Goal: Task Accomplishment & Management: Manage account settings

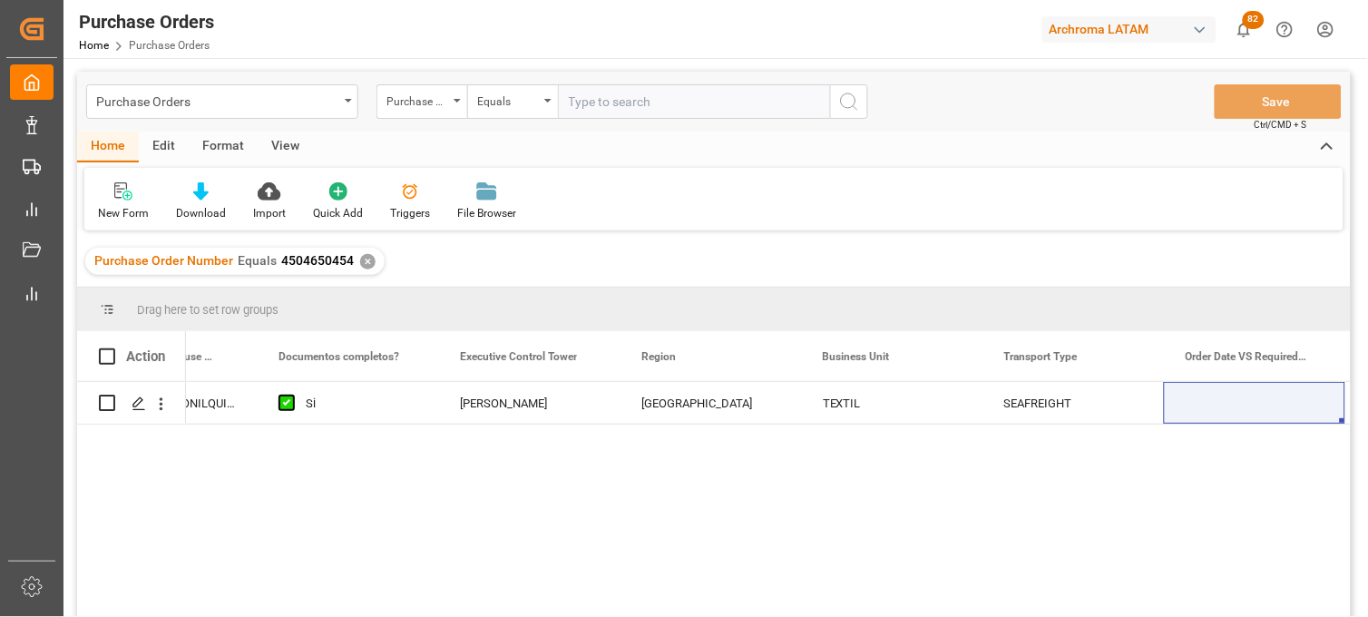
scroll to position [0, 3558]
drag, startPoint x: 352, startPoint y: 260, endPoint x: 279, endPoint y: 263, distance: 72.6
click at [279, 263] on div "Purchase Order Number Equals 4504650454 ✕" at bounding box center [234, 261] width 299 height 27
copy span "4504650454"
click at [364, 259] on div "✕" at bounding box center [367, 261] width 15 height 15
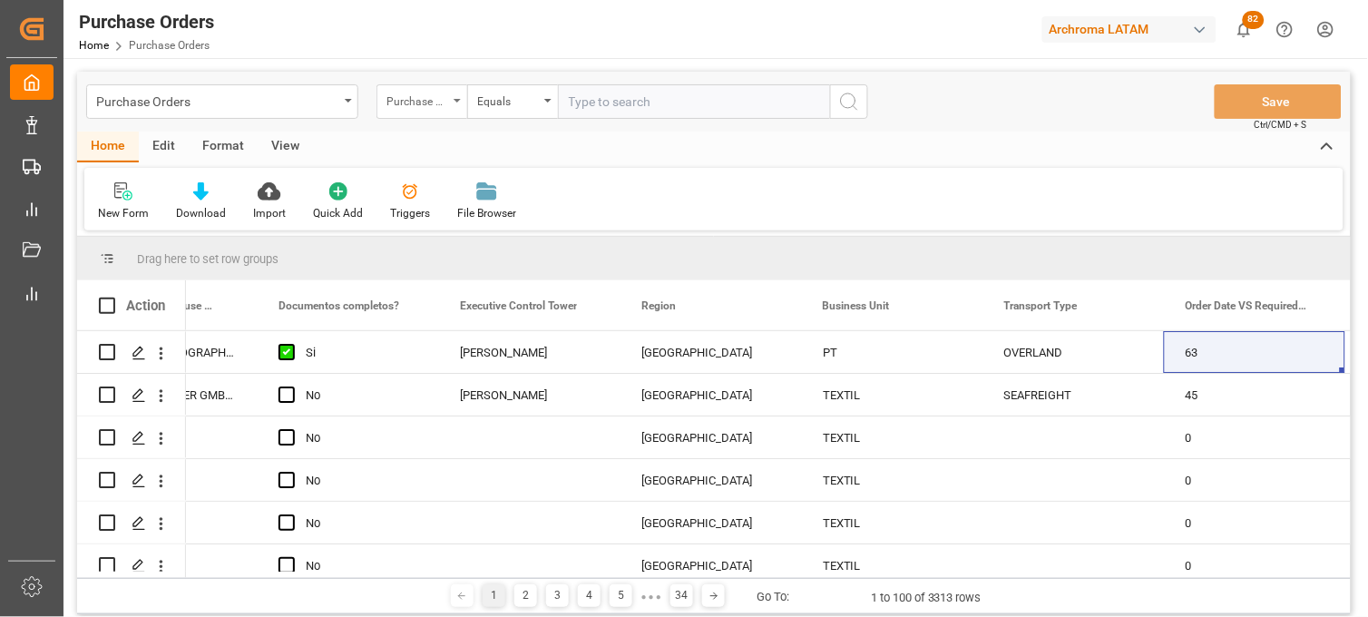
click at [424, 107] on div "Purchase Order Number" at bounding box center [417, 99] width 62 height 21
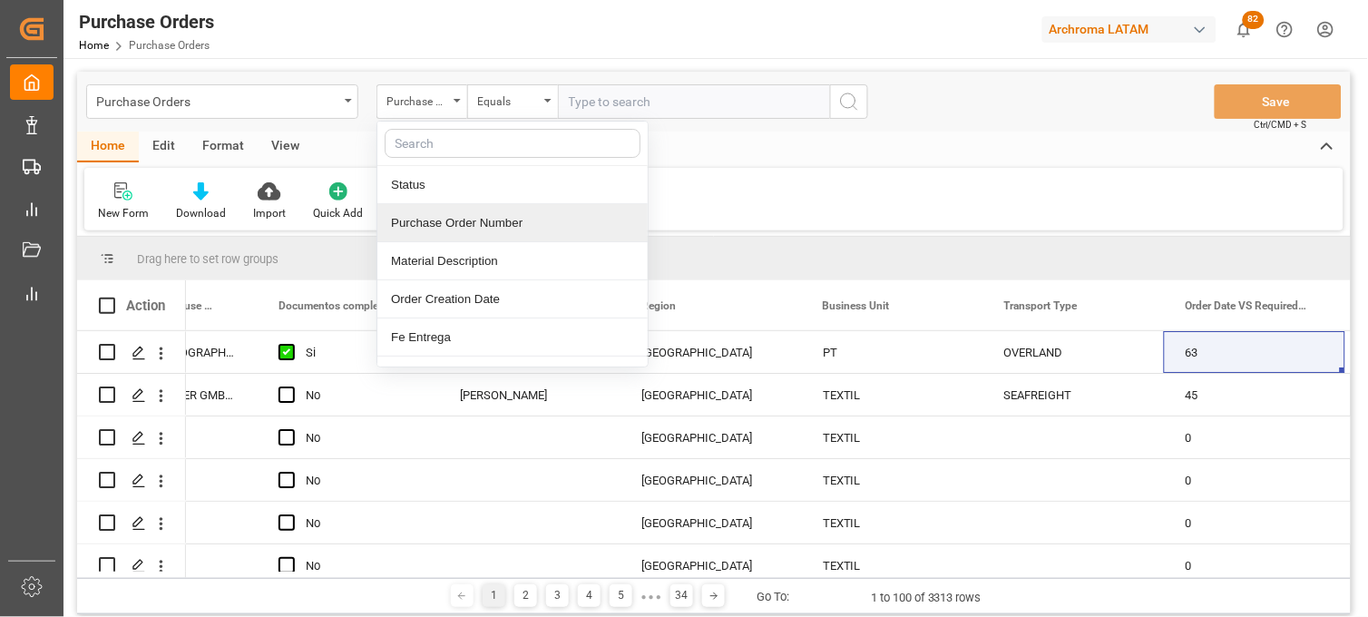
click at [441, 216] on div "Purchase Order Number" at bounding box center [512, 223] width 270 height 38
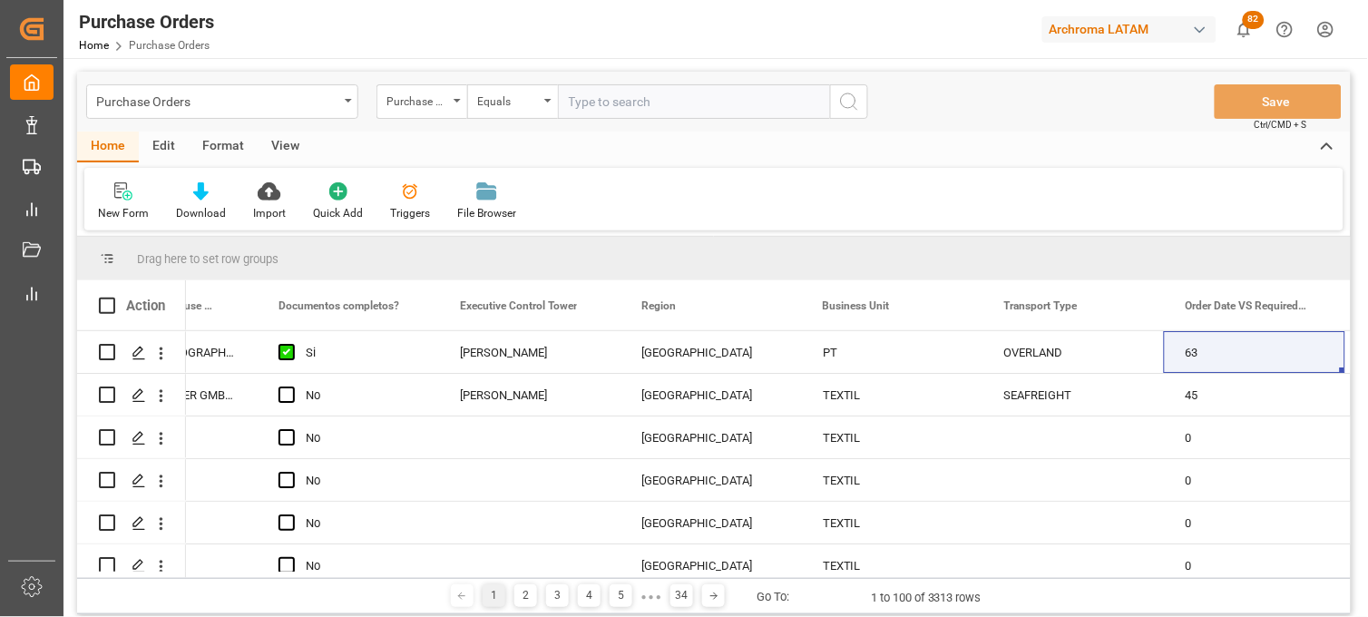
click at [618, 110] on input "text" at bounding box center [694, 101] width 272 height 34
paste input "4504505151"
type input "4504505151"
click at [845, 104] on icon "search button" at bounding box center [849, 102] width 22 height 22
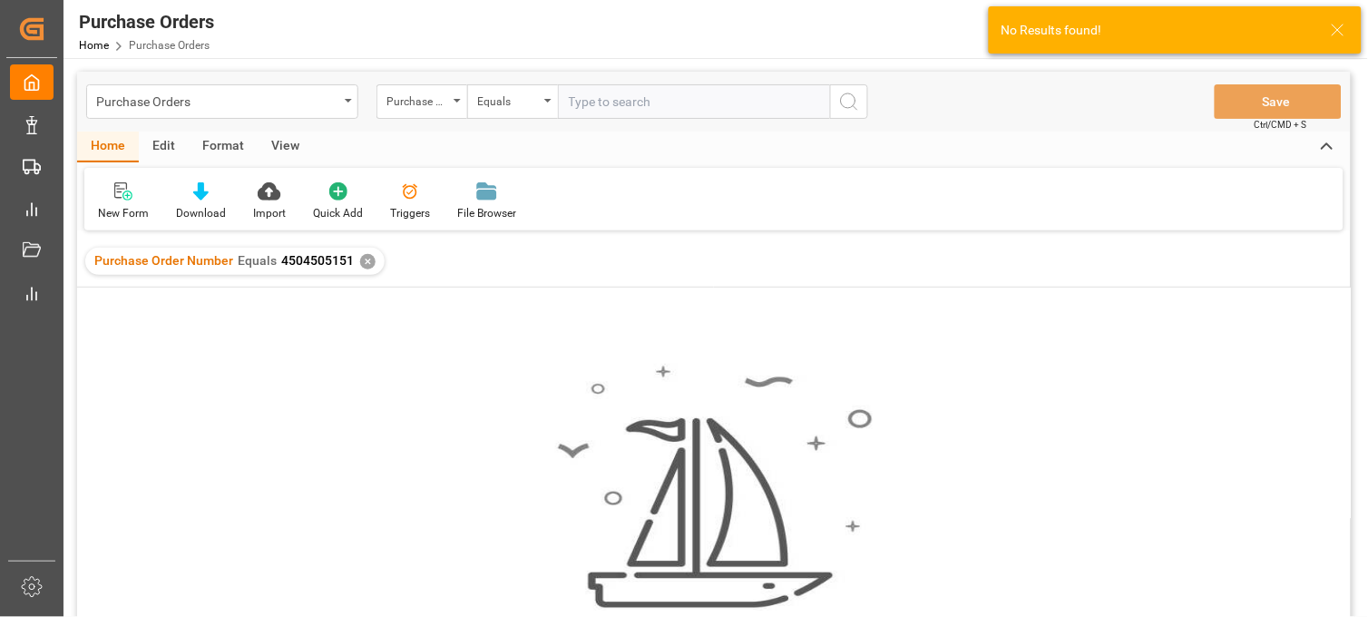
click at [367, 265] on div "✕" at bounding box center [367, 261] width 15 height 15
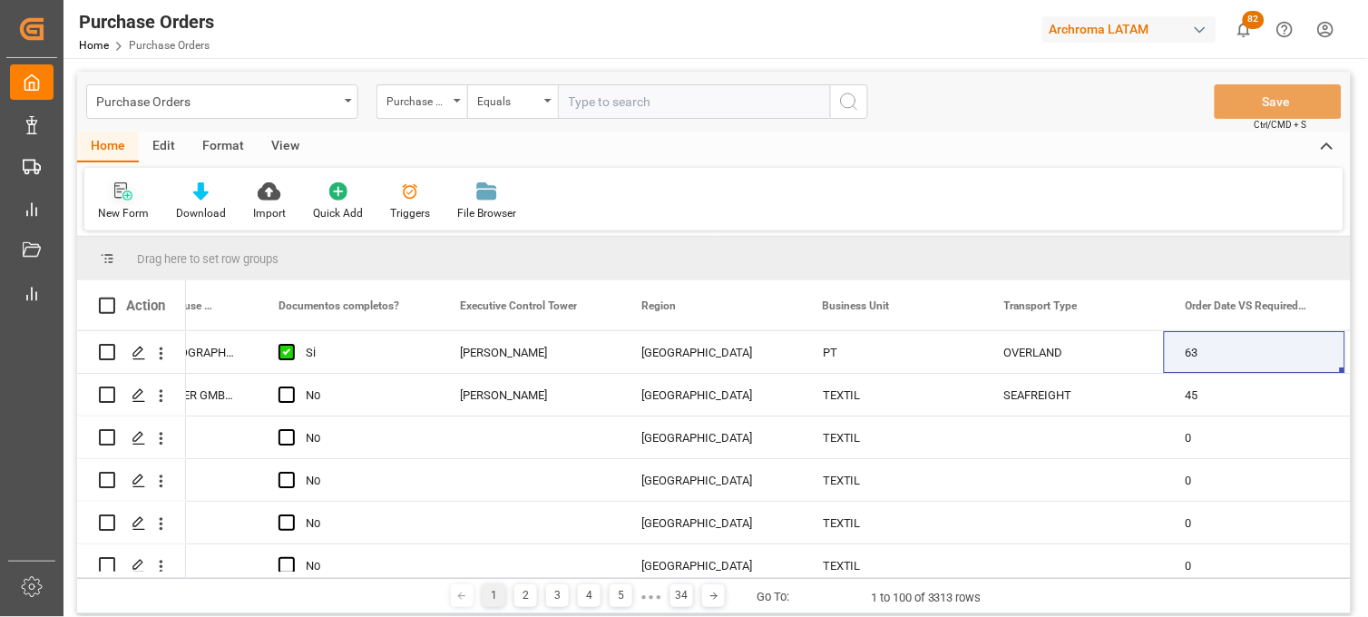
click at [115, 197] on icon at bounding box center [120, 190] width 13 height 16
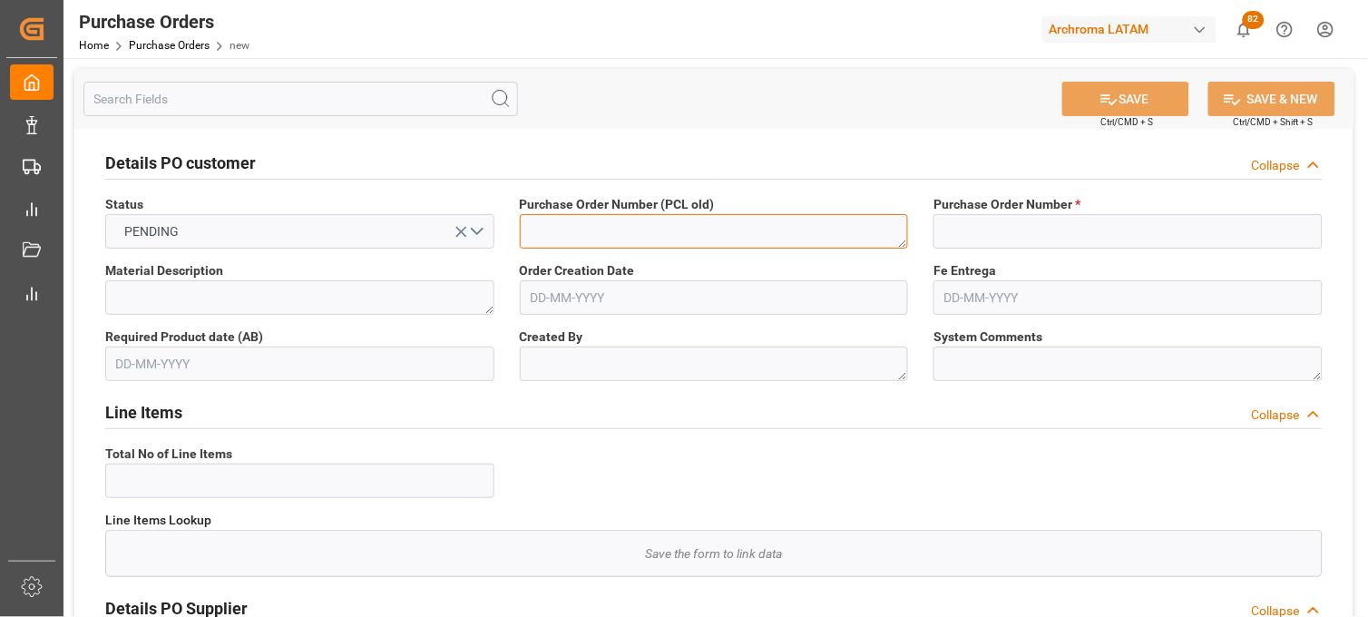
click at [585, 232] on textarea at bounding box center [714, 231] width 389 height 34
paste textarea "4504505151"
type textarea "4504505151"
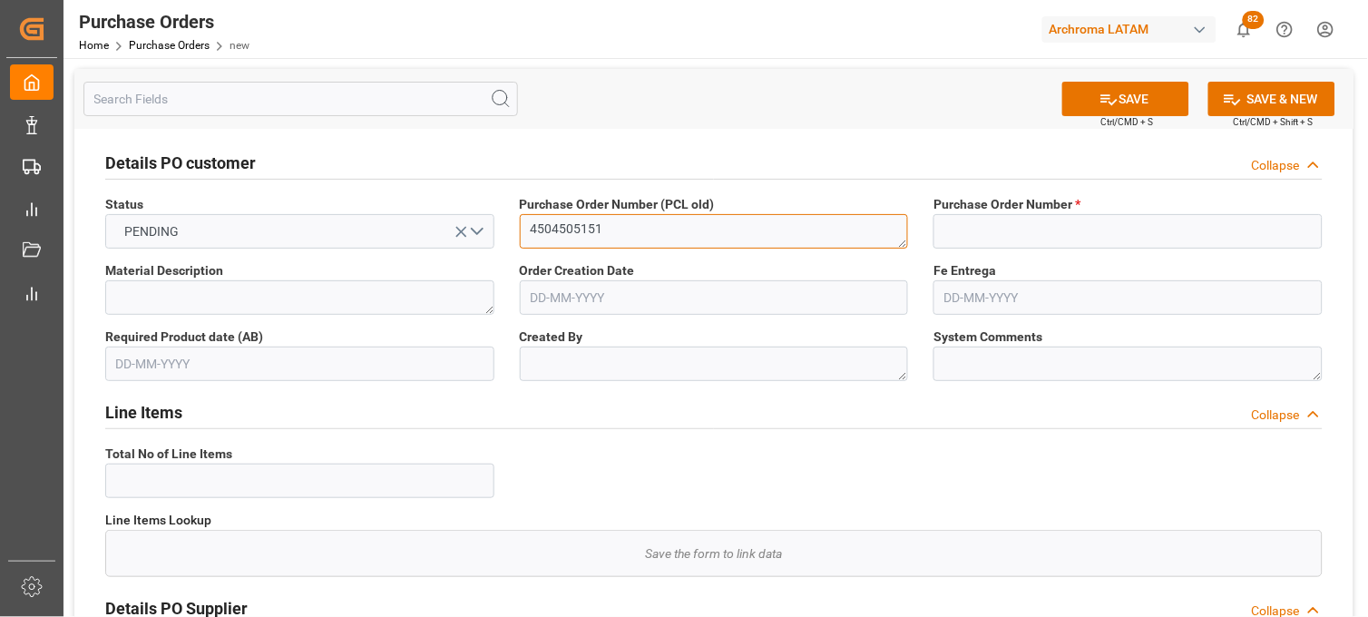
drag, startPoint x: 673, startPoint y: 233, endPoint x: 524, endPoint y: 230, distance: 148.8
click at [524, 230] on textarea "4504505151" at bounding box center [714, 231] width 389 height 34
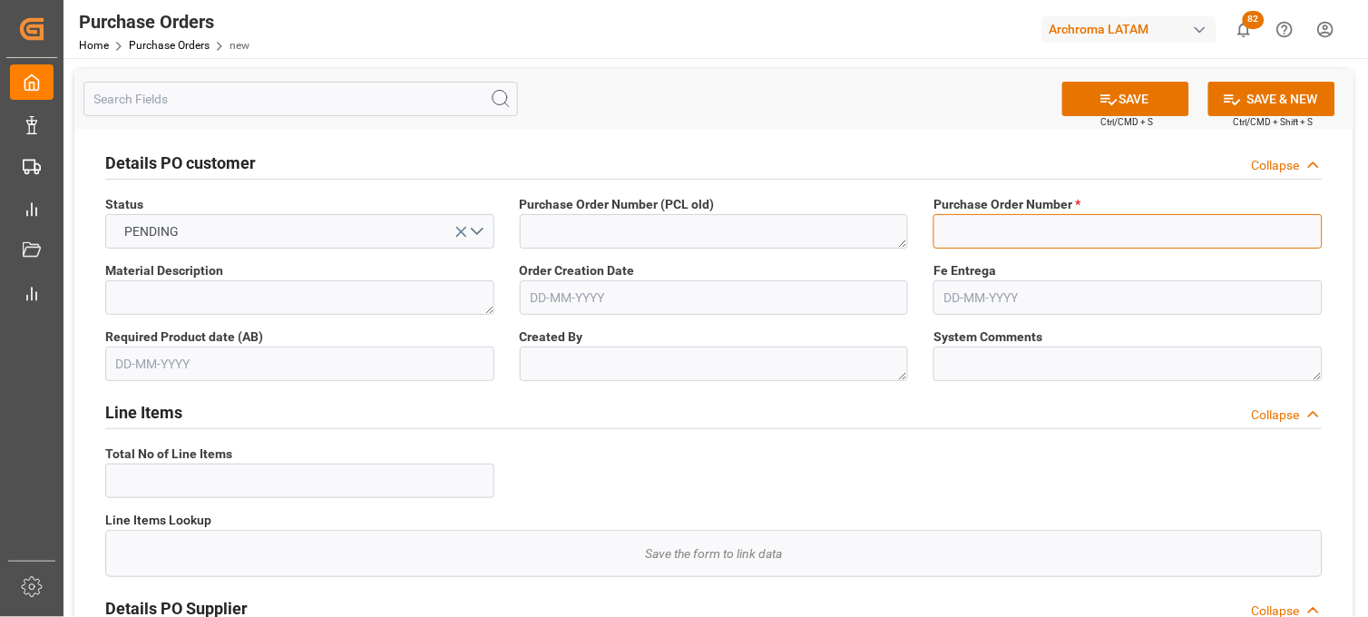
paste input "4504505151"
type input "4504505151"
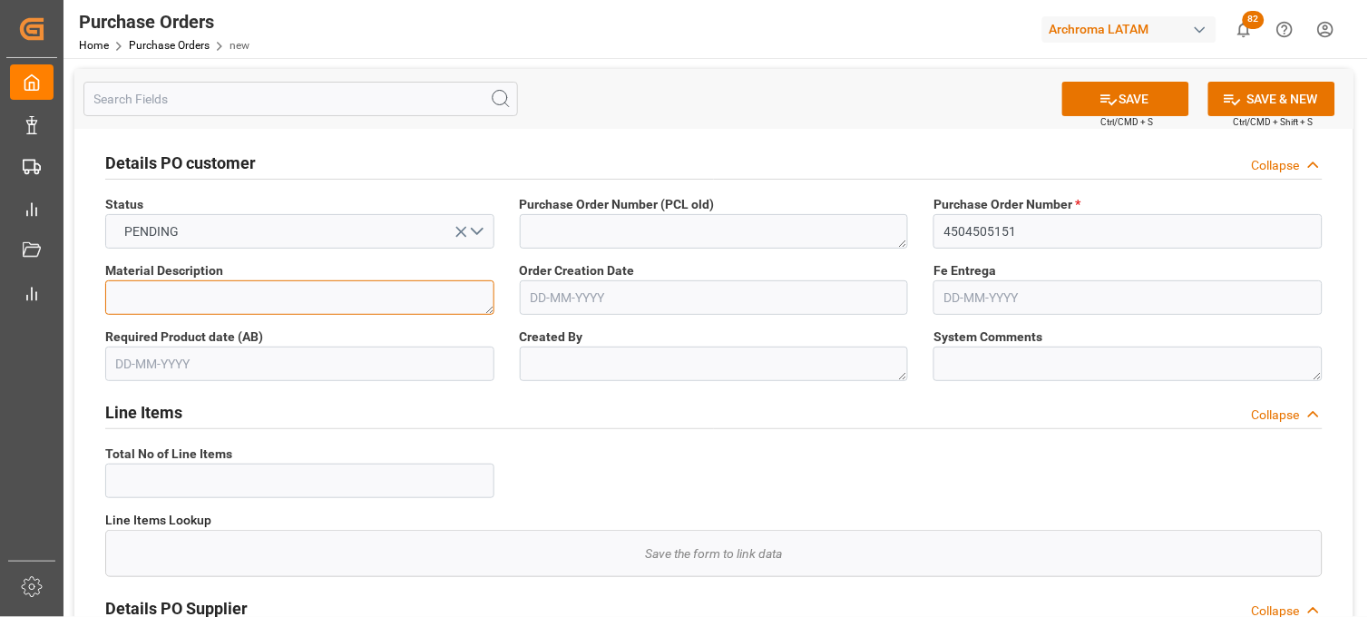
click at [392, 297] on textarea at bounding box center [299, 297] width 389 height 34
click at [434, 304] on textarea at bounding box center [299, 297] width 389 height 34
paste textarea "Laboratory Mini-Pad-Steam and Thermosol Machine"
type textarea "Laboratory Mini-Pad-Steam and Thermosol Machine"
click at [554, 302] on input "text" at bounding box center [714, 297] width 389 height 34
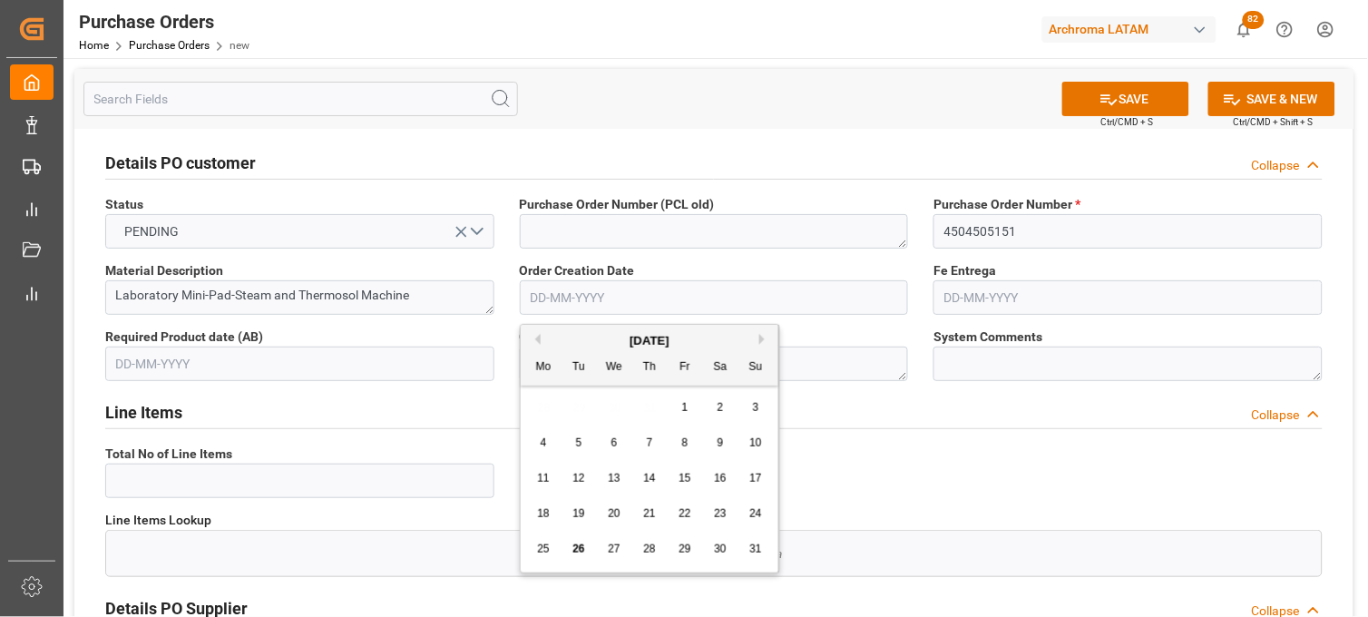
click at [548, 417] on div "28 29 30 31 1 2 3" at bounding box center [650, 407] width 248 height 35
click at [650, 514] on span "21" at bounding box center [649, 513] width 12 height 13
type input "21-08-2025"
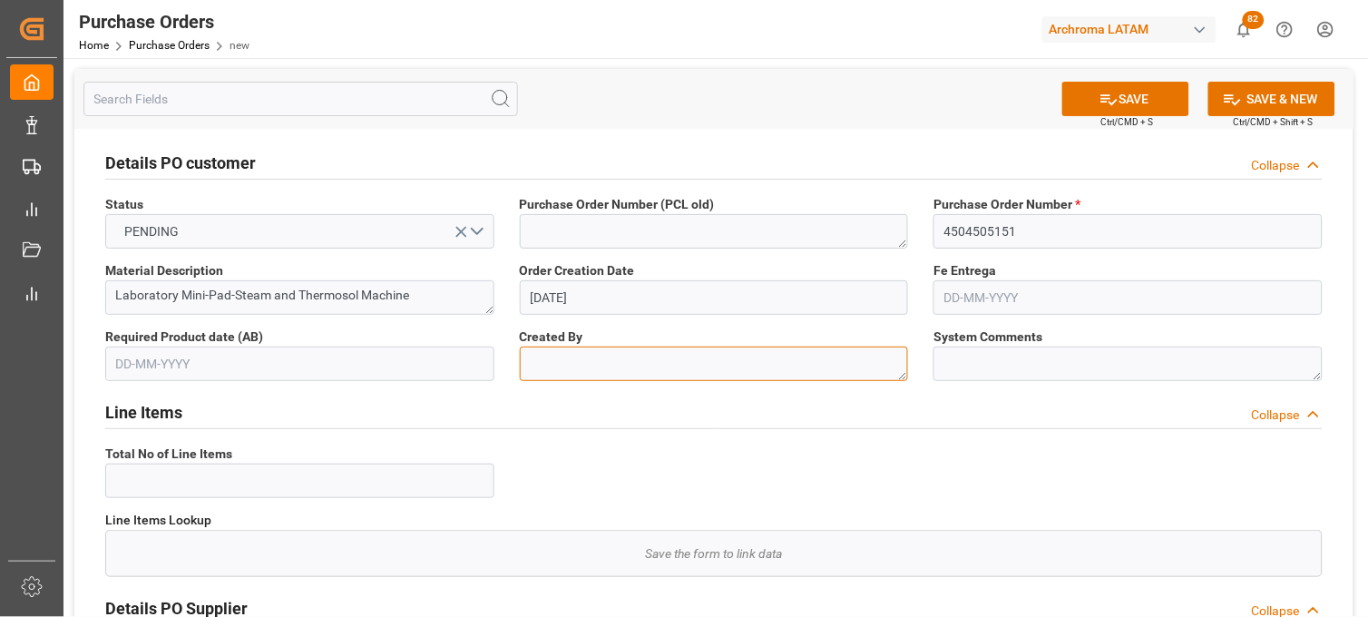
click at [563, 366] on textarea at bounding box center [714, 364] width 389 height 34
drag, startPoint x: 587, startPoint y: 363, endPoint x: 524, endPoint y: 365, distance: 62.6
click at [524, 365] on textarea "Yaneli V" at bounding box center [714, 364] width 389 height 34
paste textarea "Archroma [GEOGRAPHIC_DATA]"
type textarea "Archroma [GEOGRAPHIC_DATA]"
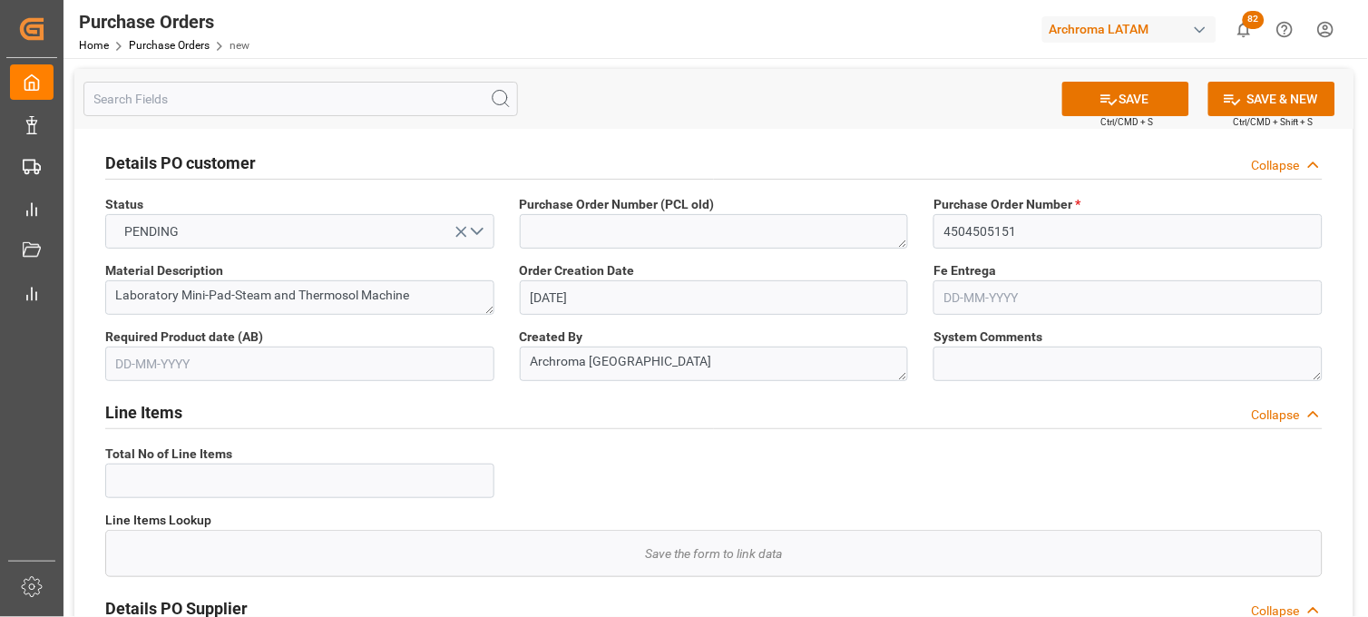
click at [485, 364] on input "text" at bounding box center [299, 364] width 389 height 34
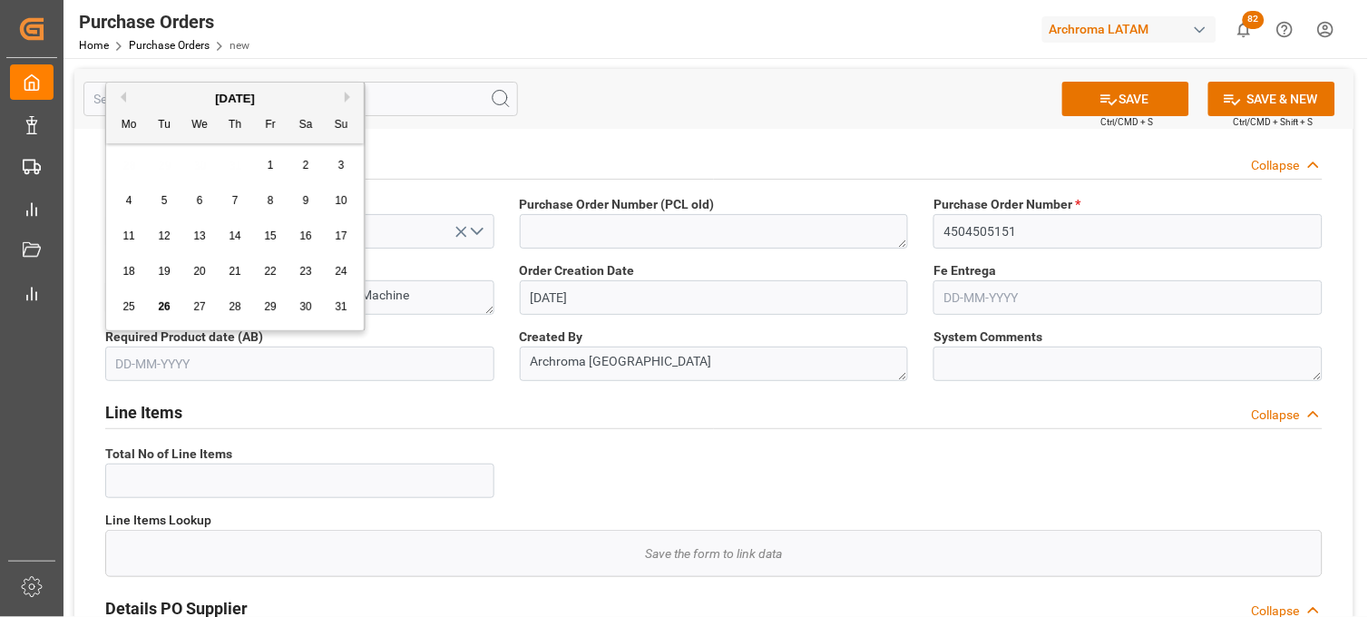
click at [982, 298] on input "text" at bounding box center [1127, 297] width 389 height 34
click at [420, 360] on input "text" at bounding box center [299, 364] width 389 height 34
click at [121, 94] on button "Previous Month" at bounding box center [120, 97] width 11 height 11
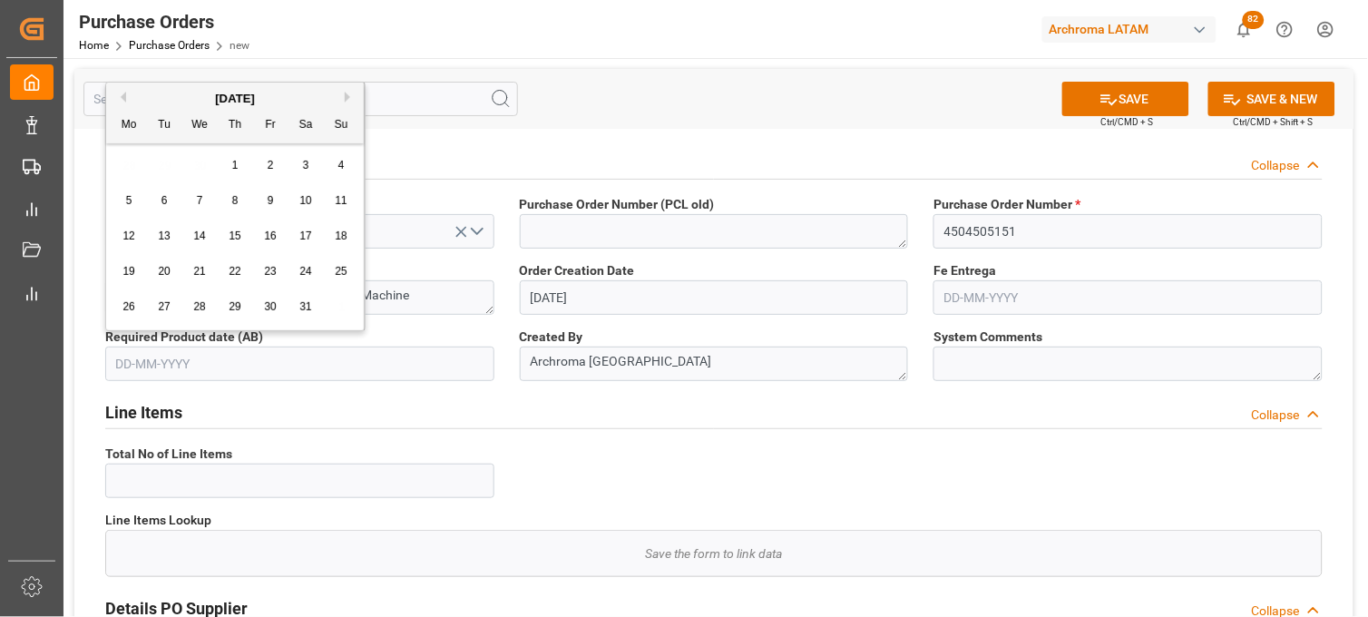
click at [121, 94] on button "Previous Month" at bounding box center [120, 97] width 11 height 11
click at [348, 100] on button "Next Month" at bounding box center [350, 97] width 11 height 11
click at [232, 161] on span "1" at bounding box center [235, 165] width 6 height 13
type input "[DATE]"
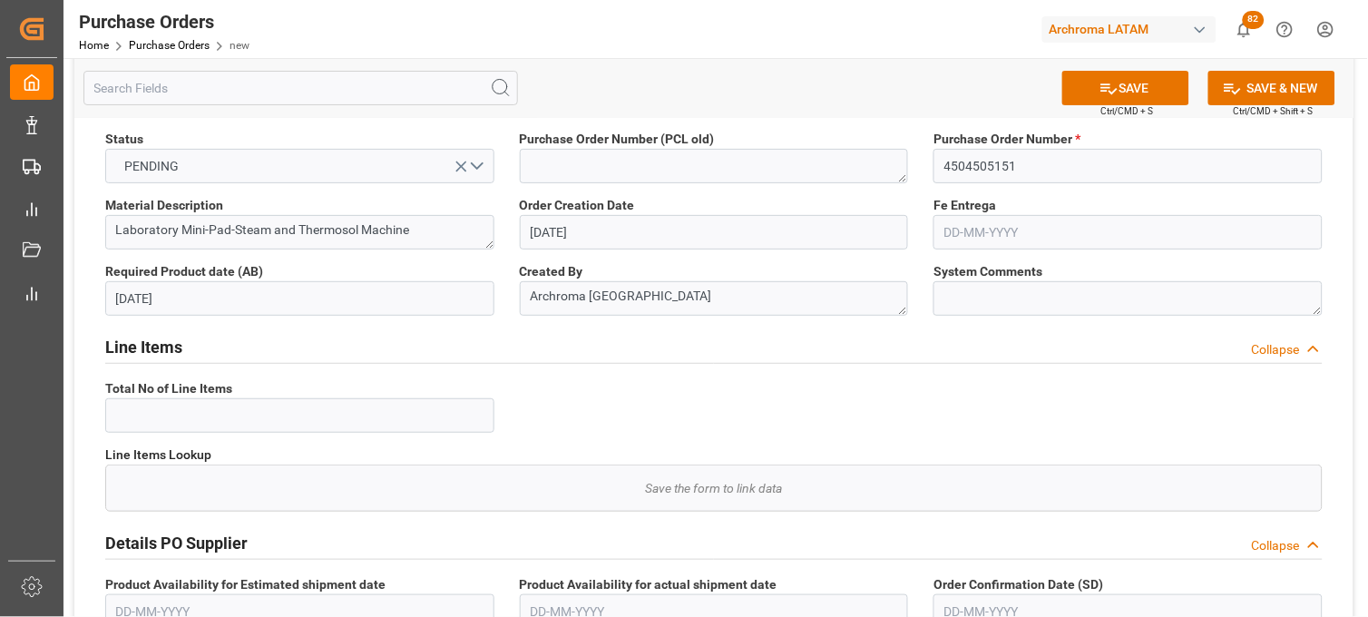
scroll to position [101, 0]
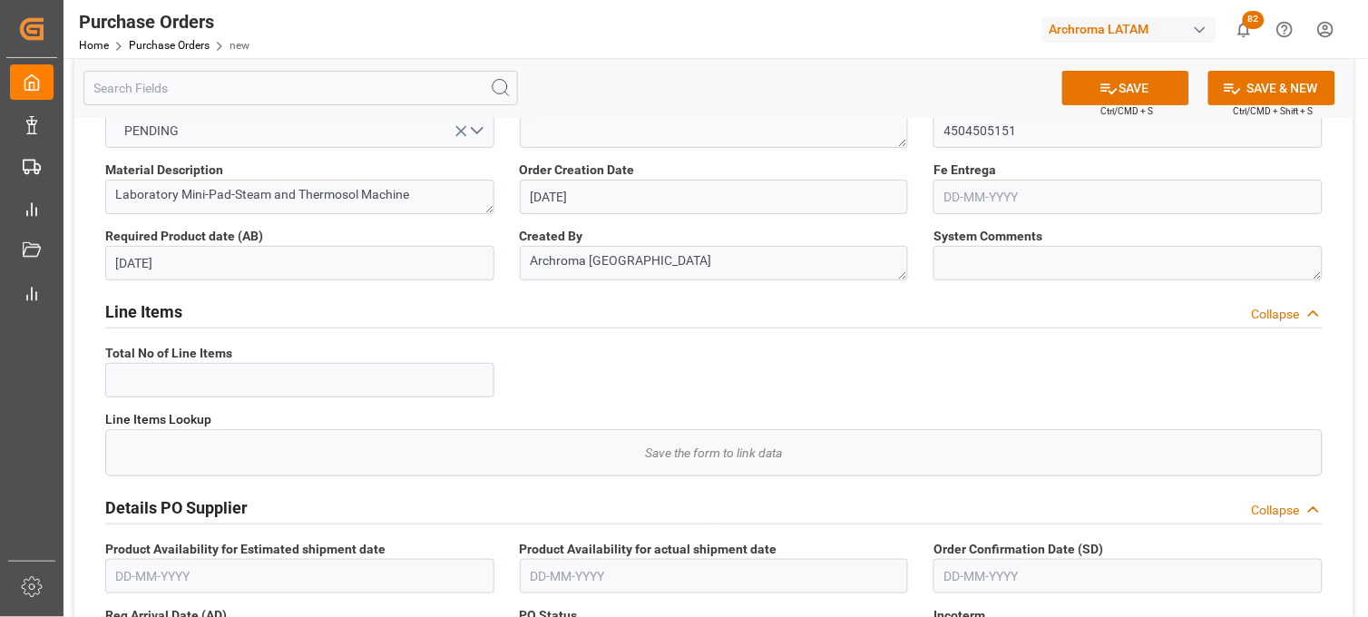
click at [982, 196] on input "text" at bounding box center [1127, 197] width 389 height 34
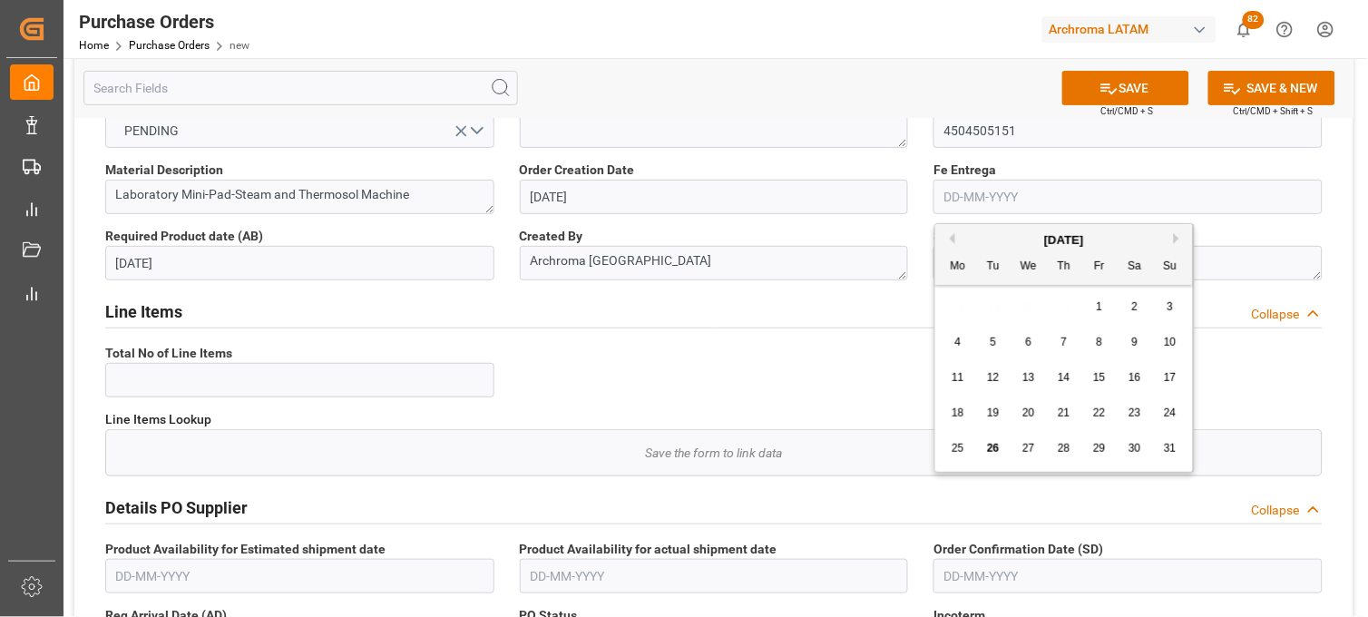
click at [1023, 419] on span "20" at bounding box center [1028, 412] width 12 height 13
type input "[DATE]"
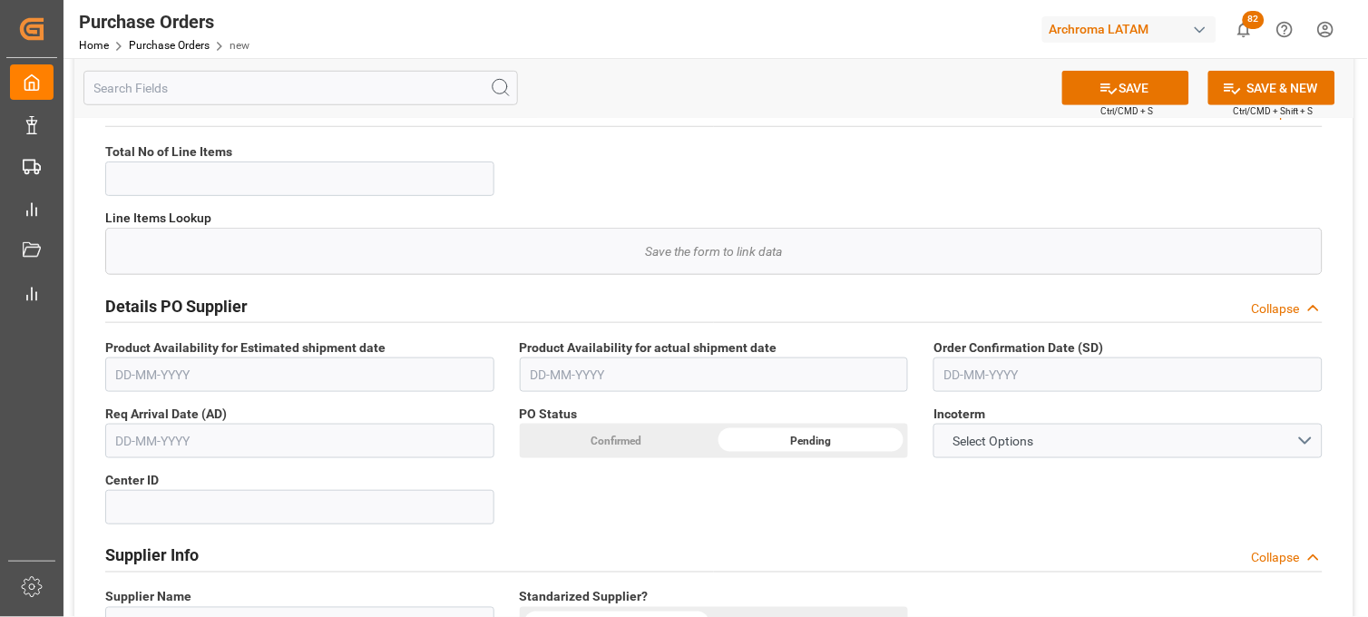
scroll to position [403, 0]
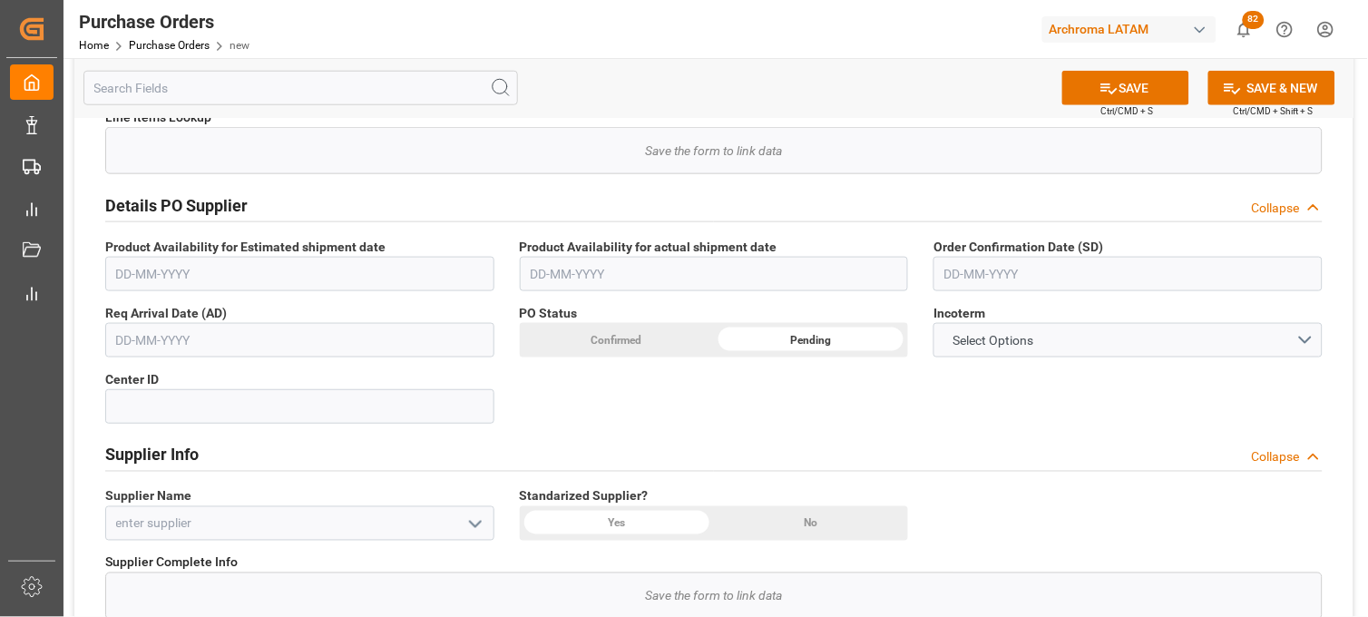
drag, startPoint x: 967, startPoint y: 270, endPoint x: 964, endPoint y: 279, distance: 9.5
click at [966, 277] on input "text" at bounding box center [1127, 274] width 389 height 34
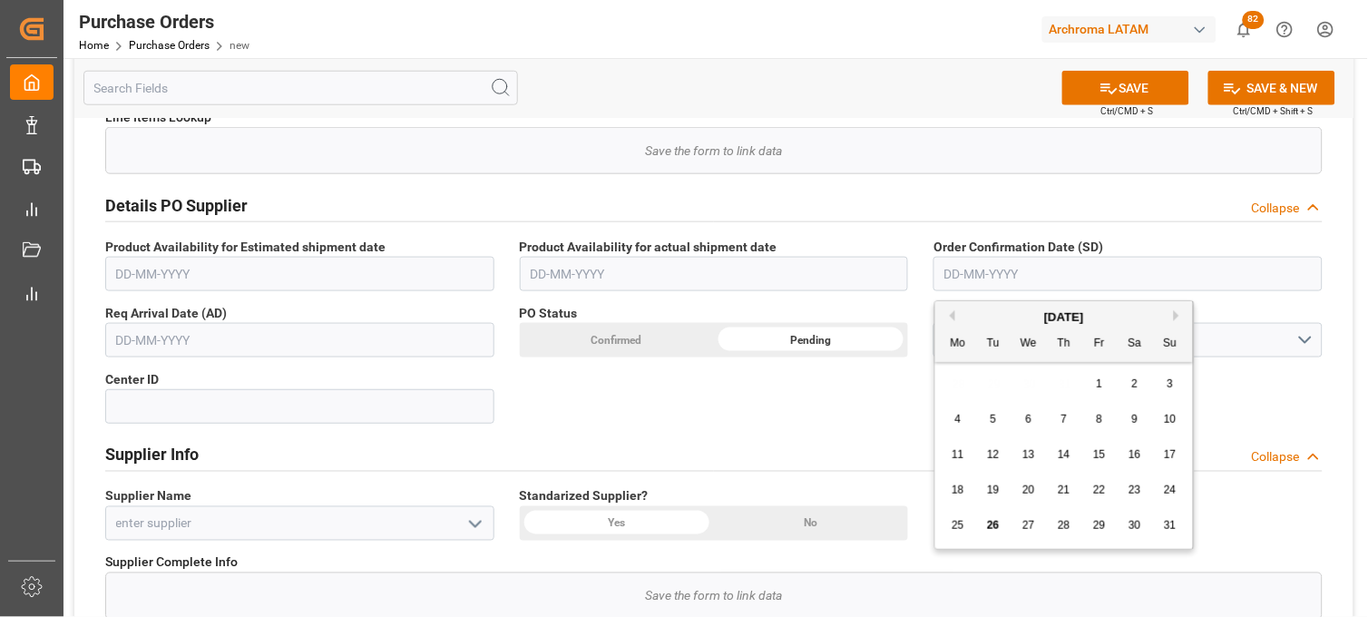
click at [945, 313] on button "Previous Month" at bounding box center [949, 315] width 11 height 11
click at [1028, 518] on div "30" at bounding box center [1029, 526] width 23 height 22
type input "[DATE]"
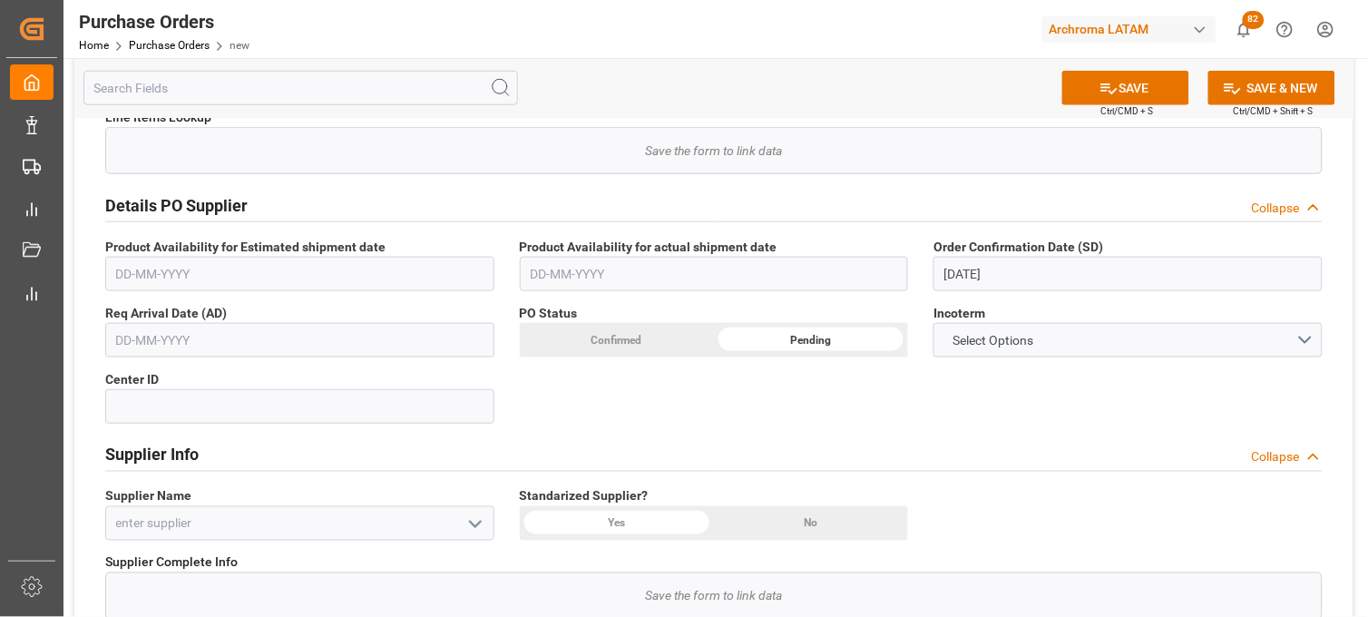
click at [195, 338] on input "text" at bounding box center [299, 340] width 389 height 34
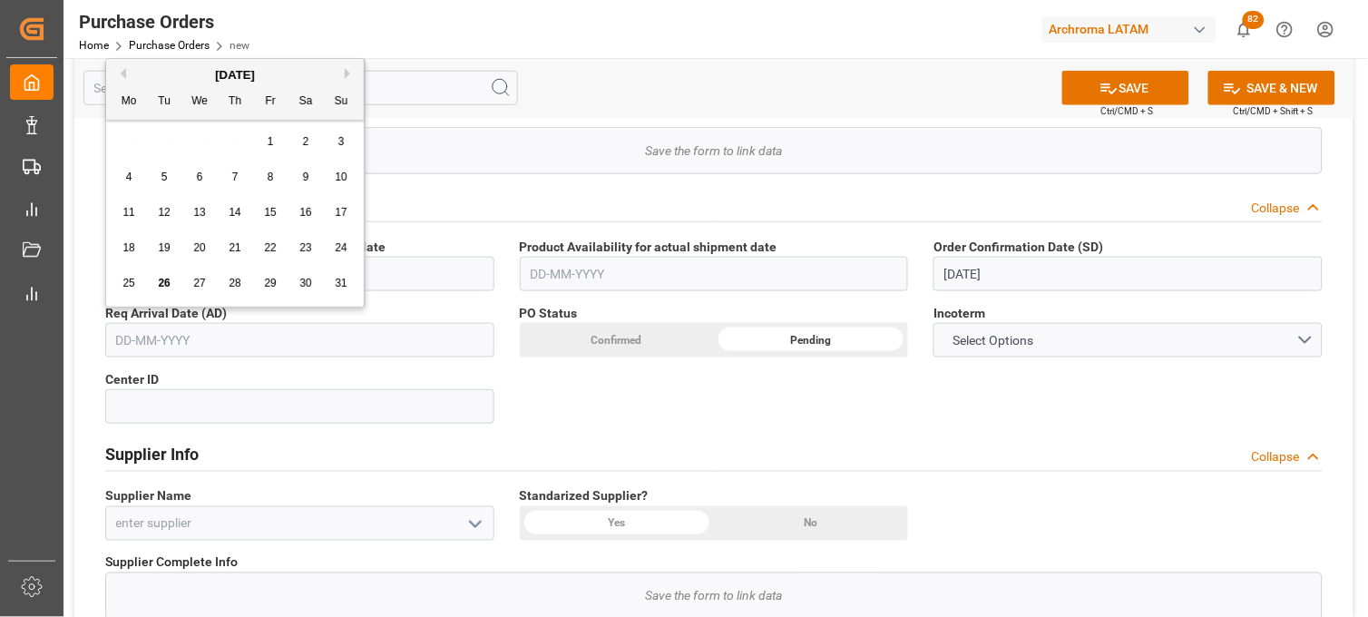
click at [299, 291] on div "30" at bounding box center [306, 284] width 23 height 22
type input "[DATE]"
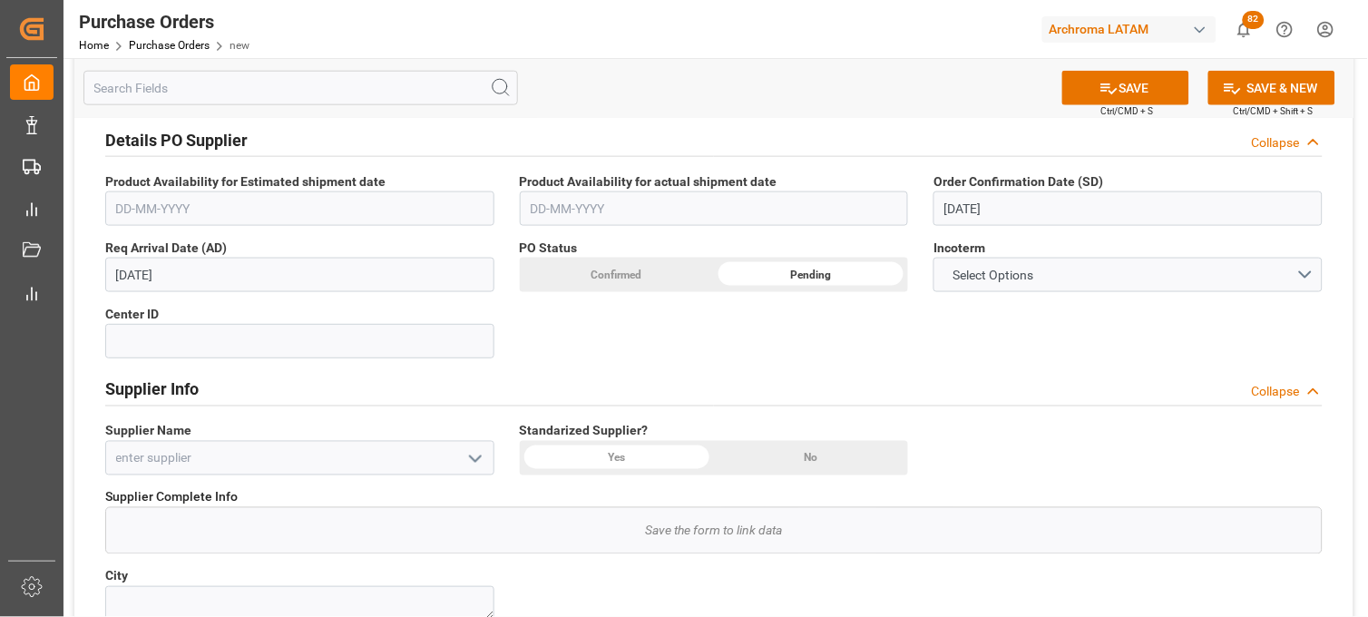
scroll to position [503, 0]
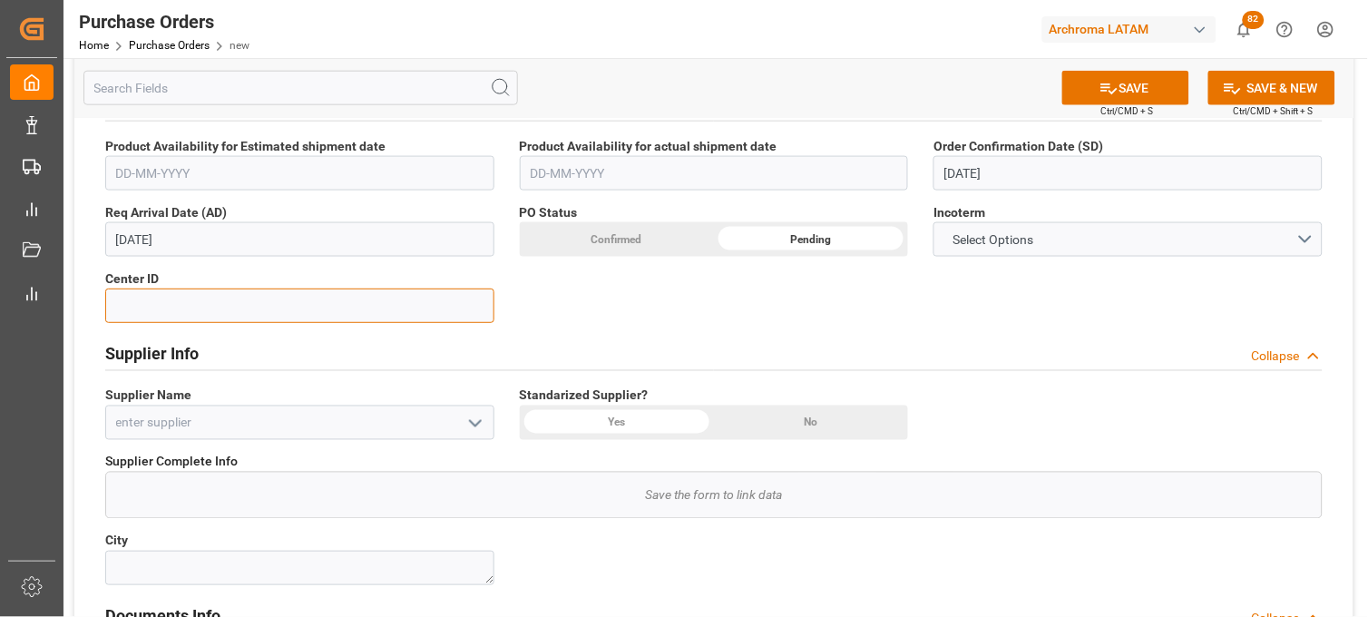
click at [358, 311] on input at bounding box center [299, 305] width 389 height 34
type input "4004"
click at [581, 329] on div "Supplier Info Collapse" at bounding box center [714, 354] width 1243 height 51
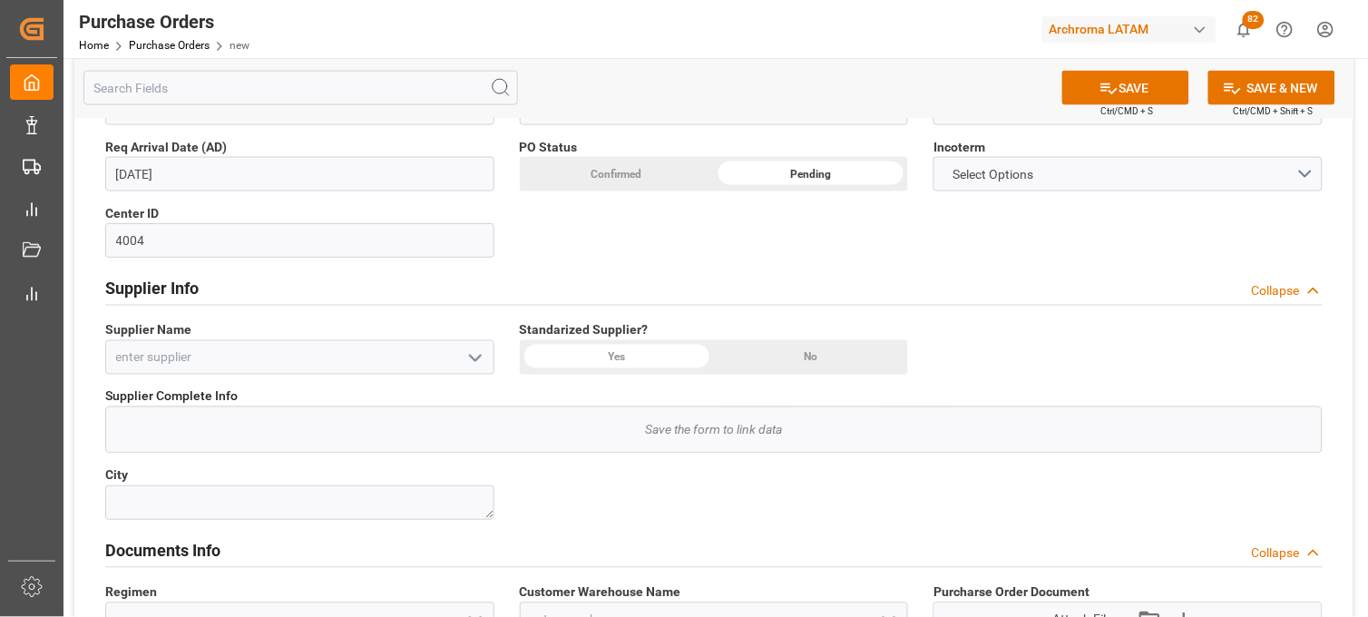
scroll to position [604, 0]
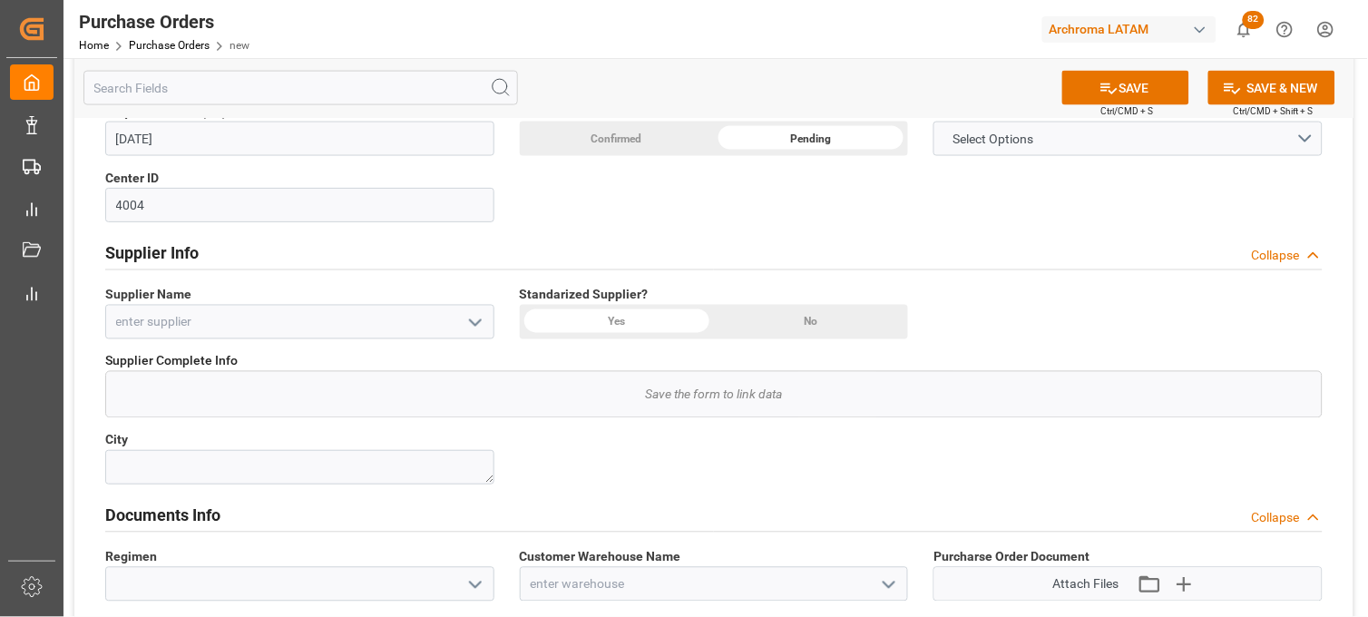
click at [475, 322] on icon "open menu" at bounding box center [475, 323] width 22 height 22
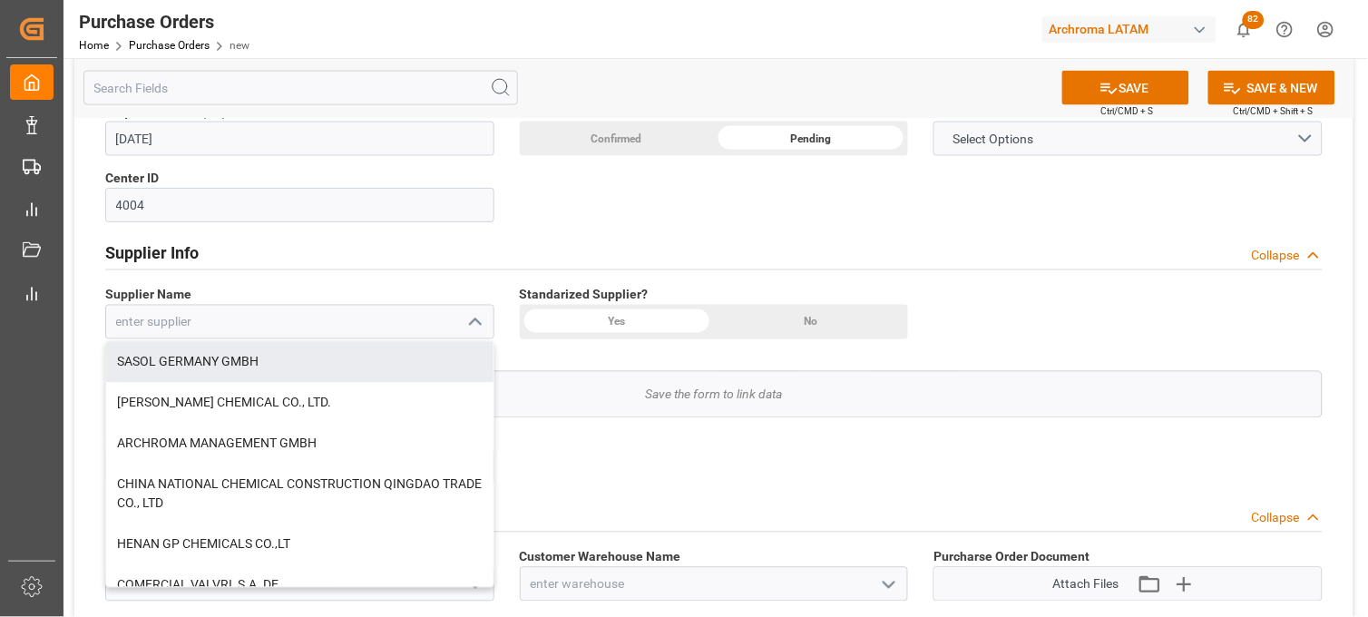
click at [901, 210] on div "Details PO customer Collapse Status PENDING Purchase Order Number (PCL old) 450…" at bounding box center [713, 167] width 1279 height 1285
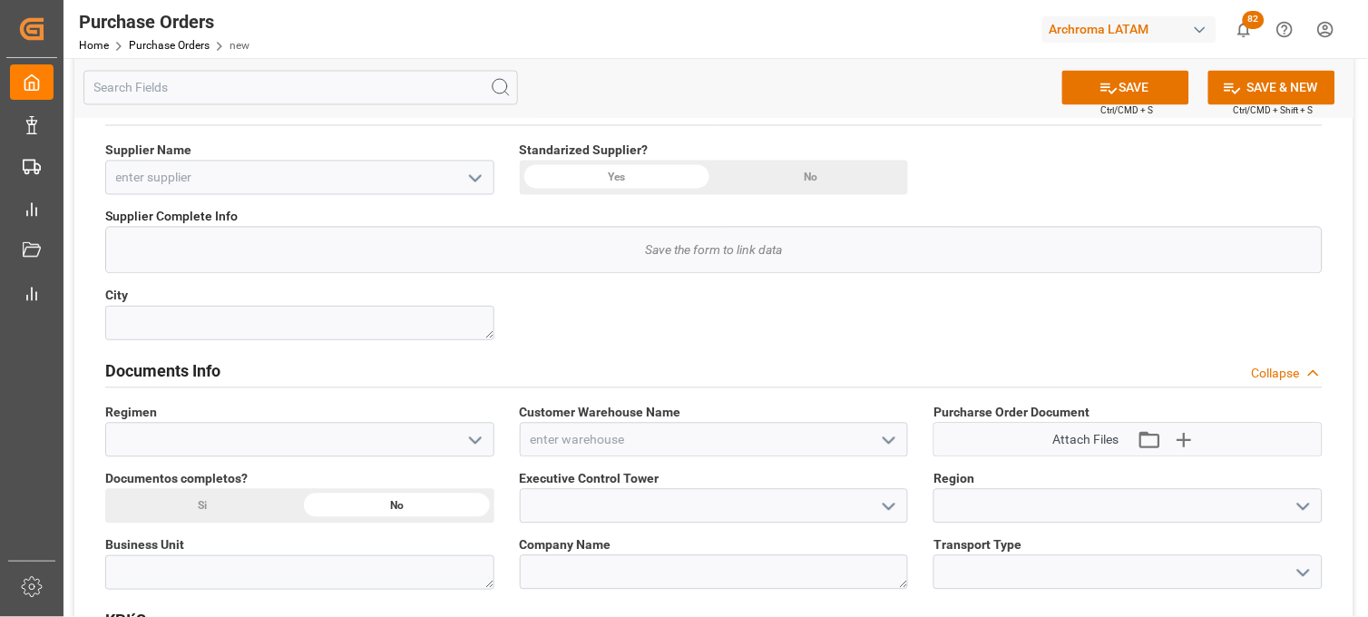
scroll to position [806, 0]
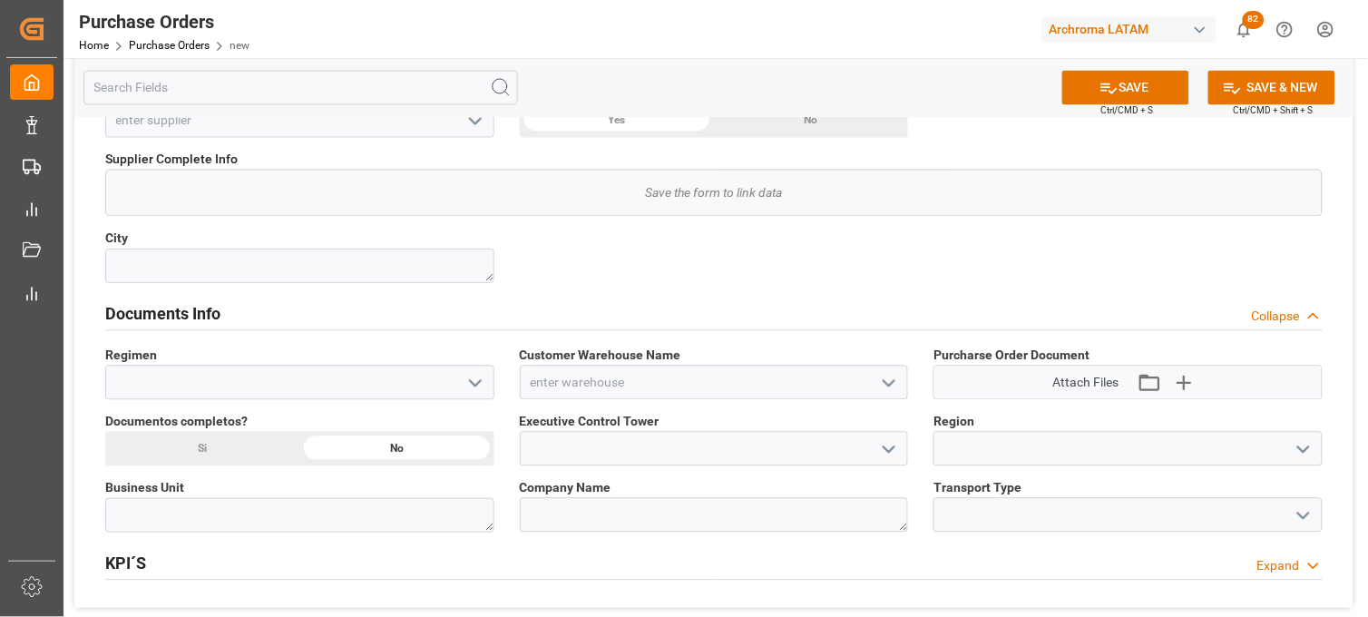
drag, startPoint x: 475, startPoint y: 376, endPoint x: 447, endPoint y: 383, distance: 28.8
click at [474, 376] on icon "open menu" at bounding box center [475, 384] width 22 height 22
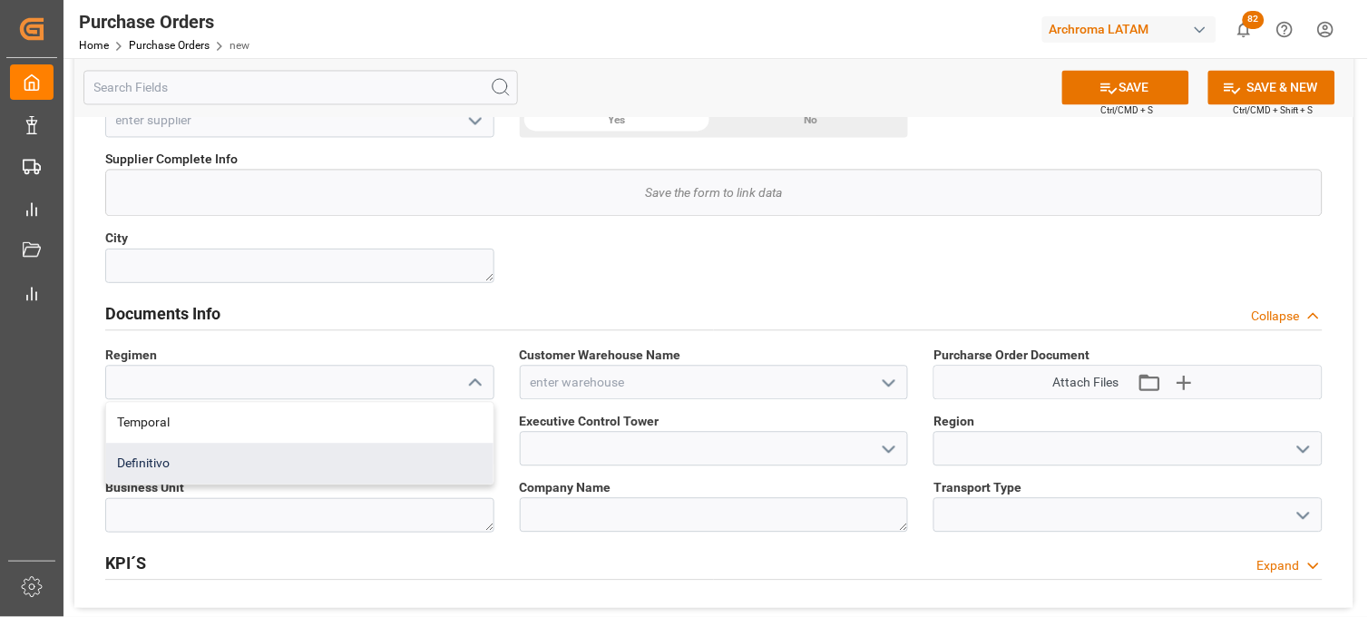
click at [282, 468] on div "Definitivo" at bounding box center [299, 464] width 387 height 41
type input "Definitivo"
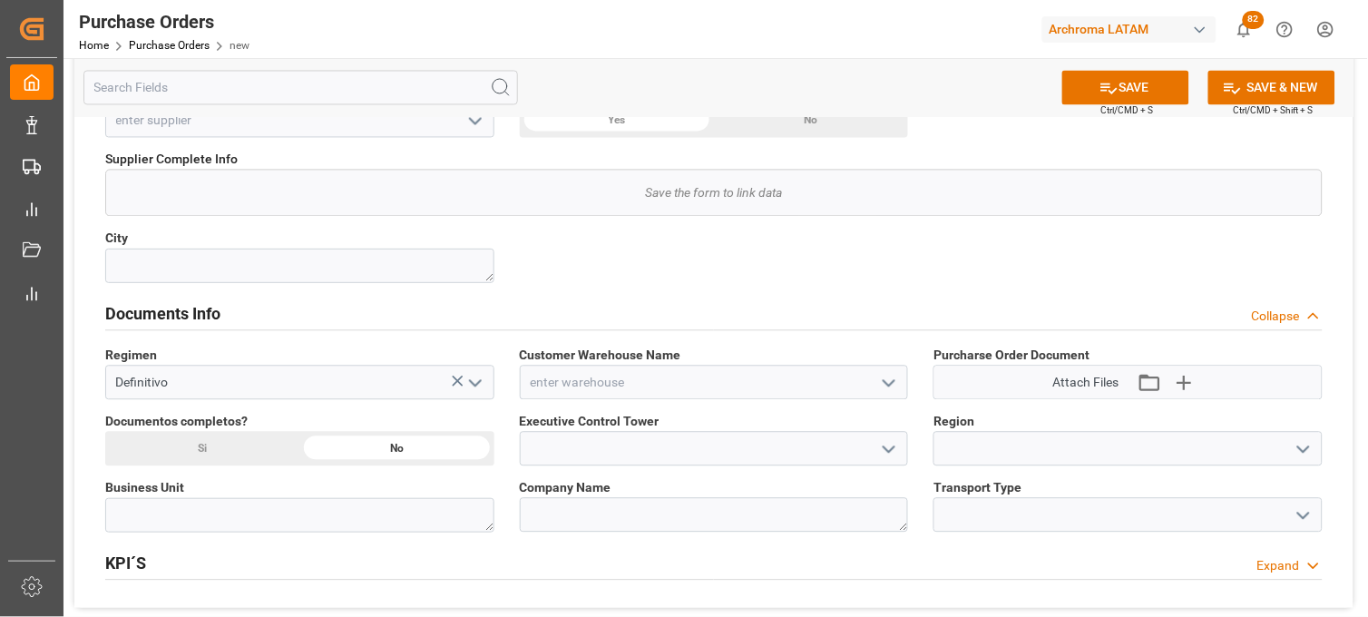
scroll to position [907, 0]
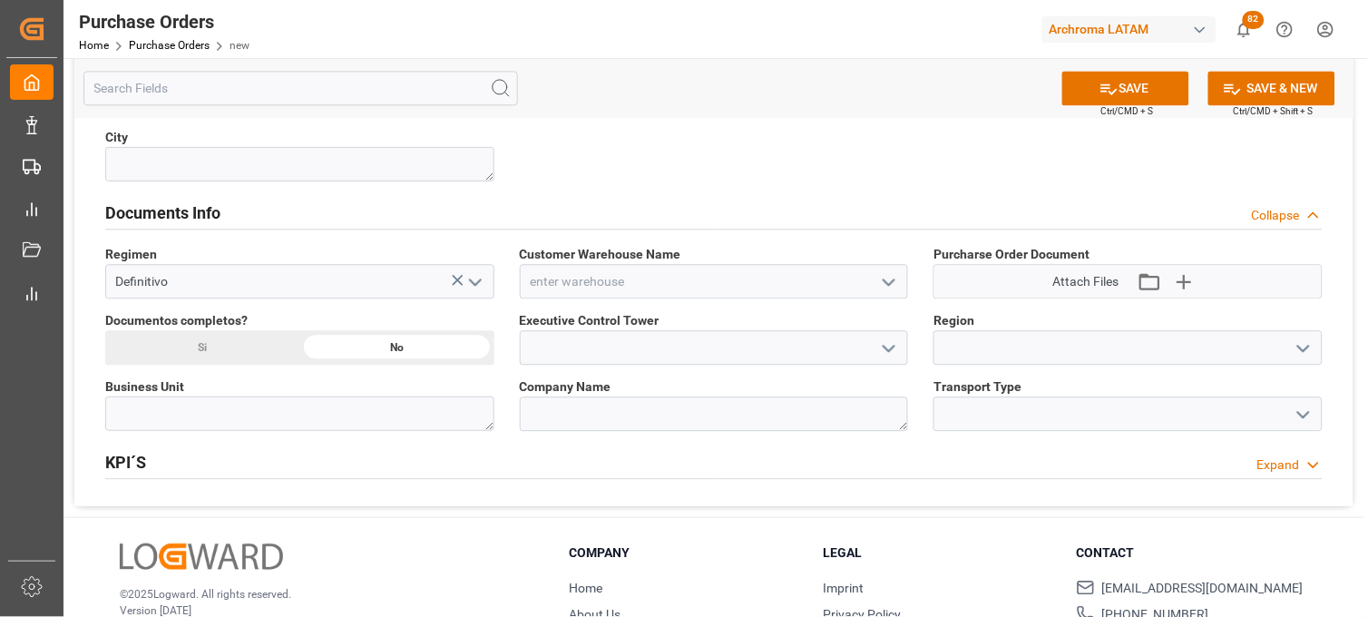
click at [892, 279] on icon "open menu" at bounding box center [889, 282] width 22 height 22
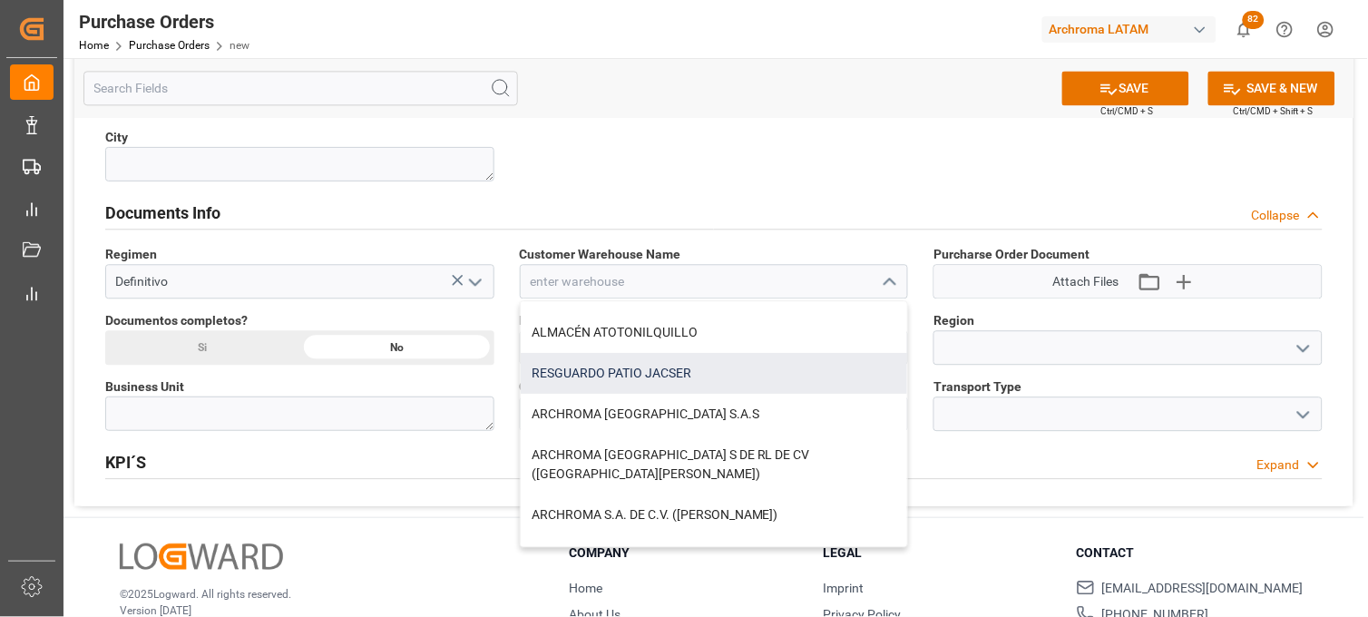
scroll to position [201, 0]
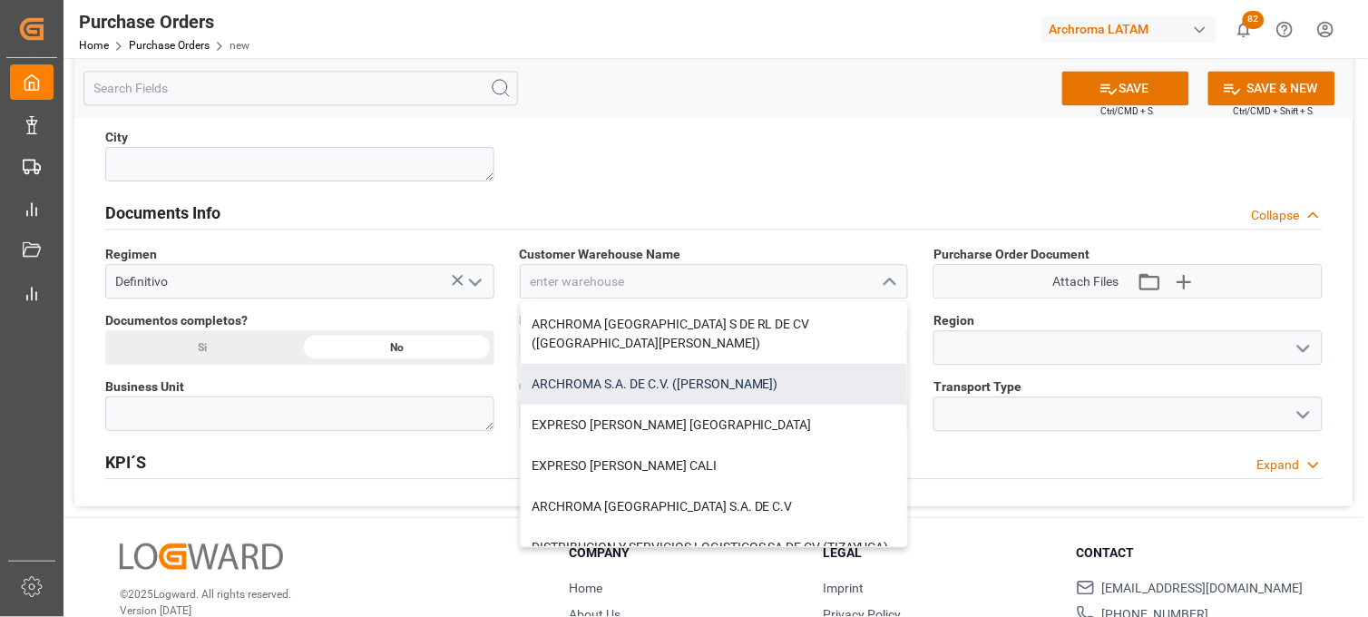
click at [690, 364] on div "ARCHROMA S.A. DE C.V. ([PERSON_NAME])" at bounding box center [714, 384] width 387 height 41
type input "ARCHROMA S.A. DE C.V. ([PERSON_NAME])"
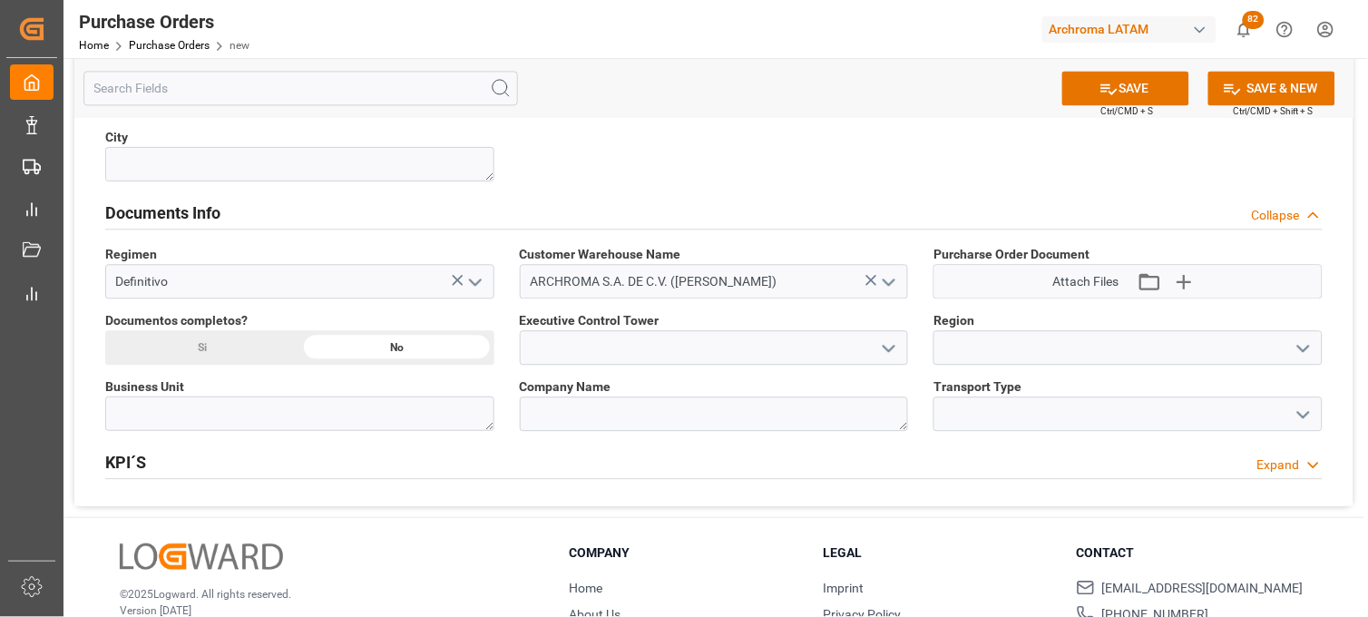
click at [212, 341] on div "Si" at bounding box center [202, 347] width 194 height 34
click at [883, 340] on icon "open menu" at bounding box center [889, 348] width 22 height 22
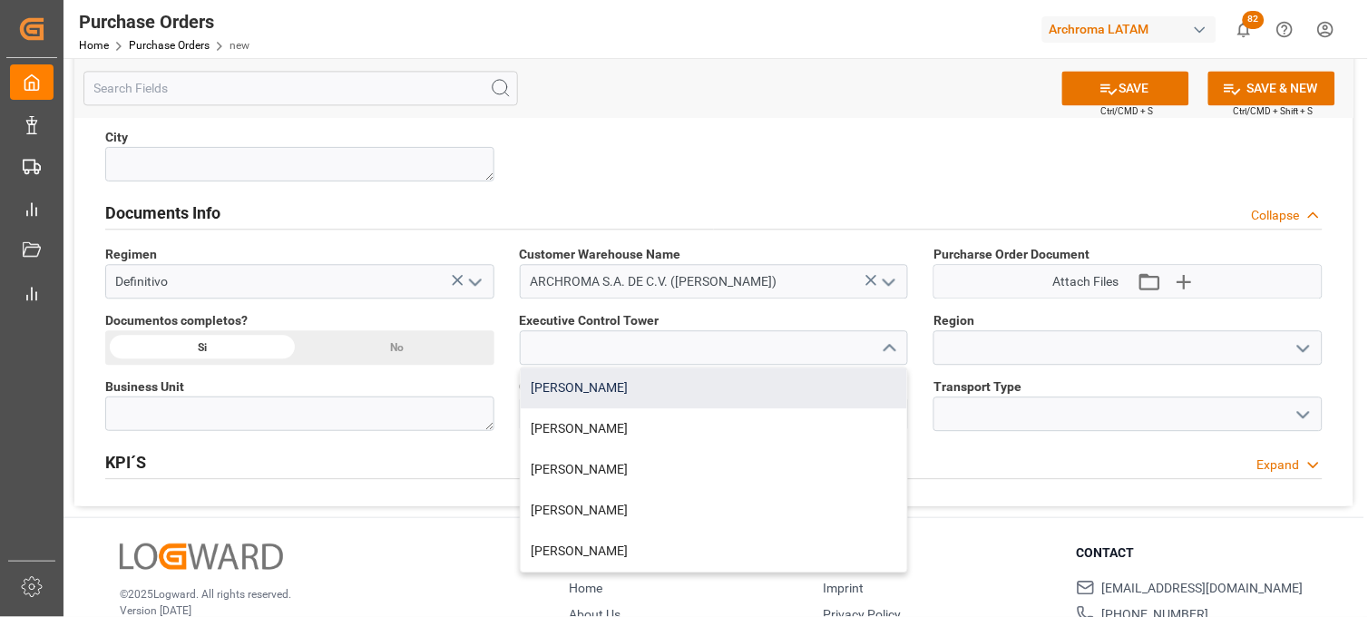
click at [583, 396] on div "Erika Cervantes" at bounding box center [714, 387] width 387 height 41
type input "Erika Cervantes"
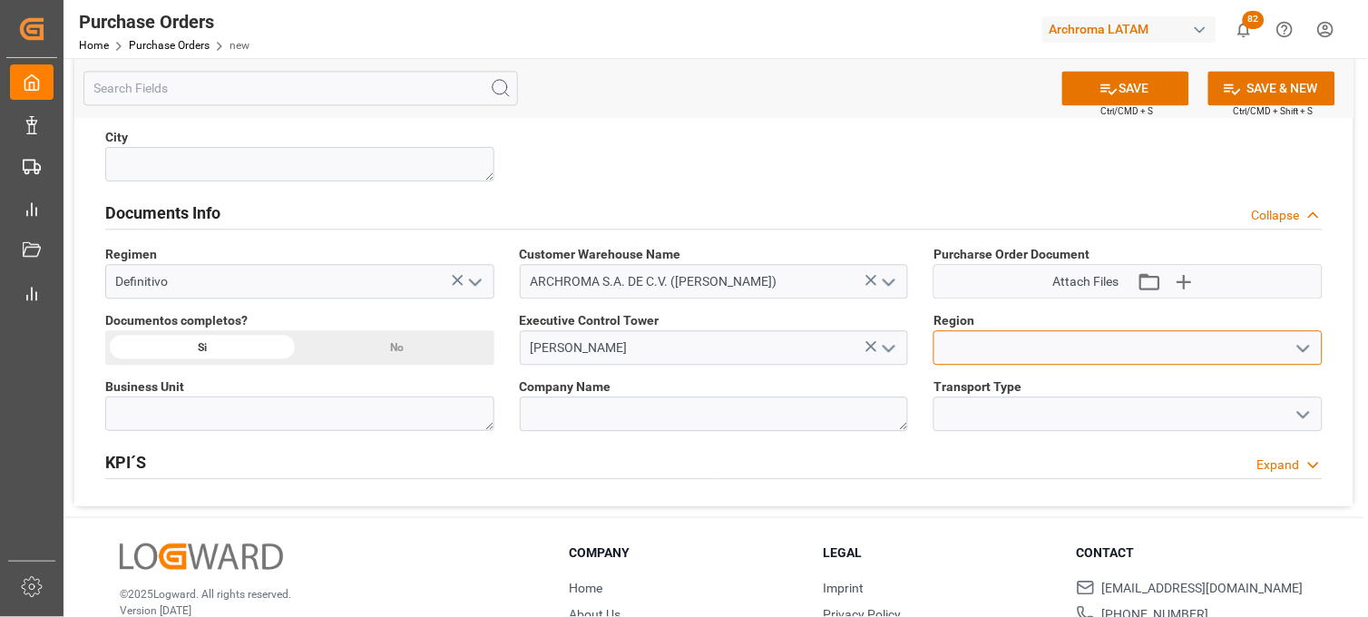
click at [1002, 345] on input at bounding box center [1127, 347] width 389 height 34
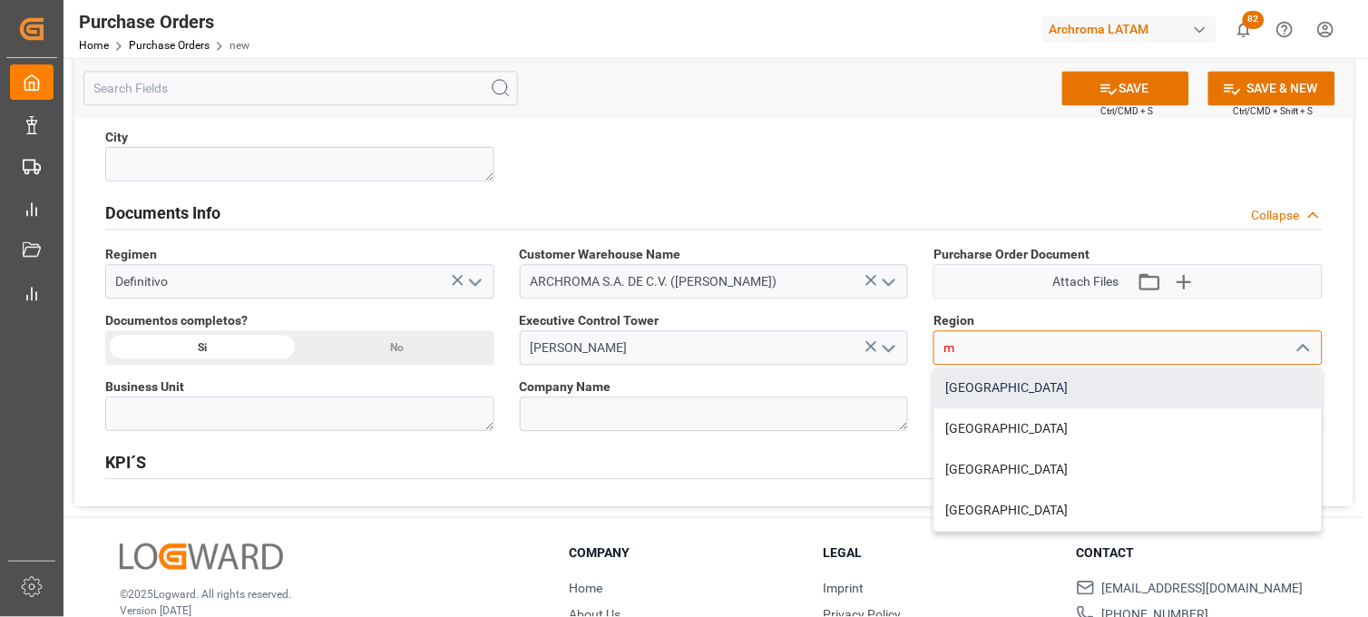
drag, startPoint x: 977, startPoint y: 384, endPoint x: 1176, endPoint y: 339, distance: 203.6
click at [976, 385] on div "[GEOGRAPHIC_DATA]" at bounding box center [1127, 387] width 387 height 41
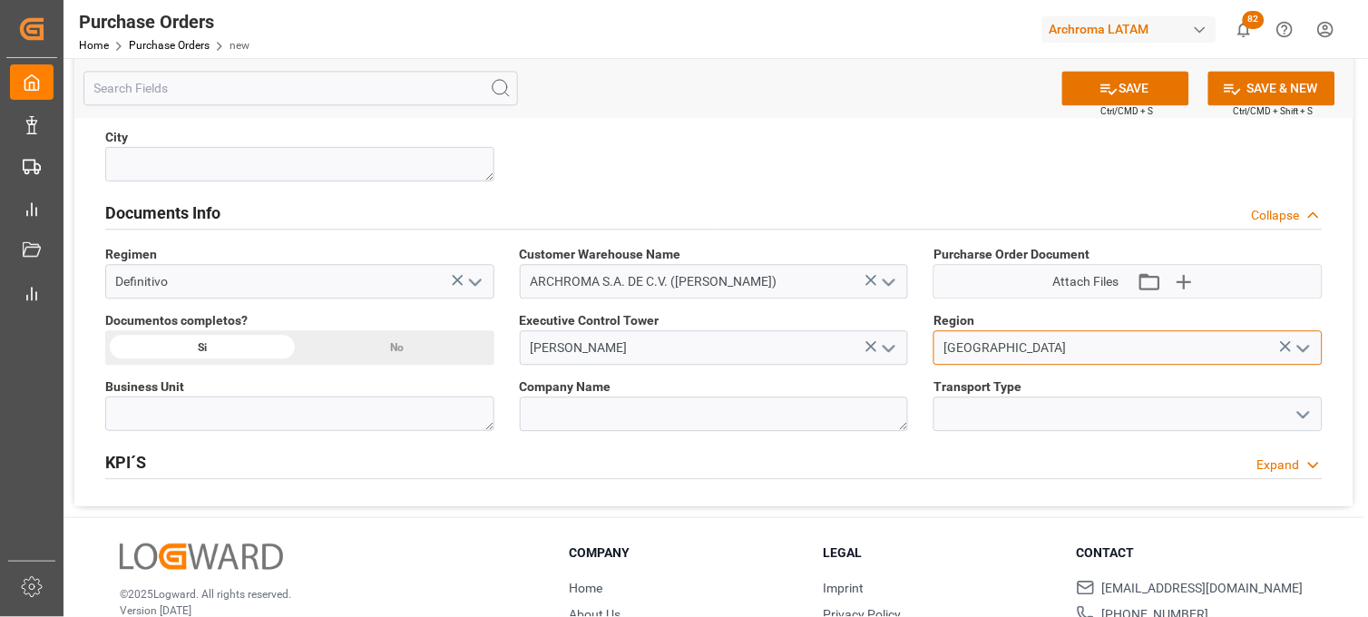
type input "[GEOGRAPHIC_DATA]"
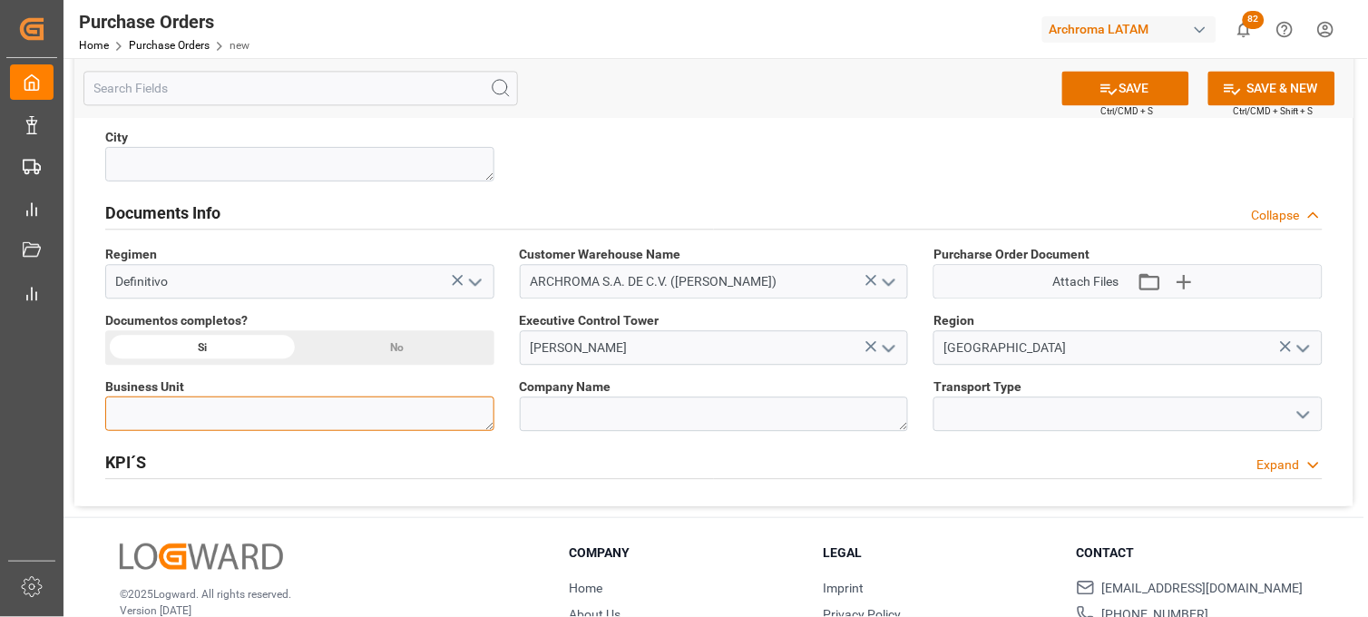
click at [345, 405] on textarea at bounding box center [299, 413] width 389 height 34
type textarea "TEXTIL"
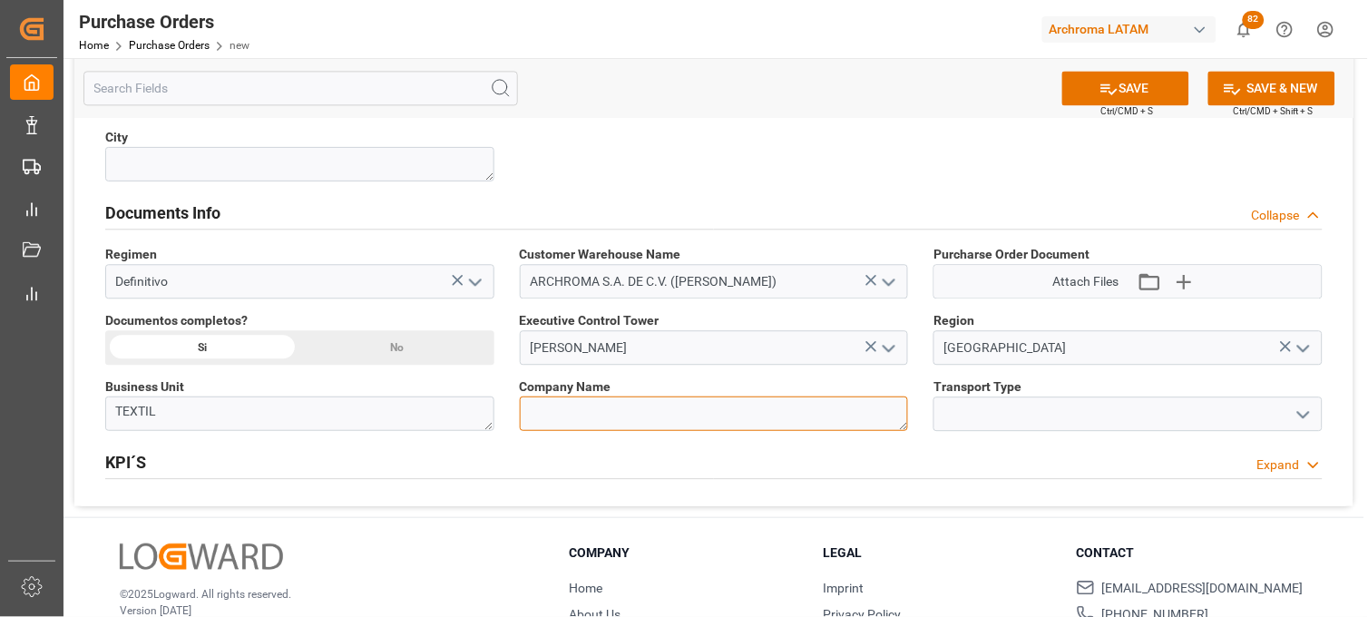
click at [528, 408] on textarea at bounding box center [714, 413] width 389 height 34
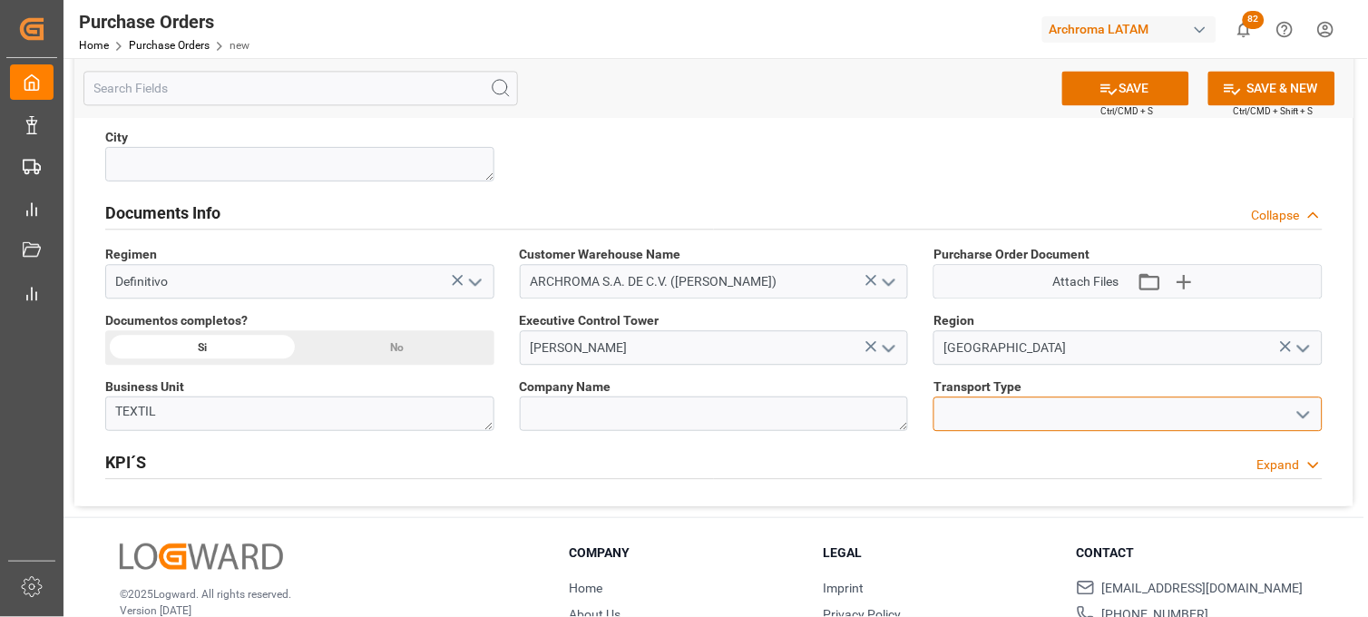
click at [954, 411] on input at bounding box center [1127, 413] width 389 height 34
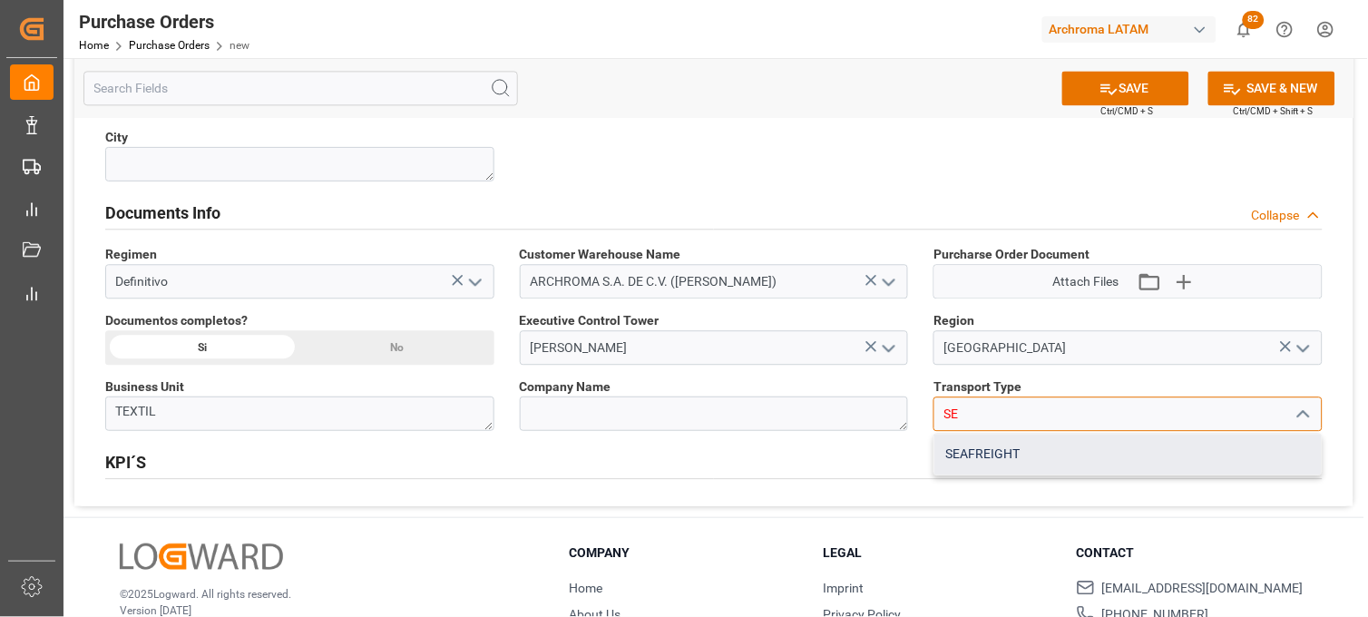
click at [973, 450] on div "SEAFREIGHT" at bounding box center [1127, 454] width 387 height 41
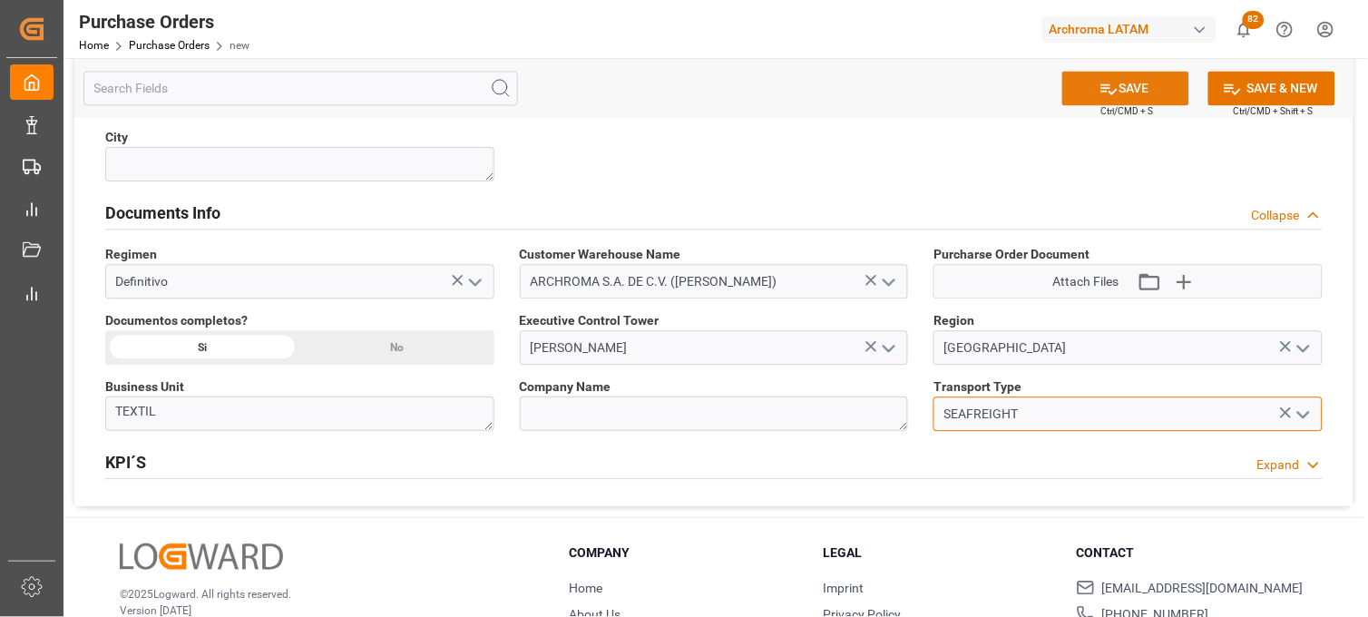
type input "SEAFREIGHT"
click at [1099, 94] on icon at bounding box center [1108, 88] width 19 height 19
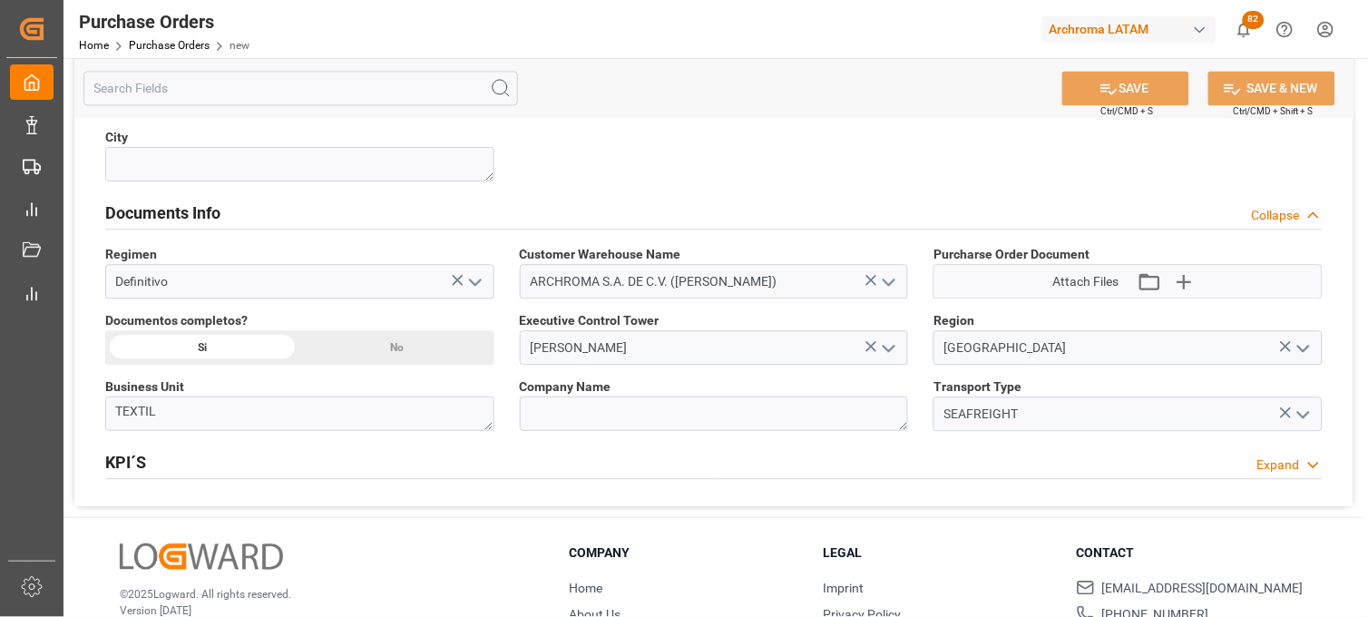
type textarea "No Line Item Found"
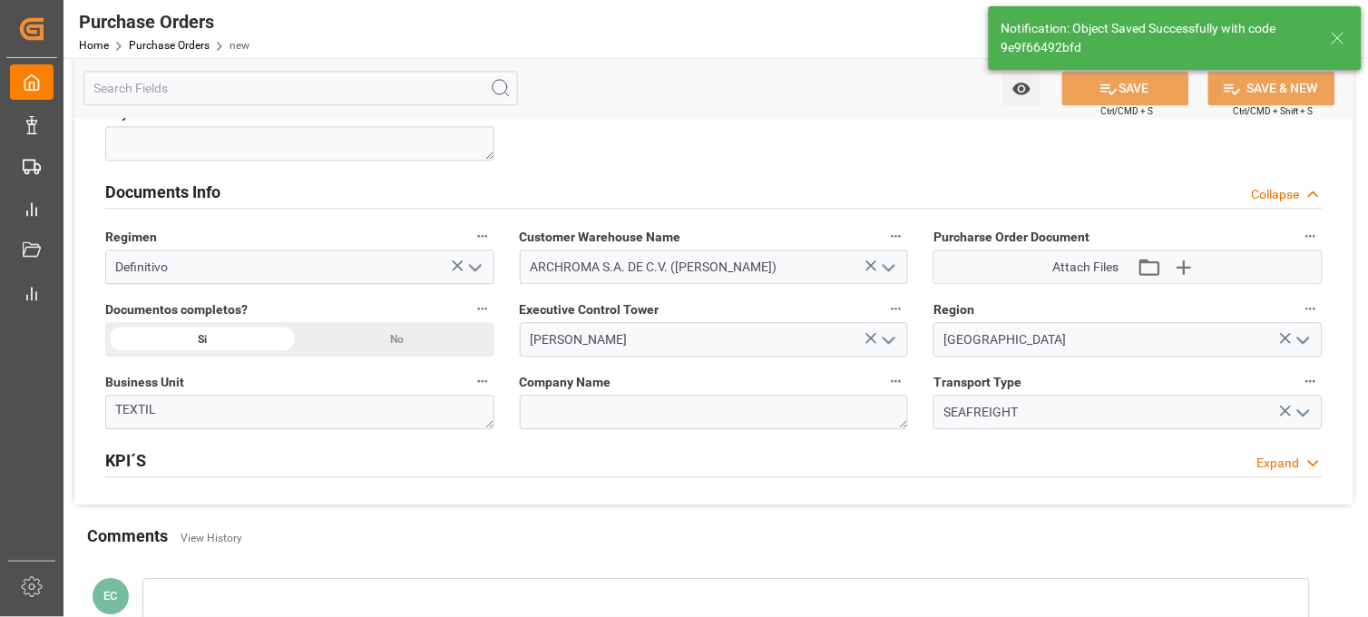
type input "0"
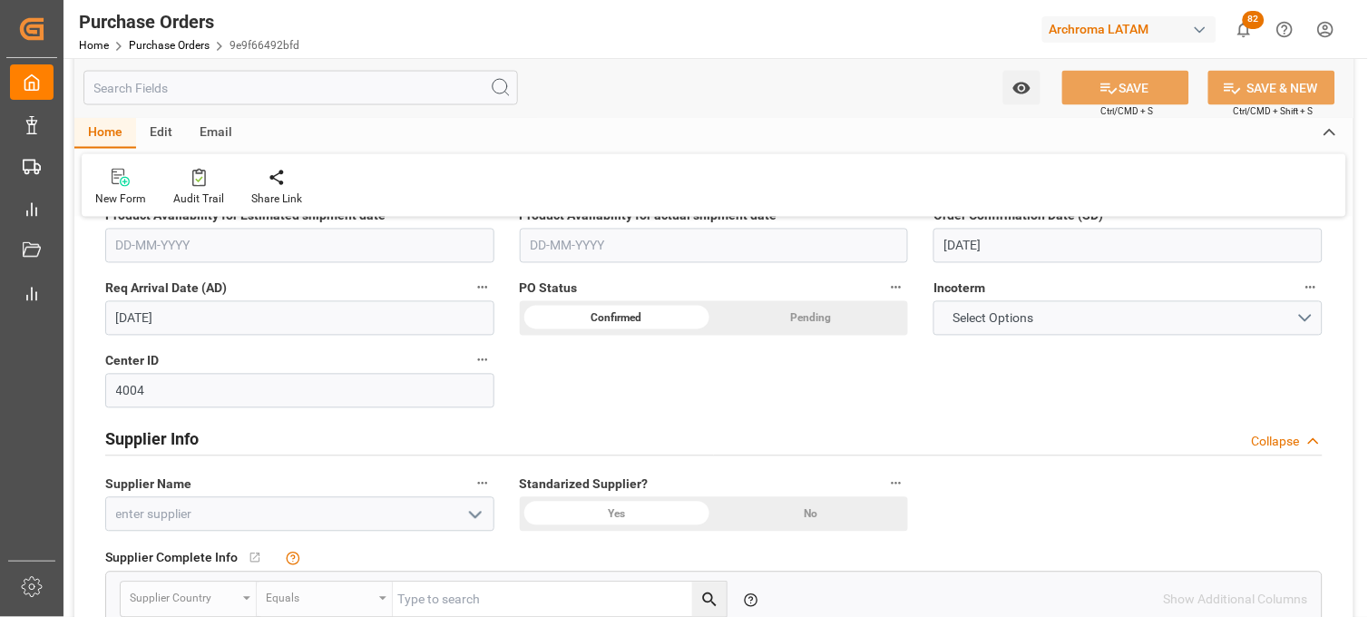
scroll to position [604, 0]
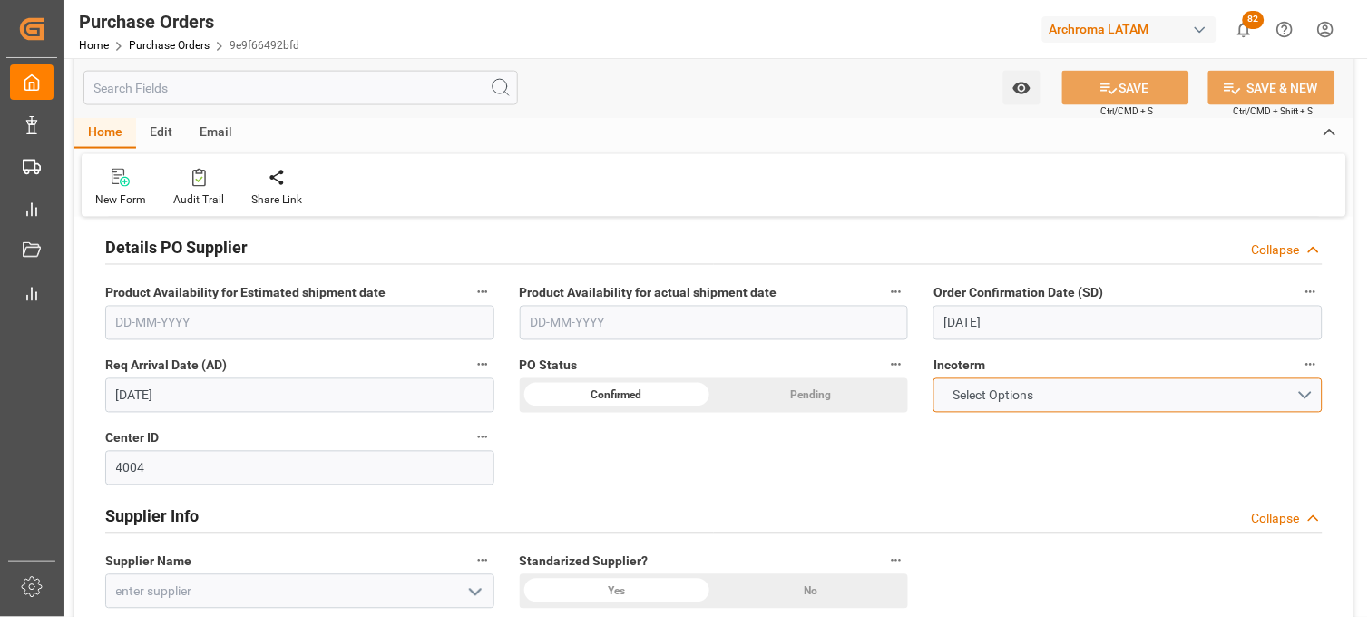
click at [1300, 397] on button "Select Options" at bounding box center [1127, 395] width 389 height 34
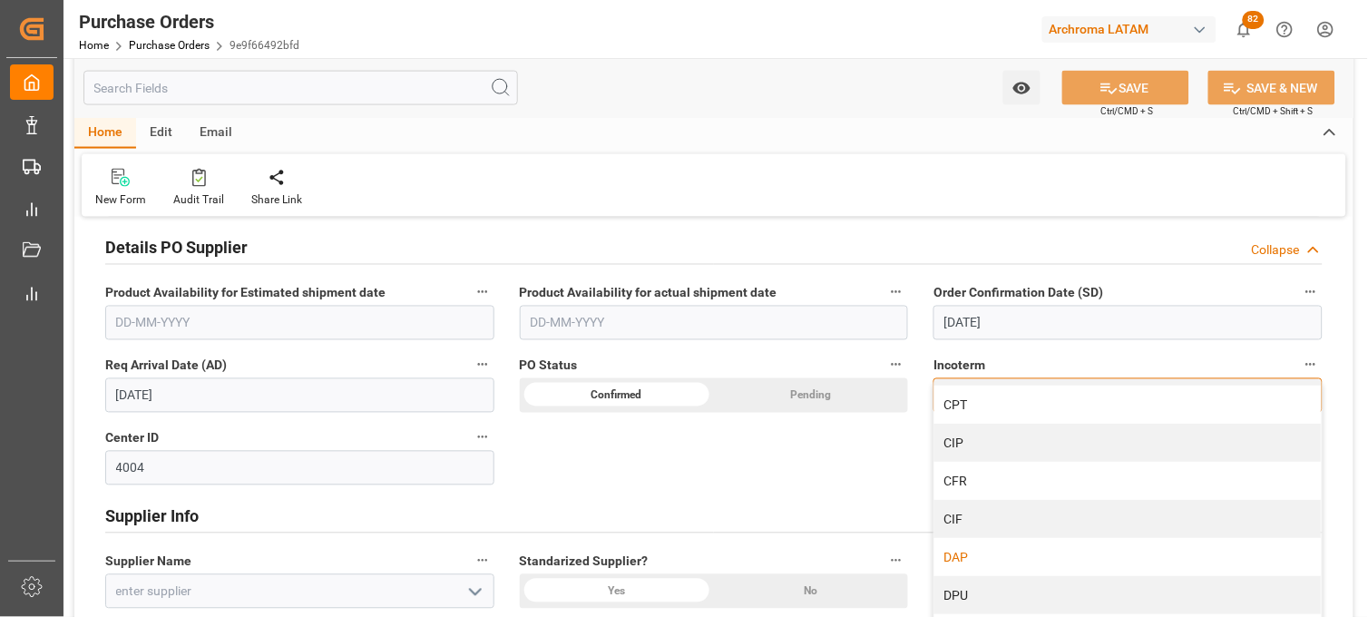
scroll to position [173, 0]
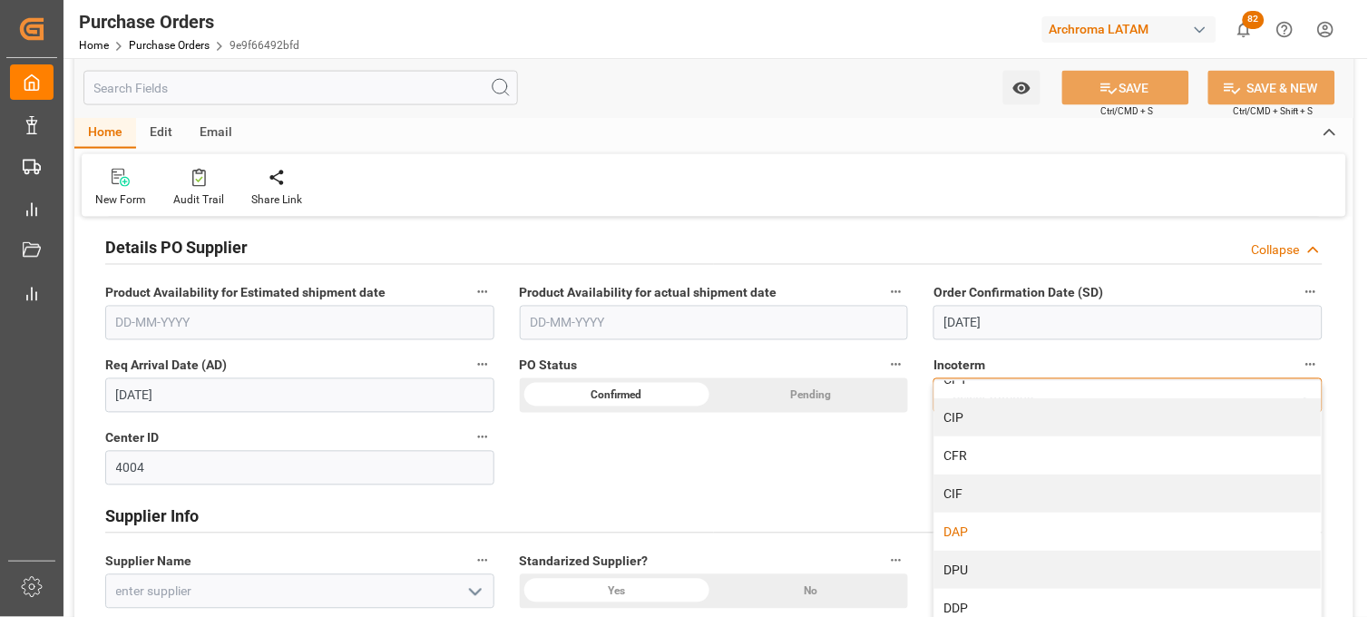
click at [984, 527] on div "DAP" at bounding box center [1127, 532] width 387 height 38
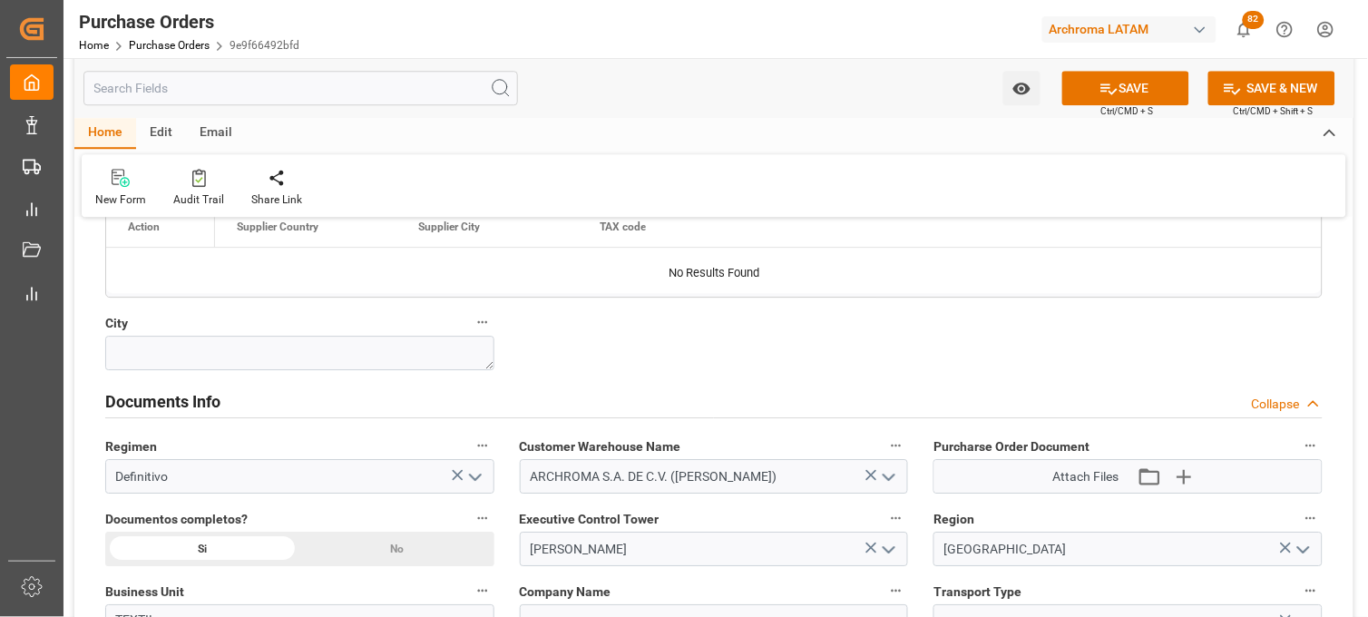
scroll to position [1209, 0]
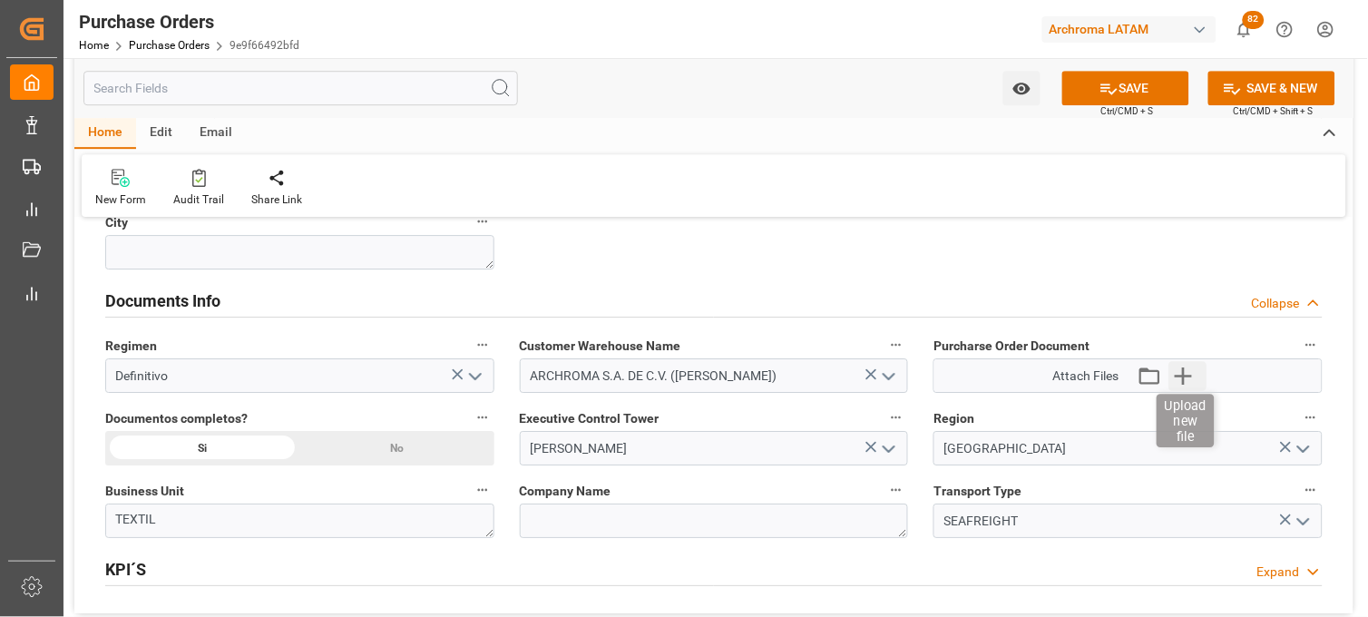
drag, startPoint x: 740, startPoint y: 433, endPoint x: 1190, endPoint y: 379, distance: 453.1
click at [1190, 379] on icon "button" at bounding box center [1182, 375] width 29 height 29
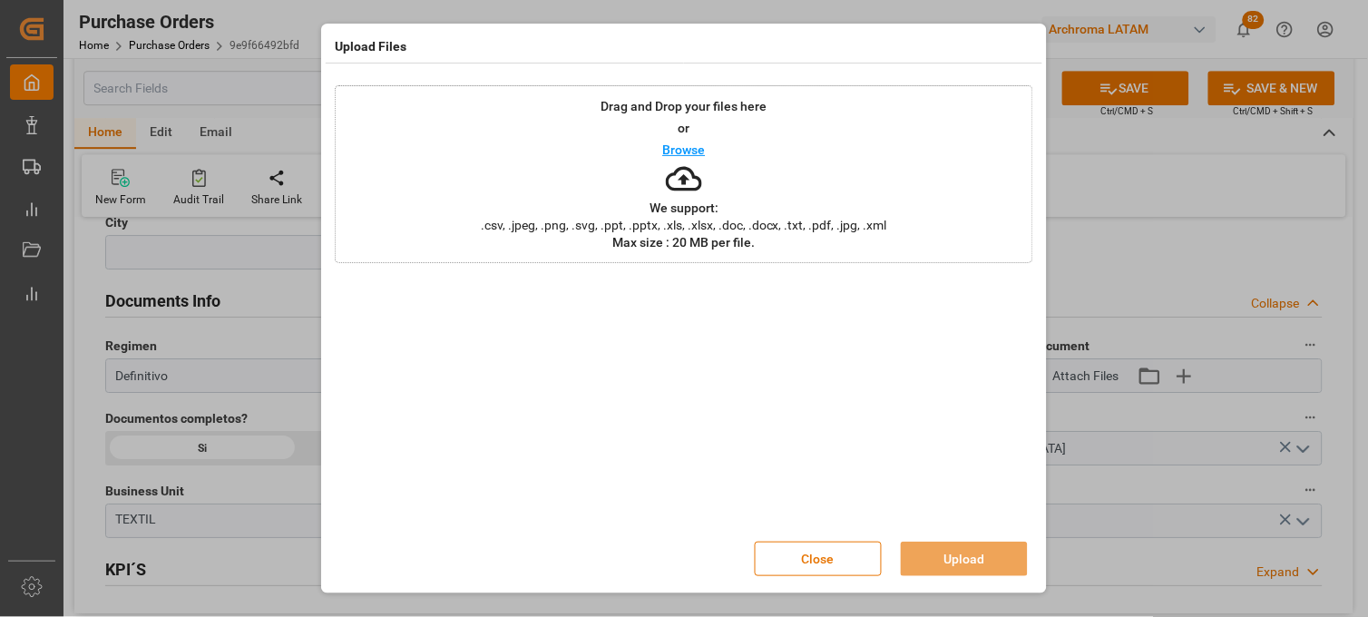
click at [676, 206] on p "We support:" at bounding box center [684, 207] width 69 height 13
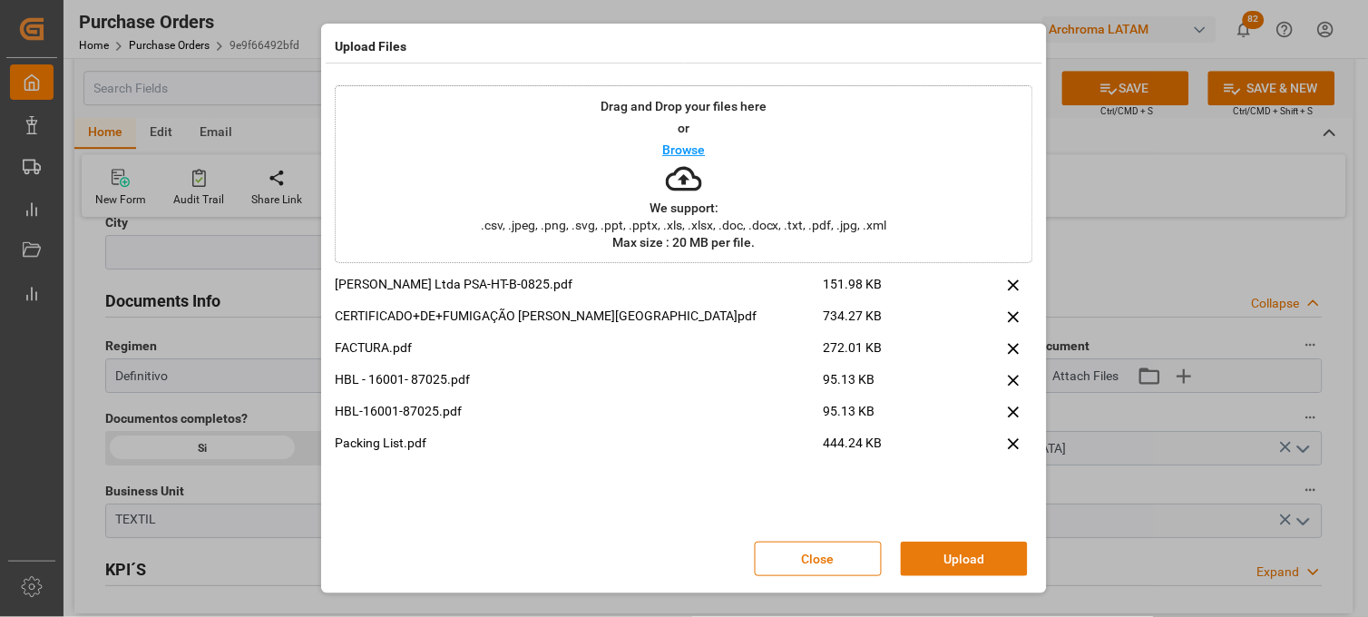
click at [992, 553] on button "Upload" at bounding box center [964, 559] width 127 height 34
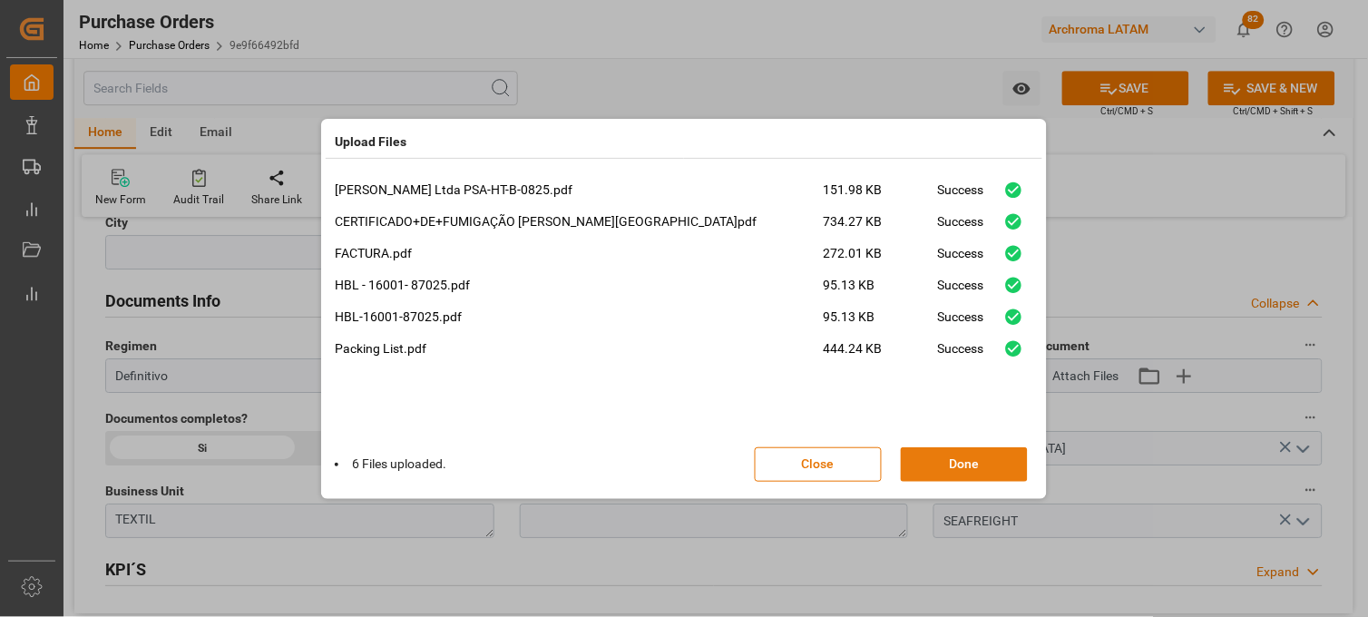
click at [953, 469] on button "Done" at bounding box center [964, 464] width 127 height 34
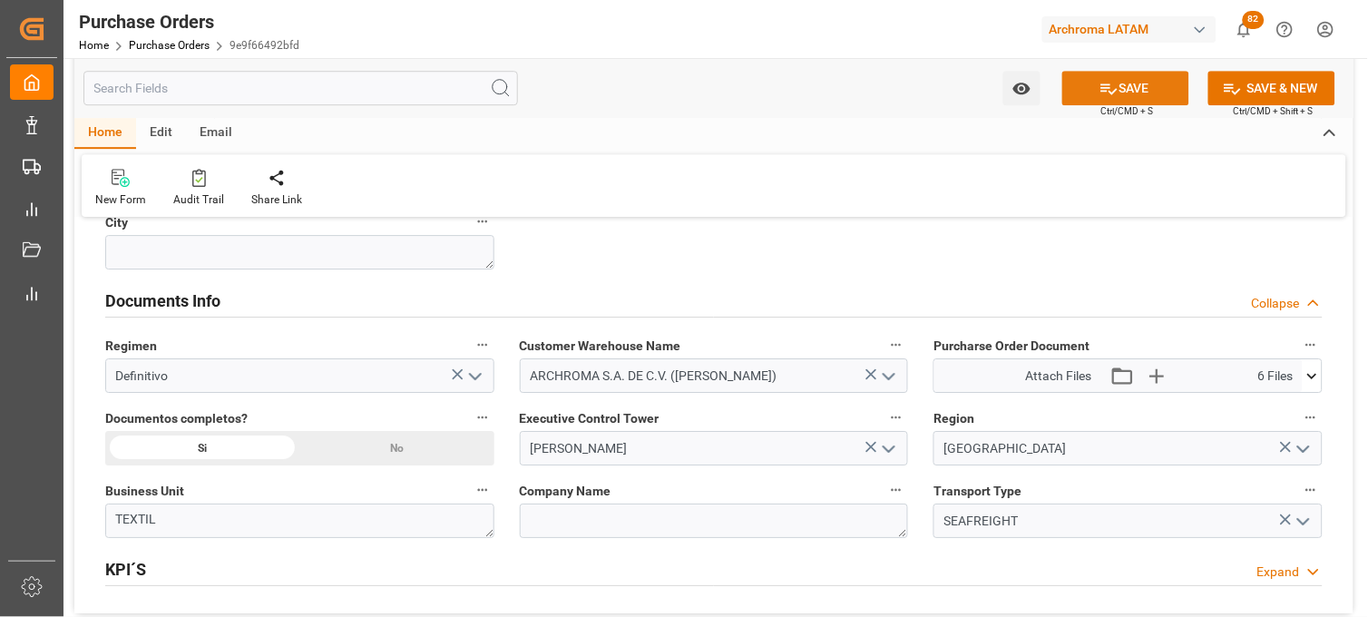
click at [1101, 89] on icon at bounding box center [1109, 88] width 16 height 11
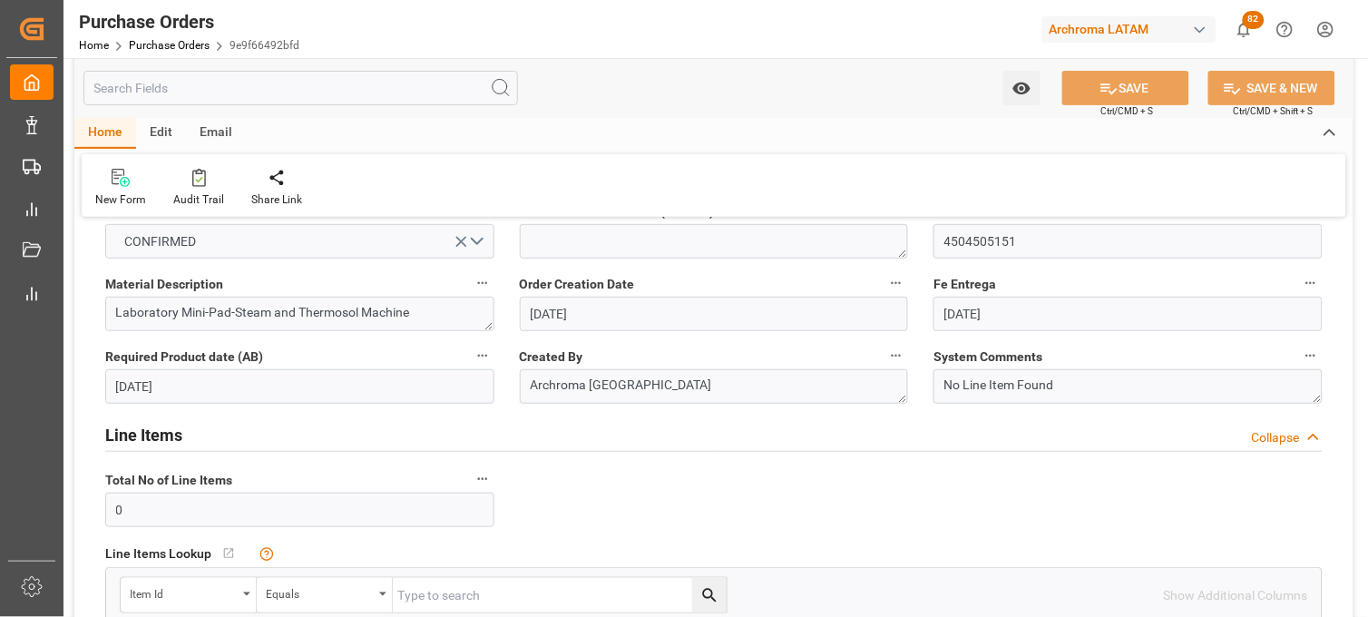
scroll to position [0, 0]
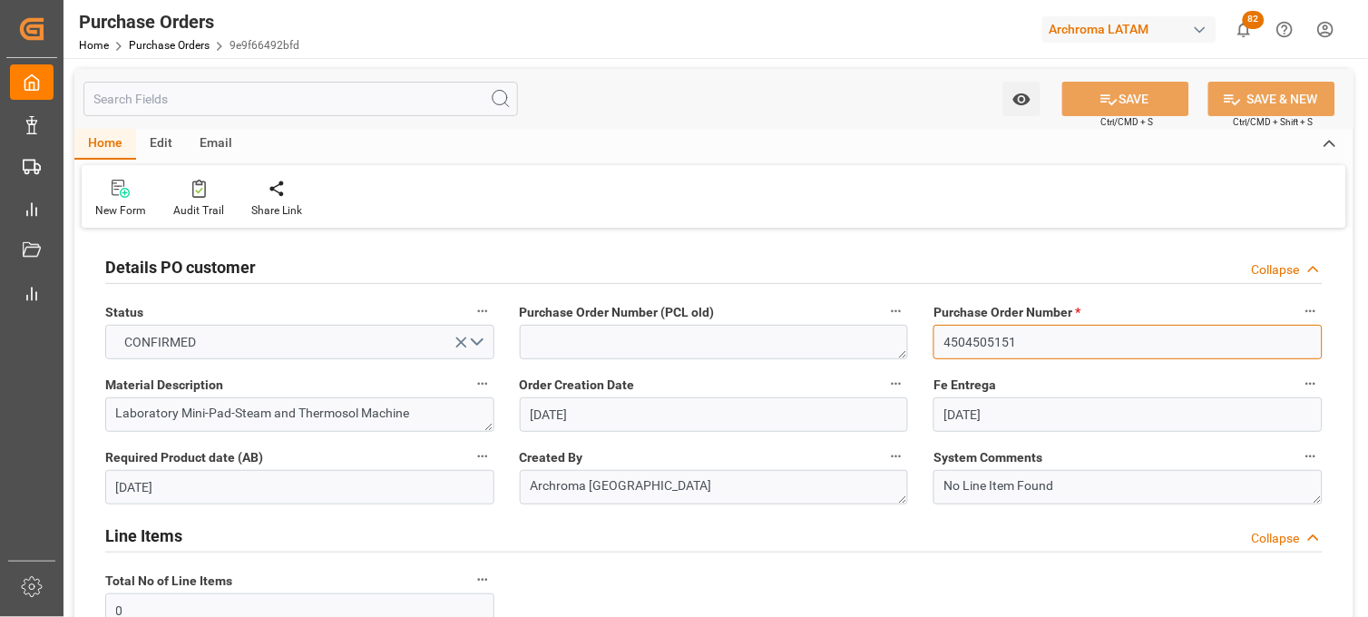
click at [981, 334] on input "4504505151" at bounding box center [1127, 342] width 389 height 34
click at [174, 50] on link "Purchase Orders" at bounding box center [169, 45] width 81 height 13
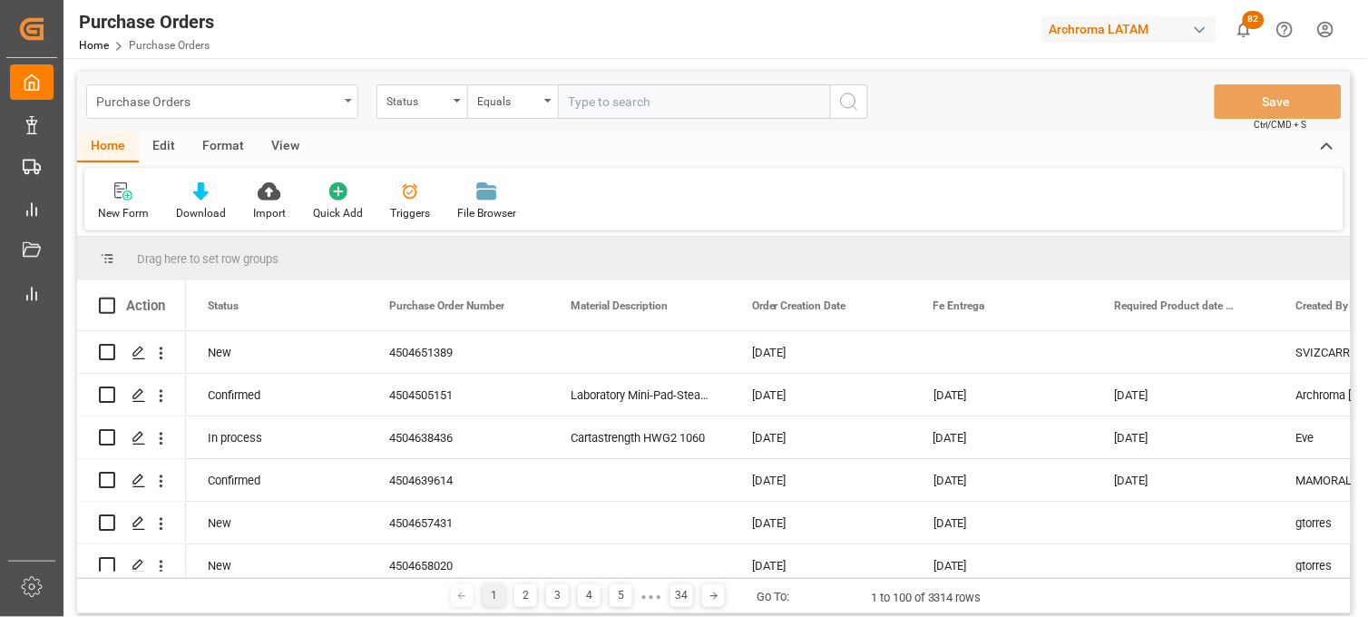
click at [341, 101] on div "Purchase Orders" at bounding box center [222, 101] width 272 height 34
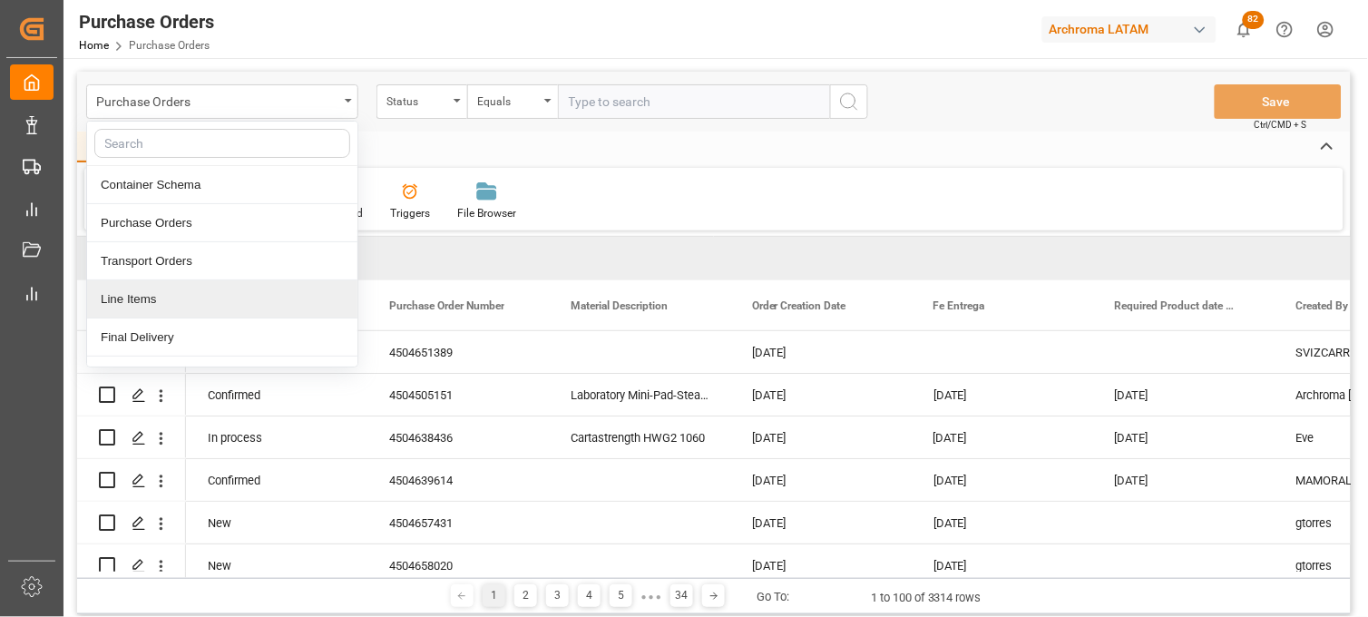
click at [170, 303] on div "Line Items" at bounding box center [222, 299] width 270 height 38
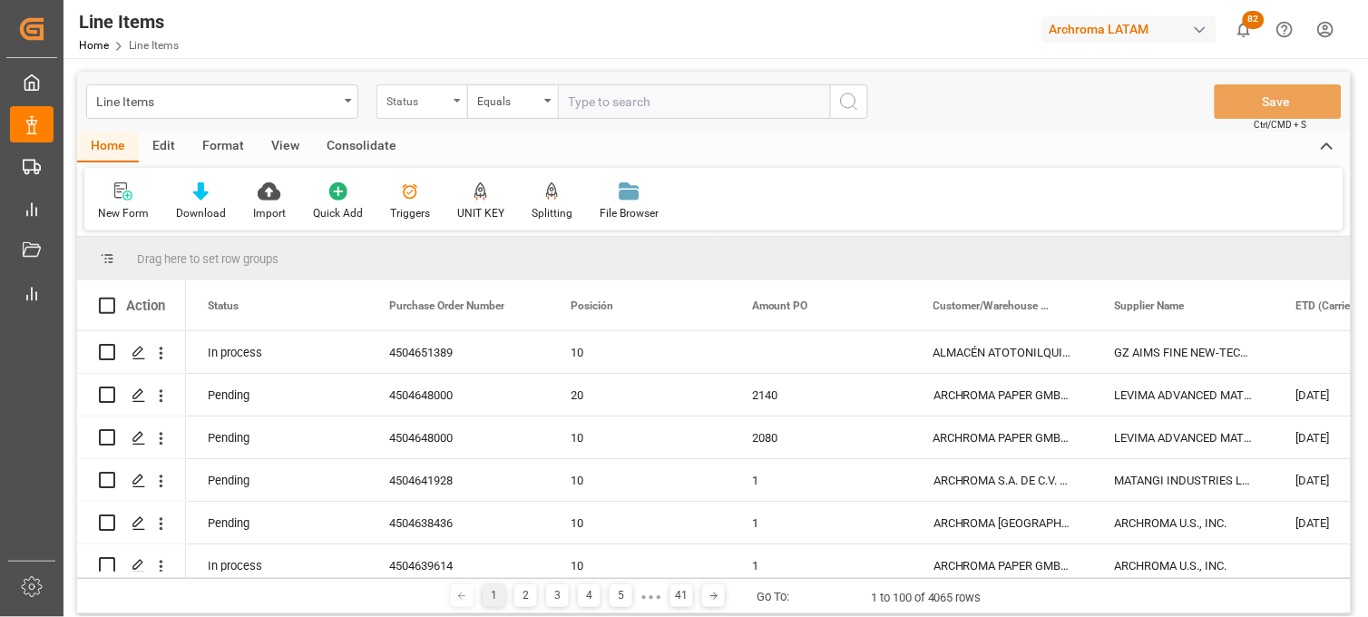
click at [439, 110] on div "Status" at bounding box center [421, 101] width 91 height 34
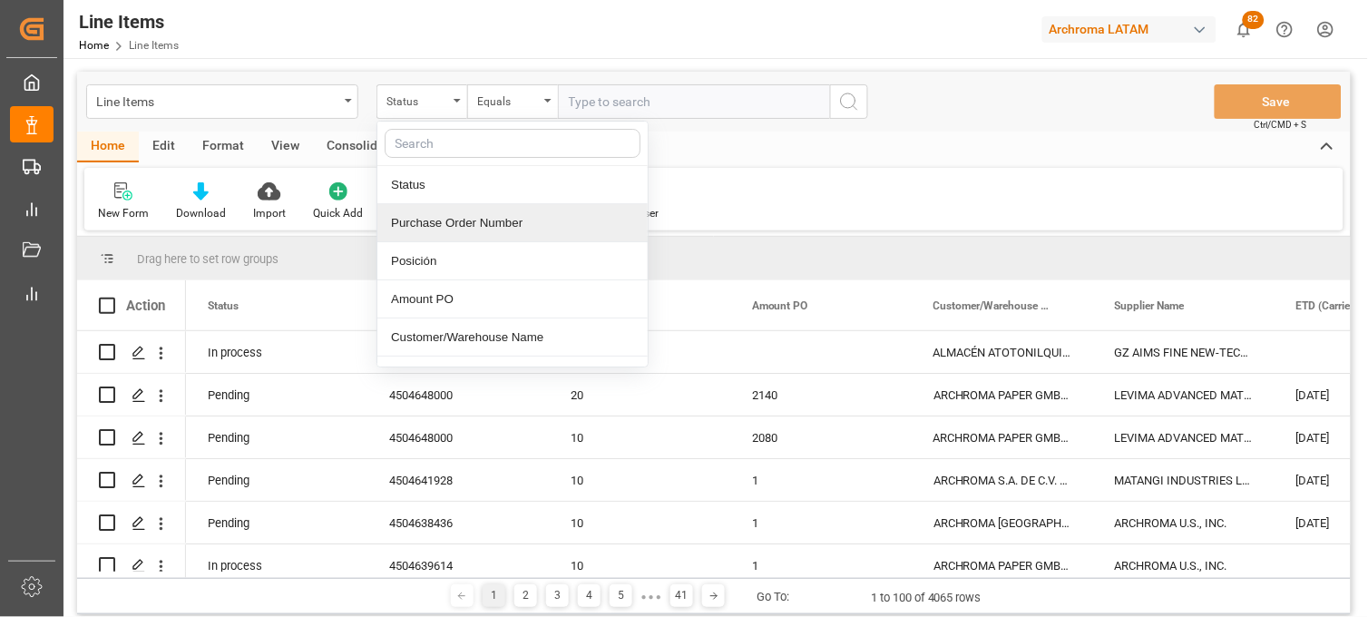
click at [439, 232] on div "Purchase Order Number" at bounding box center [512, 223] width 270 height 38
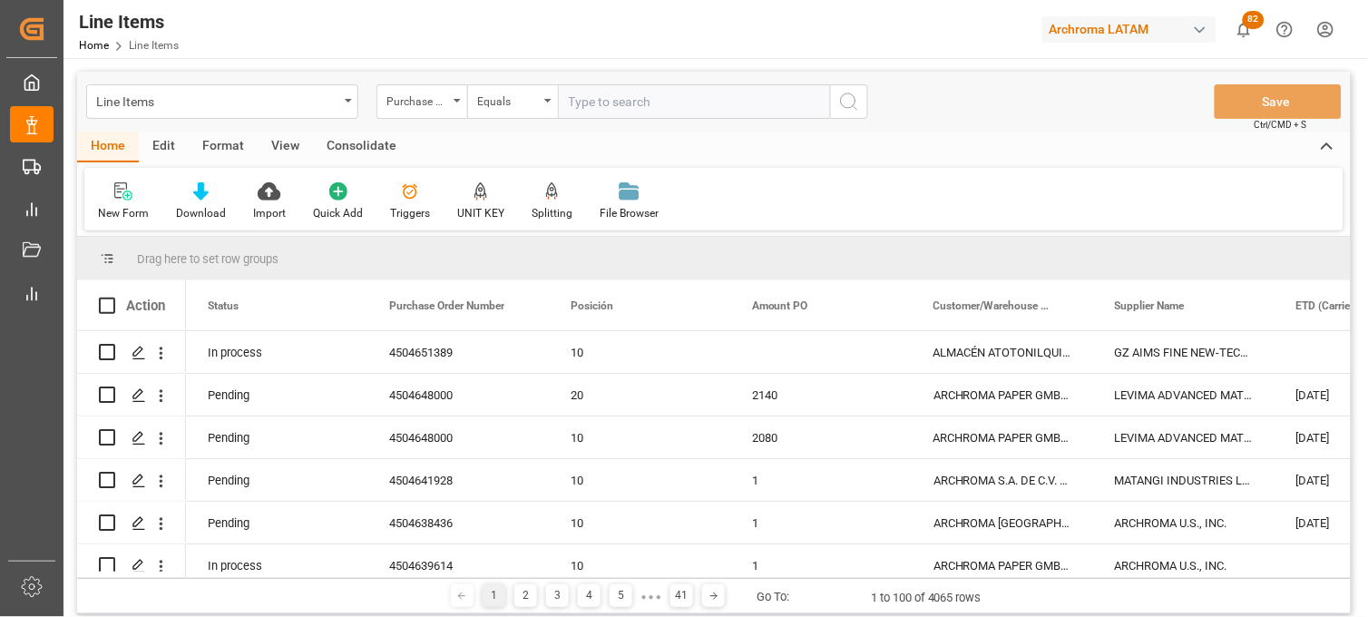
click at [602, 107] on input "text" at bounding box center [694, 101] width 272 height 34
click at [591, 110] on input "text" at bounding box center [694, 101] width 272 height 34
paste input "4504505151"
type input "4504505151"
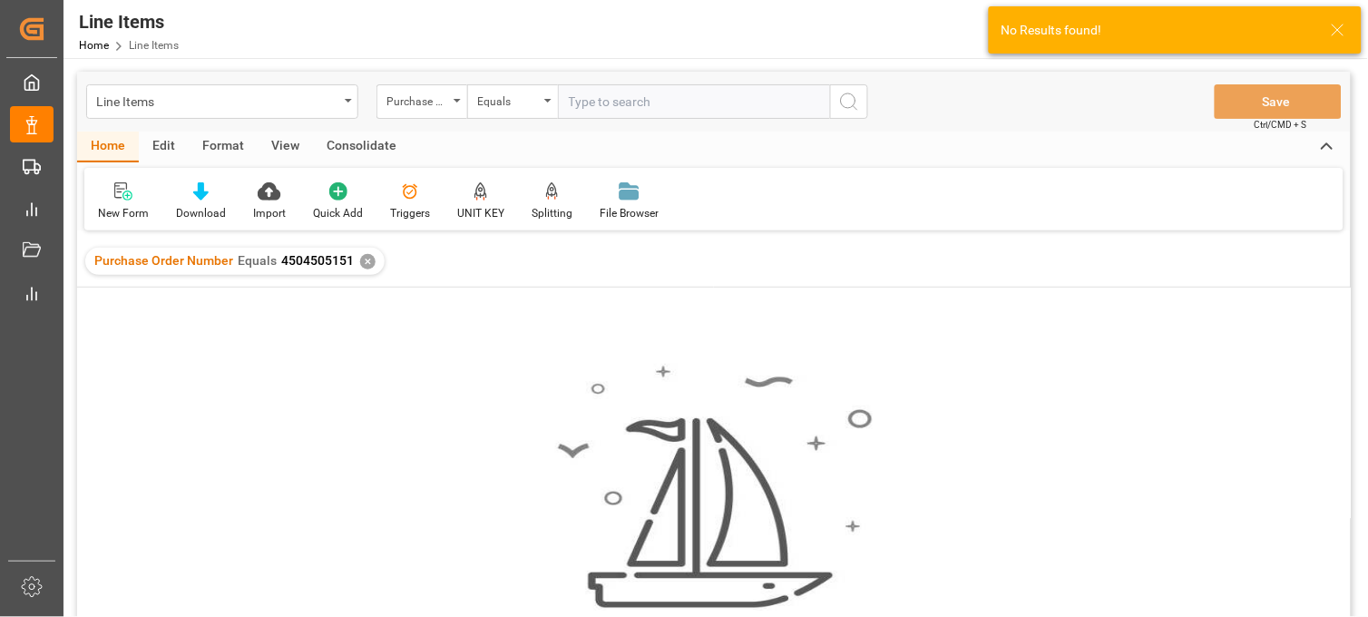
click at [363, 263] on div "✕" at bounding box center [367, 261] width 15 height 15
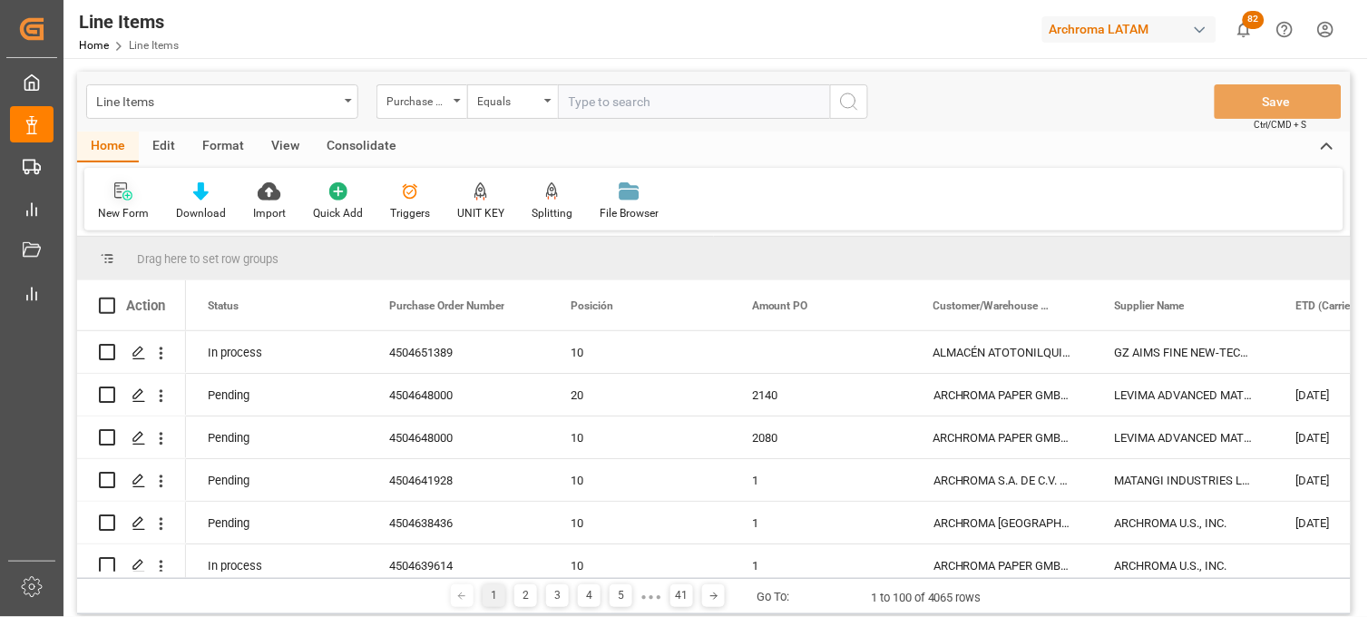
click at [115, 202] on div "New Form" at bounding box center [123, 201] width 78 height 40
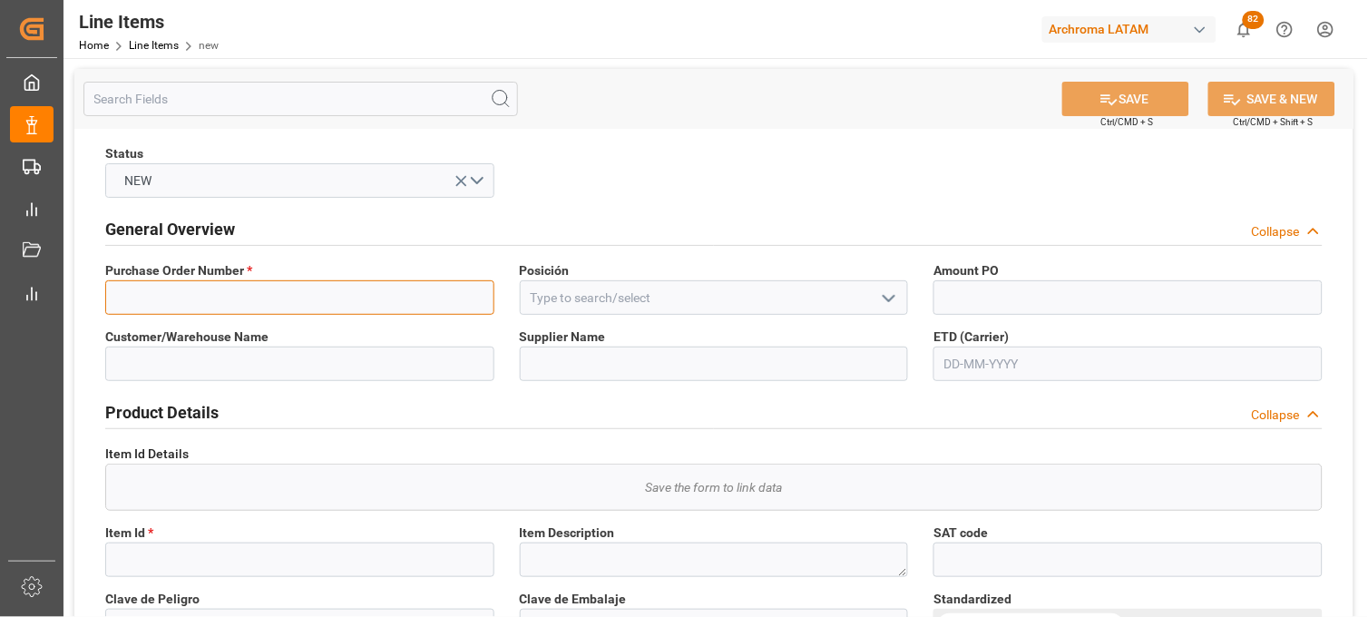
click at [452, 303] on input at bounding box center [299, 297] width 389 height 34
paste input "4504505151"
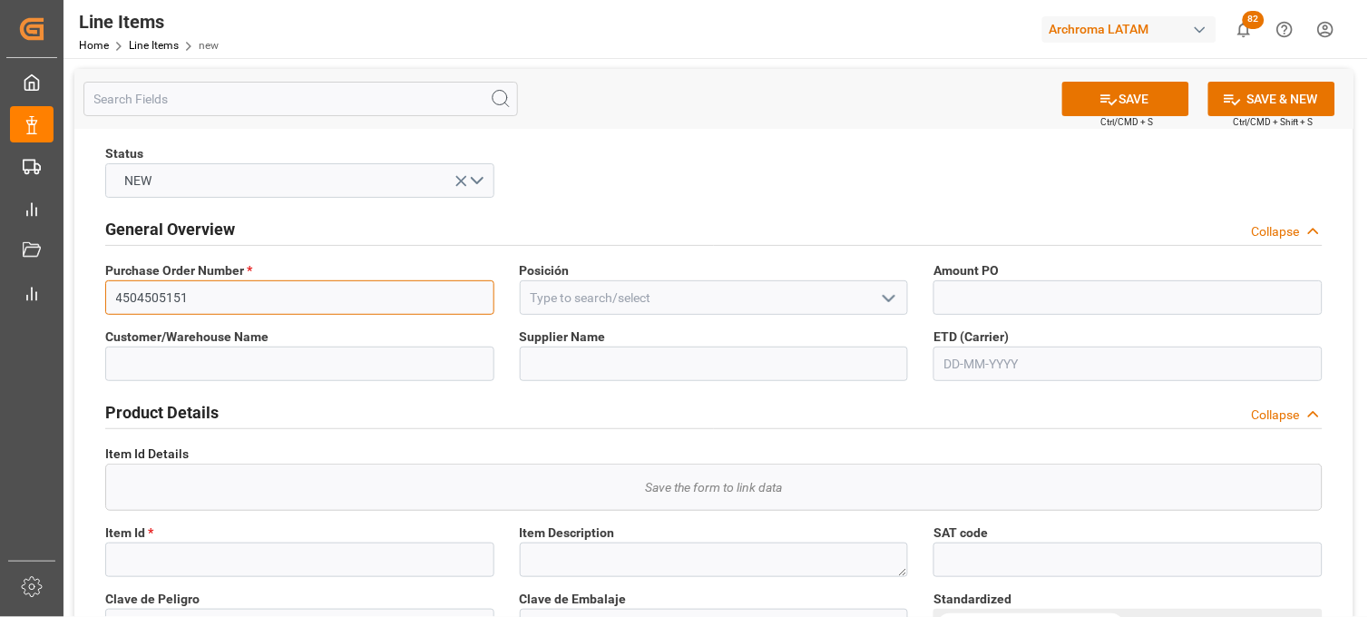
type input "4504505151"
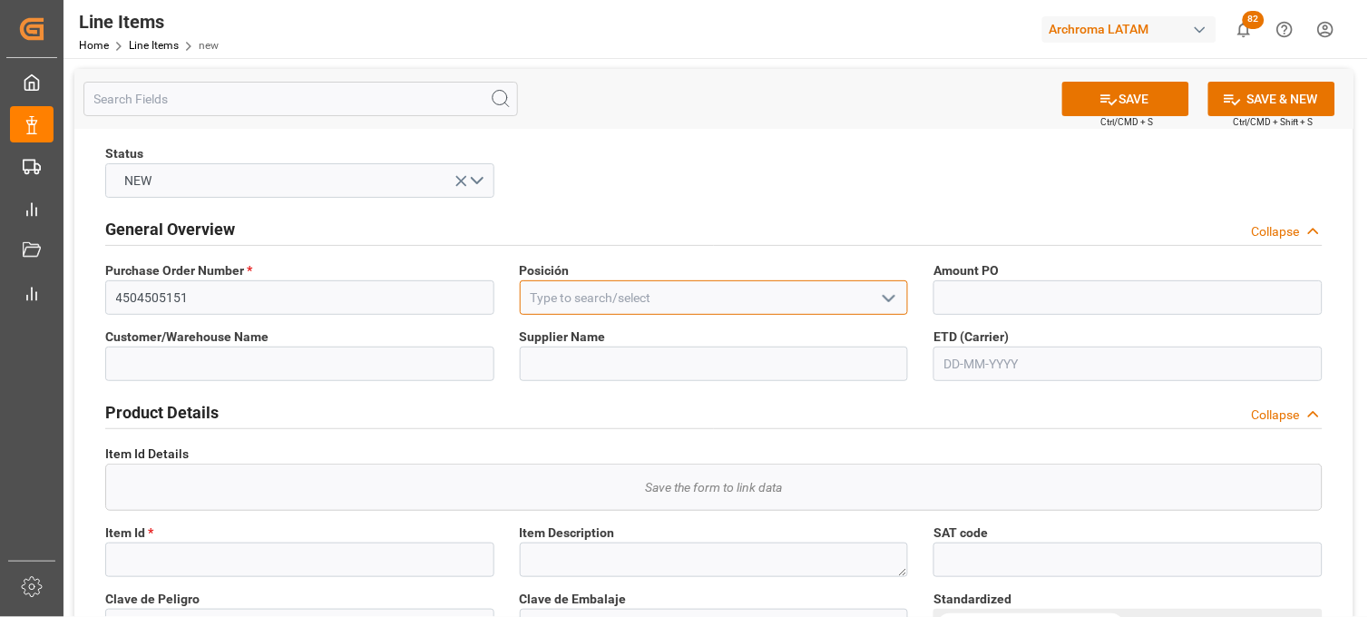
click at [590, 294] on input at bounding box center [714, 297] width 389 height 34
click at [887, 295] on icon "open menu" at bounding box center [889, 299] width 22 height 22
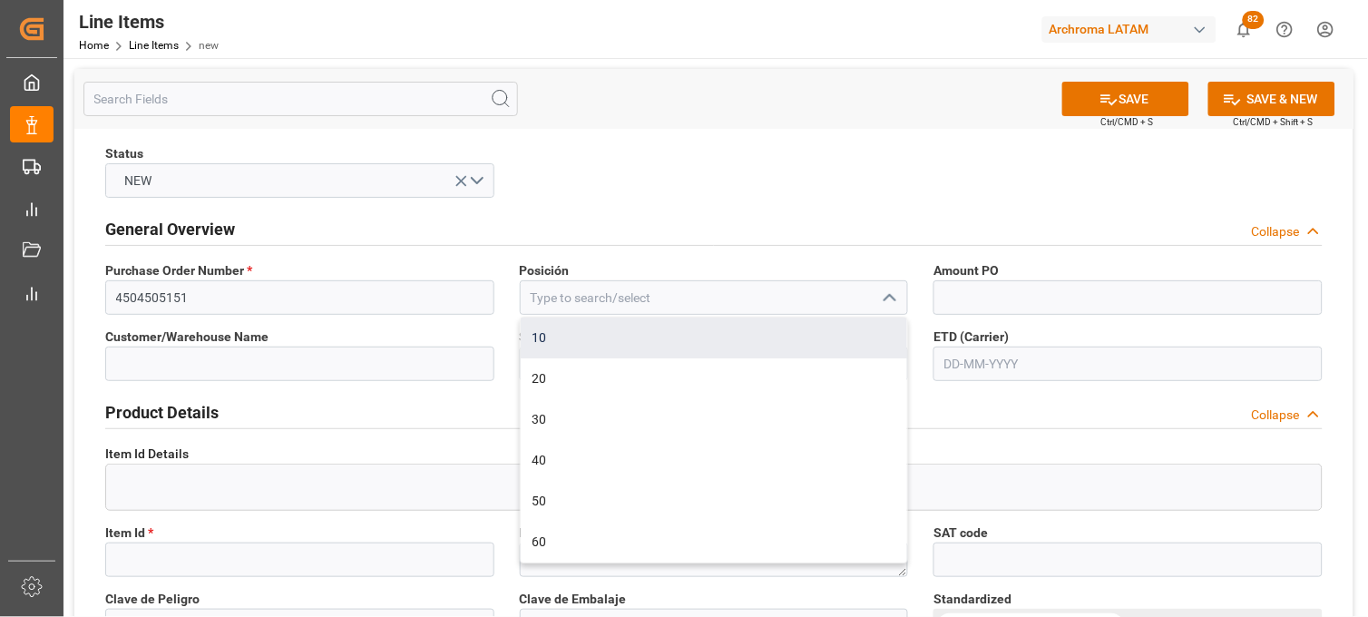
click at [729, 328] on div "10" at bounding box center [714, 338] width 387 height 41
type input "10"
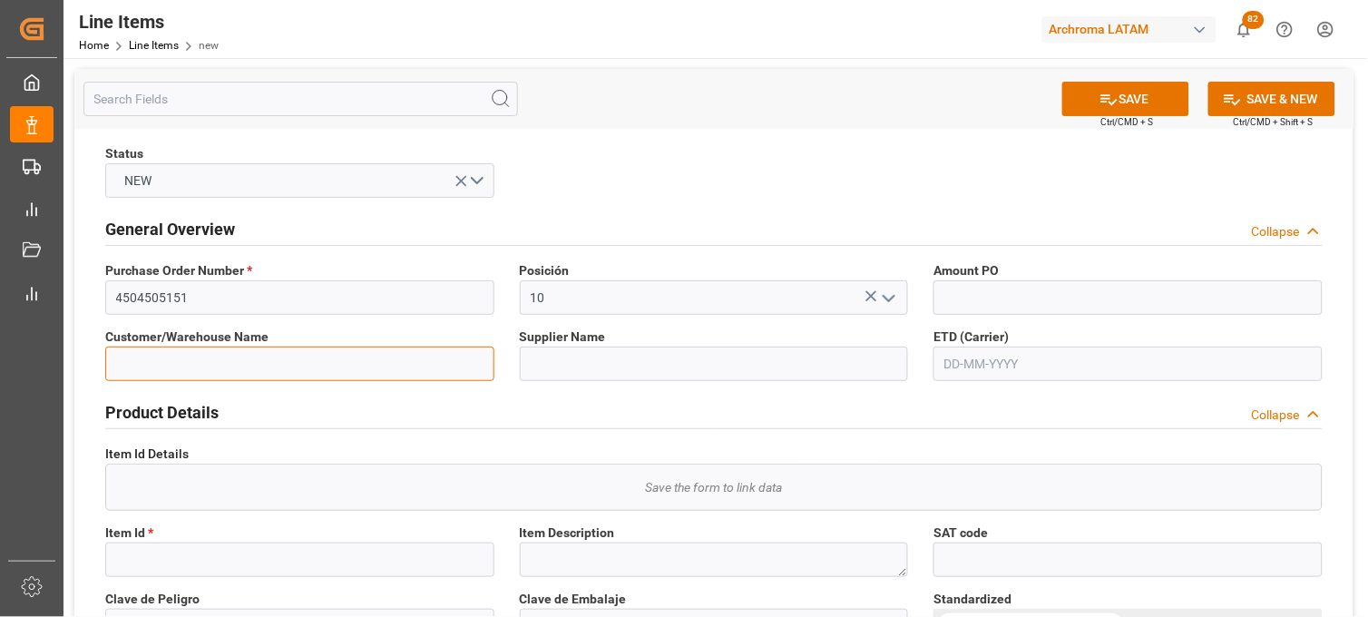
click at [337, 360] on input at bounding box center [299, 364] width 389 height 34
type input "ARCHROMA S.A. DE C.V. ([PERSON_NAME])"
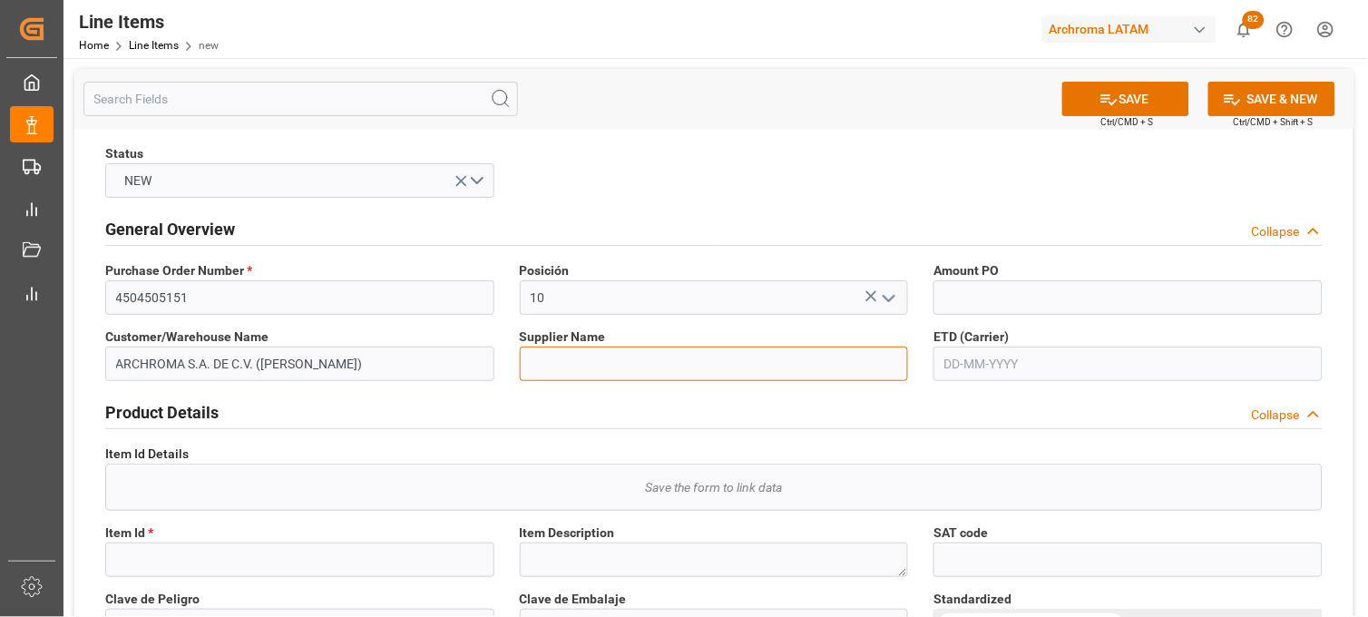
click at [542, 359] on input at bounding box center [714, 364] width 389 height 34
type input "s"
click at [542, 369] on input "apha" at bounding box center [714, 364] width 389 height 34
paste input "APARELHOS DE LABORATORIO [PERSON_NAME] LTDA"
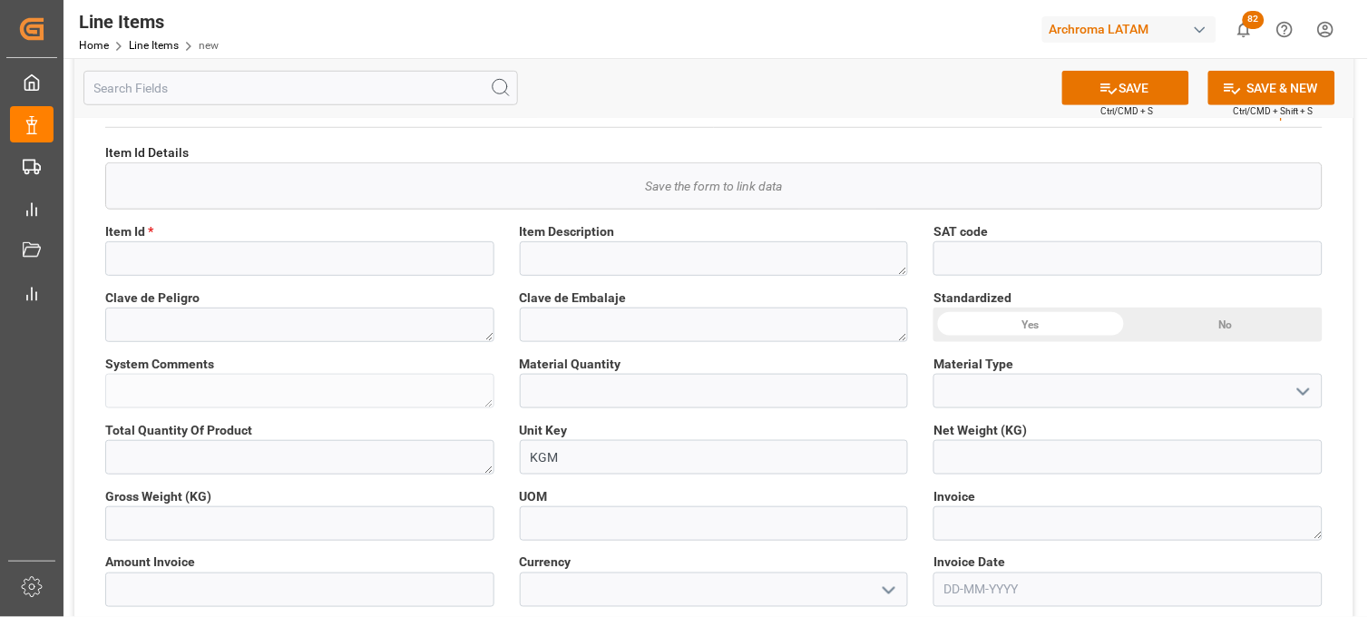
scroll to position [302, 0]
type input "APARELHOS DE LABORATORIO [PERSON_NAME] LTDA"
click at [360, 269] on input at bounding box center [299, 257] width 389 height 34
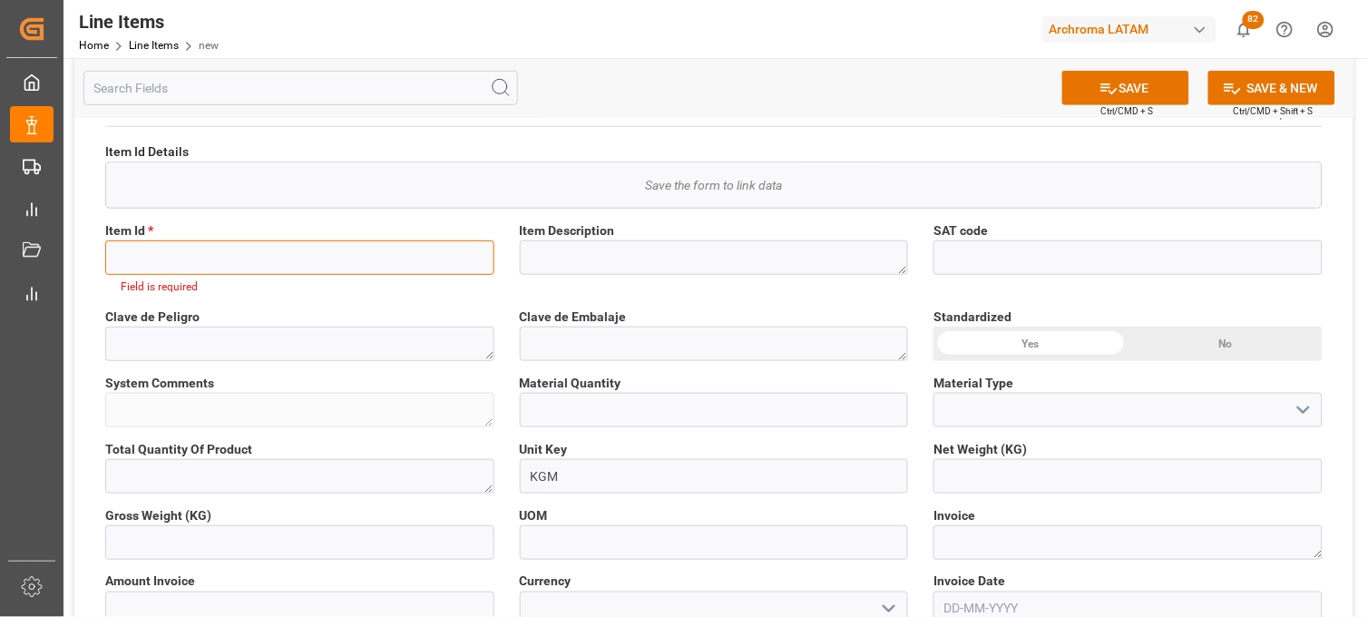
click at [401, 259] on input at bounding box center [299, 257] width 389 height 34
paste input "2694P6"
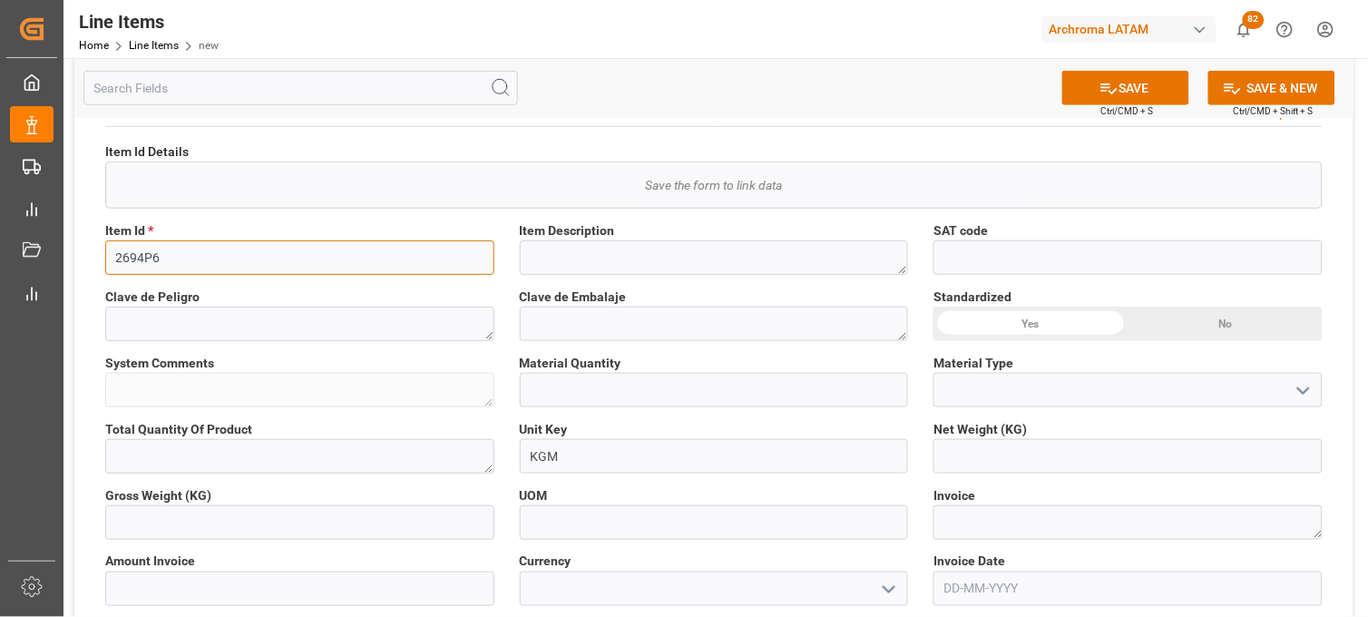
type input "2694P6"
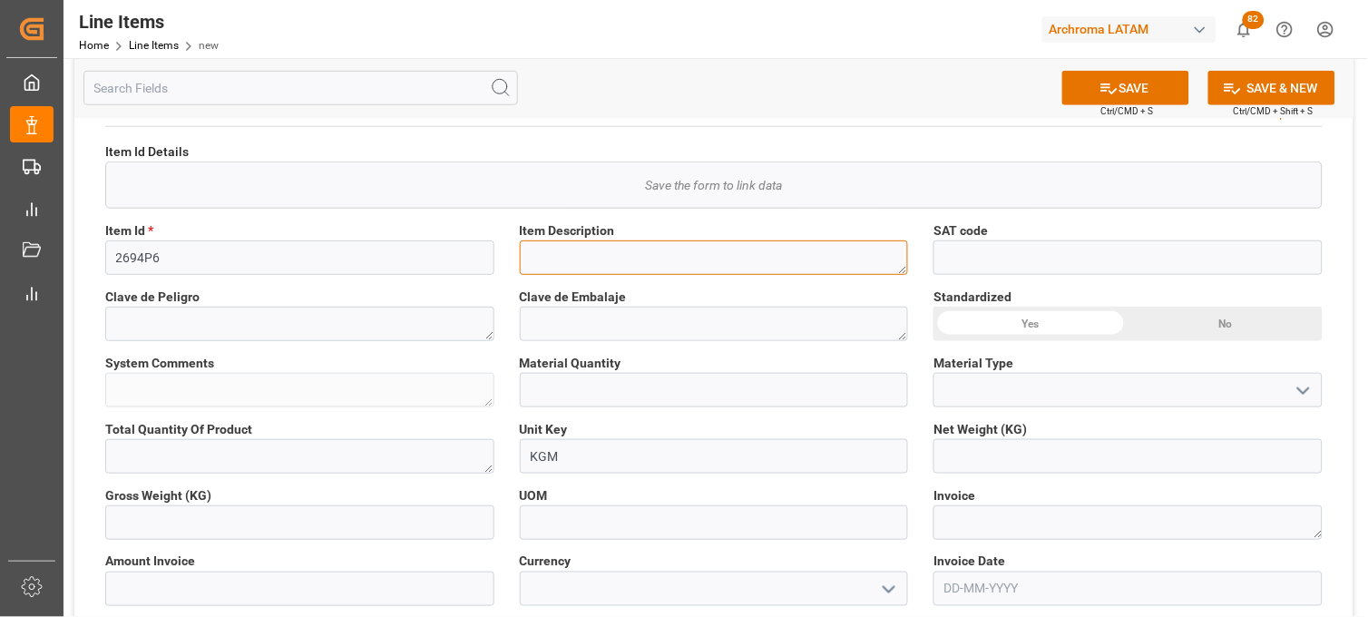
click at [554, 259] on textarea at bounding box center [714, 257] width 389 height 34
click at [545, 265] on textarea at bounding box center [714, 257] width 389 height 34
paste textarea "Laboratory Mini-Pad-Steam and Thermosol Machine"
type textarea "Laboratory Mini-Pad-Steam and Thermosol Machine"
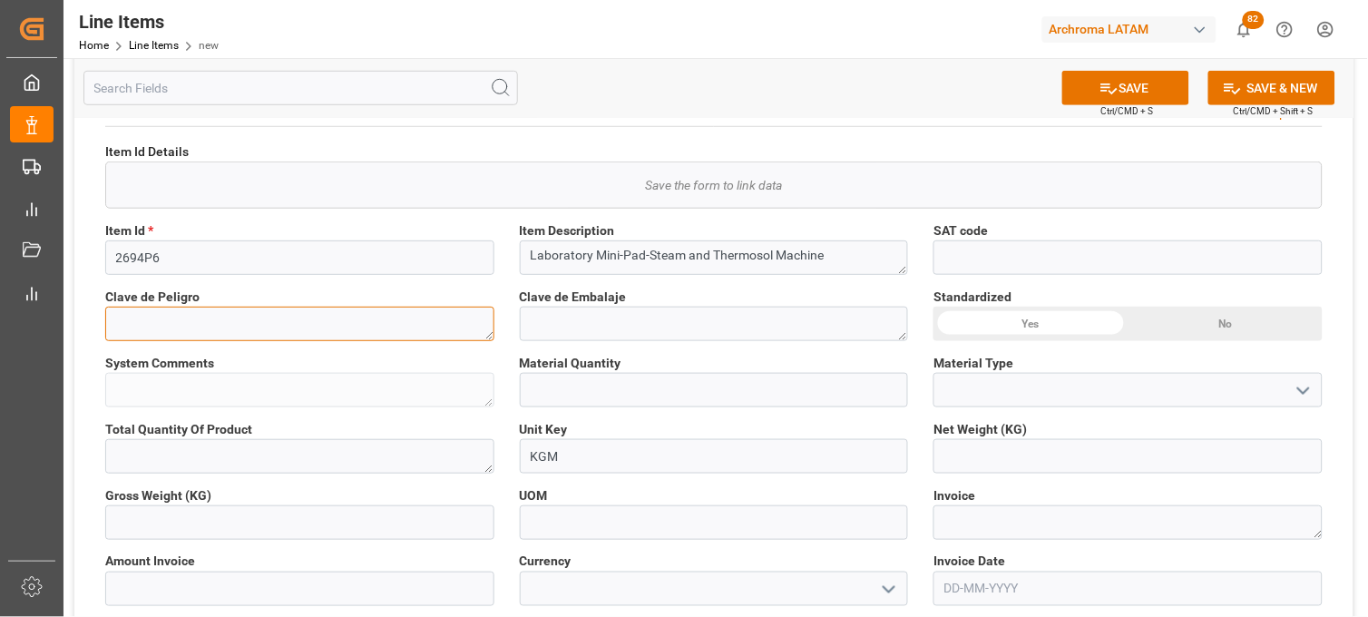
click at [474, 320] on textarea at bounding box center [299, 324] width 389 height 34
type textarea "NA"
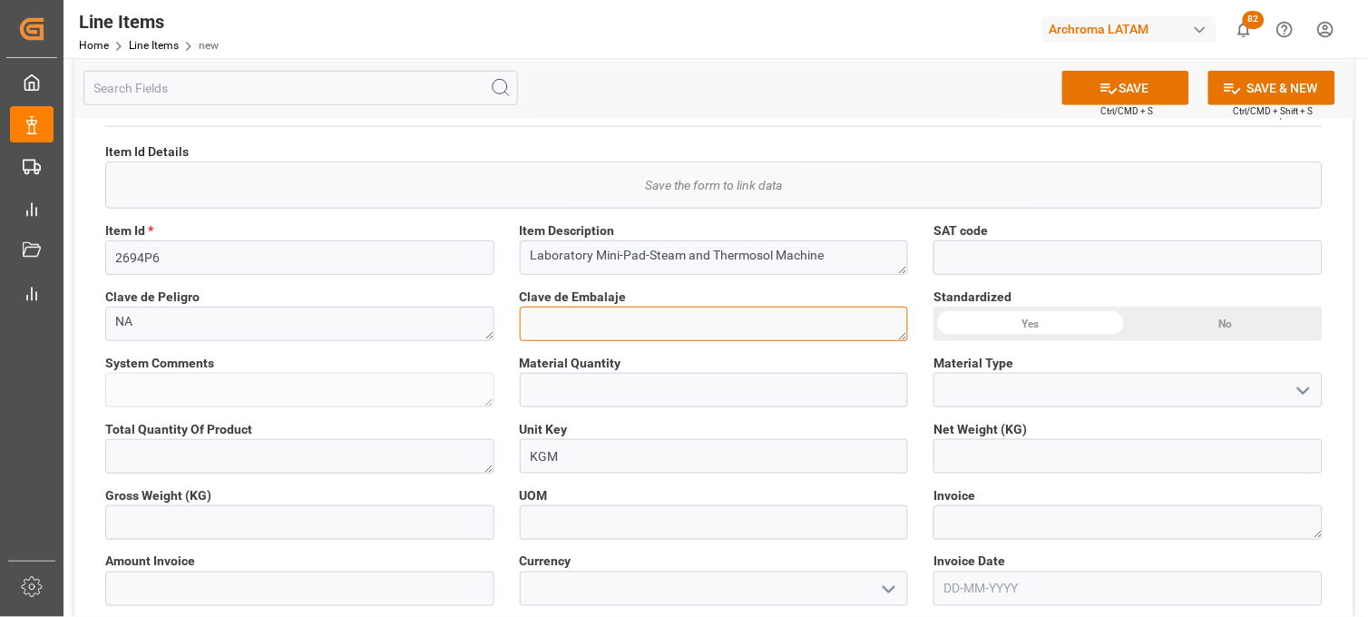
click at [570, 338] on textarea at bounding box center [714, 324] width 389 height 34
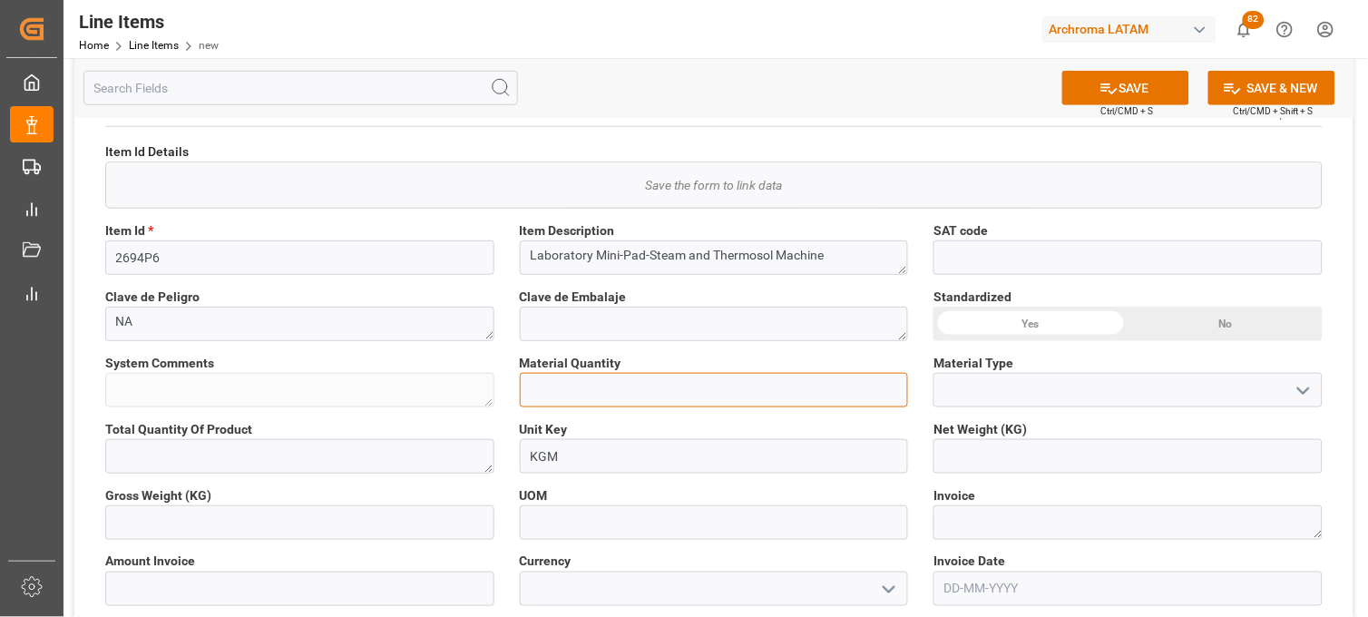
click at [547, 388] on input "text" at bounding box center [714, 390] width 389 height 34
click at [535, 393] on input "text" at bounding box center [714, 390] width 389 height 34
type input "1"
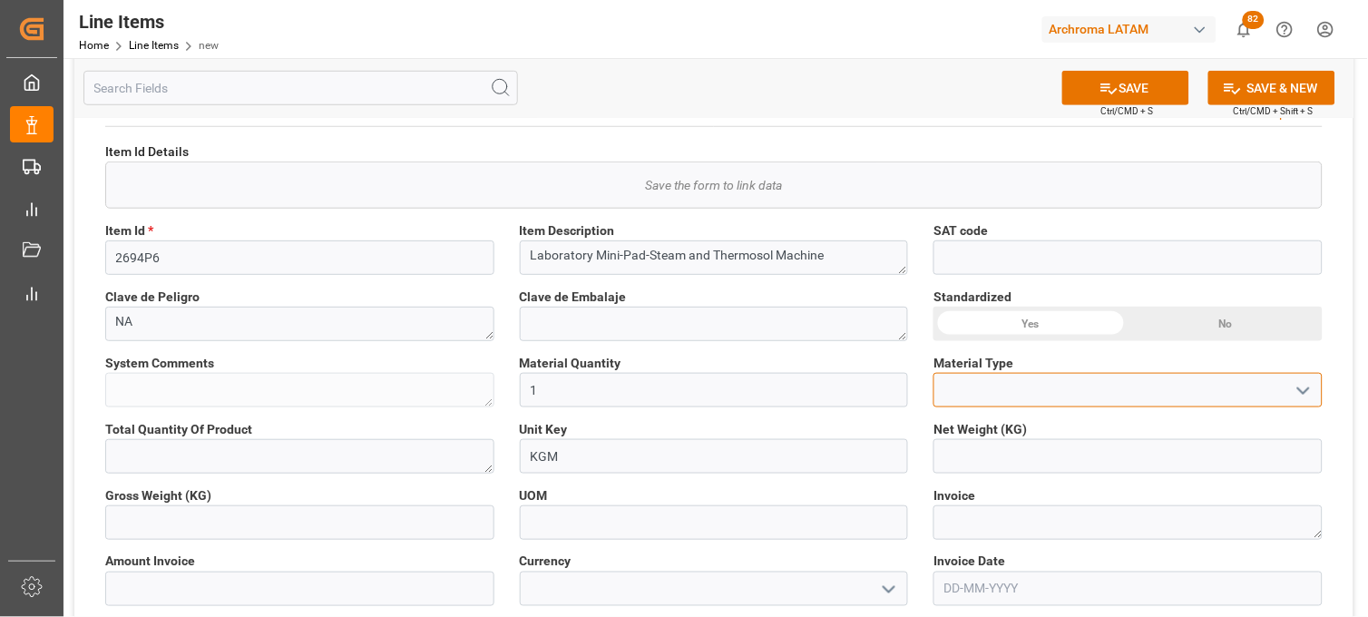
click at [965, 401] on input at bounding box center [1127, 390] width 389 height 34
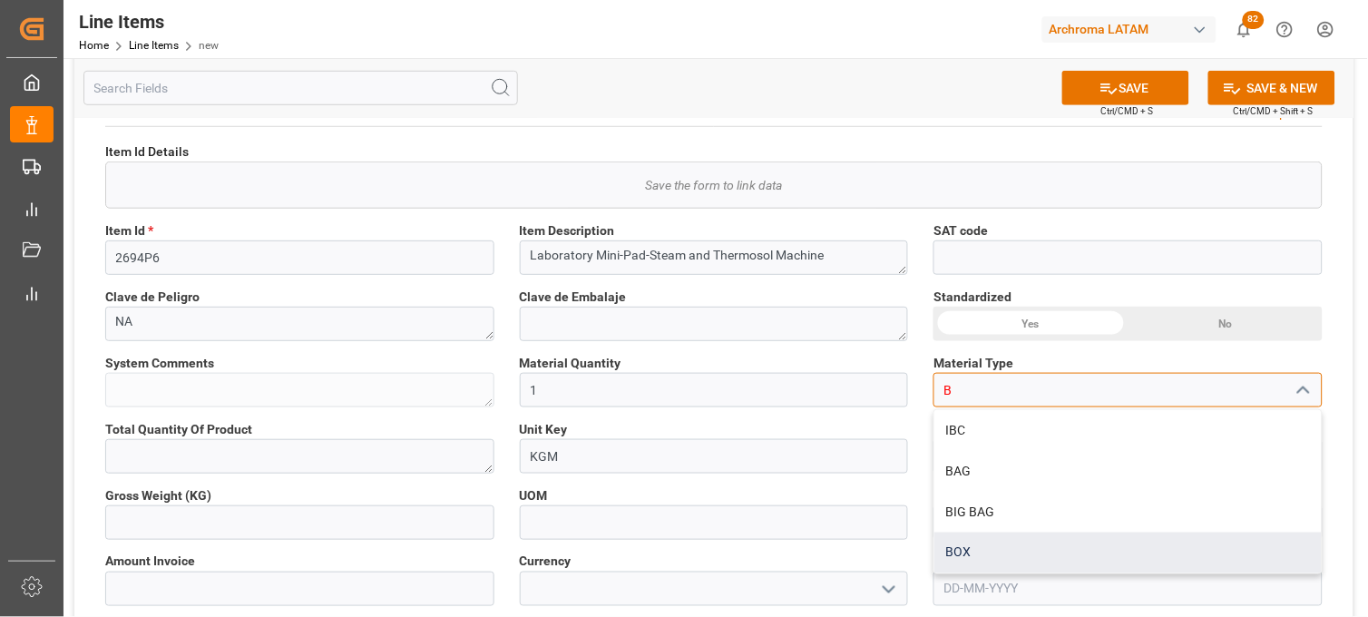
click at [963, 547] on div "BOX" at bounding box center [1127, 553] width 387 height 41
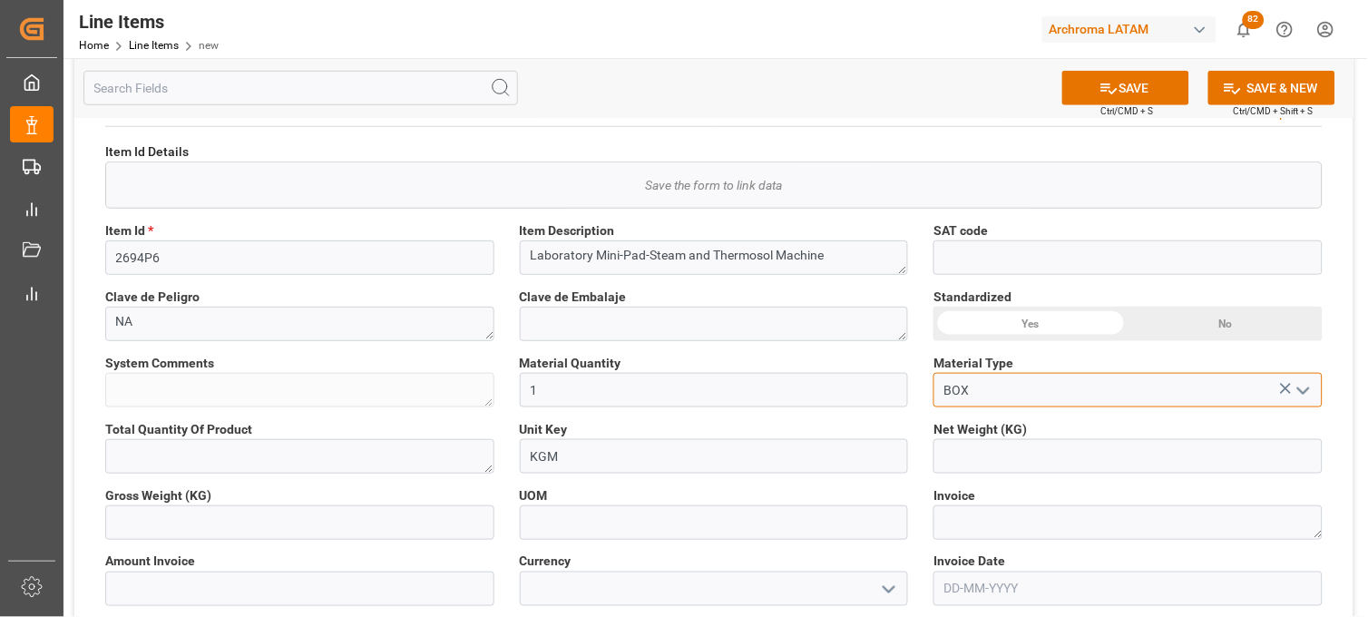
scroll to position [403, 0]
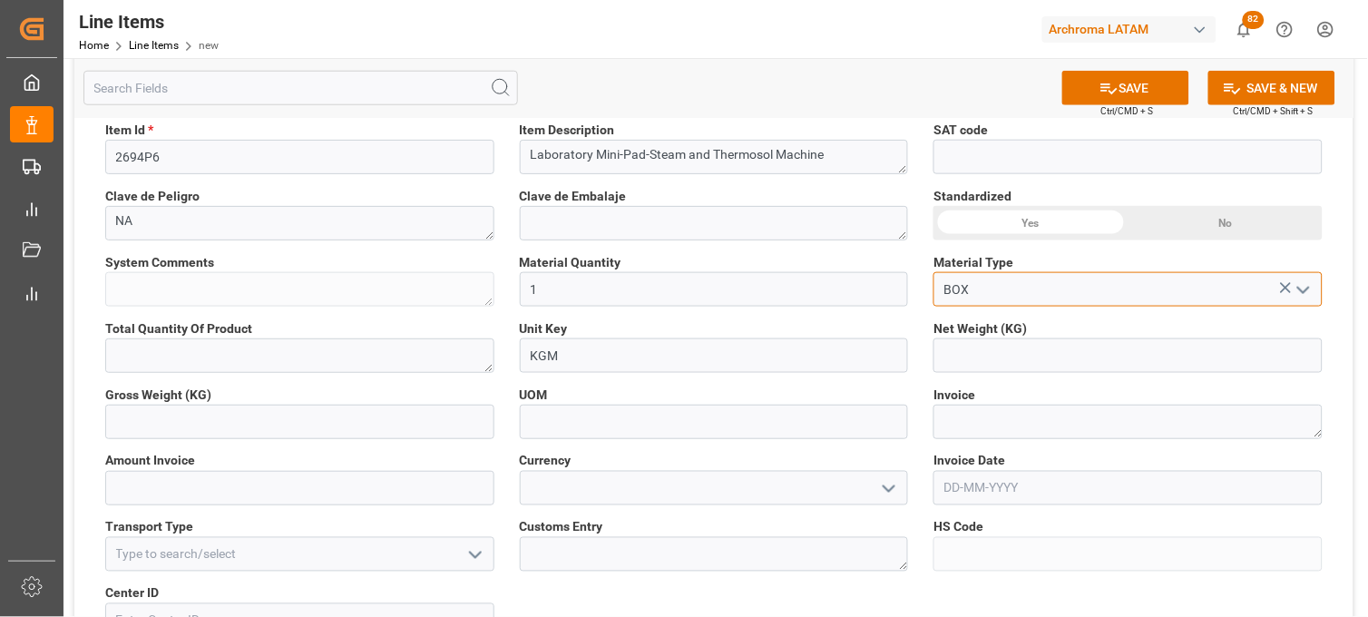
type input "BOX"
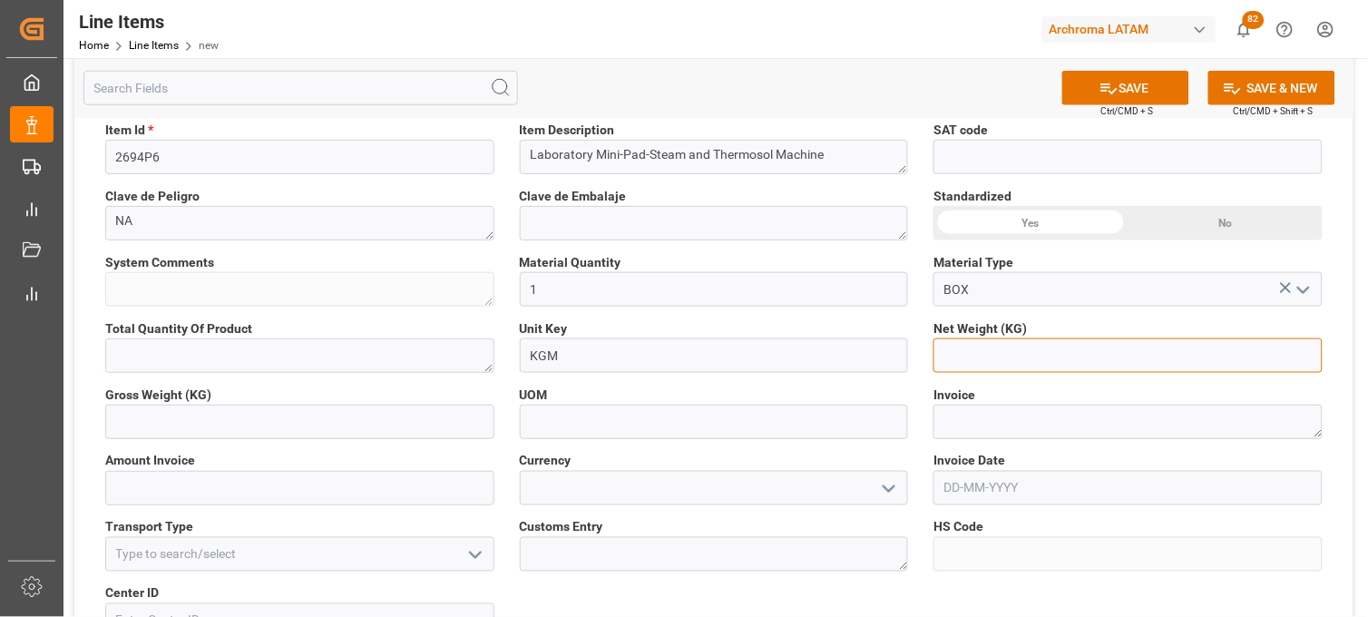
click at [960, 357] on input "text" at bounding box center [1127, 355] width 389 height 34
type input "700"
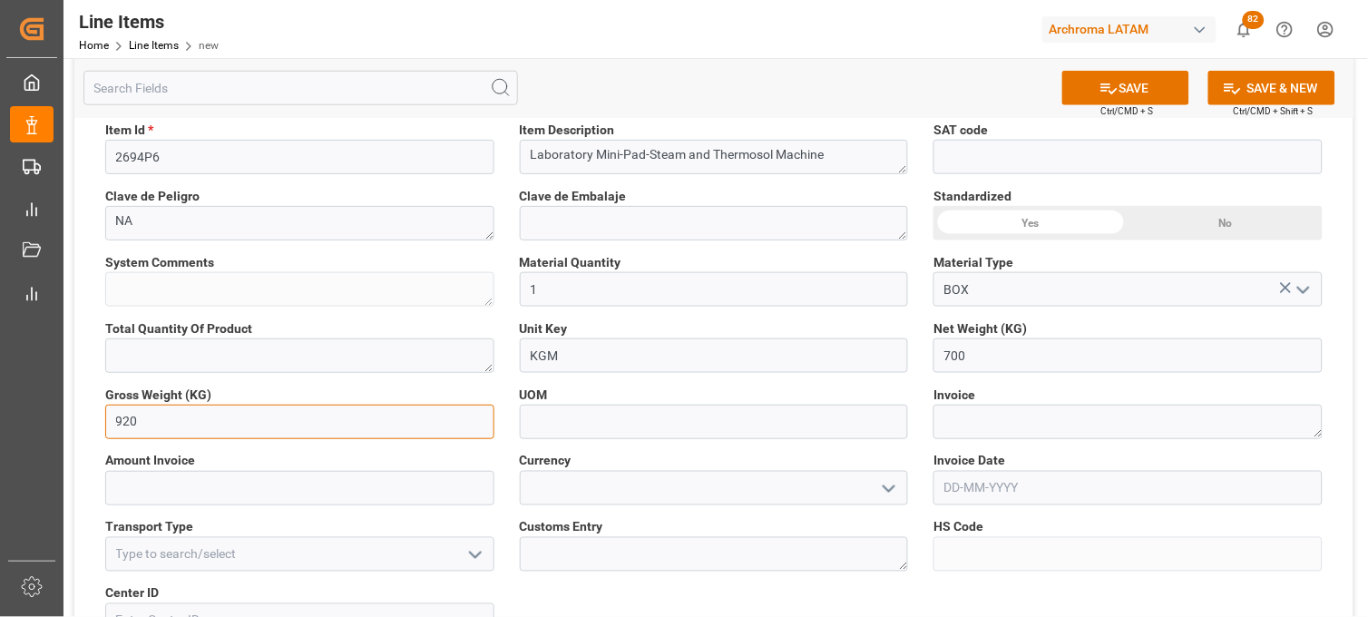
type input "920"
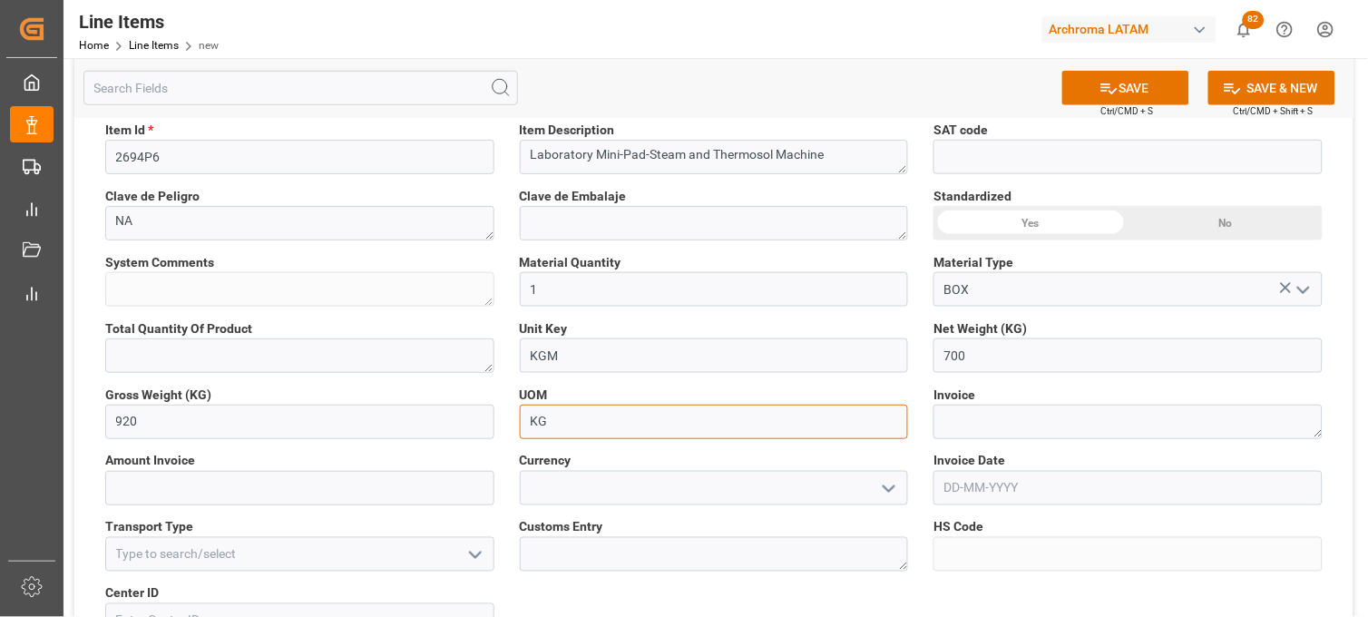
type input "KG"
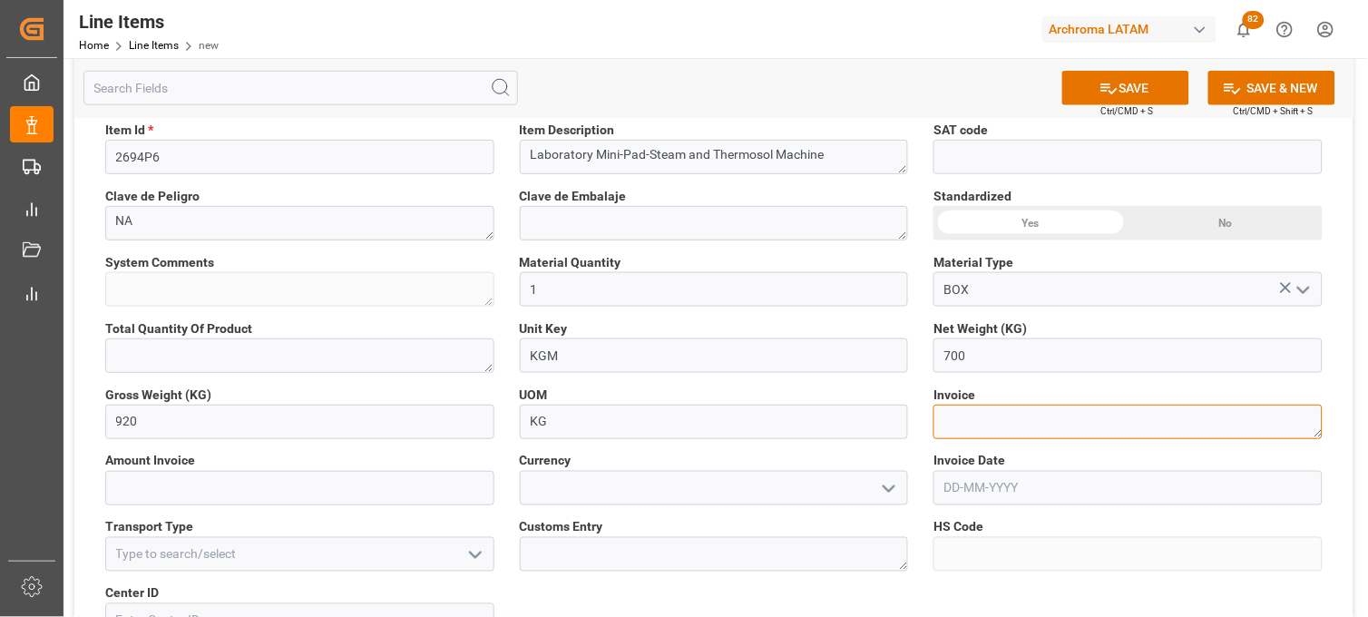
click at [963, 429] on textarea at bounding box center [1127, 422] width 389 height 34
click at [953, 409] on textarea at bounding box center [1127, 422] width 389 height 34
paste textarea "720/25"
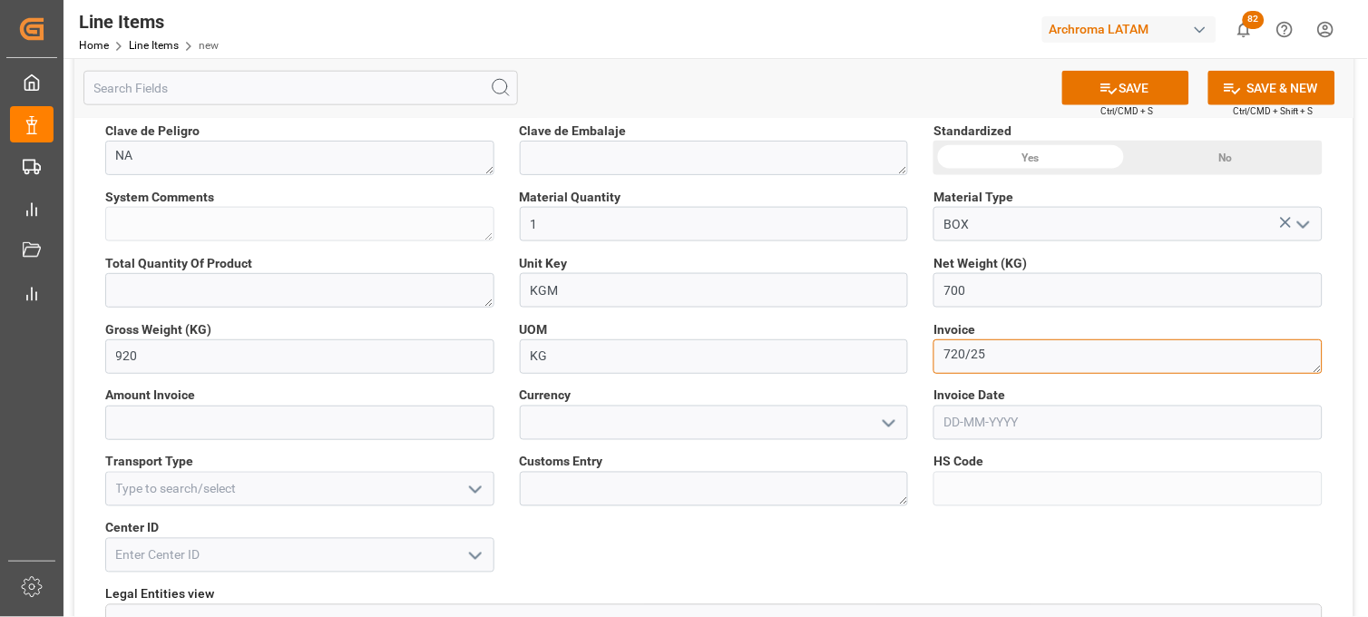
scroll to position [503, 0]
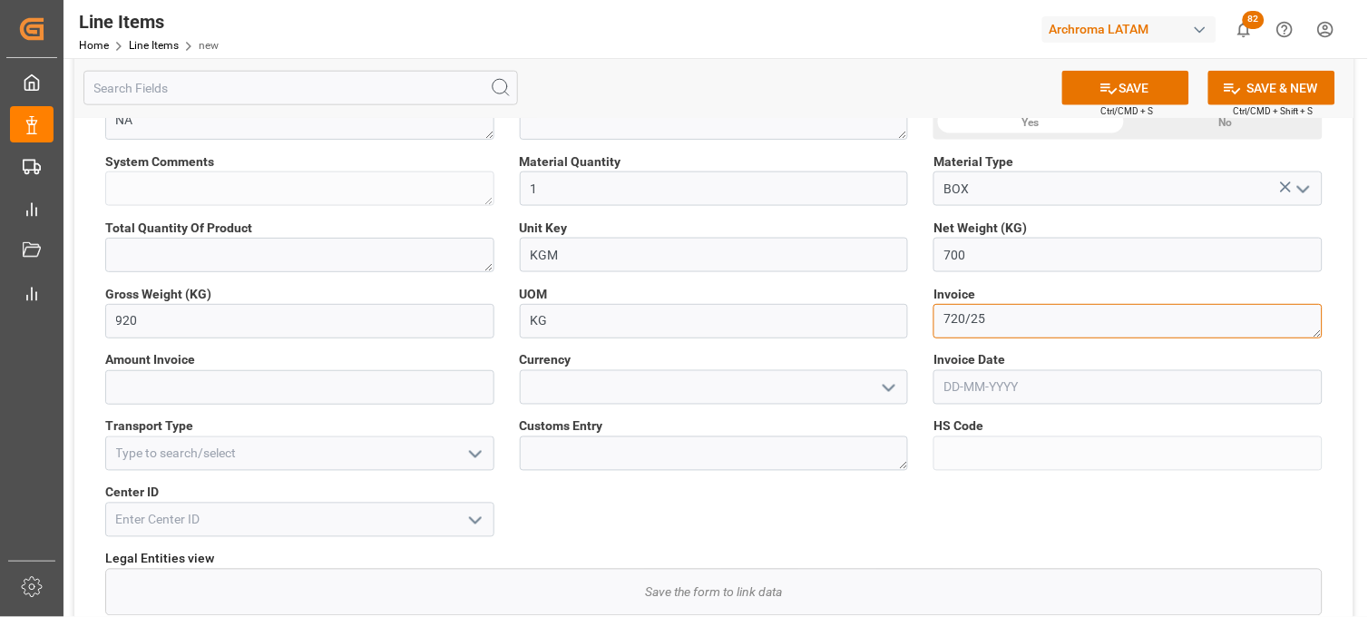
type textarea "720/25"
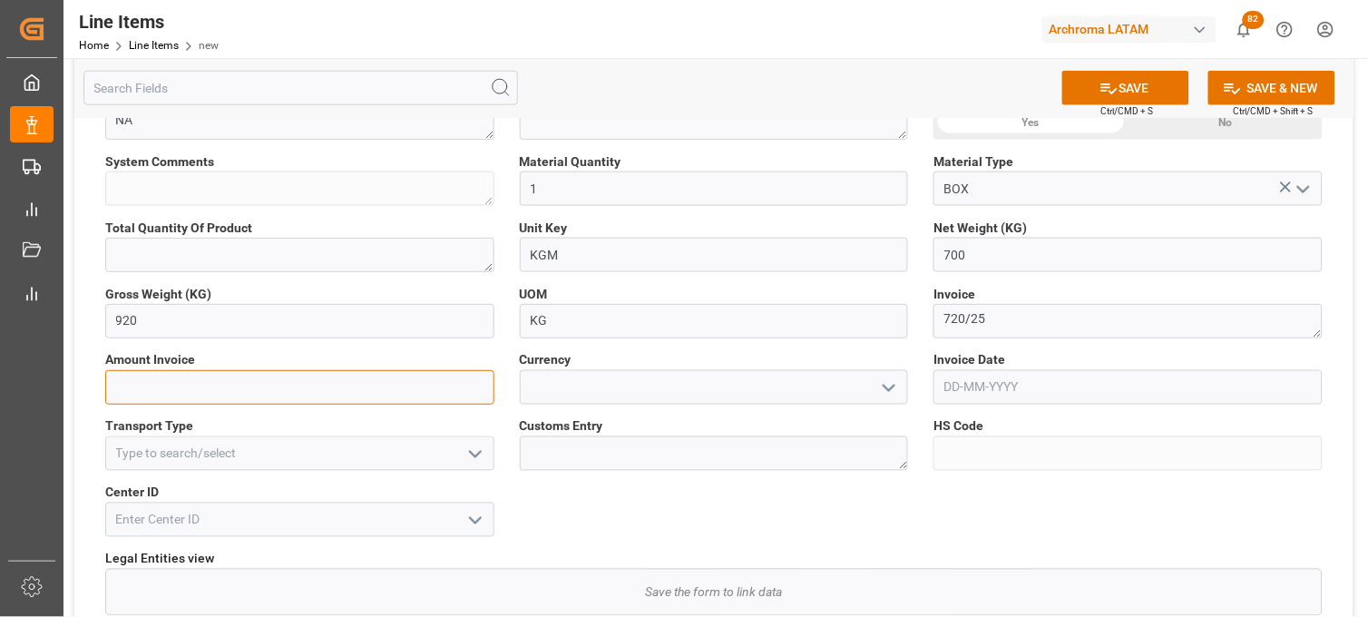
drag, startPoint x: 198, startPoint y: 385, endPoint x: 230, endPoint y: 377, distance: 33.5
click at [198, 385] on input "text" at bounding box center [299, 387] width 389 height 34
click at [260, 388] on input "text" at bounding box center [299, 387] width 389 height 34
type input "112057.92"
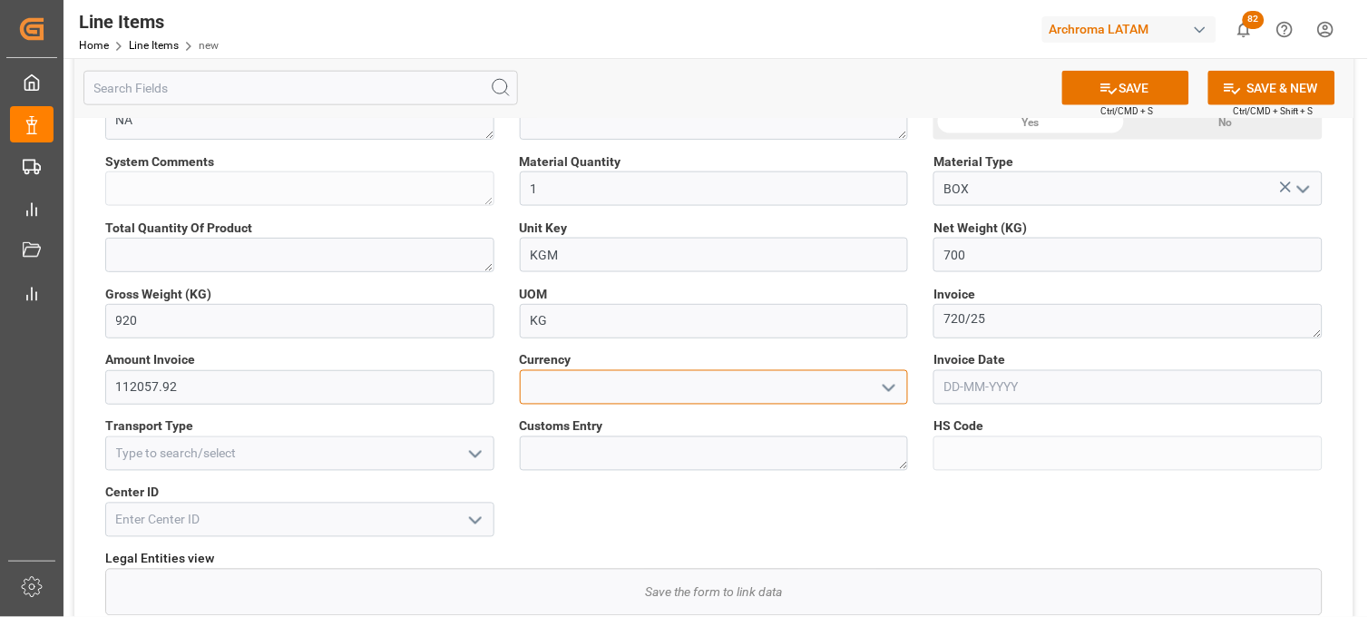
click at [581, 392] on input at bounding box center [714, 387] width 389 height 34
type input "DD"
click at [561, 433] on div "Status NEW General Overview Collapse Purchase Order Number * 4504505151 Posició…" at bounding box center [713, 349] width 1279 height 1448
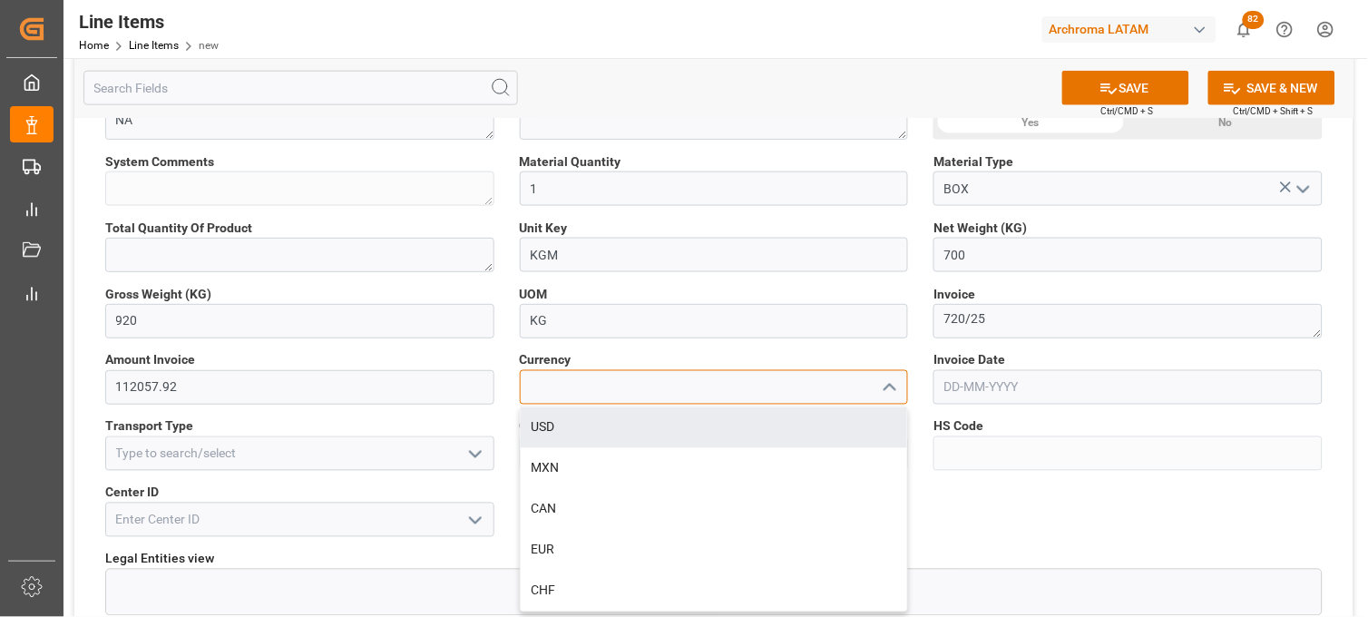
click at [575, 391] on input at bounding box center [714, 387] width 389 height 34
drag, startPoint x: 562, startPoint y: 420, endPoint x: 672, endPoint y: 404, distance: 111.0
click at [561, 421] on div "USD" at bounding box center [714, 427] width 387 height 41
type input "USD"
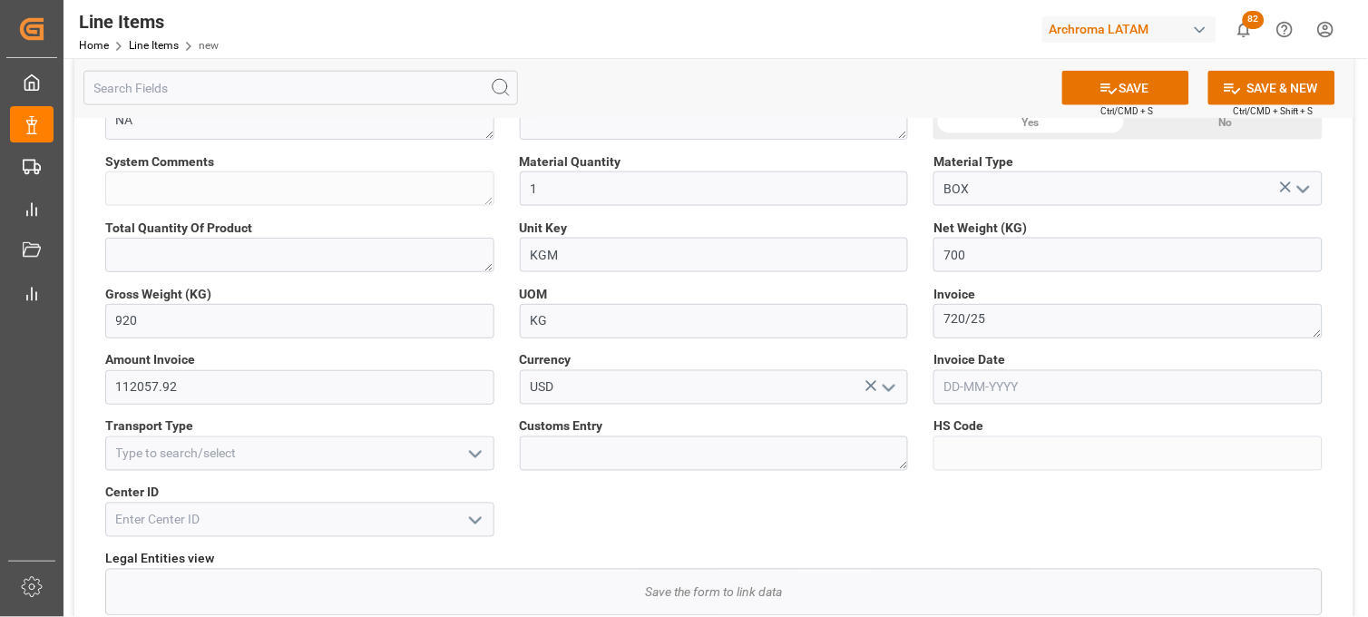
click at [953, 391] on input "text" at bounding box center [1127, 387] width 389 height 34
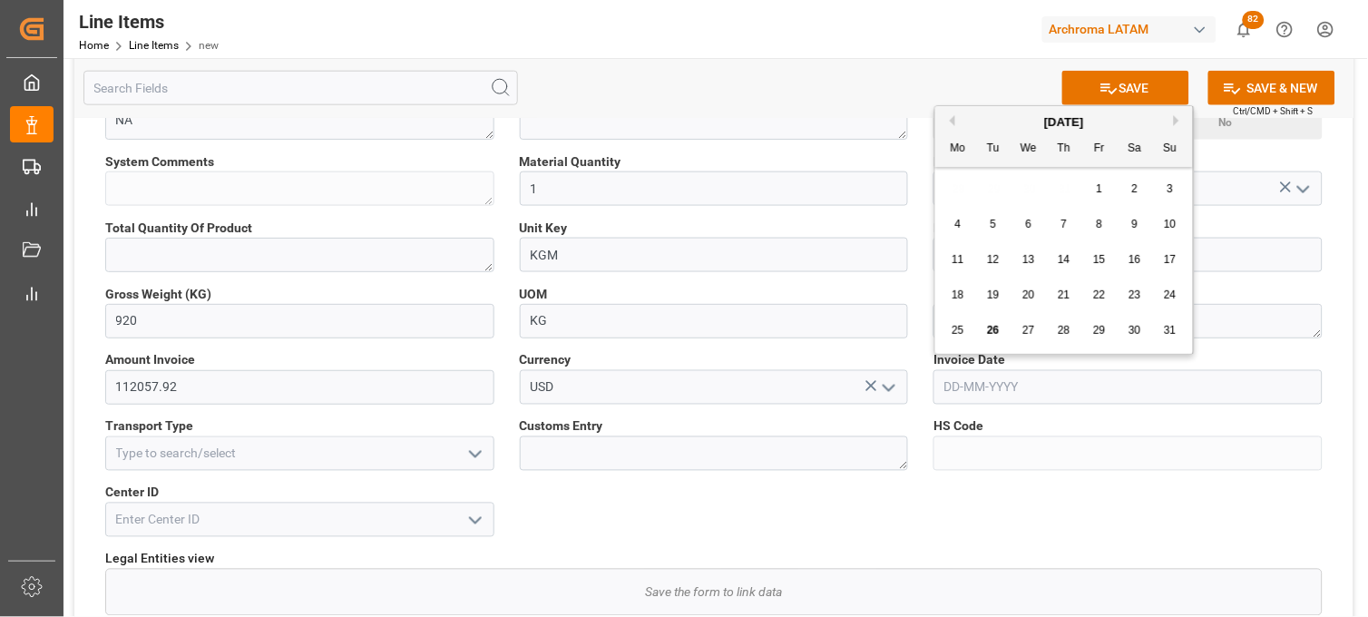
click at [948, 121] on button "Previous Month" at bounding box center [949, 120] width 11 height 11
click at [949, 120] on button "Previous Month" at bounding box center [949, 120] width 11 height 11
click at [1031, 299] on span "23" at bounding box center [1028, 294] width 12 height 13
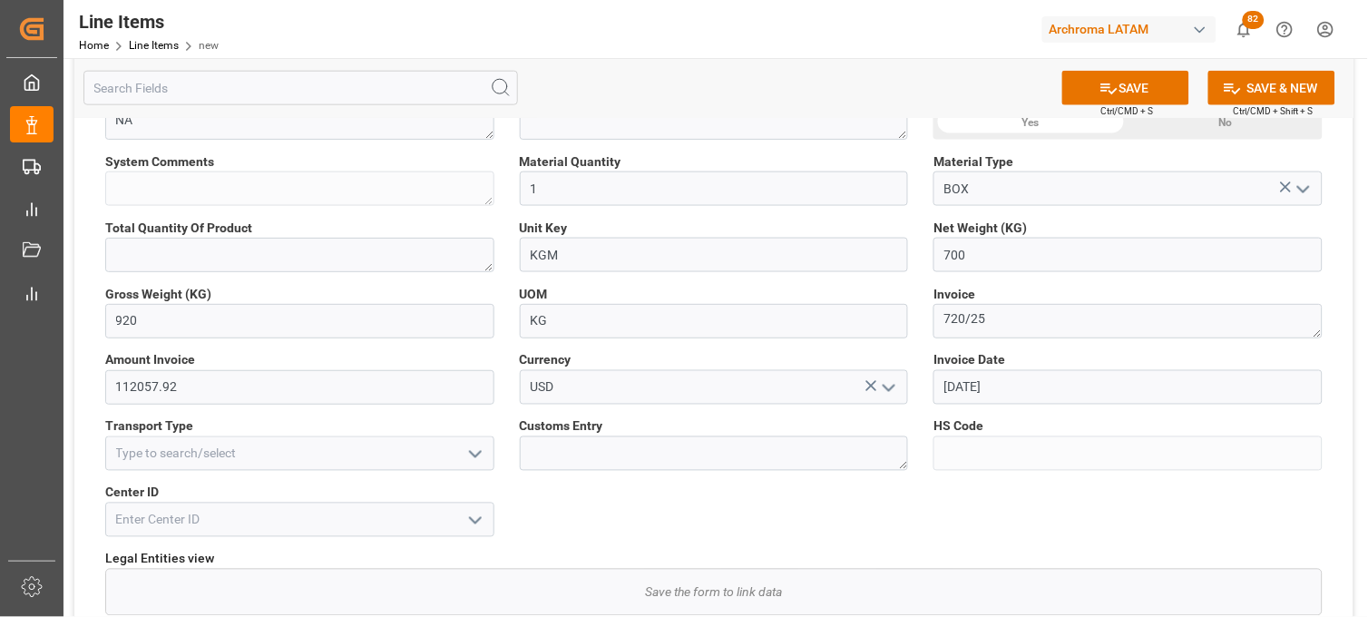
click at [956, 384] on input "23-04-2025" at bounding box center [1127, 387] width 389 height 34
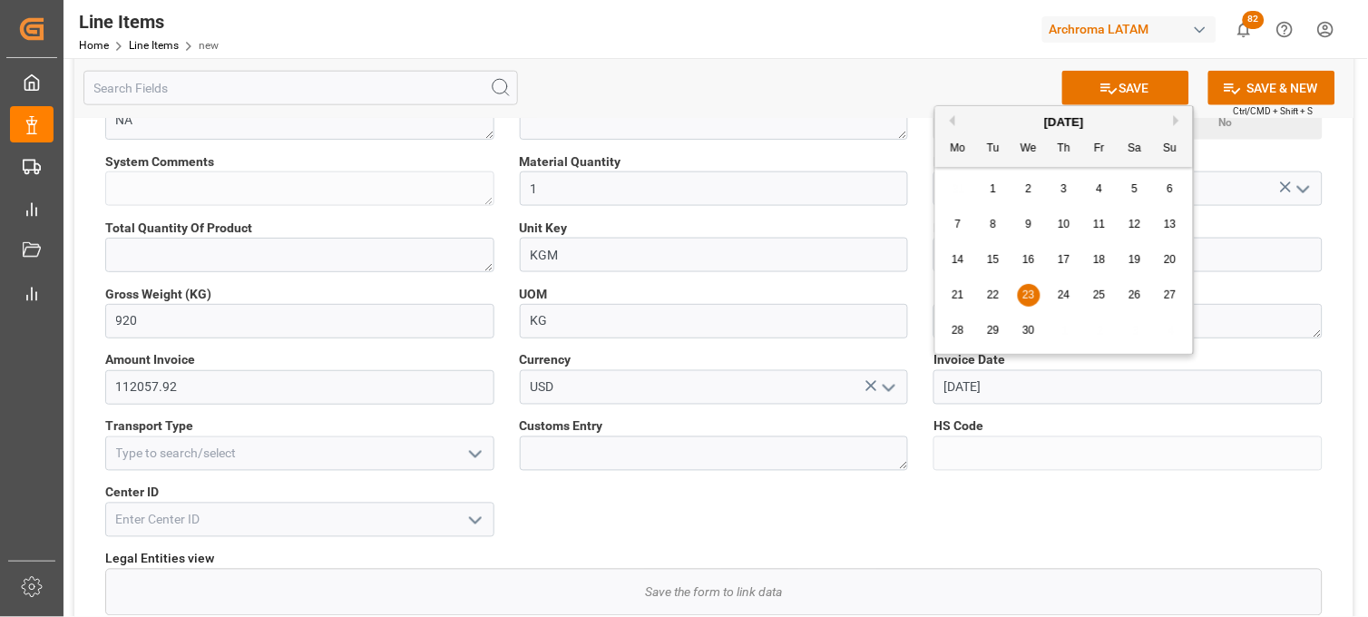
click at [1178, 121] on button "Next Month" at bounding box center [1179, 120] width 11 height 11
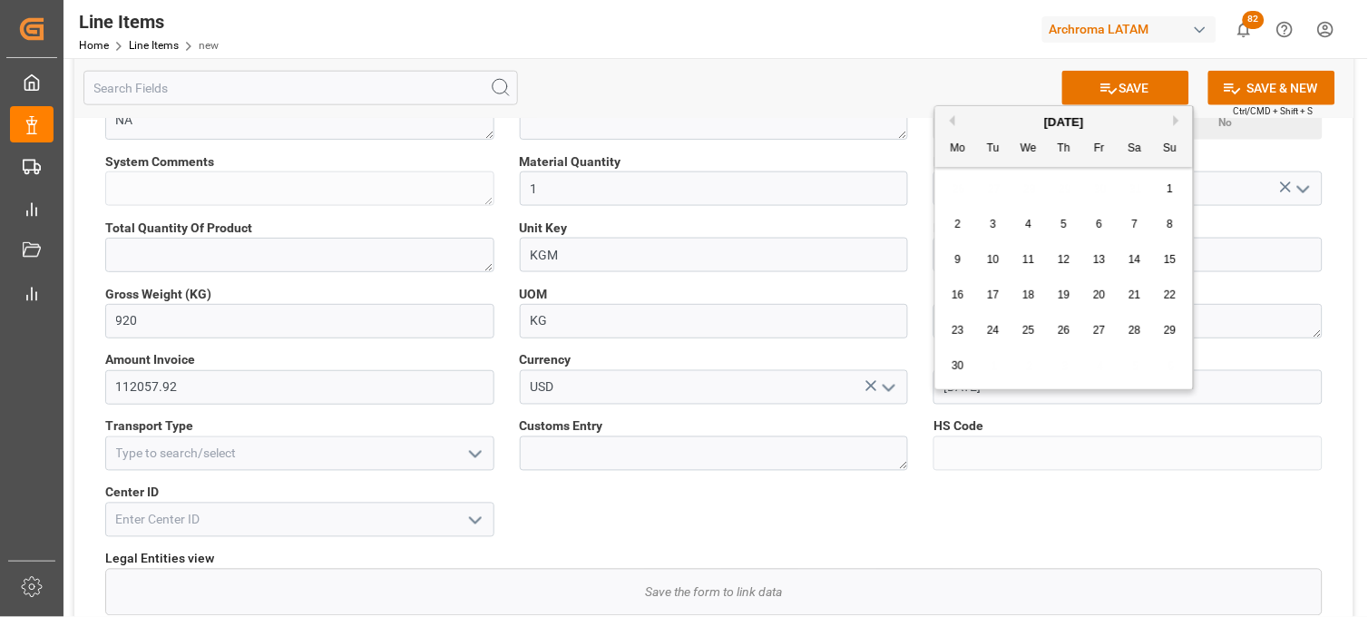
click at [1178, 121] on button "Next Month" at bounding box center [1179, 120] width 11 height 11
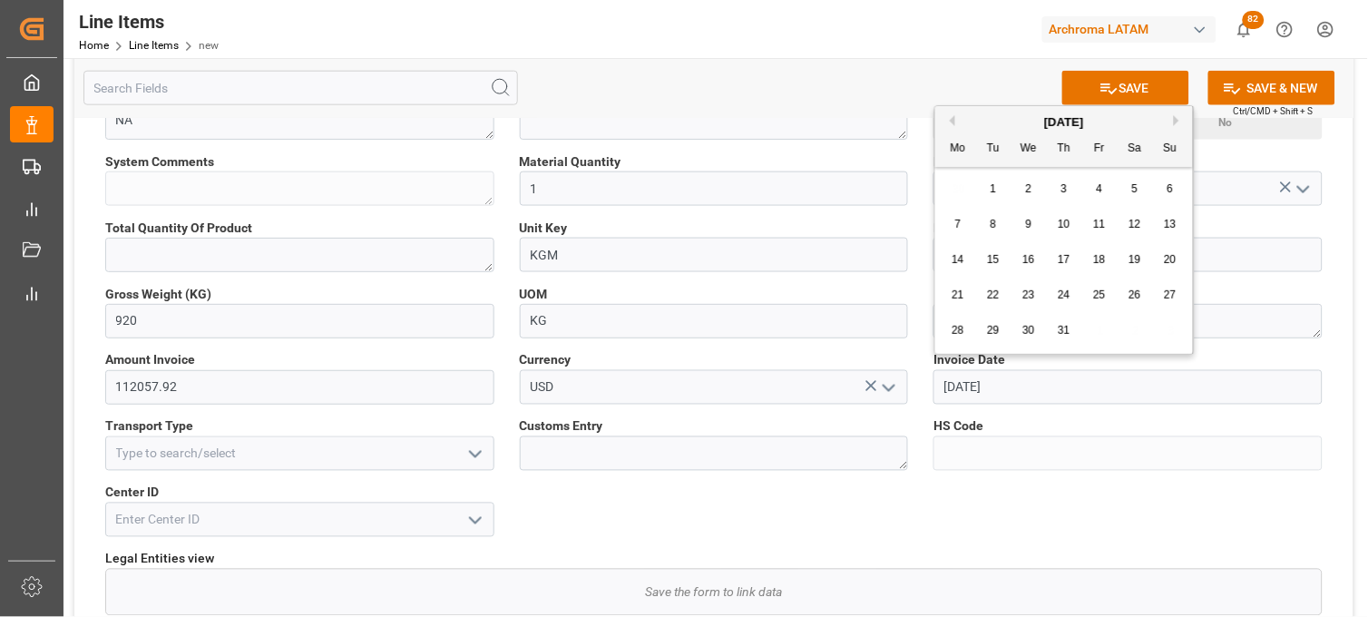
click at [1000, 191] on div "1" at bounding box center [993, 190] width 23 height 22
type input "[DATE]"
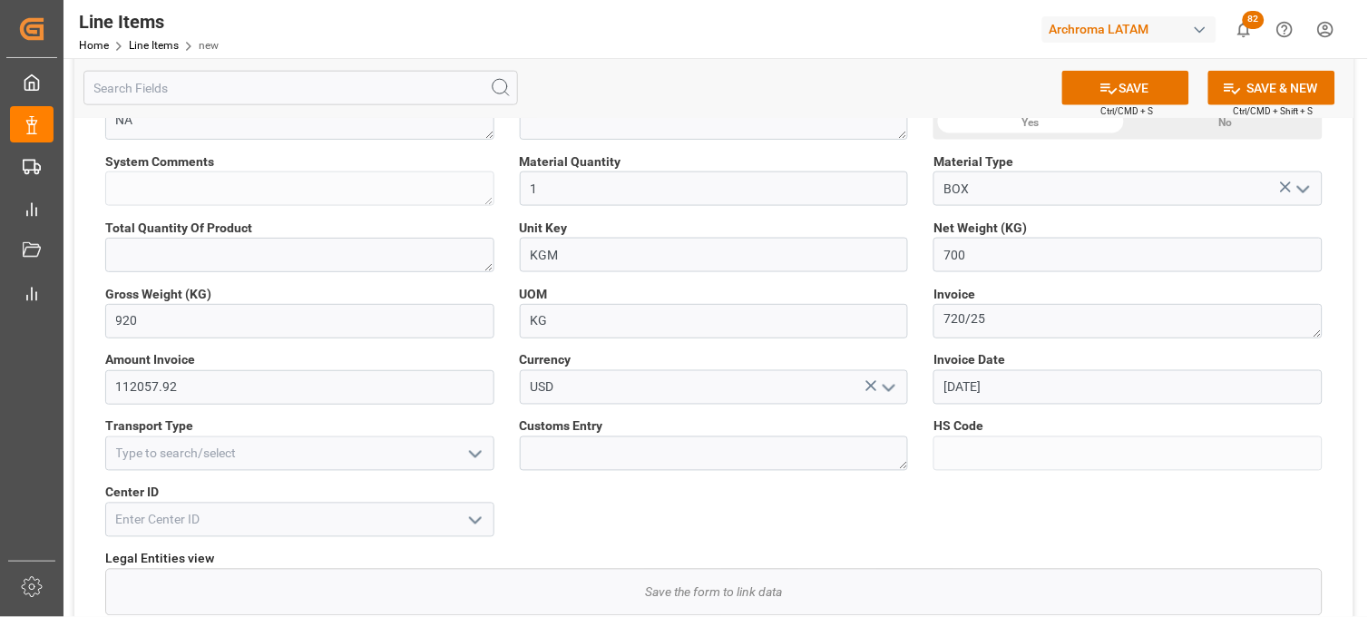
scroll to position [604, 0]
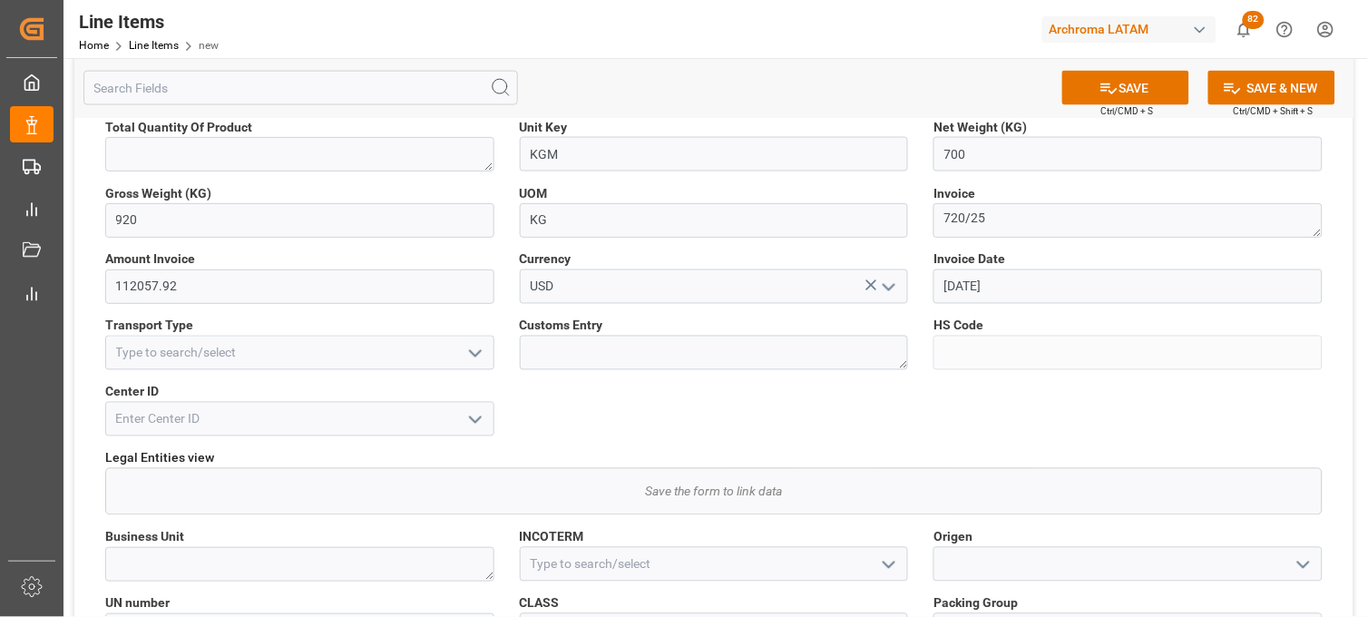
click at [472, 345] on icon "open menu" at bounding box center [475, 354] width 22 height 22
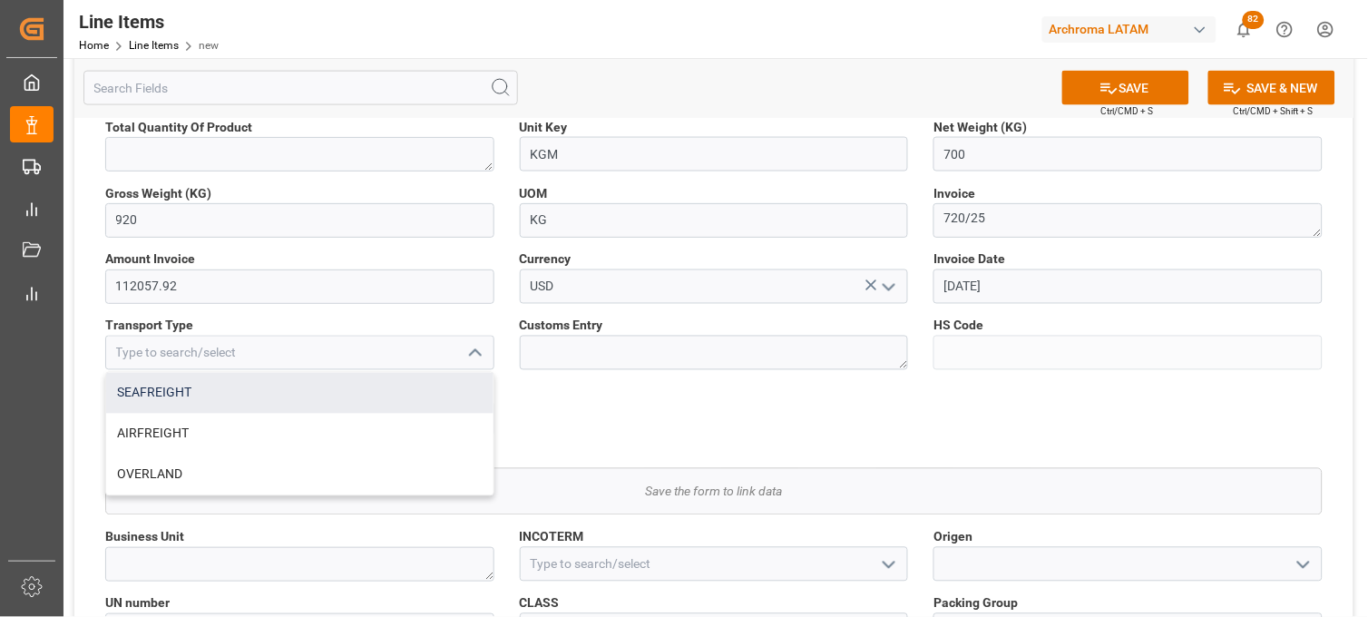
click at [278, 386] on div "SEAFREIGHT" at bounding box center [299, 393] width 387 height 41
type input "SEAFREIGHT"
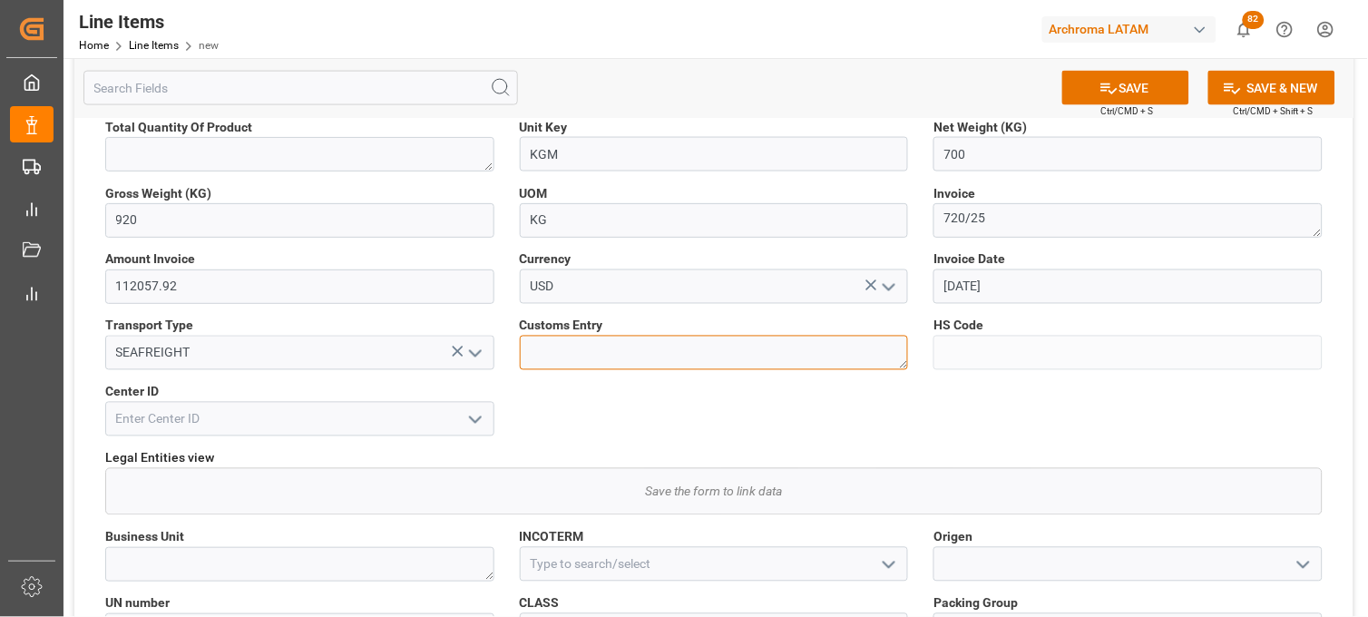
click at [538, 352] on textarea at bounding box center [714, 353] width 389 height 34
type textarea "VERACRUZ"
click at [474, 417] on icon "open menu" at bounding box center [475, 420] width 22 height 22
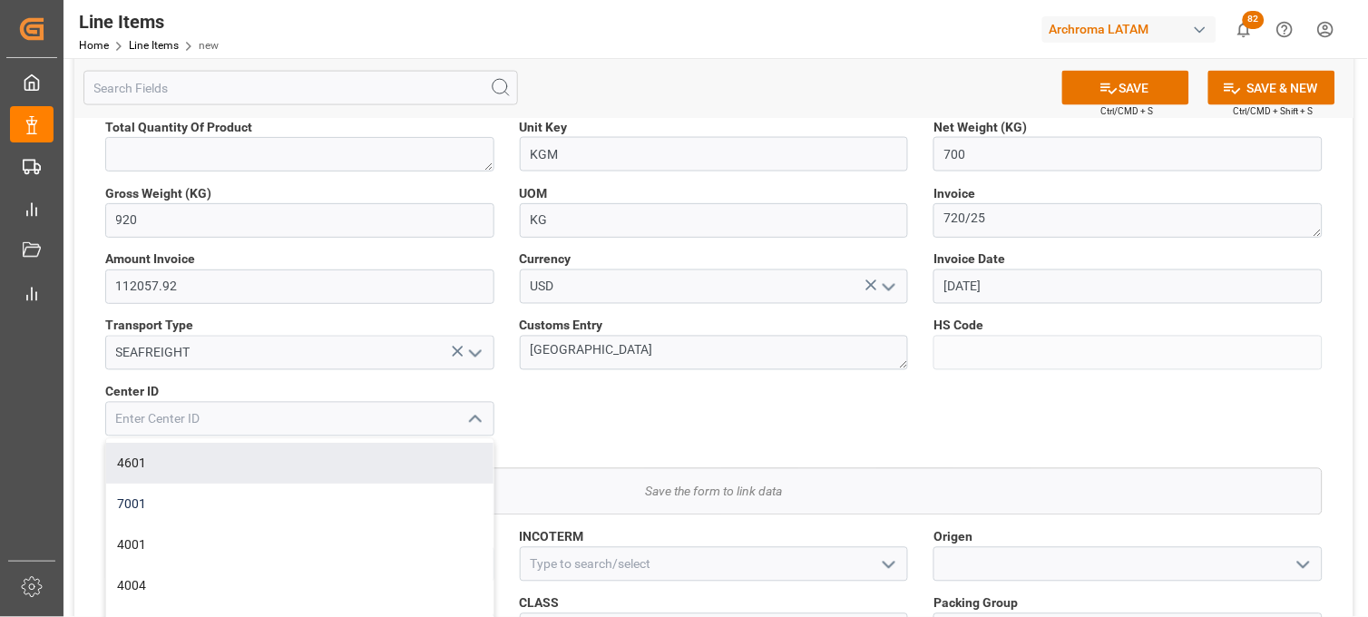
scroll to position [122, 0]
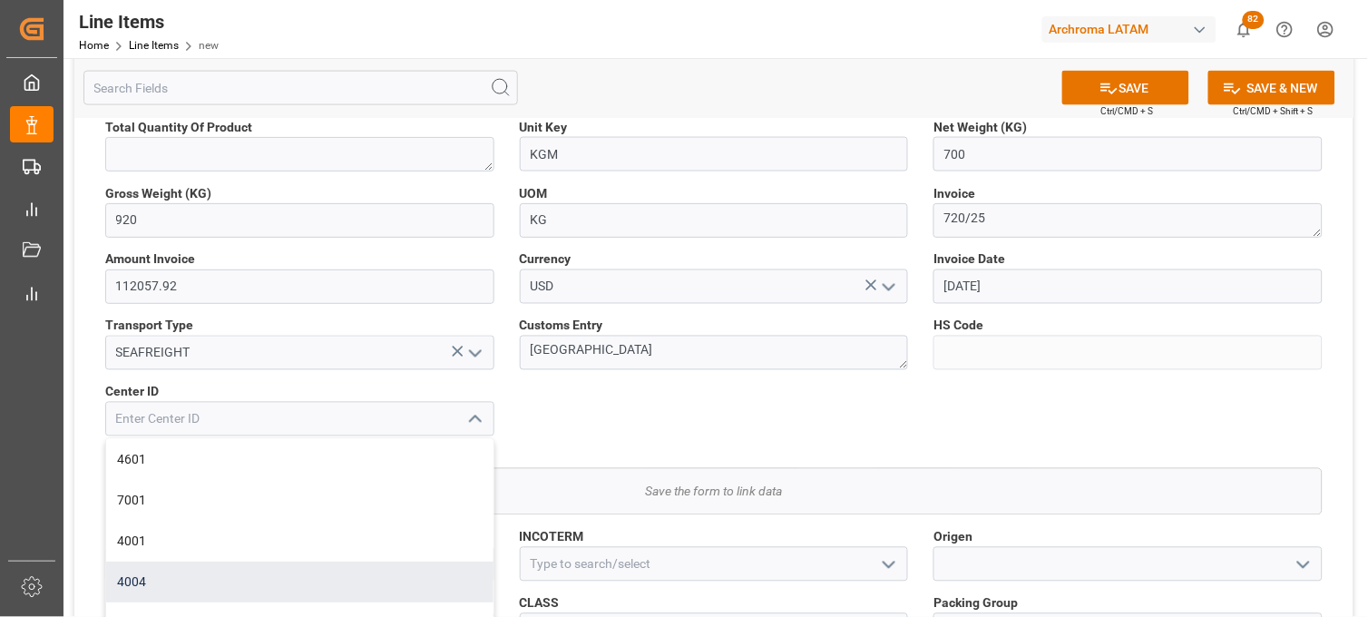
click at [275, 575] on div "4004" at bounding box center [299, 582] width 387 height 41
type input "4004"
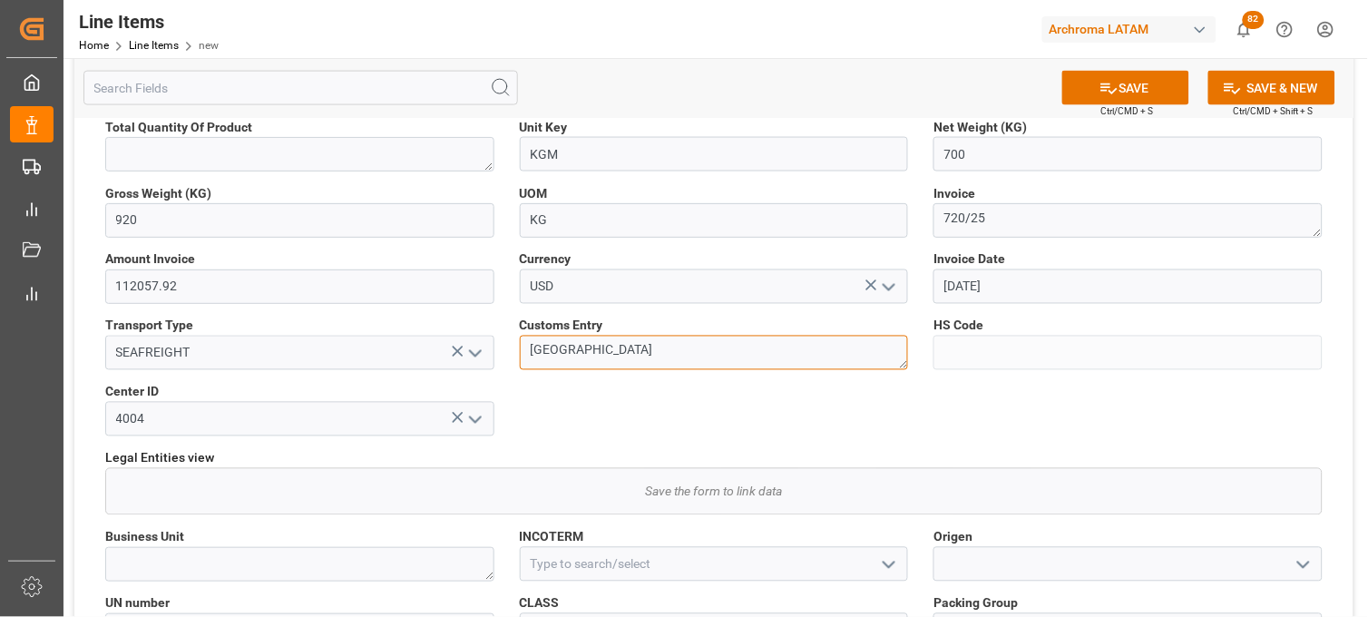
click at [608, 356] on textarea "VERACRUZ" at bounding box center [714, 353] width 389 height 34
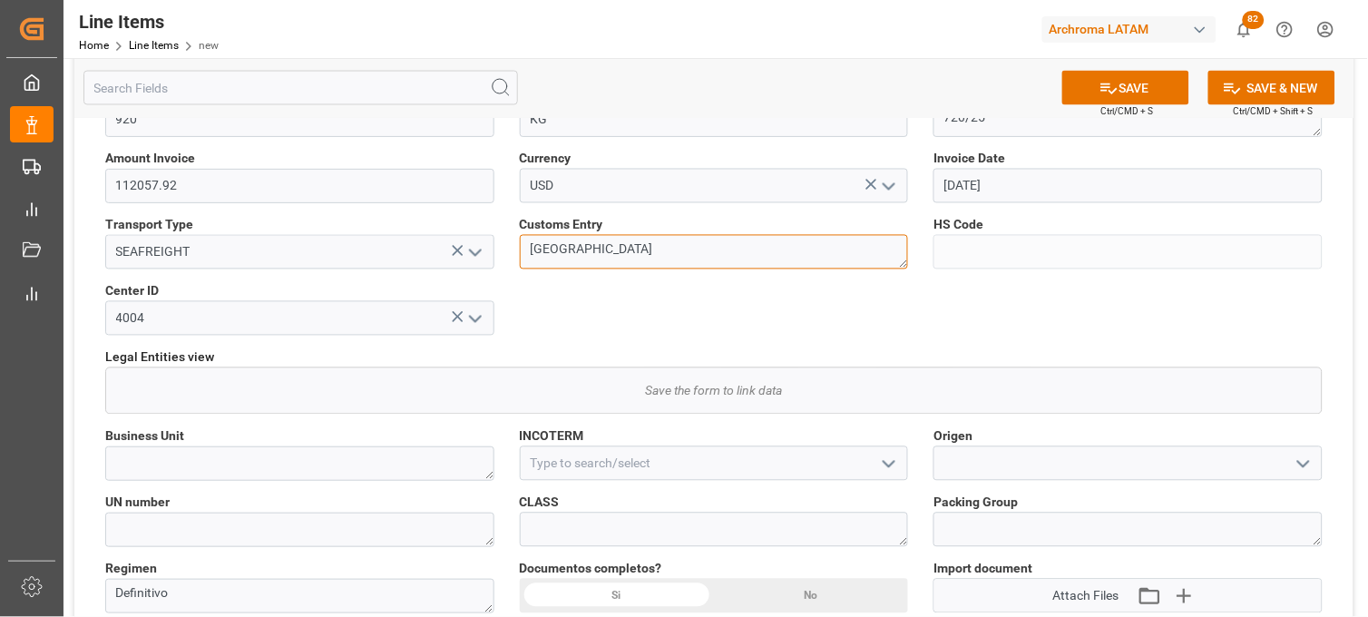
scroll to position [806, 0]
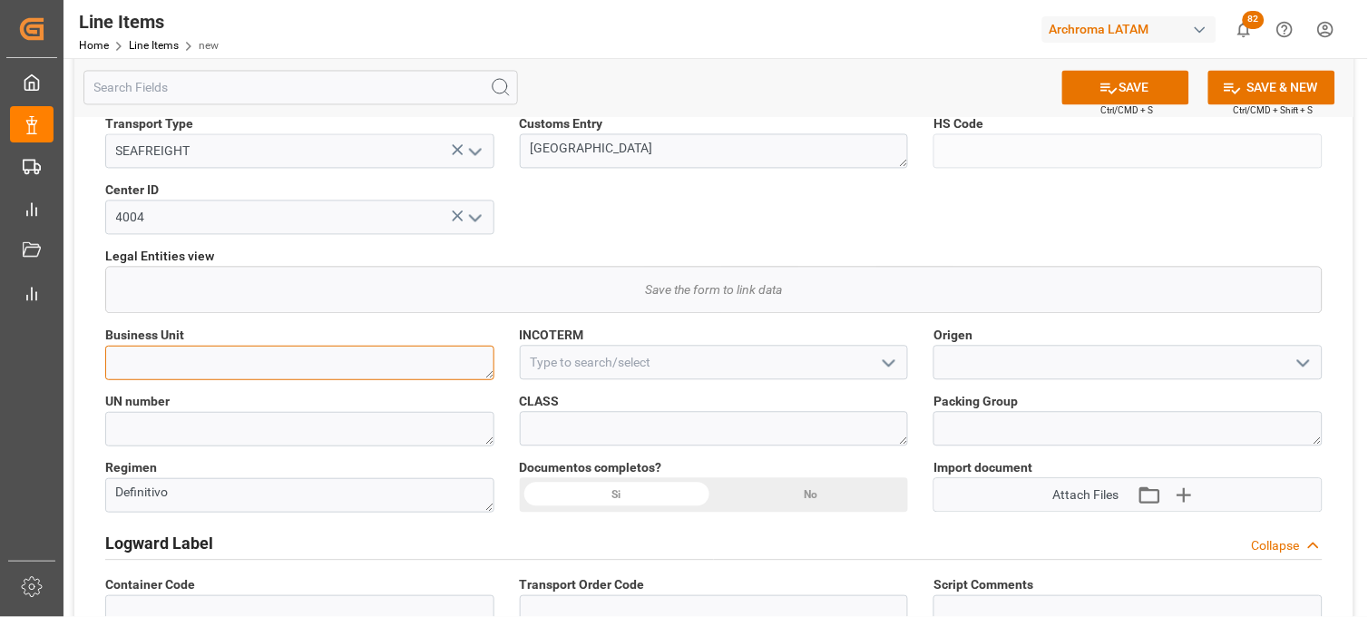
click at [382, 370] on textarea at bounding box center [299, 363] width 389 height 34
type textarea "TEXTIL"
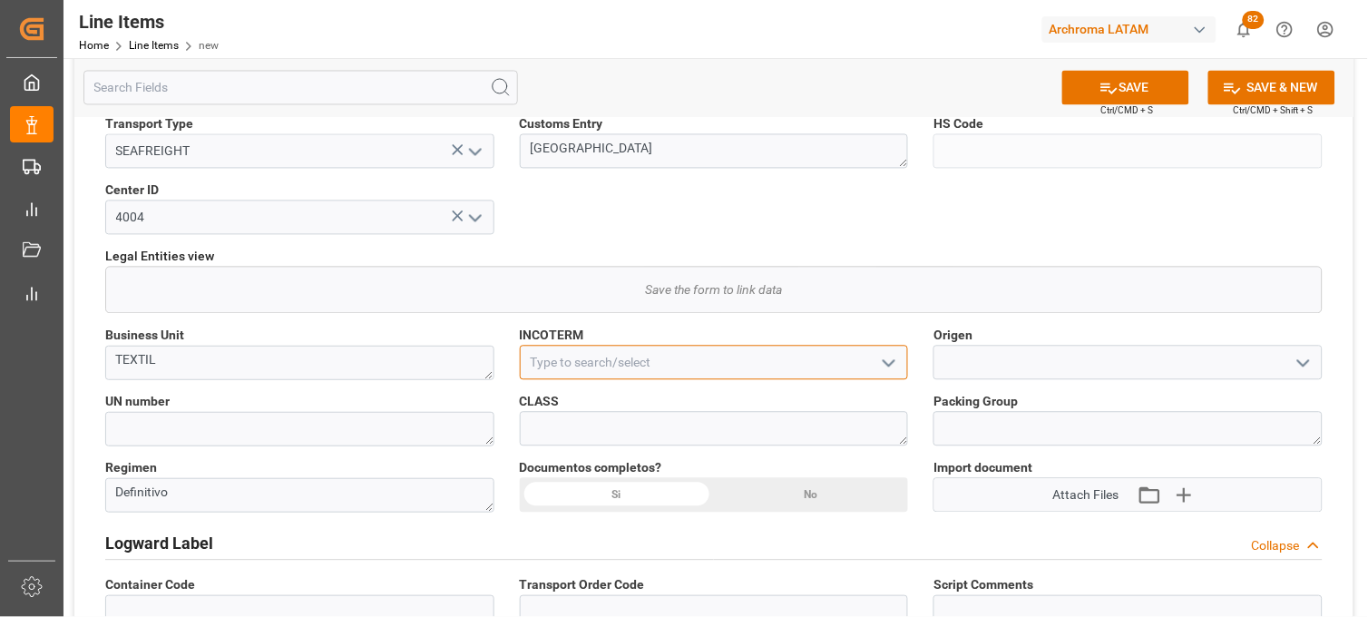
click at [592, 368] on input at bounding box center [714, 363] width 389 height 34
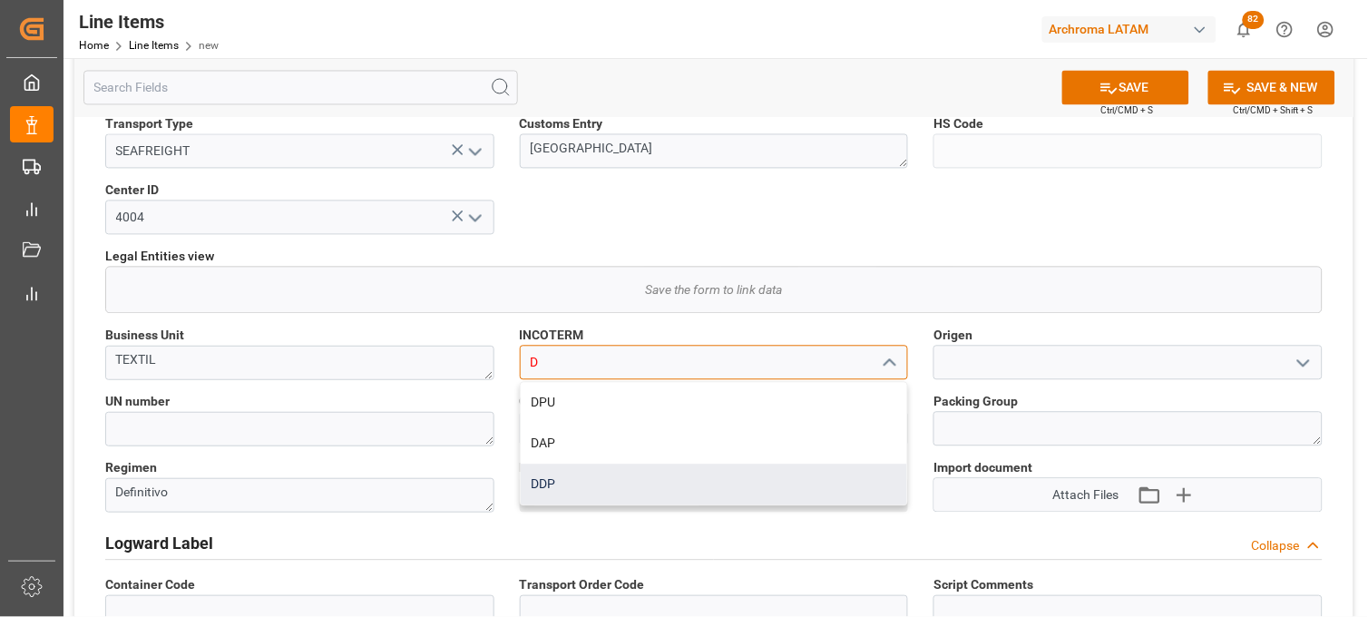
click at [546, 477] on div "DDP" at bounding box center [714, 484] width 387 height 41
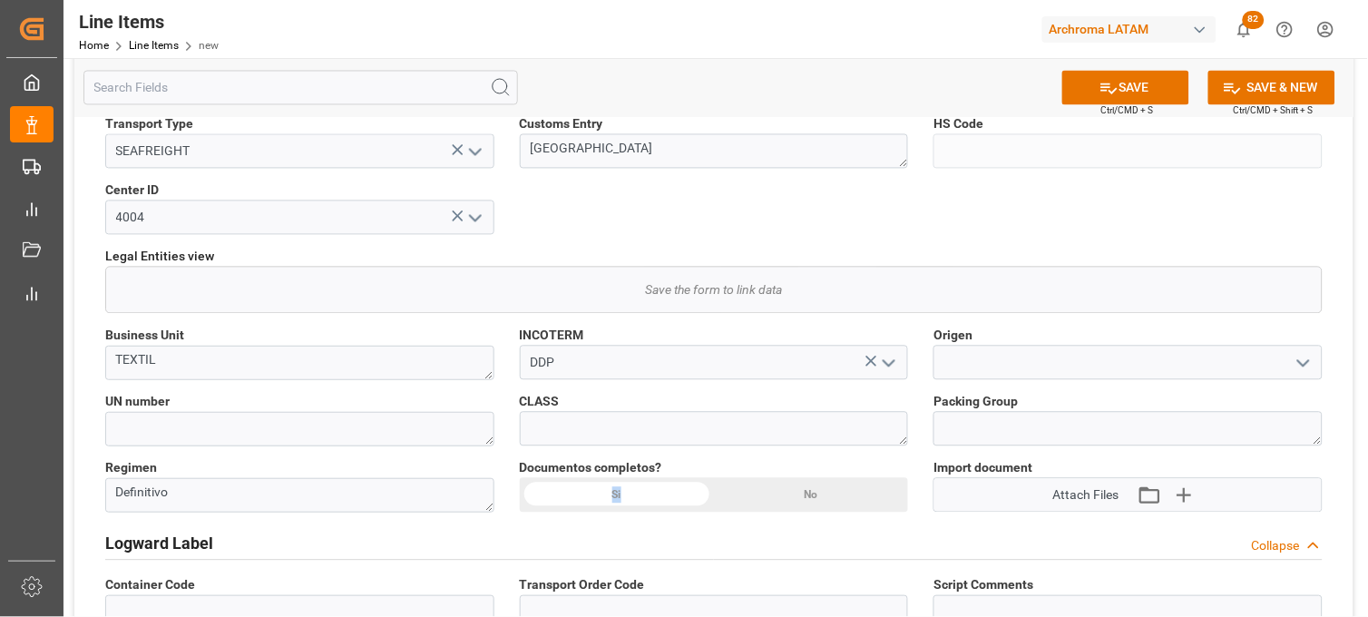
click at [546, 478] on div "Si" at bounding box center [617, 495] width 194 height 34
drag, startPoint x: 546, startPoint y: 477, endPoint x: 541, endPoint y: 366, distance: 110.8
click at [541, 366] on input "DDP" at bounding box center [714, 363] width 389 height 34
click at [551, 365] on input "DDP" at bounding box center [714, 363] width 389 height 34
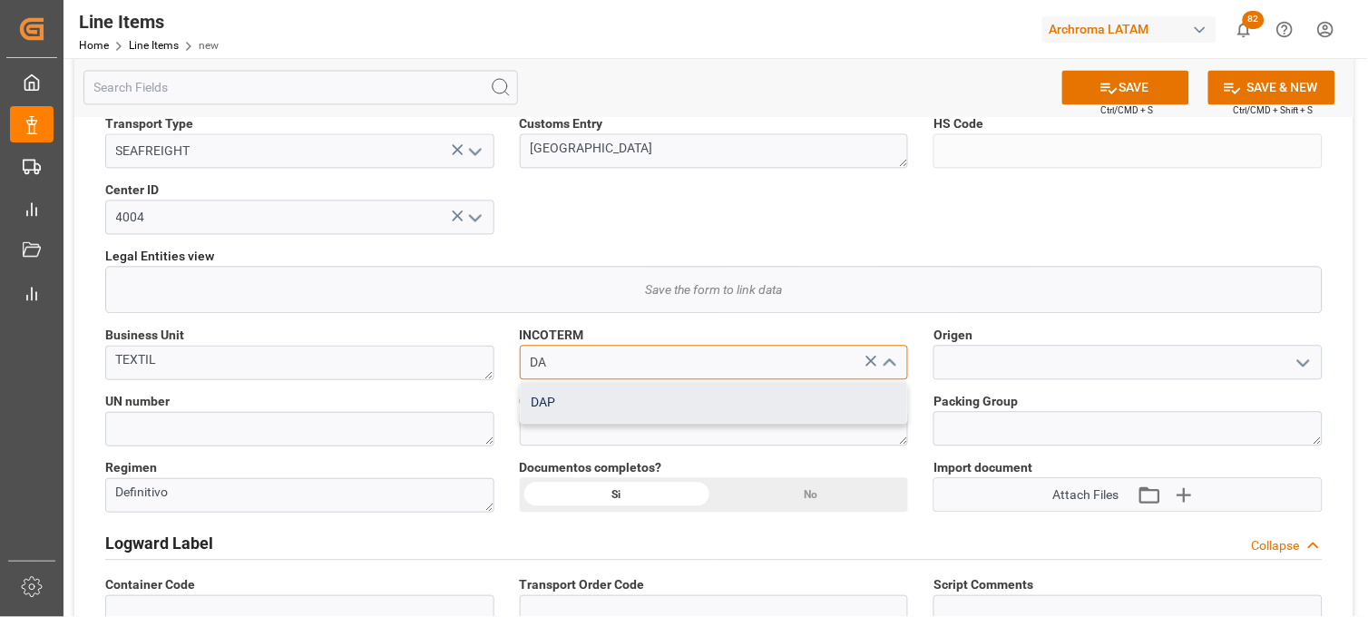
click at [601, 404] on div "DAP" at bounding box center [714, 403] width 387 height 41
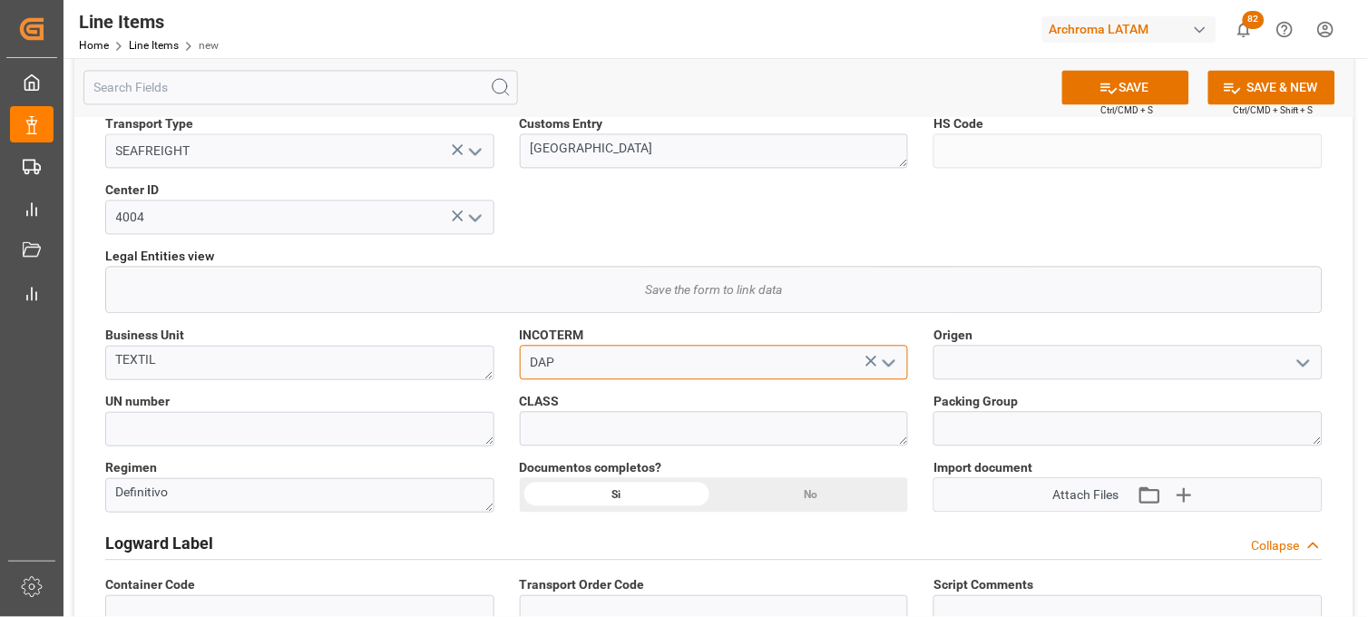
type input "DAP"
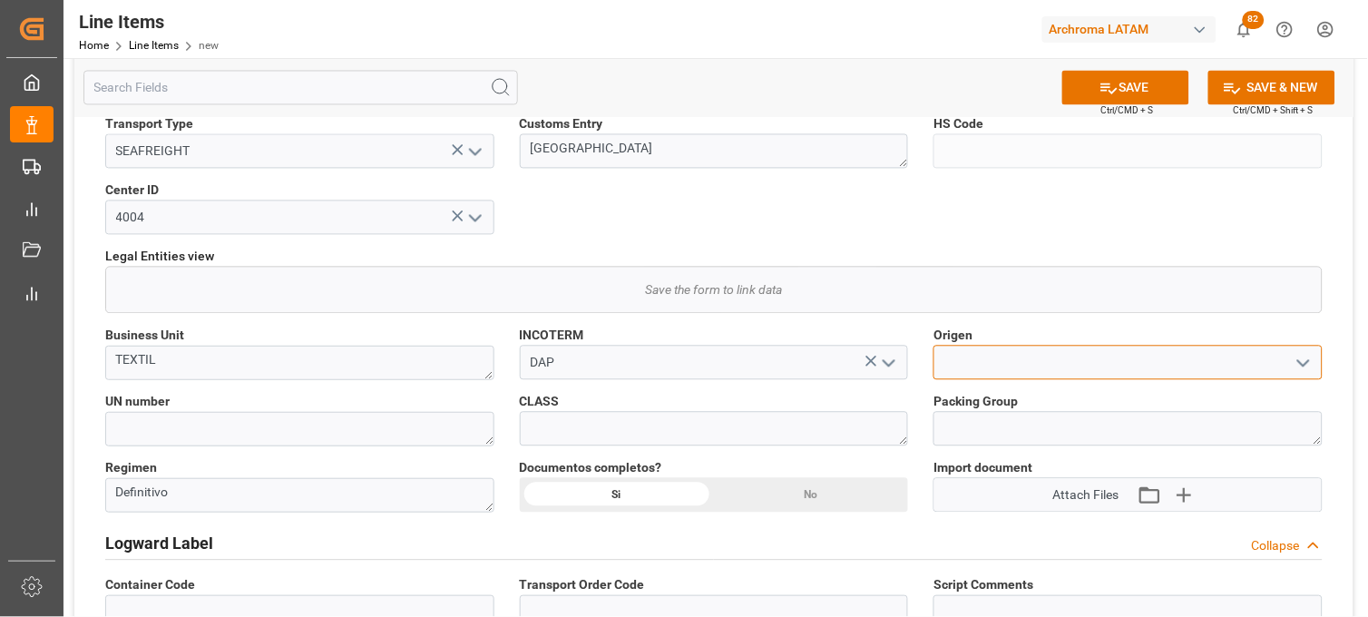
click at [960, 361] on input at bounding box center [1127, 363] width 389 height 34
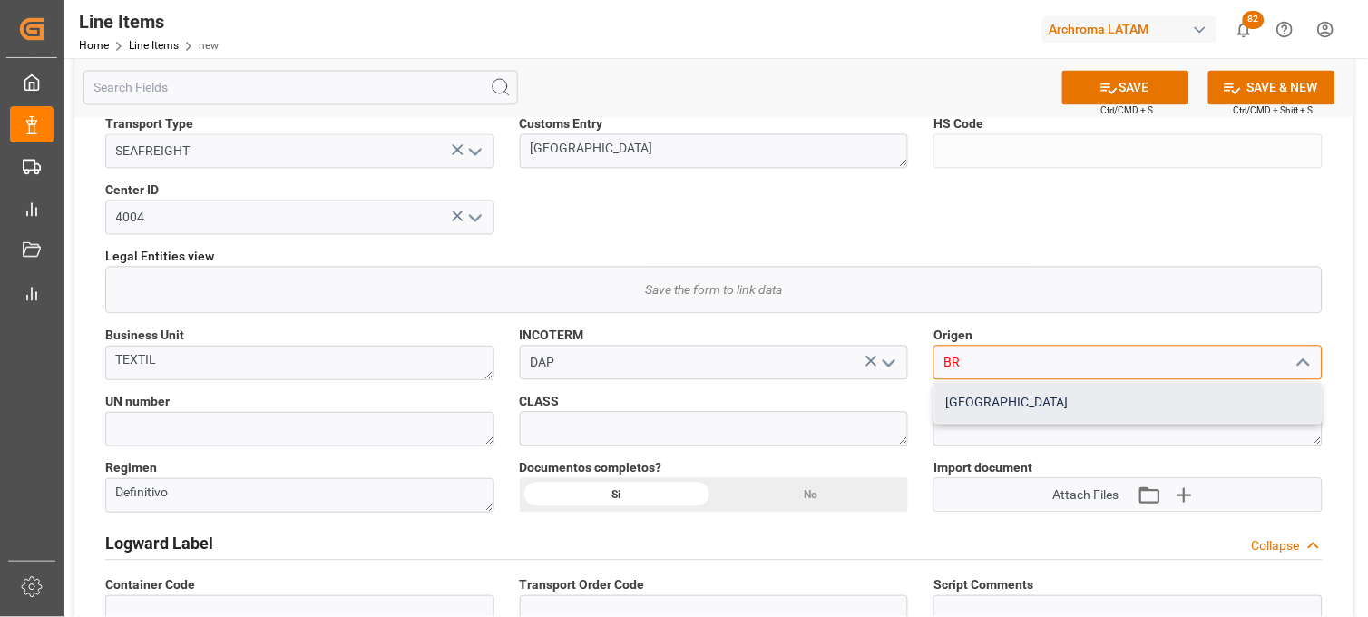
click at [969, 396] on div "BRASIL" at bounding box center [1127, 403] width 387 height 41
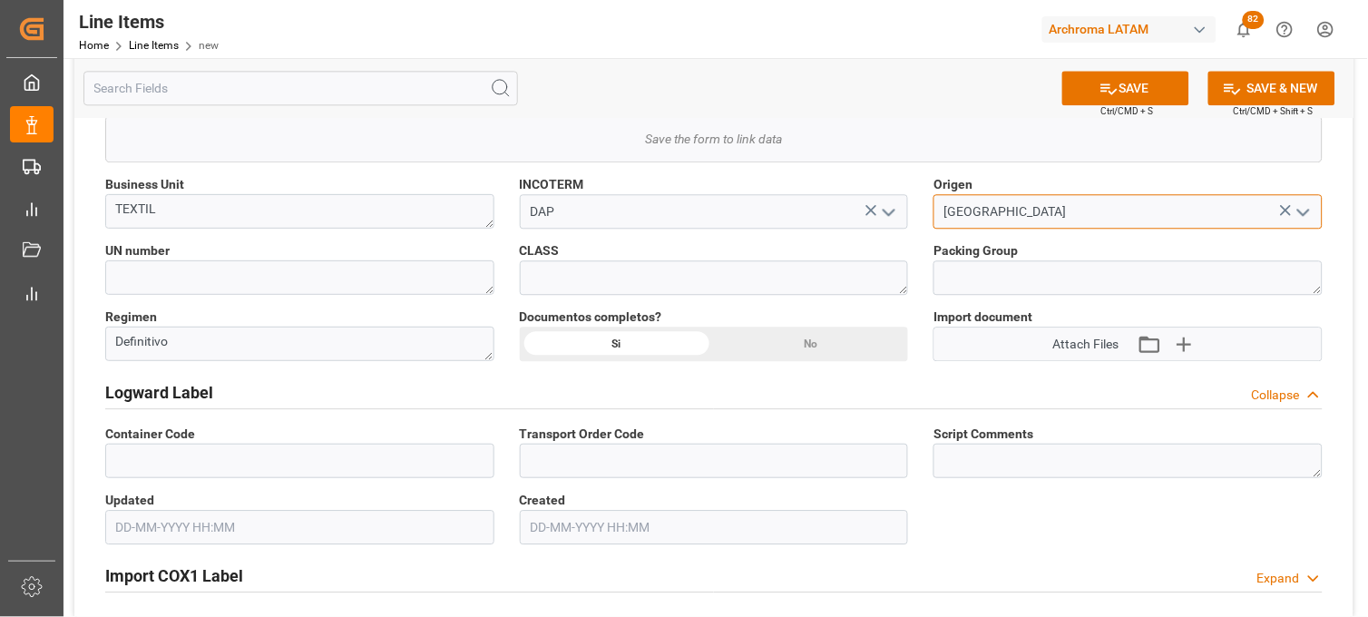
scroll to position [1008, 0]
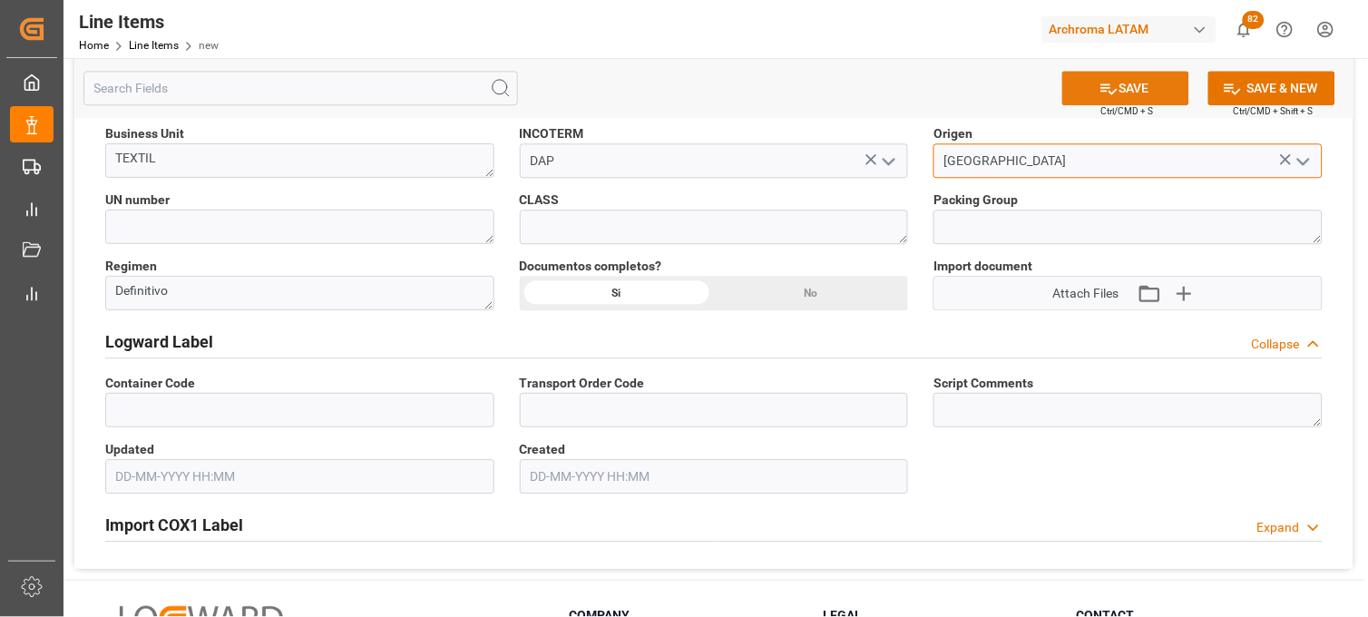
type input "BRASIL"
click at [1087, 85] on button "SAVE" at bounding box center [1125, 88] width 127 height 34
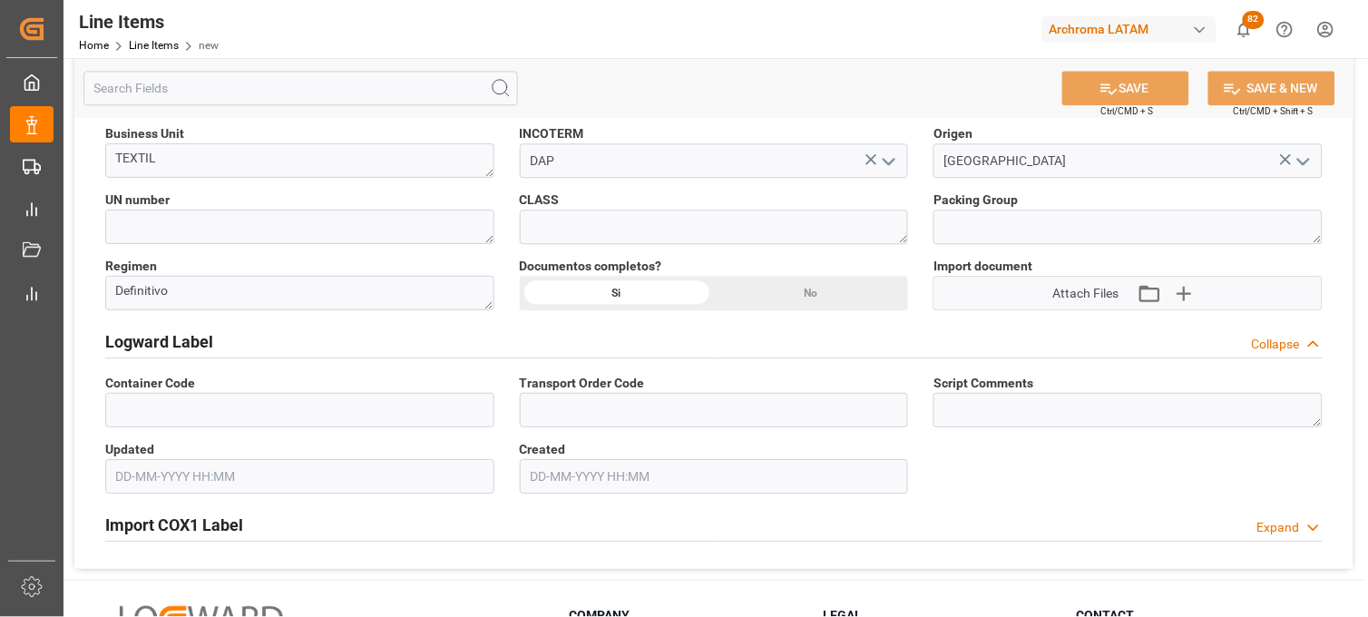
type textarea "1 BOX"
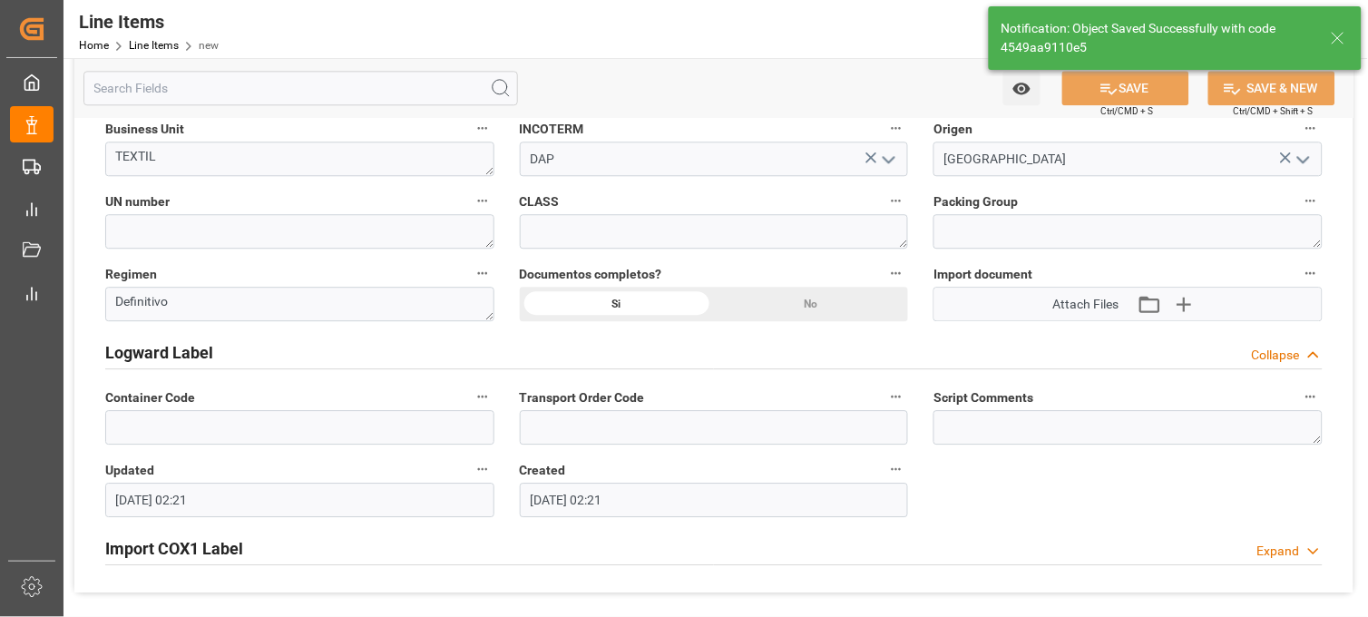
type input "27-08-2025 02:21"
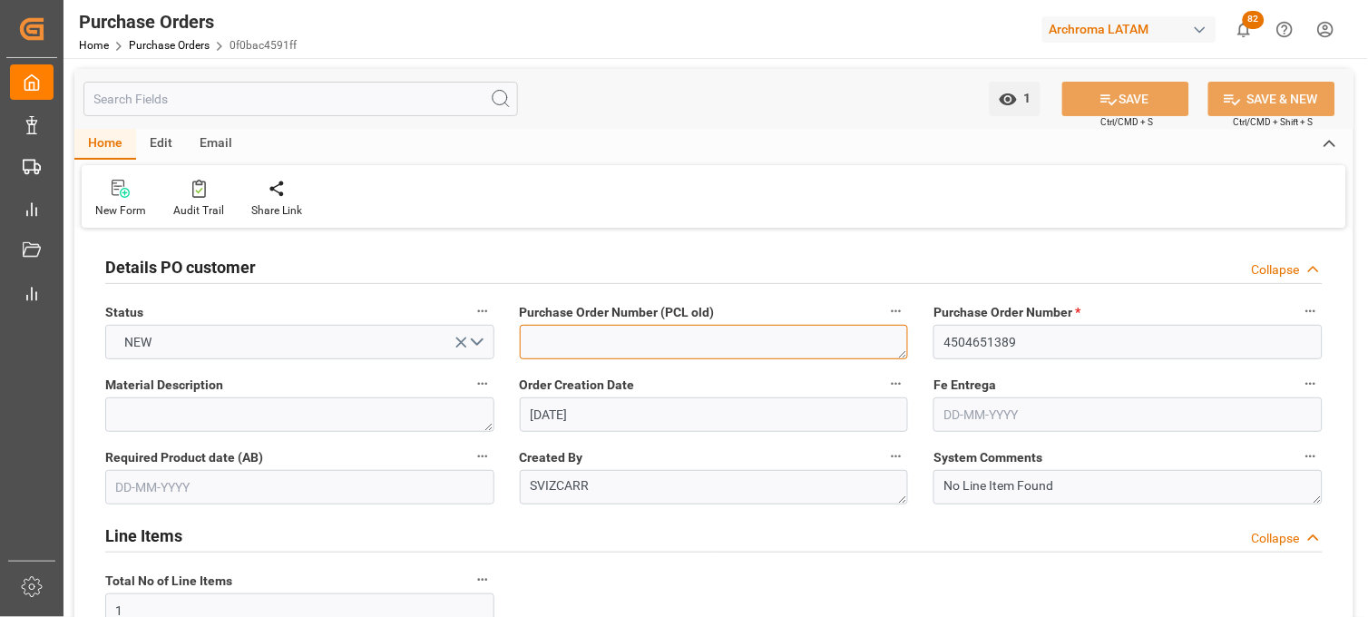
click at [629, 332] on textarea at bounding box center [714, 342] width 389 height 34
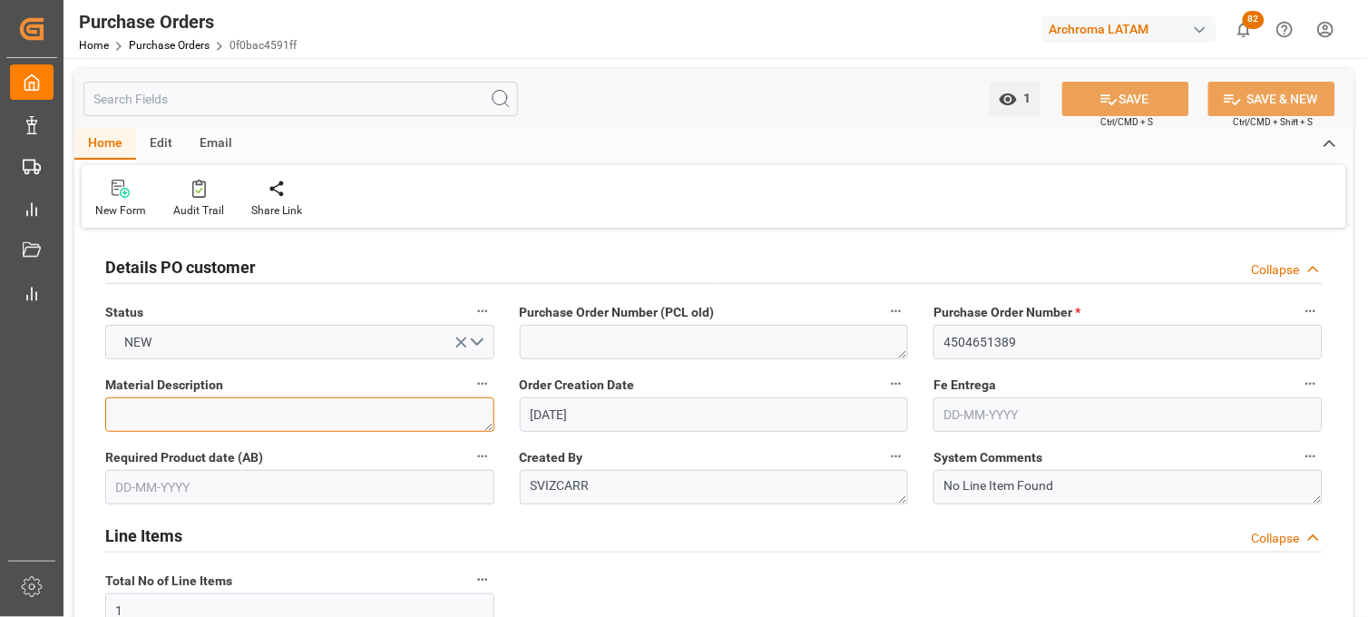
click at [385, 415] on textarea at bounding box center [299, 414] width 389 height 34
click at [324, 415] on textarea at bounding box center [299, 414] width 389 height 34
paste textarea "Laboratory Mini-Pad-Steam and Thermosol Machine"
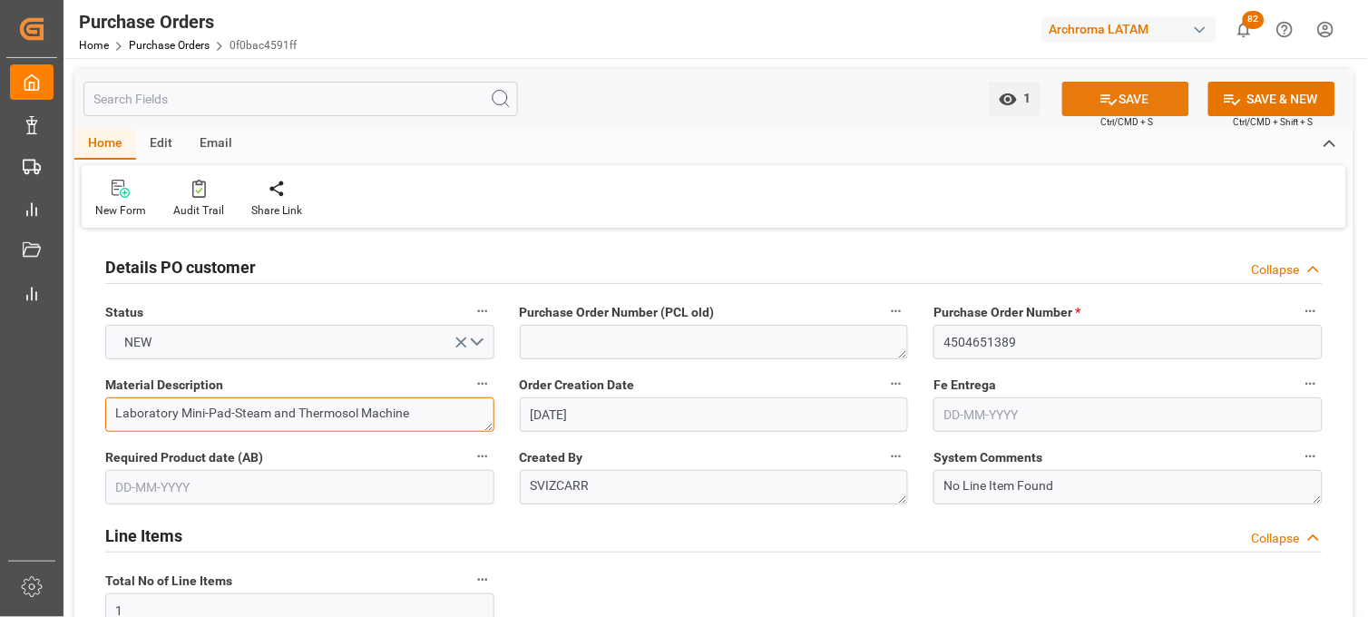
type textarea "Laboratory Mini-Pad-Steam and Thermosol Machine"
click at [1158, 107] on button "SAVE" at bounding box center [1125, 99] width 127 height 34
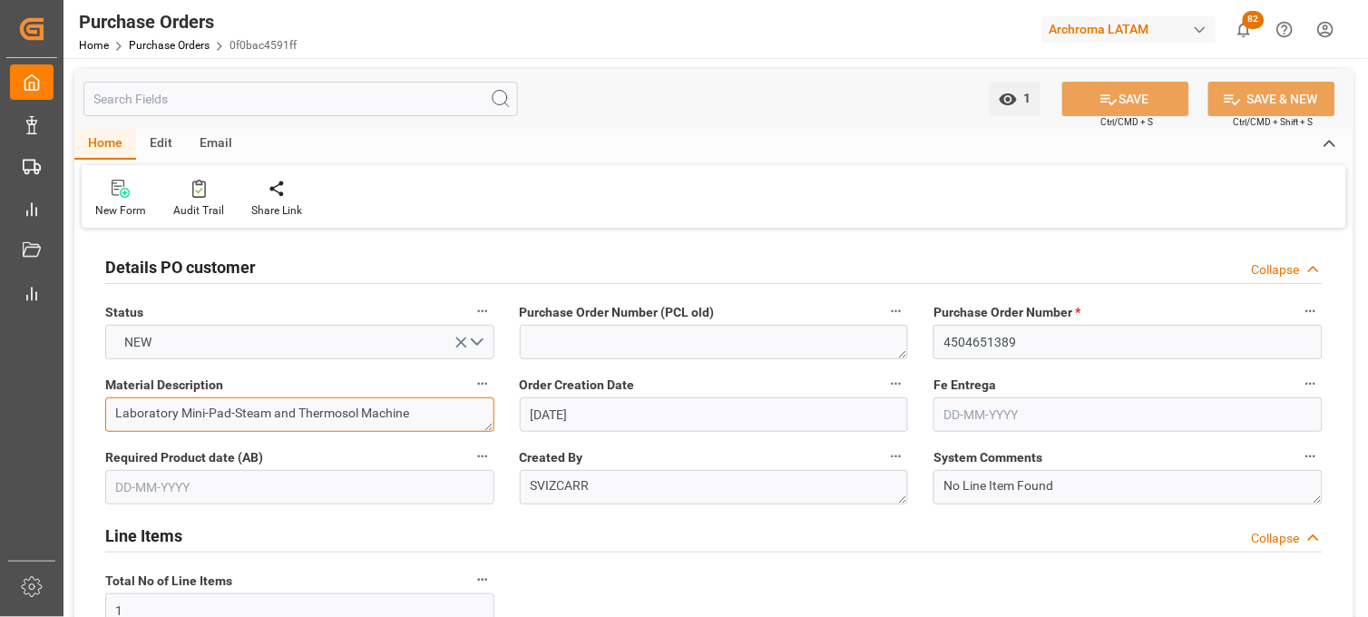
drag, startPoint x: 428, startPoint y: 417, endPoint x: 103, endPoint y: 396, distance: 325.4
click at [103, 396] on div "Material Description Laboratory Mini-Pad-Steam and Thermosol Machine" at bounding box center [300, 402] width 415 height 73
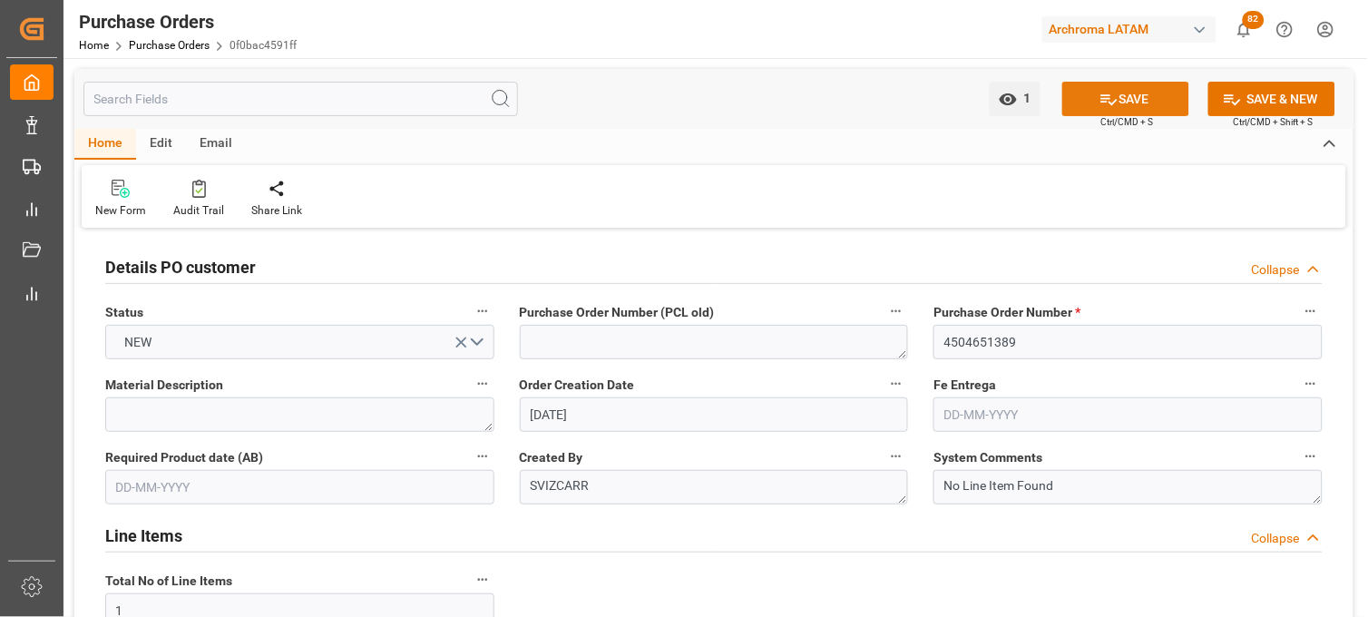
click at [1119, 91] on button "SAVE" at bounding box center [1125, 99] width 127 height 34
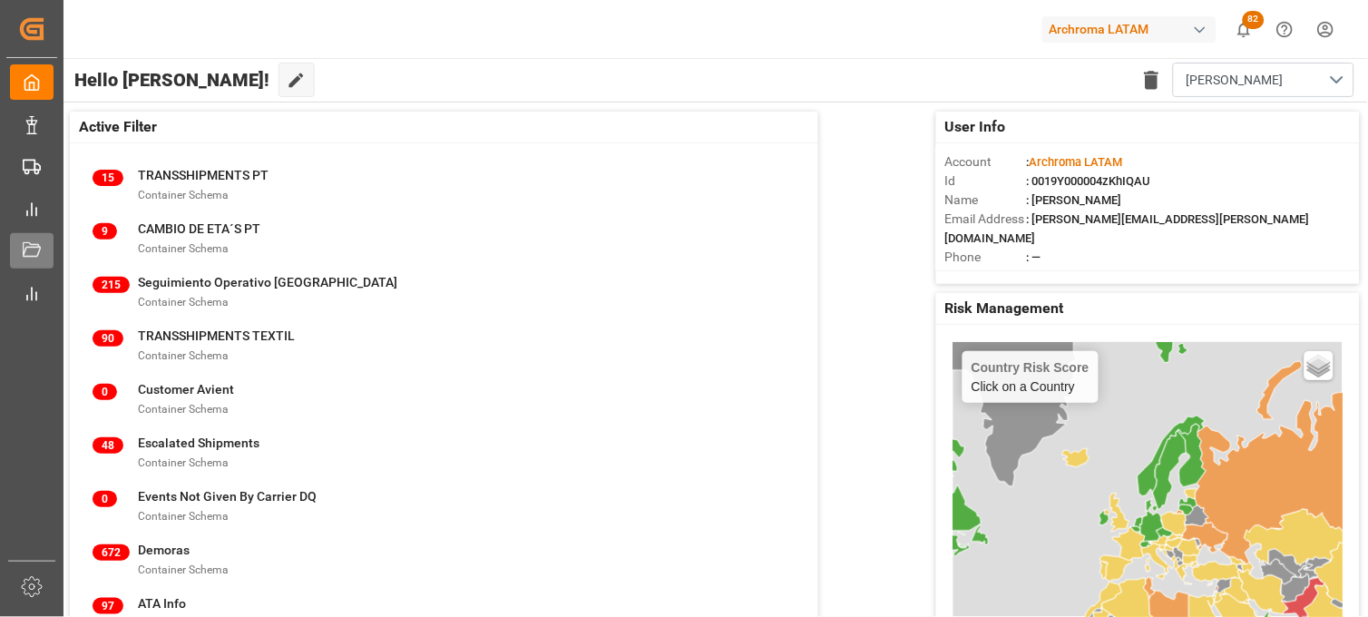
drag, startPoint x: 0, startPoint y: 0, endPoint x: 33, endPoint y: 249, distance: 250.7
click at [33, 249] on icon at bounding box center [32, 251] width 18 height 18
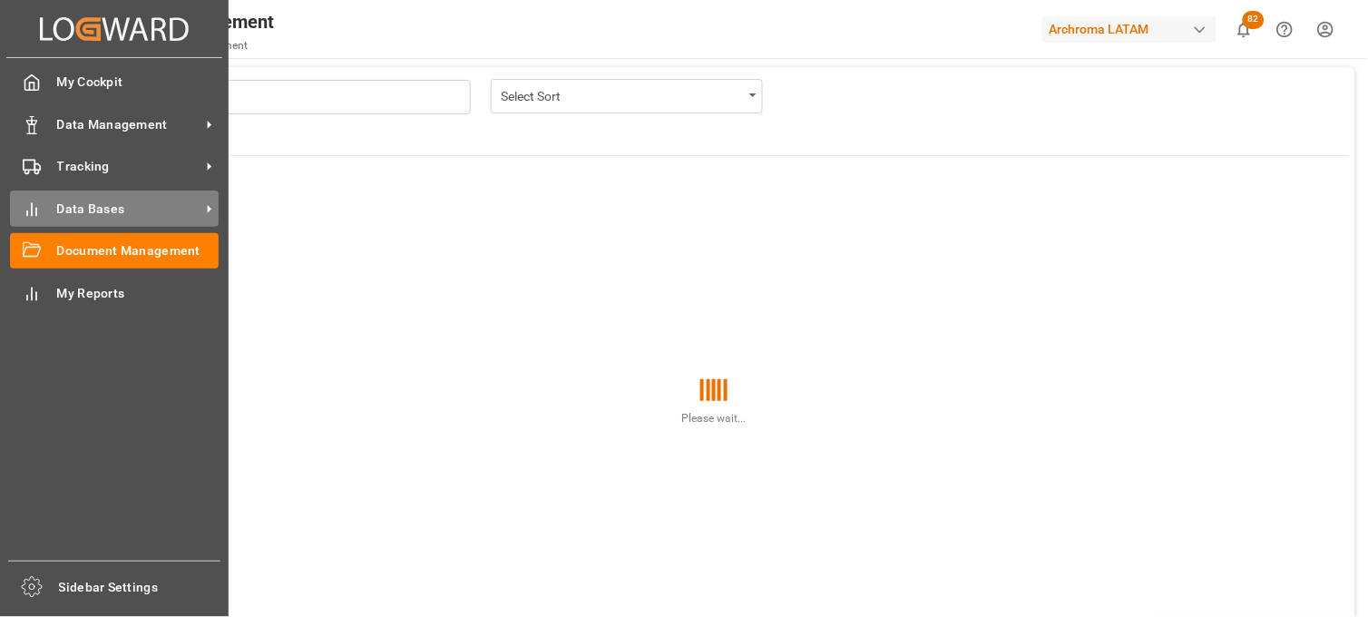
click at [38, 218] on div "Data Bases Data Bases" at bounding box center [114, 208] width 209 height 35
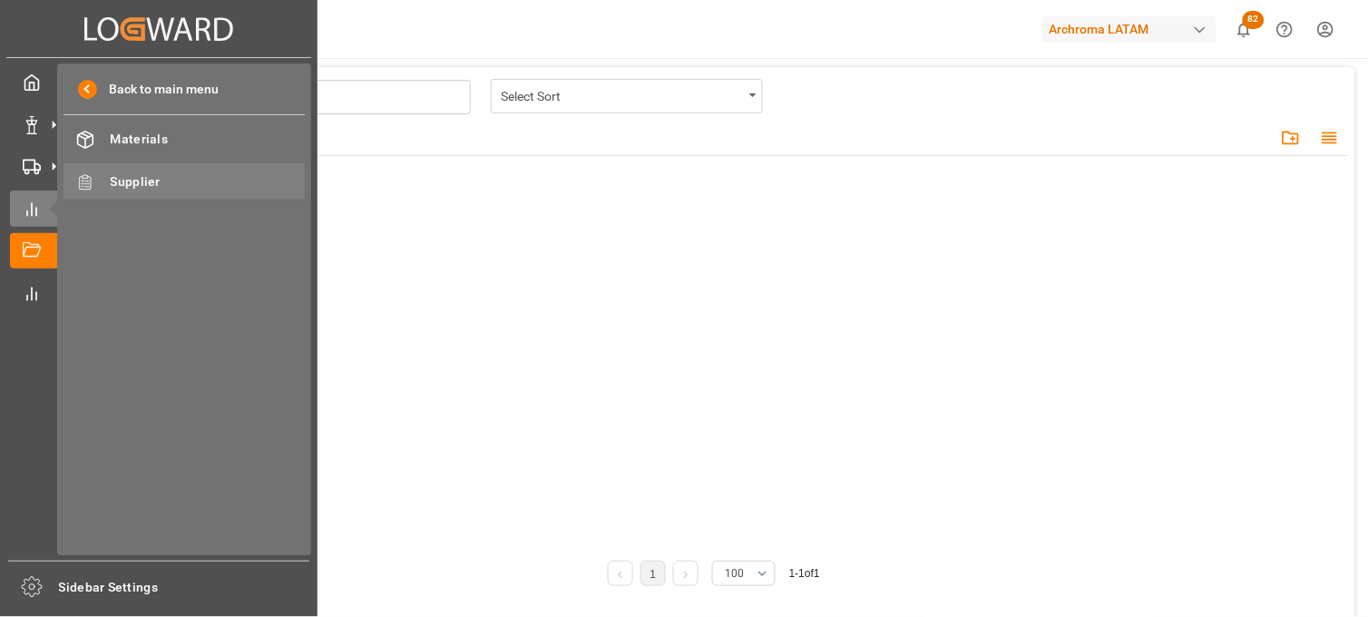
click at [149, 183] on span "Supplier" at bounding box center [208, 181] width 195 height 19
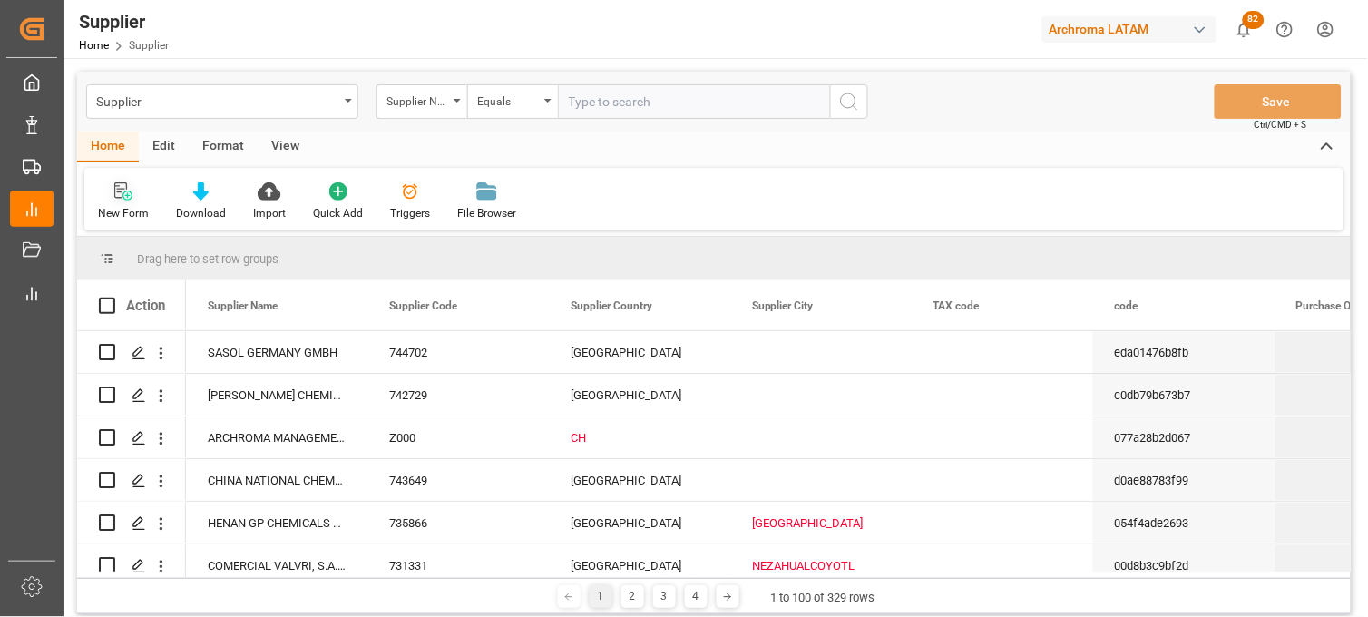
click at [125, 191] on icon at bounding box center [127, 196] width 10 height 10
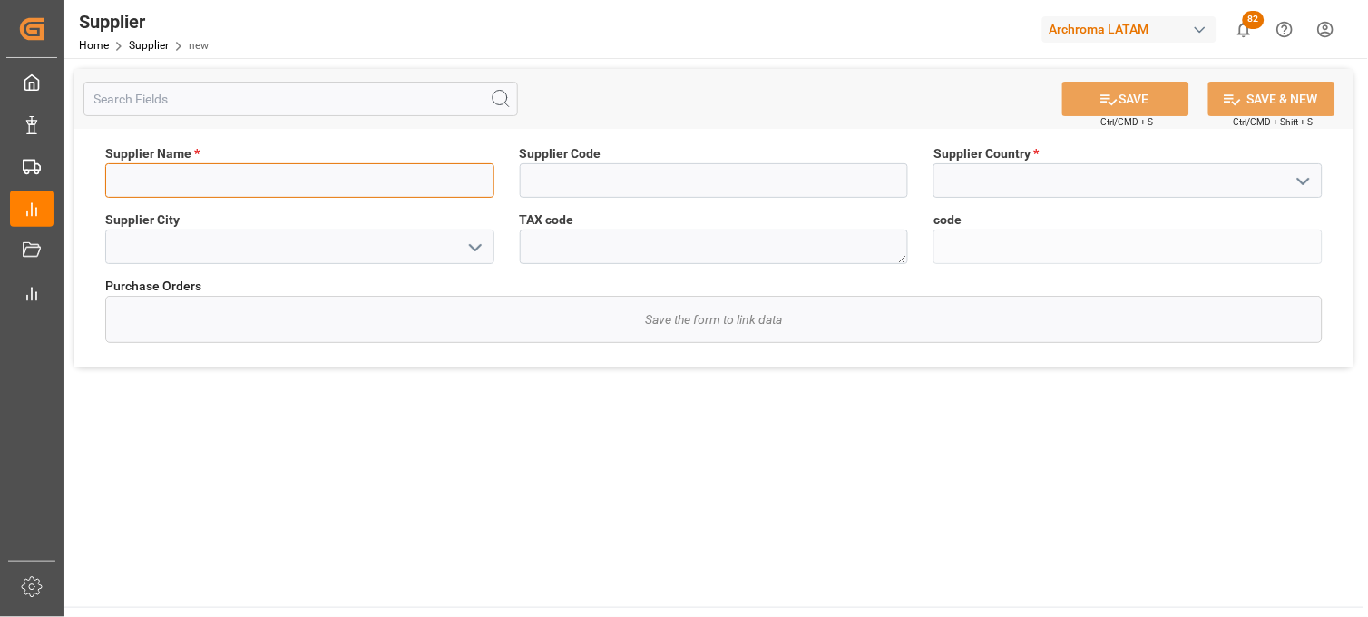
click at [401, 173] on input at bounding box center [299, 180] width 389 height 34
paste input "APARELHOS DE LABORATORIO [PERSON_NAME] LTDA"
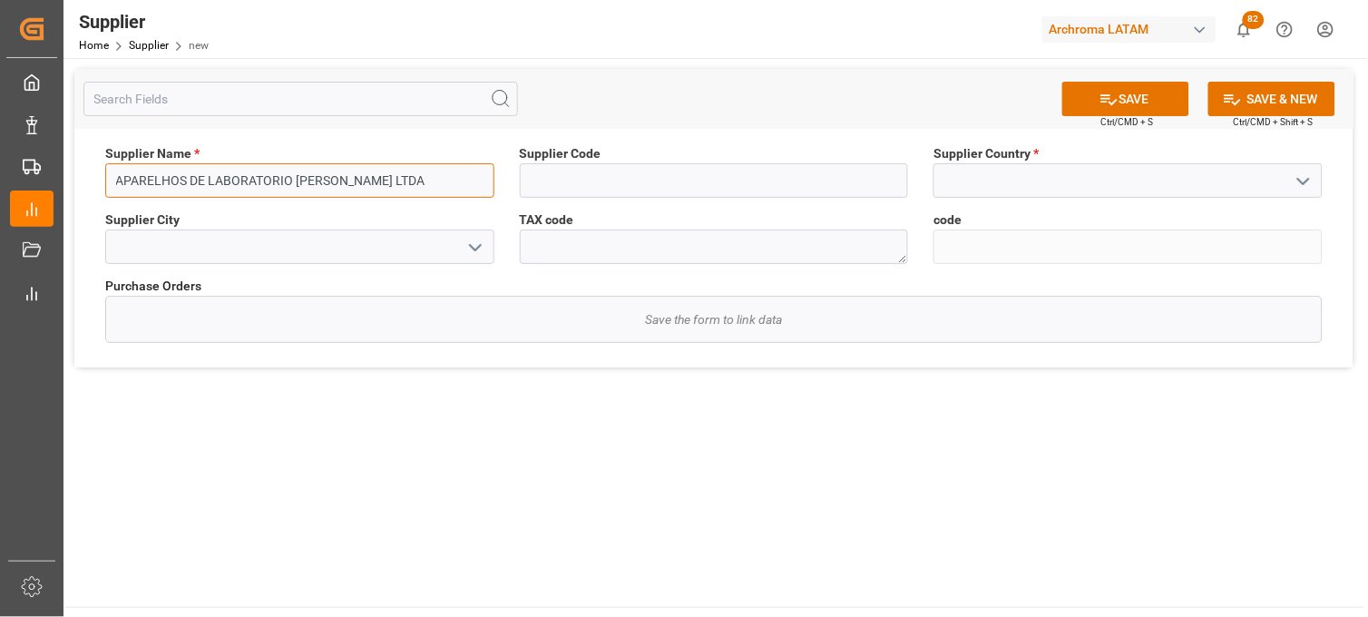
type input "APARELHOS DE LABORATORIO [PERSON_NAME] LTDA"
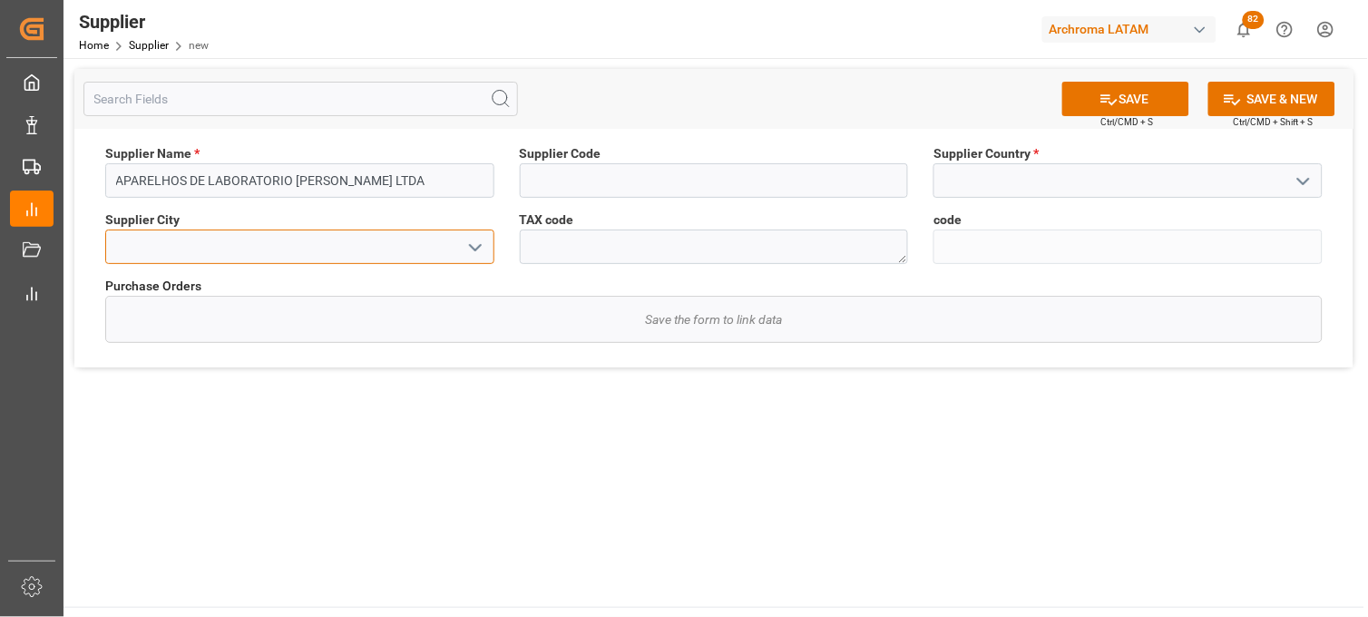
click at [176, 243] on input at bounding box center [299, 247] width 389 height 34
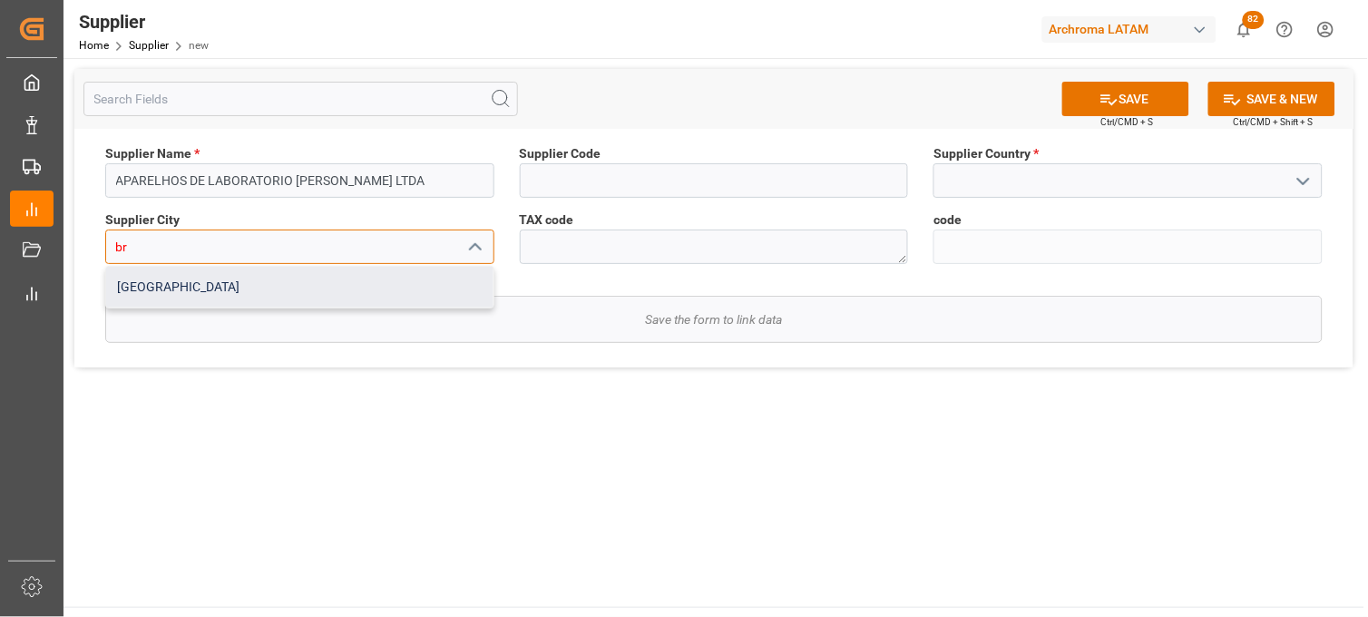
type input "bra"
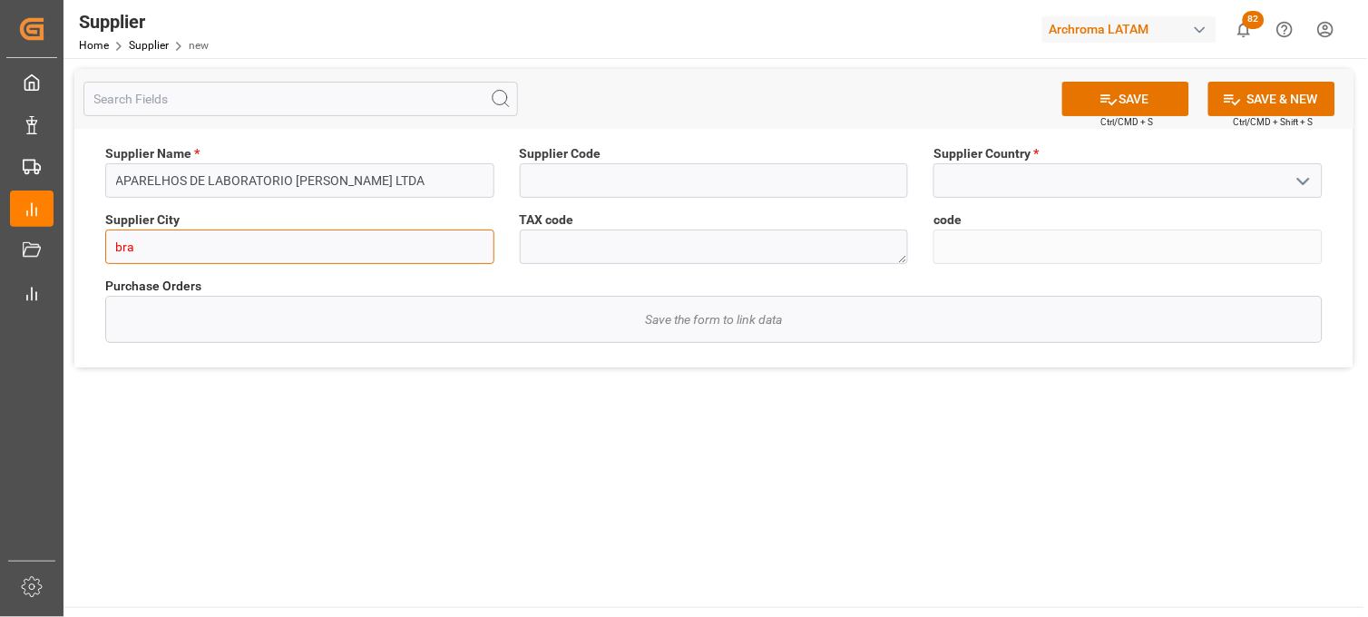
drag, startPoint x: 185, startPoint y: 249, endPoint x: 101, endPoint y: 241, distance: 84.7
click at [101, 241] on div "bra" at bounding box center [300, 247] width 416 height 34
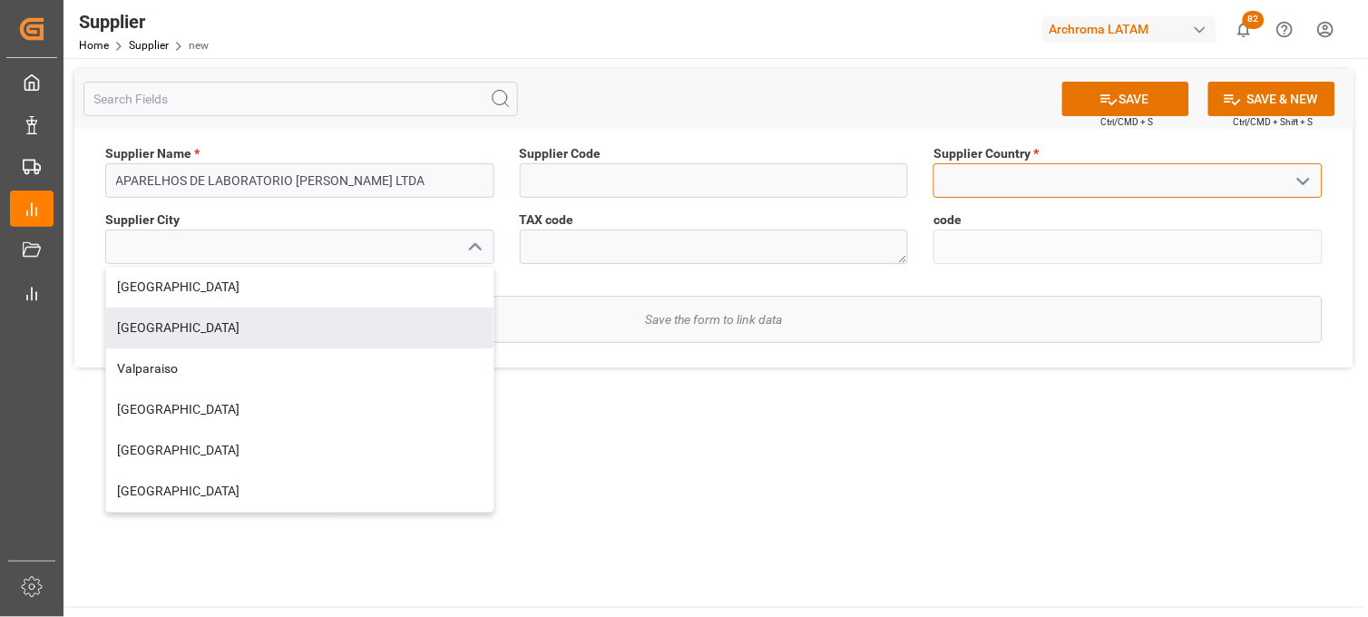
click at [971, 170] on input at bounding box center [1127, 180] width 389 height 34
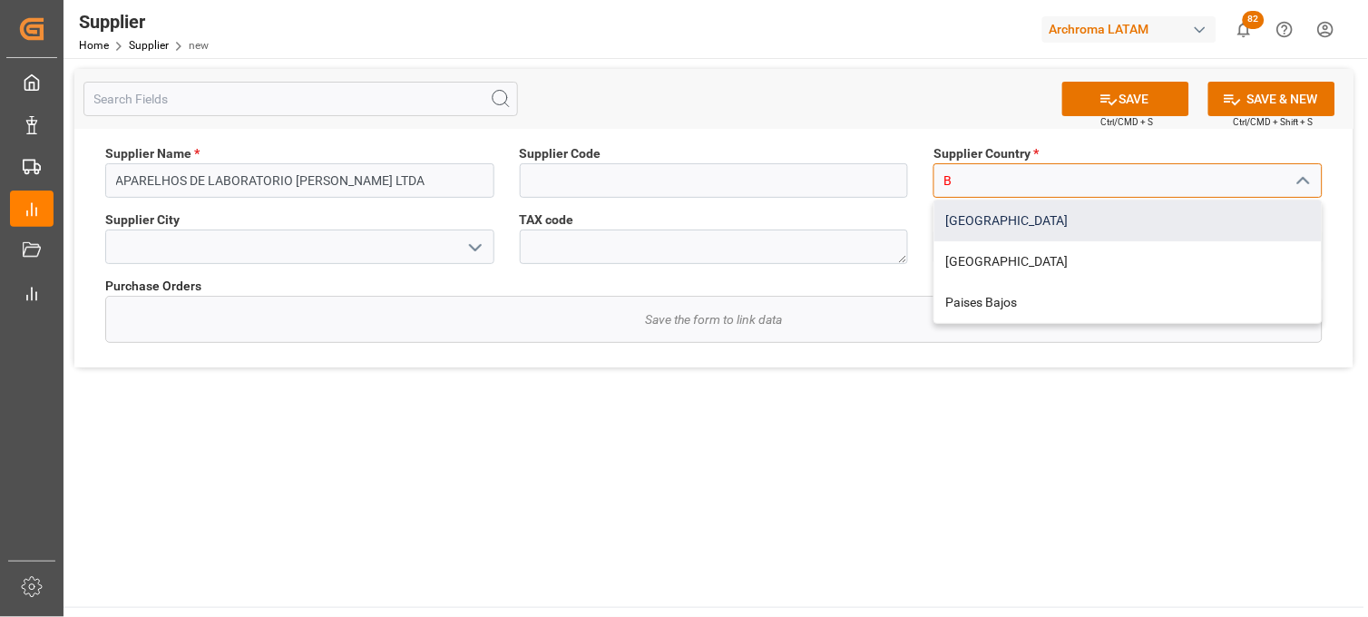
click at [972, 209] on div "[GEOGRAPHIC_DATA]" at bounding box center [1127, 220] width 387 height 41
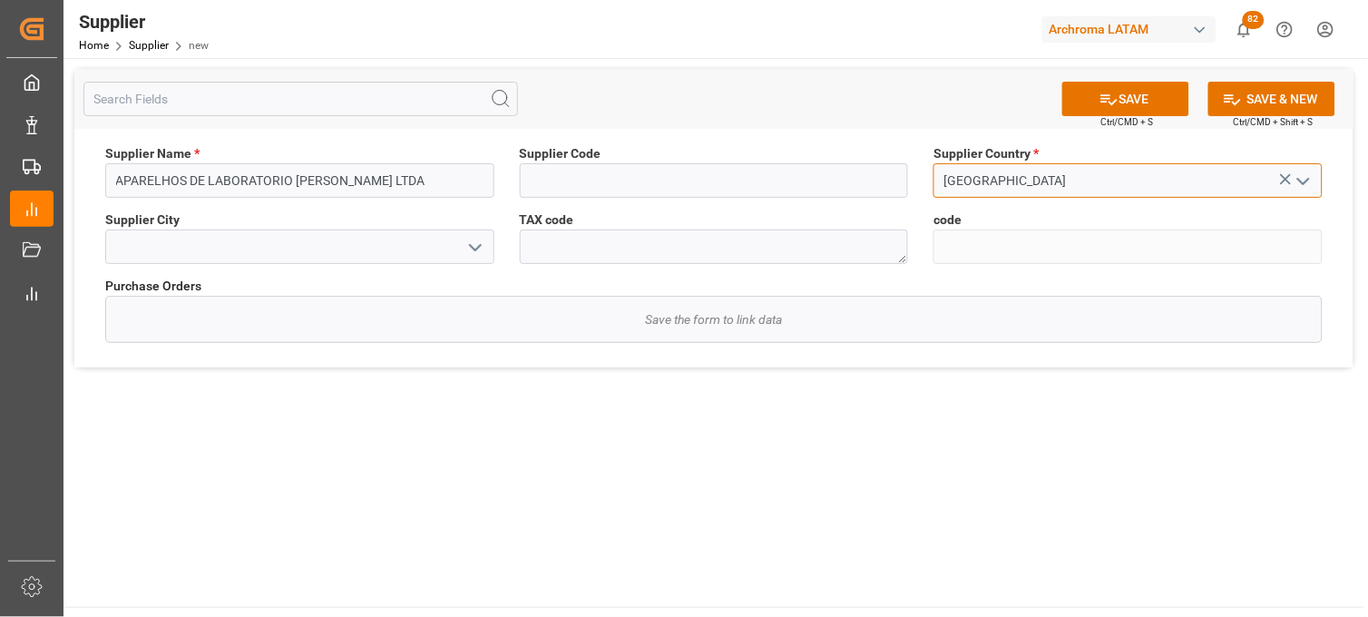
type input "[GEOGRAPHIC_DATA]"
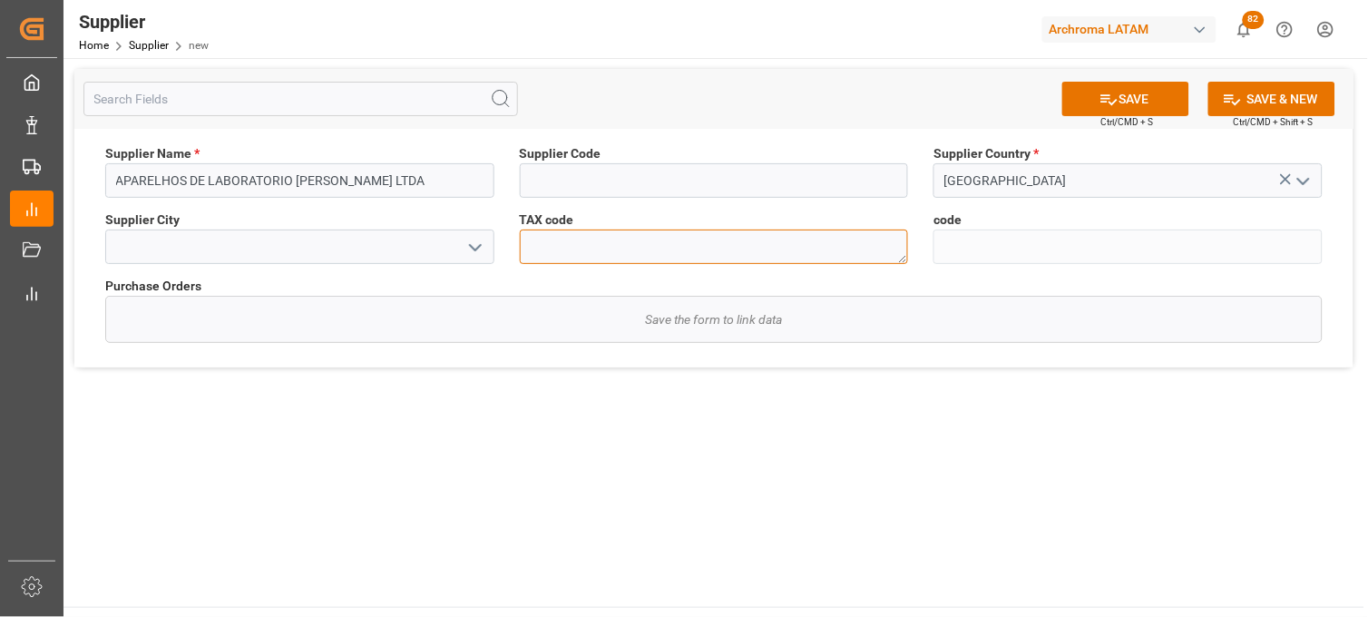
click at [572, 239] on textarea at bounding box center [714, 247] width 389 height 34
paste textarea "50.330.521/0001-85"
type textarea "50.330.521/0001-85"
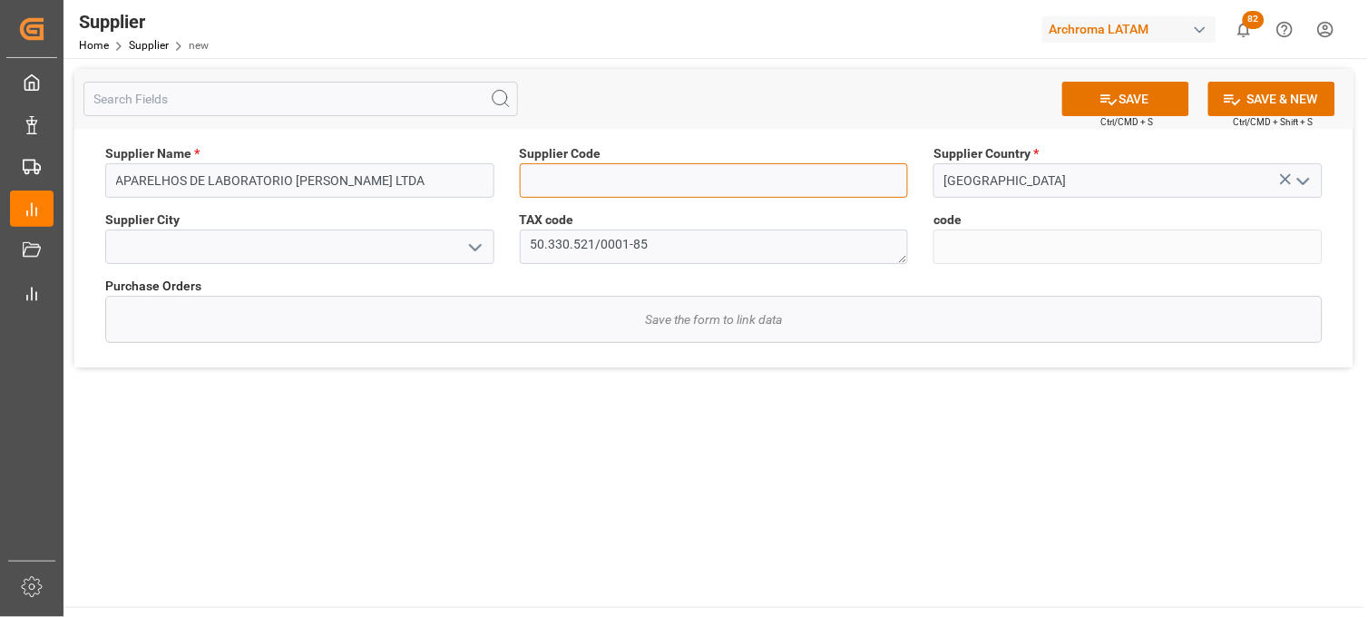
click at [563, 188] on input at bounding box center [714, 180] width 389 height 34
paste input "261"
type input "261"
click at [1080, 104] on button "SAVE" at bounding box center [1125, 99] width 127 height 34
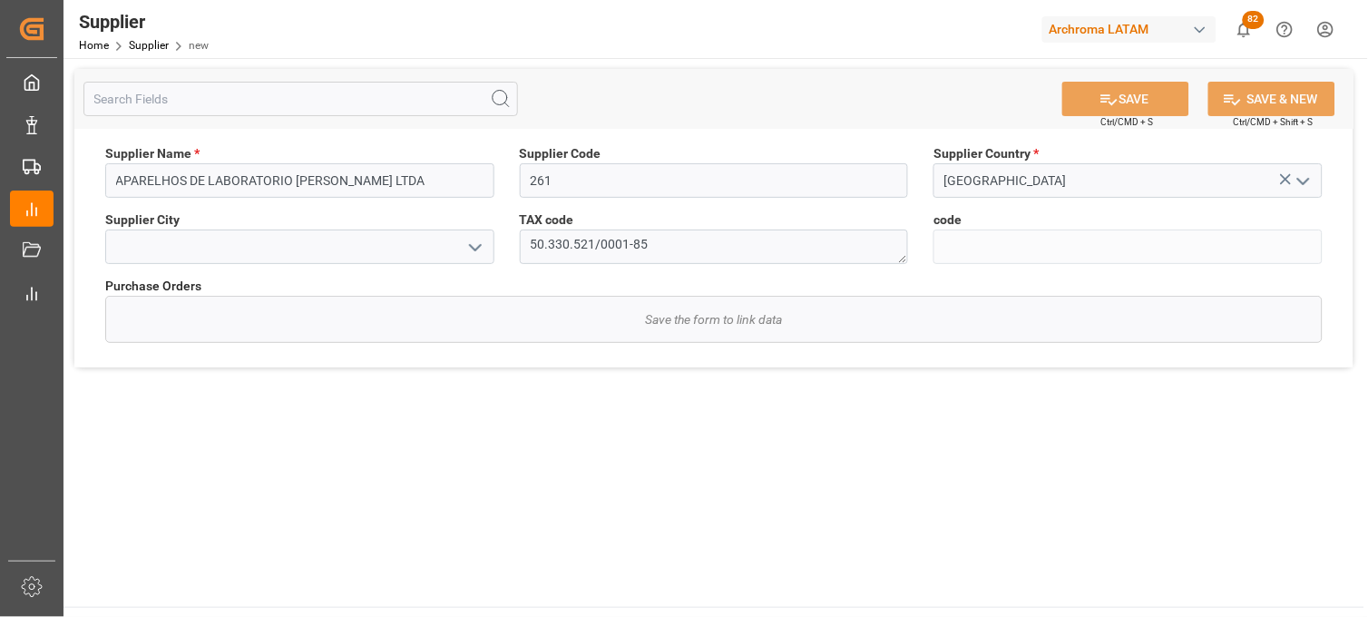
type input "cb93811f6ba2"
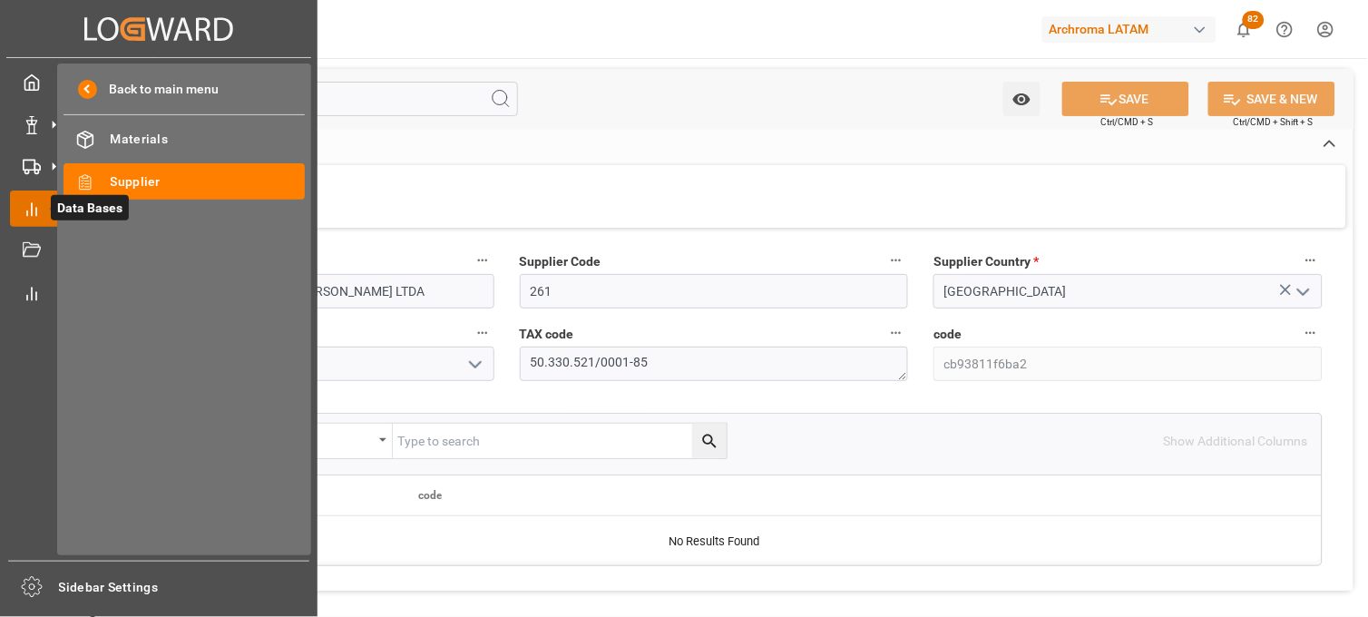
click at [46, 210] on icon at bounding box center [53, 209] width 38 height 38
click at [114, 138] on span "Materials" at bounding box center [208, 139] width 195 height 19
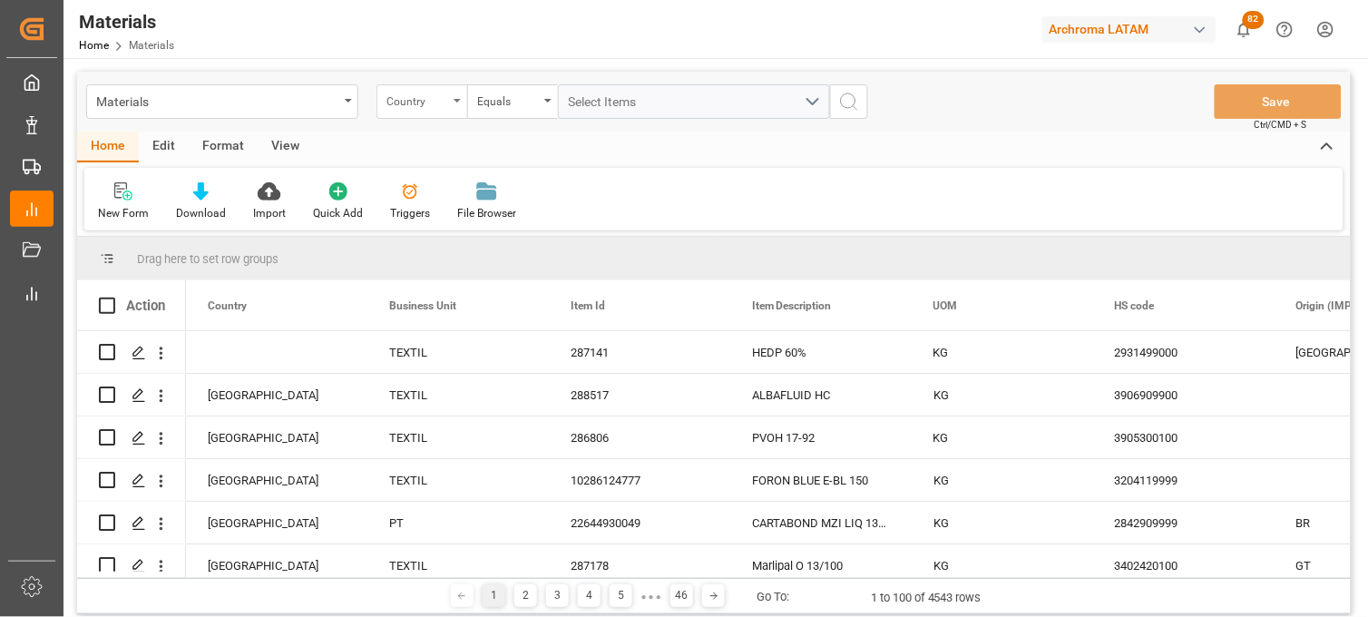
click at [412, 100] on div "Country" at bounding box center [417, 99] width 62 height 21
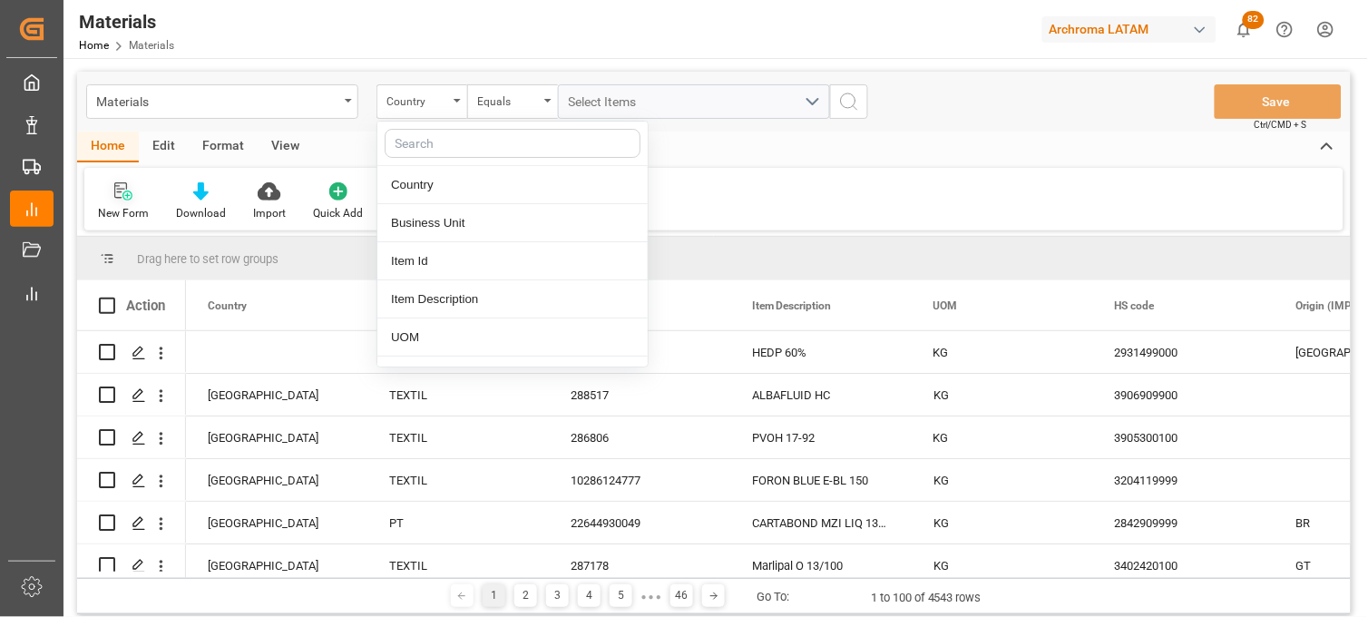
click at [129, 198] on icon at bounding box center [127, 196] width 10 height 10
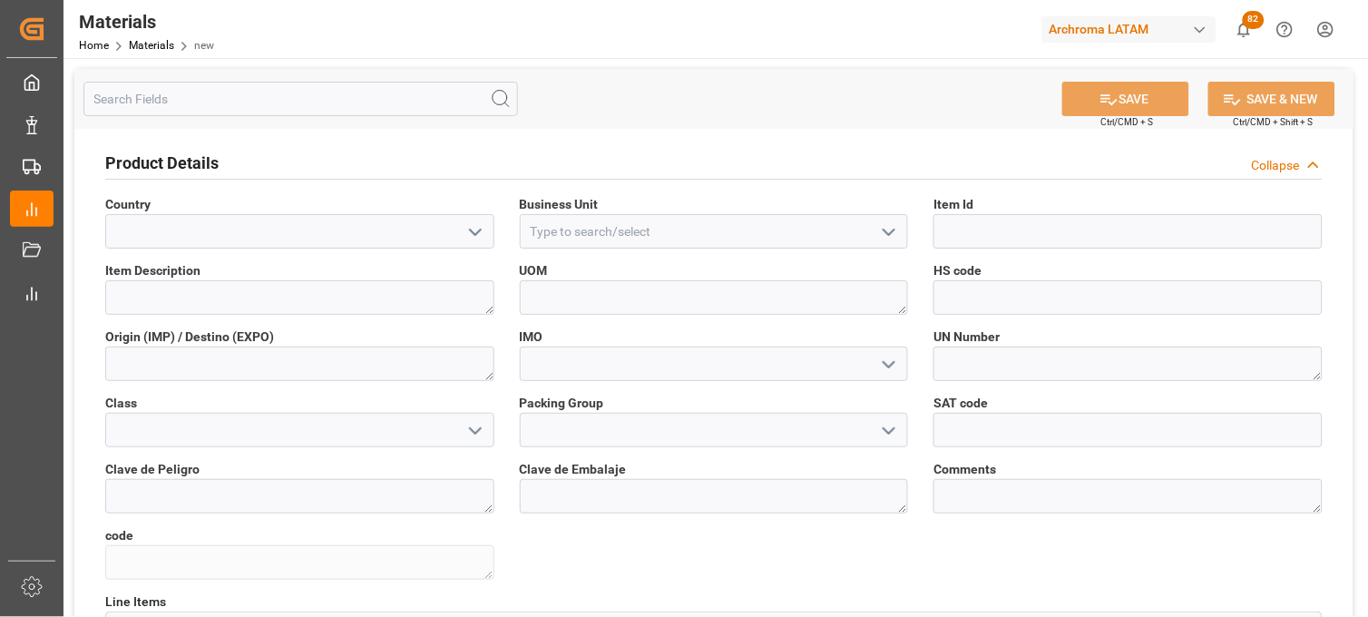
click at [467, 231] on icon "open menu" at bounding box center [475, 232] width 22 height 22
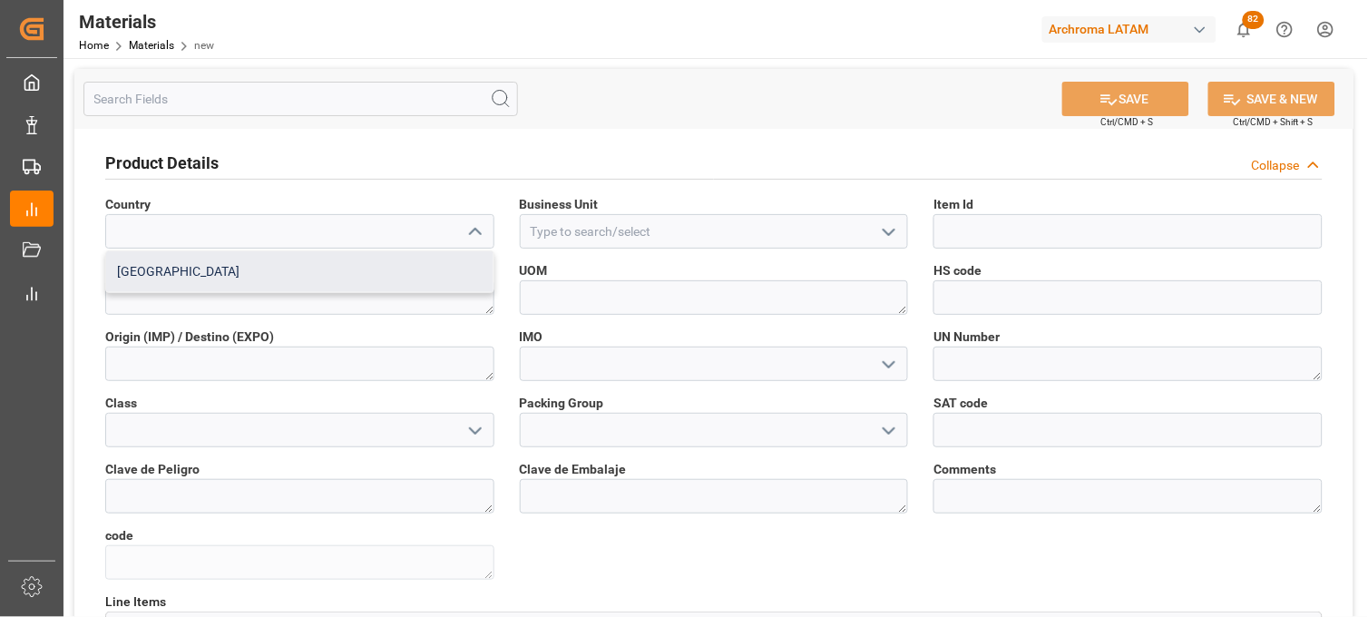
click at [288, 274] on div "[GEOGRAPHIC_DATA]" at bounding box center [299, 271] width 387 height 41
type input "[GEOGRAPHIC_DATA]"
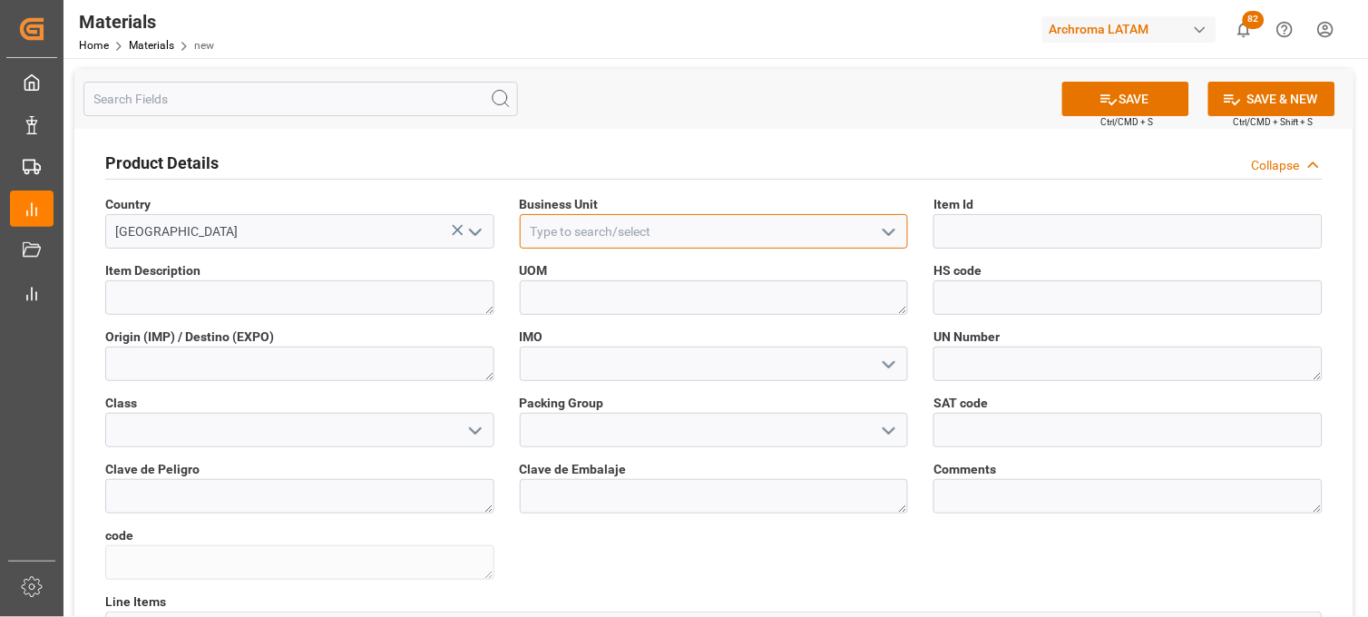
click at [593, 230] on input at bounding box center [714, 231] width 389 height 34
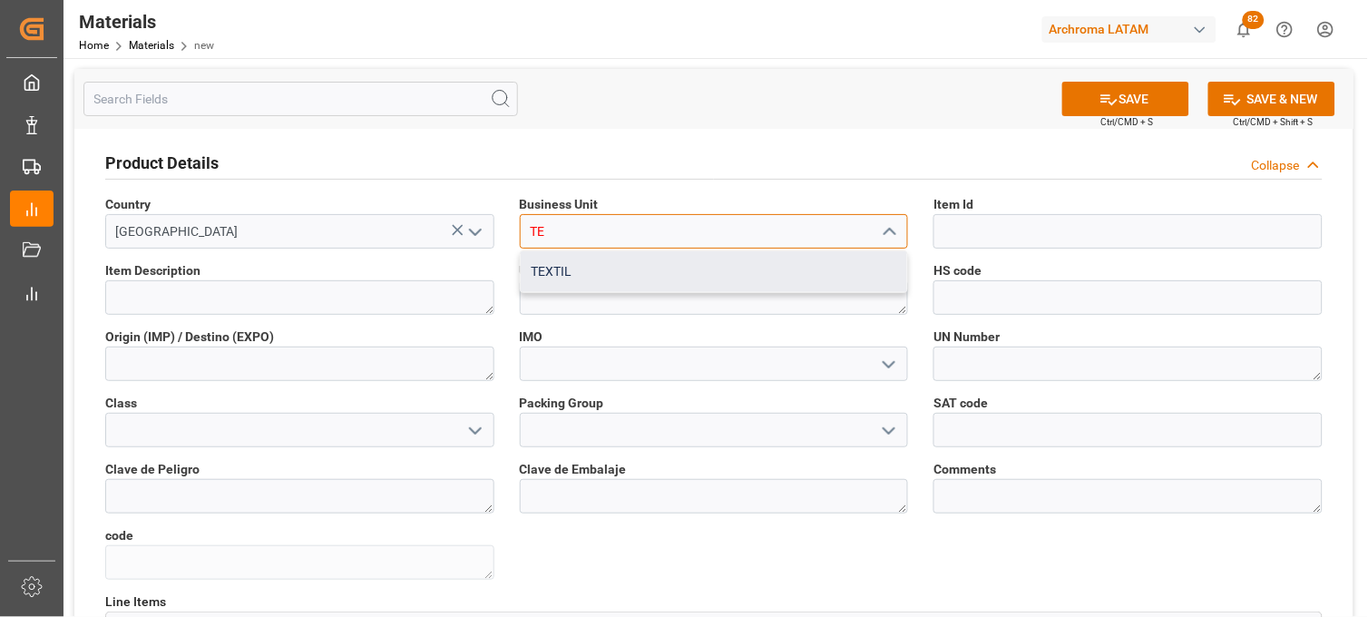
click at [583, 266] on div "TEXTIL" at bounding box center [714, 271] width 387 height 41
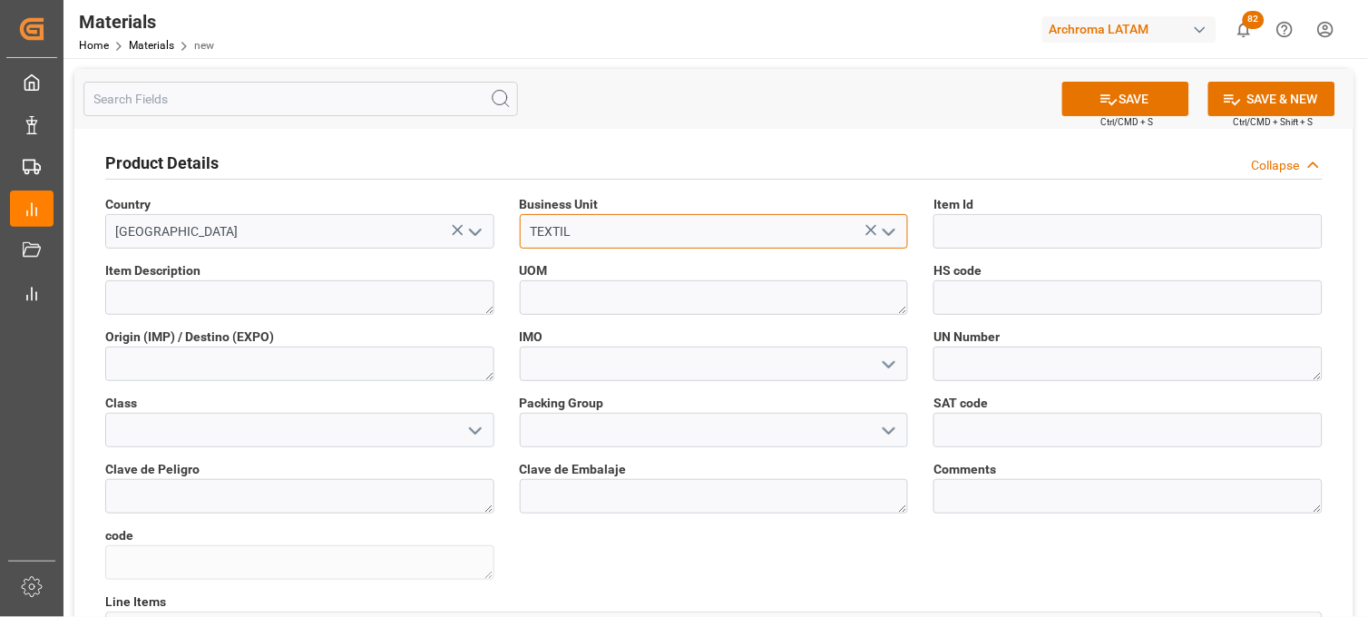
type input "TEXTIL"
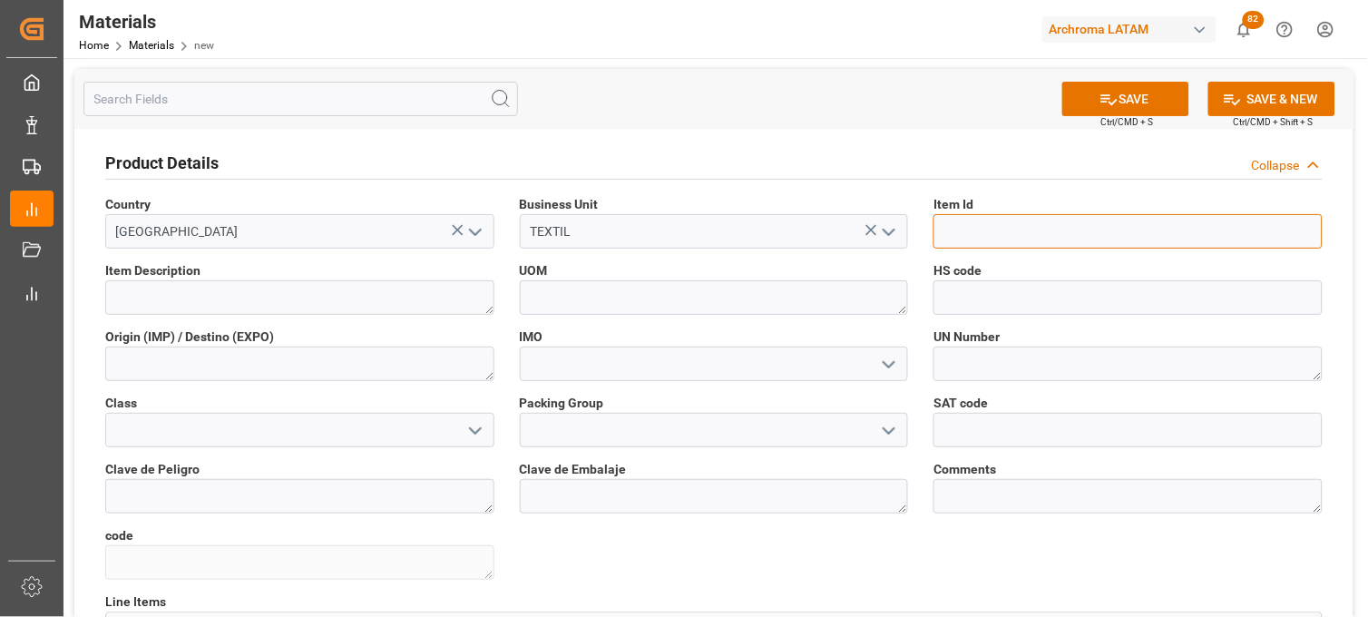
click at [950, 231] on input at bounding box center [1127, 231] width 389 height 34
paste input "2694P6"
type input "2694P6"
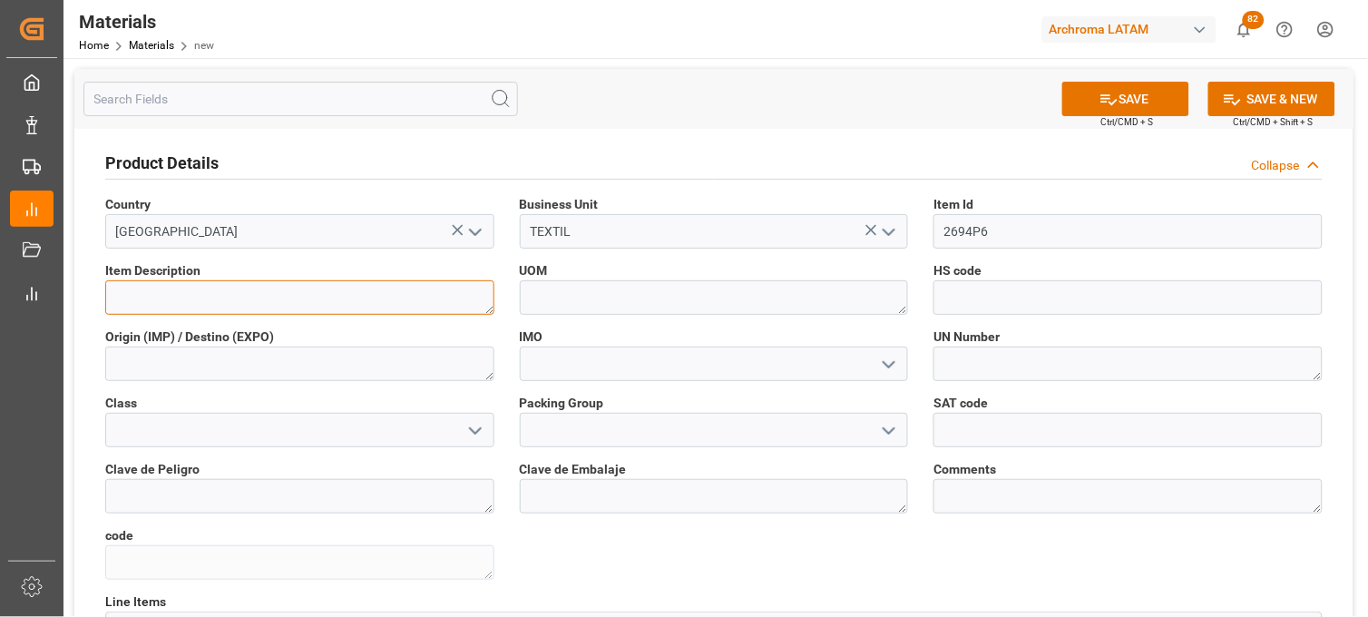
click at [347, 298] on textarea at bounding box center [299, 297] width 389 height 34
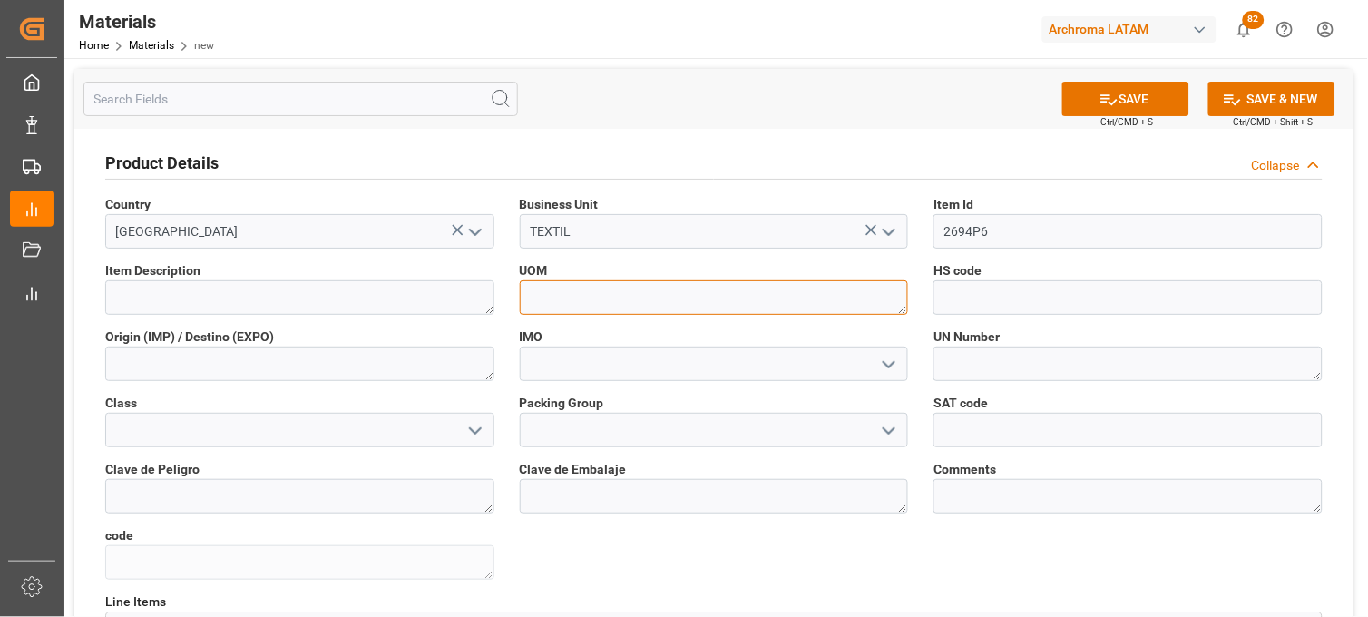
click at [591, 297] on textarea at bounding box center [714, 297] width 389 height 34
click at [383, 274] on label "Item Description" at bounding box center [299, 270] width 389 height 19
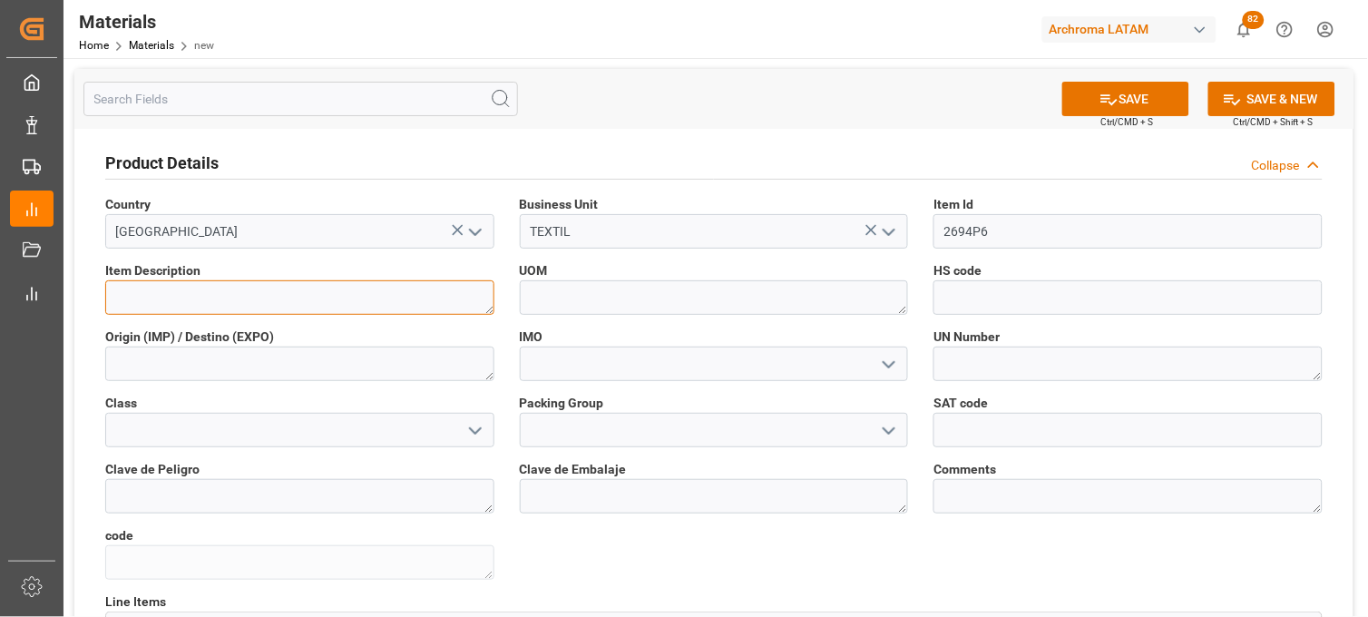
click at [378, 293] on textarea at bounding box center [299, 297] width 389 height 34
paste textarea "Laboratory Mini-Pad-Steam and Thermosol Machine"
type textarea "Laboratory Mini-Pad-Steam and Thermosol Machine"
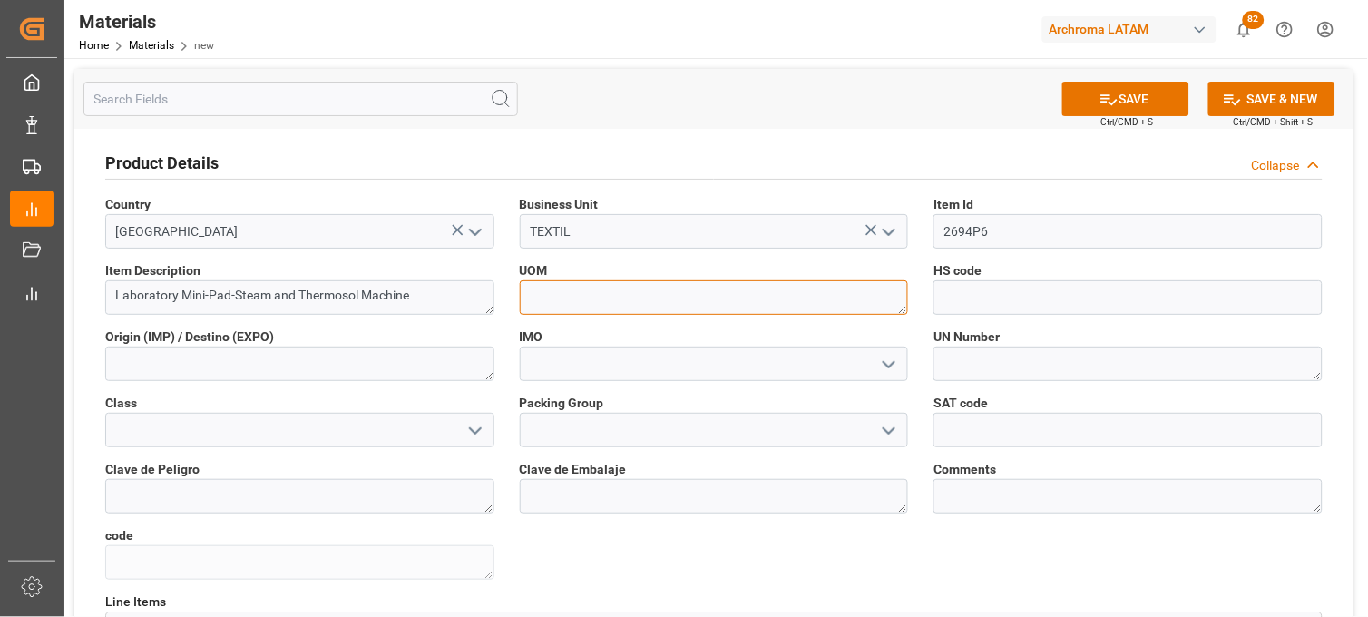
click at [601, 297] on textarea at bounding box center [714, 297] width 389 height 34
click at [1080, 263] on label "HS code" at bounding box center [1127, 270] width 389 height 19
click at [630, 293] on textarea at bounding box center [714, 297] width 389 height 34
type textarea "P"
click at [532, 274] on span "UOM" at bounding box center [534, 270] width 28 height 19
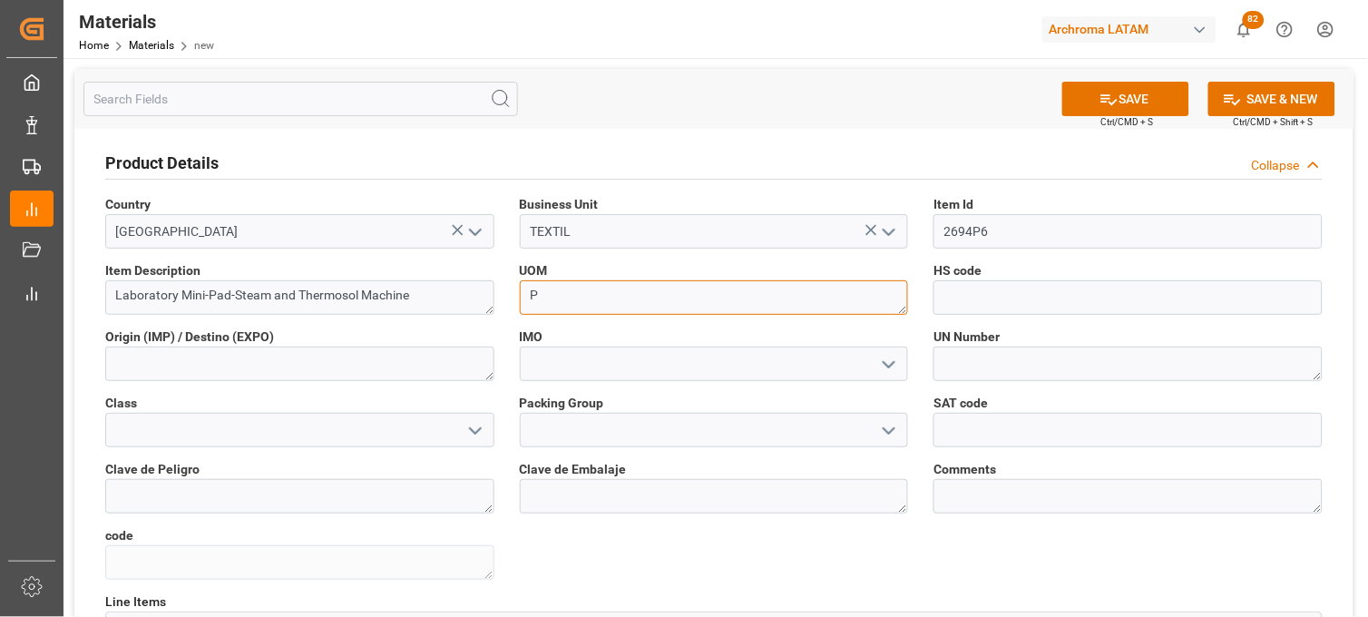
click at [596, 299] on textarea "P" at bounding box center [714, 297] width 389 height 34
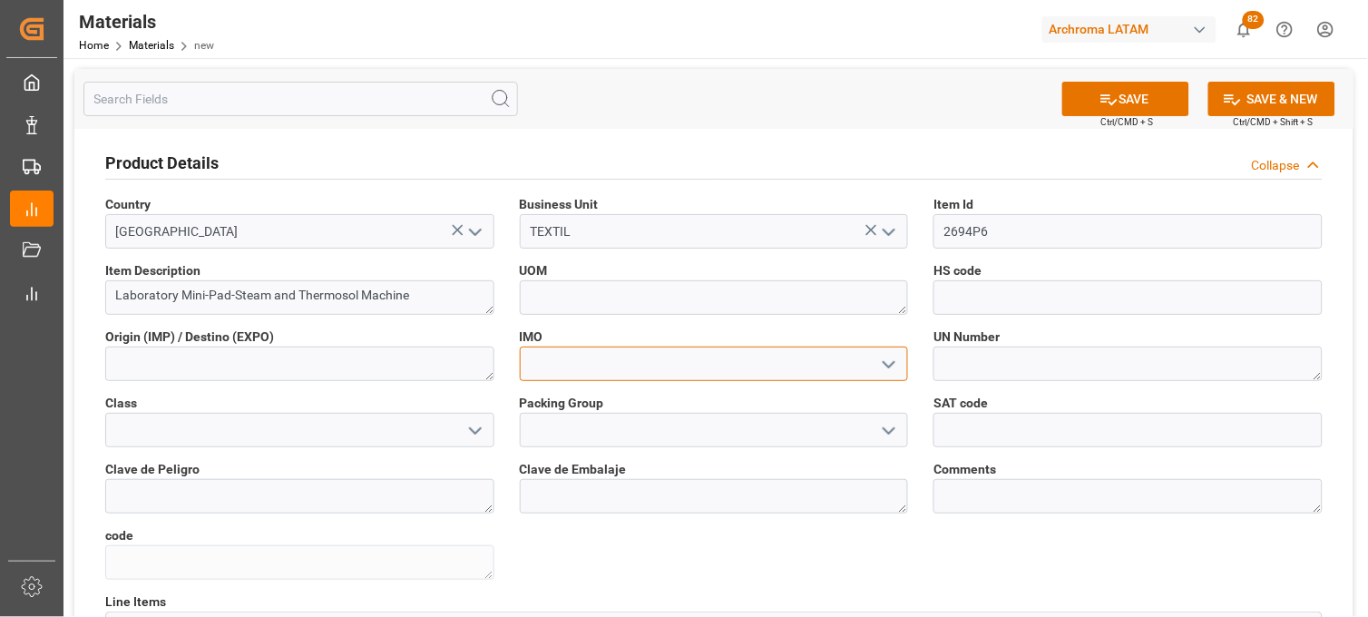
click at [547, 359] on input at bounding box center [714, 364] width 389 height 34
click at [885, 363] on polyline "open menu" at bounding box center [889, 364] width 11 height 5
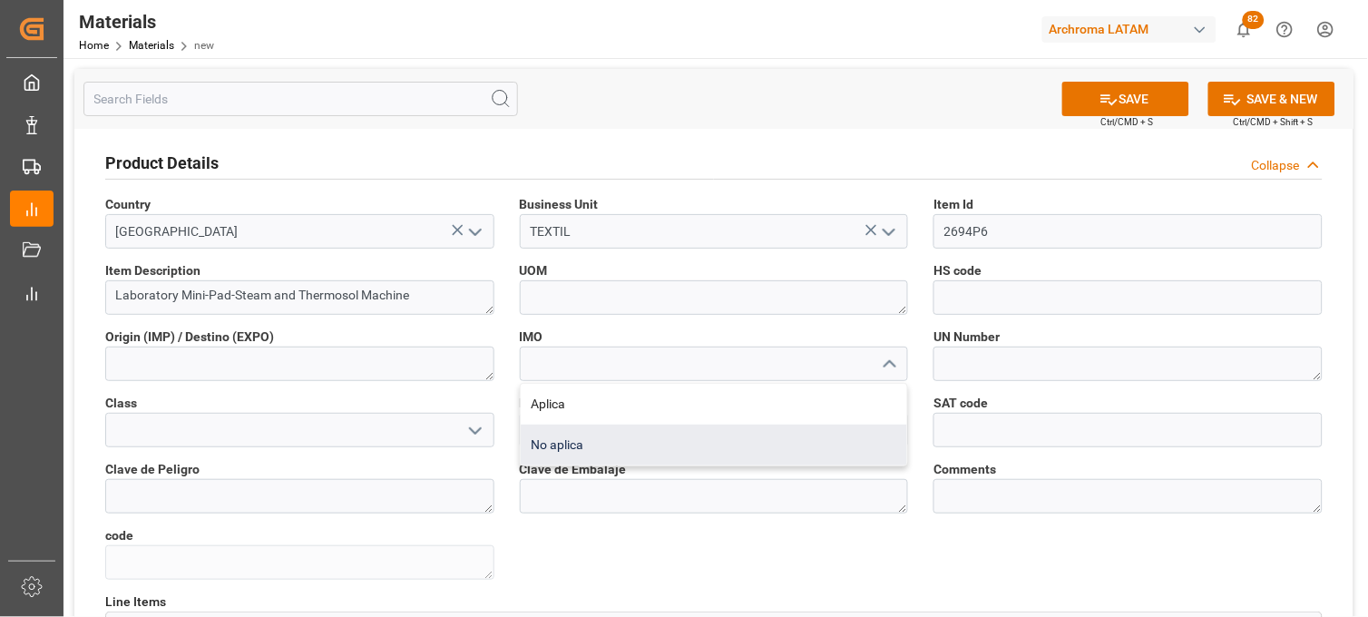
click at [581, 436] on div "No aplica" at bounding box center [714, 445] width 387 height 41
type input "No aplica"
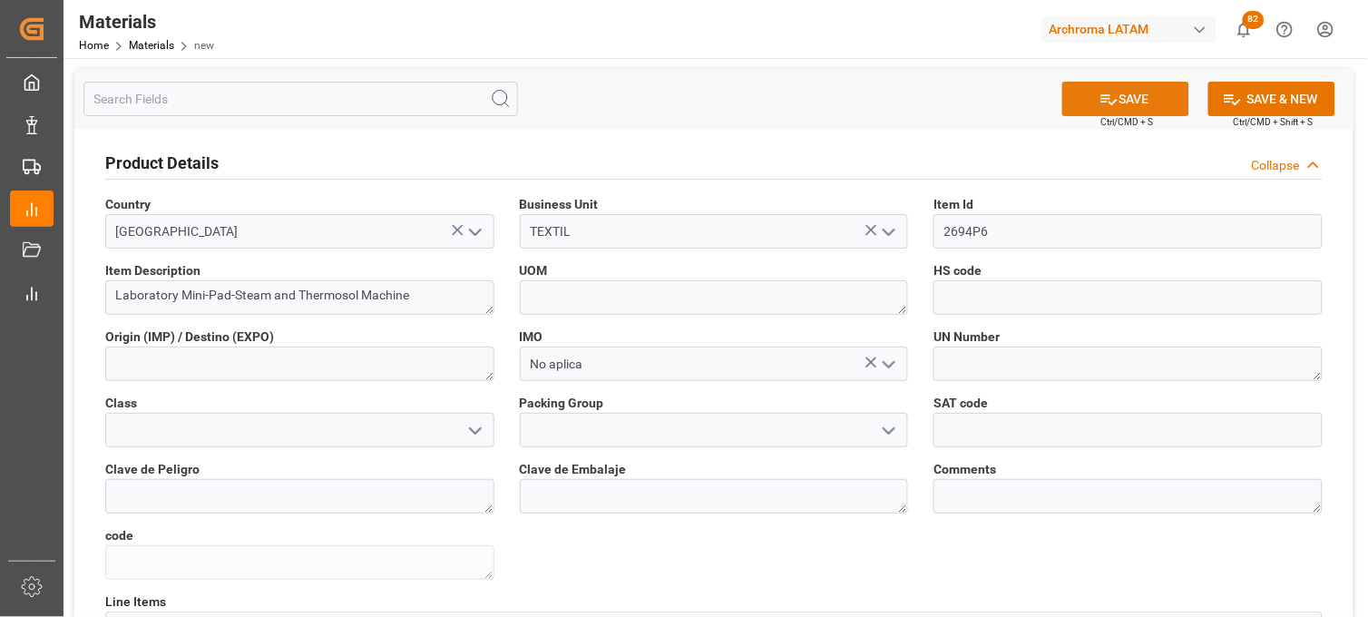
click at [1092, 103] on button "SAVE" at bounding box center [1125, 99] width 127 height 34
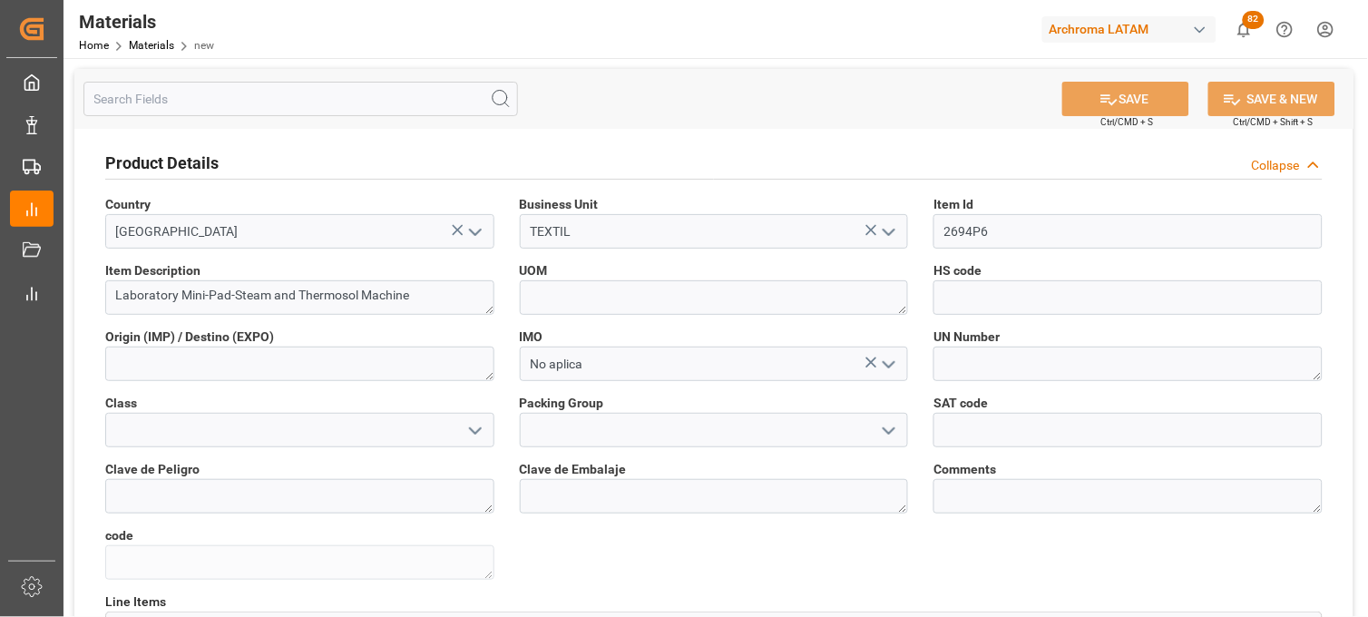
type textarea "09af921efb00"
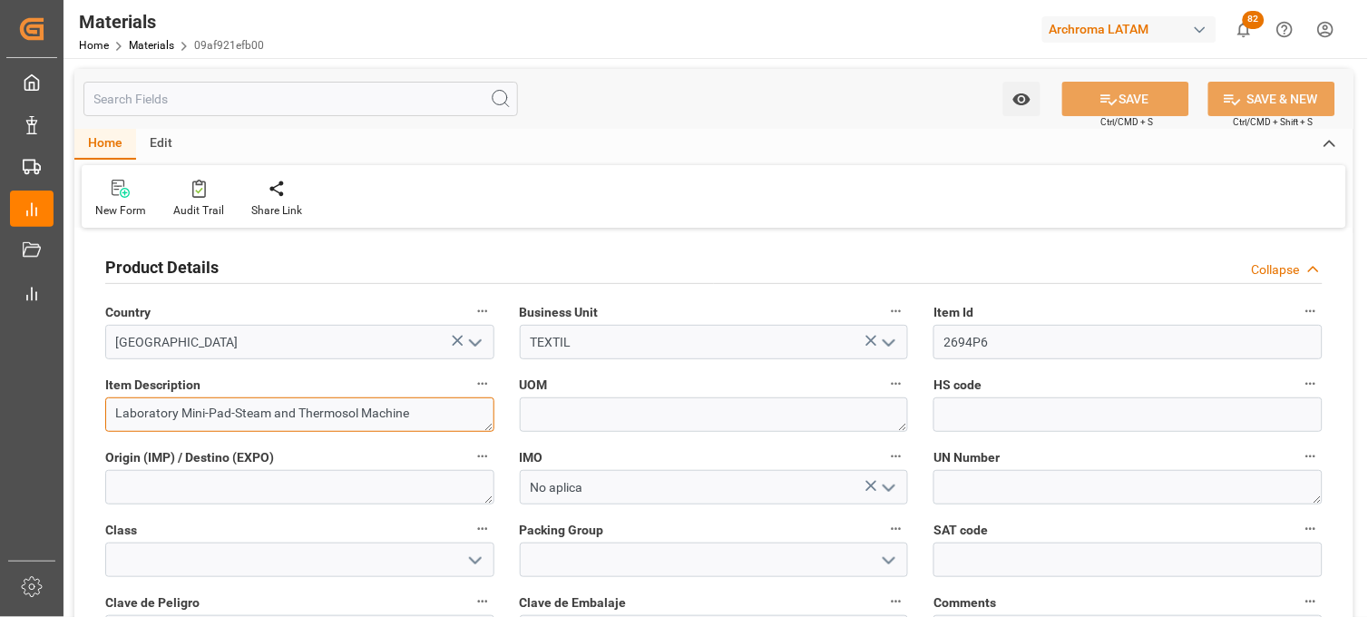
drag, startPoint x: 411, startPoint y: 419, endPoint x: 91, endPoint y: 426, distance: 320.3
click at [91, 426] on div "Product Details Collapse Country Mexico Business Unit TEXTIL Item Id 2694P6 Ite…" at bounding box center [713, 582] width 1279 height 699
click at [142, 48] on link "Materials" at bounding box center [151, 45] width 45 height 13
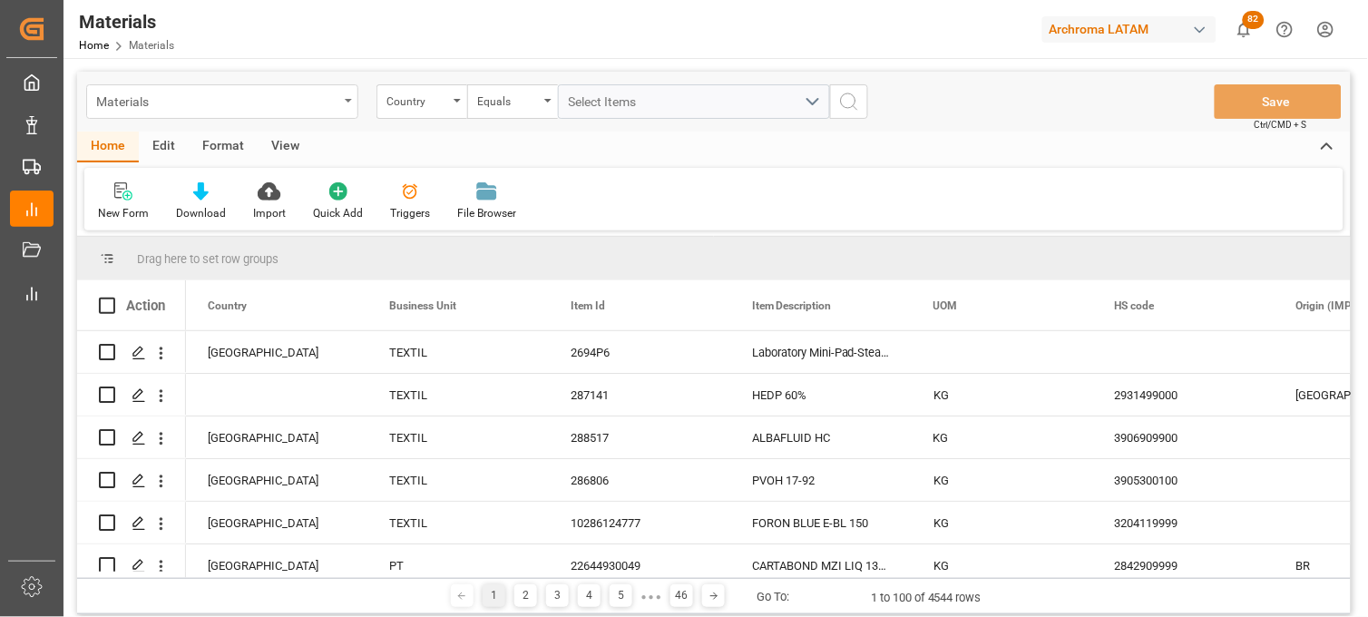
click at [171, 98] on div "Materials" at bounding box center [217, 100] width 242 height 23
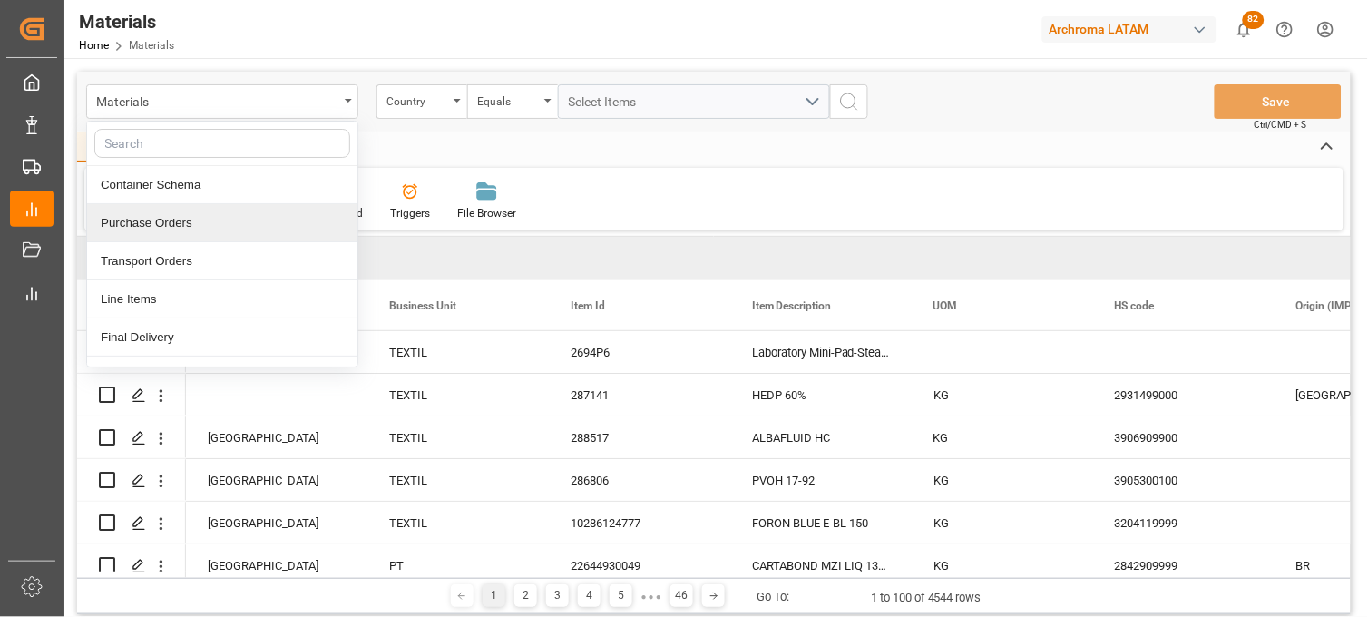
click at [145, 224] on div "Purchase Orders" at bounding box center [222, 223] width 270 height 38
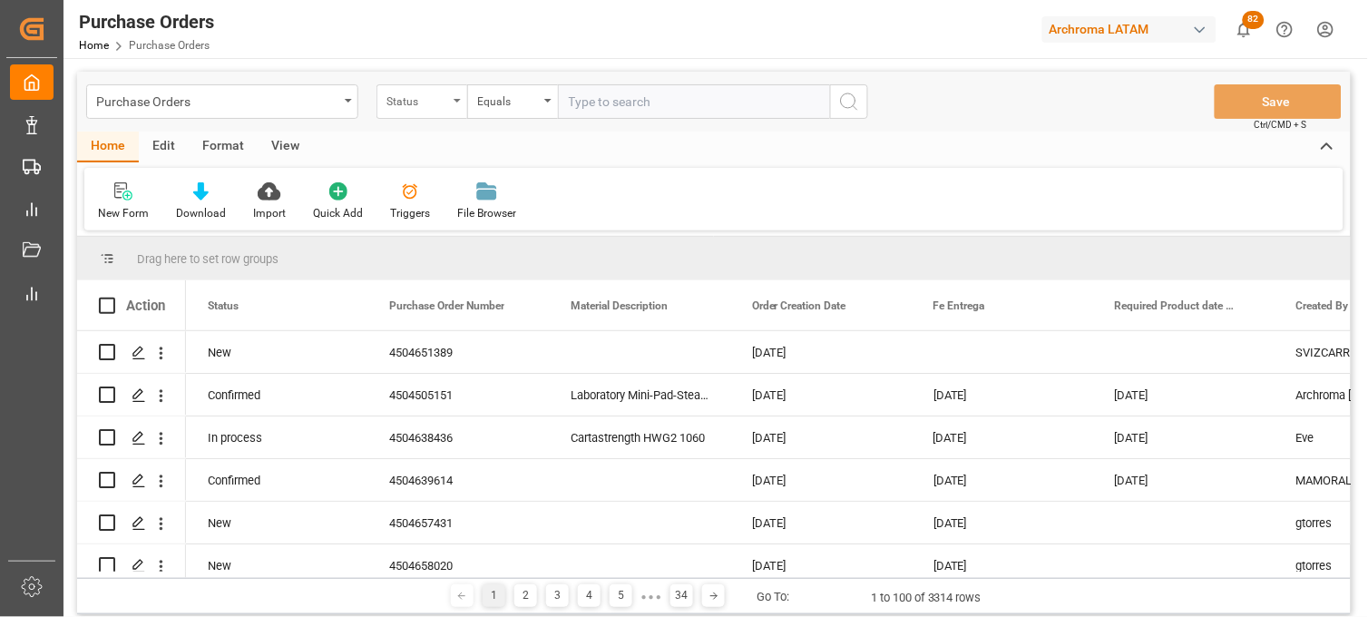
click at [429, 101] on div "Status" at bounding box center [417, 99] width 62 height 21
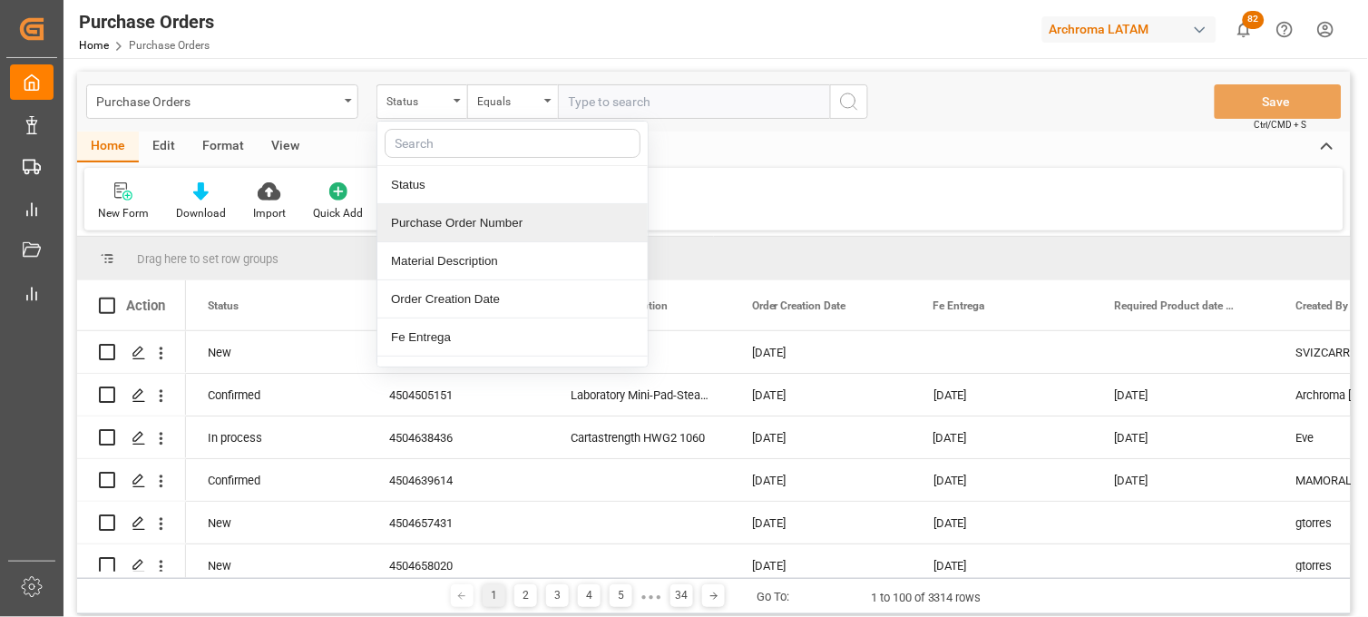
click at [450, 230] on div "Purchase Order Number" at bounding box center [512, 223] width 270 height 38
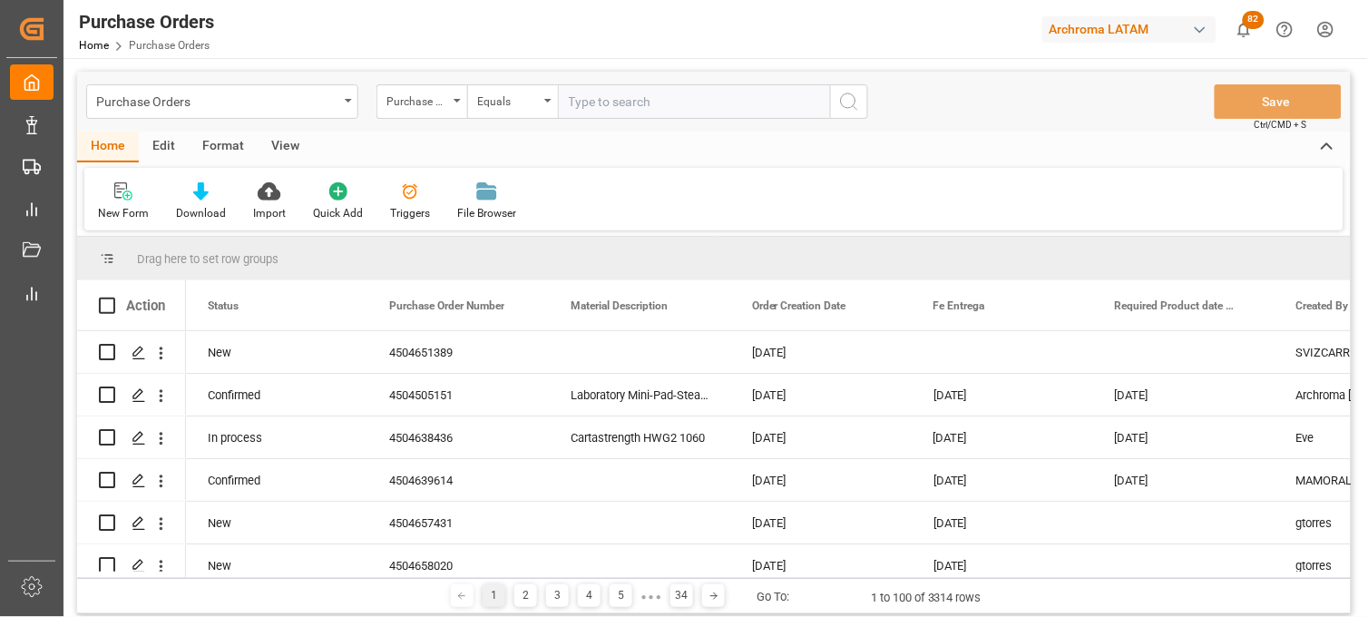
click at [636, 109] on input "text" at bounding box center [694, 101] width 272 height 34
paste input "4504505151"
type input "4504505151"
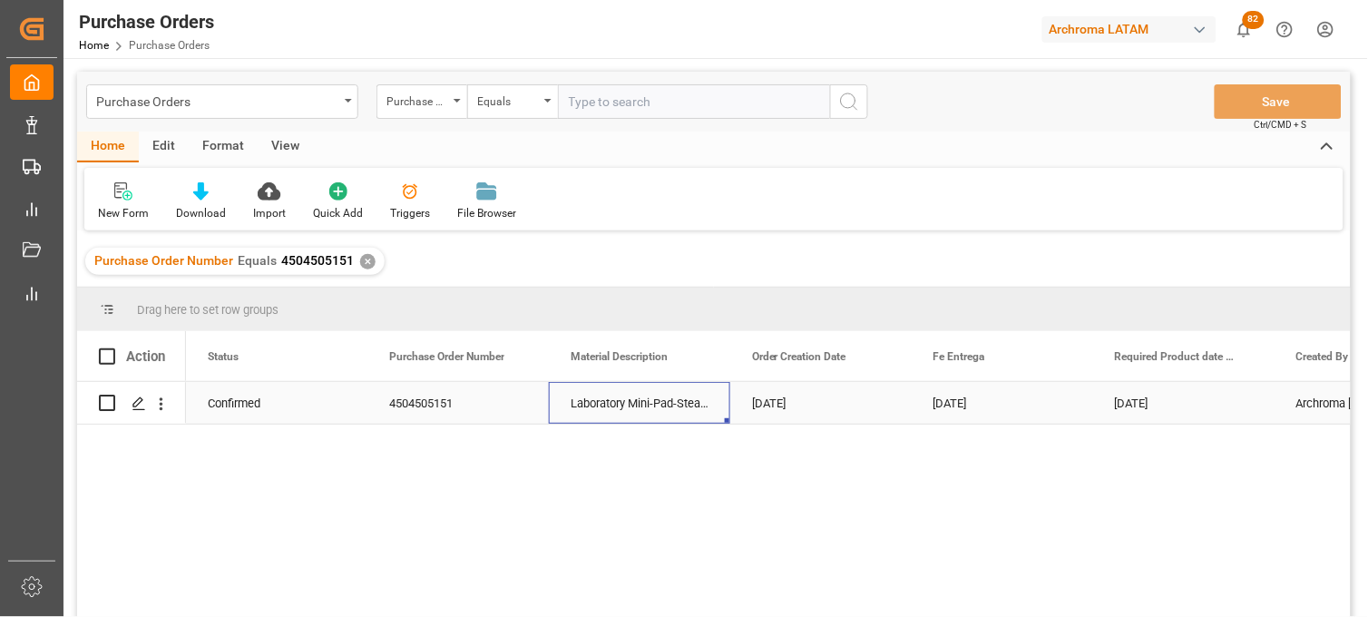
click at [617, 410] on div "Laboratory Mini-Pad-Steam and Thermosol Machine" at bounding box center [639, 403] width 181 height 42
click at [767, 402] on div "[DATE]" at bounding box center [820, 403] width 181 height 42
click at [619, 412] on div "Laboratory Mini-Pad-Steam and Thermosol Machine" at bounding box center [639, 403] width 181 height 42
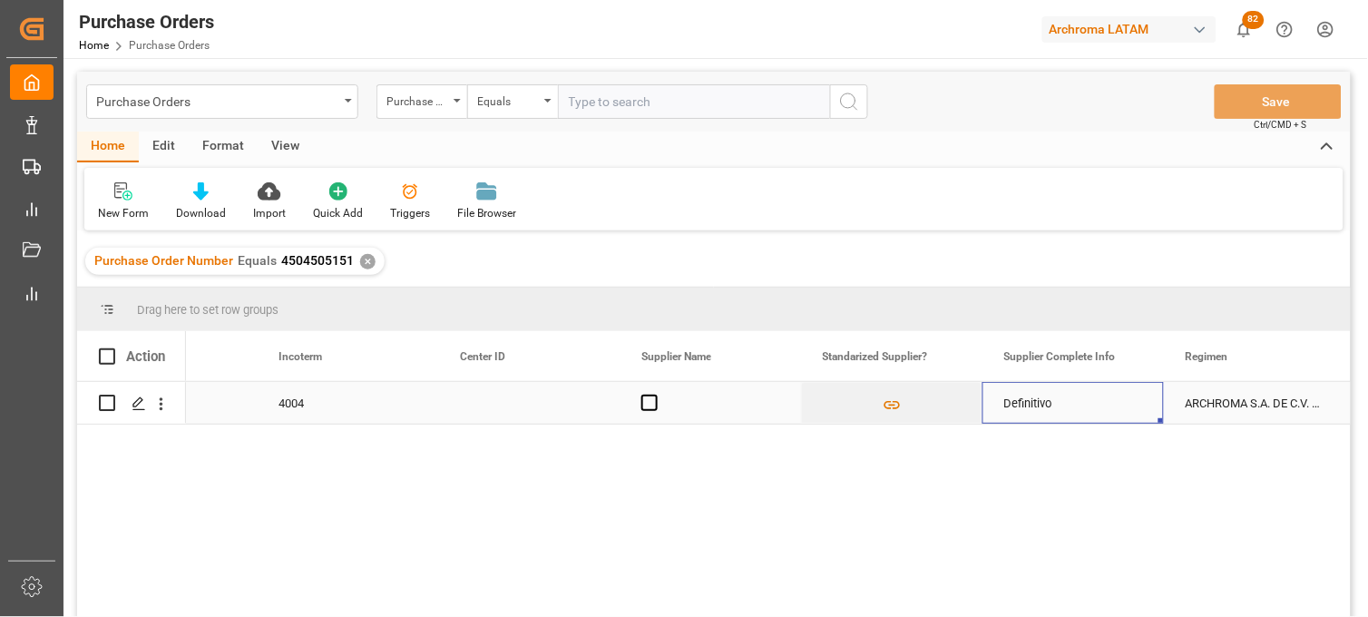
scroll to position [0, 2469]
click at [504, 410] on div "Press SPACE to select this row." at bounding box center [528, 403] width 181 height 42
click at [502, 406] on div "Press SPACE to select this row." at bounding box center [528, 403] width 181 height 42
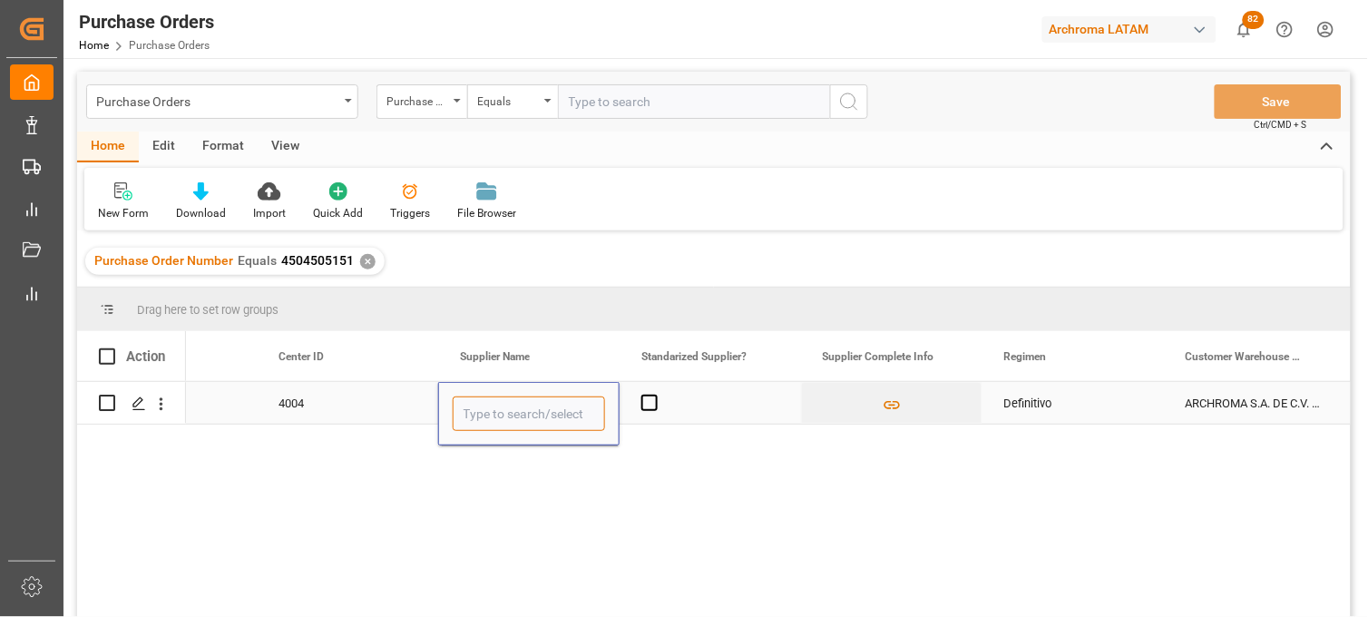
click at [501, 406] on input "Press SPACE to select this row." at bounding box center [529, 413] width 152 height 34
click at [500, 412] on input "Press SPACE to select this row." at bounding box center [529, 413] width 152 height 34
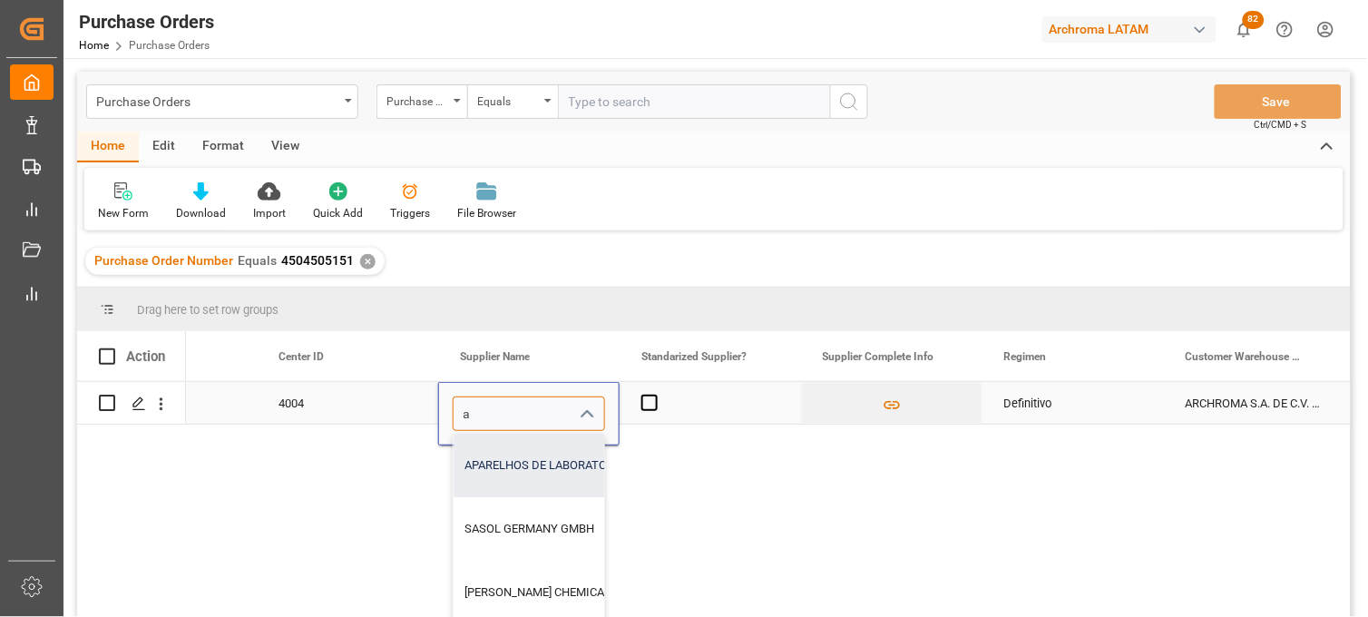
click at [496, 459] on div "APARELHOS DE LABORATORIO [PERSON_NAME] LTDA" at bounding box center [655, 466] width 402 height 64
type input "APARELHOS DE LABORATORIO [PERSON_NAME] LTDA"
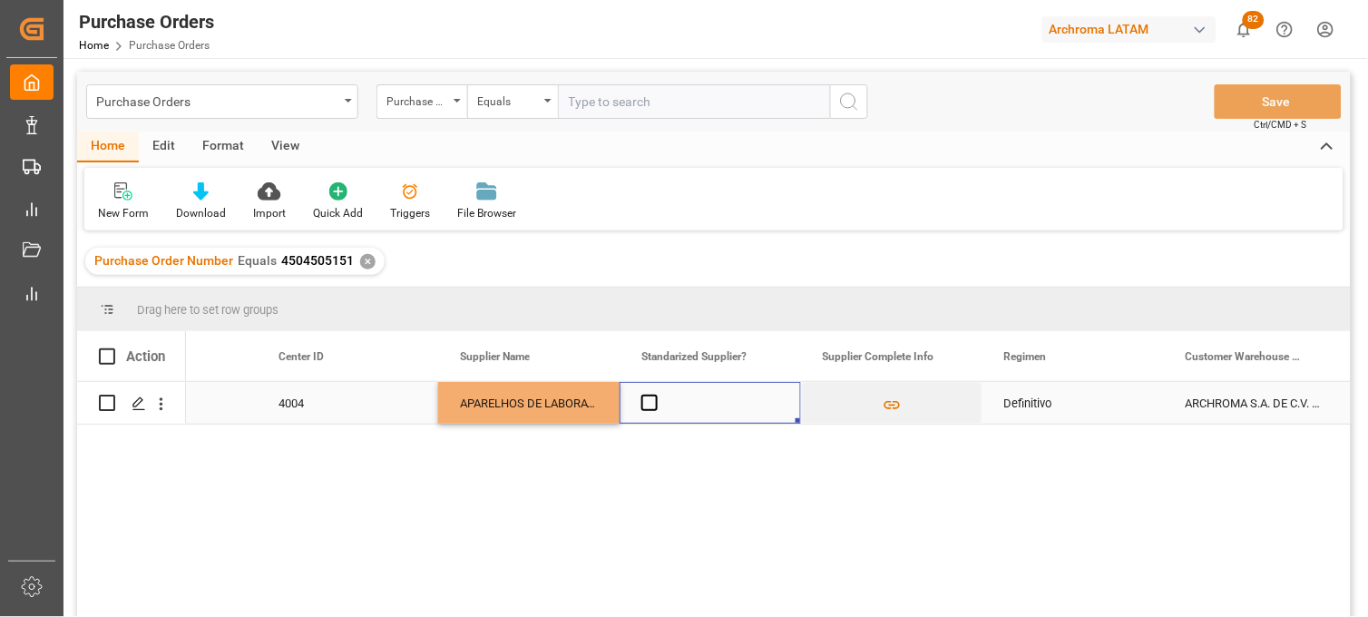
click at [695, 406] on div "Press SPACE to select this row." at bounding box center [710, 403] width 181 height 42
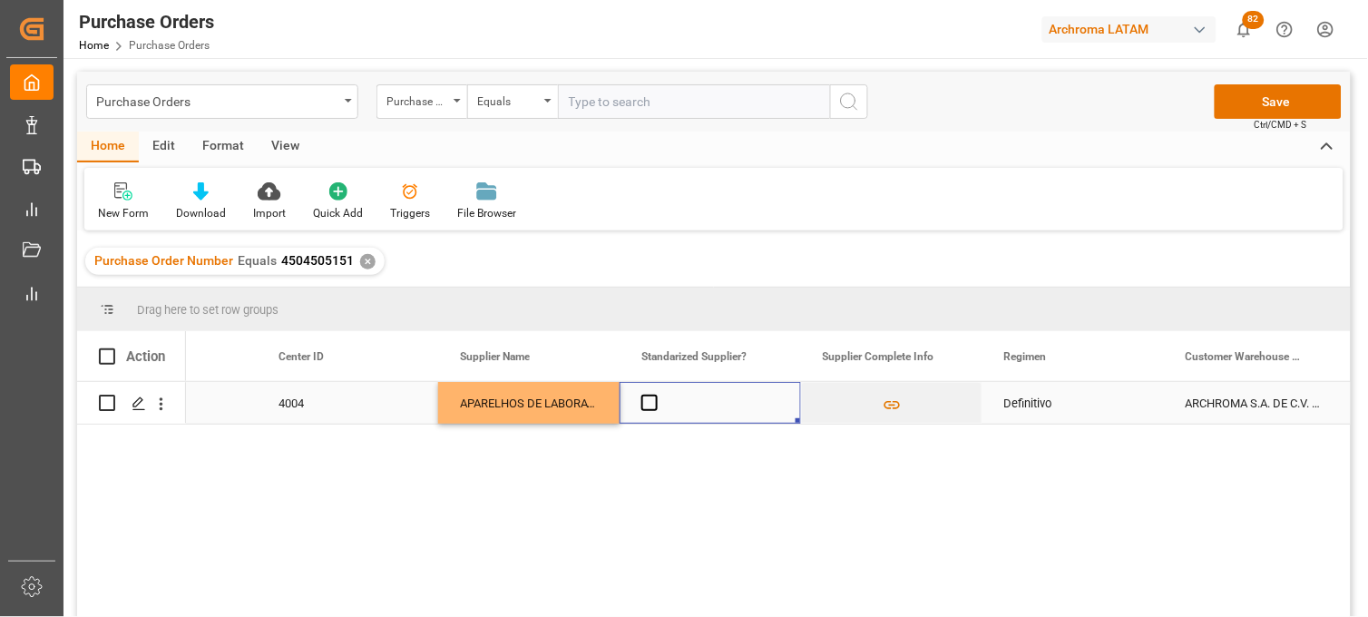
click at [509, 410] on div "APARELHOS DE LABORATORIO [PERSON_NAME] LTDA" at bounding box center [528, 403] width 181 height 42
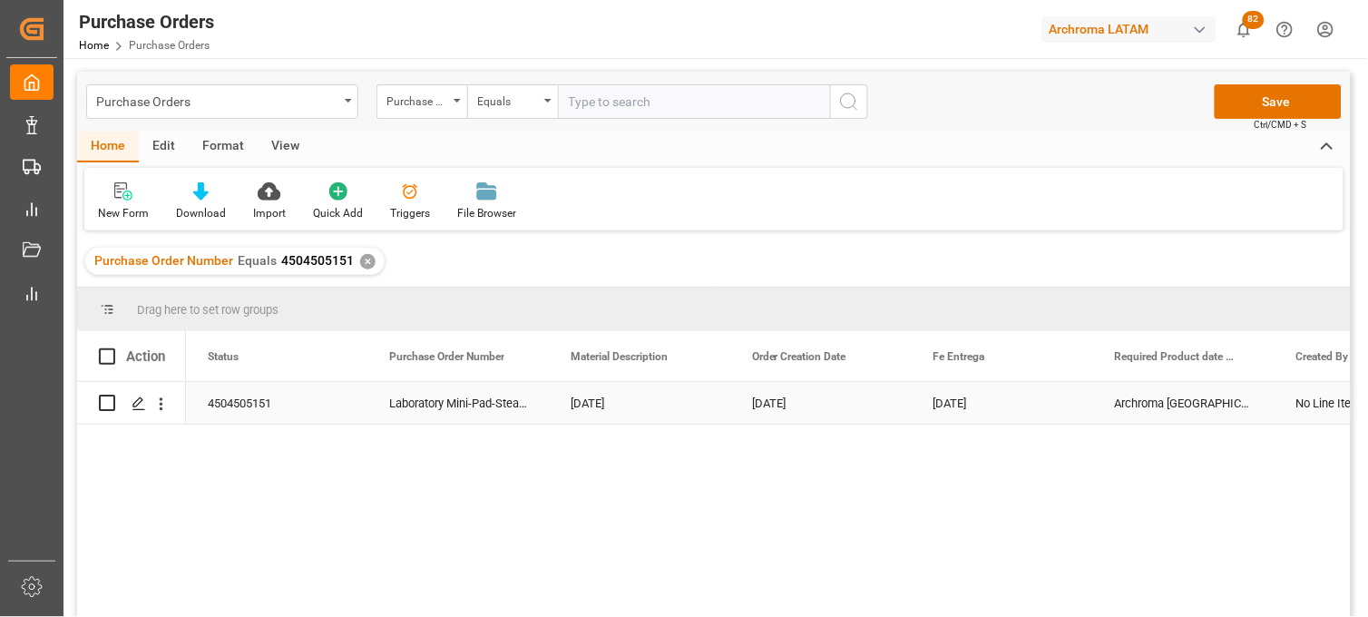
scroll to position [0, 0]
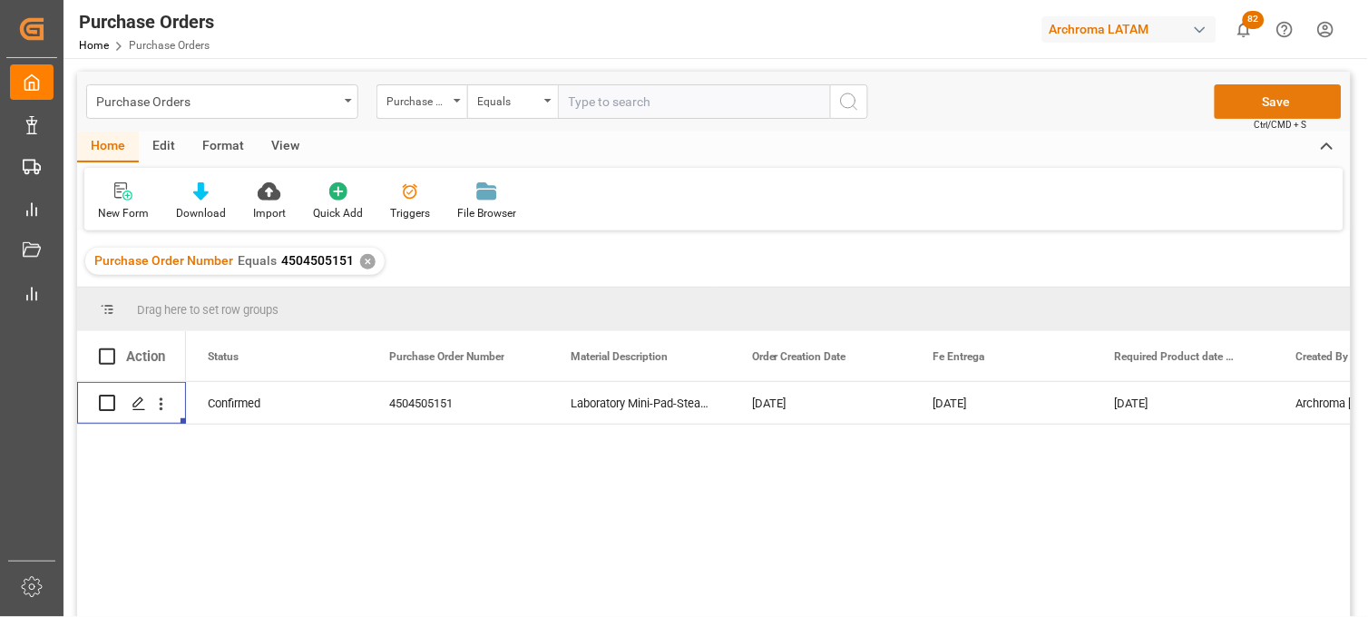
click at [1263, 103] on button "Save" at bounding box center [1278, 101] width 127 height 34
click at [606, 394] on div "Laboratory Mini-Pad-Steam and Thermosol Machine" at bounding box center [639, 403] width 181 height 42
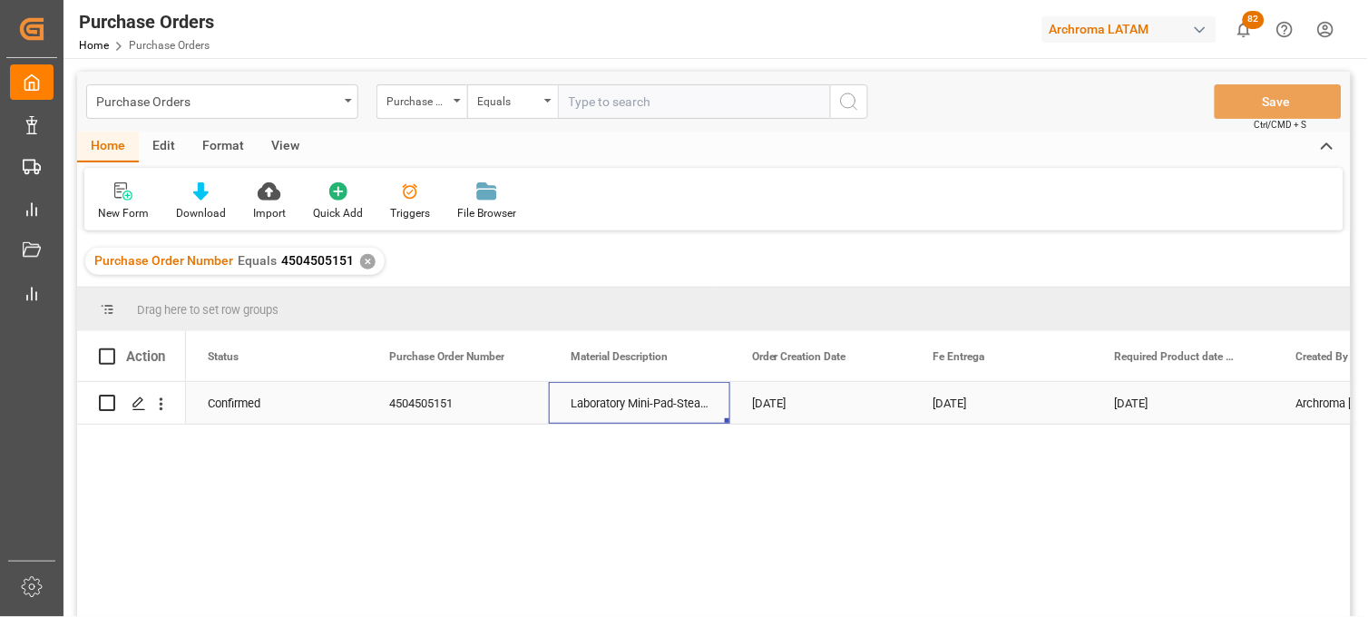
click at [608, 395] on div "Laboratory Mini-Pad-Steam and Thermosol Machine" at bounding box center [639, 403] width 181 height 42
drag, startPoint x: 569, startPoint y: 412, endPoint x: 705, endPoint y: 415, distance: 136.1
click at [705, 415] on input "Laboratory Mini-Pad-Steam and Thermosol Machine" at bounding box center [639, 413] width 152 height 34
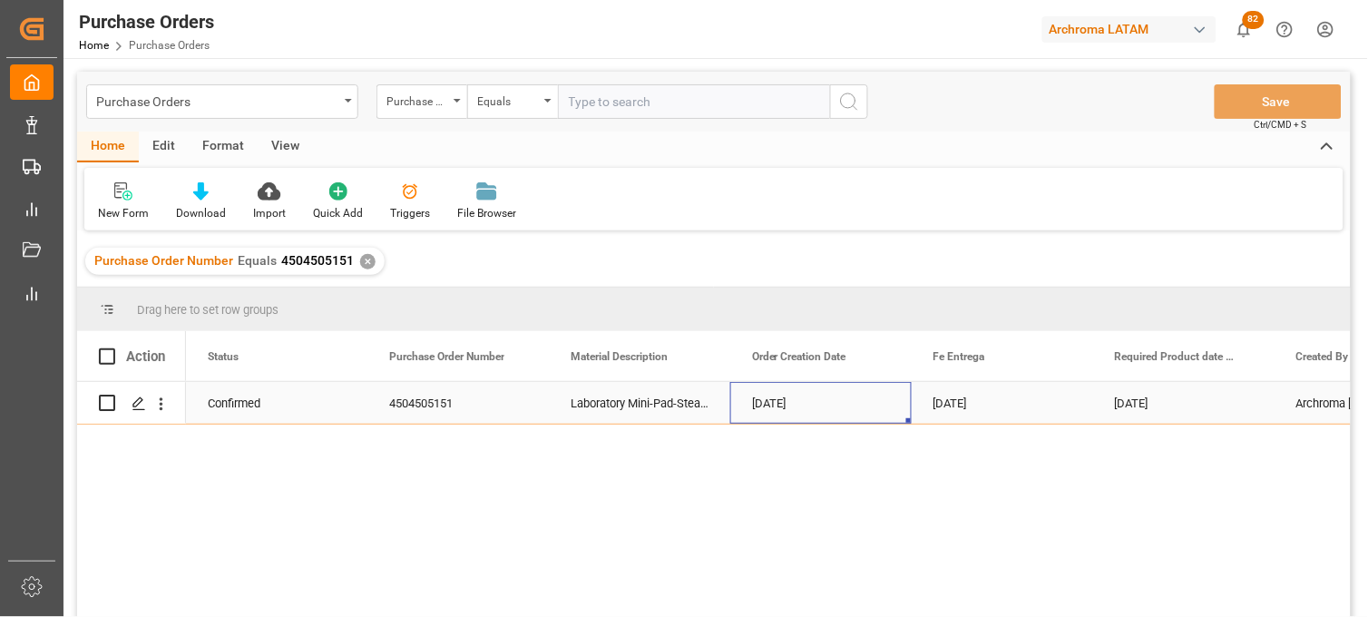
click at [783, 406] on div "21-08-2025" at bounding box center [820, 403] width 181 height 42
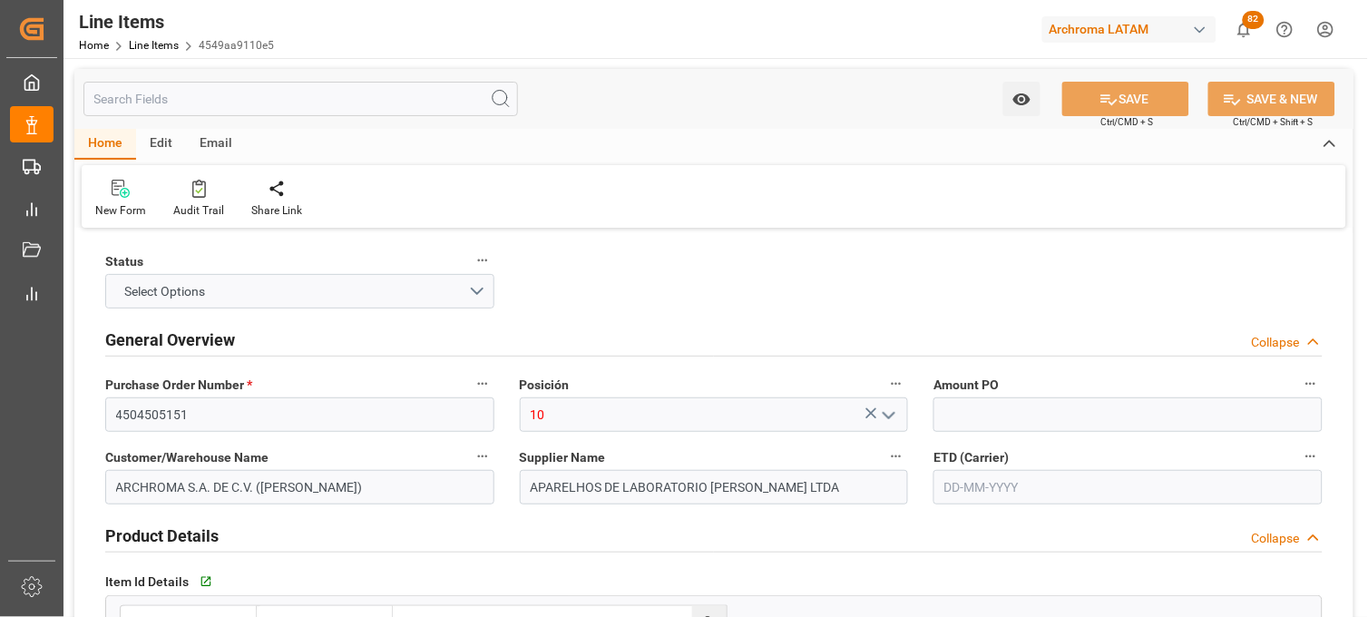
type input "1"
type input "700"
type input "920"
type input "112057.92"
type input "[DATE]"
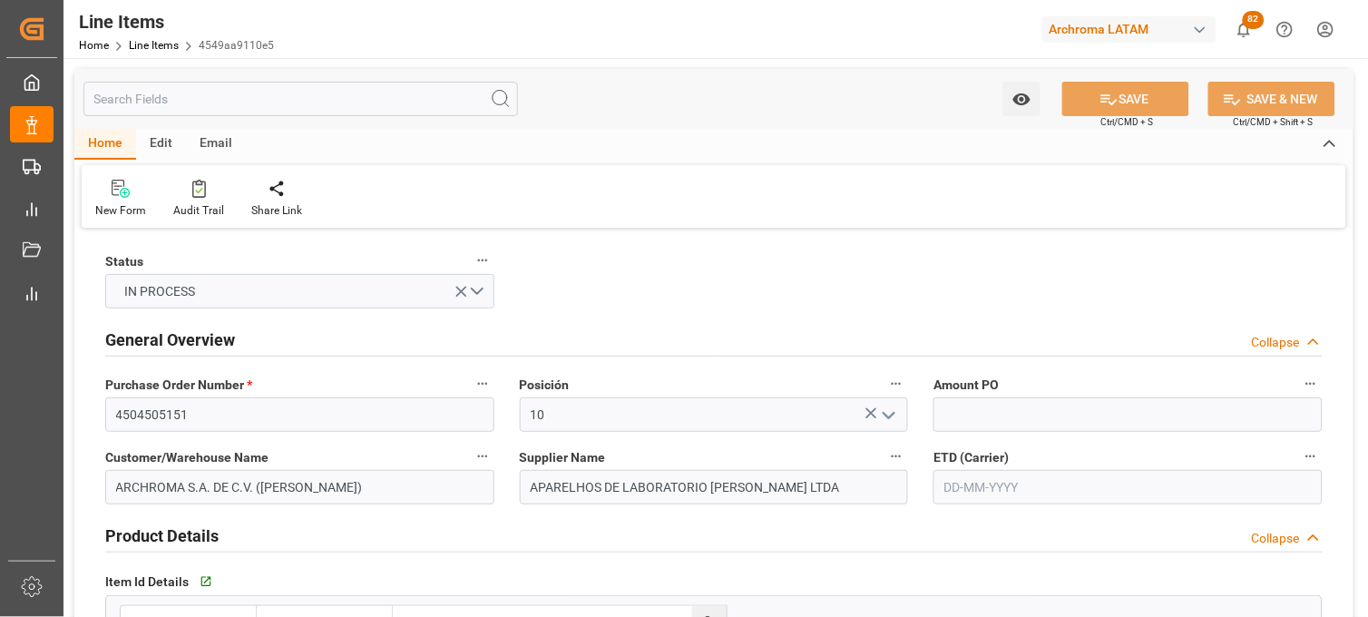
type input "[DATE] 02:21"
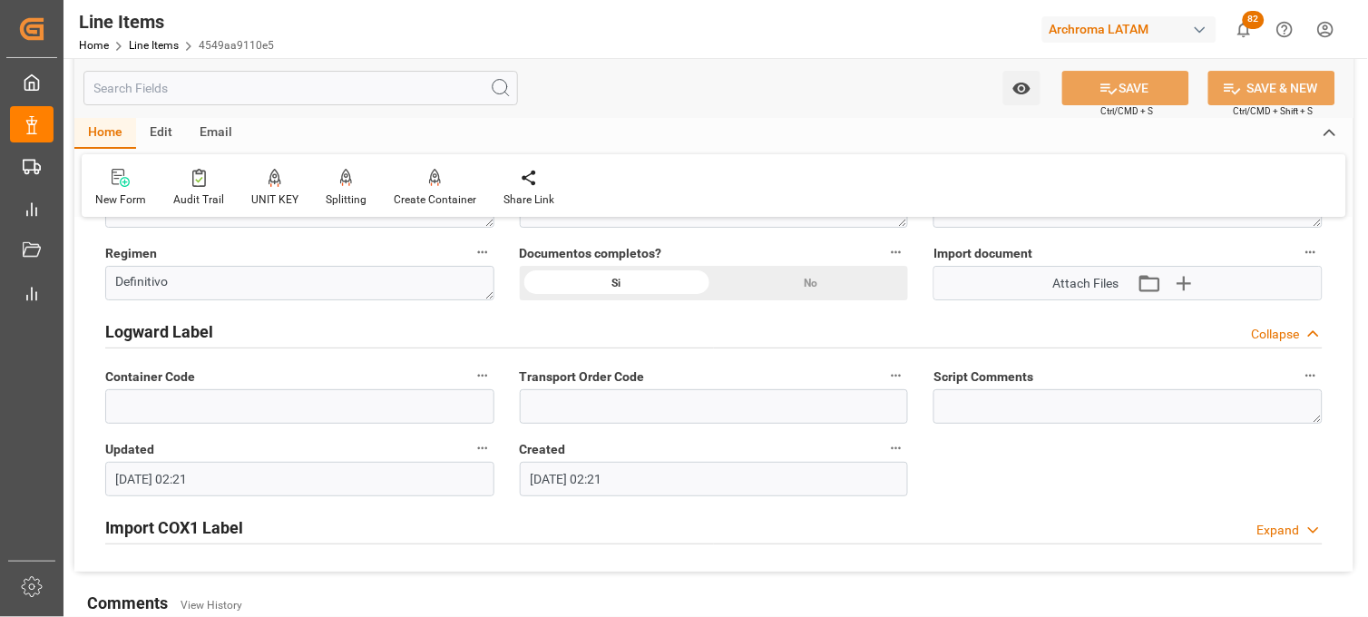
scroll to position [1411, 0]
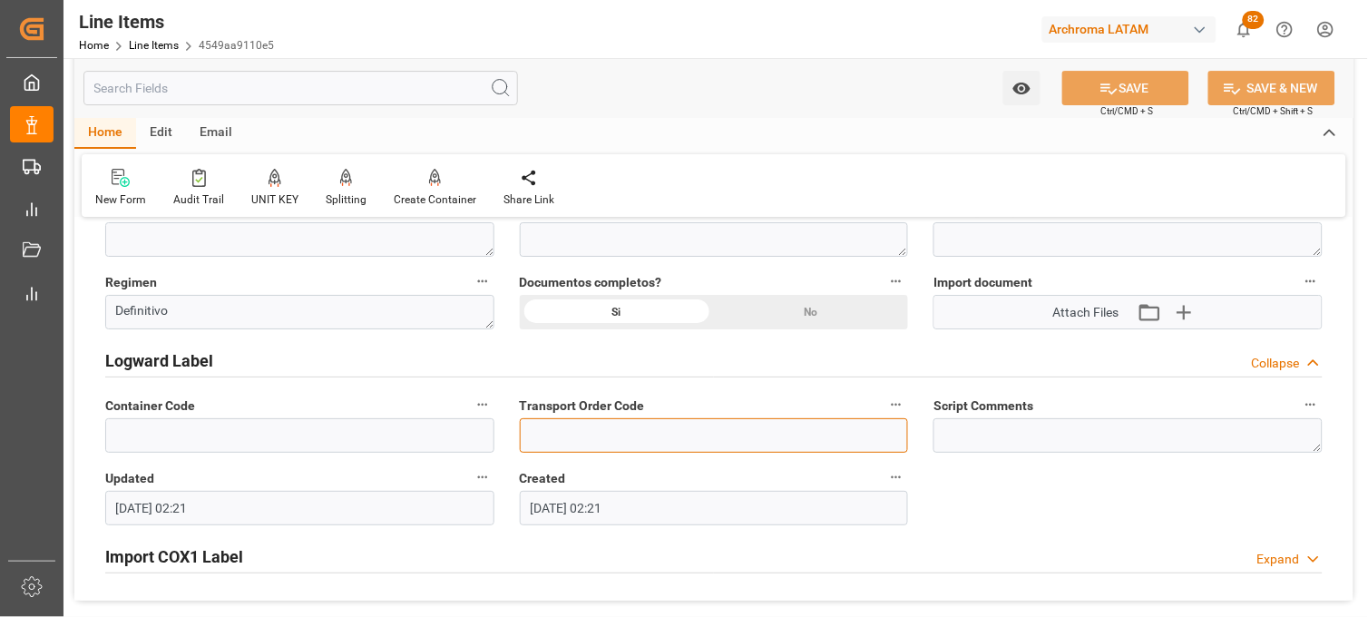
click at [573, 446] on input at bounding box center [714, 435] width 389 height 34
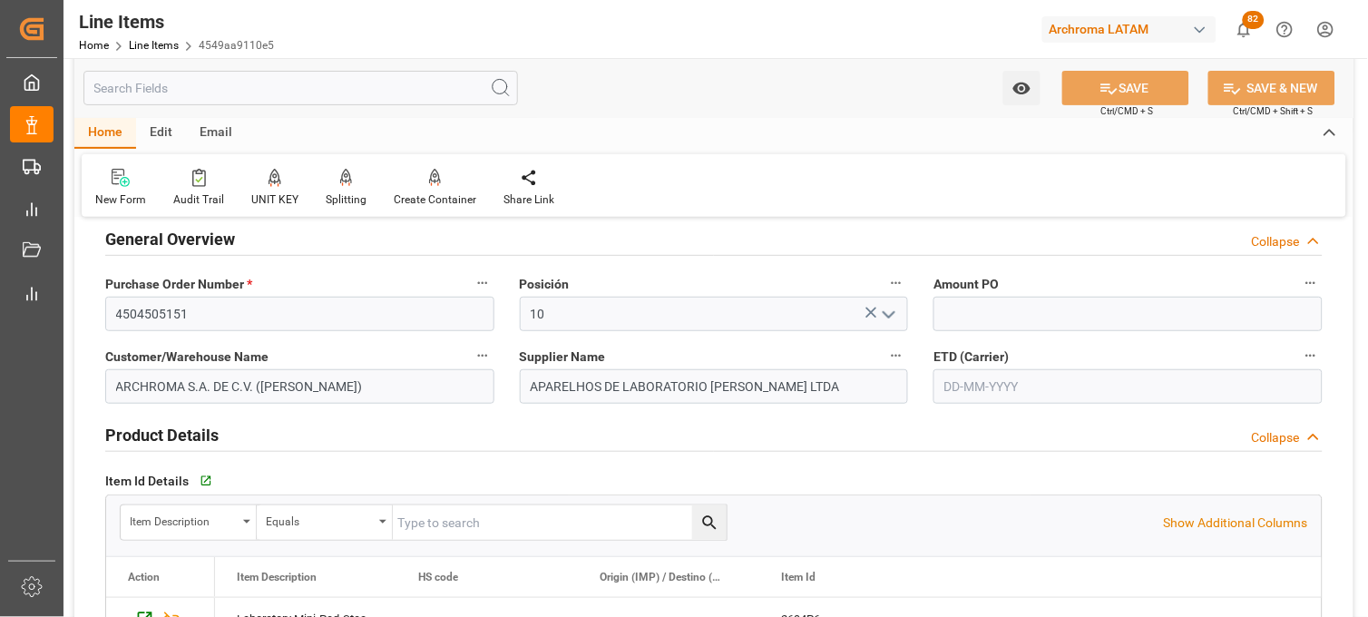
scroll to position [0, 0]
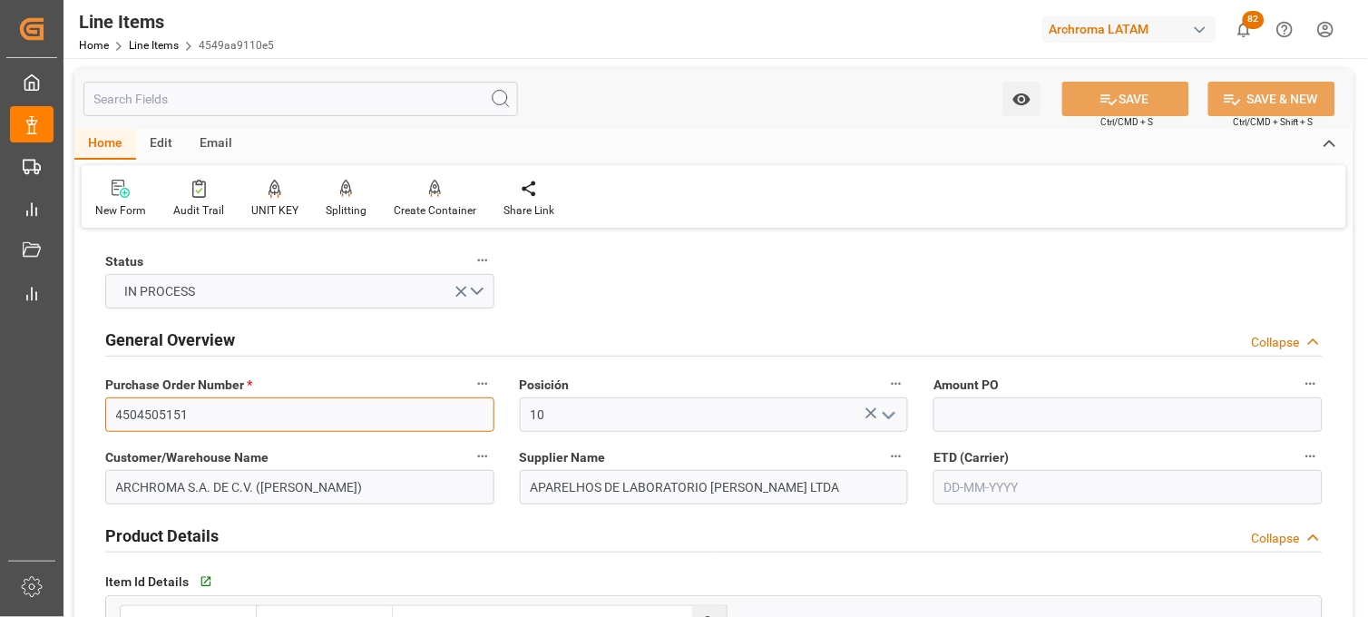
click at [122, 410] on input "4504505151" at bounding box center [299, 414] width 389 height 34
click at [142, 47] on link "Line Items" at bounding box center [154, 45] width 50 height 13
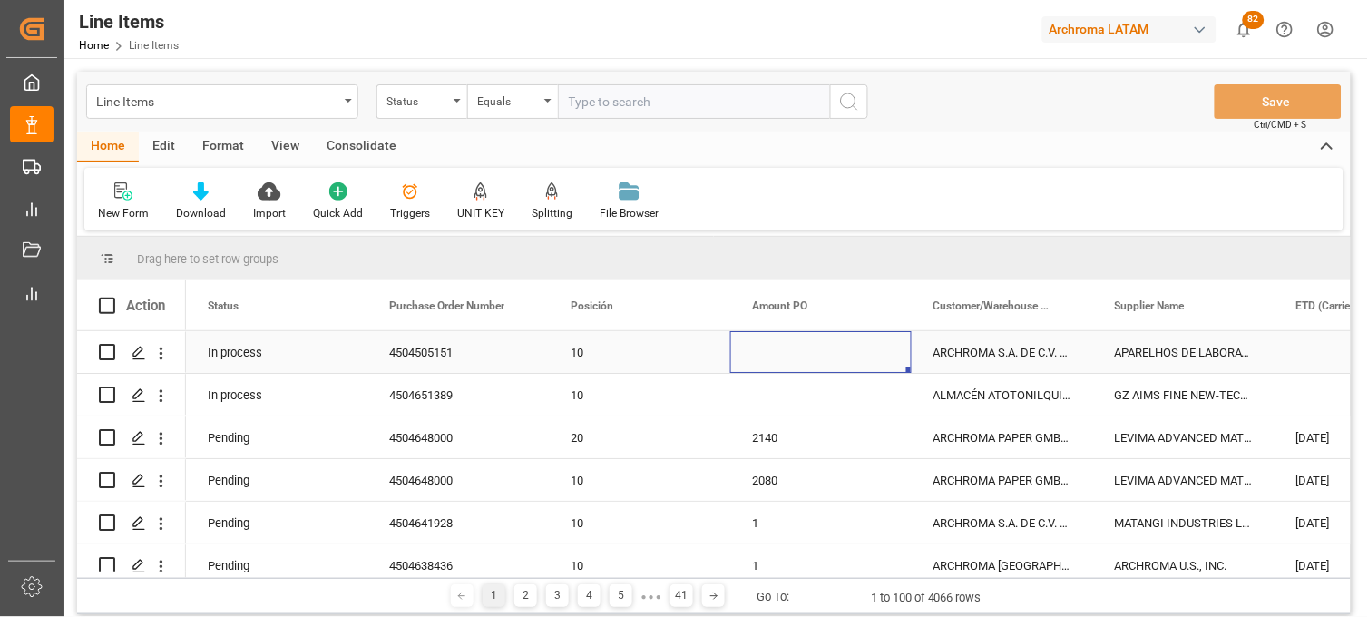
click at [768, 357] on div "Press SPACE to select this row." at bounding box center [820, 352] width 181 height 42
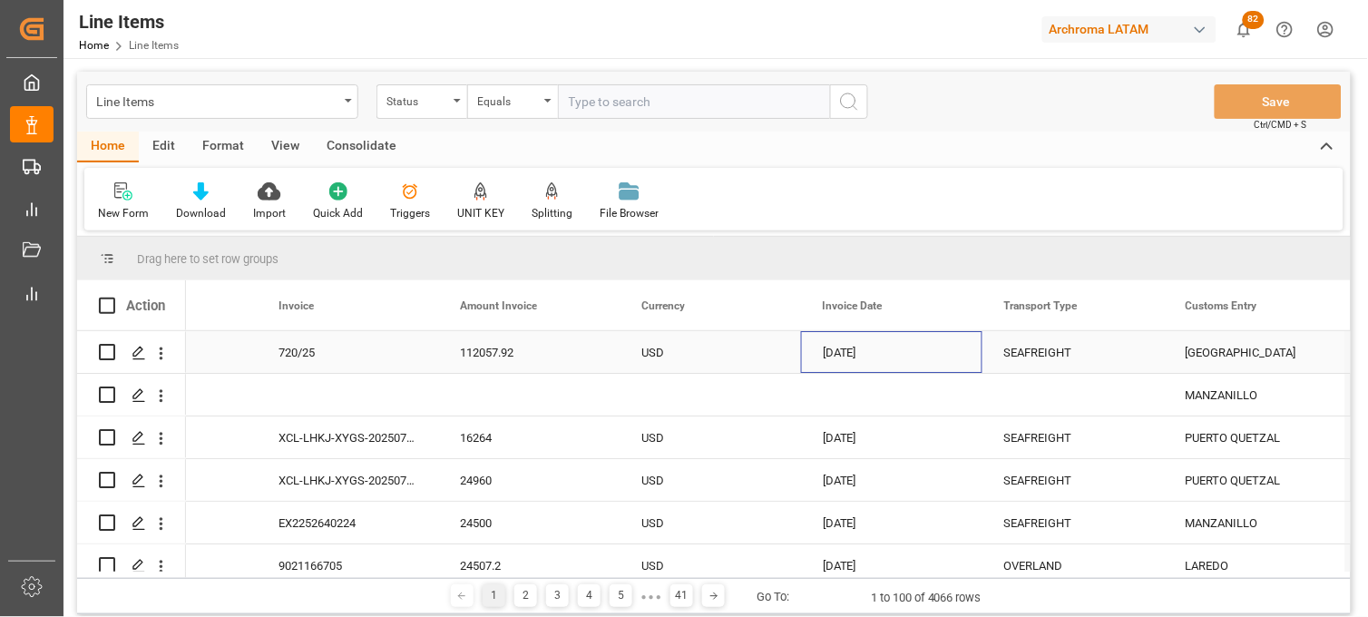
click at [867, 355] on div "[DATE]" at bounding box center [891, 352] width 181 height 42
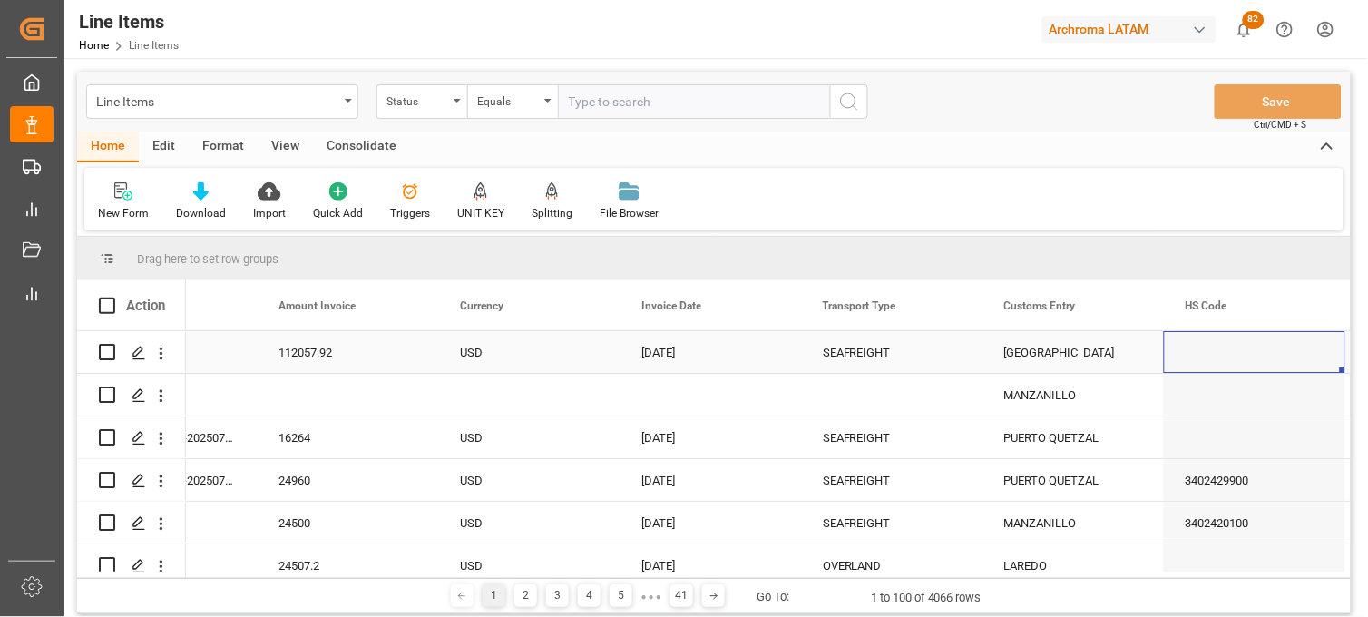
scroll to position [0, 4284]
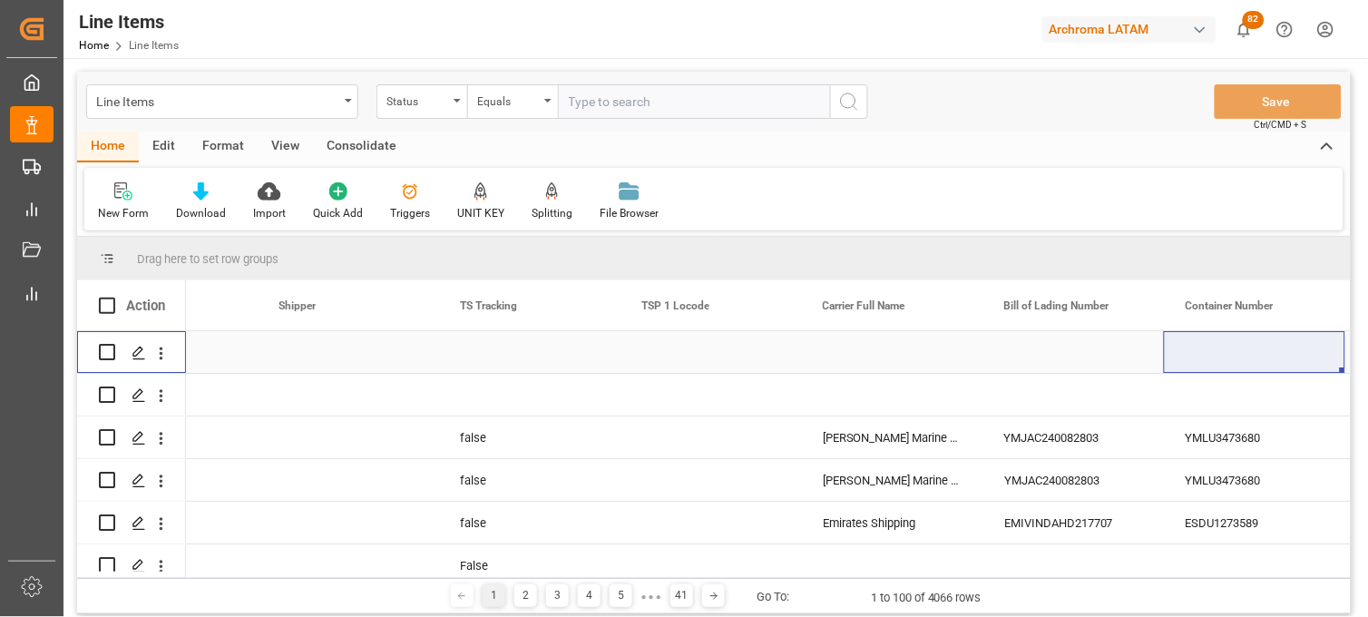
click at [109, 349] on input "Press Space to toggle row selection (unchecked)" at bounding box center [107, 352] width 16 height 16
checkbox input "true"
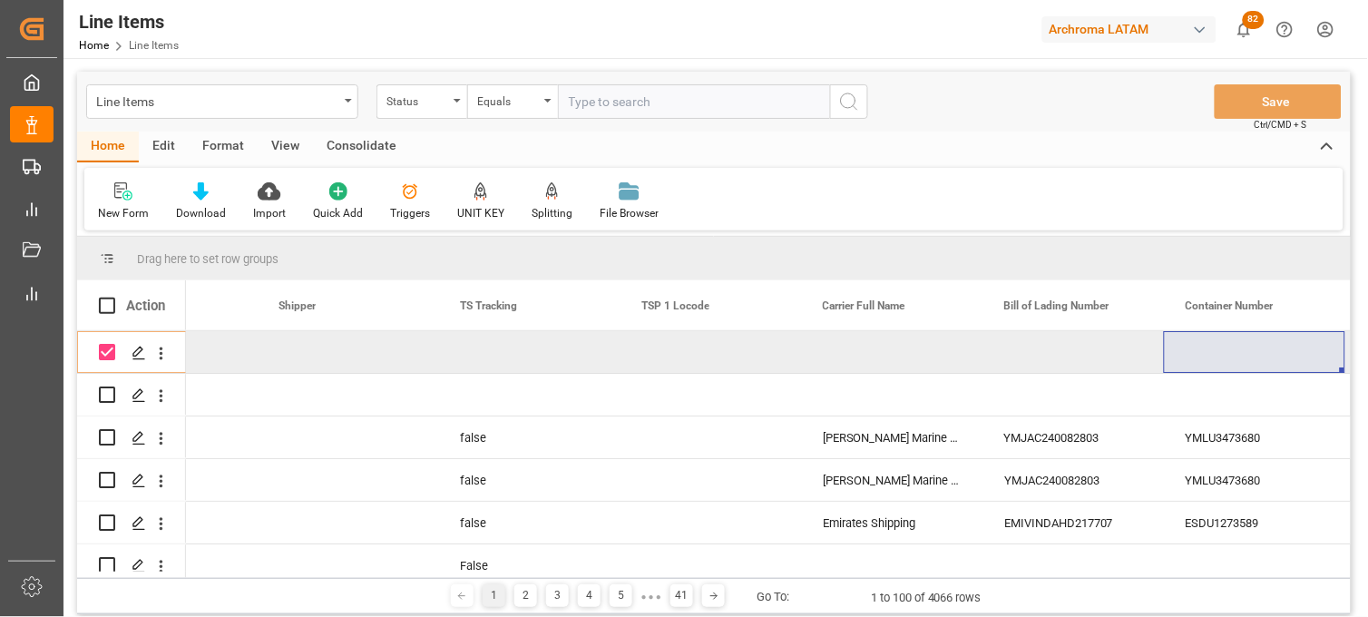
click at [342, 140] on div "Consolidate" at bounding box center [361, 147] width 97 height 31
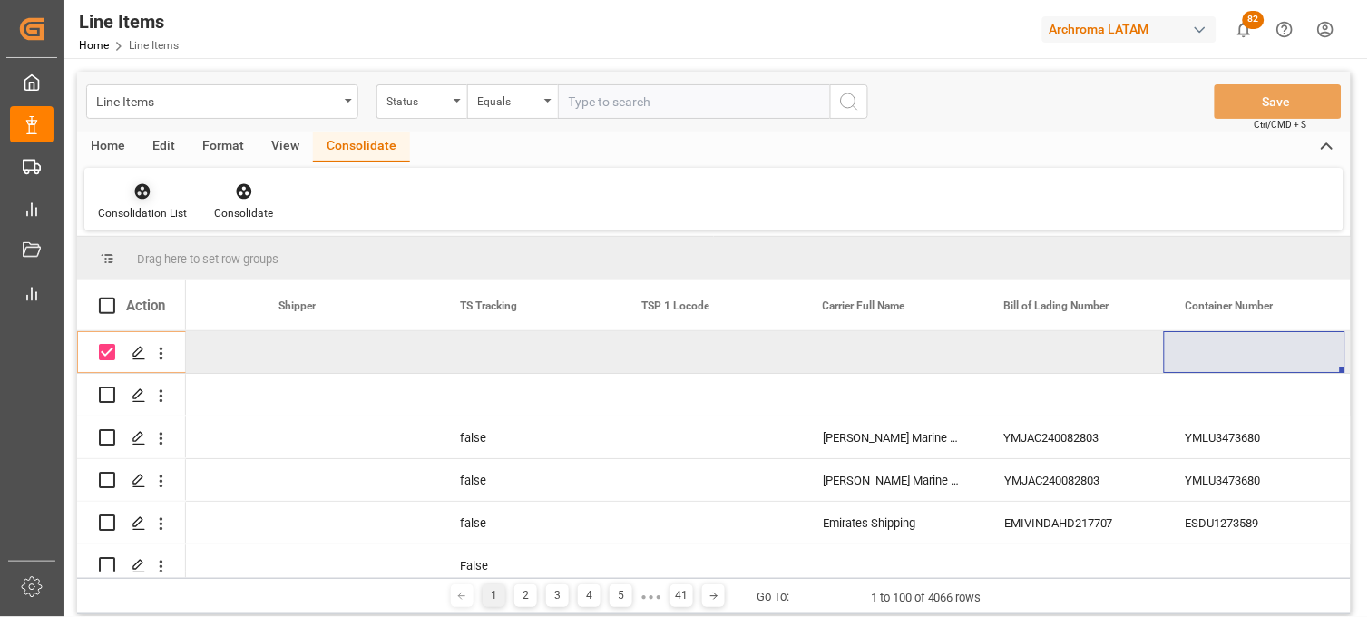
click at [145, 196] on icon at bounding box center [142, 191] width 15 height 15
click at [195, 257] on div "Create TO Consolidation" at bounding box center [183, 256] width 142 height 19
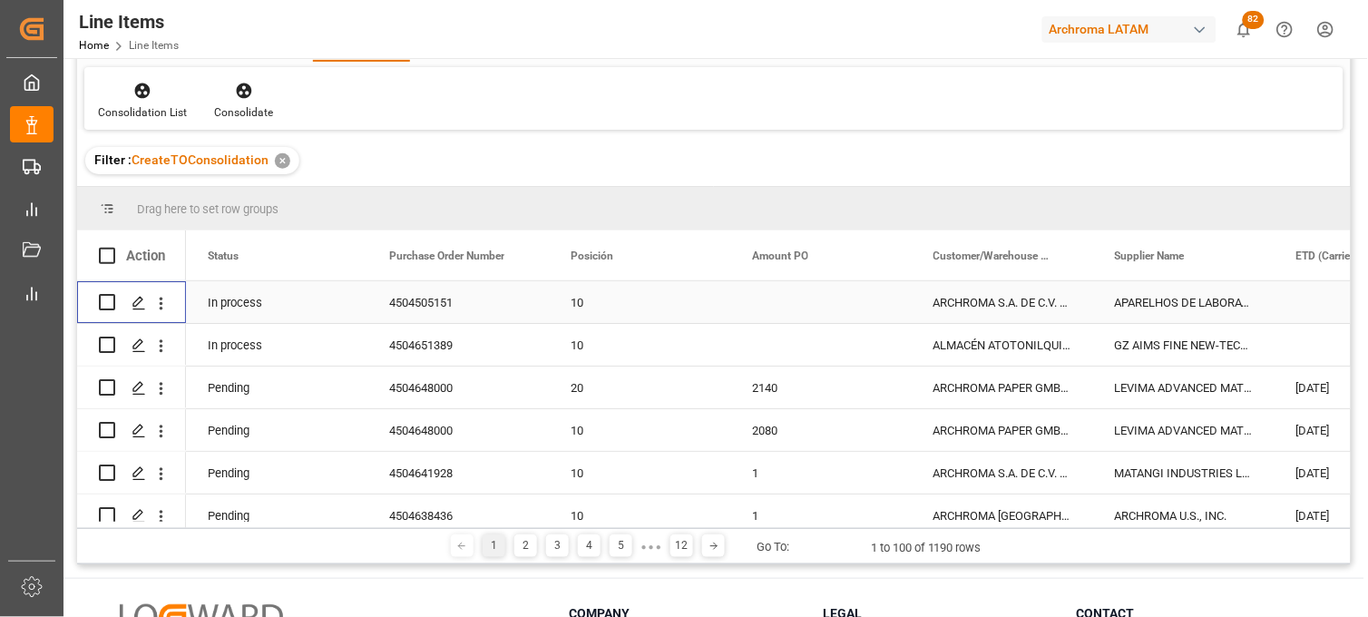
click at [112, 305] on input "Press Space to toggle row selection (unchecked)" at bounding box center [107, 302] width 16 height 16
checkbox input "true"
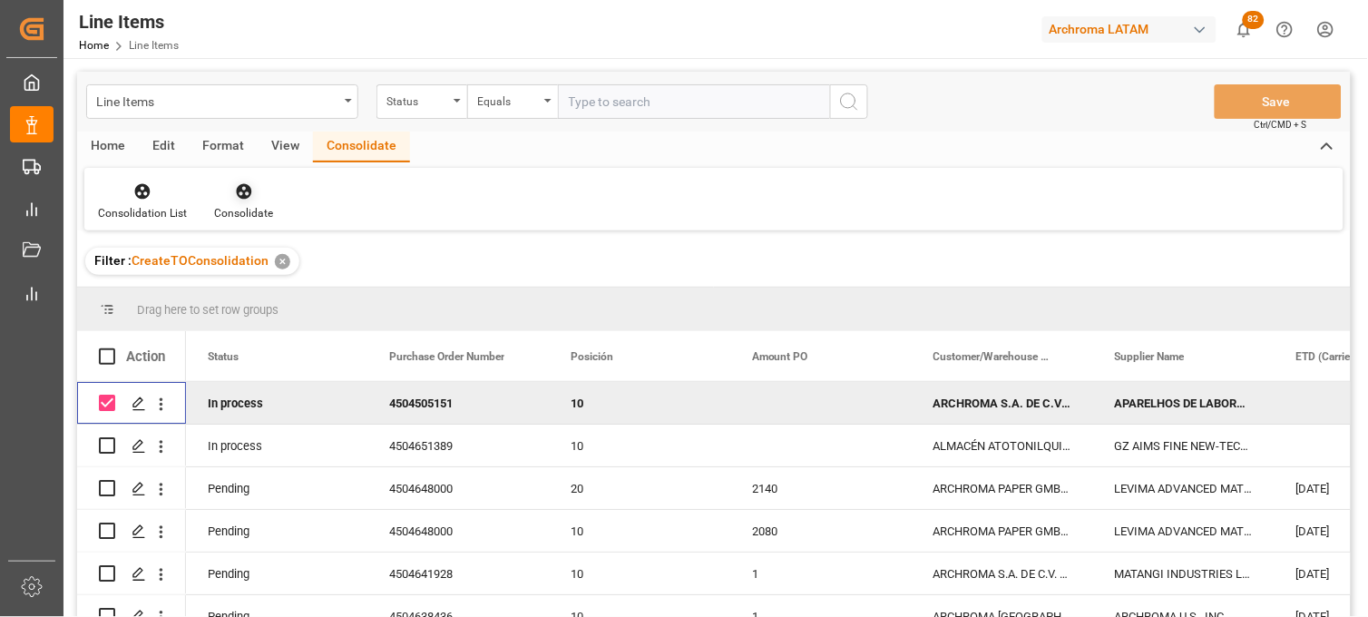
click at [242, 205] on div "Consolidate" at bounding box center [243, 213] width 59 height 16
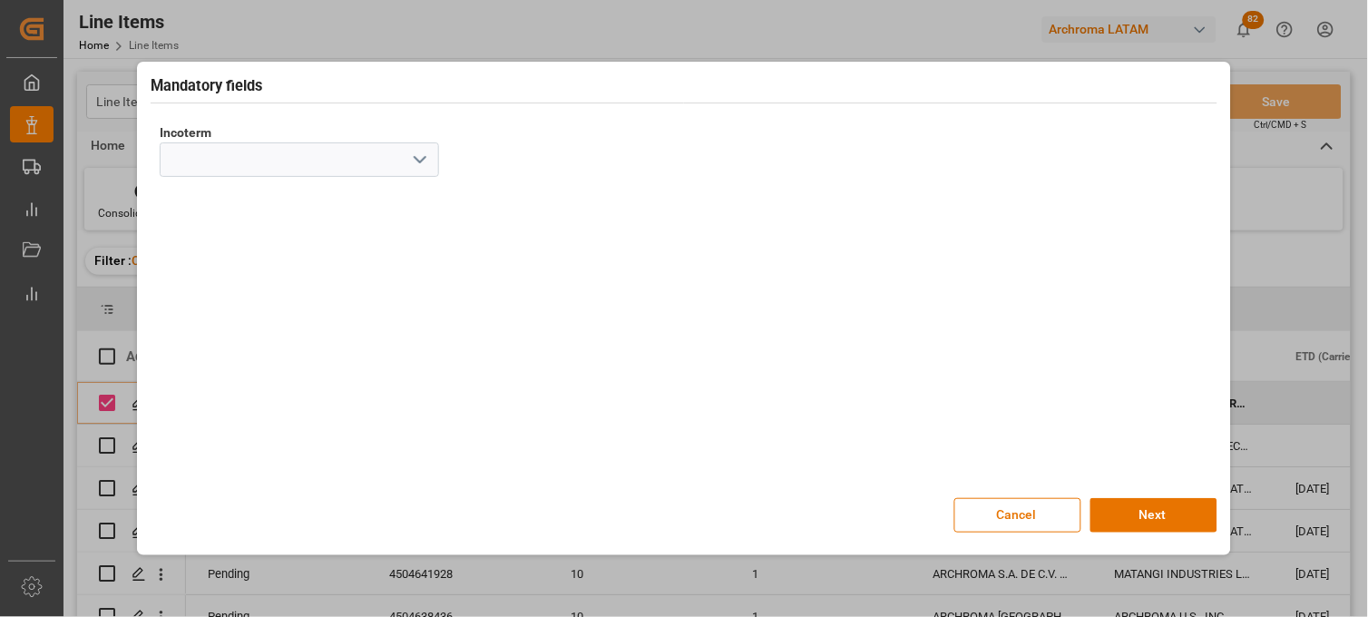
click at [421, 160] on polyline "open menu" at bounding box center [420, 159] width 11 height 5
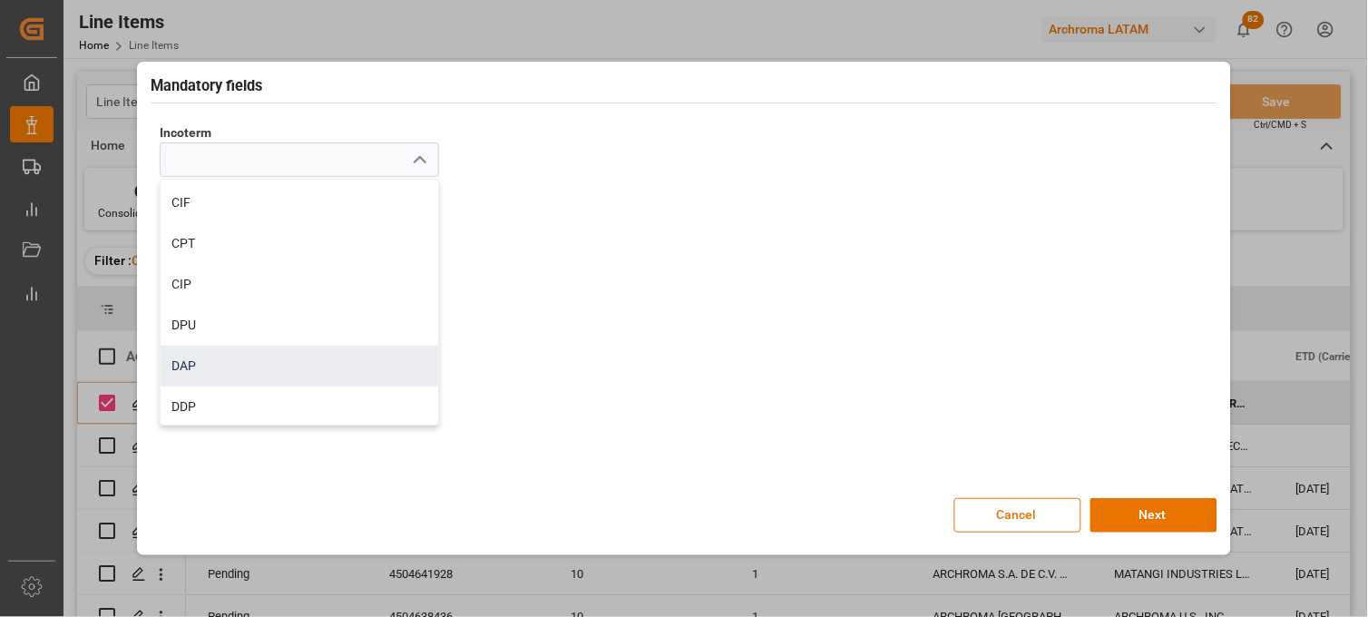
click at [196, 361] on div "DAP" at bounding box center [300, 366] width 278 height 41
type input "DAP"
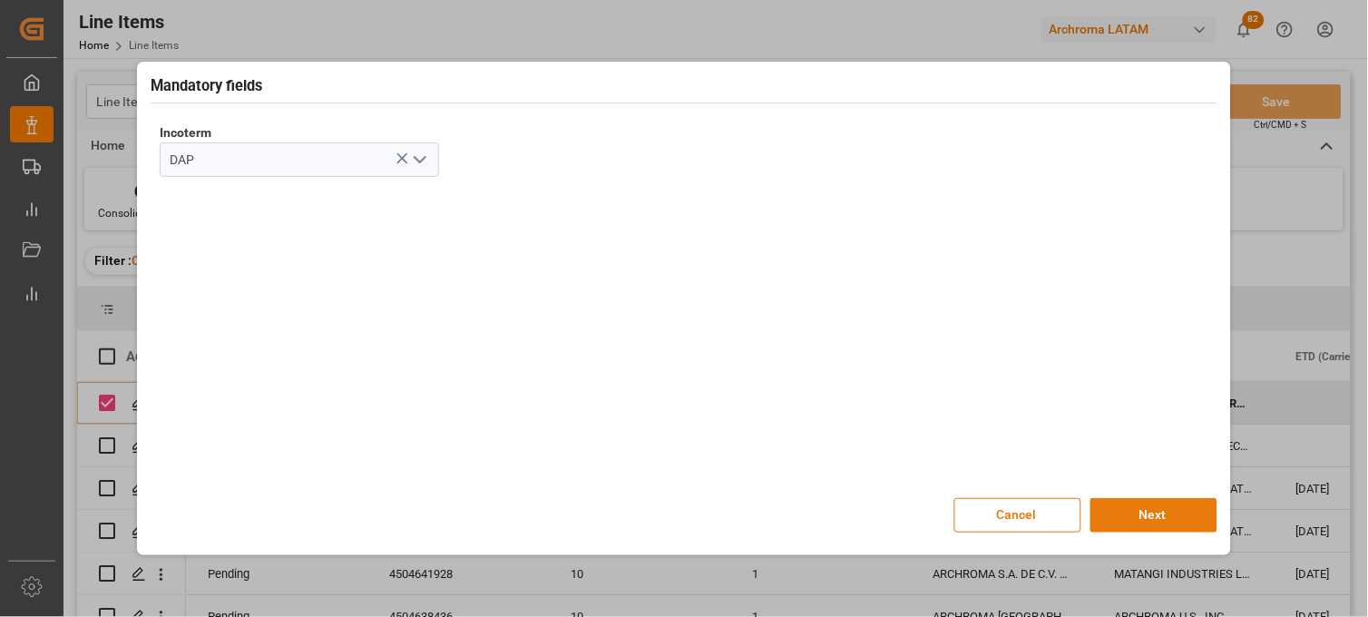
click at [1126, 509] on button "Next" at bounding box center [1153, 515] width 127 height 34
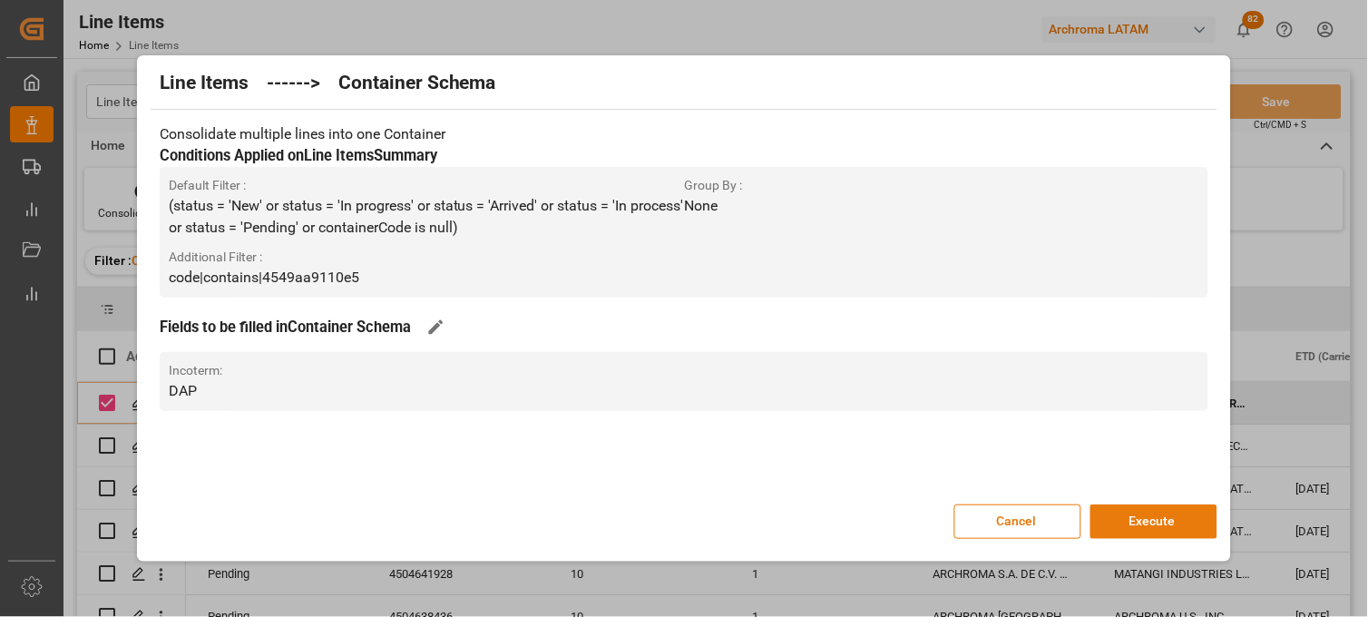
click at [1137, 524] on button "Execute" at bounding box center [1153, 521] width 127 height 34
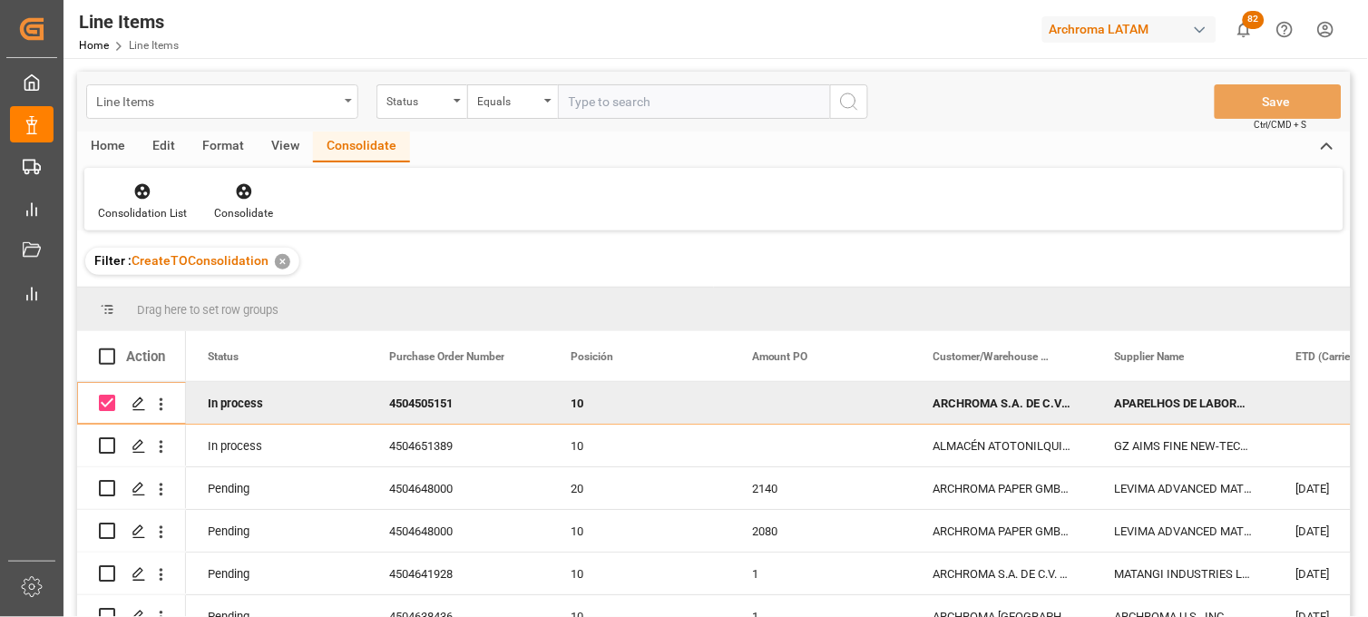
click at [169, 107] on div "Line Items" at bounding box center [217, 100] width 242 height 23
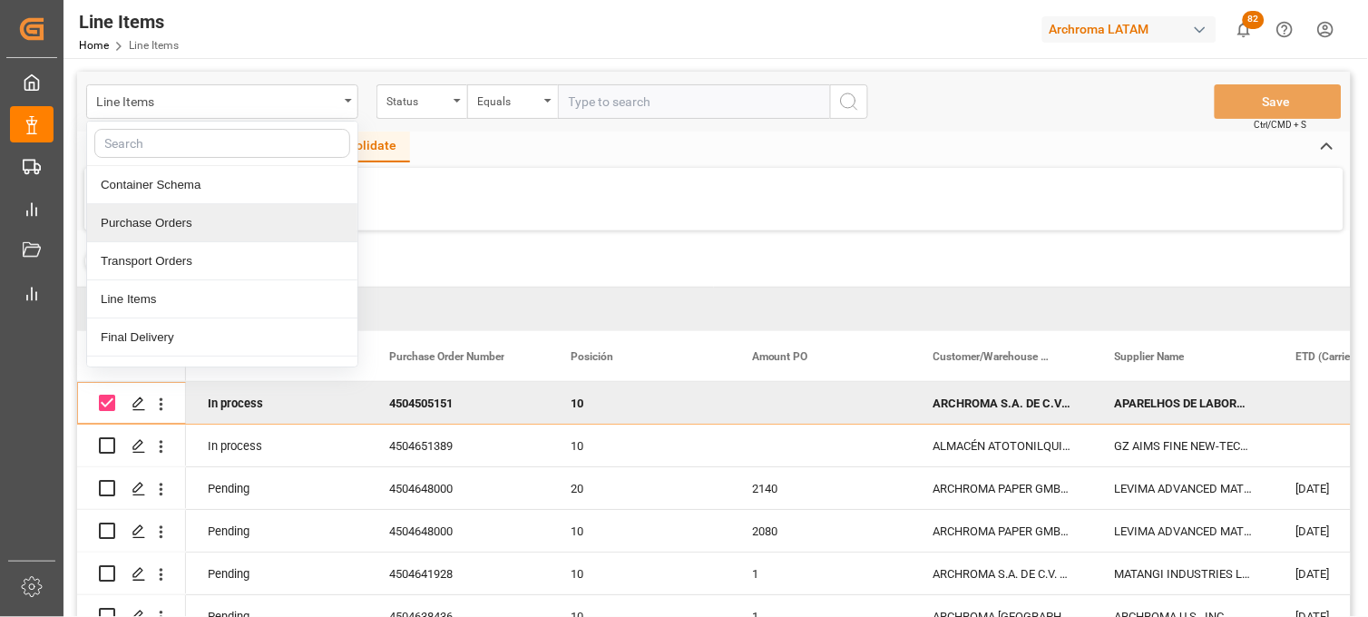
click at [167, 223] on div "Purchase Orders" at bounding box center [222, 223] width 270 height 38
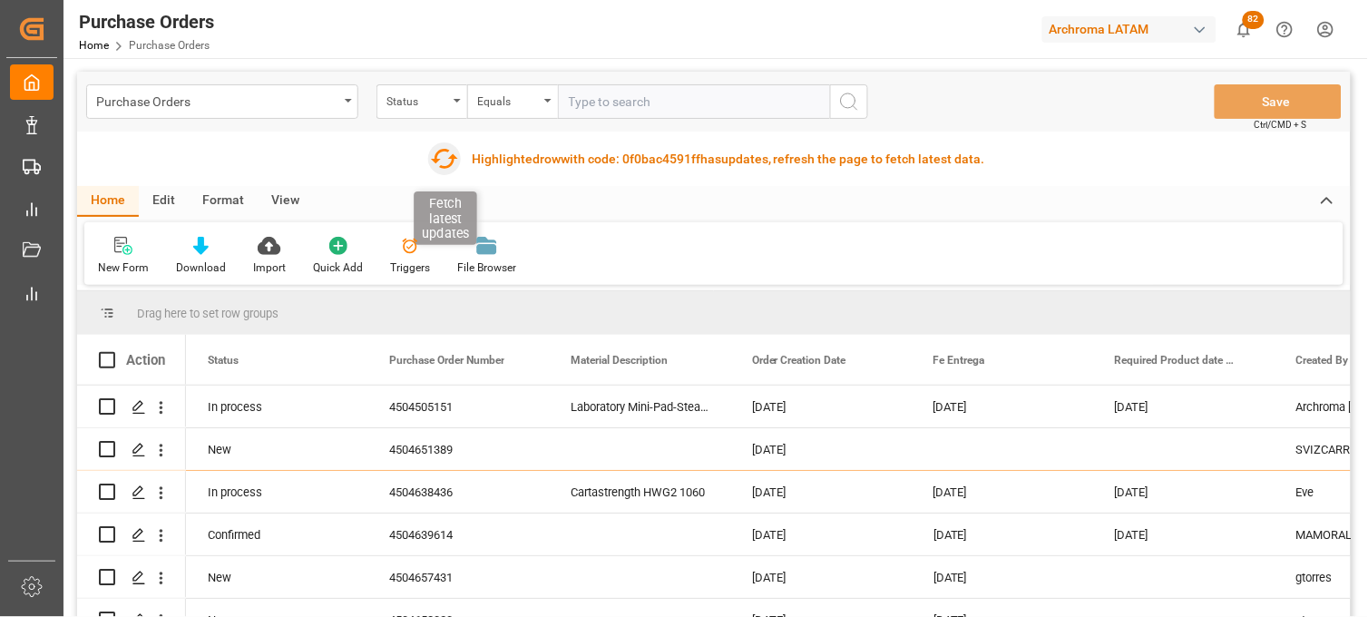
click at [440, 155] on icon "button" at bounding box center [444, 158] width 29 height 29
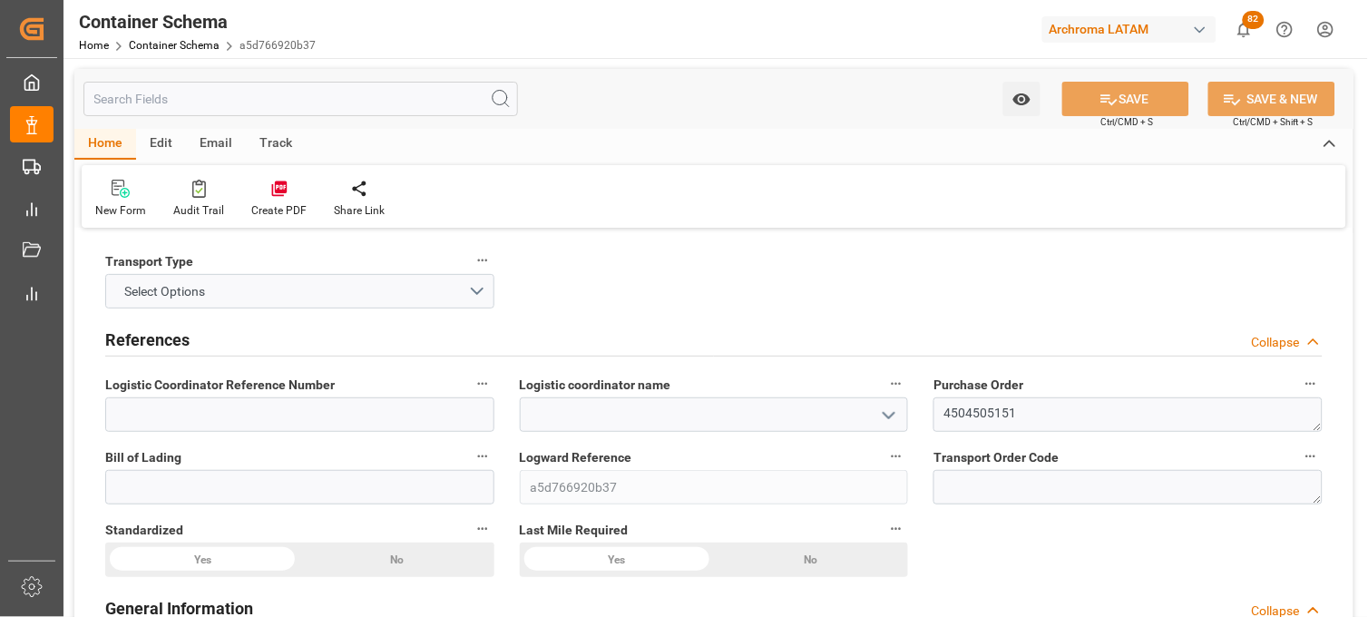
type input "0"
type input "1"
type input "700"
type input "920"
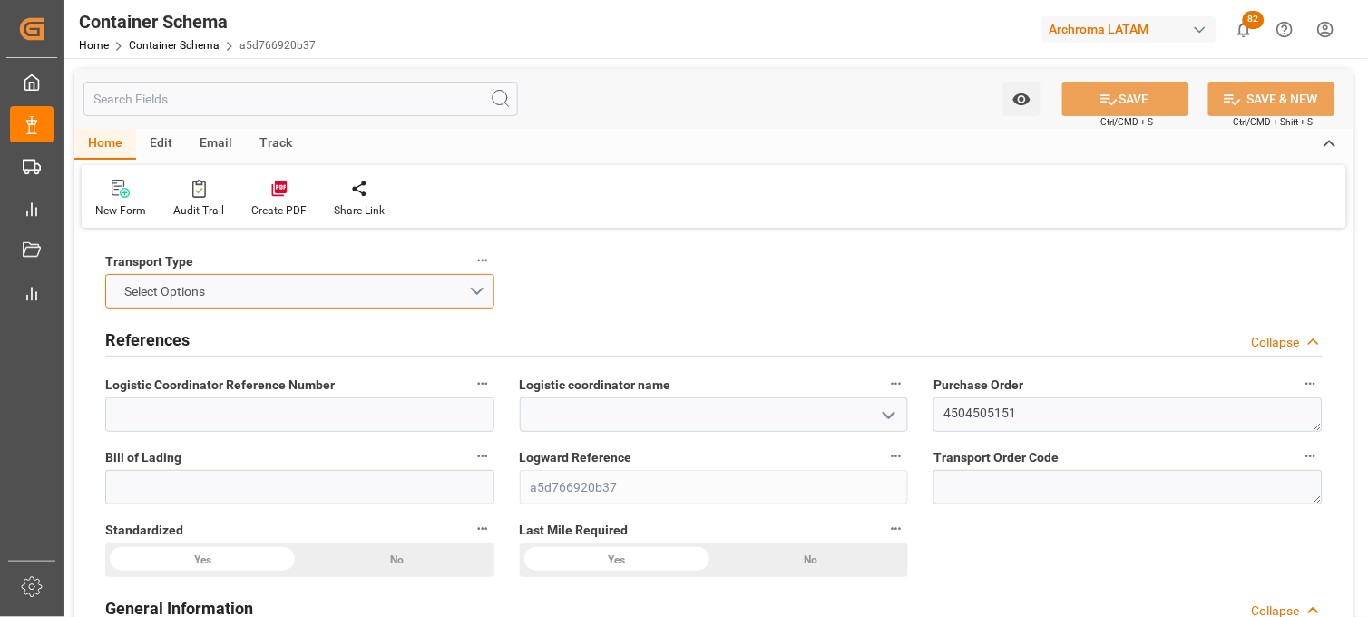
click at [475, 290] on button "Select Options" at bounding box center [299, 291] width 389 height 34
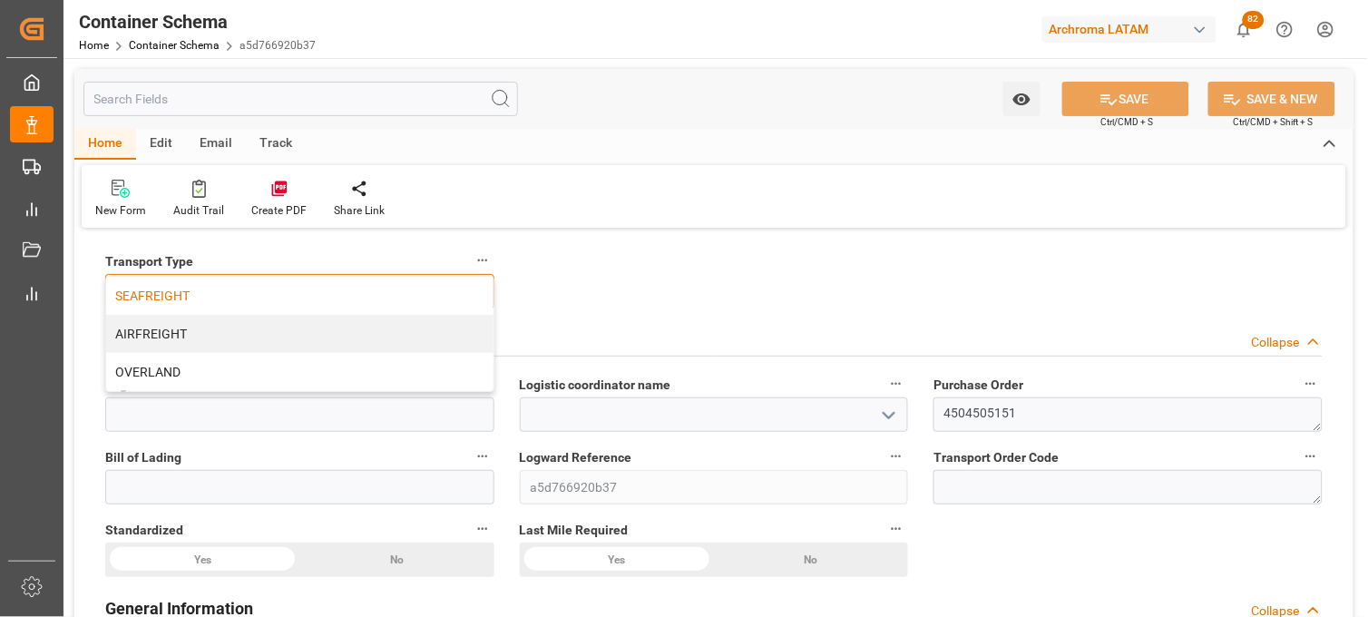
click at [400, 301] on div "SEAFREIGHT" at bounding box center [299, 296] width 387 height 38
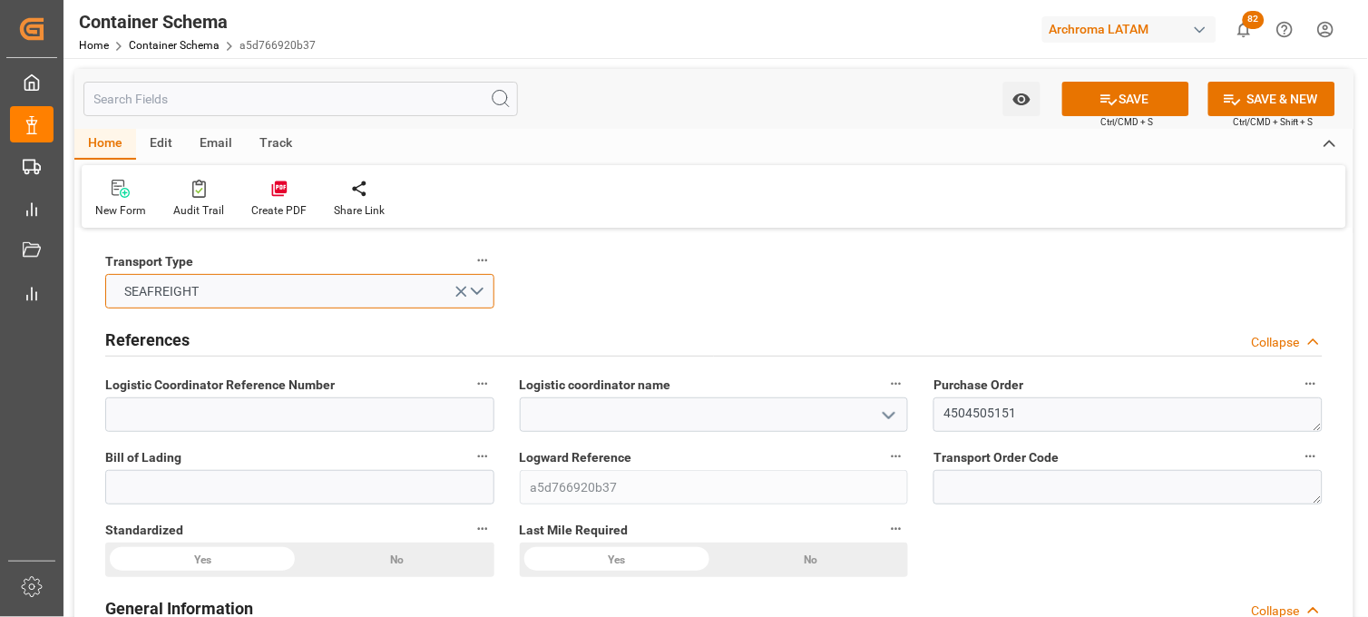
scroll to position [101, 0]
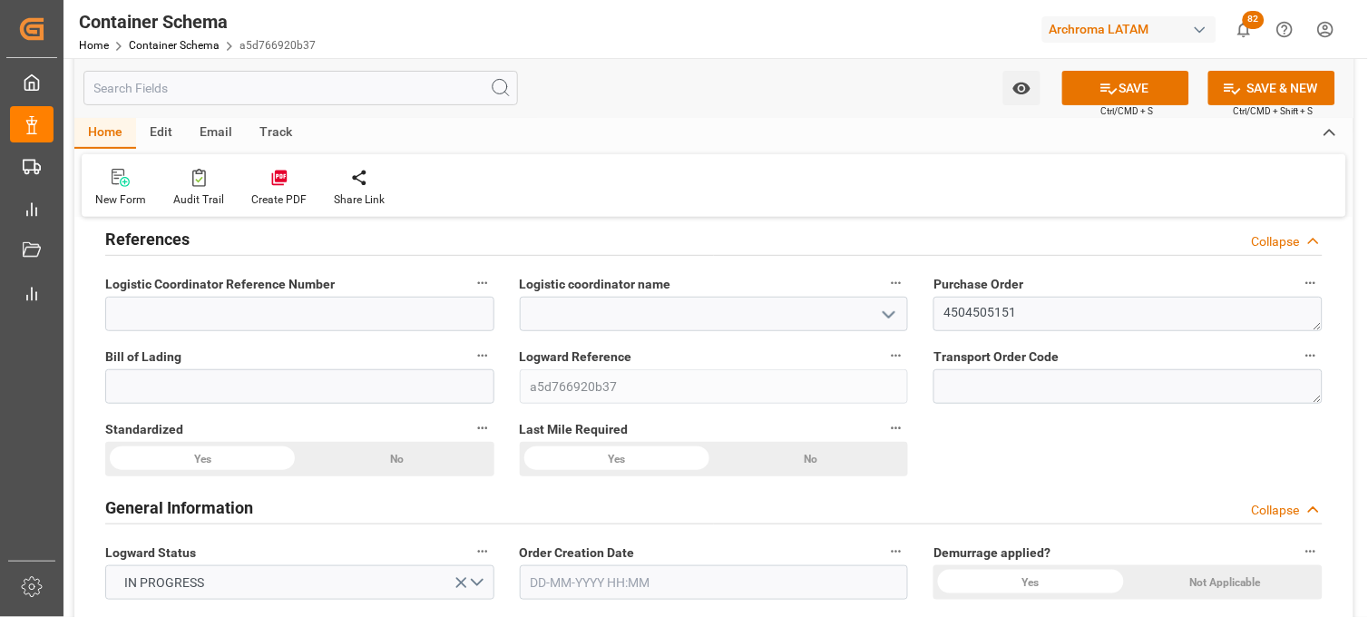
click at [886, 312] on icon "open menu" at bounding box center [889, 315] width 22 height 22
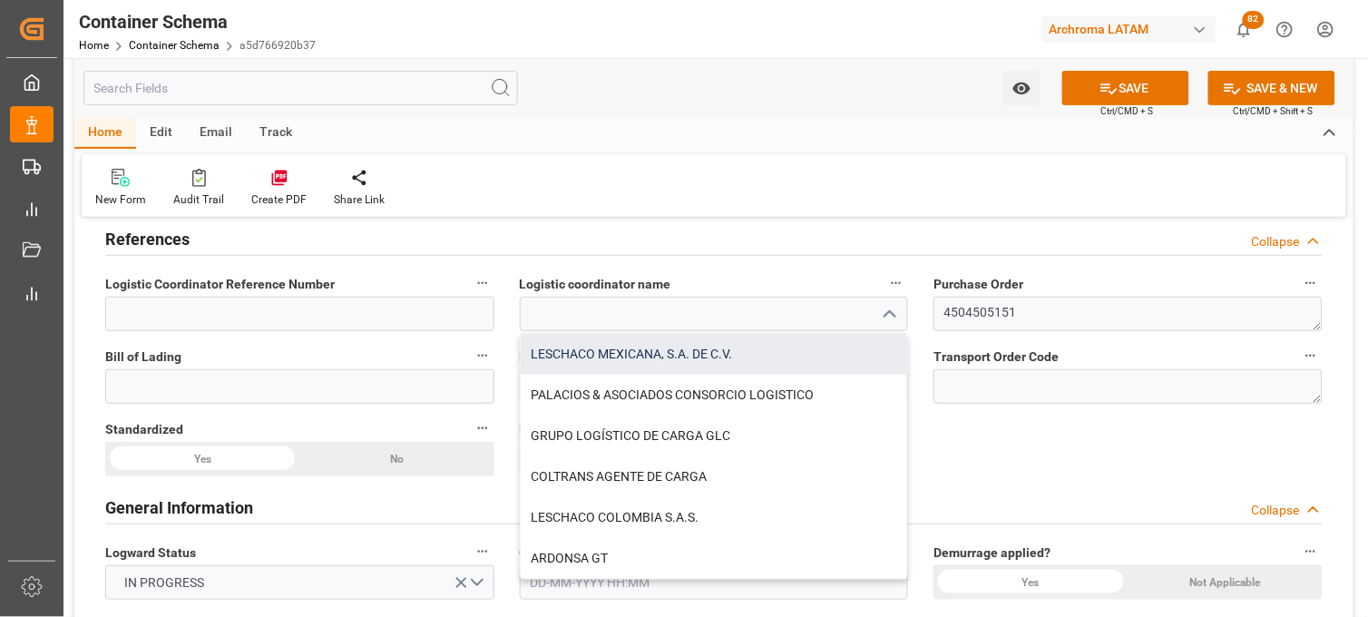
click at [735, 345] on div "LESCHACO MEXICANA, S.A. DE C.V." at bounding box center [714, 354] width 387 height 41
type input "LESCHACO MEXICANA, S.A. DE C.V."
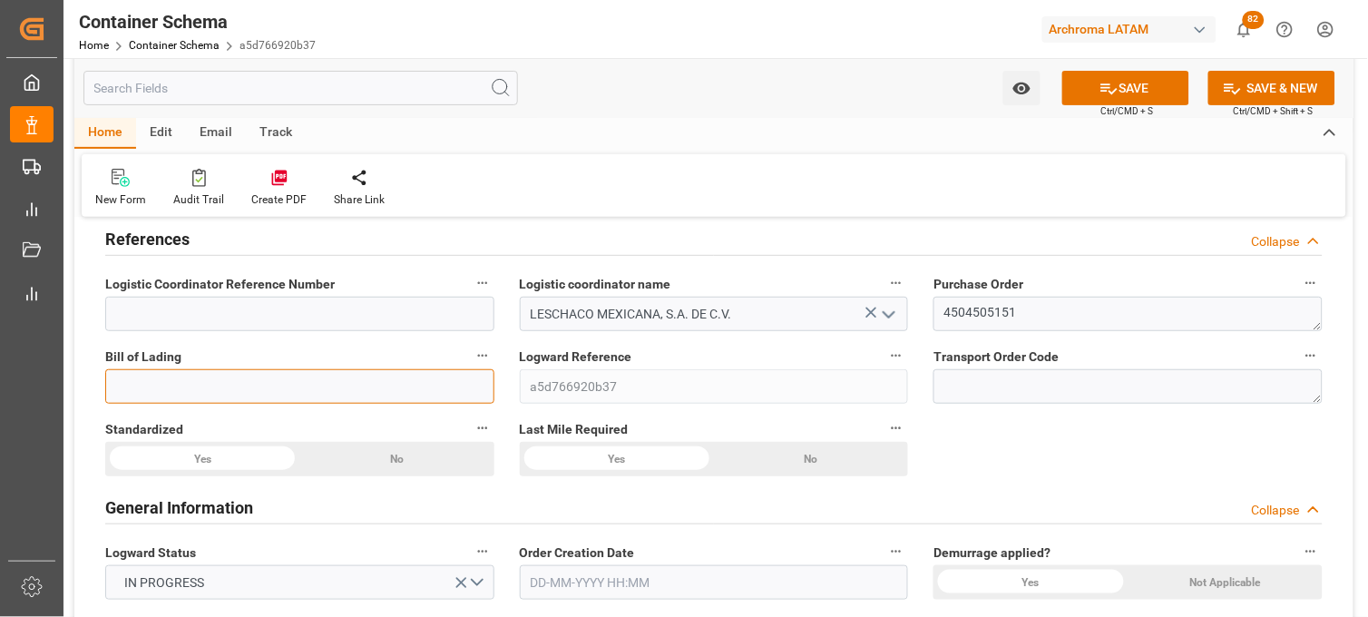
click at [267, 384] on input at bounding box center [299, 386] width 389 height 34
paste input "MXVRC25029D"
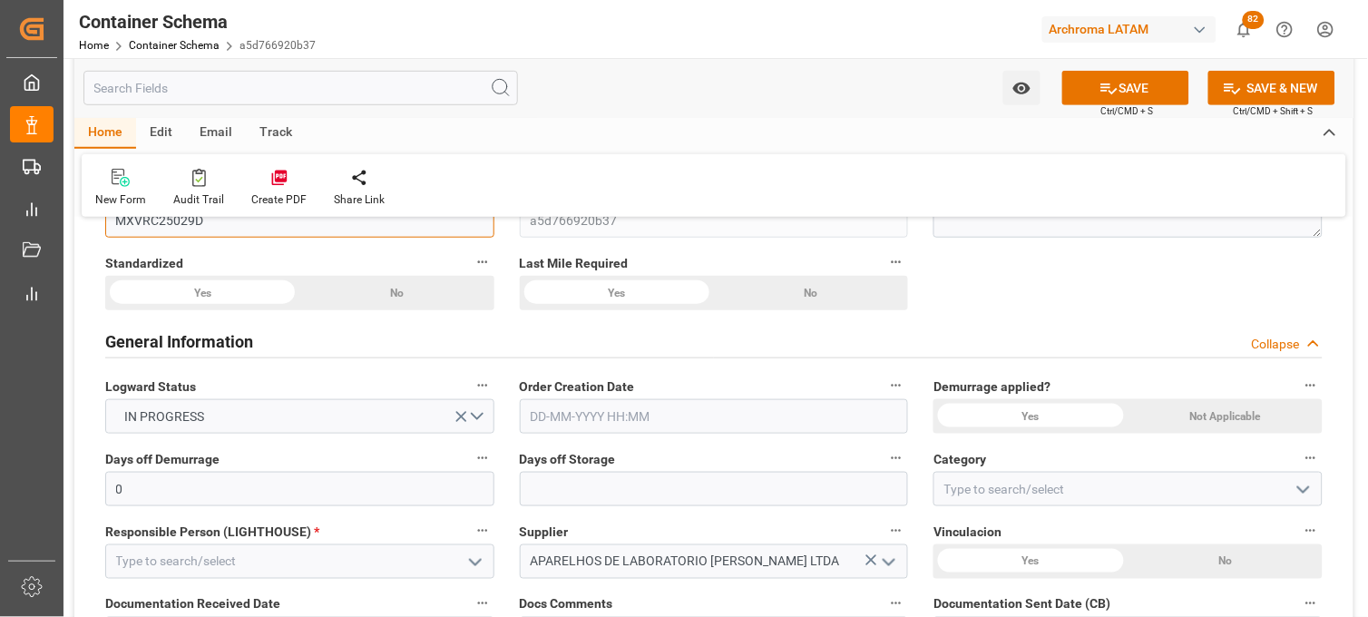
scroll to position [302, 0]
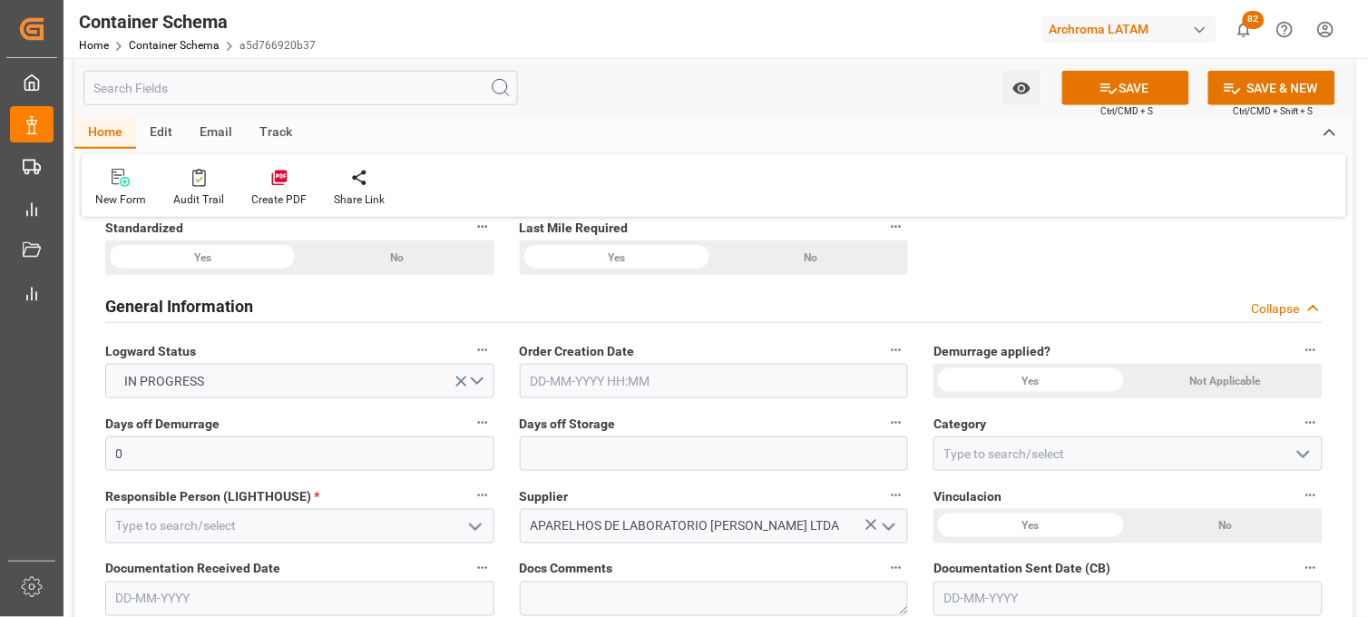
type input "MXVRC25029D"
click at [553, 386] on input "text" at bounding box center [714, 381] width 389 height 34
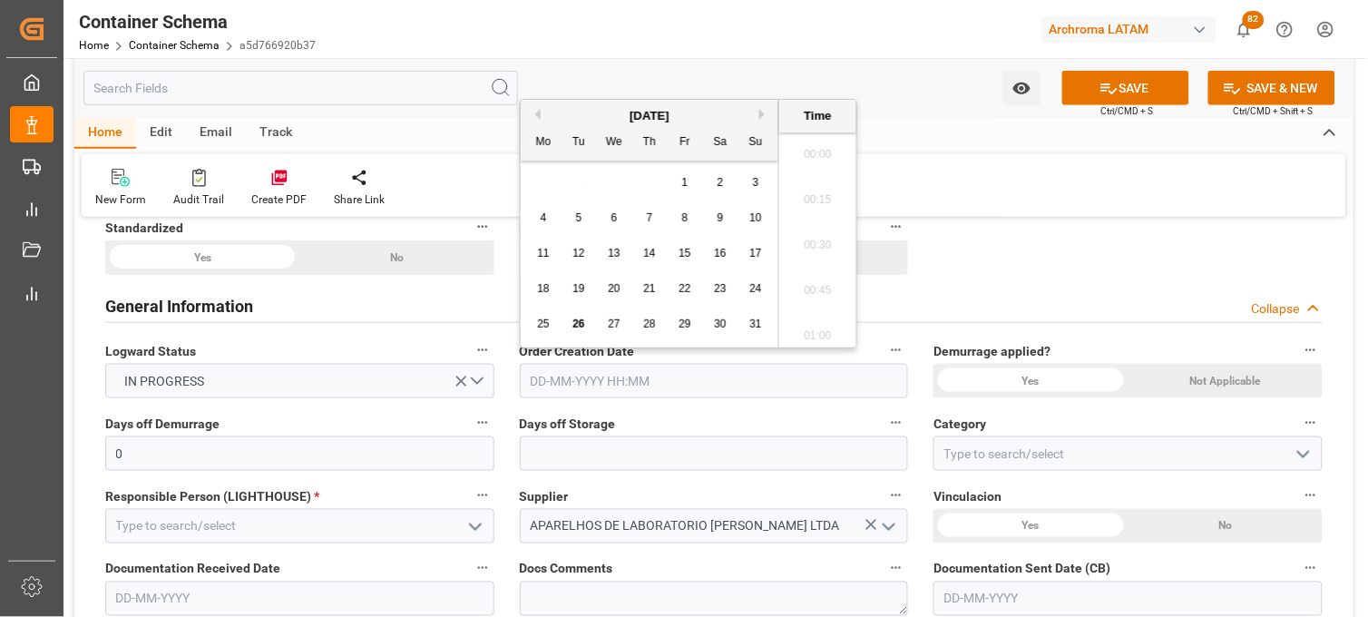
scroll to position [3589, 0]
click at [542, 186] on div "28 29 30 31 1 2 3" at bounding box center [650, 182] width 248 height 35
click at [538, 176] on div "28 29 30 31 1 2 3" at bounding box center [650, 182] width 248 height 35
click at [549, 381] on input "text" at bounding box center [714, 381] width 389 height 34
click at [544, 384] on input "text" at bounding box center [714, 381] width 389 height 34
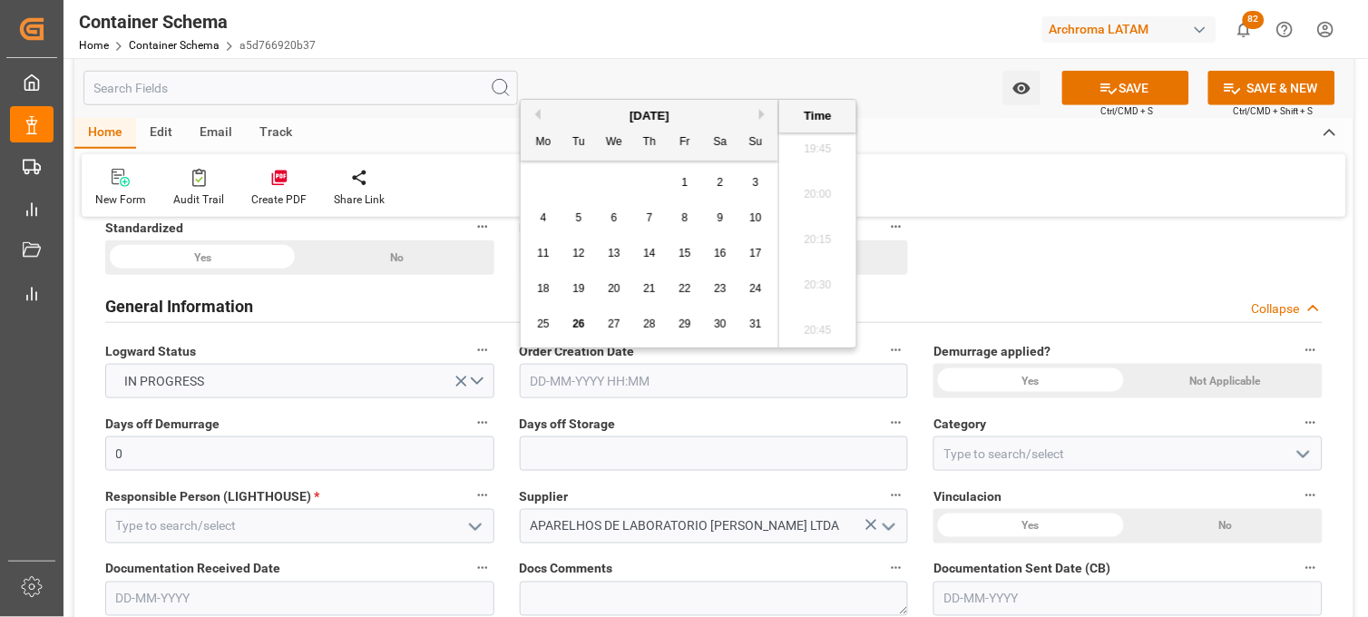
click at [517, 385] on div "Order Creation Date" at bounding box center [714, 368] width 415 height 73
click at [551, 385] on input "text" at bounding box center [714, 381] width 389 height 34
click at [544, 186] on div "28 29 30 31 1 2 3" at bounding box center [650, 182] width 248 height 35
click at [549, 322] on span "25" at bounding box center [543, 324] width 12 height 13
click at [827, 152] on li "19:45" at bounding box center [817, 149] width 77 height 45
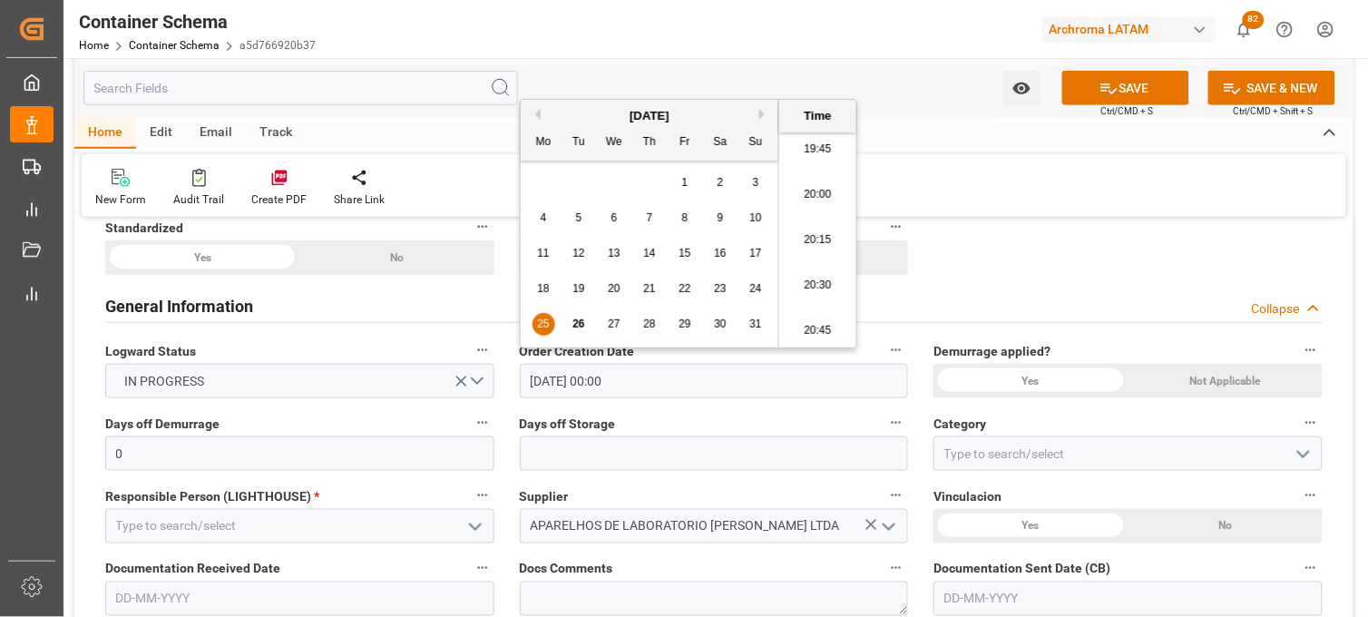
type input "25-08-2025 19:45"
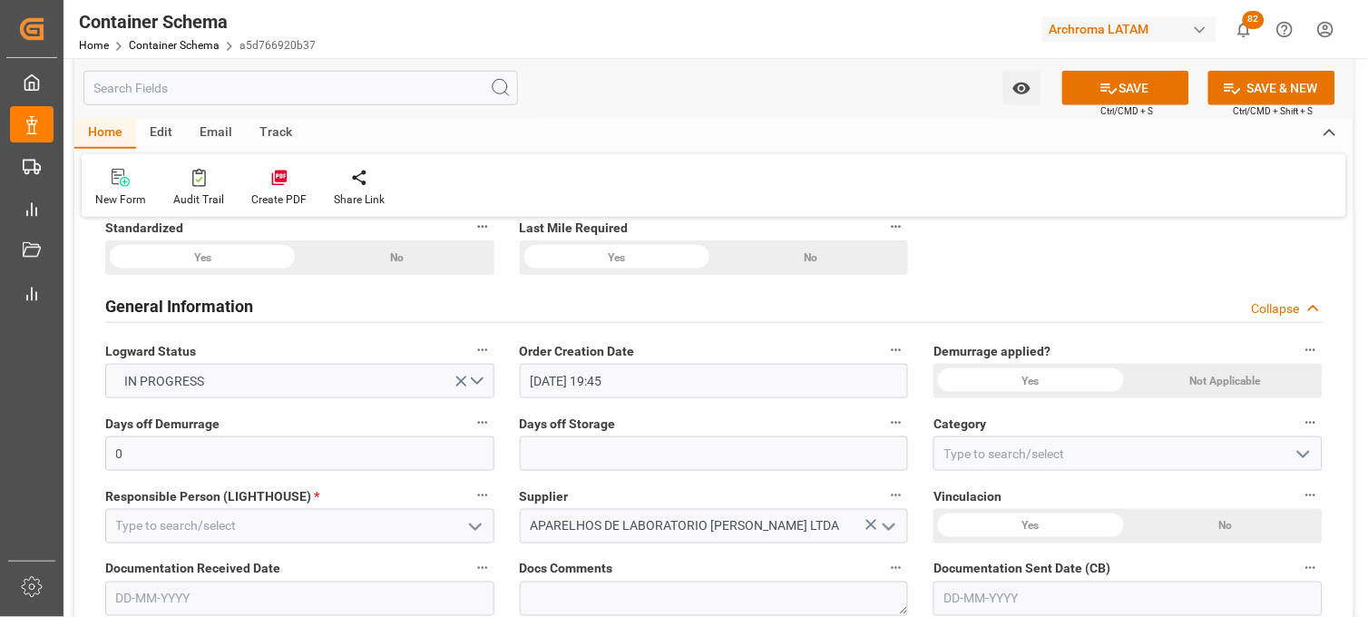
click at [1199, 382] on div "Not Applicable" at bounding box center [1226, 381] width 194 height 34
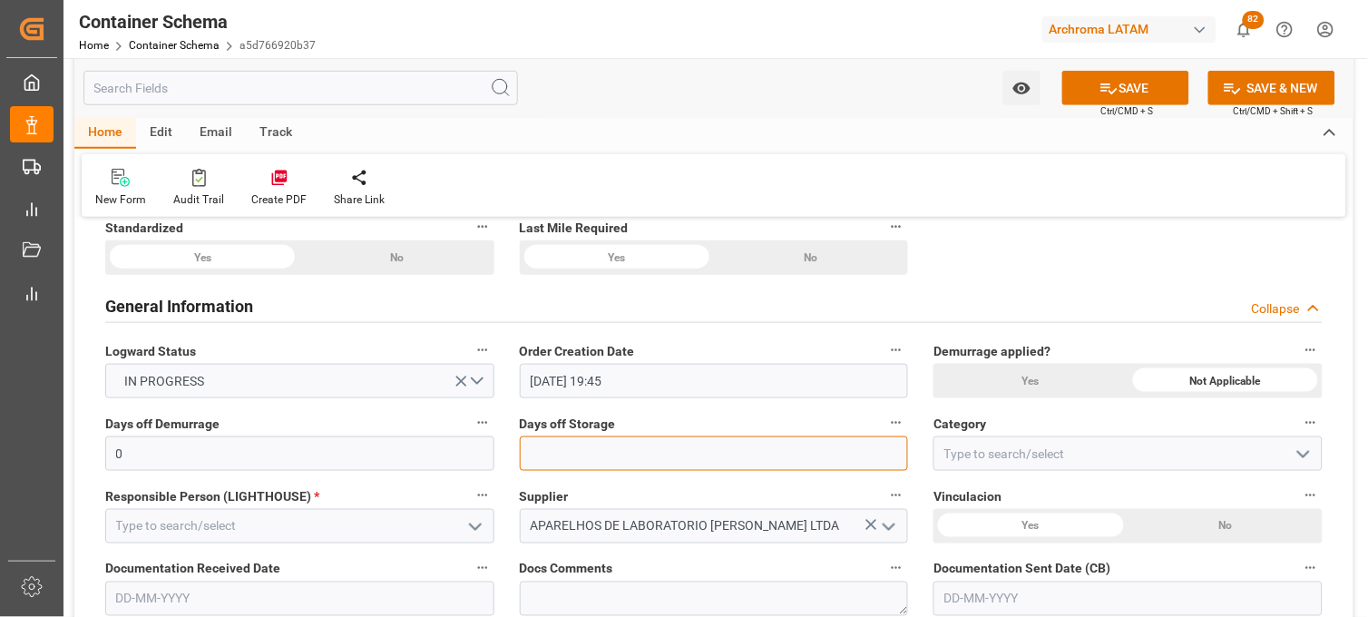
click at [559, 446] on input "text" at bounding box center [714, 453] width 389 height 34
type input "7"
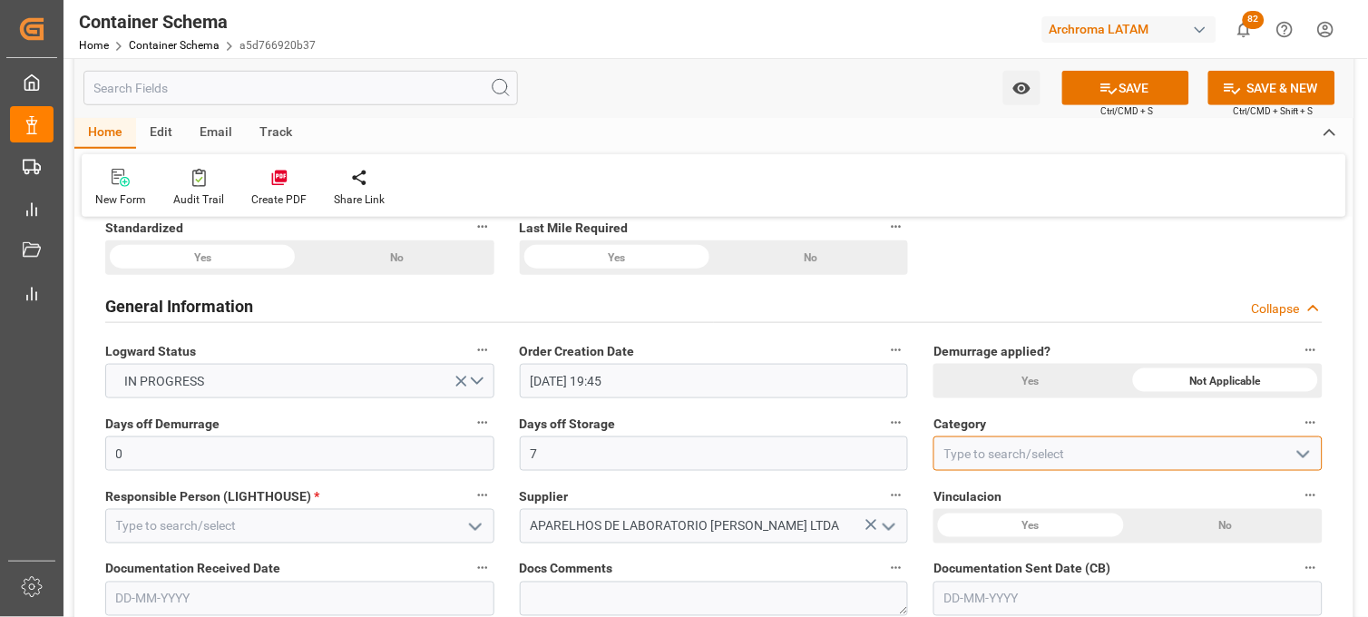
click at [964, 447] on input at bounding box center [1127, 453] width 389 height 34
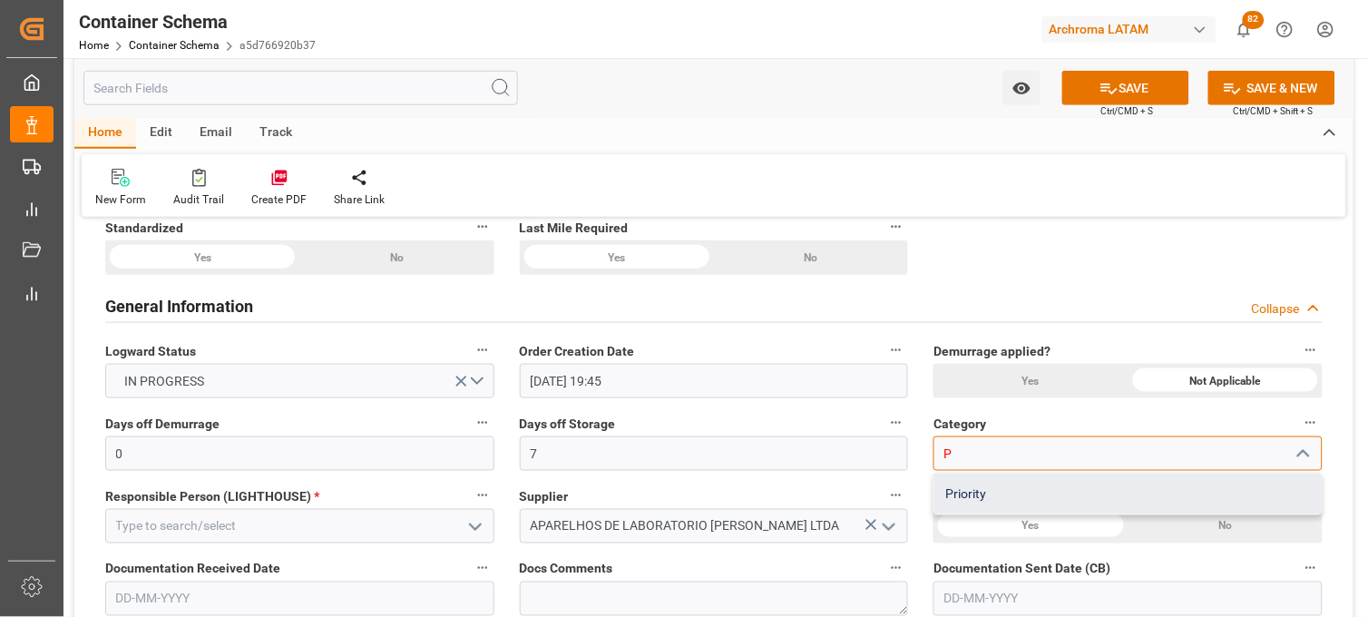
click at [966, 483] on div "Priority" at bounding box center [1127, 494] width 387 height 41
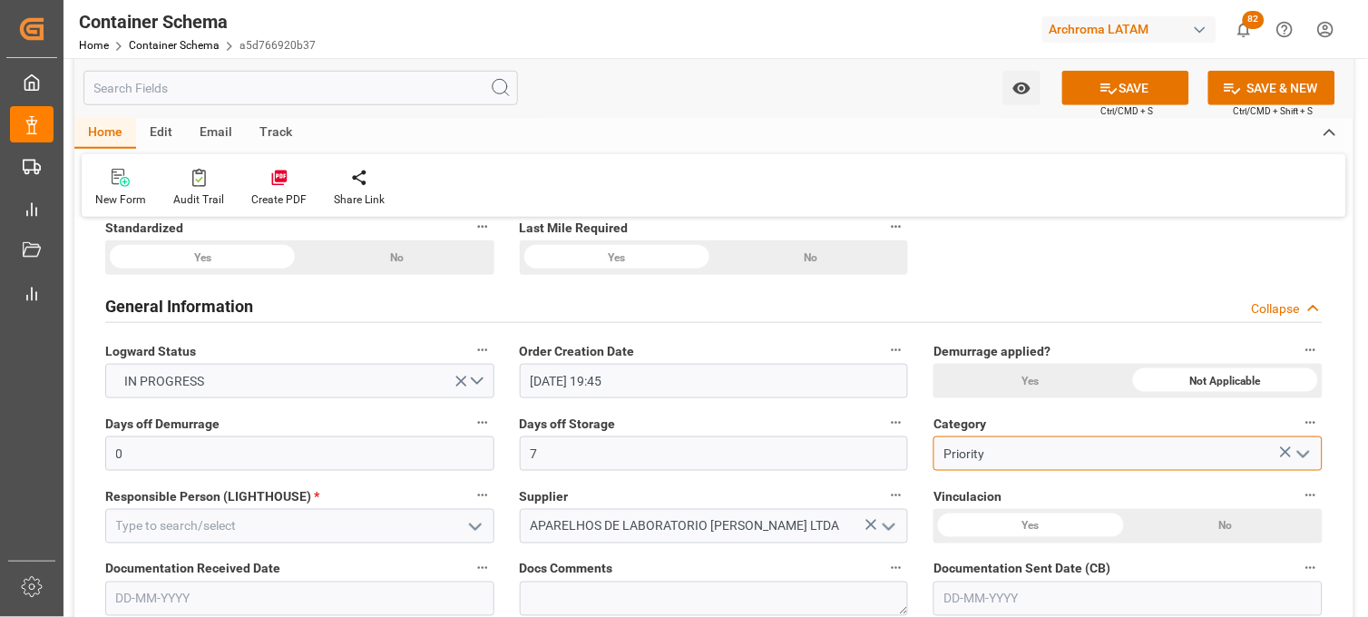
scroll to position [403, 0]
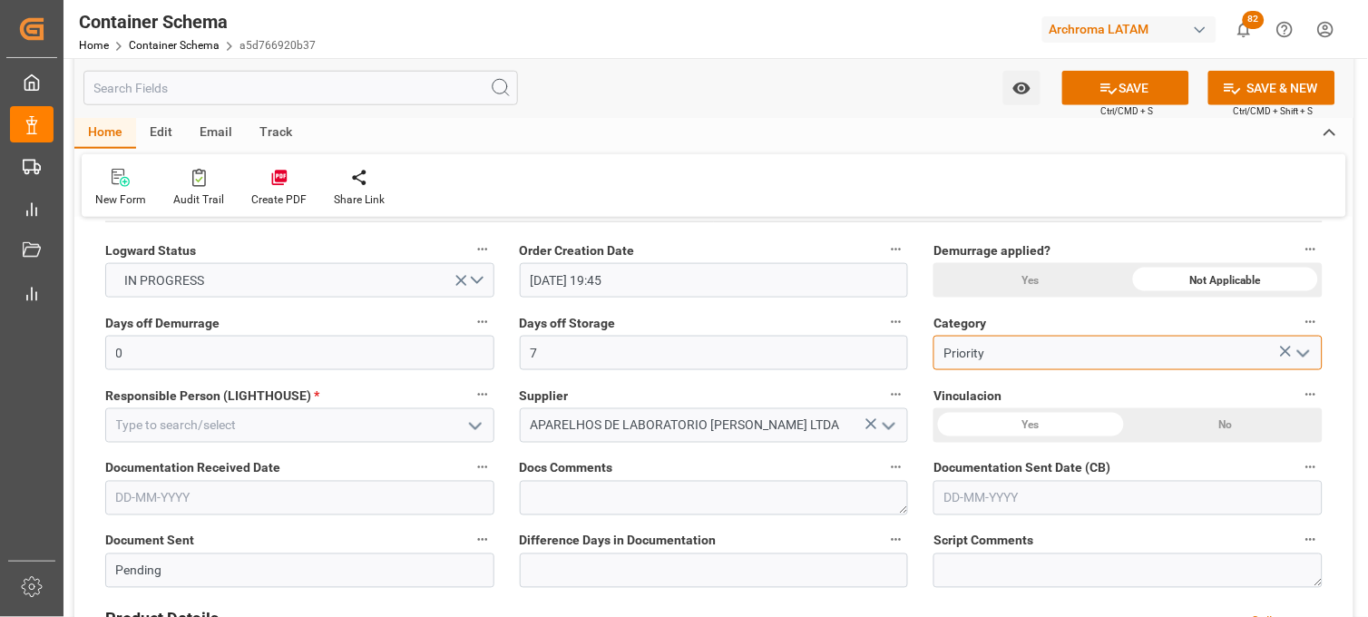
type input "Priority"
click at [472, 431] on icon "open menu" at bounding box center [475, 426] width 22 height 22
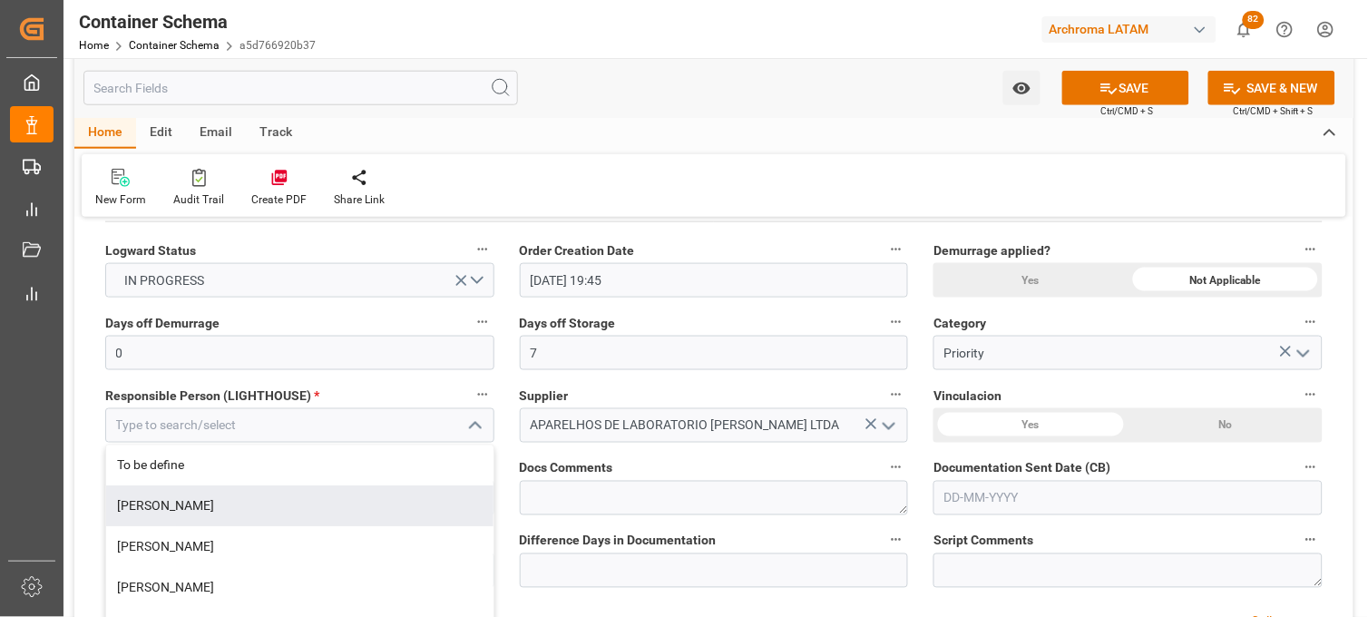
drag, startPoint x: 302, startPoint y: 501, endPoint x: 306, endPoint y: 485, distance: 15.8
click at [301, 501] on div "[PERSON_NAME]" at bounding box center [299, 506] width 387 height 41
type input "[PERSON_NAME]"
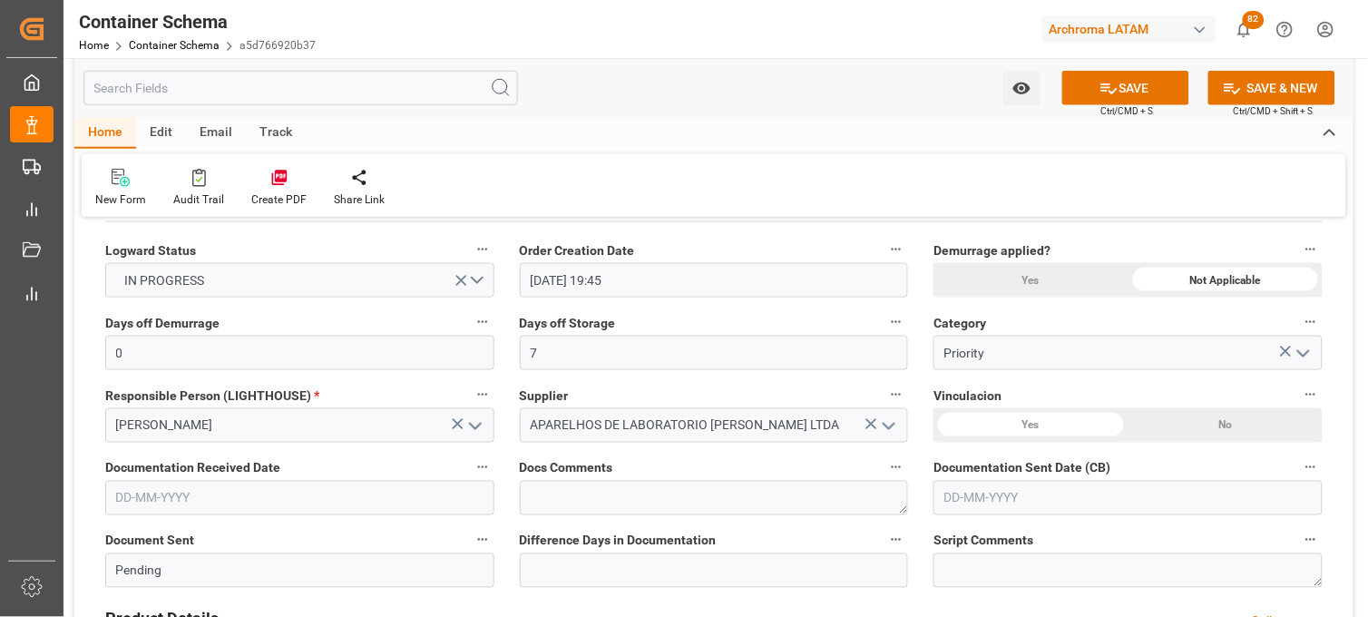
click at [1190, 422] on div "No" at bounding box center [1226, 425] width 194 height 34
click at [307, 502] on input "text" at bounding box center [299, 498] width 389 height 34
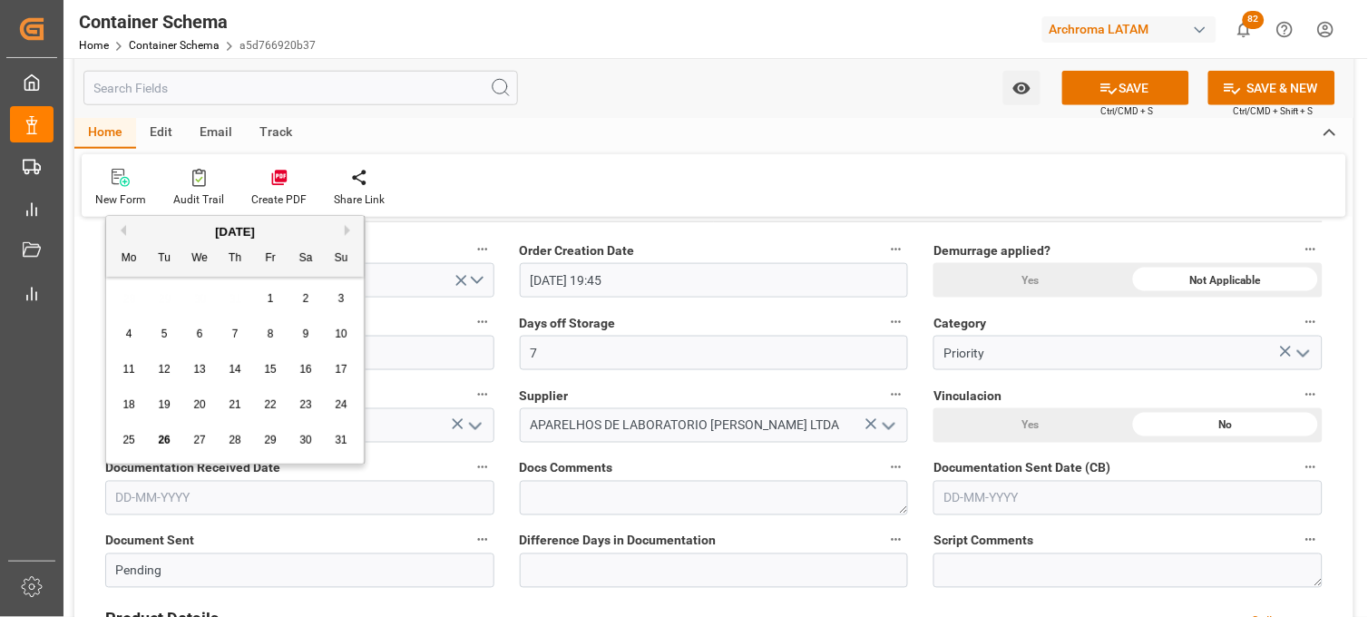
drag, startPoint x: 120, startPoint y: 303, endPoint x: 125, endPoint y: 316, distance: 13.8
click at [120, 303] on div "28 29 30 31 1 2 3" at bounding box center [236, 298] width 248 height 35
click at [273, 405] on span "22" at bounding box center [270, 404] width 12 height 13
type input "[DATE]"
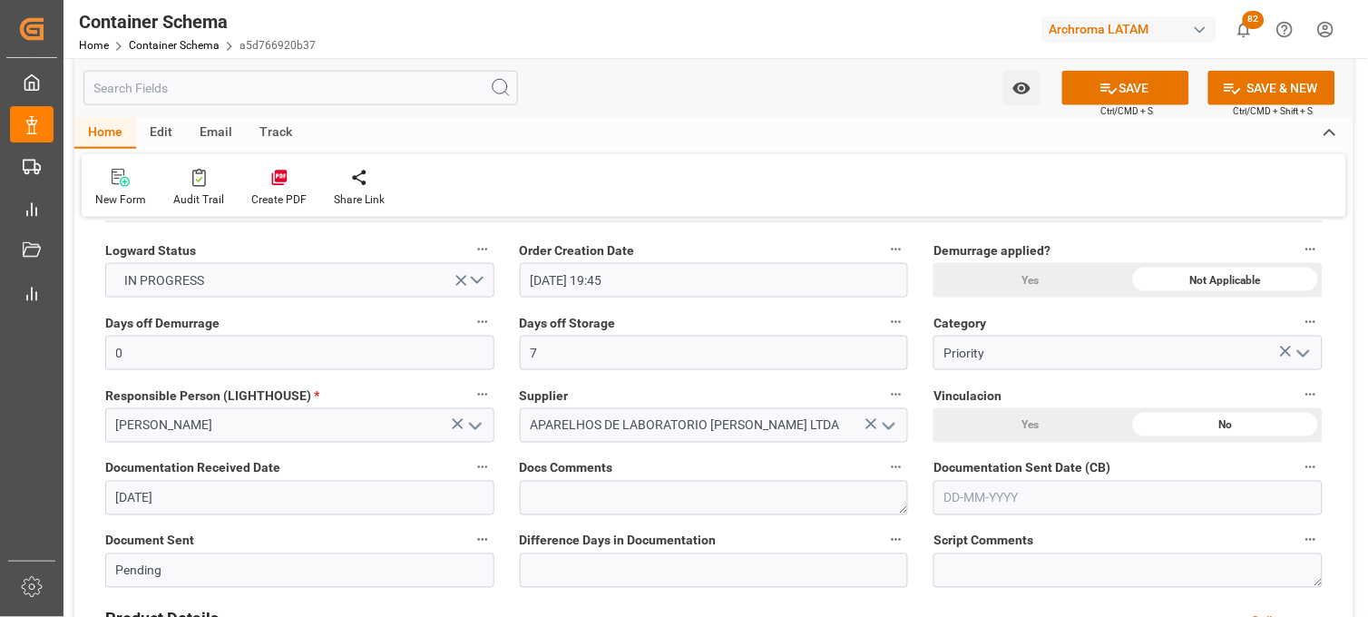
click at [964, 496] on input "text" at bounding box center [1127, 498] width 389 height 34
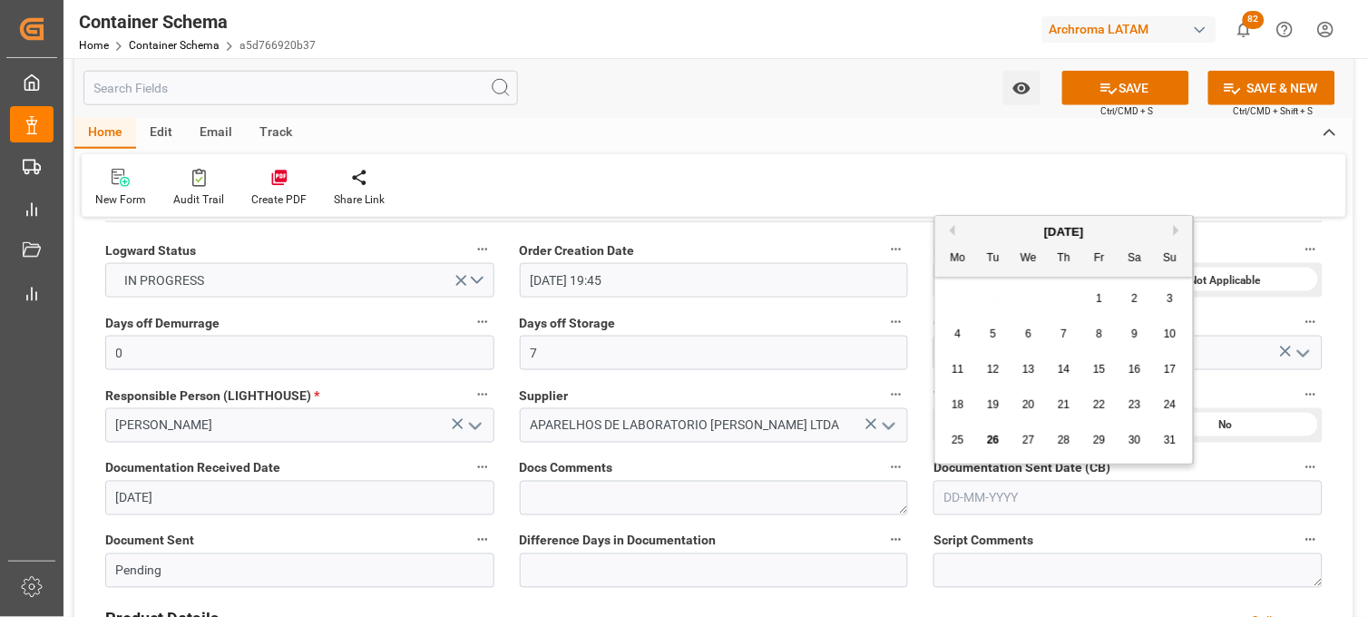
drag, startPoint x: 957, startPoint y: 297, endPoint x: 956, endPoint y: 394, distance: 97.1
click at [957, 297] on div "28 29 30 31 1 2 3" at bounding box center [1065, 298] width 248 height 35
click at [959, 443] on span "25" at bounding box center [958, 440] width 12 height 13
type input "[DATE]"
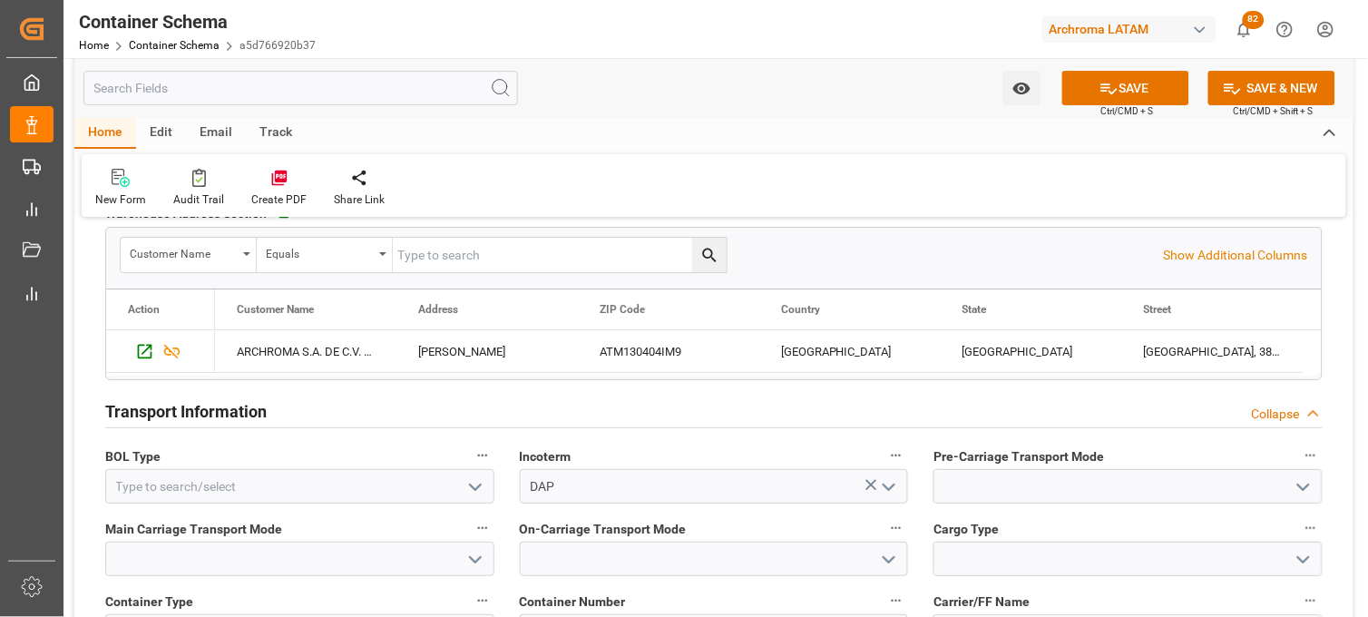
scroll to position [1511, 0]
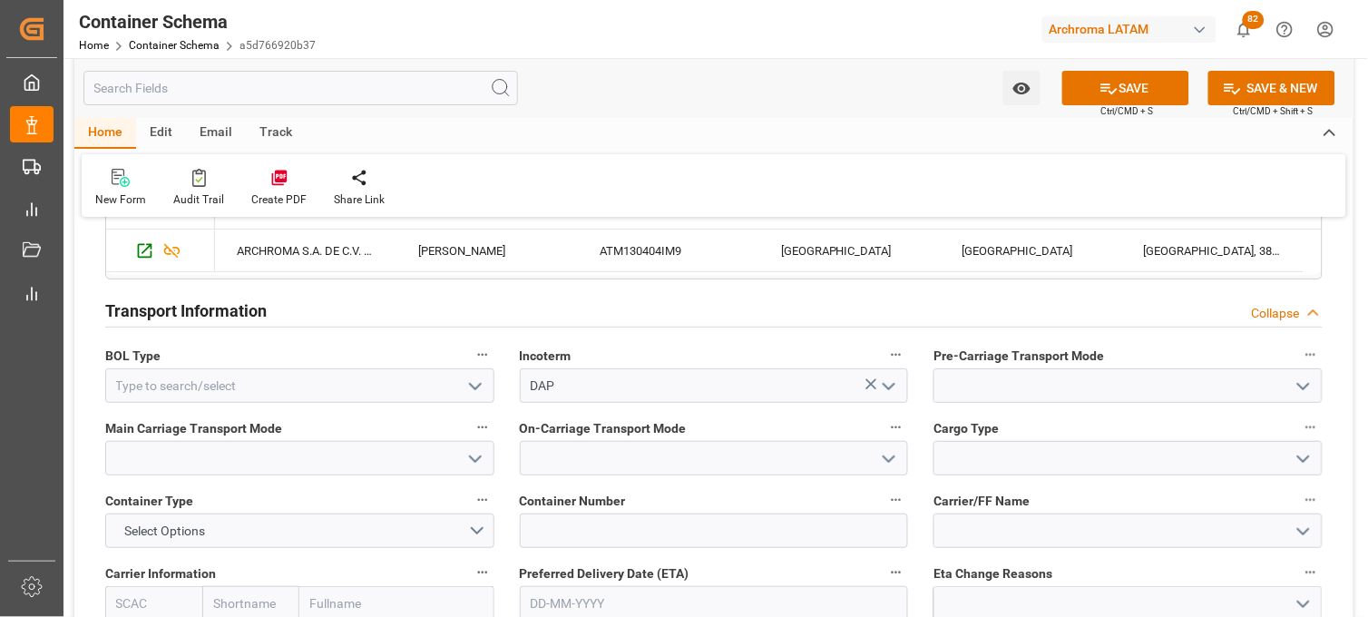
click at [465, 379] on icon "open menu" at bounding box center [475, 387] width 22 height 22
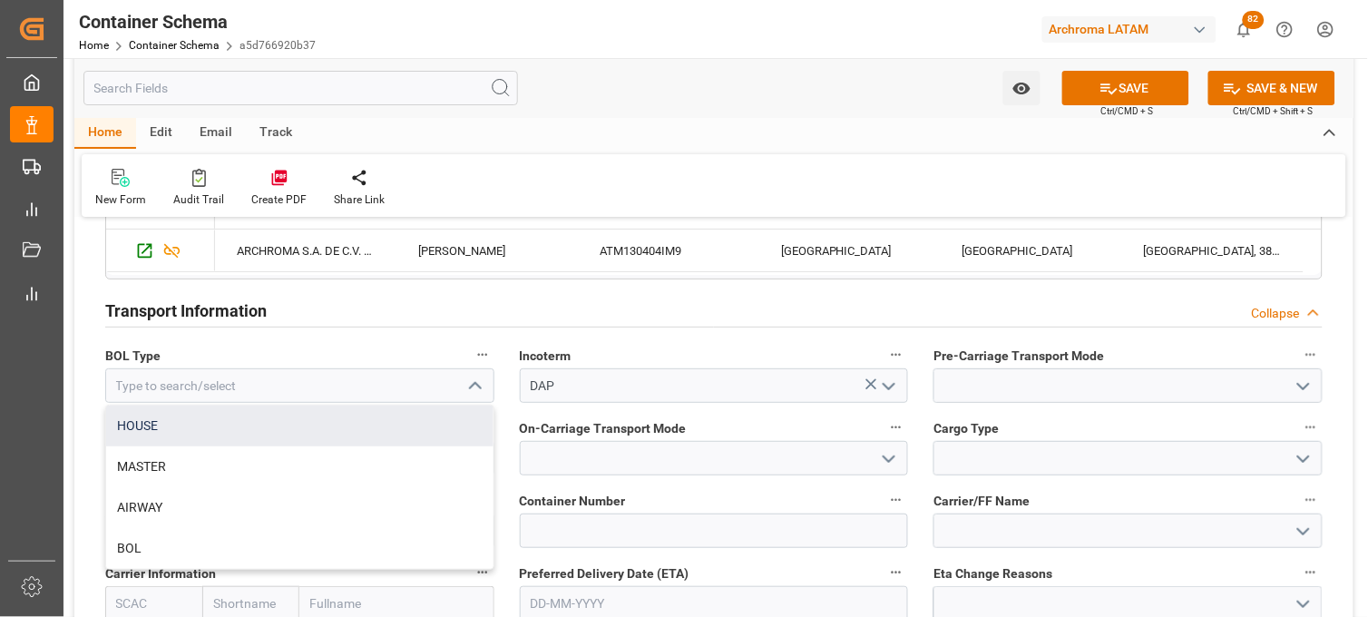
click at [439, 417] on div "HOUSE" at bounding box center [299, 426] width 387 height 41
type input "HOUSE"
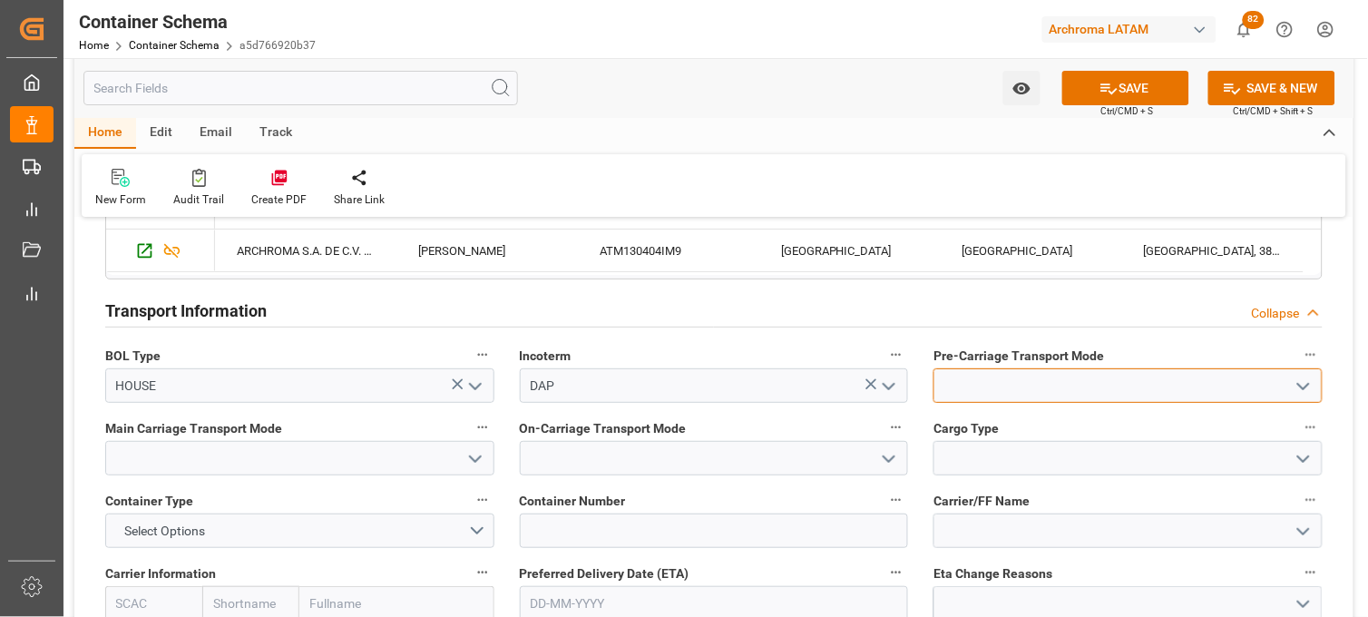
click at [981, 390] on input at bounding box center [1127, 385] width 389 height 34
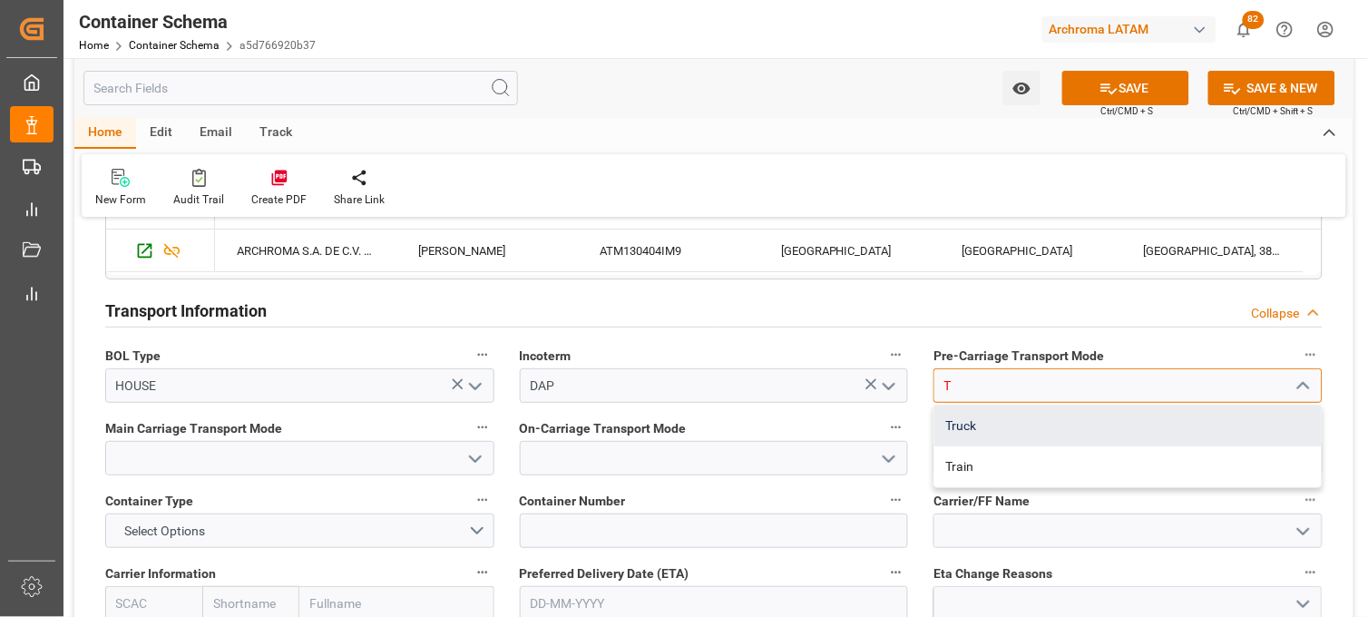
click at [972, 423] on div "Truck" at bounding box center [1127, 426] width 387 height 41
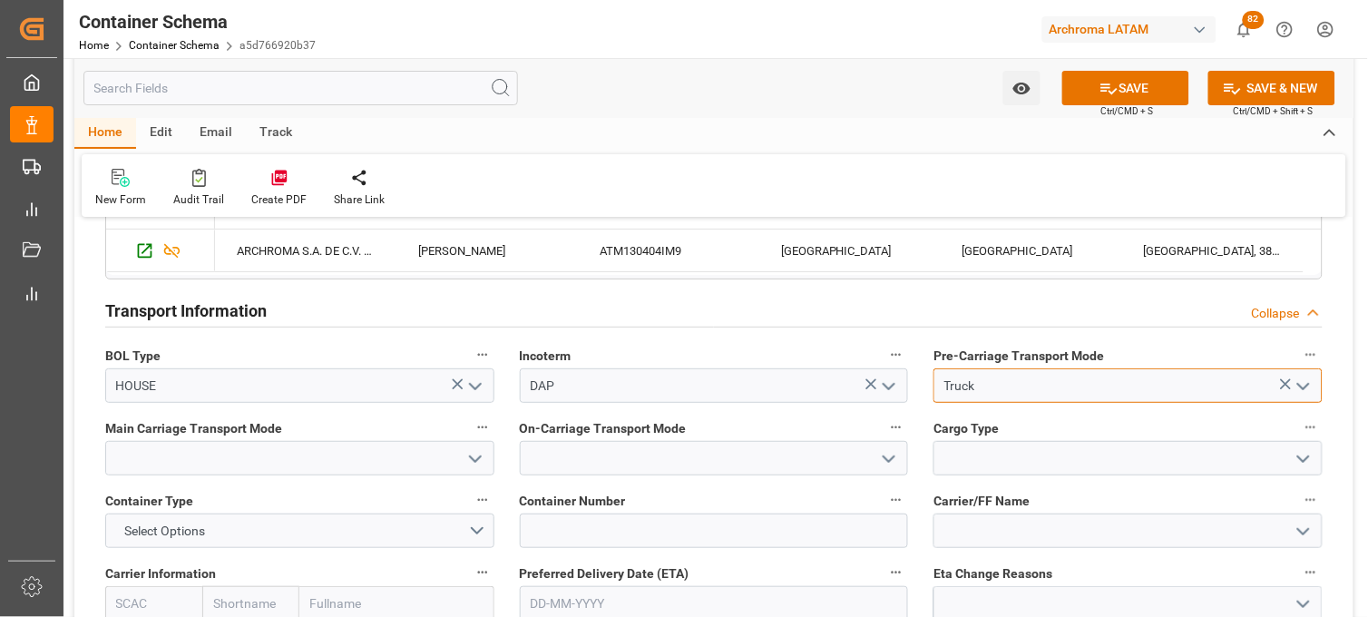
type input "Truck"
click at [435, 454] on input at bounding box center [299, 458] width 389 height 34
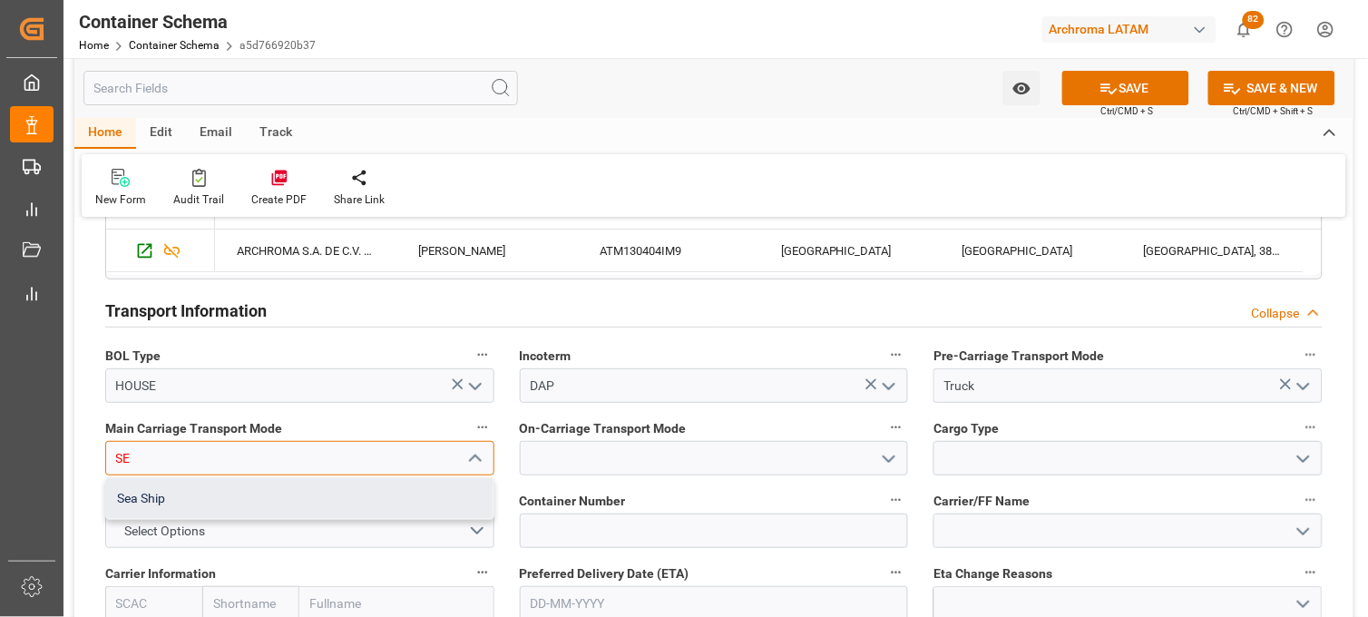
click at [435, 479] on div "Sea Ship" at bounding box center [299, 498] width 387 height 41
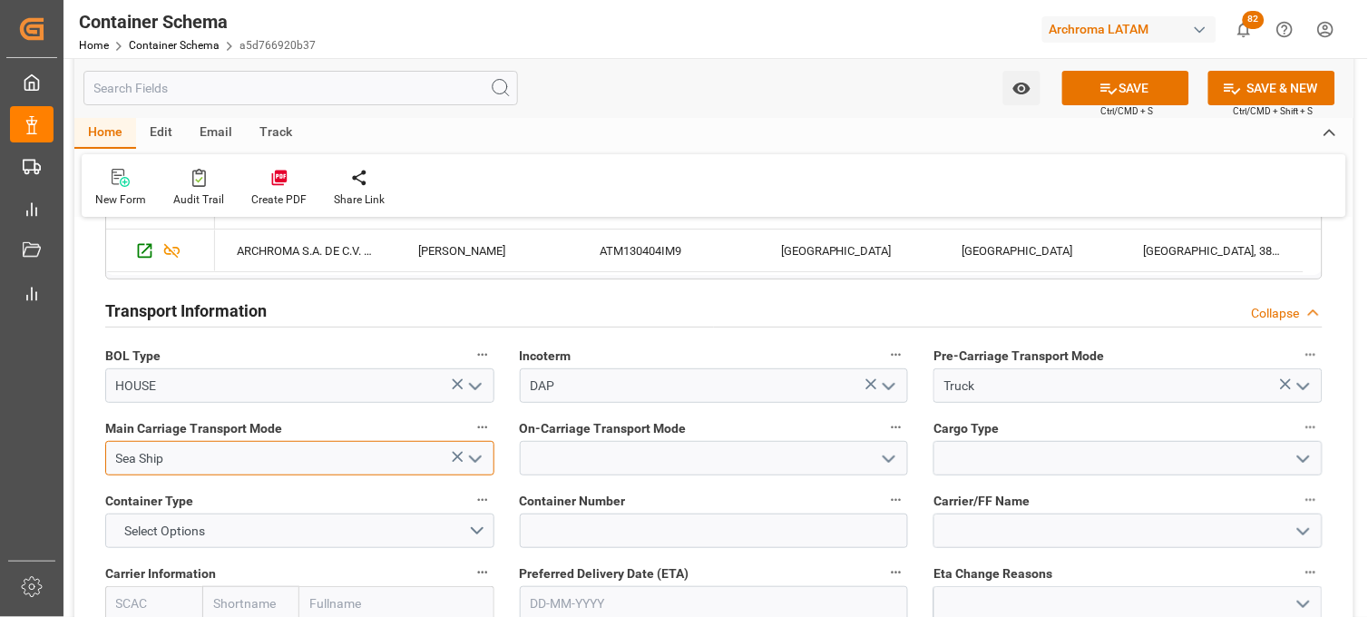
type input "Sea Ship"
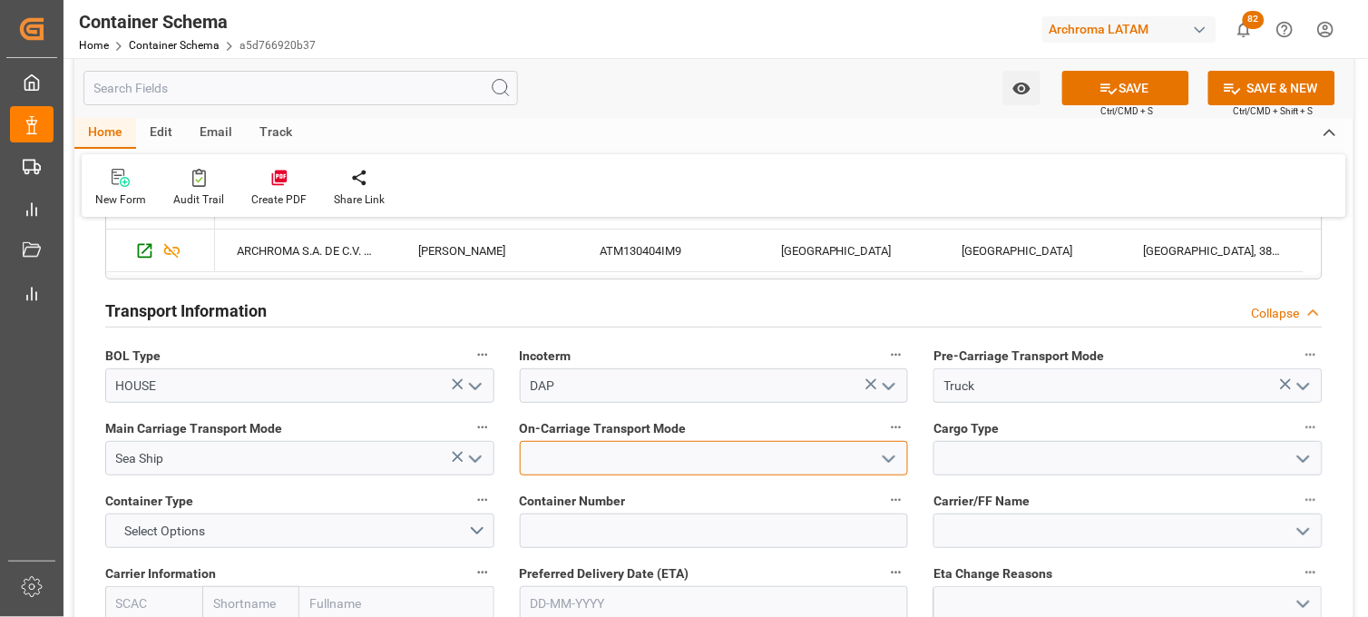
click at [604, 459] on input at bounding box center [714, 458] width 389 height 34
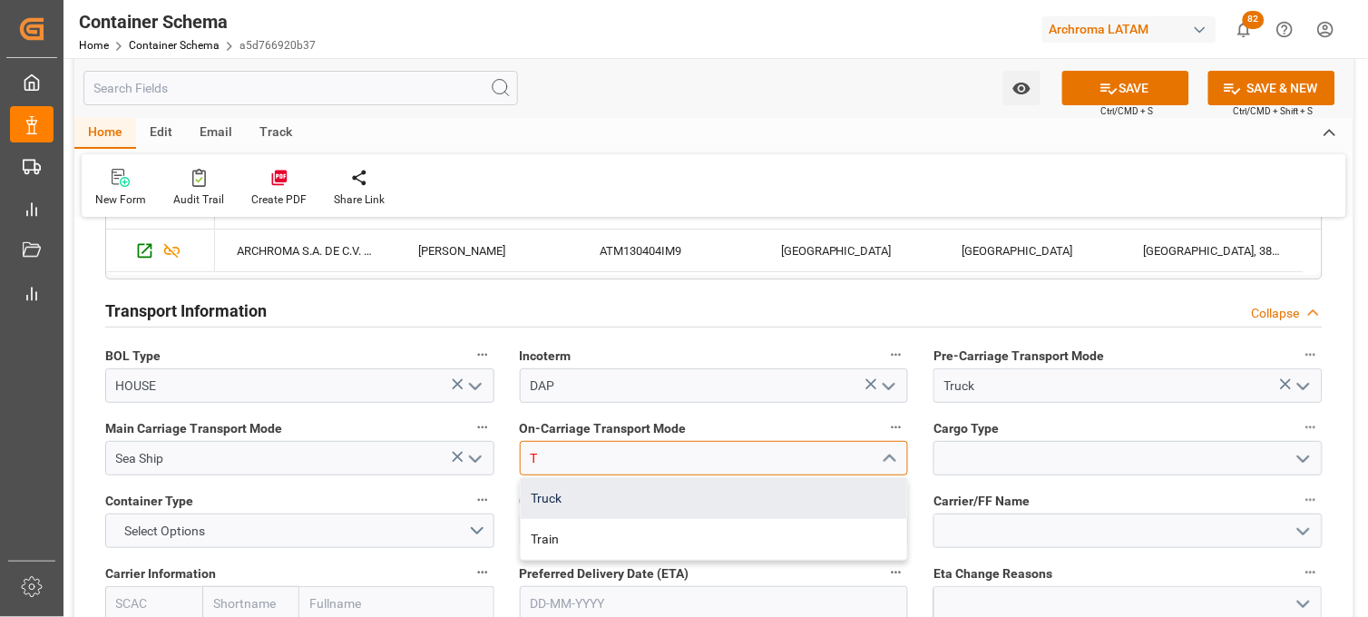
click at [594, 492] on div "Truck" at bounding box center [714, 498] width 387 height 41
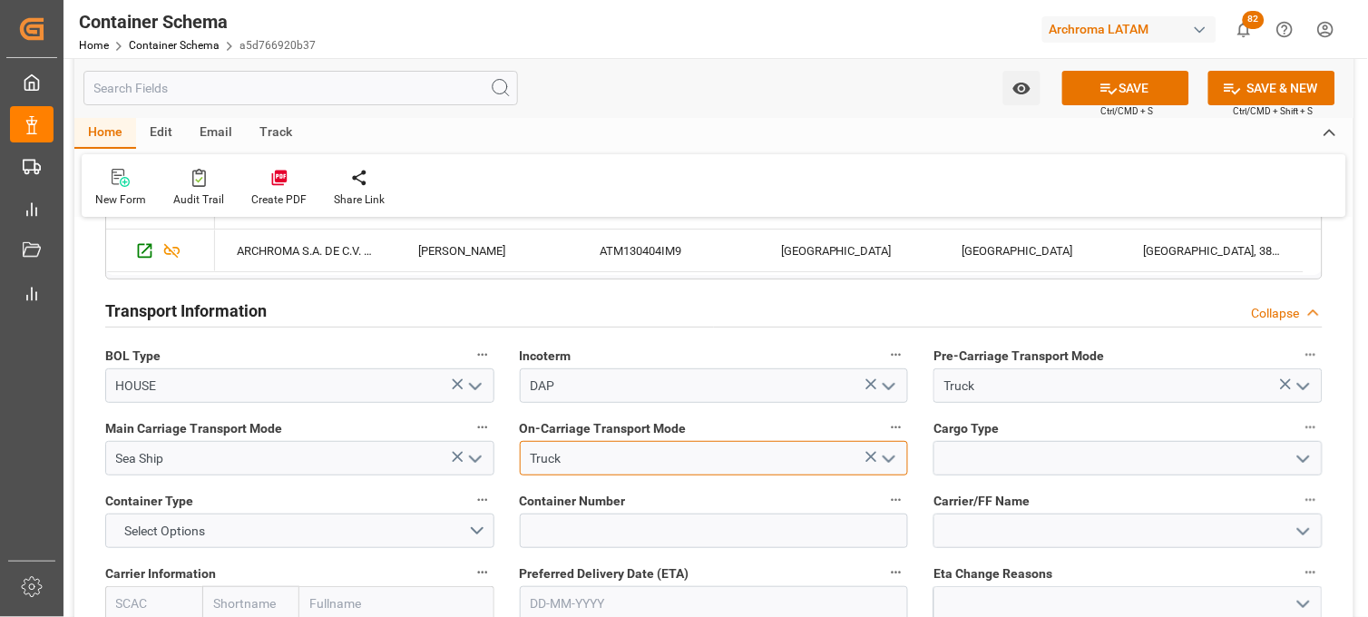
type input "Truck"
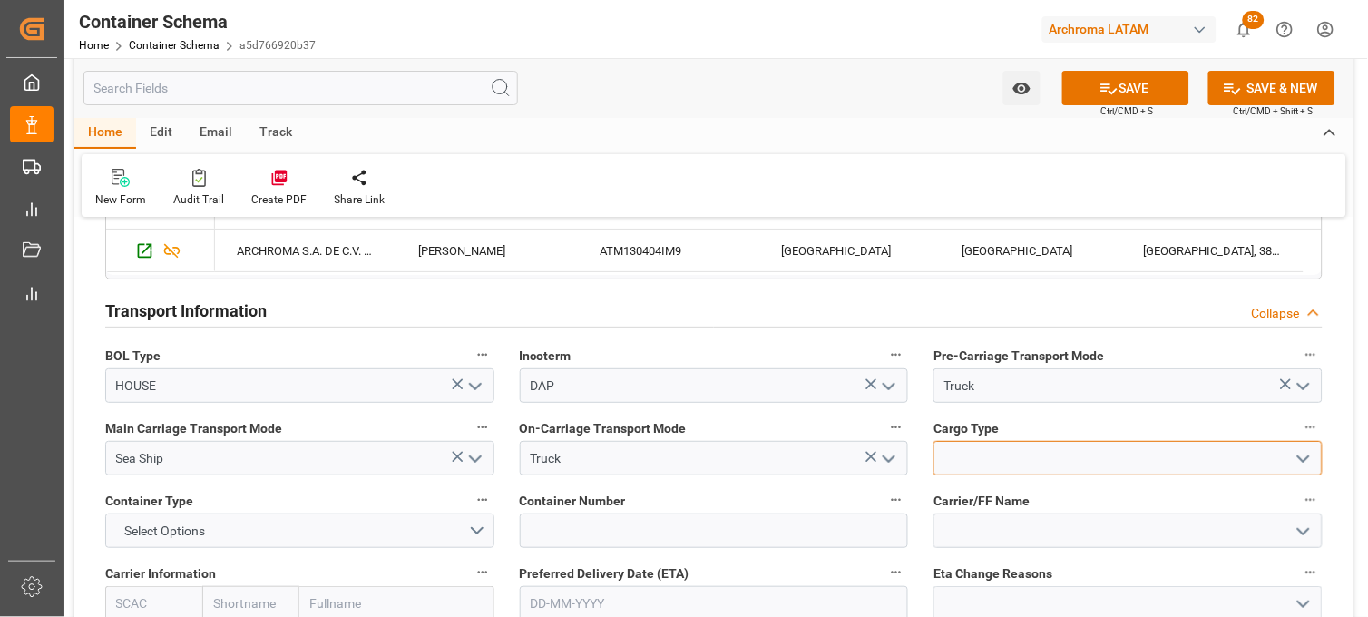
click at [948, 467] on input at bounding box center [1127, 458] width 389 height 34
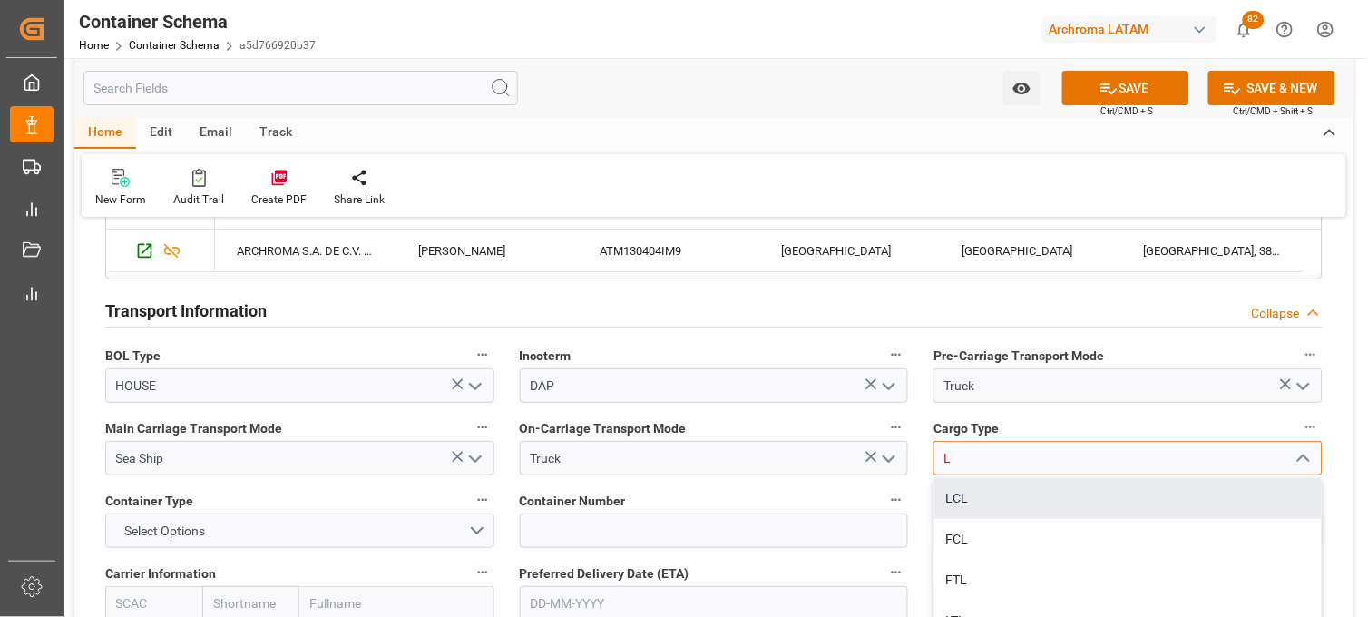
click at [951, 497] on div "LCL" at bounding box center [1127, 498] width 387 height 41
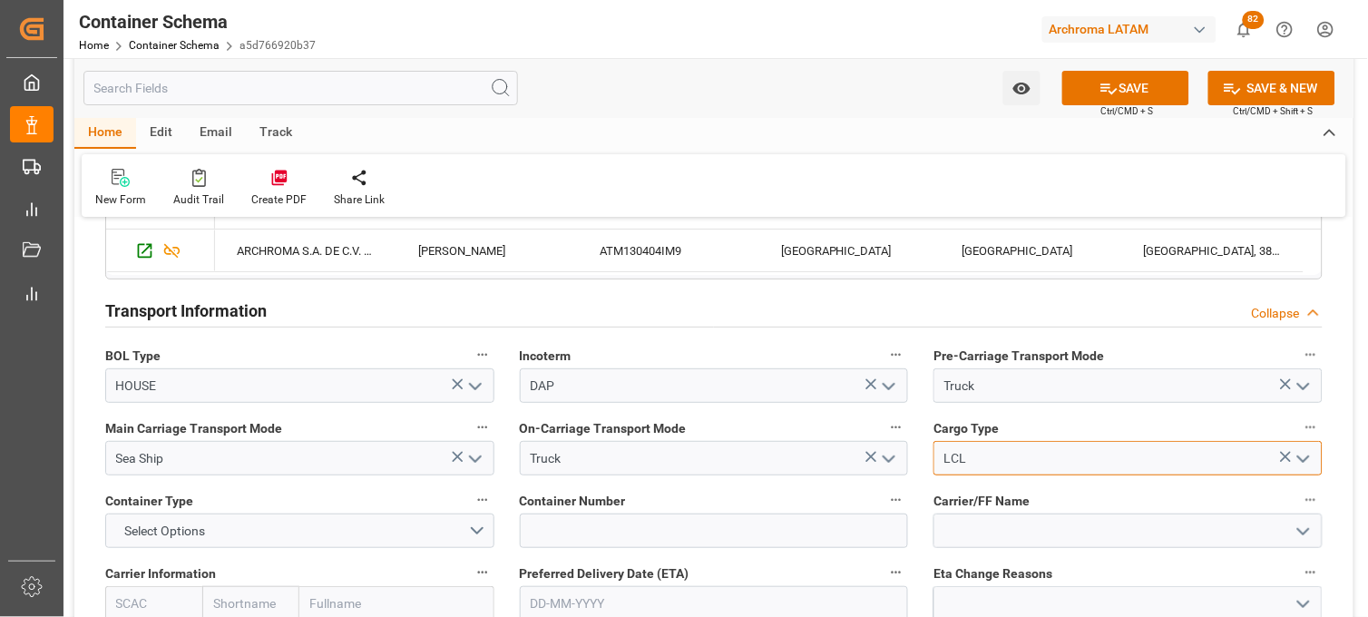
scroll to position [1612, 0]
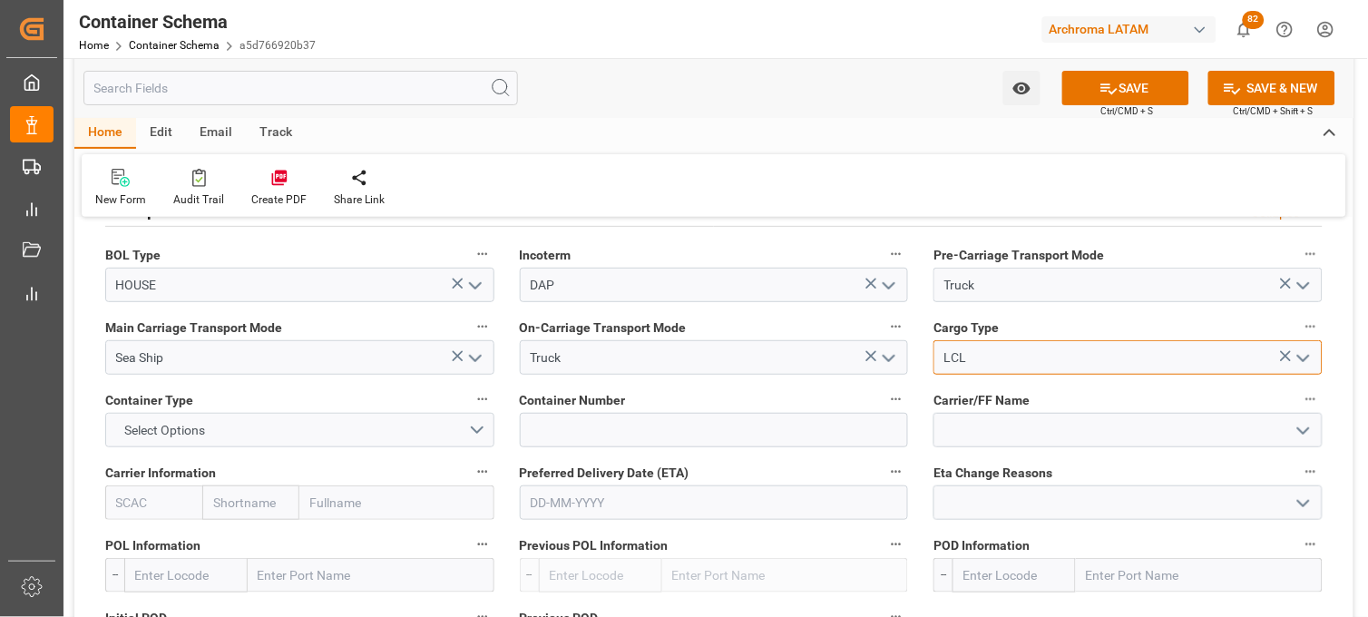
type input "LCL"
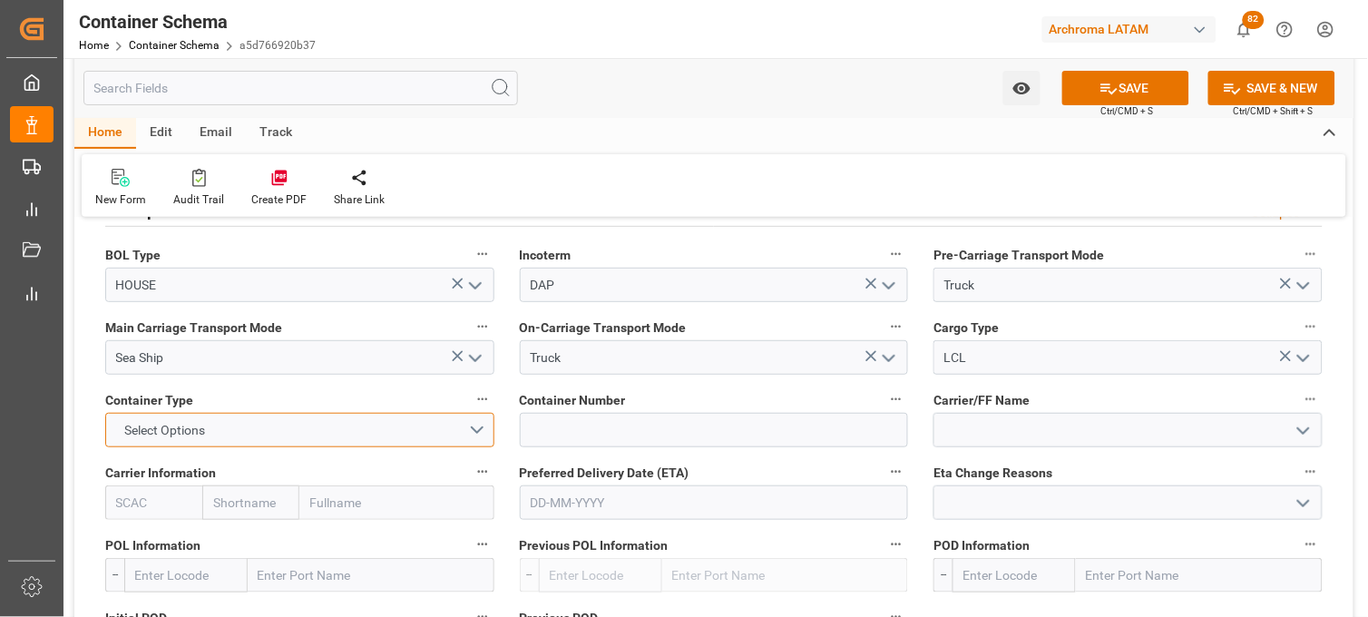
click at [476, 425] on button "Select Options" at bounding box center [299, 430] width 389 height 34
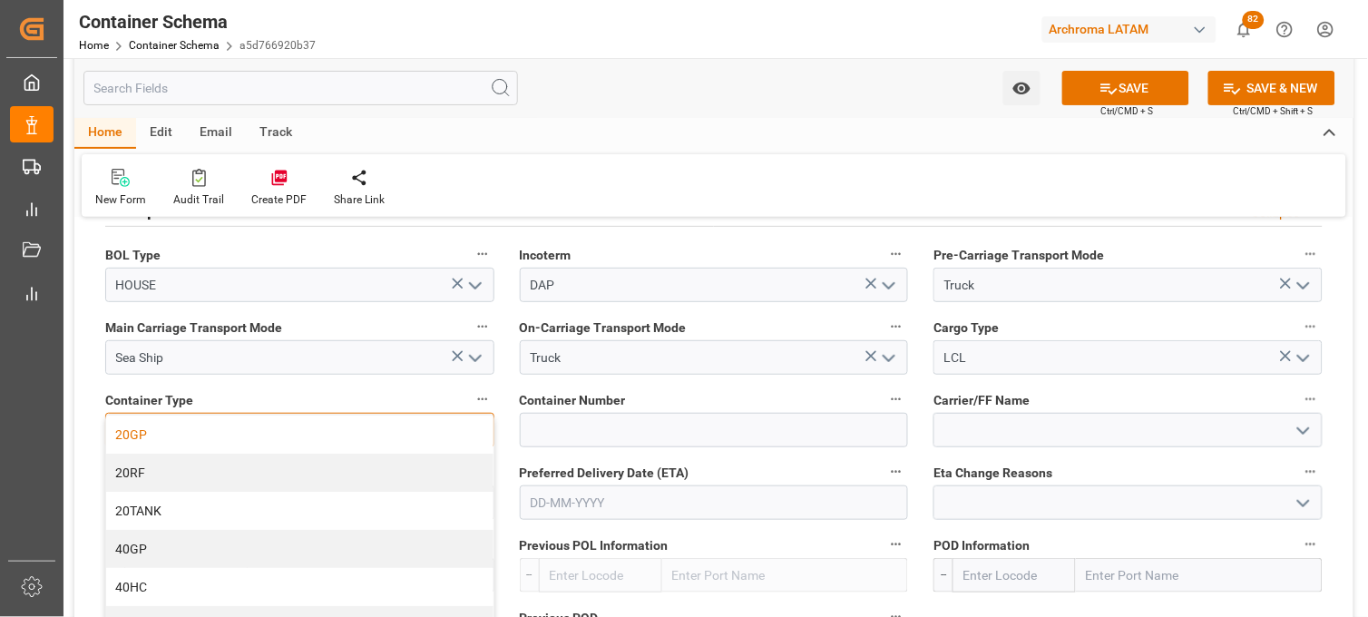
click at [172, 442] on div "20GP" at bounding box center [299, 434] width 387 height 38
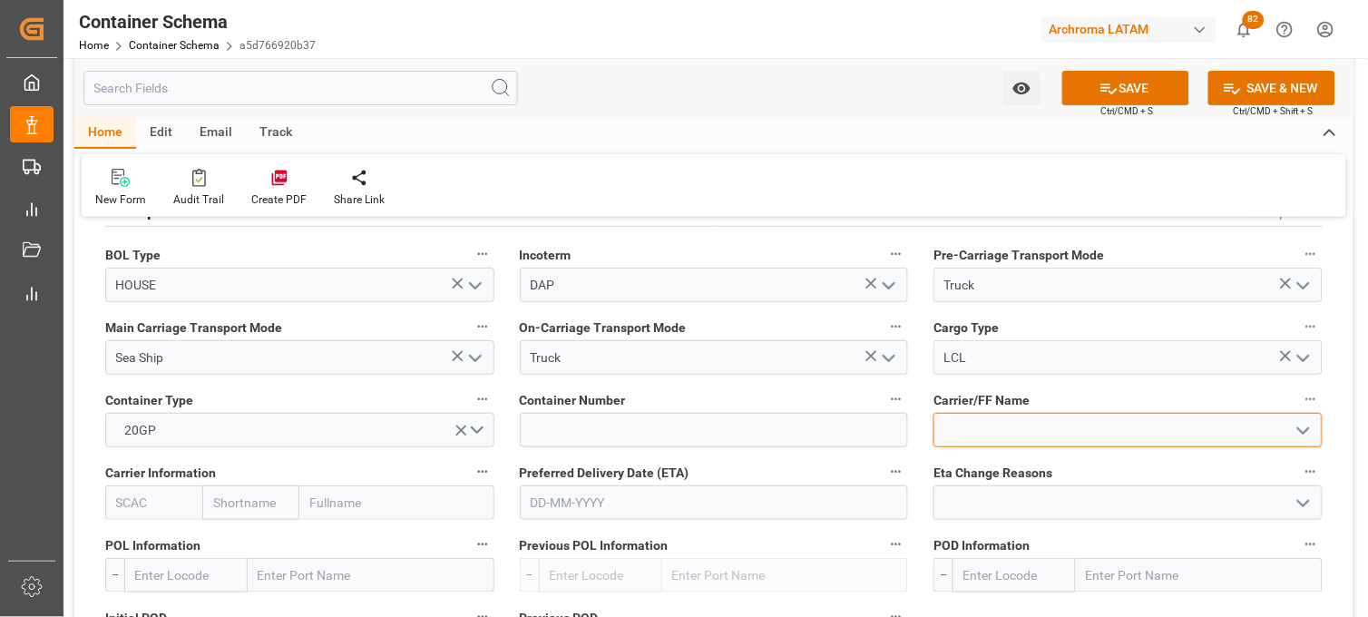
click at [963, 436] on input at bounding box center [1127, 430] width 389 height 34
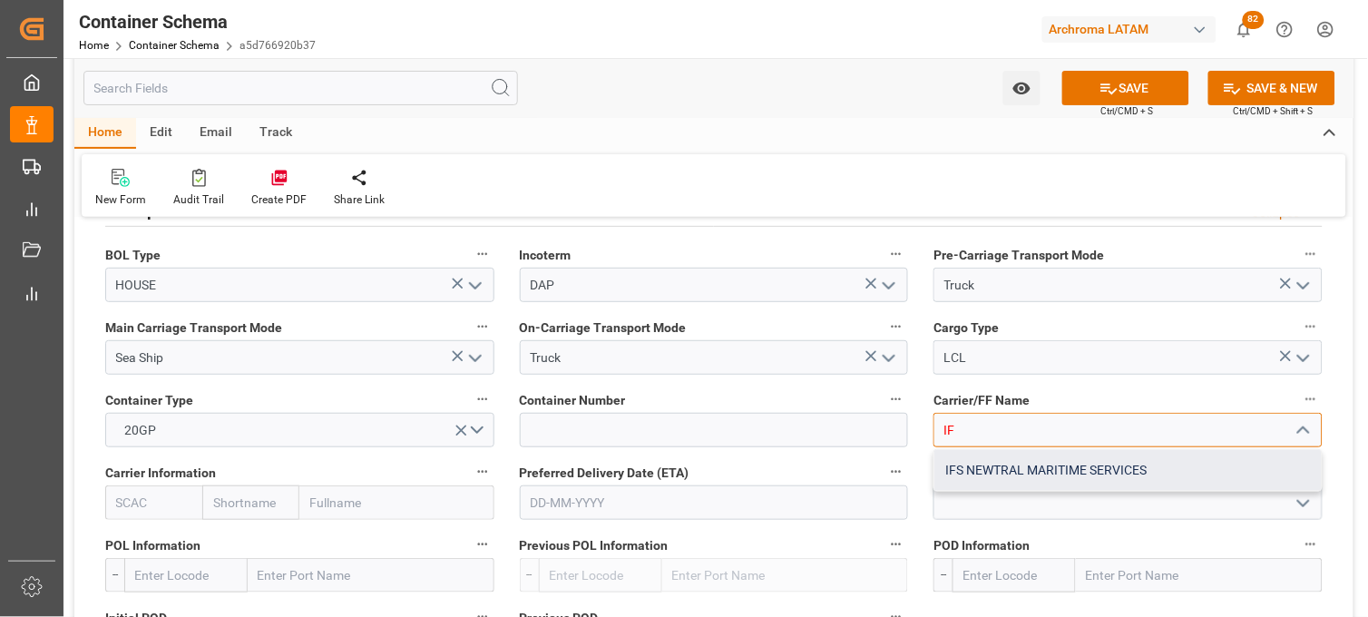
click at [968, 464] on div "IFS NEWTRAL MARITIME SERVICES" at bounding box center [1127, 470] width 387 height 41
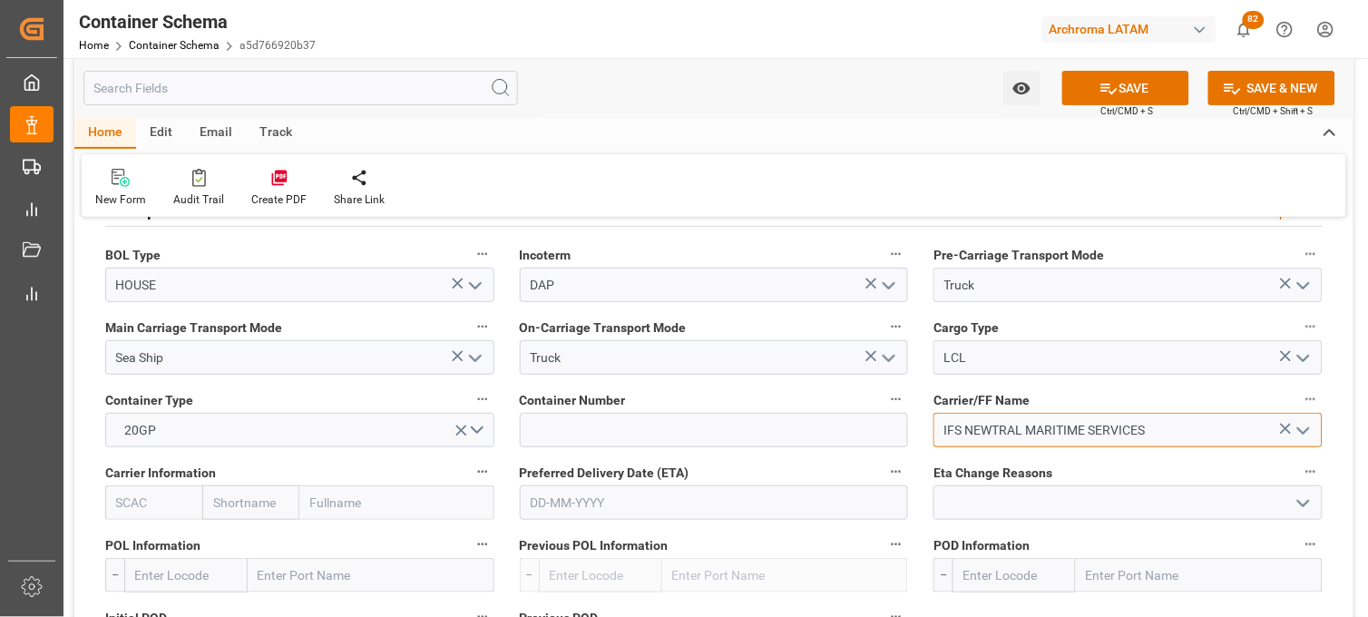
scroll to position [1713, 0]
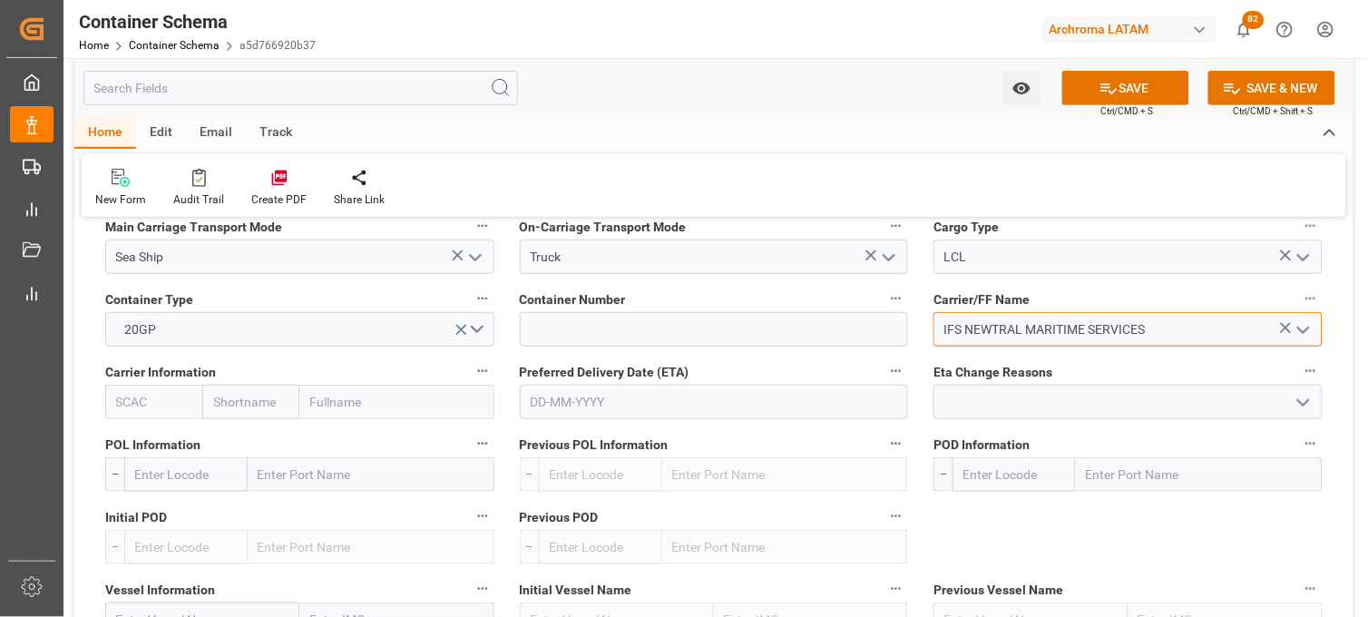
type input "IFS NEWTRAL MARITIME SERVICES"
click at [585, 402] on input "text" at bounding box center [714, 402] width 389 height 34
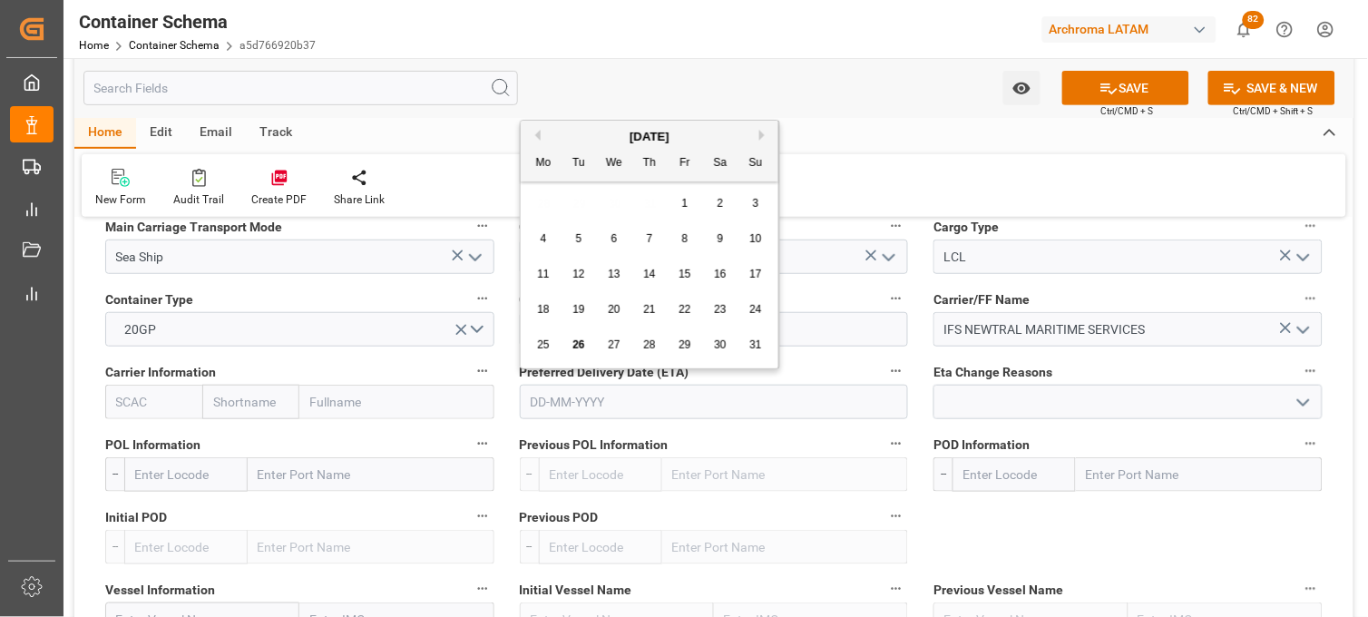
drag, startPoint x: 540, startPoint y: 211, endPoint x: 542, endPoint y: 220, distance: 9.5
click at [540, 214] on div "28 29 30 31 1 2 3" at bounding box center [650, 203] width 248 height 35
click at [720, 347] on span "30" at bounding box center [720, 344] width 12 height 13
type input "30-08-2025"
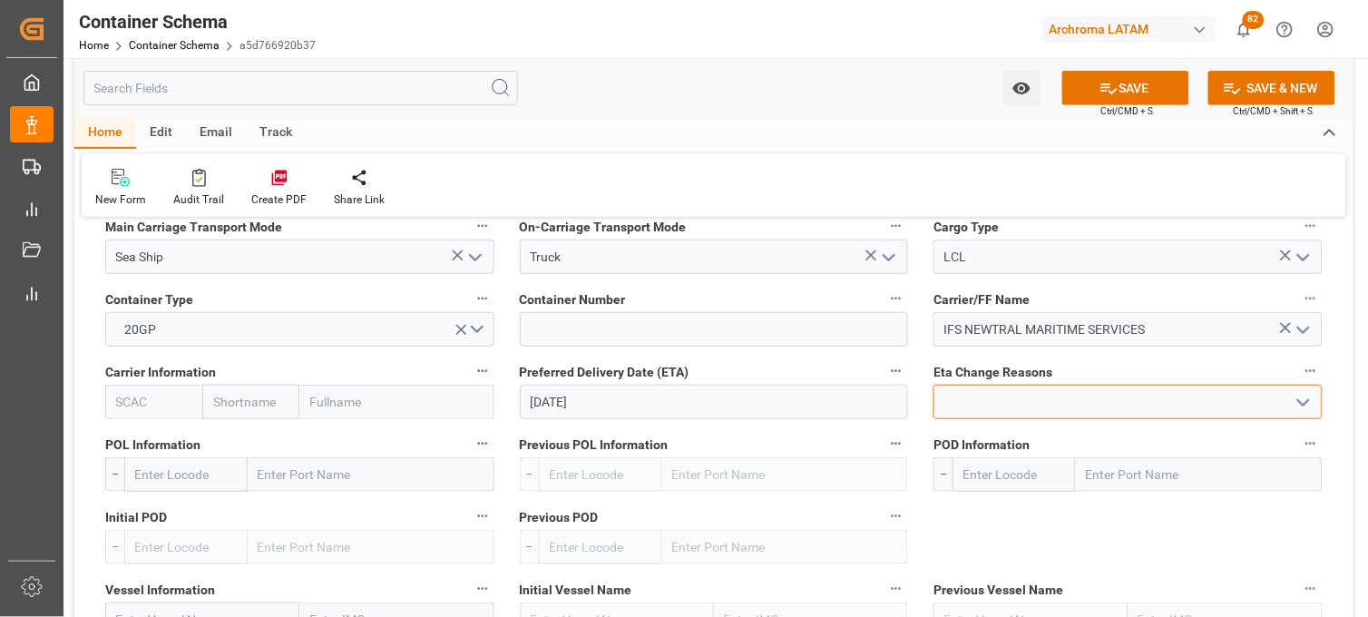
click at [977, 405] on input at bounding box center [1127, 402] width 389 height 34
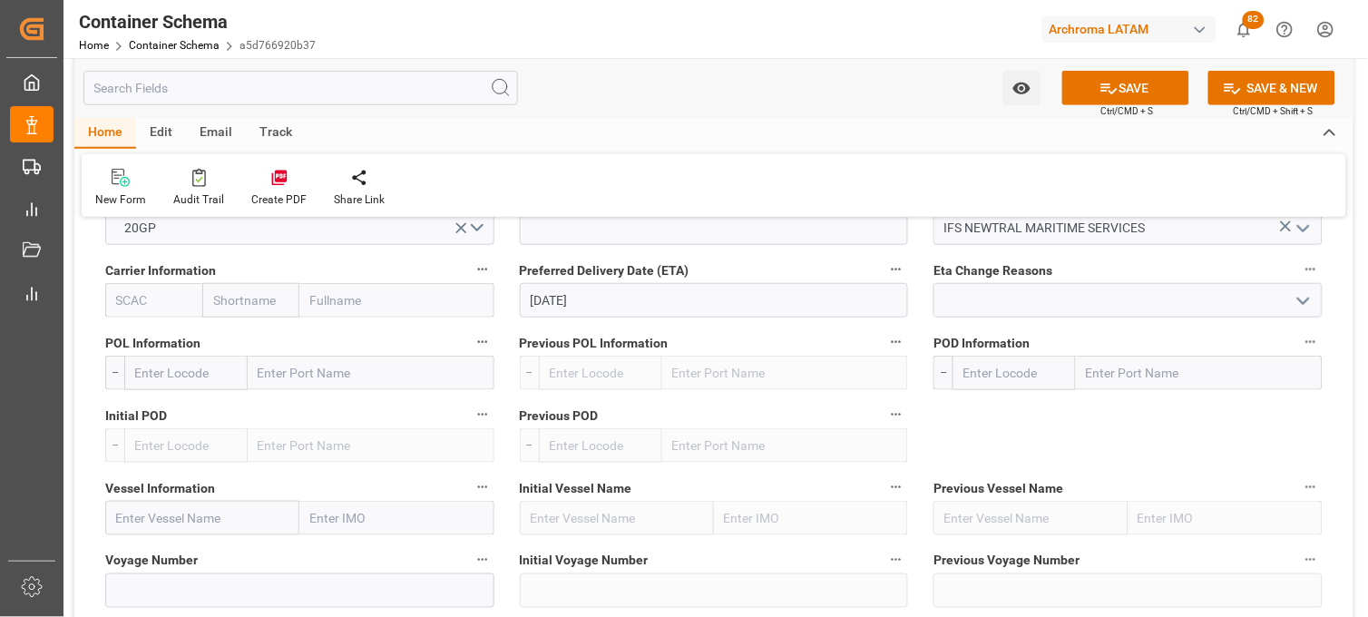
click at [342, 369] on input "text" at bounding box center [371, 373] width 247 height 34
click at [325, 379] on input "text" at bounding box center [371, 373] width 247 height 34
type input "SANTOS"
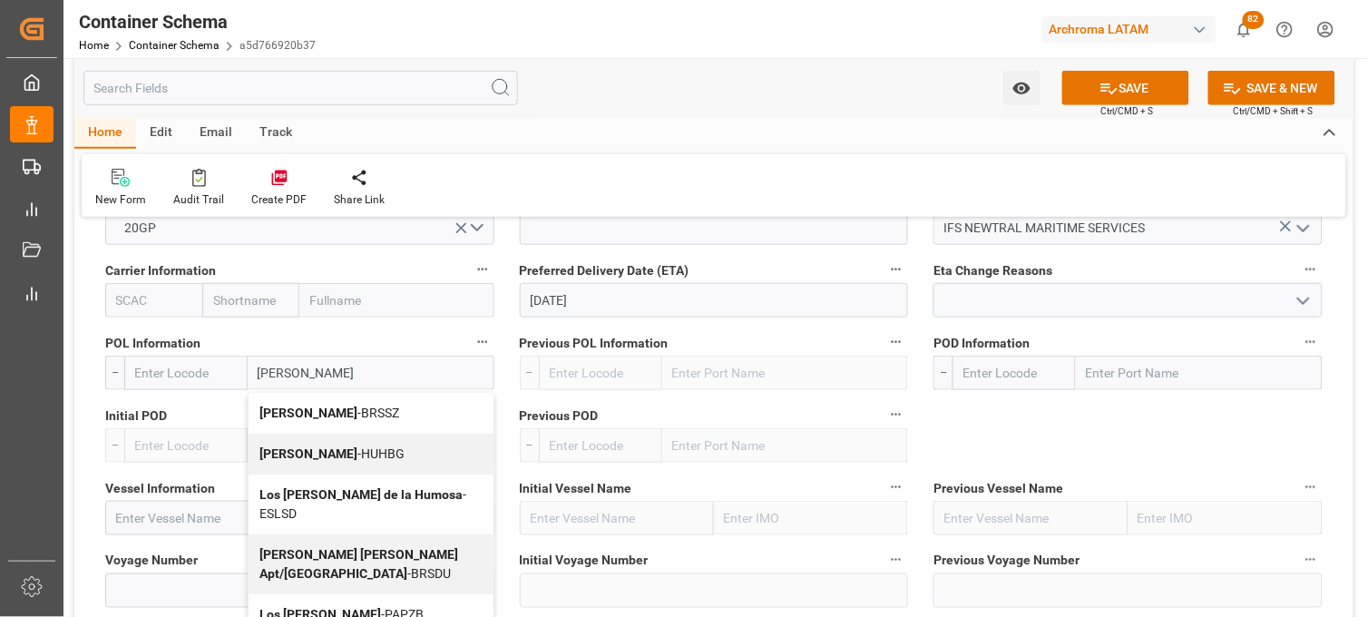
click at [300, 408] on span "Santos - BRSSZ" at bounding box center [329, 413] width 140 height 15
type input "BRSSZ"
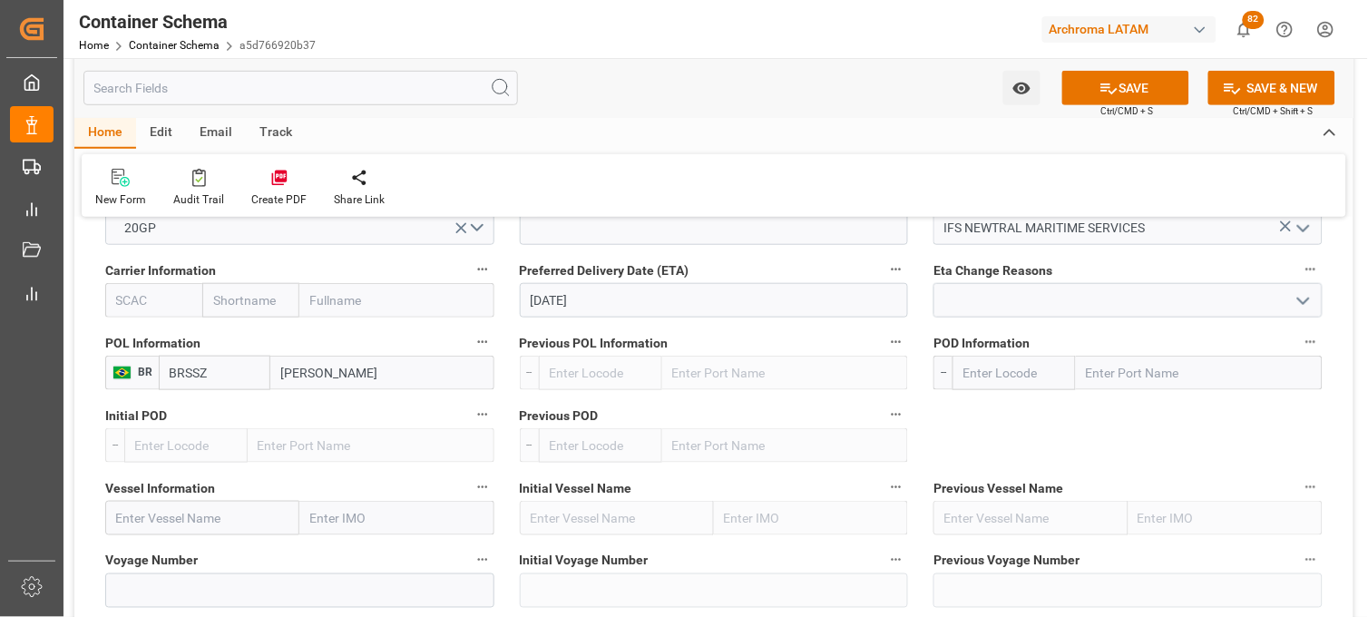
type input "Santos"
click at [1134, 372] on input "text" at bounding box center [1199, 373] width 247 height 34
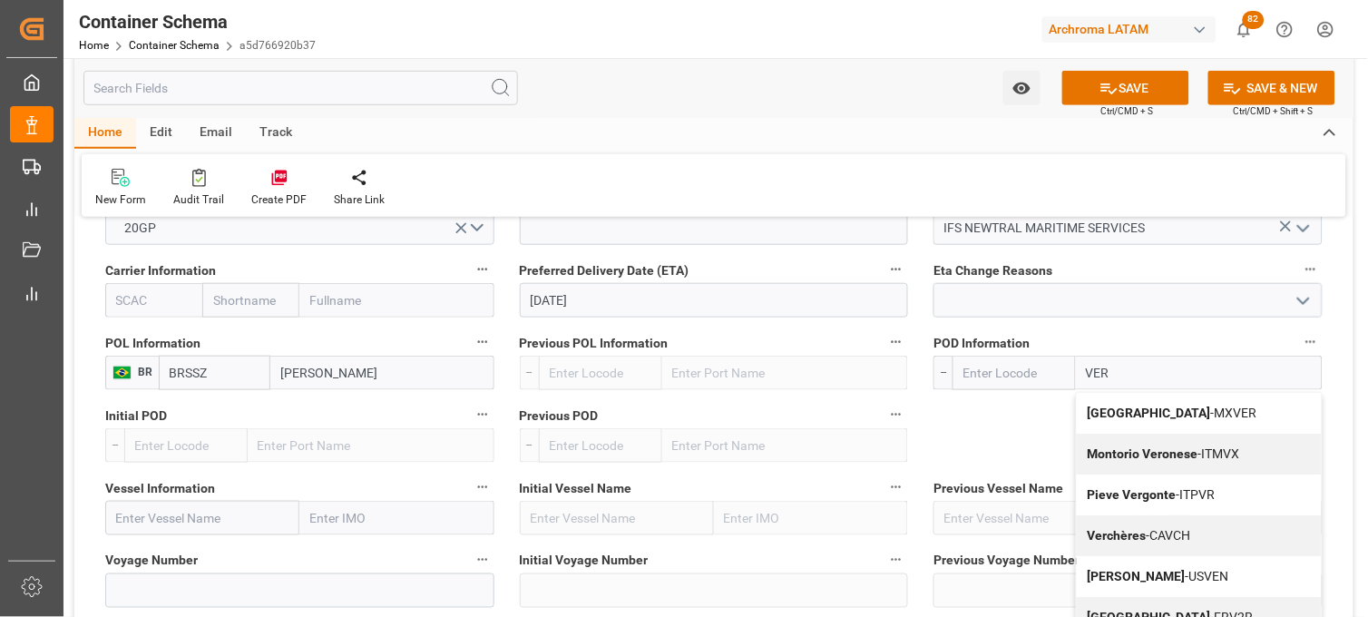
type input "VERA"
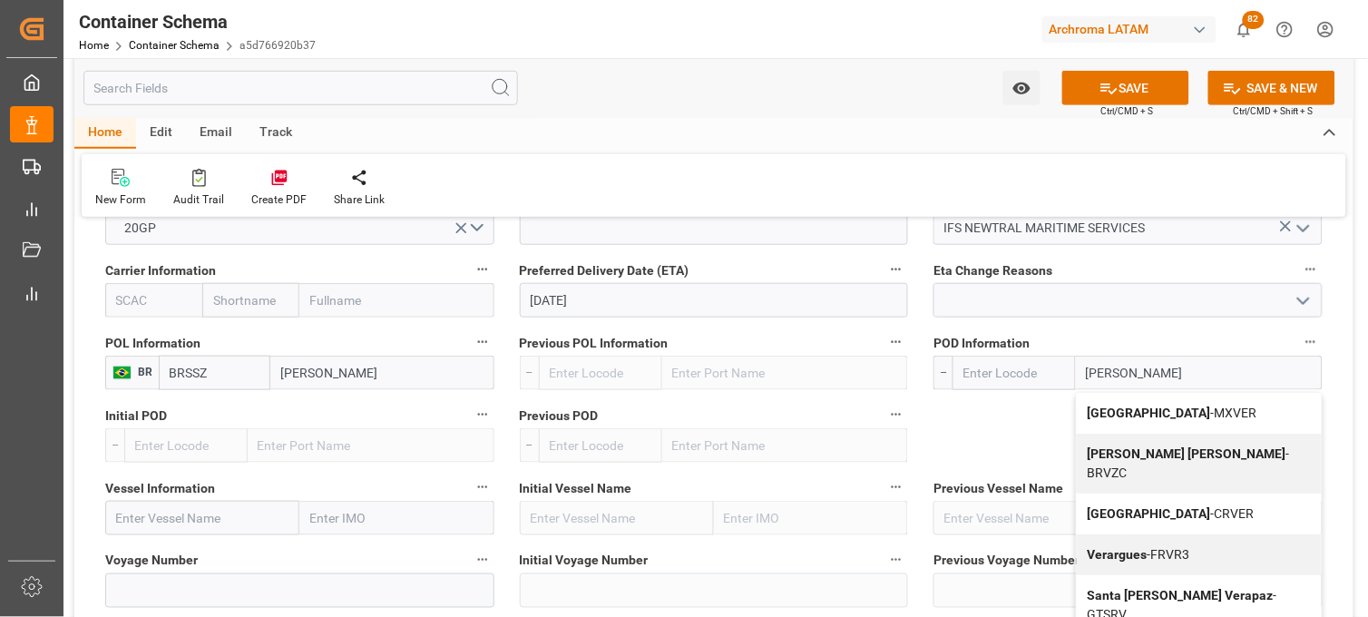
click at [1107, 417] on b "[GEOGRAPHIC_DATA]" at bounding box center [1149, 413] width 123 height 15
type input "MXVER"
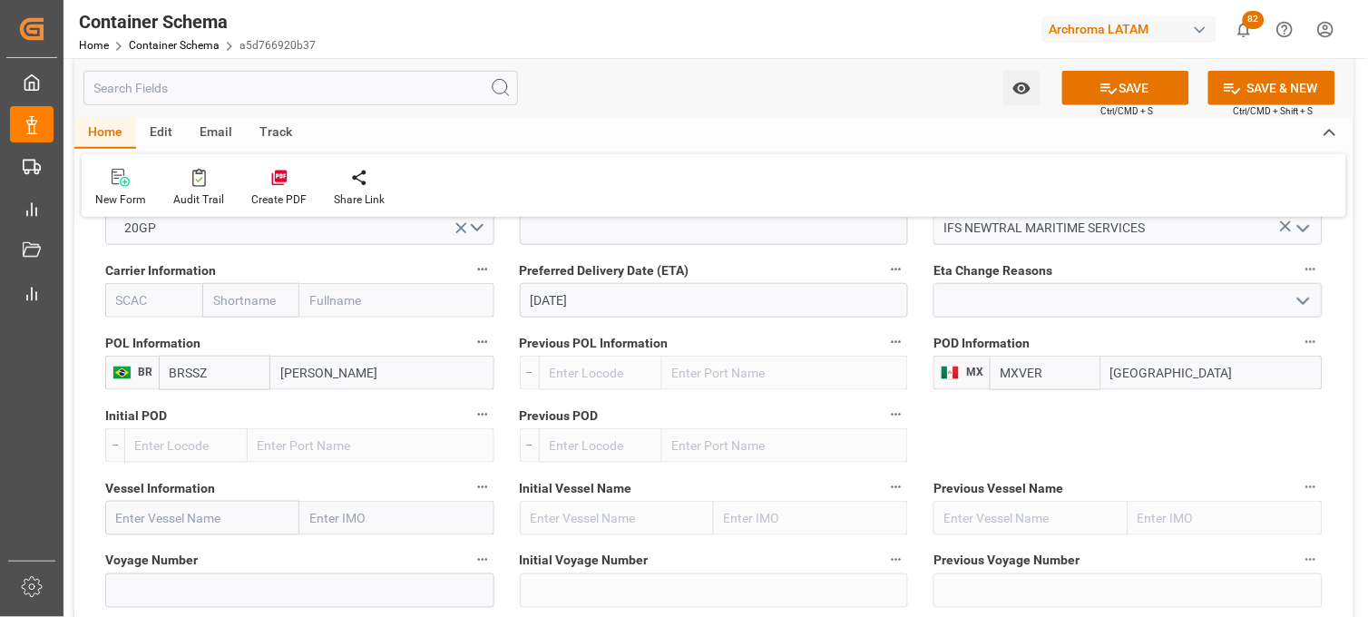
scroll to position [1915, 0]
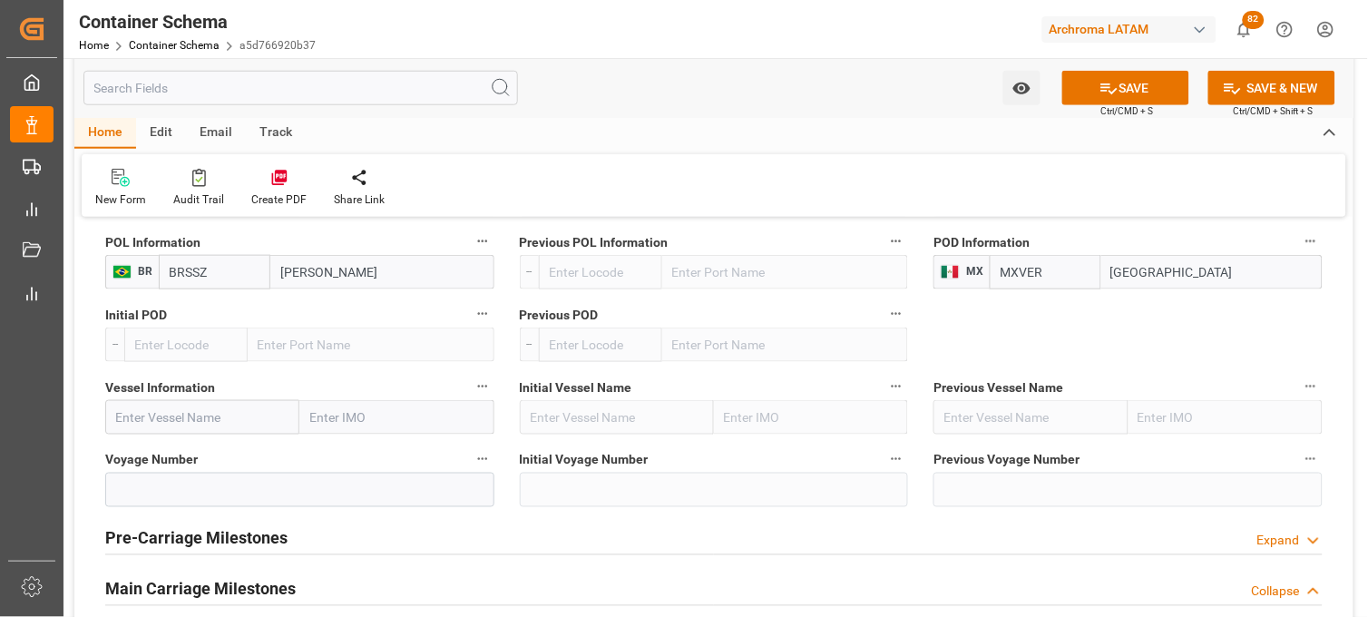
type input "[GEOGRAPHIC_DATA]"
click at [170, 412] on input "text" at bounding box center [202, 417] width 194 height 34
paste input "ZIM BALTIMORE"
type input "ZIM BALTIMORE"
click at [166, 454] on b "ZIM BALTIMORE" at bounding box center [178, 467] width 123 height 34
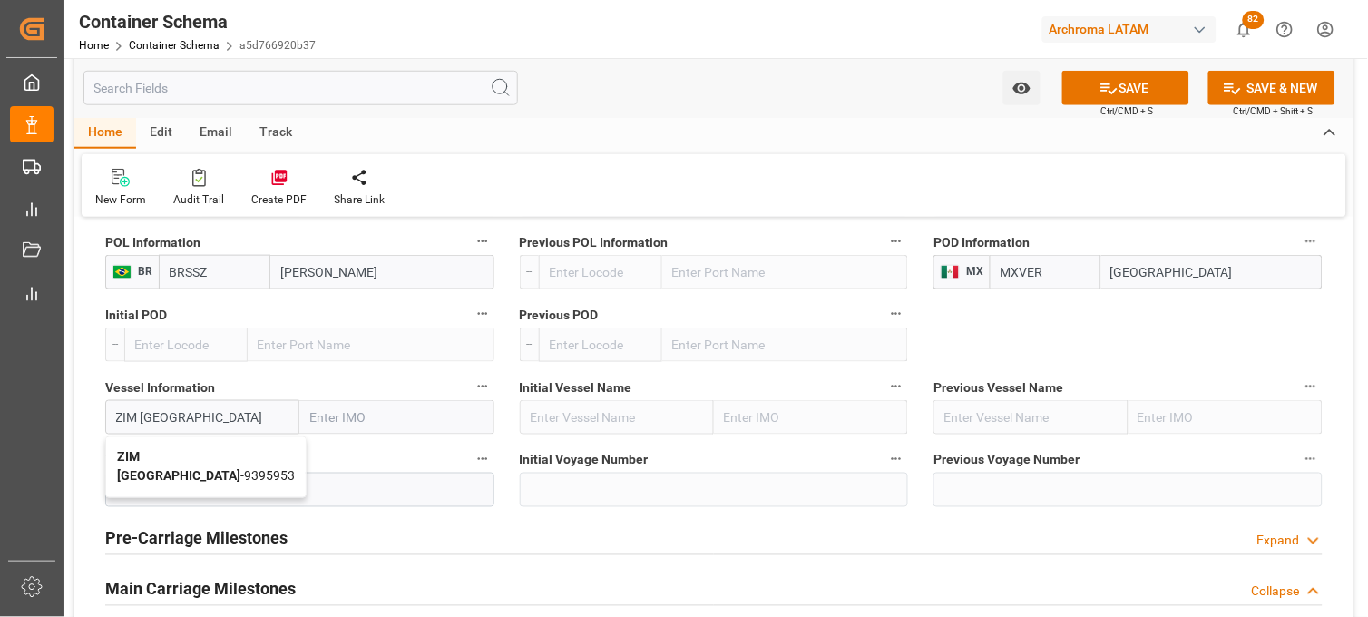
type input "9395953"
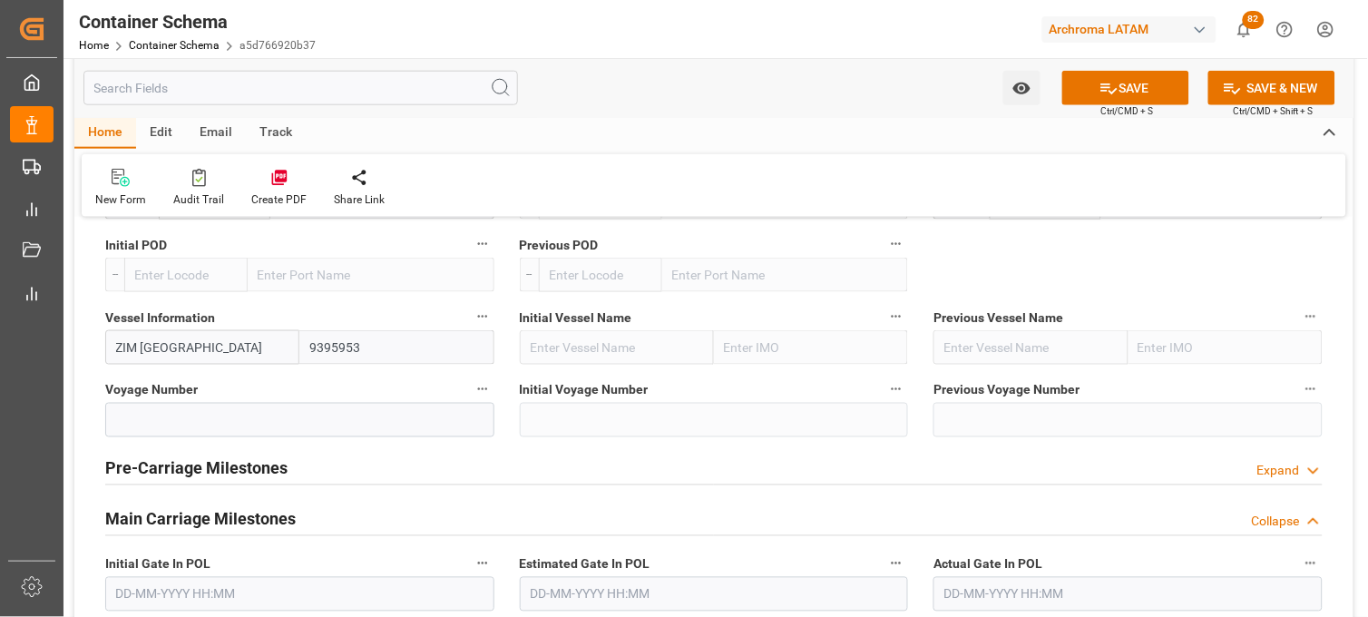
scroll to position [2016, 0]
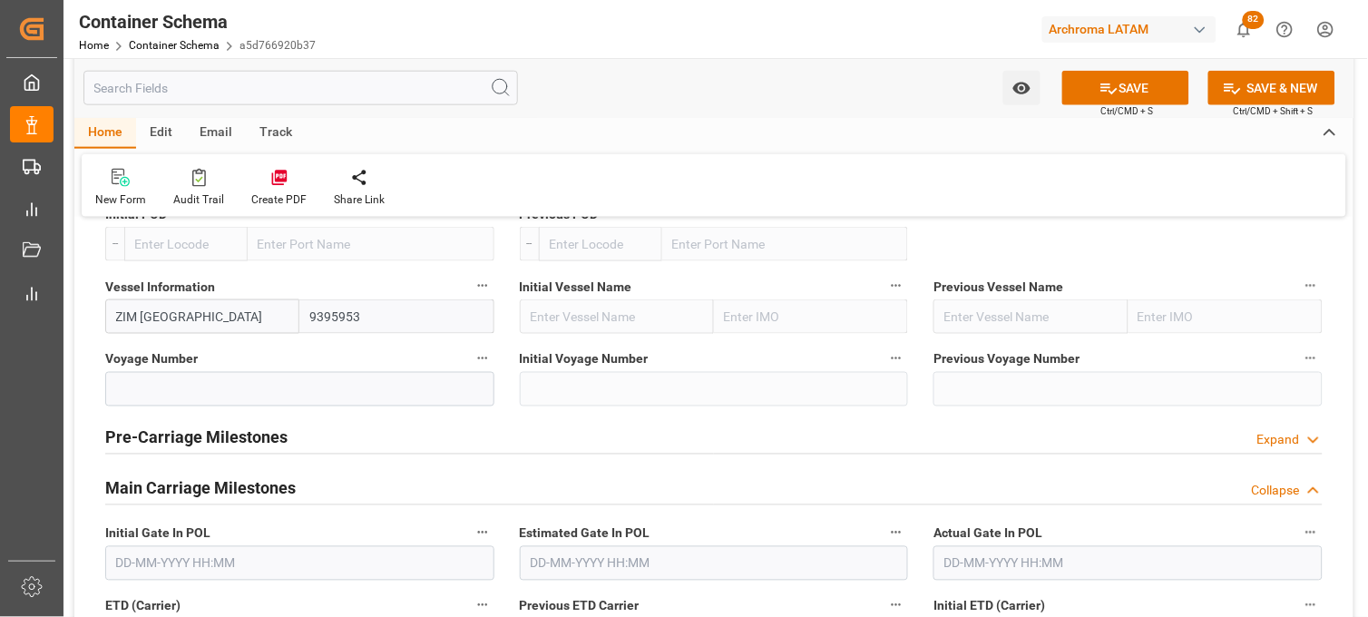
type input "ZIM BALTIMORE"
click at [245, 396] on input at bounding box center [299, 389] width 389 height 34
paste input "343N"
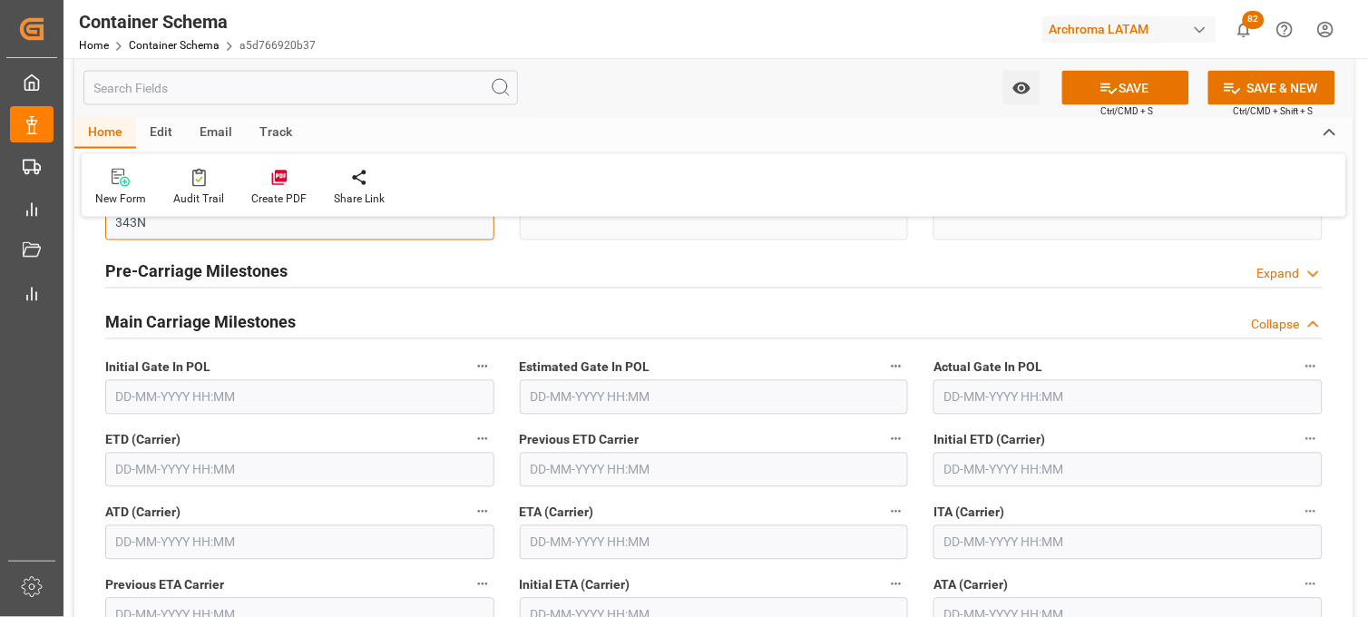
scroll to position [2217, 0]
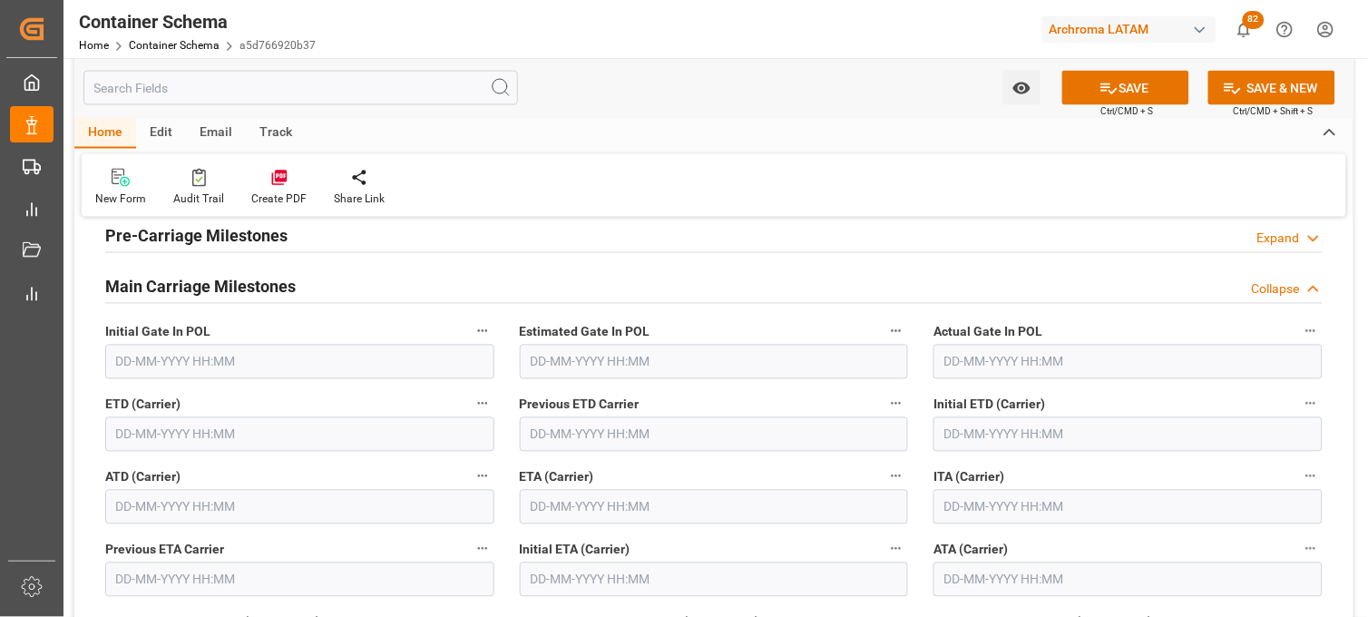
type input "343N"
click at [572, 509] on input "text" at bounding box center [714, 507] width 389 height 34
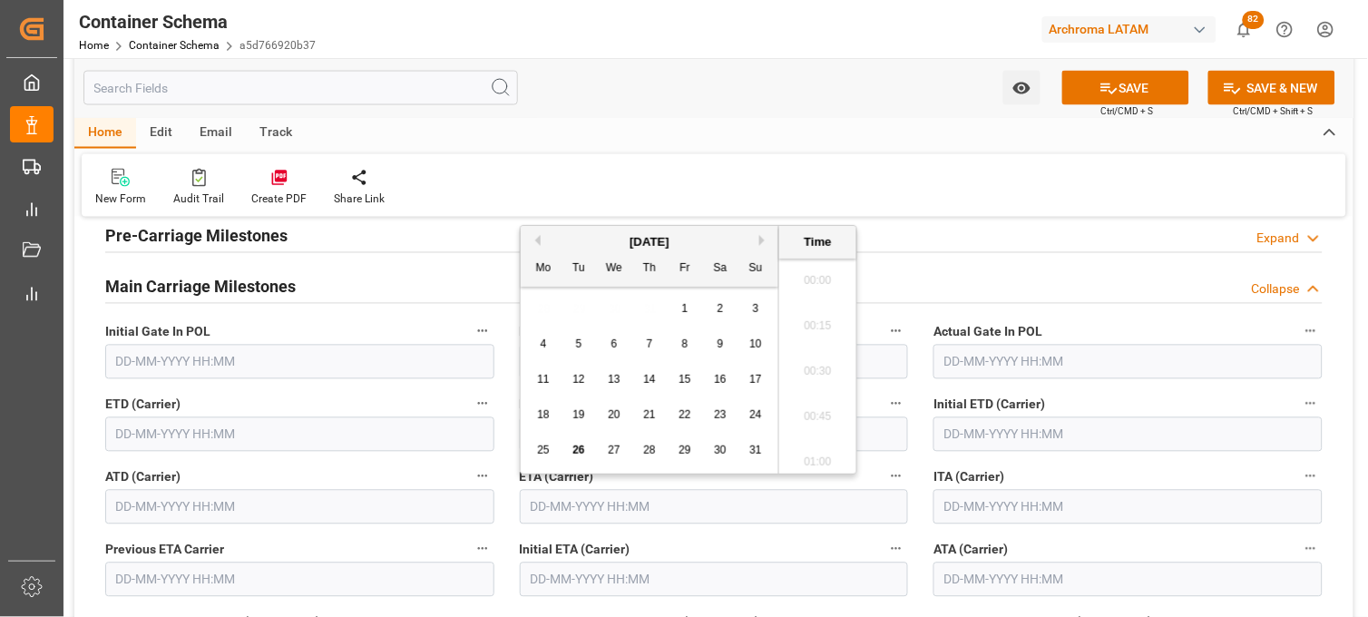
scroll to position [3589, 0]
click at [618, 449] on span "27" at bounding box center [614, 450] width 12 height 13
click at [820, 413] on li "20:30" at bounding box center [817, 411] width 77 height 45
type input "27-08-2025 20:30"
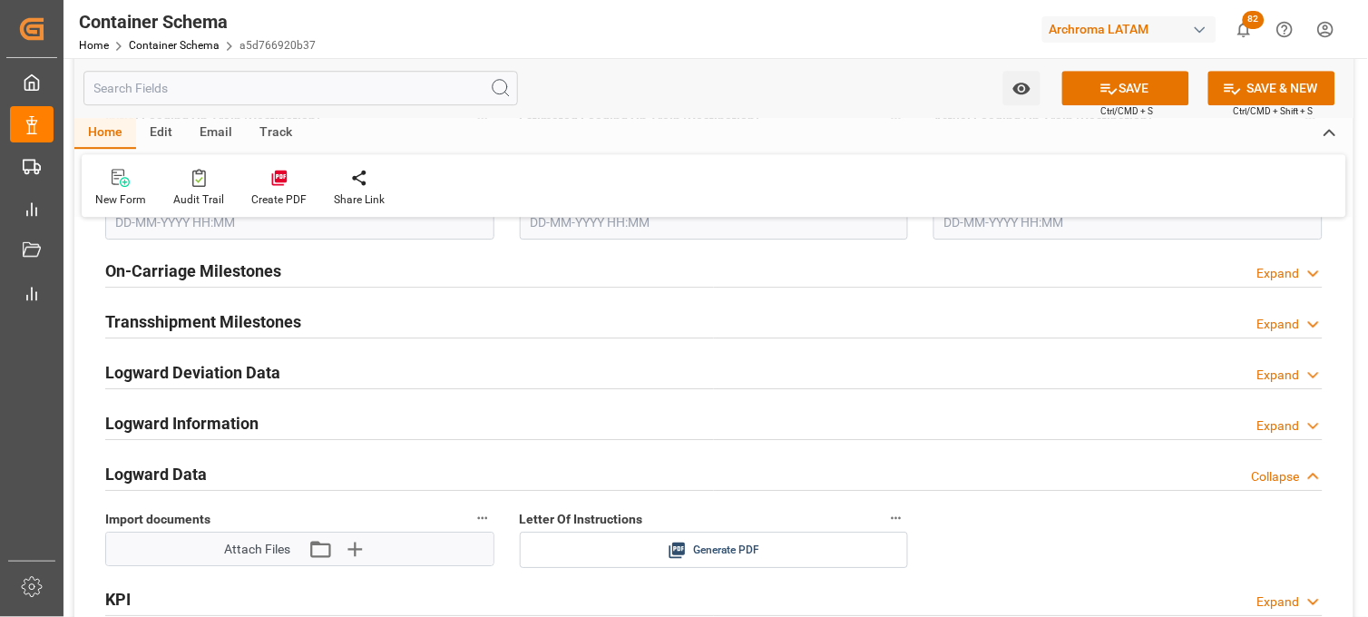
scroll to position [2822, 0]
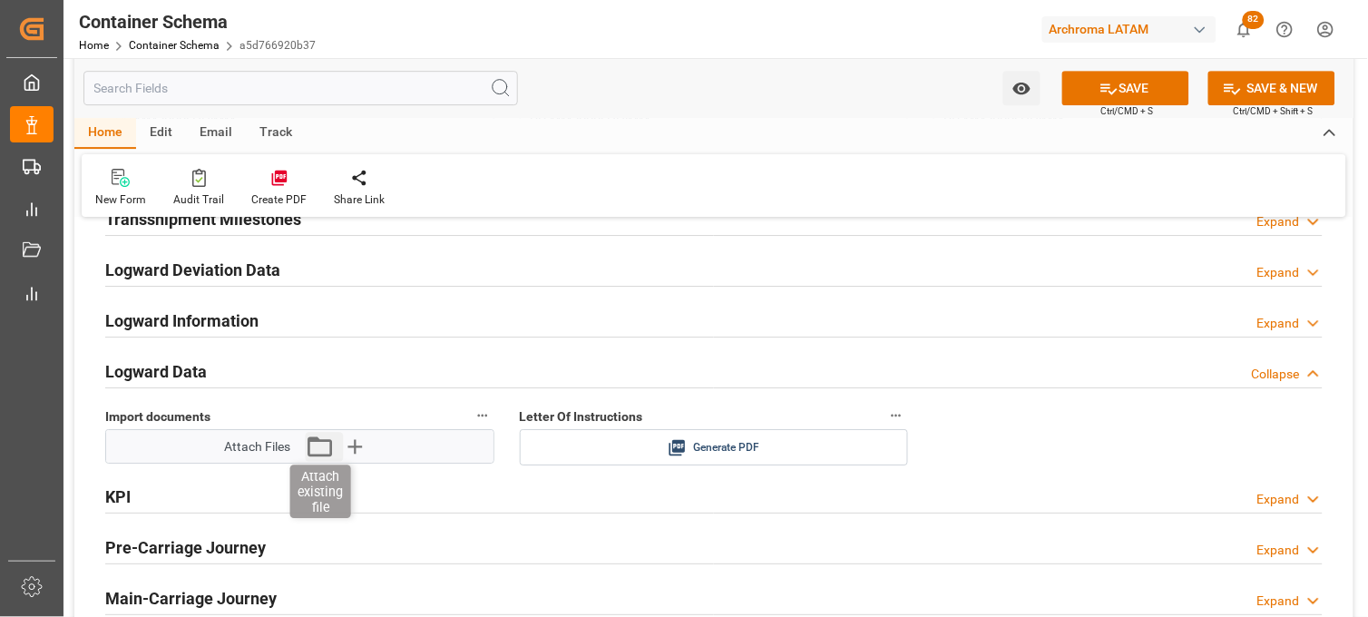
click at [313, 450] on icon "button" at bounding box center [320, 446] width 29 height 29
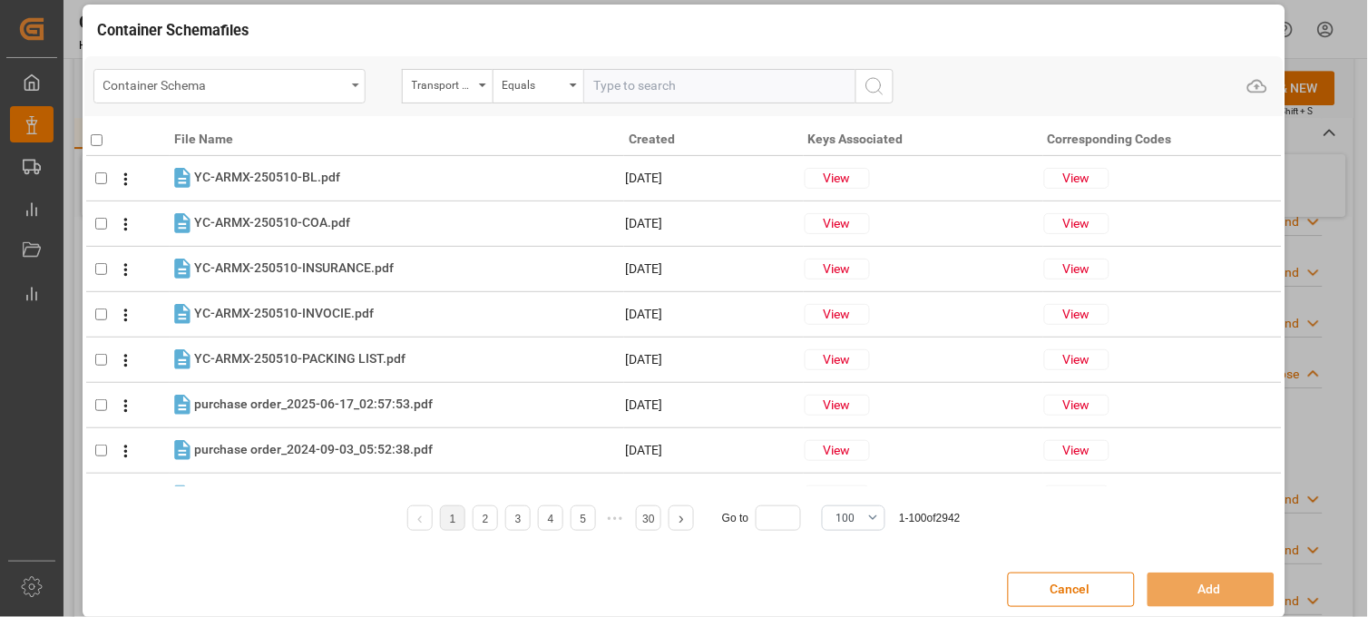
click at [177, 92] on div "Container Schema" at bounding box center [224, 84] width 242 height 23
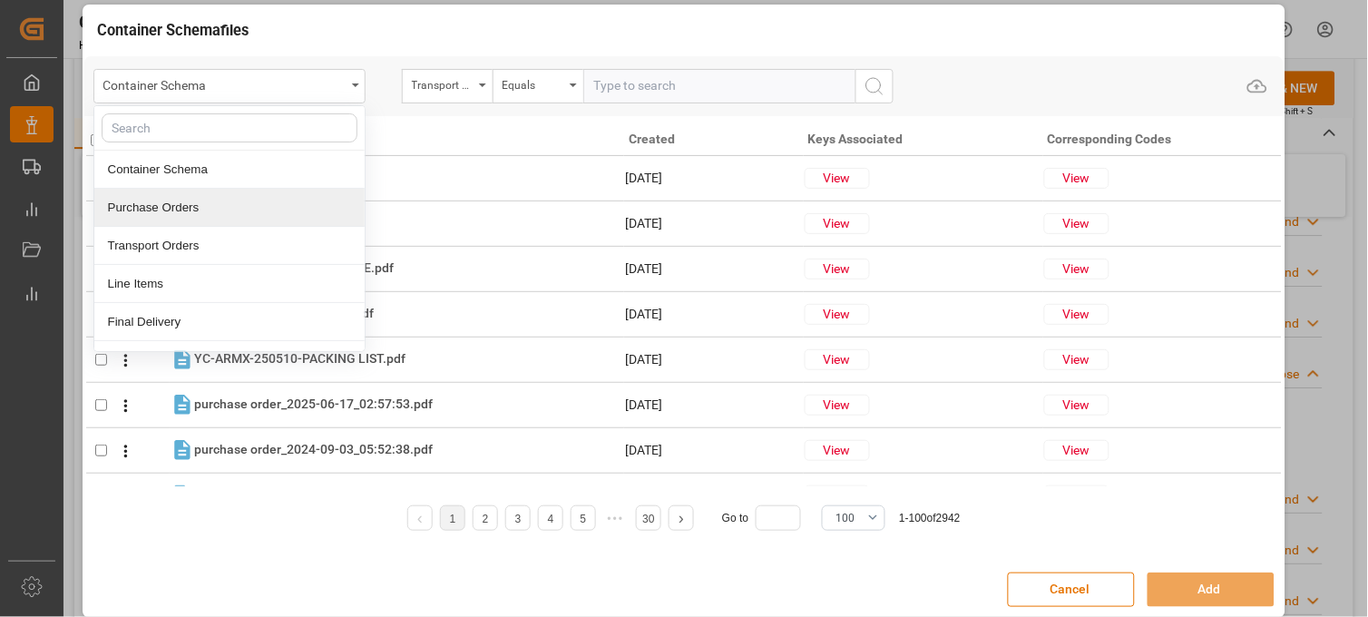
click at [195, 207] on div "Purchase Orders" at bounding box center [229, 208] width 270 height 38
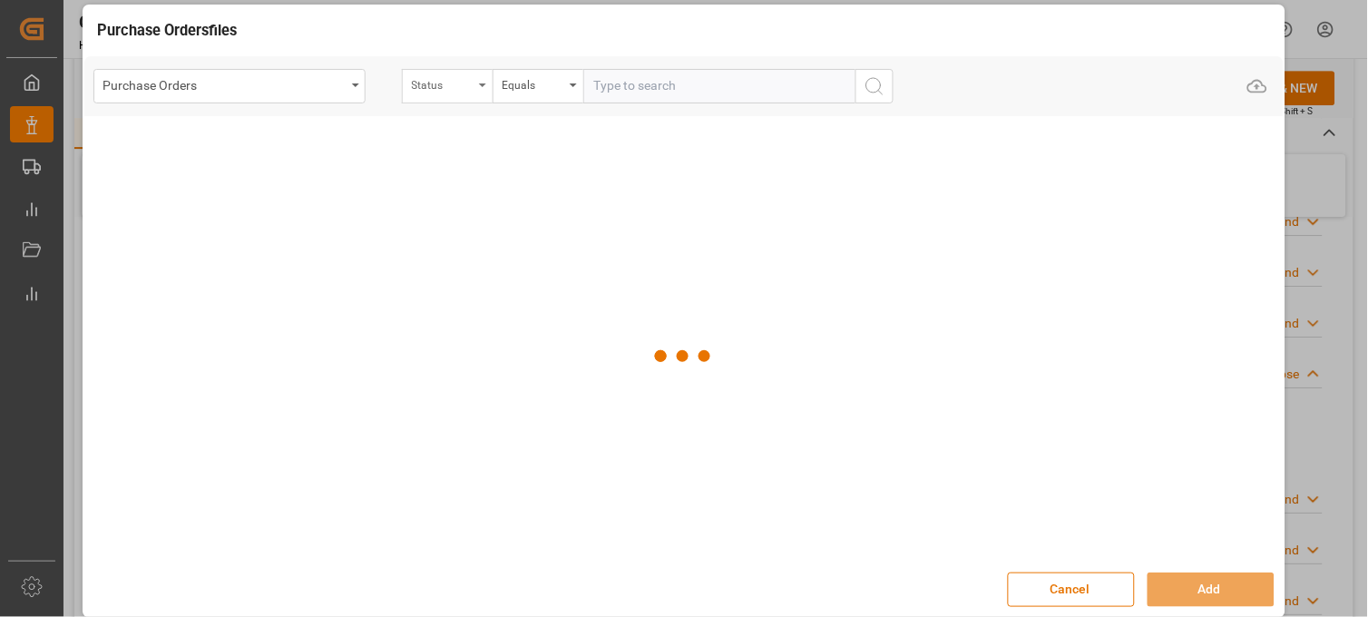
click at [455, 88] on div "Status" at bounding box center [443, 83] width 62 height 21
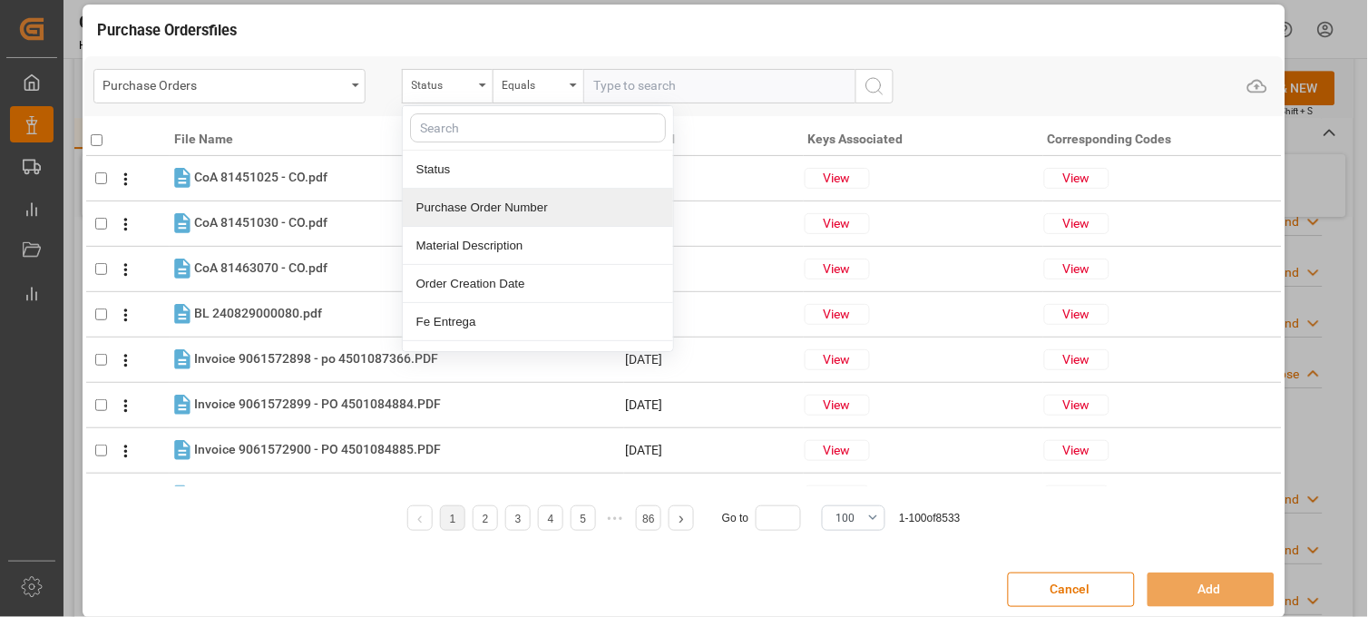
click at [463, 209] on div "Purchase Order Number" at bounding box center [538, 208] width 270 height 38
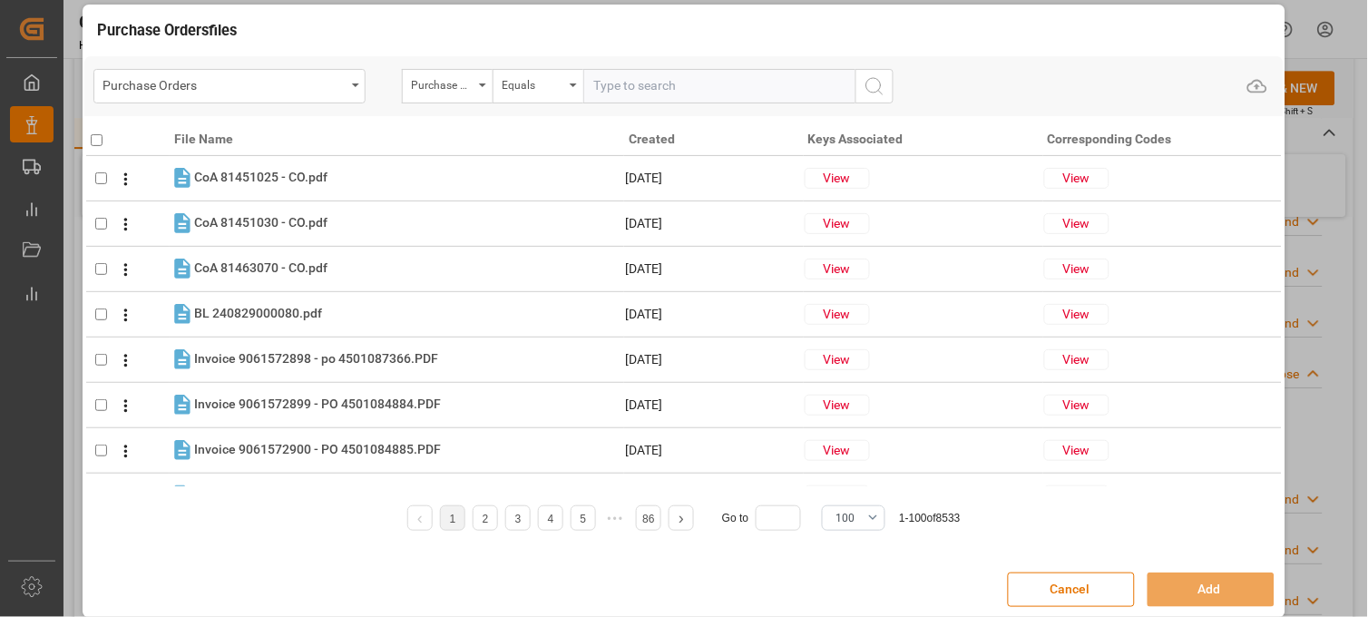
click at [617, 91] on input "text" at bounding box center [719, 86] width 272 height 34
click at [613, 83] on input "text" at bounding box center [719, 86] width 272 height 34
paste input "4504505151"
type input "4504505151"
click at [869, 82] on icon "search button" at bounding box center [875, 86] width 22 height 22
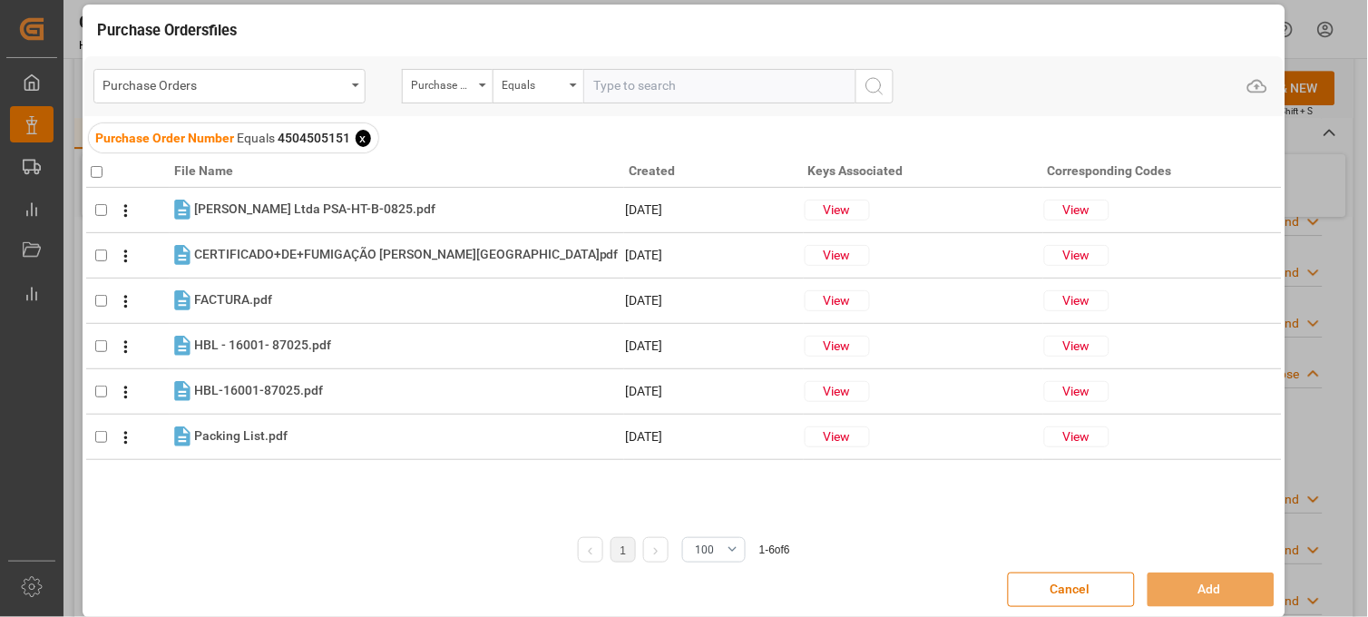
click at [98, 169] on input "checkbox" at bounding box center [97, 172] width 12 height 12
checkbox input "true"
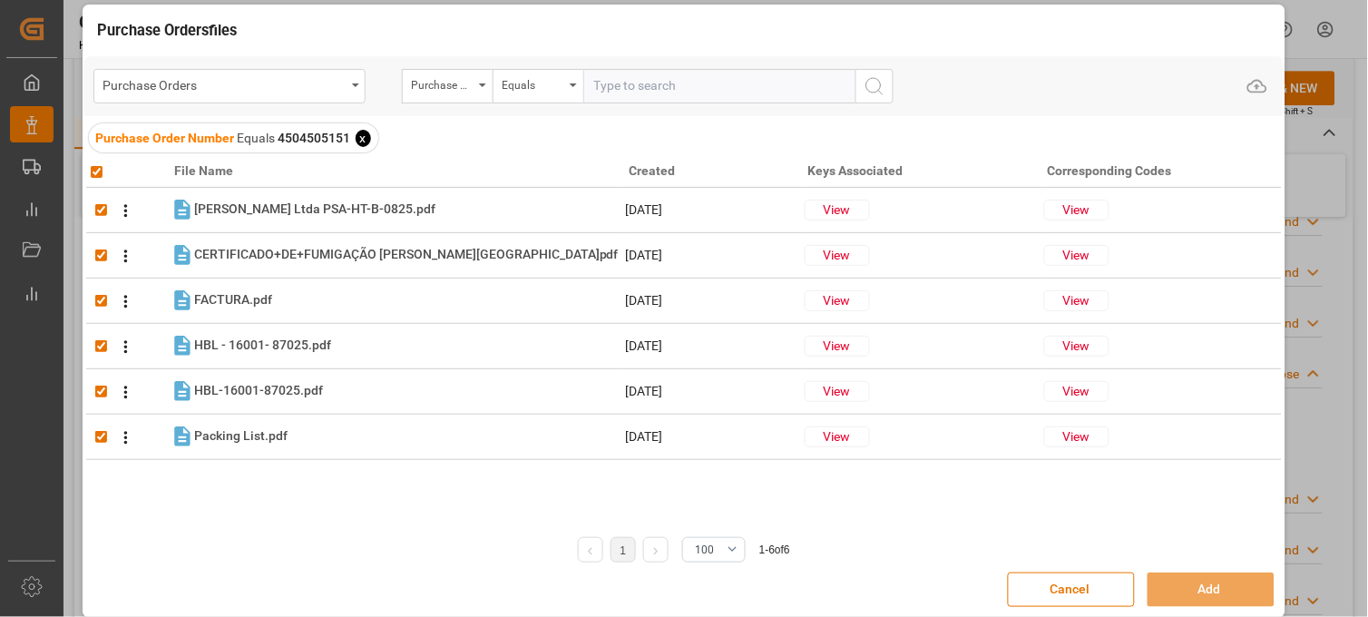
checkbox input "true"
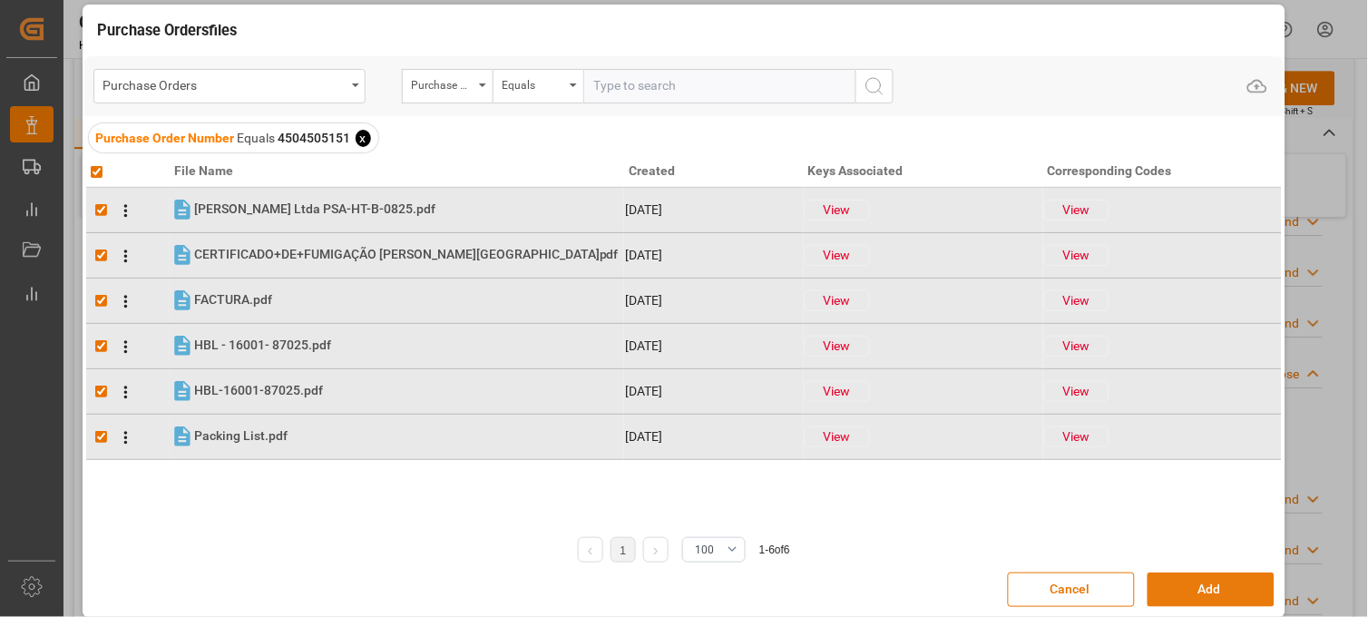
click at [1184, 586] on button "Add" at bounding box center [1211, 589] width 127 height 34
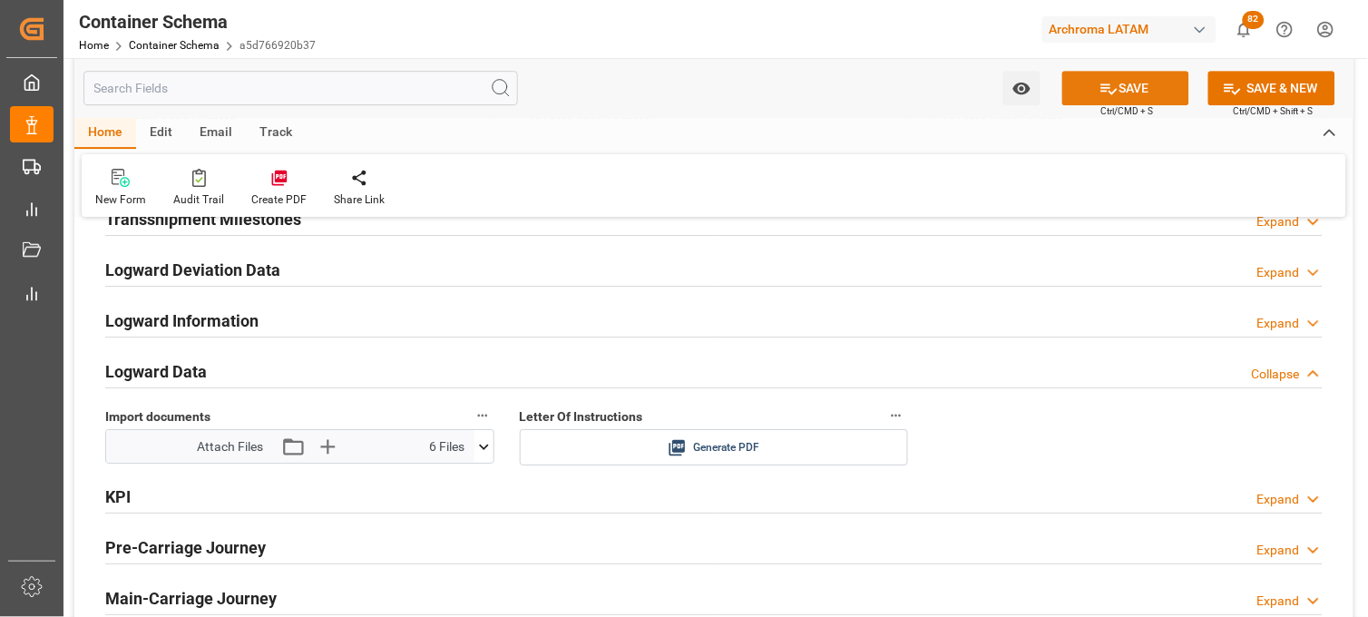
click at [1099, 87] on icon at bounding box center [1108, 88] width 19 height 19
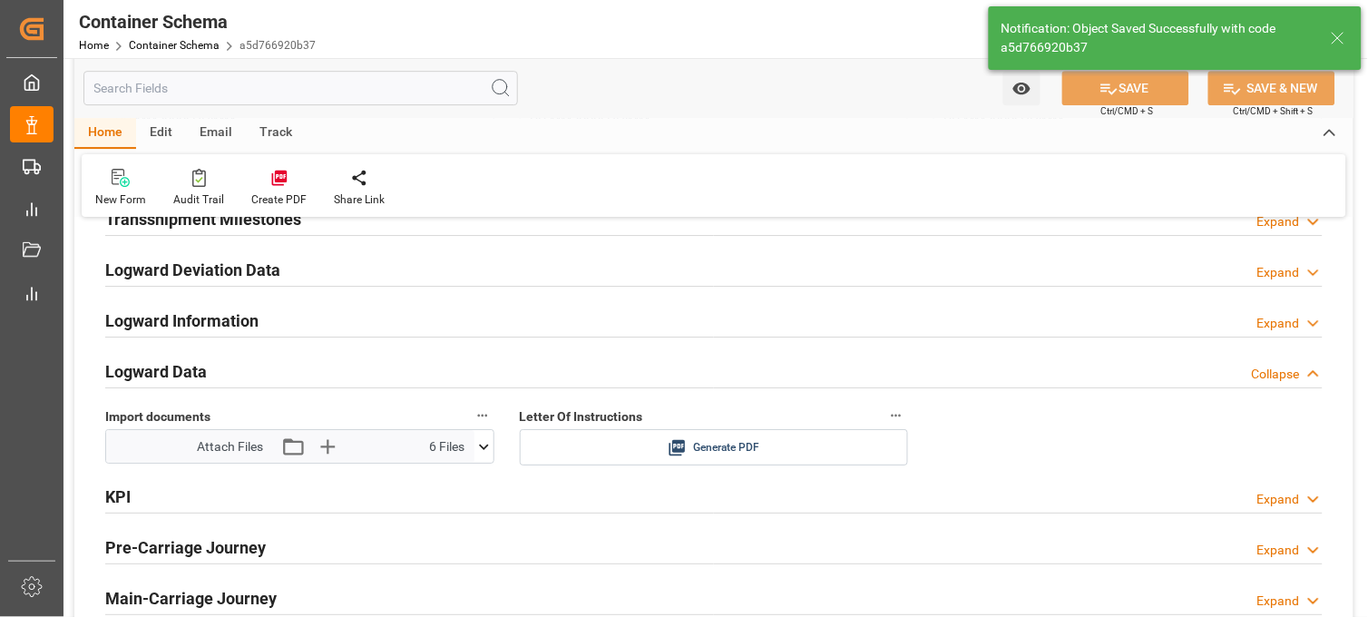
type input "Document Sent"
type input "MXVER"
type input "[GEOGRAPHIC_DATA]"
type input "ZIM BALTIMORE"
type input "9395953"
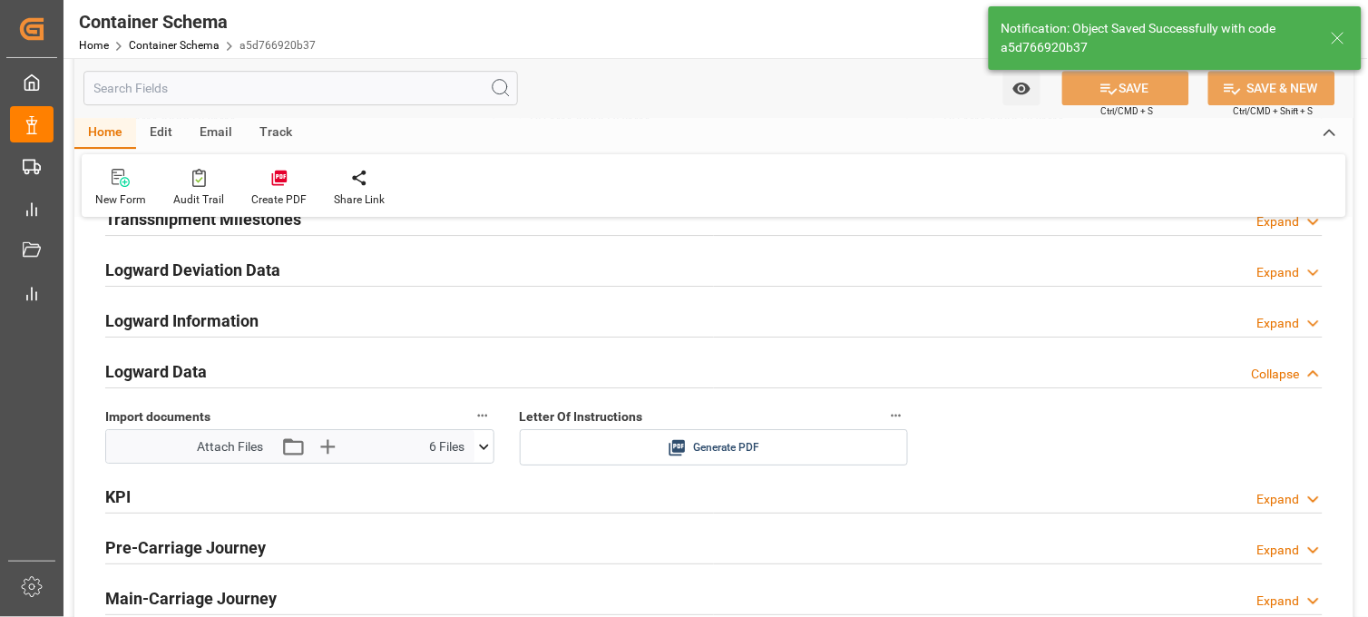
type input "343N"
type input "27-08-2025 20:30"
click at [679, 449] on icon at bounding box center [677, 448] width 16 height 16
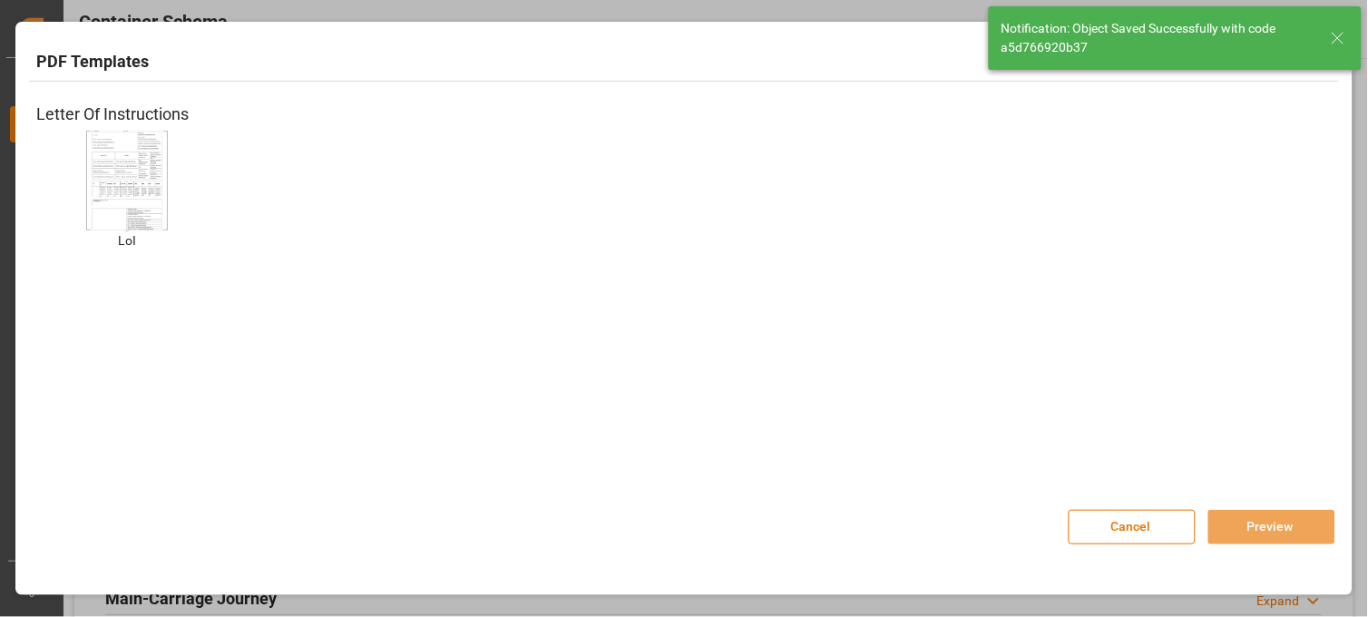
click at [104, 179] on img at bounding box center [127, 180] width 73 height 103
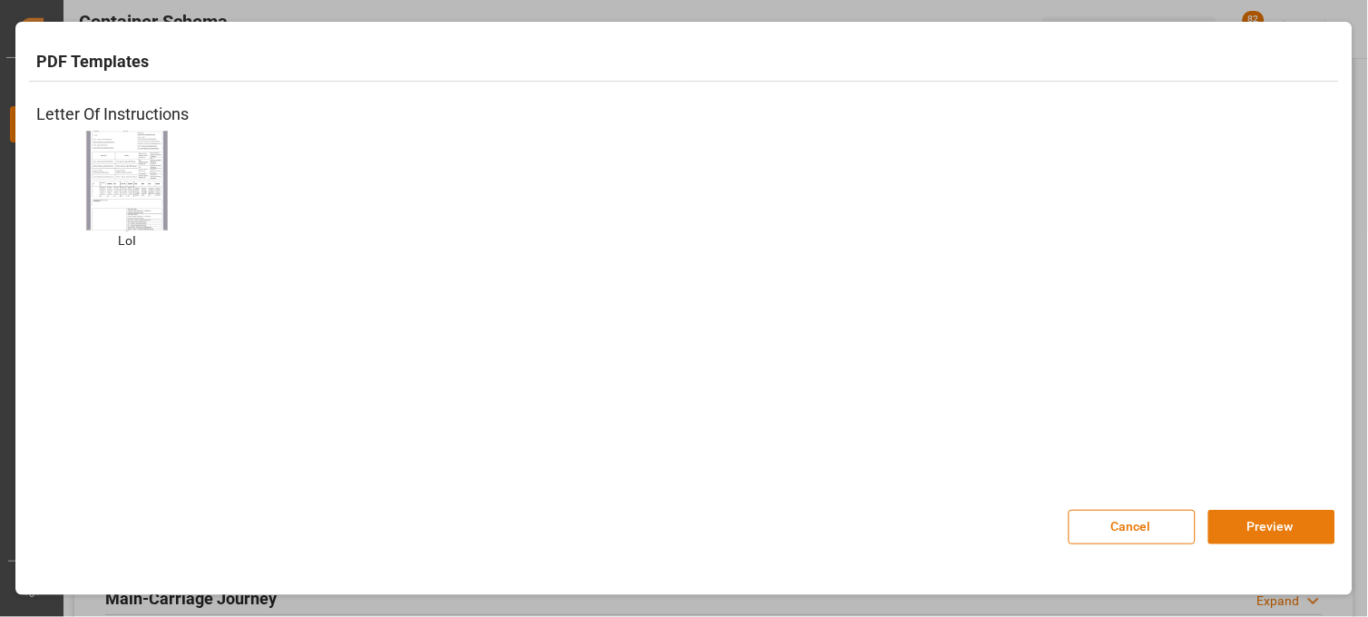
click at [1253, 523] on button "Preview" at bounding box center [1271, 527] width 127 height 34
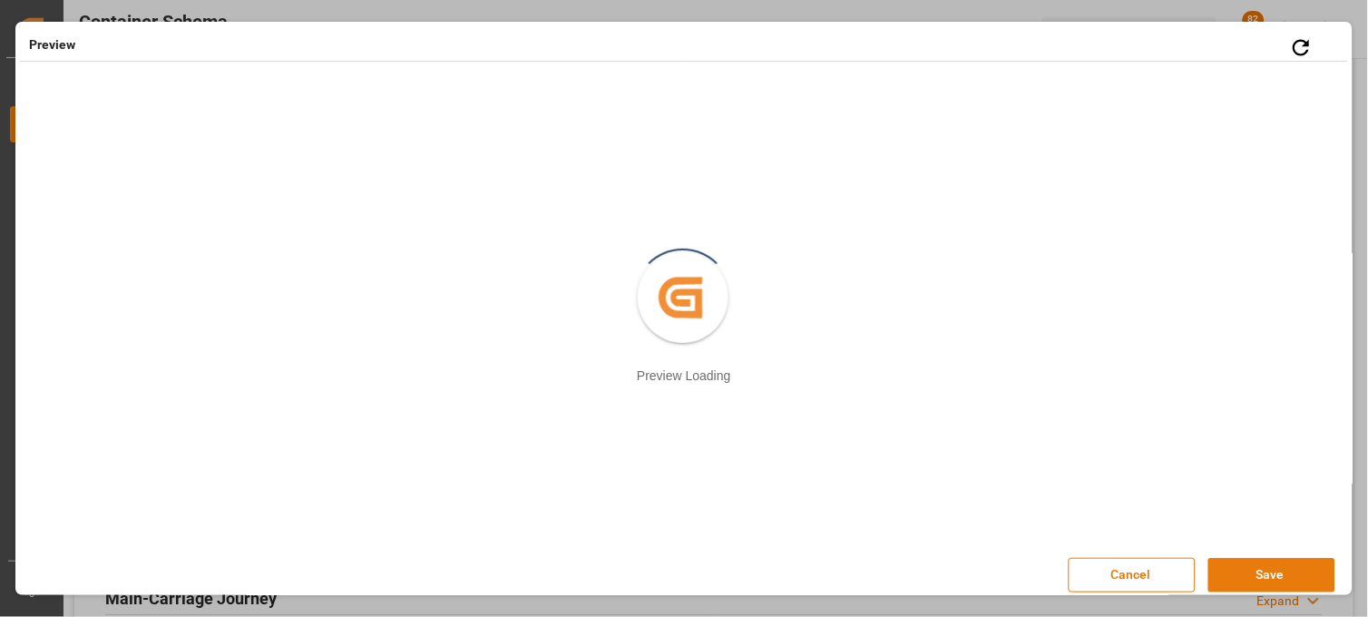
click at [1238, 570] on button "Save" at bounding box center [1271, 575] width 127 height 34
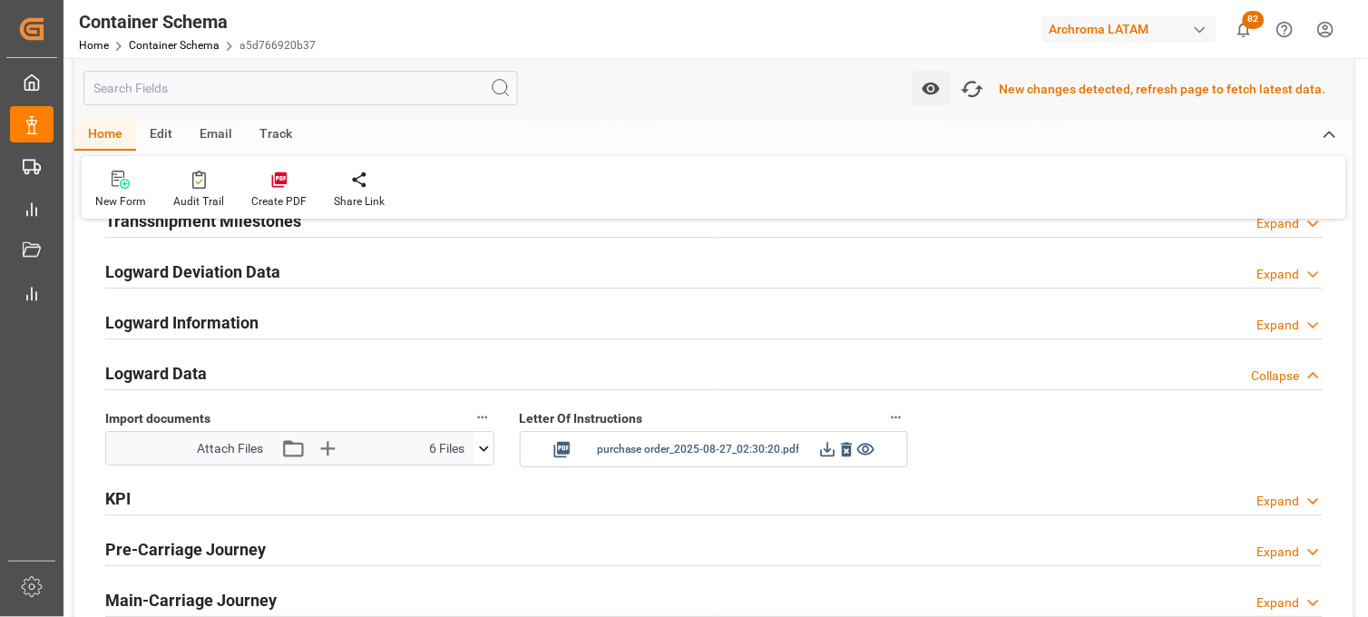
scroll to position [2824, 0]
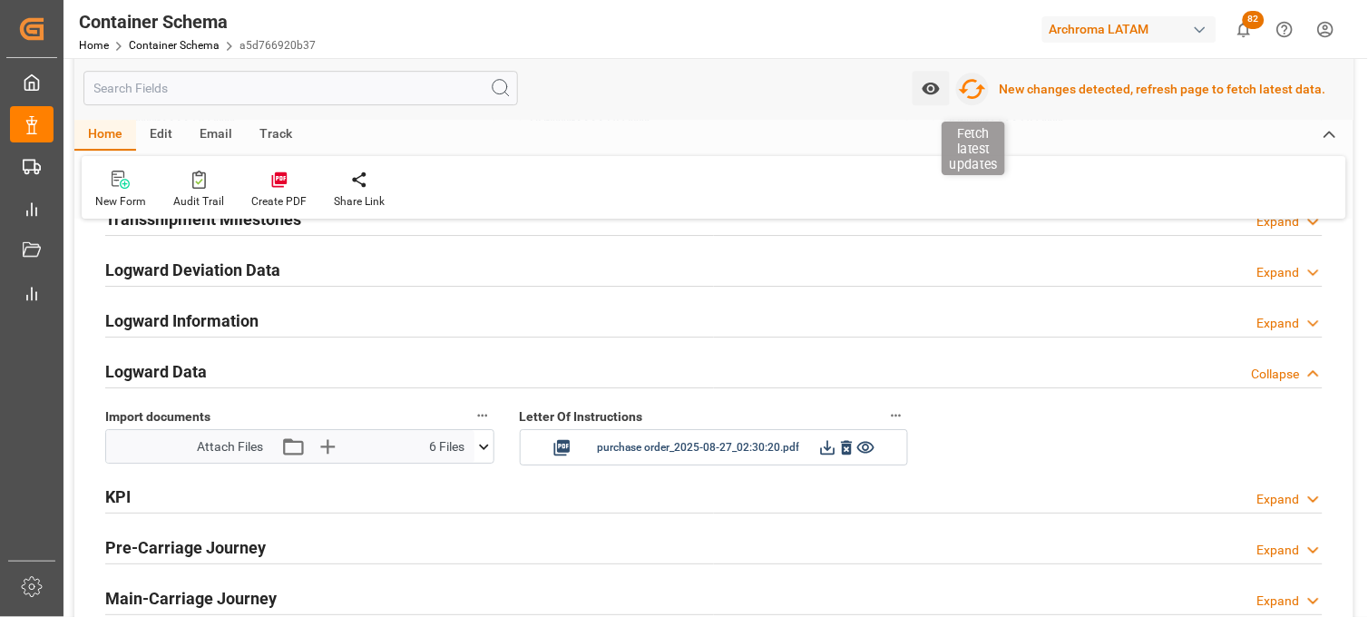
click at [978, 92] on icon "button" at bounding box center [972, 88] width 29 height 29
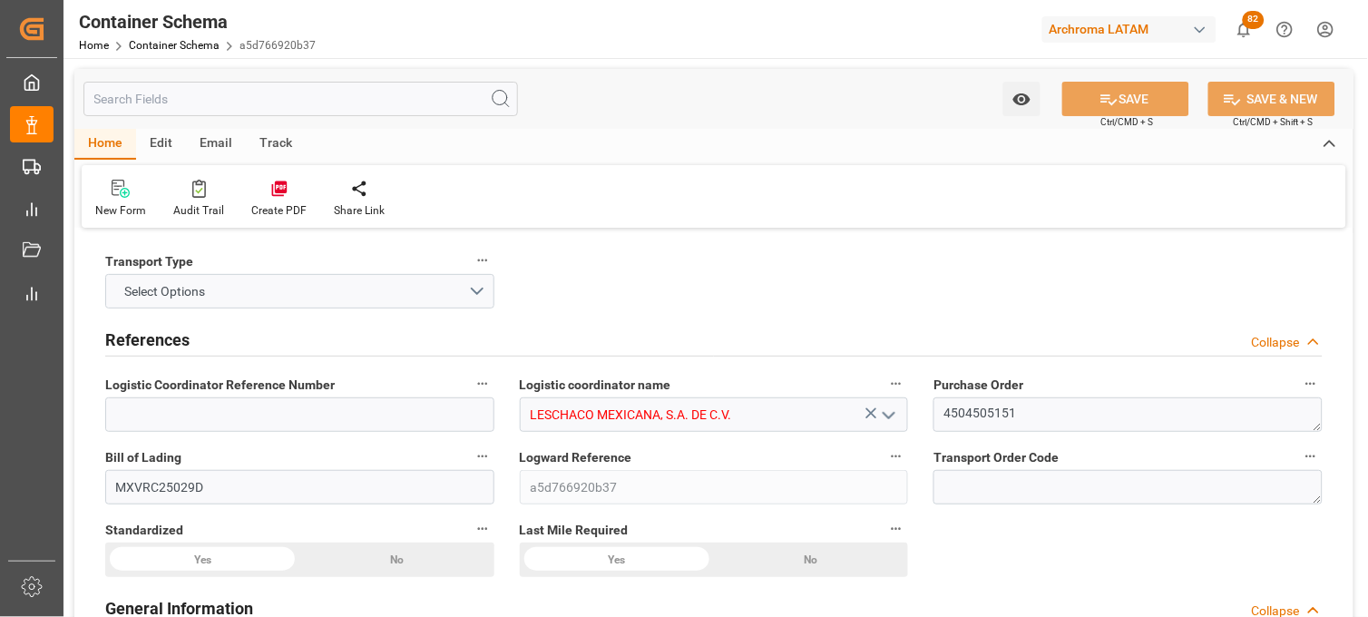
type input "0"
type input "7"
type input "1"
type input "700"
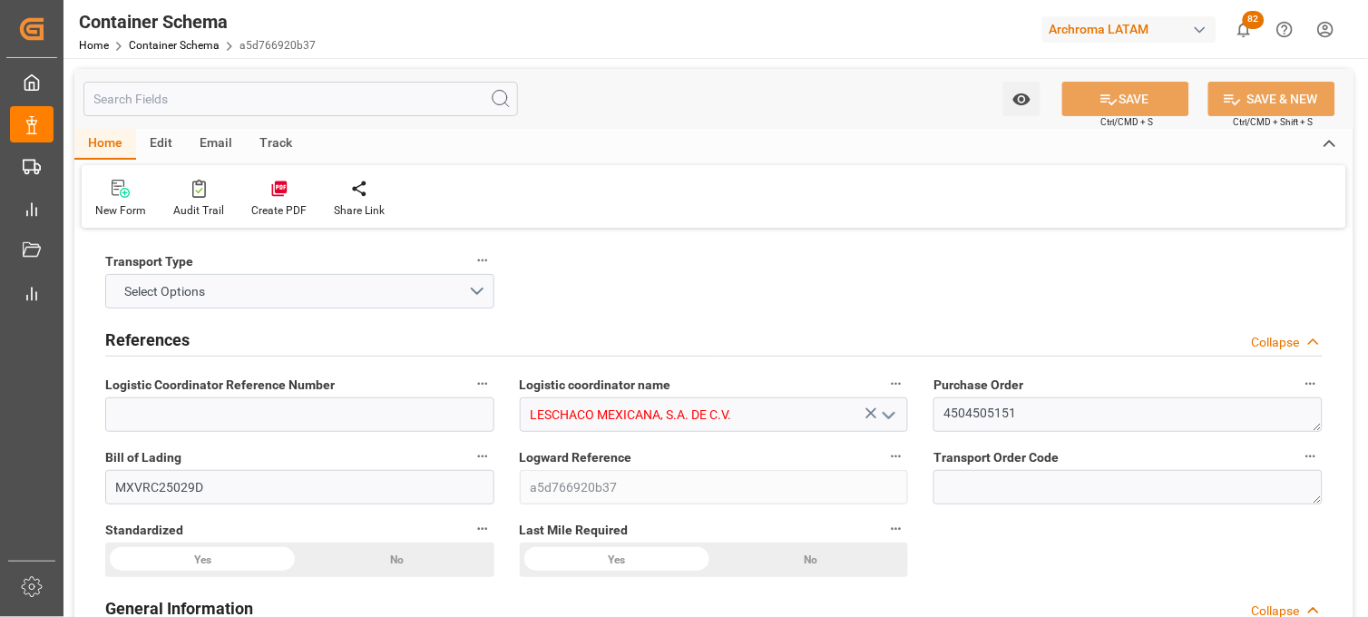
type input "920"
type input "BRSSZ"
type input "MXVER"
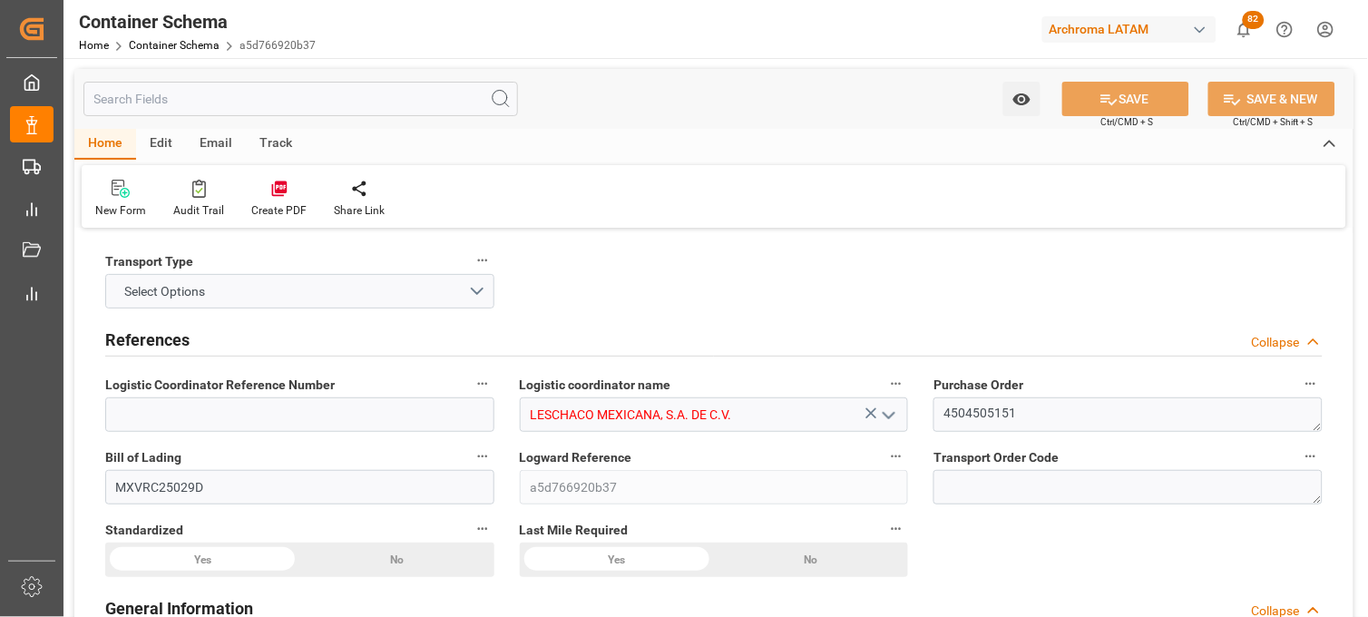
type input "MXVER"
type input "9395953"
type input "[DATE] 19:45"
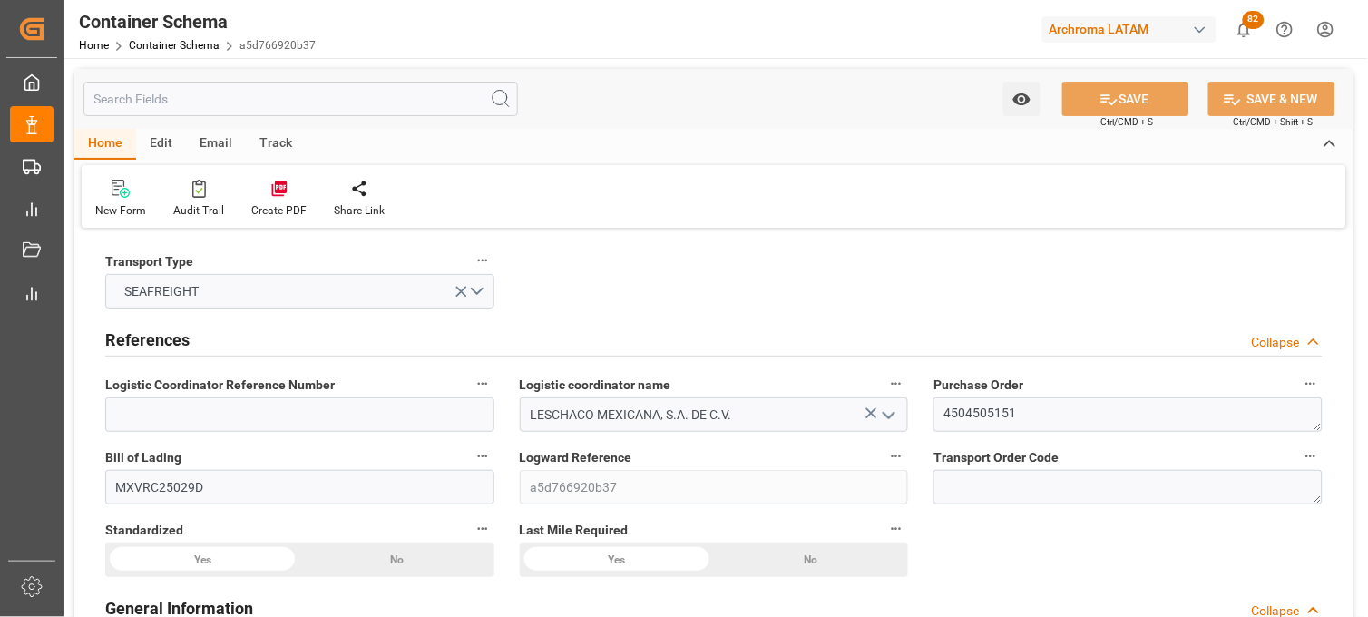
type input "[DATE]"
type input "[DATE] 20:30"
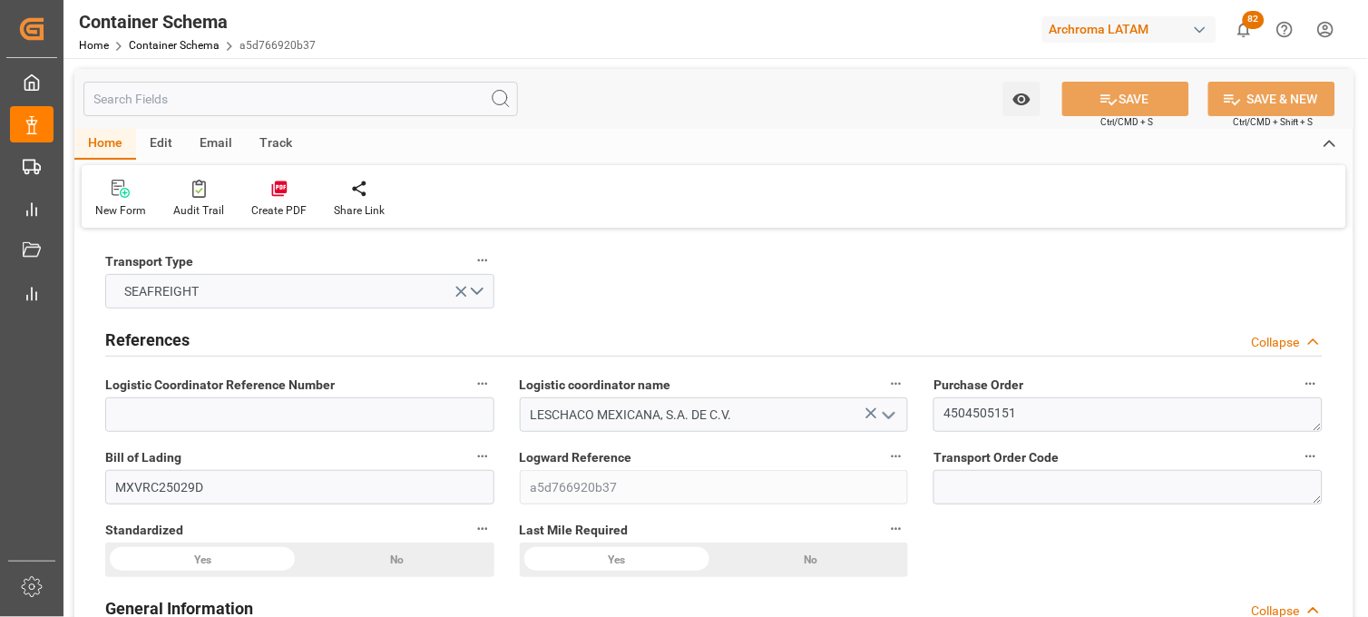
type input "[DATE] 20:30"
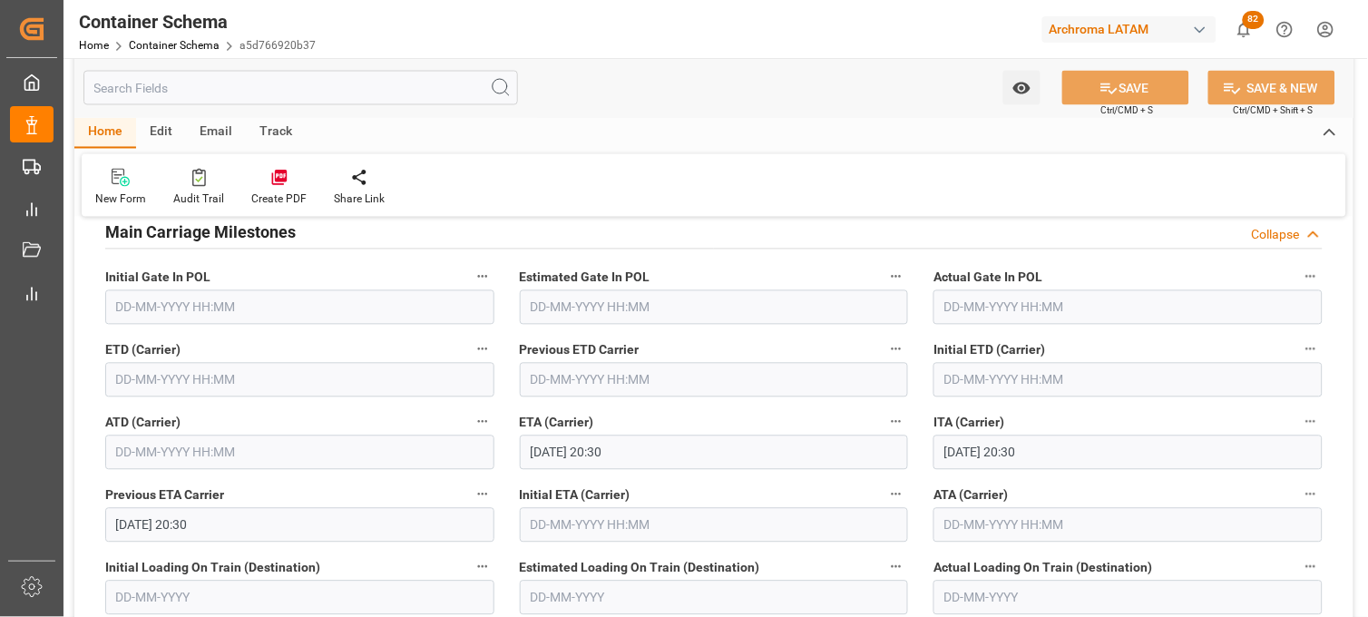
scroll to position [2318, 0]
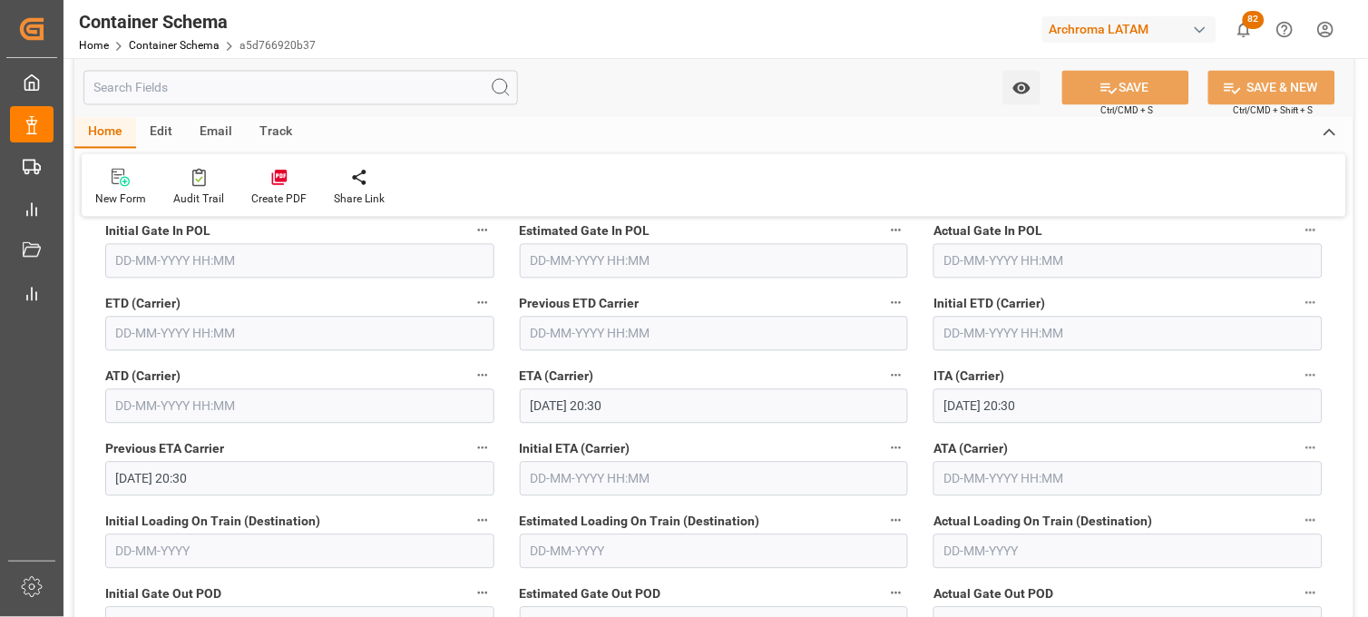
click at [139, 332] on input "text" at bounding box center [299, 334] width 389 height 34
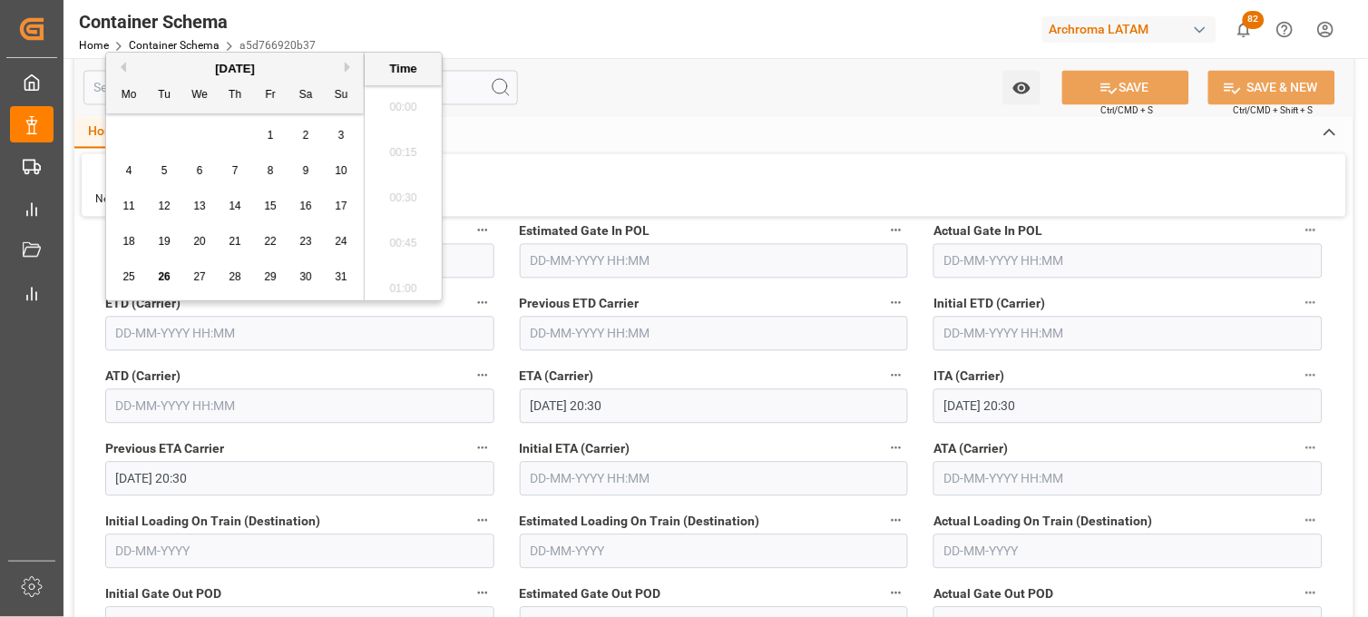
scroll to position [3634, 0]
click at [124, 68] on button "Previous Month" at bounding box center [120, 67] width 11 height 11
click at [206, 282] on div "30" at bounding box center [200, 278] width 23 height 22
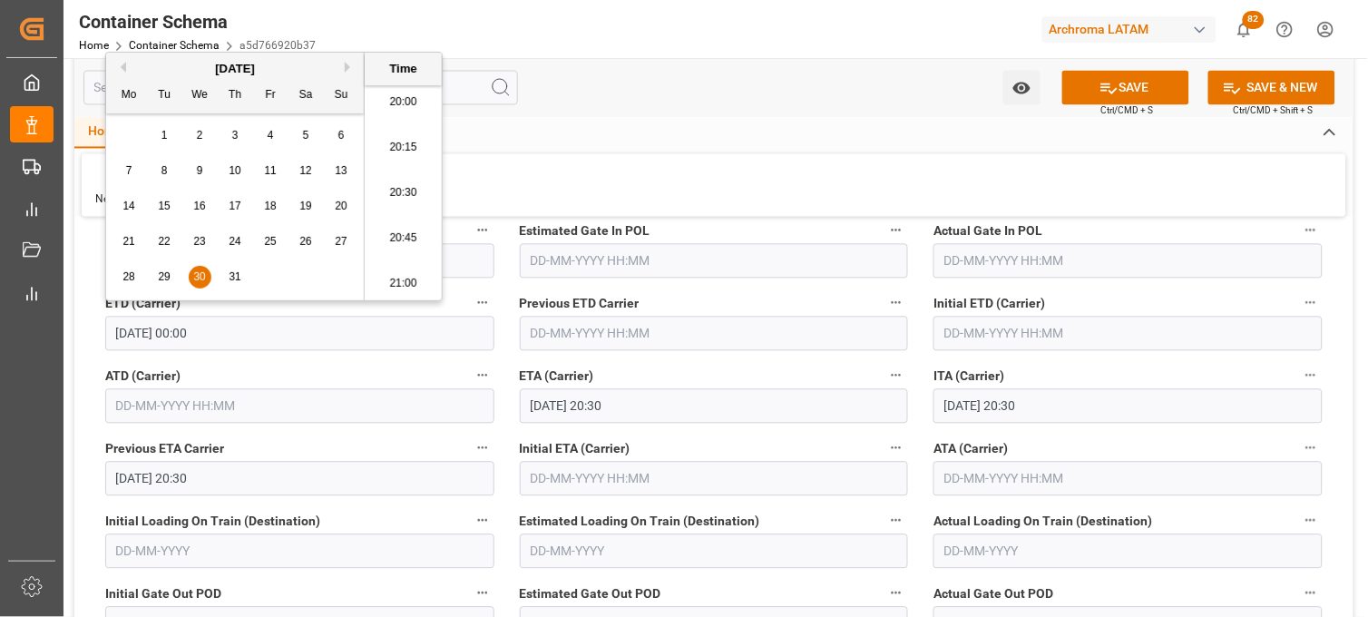
click at [401, 107] on li "20:00" at bounding box center [403, 102] width 77 height 45
type input "[DATE] 20:00"
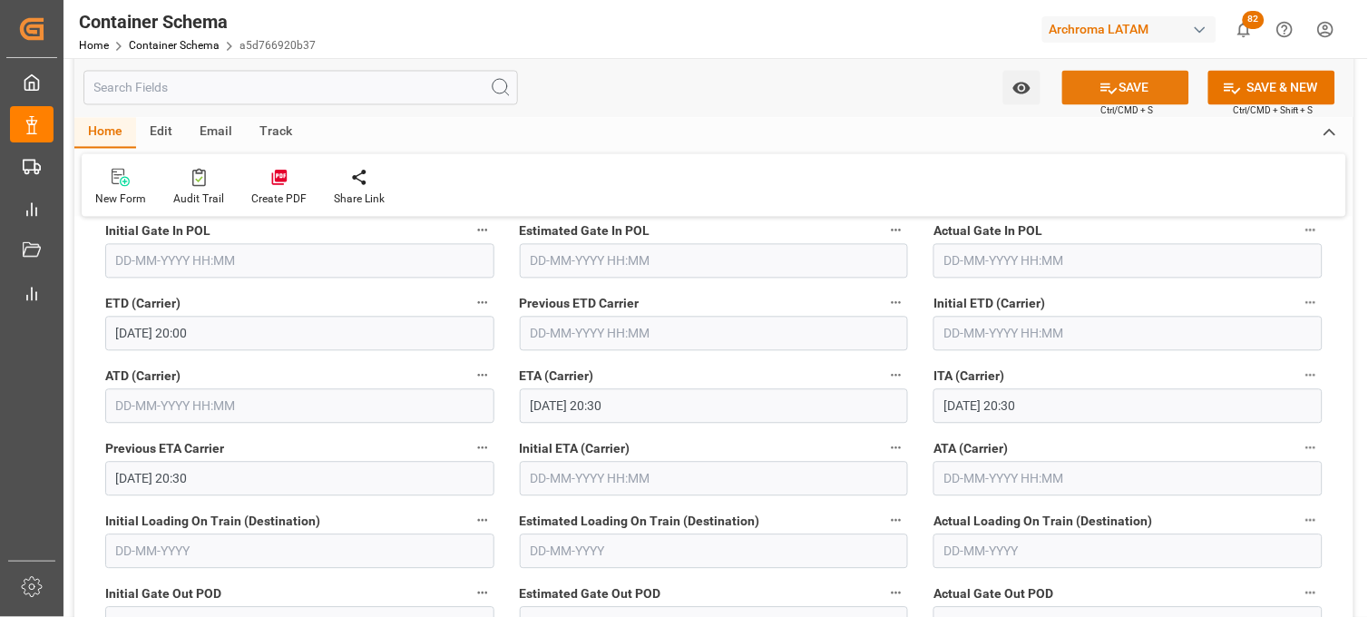
click at [1102, 92] on icon at bounding box center [1108, 88] width 19 height 19
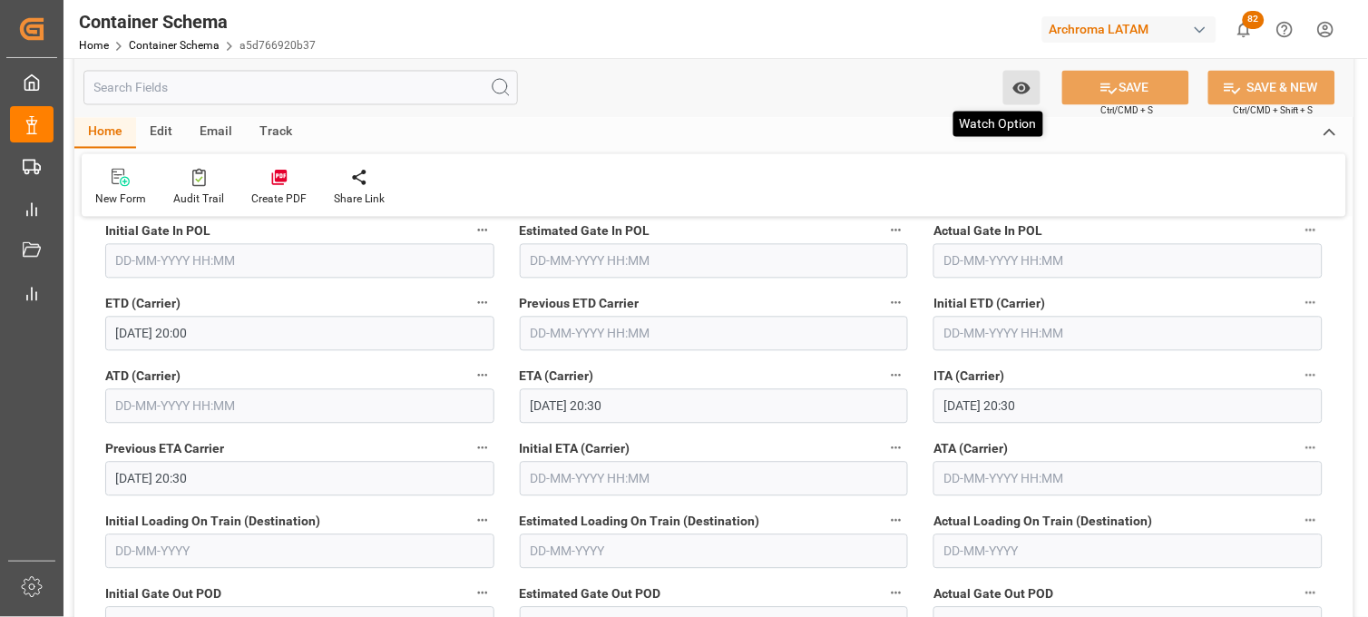
click at [1012, 82] on icon "open menu" at bounding box center [1021, 88] width 19 height 19
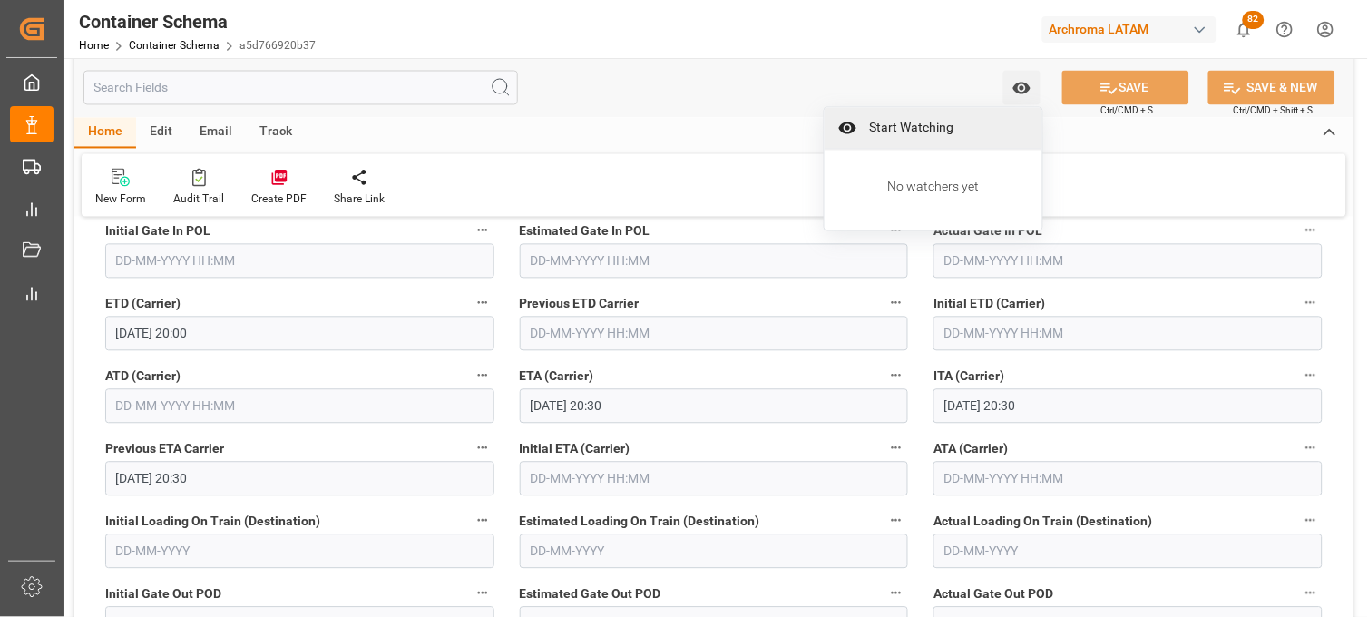
click at [909, 125] on span "Start Watching" at bounding box center [946, 128] width 165 height 19
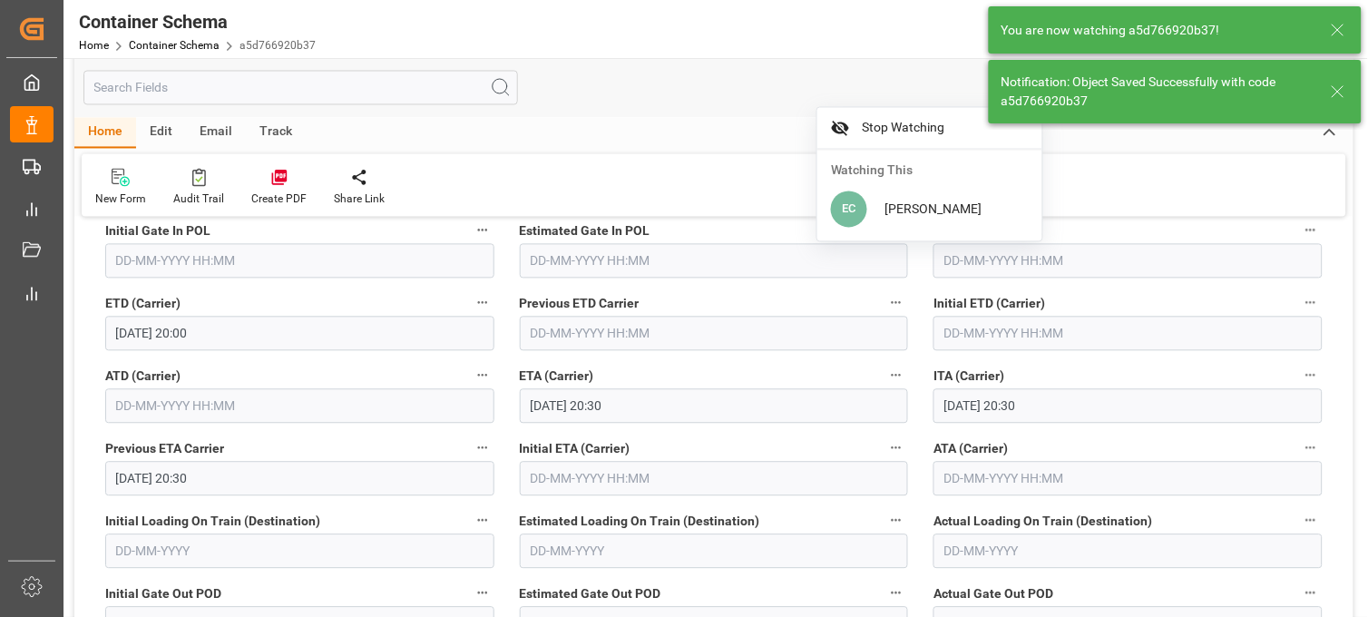
type input "[DATE] 00:00"
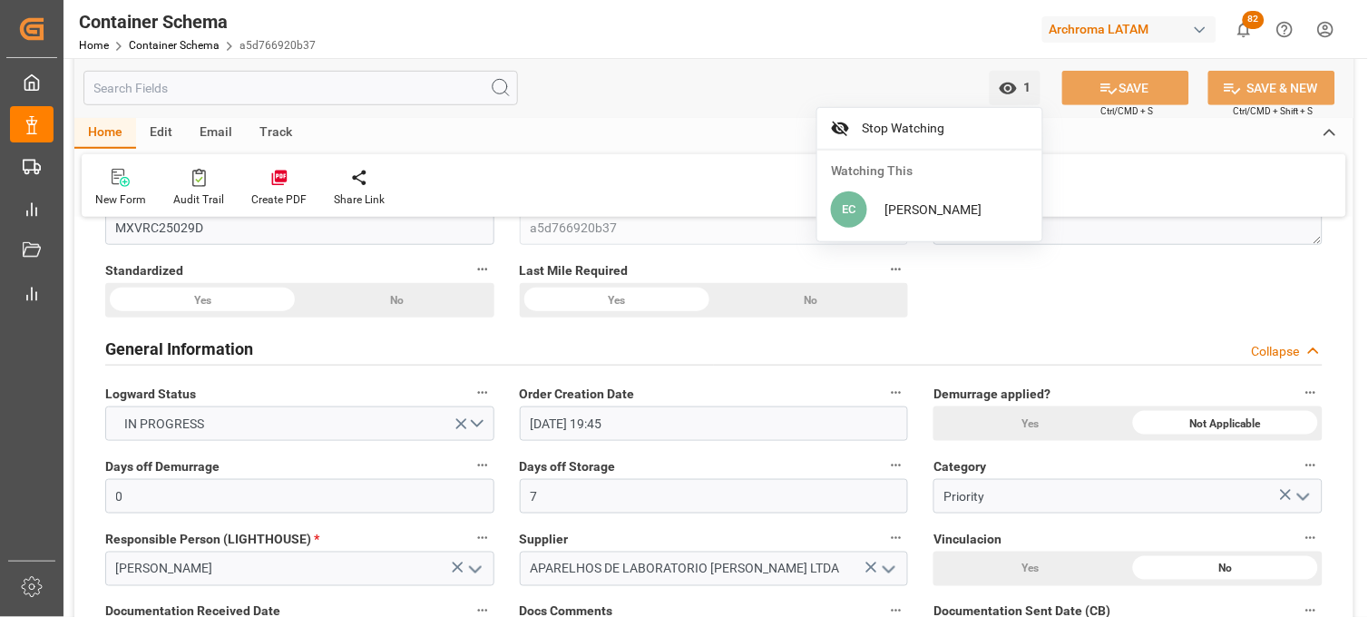
scroll to position [0, 0]
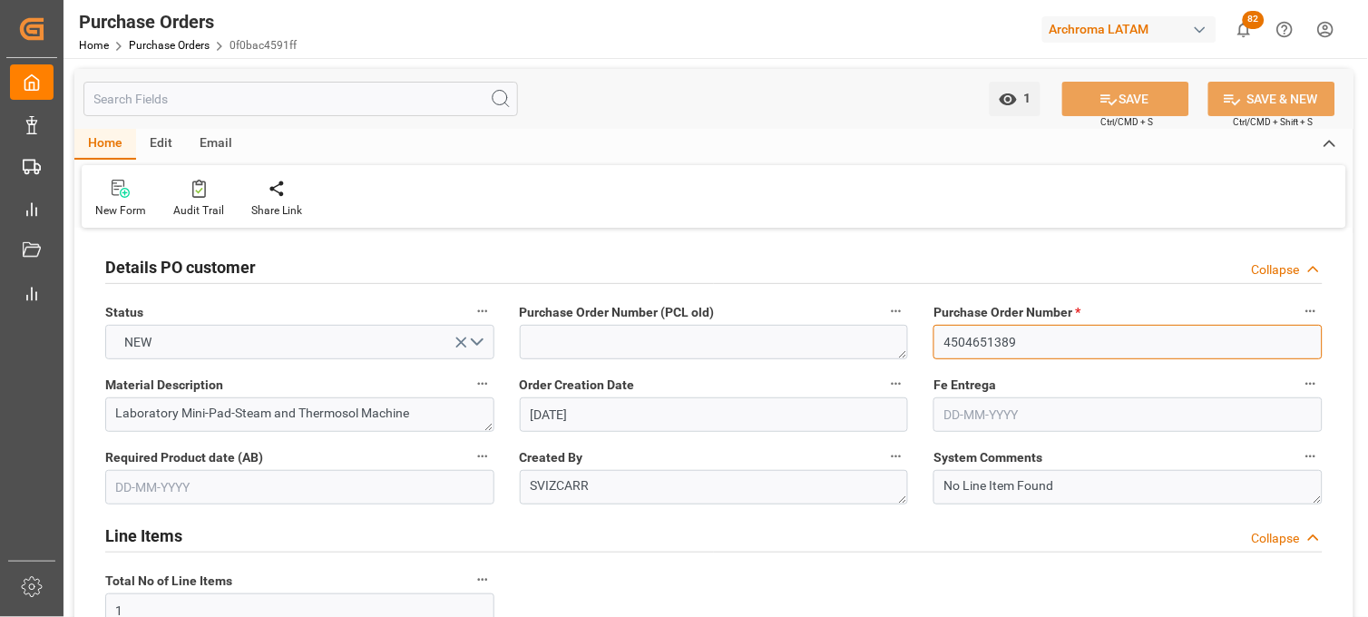
click at [953, 340] on input "4504651389" at bounding box center [1127, 342] width 389 height 34
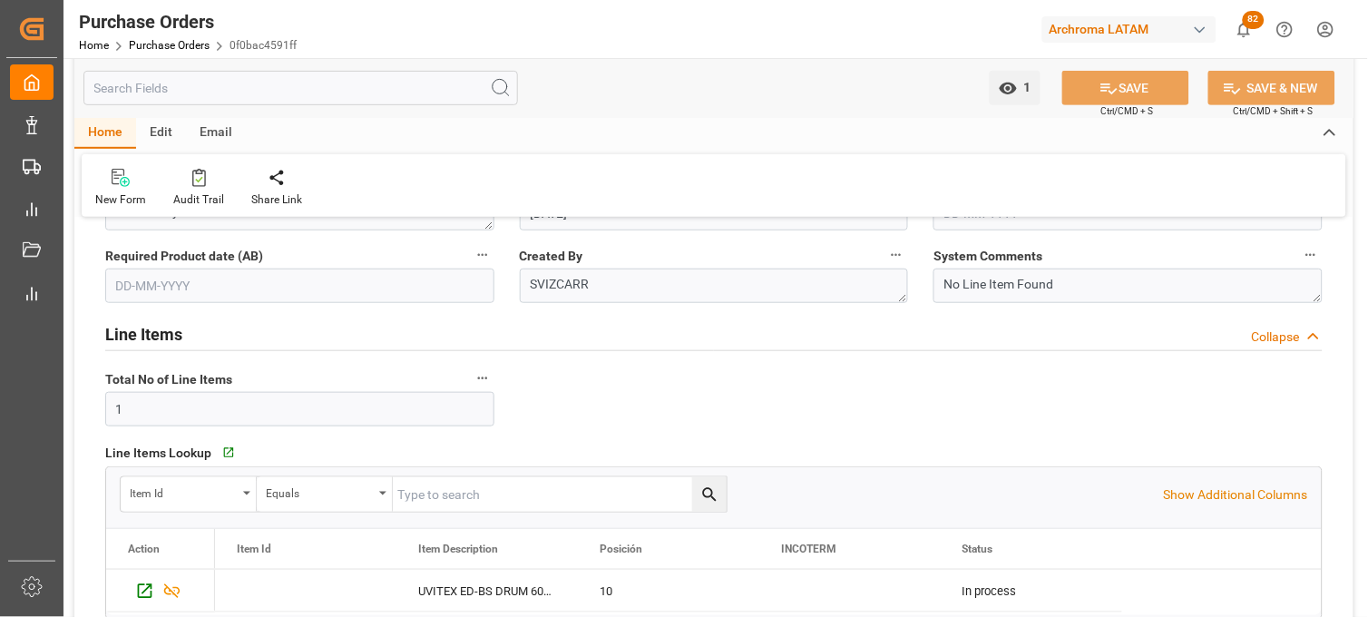
scroll to position [302, 0]
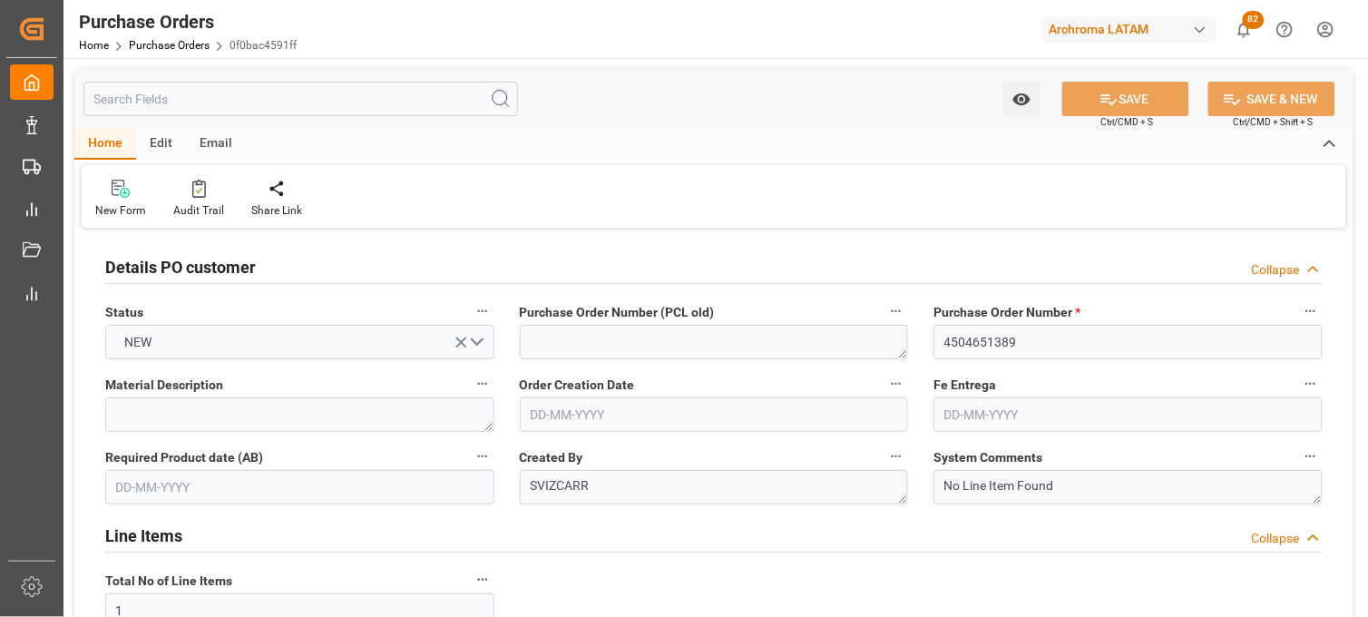
type input "[DATE]"
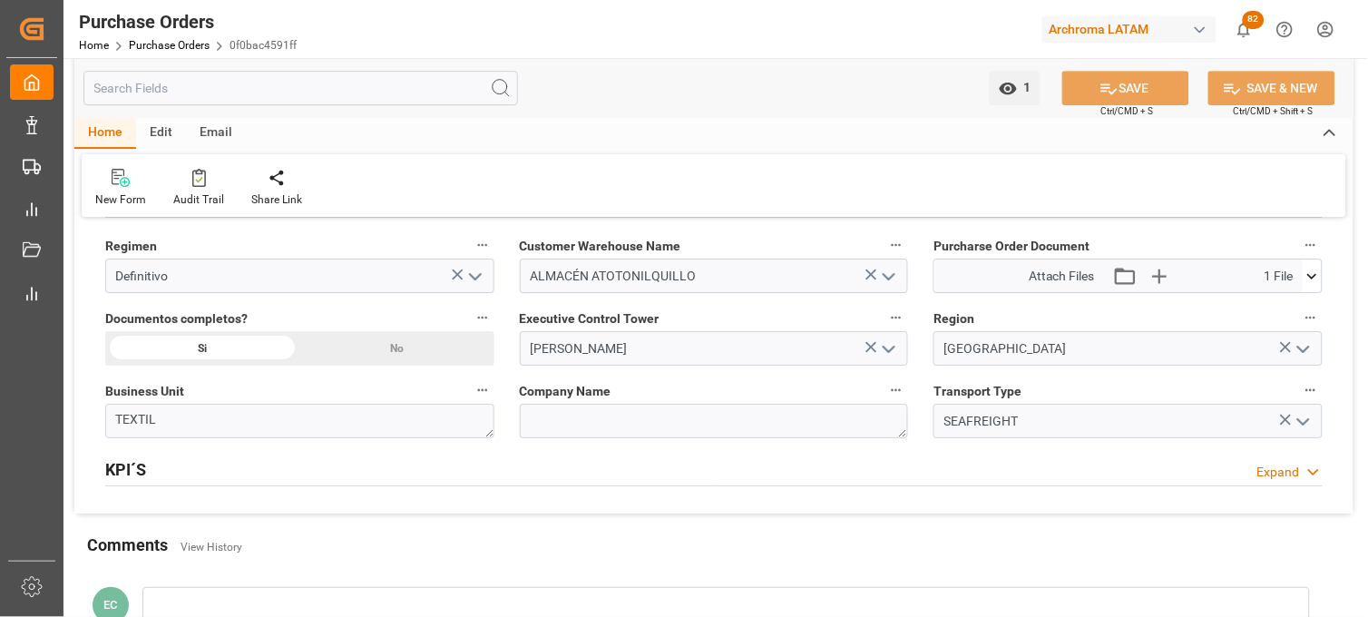
scroll to position [1310, 0]
click at [1306, 269] on icon at bounding box center [1312, 275] width 19 height 19
click at [1299, 305] on icon at bounding box center [1302, 309] width 17 height 12
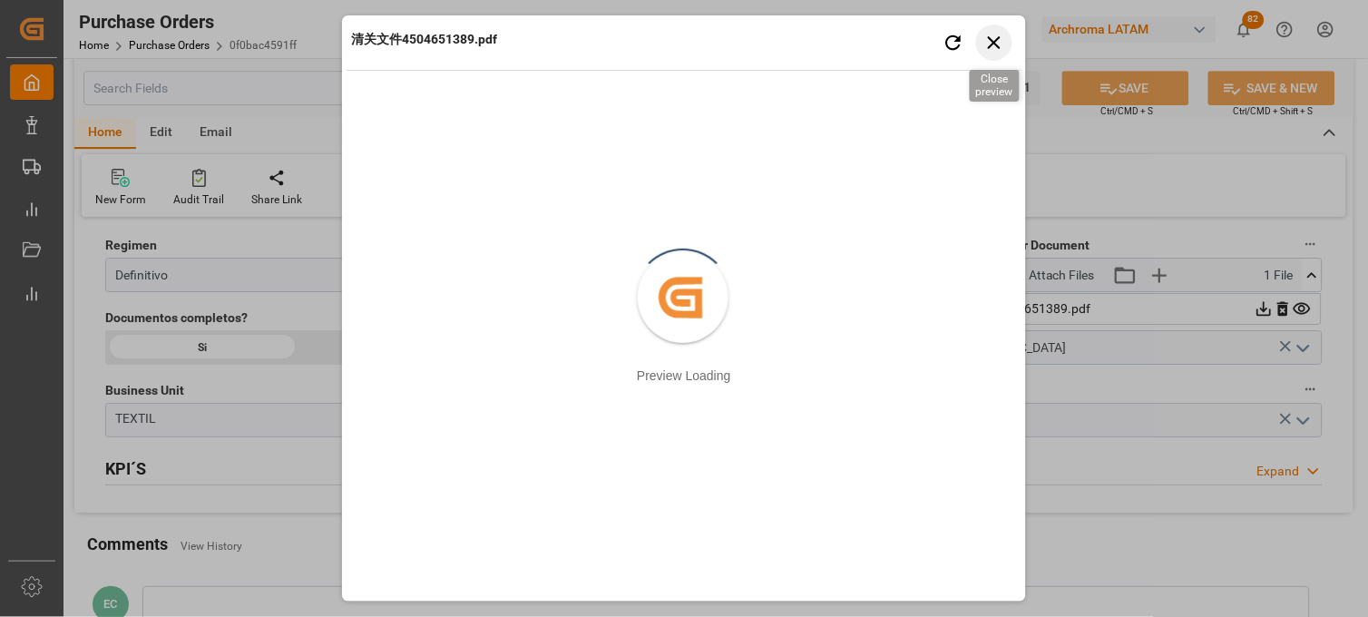
click at [992, 46] on icon "button" at bounding box center [994, 42] width 23 height 23
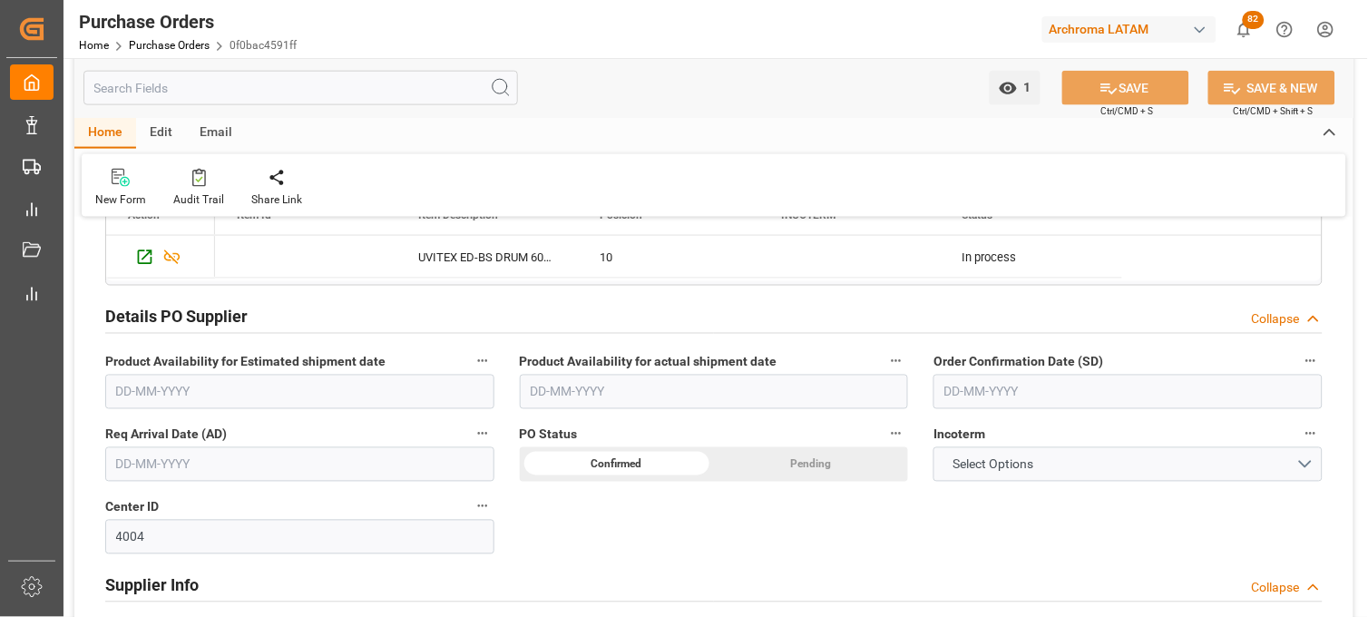
scroll to position [503, 0]
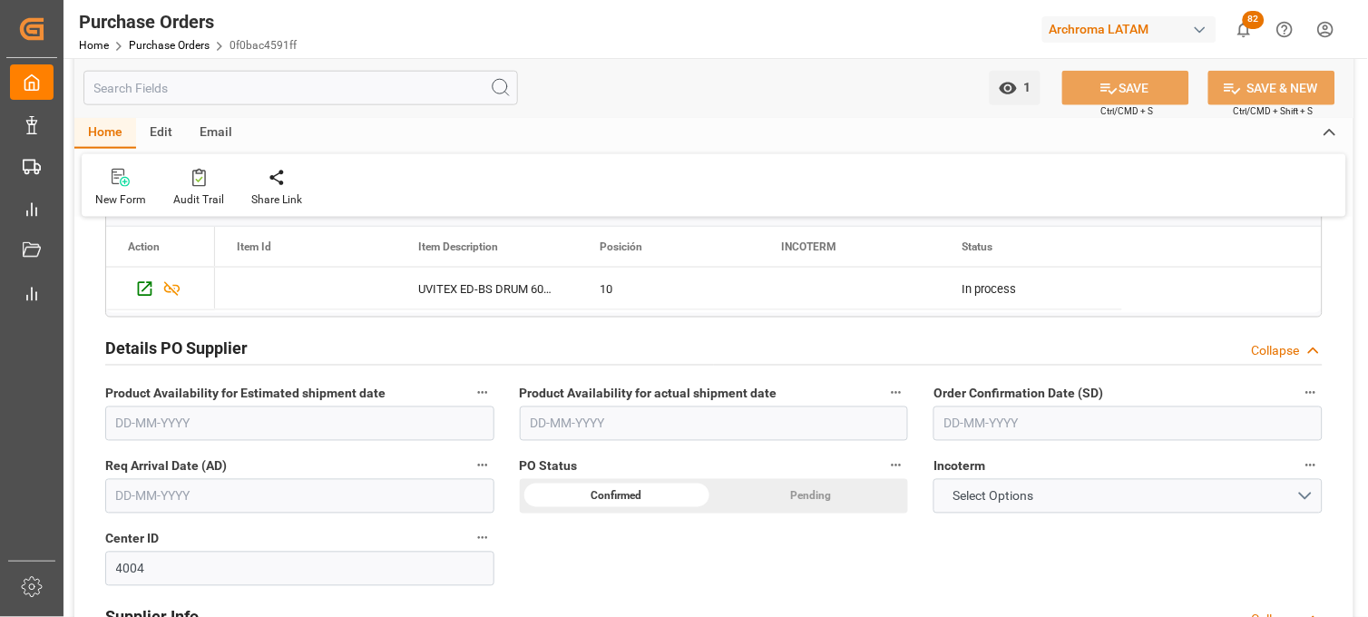
click at [397, 496] on input "text" at bounding box center [299, 496] width 389 height 34
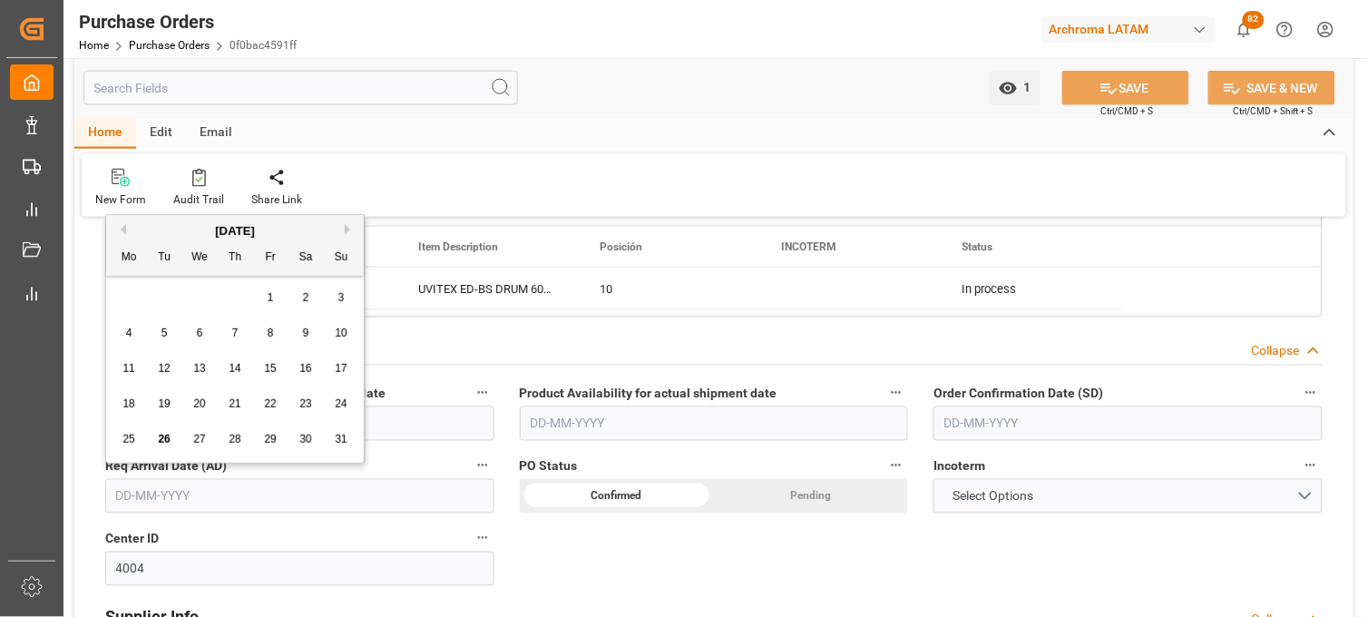
click at [124, 295] on div "28 29 30 31 1 2 3" at bounding box center [236, 297] width 248 height 35
click at [351, 230] on button "Next Month" at bounding box center [350, 229] width 11 height 11
click at [128, 330] on span "8" at bounding box center [129, 333] width 6 height 13
type input "[DATE]"
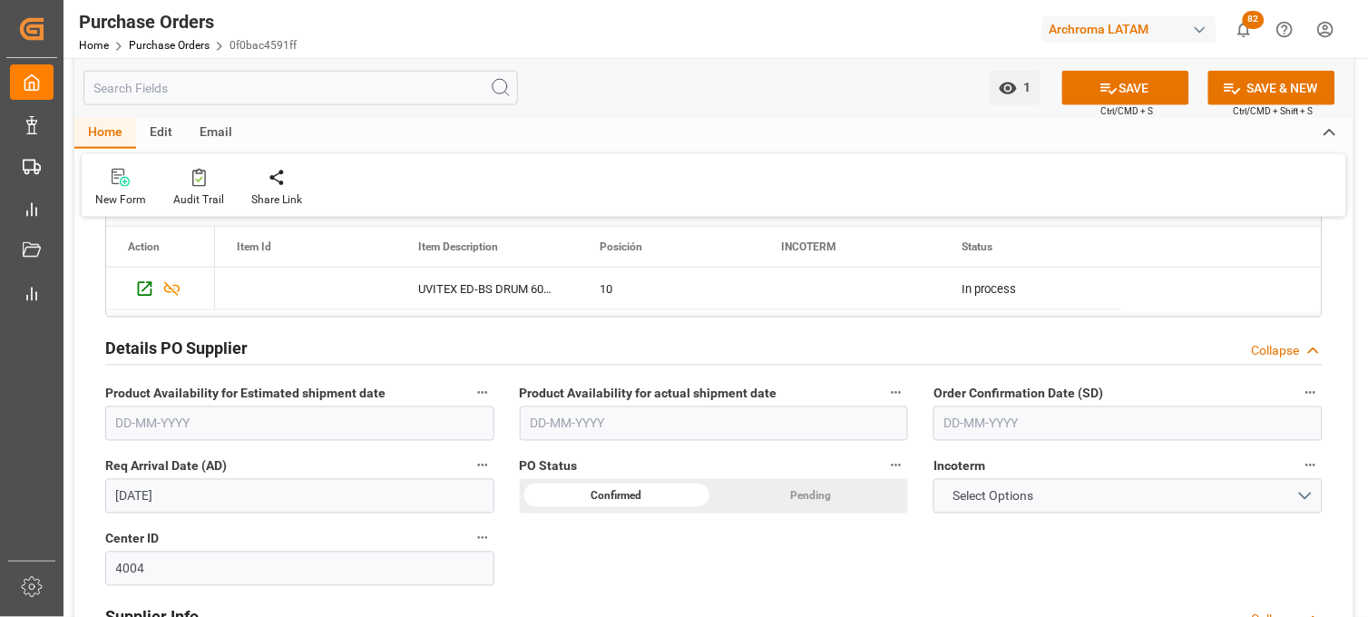
click at [981, 412] on input "text" at bounding box center [1127, 423] width 389 height 34
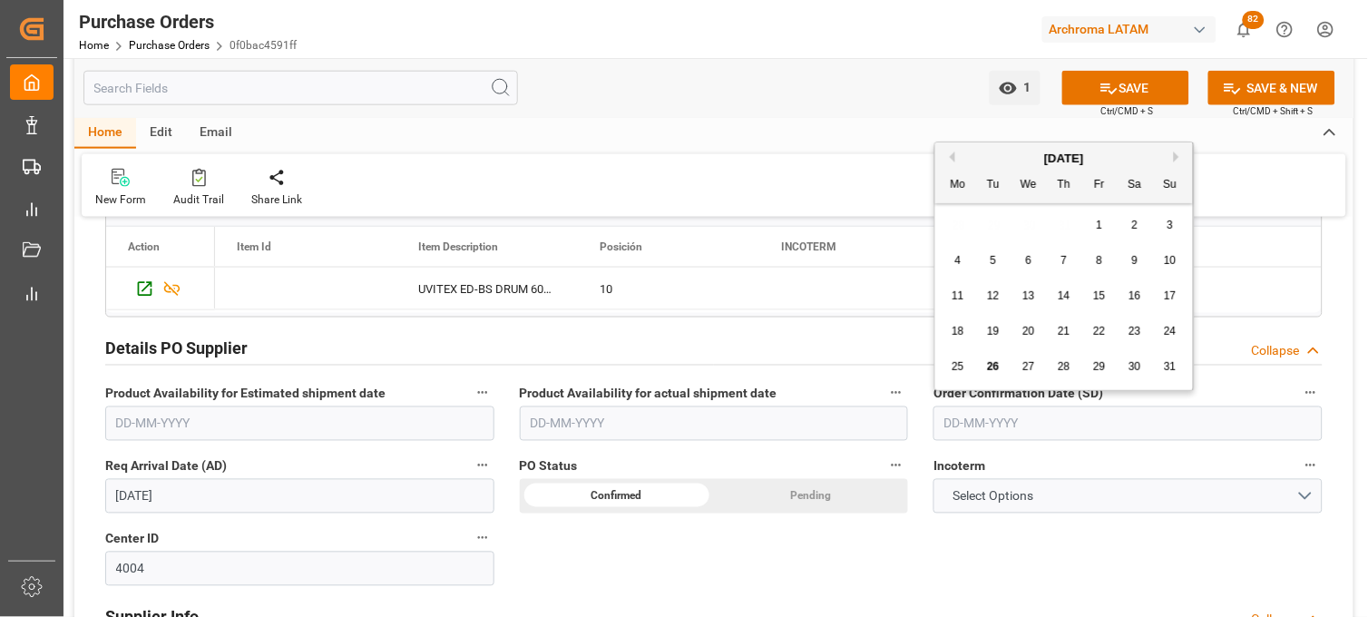
drag, startPoint x: 960, startPoint y: 239, endPoint x: 972, endPoint y: 298, distance: 59.4
click at [958, 241] on div "28 29 30 31 1 2 3" at bounding box center [1065, 225] width 248 height 35
click at [1099, 299] on span "15" at bounding box center [1099, 295] width 12 height 13
type input "[DATE]"
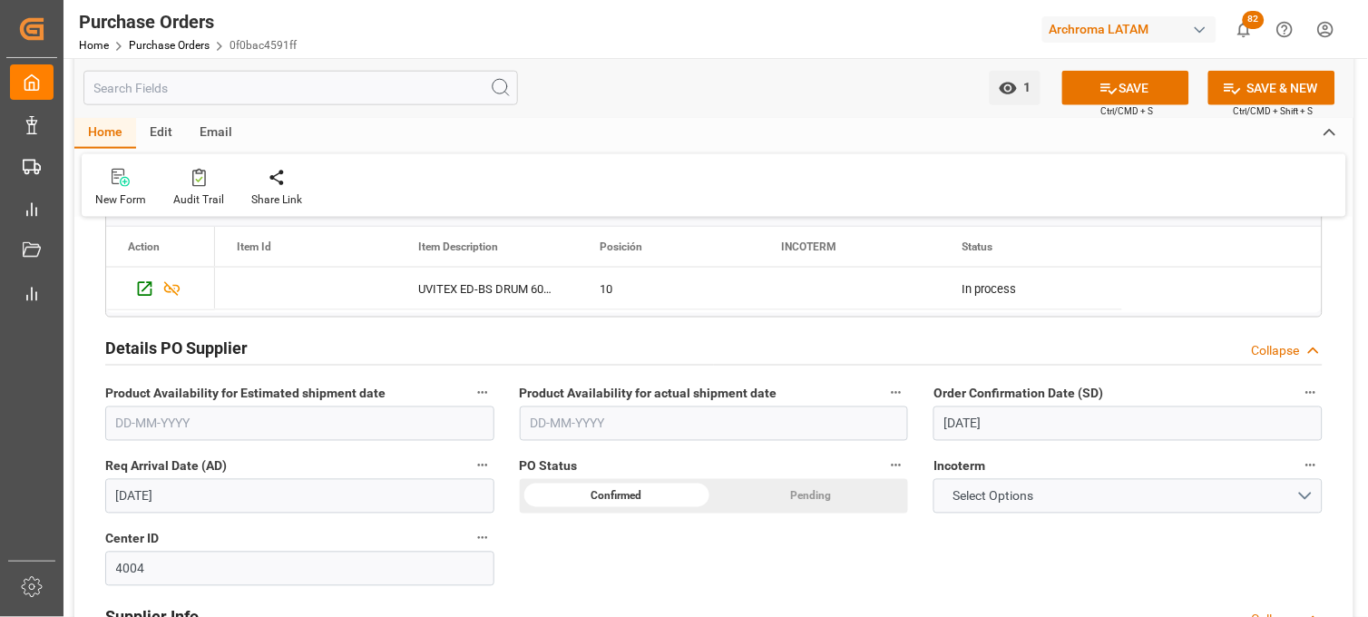
click at [609, 420] on input "text" at bounding box center [714, 423] width 389 height 34
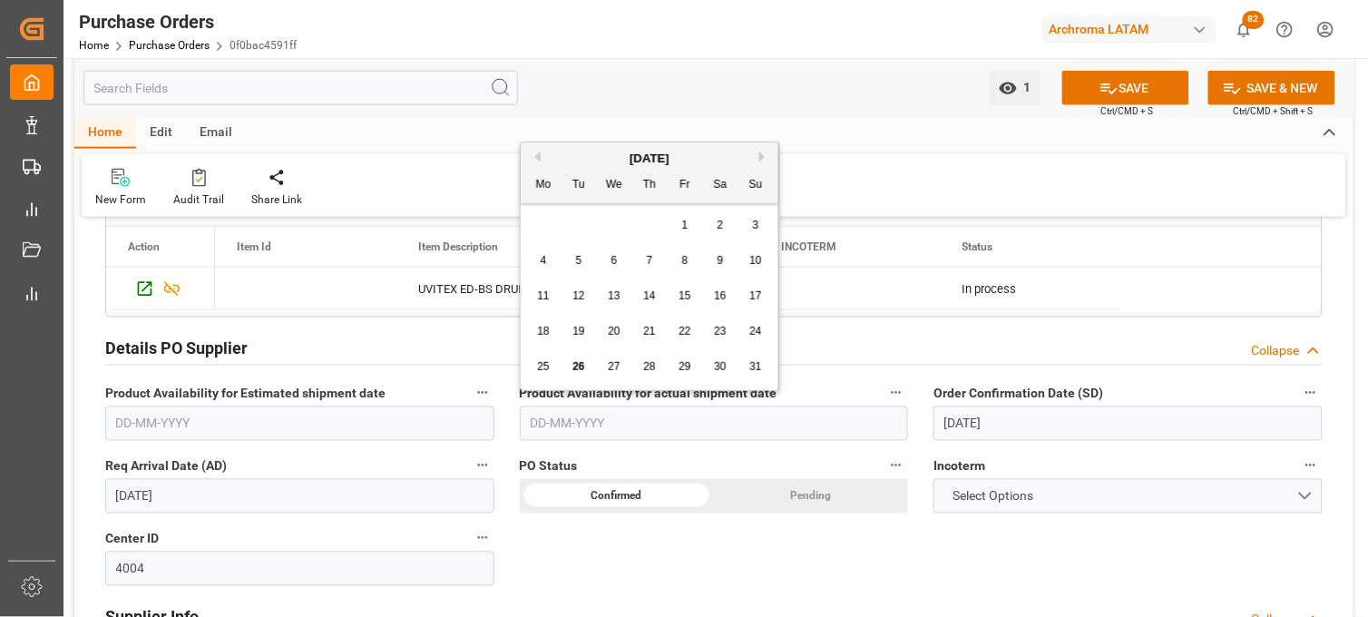
click at [591, 423] on input "text" at bounding box center [714, 423] width 389 height 34
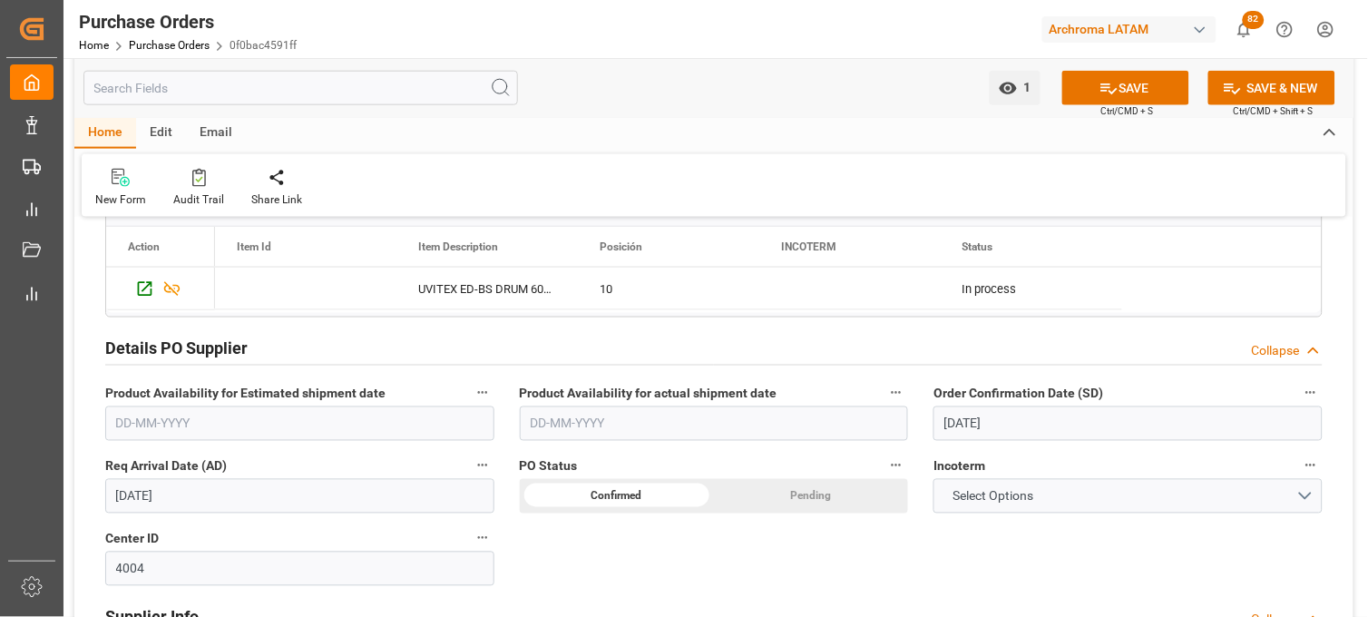
click at [923, 452] on div "Incoterm Select Options" at bounding box center [1128, 483] width 415 height 73
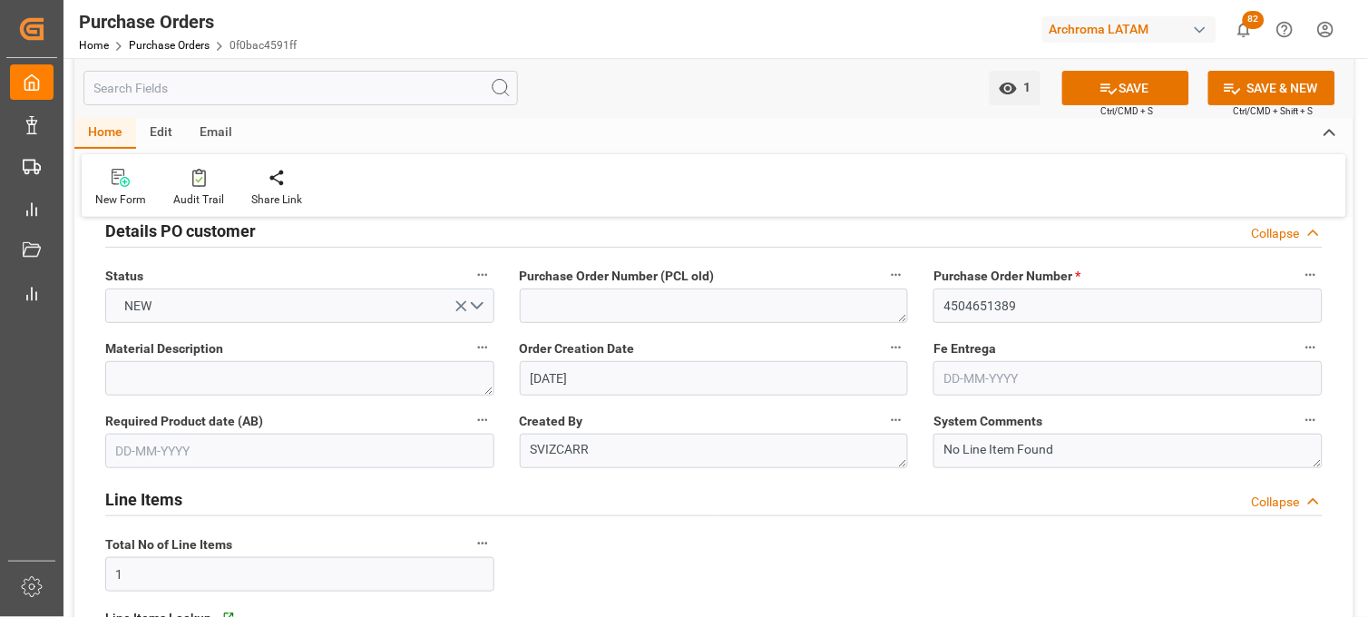
scroll to position [0, 0]
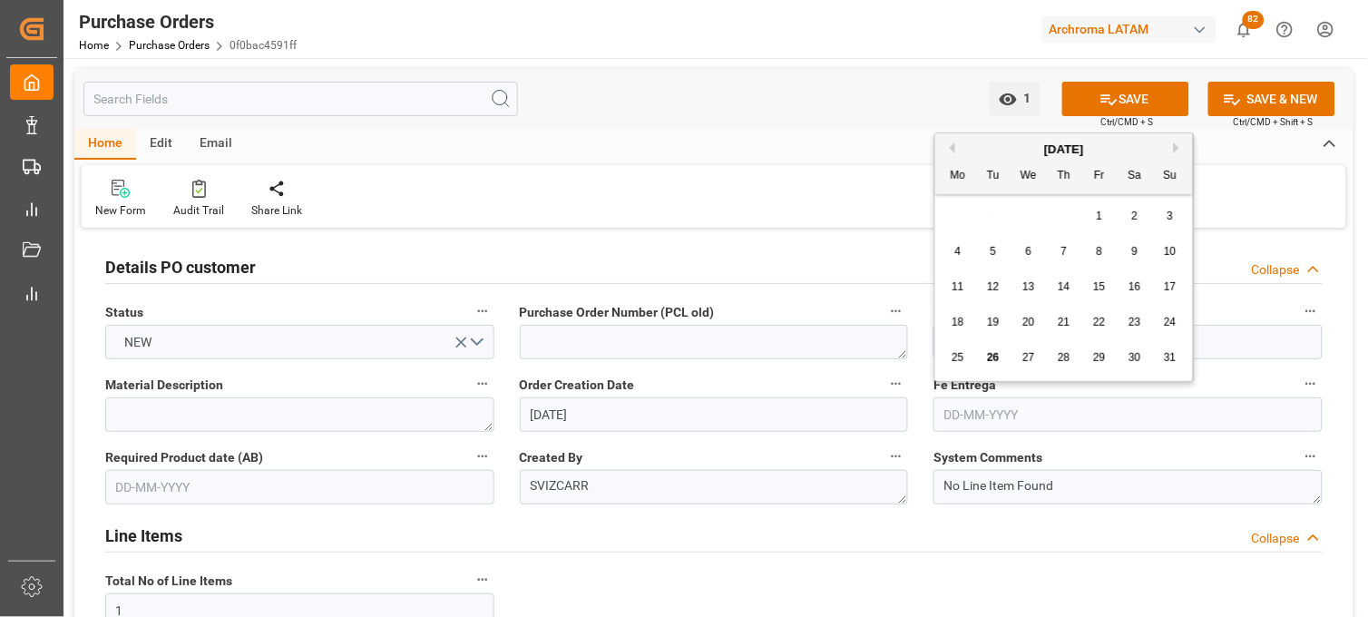
click at [998, 415] on input "text" at bounding box center [1127, 414] width 389 height 34
click at [1179, 142] on button "Next Month" at bounding box center [1179, 147] width 11 height 11
click at [1023, 327] on span "24" at bounding box center [1028, 322] width 12 height 13
type input "[DATE]"
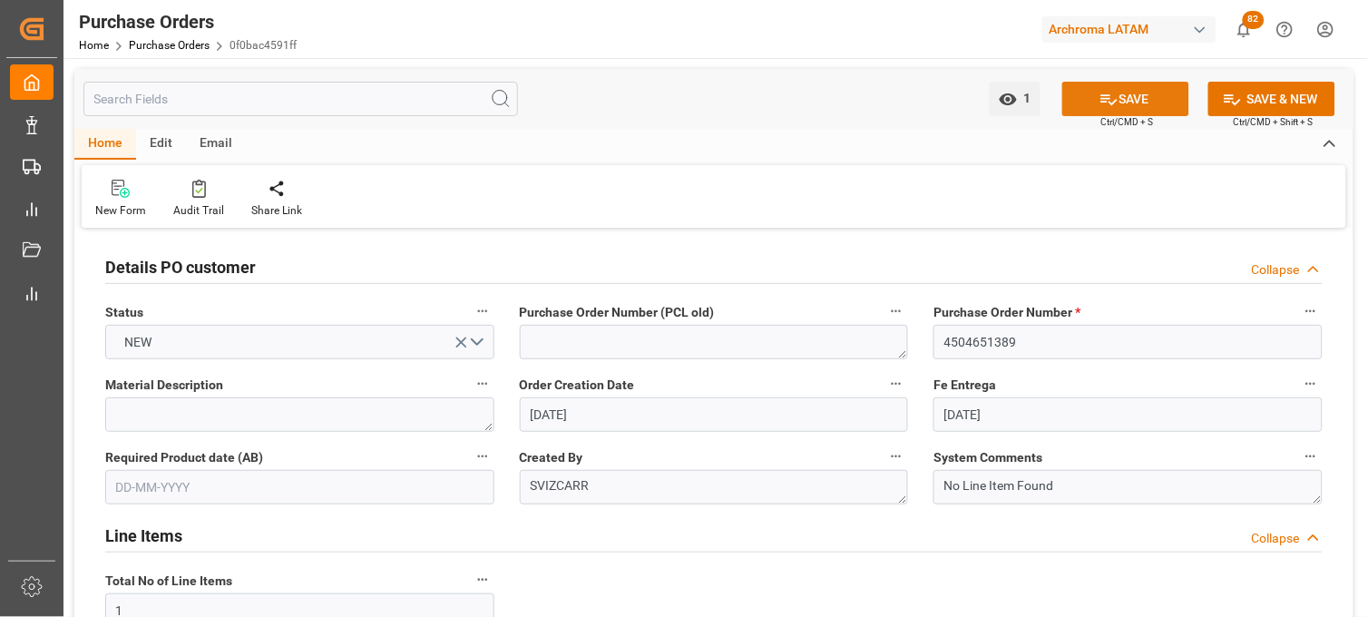
click at [1123, 106] on button "SAVE" at bounding box center [1125, 99] width 127 height 34
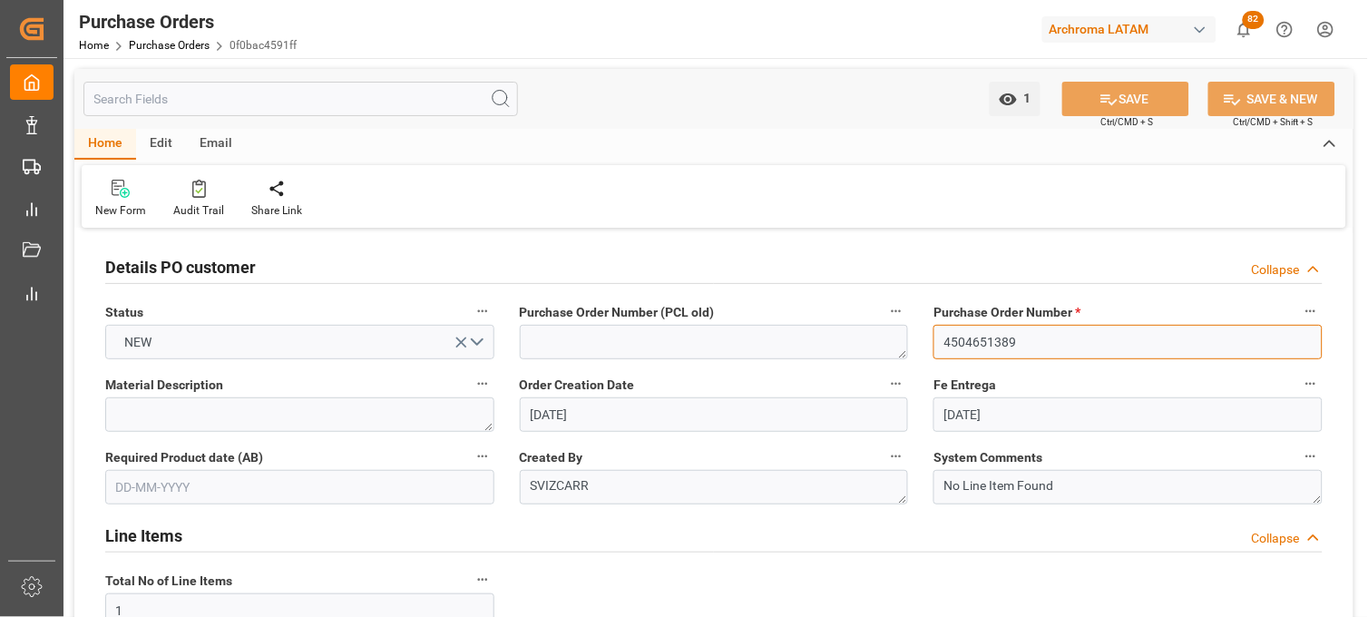
click at [958, 342] on input "4504651389" at bounding box center [1127, 342] width 389 height 34
click at [178, 44] on link "Purchase Orders" at bounding box center [169, 45] width 81 height 13
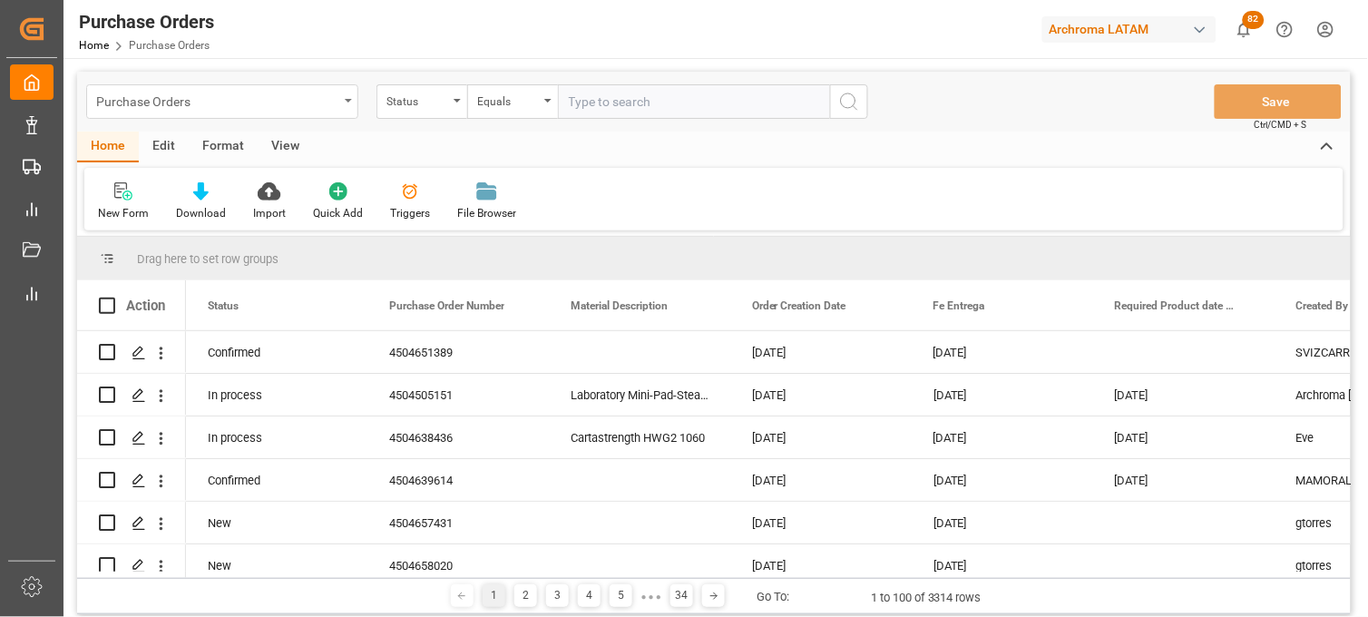
click at [236, 109] on div "Purchase Orders" at bounding box center [217, 100] width 242 height 23
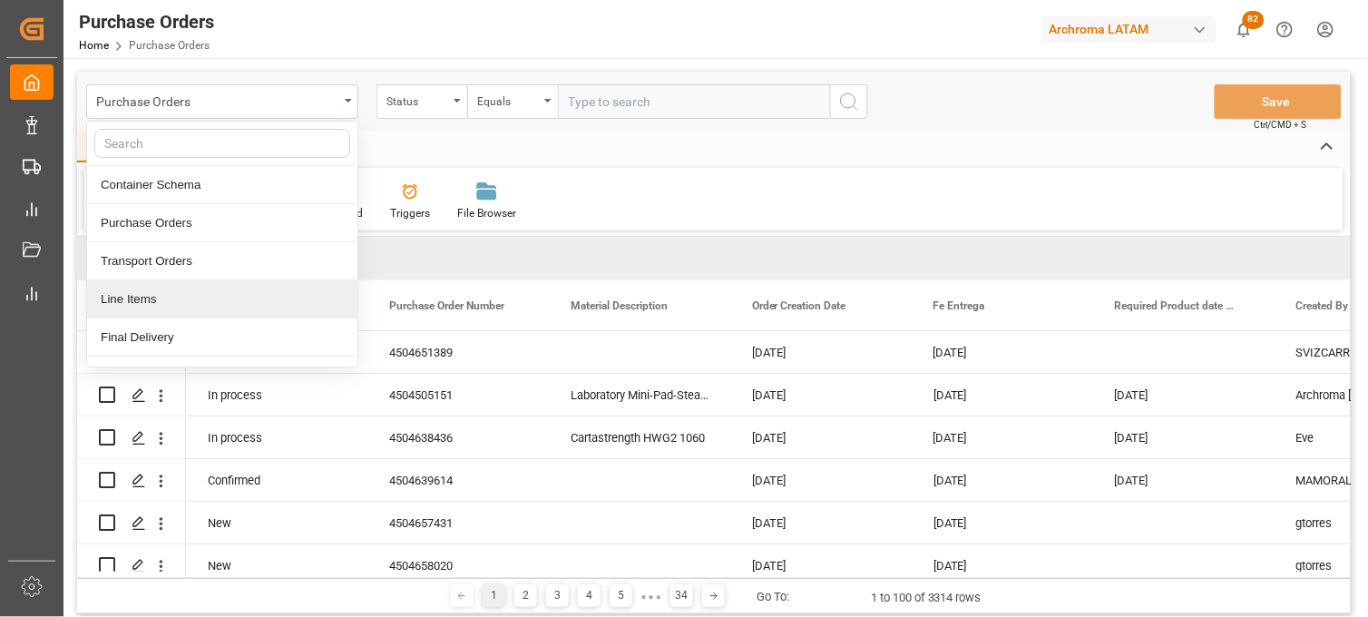
click at [166, 297] on div "Line Items" at bounding box center [222, 299] width 270 height 38
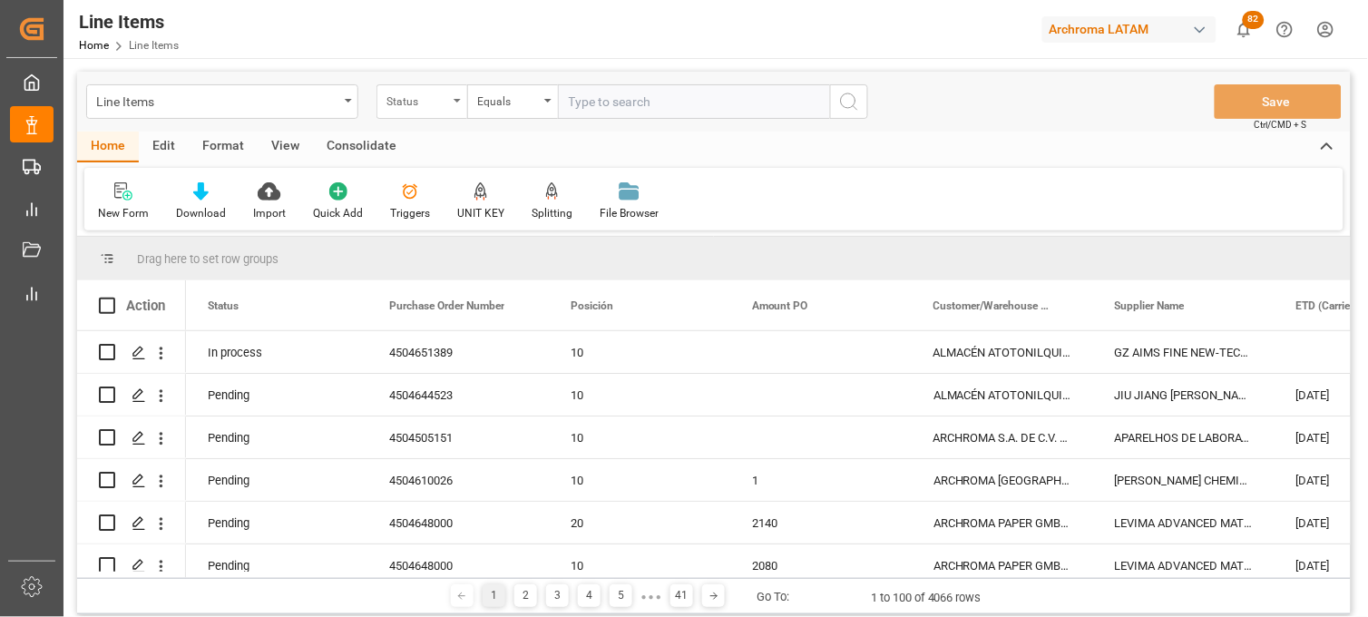
click at [427, 111] on div "Status" at bounding box center [421, 101] width 91 height 34
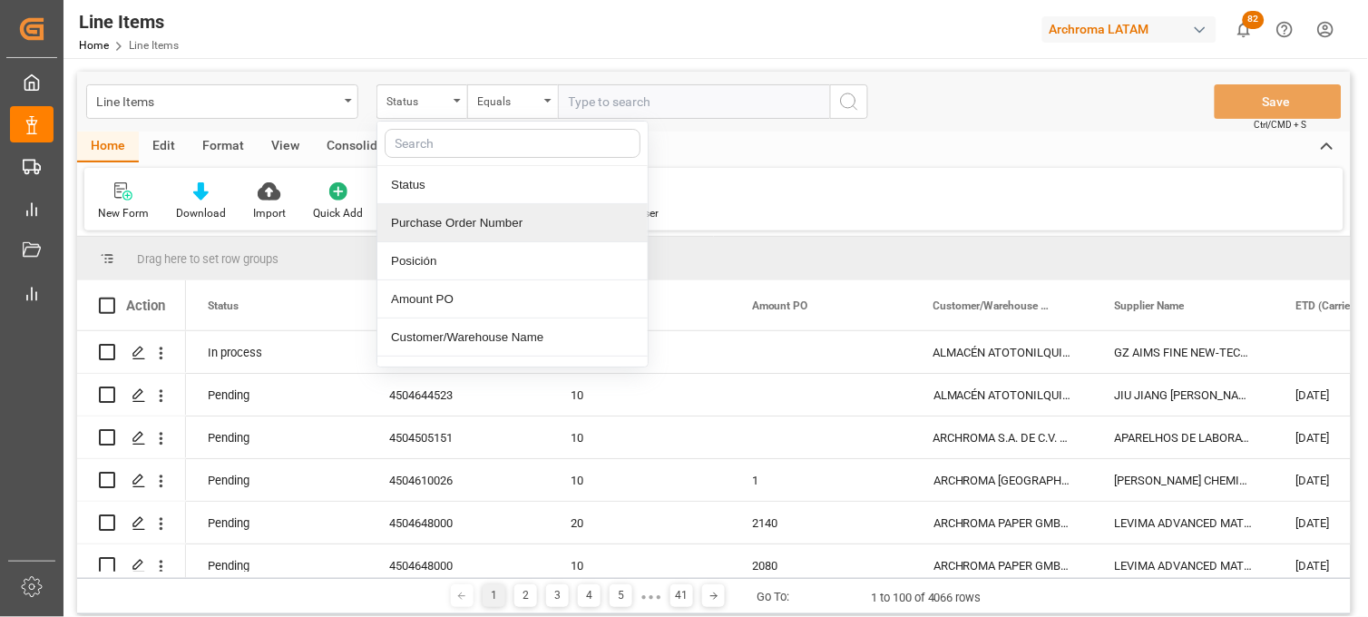
drag, startPoint x: 418, startPoint y: 221, endPoint x: 422, endPoint y: 209, distance: 13.2
click at [415, 221] on div "Purchase Order Number" at bounding box center [512, 223] width 270 height 38
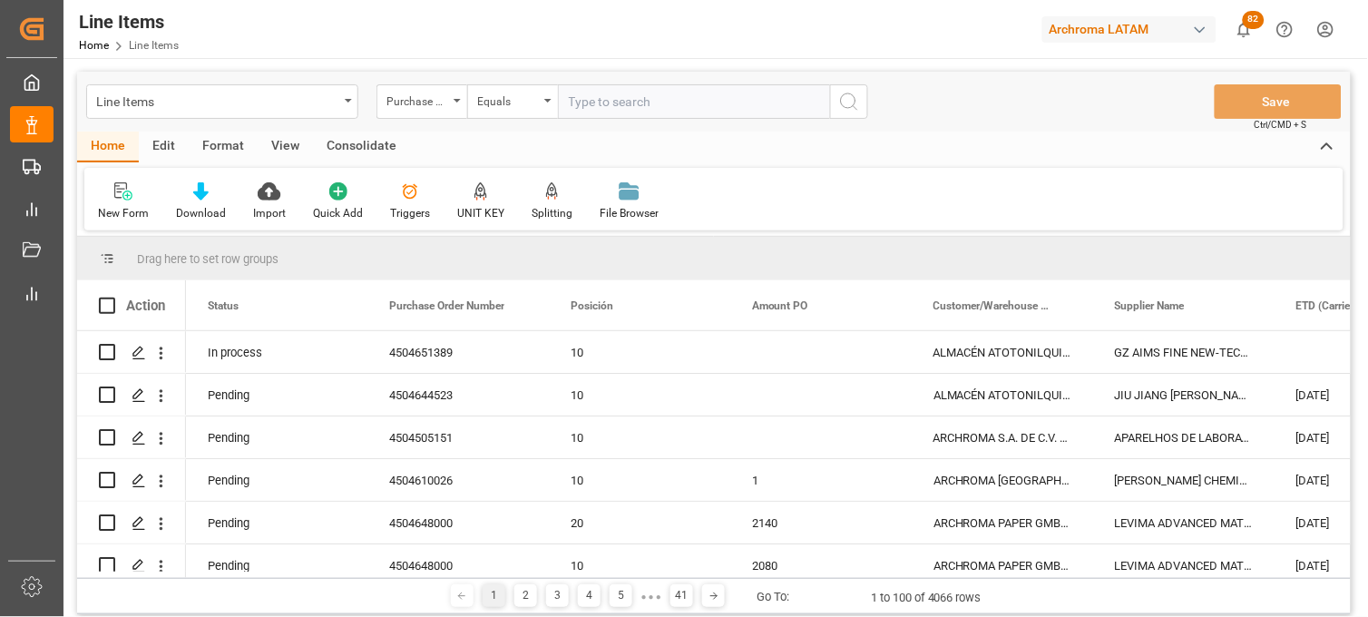
click at [572, 109] on input "text" at bounding box center [694, 101] width 272 height 34
paste input "4504651389"
type input "4504651389"
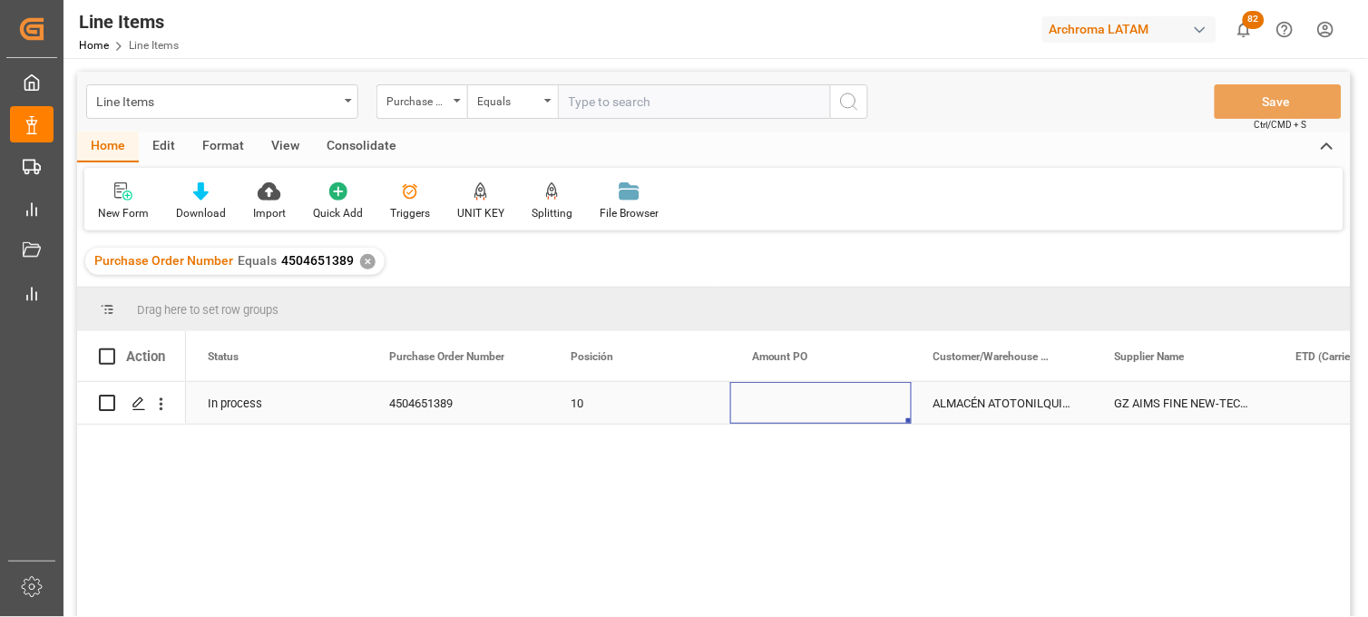
click at [764, 402] on div "Press SPACE to select this row." at bounding box center [820, 403] width 181 height 42
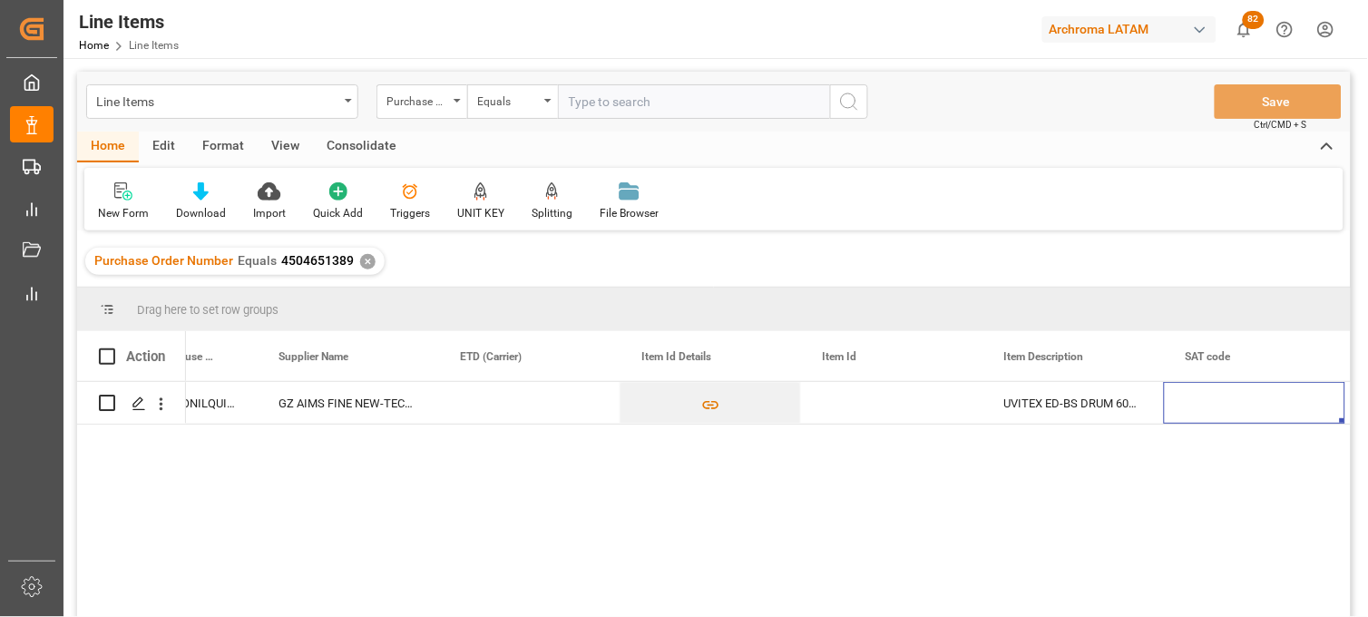
scroll to position [0, 1018]
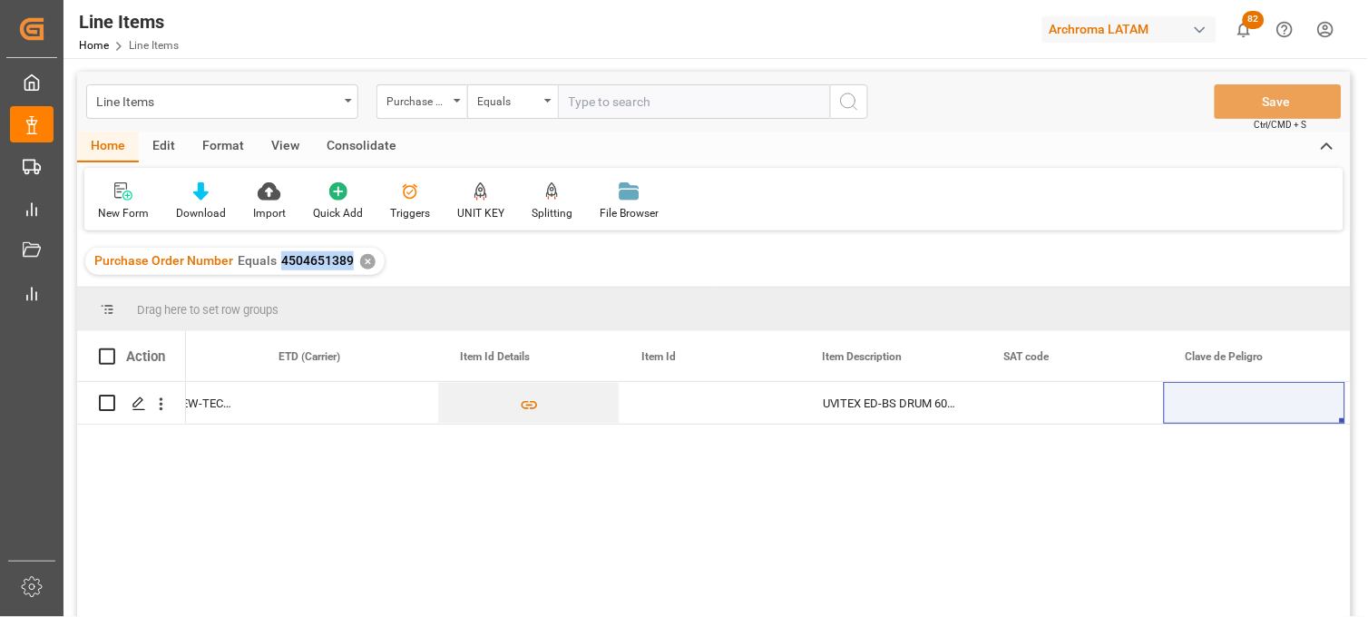
drag, startPoint x: 348, startPoint y: 260, endPoint x: 279, endPoint y: 269, distance: 69.4
click at [279, 269] on div "Purchase Order Number Equals 4504651389" at bounding box center [223, 260] width 259 height 19
copy span "4504651389"
click at [667, 406] on div "Press SPACE to select this row." at bounding box center [710, 403] width 181 height 42
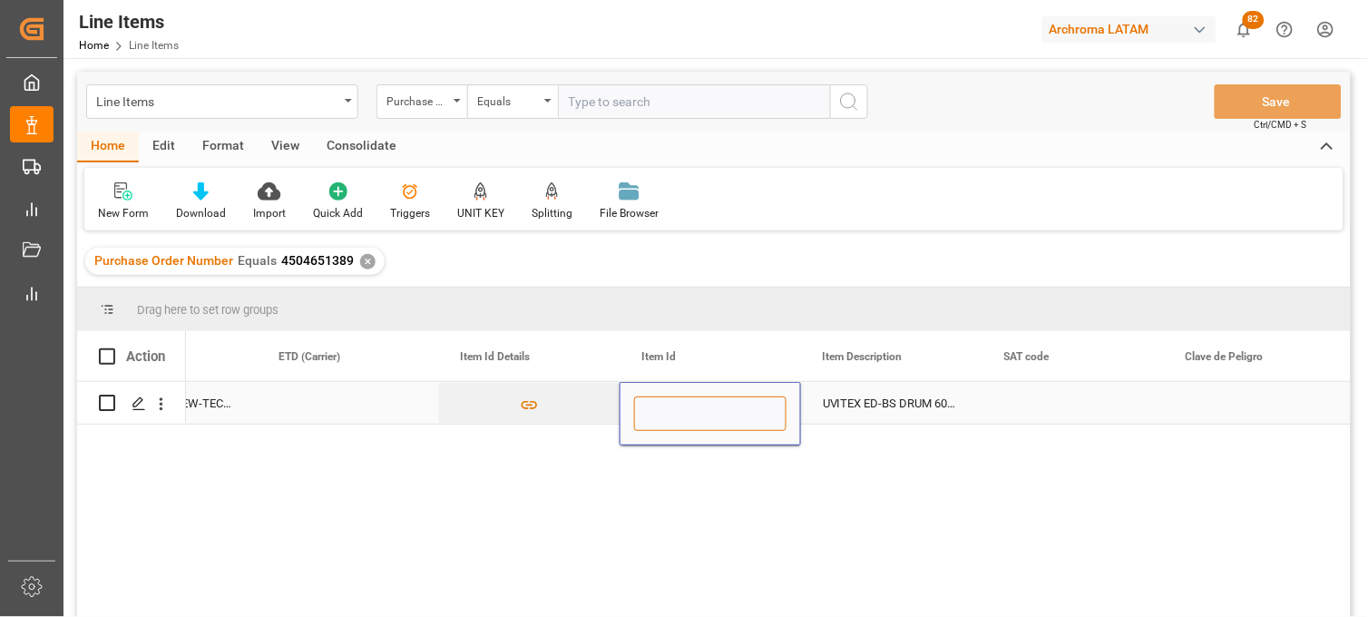
click at [667, 406] on input "Press SPACE to select this row." at bounding box center [710, 413] width 152 height 34
paste input "287176"
type input "287176"
click at [865, 405] on div "UVITEX ED-BS DRUM 60KG" at bounding box center [891, 403] width 181 height 42
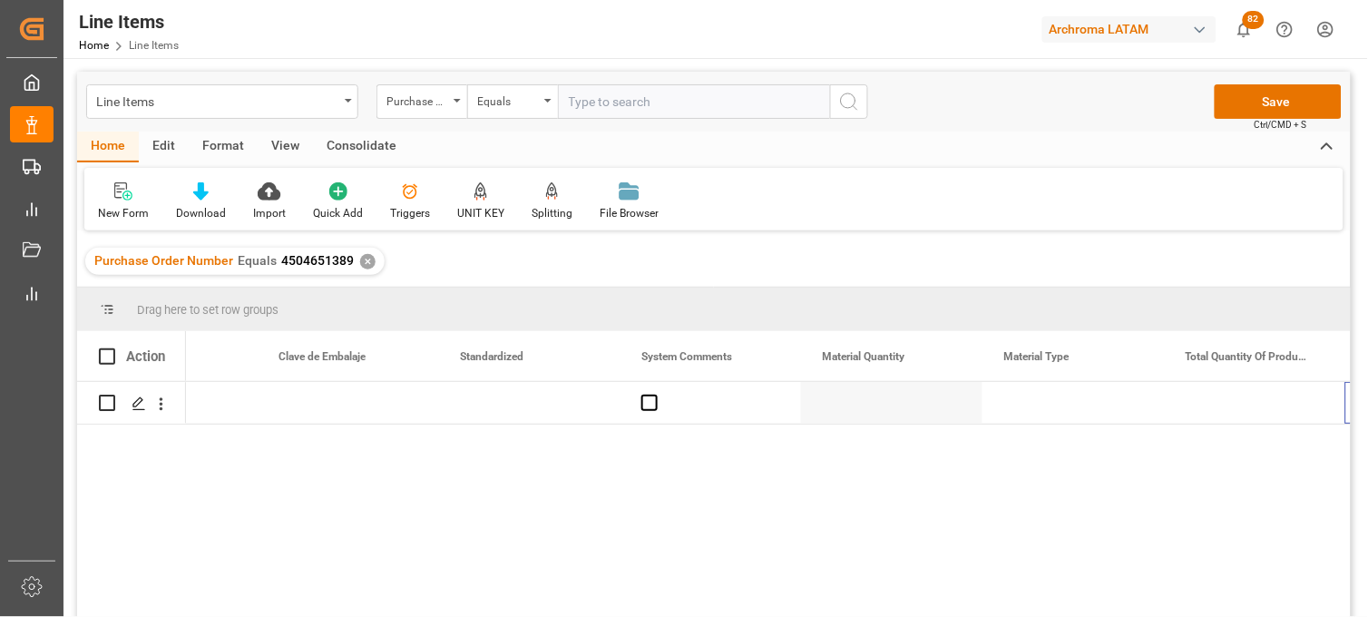
scroll to position [0, 2106]
click at [847, 406] on div "Press SPACE to select this row." at bounding box center [891, 403] width 181 height 42
click at [847, 406] on input "Press SPACE to select this row." at bounding box center [892, 413] width 152 height 34
type input "15"
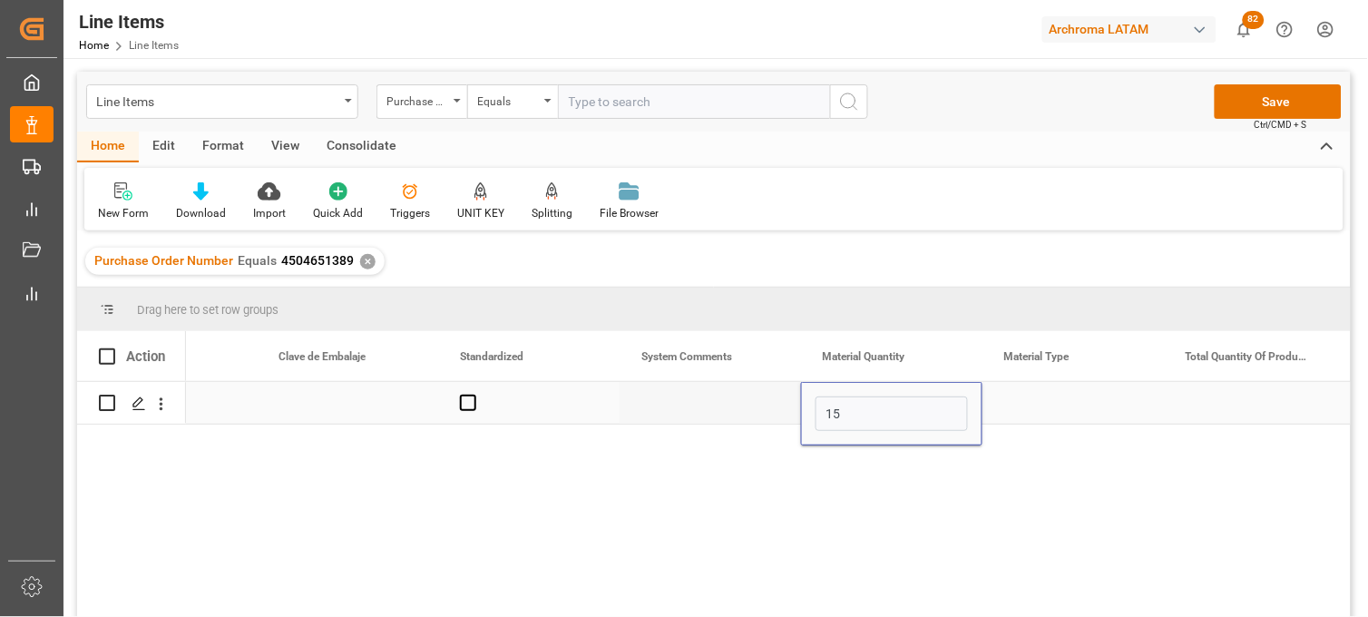
click at [1032, 404] on div "Press SPACE to select this row." at bounding box center [1072, 403] width 181 height 42
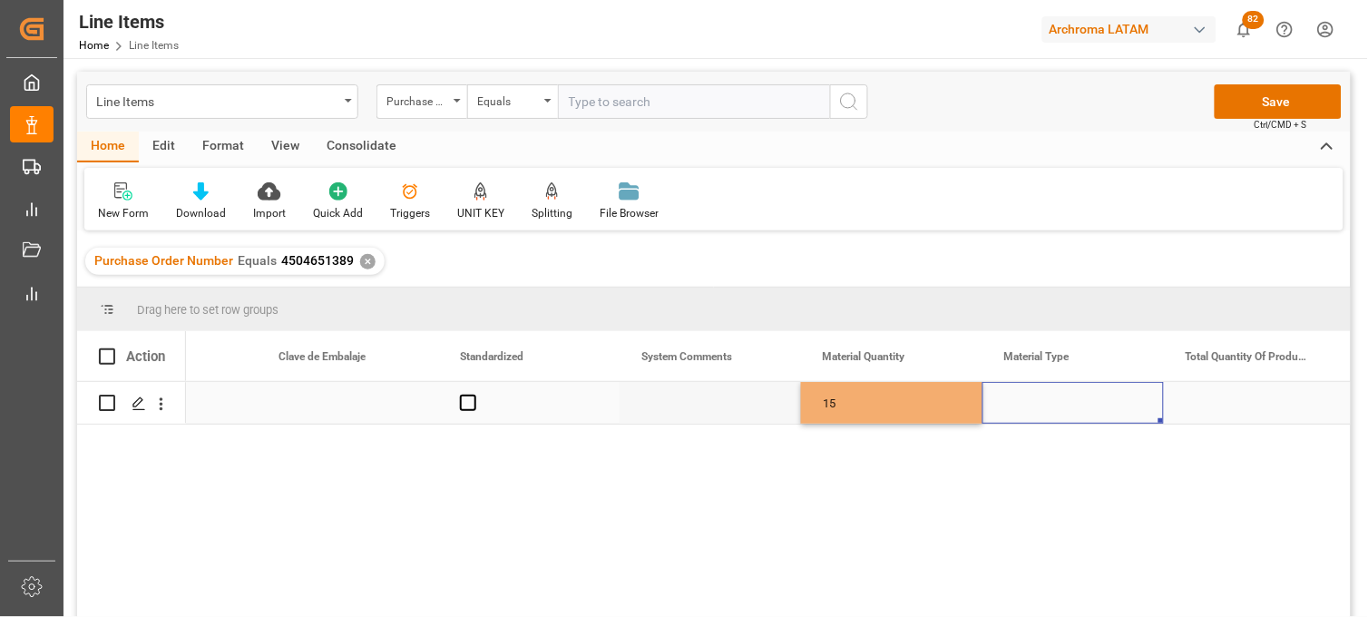
click at [1032, 404] on div "Press SPACE to select this row." at bounding box center [1072, 403] width 181 height 42
click at [1032, 404] on input "Press SPACE to select this row." at bounding box center [1073, 413] width 152 height 34
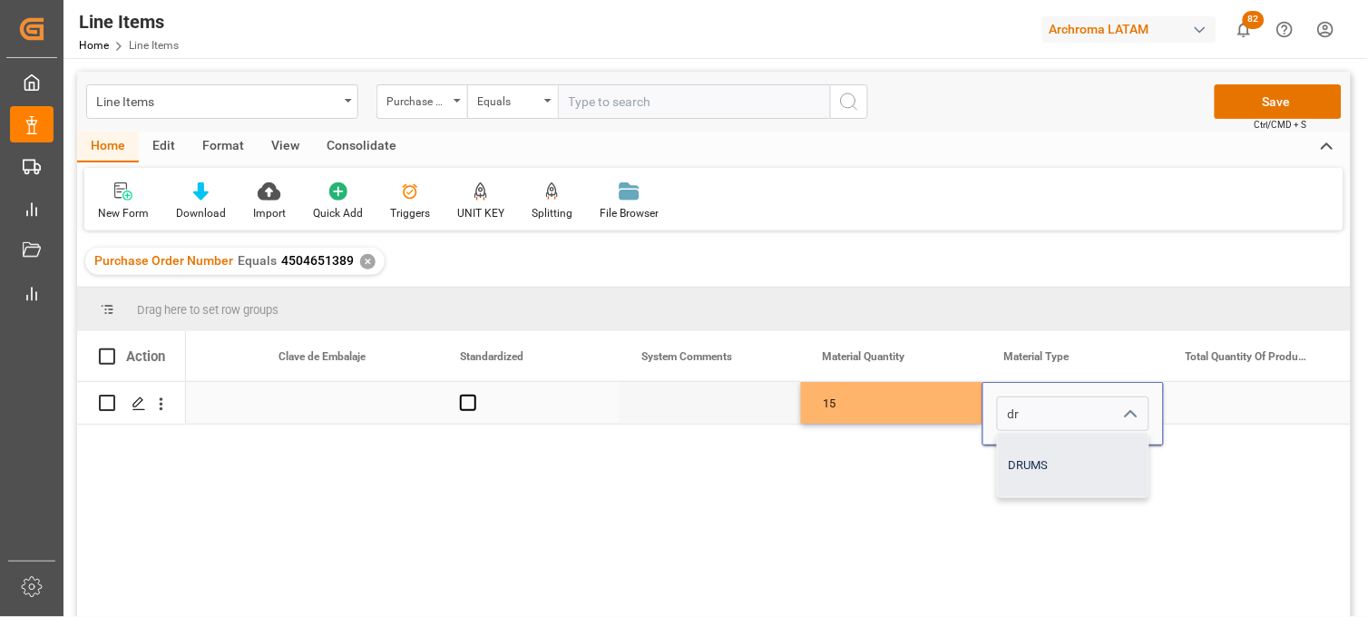
click at [1021, 443] on div "DRUMS" at bounding box center [1073, 466] width 151 height 64
type input "DRUMS"
click at [1230, 404] on div "Press SPACE to select this row." at bounding box center [1254, 403] width 181 height 42
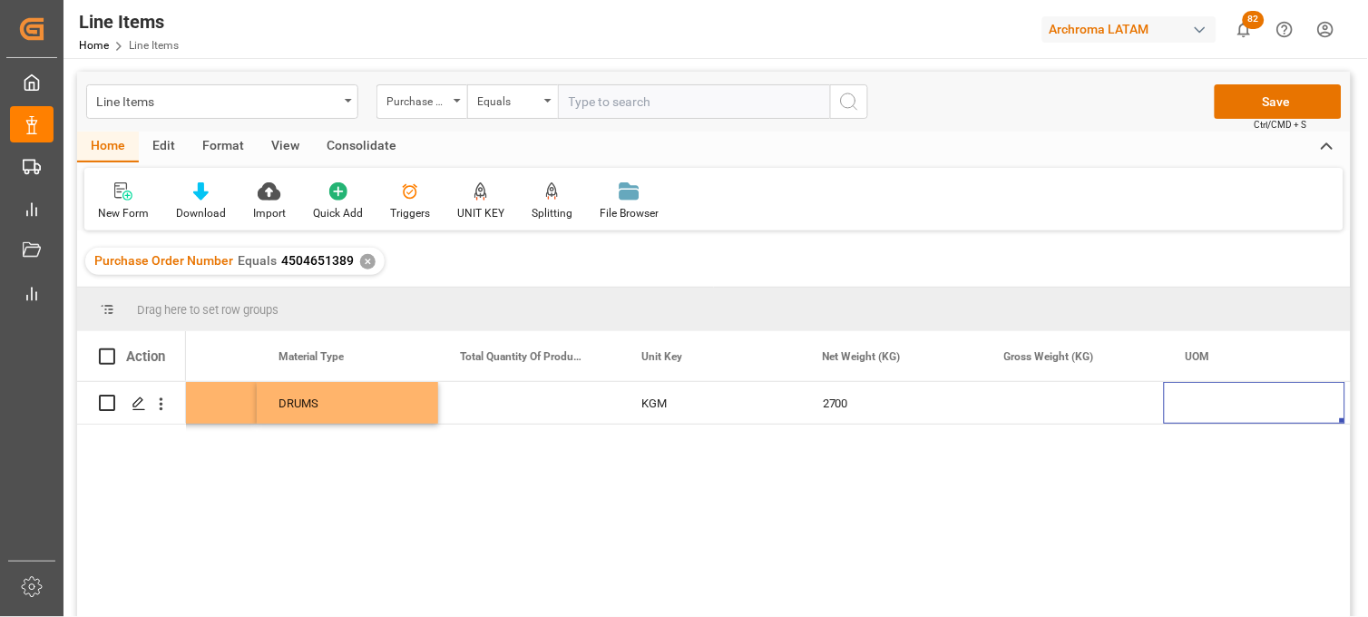
scroll to position [0, 3014]
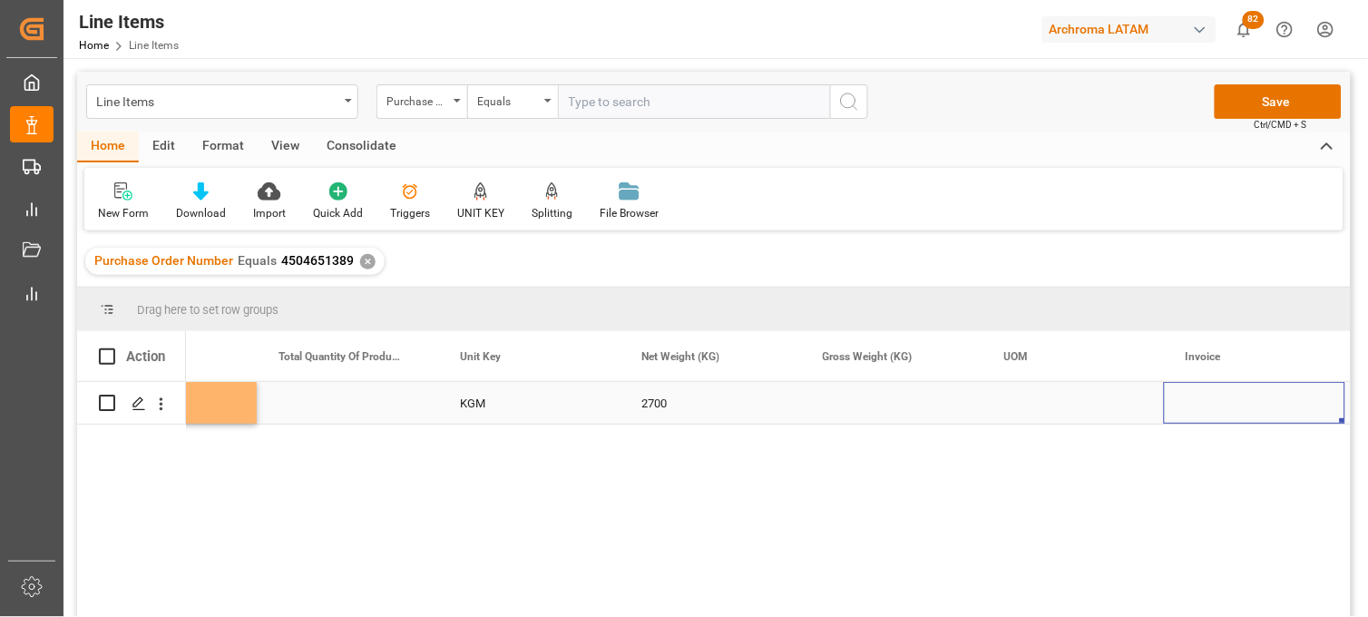
click at [865, 404] on div "Press SPACE to select this row." at bounding box center [891, 403] width 181 height 42
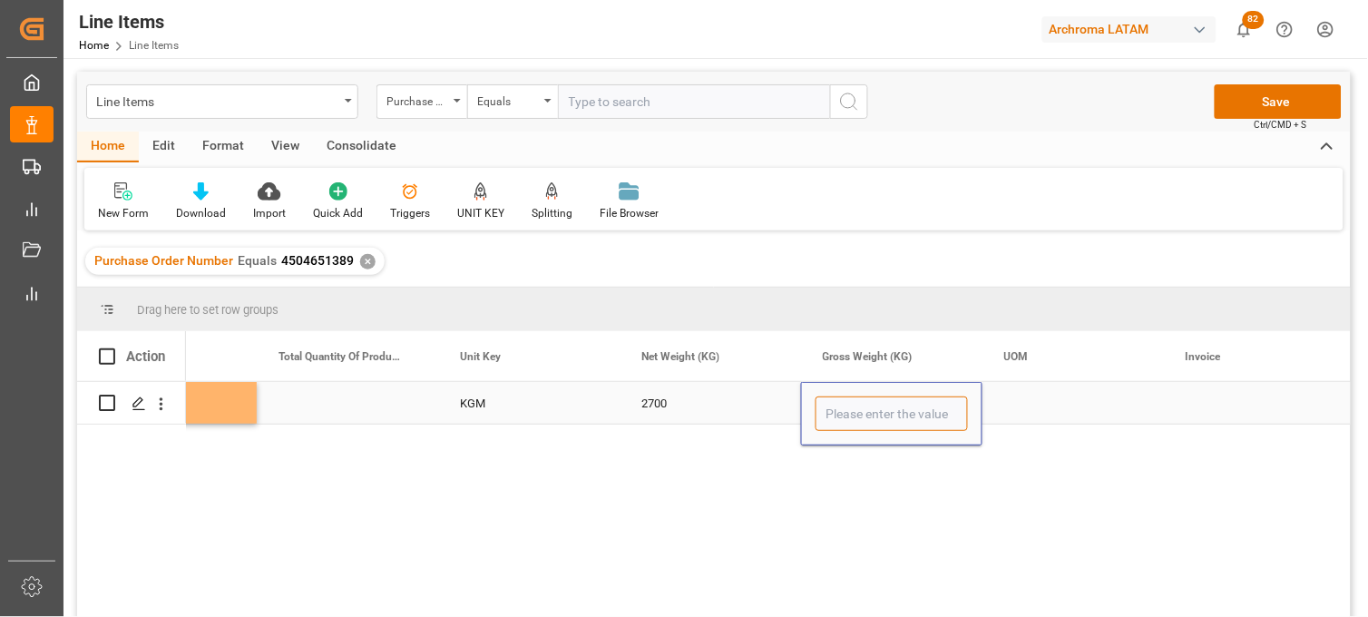
click at [857, 418] on input "Press SPACE to select this row." at bounding box center [892, 413] width 152 height 34
type input "2850"
click at [1036, 403] on div "Press SPACE to select this row." at bounding box center [1072, 403] width 181 height 42
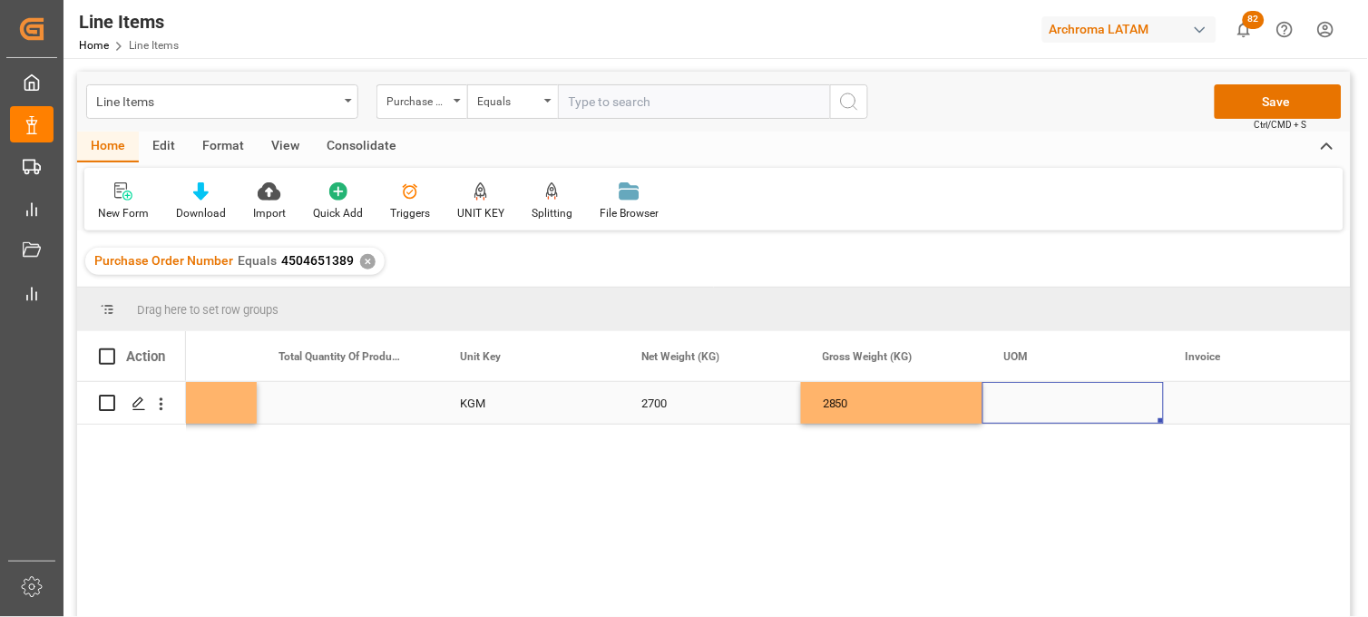
click at [1025, 400] on div "Press SPACE to select this row." at bounding box center [1072, 403] width 181 height 42
click at [1025, 400] on input "Press SPACE to select this row." at bounding box center [1073, 413] width 152 height 34
type input "KGM"
click at [903, 396] on div "2850" at bounding box center [891, 403] width 181 height 42
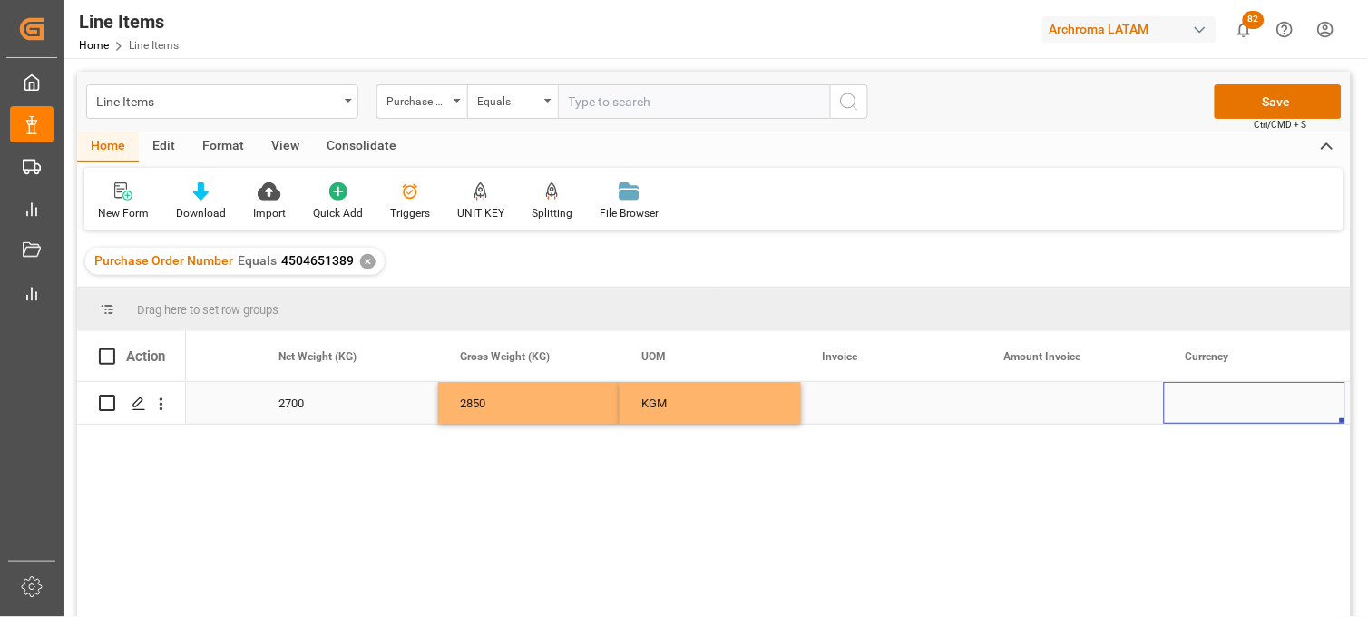
scroll to position [0, 3558]
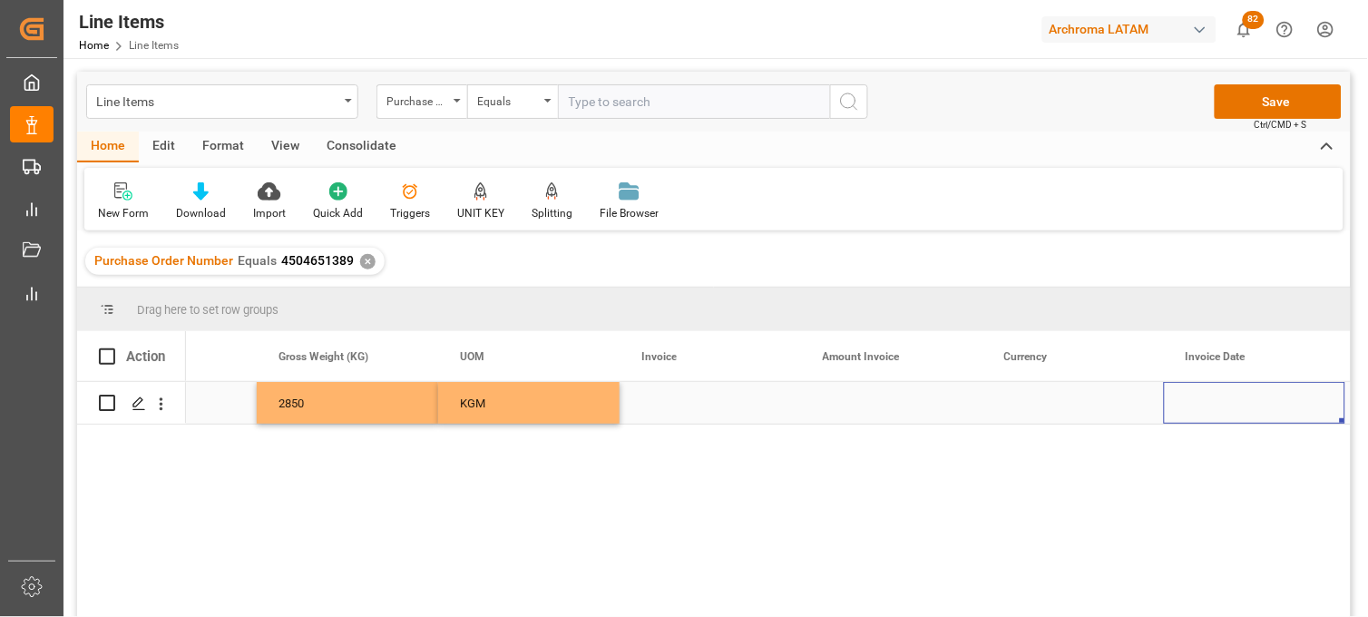
click at [700, 396] on div "Press SPACE to select this row." at bounding box center [710, 403] width 181 height 42
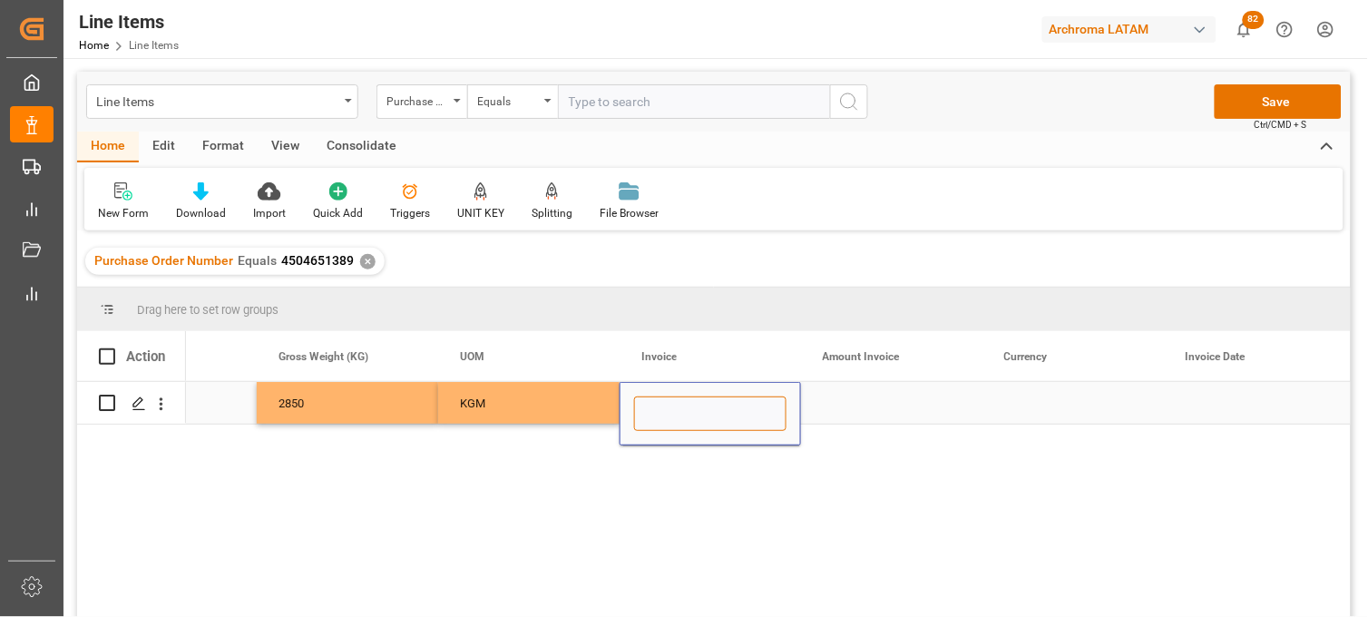
click at [682, 402] on input "Press SPACE to select this row." at bounding box center [710, 413] width 152 height 34
type input "EF0815Q2700"
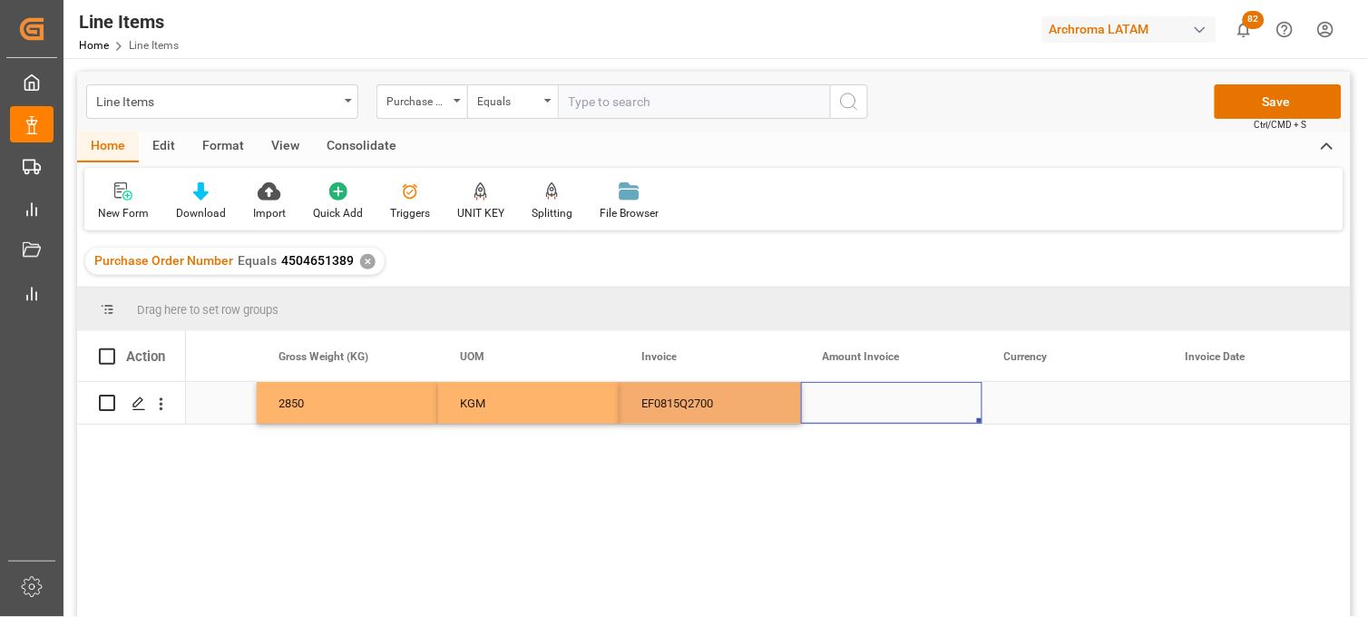
click at [858, 402] on div "Press SPACE to select this row." at bounding box center [891, 403] width 181 height 42
click at [836, 403] on div "Press SPACE to select this row." at bounding box center [891, 403] width 181 height 42
type input "12420"
click at [1021, 406] on div "Press SPACE to select this row." at bounding box center [1072, 403] width 181 height 42
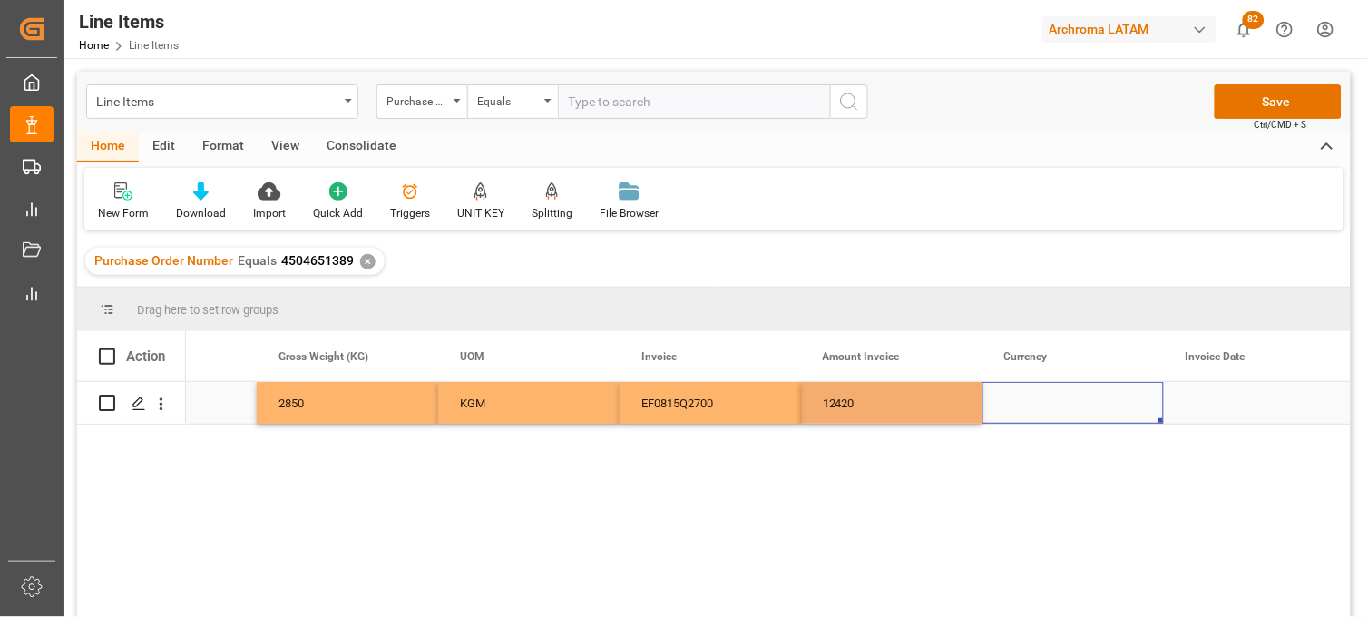
click at [1021, 406] on div "Press SPACE to select this row." at bounding box center [1072, 403] width 181 height 42
click at [1021, 406] on input "Press SPACE to select this row." at bounding box center [1073, 413] width 152 height 34
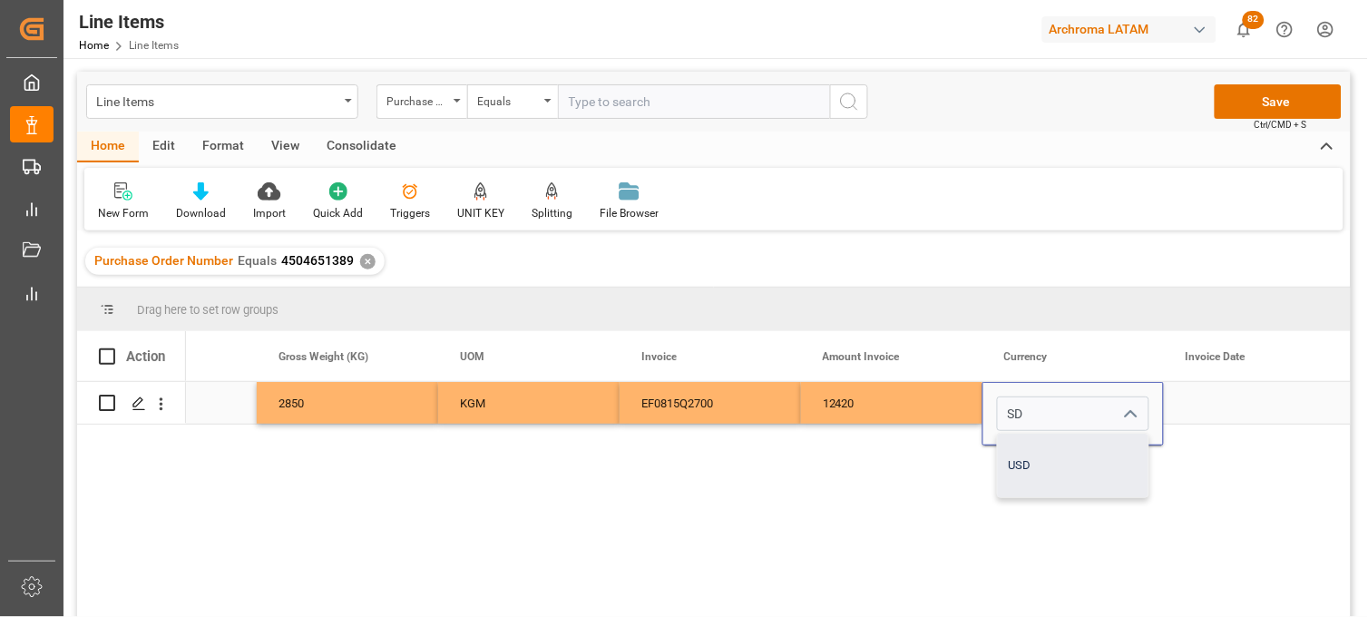
click at [1034, 464] on div "USD" at bounding box center [1073, 466] width 151 height 64
type input "USD"
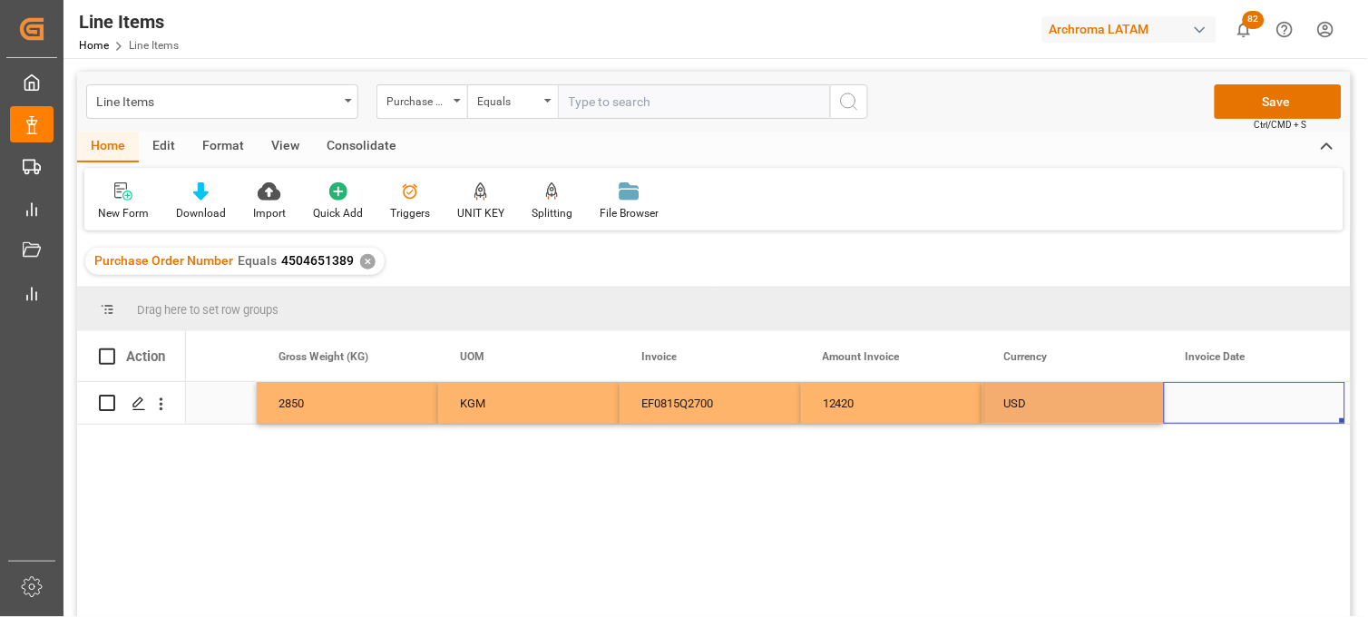
click at [1208, 400] on div "Press SPACE to select this row." at bounding box center [1254, 403] width 181 height 42
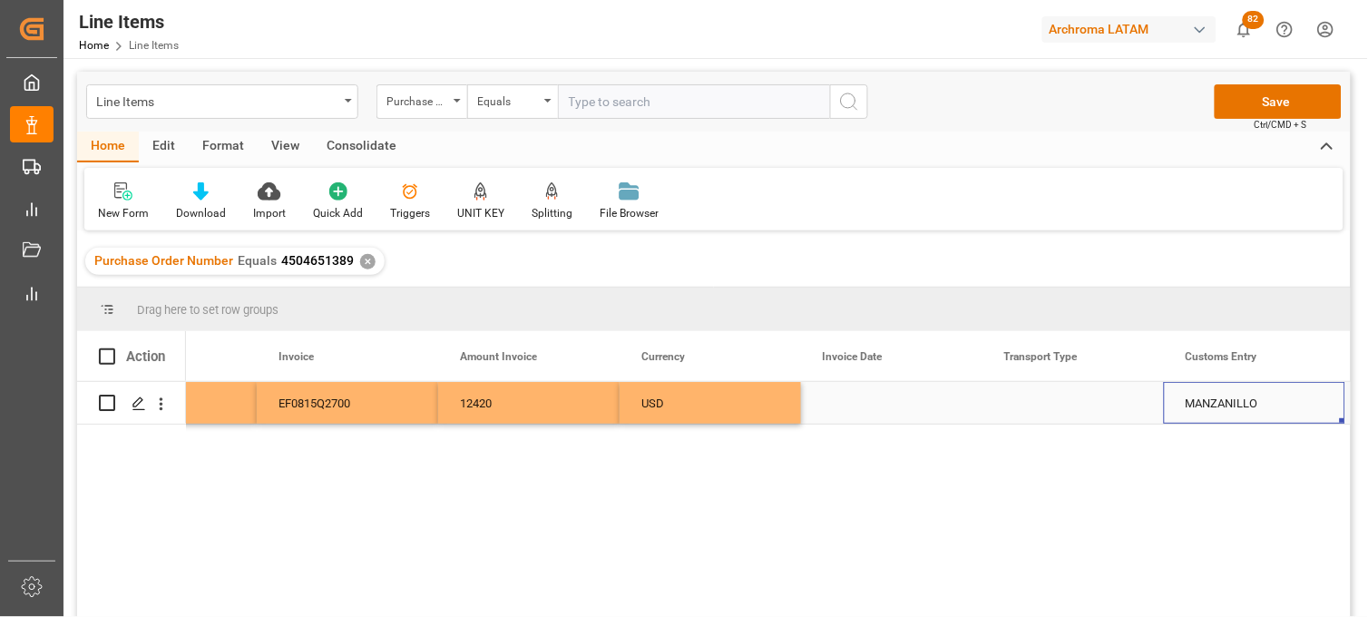
scroll to position [0, 4102]
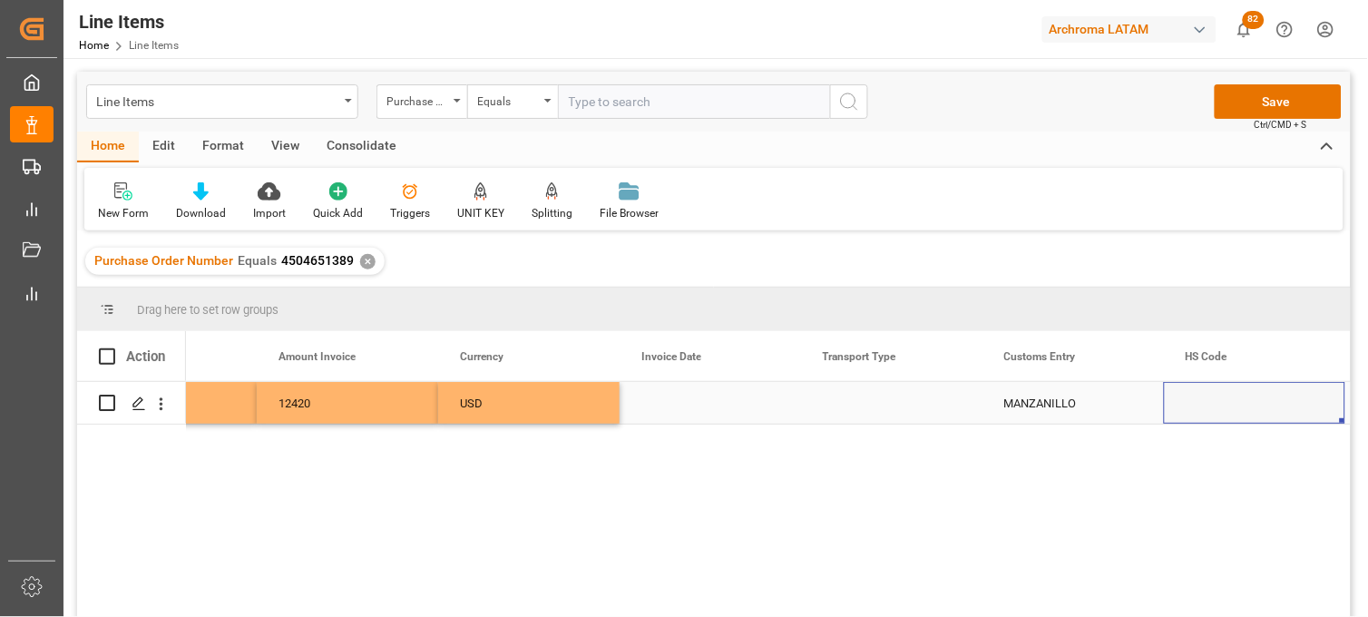
click at [679, 404] on div "Press SPACE to select this row." at bounding box center [710, 403] width 181 height 42
click at [677, 400] on div "Press SPACE to select this row." at bounding box center [710, 403] width 181 height 42
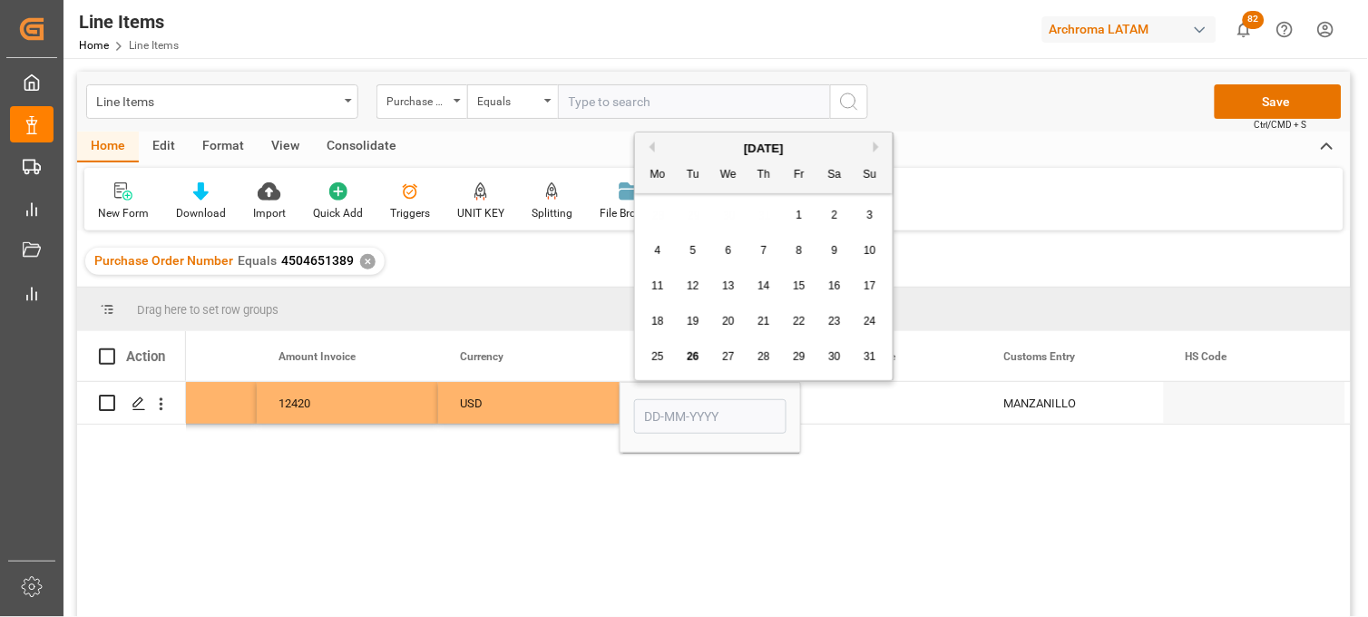
click at [796, 284] on span "15" at bounding box center [799, 285] width 12 height 13
type input "[DATE]"
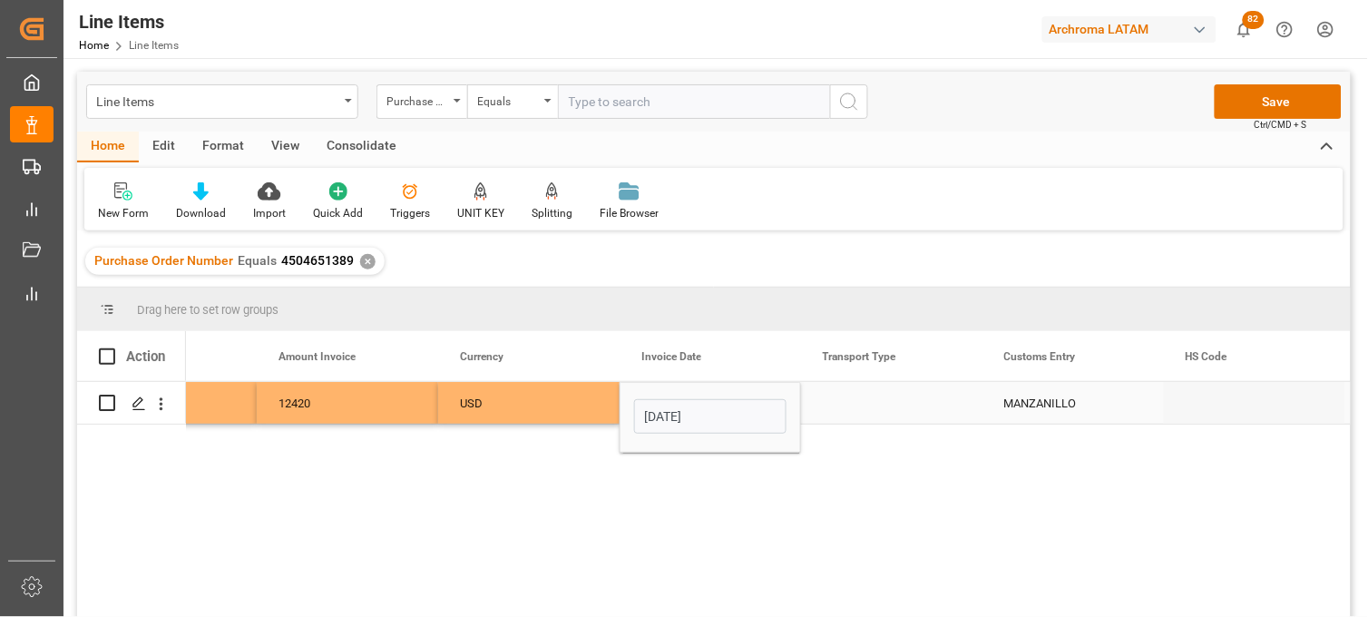
click at [860, 404] on div "Press SPACE to select this row." at bounding box center [891, 403] width 181 height 42
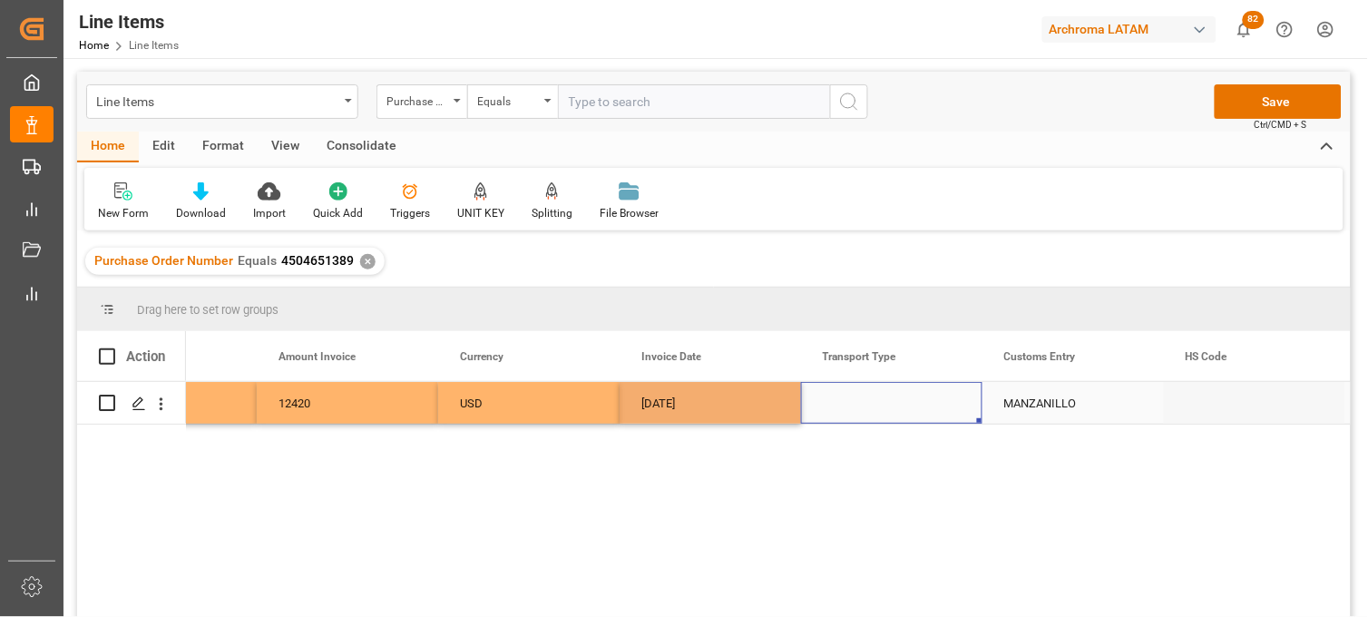
click at [860, 404] on div "Press SPACE to select this row." at bounding box center [891, 403] width 181 height 42
click at [860, 404] on input "Press SPACE to select this row." at bounding box center [892, 413] width 152 height 34
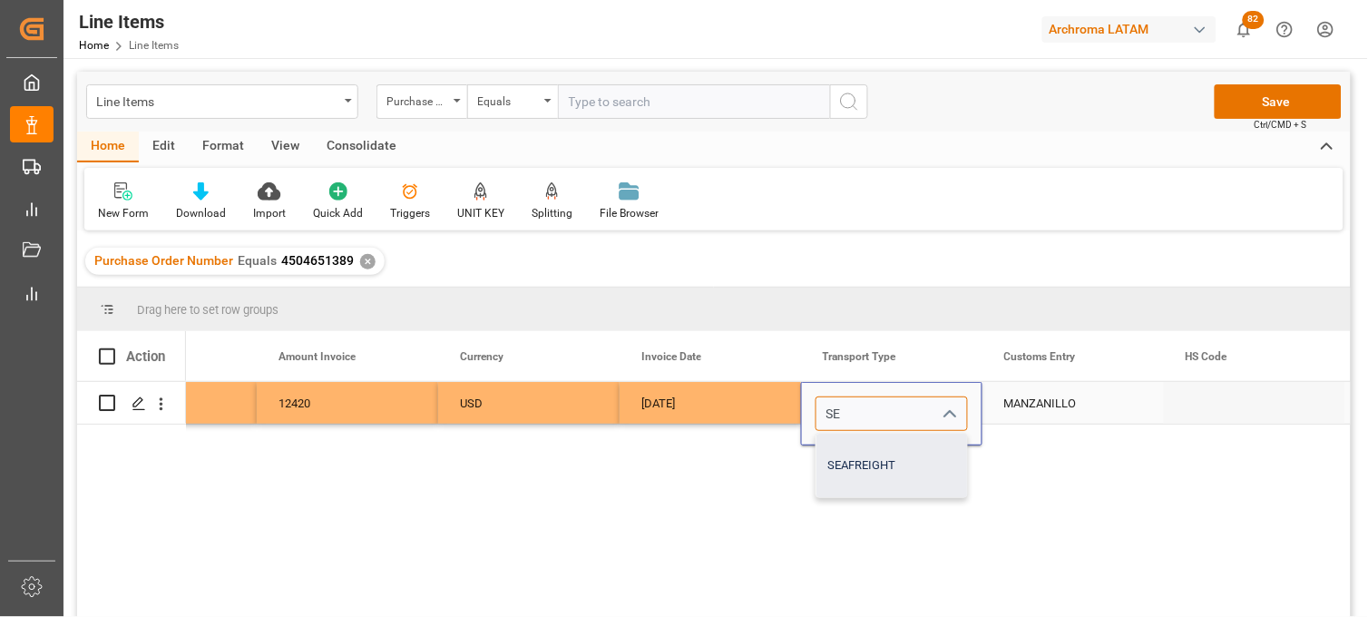
click at [868, 461] on div "SEAFREIGHT" at bounding box center [891, 466] width 151 height 64
type input "SEAFREIGHT"
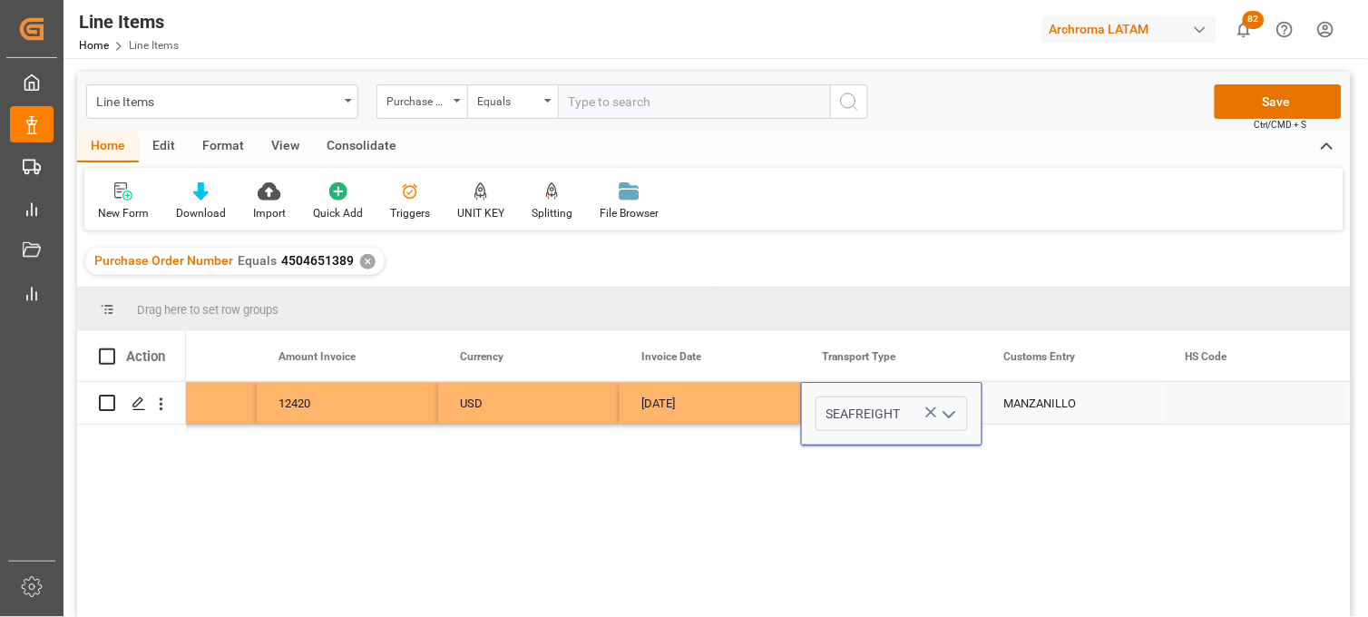
click at [1029, 397] on div "MANZANILLO" at bounding box center [1072, 403] width 181 height 42
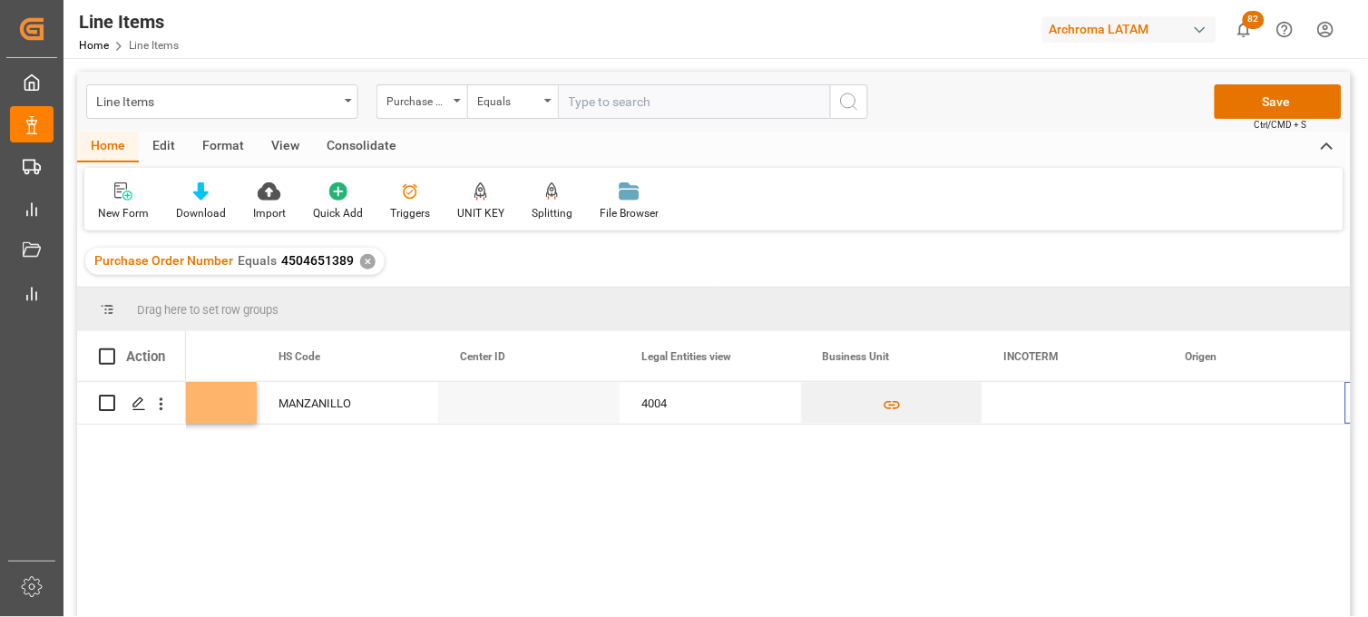
scroll to position [0, 5009]
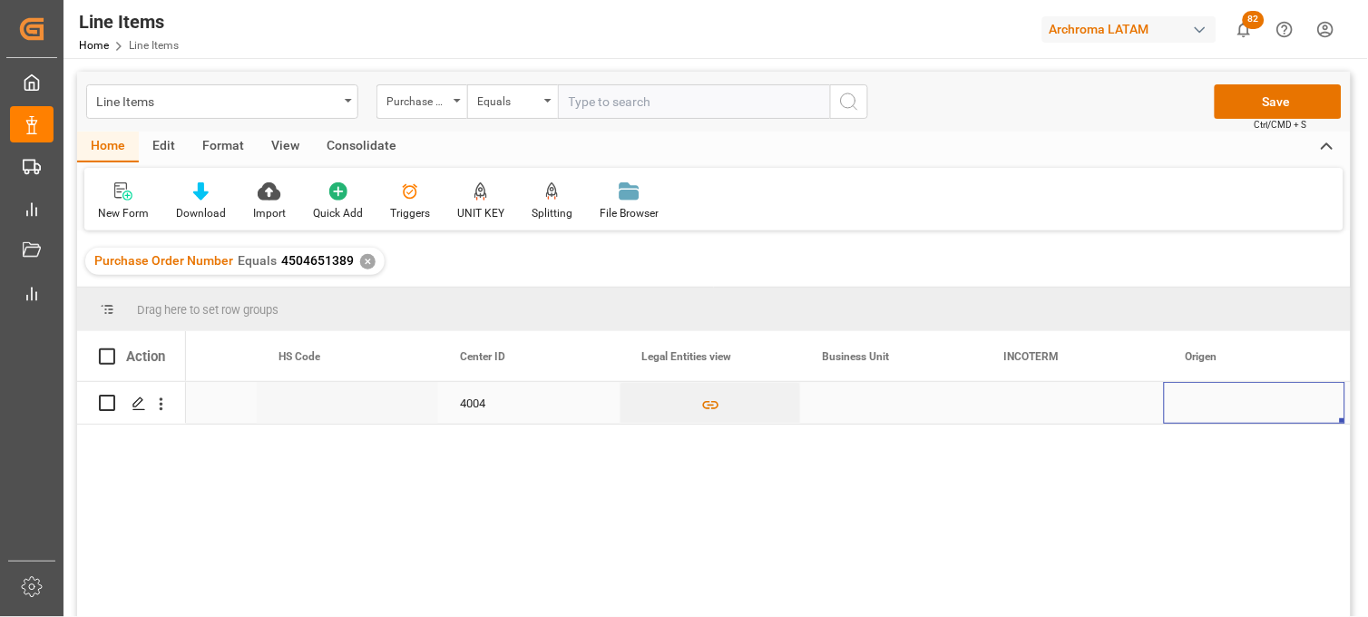
click at [853, 402] on div "Press SPACE to select this row." at bounding box center [891, 403] width 181 height 42
click at [851, 402] on div "Press SPACE to select this row." at bounding box center [891, 403] width 181 height 42
click at [851, 402] on input "Press SPACE to select this row." at bounding box center [892, 413] width 152 height 34
type input "TEXTIL"
click at [1026, 405] on div "Press SPACE to select this row." at bounding box center [1072, 403] width 181 height 42
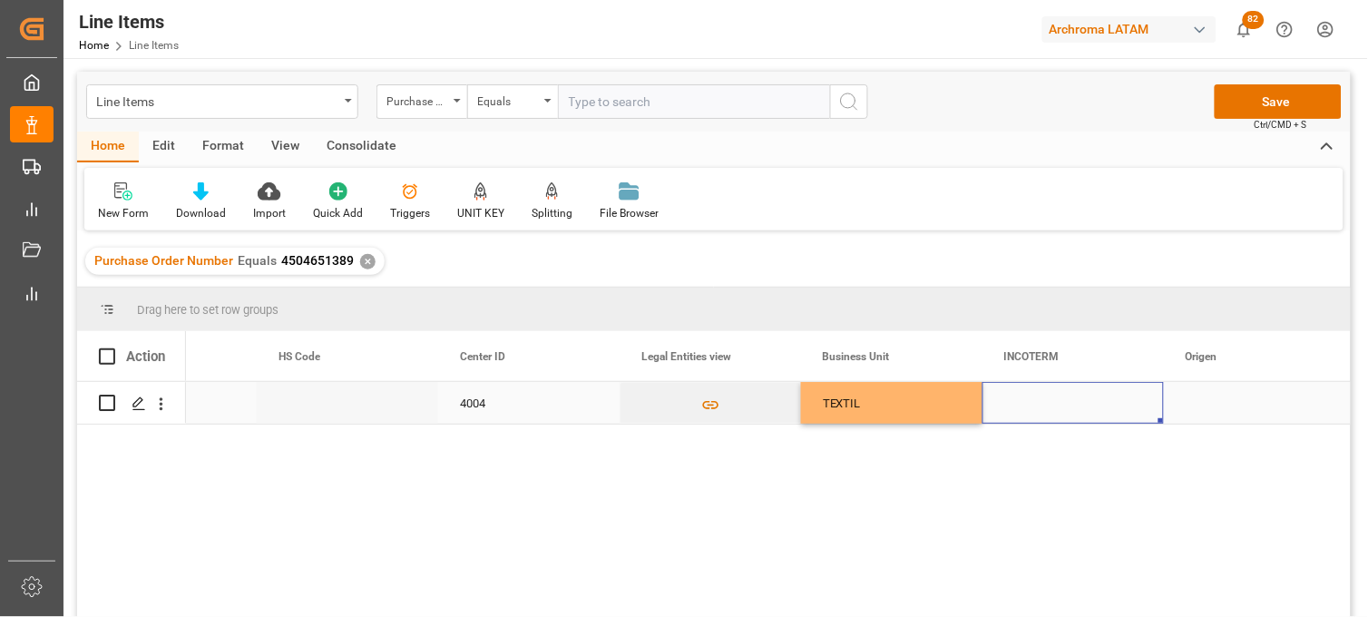
click at [1027, 399] on div "Press SPACE to select this row." at bounding box center [1072, 403] width 181 height 42
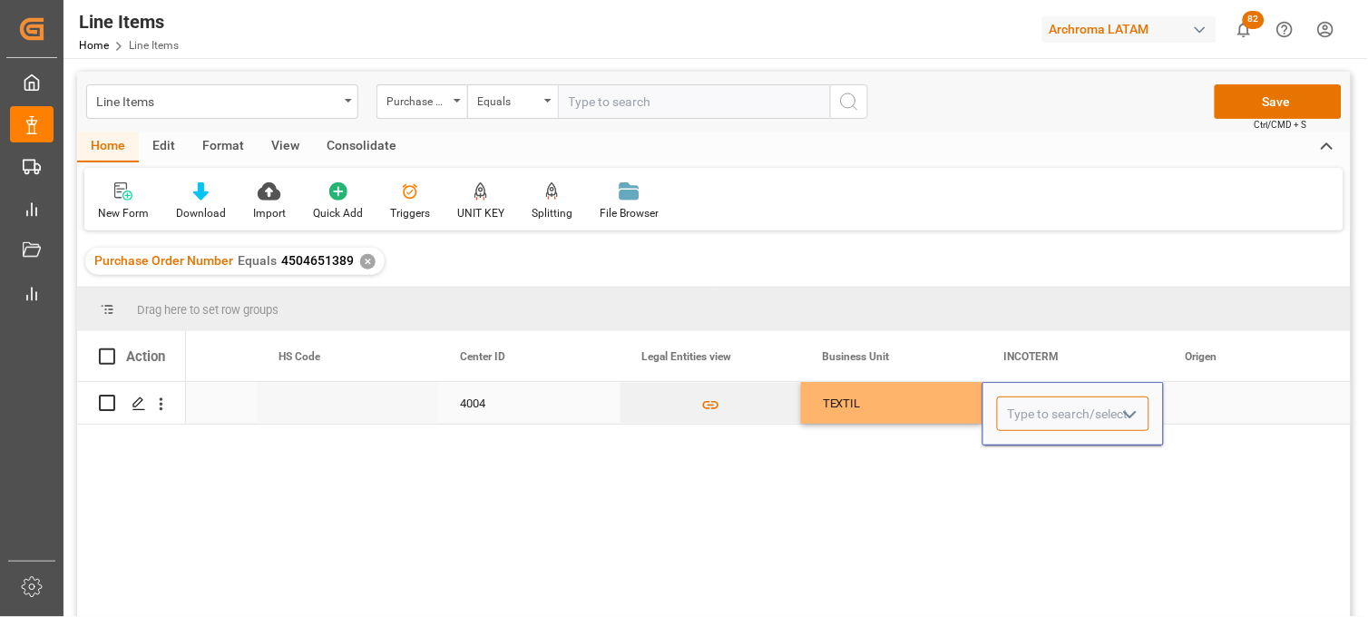
click at [1027, 399] on input "Press SPACE to select this row." at bounding box center [1073, 413] width 152 height 34
click at [1028, 470] on div "DPU" at bounding box center [1073, 466] width 151 height 64
type input "DPU"
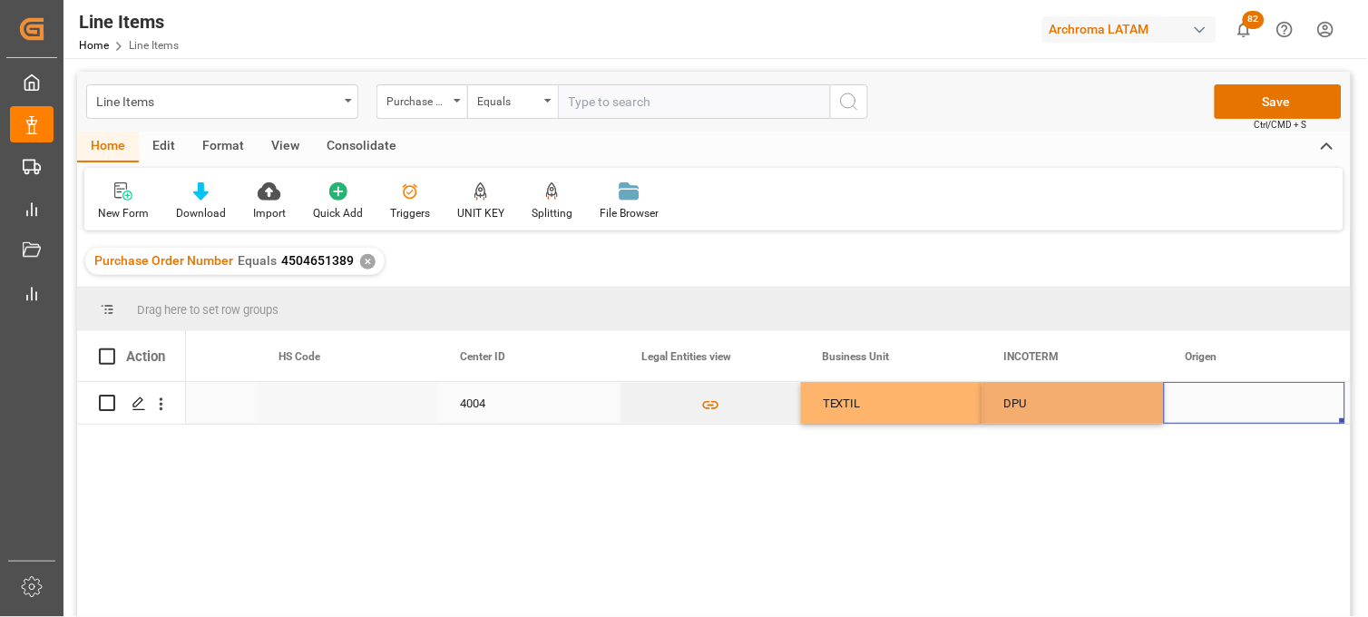
click at [1201, 403] on div "Press SPACE to select this row." at bounding box center [1254, 403] width 181 height 42
click at [1011, 405] on div "DPU" at bounding box center [1073, 404] width 138 height 42
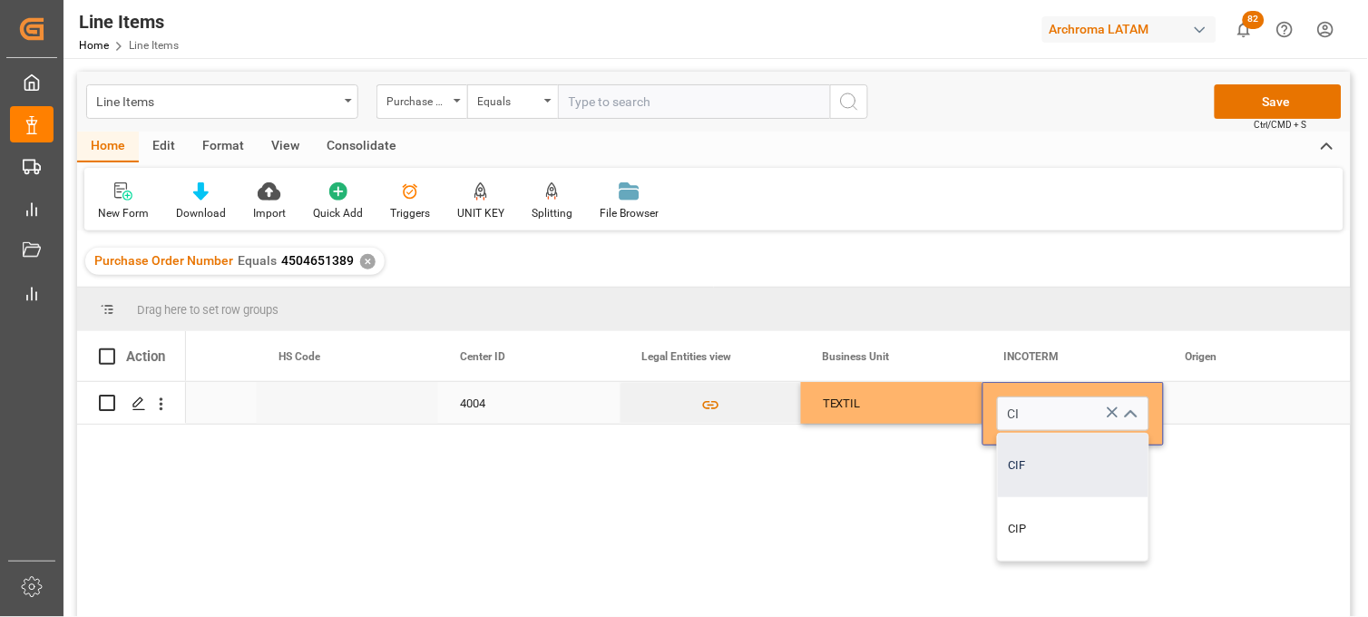
click at [1023, 458] on div "CIF" at bounding box center [1073, 466] width 151 height 64
type input "CIF"
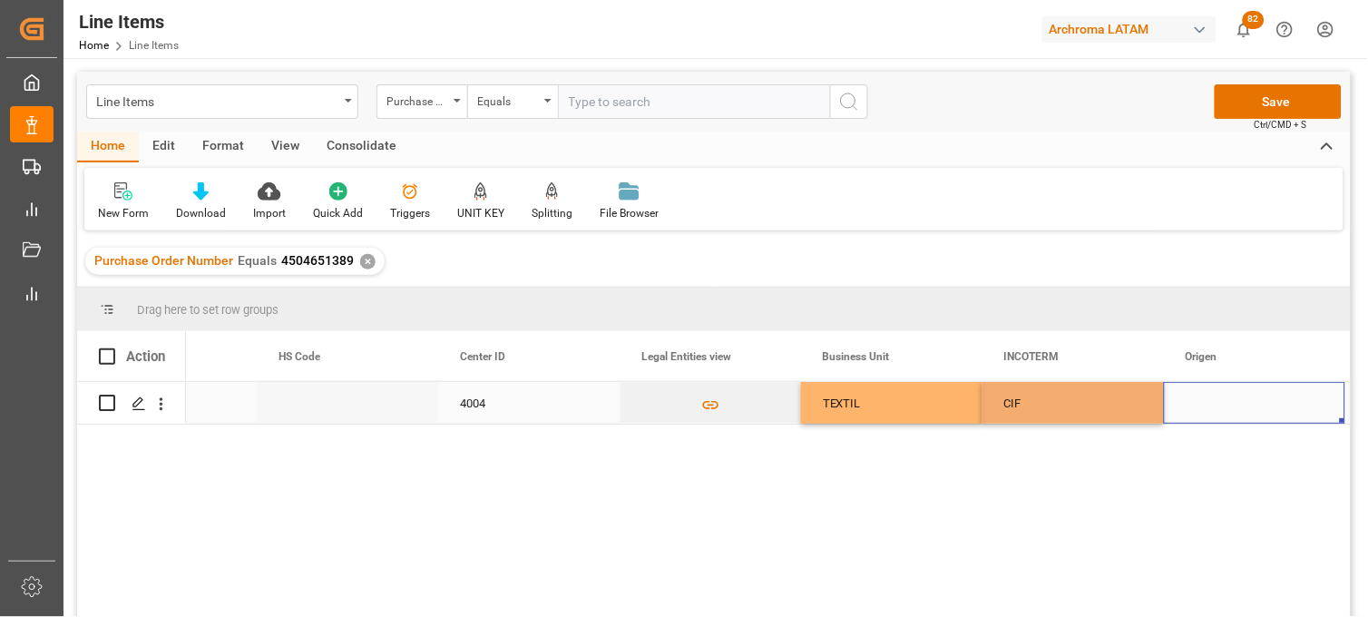
click at [1207, 396] on div "Press SPACE to select this row." at bounding box center [1254, 403] width 181 height 42
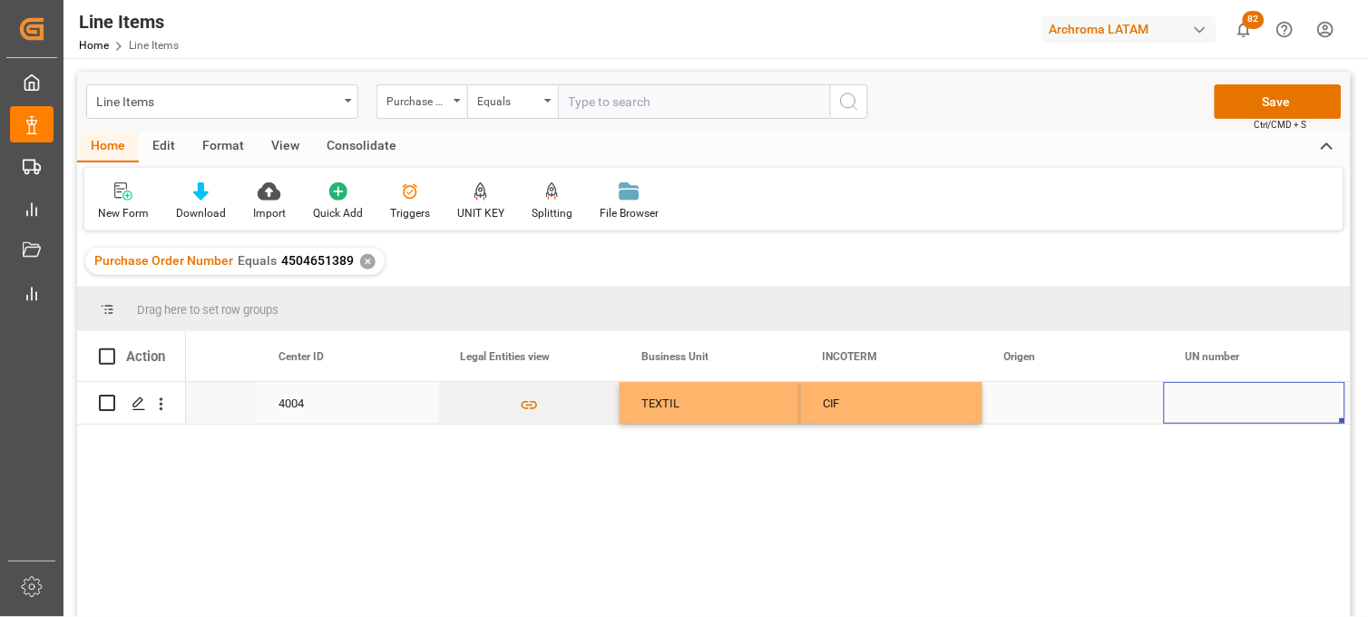
click at [1041, 401] on div "Press SPACE to select this row." at bounding box center [1072, 403] width 181 height 42
click at [1041, 401] on input "Press SPACE to select this row." at bounding box center [1073, 413] width 152 height 34
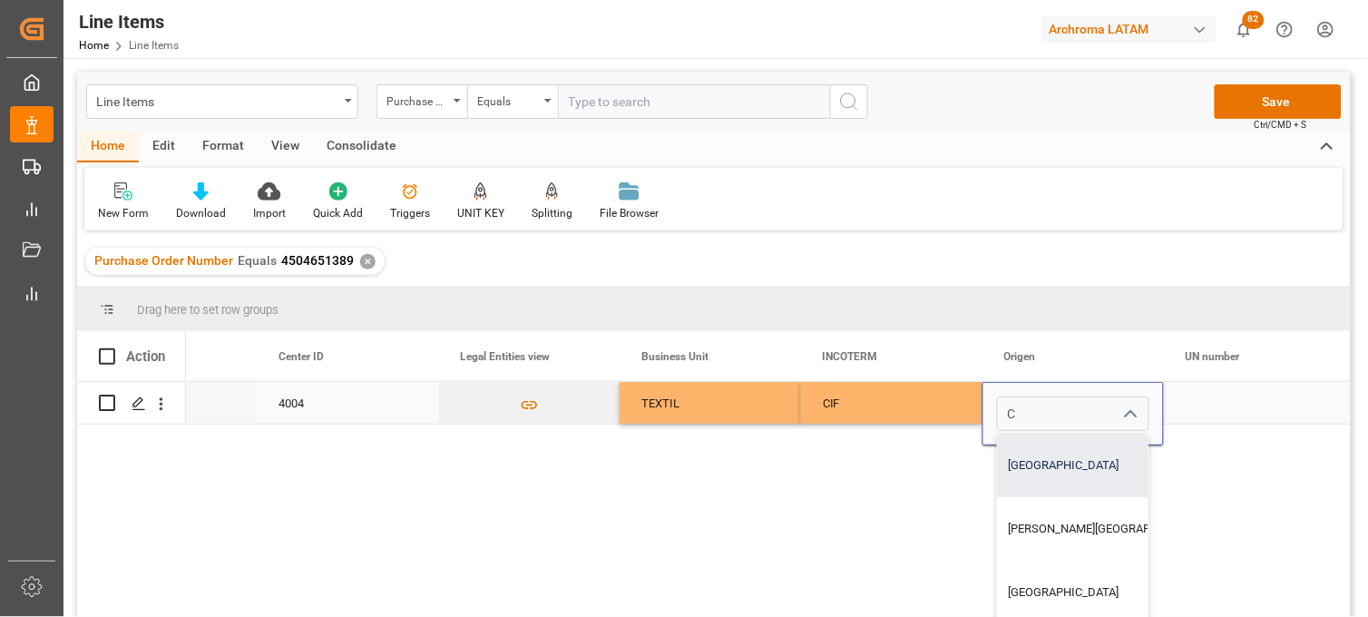
click at [1040, 451] on div "[GEOGRAPHIC_DATA]" at bounding box center [1108, 466] width 220 height 64
type input "[GEOGRAPHIC_DATA]"
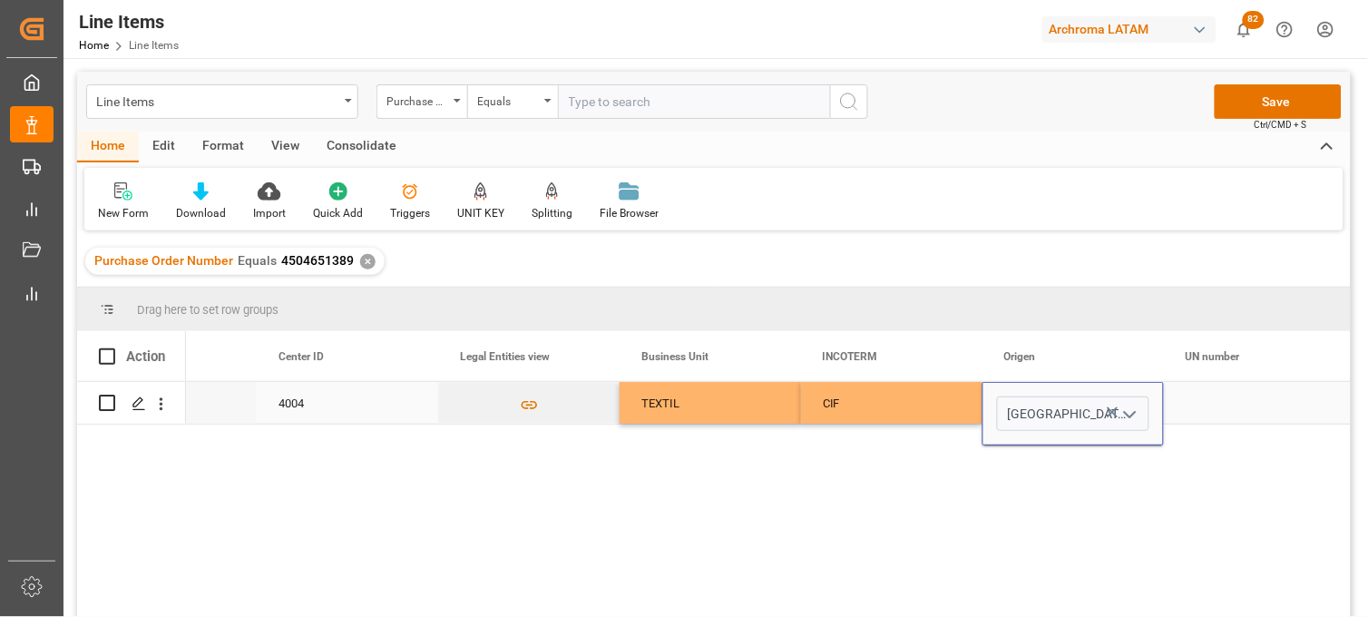
click at [1189, 396] on div "Press SPACE to select this row." at bounding box center [1254, 403] width 181 height 42
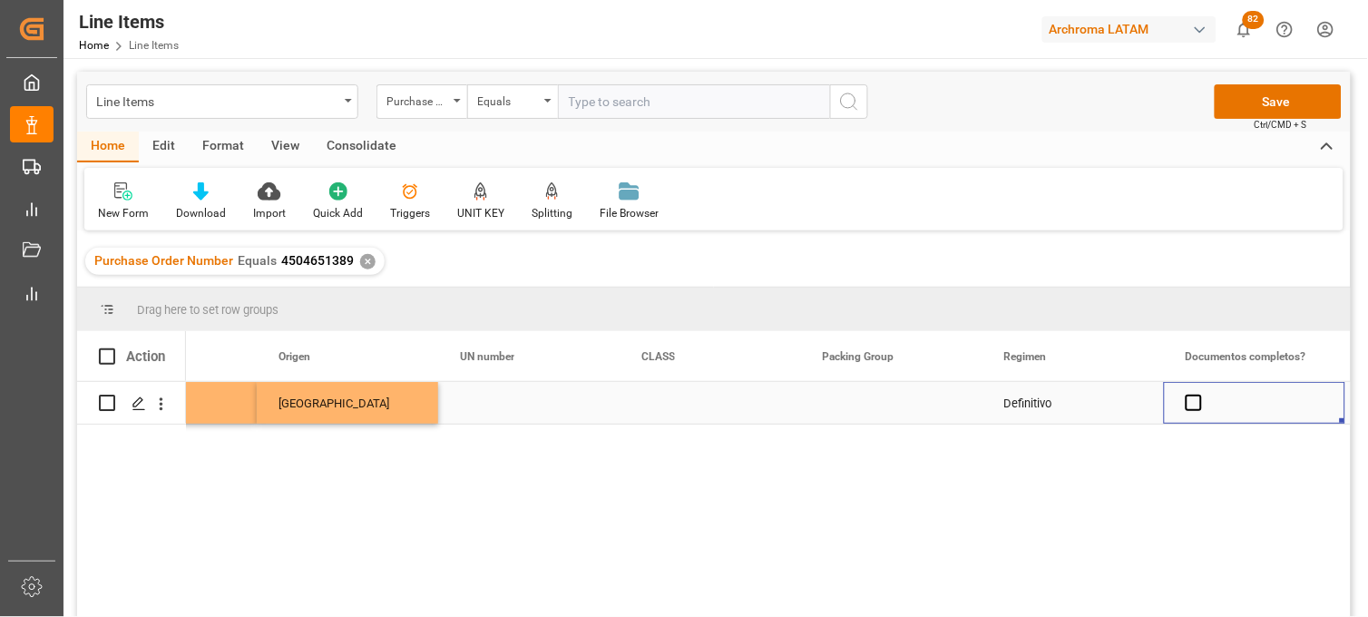
scroll to position [0, 6098]
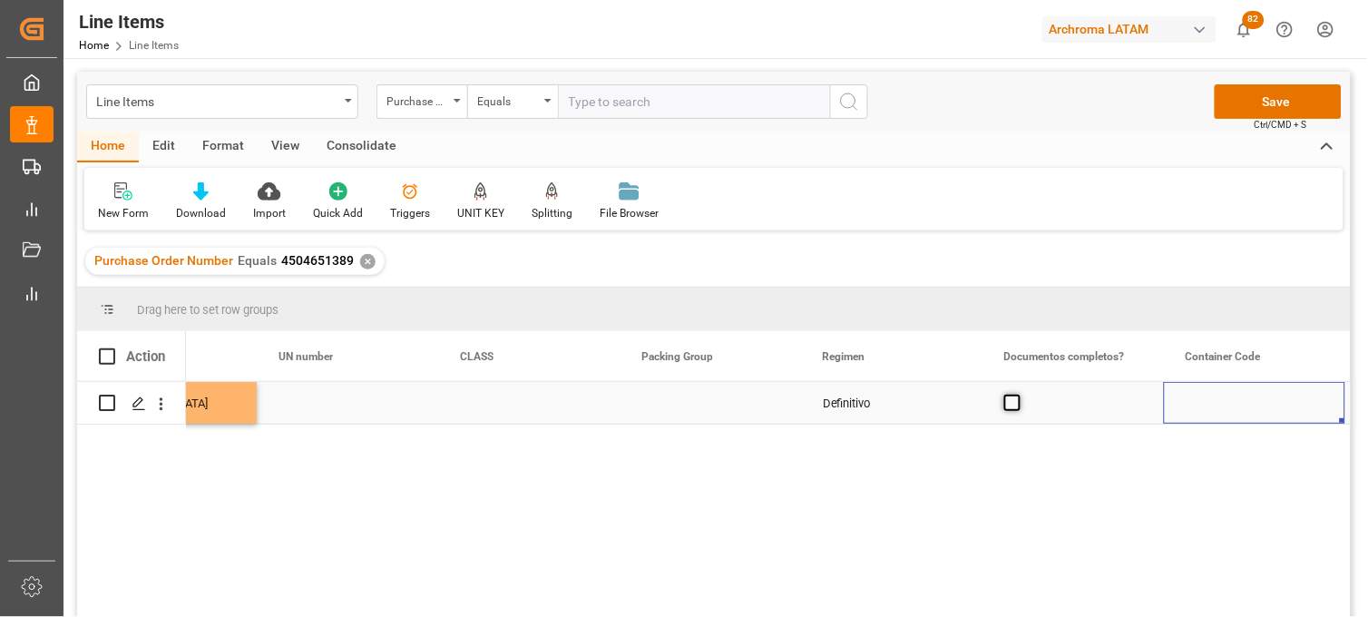
click at [1011, 408] on span "Press SPACE to select this row." at bounding box center [1012, 403] width 16 height 16
click at [1018, 395] on input "Press SPACE to select this row." at bounding box center [1018, 395] width 0 height 0
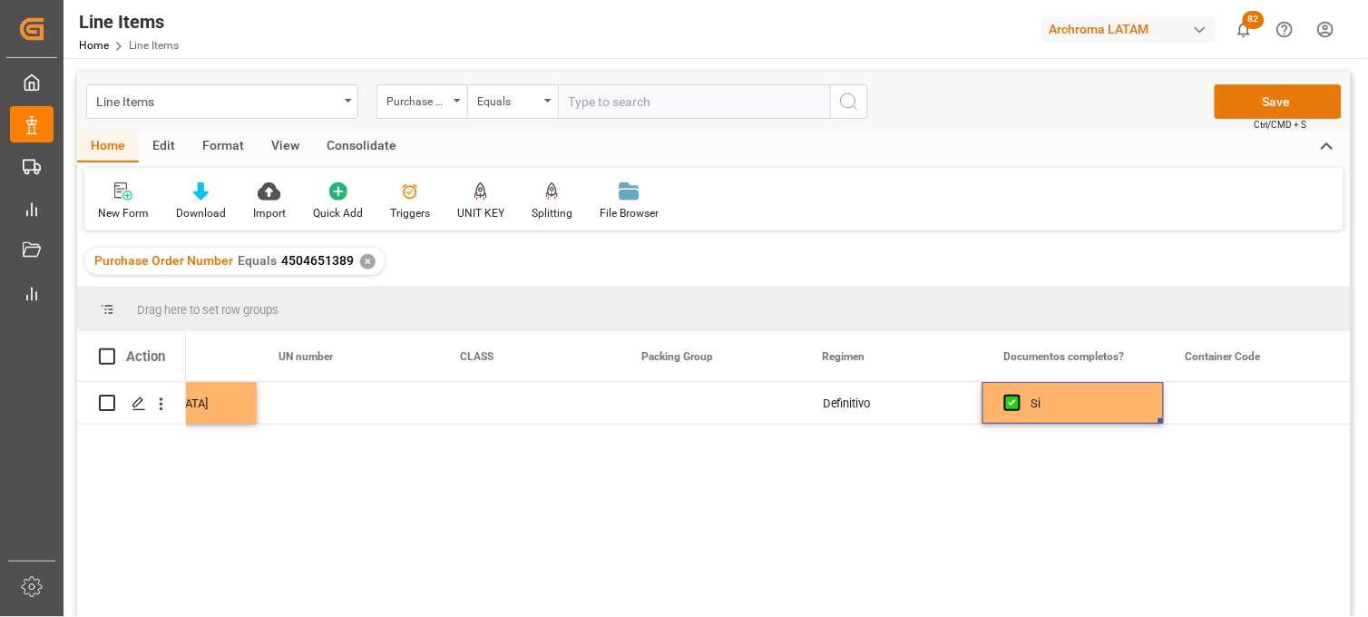
click at [1239, 103] on button "Save" at bounding box center [1278, 101] width 127 height 34
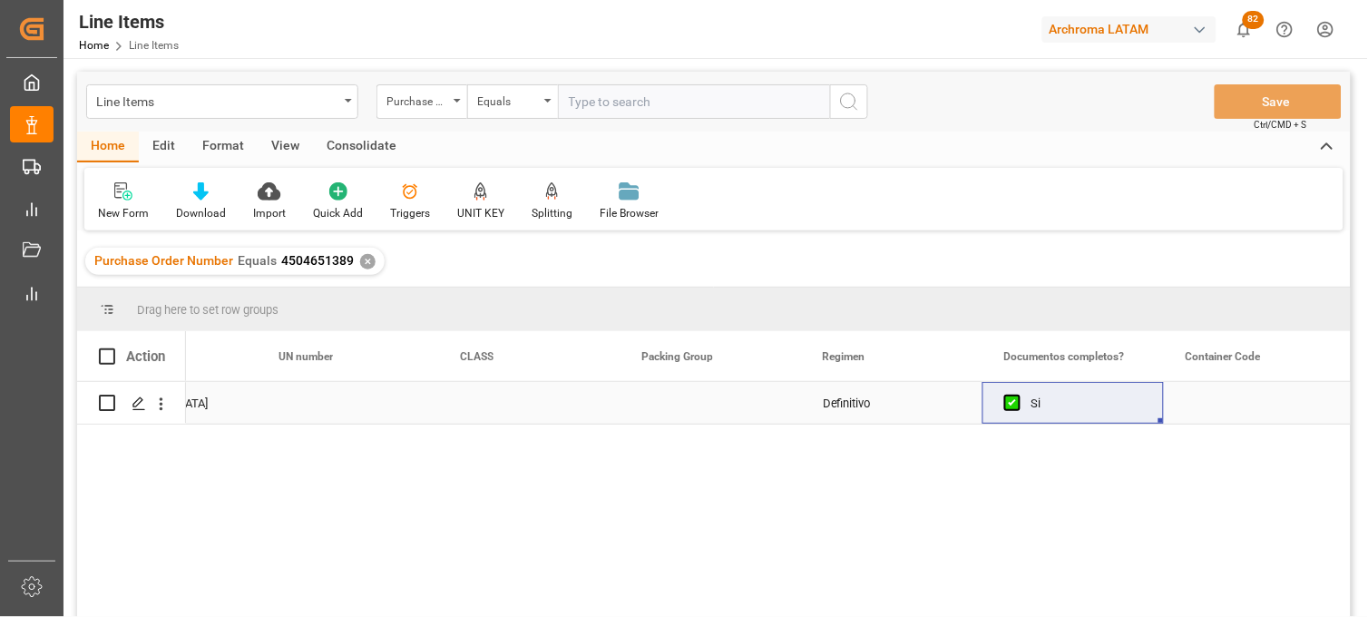
click at [674, 397] on div "Press SPACE to select this row." at bounding box center [710, 403] width 181 height 42
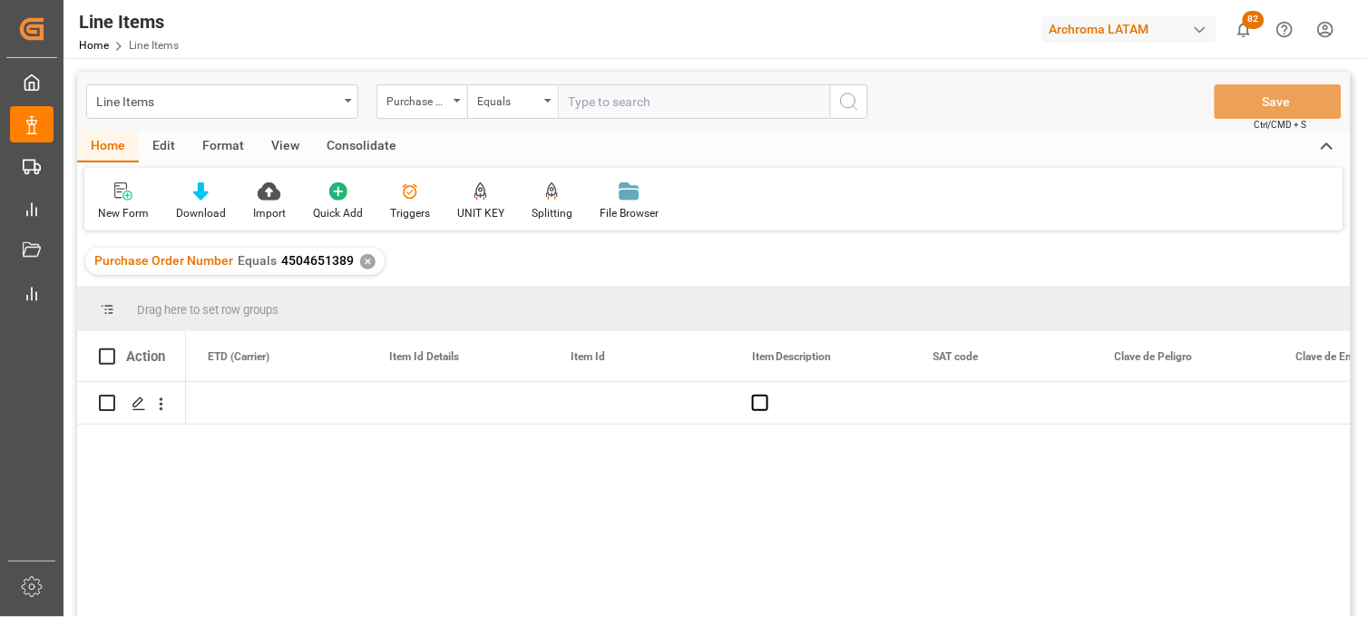
scroll to position [0, 0]
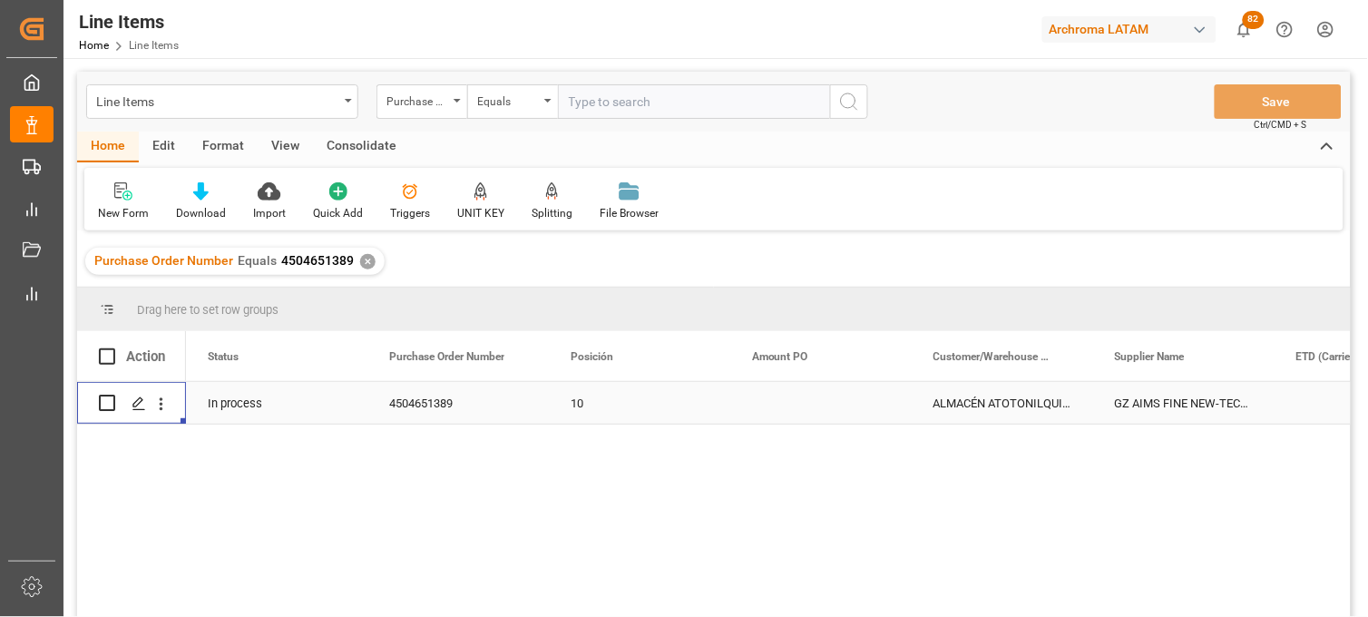
click at [795, 406] on div "Press SPACE to select this row." at bounding box center [820, 403] width 181 height 42
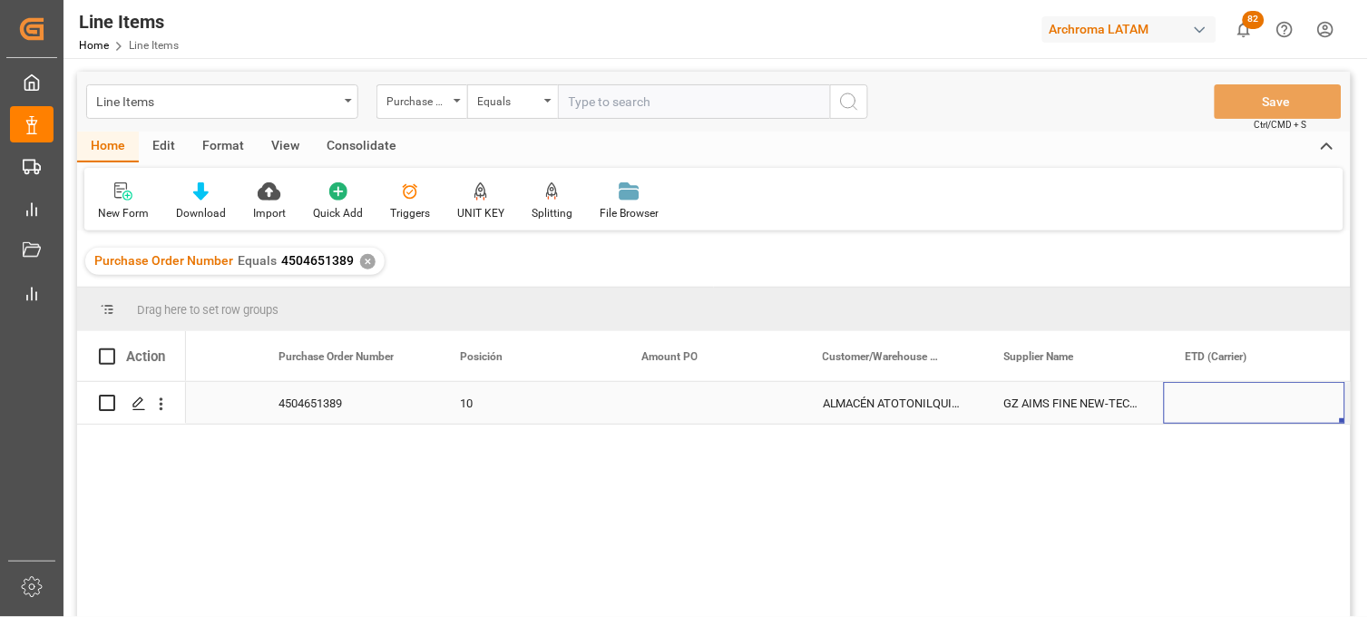
scroll to position [0, 292]
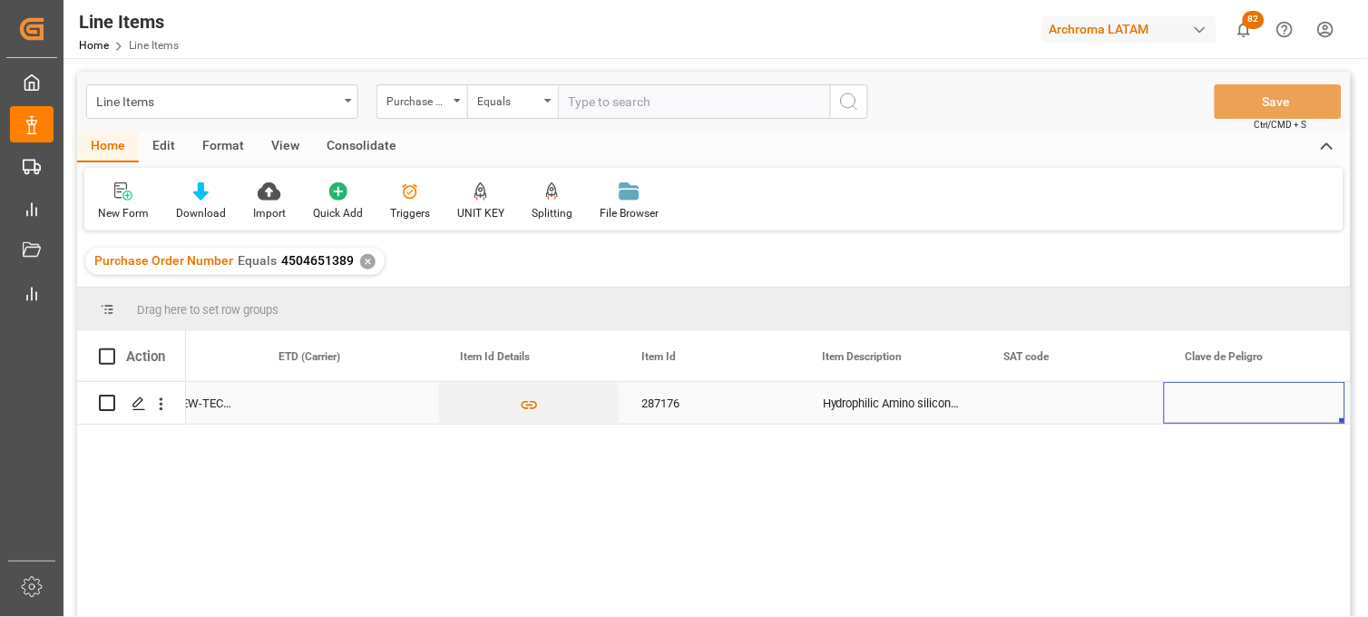
click at [877, 403] on div "Hydrophilic Amino silicone EF-3100" at bounding box center [891, 403] width 181 height 42
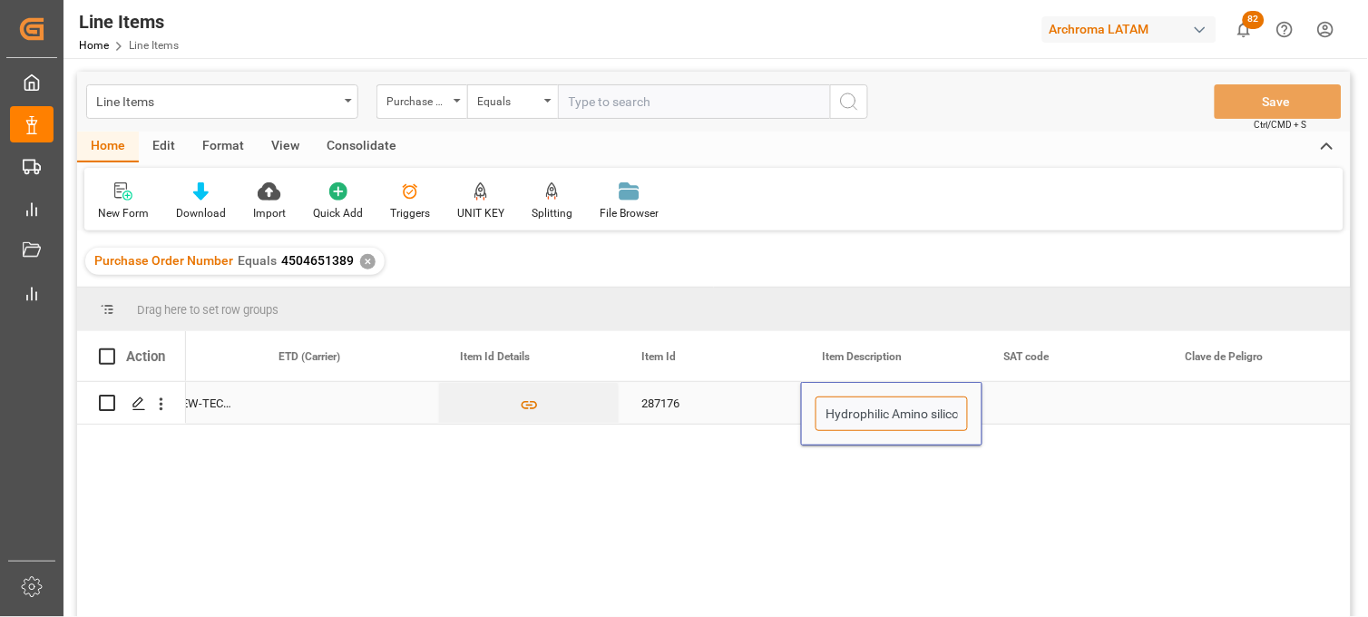
click at [877, 403] on input "Hydrophilic Amino silicone EF-3100" at bounding box center [892, 413] width 152 height 34
click at [1014, 406] on div "Press SPACE to select this row." at bounding box center [1072, 403] width 181 height 42
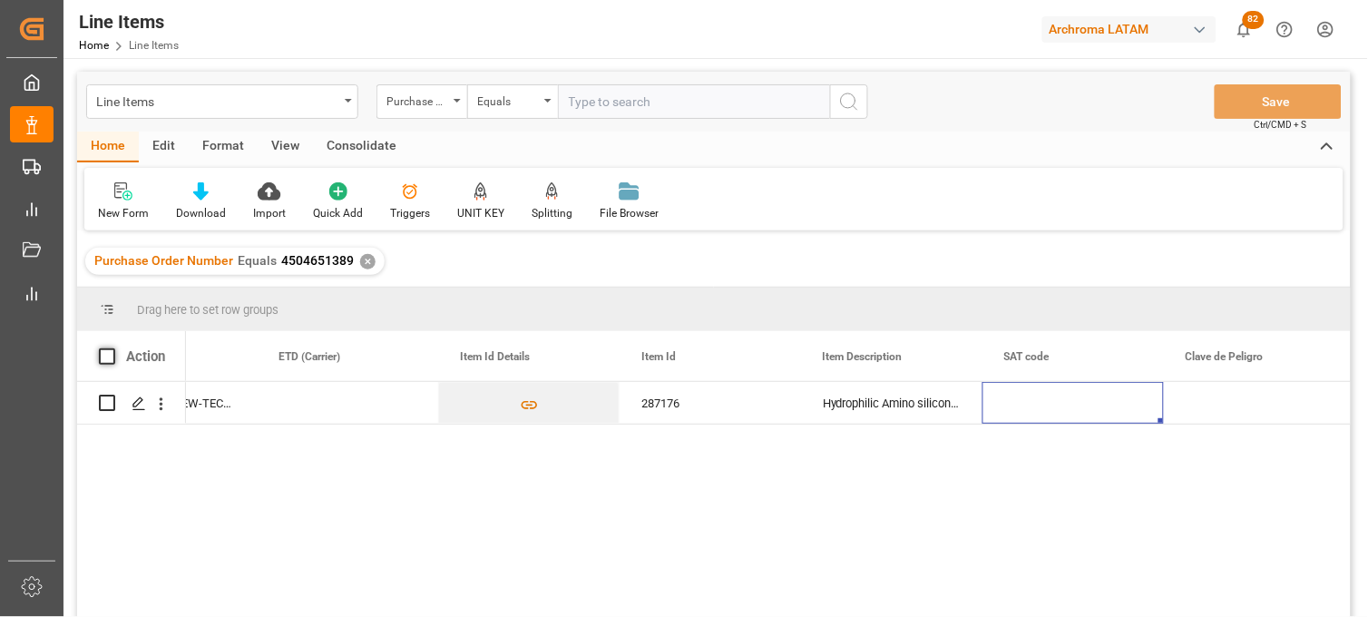
click at [99, 359] on span at bounding box center [107, 356] width 16 height 16
click at [112, 348] on input "checkbox" at bounding box center [112, 348] width 0 height 0
checkbox input "true"
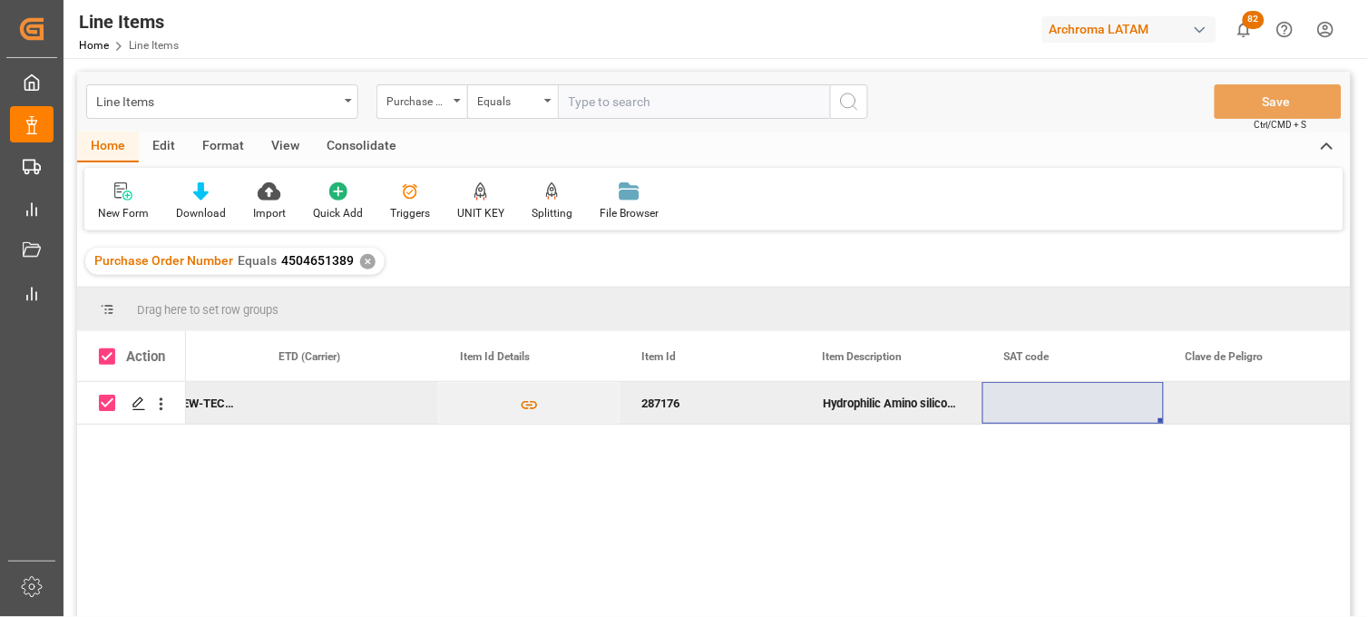
click at [365, 151] on div "Consolidate" at bounding box center [361, 147] width 97 height 31
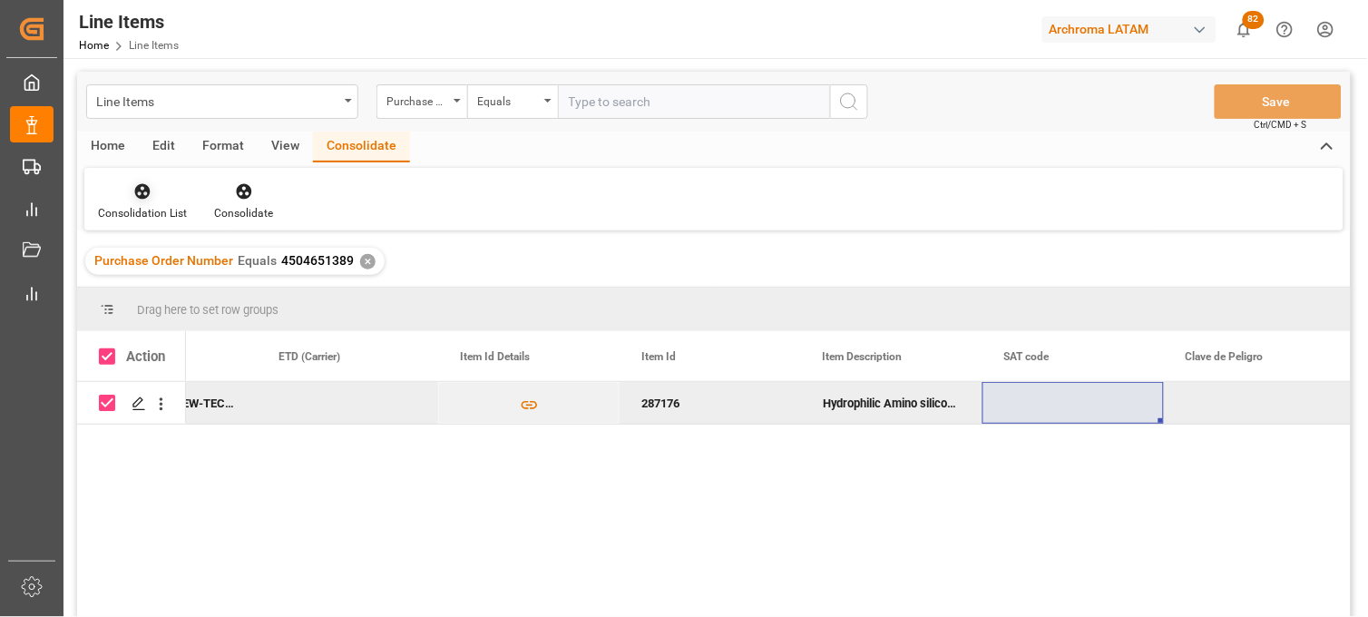
click at [157, 213] on div "Consolidation List" at bounding box center [142, 213] width 89 height 16
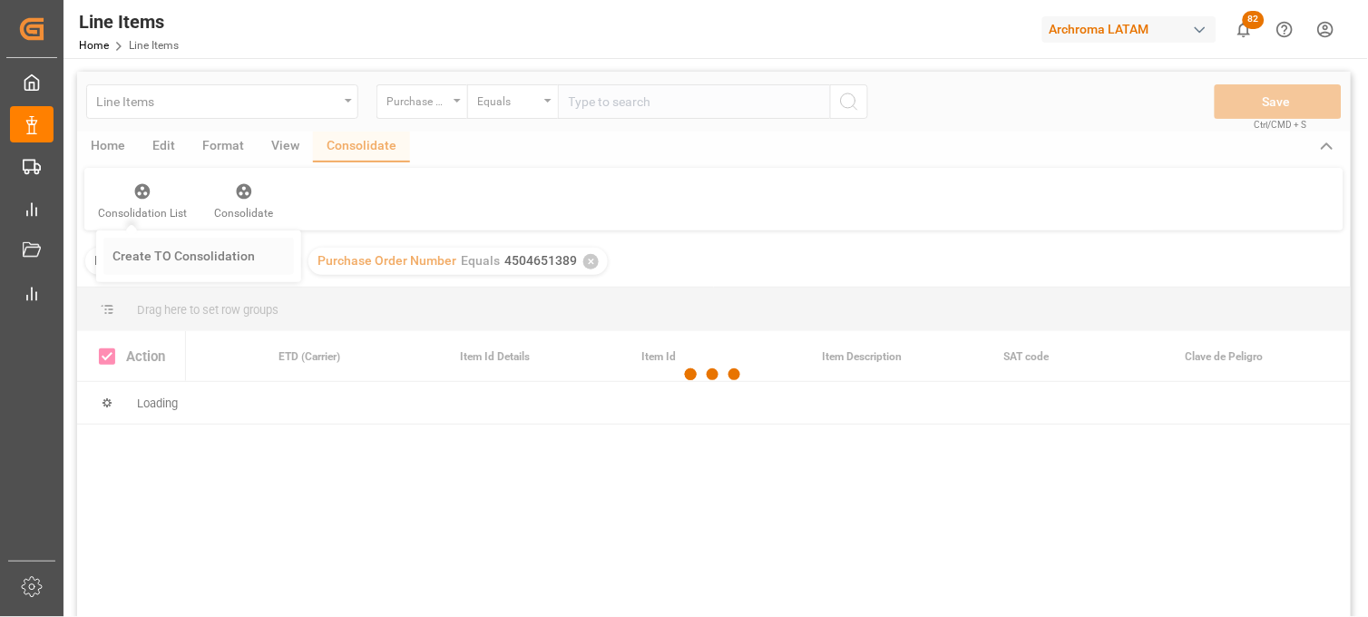
click at [160, 239] on div "Line Items Purchase Order Number Equals Save Ctrl/CMD + S Home Edit Format View…" at bounding box center [714, 368] width 1274 height 593
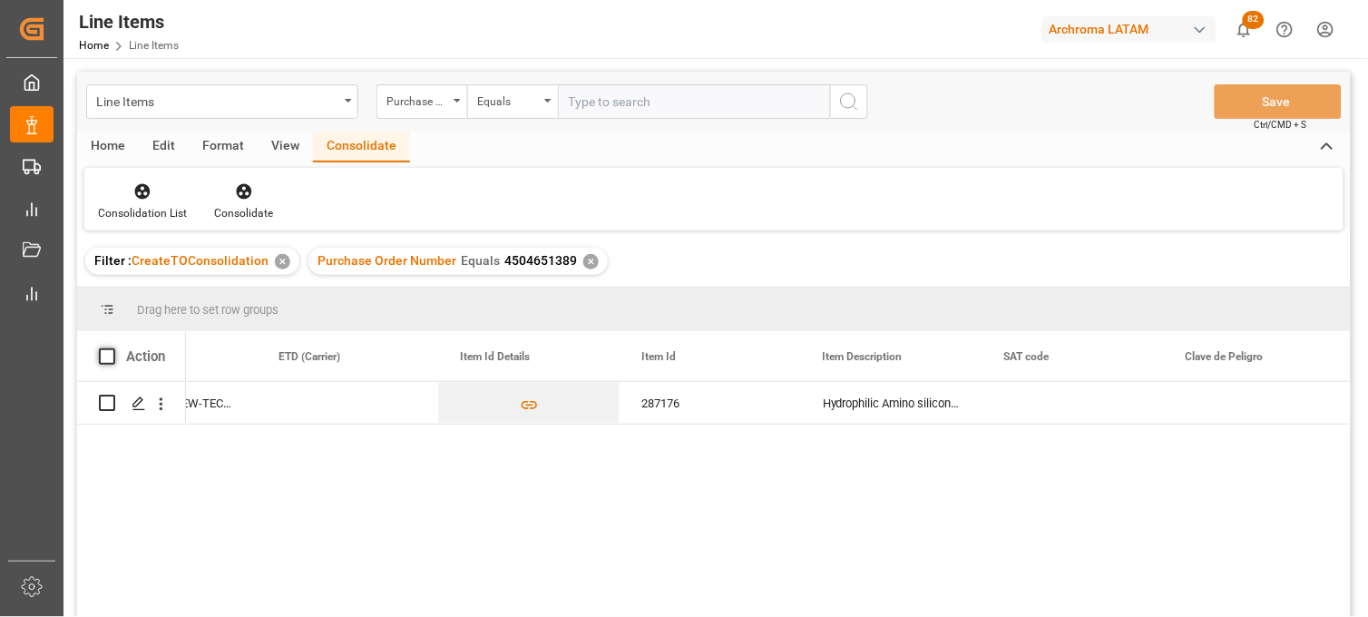
click at [106, 348] on span at bounding box center [107, 356] width 16 height 16
click at [112, 348] on input "checkbox" at bounding box center [112, 348] width 0 height 0
checkbox input "true"
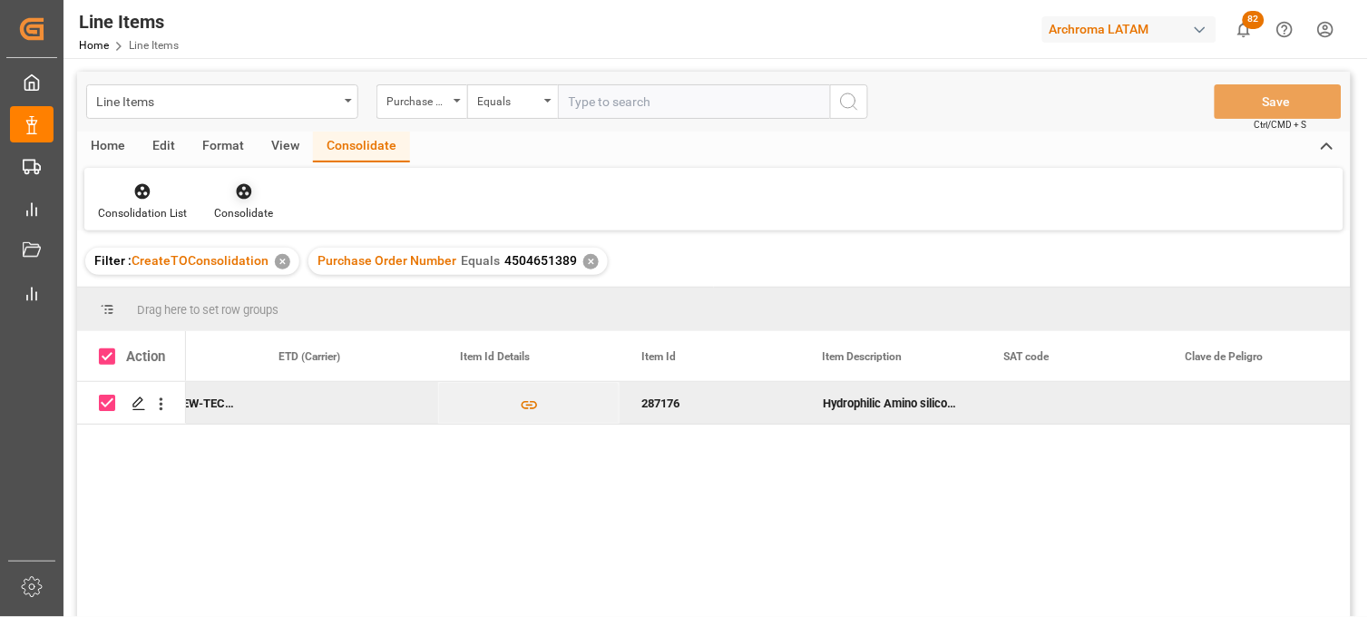
click at [234, 210] on div "Consolidate" at bounding box center [243, 213] width 59 height 16
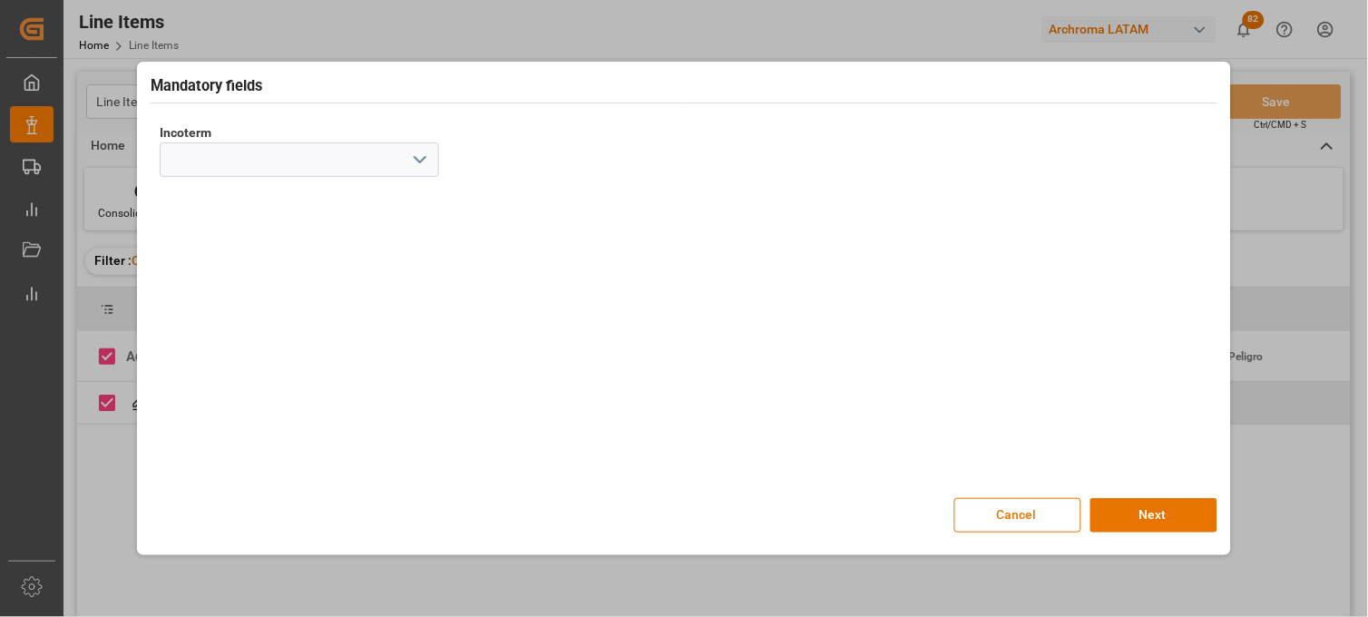
click at [409, 164] on icon "open menu" at bounding box center [420, 160] width 22 height 22
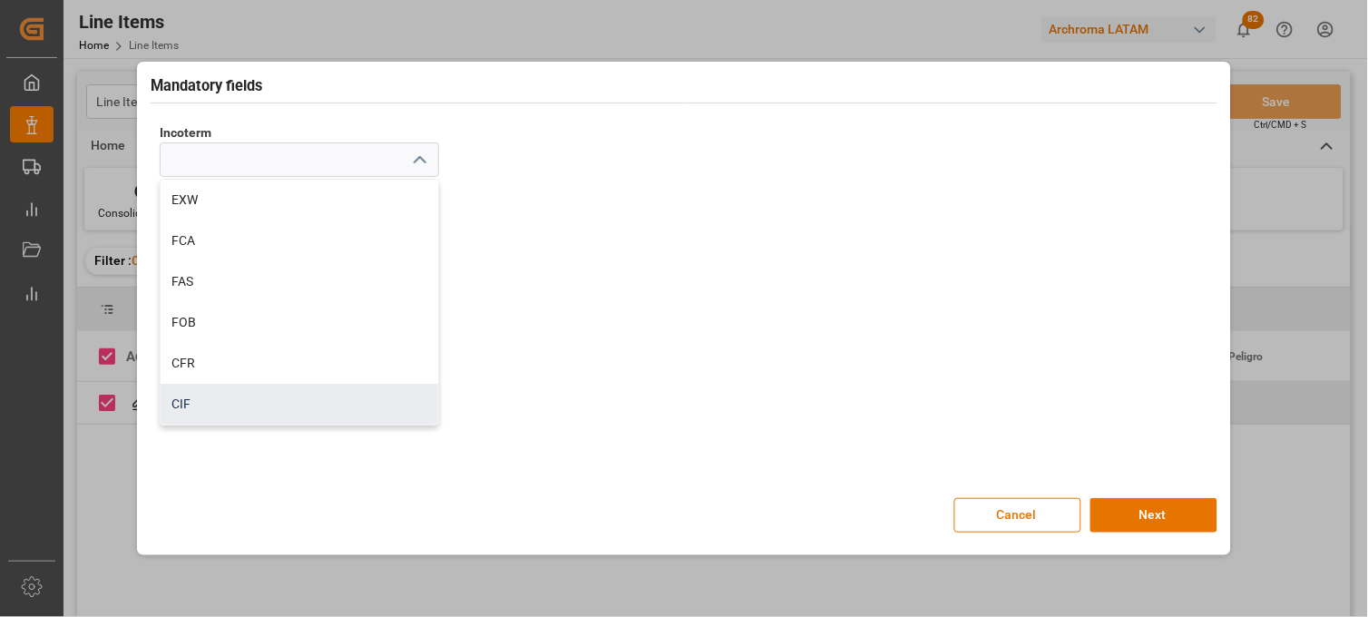
click at [211, 413] on div "CIF" at bounding box center [300, 404] width 278 height 41
type input "CIF"
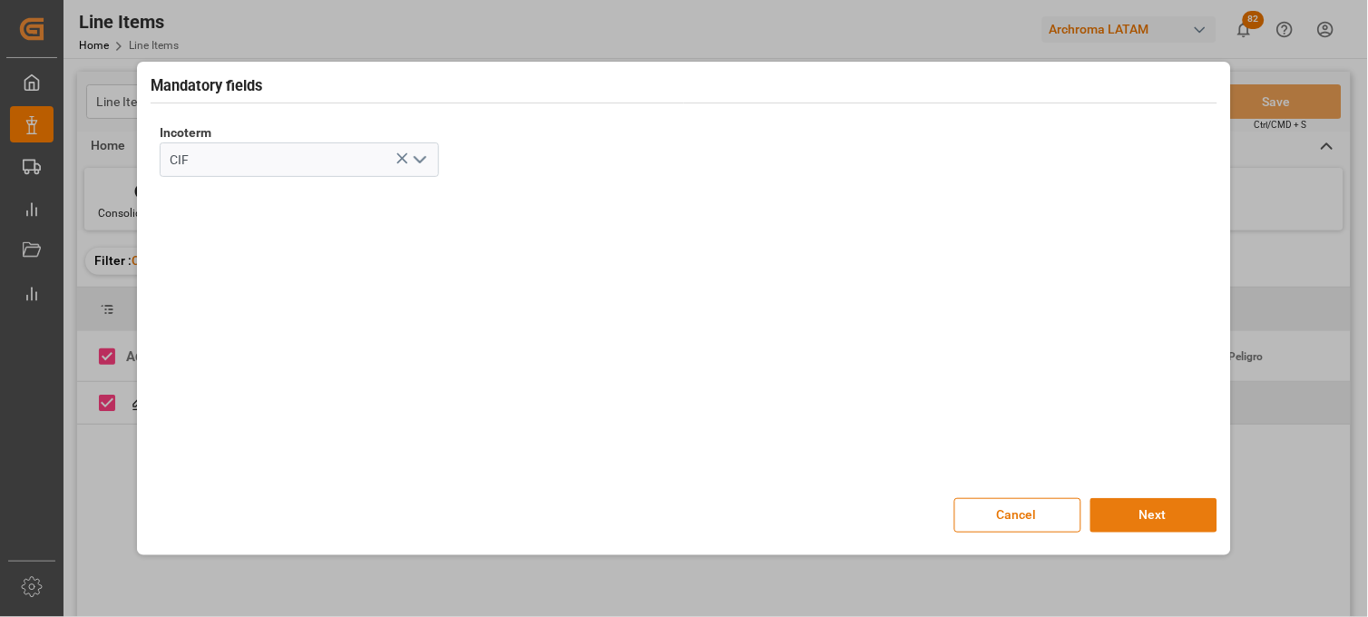
click at [1164, 527] on button "Next" at bounding box center [1153, 515] width 127 height 34
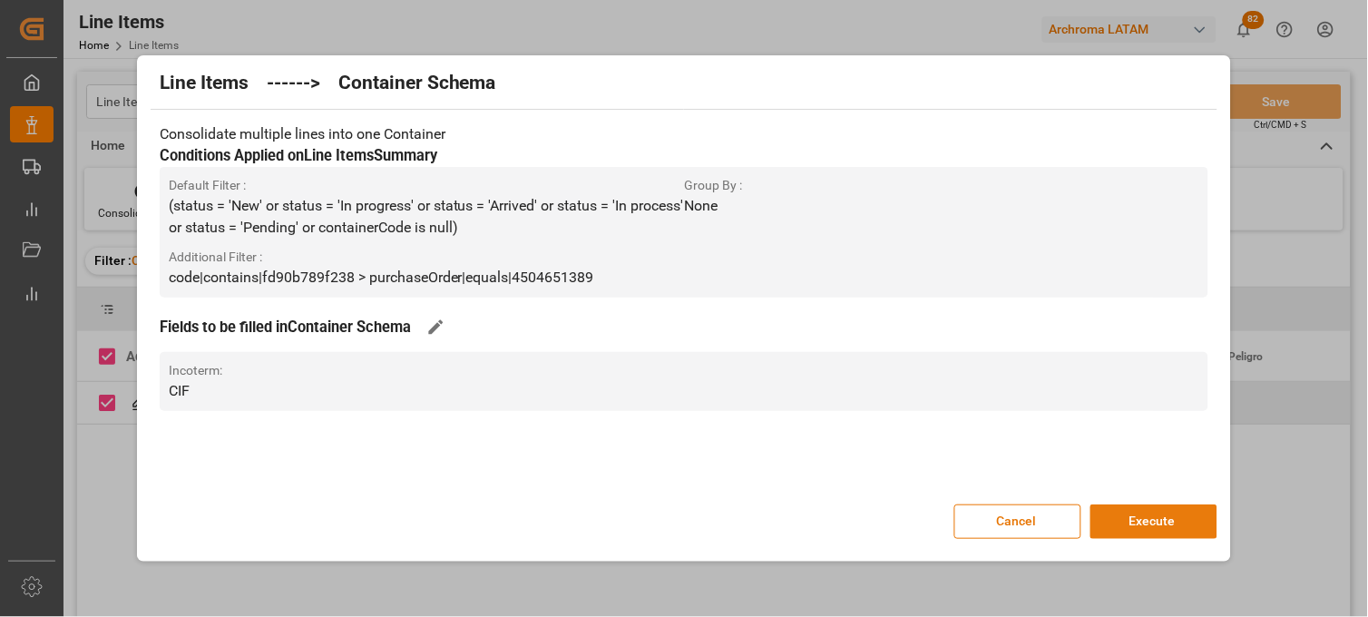
click at [1163, 524] on button "Execute" at bounding box center [1153, 521] width 127 height 34
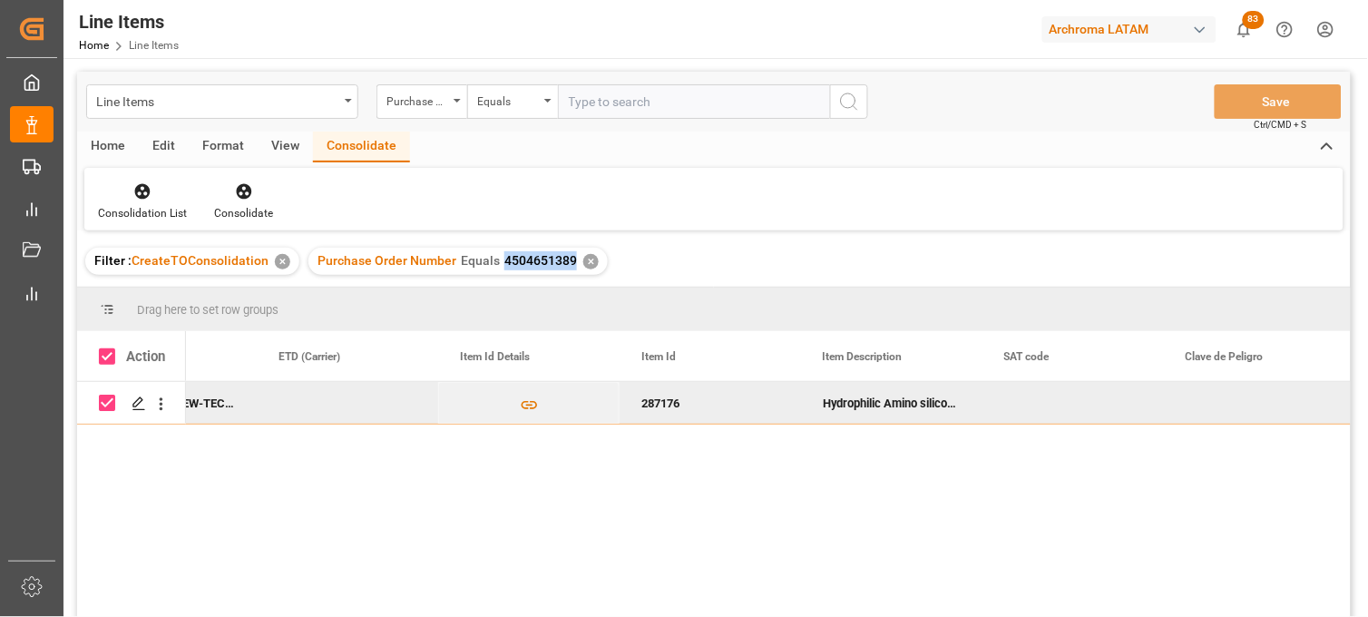
drag, startPoint x: 496, startPoint y: 261, endPoint x: 568, endPoint y: 264, distance: 71.7
click at [568, 264] on div "Purchase Order Number Equals 4504651389" at bounding box center [447, 260] width 259 height 19
copy span "4504651389"
click at [584, 261] on div "✕" at bounding box center [590, 261] width 15 height 15
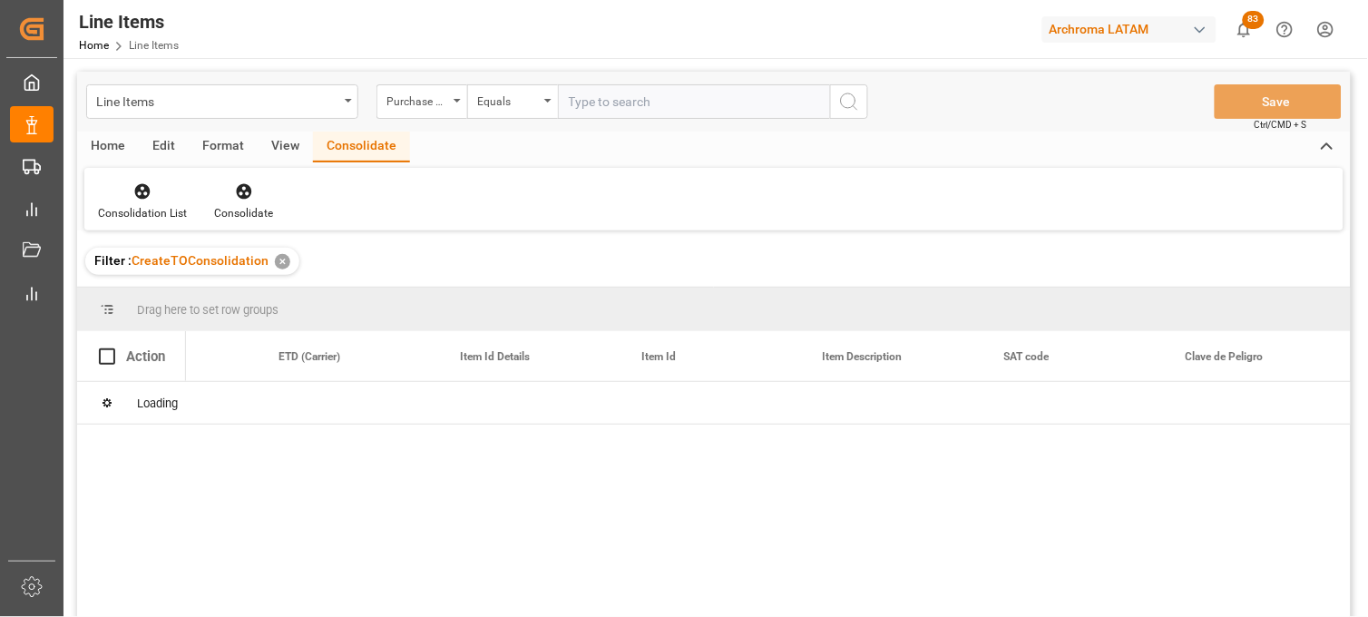
click at [279, 261] on div "✕" at bounding box center [282, 261] width 15 height 15
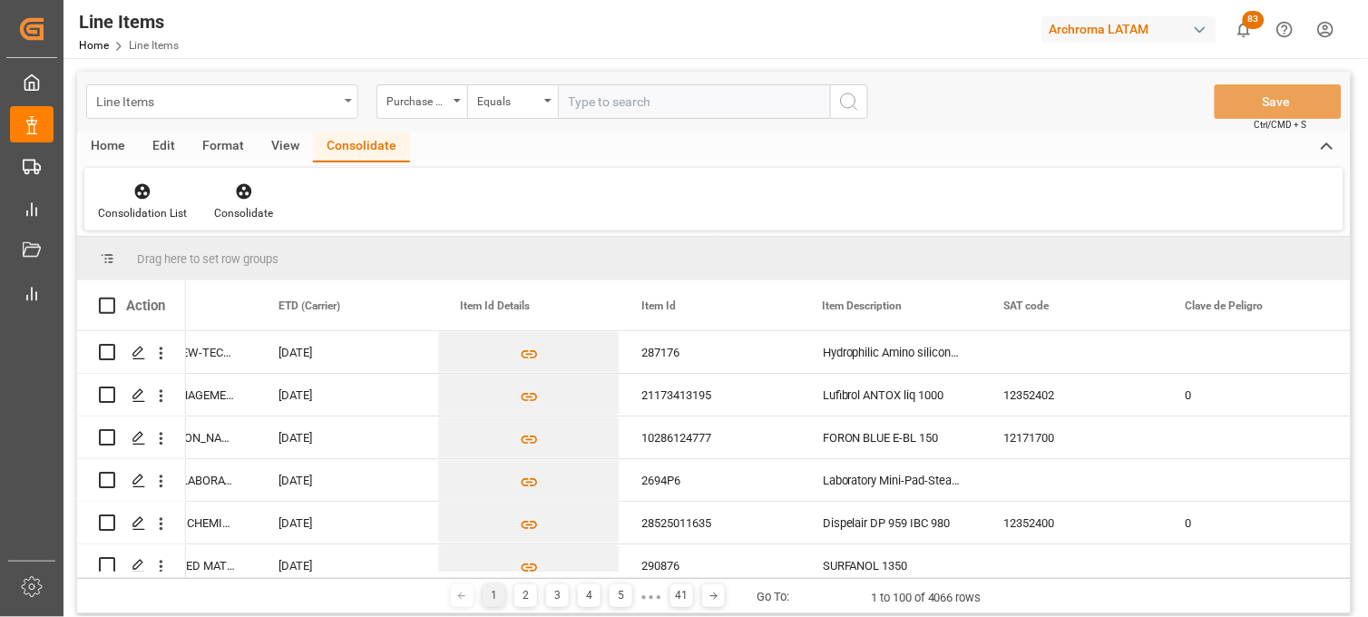
click at [288, 109] on div "Line Items" at bounding box center [217, 100] width 242 height 23
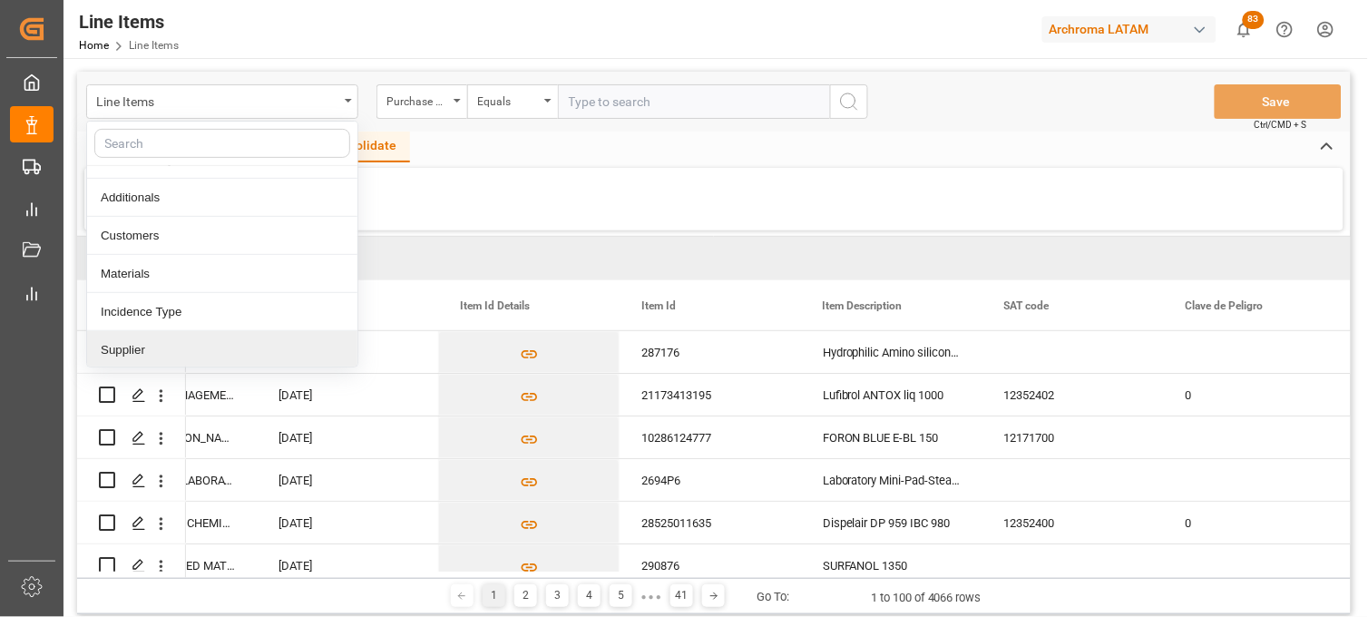
scroll to position [201, 0]
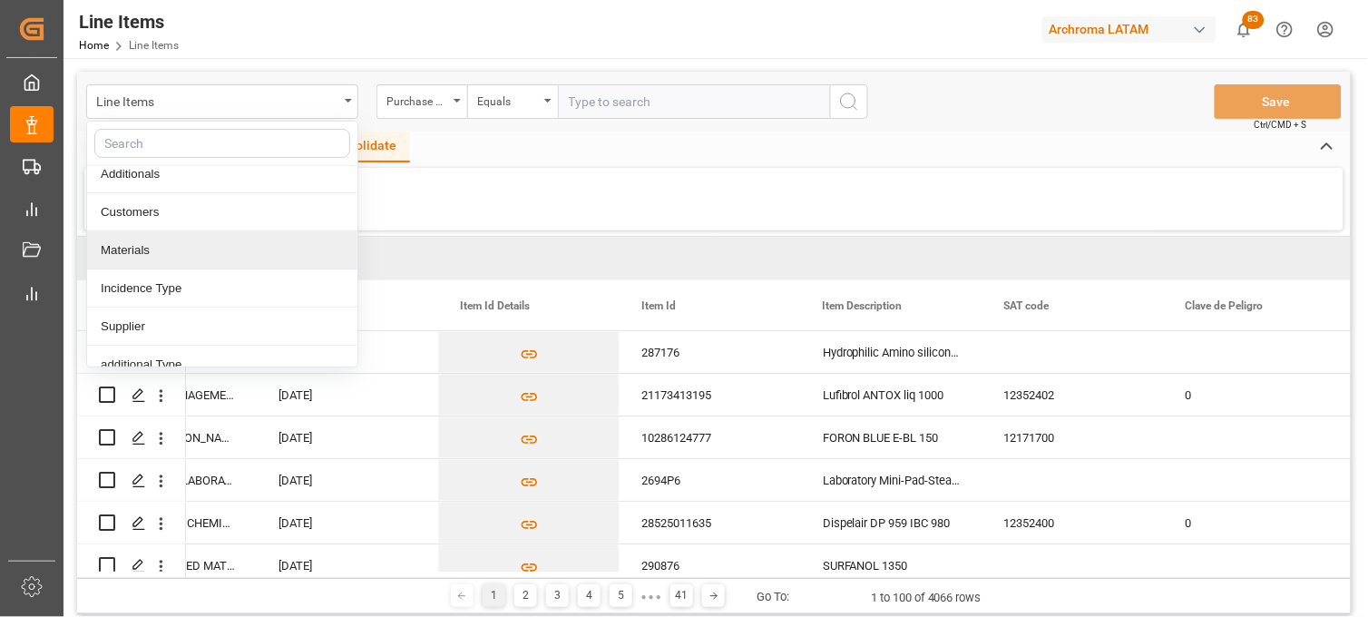
click at [160, 257] on div "Materials" at bounding box center [222, 250] width 270 height 38
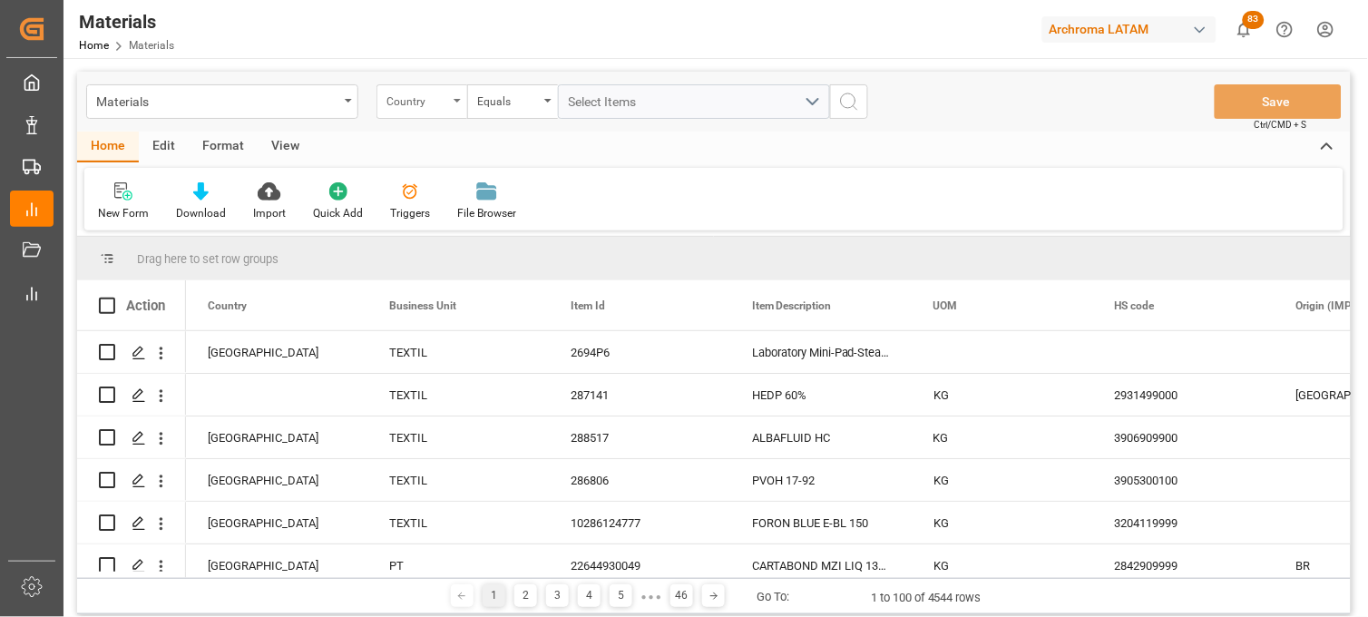
click at [448, 112] on div "Country" at bounding box center [421, 101] width 91 height 34
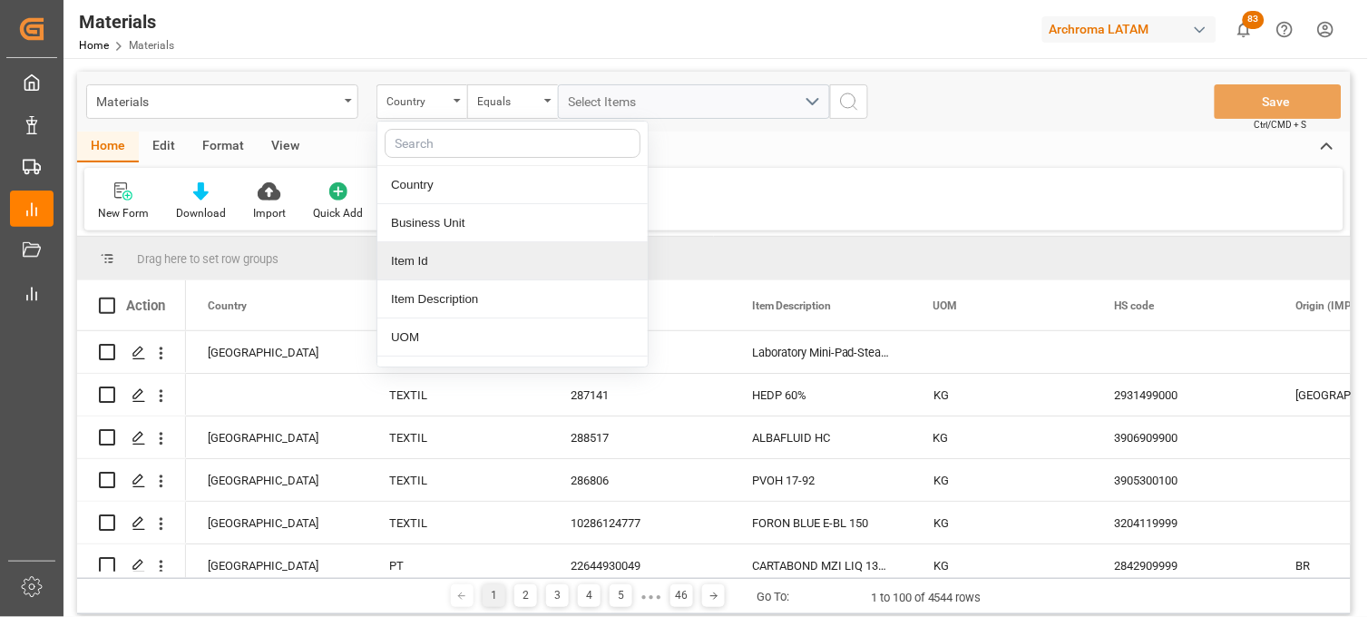
drag, startPoint x: 415, startPoint y: 260, endPoint x: 519, endPoint y: 139, distance: 159.6
click at [415, 259] on div "Item Id" at bounding box center [512, 261] width 270 height 38
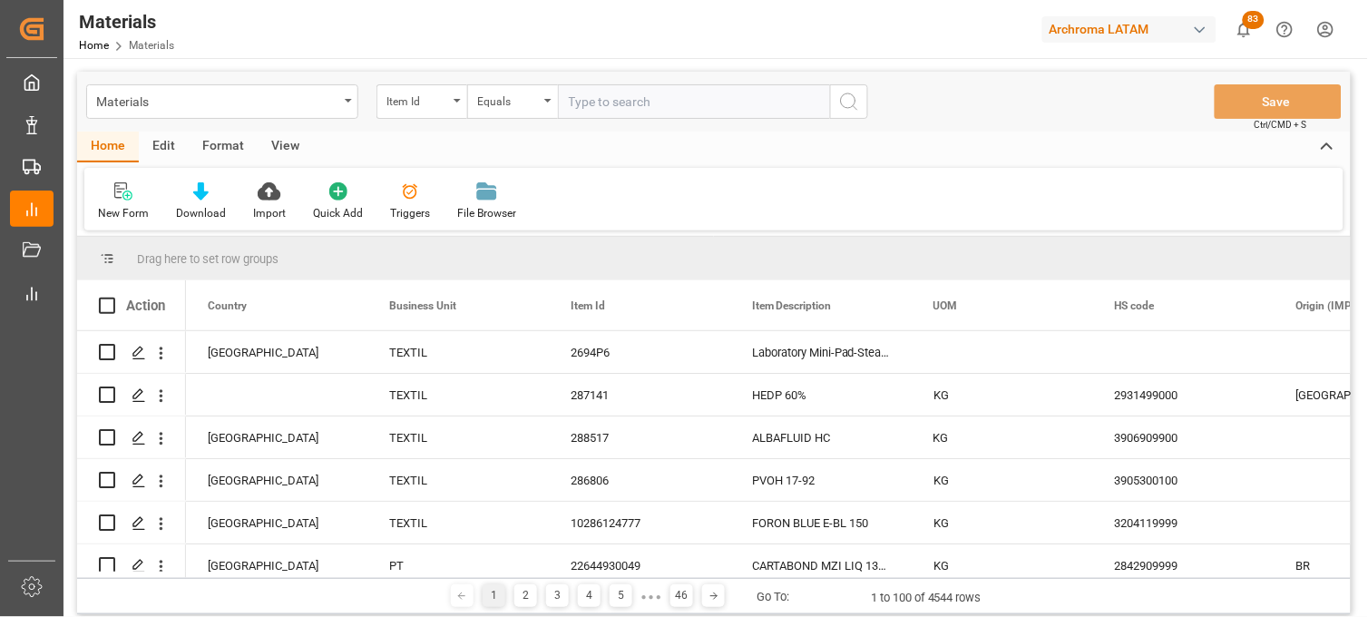
click at [572, 103] on input "text" at bounding box center [694, 101] width 272 height 34
type input "10798910298"
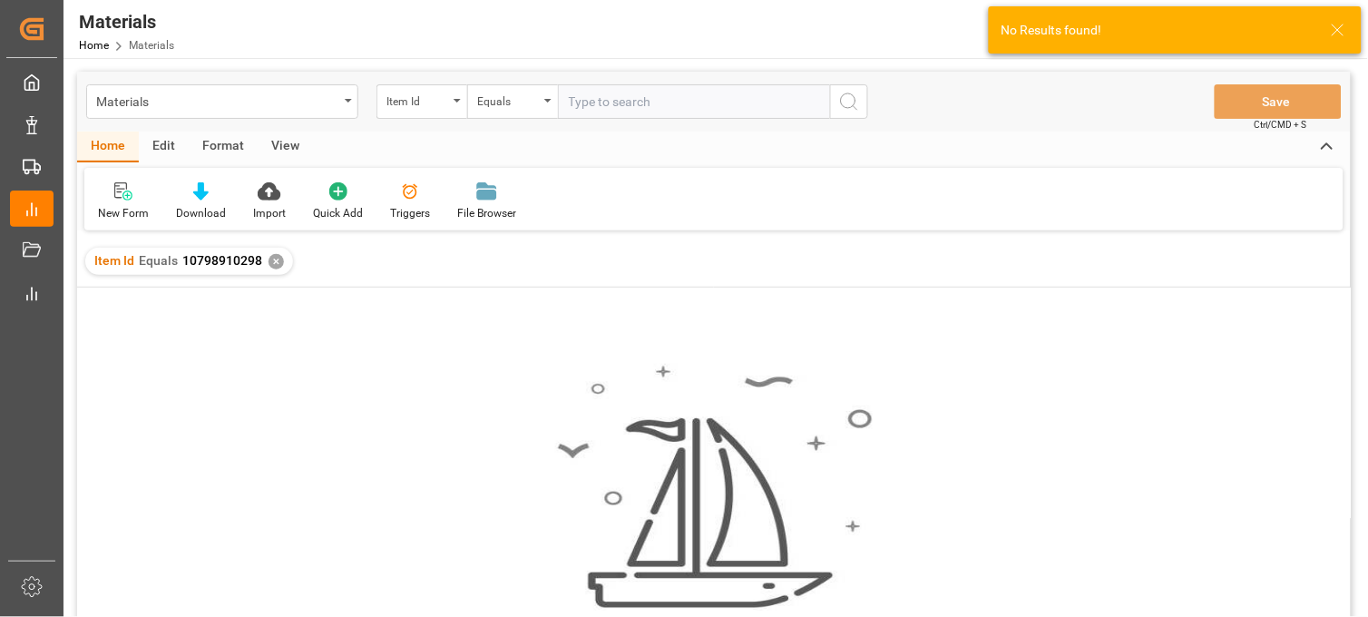
click at [273, 260] on div "✕" at bounding box center [276, 261] width 15 height 15
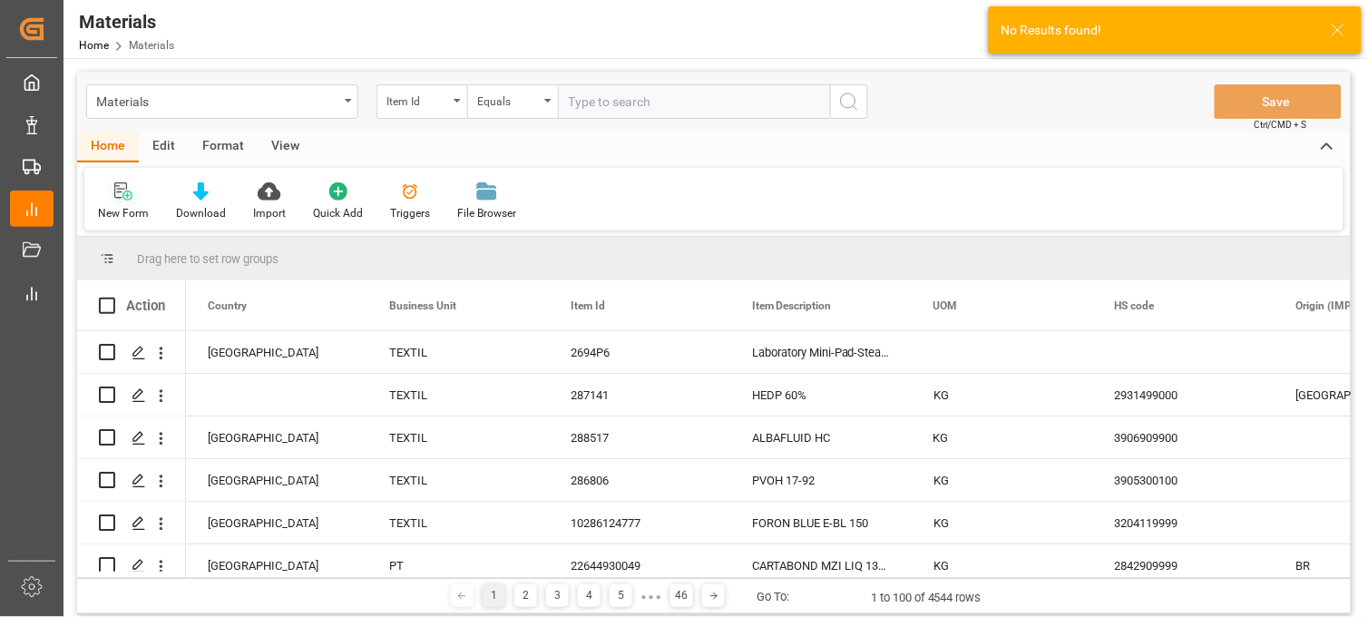
click at [130, 200] on div "New Form" at bounding box center [123, 201] width 78 height 40
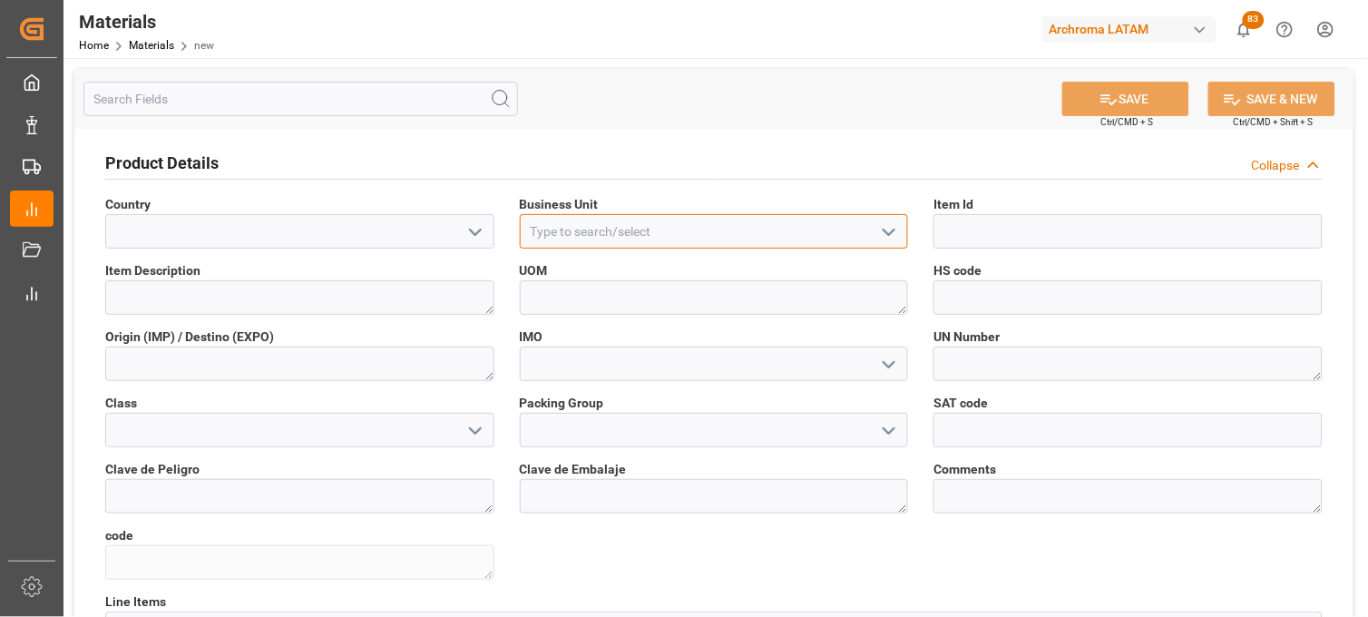
click at [642, 242] on input at bounding box center [714, 231] width 389 height 34
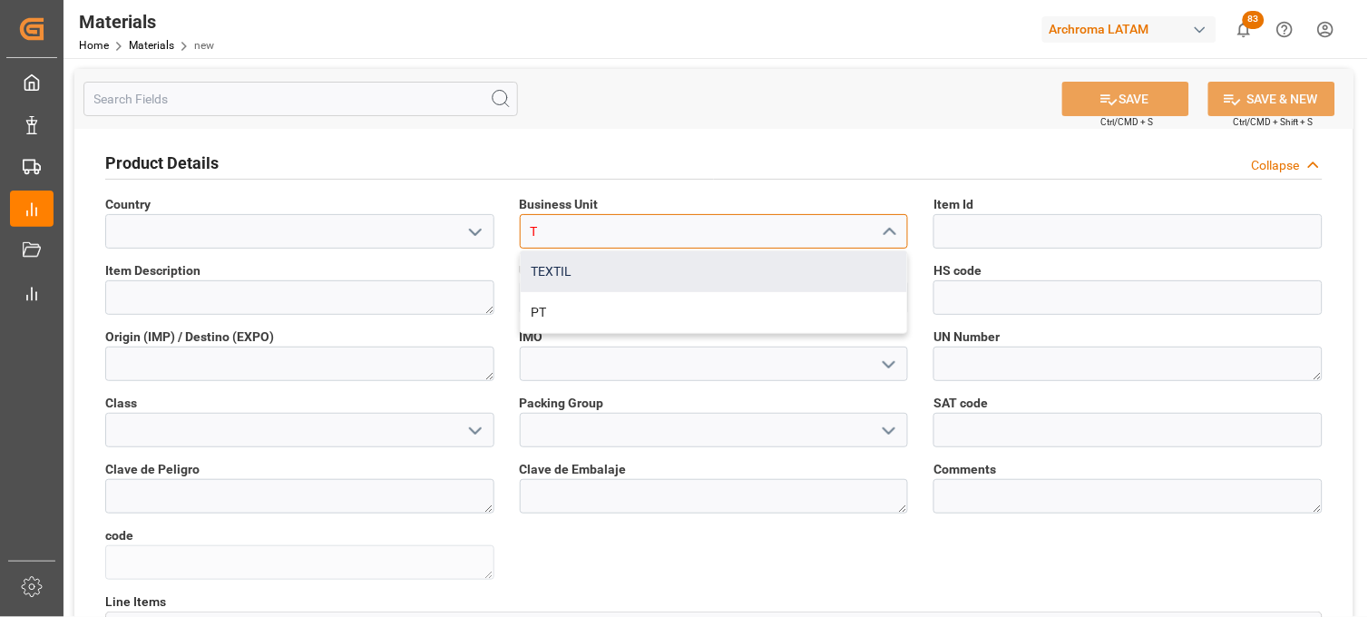
click at [608, 270] on div "TEXTIL" at bounding box center [714, 271] width 387 height 41
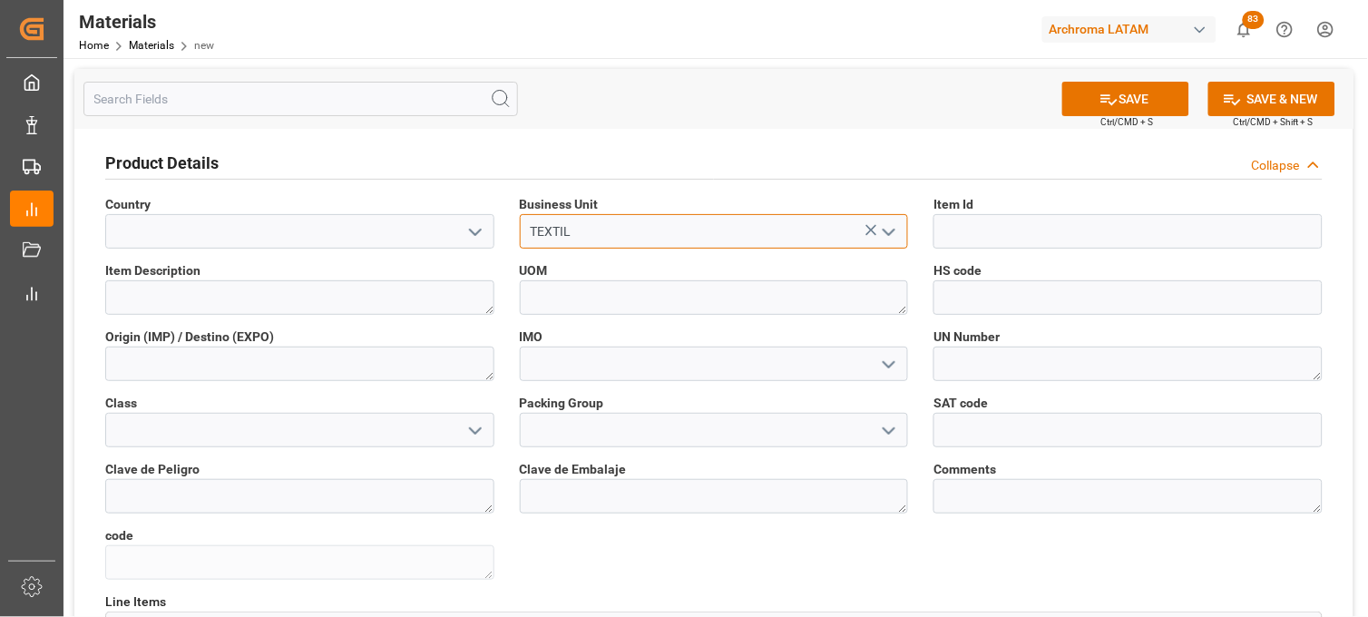
type input "TEXTIL"
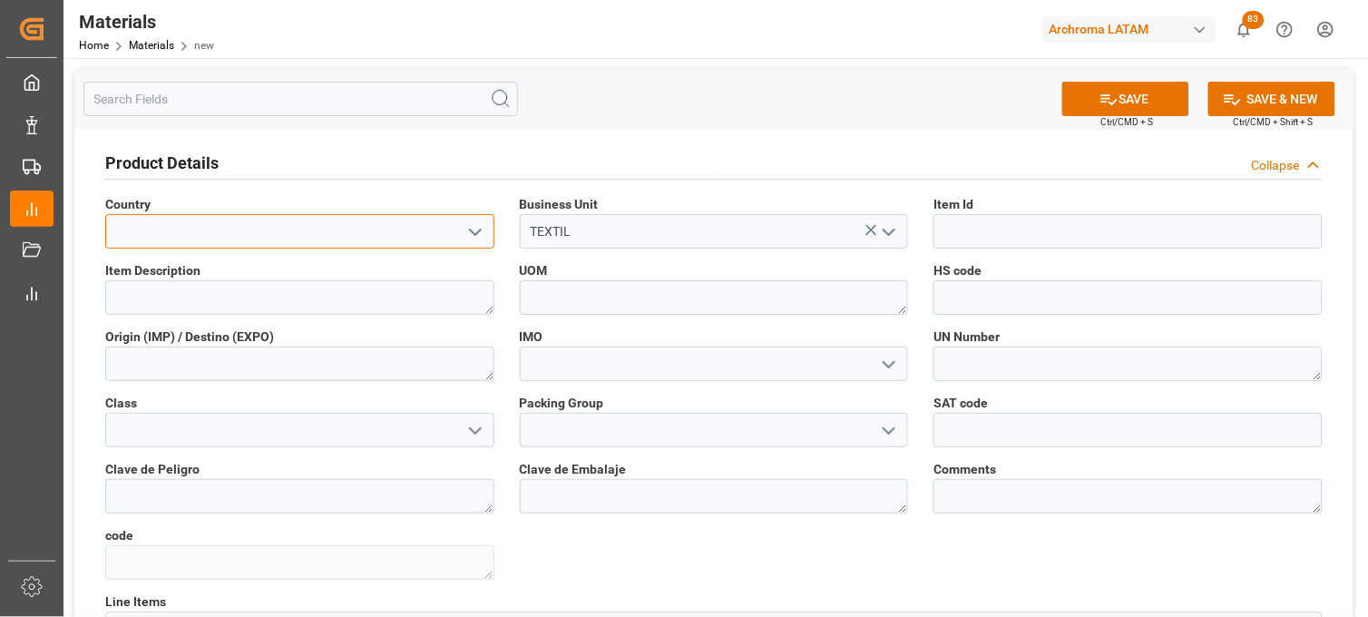
click at [356, 219] on input at bounding box center [299, 231] width 389 height 34
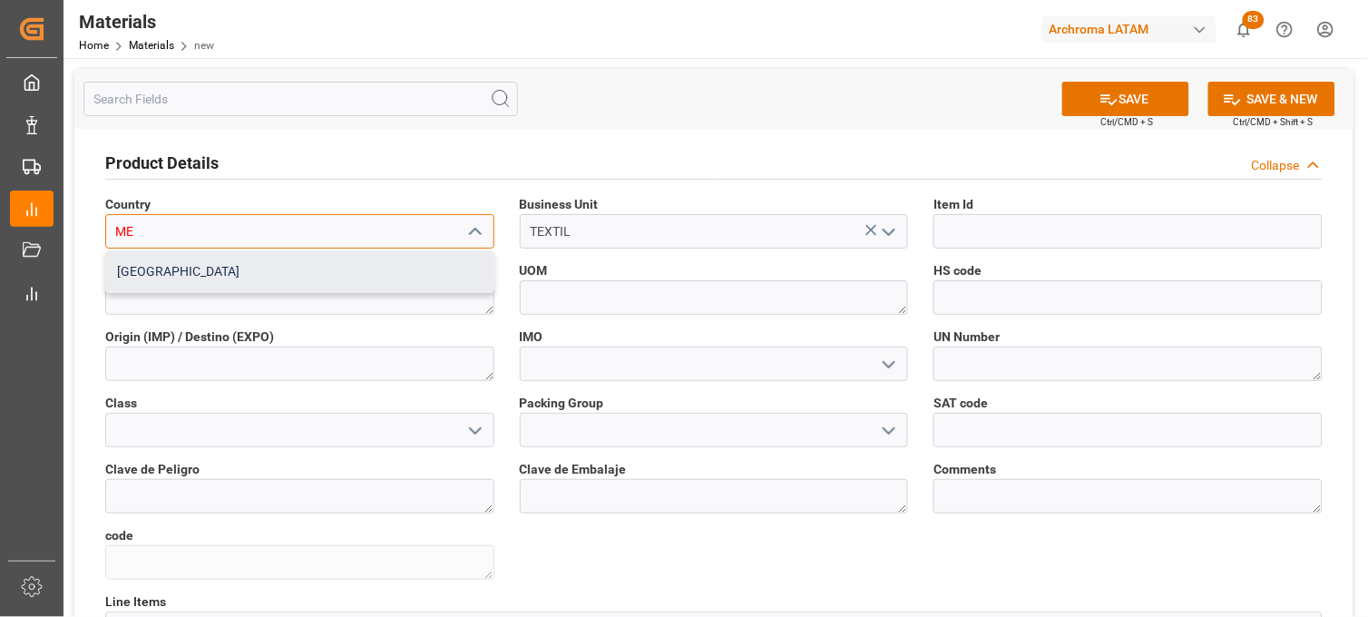
click at [304, 266] on div "[GEOGRAPHIC_DATA]" at bounding box center [299, 271] width 387 height 41
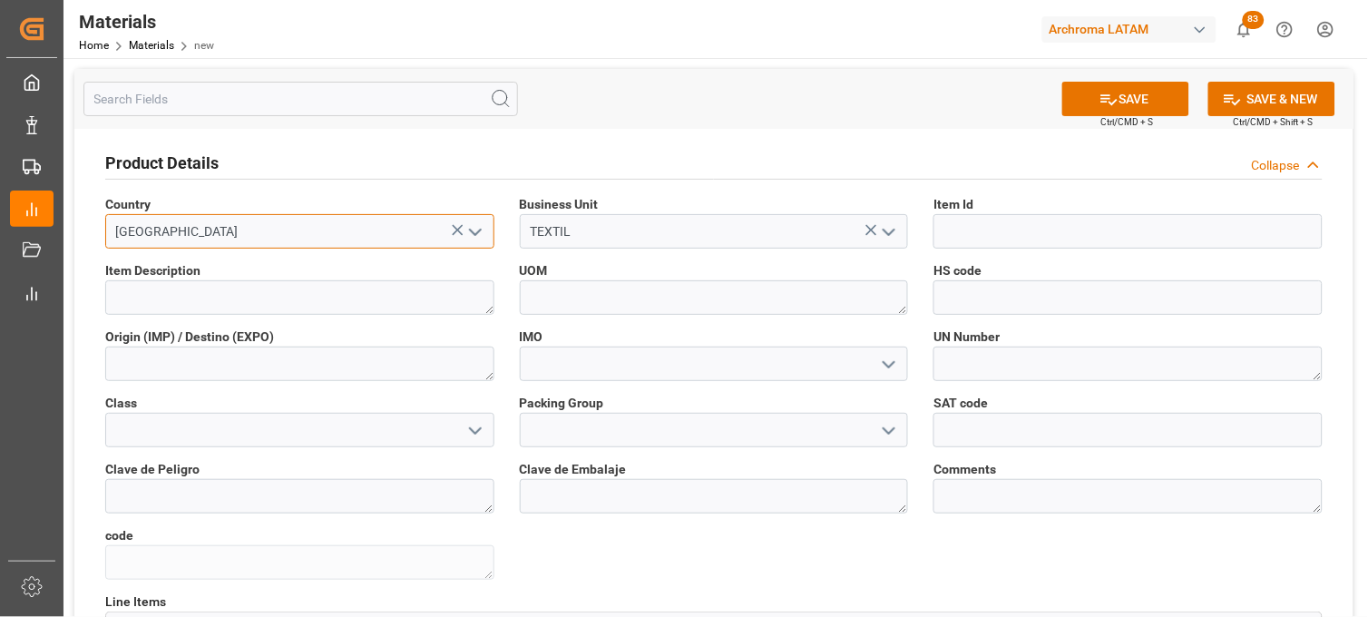
type input "[GEOGRAPHIC_DATA]"
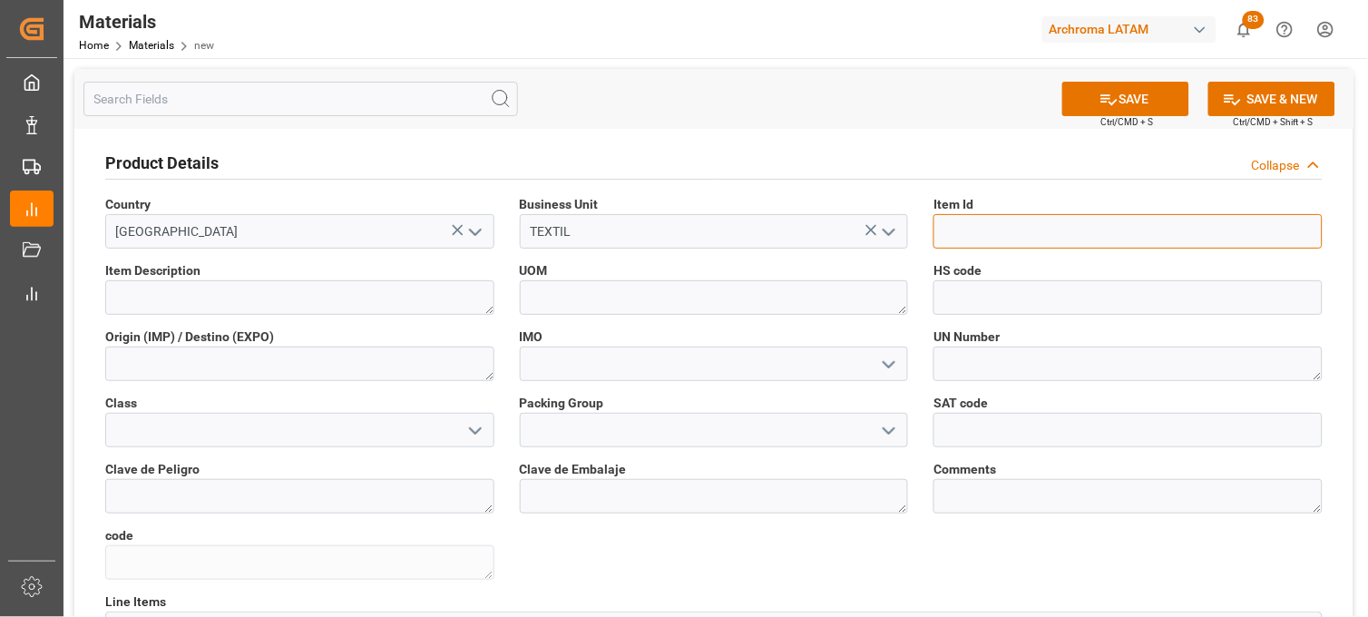
click at [962, 228] on input at bounding box center [1127, 231] width 389 height 34
paste input "10798910298"
type input "10798910298"
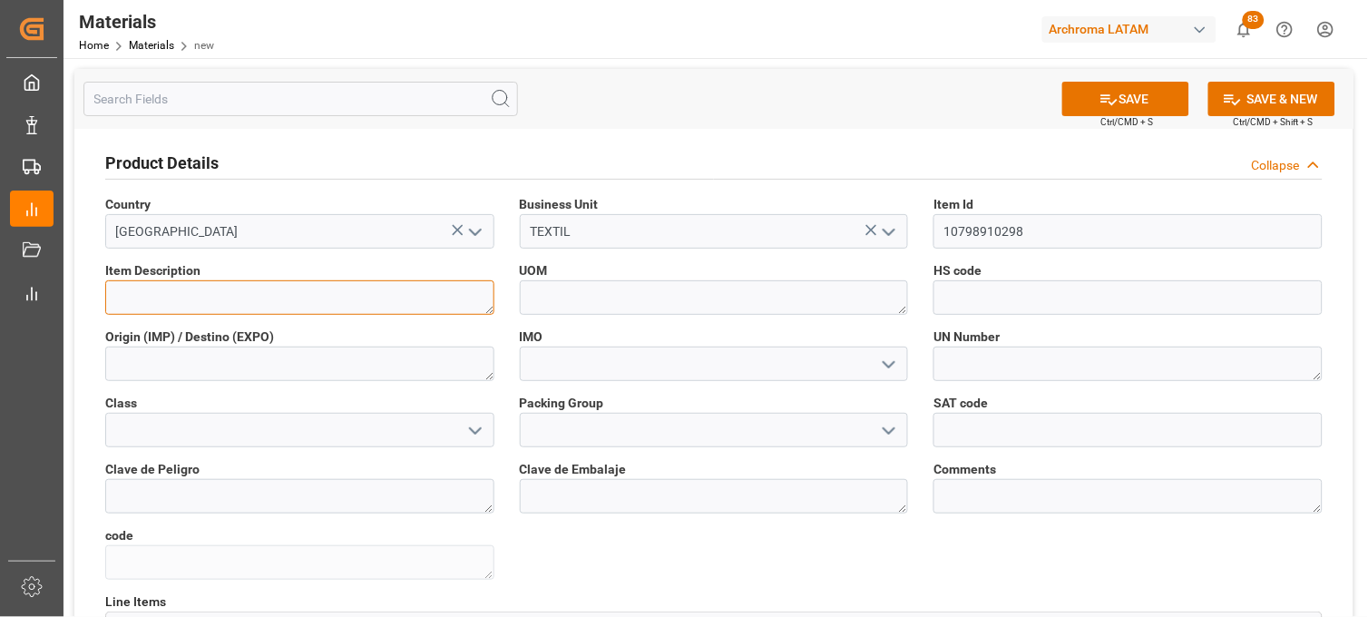
click at [268, 303] on textarea at bounding box center [299, 297] width 389 height 34
paste textarea "Hydroperm NIOPO.ESP"
type textarea "Hydroperm NIOPO.ESP"
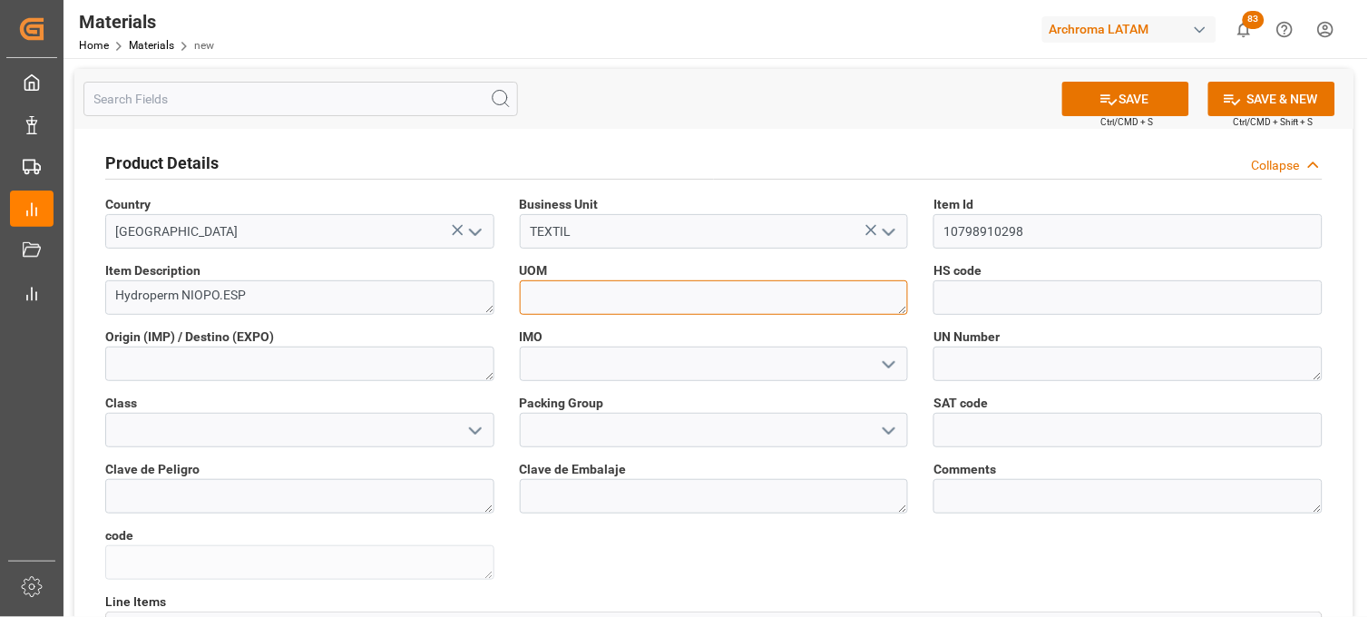
click at [577, 292] on textarea at bounding box center [714, 297] width 389 height 34
type textarea "KG"
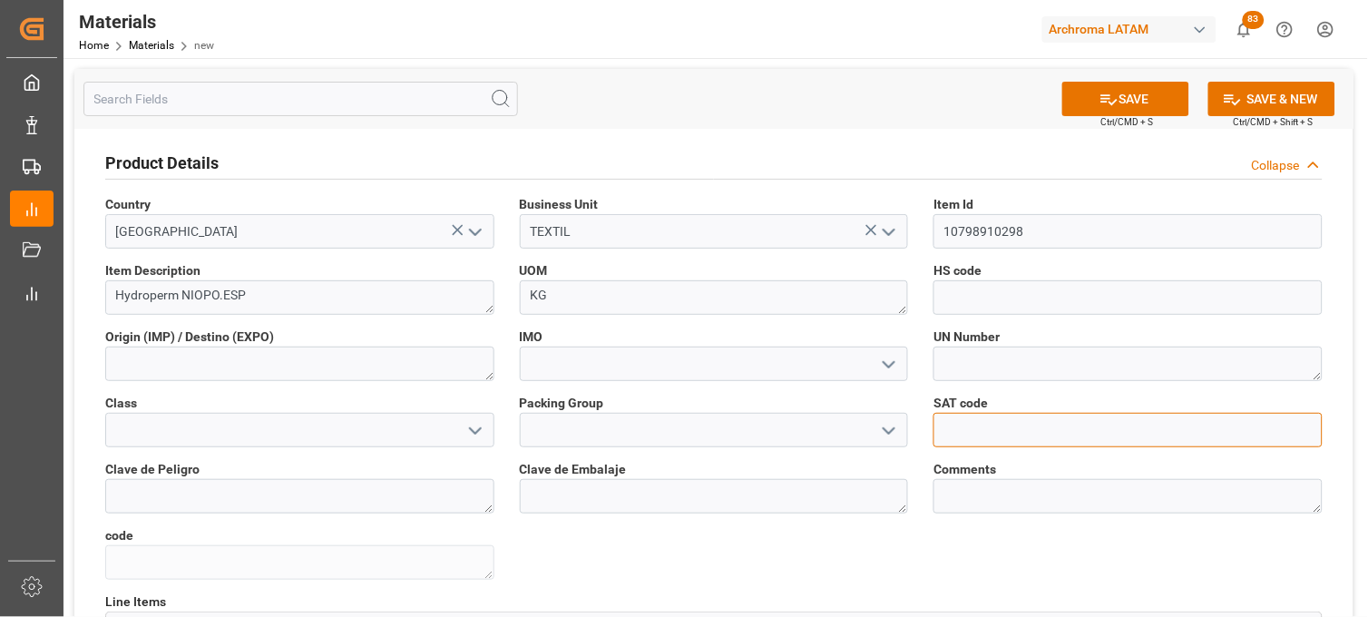
click at [957, 428] on input "text" at bounding box center [1127, 430] width 389 height 34
paste input "12352400"
type input "12352400"
click at [887, 365] on polyline "open menu" at bounding box center [889, 364] width 11 height 5
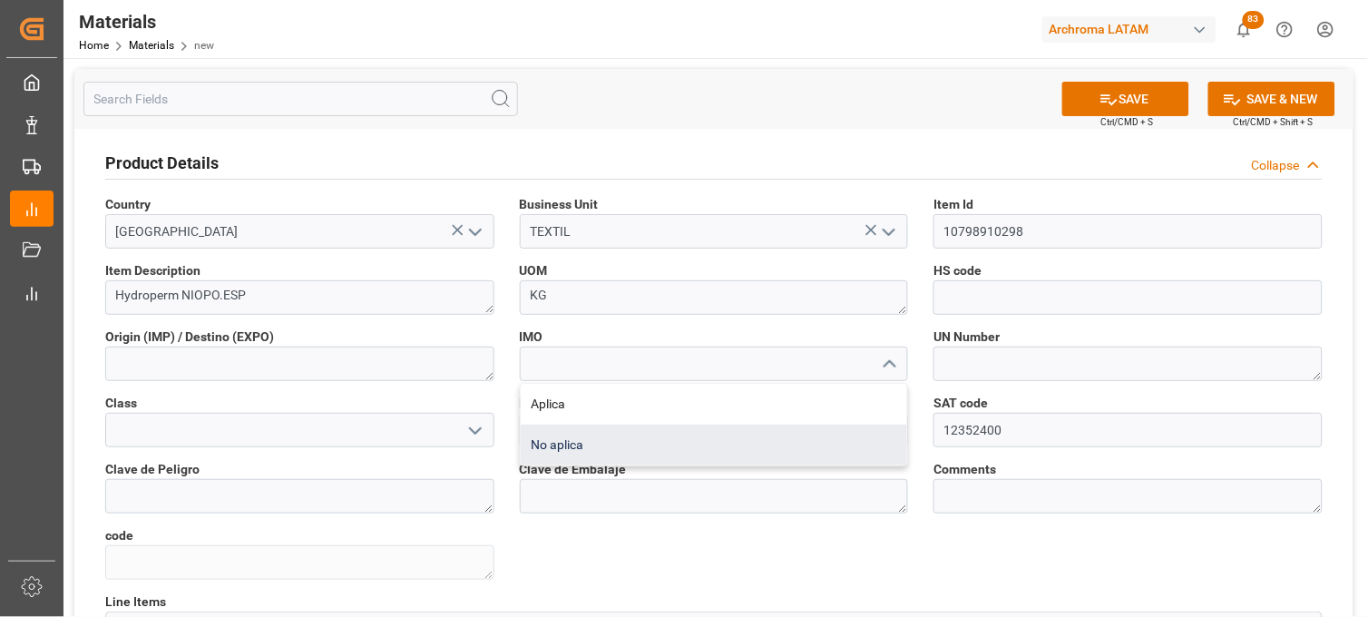
click at [667, 441] on div "No aplica" at bounding box center [714, 445] width 387 height 41
type input "No aplica"
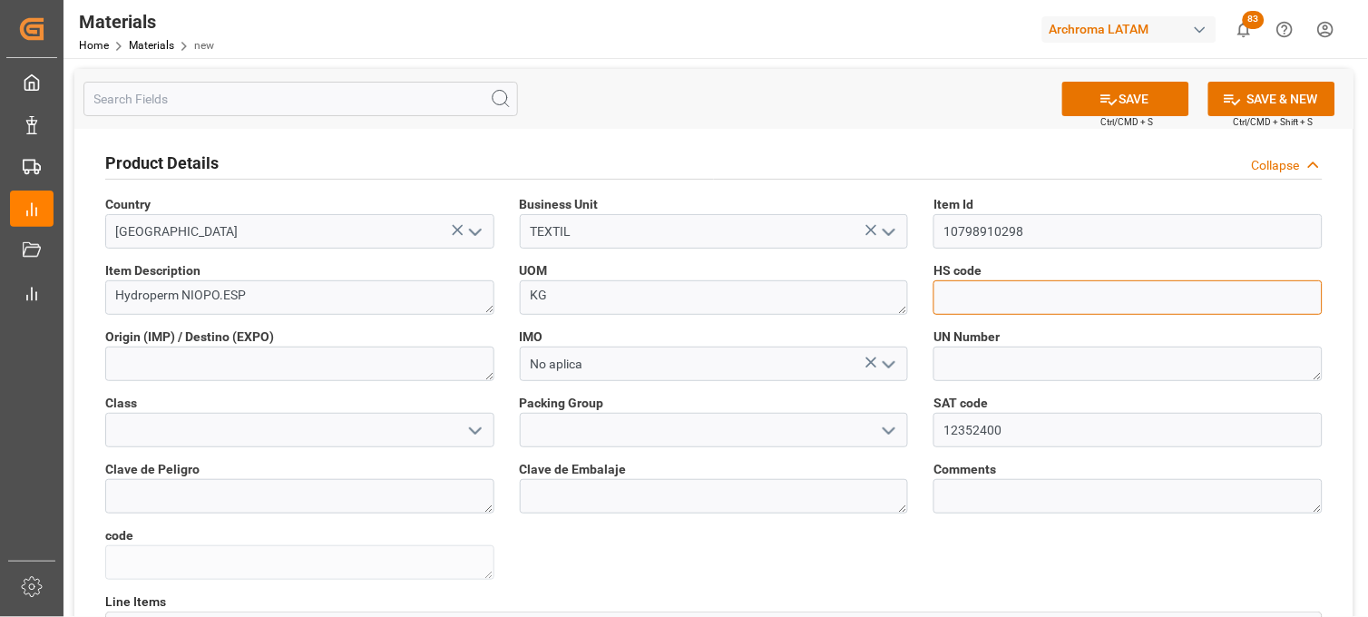
click at [962, 297] on input at bounding box center [1127, 297] width 389 height 34
paste input "3907999900"
type input "3907999900"
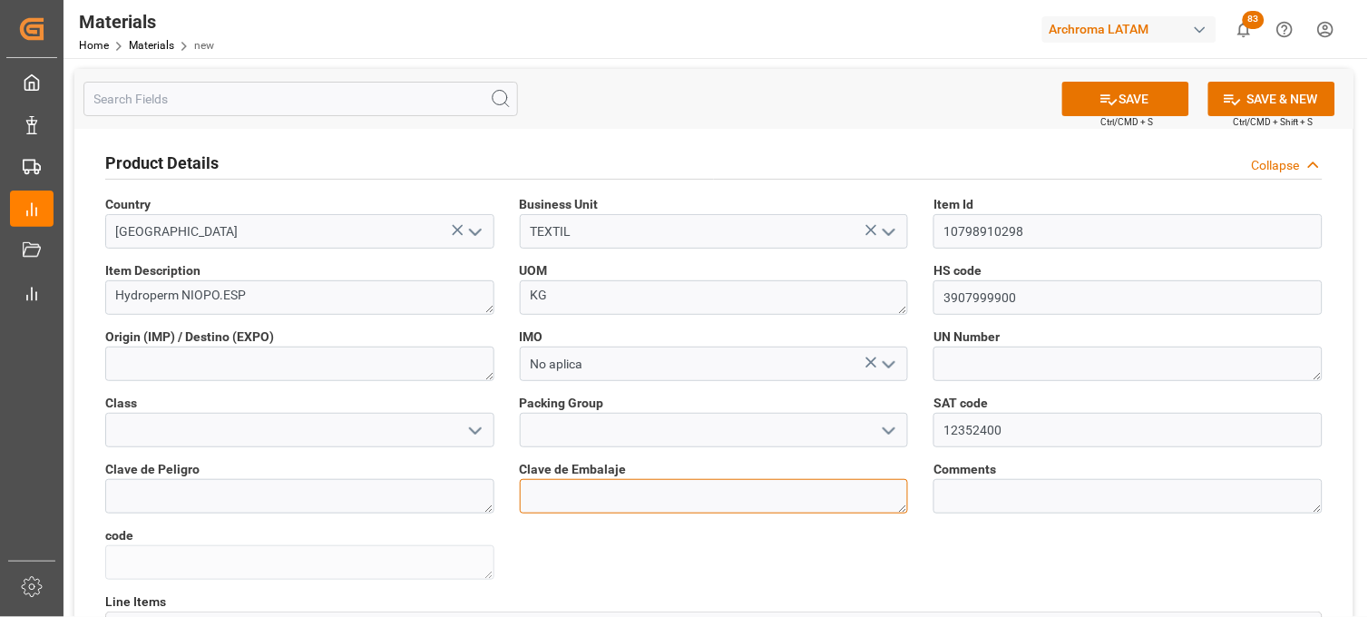
click at [592, 501] on textarea at bounding box center [714, 496] width 389 height 34
type textarea "NA"
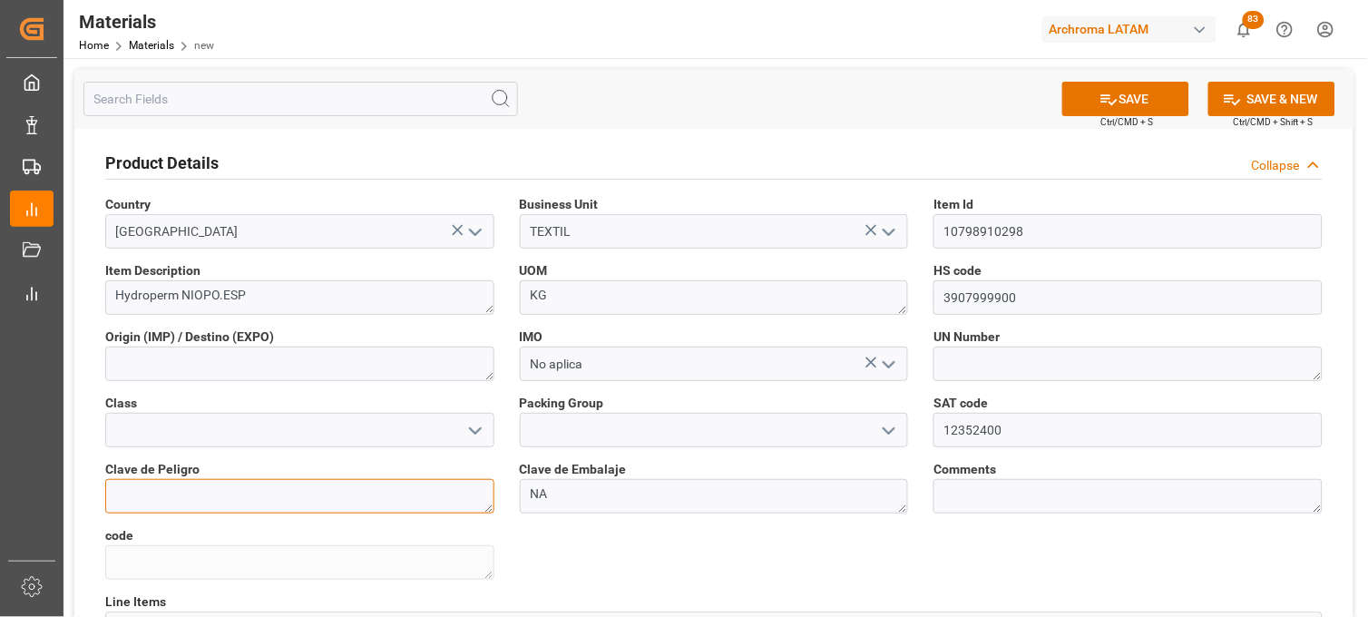
click at [422, 496] on textarea at bounding box center [299, 496] width 389 height 34
type textarea "NA"
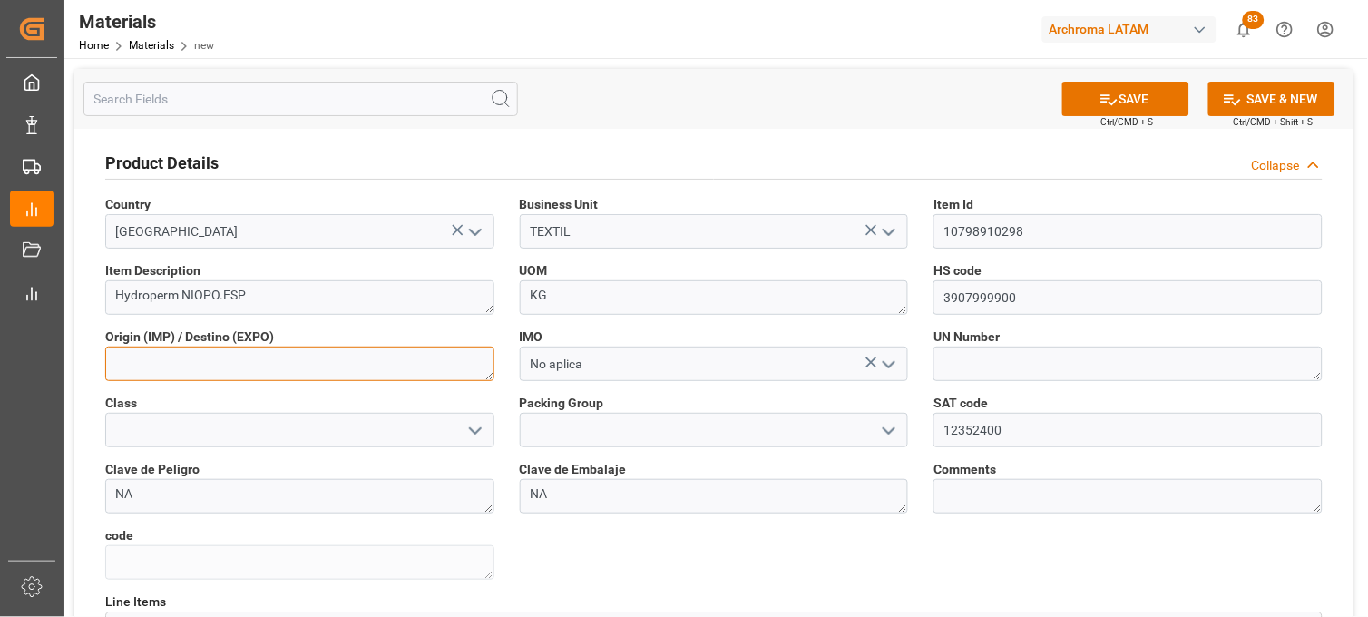
click at [447, 358] on textarea at bounding box center [299, 364] width 389 height 34
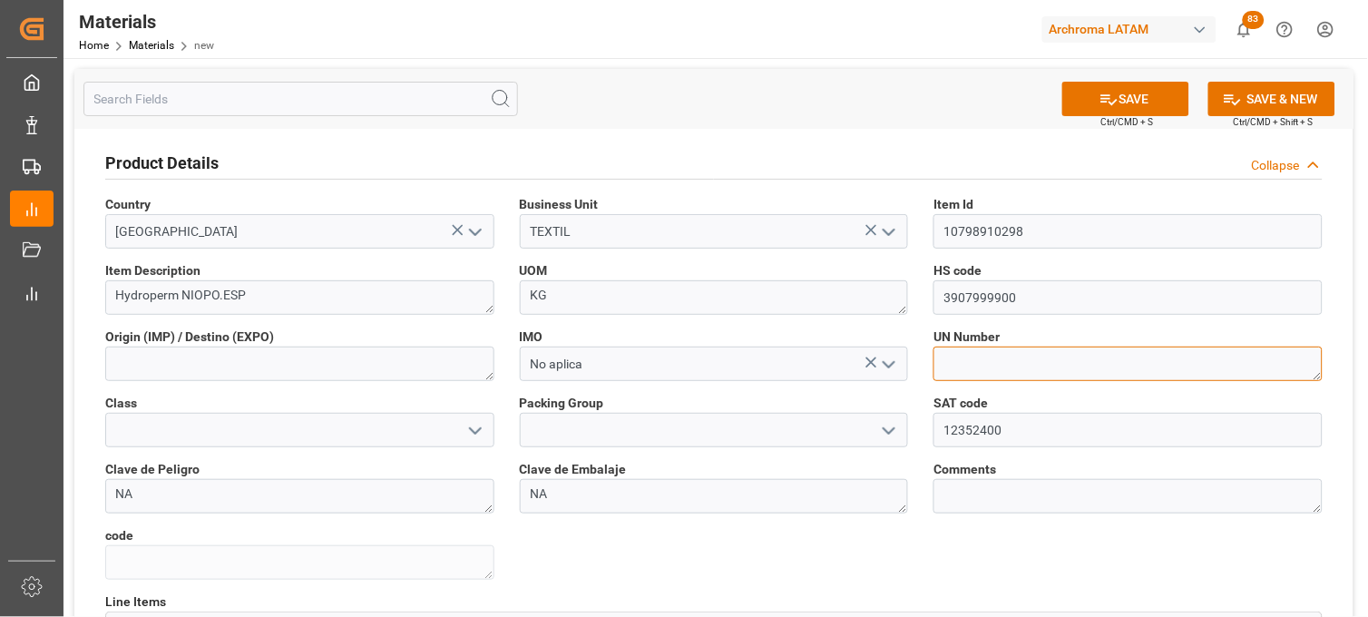
click at [964, 368] on textarea at bounding box center [1127, 364] width 389 height 34
type textarea "NA"
click at [1149, 100] on button "SAVE" at bounding box center [1125, 99] width 127 height 34
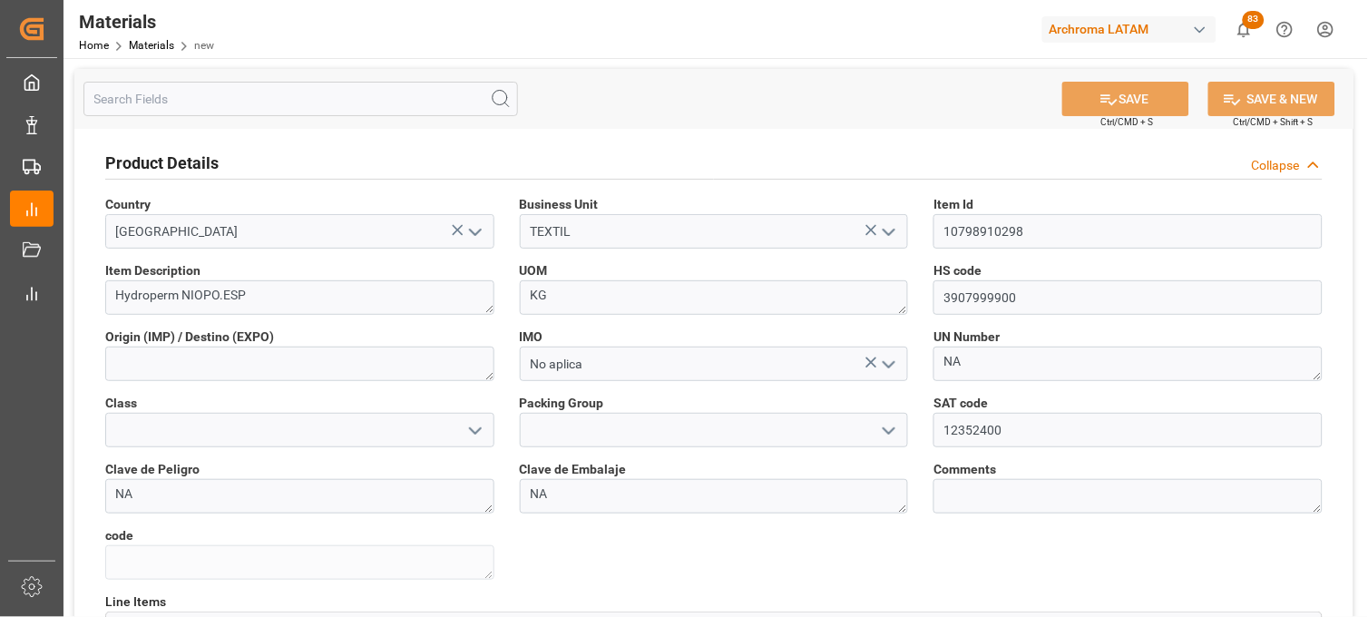
type textarea "f0dc27416558"
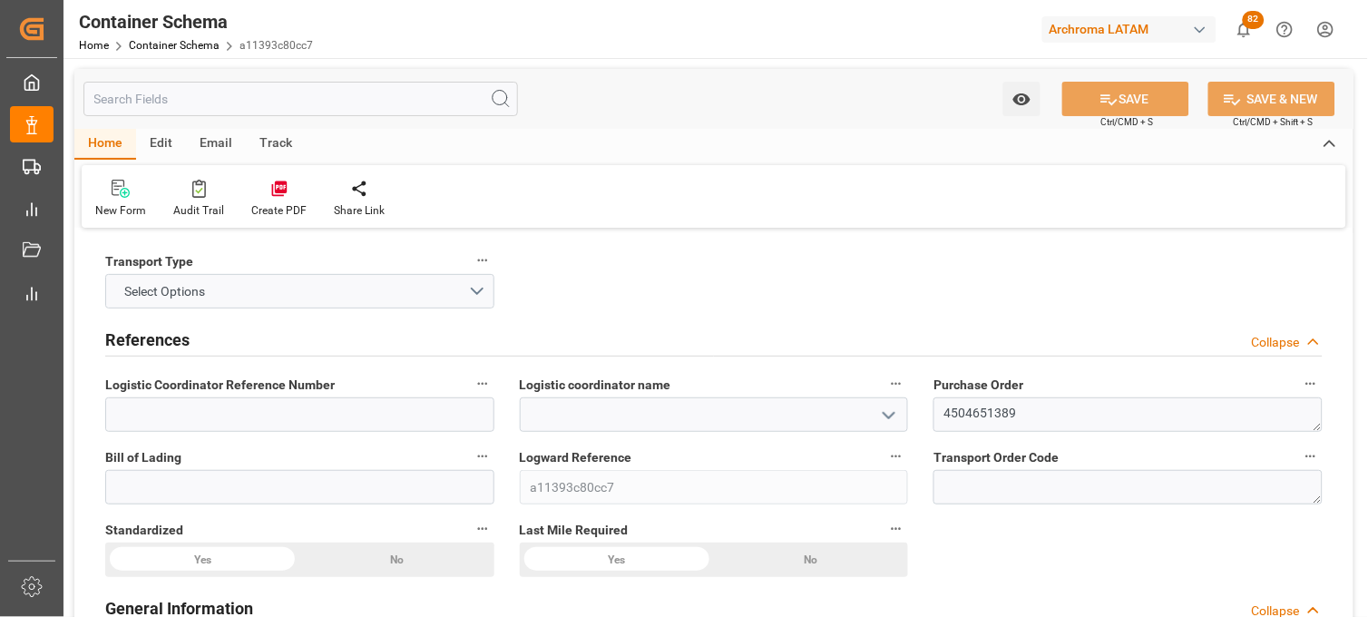
type input "0"
type input "1"
type input "15"
type input "2700"
type input "2850"
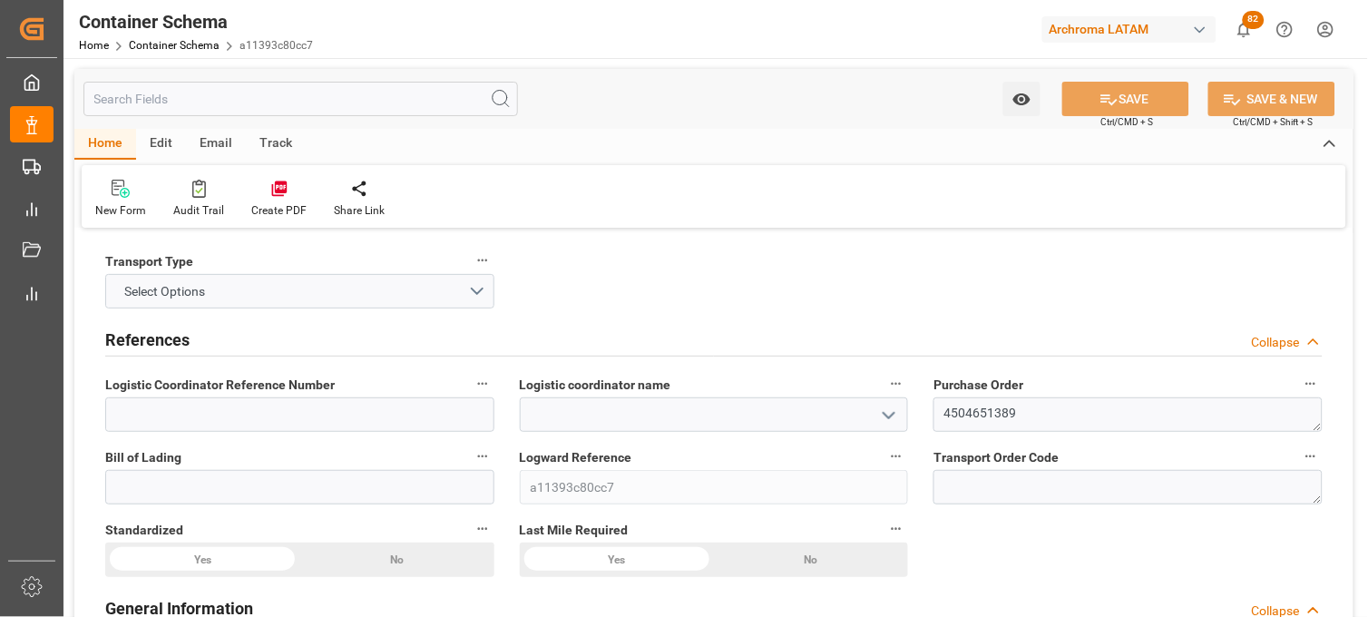
click at [731, 396] on label "Logistic coordinator name" at bounding box center [714, 384] width 389 height 25
click at [884, 396] on button "Logistic coordinator name" at bounding box center [896, 384] width 24 height 24
click at [713, 409] on div at bounding box center [684, 308] width 1368 height 617
click at [693, 415] on input at bounding box center [714, 414] width 389 height 34
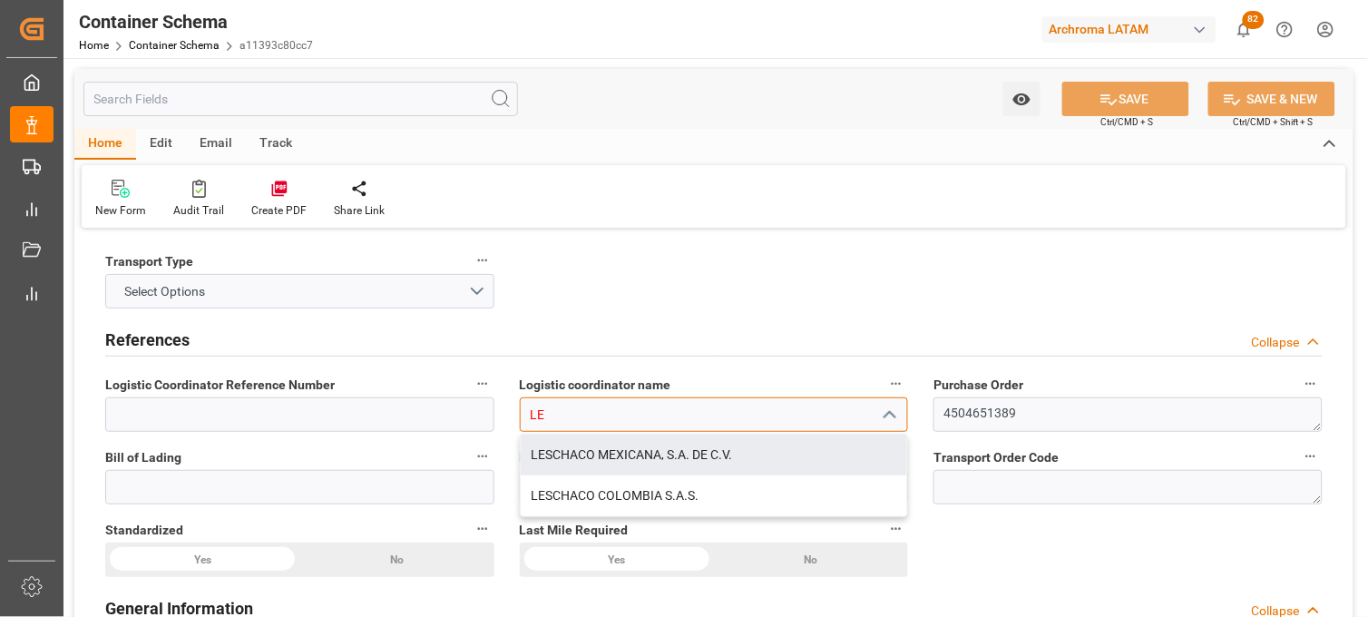
type input "LESCHACO MEXICANA, S.A. DE C.V."
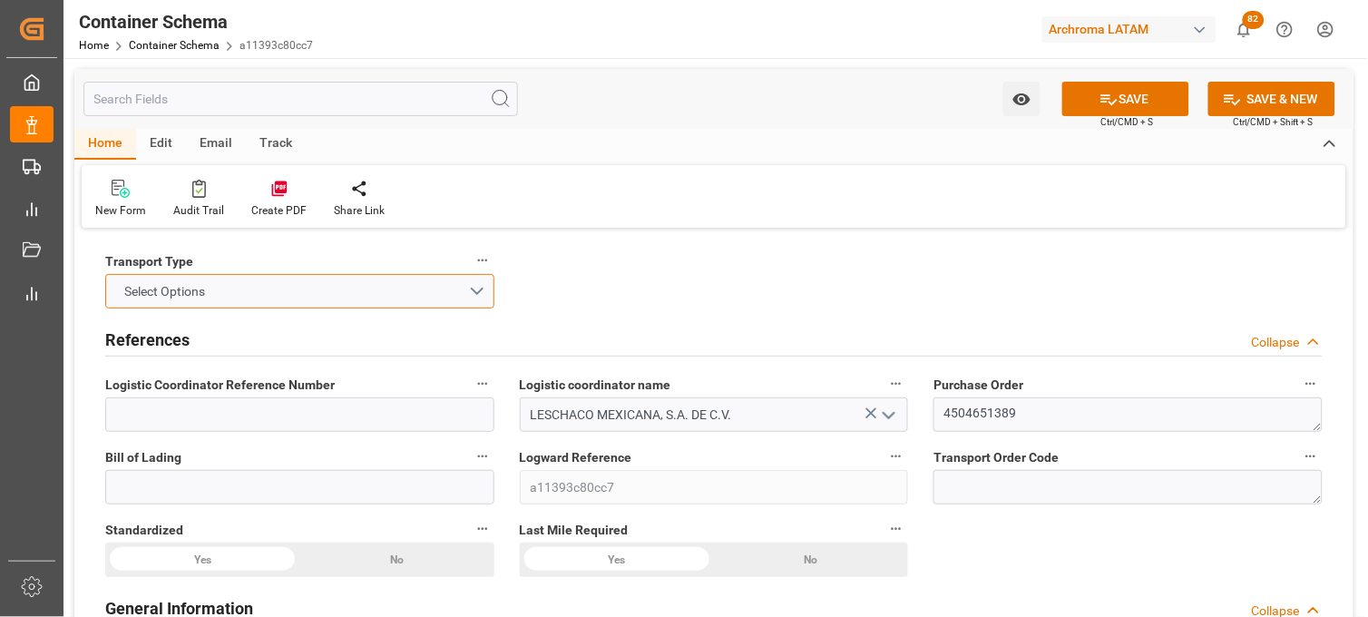
click at [459, 284] on button "Select Options" at bounding box center [299, 291] width 389 height 34
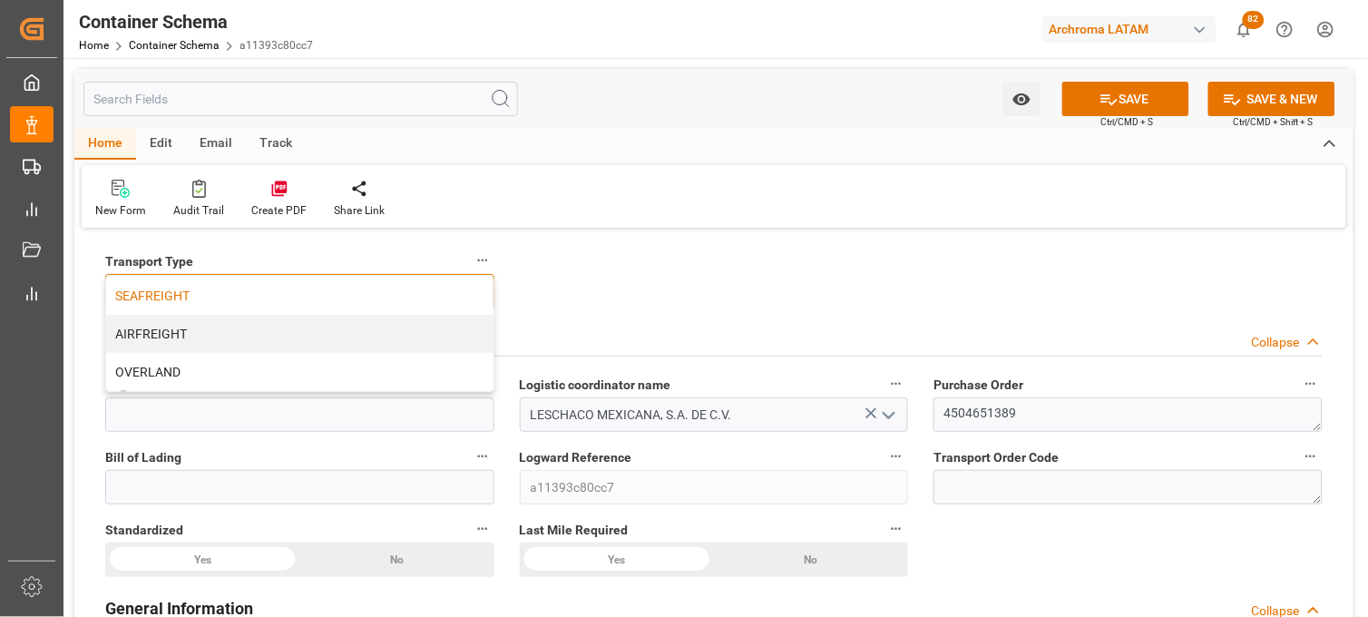
click at [306, 306] on div "SEAFREIGHT" at bounding box center [299, 296] width 387 height 38
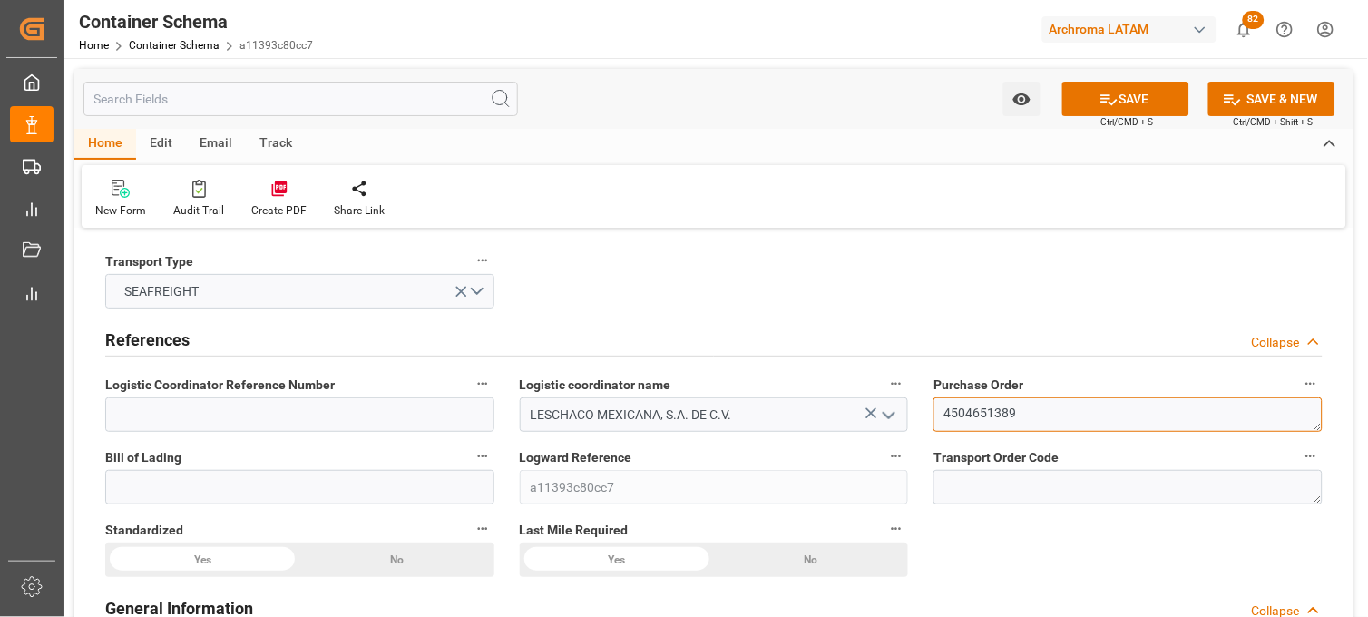
click at [986, 412] on textarea "4504651389" at bounding box center [1127, 414] width 389 height 34
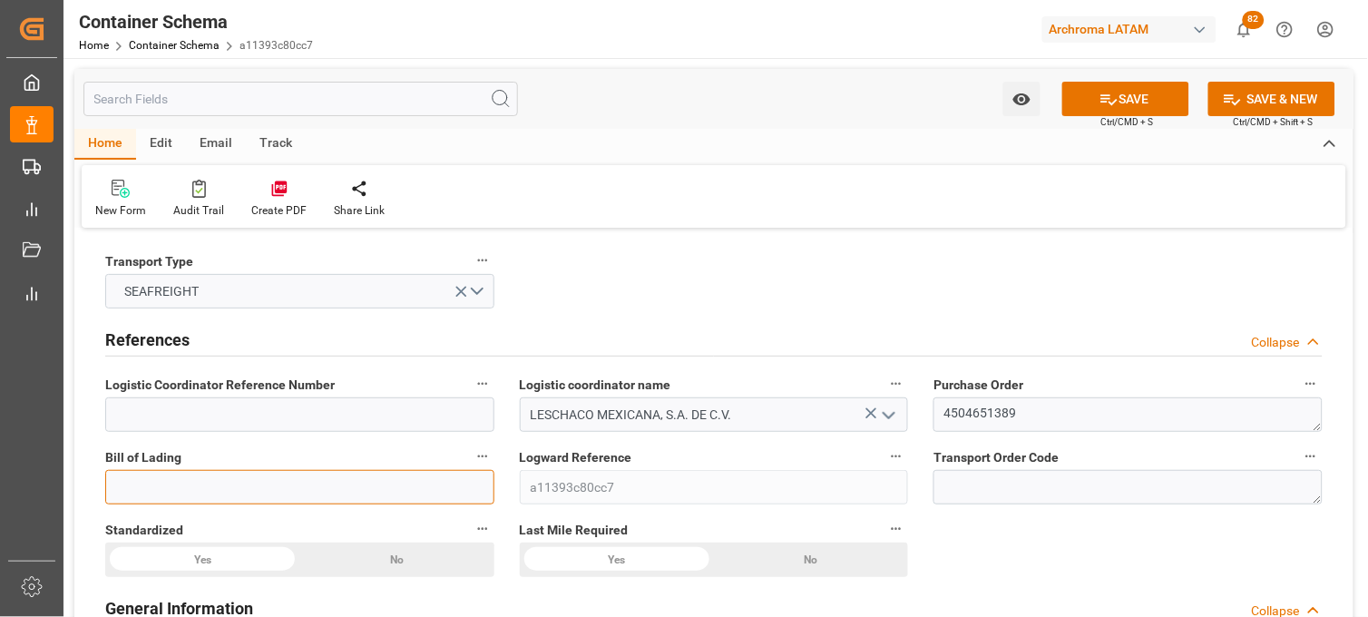
click at [409, 484] on input at bounding box center [299, 487] width 389 height 34
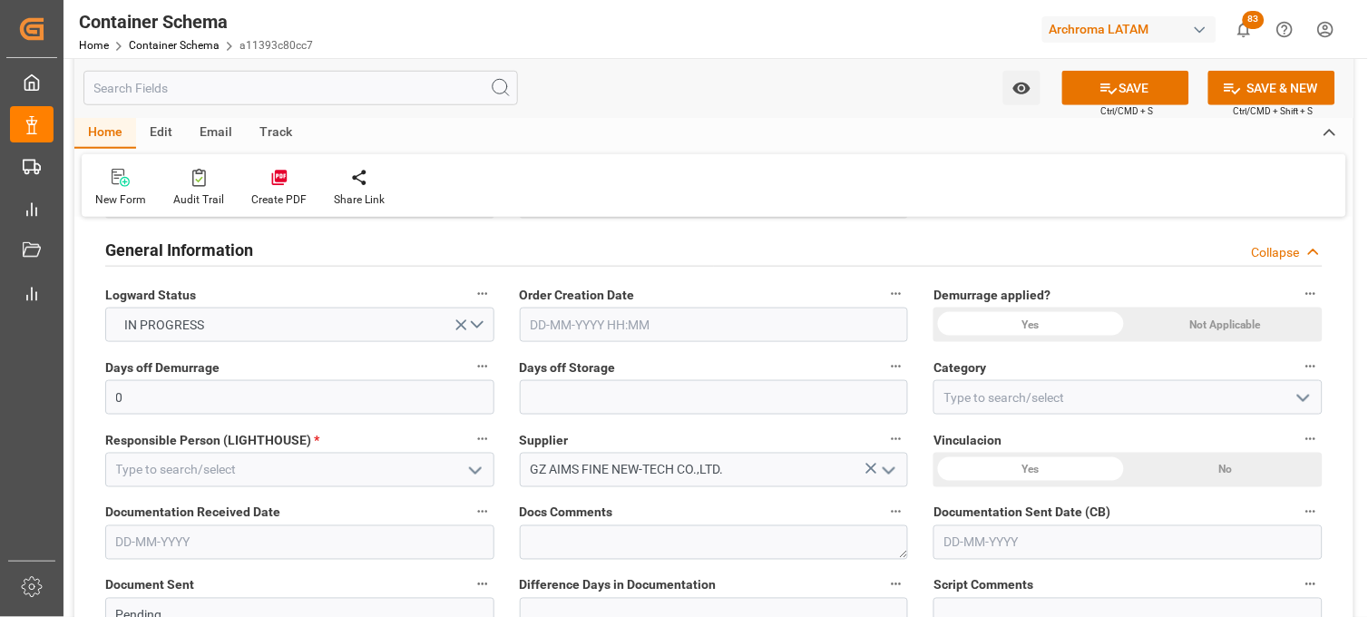
scroll to position [403, 0]
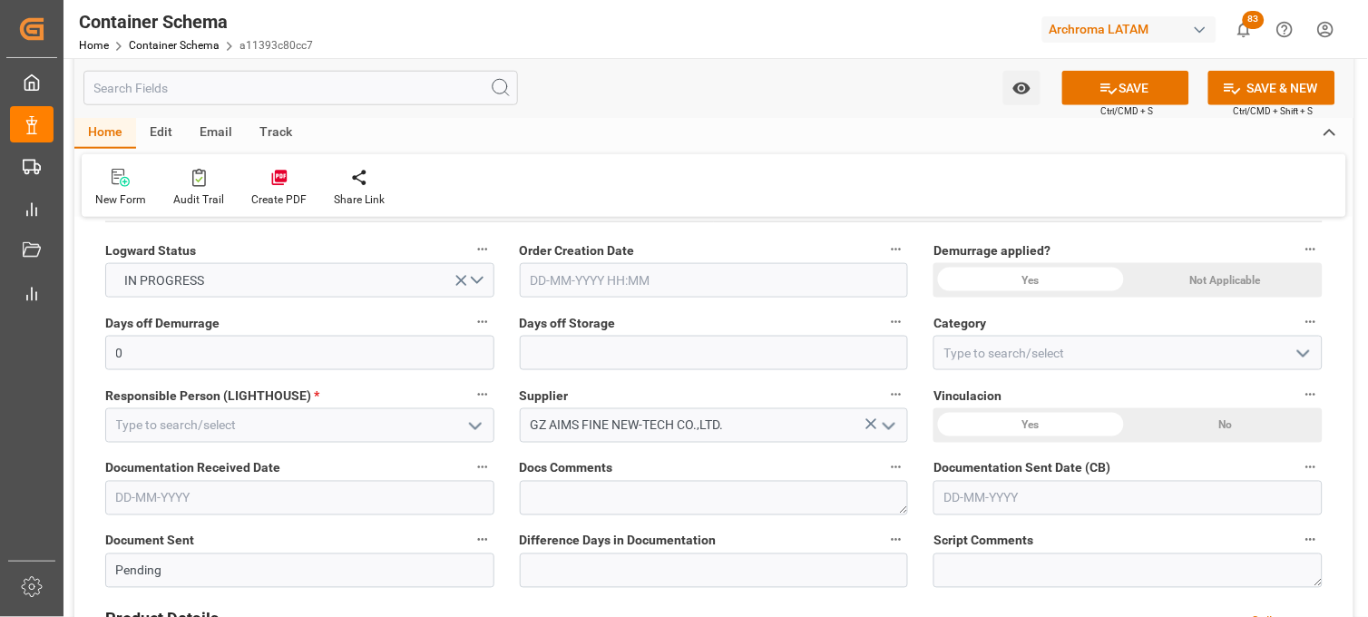
type input "JYDSH250822099F"
click at [549, 283] on input "text" at bounding box center [714, 280] width 389 height 34
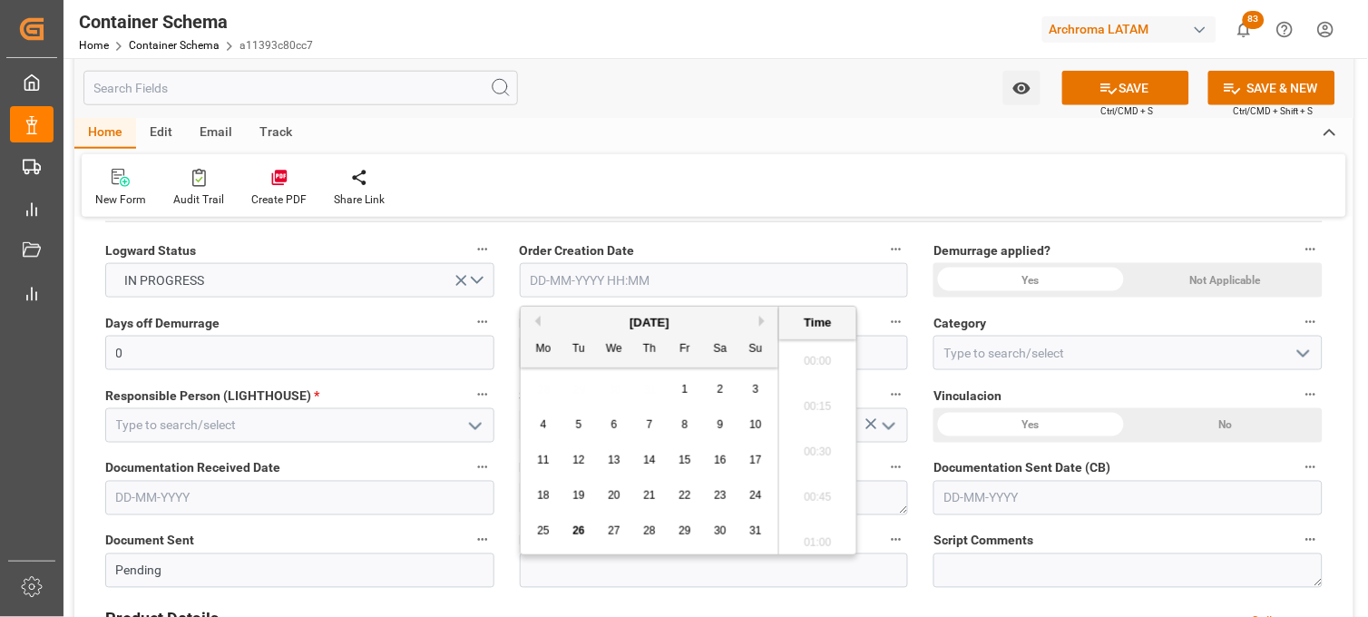
scroll to position [3725, 0]
click at [554, 393] on div "28 29 30 31 1 2 3" at bounding box center [650, 389] width 248 height 35
click at [581, 531] on span "26" at bounding box center [578, 530] width 12 height 13
click at [814, 366] on li "20:30" at bounding box center [817, 356] width 77 height 45
type input "[DATE] 20:30"
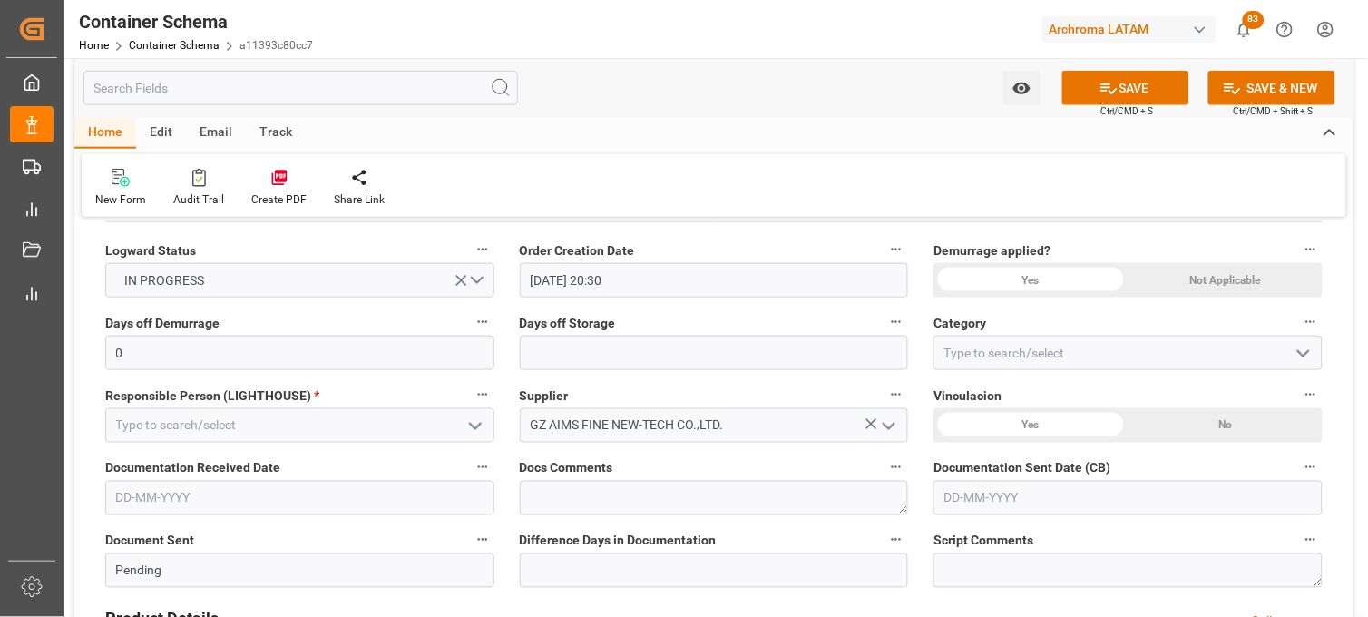
click at [1198, 288] on div "Not Applicable" at bounding box center [1226, 280] width 194 height 34
click at [567, 351] on input "text" at bounding box center [714, 353] width 389 height 34
type input "7"
click at [972, 355] on input at bounding box center [1127, 353] width 389 height 34
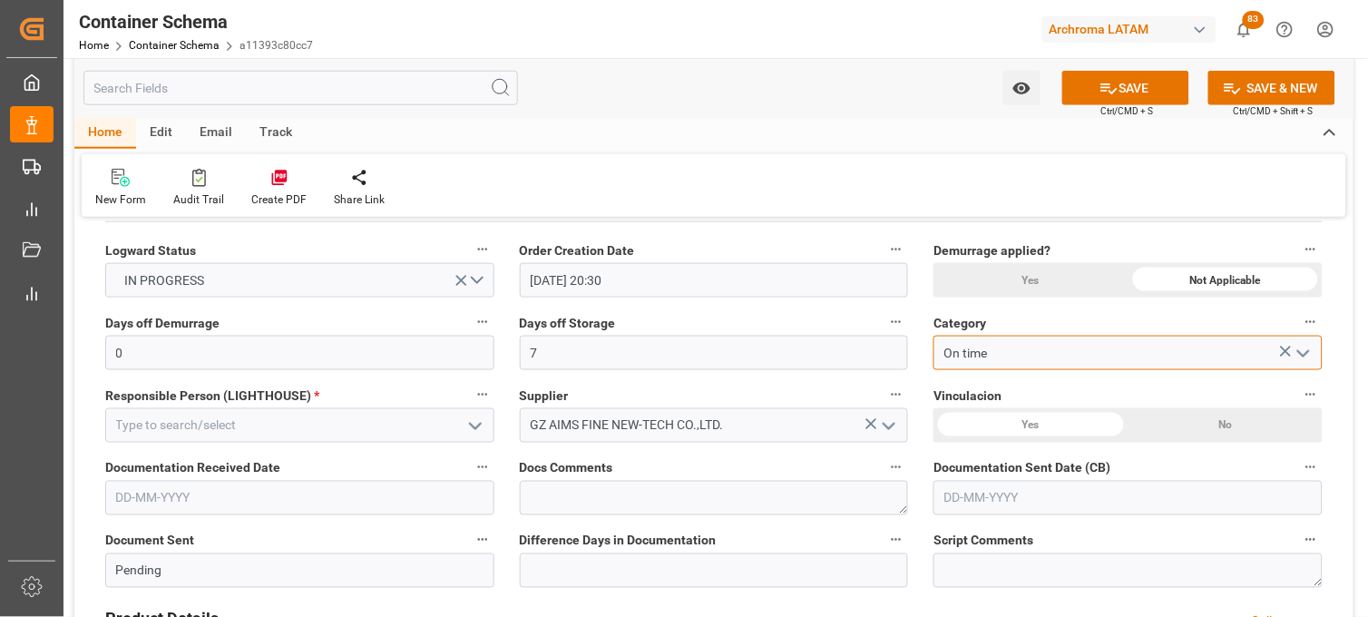
type input "On time"
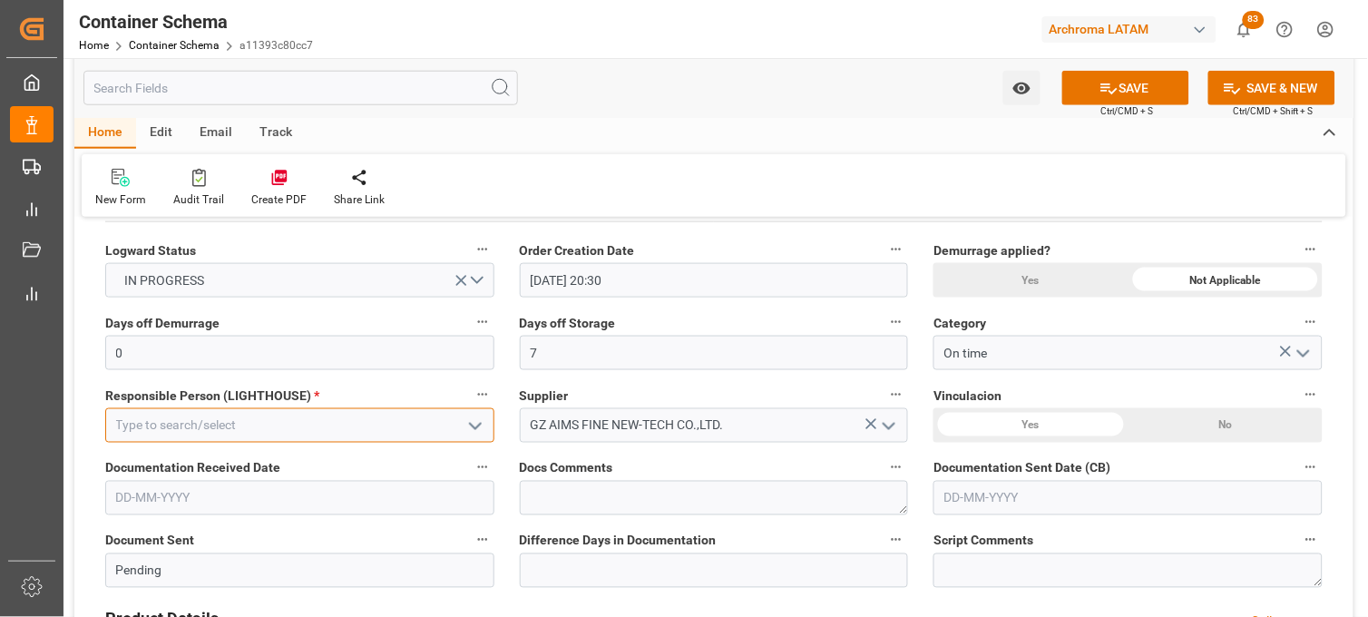
click at [239, 425] on input at bounding box center [299, 425] width 389 height 34
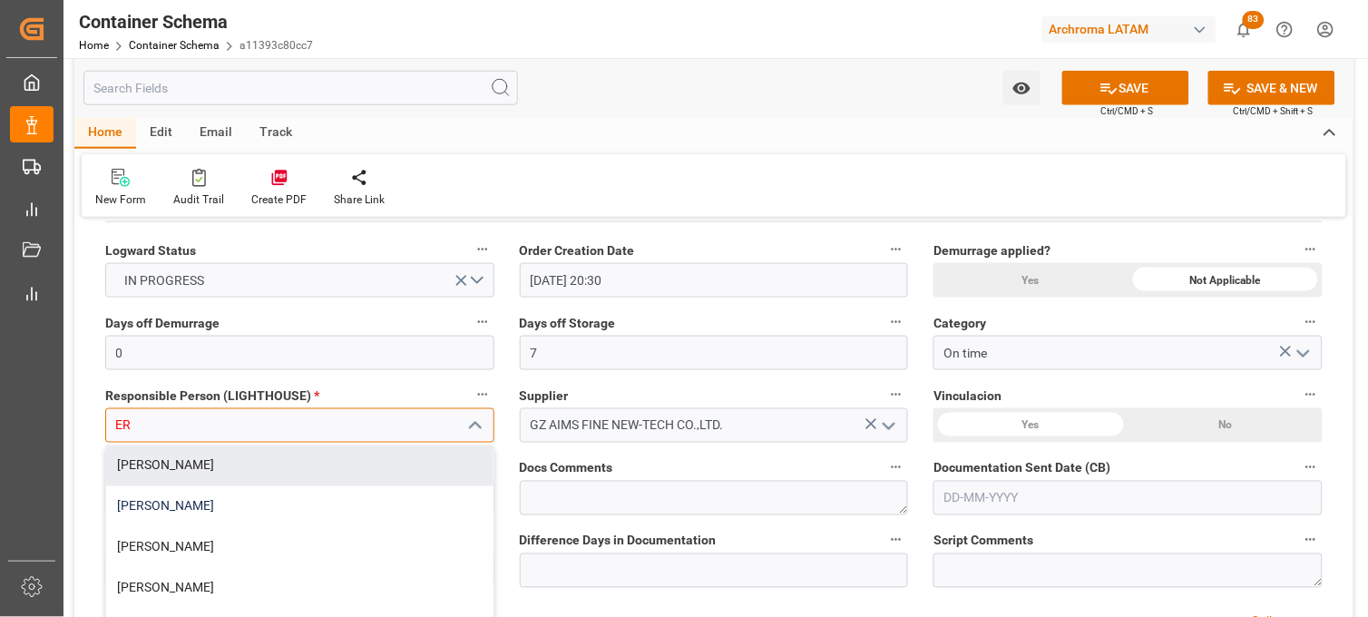
click at [219, 486] on div "Jose Echeverria" at bounding box center [299, 506] width 387 height 41
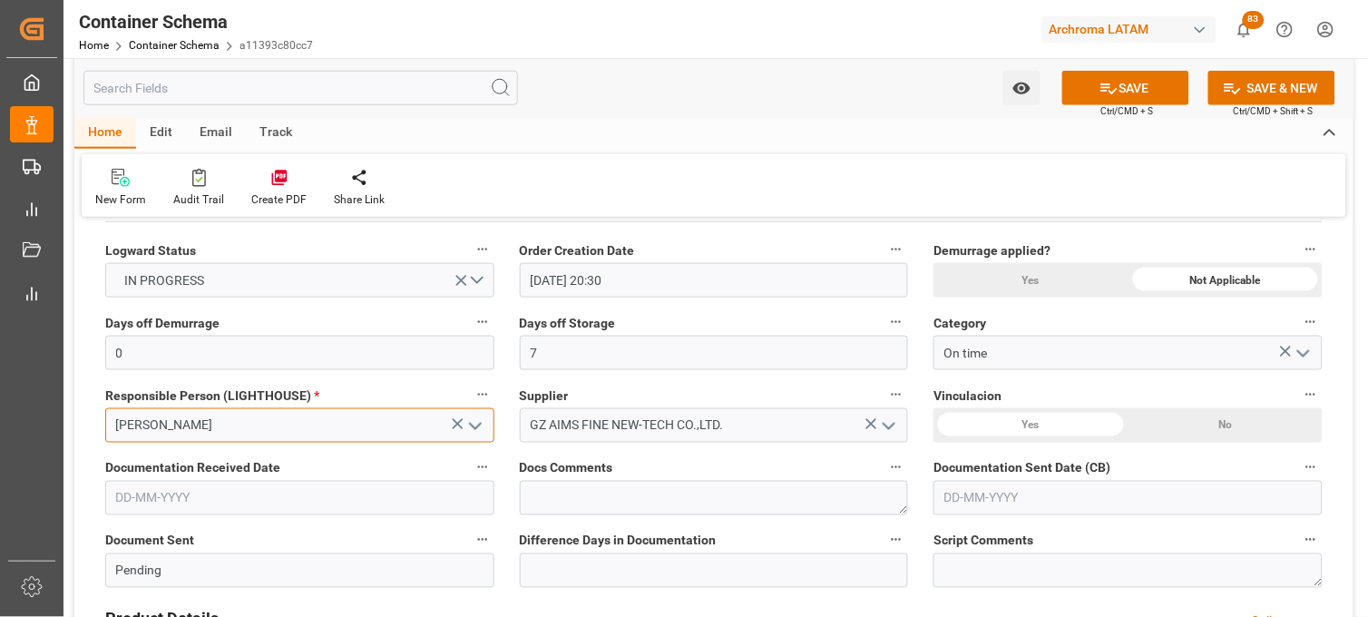
drag, startPoint x: 230, startPoint y: 412, endPoint x: 76, endPoint y: 417, distance: 154.3
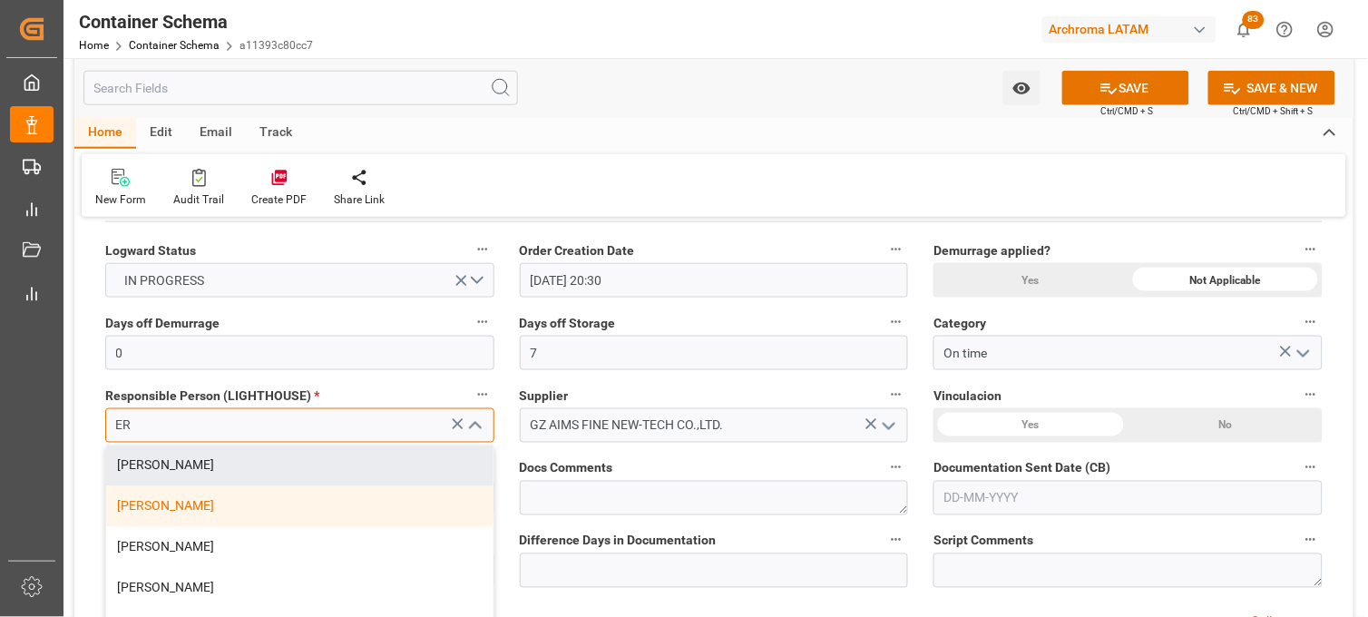
drag, startPoint x: 168, startPoint y: 458, endPoint x: 515, endPoint y: 435, distance: 348.2
click at [171, 457] on div "[PERSON_NAME]" at bounding box center [299, 465] width 387 height 41
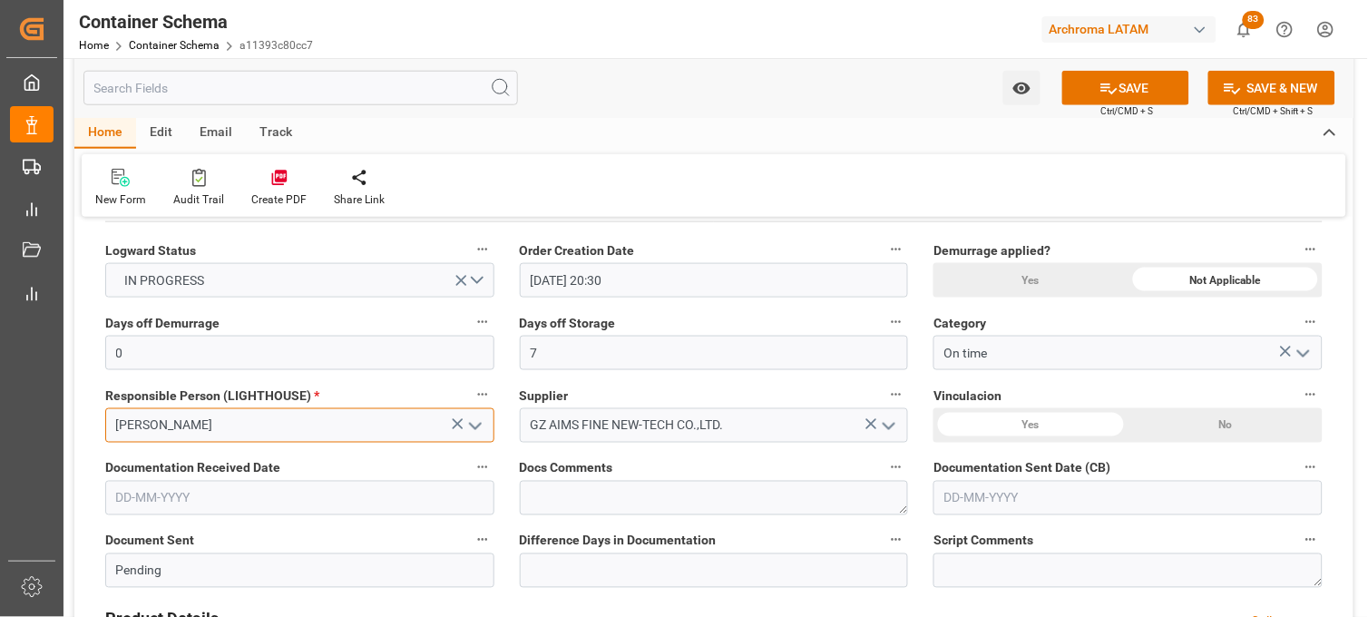
type input "[PERSON_NAME]"
click at [1199, 420] on div "No" at bounding box center [1226, 425] width 194 height 34
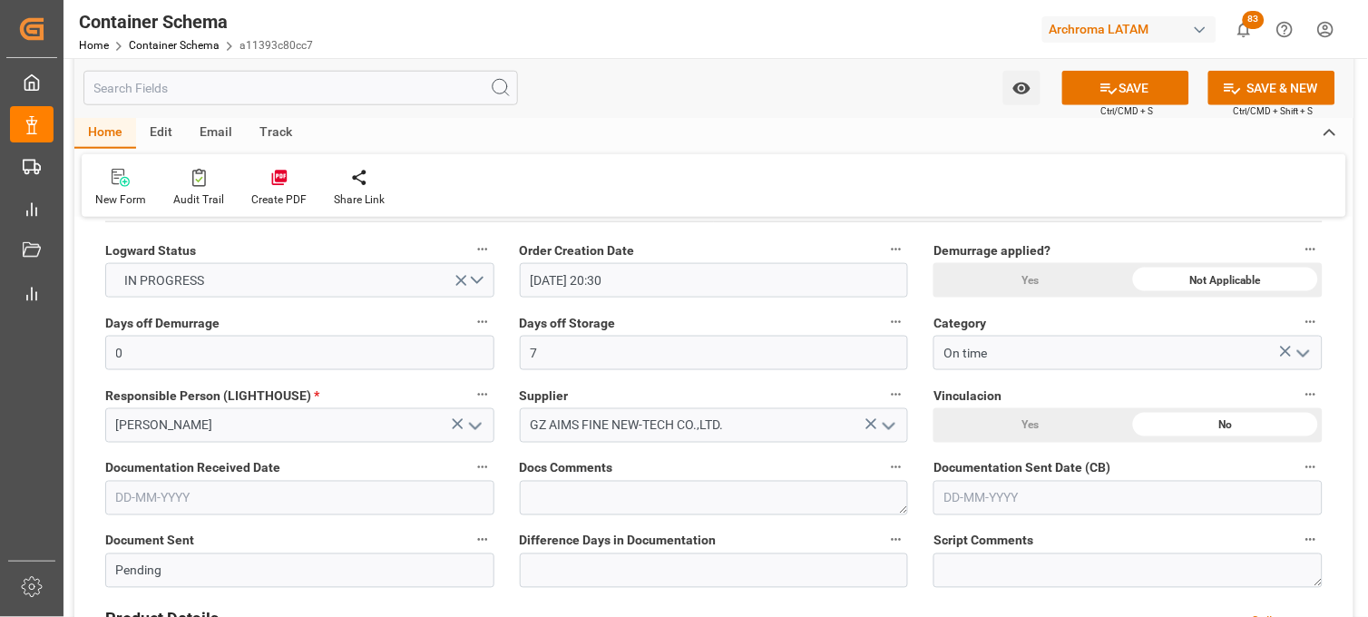
click at [240, 510] on input "text" at bounding box center [299, 498] width 389 height 34
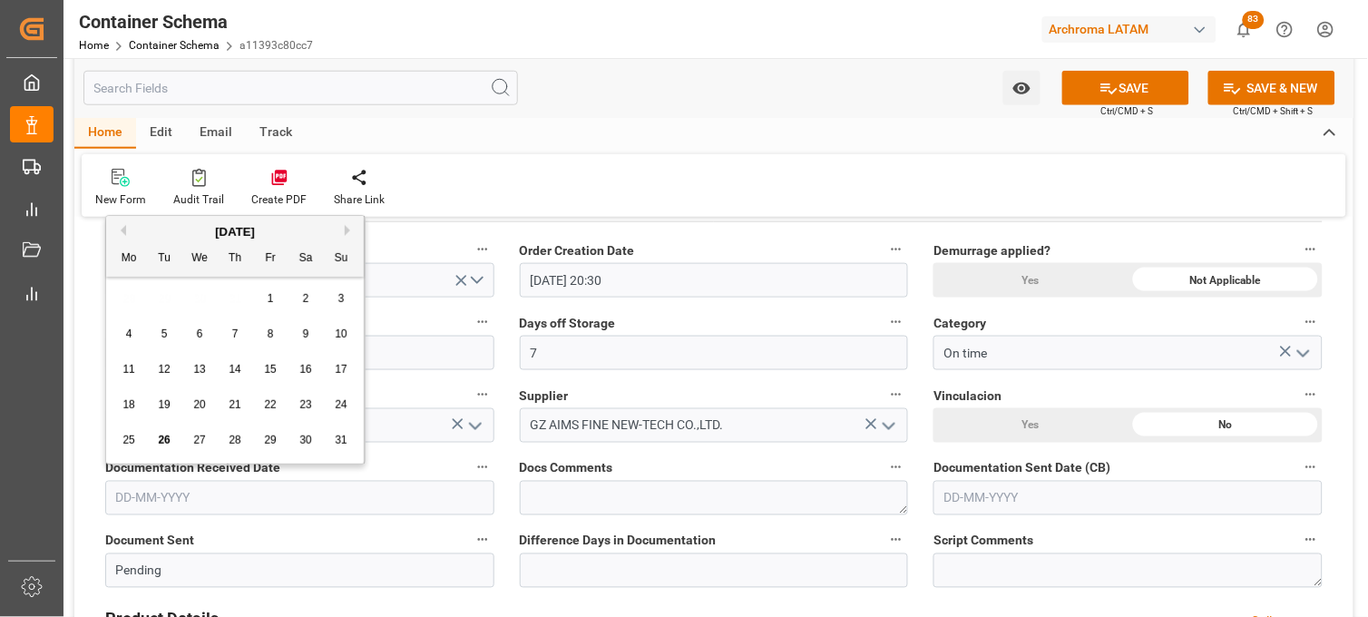
click at [119, 291] on div "28 29 30 31 1 2 3" at bounding box center [236, 298] width 248 height 35
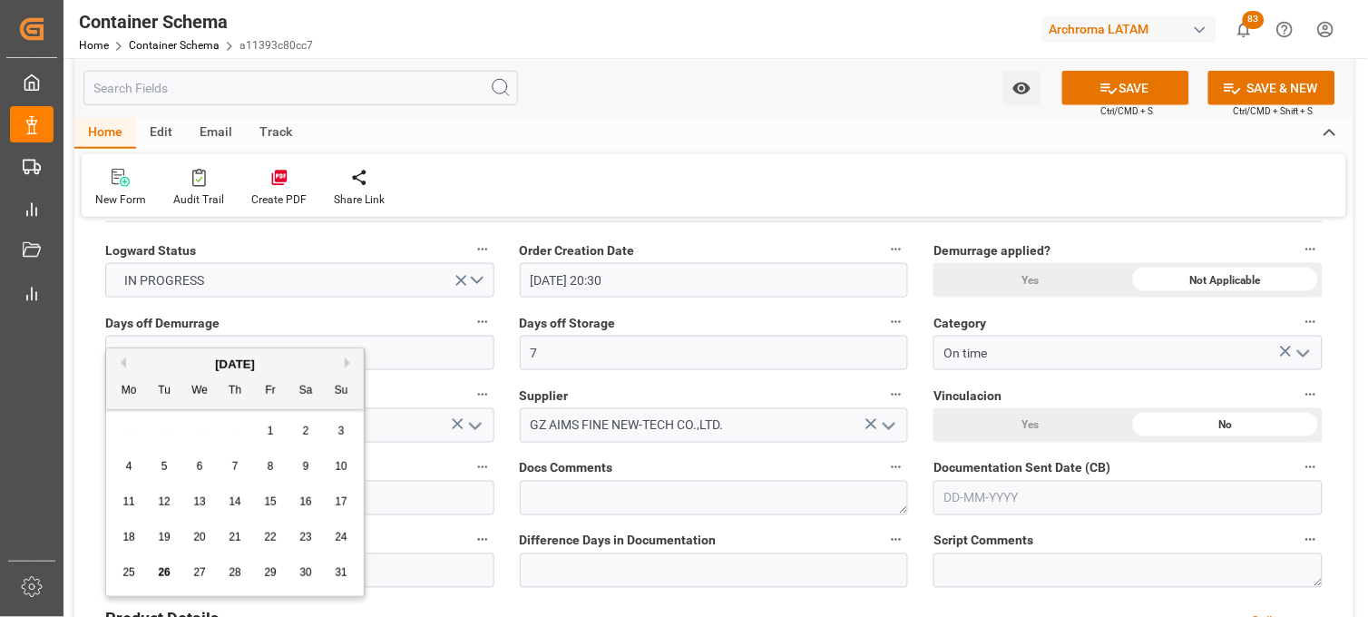
scroll to position [0, 0]
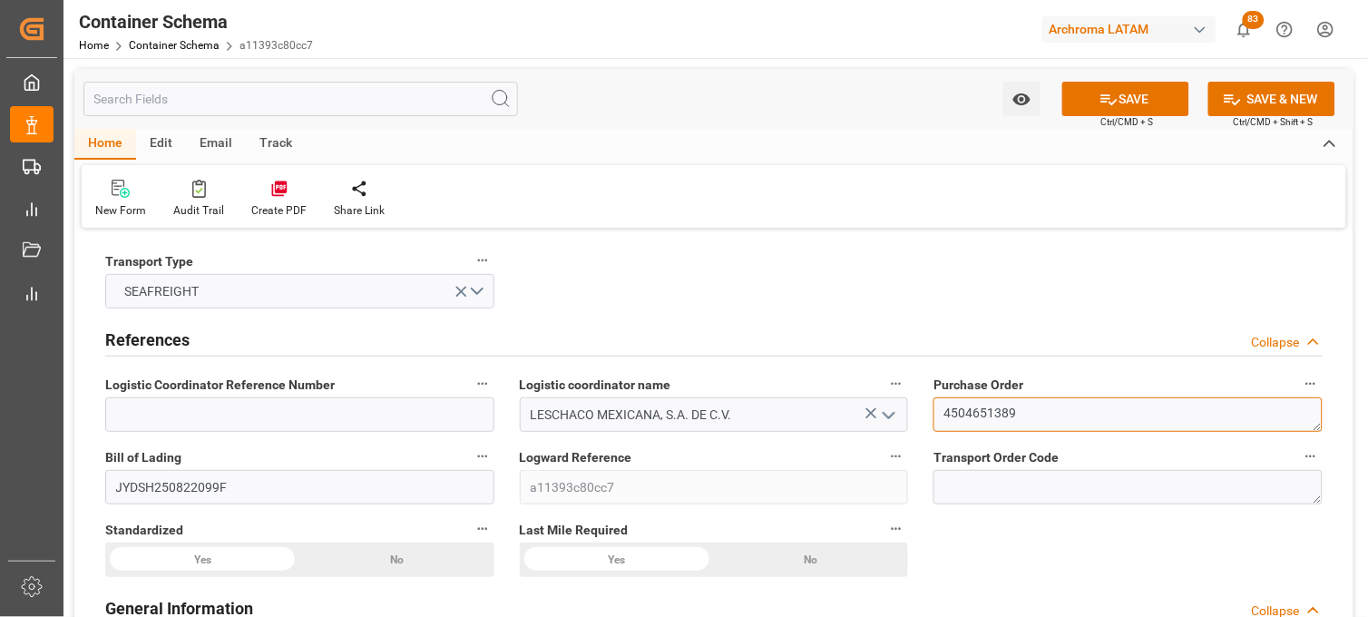
click at [963, 415] on textarea "4504651389" at bounding box center [1127, 414] width 389 height 34
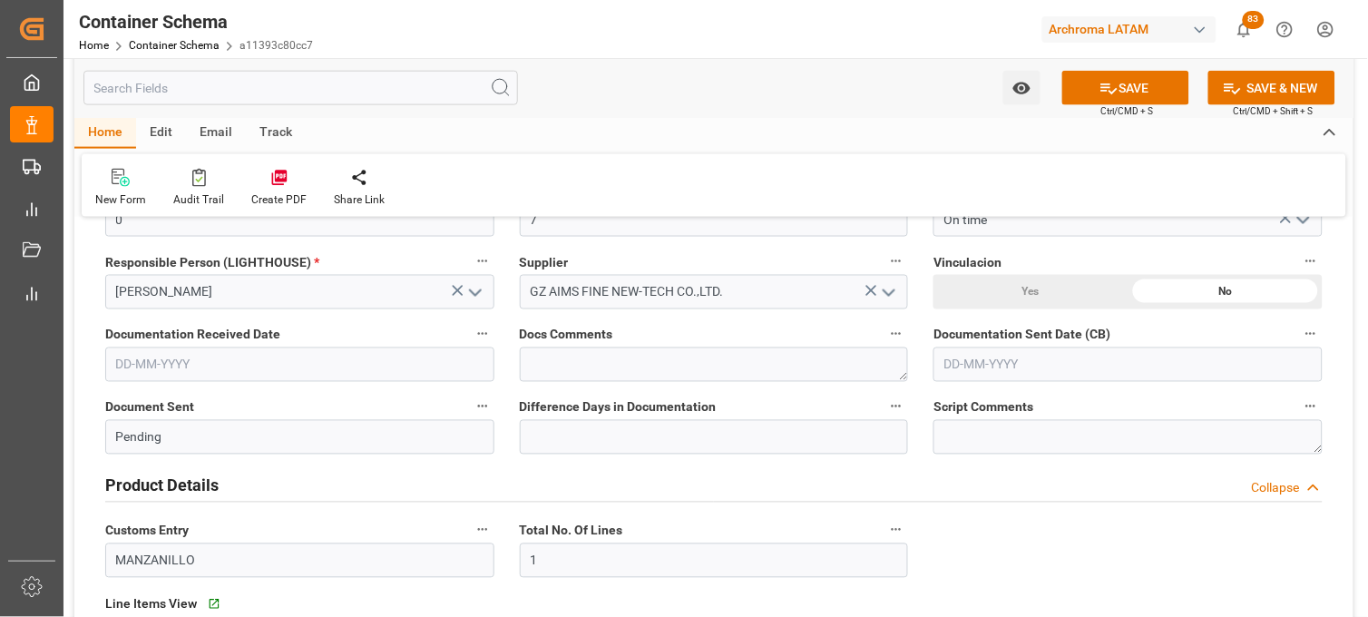
scroll to position [503, 0]
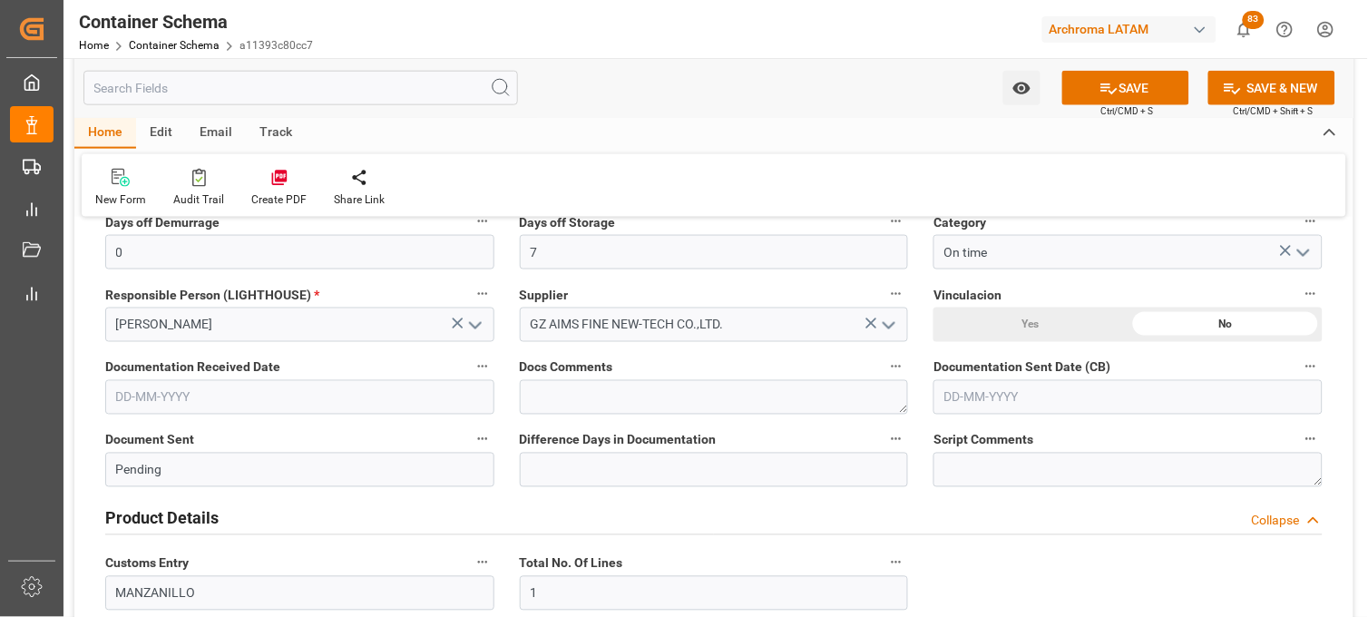
click at [141, 401] on input "text" at bounding box center [299, 397] width 389 height 34
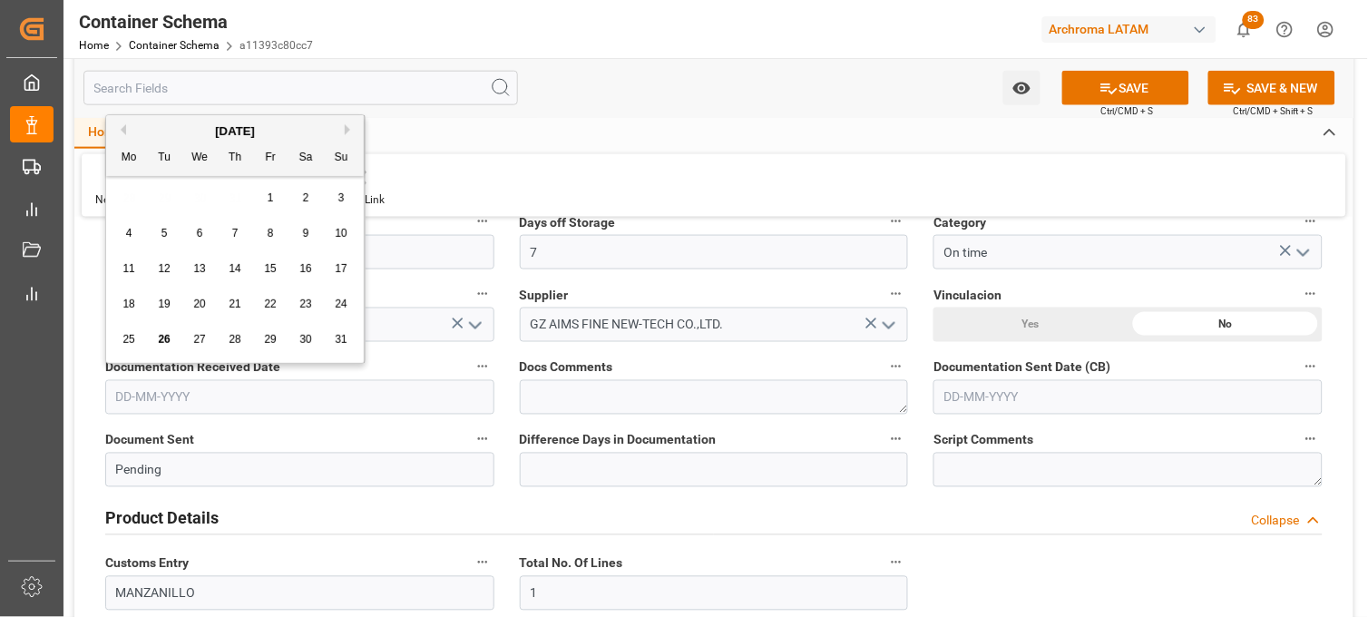
click at [137, 357] on div "August 2025 Mo Tu We Th Fr Sa Su 28 29 30 31 1 2 3 4 5 6 7 8 9 10 11 12 13 14 1…" at bounding box center [235, 239] width 259 height 248
click at [266, 305] on span "22" at bounding box center [270, 304] width 12 height 13
type input "[DATE]"
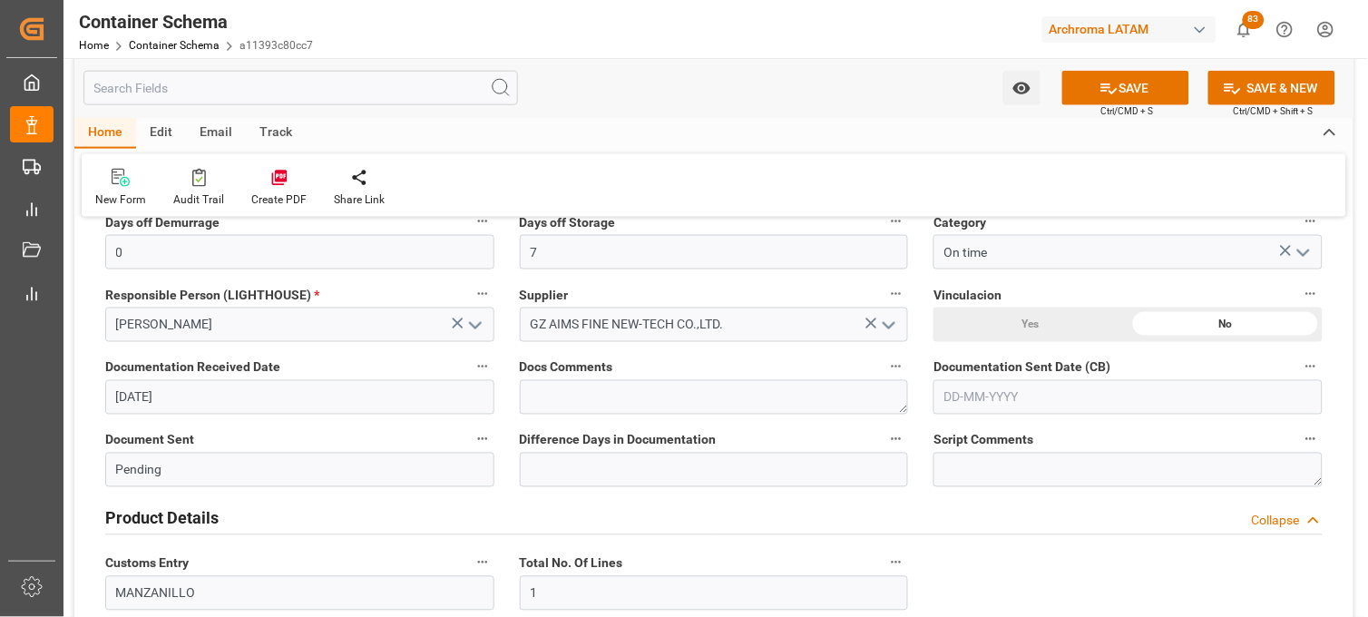
click at [972, 392] on input "text" at bounding box center [1127, 397] width 389 height 34
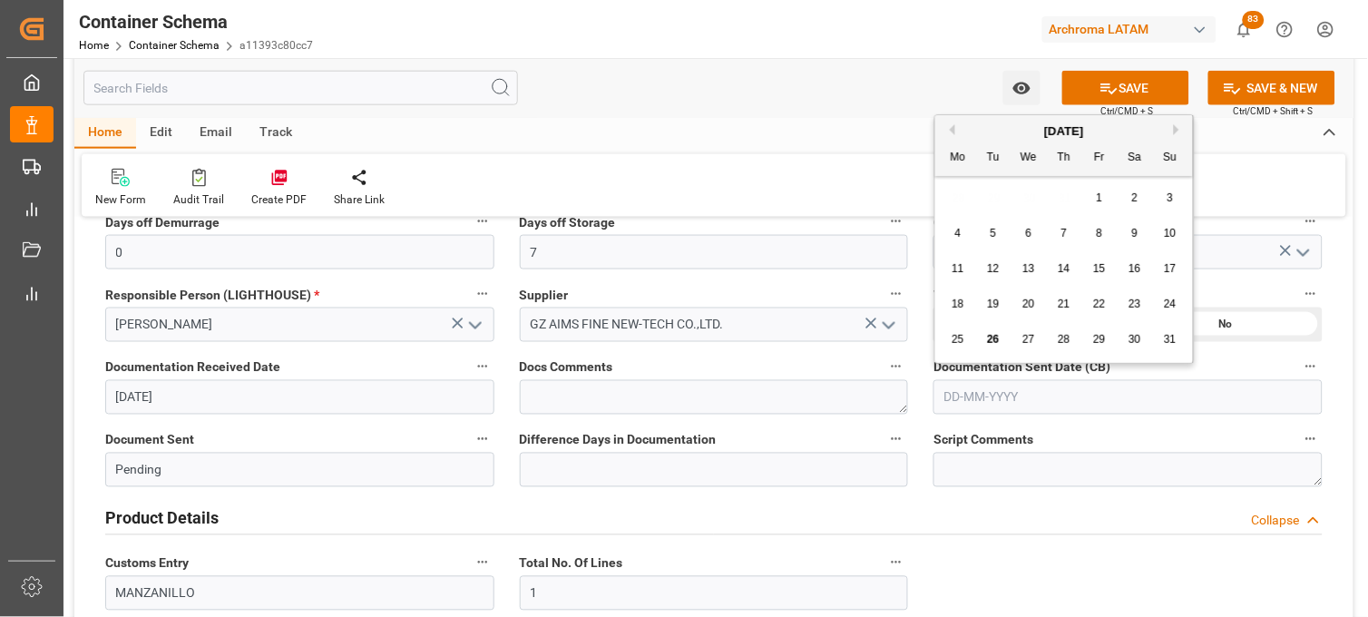
click at [960, 193] on div "28 29 30 31 1 2 3" at bounding box center [1065, 198] width 248 height 35
click at [992, 346] on span "26" at bounding box center [993, 339] width 12 height 13
type input "[DATE]"
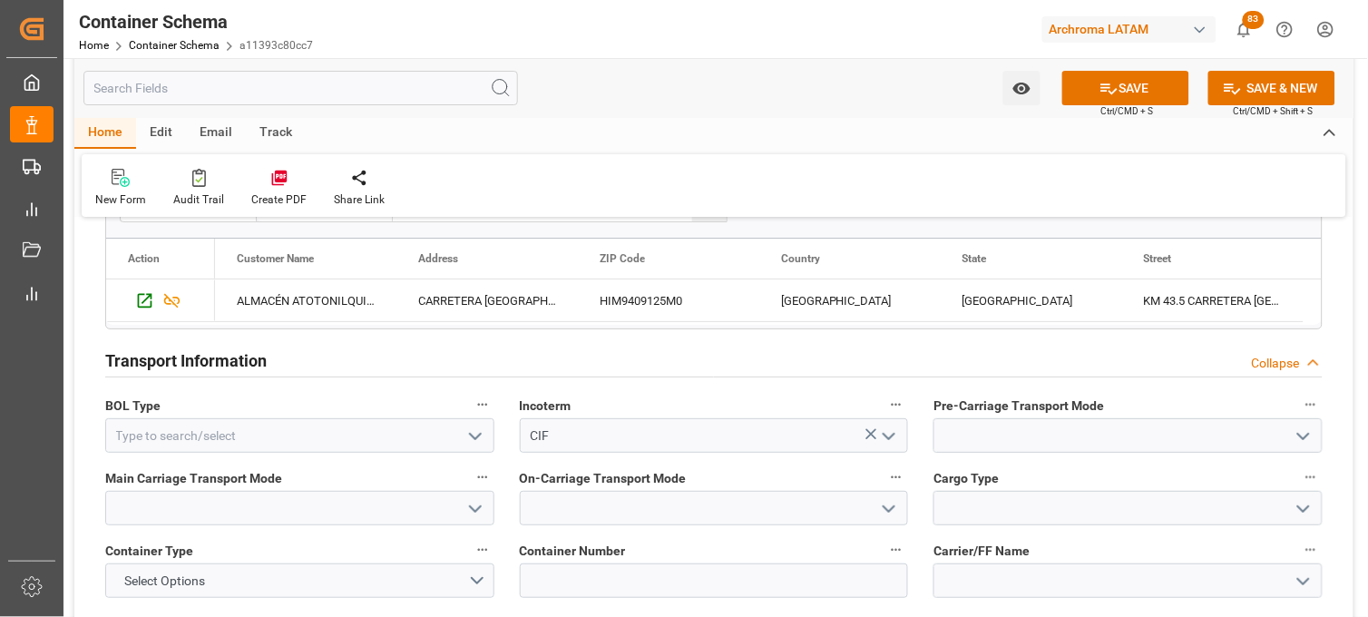
scroll to position [1511, 0]
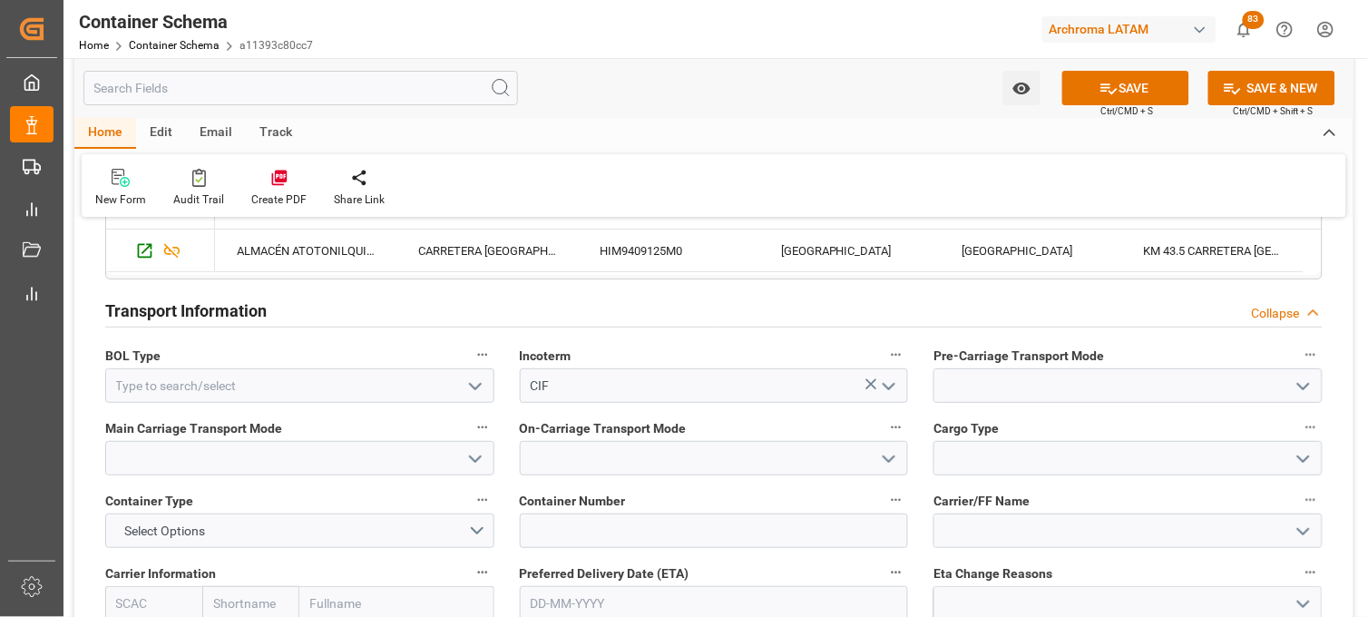
click at [472, 386] on polyline "open menu" at bounding box center [475, 386] width 11 height 5
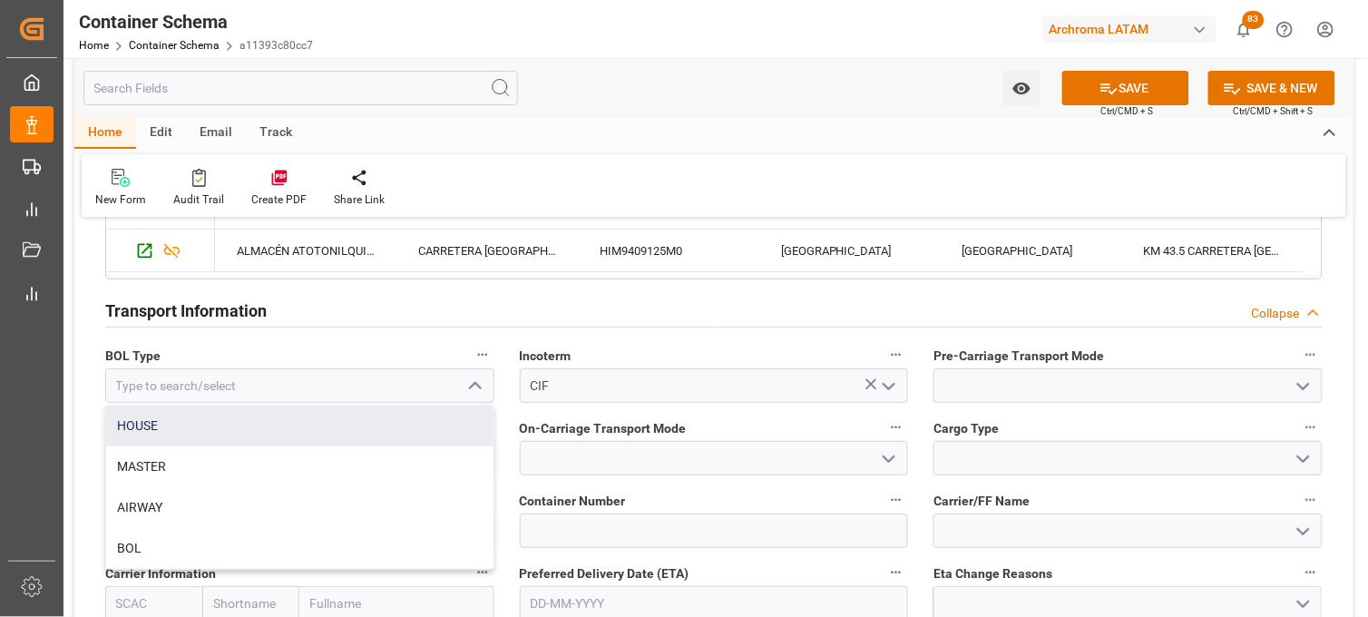
click at [437, 410] on div "HOUSE" at bounding box center [299, 426] width 387 height 41
type input "HOUSE"
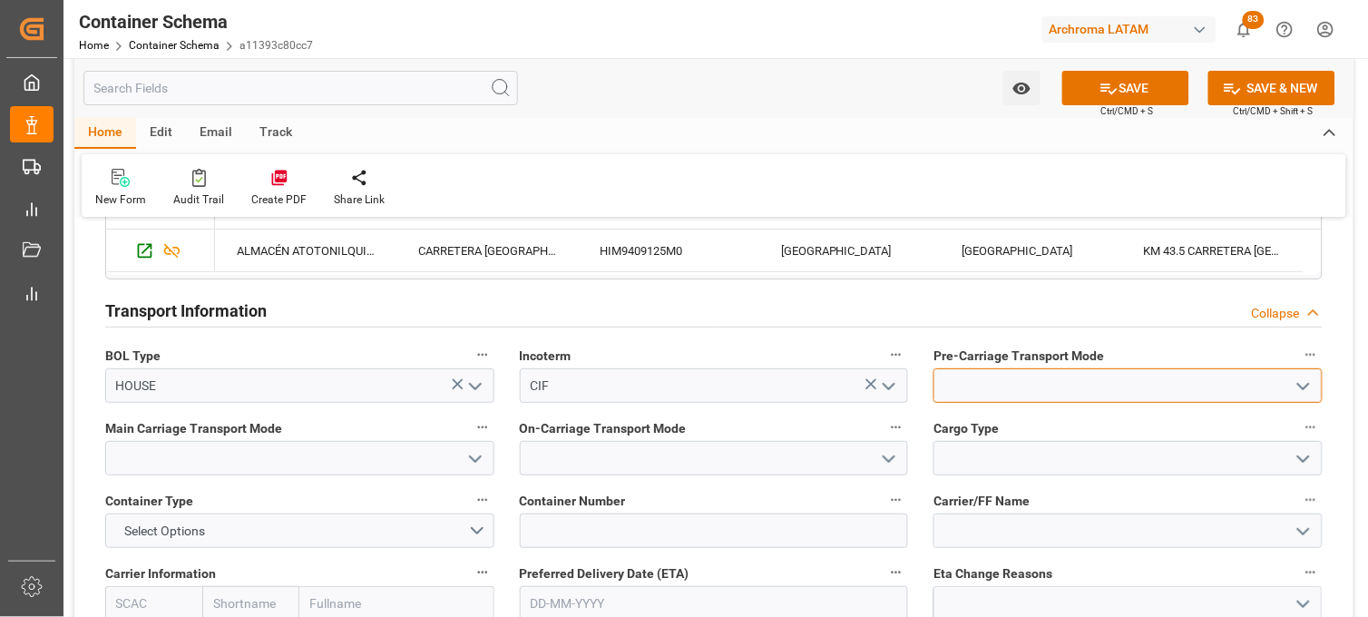
click at [986, 381] on input at bounding box center [1127, 385] width 389 height 34
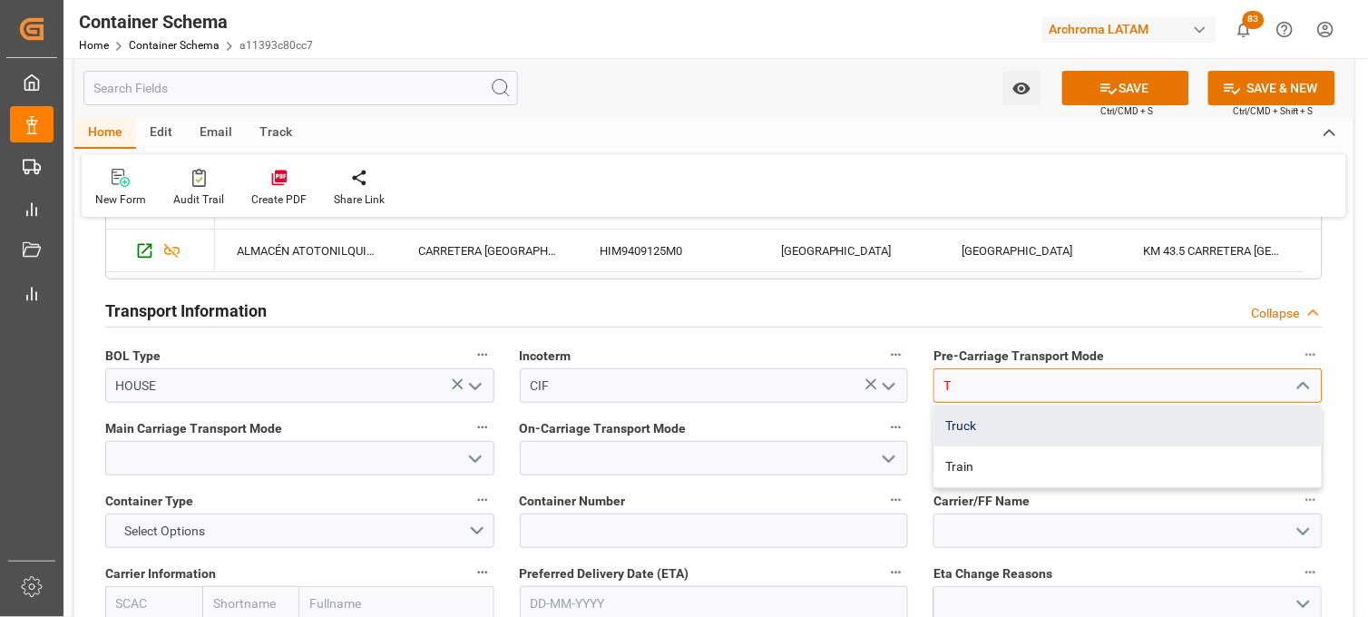
click at [982, 414] on div "Truck" at bounding box center [1127, 426] width 387 height 41
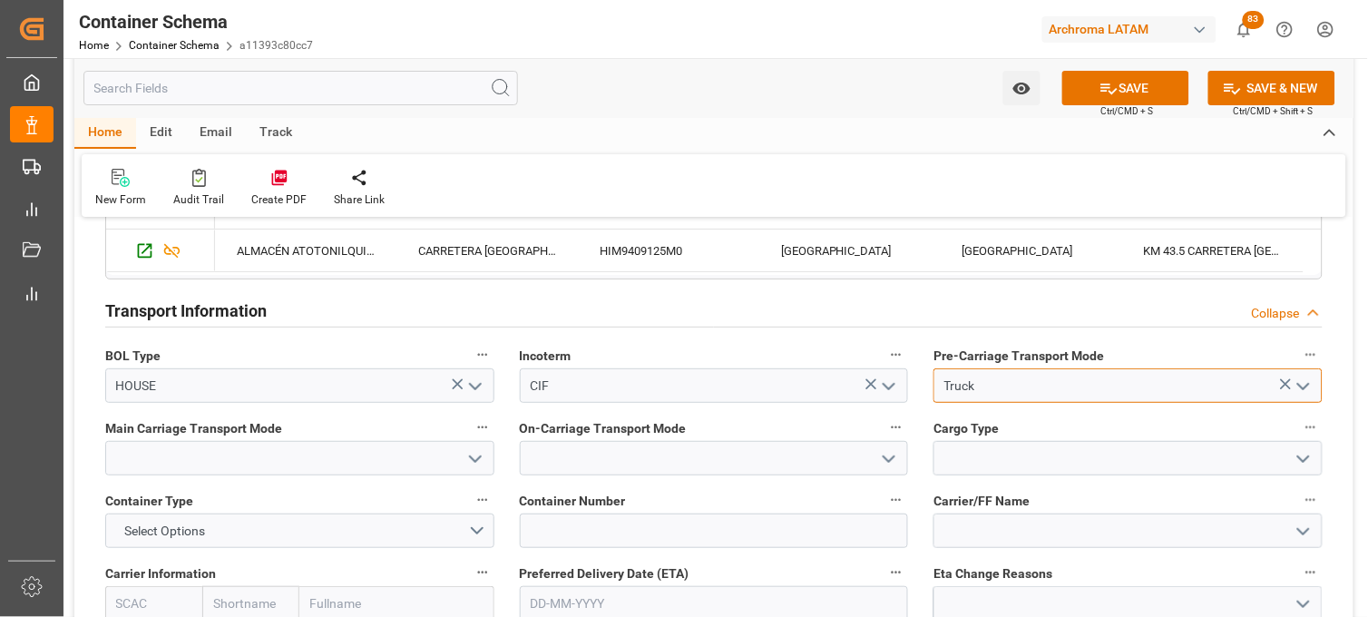
type input "Truck"
click at [437, 445] on input at bounding box center [299, 458] width 389 height 34
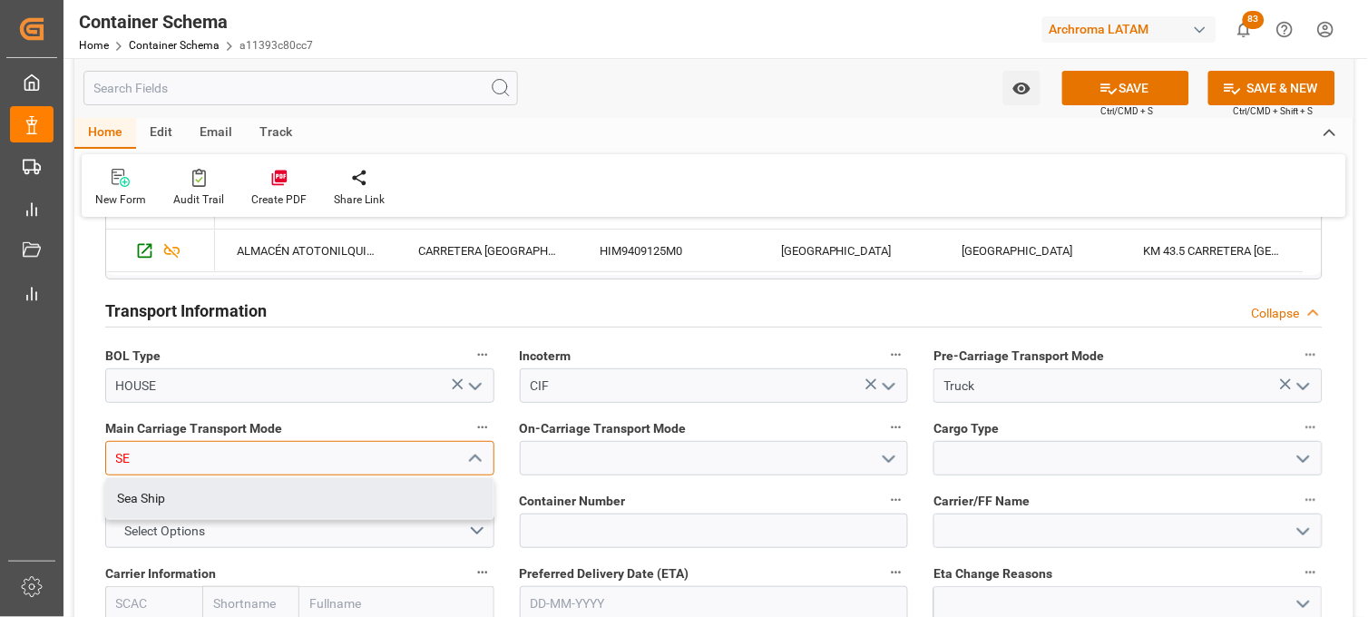
drag, startPoint x: 418, startPoint y: 479, endPoint x: 447, endPoint y: 474, distance: 29.5
click at [417, 479] on div "Sea Ship" at bounding box center [299, 498] width 387 height 41
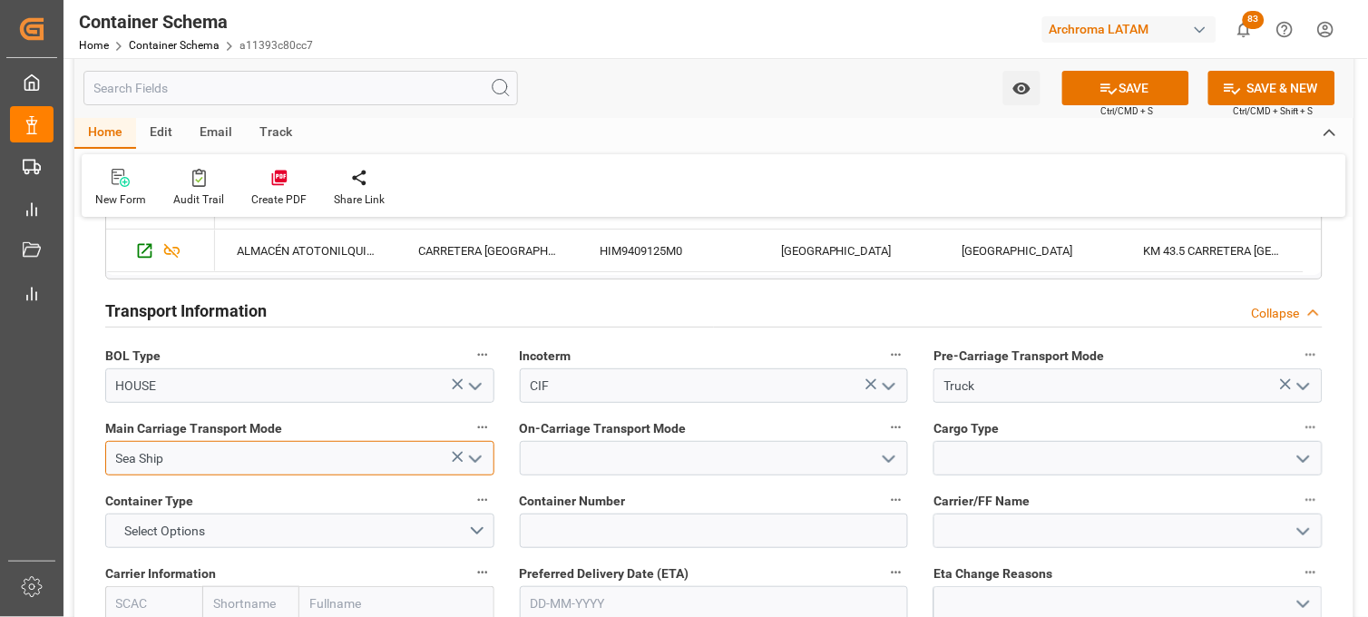
type input "Sea Ship"
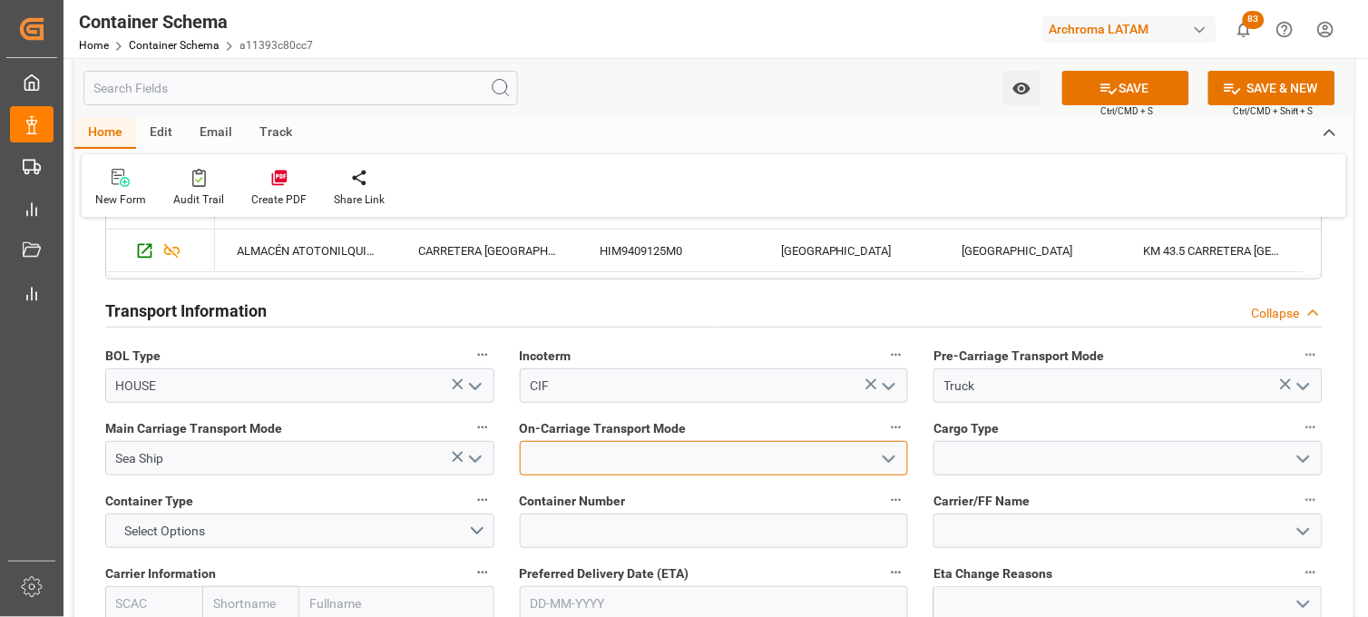
click at [595, 461] on input at bounding box center [714, 458] width 389 height 34
drag, startPoint x: 609, startPoint y: 485, endPoint x: 624, endPoint y: 486, distance: 15.4
click at [609, 486] on div "Truck" at bounding box center [714, 498] width 387 height 41
type input "Truck"
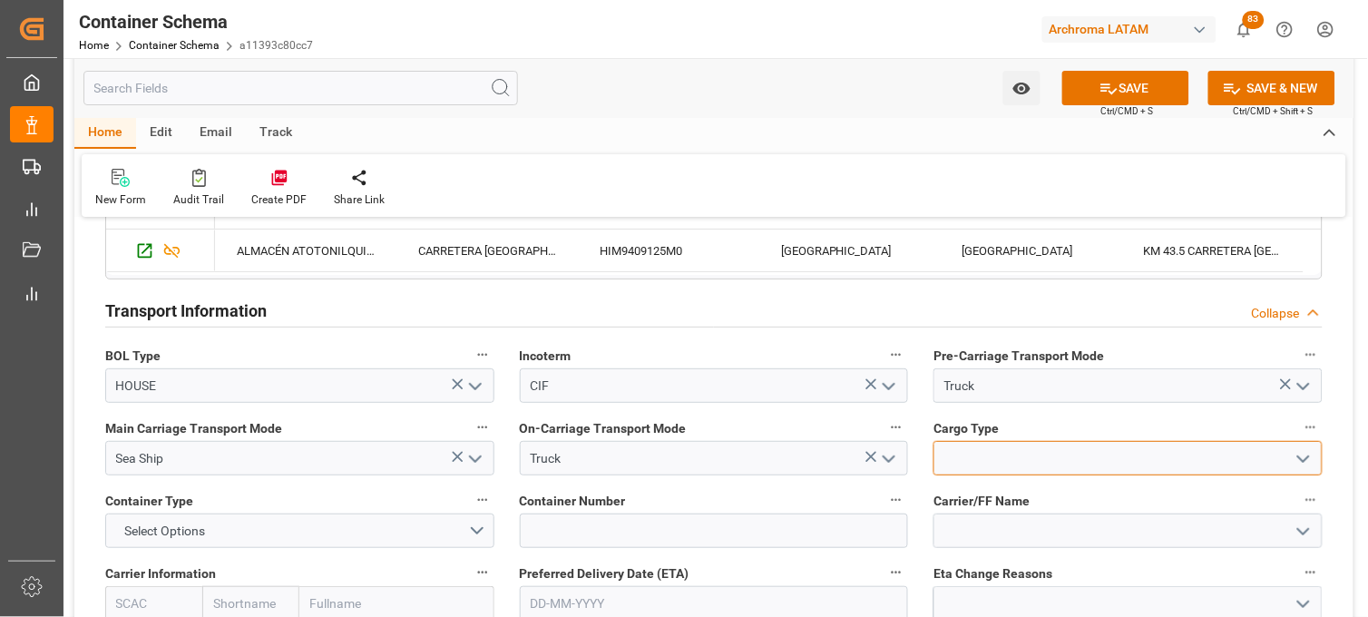
click at [954, 451] on input at bounding box center [1127, 458] width 389 height 34
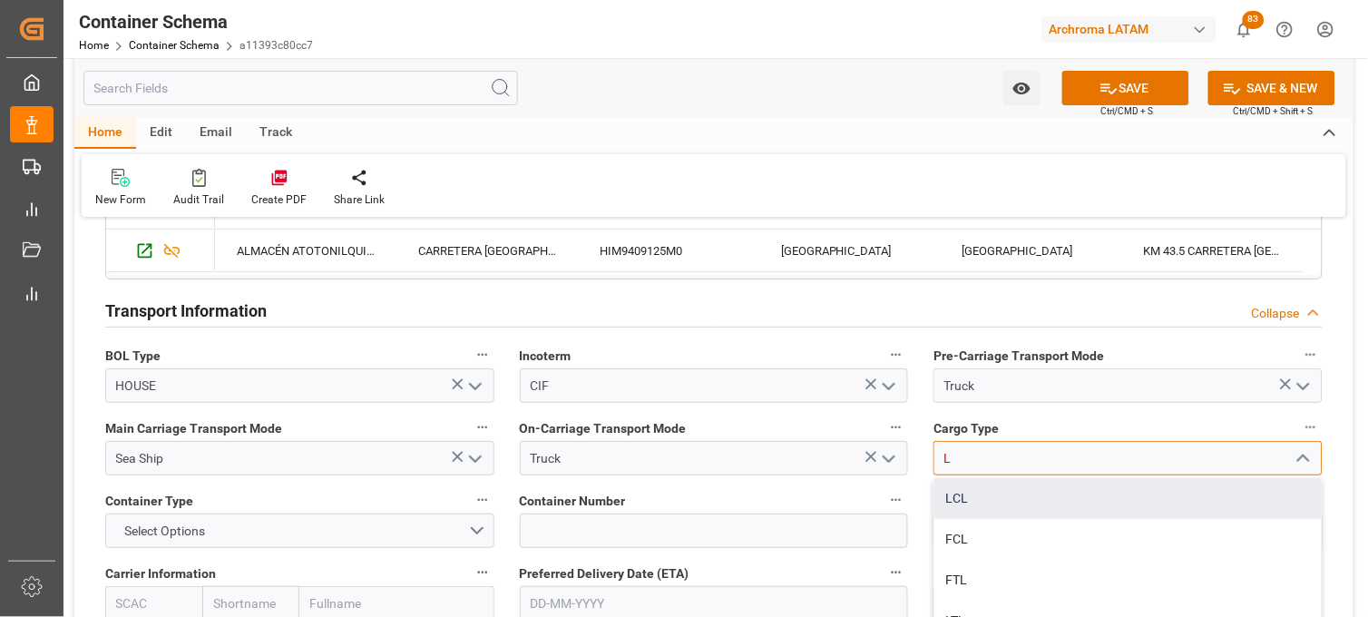
click at [951, 494] on div "LCL" at bounding box center [1127, 498] width 387 height 41
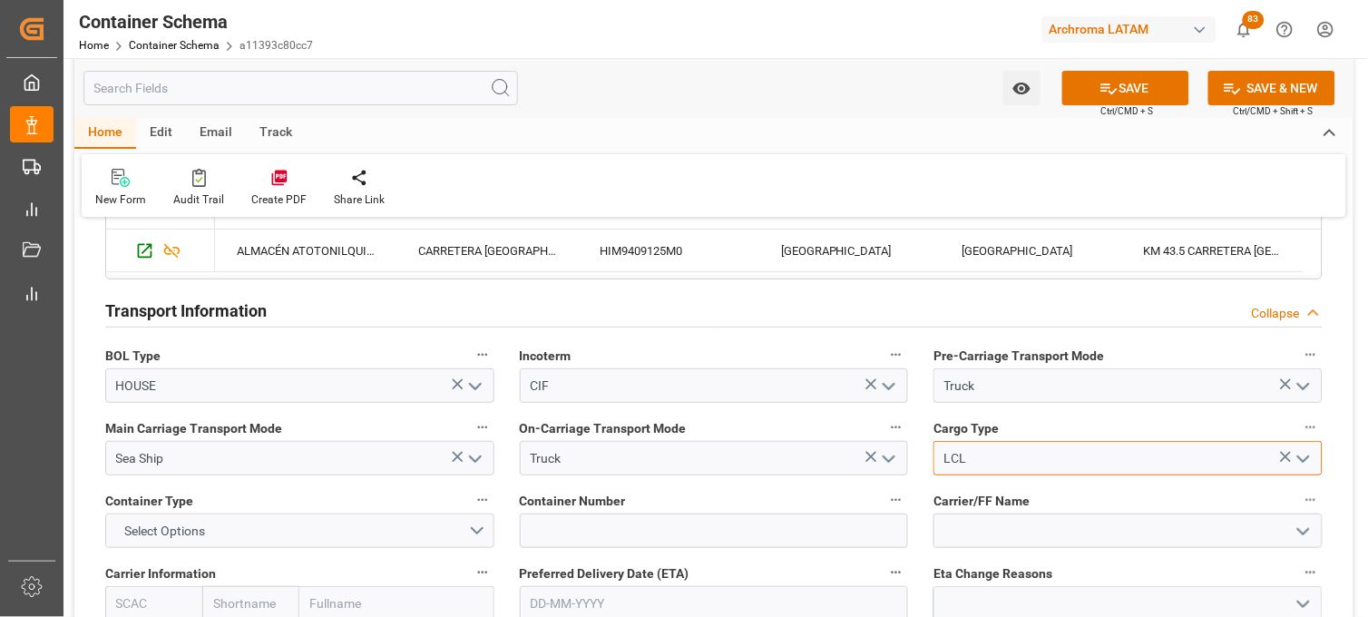
type input "LCL"
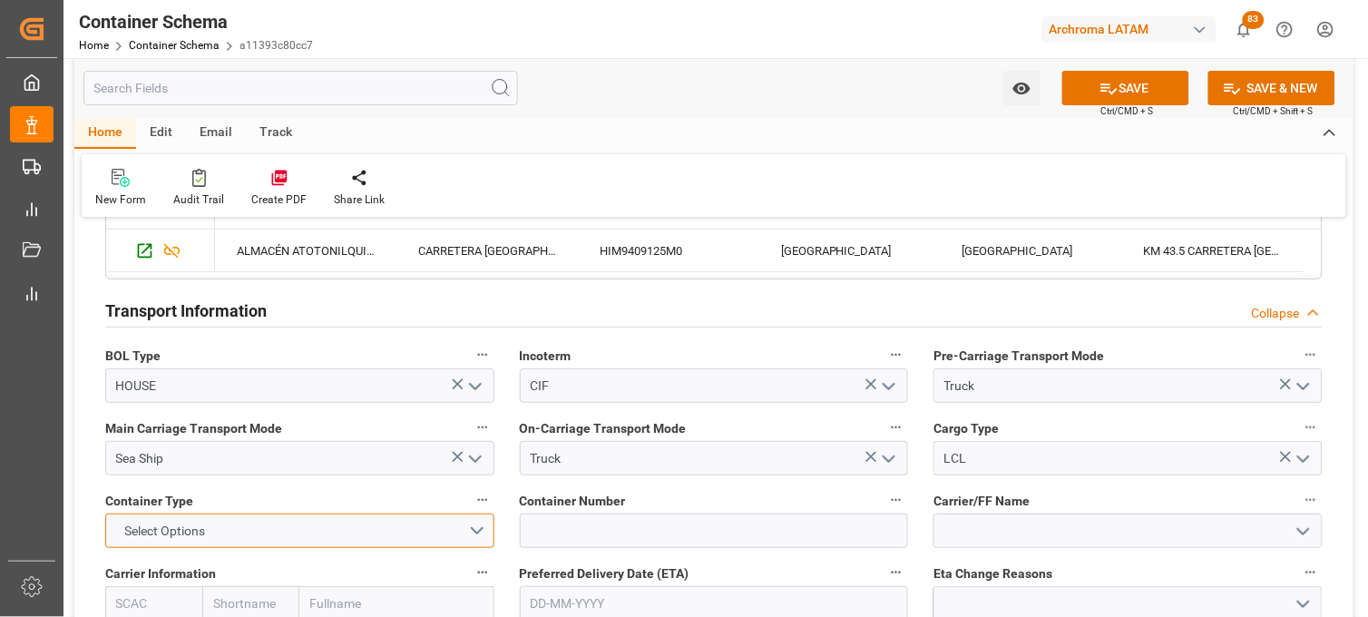
click at [403, 537] on button "Select Options" at bounding box center [299, 530] width 389 height 34
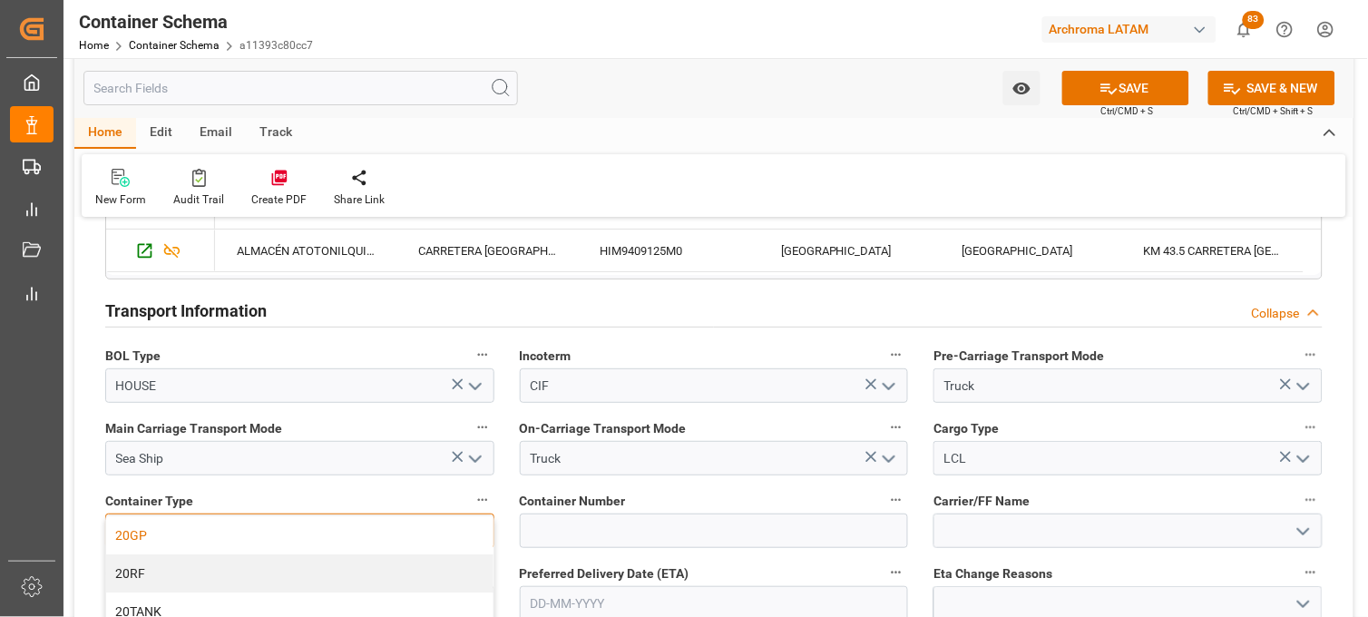
click at [355, 532] on div "20GP" at bounding box center [299, 535] width 387 height 38
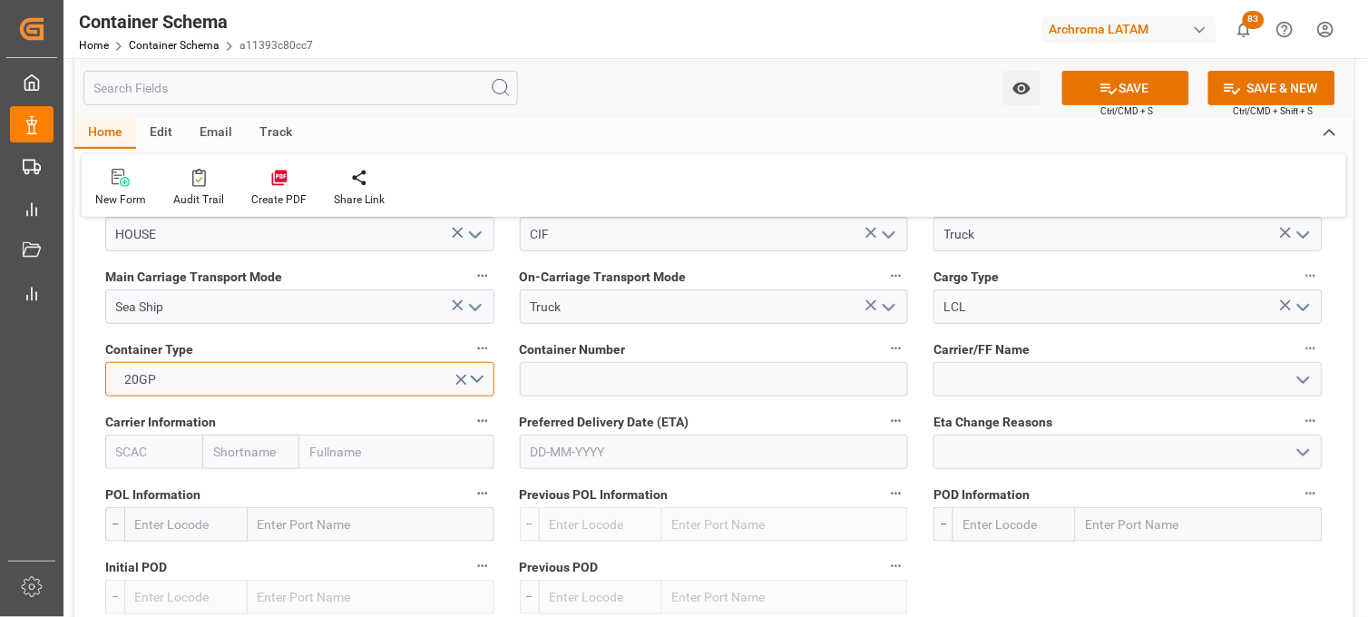
scroll to position [1713, 0]
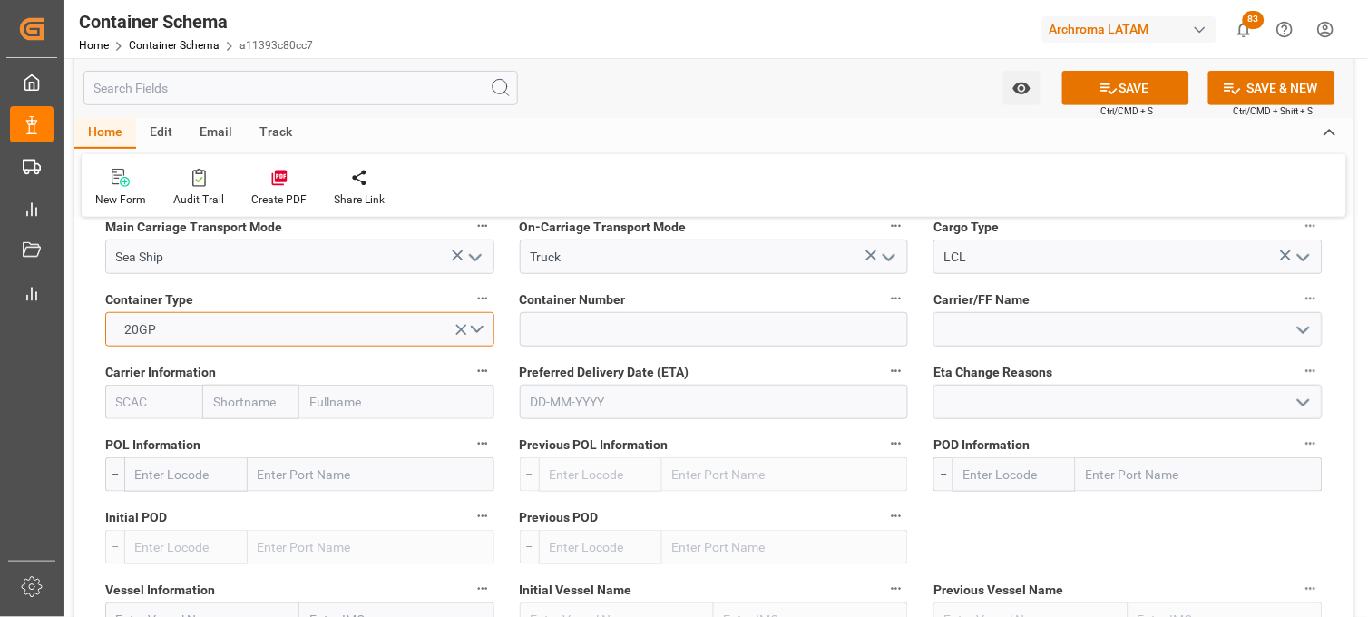
click at [482, 328] on button "20GP" at bounding box center [299, 329] width 389 height 34
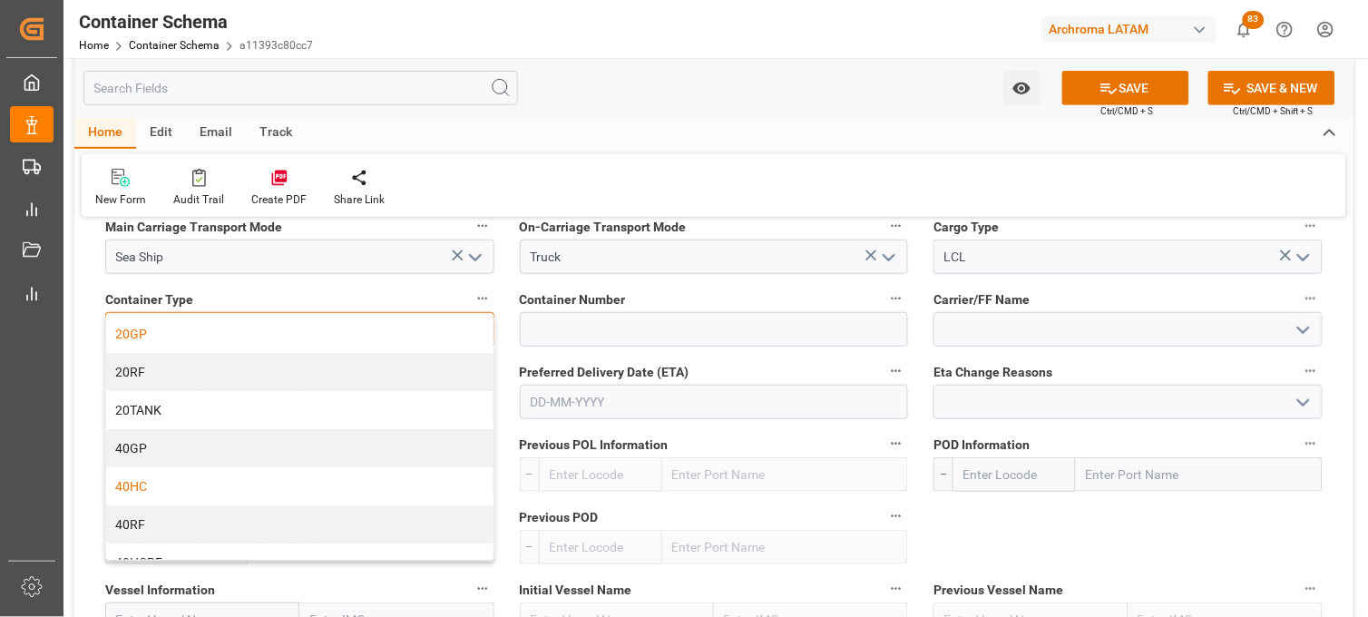
click at [333, 484] on div "40HC" at bounding box center [299, 486] width 387 height 38
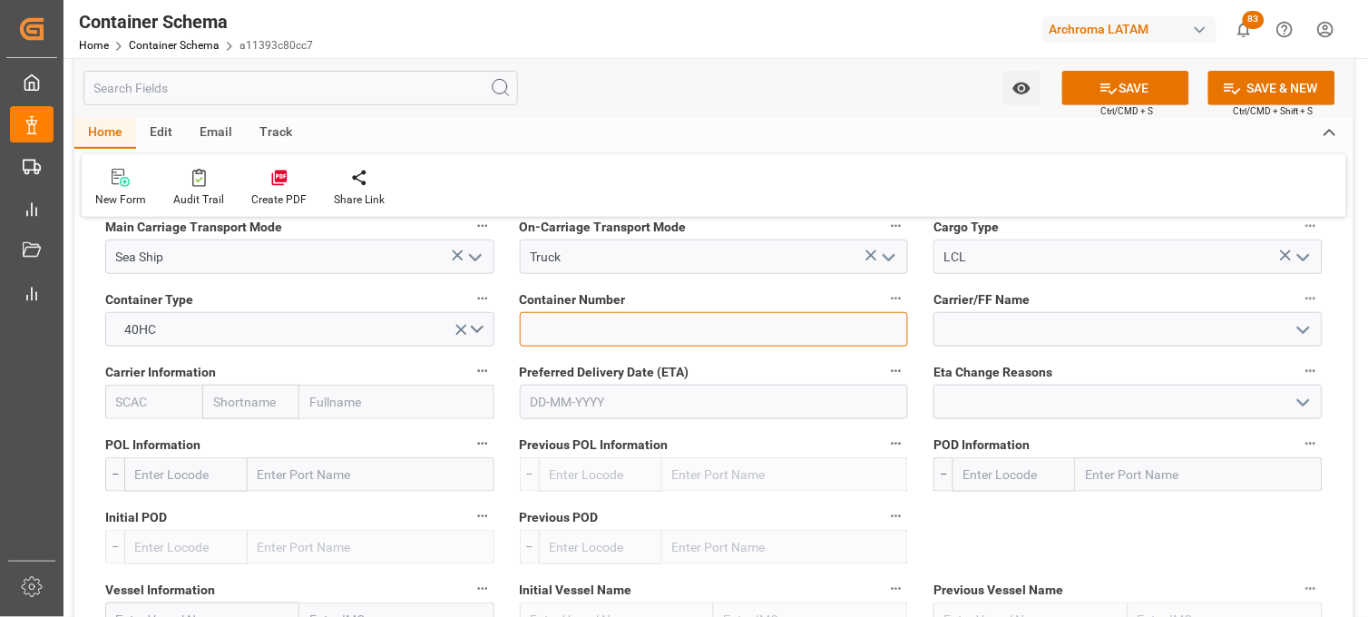
click at [621, 327] on input at bounding box center [714, 329] width 389 height 34
paste input "SZLU9450700"
type input "SZLU9450700"
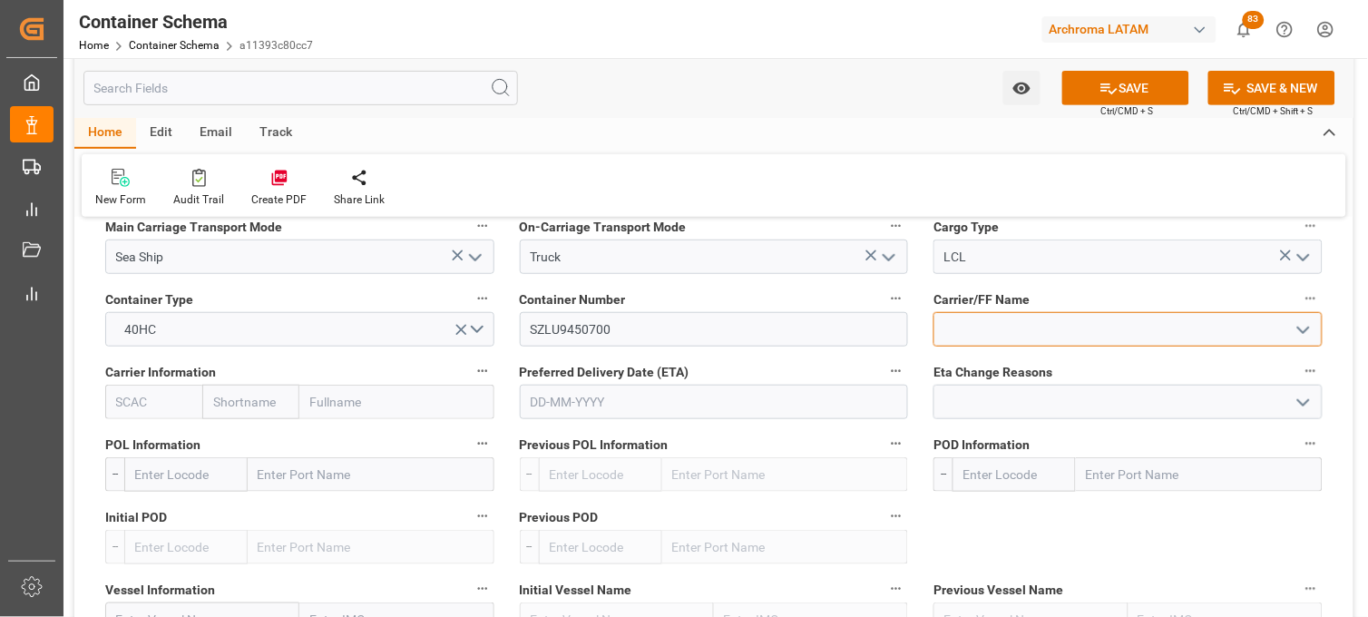
click at [995, 325] on input at bounding box center [1127, 329] width 389 height 34
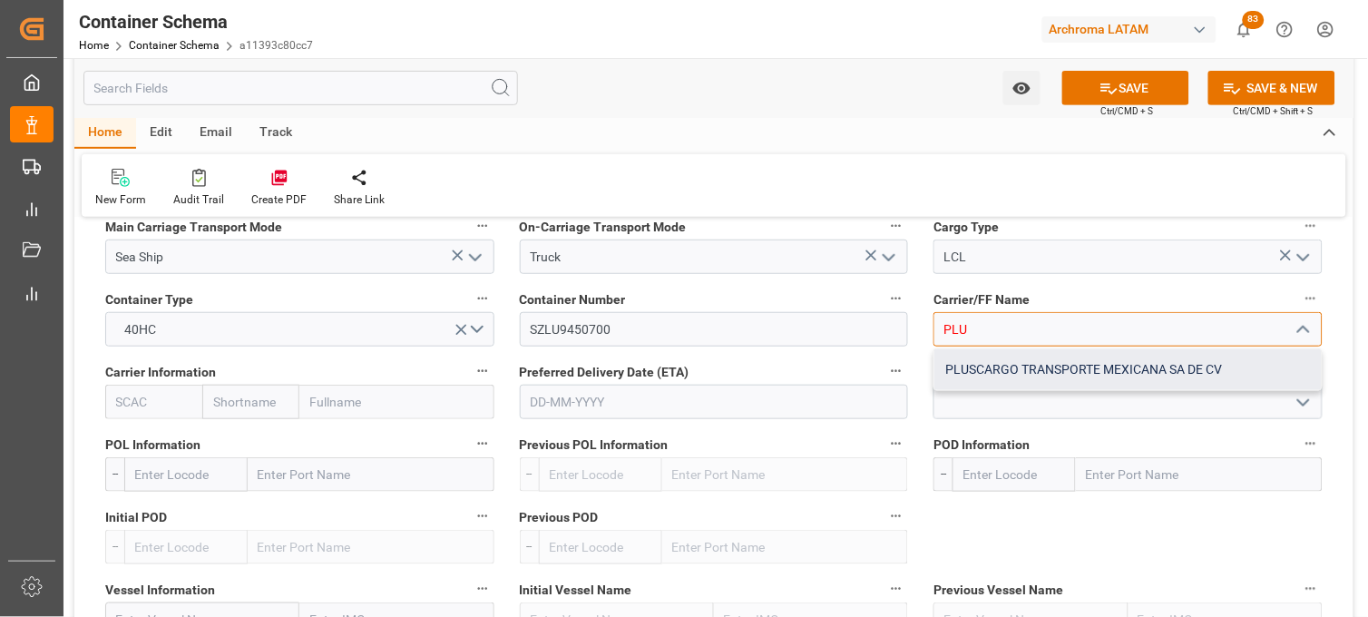
click at [996, 356] on div "PLUSCARGO TRANSPORTE MEXICANA SA DE CV" at bounding box center [1127, 369] width 387 height 41
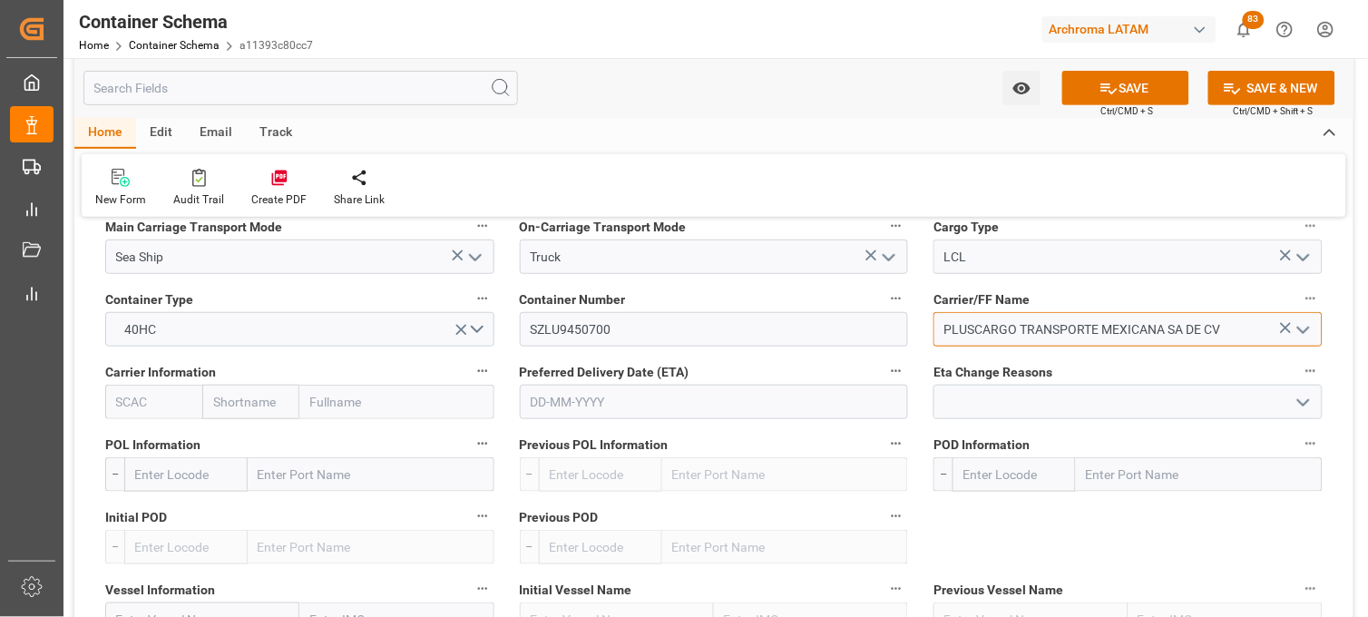
type input "PLUSCARGO TRANSPORTE MEXICANA SA DE CV"
click at [255, 408] on input "text" at bounding box center [250, 402] width 97 height 34
type input "COSCO"
click at [238, 446] on b "Cosco" at bounding box center [231, 442] width 35 height 15
type input "COSU"
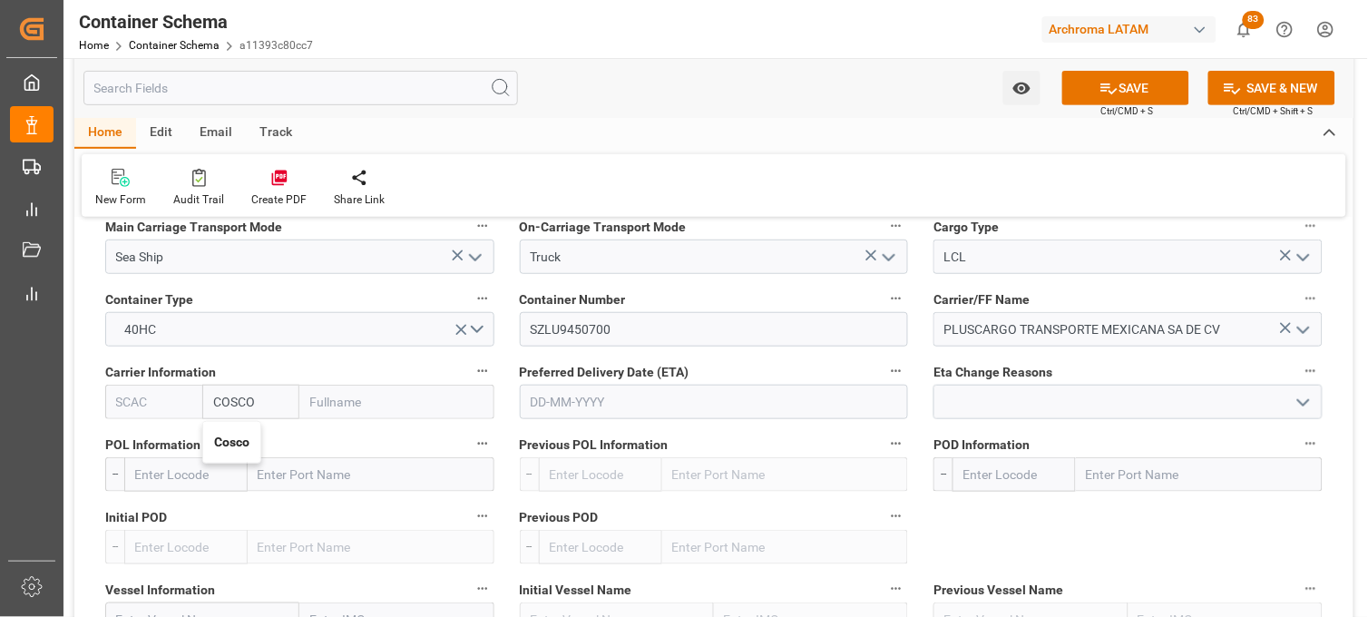
type input "Cosco"
type input "COSCO Shipping Co. Ltd."
type input "Cosco"
click at [581, 400] on input "text" at bounding box center [714, 402] width 389 height 34
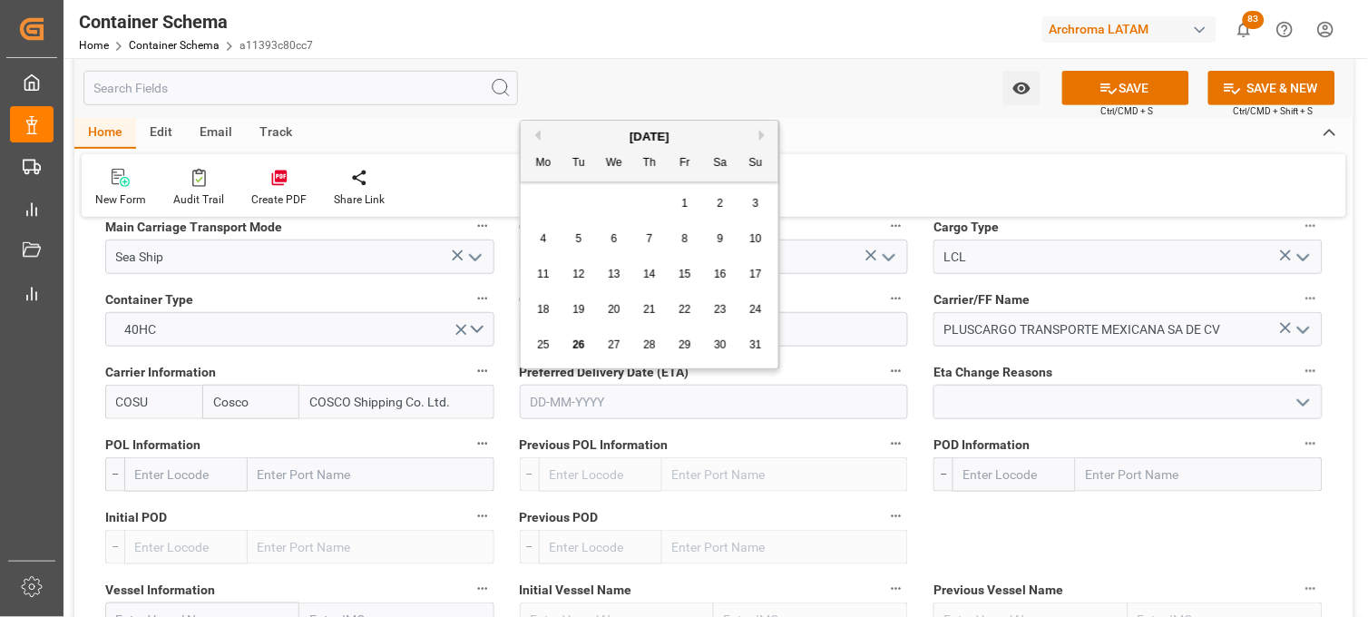
click at [545, 198] on div "28 29 30 31 1 2 3" at bounding box center [650, 203] width 248 height 35
click at [763, 132] on button "Next Month" at bounding box center [764, 135] width 11 height 11
click at [551, 239] on div "8" at bounding box center [544, 240] width 23 height 22
type input "[DATE]"
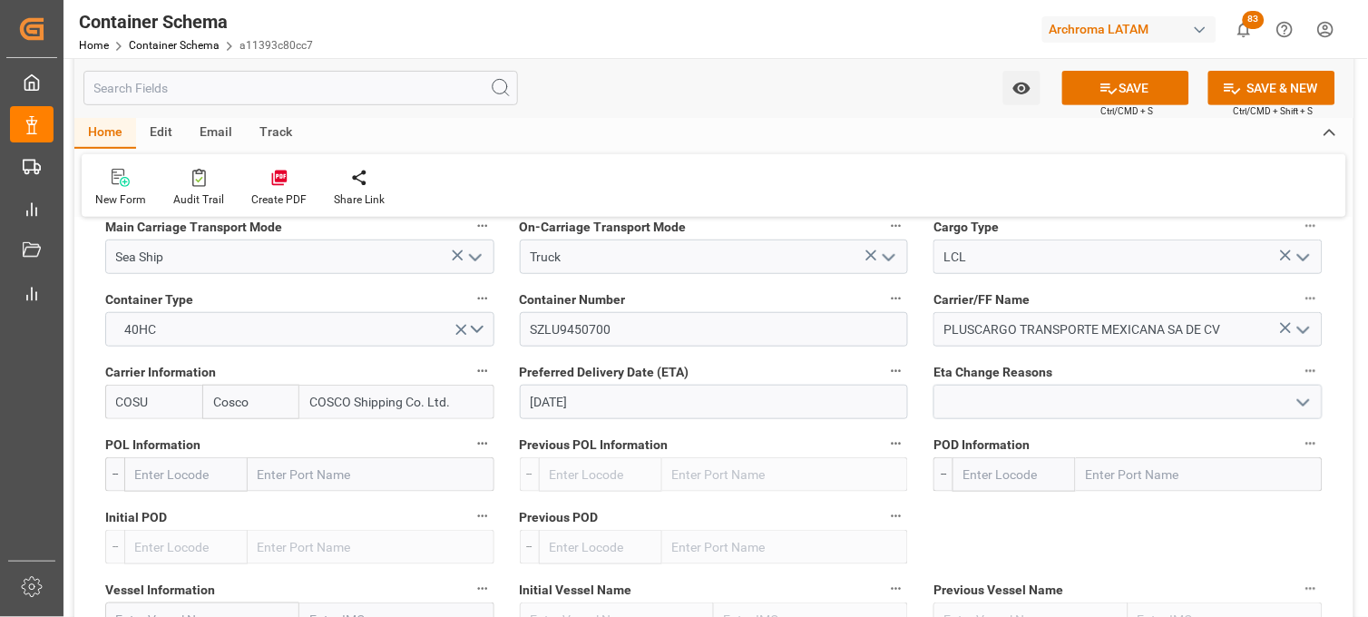
click at [346, 475] on input "text" at bounding box center [371, 474] width 247 height 34
type input "SHAN"
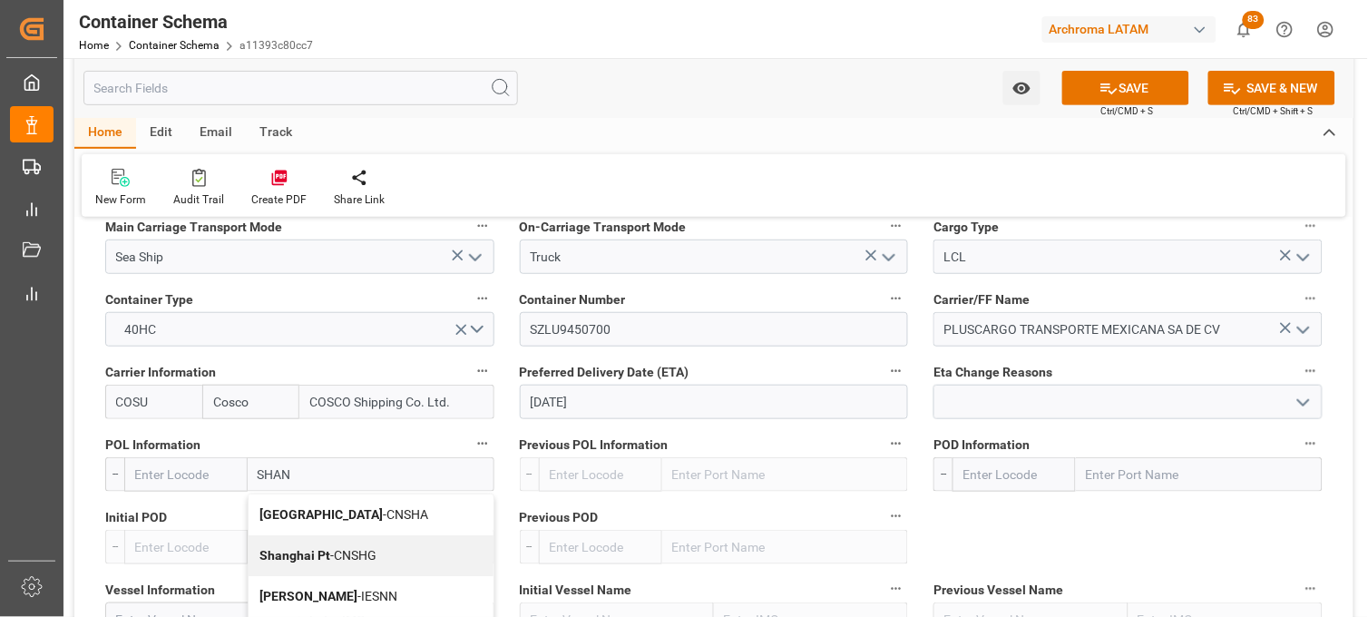
click at [312, 552] on b "Shanghai Pt" at bounding box center [294, 555] width 71 height 15
type input "CNSHG"
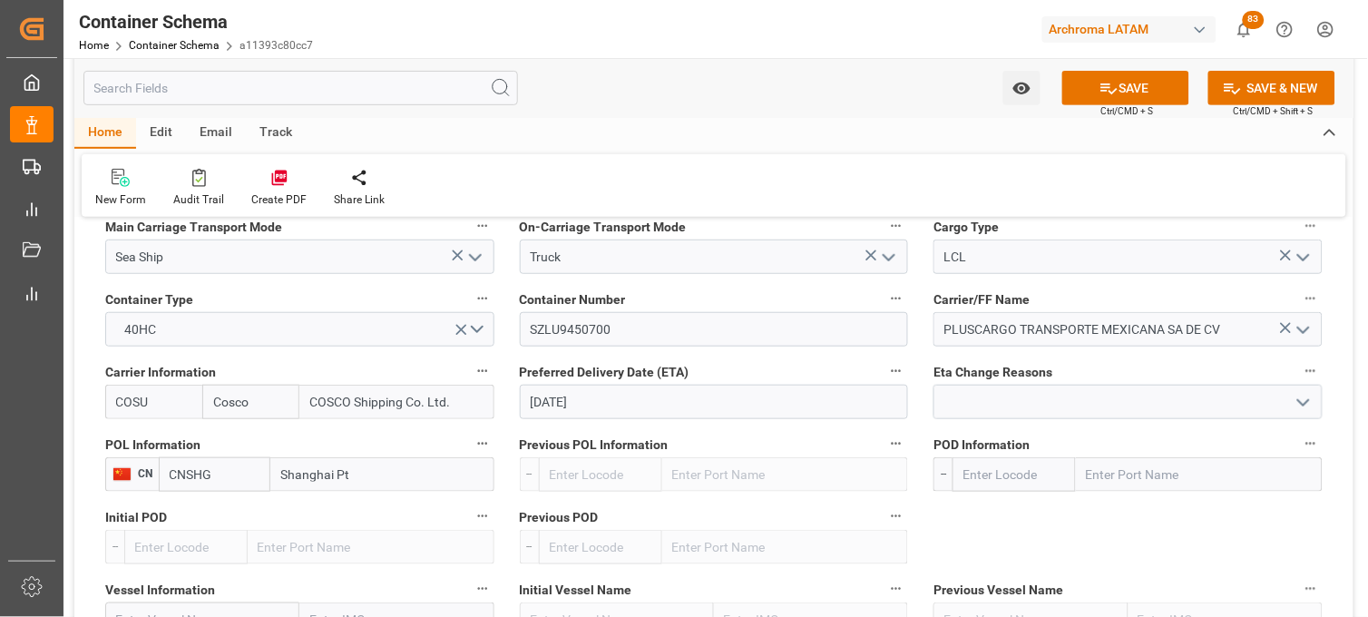
type input "Shanghai Pt"
click at [1138, 476] on input "text" at bounding box center [1199, 474] width 247 height 34
type input "MANZA"
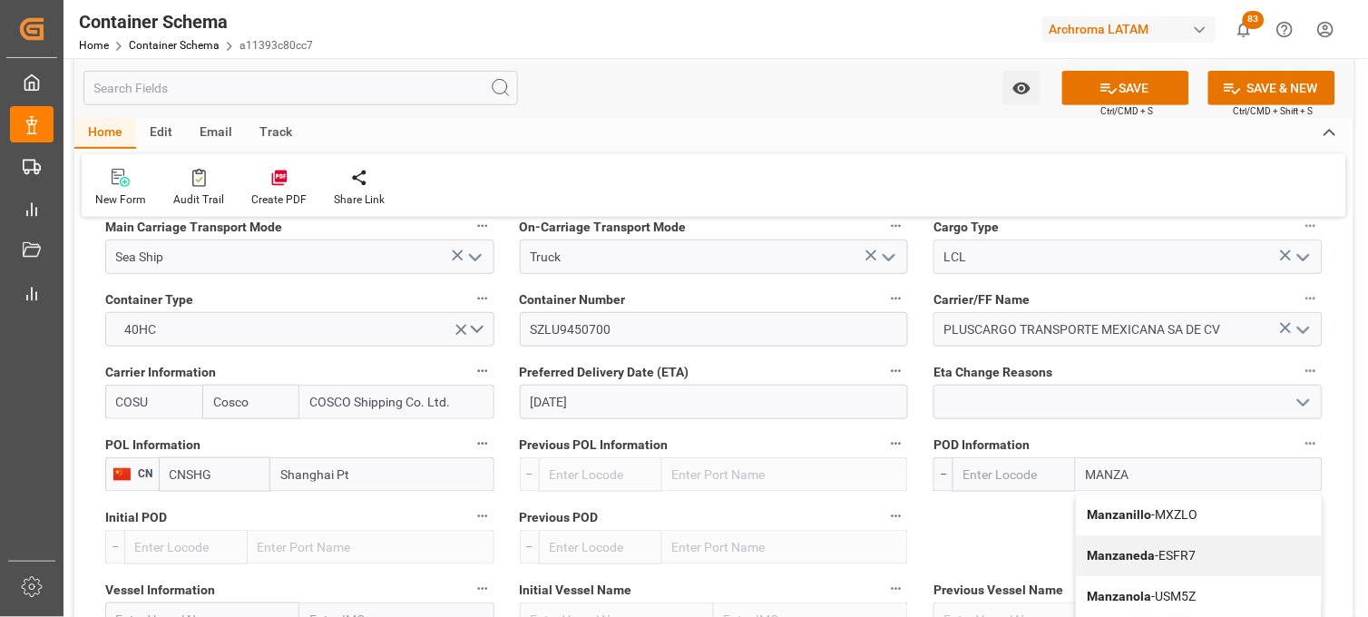
click at [1118, 514] on b "Manzanillo" at bounding box center [1120, 514] width 64 height 15
type input "MXZLO"
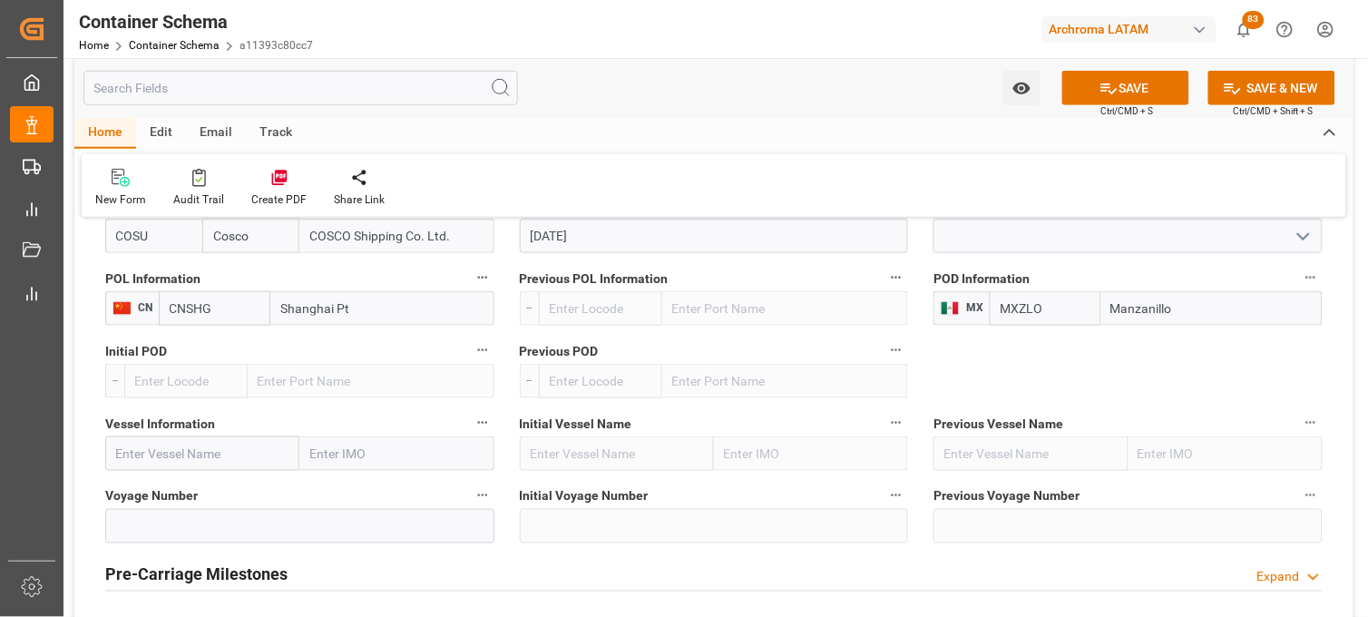
scroll to position [1915, 0]
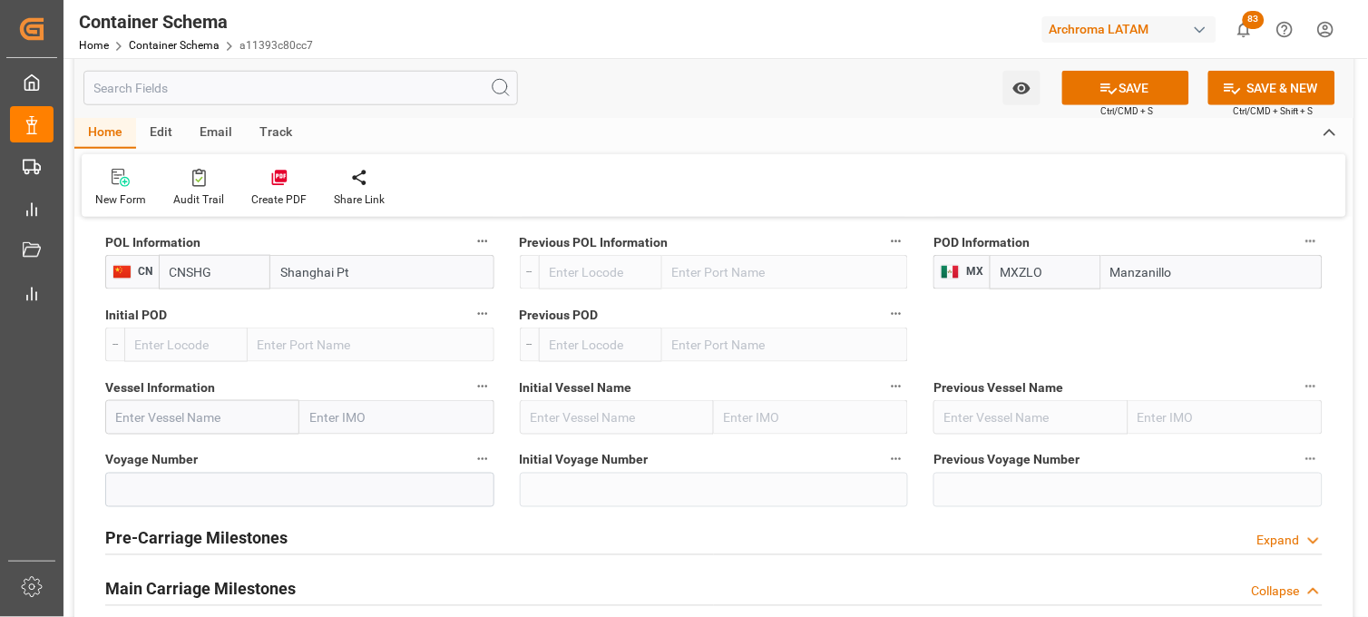
type input "Manzanillo"
click at [188, 422] on input "text" at bounding box center [202, 417] width 194 height 34
click at [158, 486] on div "KOTA EMERALD - 9963712" at bounding box center [190, 498] width 169 height 41
type input "KOTA EMERALD"
type input "9963712"
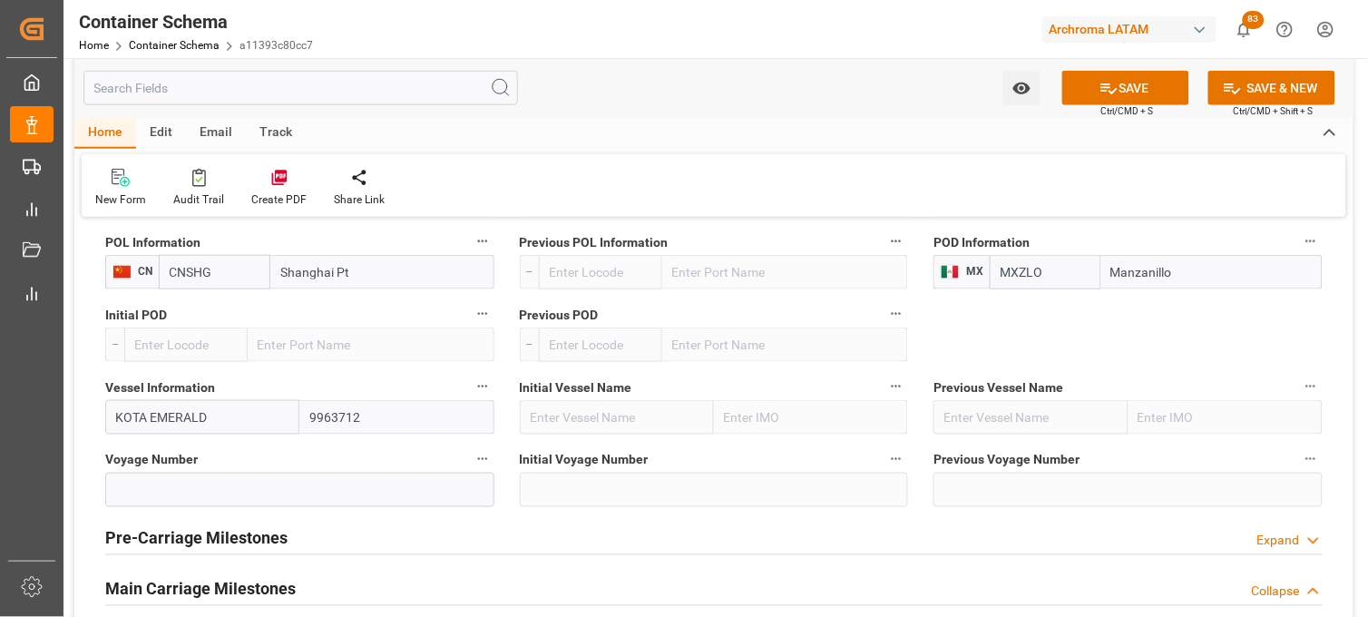
type input "KOTA EMERALD"
click at [200, 483] on input at bounding box center [299, 490] width 389 height 34
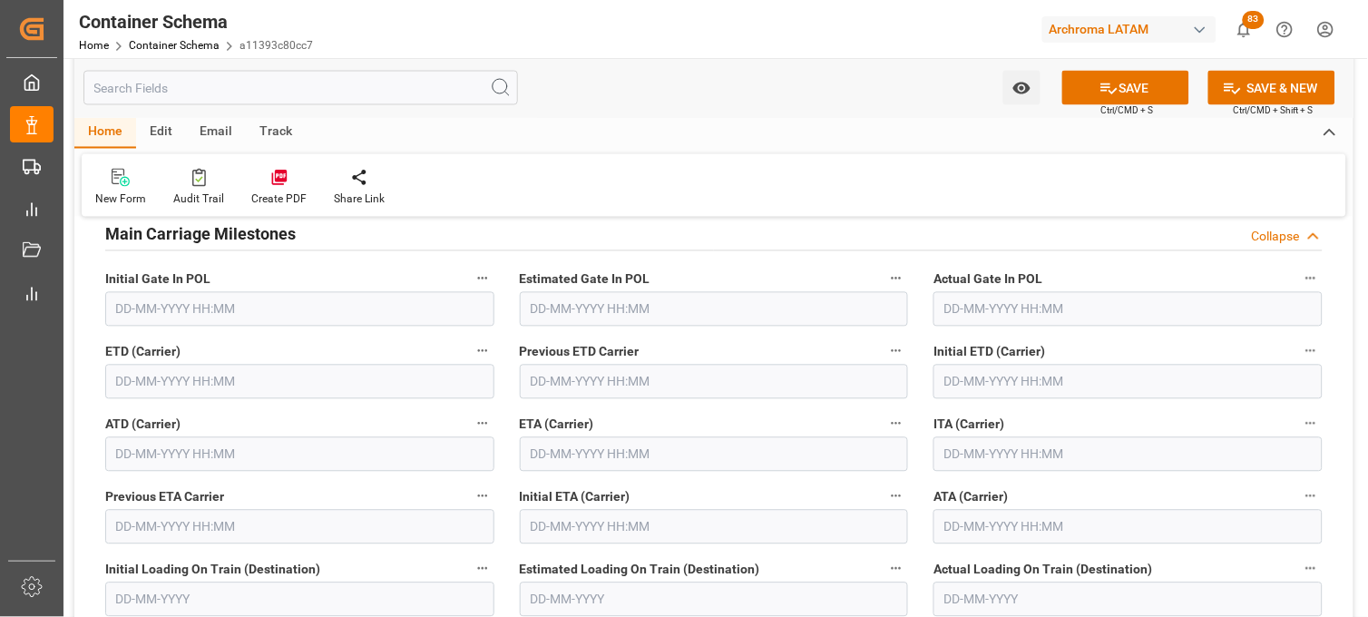
scroll to position [2318, 0]
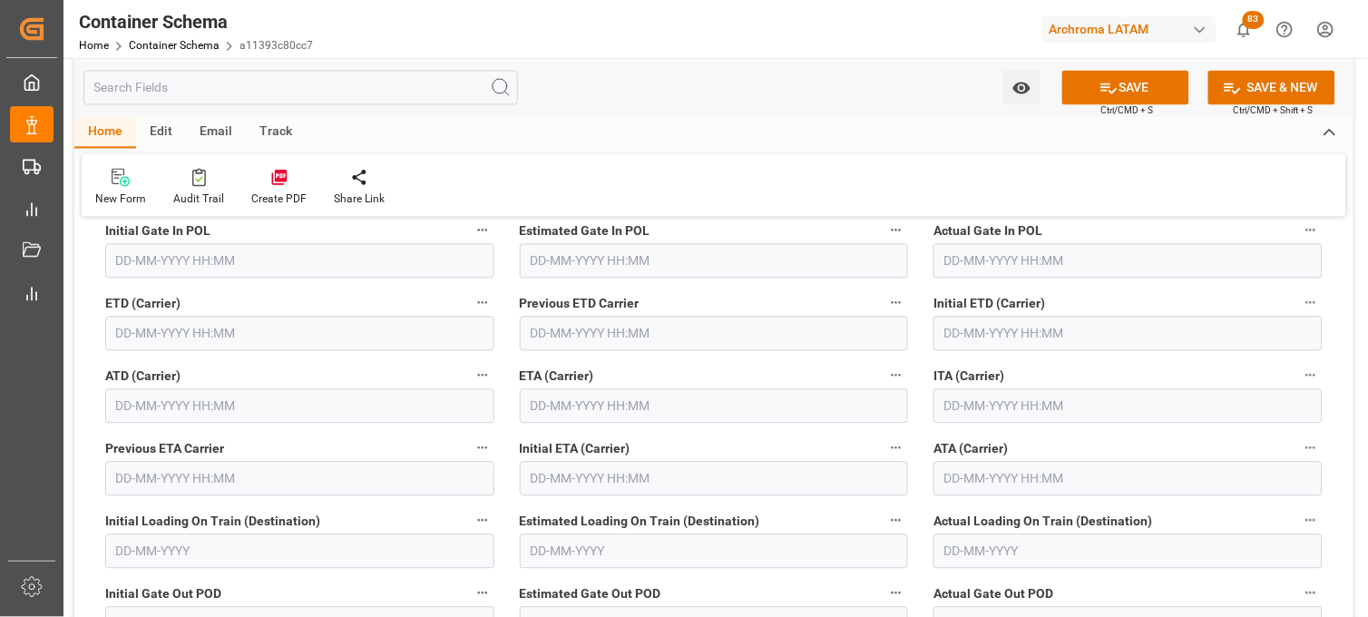
type input "004E"
click at [576, 410] on input "text" at bounding box center [714, 406] width 389 height 34
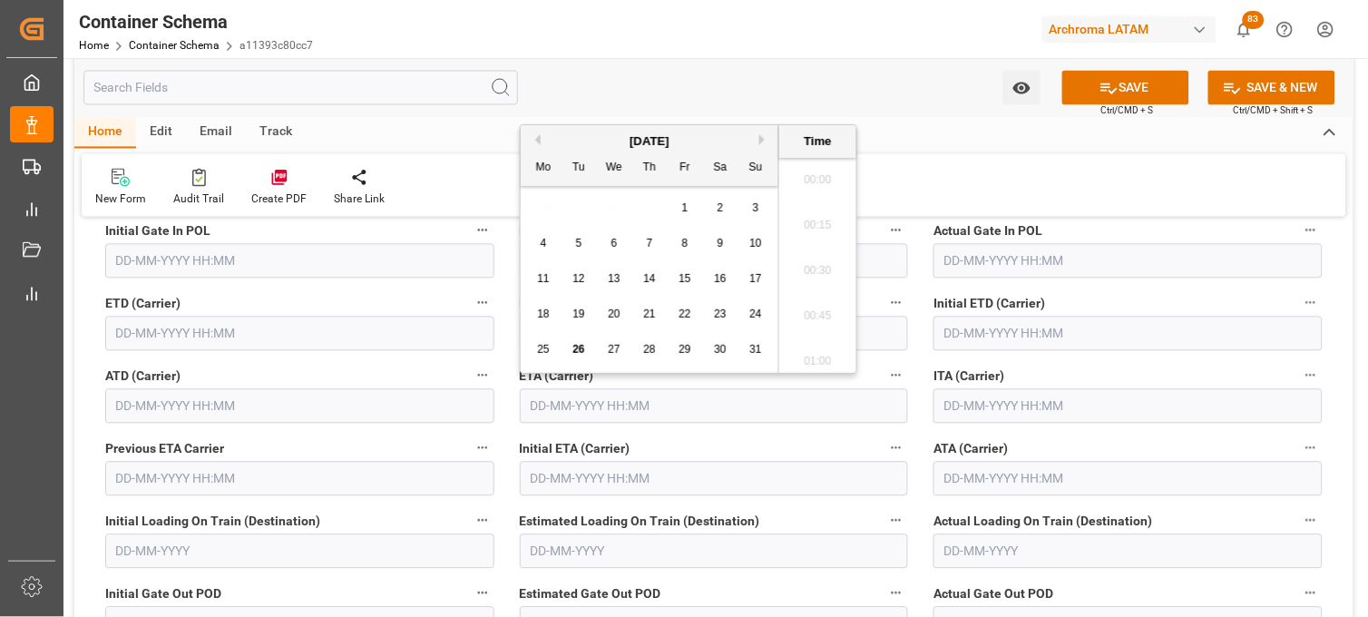
scroll to position [3725, 0]
click at [763, 140] on button "Next Month" at bounding box center [764, 139] width 11 height 11
click at [546, 250] on div "8" at bounding box center [544, 244] width 23 height 22
click at [823, 260] on li "21:00" at bounding box center [817, 265] width 77 height 45
type input "08-09-2025 21:00"
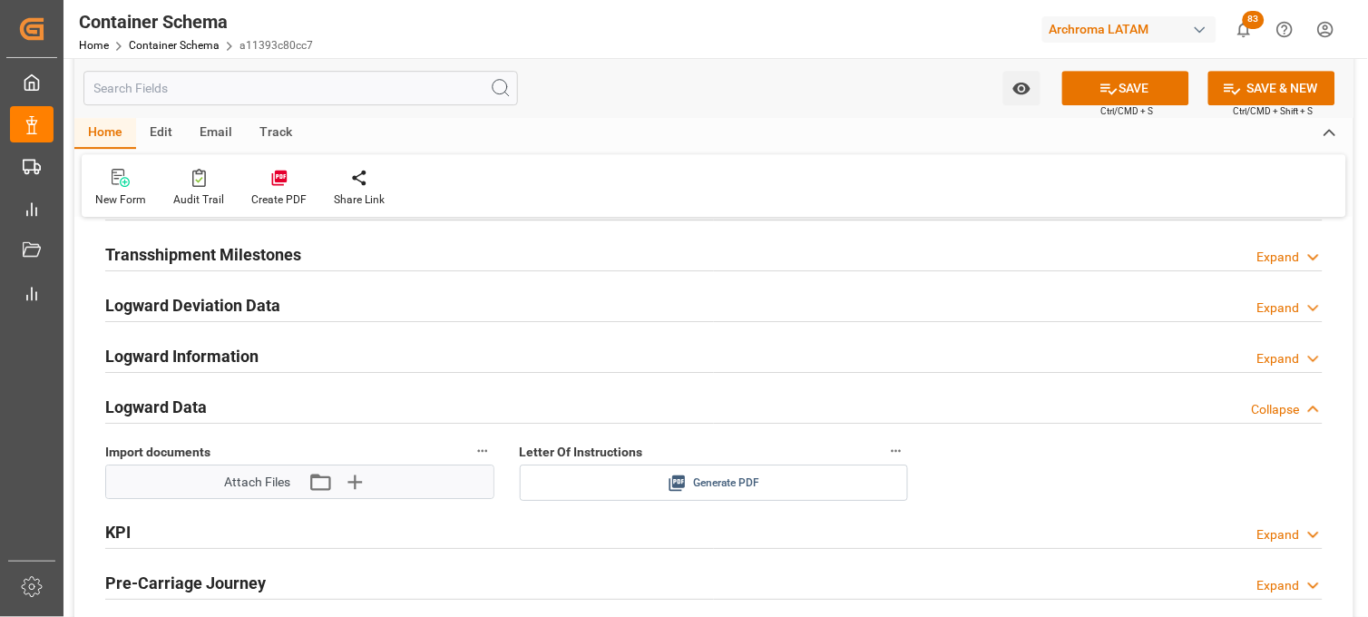
scroll to position [2822, 0]
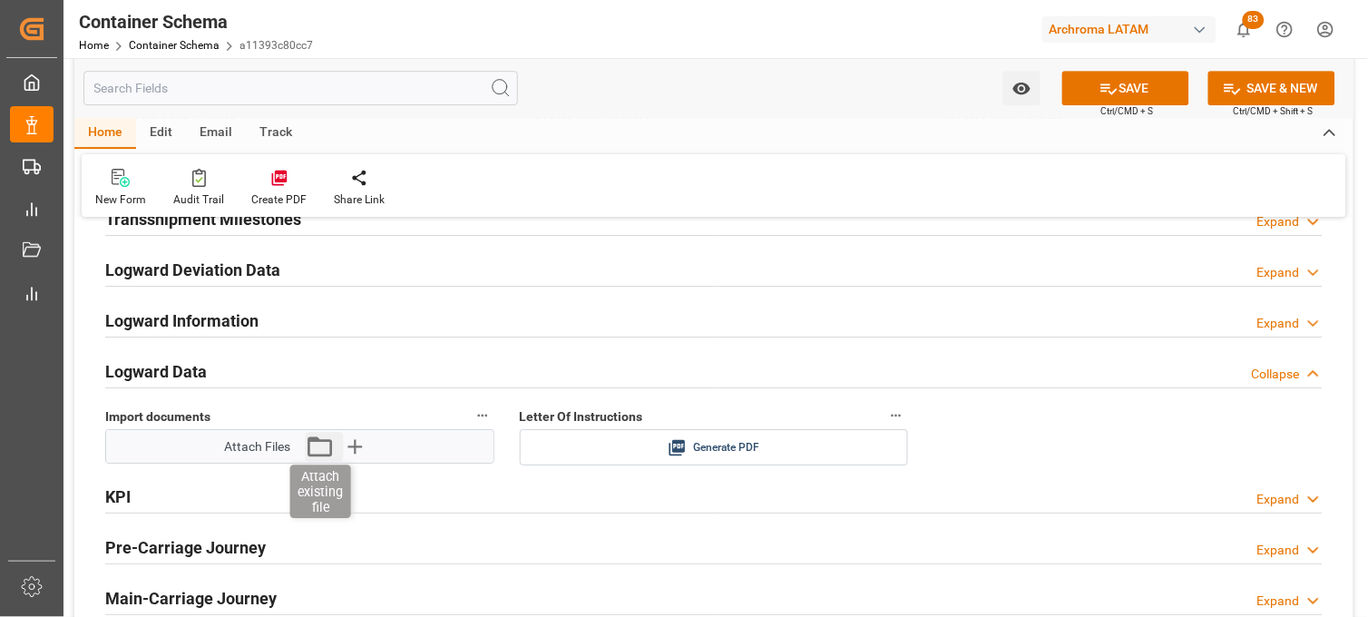
click at [328, 446] on icon "button" at bounding box center [320, 446] width 29 height 29
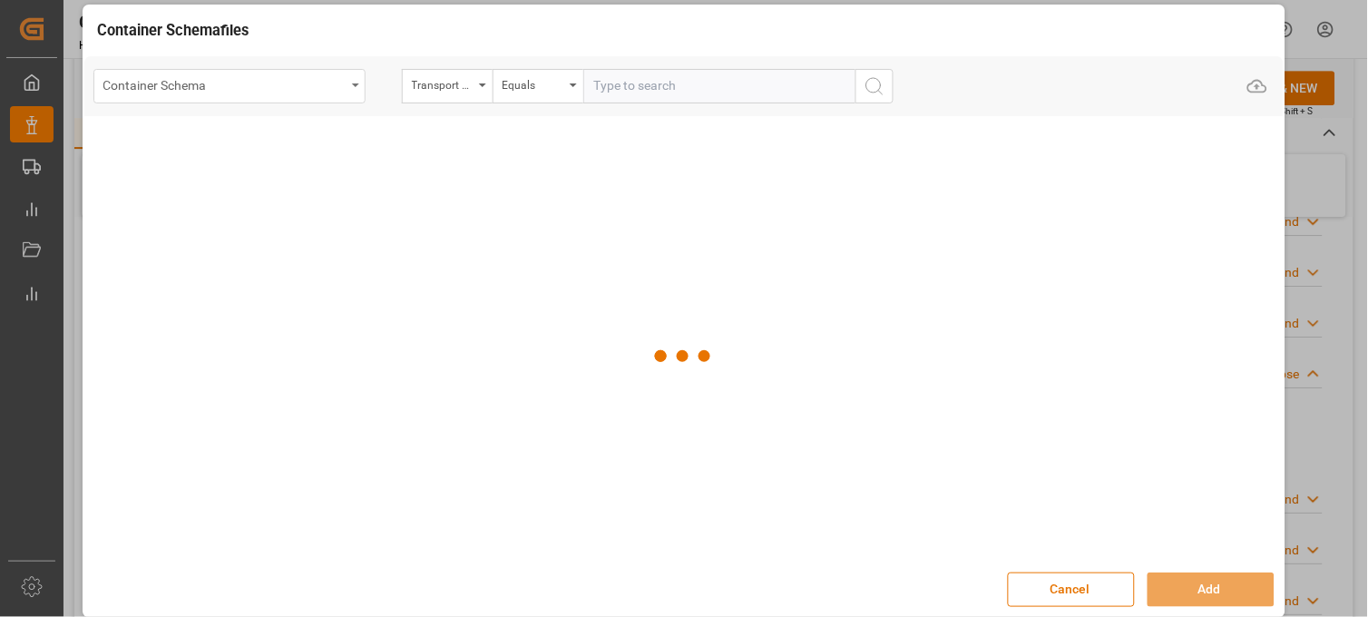
click at [297, 97] on div "Container Schema" at bounding box center [229, 86] width 272 height 34
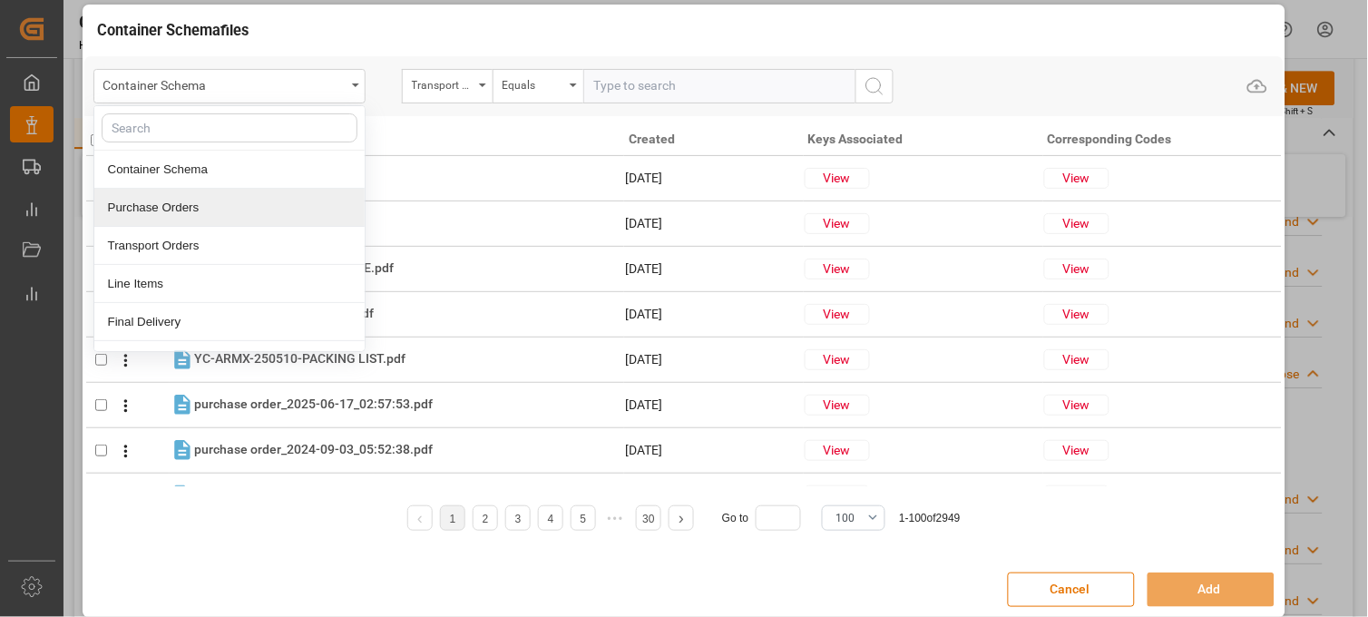
drag, startPoint x: 191, startPoint y: 212, endPoint x: 445, endPoint y: 77, distance: 287.7
click at [191, 211] on div "Purchase Orders" at bounding box center [229, 208] width 270 height 38
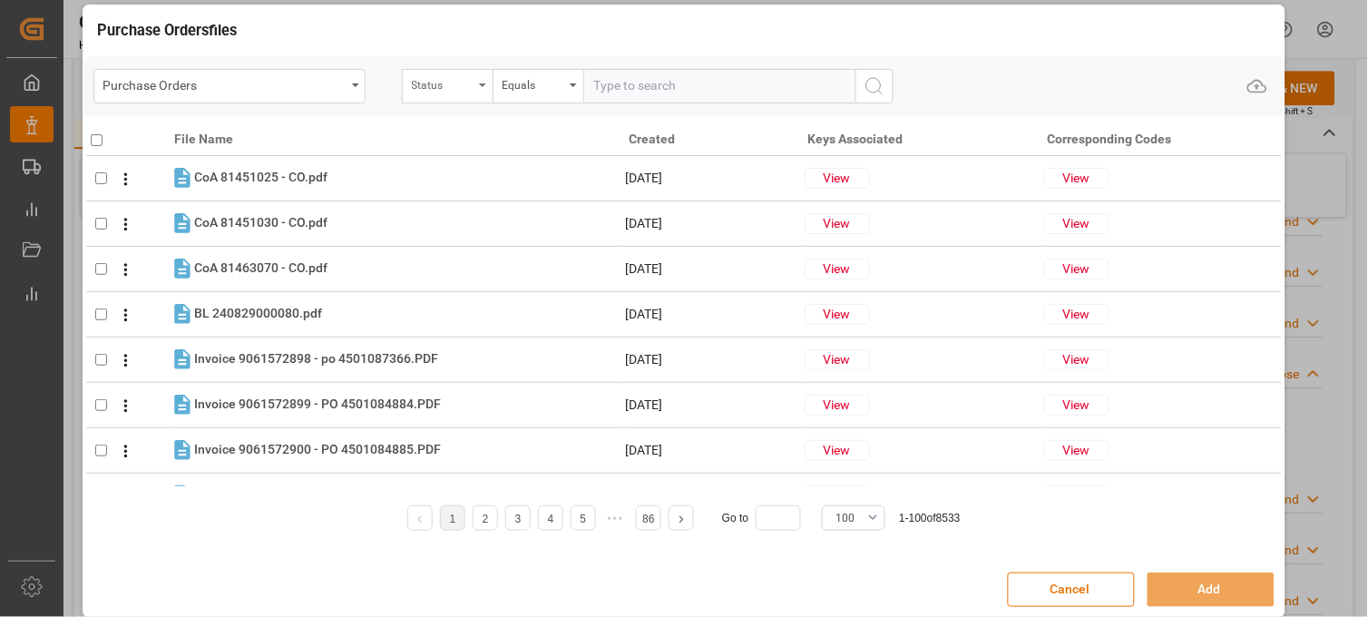
click at [460, 82] on div "Status" at bounding box center [443, 83] width 62 height 21
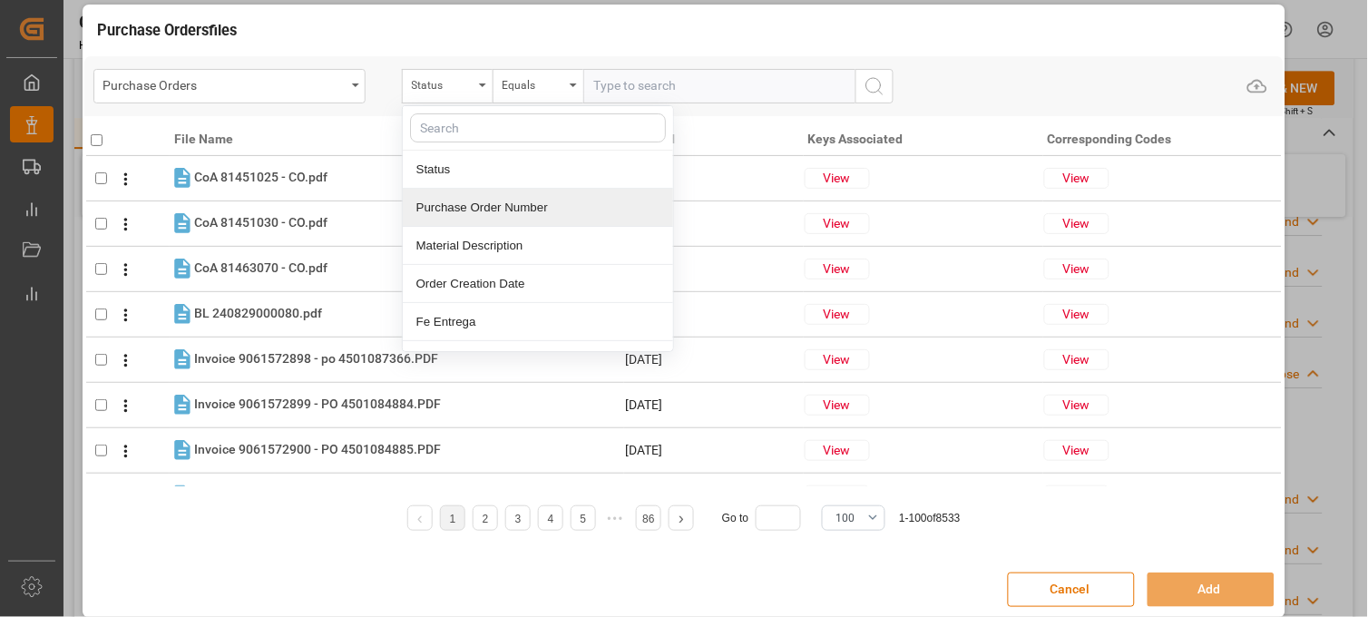
click at [448, 194] on div "Purchase Order Number" at bounding box center [538, 208] width 270 height 38
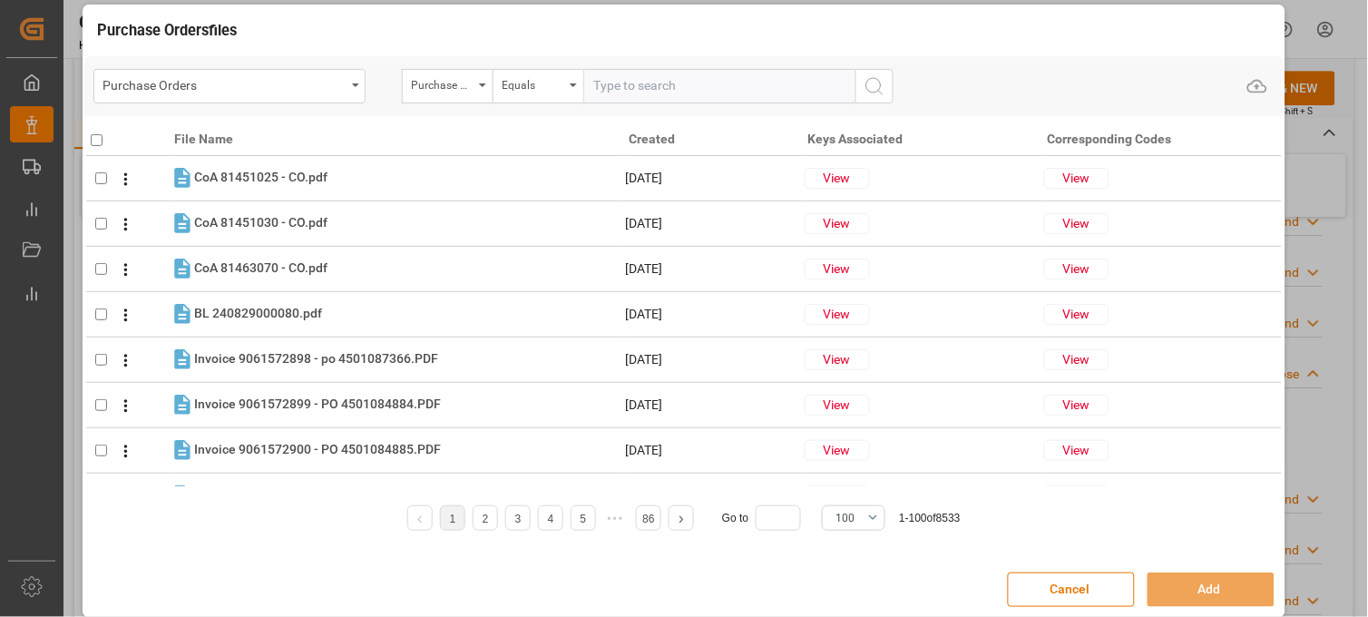
click at [615, 83] on input "text" at bounding box center [719, 86] width 272 height 34
paste input "SZLU9450700"
type input "SZLU9450700"
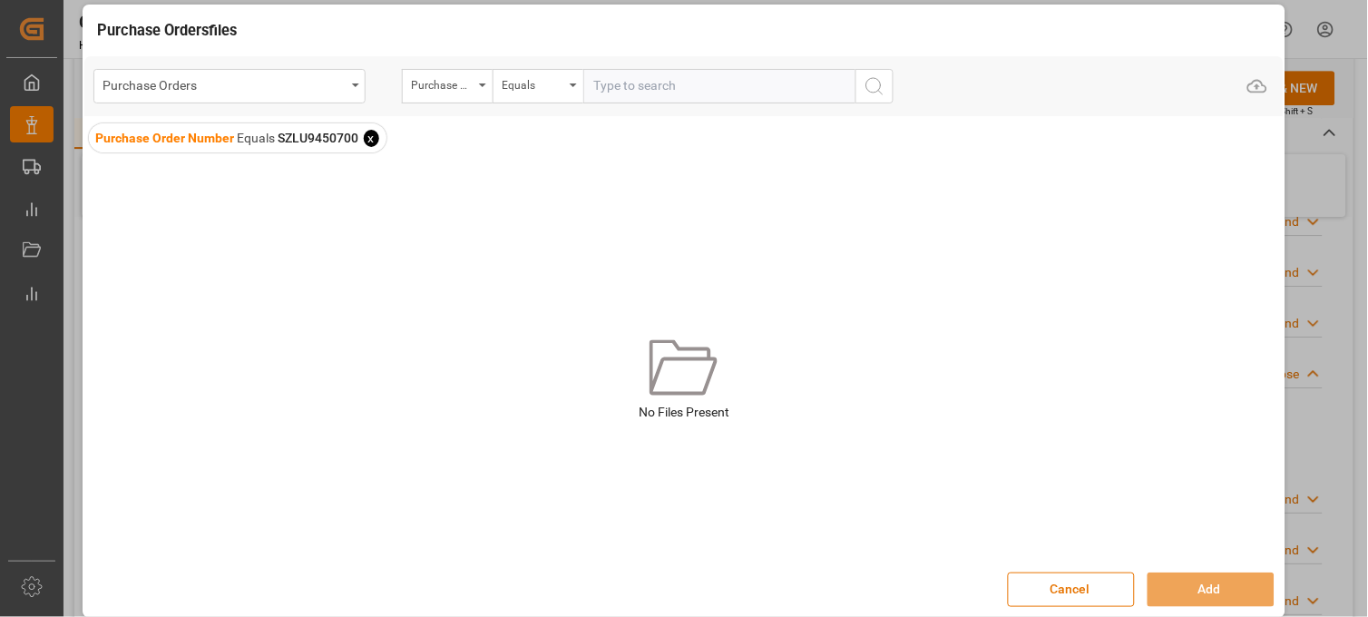
click at [368, 136] on span "x" at bounding box center [371, 138] width 15 height 17
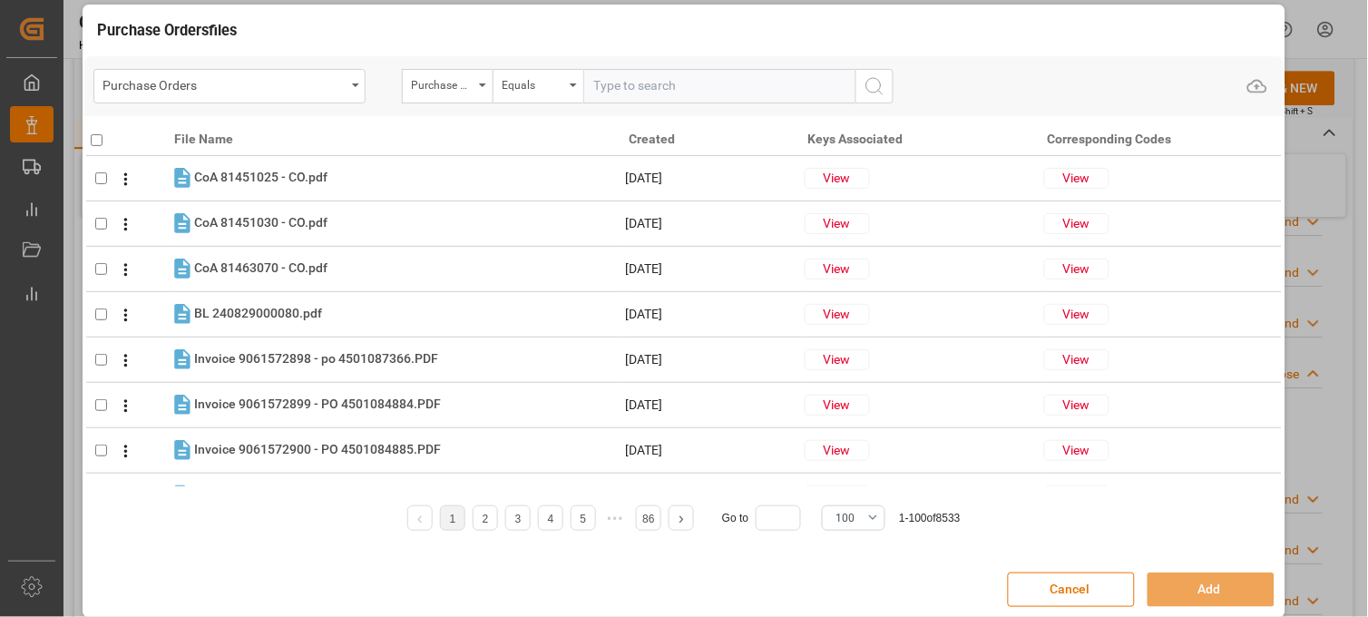
click at [613, 91] on input "text" at bounding box center [719, 86] width 272 height 34
paste input "4504651389"
type input "4504651389"
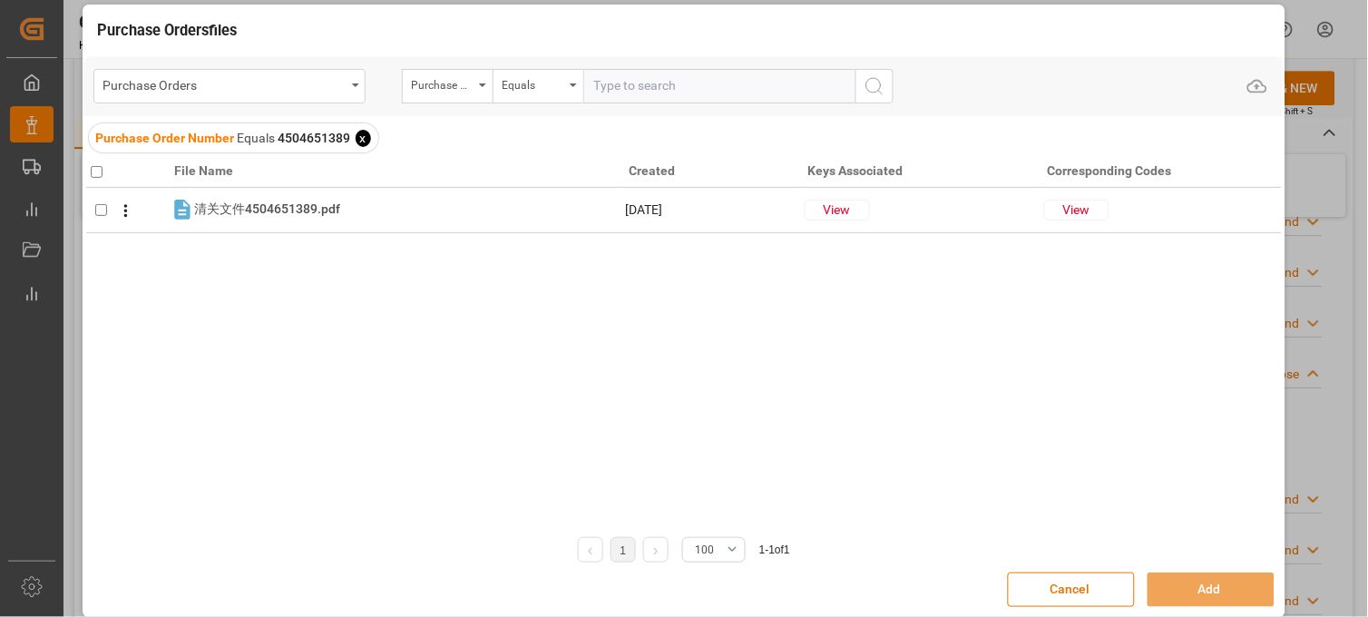
click at [95, 172] on input "checkbox" at bounding box center [97, 172] width 12 height 12
checkbox input "true"
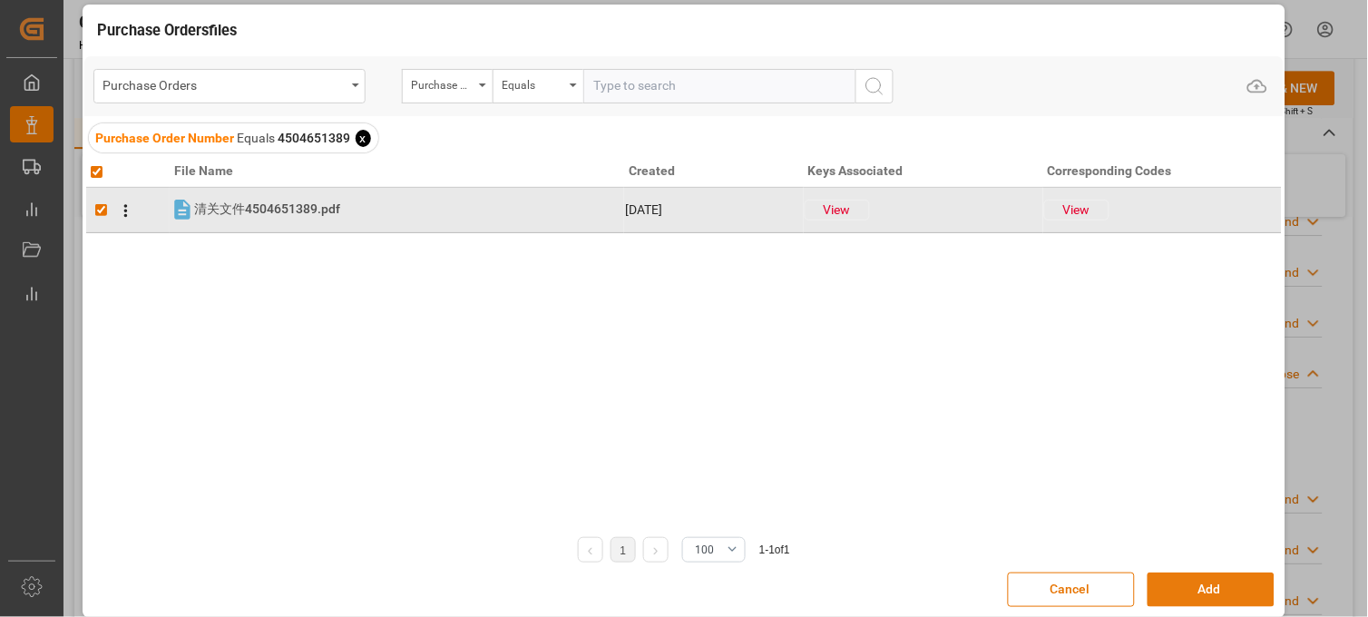
click at [1165, 582] on button "Add" at bounding box center [1211, 589] width 127 height 34
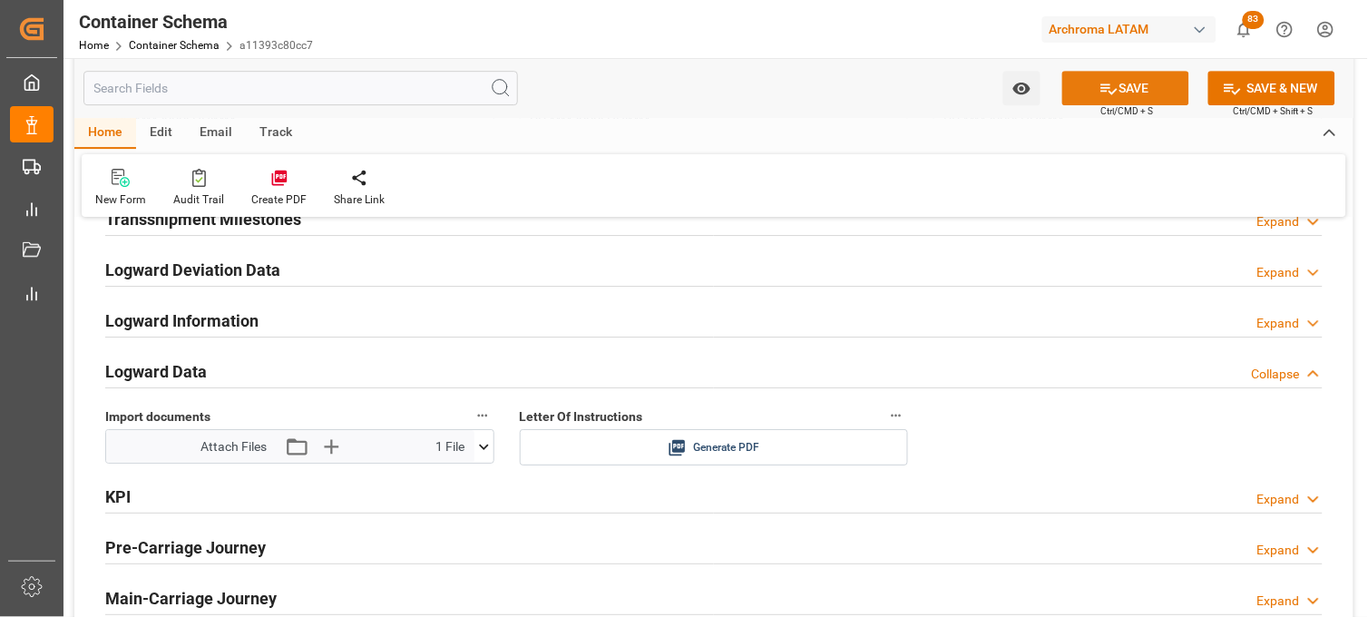
click at [1113, 93] on icon at bounding box center [1108, 88] width 19 height 19
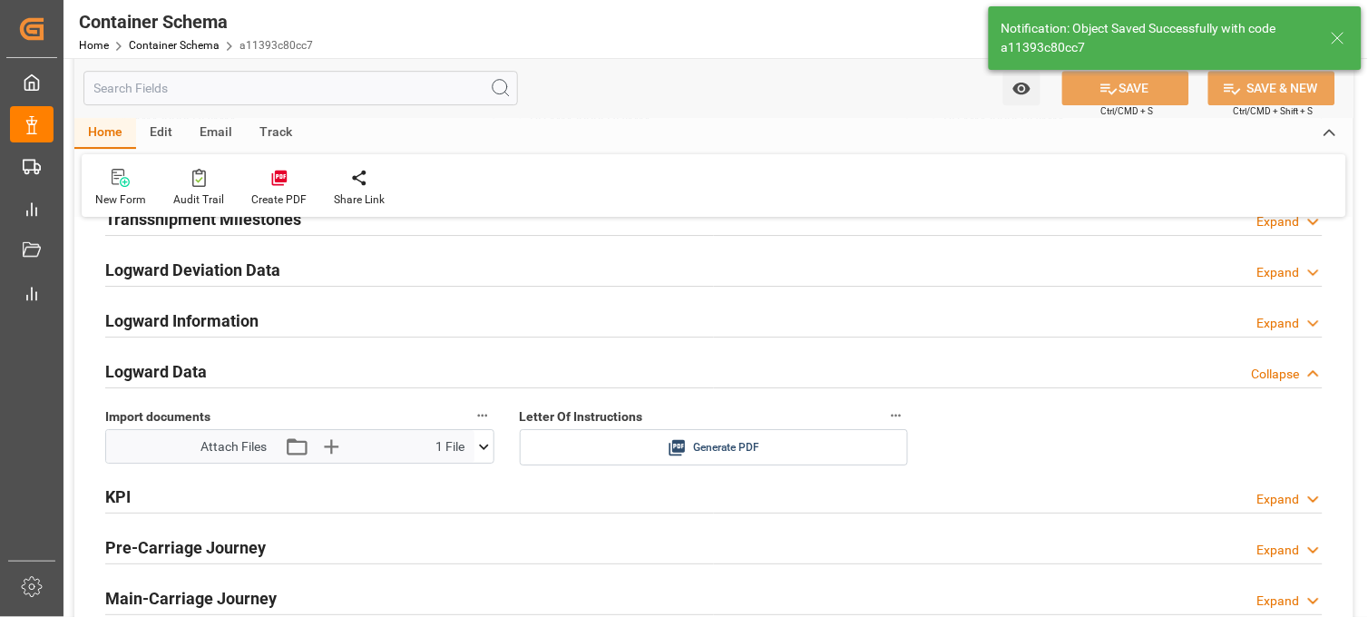
type input "Document Sent"
type input "SZLU9450700"
type input "MXZLO"
type input "Manzanillo"
type input "KOTA EMERALD"
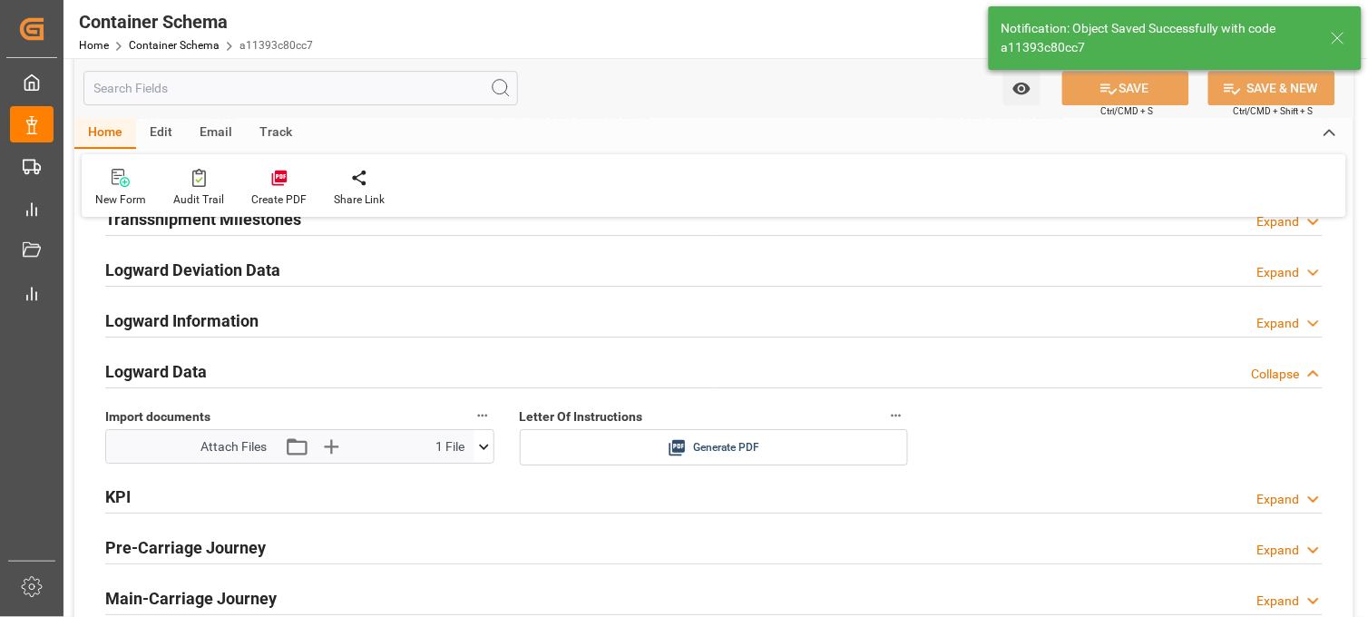
type input "9963712"
type input "004E"
type input "08-09-2025 21:00"
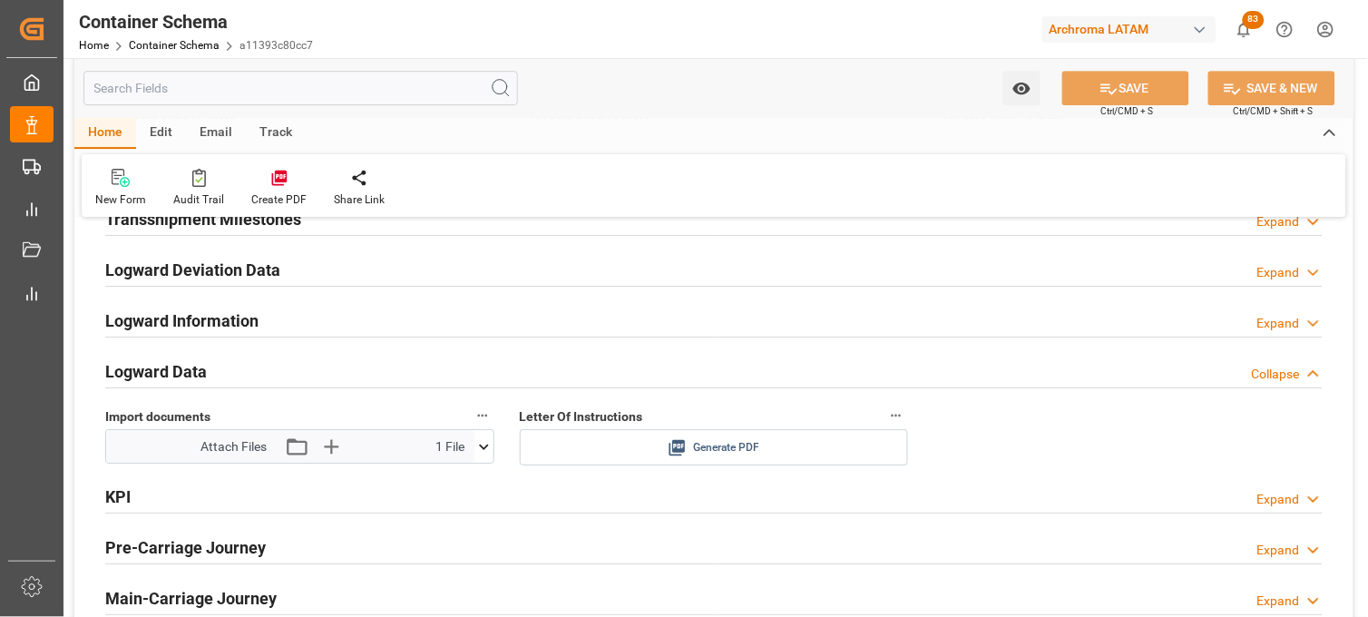
click at [675, 443] on icon at bounding box center [677, 448] width 16 height 16
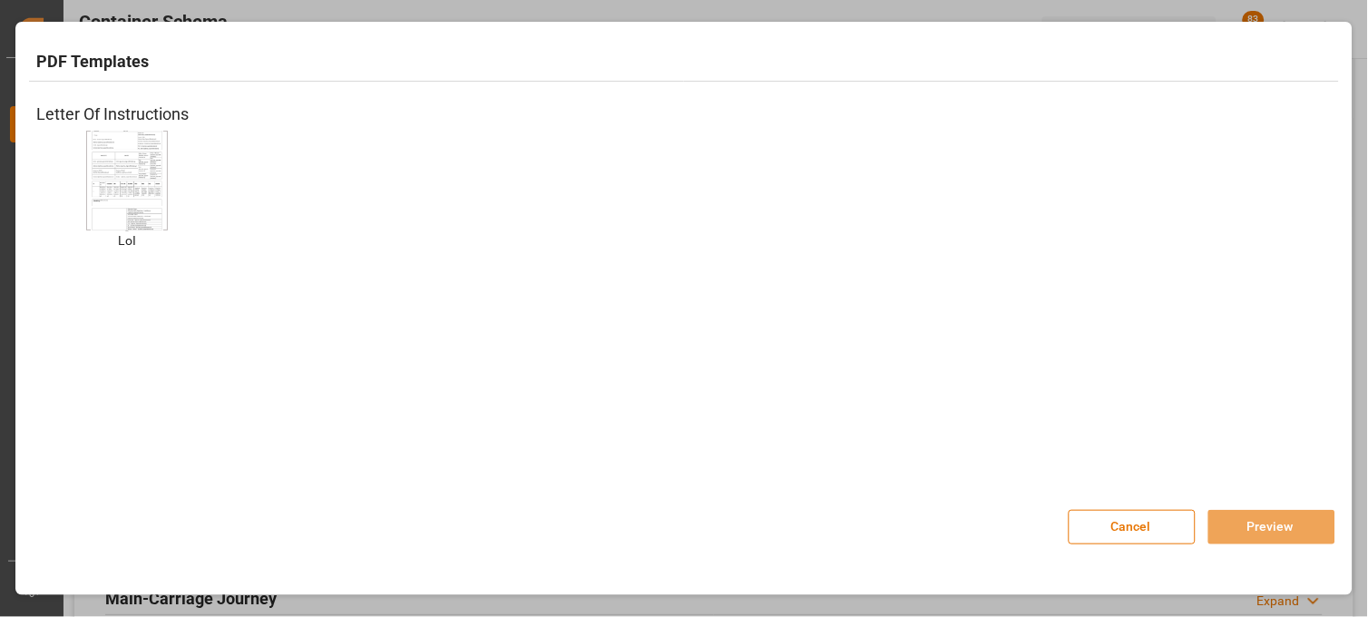
click at [121, 202] on img at bounding box center [127, 180] width 73 height 103
click at [1244, 526] on button "Preview" at bounding box center [1271, 527] width 127 height 34
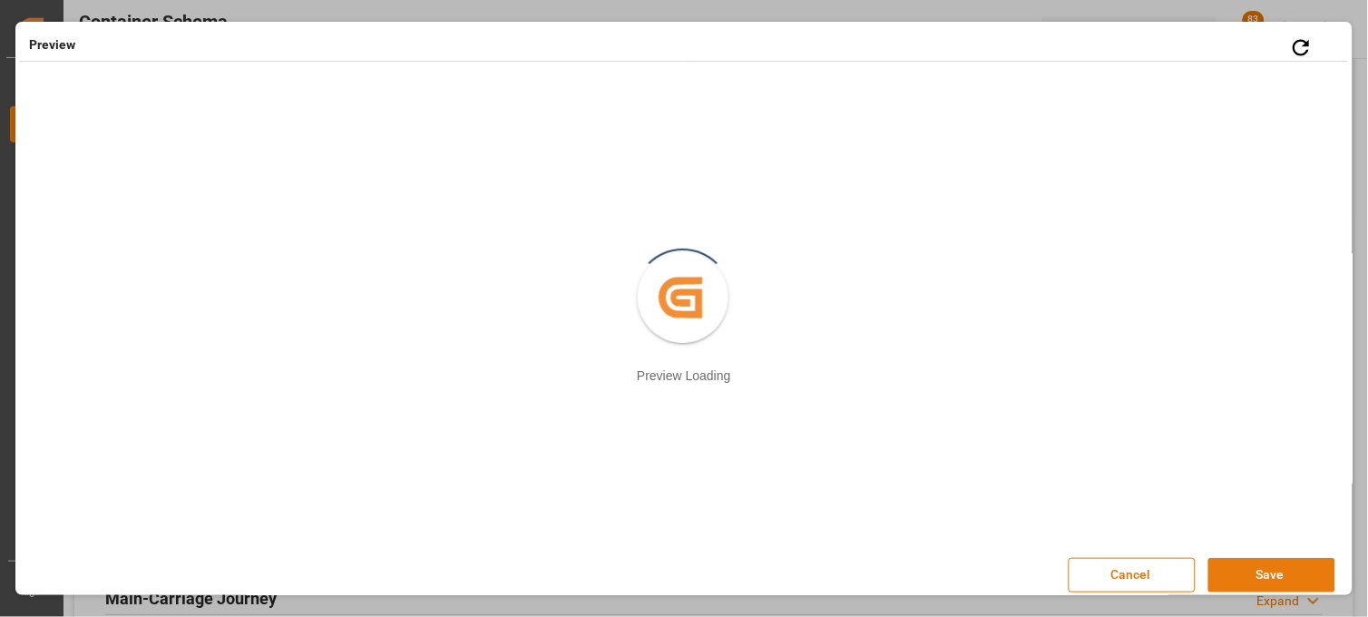
click at [1221, 564] on button "Save" at bounding box center [1271, 575] width 127 height 34
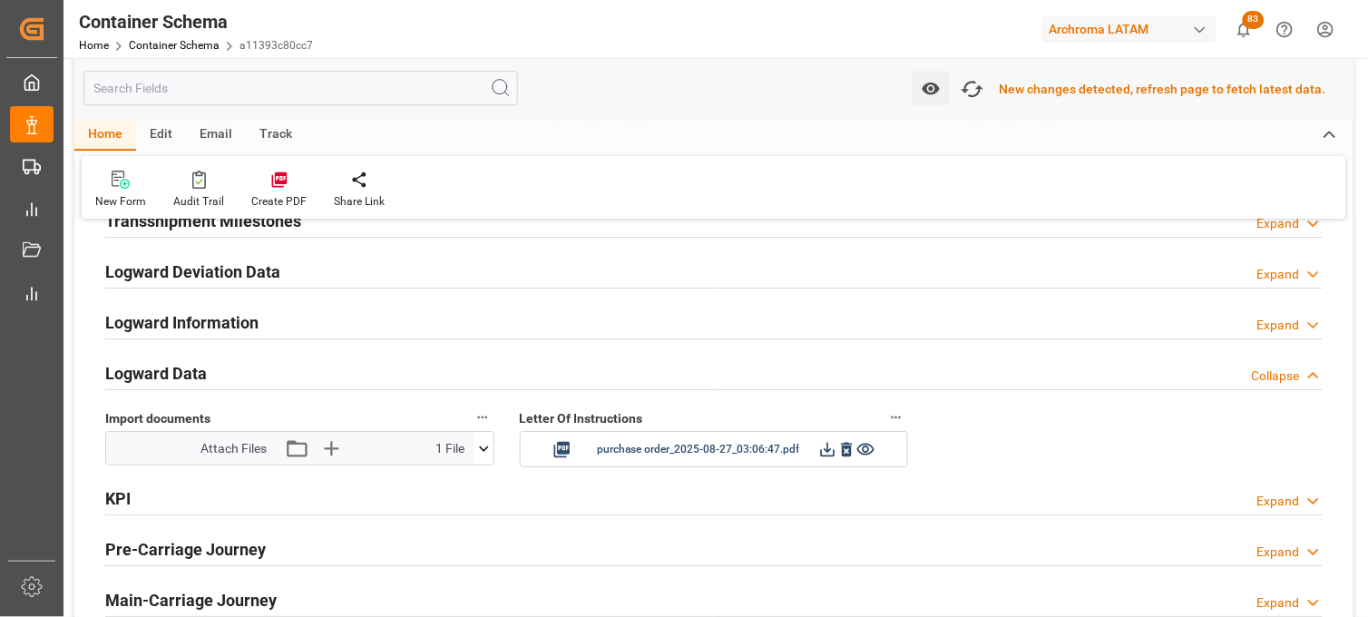
scroll to position [2824, 0]
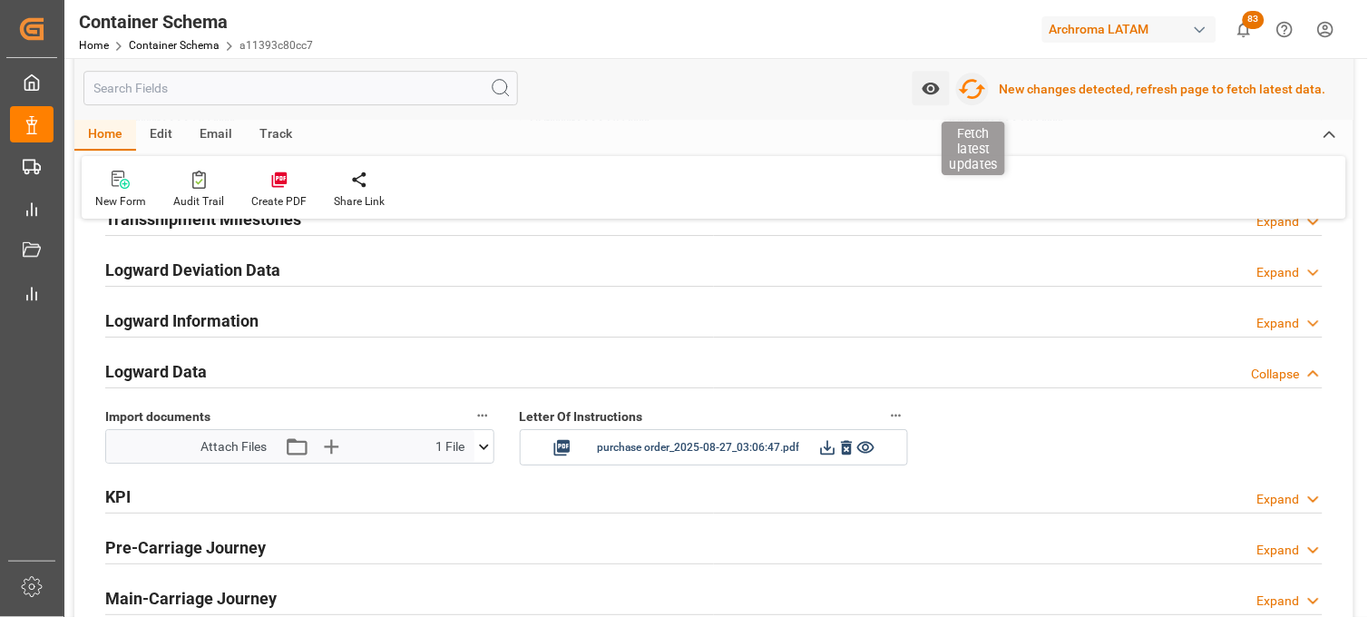
click at [975, 95] on icon "button" at bounding box center [972, 88] width 29 height 29
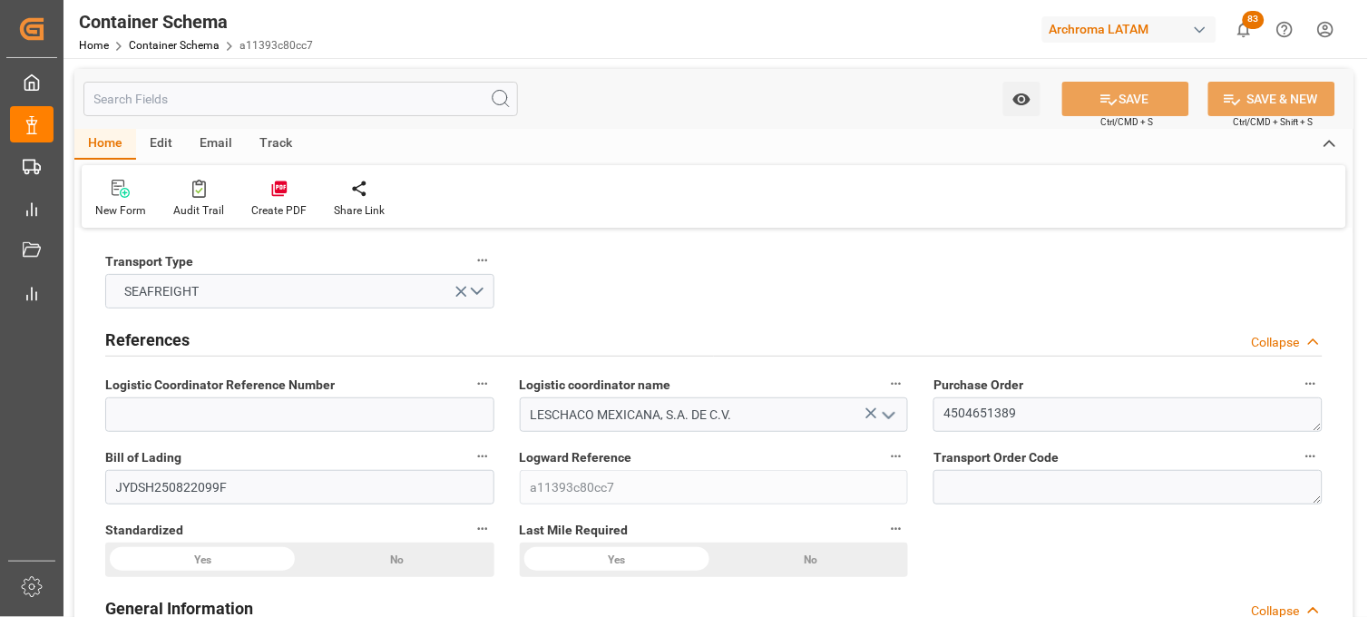
type input "0"
type input "7"
type input "1"
type input "15"
type input "2700"
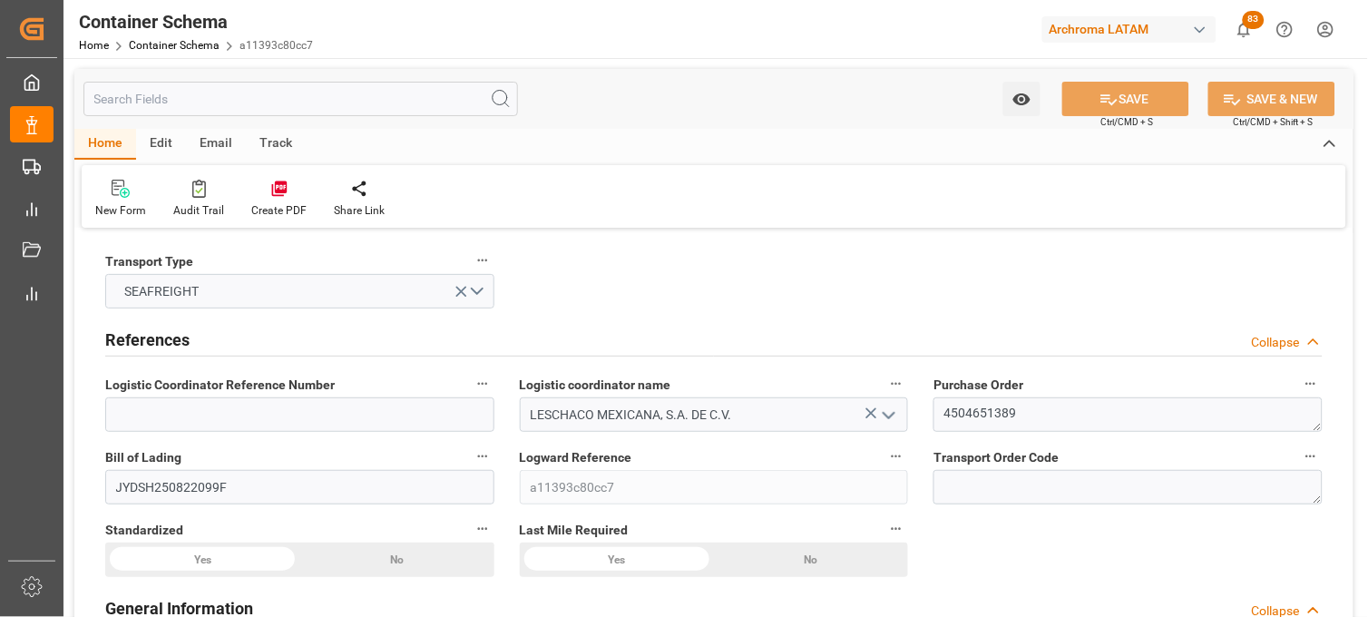
type input "2850"
type input "Cosco"
type input "COSCO Shipping Co. Ltd."
type input "CNSHG"
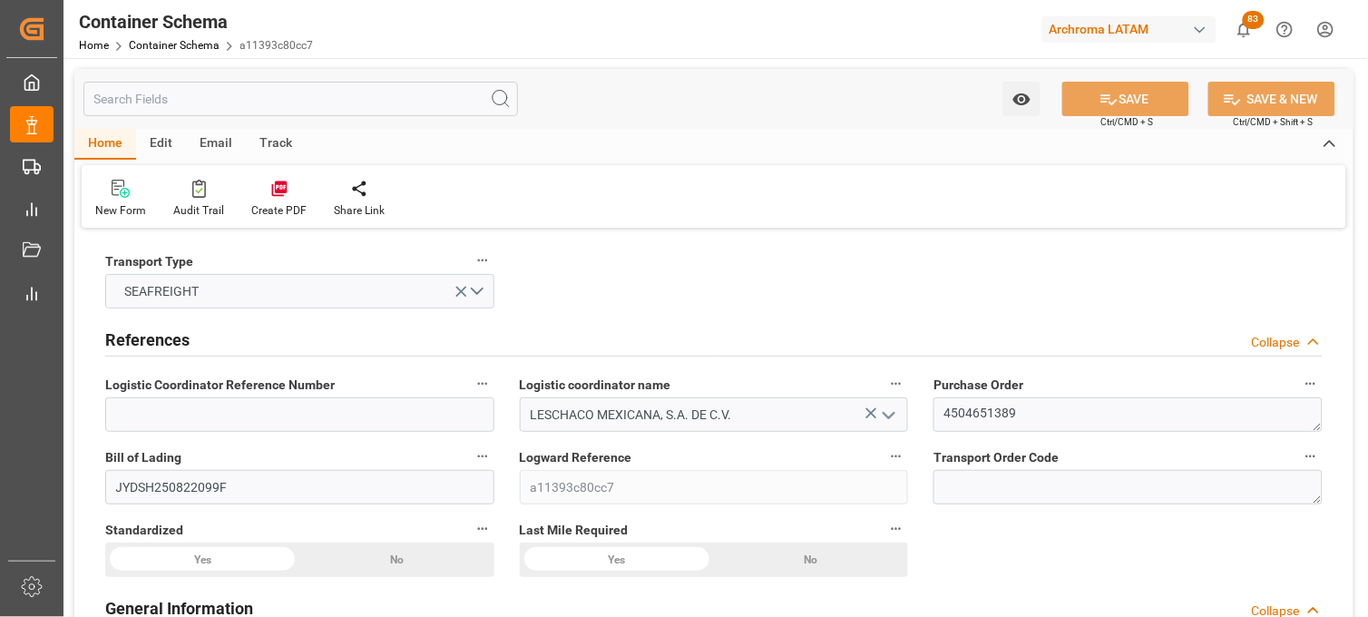
type input "MXZLO"
type input "9963712"
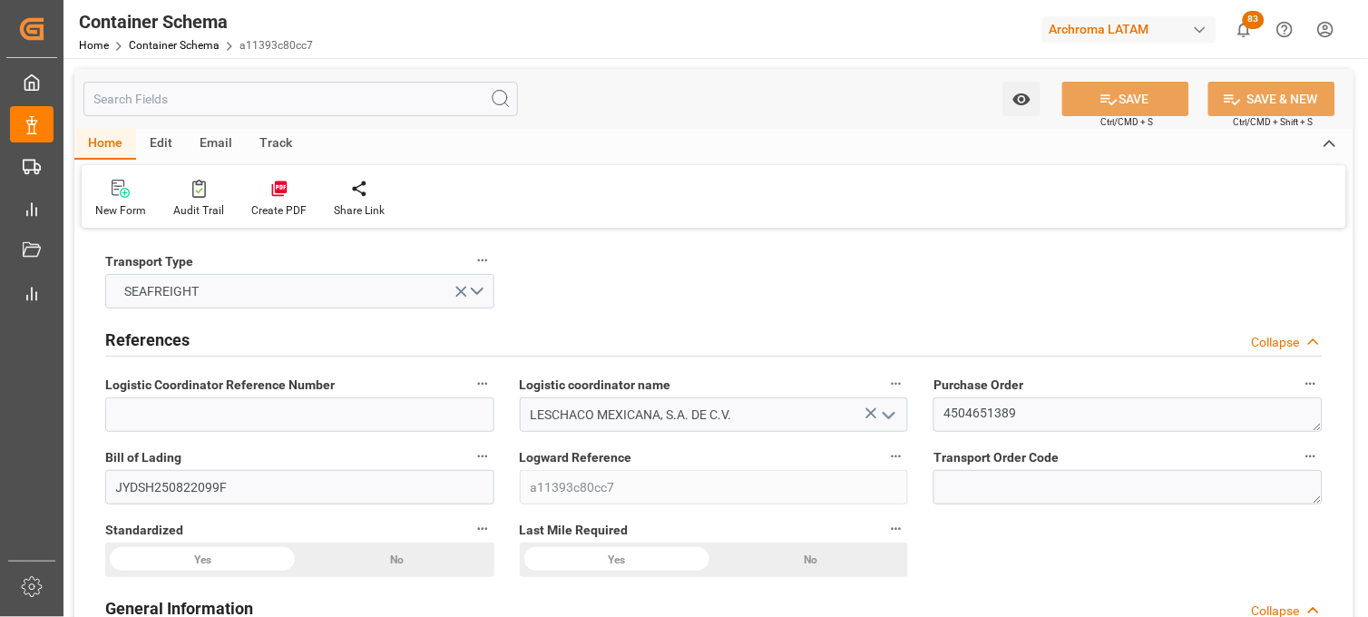
type input "9963712"
type input "[DATE] 20:30"
type input "[DATE]"
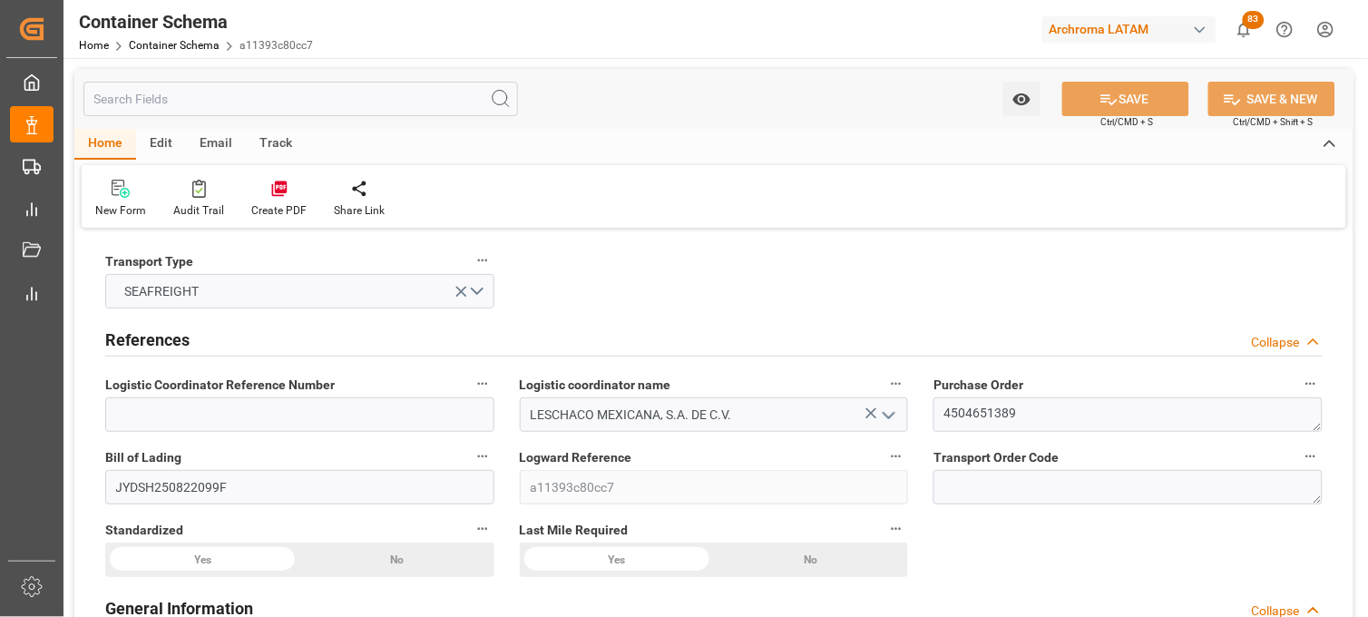
type input "[DATE] 21:00"
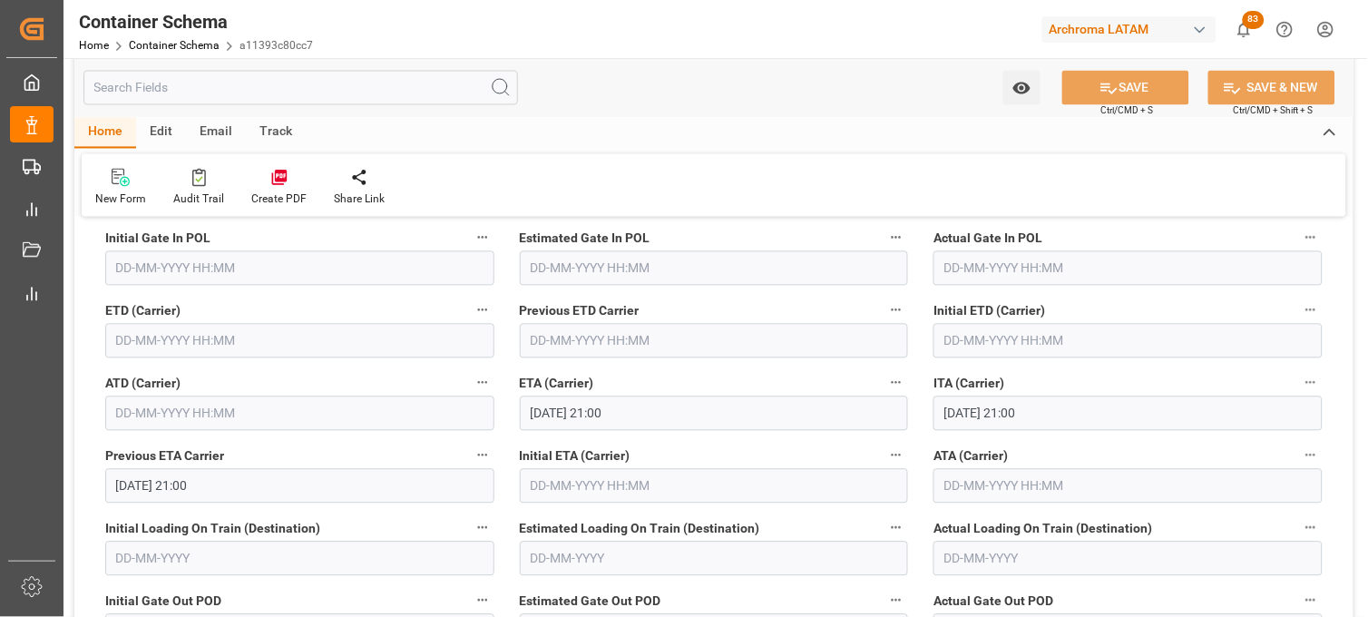
scroll to position [2318, 0]
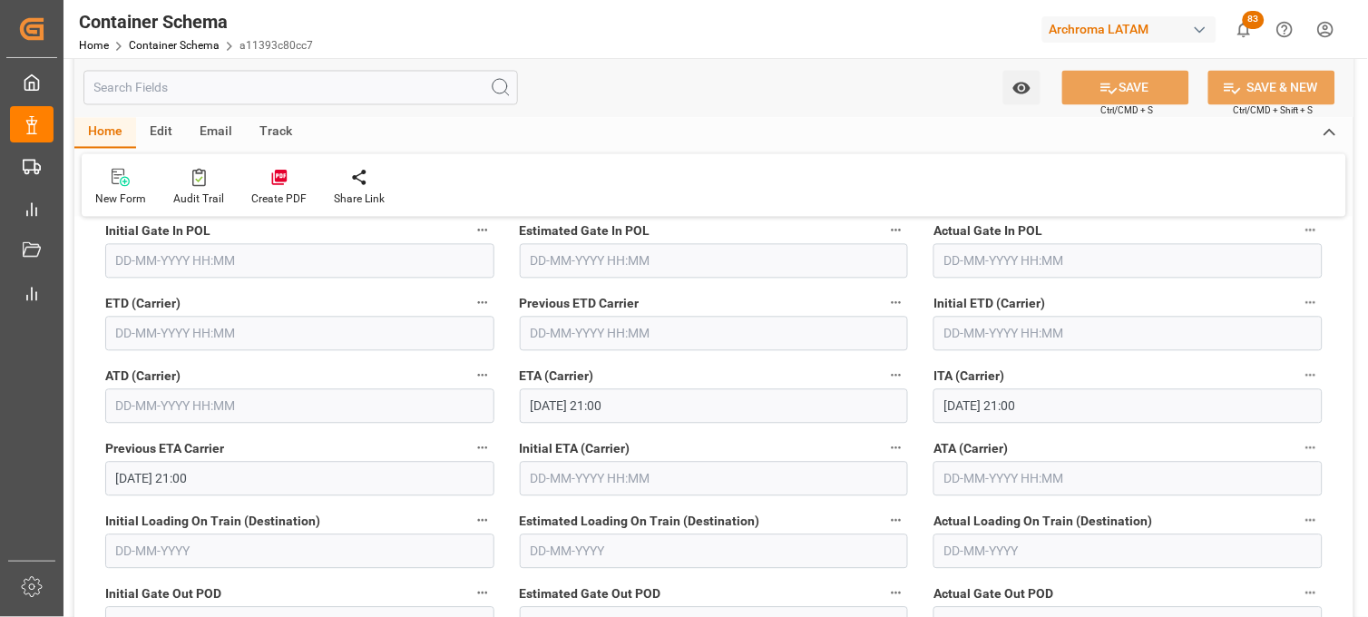
click at [118, 318] on input "text" at bounding box center [299, 334] width 389 height 34
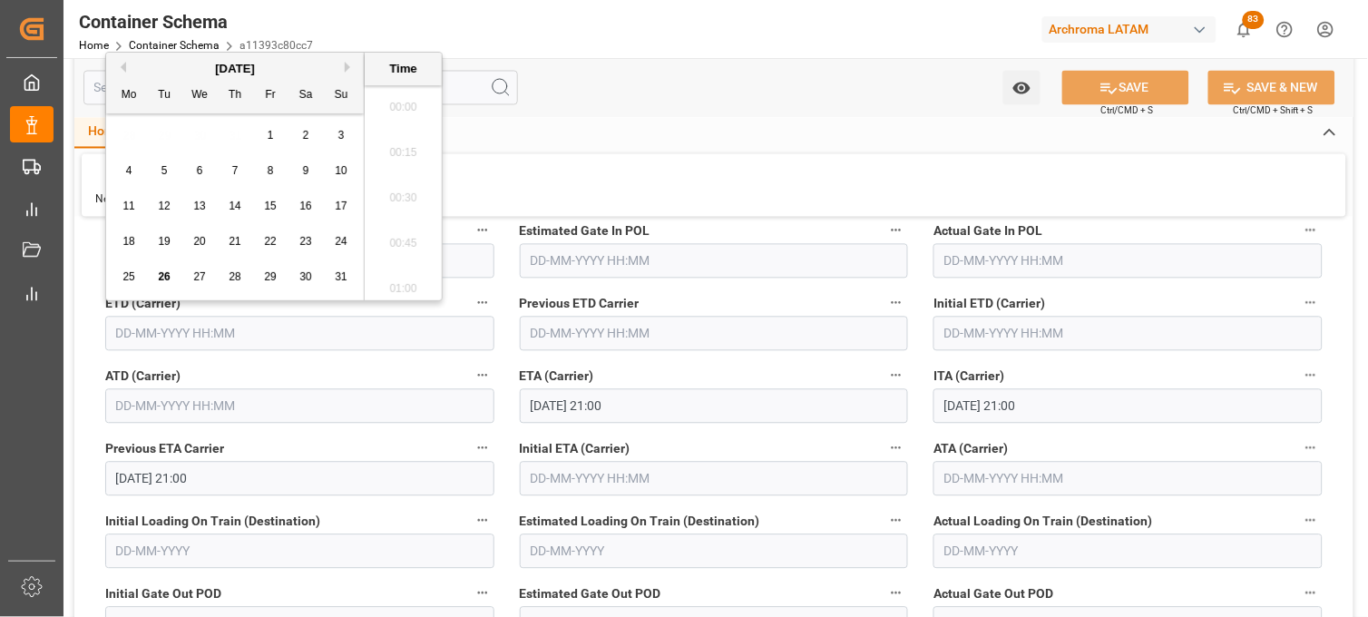
scroll to position [3725, 0]
click at [270, 211] on span "15" at bounding box center [270, 206] width 12 height 13
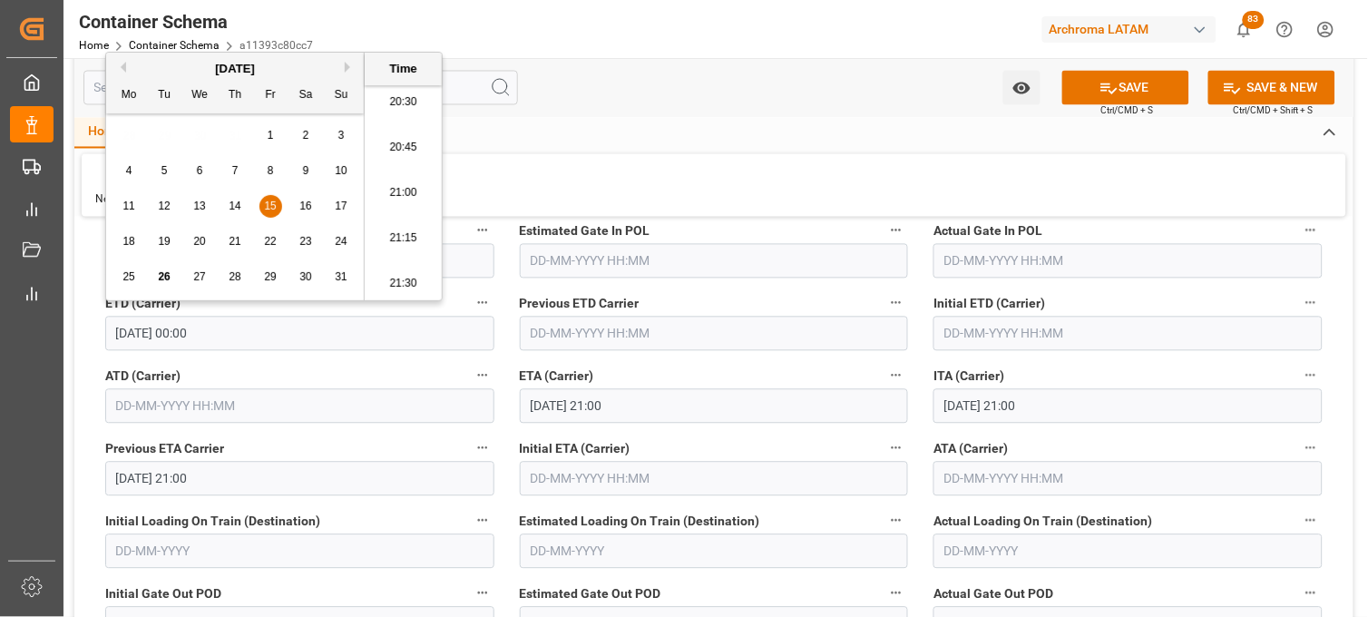
click at [415, 248] on li "21:15" at bounding box center [403, 238] width 77 height 45
type input "[DATE] 21:15"
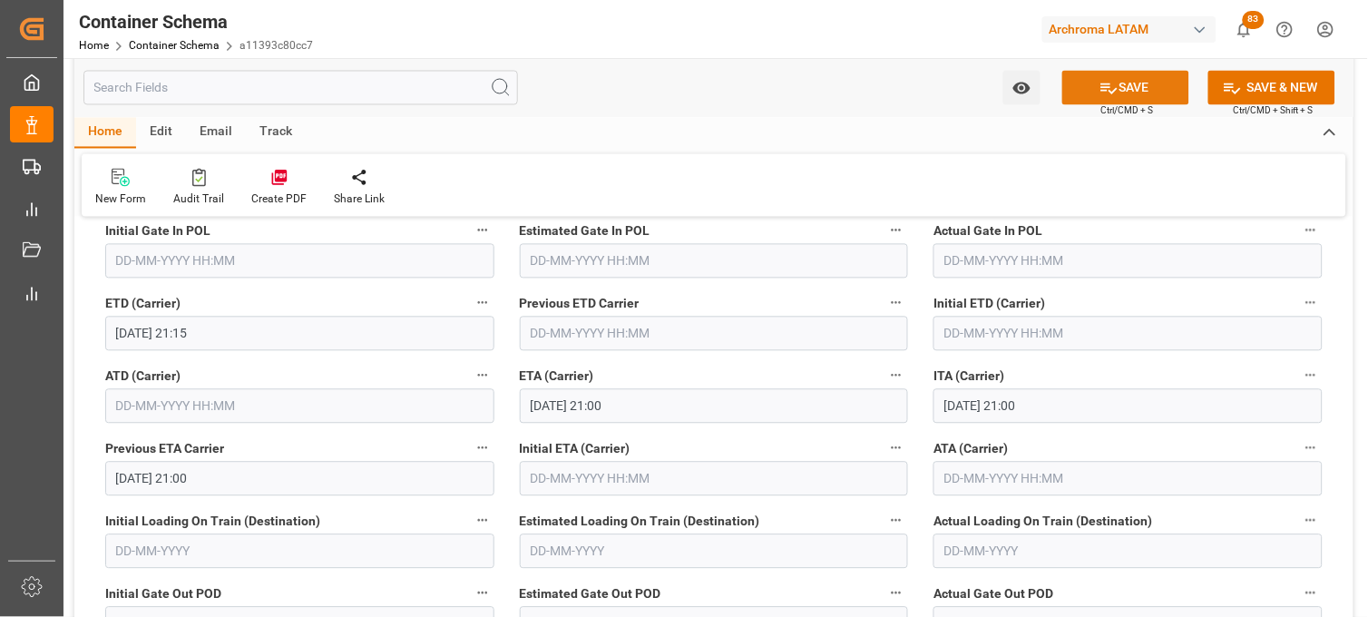
click at [1153, 93] on button "SAVE" at bounding box center [1125, 88] width 127 height 34
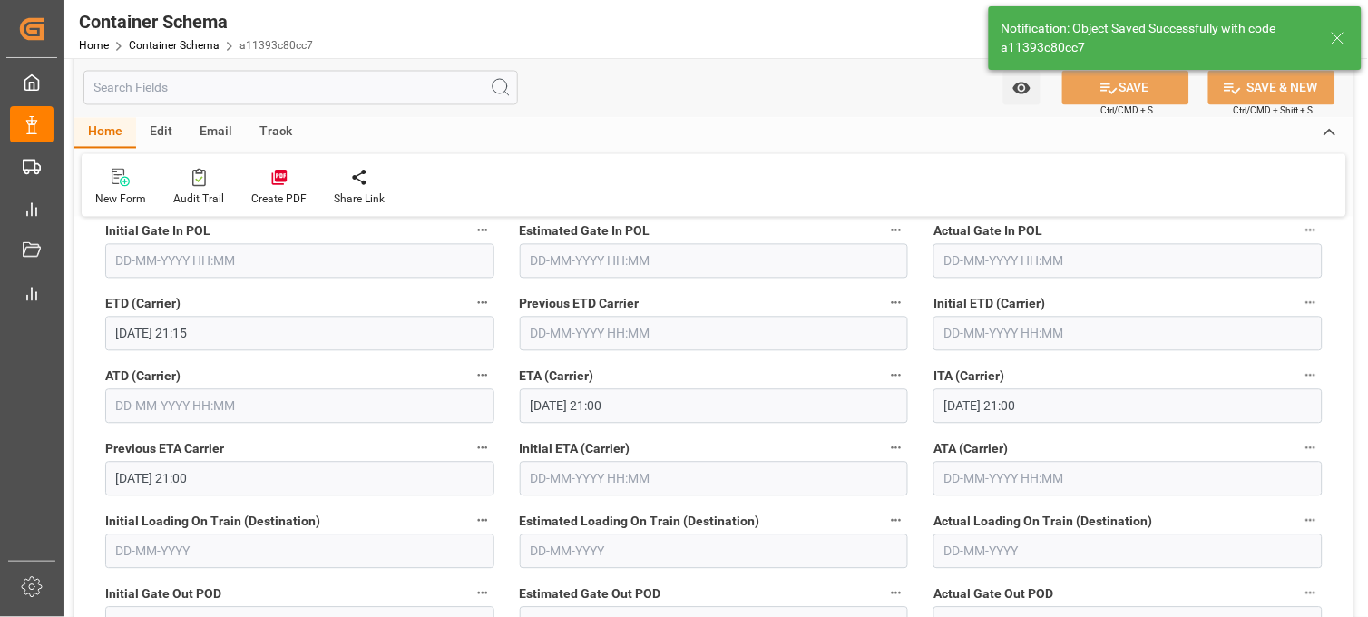
type input "[DATE] 00:00"
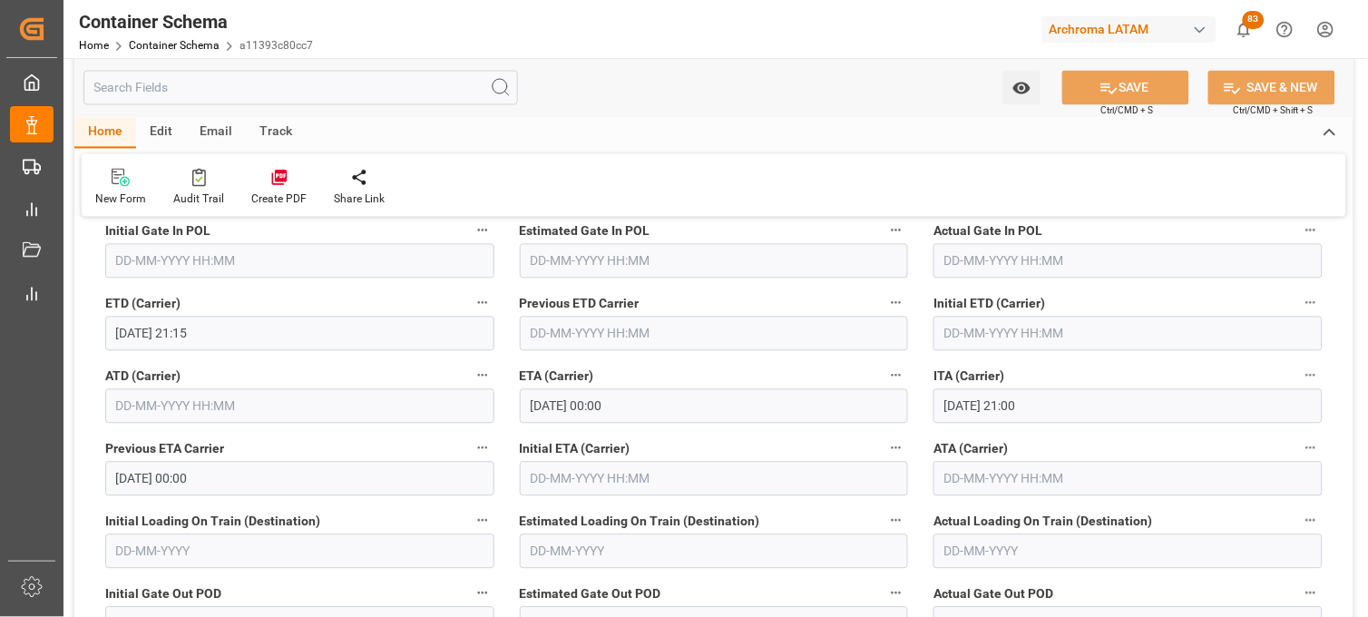
click at [973, 171] on div "New Form Audit Trail Create PDF Share Link" at bounding box center [714, 185] width 1265 height 63
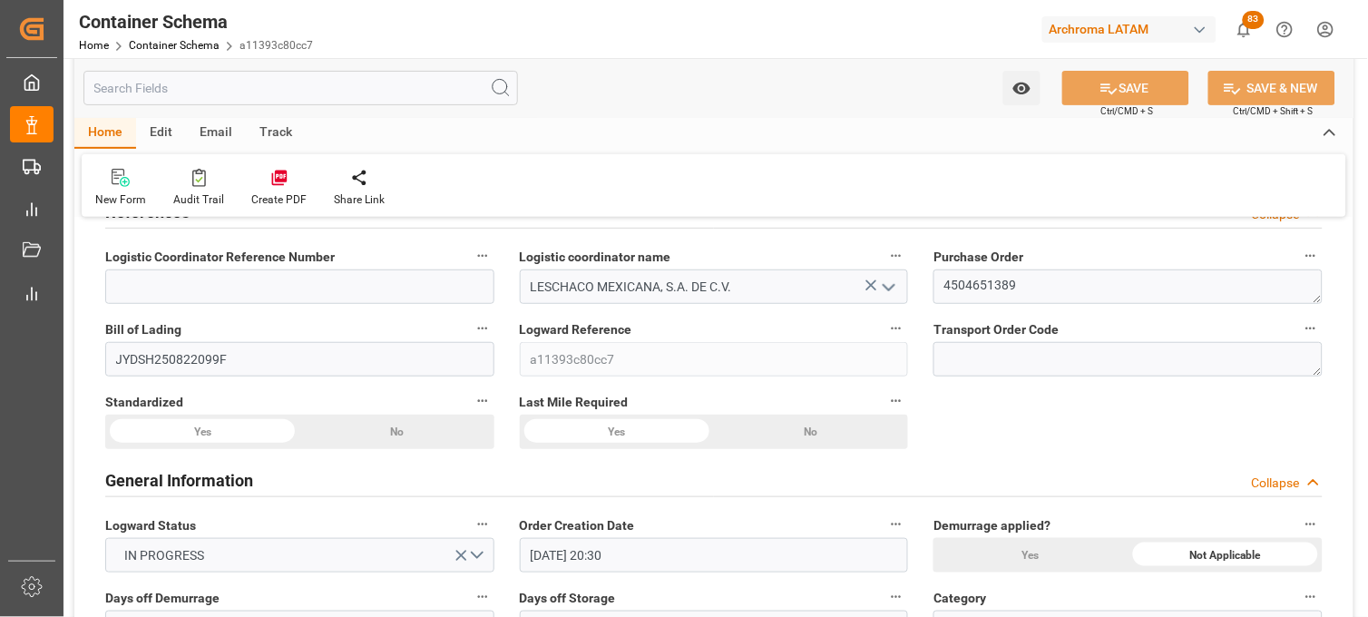
scroll to position [0, 0]
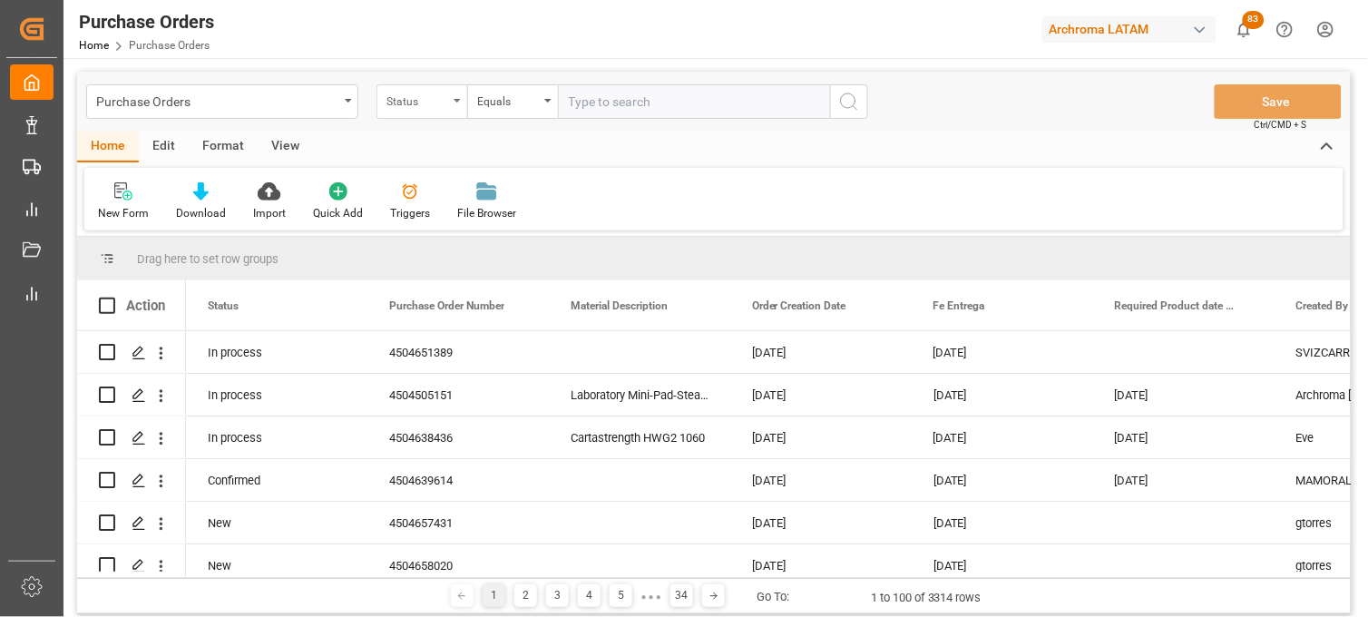
click at [410, 92] on div "Status" at bounding box center [417, 99] width 62 height 21
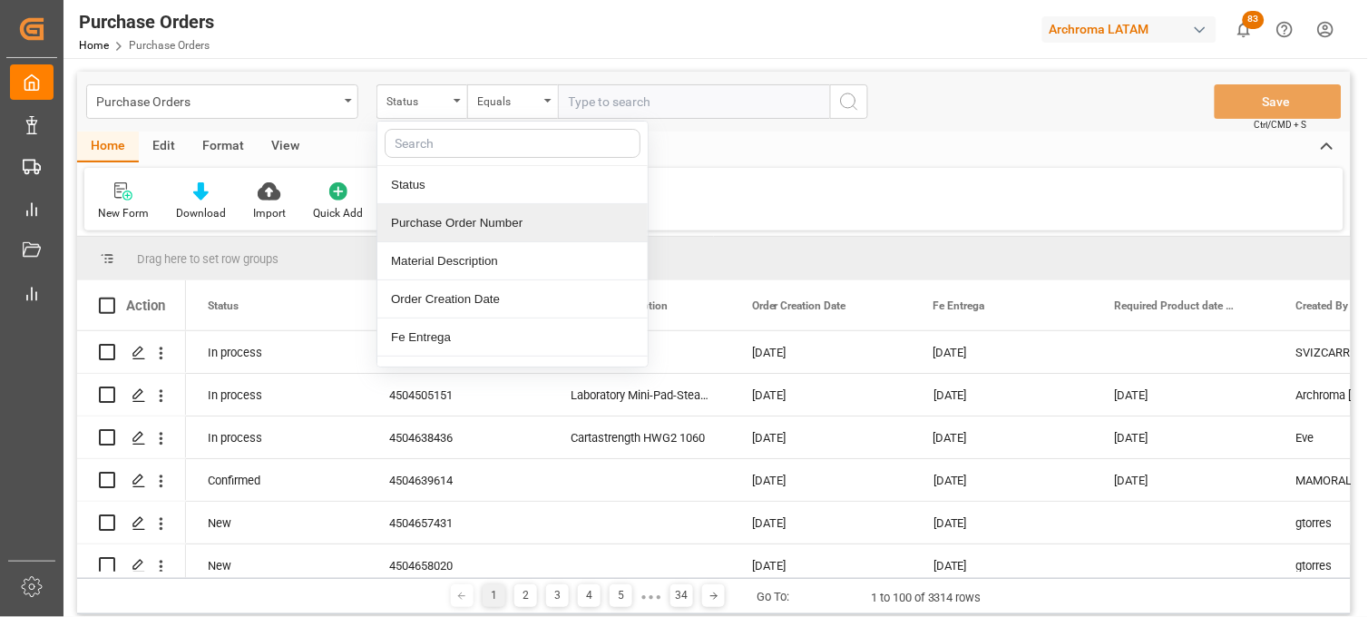
click at [446, 224] on div "Purchase Order Number" at bounding box center [512, 223] width 270 height 38
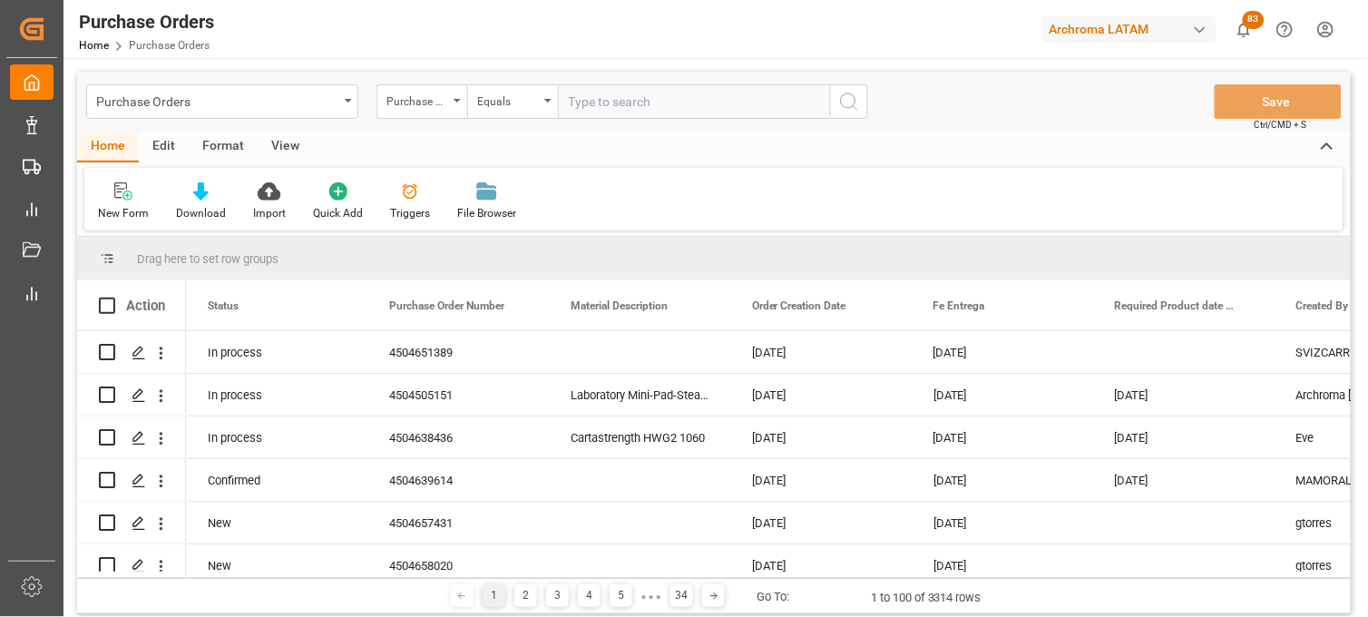
click at [596, 101] on input "text" at bounding box center [694, 101] width 272 height 34
paste input "4504638481"
type input "4504638481"
click at [853, 95] on icon "search button" at bounding box center [849, 102] width 22 height 22
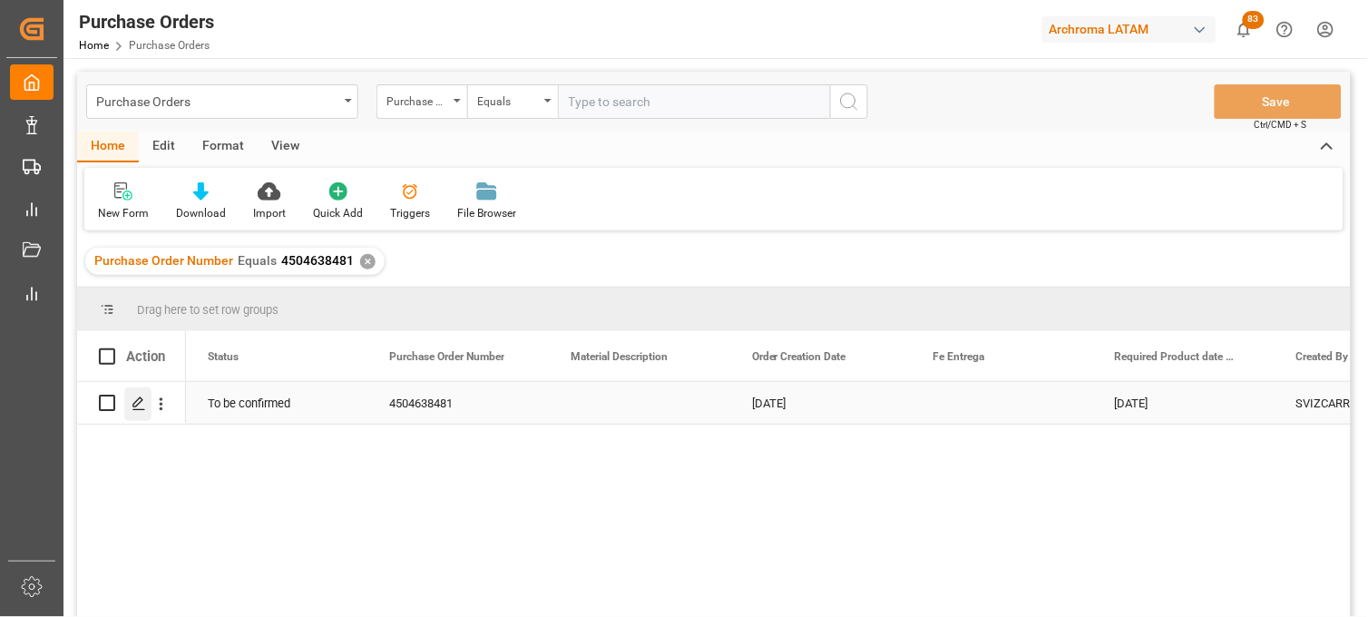
click at [133, 406] on polygon "Press SPACE to select this row." at bounding box center [137, 401] width 9 height 9
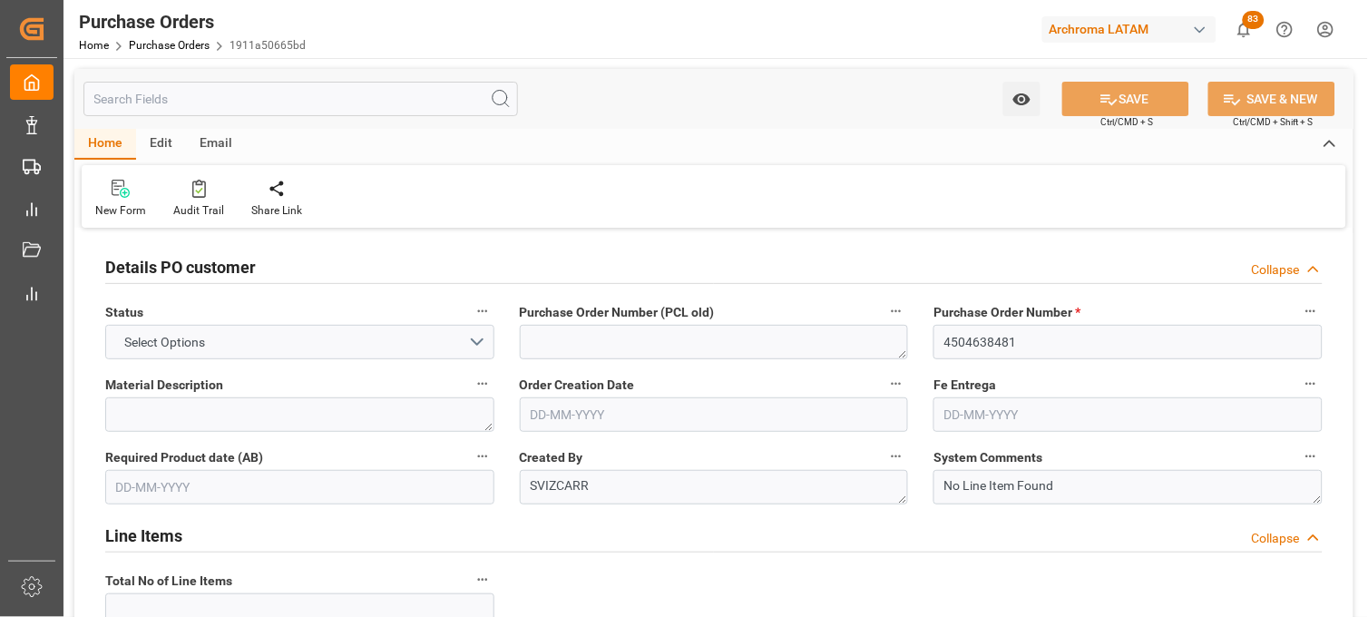
type input "1"
type input "[DATE]"
click at [386, 411] on textarea at bounding box center [299, 414] width 389 height 34
paste textarea "Arkofil CO gr 0025"
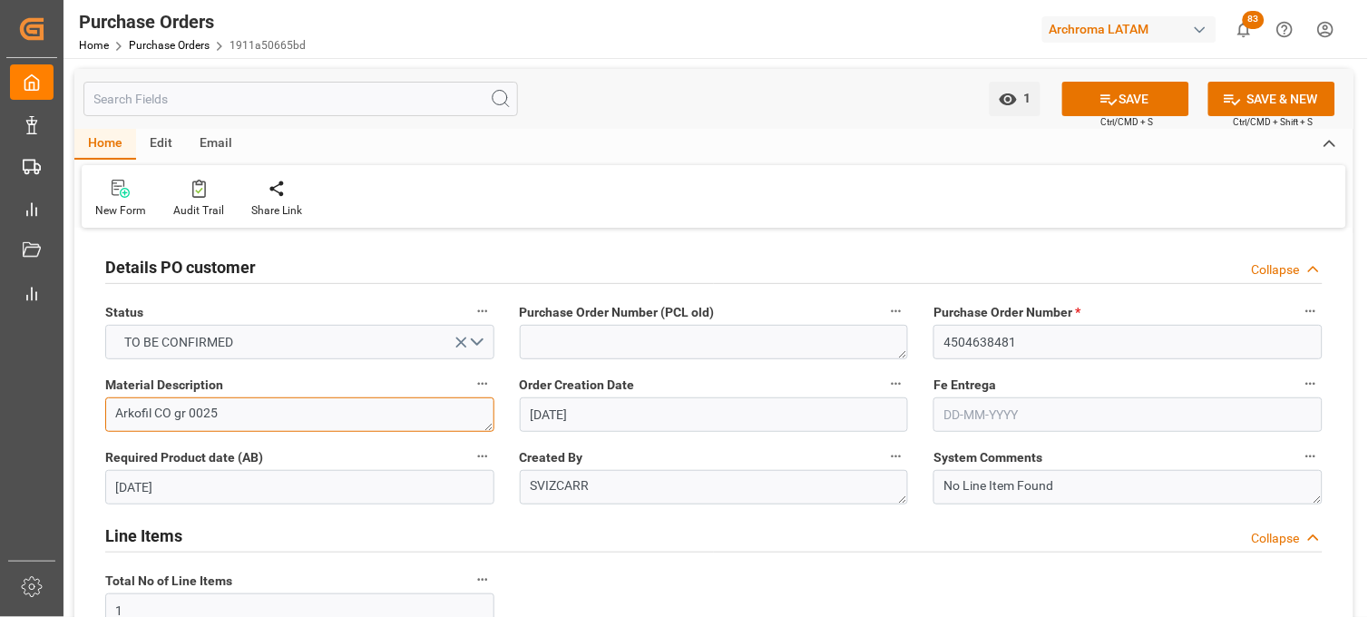
type textarea "Arkofil CO gr 0025"
click at [233, 406] on textarea "Arkofil CO gr 0025" at bounding box center [299, 414] width 389 height 34
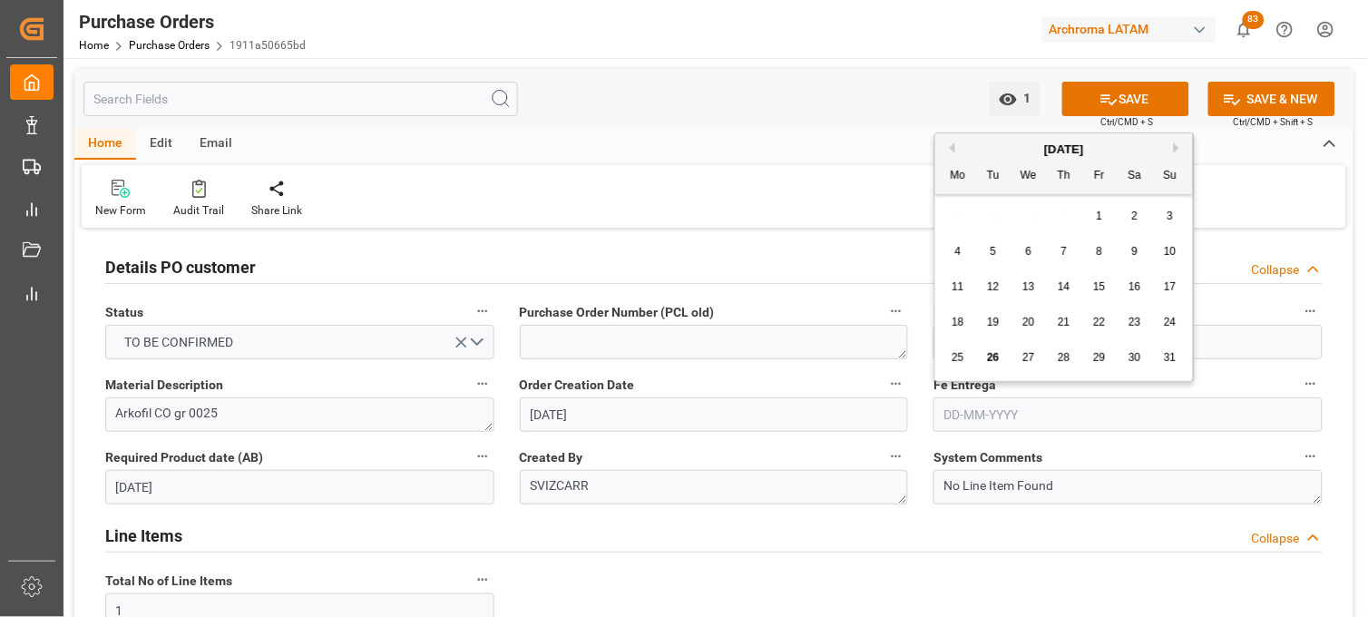
click at [976, 410] on input "text" at bounding box center [1127, 414] width 389 height 34
click at [921, 432] on div "Fe Entrega" at bounding box center [1128, 402] width 415 height 73
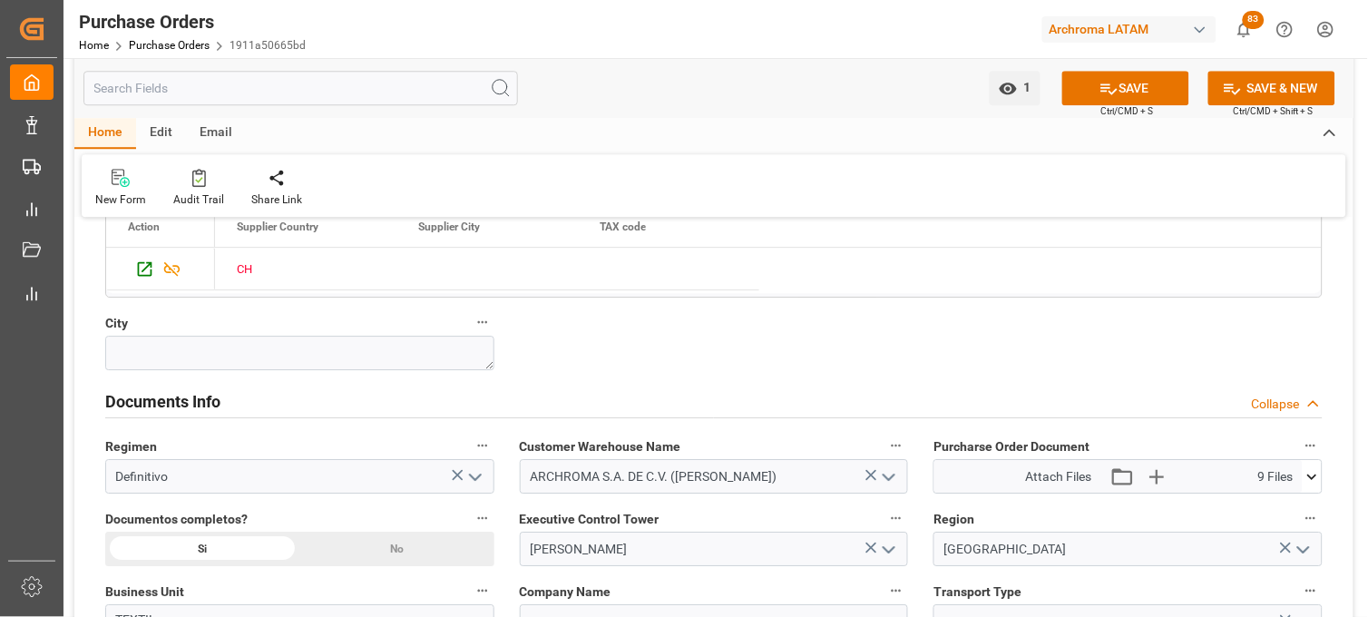
scroll to position [1209, 0]
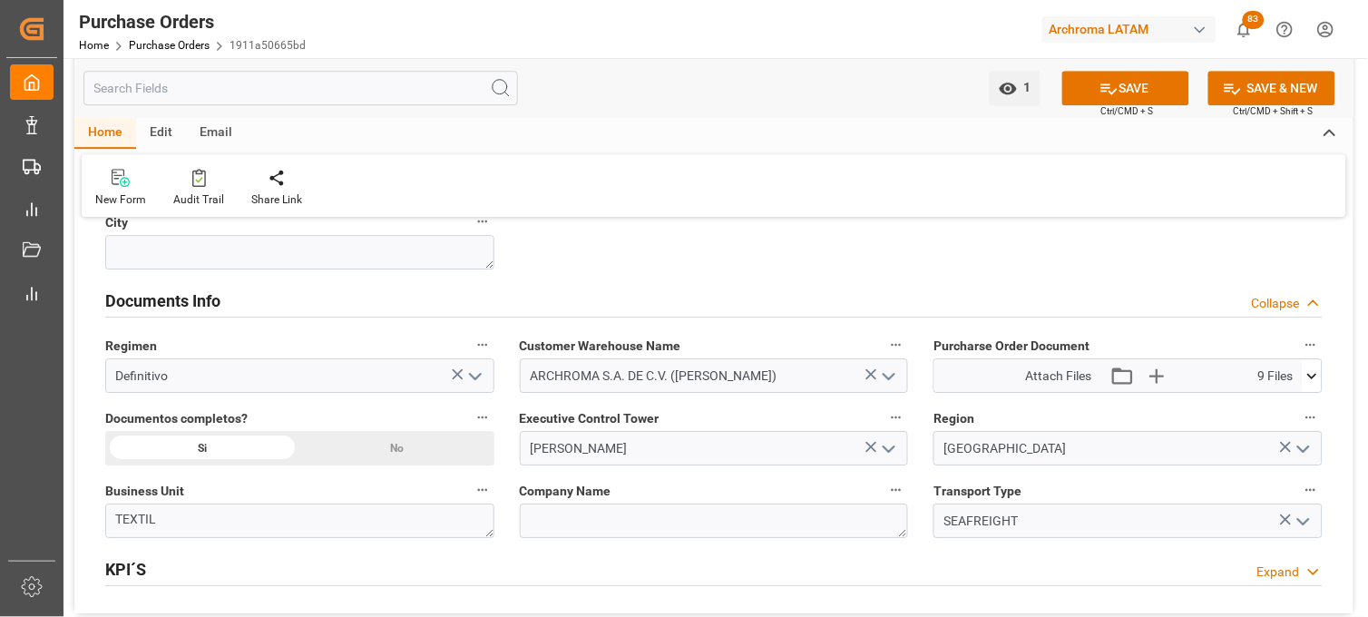
click at [1315, 383] on icon at bounding box center [1312, 375] width 19 height 19
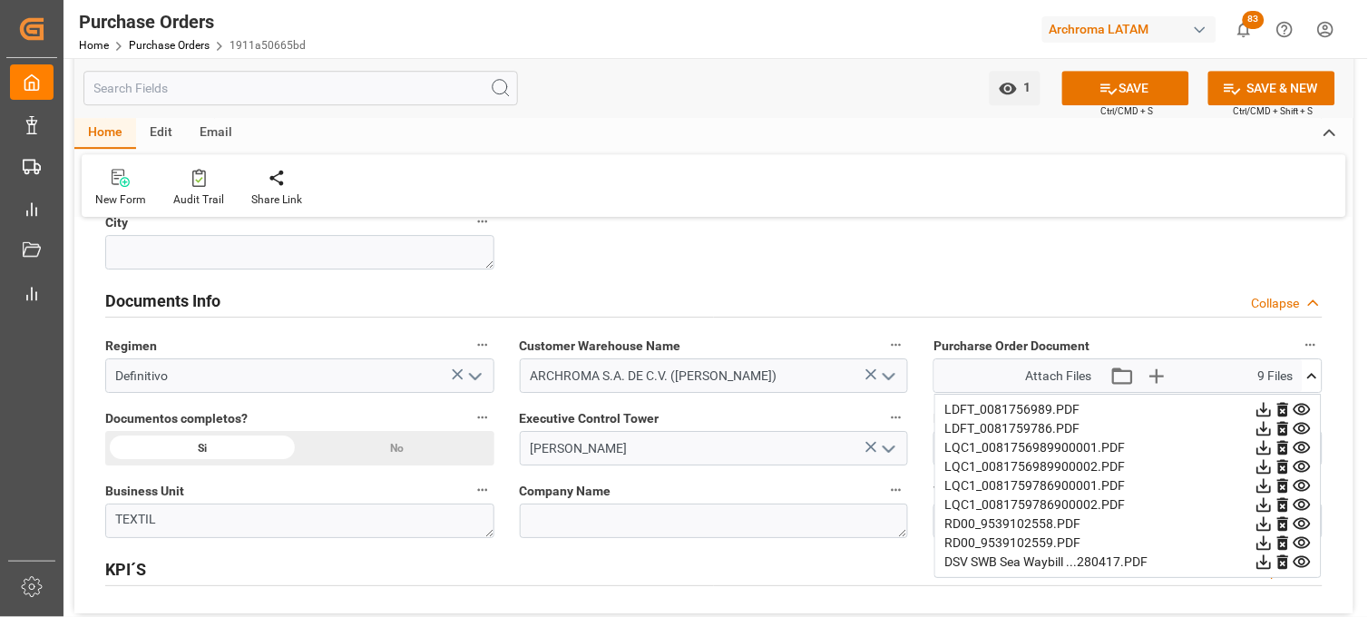
click at [1302, 559] on icon at bounding box center [1302, 562] width 17 height 12
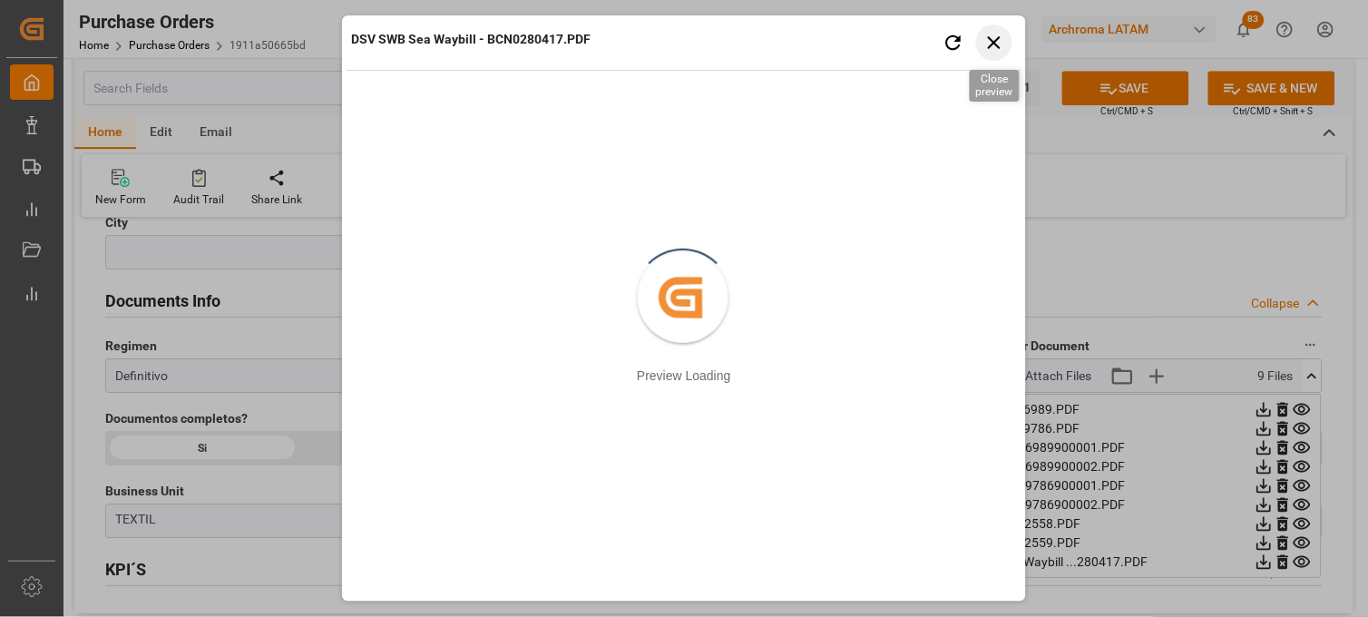
click at [987, 41] on icon "button" at bounding box center [994, 42] width 23 height 23
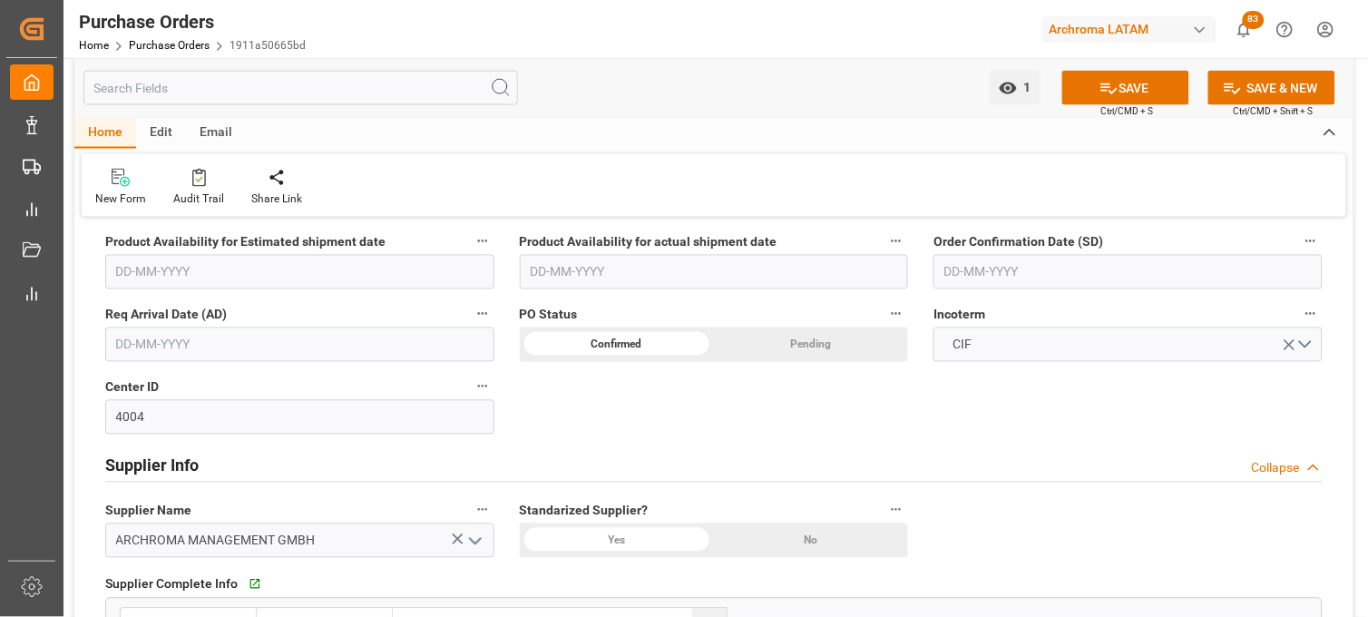
scroll to position [604, 0]
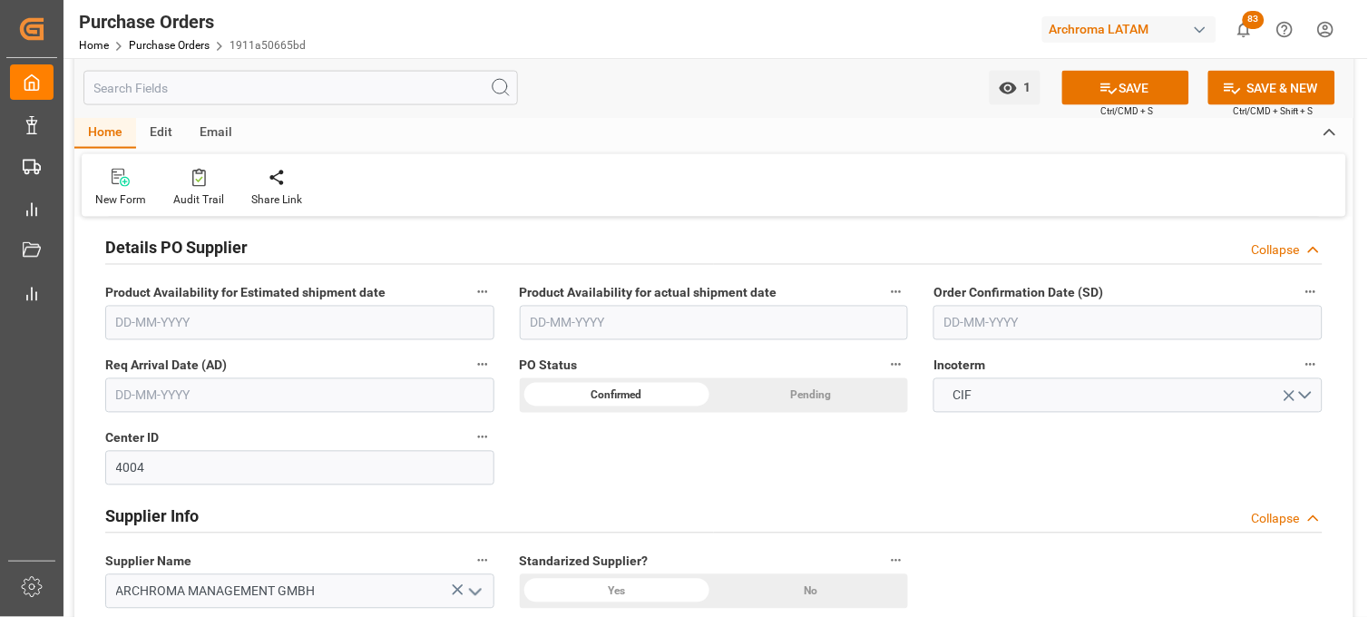
click at [139, 392] on input "text" at bounding box center [299, 395] width 389 height 34
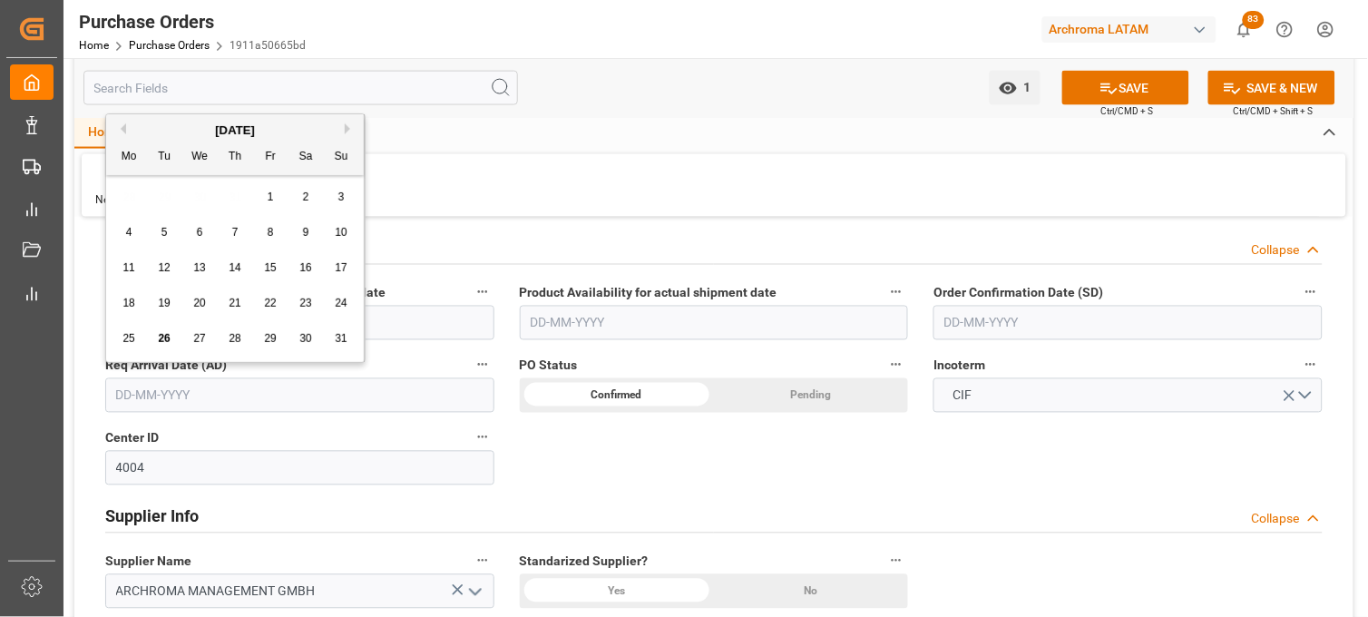
drag, startPoint x: 129, startPoint y: 188, endPoint x: 140, endPoint y: 188, distance: 10.9
click at [129, 188] on div "28 29 30 31 1 2 3" at bounding box center [236, 197] width 248 height 35
click at [347, 128] on button "Next Month" at bounding box center [350, 128] width 11 height 11
click at [225, 239] on div "11" at bounding box center [235, 233] width 23 height 22
type input "[DATE]"
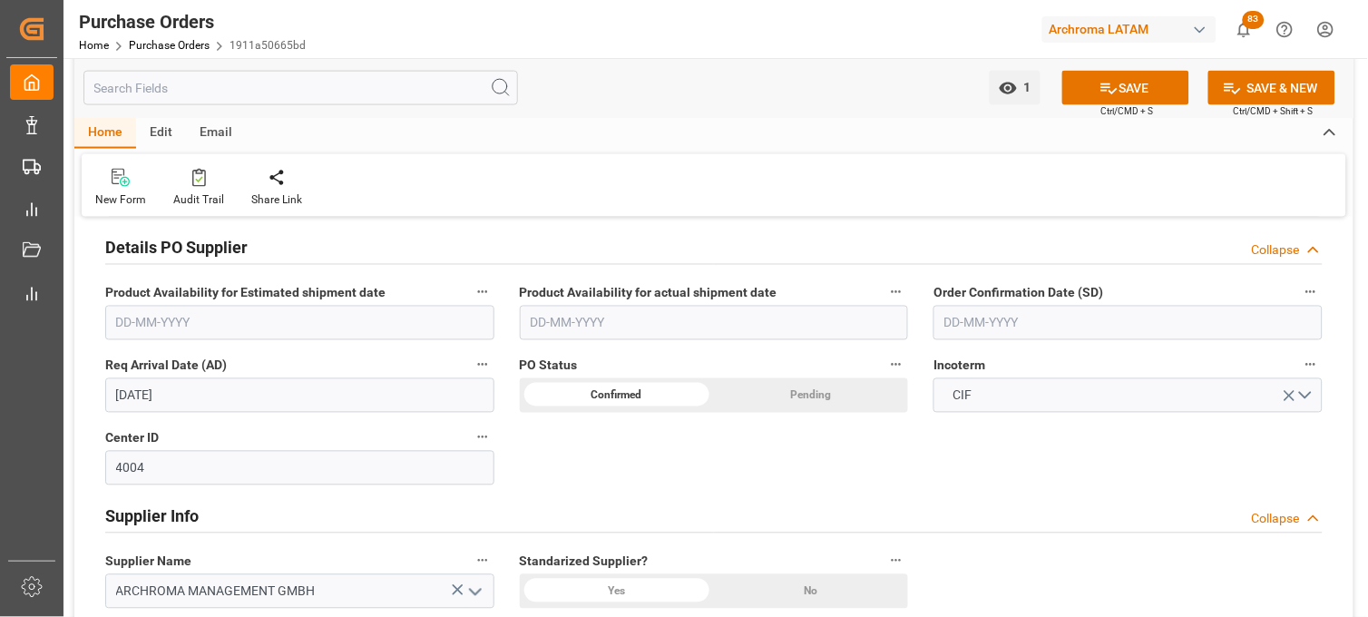
click at [967, 334] on input "text" at bounding box center [1127, 323] width 389 height 34
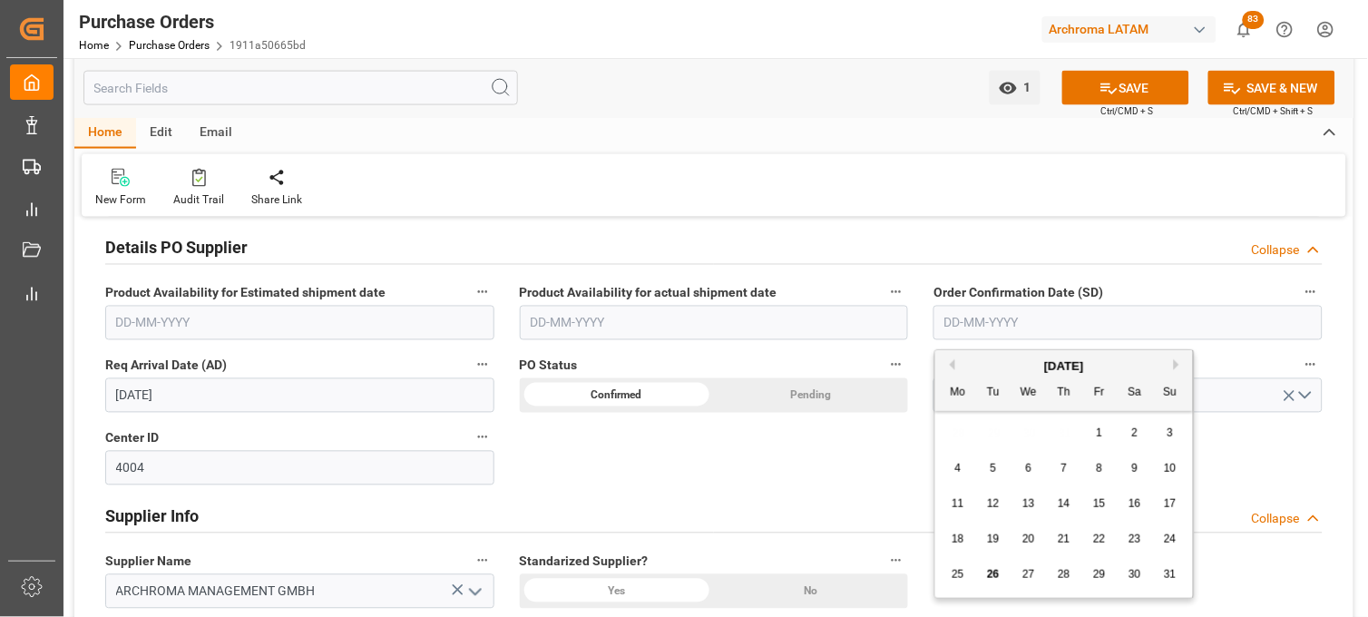
click at [956, 438] on div "28 29 30 31 1 2 3" at bounding box center [1065, 432] width 248 height 35
click at [1126, 540] on div "23" at bounding box center [1135, 540] width 23 height 22
type input "[DATE]"
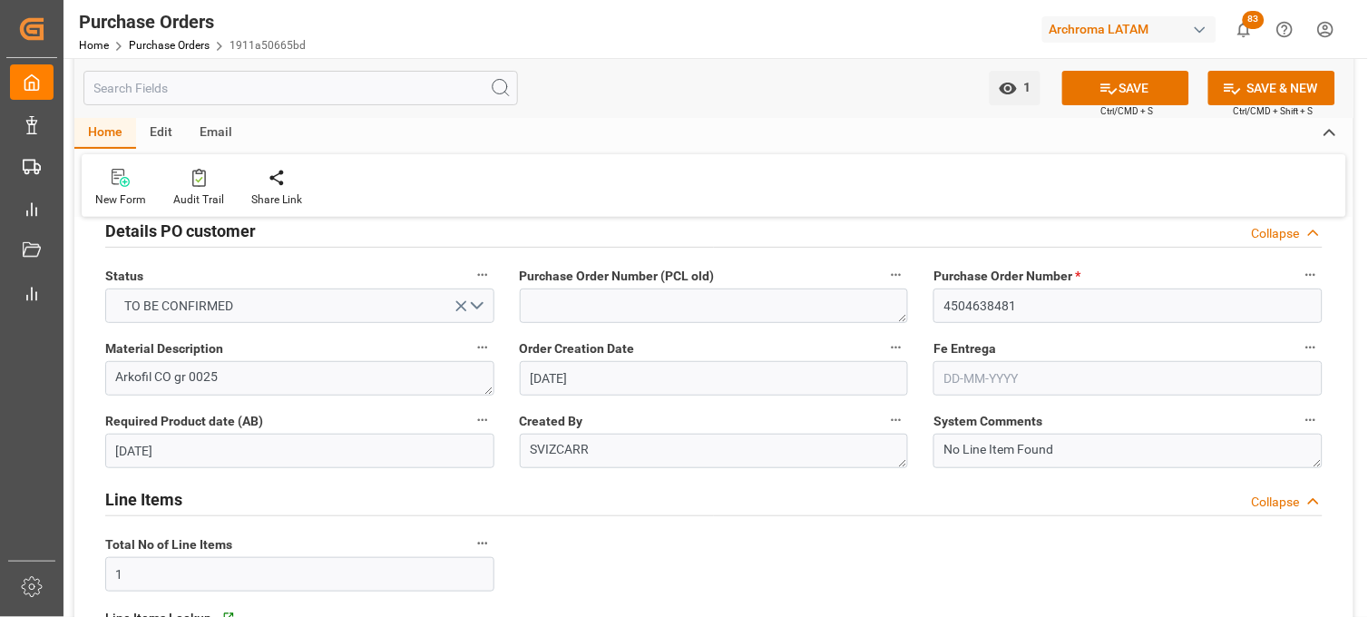
scroll to position [0, 0]
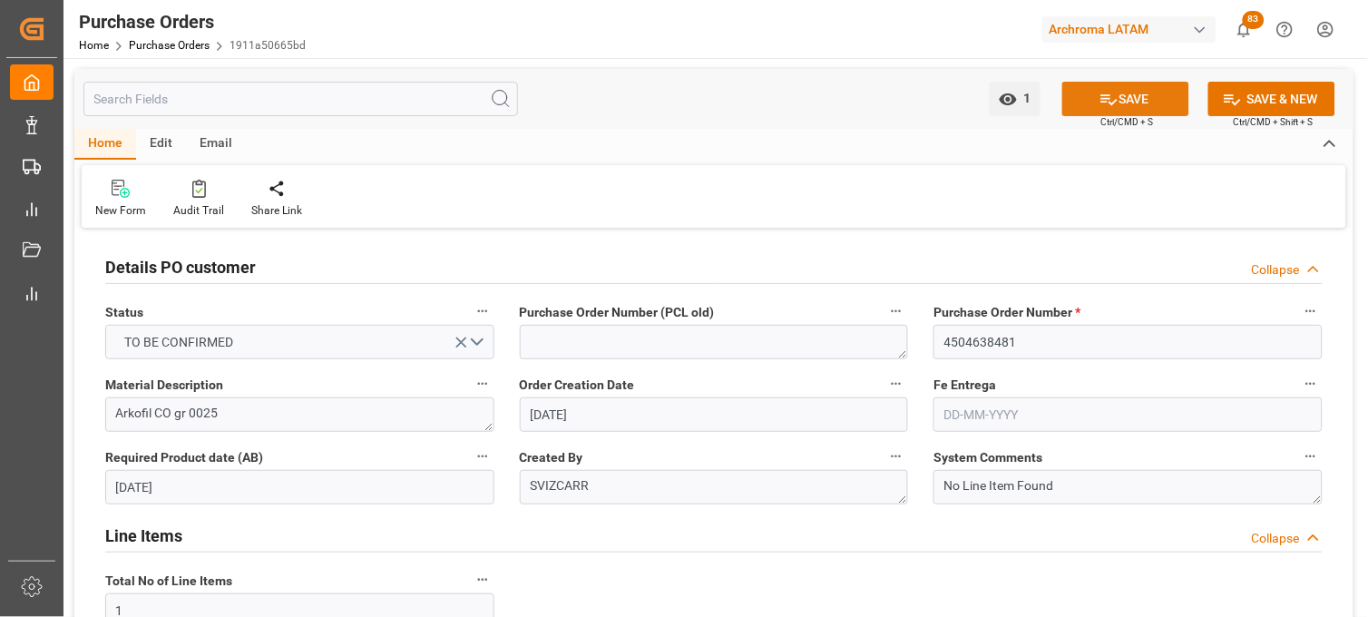
click at [1109, 95] on icon at bounding box center [1108, 99] width 19 height 19
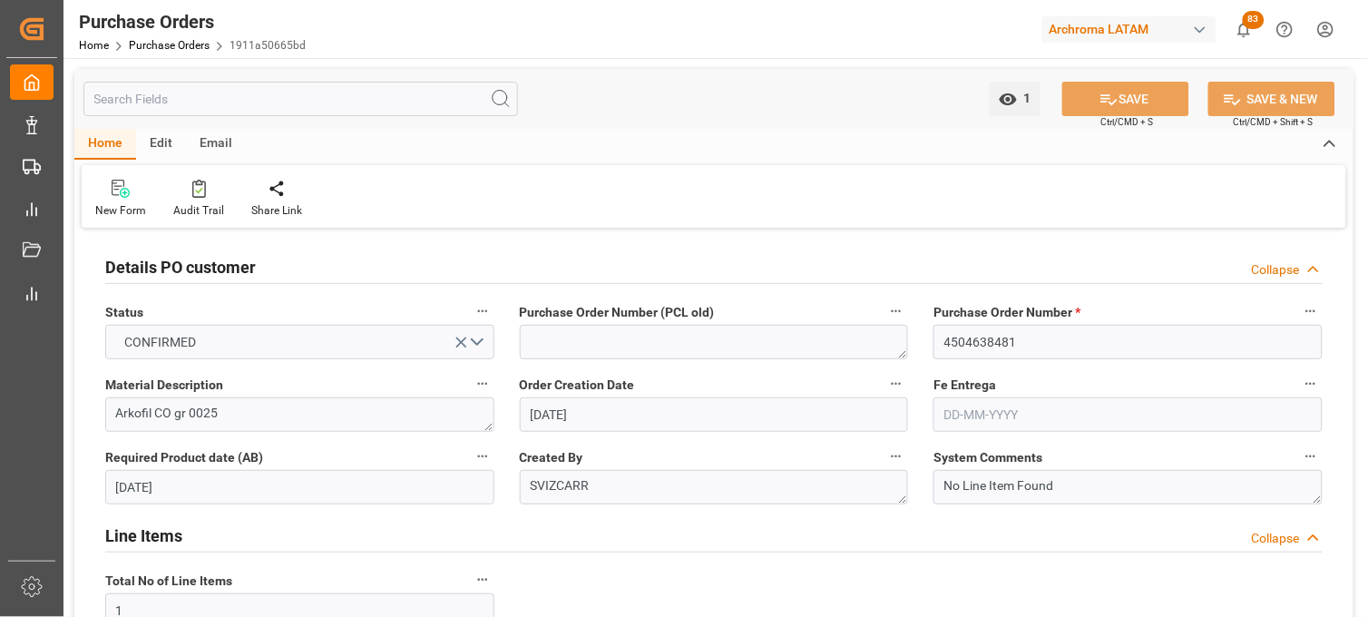
click at [965, 419] on input "text" at bounding box center [1127, 414] width 389 height 34
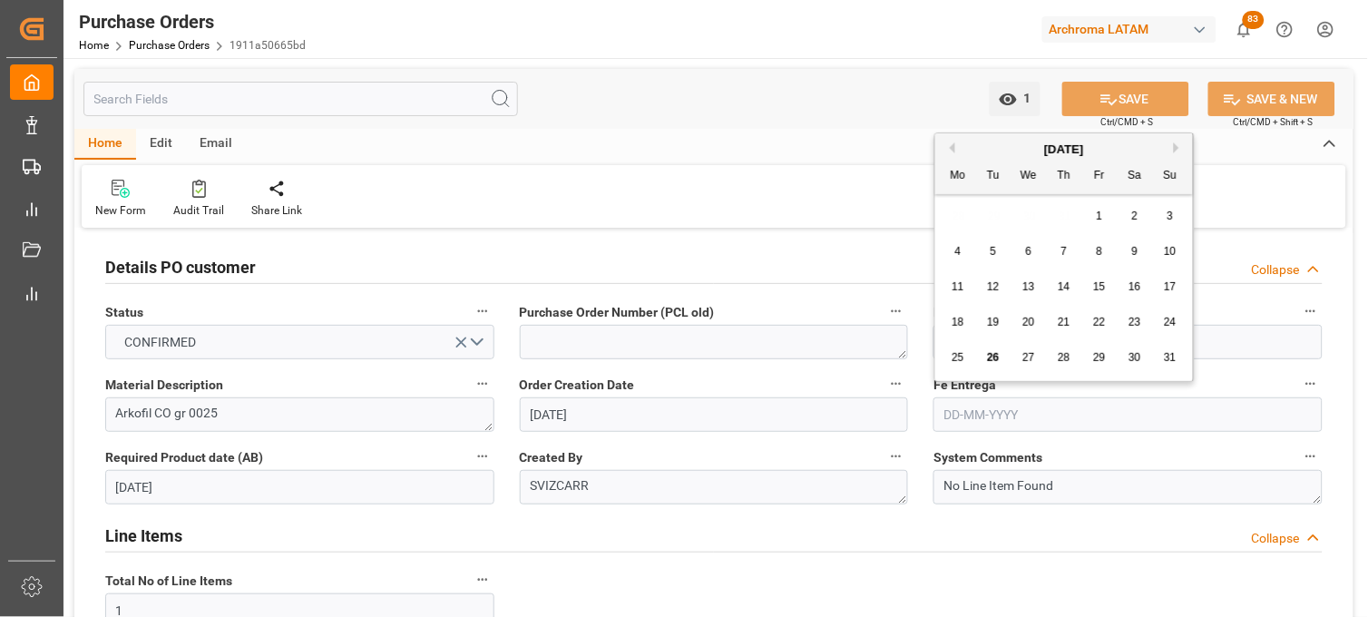
click at [1177, 142] on button "Next Month" at bounding box center [1179, 147] width 11 height 11
click at [991, 318] on span "23" at bounding box center [993, 322] width 12 height 13
type input "23-09-2025"
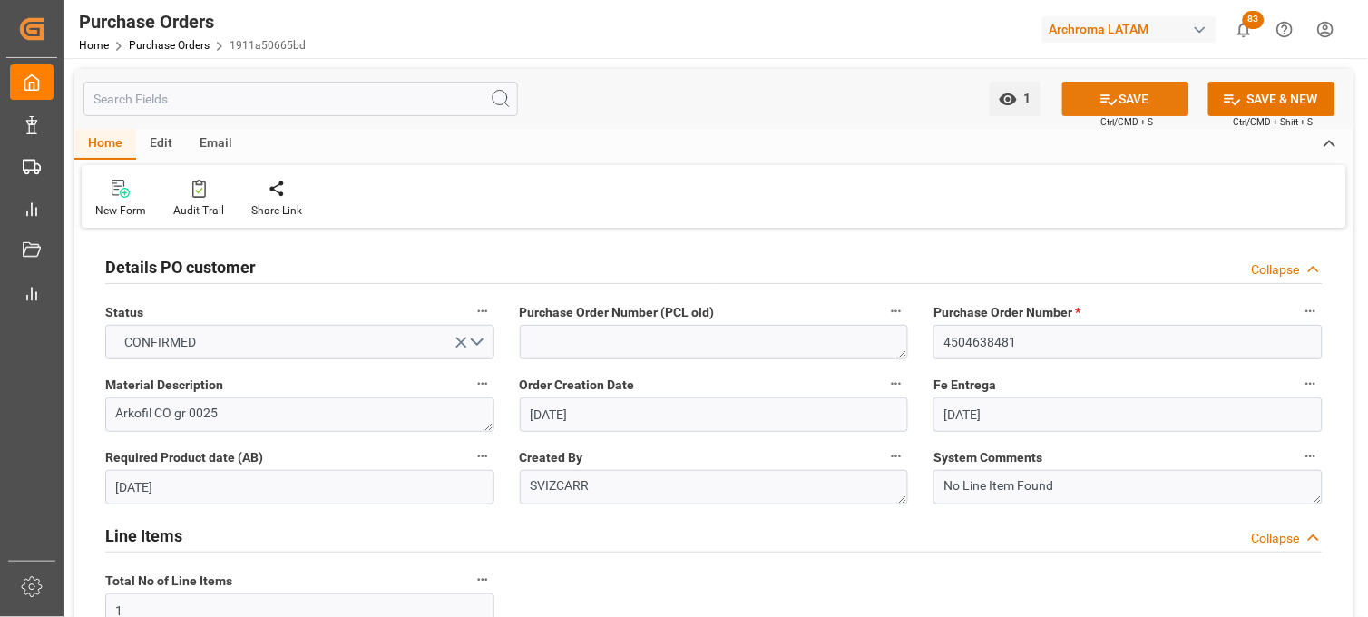
click at [1105, 96] on icon at bounding box center [1108, 99] width 19 height 19
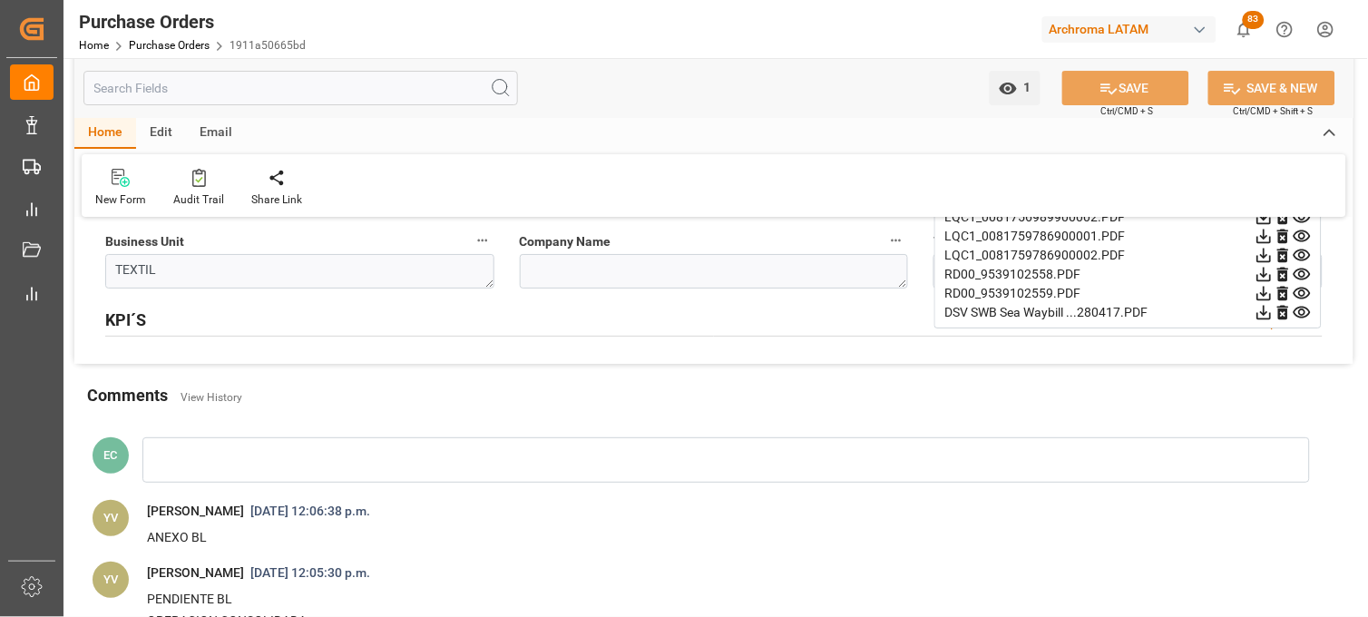
scroll to position [1310, 0]
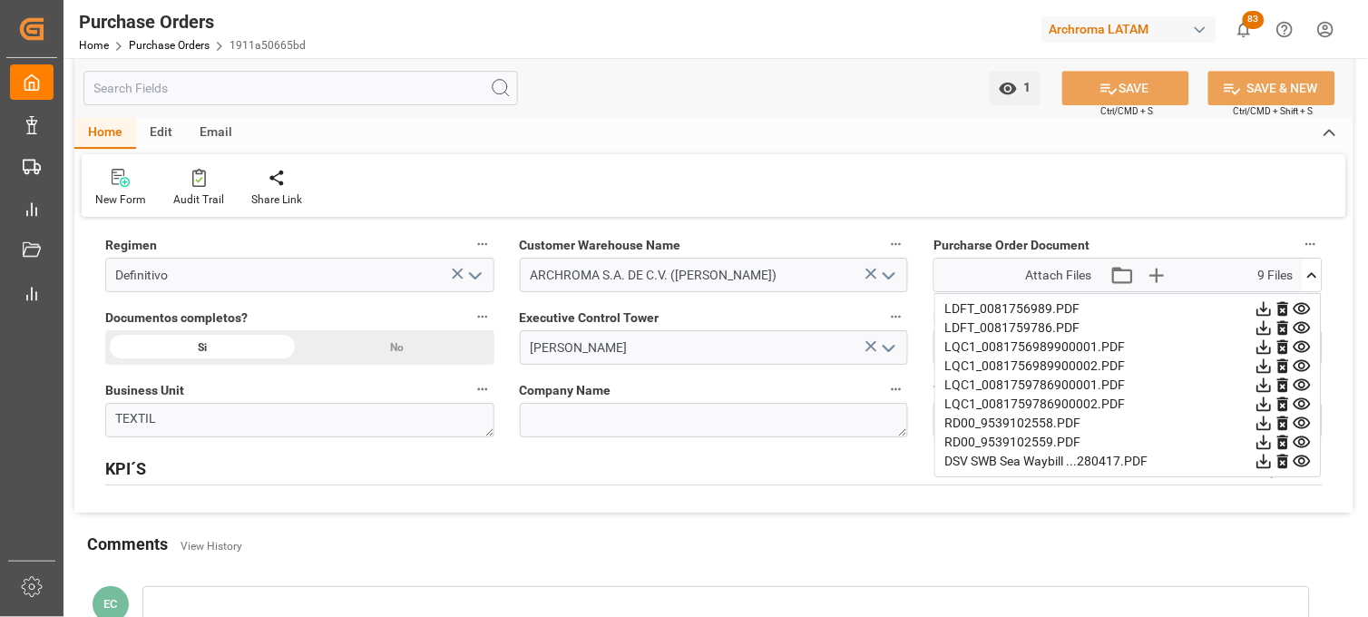
click at [1302, 424] on icon at bounding box center [1302, 423] width 19 height 19
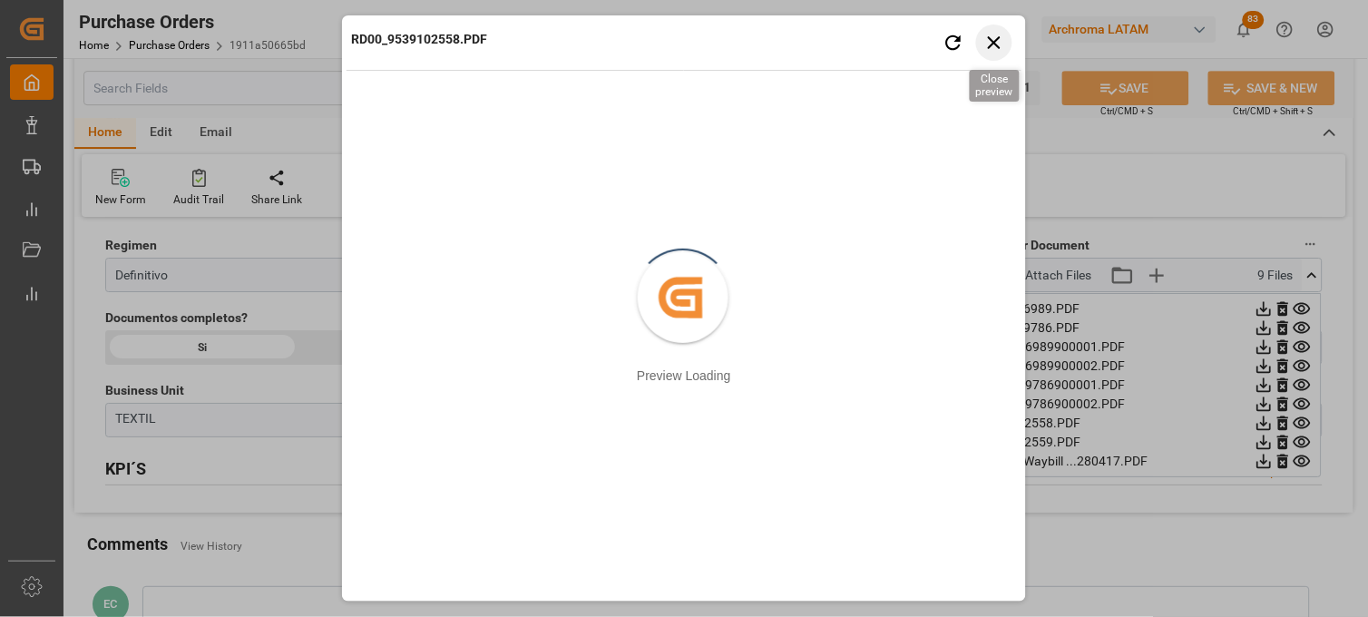
click at [998, 40] on icon "button" at bounding box center [994, 42] width 13 height 13
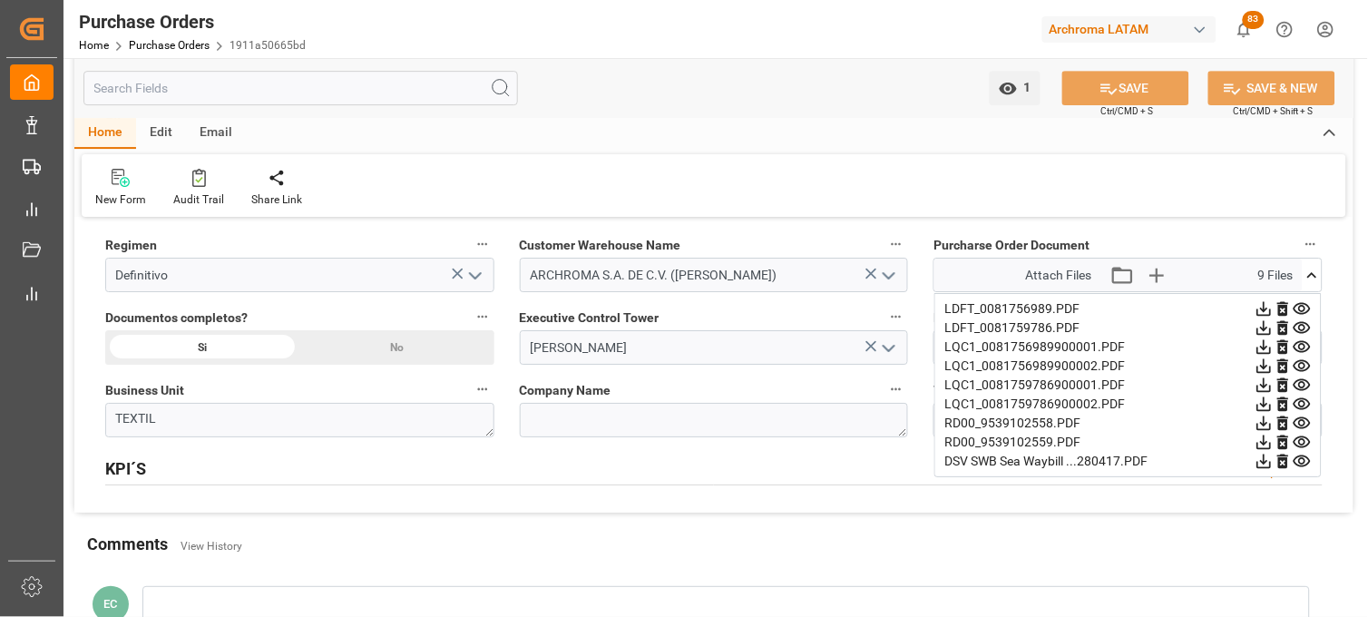
click at [1303, 442] on icon at bounding box center [1302, 442] width 19 height 19
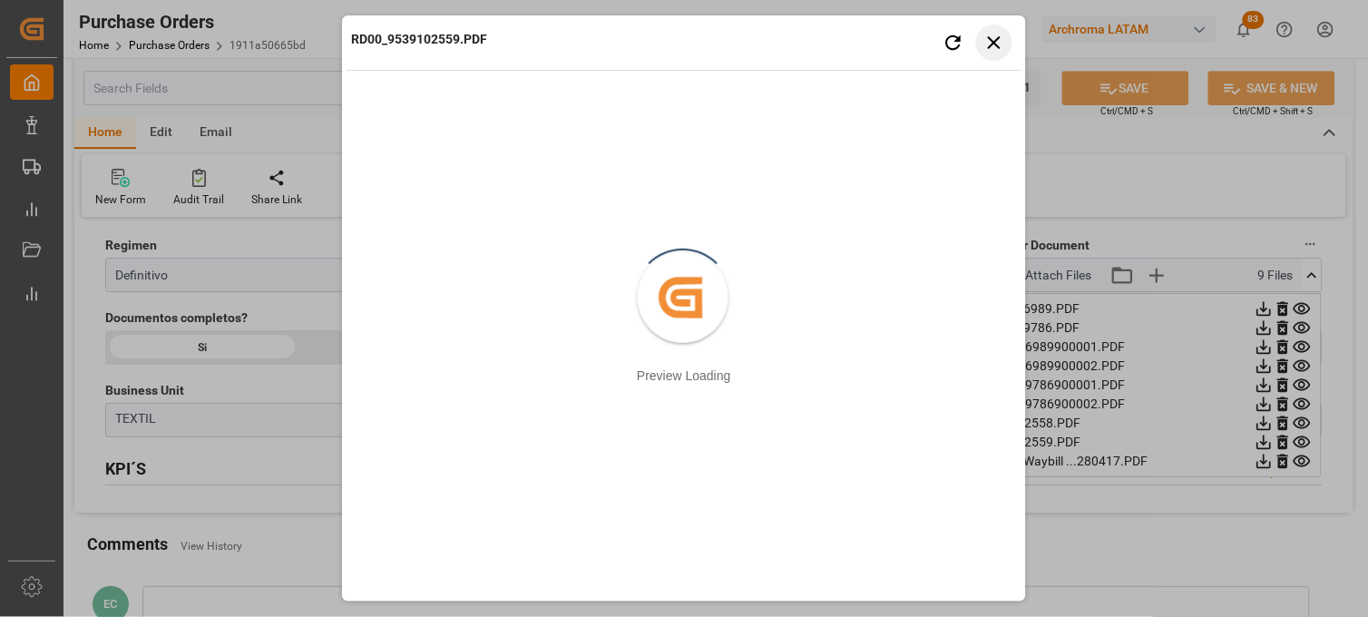
click at [981, 48] on button "Close preview" at bounding box center [994, 42] width 36 height 36
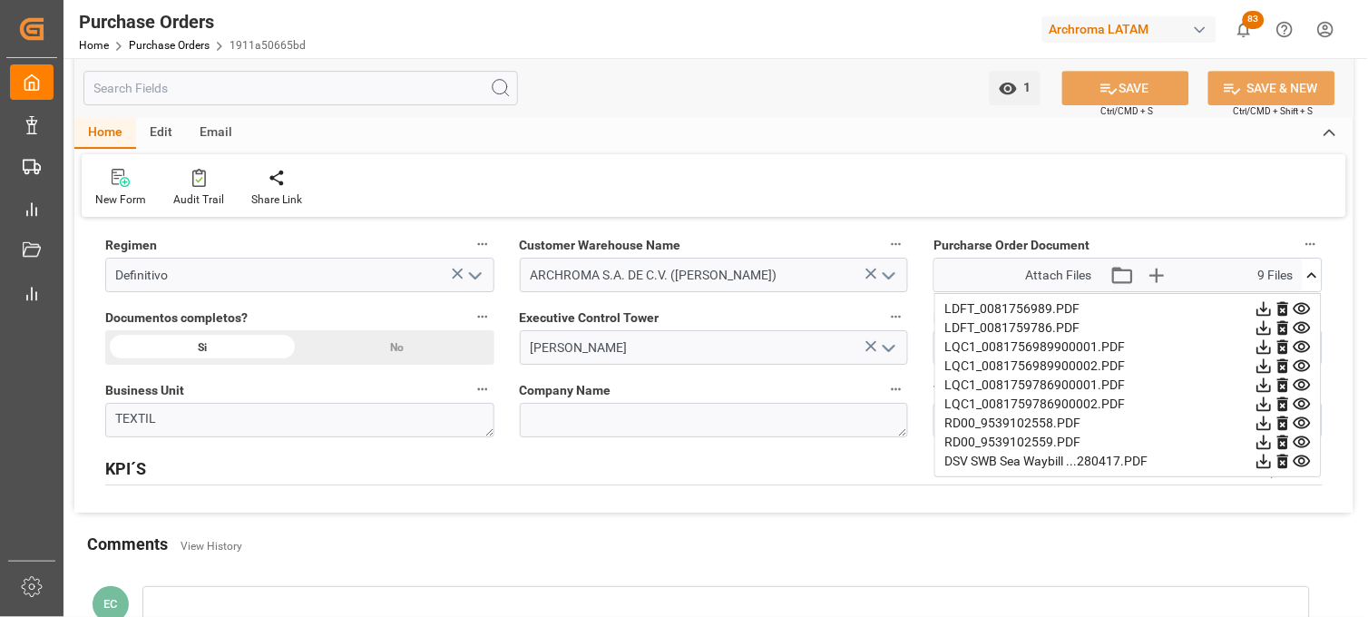
scroll to position [1612, 0]
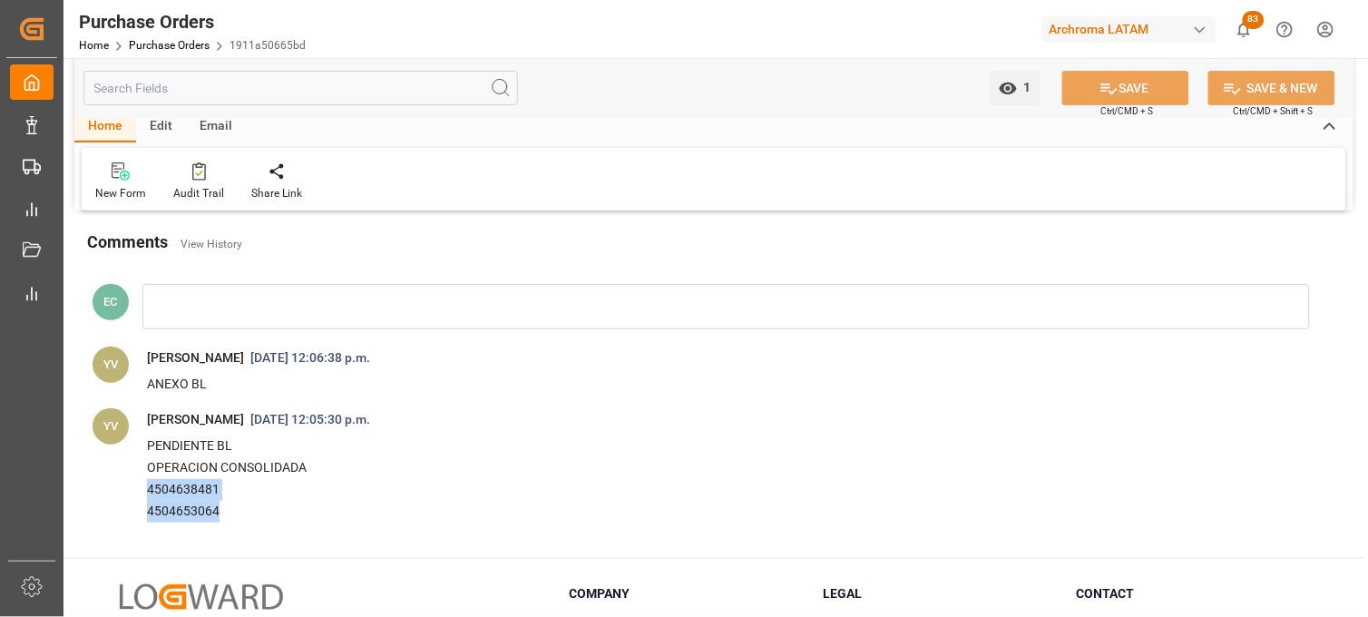
drag, startPoint x: 196, startPoint y: 511, endPoint x: 138, endPoint y: 491, distance: 61.4
click at [138, 491] on span "PENDIENTE BL OPERACION CONSOLIDADA 4504638481 4504653064" at bounding box center [725, 479] width 1184 height 96
copy div "4504638481 4504653064"
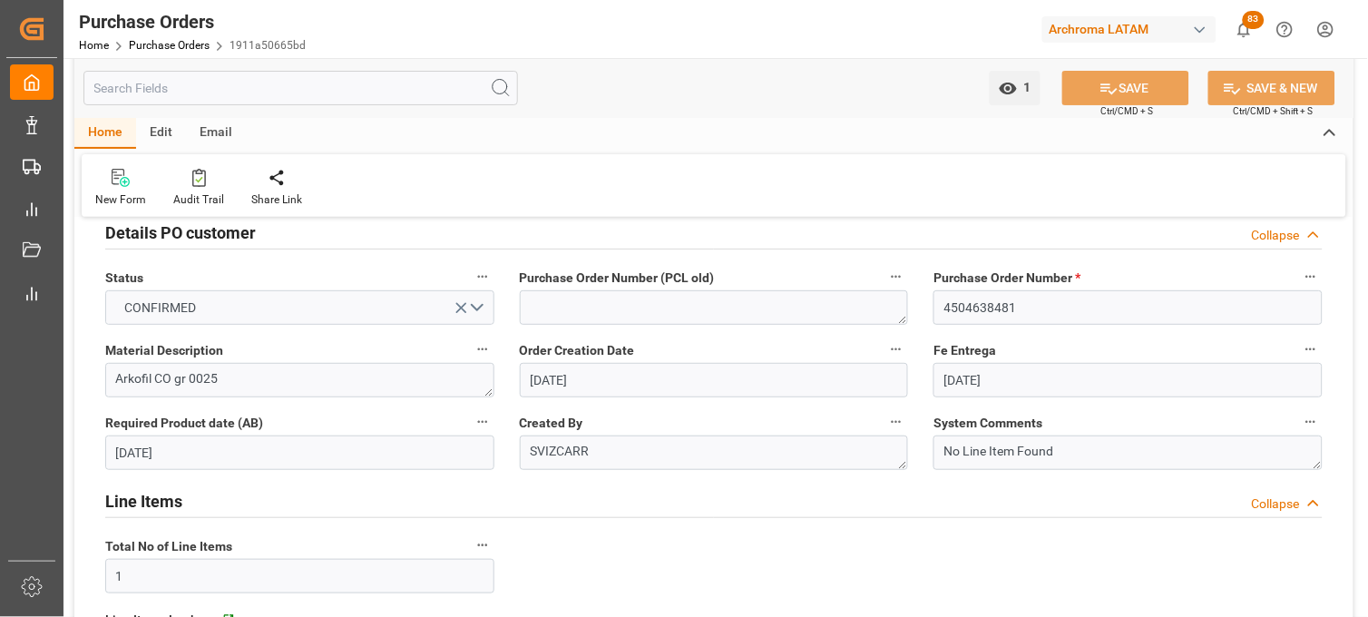
scroll to position [0, 0]
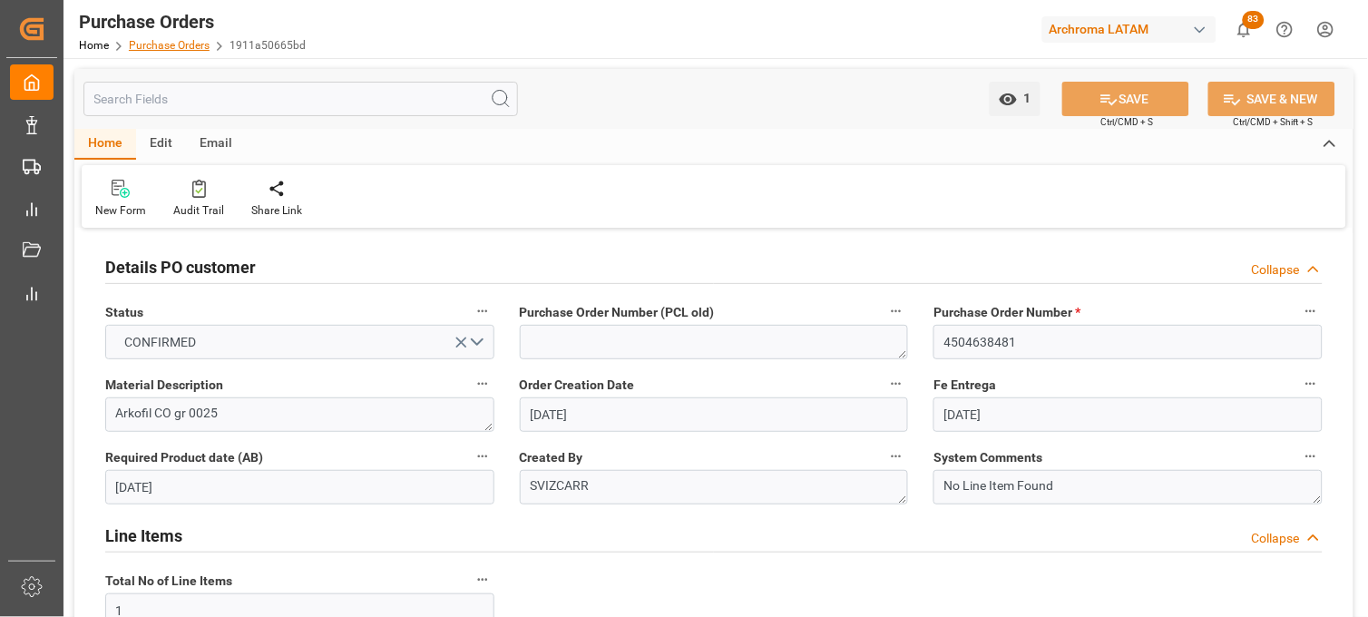
click at [171, 48] on link "Purchase Orders" at bounding box center [169, 45] width 81 height 13
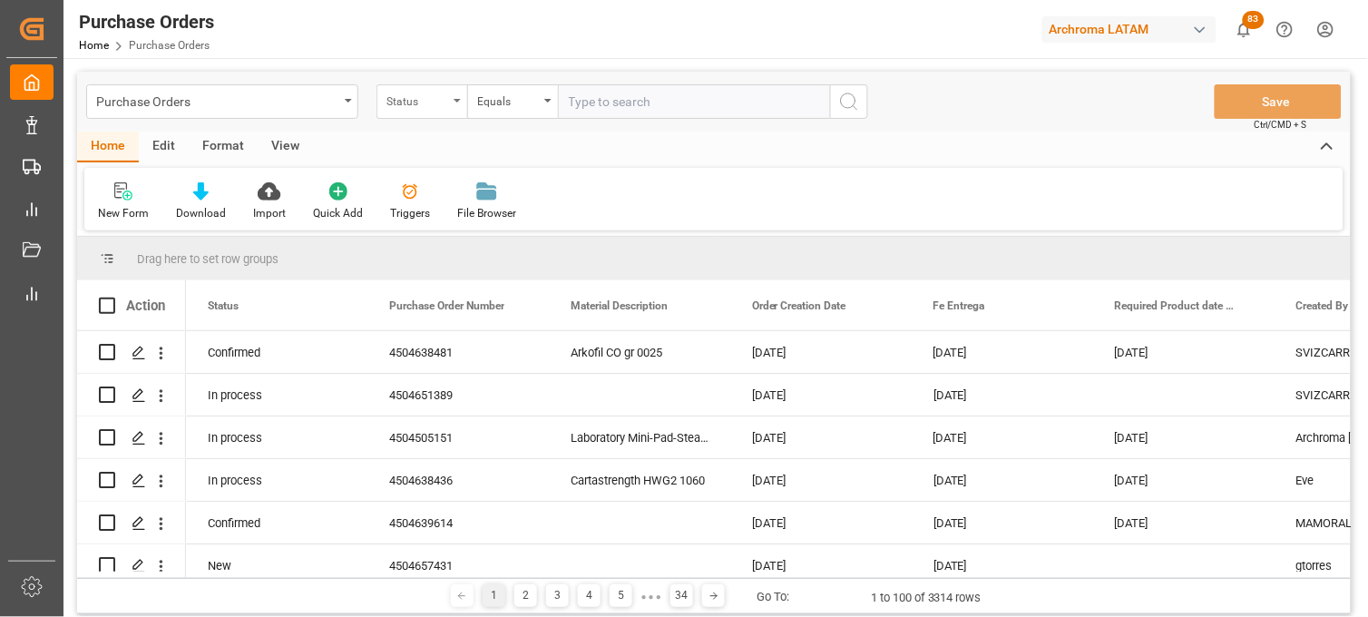
click at [413, 112] on div "Status" at bounding box center [421, 101] width 91 height 34
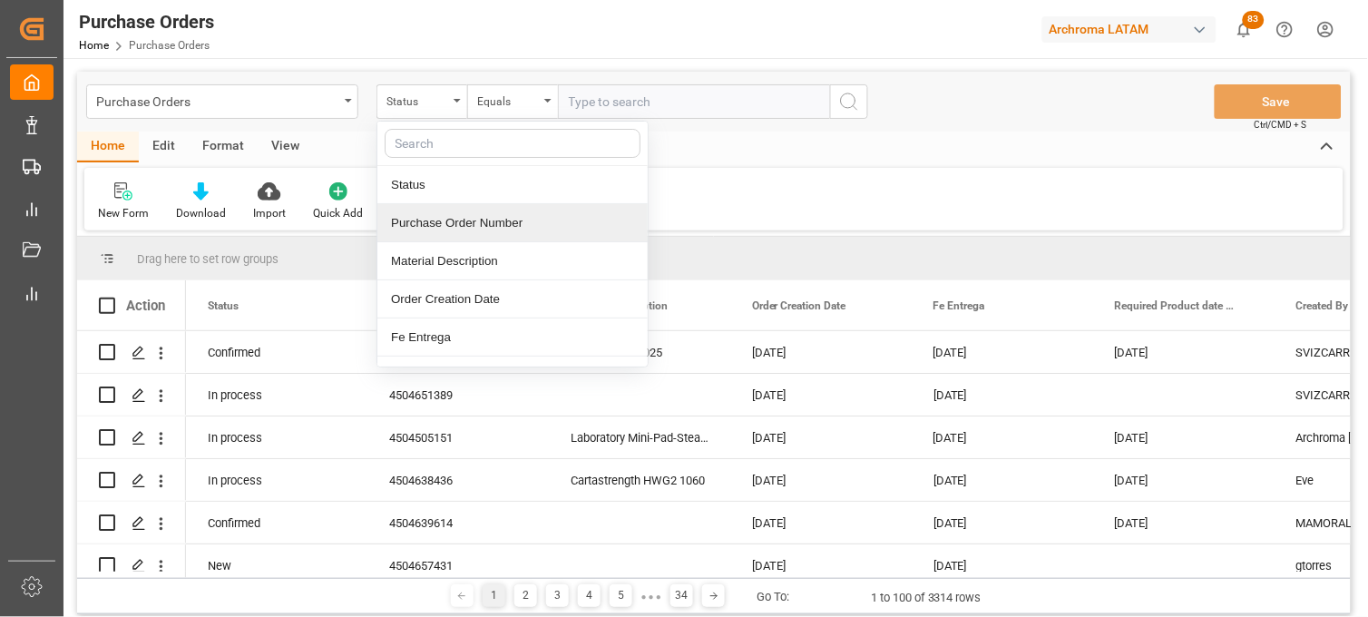
click at [439, 236] on div "Purchase Order Number" at bounding box center [512, 223] width 270 height 38
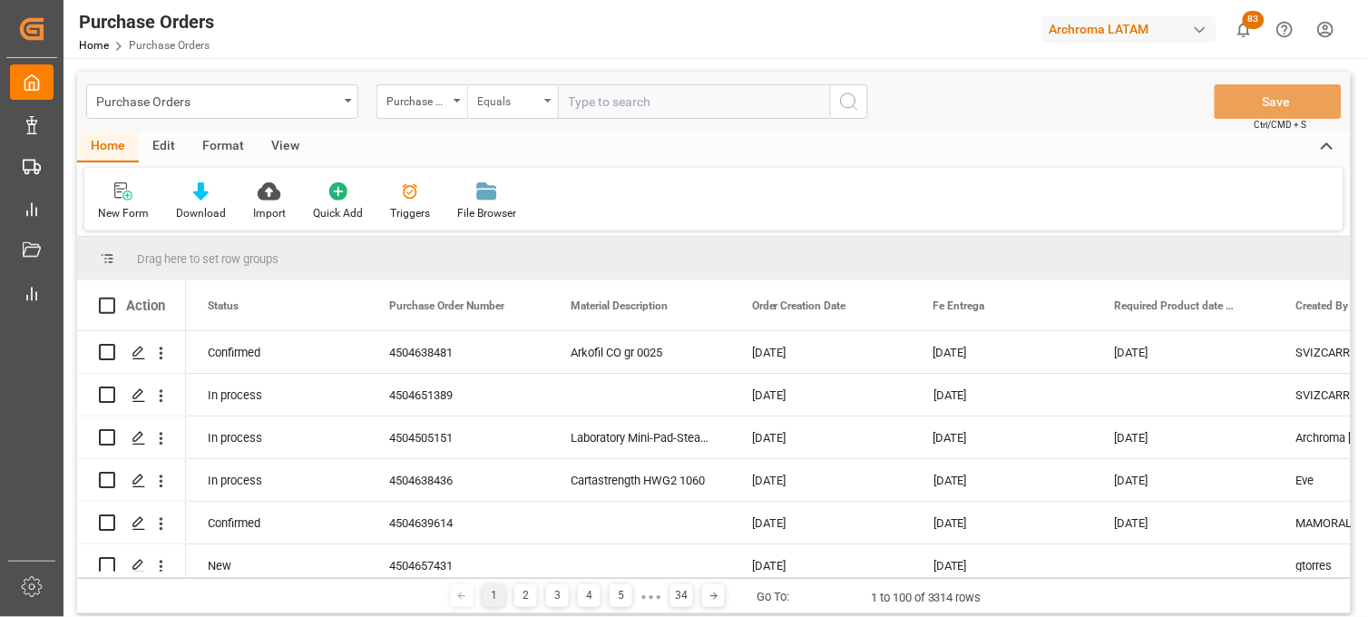
click at [520, 105] on div "Equals" at bounding box center [508, 99] width 62 height 21
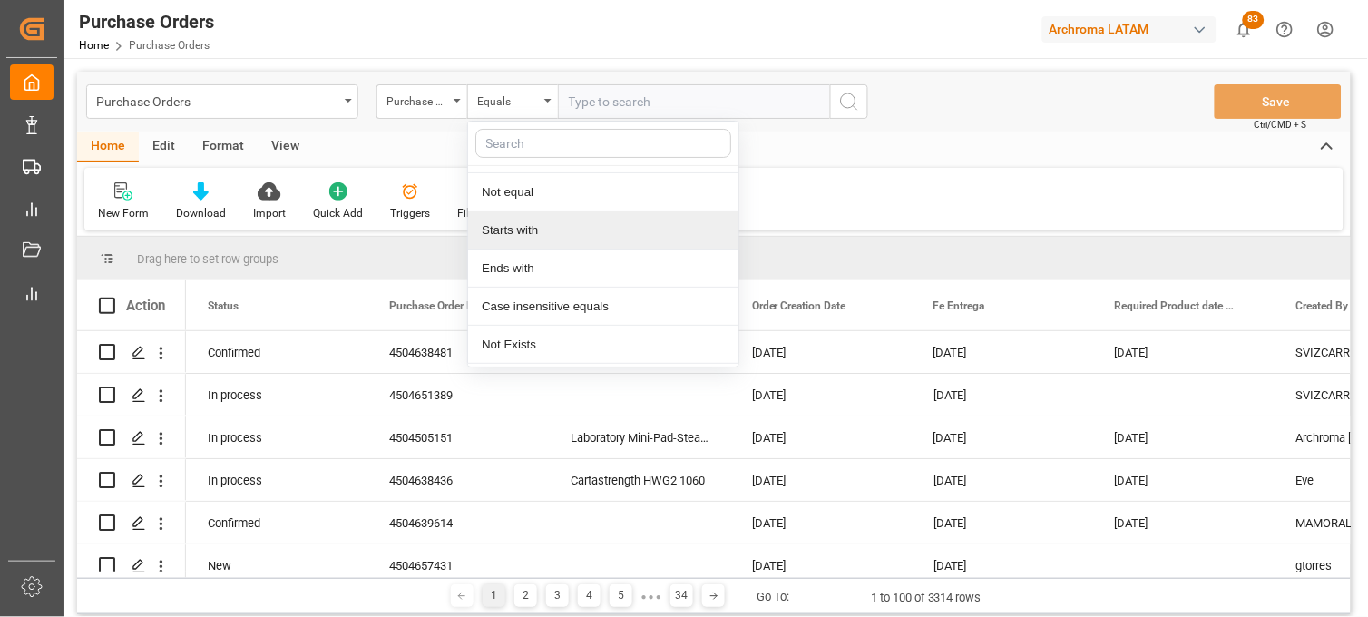
scroll to position [104, 0]
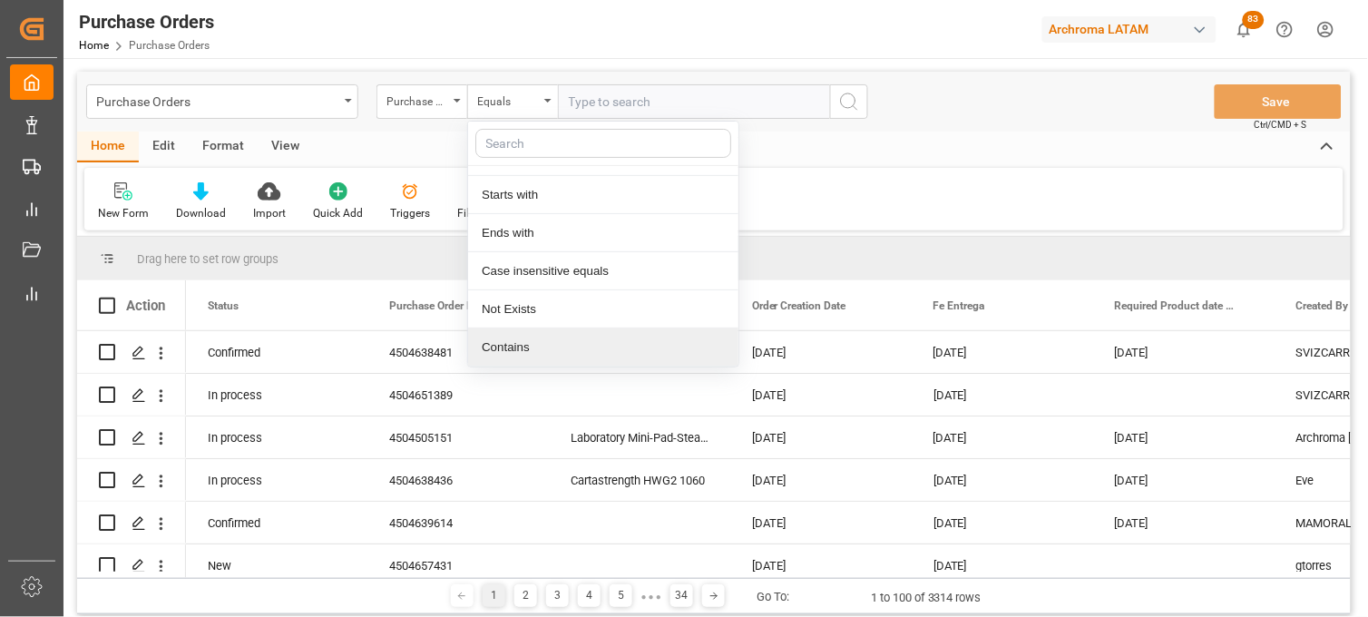
click at [544, 337] on div "Contains" at bounding box center [603, 347] width 270 height 38
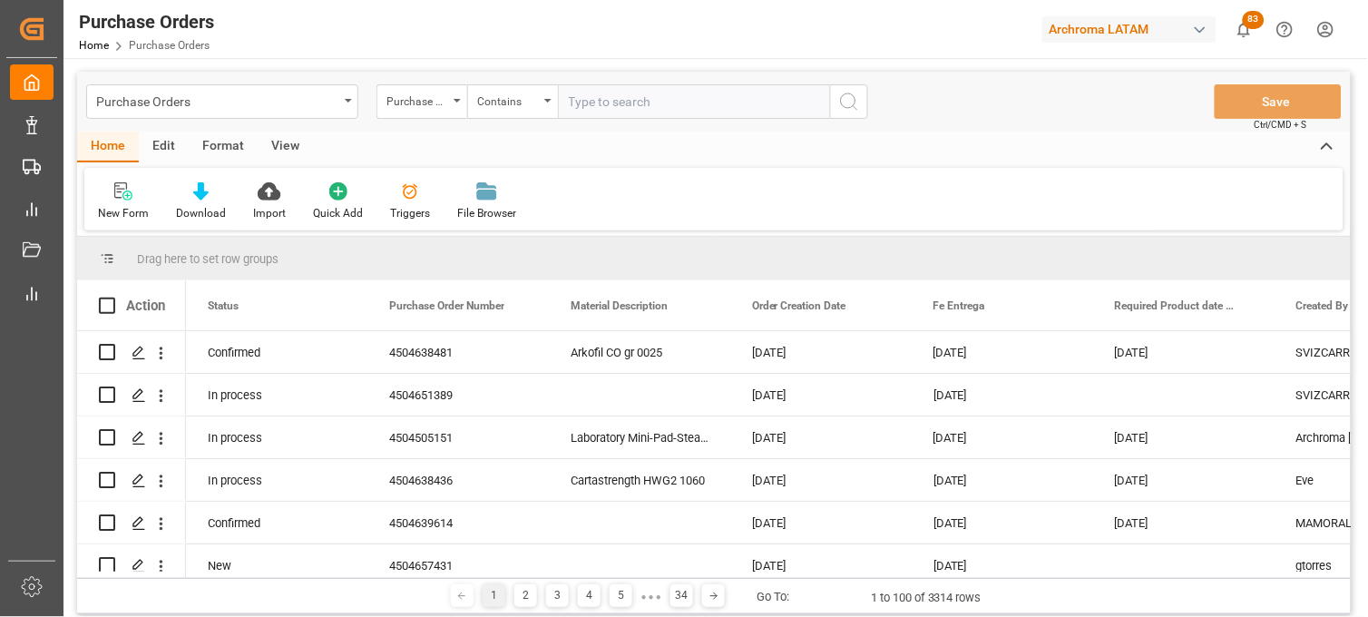
click at [593, 104] on input "text" at bounding box center [694, 101] width 272 height 34
paste input "4504638481 4504653064"
click at [646, 97] on input "4504638481 4504653064" at bounding box center [694, 101] width 272 height 34
type input "4504638481,4504653064"
click at [851, 100] on icon "search button" at bounding box center [849, 102] width 22 height 22
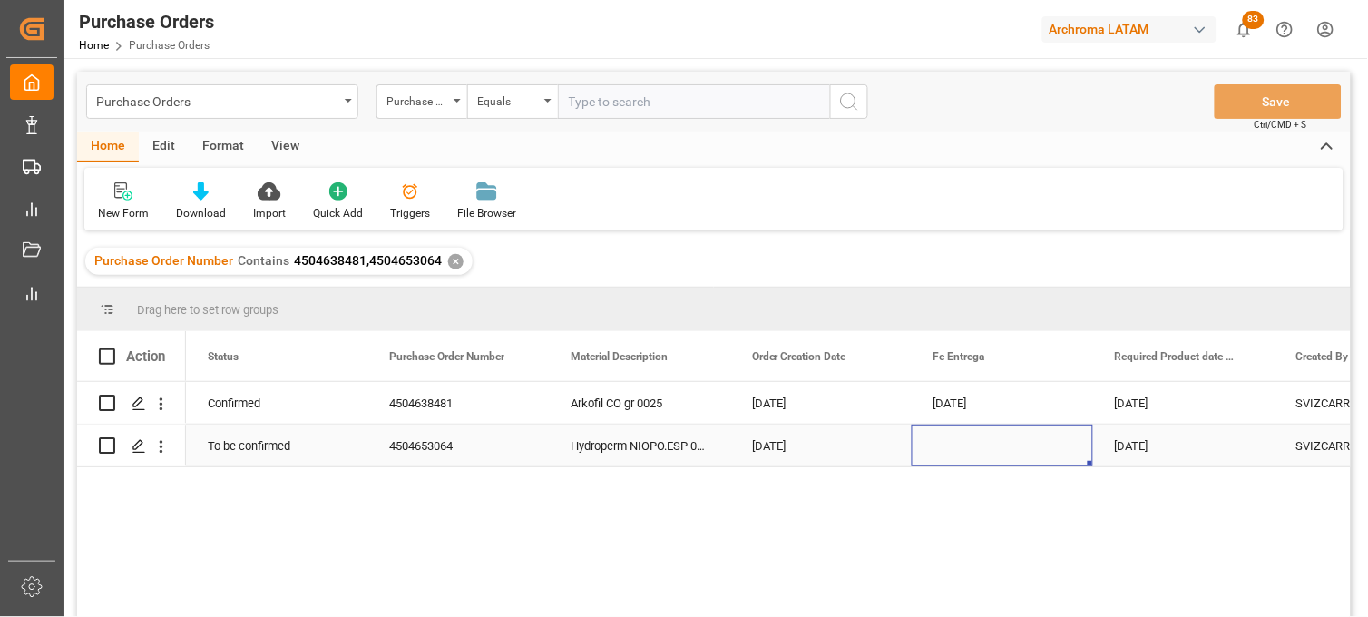
click at [965, 443] on div "Press SPACE to select this row." at bounding box center [1002, 446] width 181 height 42
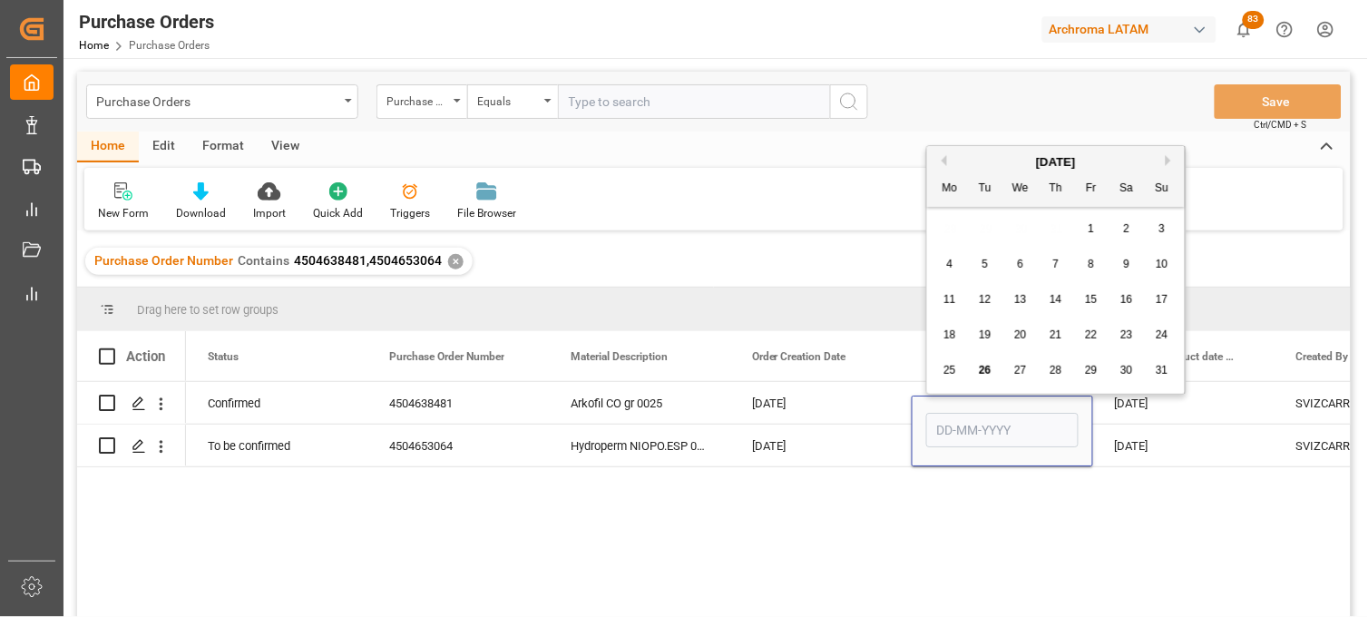
click at [1170, 161] on button "Next Month" at bounding box center [1171, 160] width 11 height 11
click at [987, 338] on span "23" at bounding box center [985, 334] width 12 height 13
type input "23-09-2025"
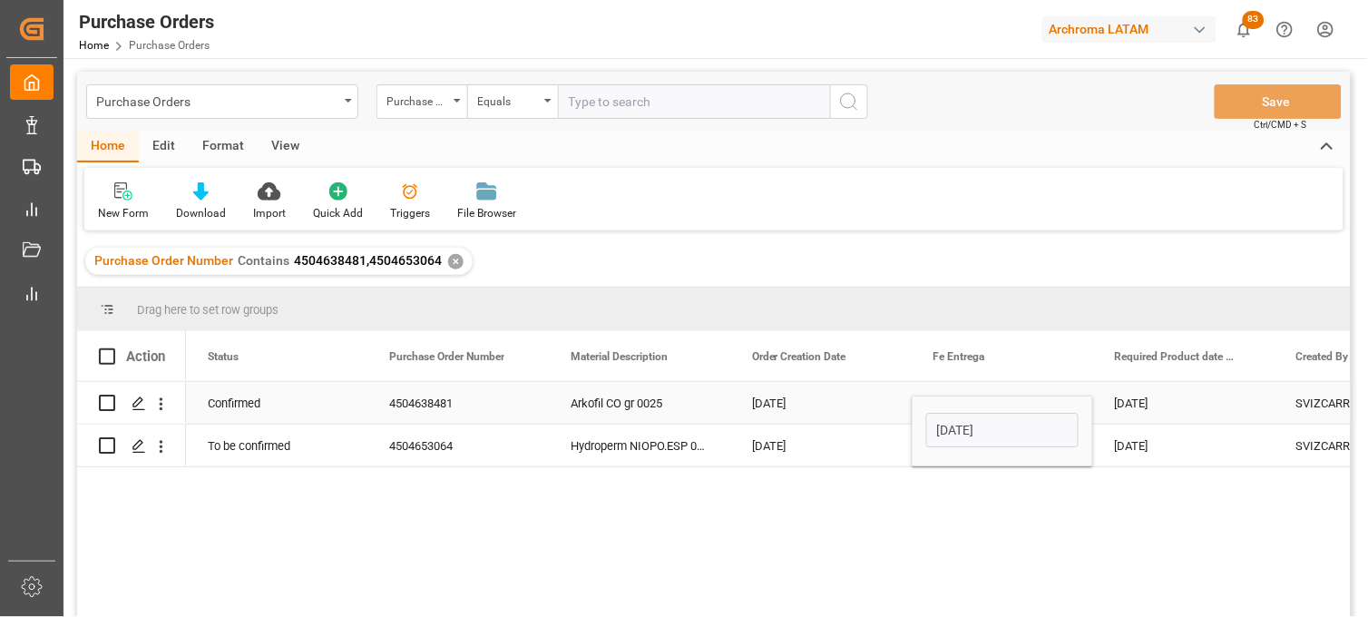
click at [1140, 405] on div "02-10-2025" at bounding box center [1183, 403] width 181 height 42
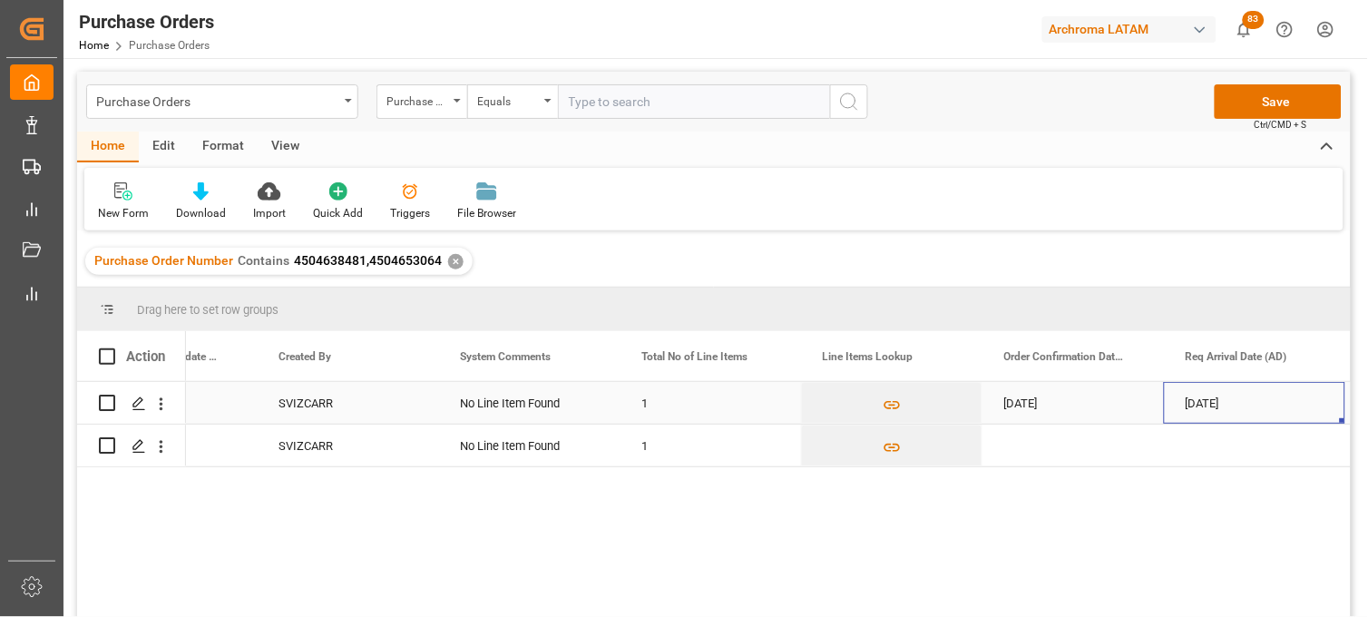
scroll to position [0, 1199]
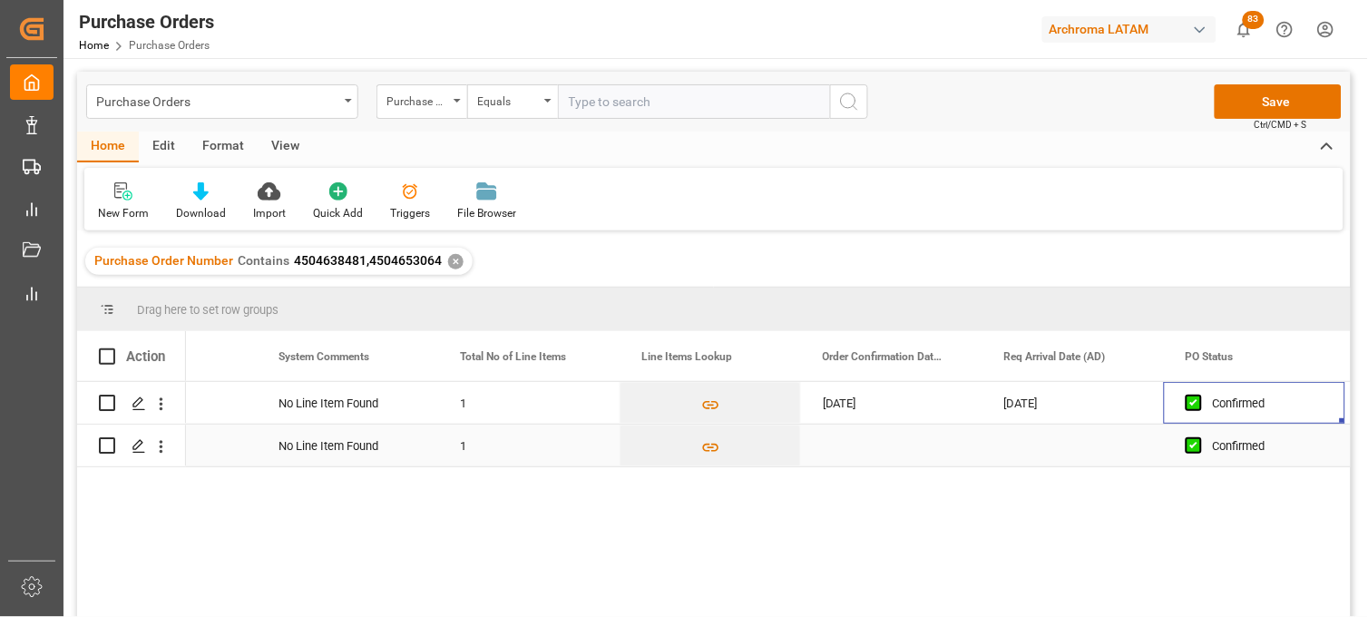
click at [851, 443] on div "Press SPACE to select this row." at bounding box center [891, 446] width 181 height 42
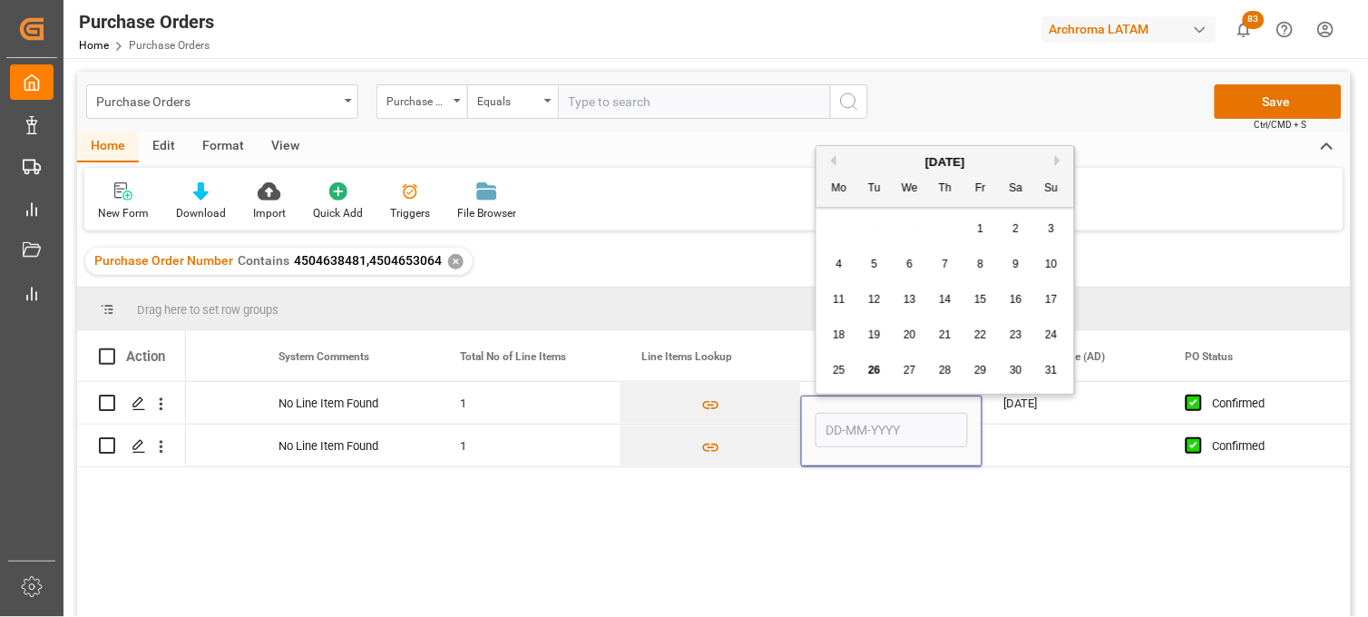
click at [1017, 337] on span "23" at bounding box center [1016, 334] width 12 height 13
type input "23-08-2025"
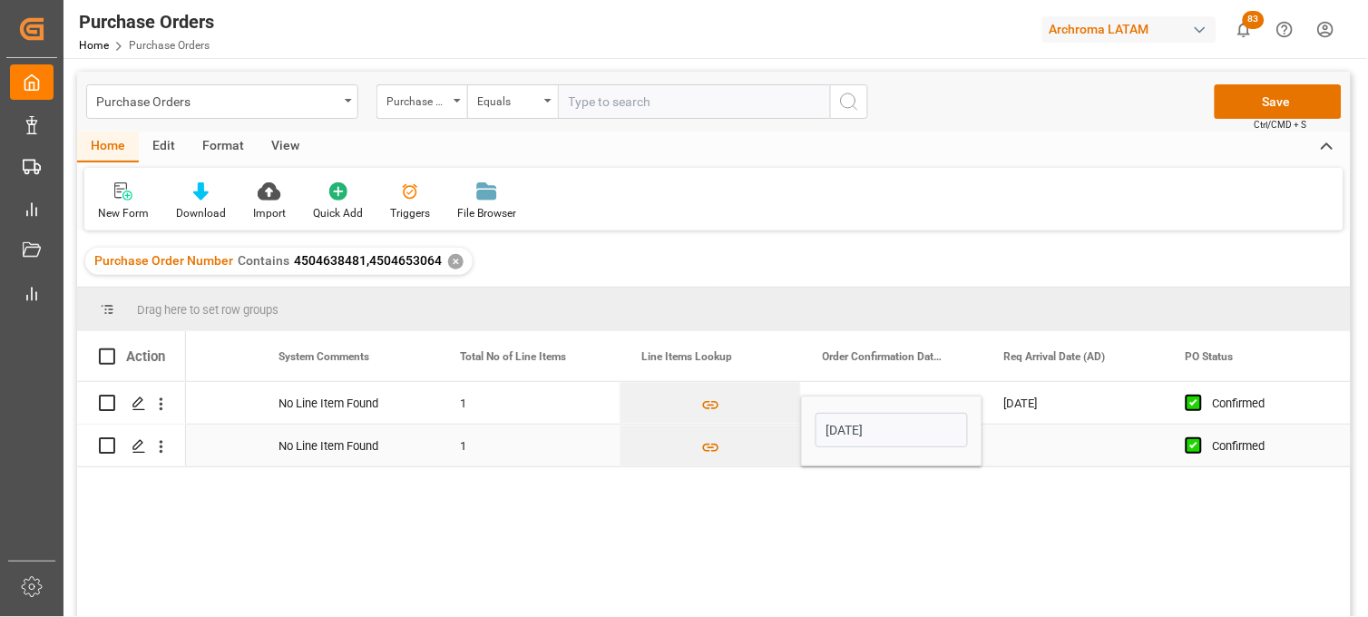
click at [1045, 445] on div "Press SPACE to select this row." at bounding box center [1072, 446] width 181 height 42
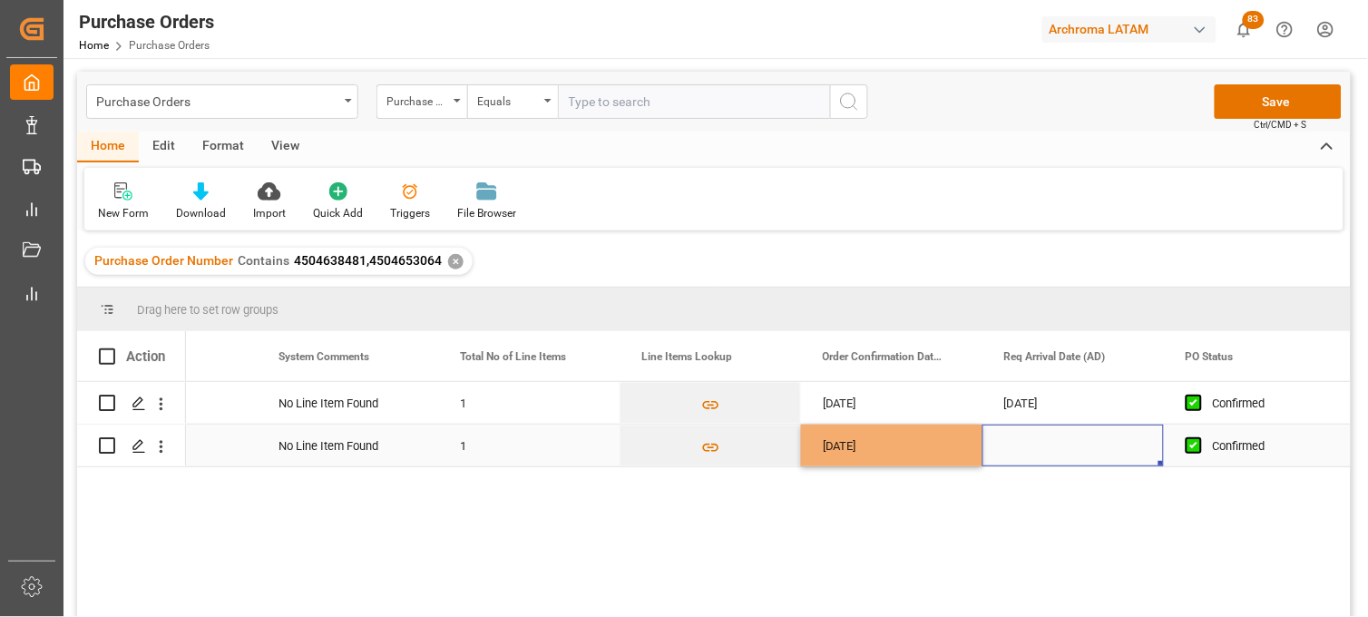
click at [1045, 445] on div "Press SPACE to select this row." at bounding box center [1072, 446] width 181 height 42
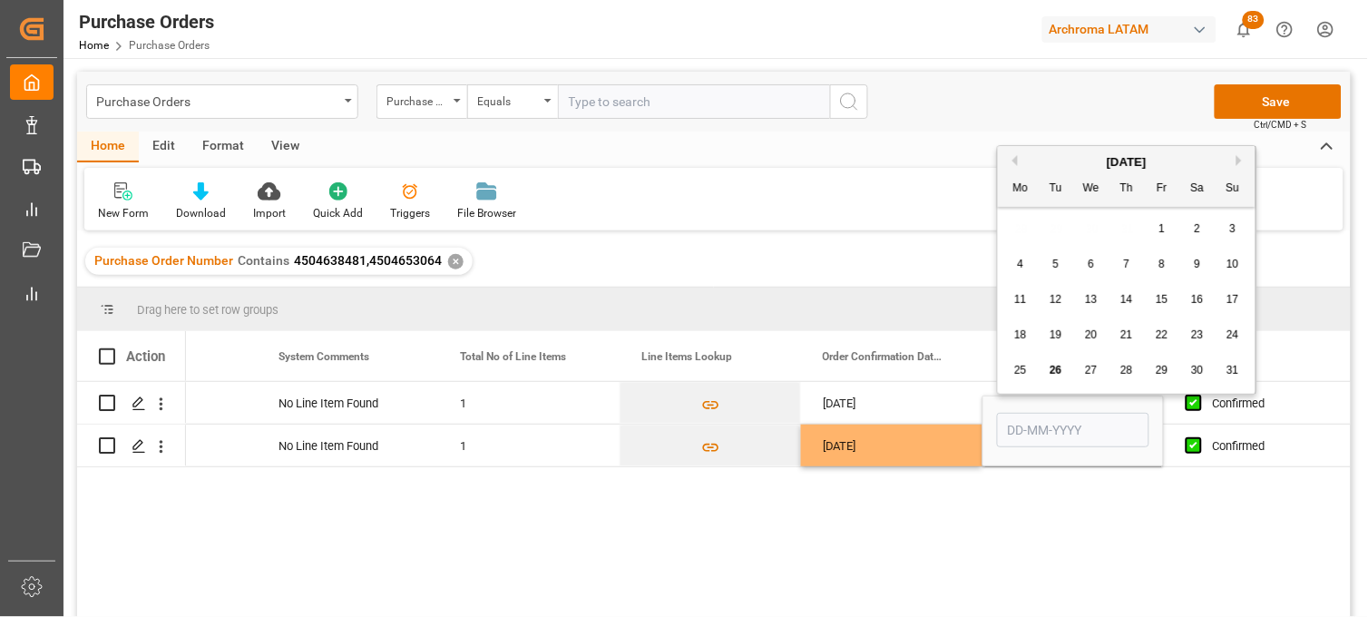
click at [1238, 156] on button "Next Month" at bounding box center [1241, 160] width 11 height 11
click at [1130, 268] on span "11" at bounding box center [1126, 264] width 12 height 13
type input "[DATE]"
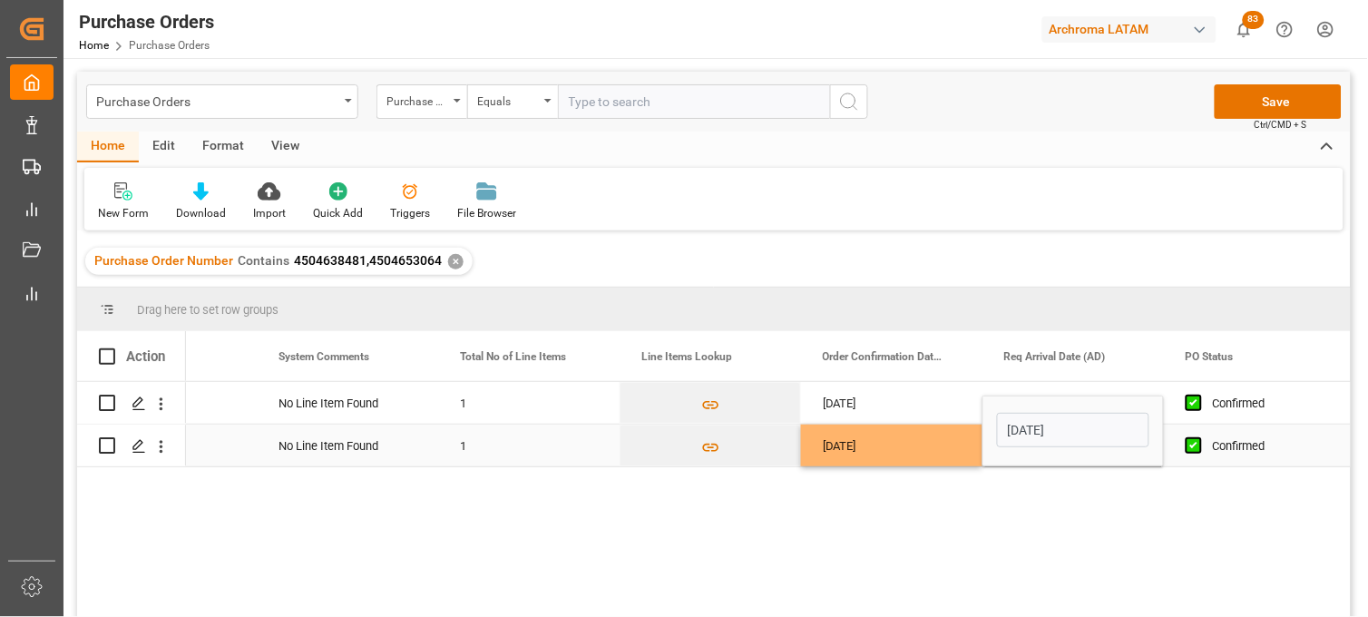
click at [1229, 443] on div "Confirmed" at bounding box center [1268, 446] width 111 height 42
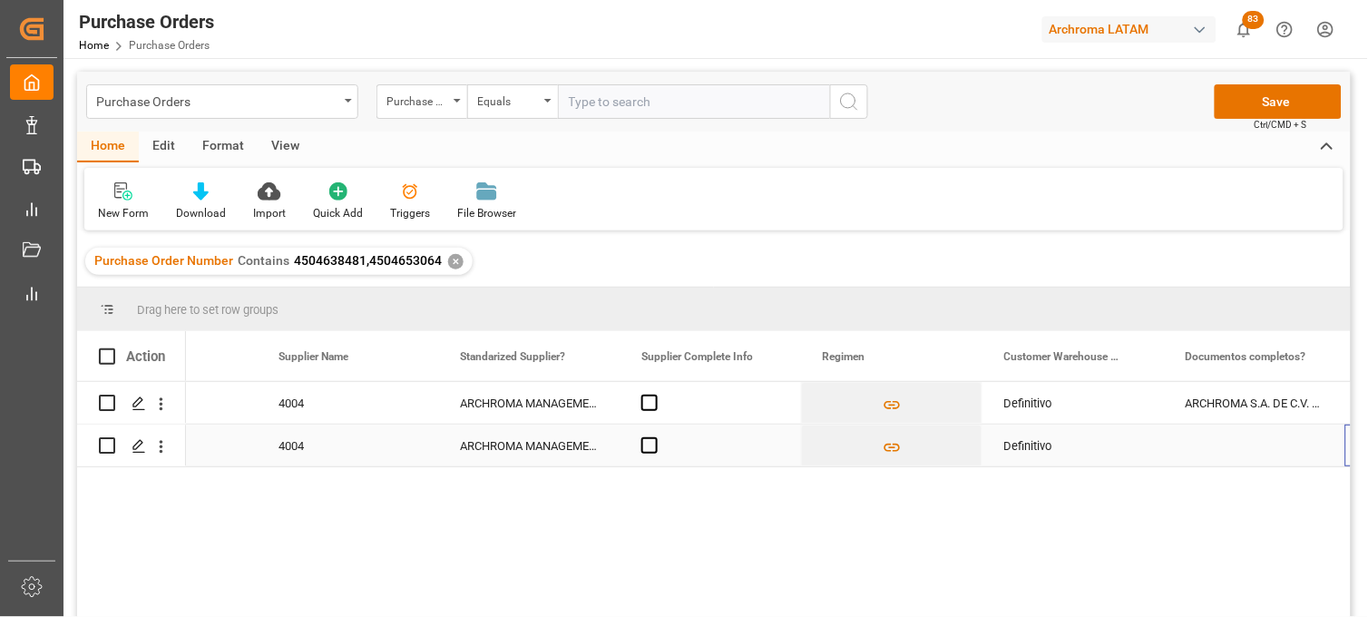
scroll to position [0, 0]
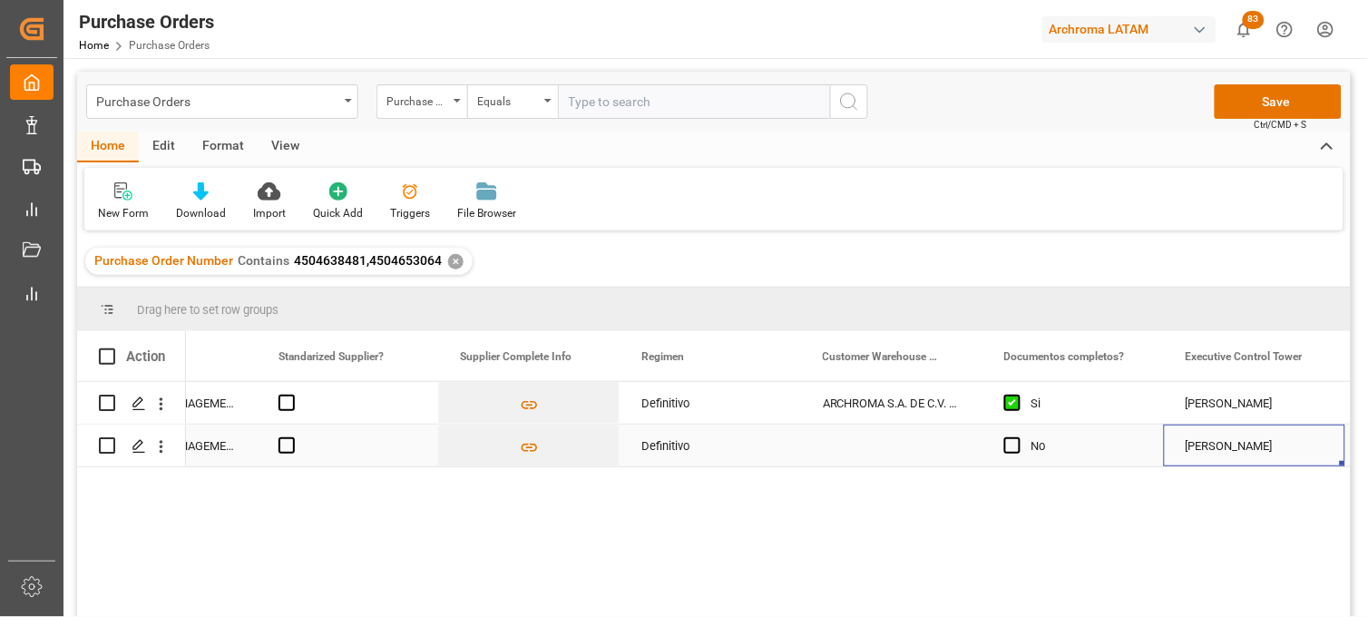
click at [887, 443] on div "Press SPACE to select this row." at bounding box center [891, 446] width 181 height 42
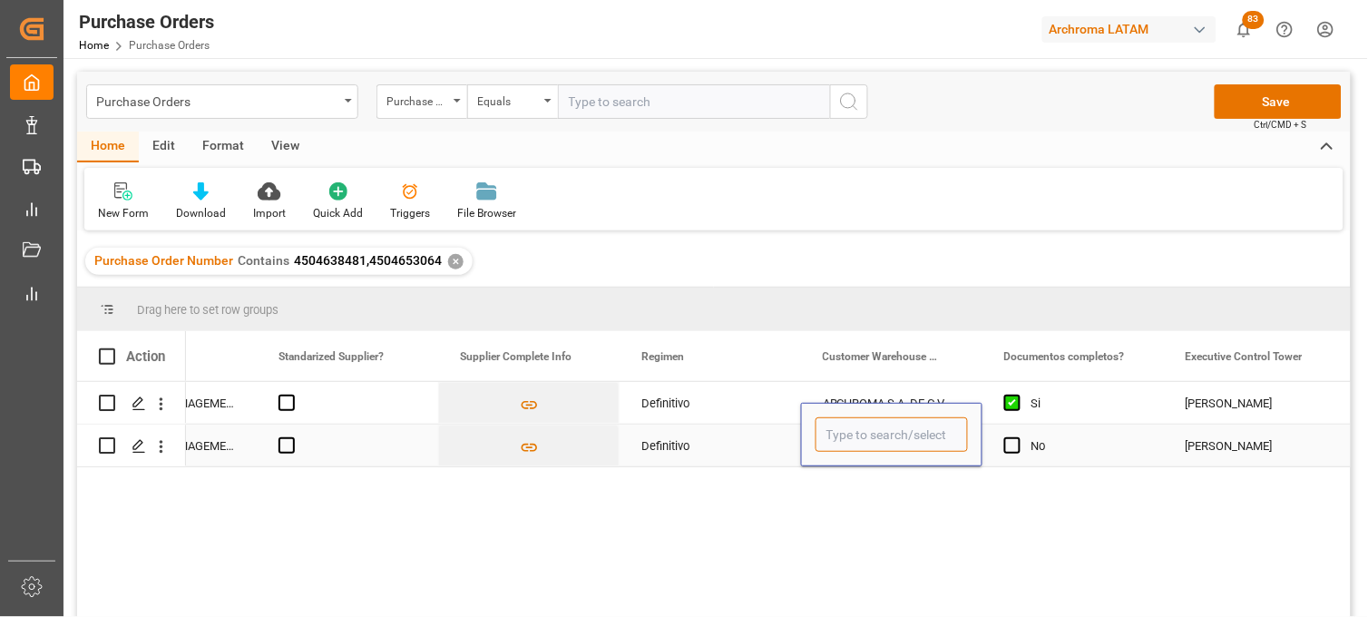
click at [887, 443] on input "Press SPACE to select this row." at bounding box center [892, 434] width 152 height 34
click at [878, 491] on div "ARCHROMA S.A. DE C.V. ([PERSON_NAME])" at bounding box center [938, 486] width 244 height 64
type input "ARCHROMA S.A. DE C.V. ([PERSON_NAME])"
click at [1021, 446] on div "Press SPACE to select this row." at bounding box center [1017, 446] width 27 height 42
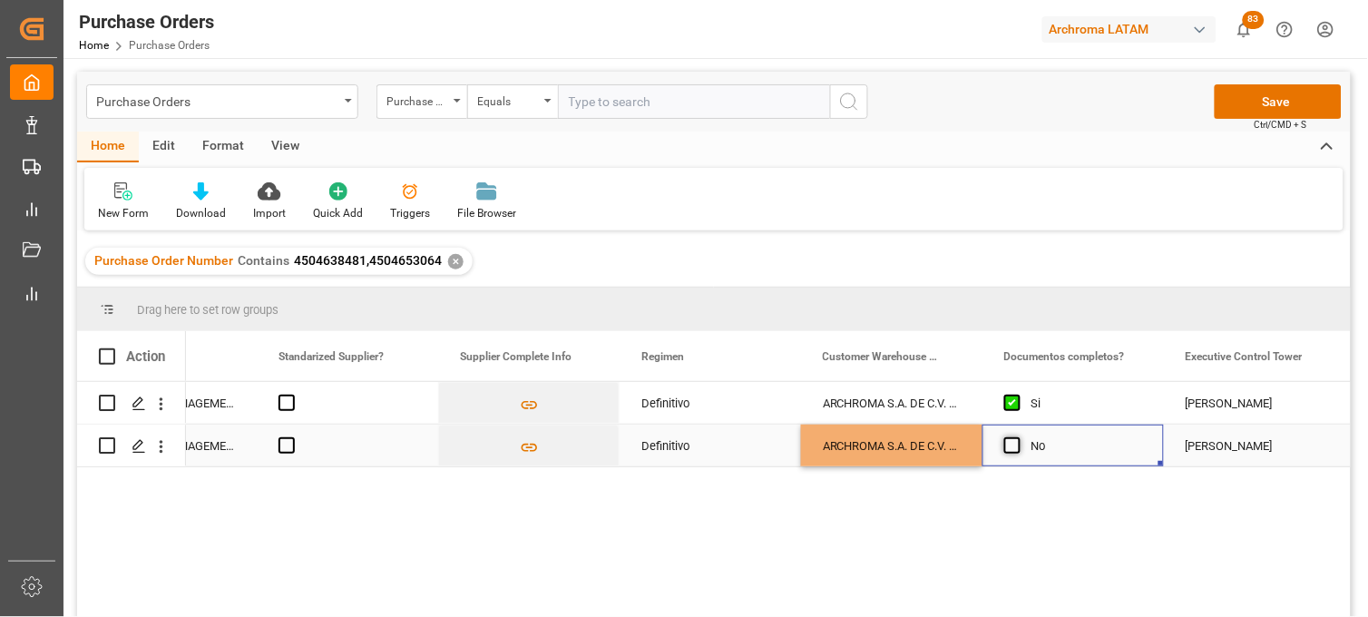
click at [1011, 448] on span "Press SPACE to select this row." at bounding box center [1012, 445] width 16 height 16
click at [1018, 437] on input "Press SPACE to select this row." at bounding box center [1018, 437] width 0 height 0
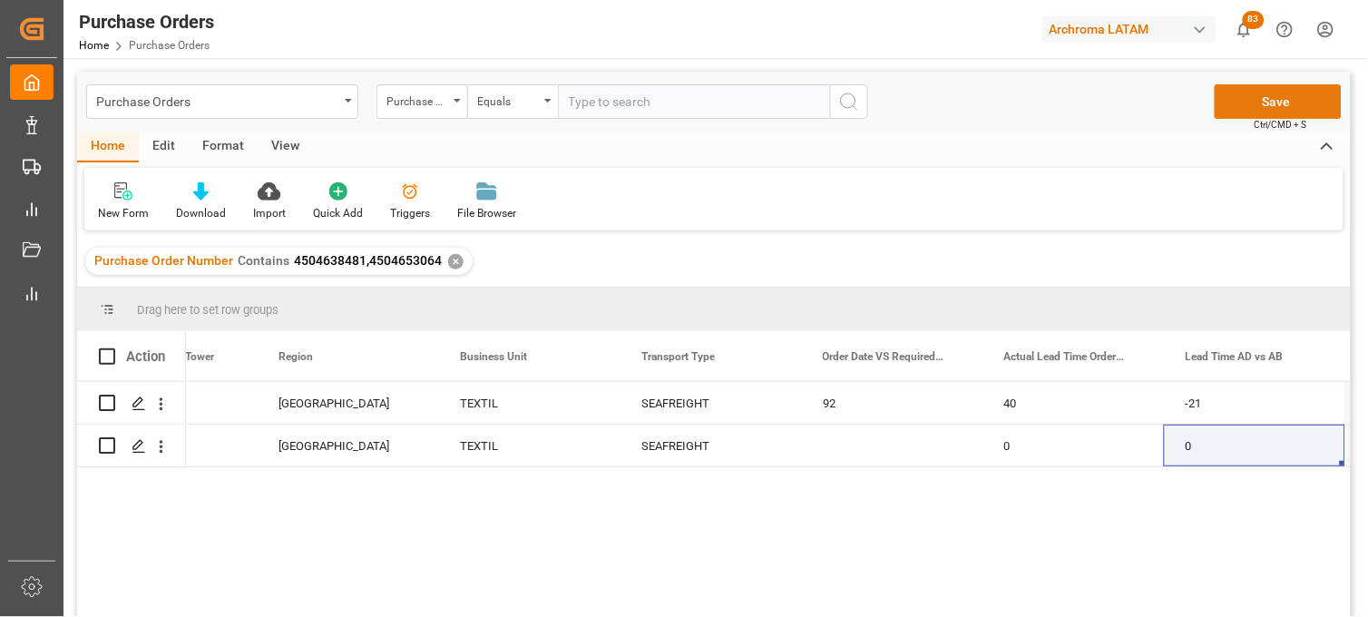
click at [1268, 107] on button "Save" at bounding box center [1278, 101] width 127 height 34
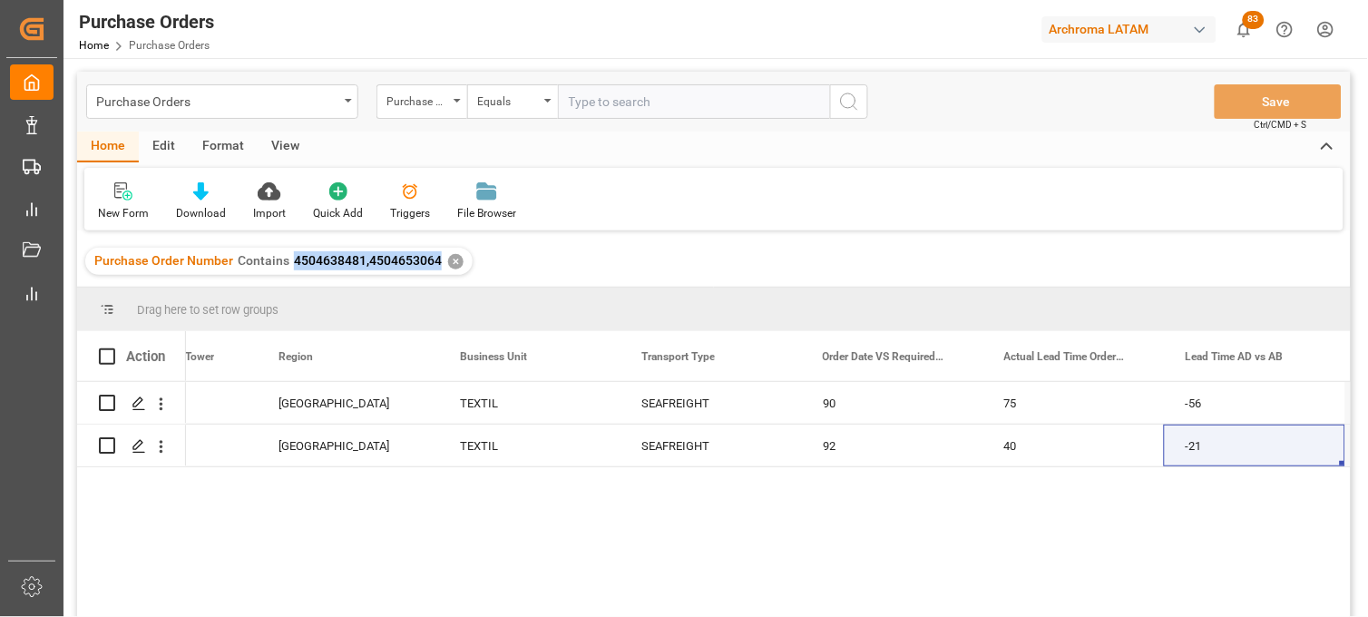
drag, startPoint x: 436, startPoint y: 261, endPoint x: 292, endPoint y: 265, distance: 144.3
click at [294, 265] on span "4504638481,4504653064" at bounding box center [368, 260] width 148 height 15
copy span "4504638481,4504653064"
click at [297, 113] on div "Purchase Orders" at bounding box center [222, 101] width 272 height 34
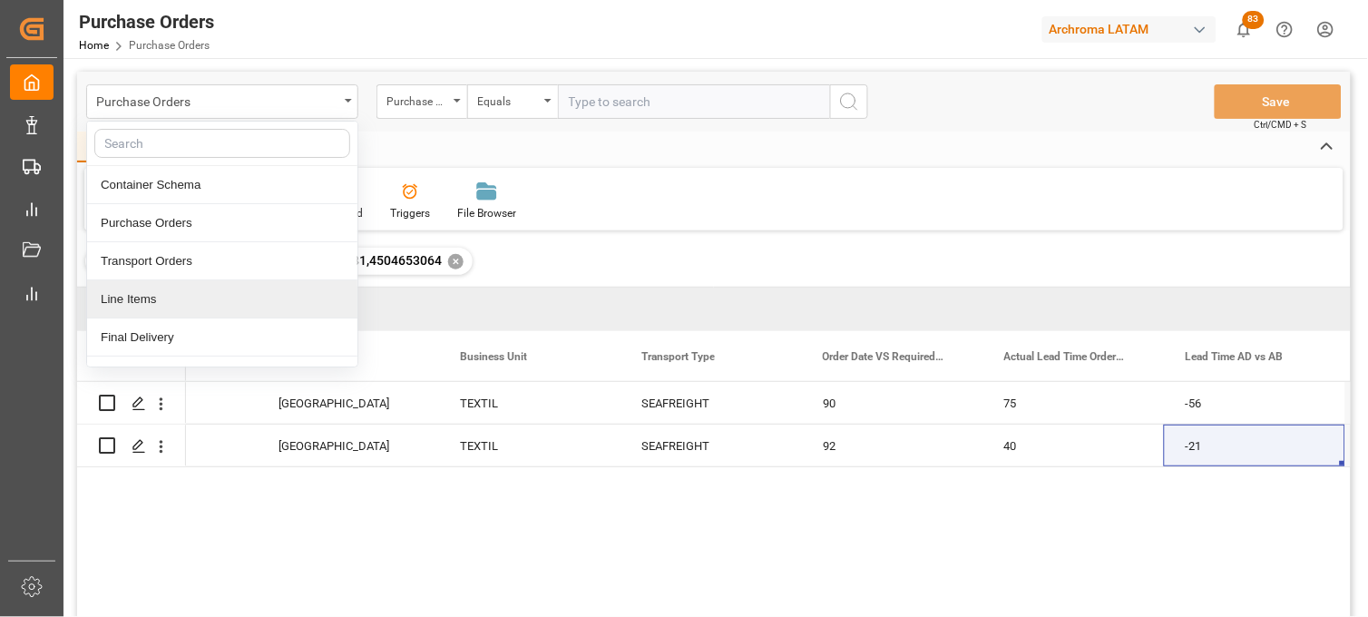
click at [206, 310] on div "Line Items" at bounding box center [222, 299] width 270 height 38
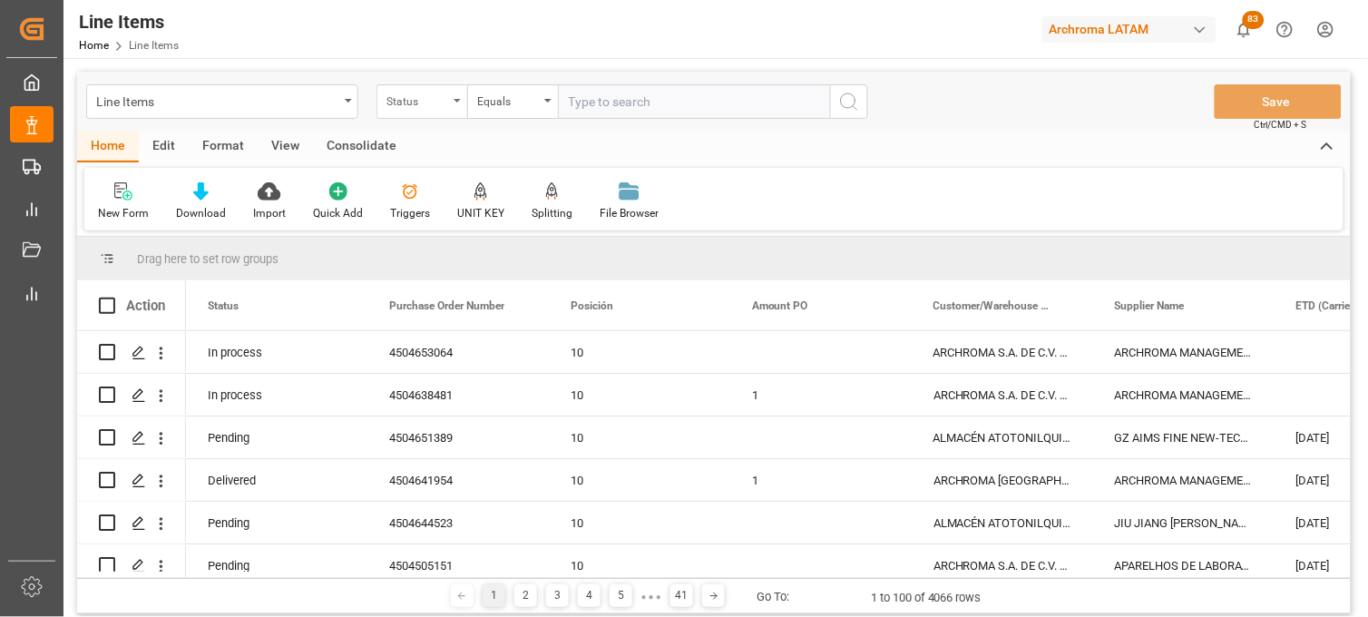
click at [457, 106] on div "Status" at bounding box center [421, 101] width 91 height 34
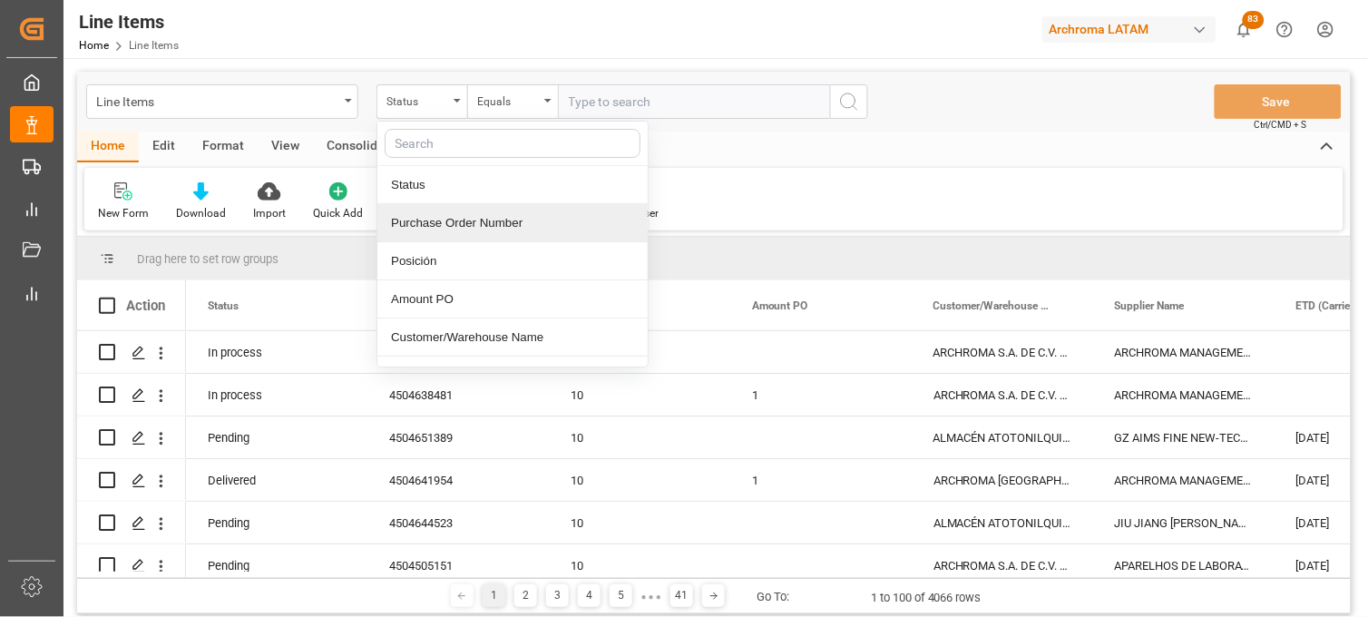
click at [440, 229] on div "Purchase Order Number" at bounding box center [512, 223] width 270 height 38
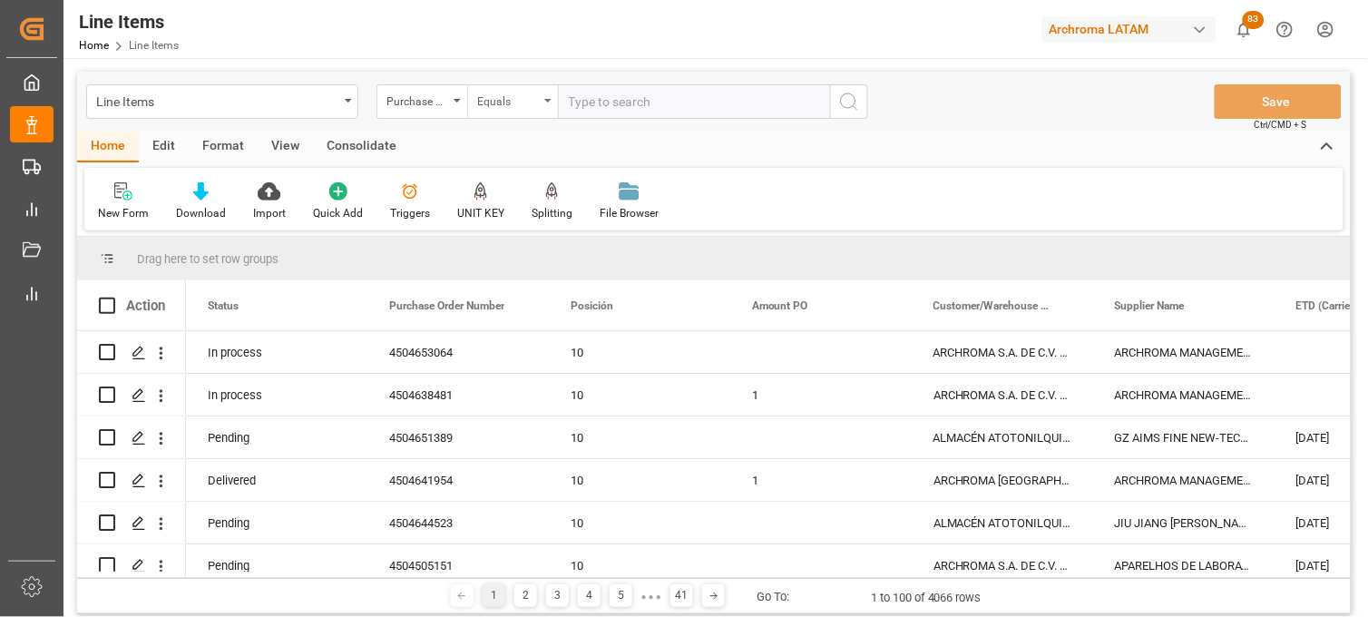
click at [542, 110] on div "Equals" at bounding box center [512, 101] width 91 height 34
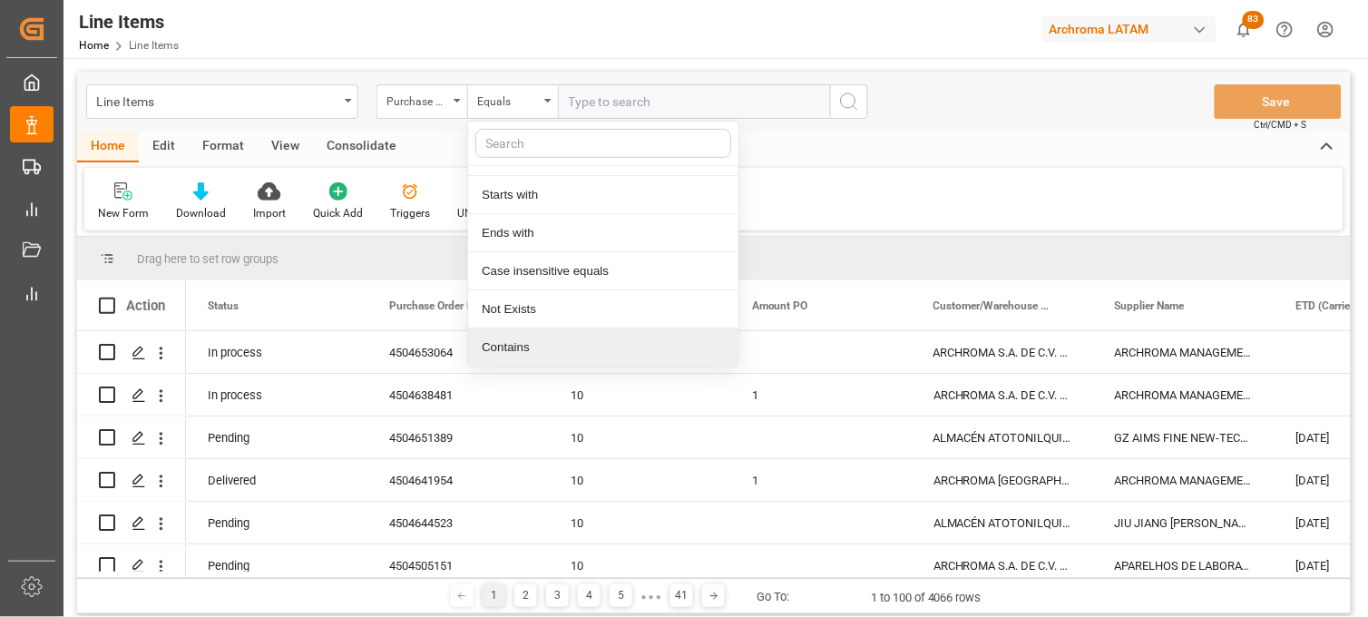
click at [521, 350] on div "Contains" at bounding box center [603, 347] width 270 height 38
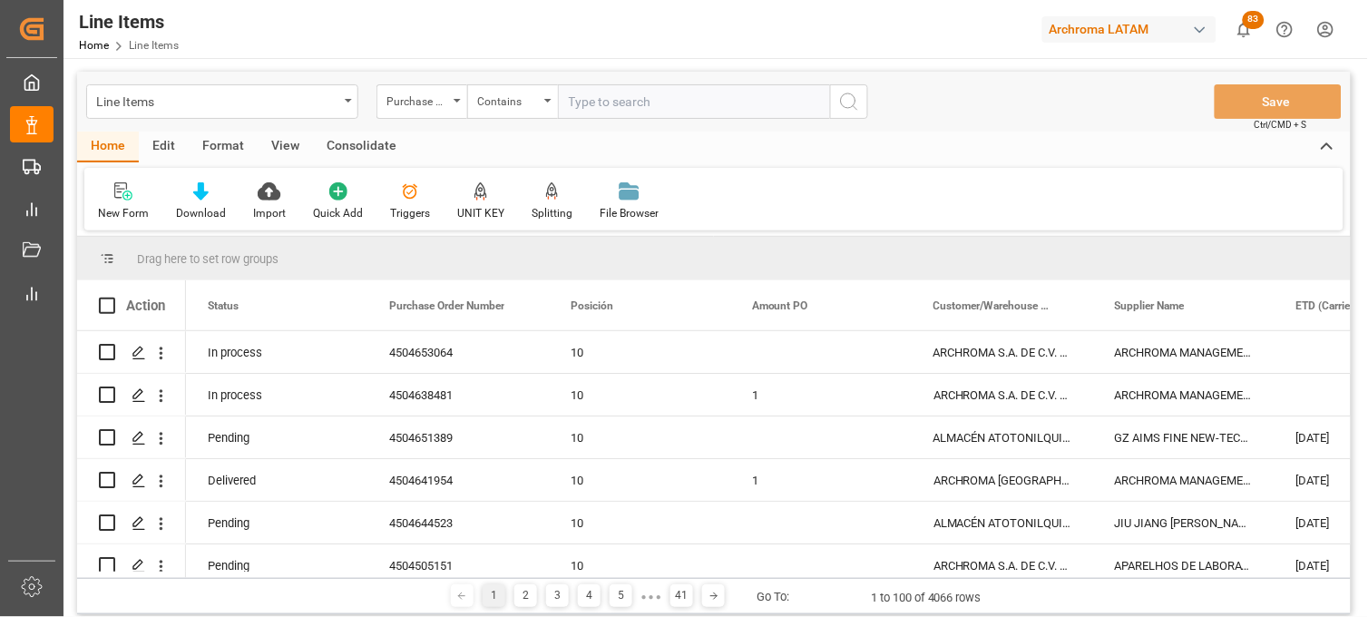
click at [600, 104] on input "text" at bounding box center [694, 101] width 272 height 34
paste input "4504638481,4504653064"
type input "4504638481,4504653064"
click at [842, 103] on icon "search button" at bounding box center [849, 102] width 22 height 22
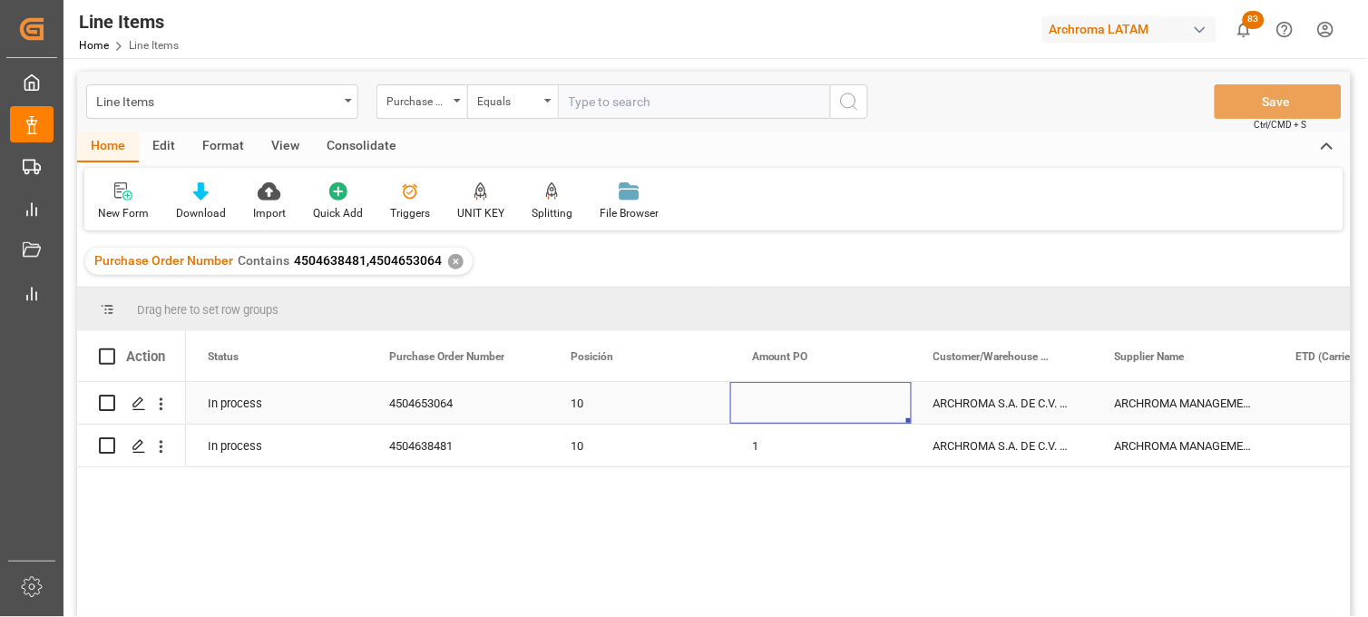
click at [764, 406] on div "Press SPACE to select this row." at bounding box center [820, 403] width 181 height 42
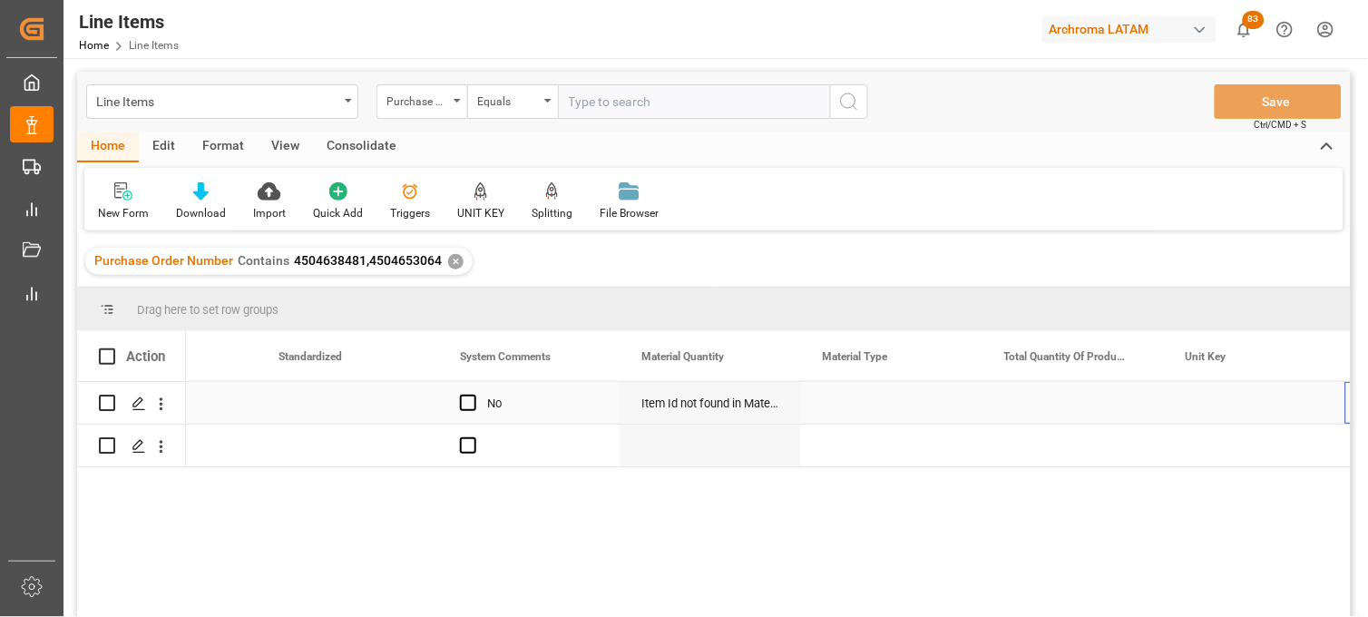
scroll to position [0, 2288]
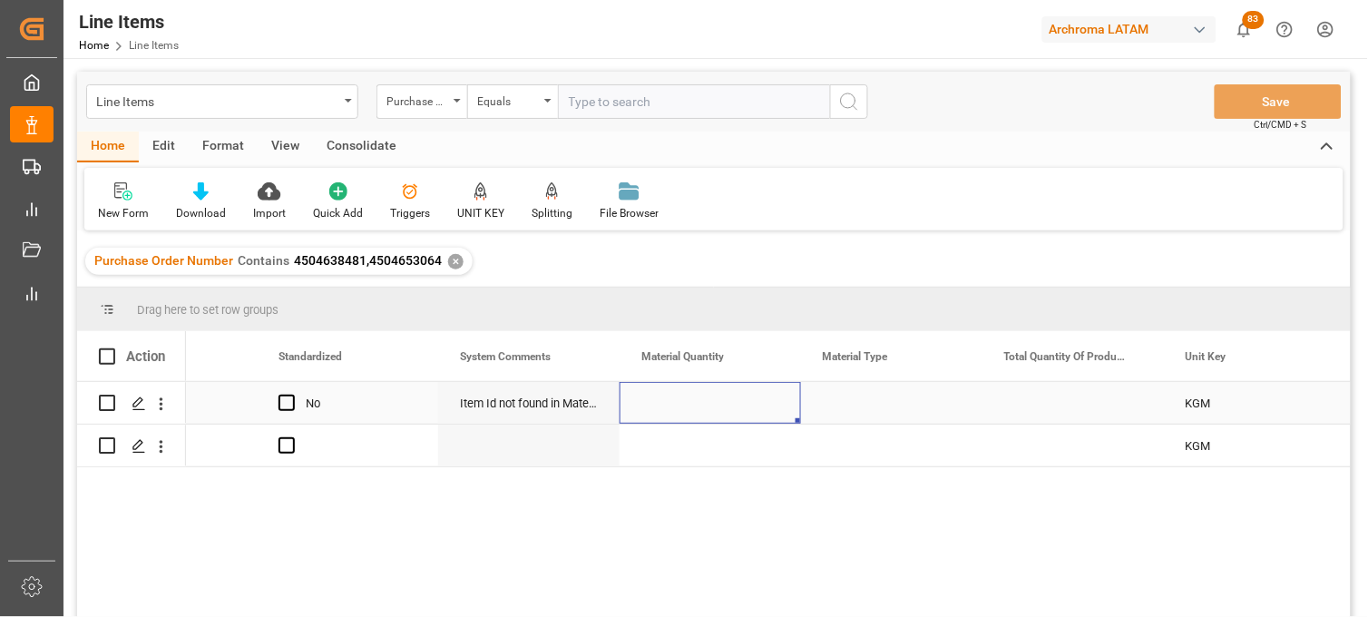
click at [695, 399] on div "Press SPACE to select this row." at bounding box center [710, 403] width 181 height 42
click at [671, 395] on div "Press SPACE to select this row." at bounding box center [710, 403] width 181 height 42
click at [669, 396] on input "Press SPACE to select this row." at bounding box center [710, 413] width 152 height 34
type input "36"
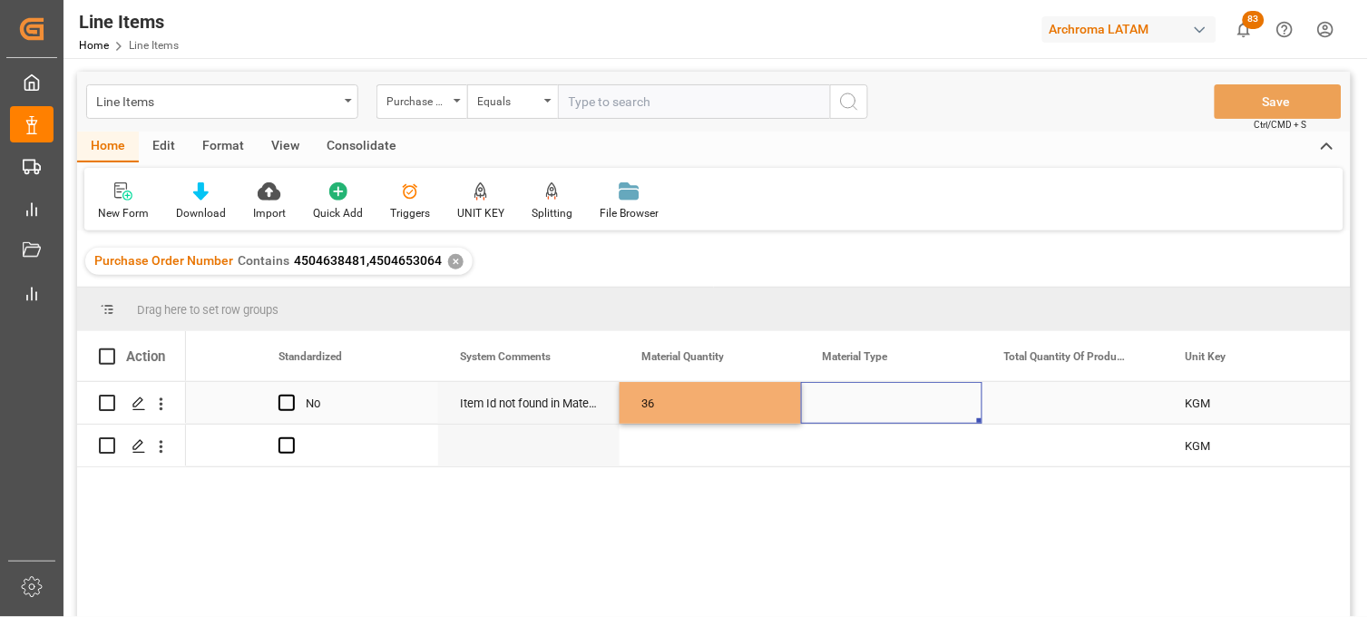
click at [833, 400] on div "Press SPACE to select this row." at bounding box center [891, 403] width 181 height 42
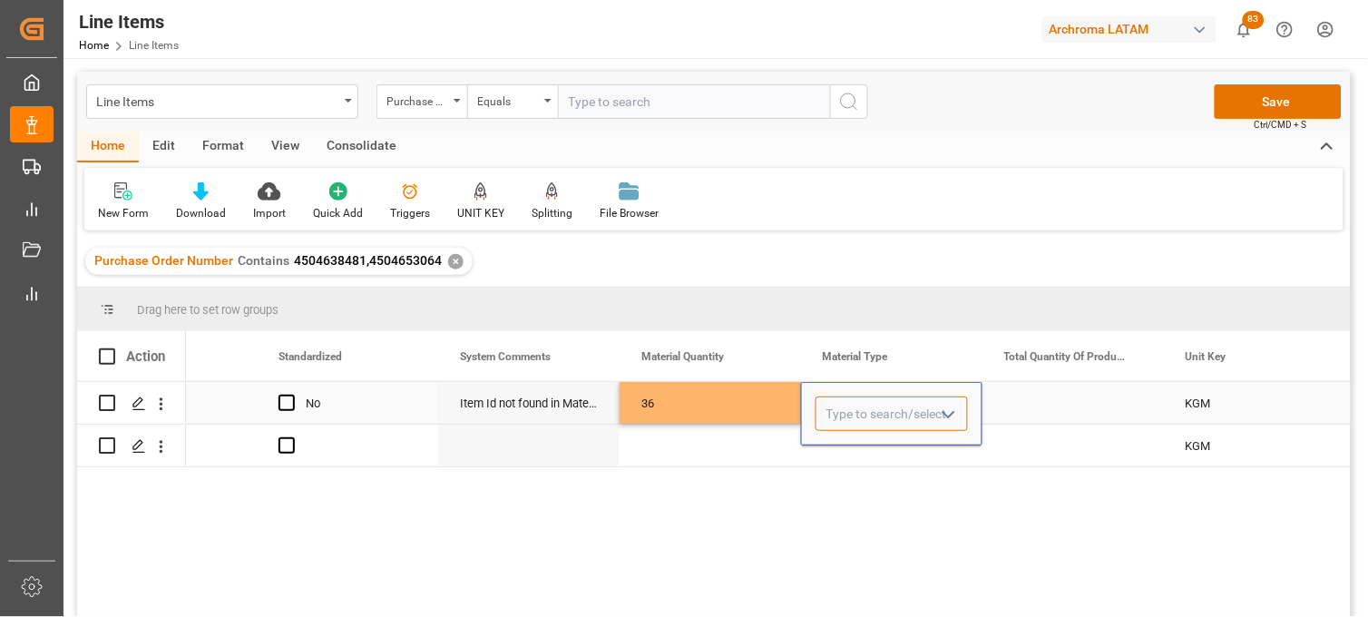
click at [833, 400] on input "Press SPACE to select this row." at bounding box center [892, 413] width 152 height 34
click at [840, 445] on div "DRUMS" at bounding box center [891, 466] width 151 height 64
type input "DRUMS"
click at [718, 405] on div "36" at bounding box center [710, 403] width 181 height 42
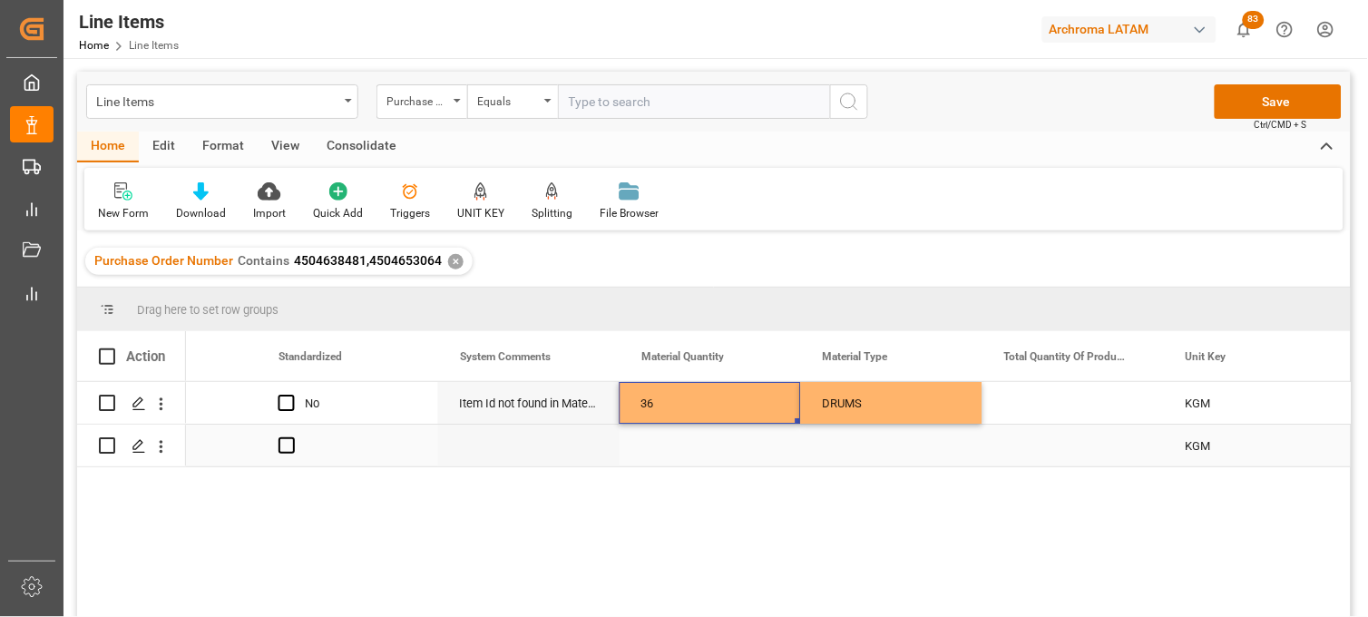
click at [669, 442] on div "Press SPACE to select this row." at bounding box center [710, 446] width 181 height 42
click at [671, 442] on div "Press SPACE to select this row." at bounding box center [710, 446] width 181 height 42
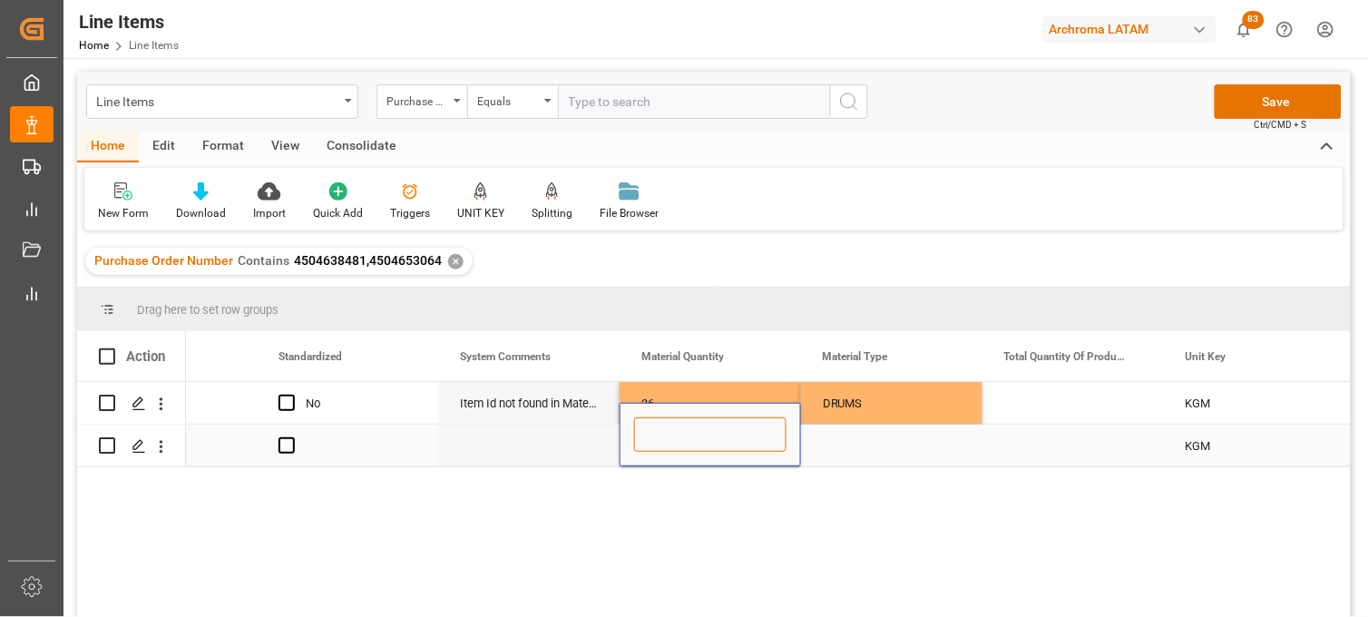
click at [671, 442] on input "Press SPACE to select this row." at bounding box center [710, 434] width 152 height 34
type input "60"
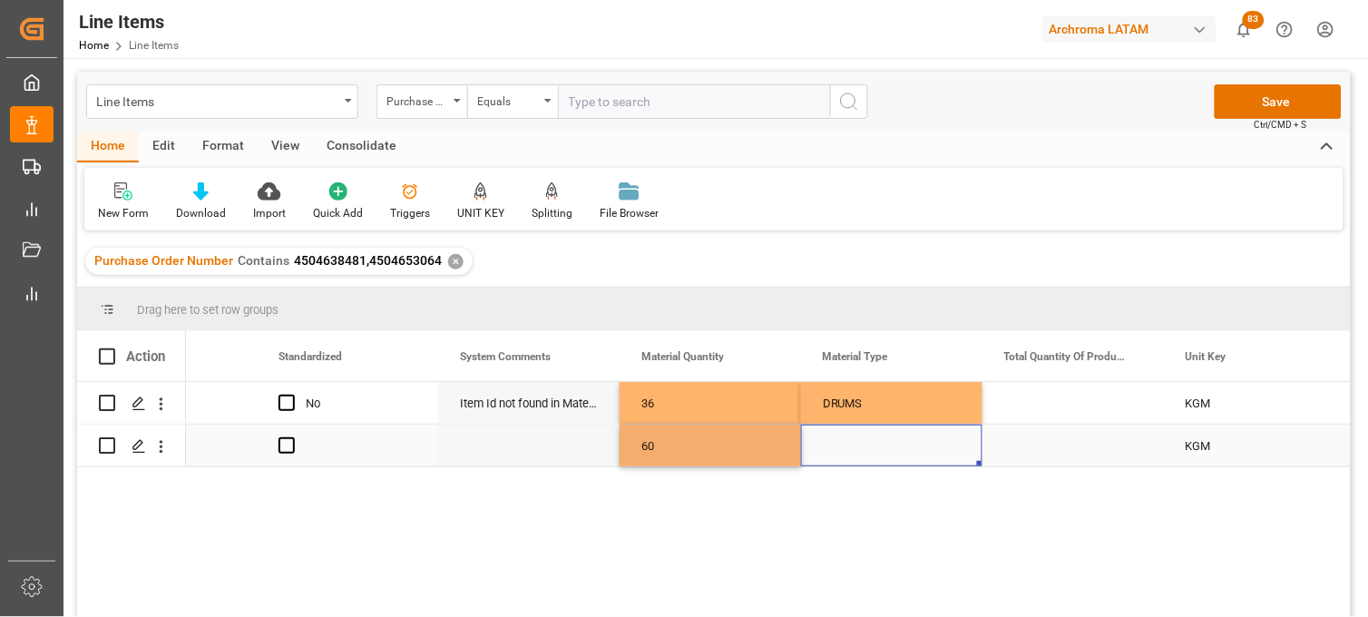
click at [836, 447] on div "Press SPACE to select this row." at bounding box center [891, 446] width 181 height 42
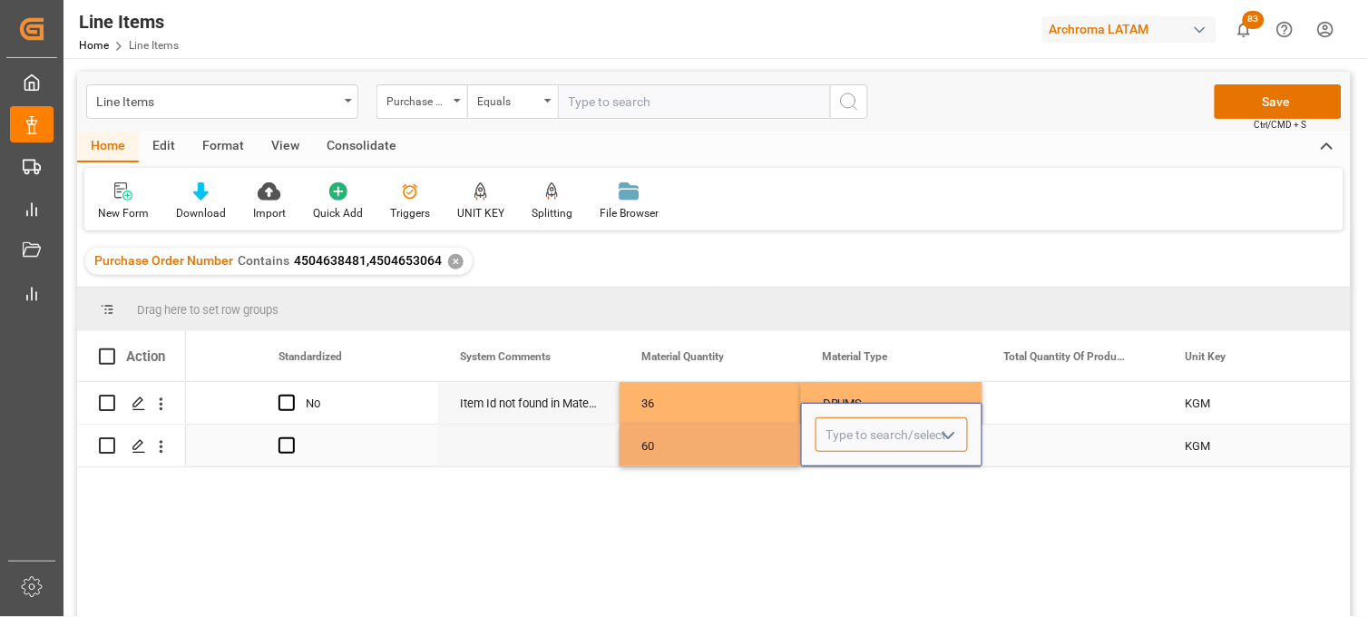
click at [836, 447] on input "Press SPACE to select this row." at bounding box center [892, 434] width 152 height 34
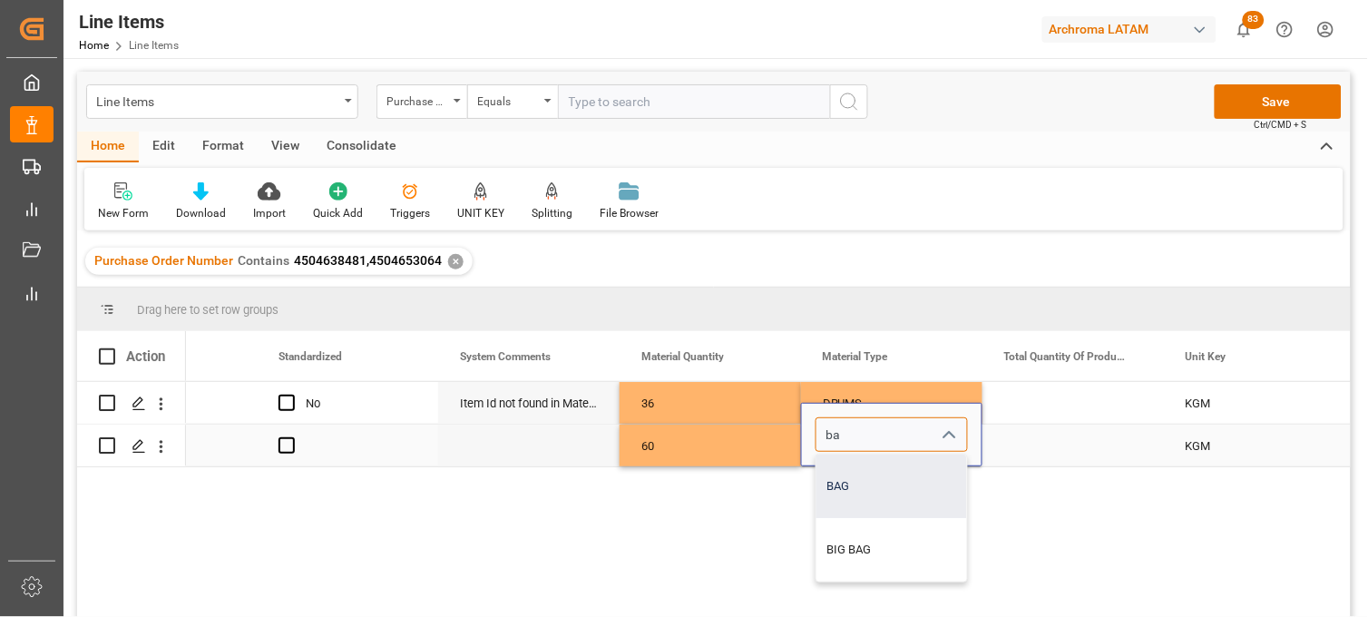
click at [845, 479] on div "BAG" at bounding box center [891, 486] width 151 height 64
type input "BAG"
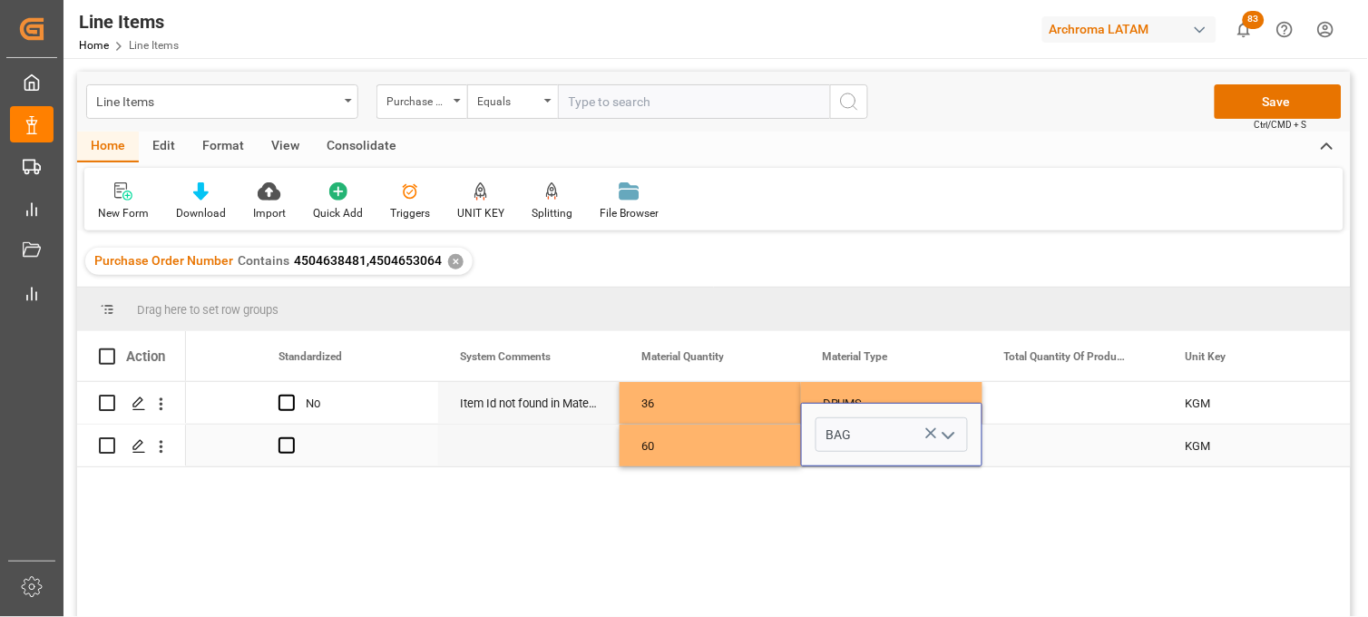
click at [705, 431] on div "60" at bounding box center [710, 446] width 181 height 42
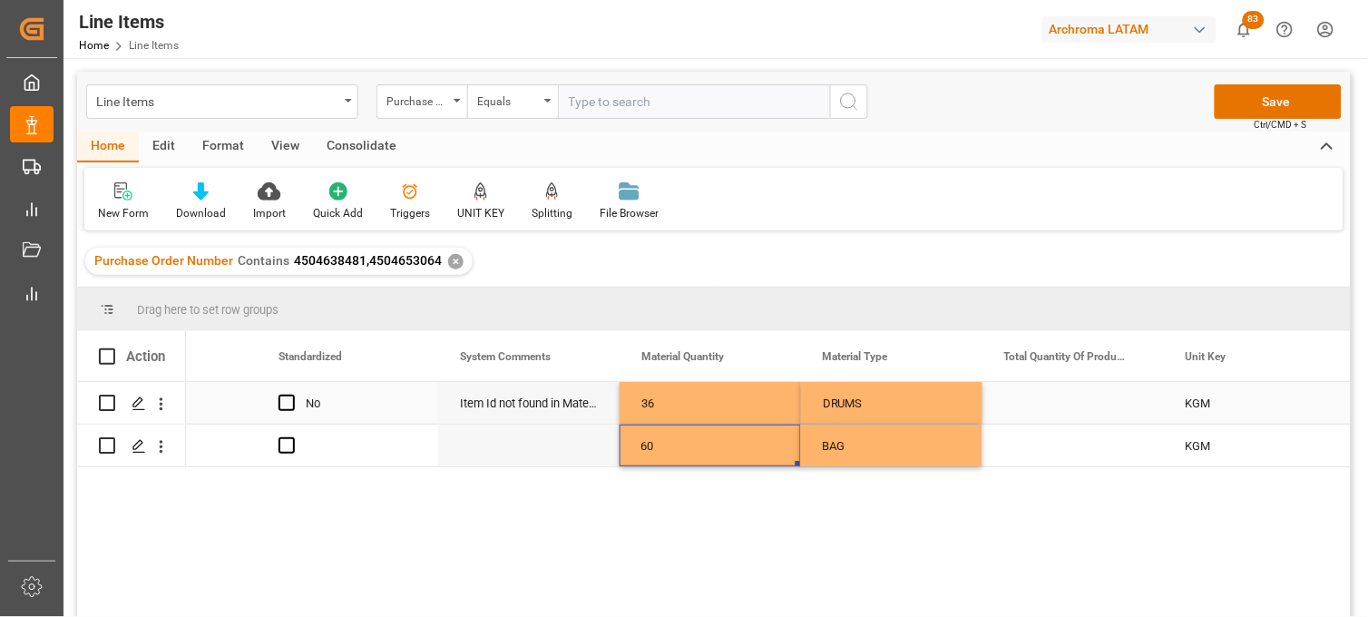
click at [836, 393] on div "DRUMS" at bounding box center [892, 404] width 138 height 42
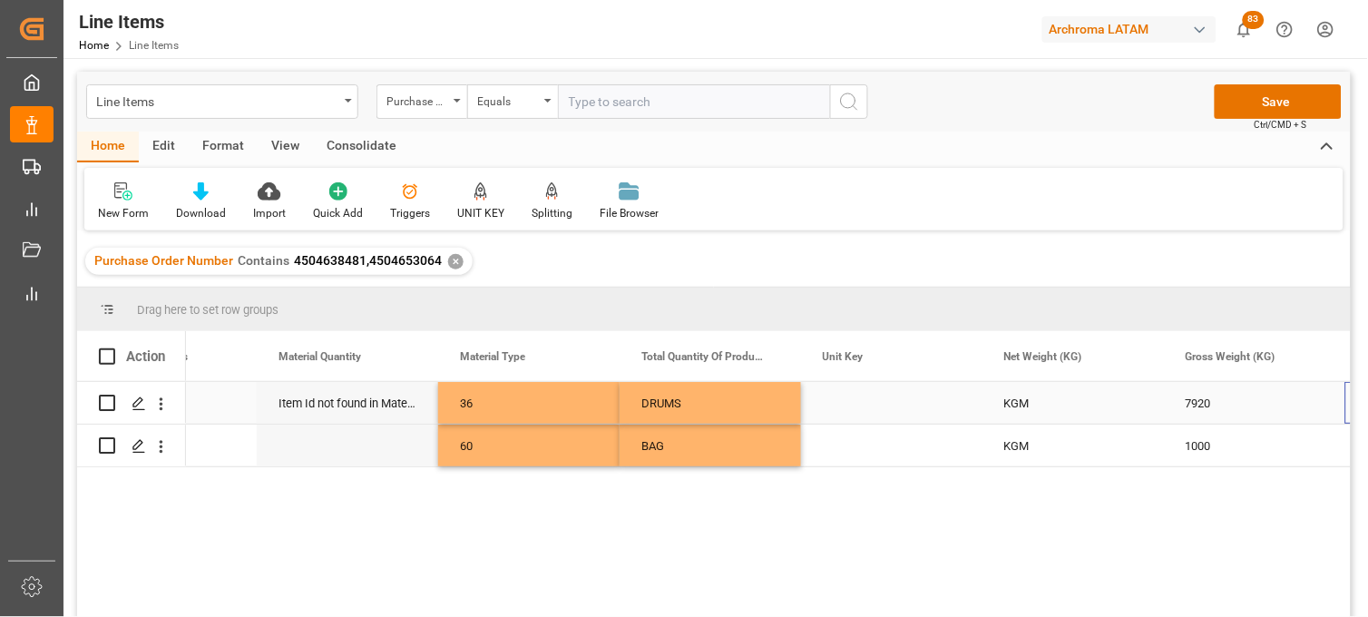
scroll to position [0, 2651]
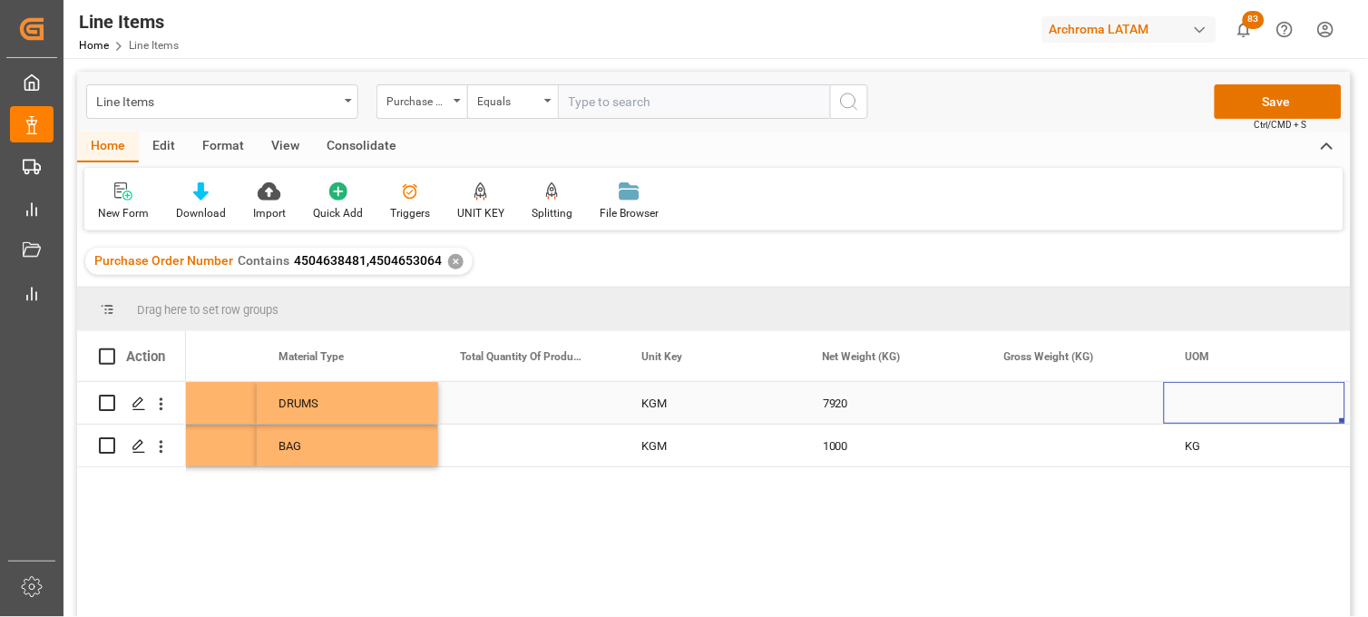
click at [1047, 406] on div "Press SPACE to select this row." at bounding box center [1072, 403] width 181 height 42
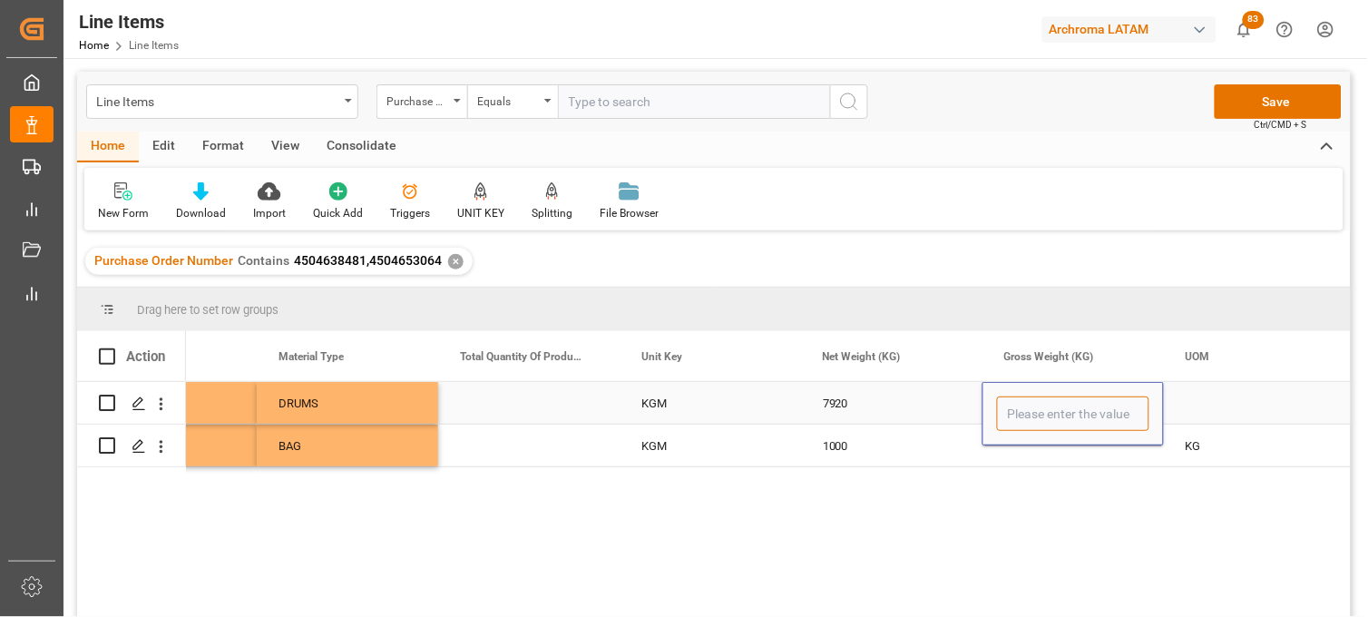
click at [1047, 406] on input "Press SPACE to select this row." at bounding box center [1073, 413] width 152 height 34
click at [1039, 413] on input "8418960" at bounding box center [1073, 413] width 152 height 34
type input "8418.96"
click at [1039, 449] on div "Press SPACE to select this row." at bounding box center [1072, 446] width 181 height 42
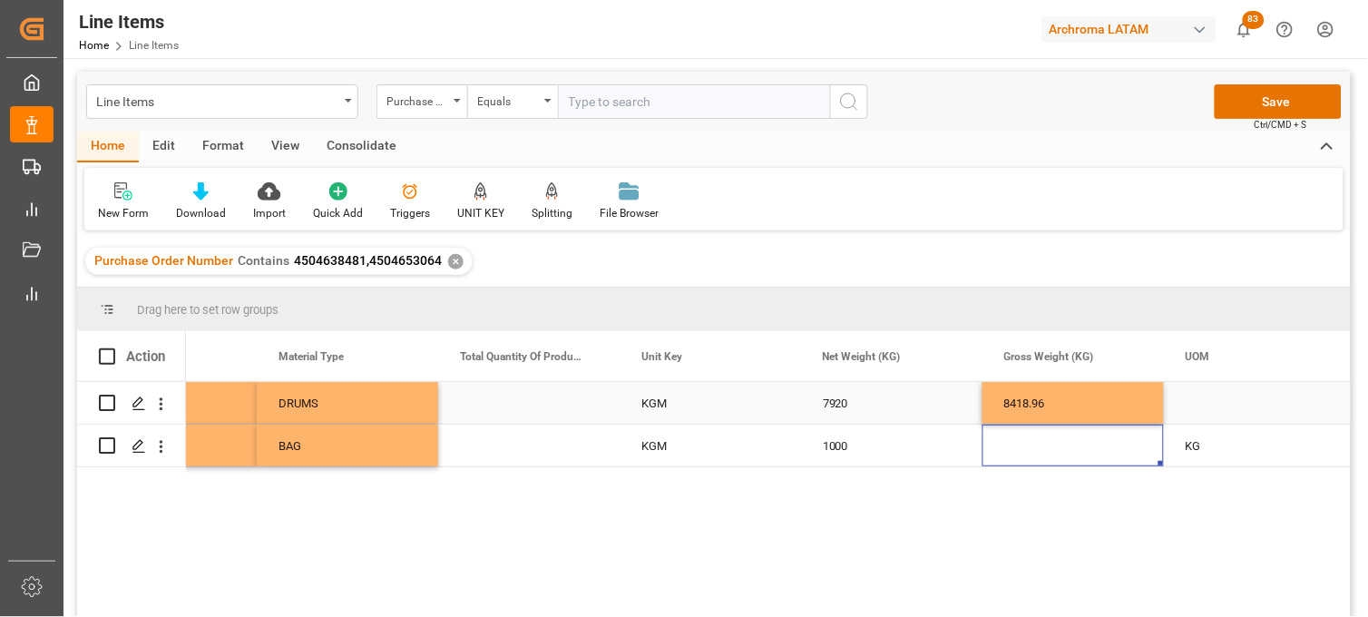
click at [1200, 408] on div "Press SPACE to select this row." at bounding box center [1254, 403] width 181 height 42
click at [1200, 405] on div "Press SPACE to select this row." at bounding box center [1254, 403] width 181 height 42
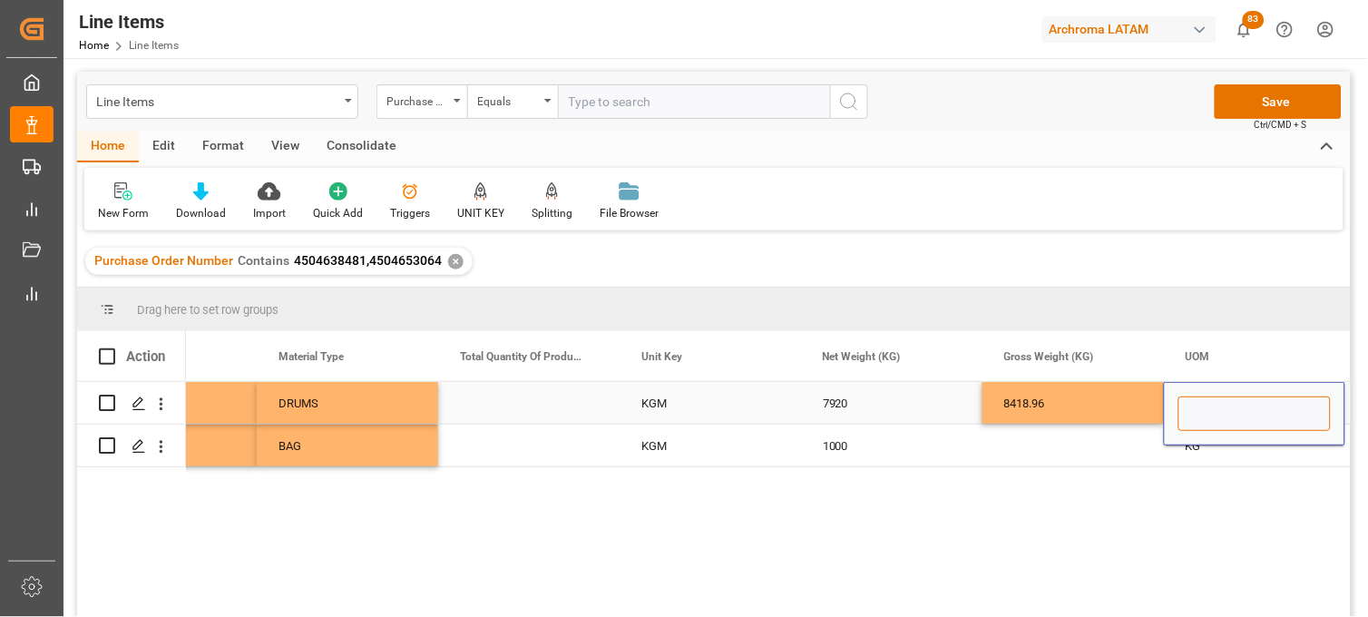
click at [1200, 405] on input "Press SPACE to select this row." at bounding box center [1254, 413] width 152 height 34
type input "KGM"
click at [1102, 410] on div "8418.96" at bounding box center [1072, 403] width 181 height 42
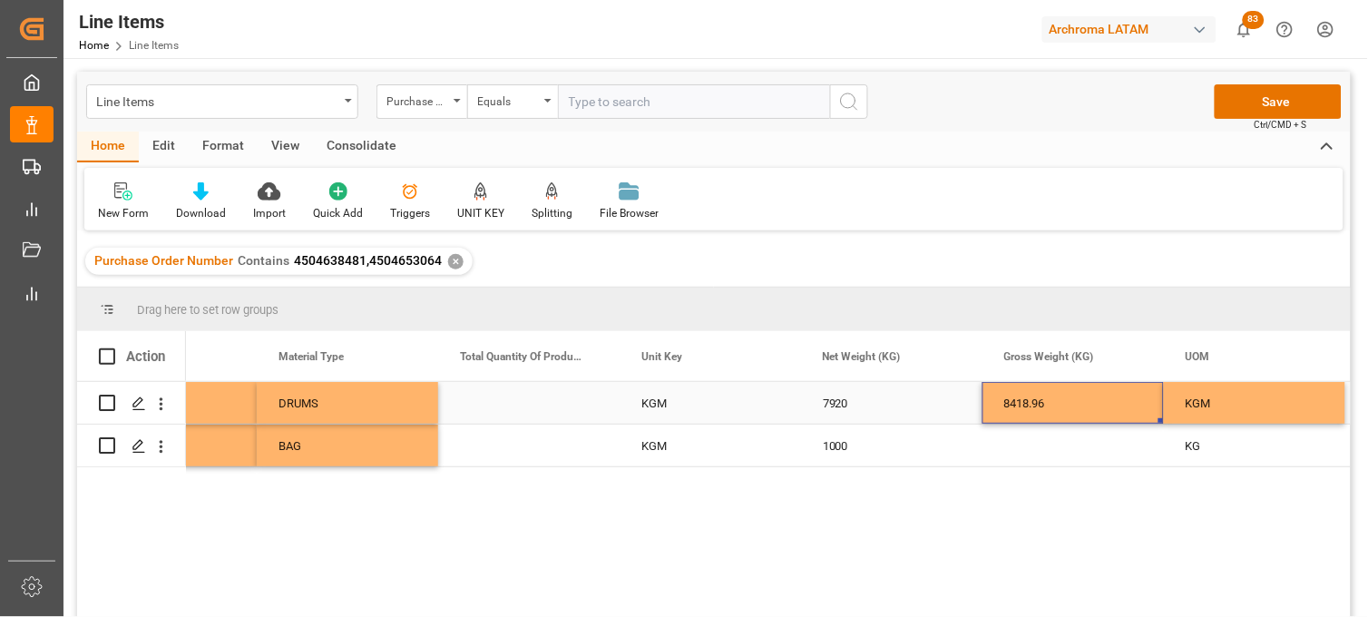
click at [1240, 401] on div "KGM" at bounding box center [1254, 403] width 181 height 42
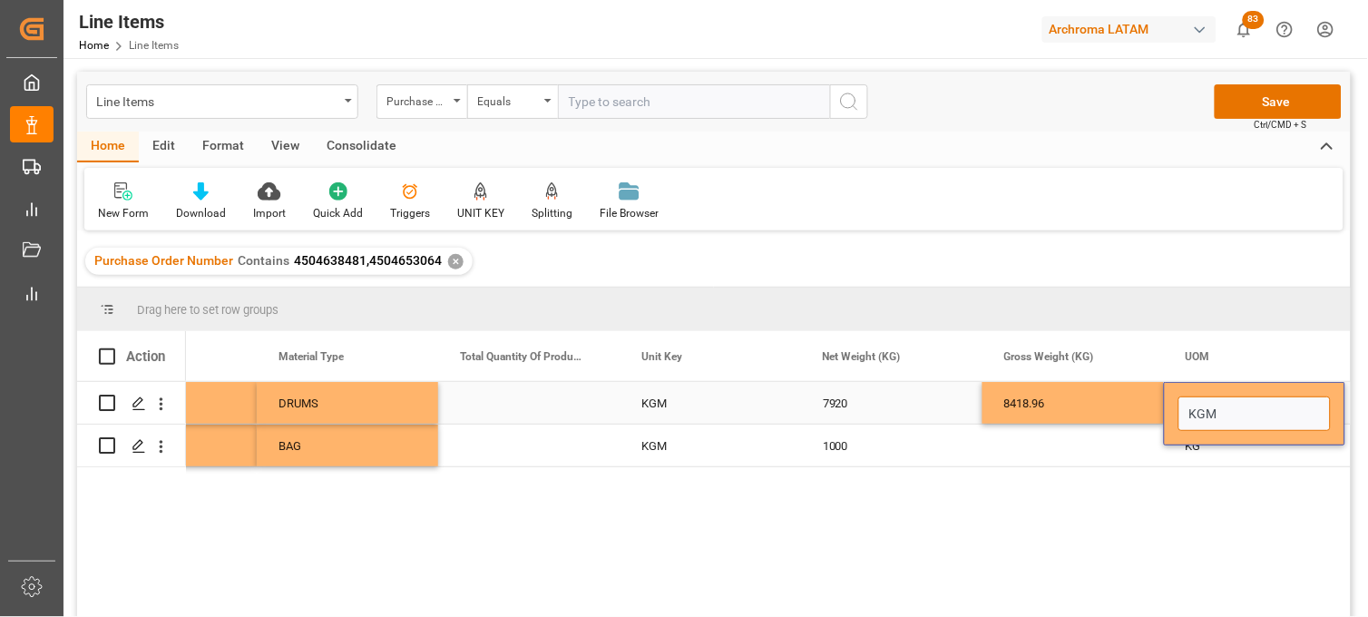
click at [1240, 401] on input "KGM" at bounding box center [1254, 413] width 152 height 34
drag, startPoint x: 1216, startPoint y: 409, endPoint x: 1227, endPoint y: 408, distance: 11.8
click at [1227, 409] on input "KGM" at bounding box center [1254, 413] width 152 height 34
type input "KG"
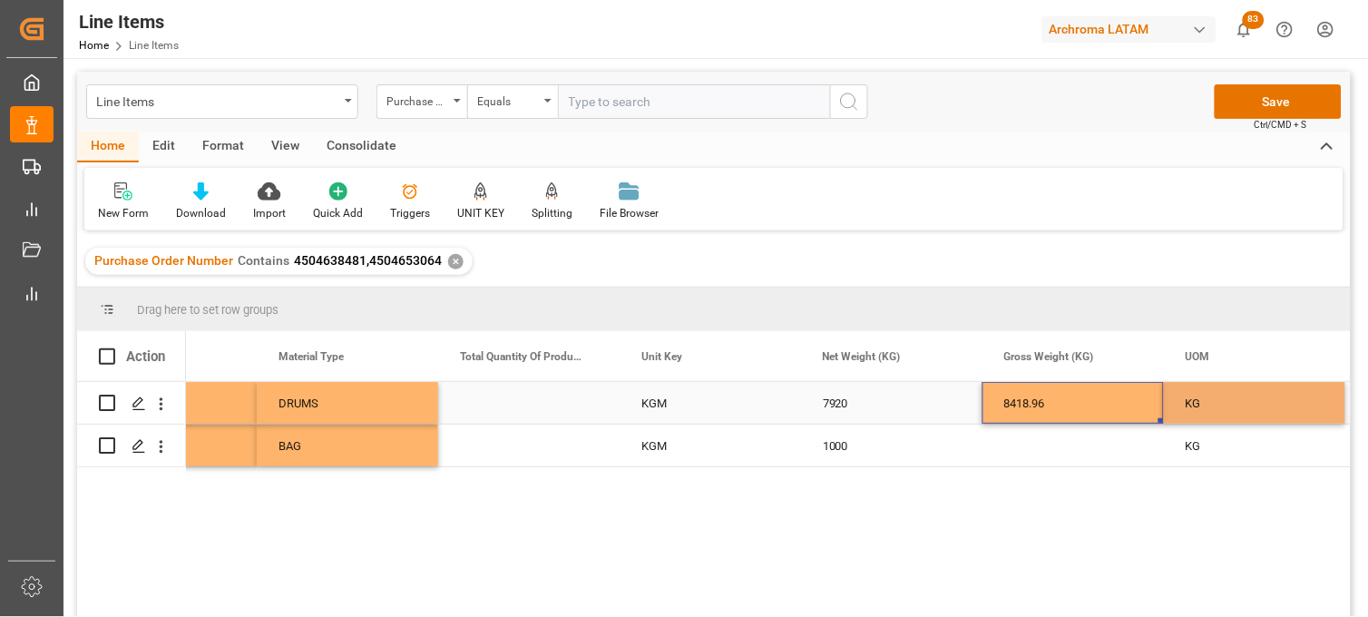
click at [1063, 404] on div "8418.96" at bounding box center [1072, 403] width 181 height 42
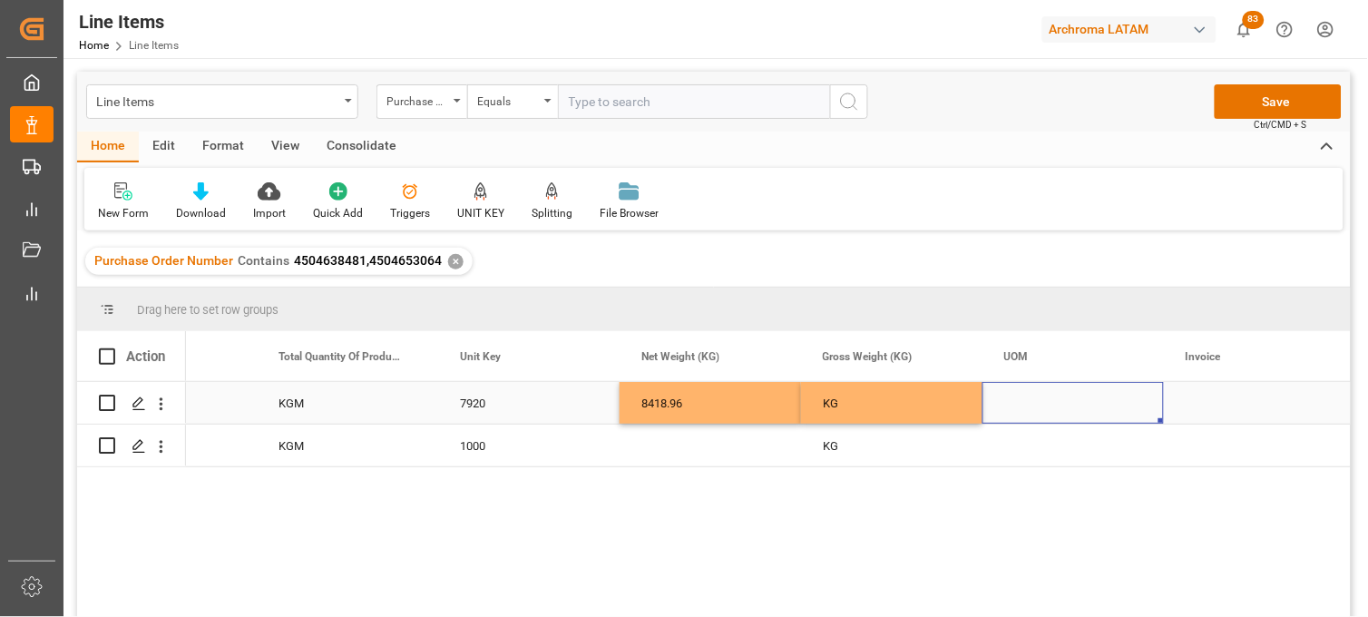
scroll to position [0, 3195]
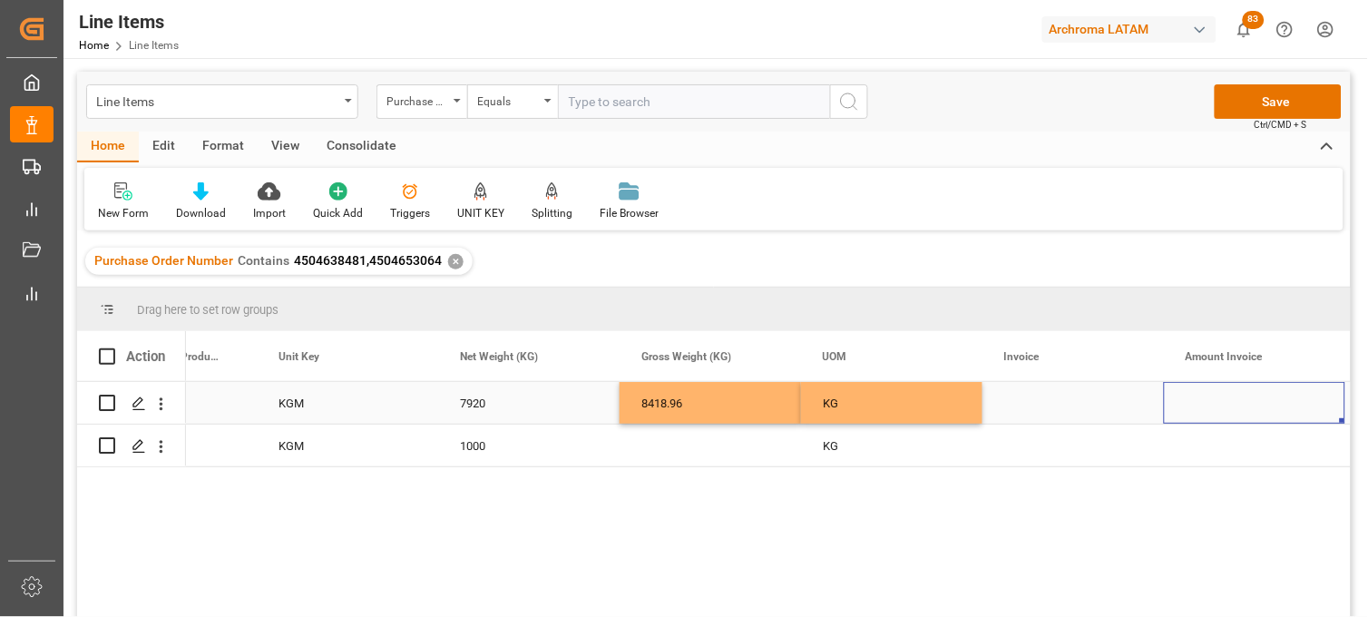
click at [1027, 405] on div "Press SPACE to select this row." at bounding box center [1072, 403] width 181 height 42
click at [1027, 405] on input "Press SPACE to select this row." at bounding box center [1073, 413] width 152 height 34
type input "9539102559"
click at [1217, 404] on div "Press SPACE to select this row." at bounding box center [1254, 403] width 181 height 42
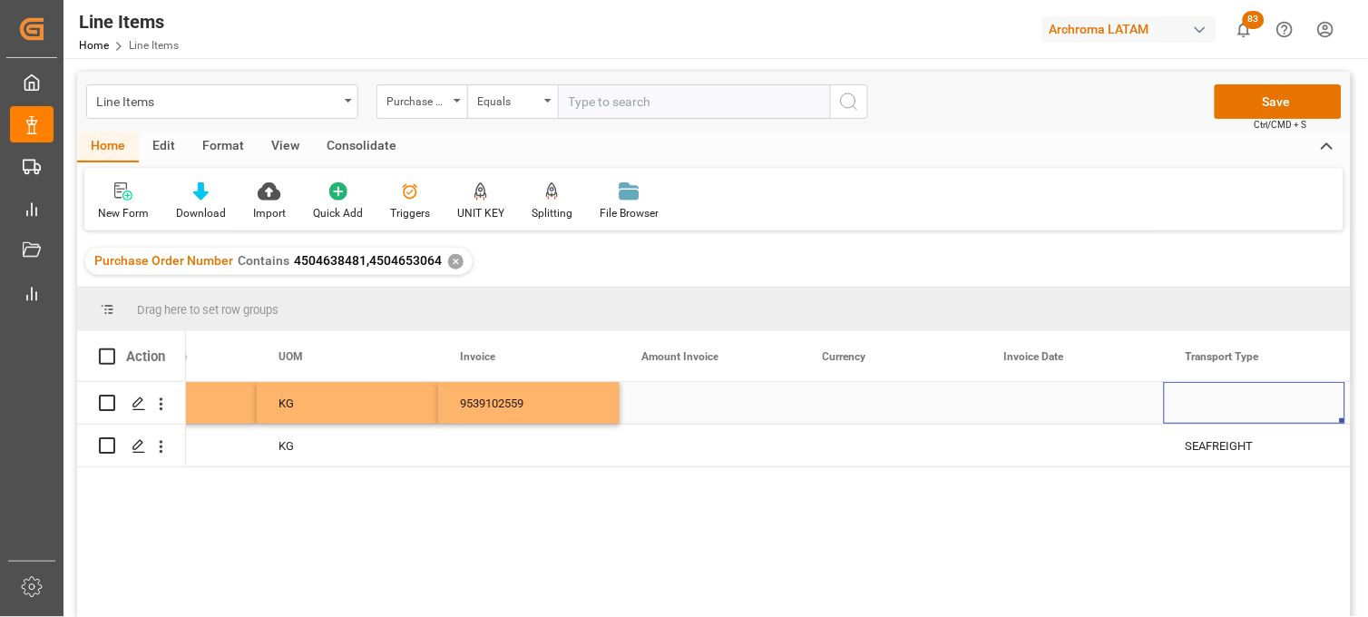
scroll to position [0, 3921]
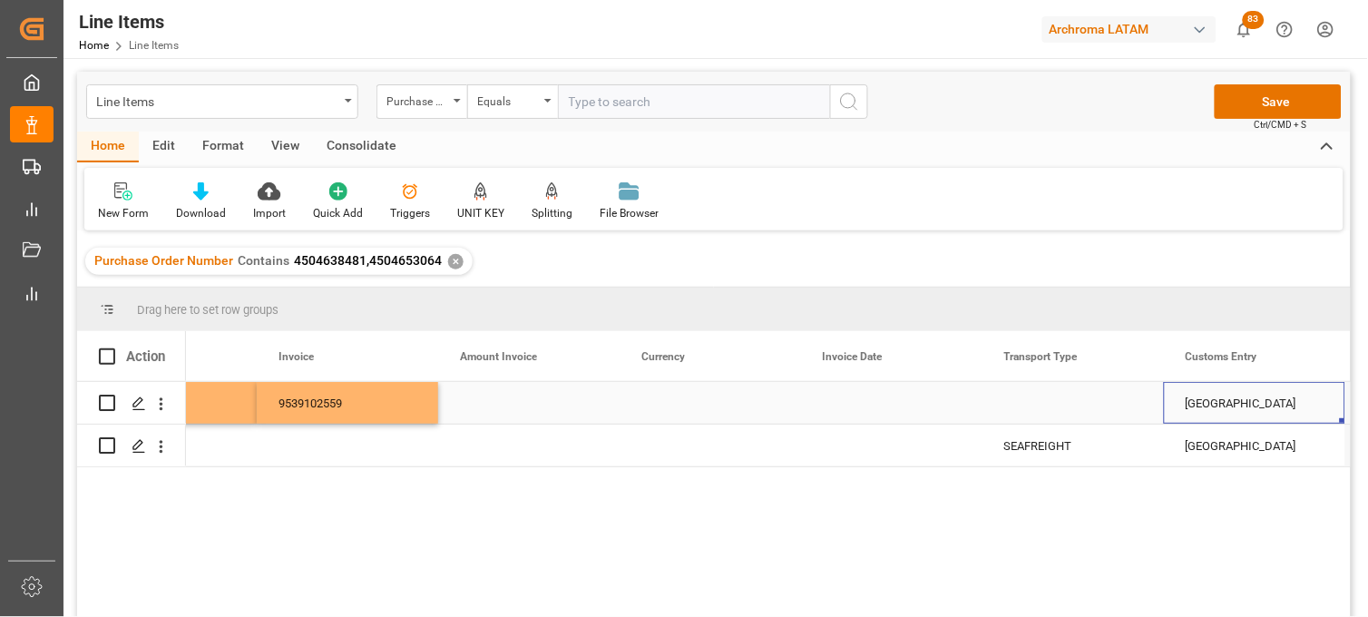
click at [513, 408] on div "Press SPACE to select this row." at bounding box center [528, 403] width 181 height 42
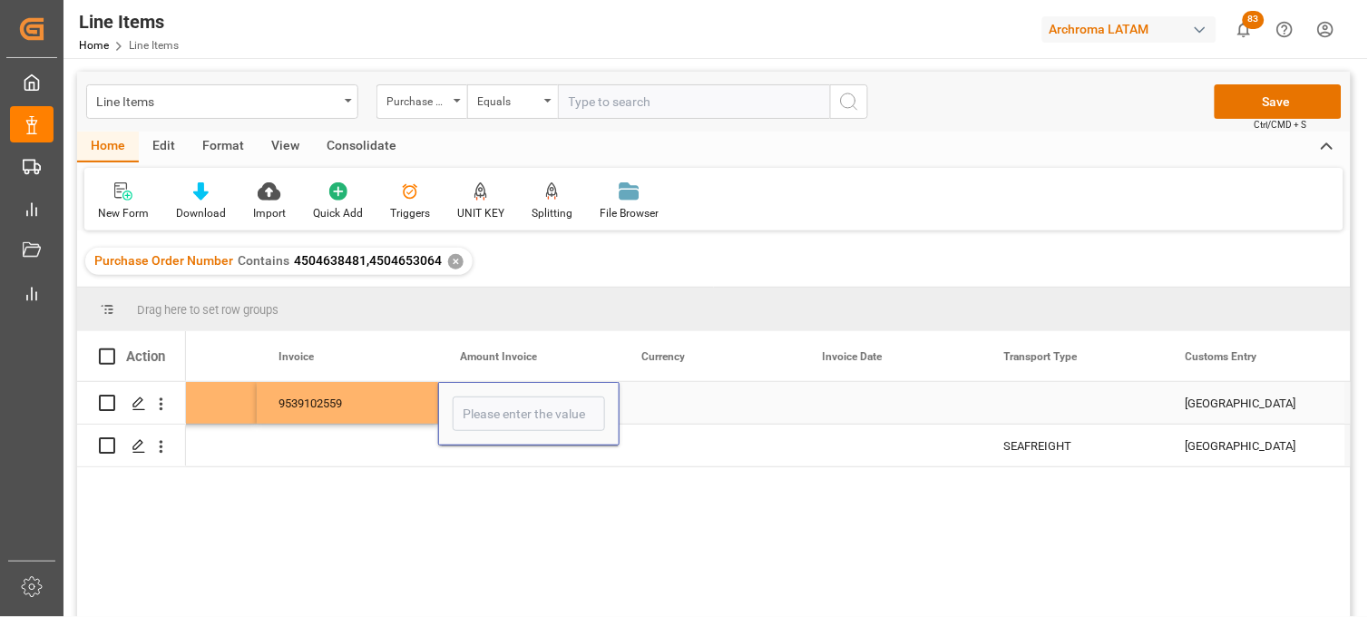
click at [513, 408] on input "Press SPACE to select this row." at bounding box center [529, 413] width 152 height 34
type input "41025.60"
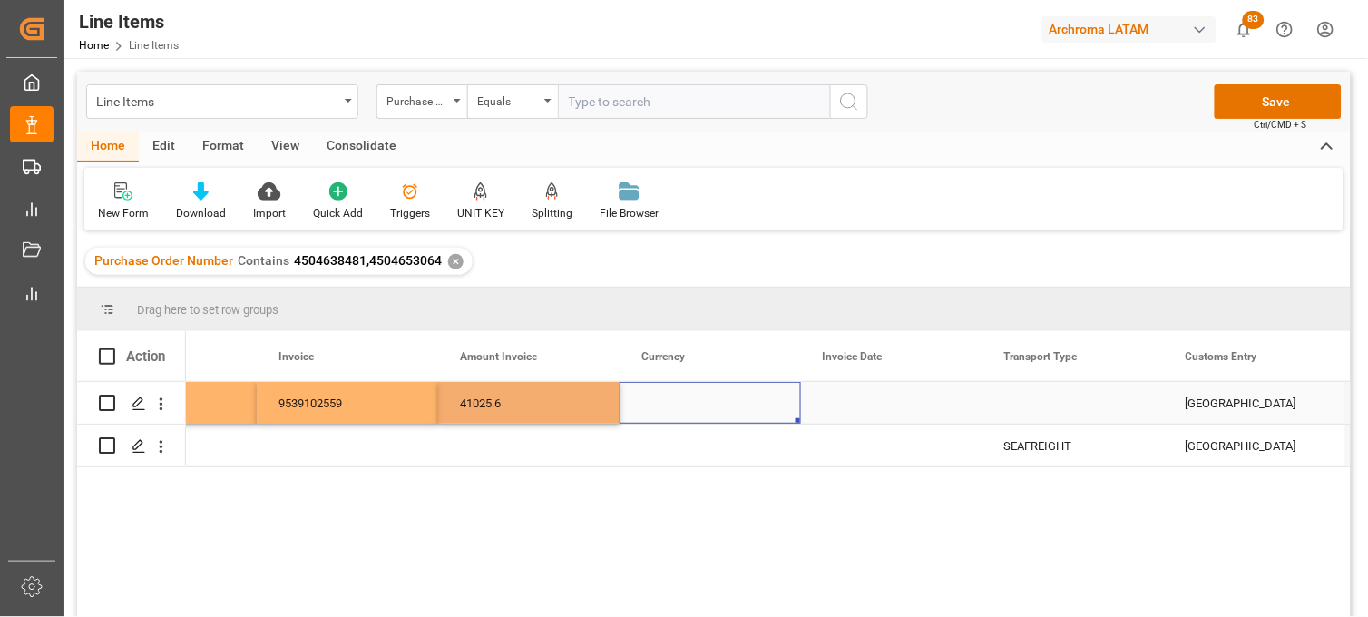
click at [675, 405] on div "Press SPACE to select this row." at bounding box center [710, 403] width 181 height 42
click at [675, 405] on input "Press SPACE to select this row." at bounding box center [710, 413] width 152 height 34
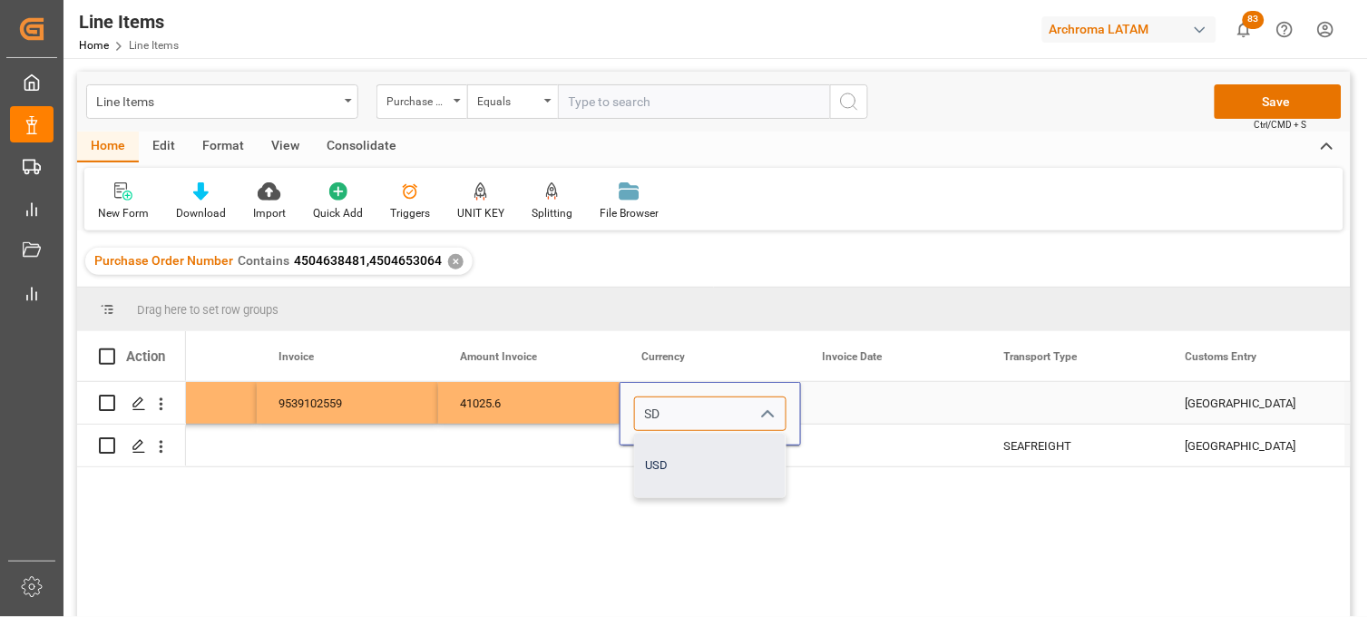
click at [686, 457] on div "USD" at bounding box center [710, 466] width 151 height 64
type input "USD"
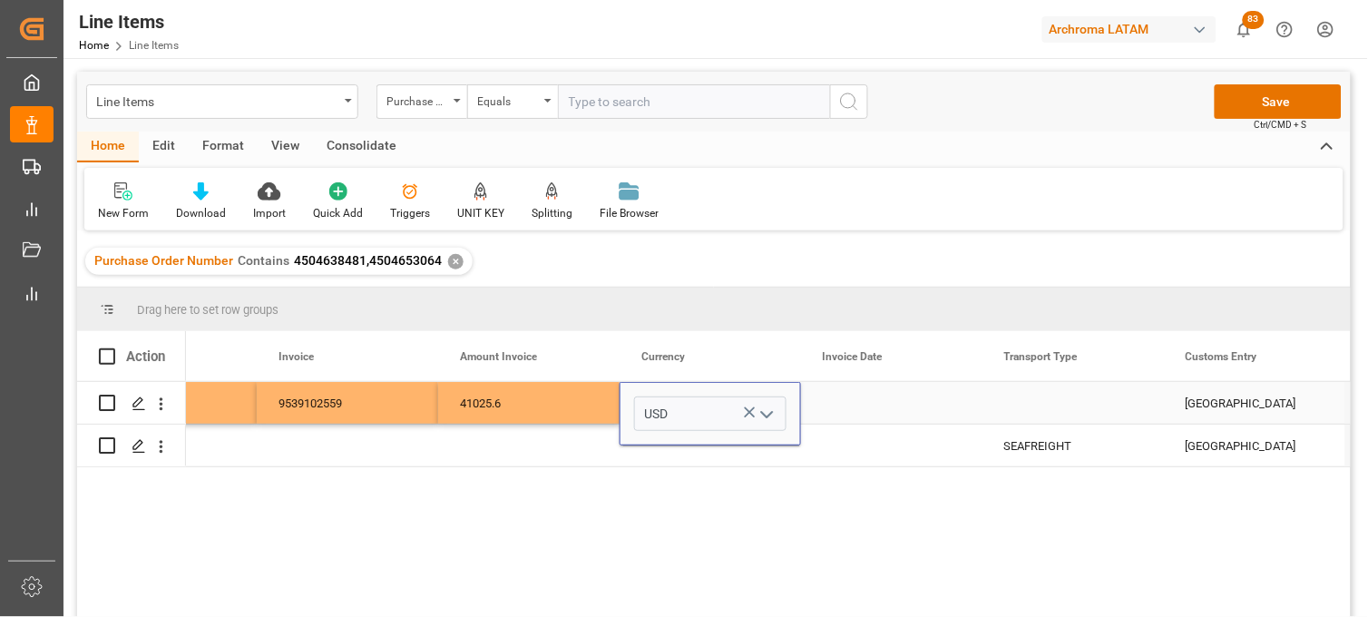
click at [853, 405] on div "Press SPACE to select this row." at bounding box center [891, 403] width 181 height 42
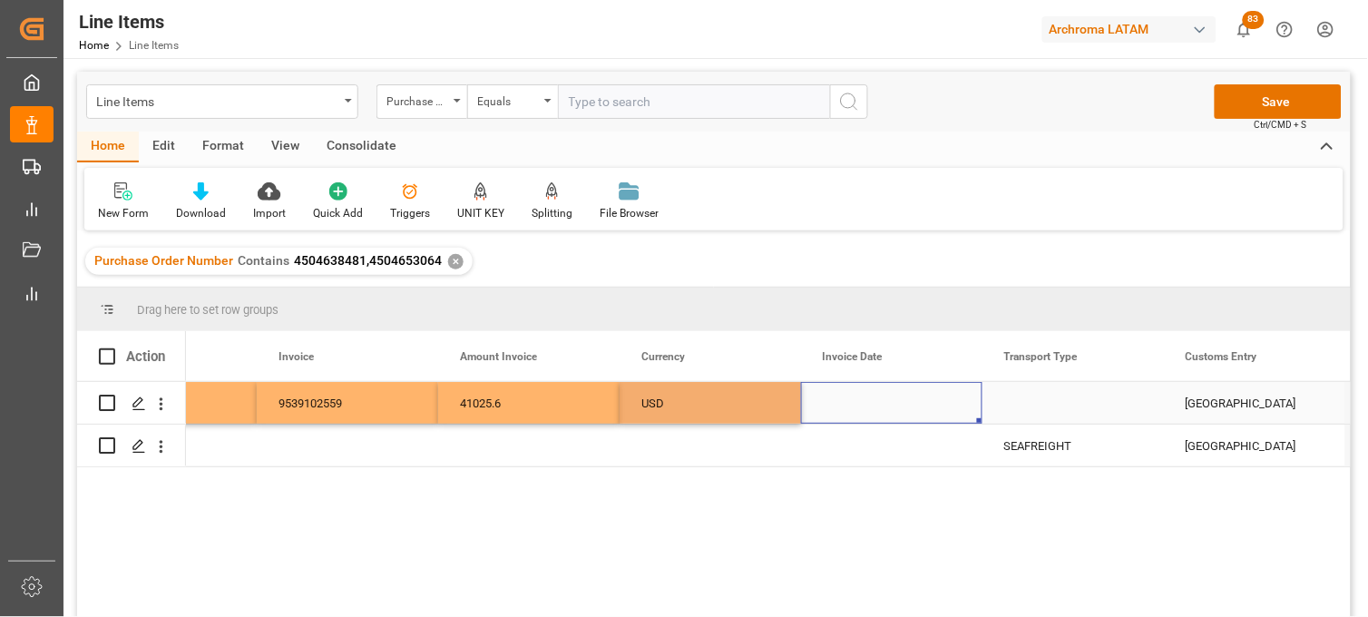
click at [853, 405] on div "Press SPACE to select this row." at bounding box center [891, 403] width 181 height 42
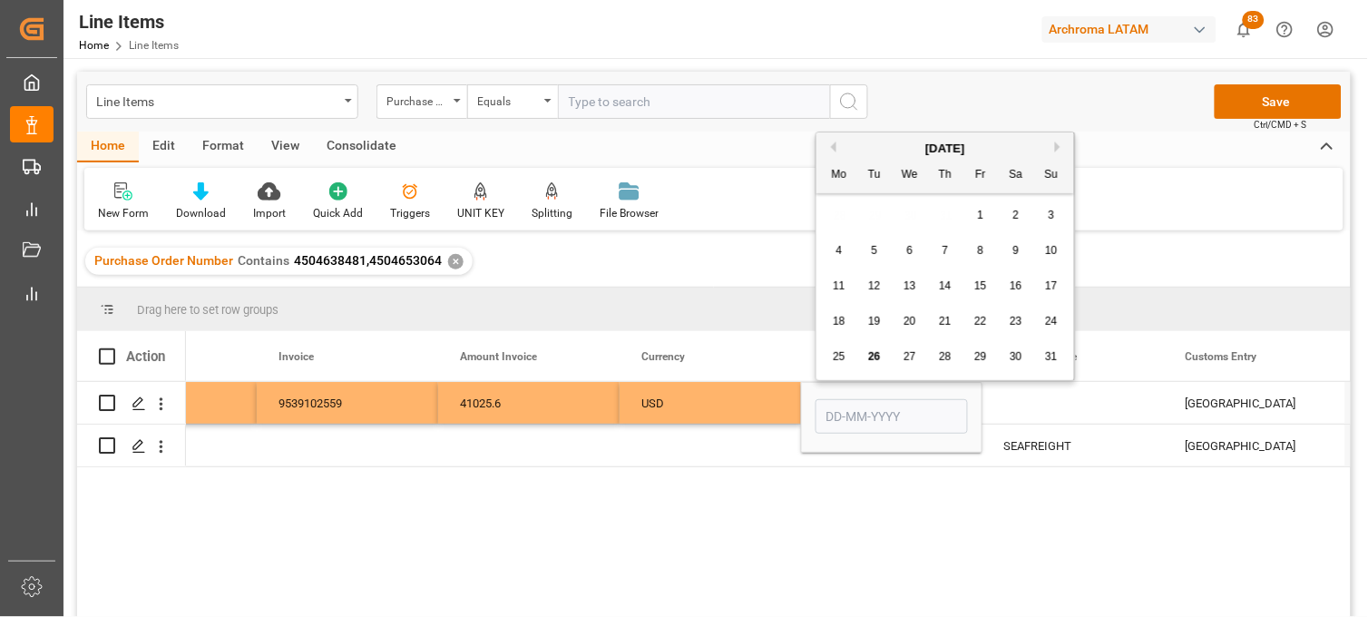
click at [855, 220] on div "28 29 30 31 1 2 3" at bounding box center [946, 215] width 248 height 35
click at [905, 325] on span "20" at bounding box center [910, 321] width 12 height 13
type input "20-08-2025"
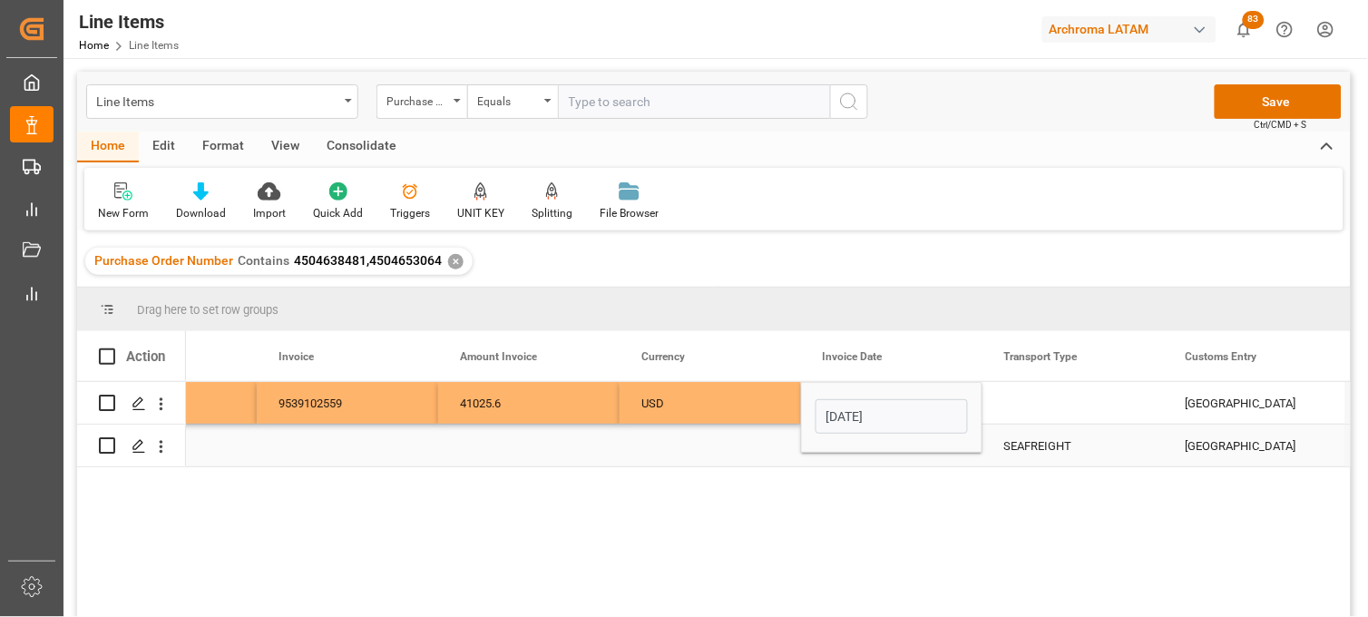
click at [849, 457] on div "Press SPACE to select this row." at bounding box center [891, 446] width 181 height 42
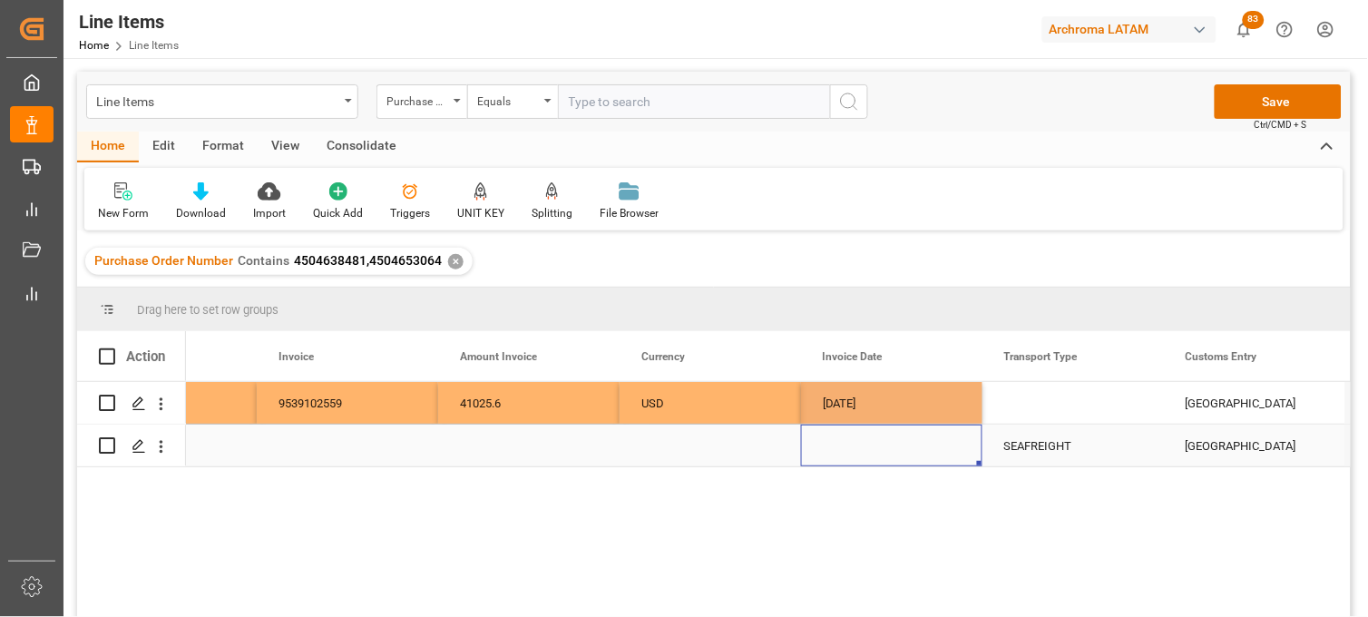
click at [848, 454] on div "Press SPACE to select this row." at bounding box center [891, 446] width 181 height 42
click at [845, 439] on div "Press SPACE to select this row." at bounding box center [891, 446] width 181 height 42
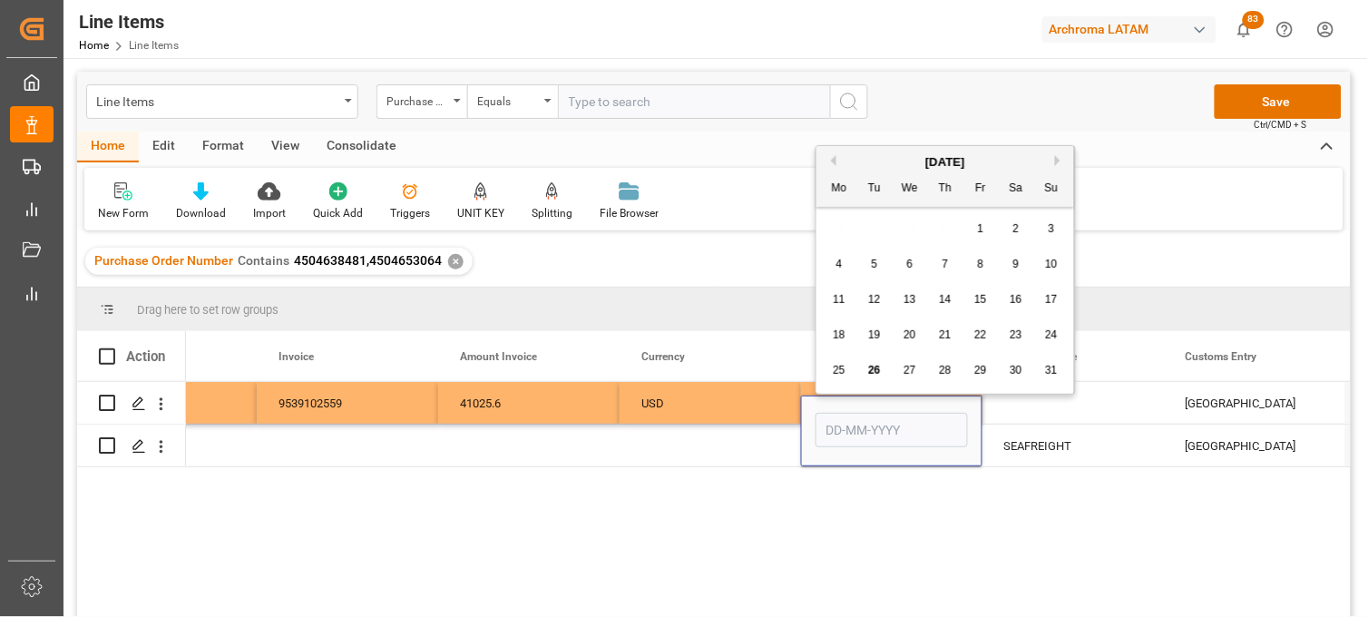
click at [907, 333] on span "20" at bounding box center [910, 334] width 12 height 13
type input "20-08-2025"
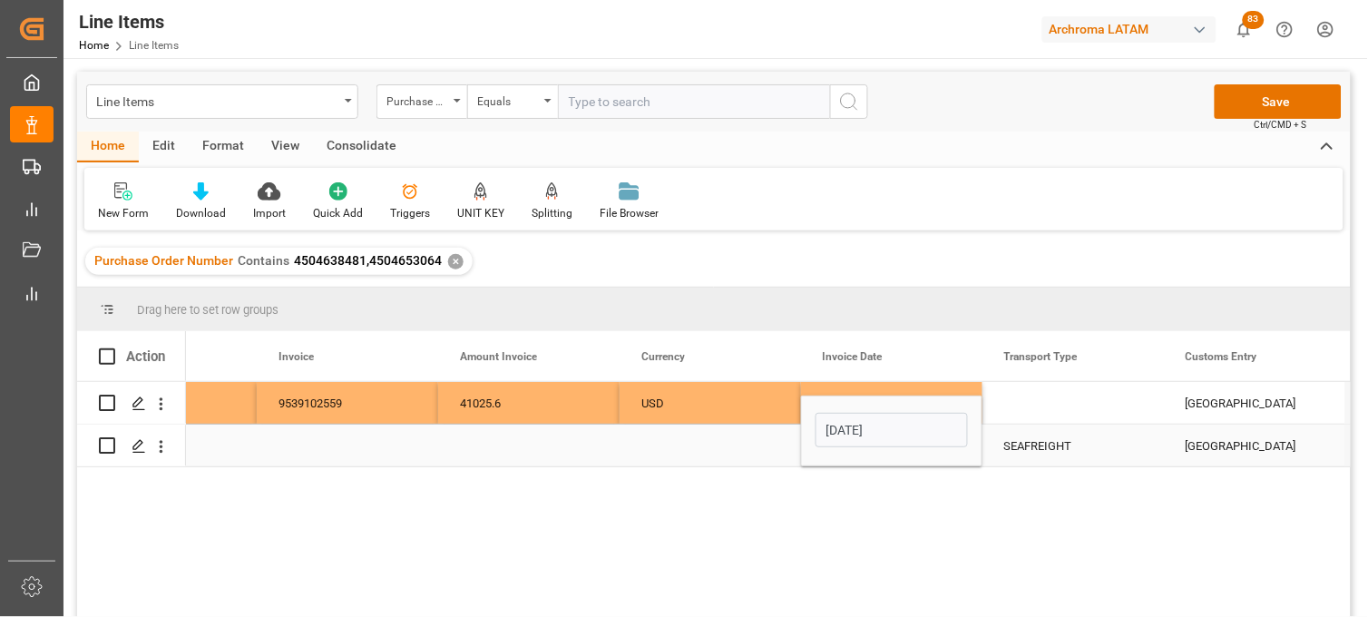
click at [701, 441] on div "Press SPACE to select this row." at bounding box center [710, 446] width 181 height 42
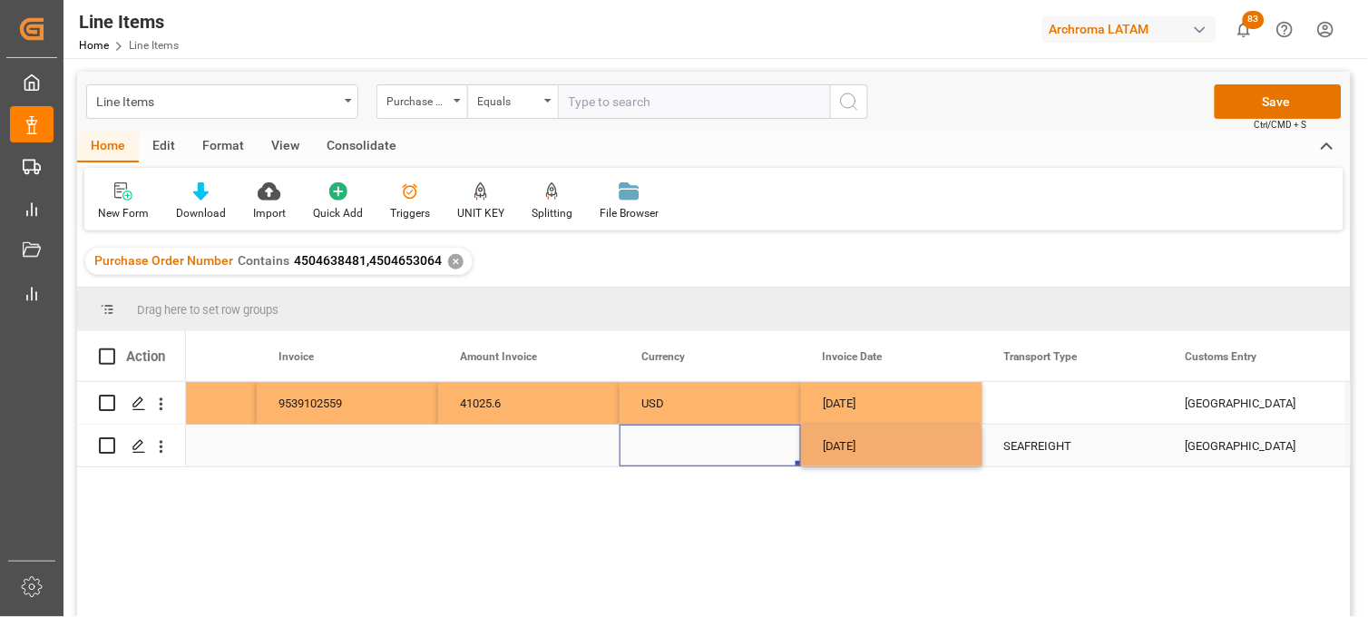
click at [701, 441] on div "Press SPACE to select this row." at bounding box center [710, 446] width 181 height 42
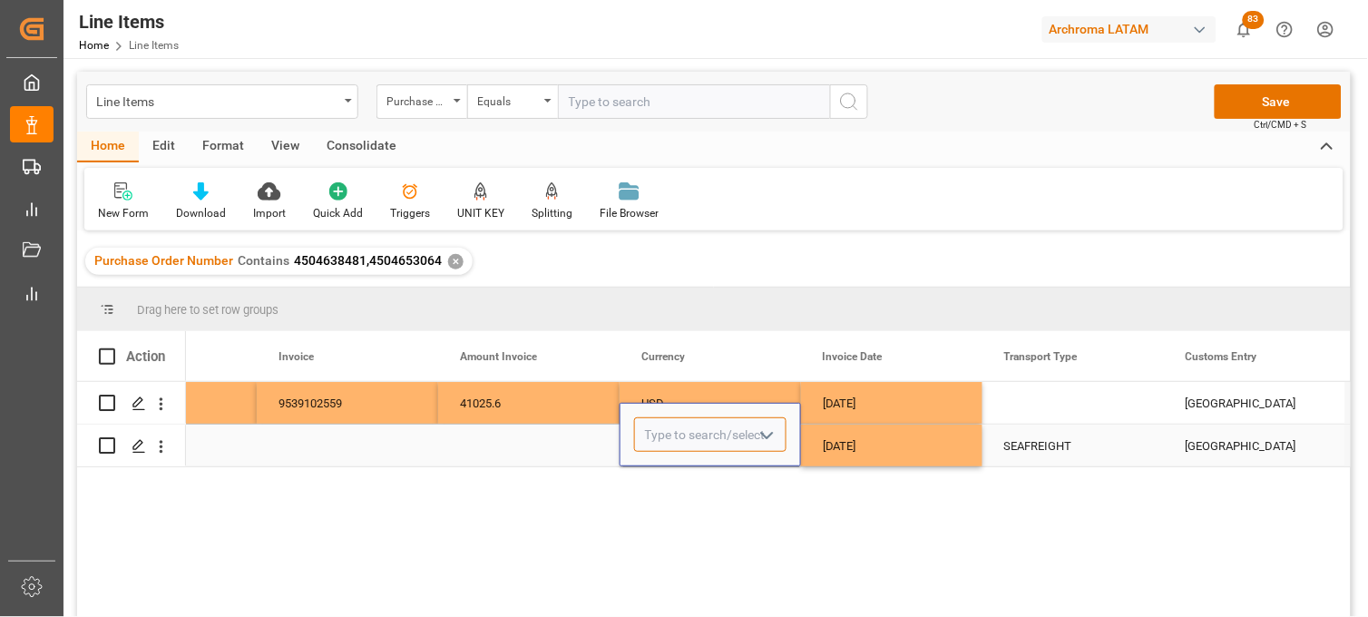
click at [691, 448] on input "Press SPACE to select this row." at bounding box center [710, 434] width 152 height 34
drag, startPoint x: 686, startPoint y: 474, endPoint x: 755, endPoint y: 460, distance: 70.5
click at [685, 474] on div "USD" at bounding box center [710, 486] width 151 height 64
type input "USD"
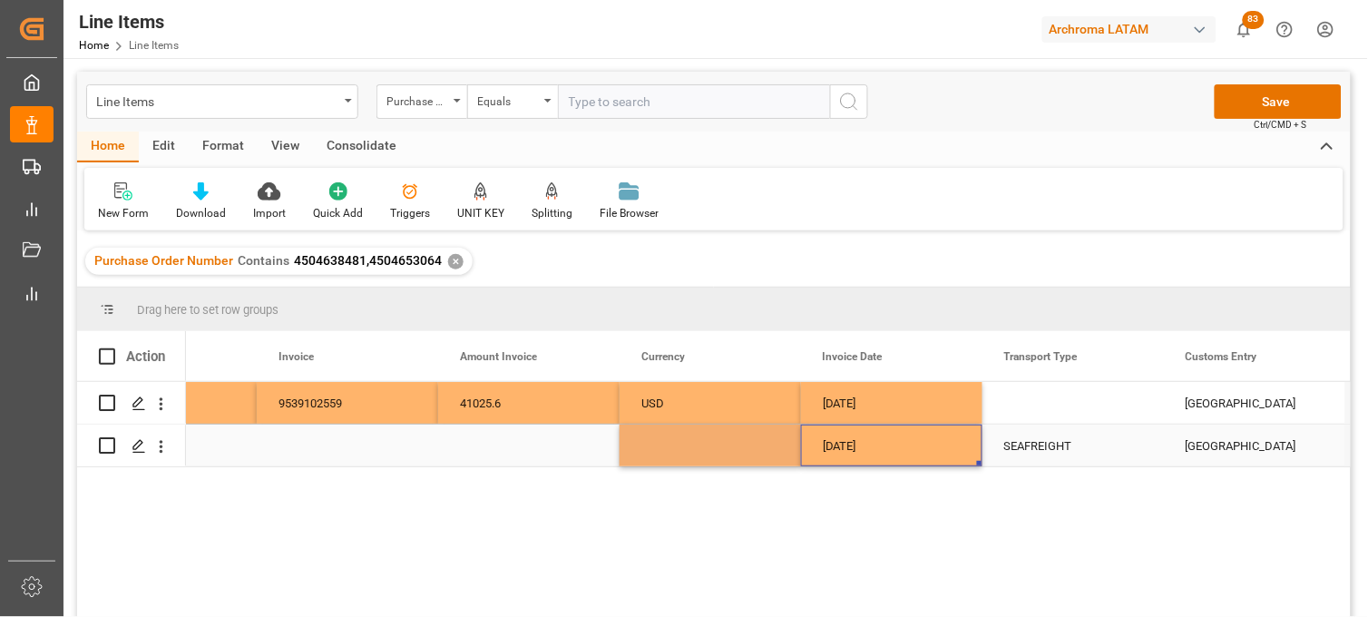
click at [850, 445] on div "20-08-2025" at bounding box center [891, 446] width 181 height 42
click at [1031, 402] on div "Press SPACE to select this row." at bounding box center [1072, 403] width 181 height 42
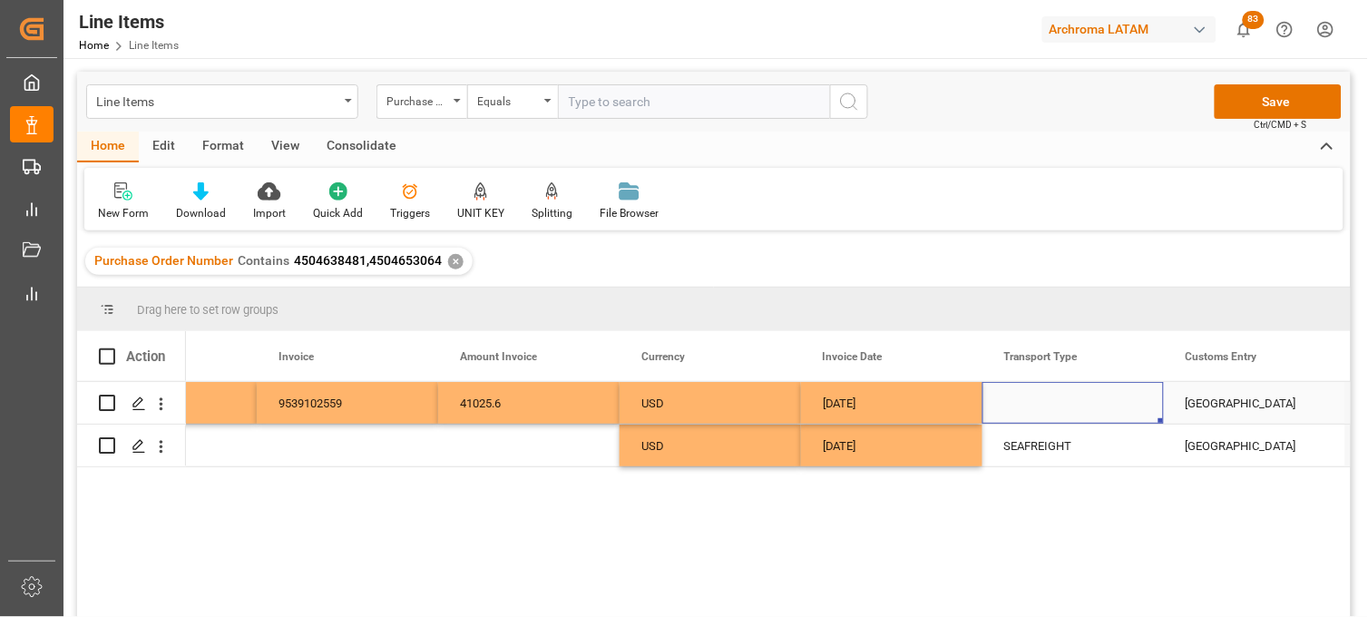
click at [1031, 402] on div "Press SPACE to select this row." at bounding box center [1072, 403] width 181 height 42
click at [1031, 402] on input "Press SPACE to select this row." at bounding box center [1073, 413] width 152 height 34
click at [1034, 460] on div "SEAFREIGHT" at bounding box center [1073, 466] width 151 height 64
type input "SEAFREIGHT"
click at [892, 405] on div "20-08-2025" at bounding box center [891, 403] width 181 height 42
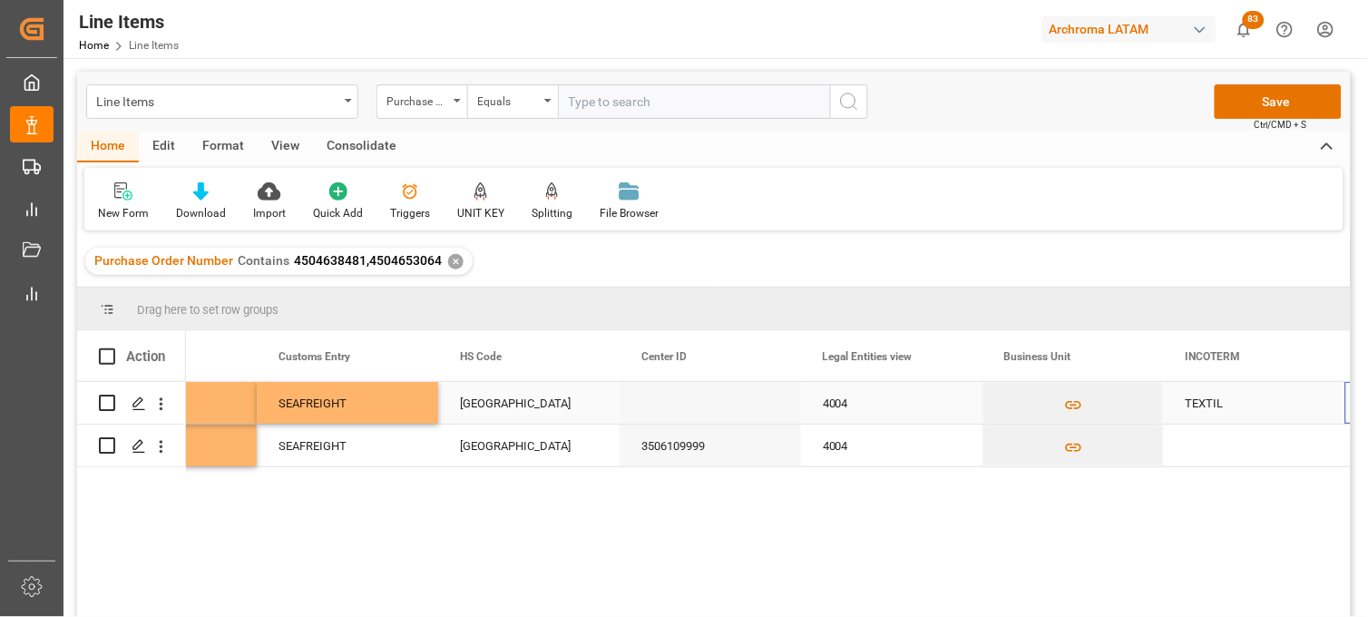
scroll to position [0, 4828]
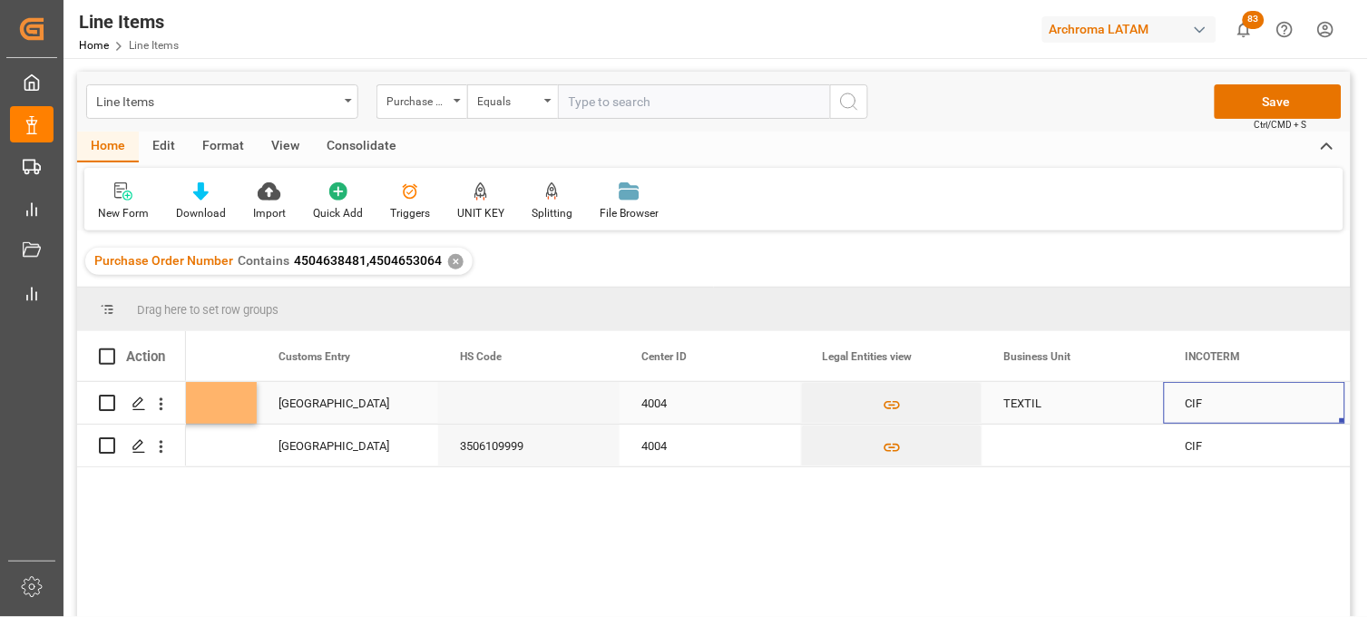
click at [1032, 402] on div "TEXTIL" at bounding box center [1072, 403] width 181 height 42
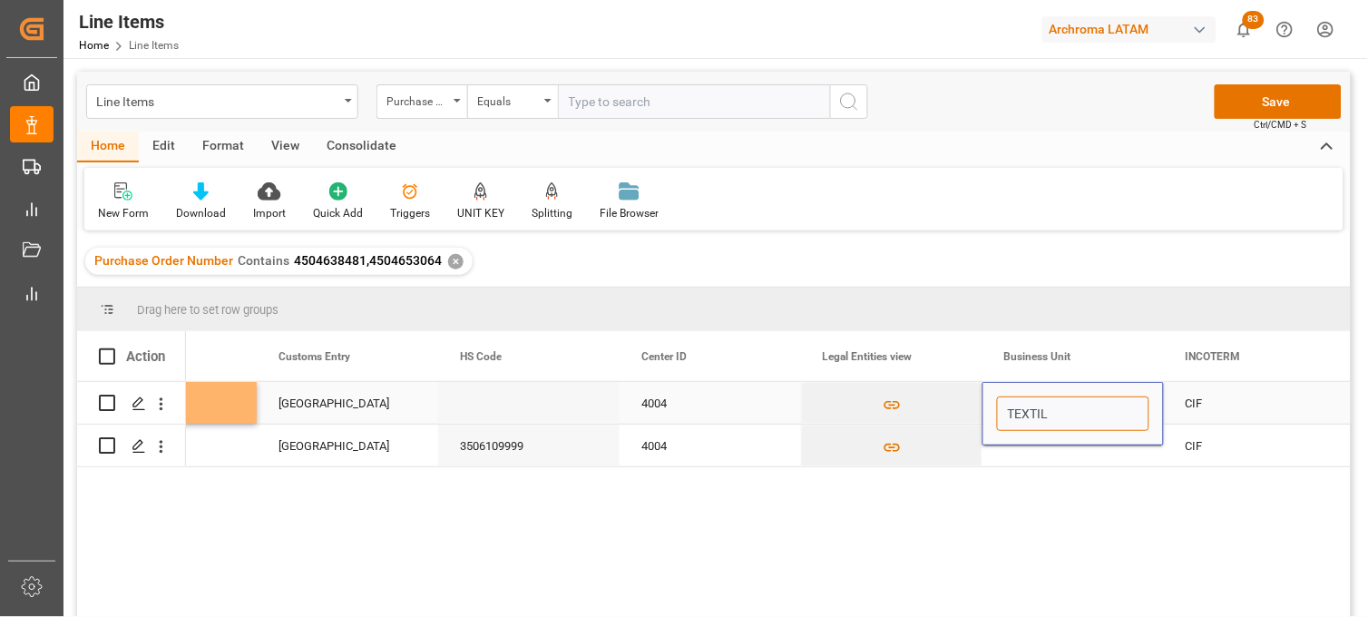
click at [1032, 402] on input "TEXTIL" at bounding box center [1073, 413] width 152 height 34
click at [1031, 450] on div "Press SPACE to select this row." at bounding box center [1072, 446] width 181 height 42
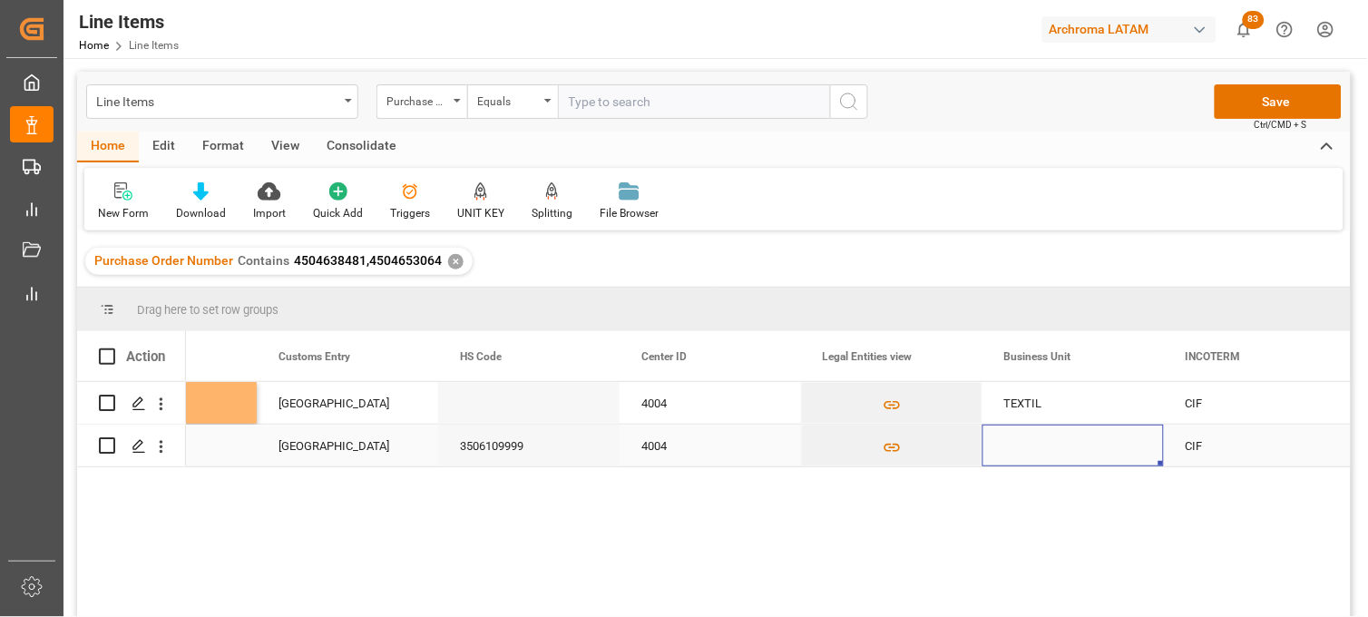
click at [1028, 445] on div "Press SPACE to select this row." at bounding box center [1072, 446] width 181 height 42
click at [1027, 445] on div "Press SPACE to select this row." at bounding box center [1072, 446] width 181 height 42
click at [1027, 445] on input "Press SPACE to select this row." at bounding box center [1073, 434] width 152 height 34
type input "TEXTIL"
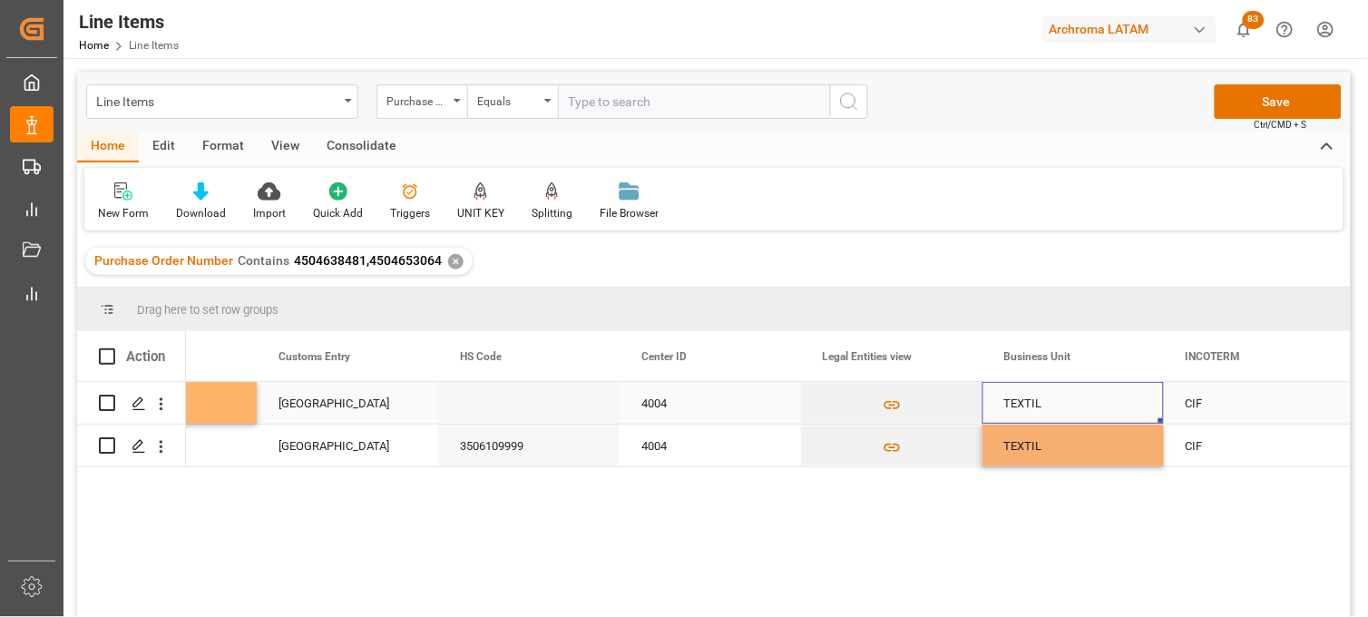
click at [1022, 395] on div "TEXTIL" at bounding box center [1072, 403] width 181 height 42
click at [1193, 405] on div "CIF" at bounding box center [1255, 404] width 138 height 42
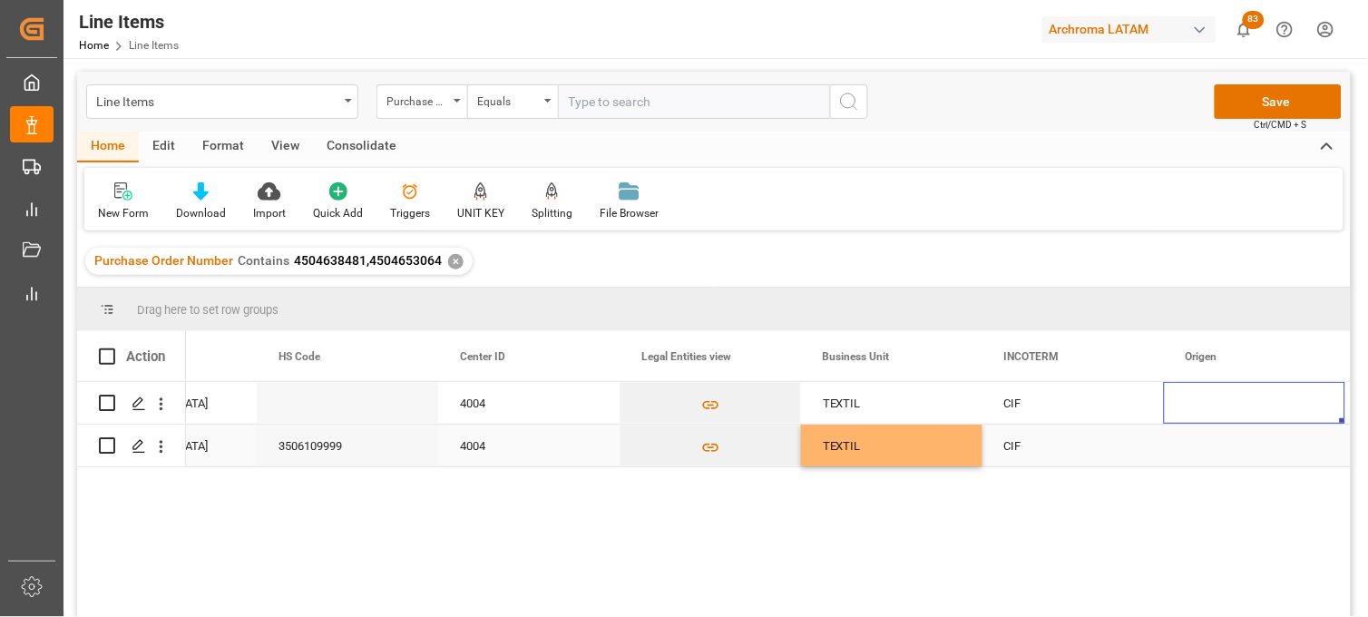
scroll to position [0, 5191]
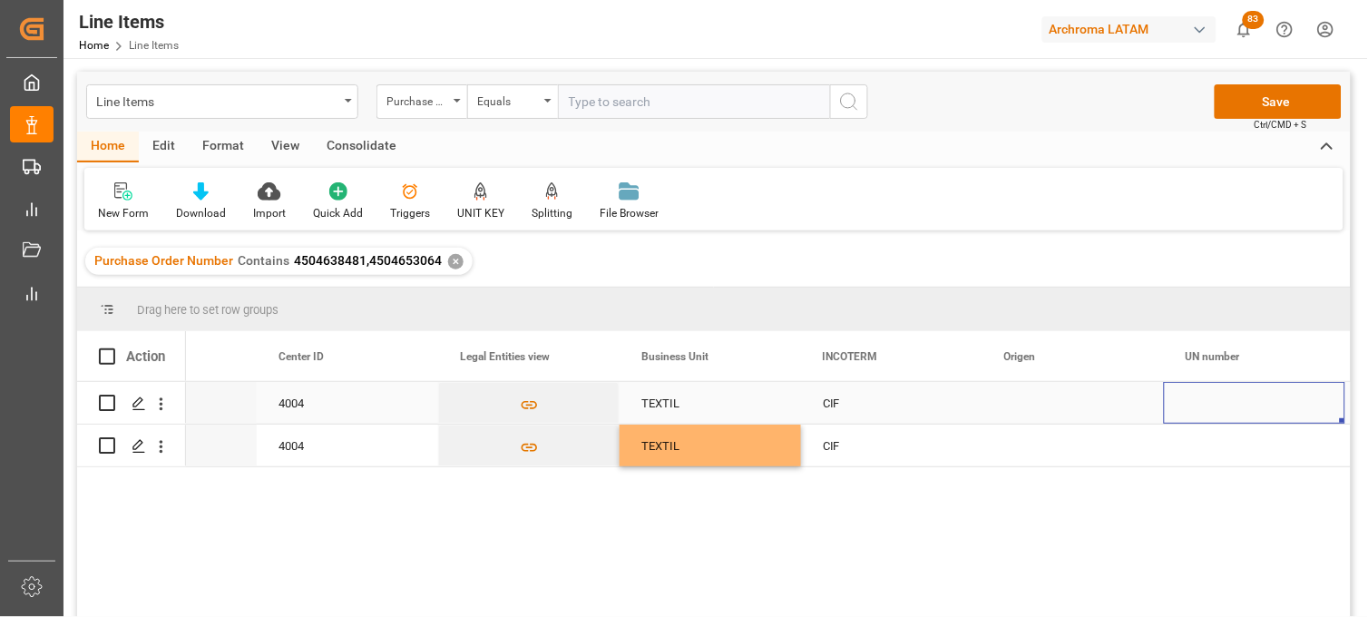
click at [1019, 401] on div "Press SPACE to select this row." at bounding box center [1072, 403] width 181 height 42
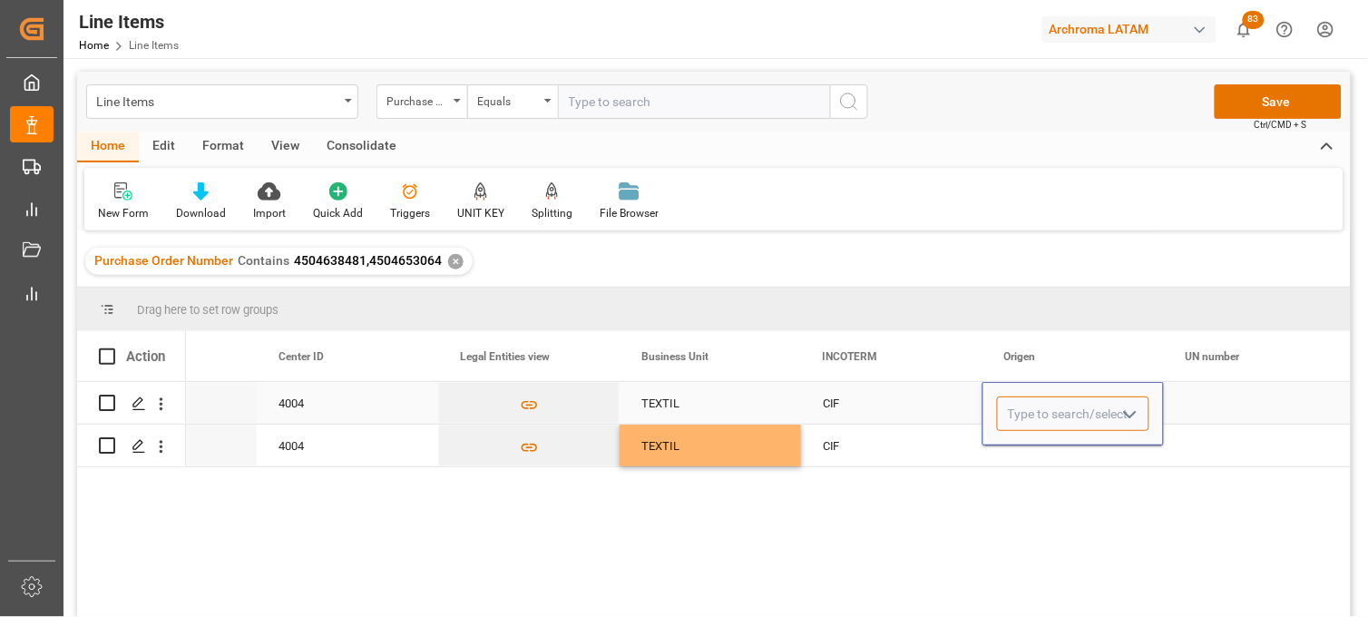
click at [1019, 401] on input "Press SPACE to select this row." at bounding box center [1073, 413] width 152 height 34
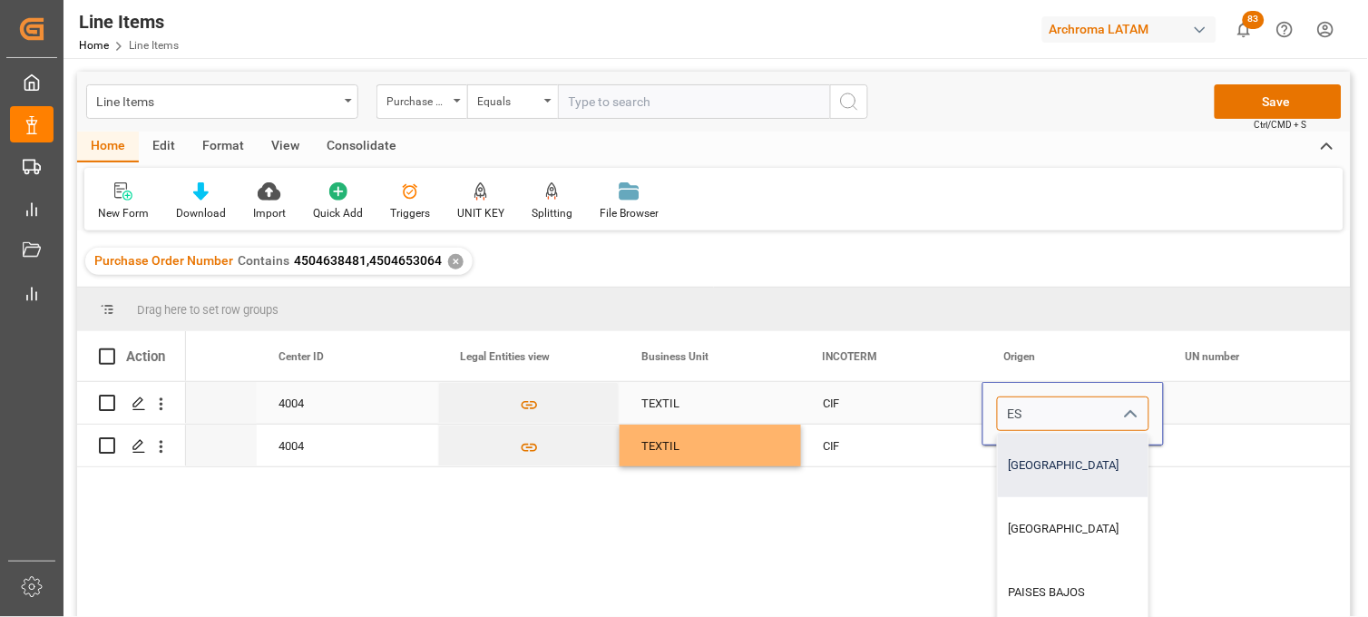
click at [1022, 447] on div "ESPAÑA" at bounding box center [1073, 466] width 151 height 64
type input "ESPAÑA"
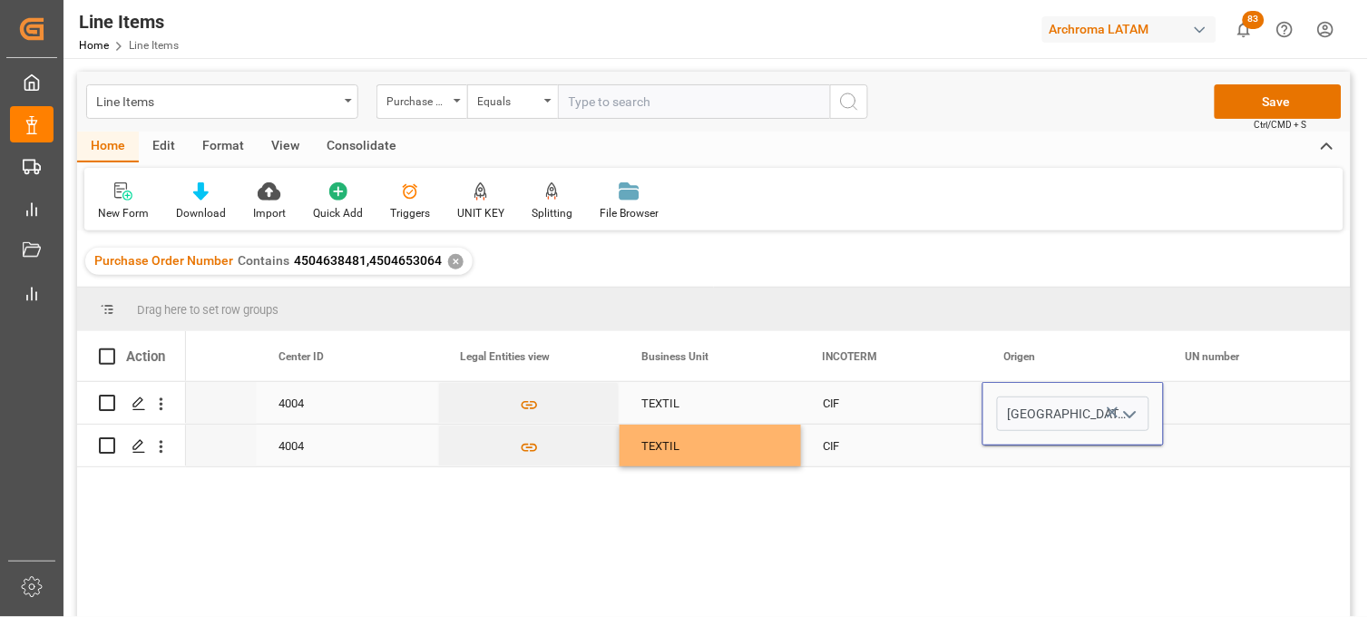
click at [1021, 449] on div "Press SPACE to select this row." at bounding box center [1072, 446] width 181 height 42
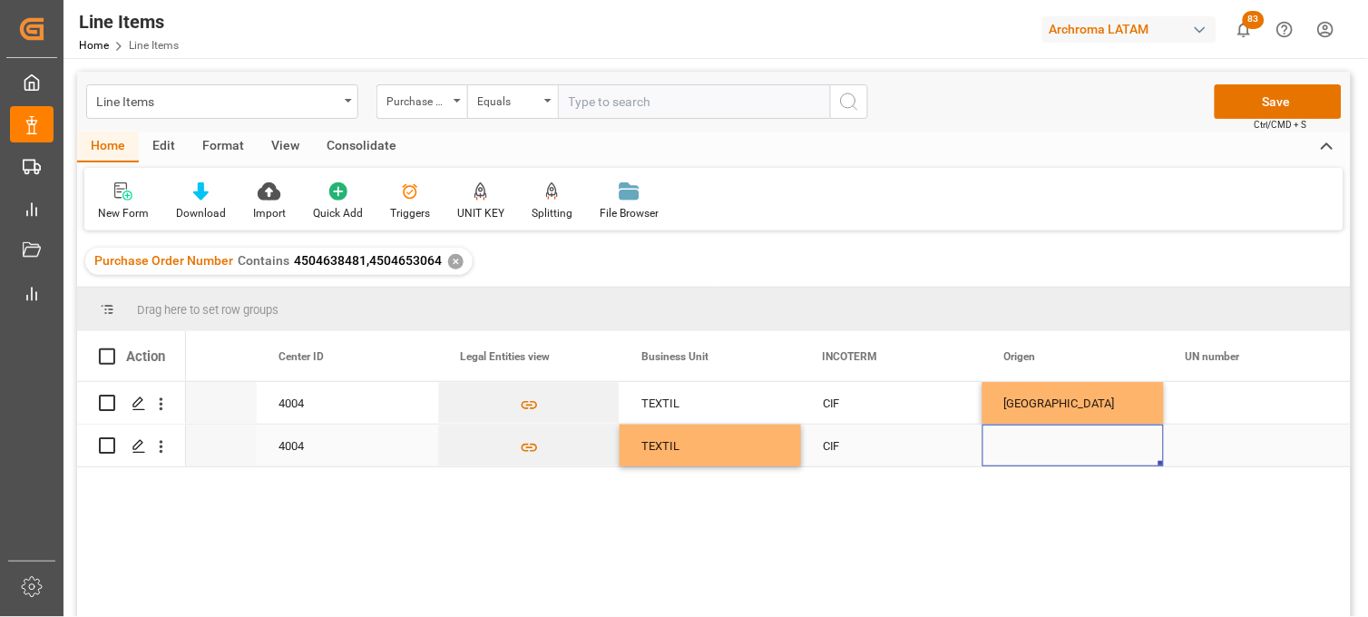
click at [1037, 438] on div "Press SPACE to select this row." at bounding box center [1072, 446] width 181 height 42
click at [1037, 439] on div "Press SPACE to select this row." at bounding box center [1072, 446] width 181 height 42
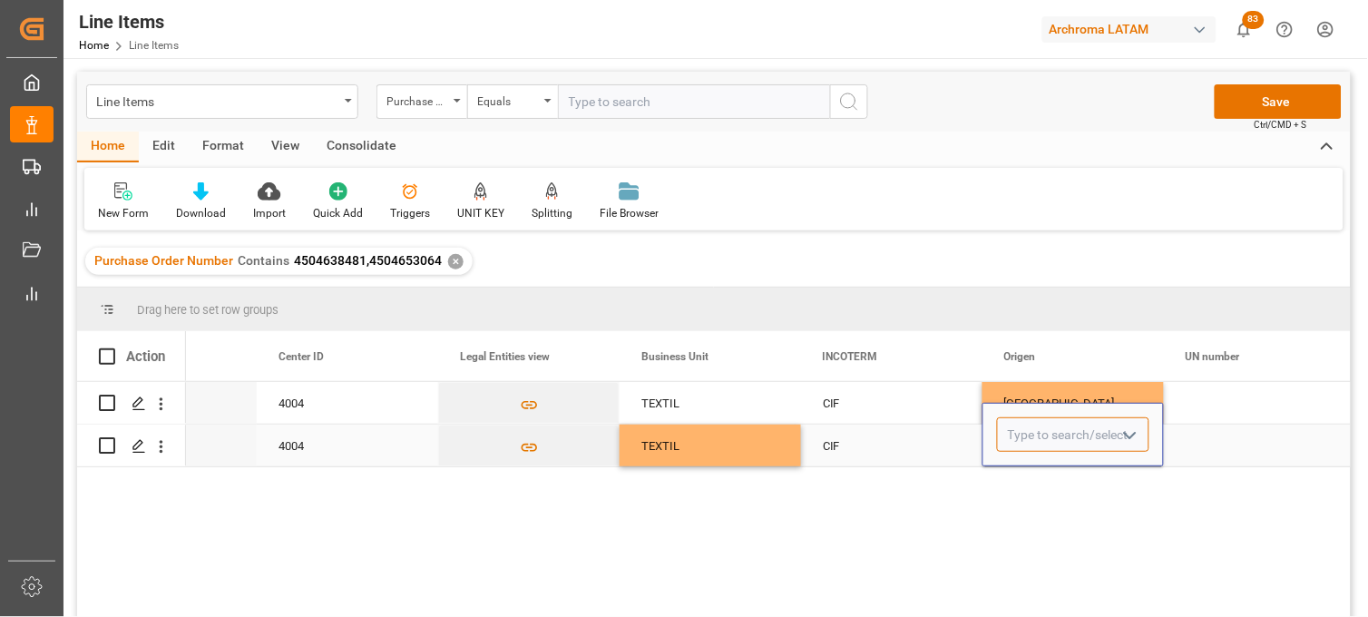
click at [1037, 439] on input "Press SPACE to select this row." at bounding box center [1073, 434] width 152 height 34
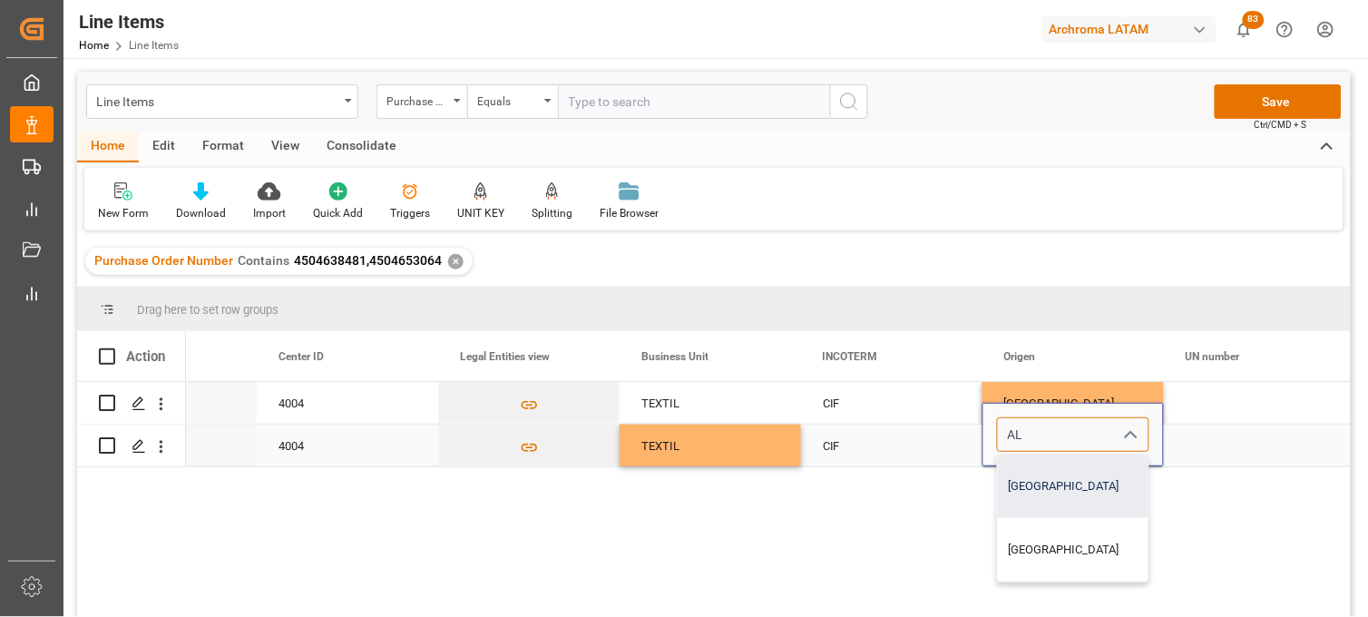
click at [1017, 478] on div "ALEMANIA" at bounding box center [1073, 486] width 151 height 64
type input "ALEMANIA"
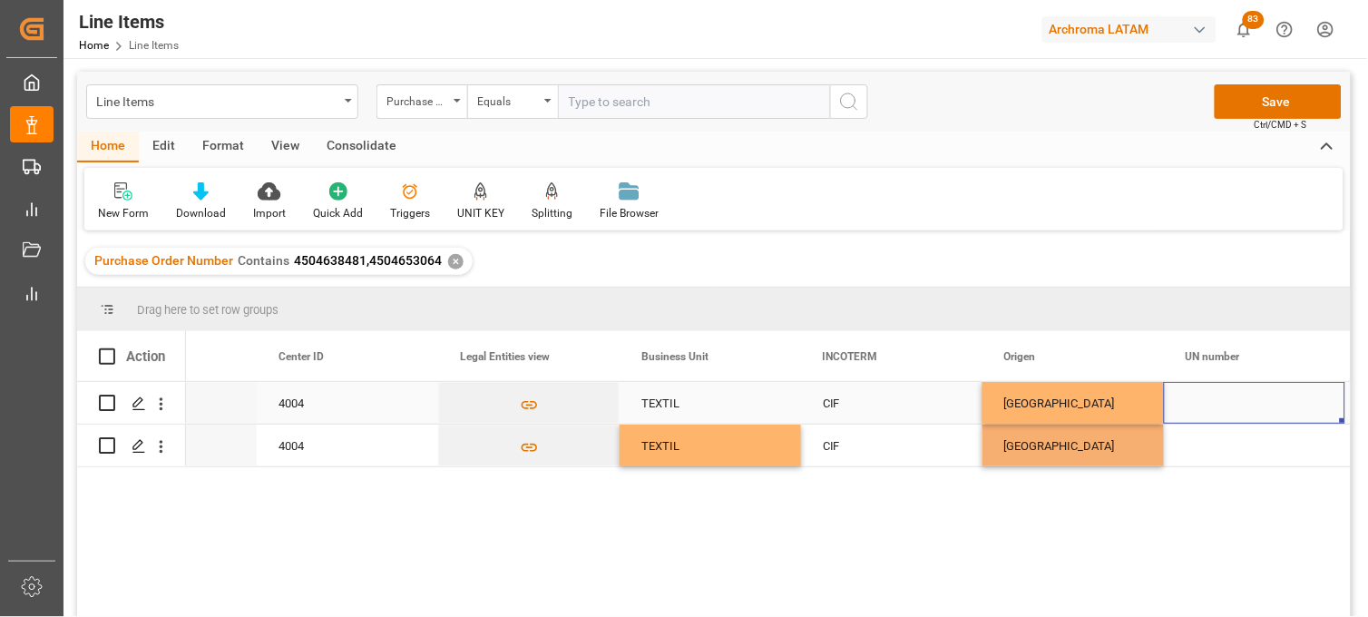
click at [1214, 403] on div "Press SPACE to select this row." at bounding box center [1254, 403] width 181 height 42
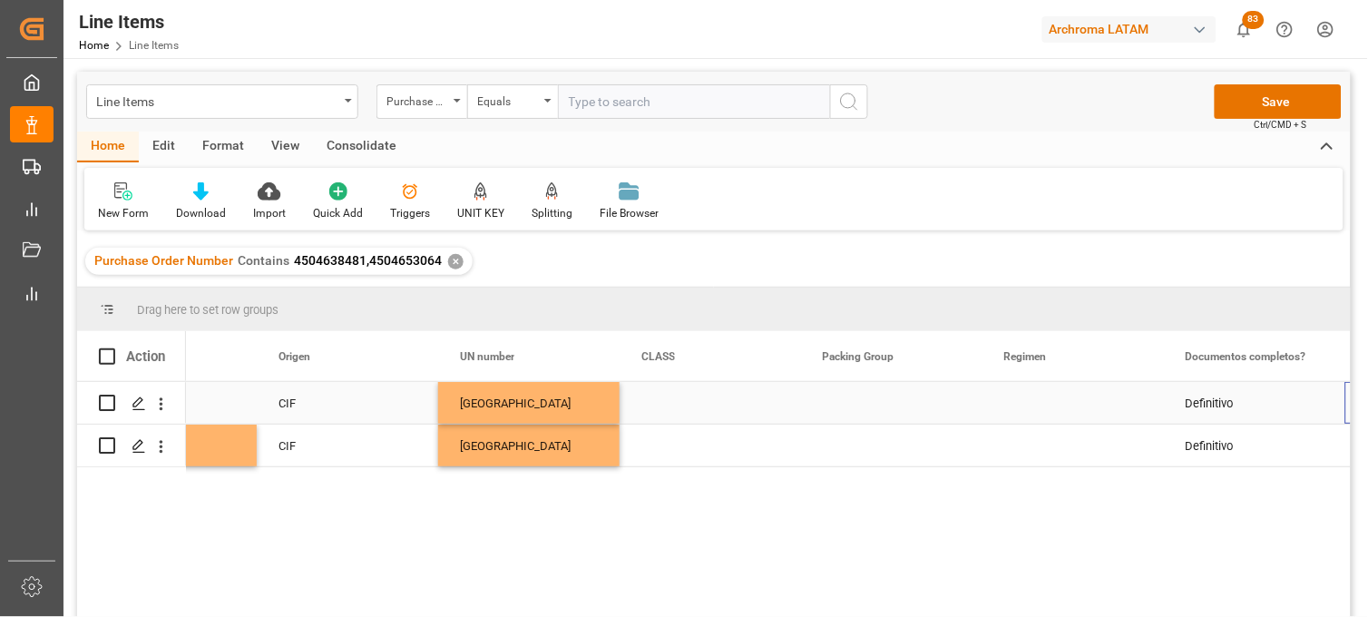
scroll to position [0, 5917]
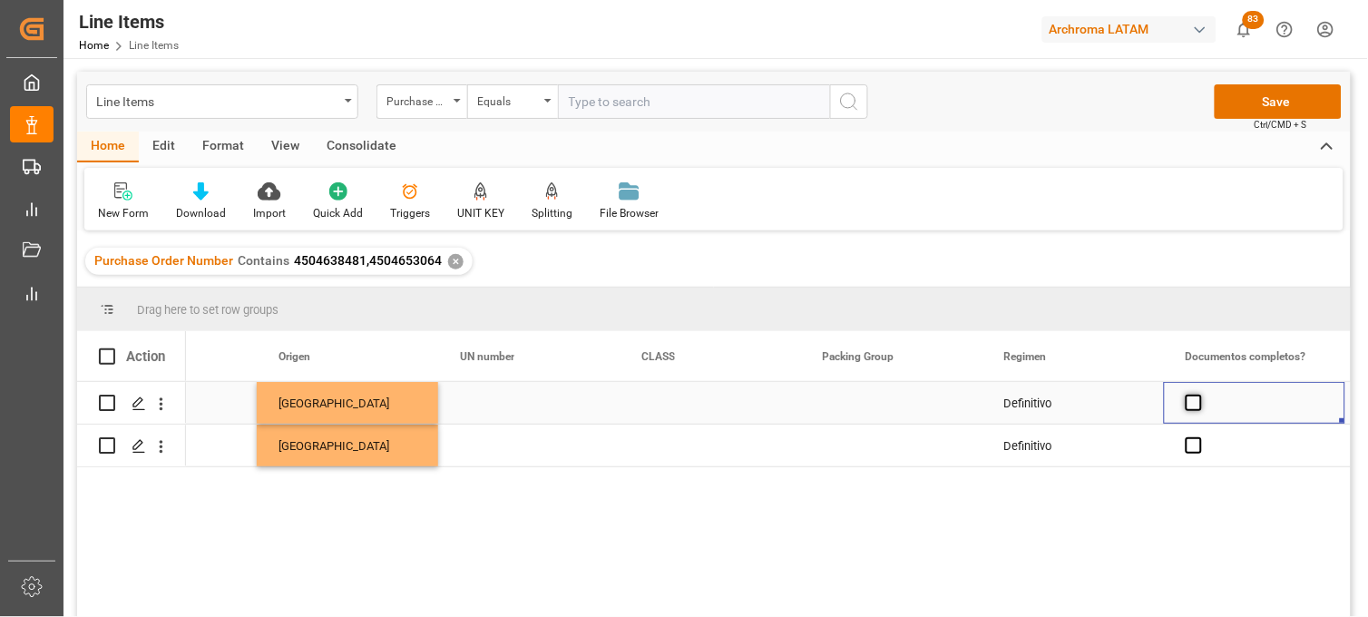
click at [1197, 403] on span "Press SPACE to select this row." at bounding box center [1194, 403] width 16 height 16
click at [1199, 395] on input "Press SPACE to select this row." at bounding box center [1199, 395] width 0 height 0
click at [1197, 448] on span "Press SPACE to select this row." at bounding box center [1194, 445] width 16 height 16
click at [1199, 437] on input "Press SPACE to select this row." at bounding box center [1199, 437] width 0 height 0
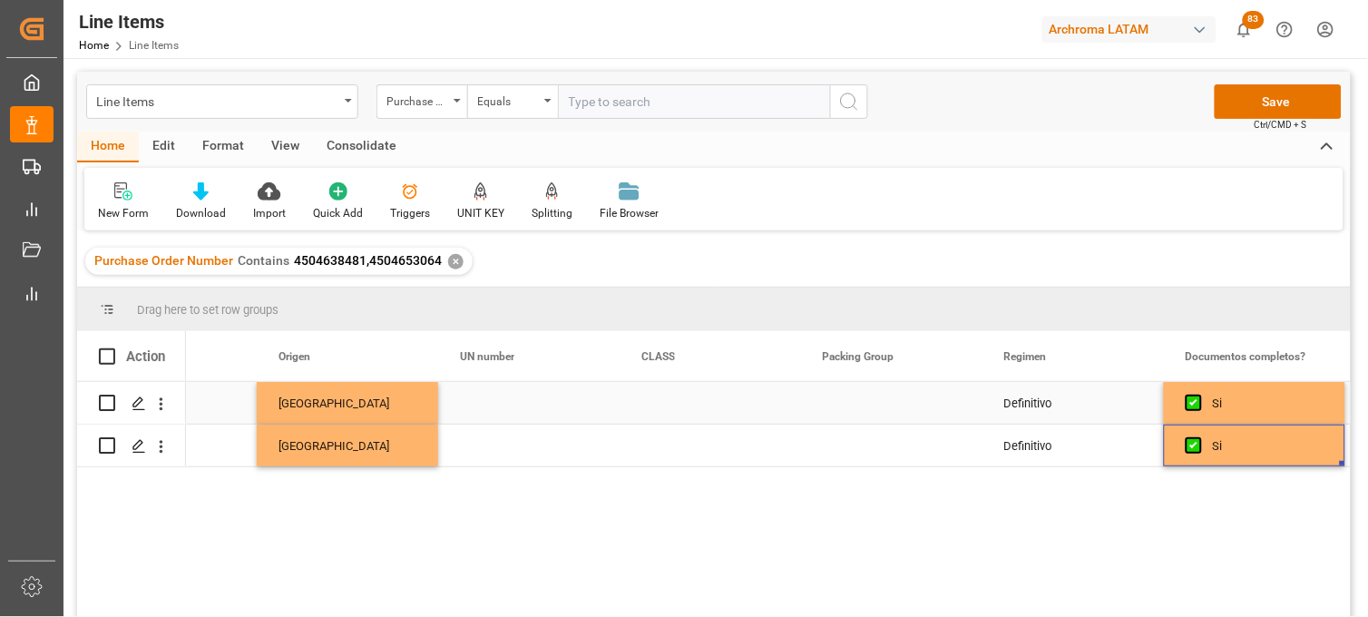
click at [839, 404] on div "Press SPACE to select this row." at bounding box center [891, 403] width 181 height 42
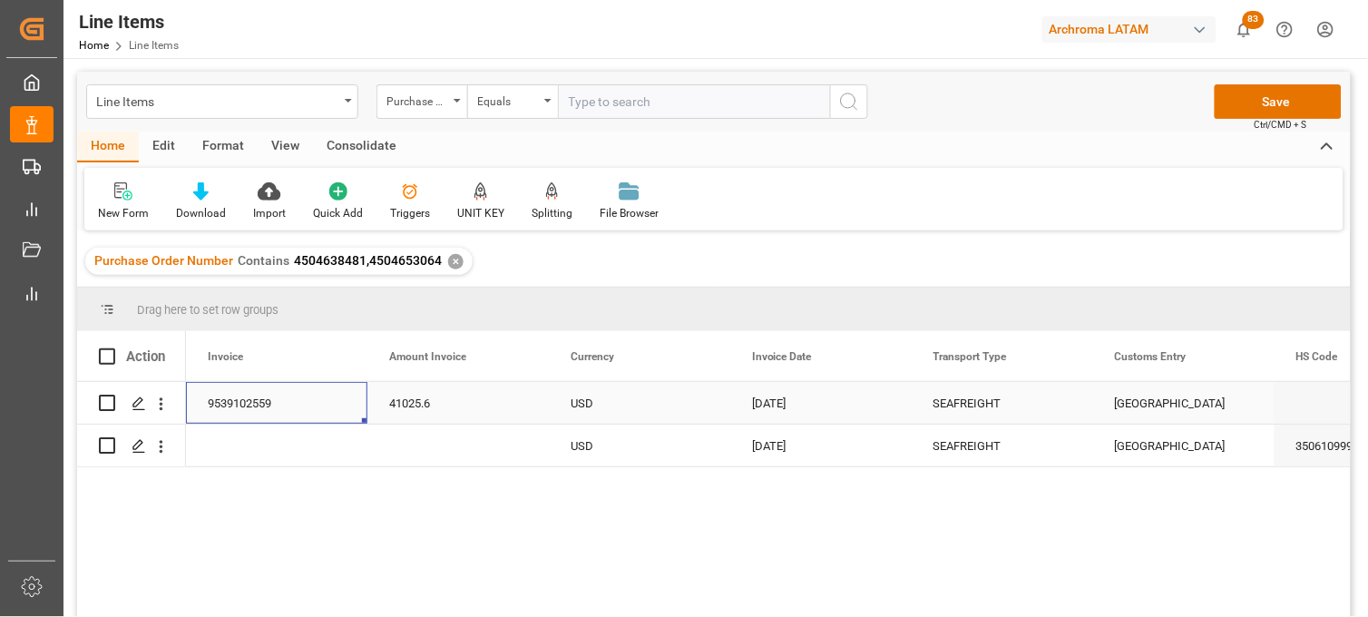
scroll to position [0, 3810]
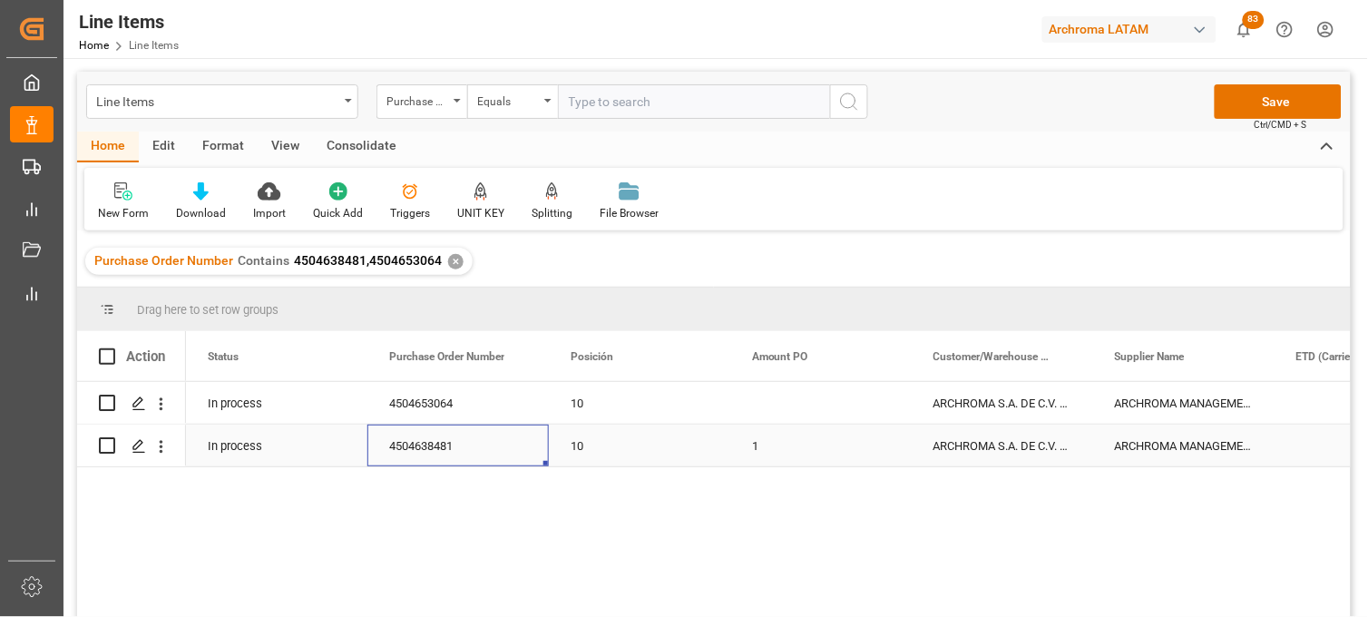
click at [447, 454] on div "4504638481" at bounding box center [457, 446] width 181 height 42
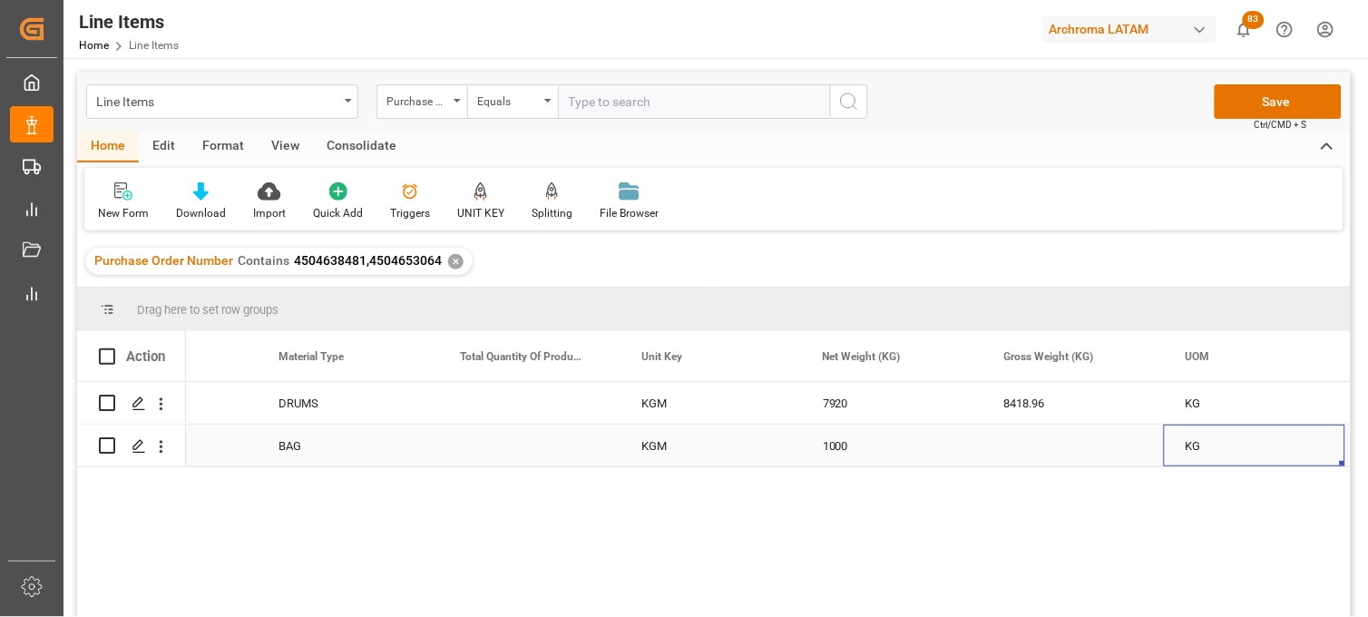
click at [1018, 450] on div "Press SPACE to select this row." at bounding box center [1072, 446] width 181 height 42
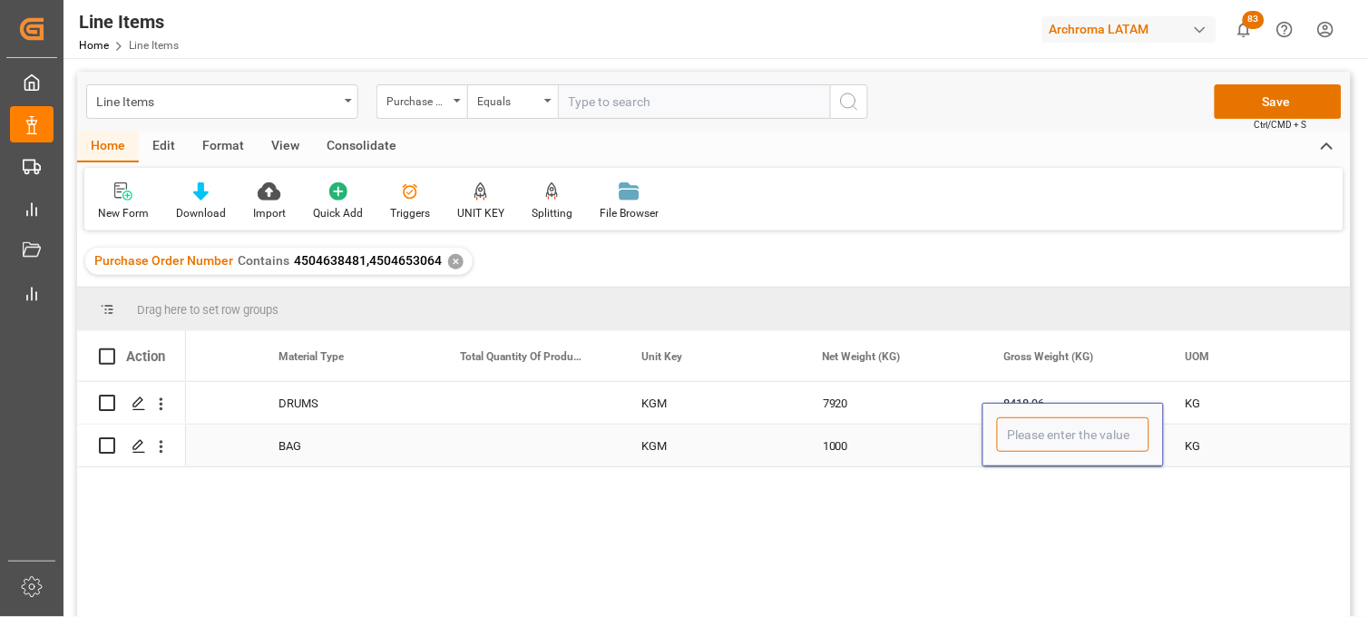
click at [1018, 450] on input "Press SPACE to select this row." at bounding box center [1073, 434] width 152 height 34
type input "3945"
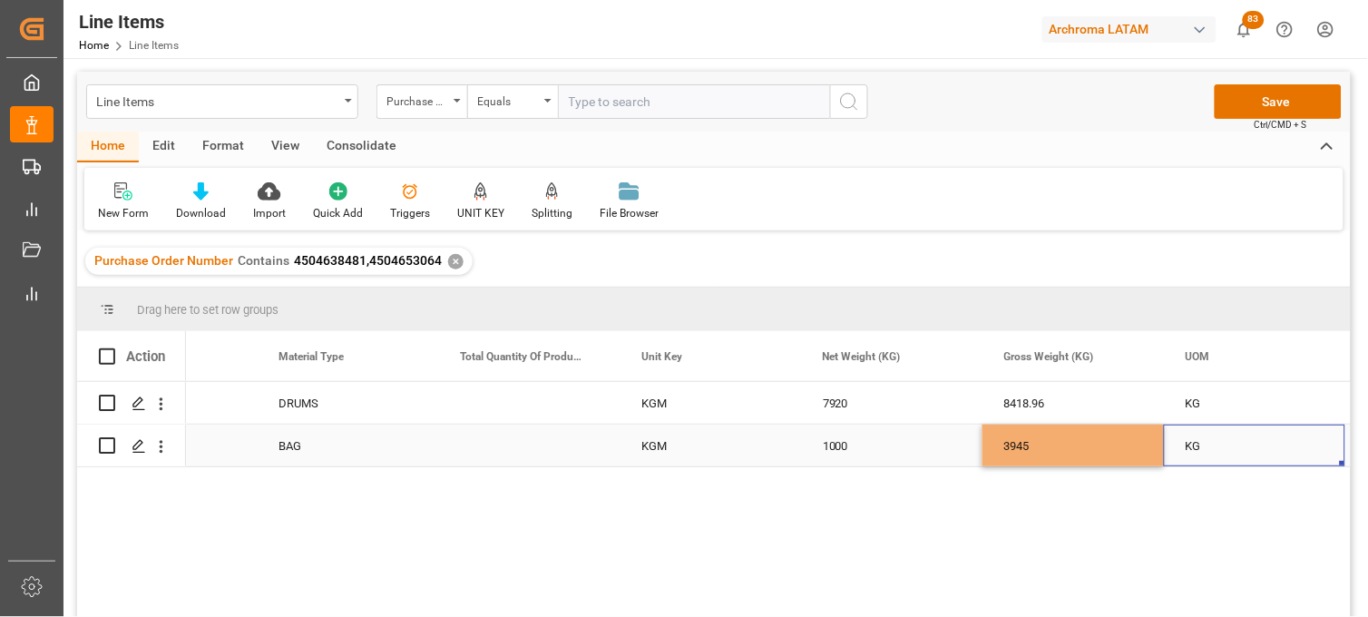
click at [1209, 447] on div "KG" at bounding box center [1254, 446] width 181 height 42
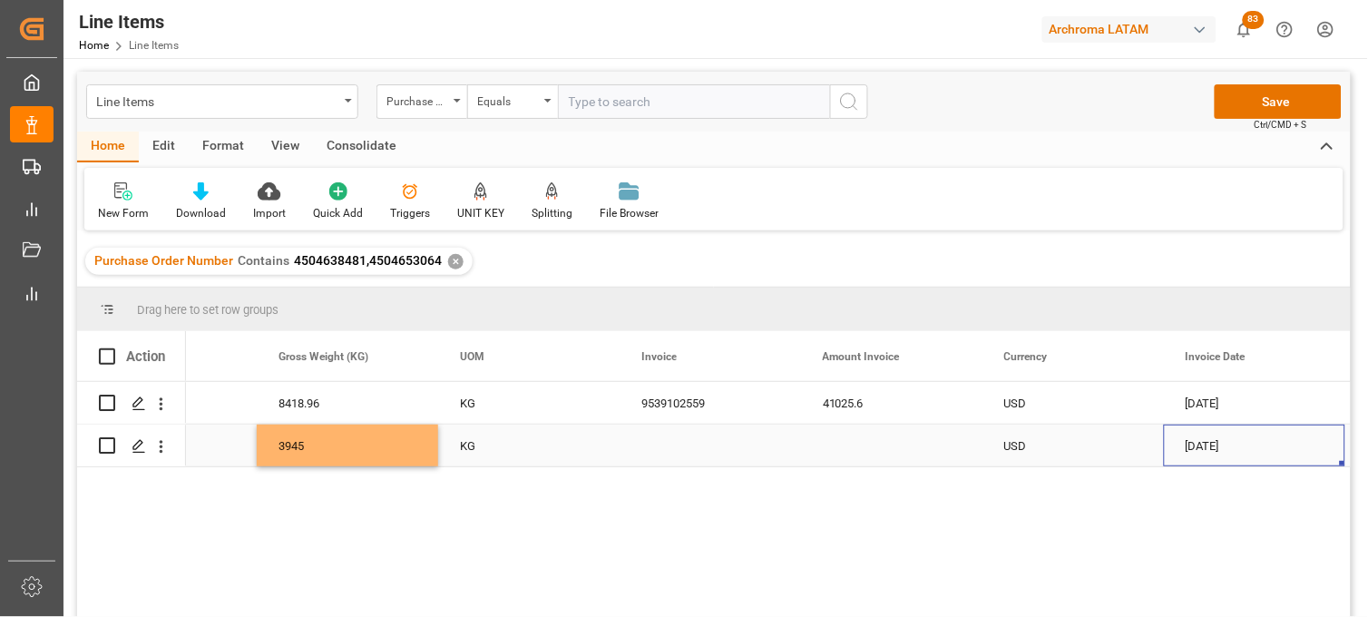
click at [694, 443] on div "Press SPACE to select this row." at bounding box center [710, 446] width 181 height 42
type input "9539102558"
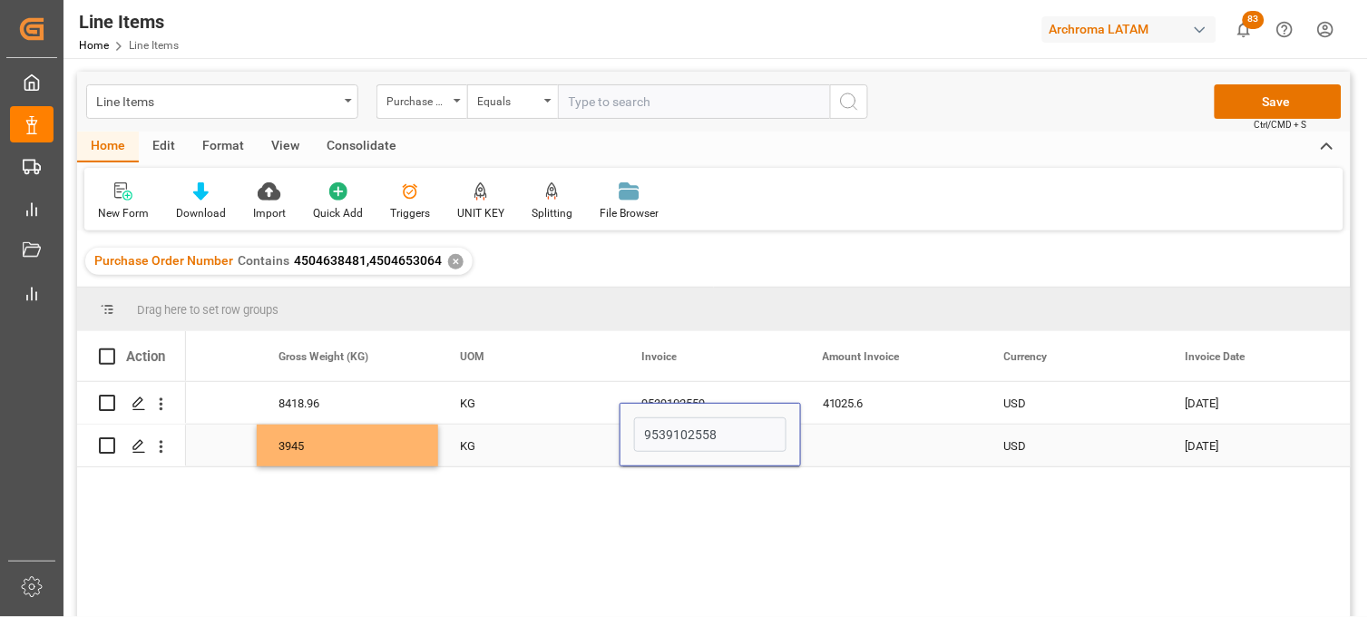
click at [329, 450] on div "3945" at bounding box center [347, 446] width 181 height 42
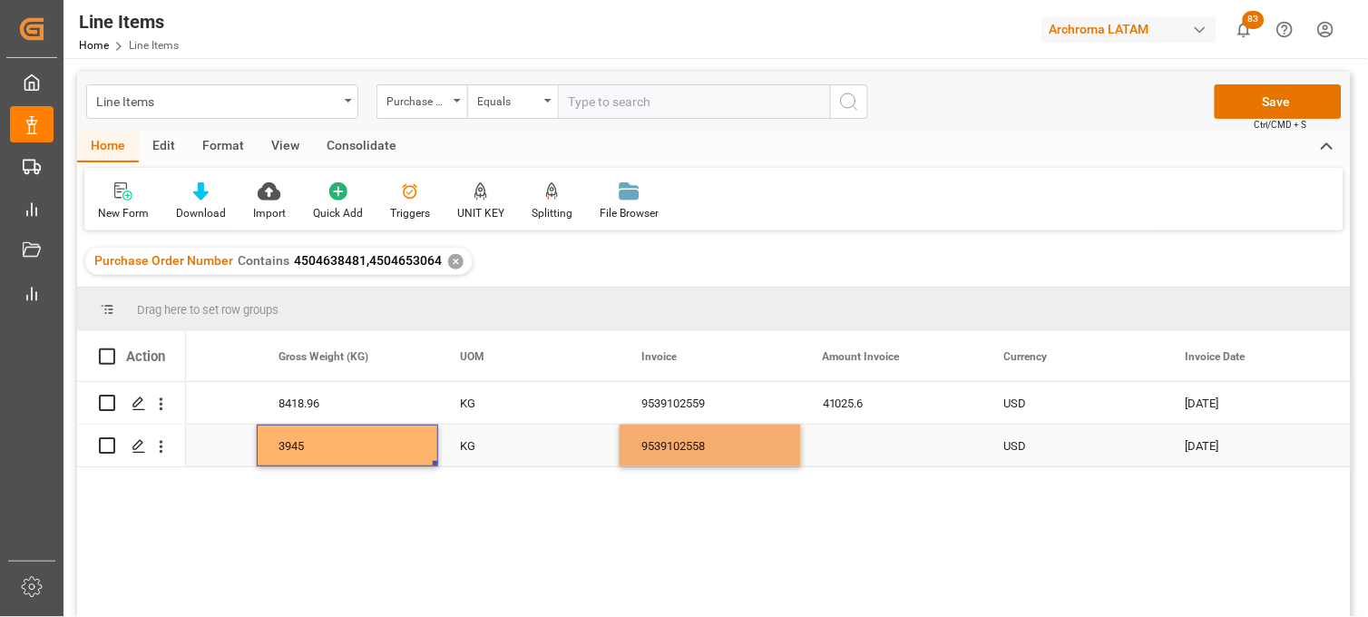
click at [329, 450] on div "3945" at bounding box center [347, 446] width 181 height 42
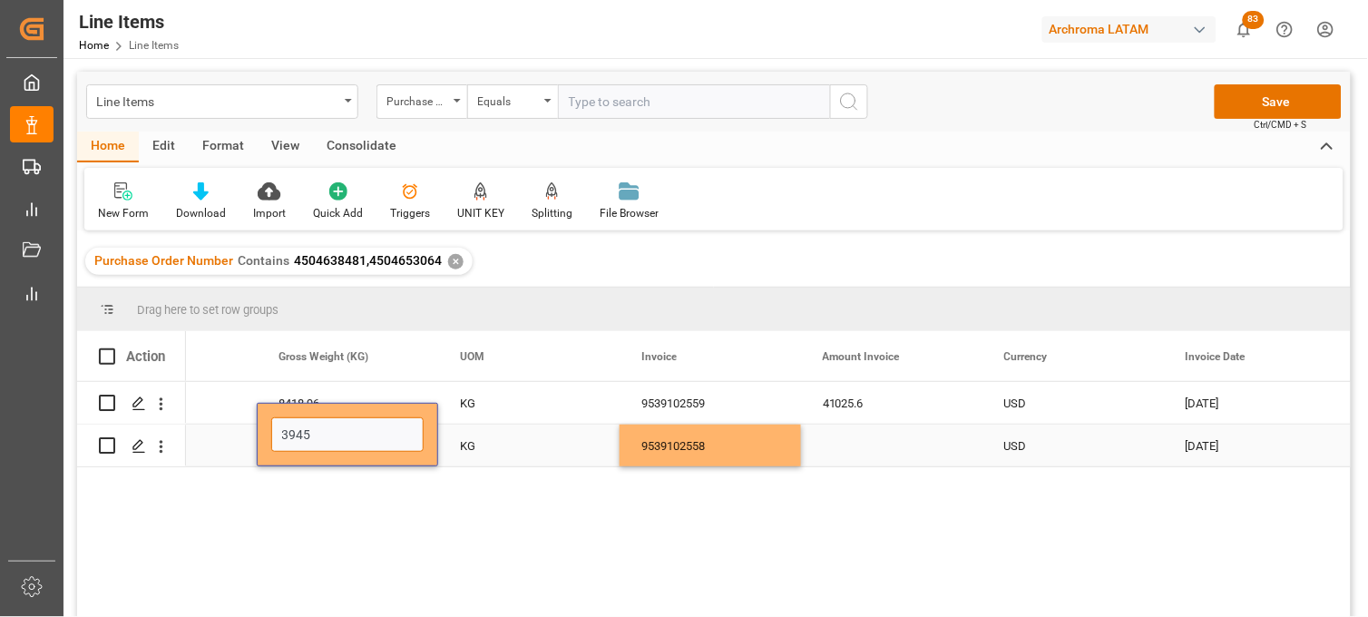
click at [327, 446] on input "3945" at bounding box center [347, 434] width 152 height 34
drag, startPoint x: 325, startPoint y: 441, endPoint x: 282, endPoint y: 438, distance: 42.7
click at [282, 438] on input "3945" at bounding box center [347, 434] width 152 height 34
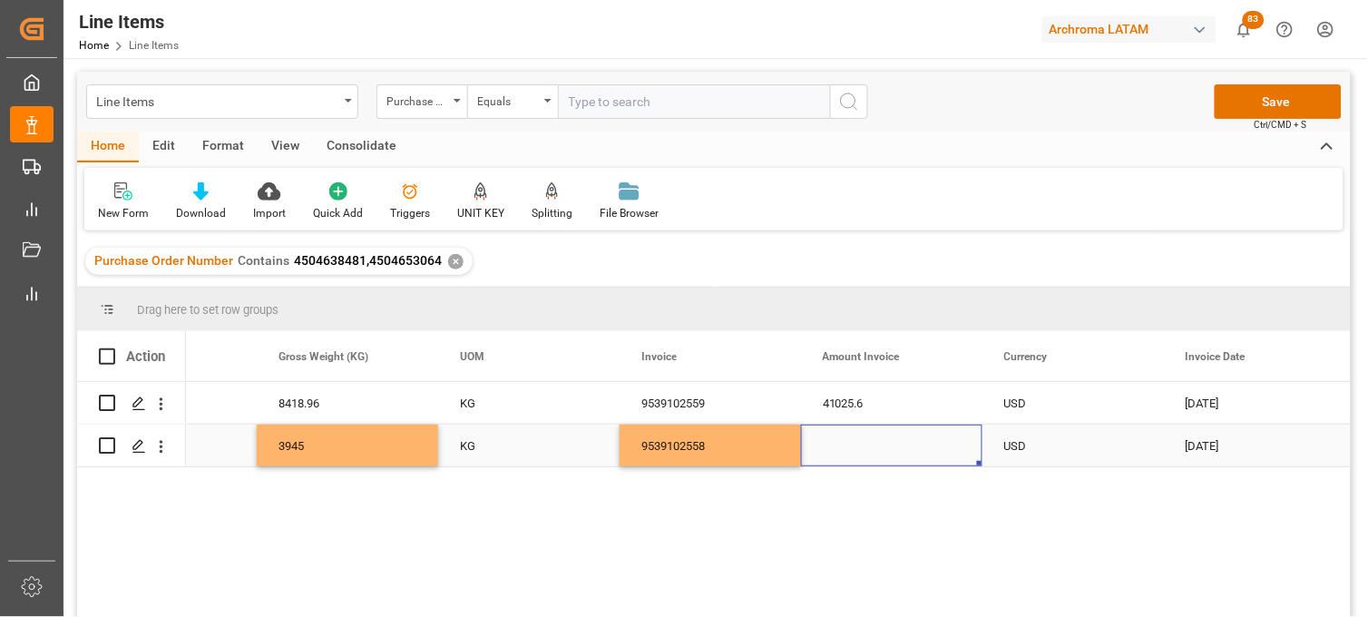
click at [853, 454] on div "Press SPACE to select this row." at bounding box center [891, 446] width 181 height 42
click at [851, 452] on div "Press SPACE to select this row." at bounding box center [891, 446] width 181 height 42
click at [851, 451] on div "Press SPACE to select this row." at bounding box center [891, 435] width 181 height 64
click at [837, 440] on input "Press SPACE to select this row." at bounding box center [892, 434] width 152 height 34
paste input "3945"
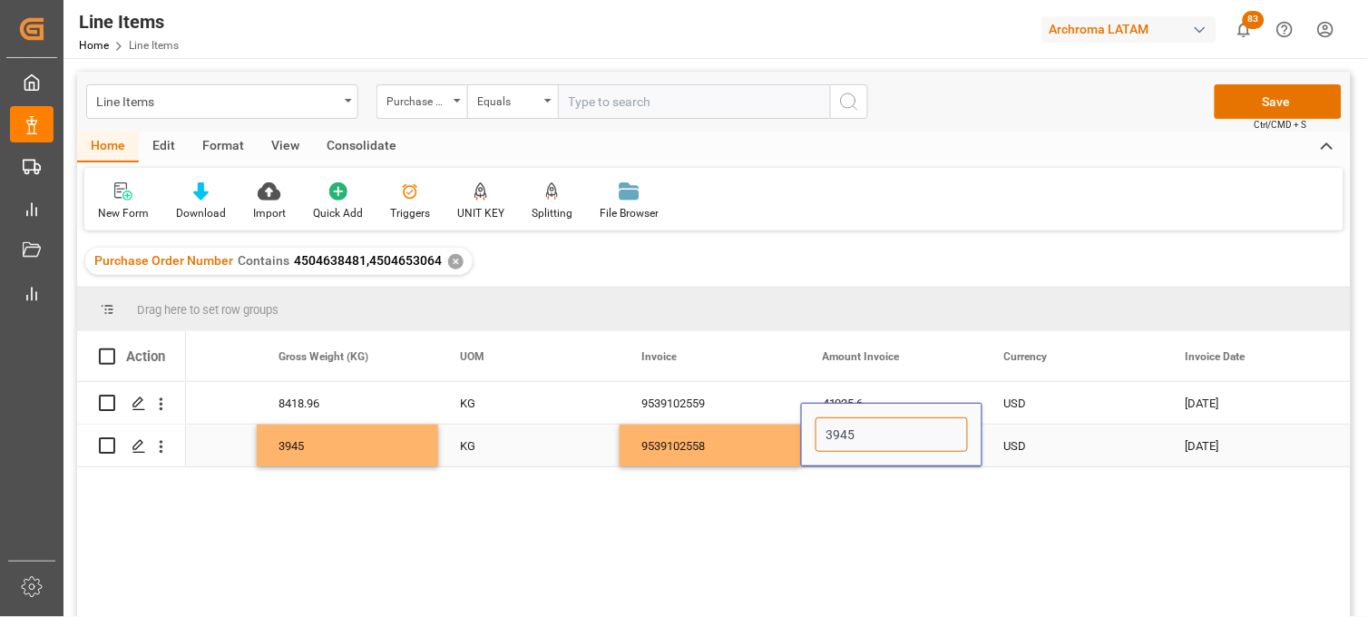
type input "3945"
click at [319, 445] on div "3945" at bounding box center [347, 446] width 181 height 42
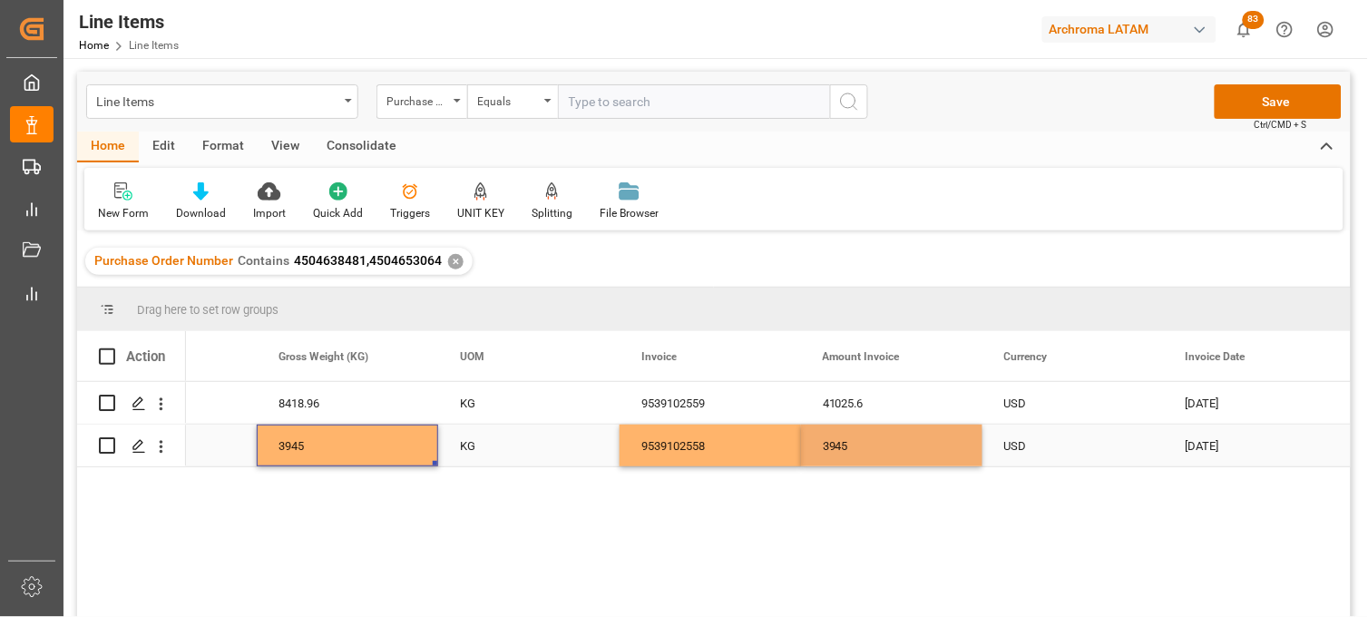
click at [318, 445] on div "3945" at bounding box center [347, 446] width 181 height 42
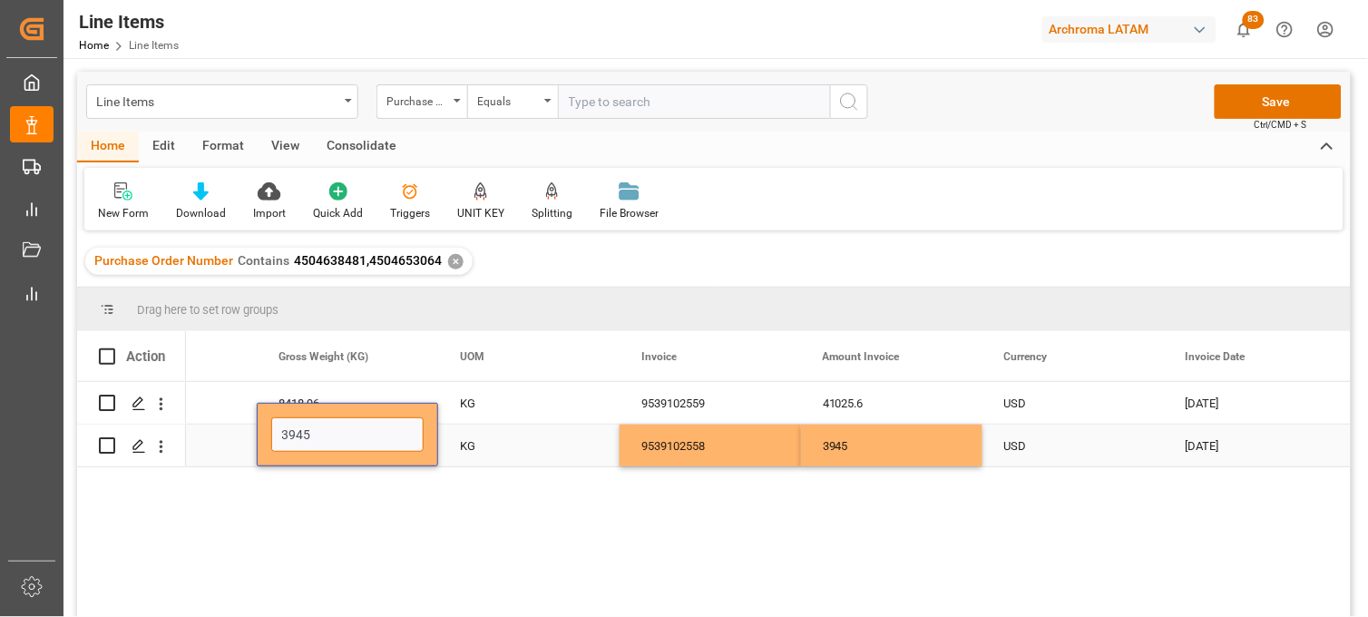
drag, startPoint x: 331, startPoint y: 435, endPoint x: 278, endPoint y: 436, distance: 53.5
click at [278, 436] on input "3945" at bounding box center [347, 434] width 152 height 34
type input "1510.50"
click at [866, 446] on div "3945" at bounding box center [891, 446] width 181 height 42
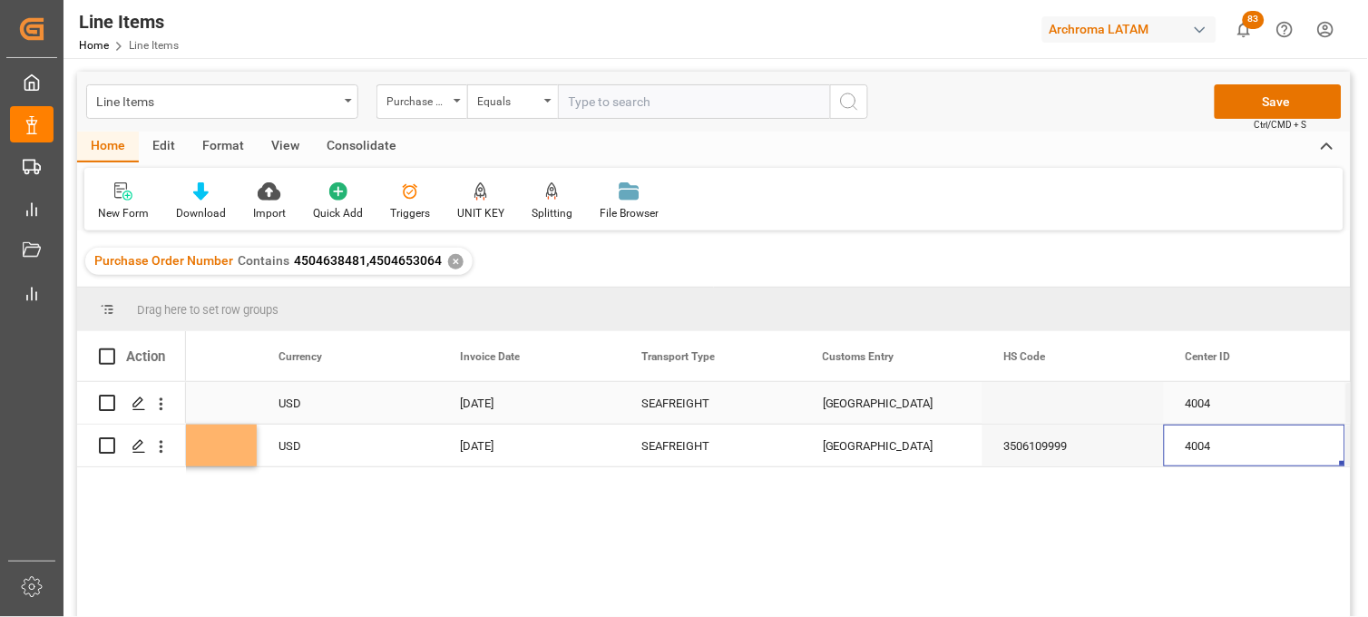
click at [483, 402] on div "20-08-2025" at bounding box center [528, 403] width 181 height 42
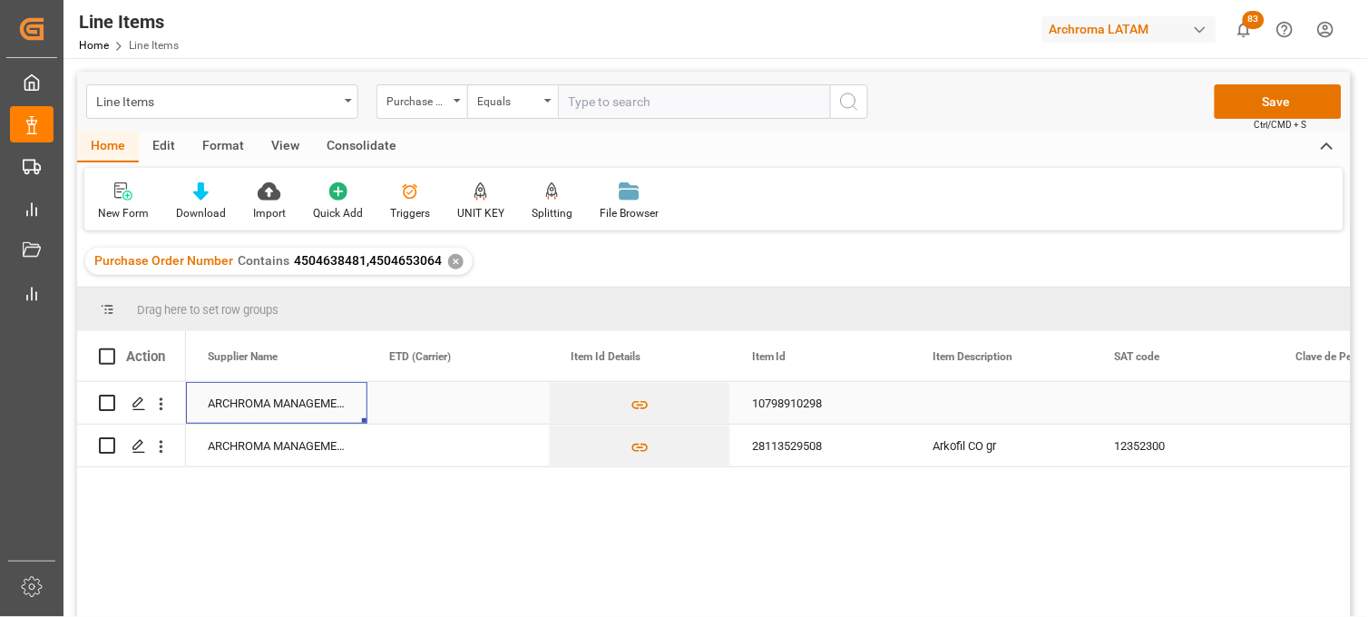
click at [790, 406] on div "10798910298" at bounding box center [820, 403] width 181 height 42
click at [790, 406] on input "10798910298" at bounding box center [821, 413] width 152 height 34
click at [944, 409] on div "Press SPACE to select this row." at bounding box center [1002, 403] width 181 height 42
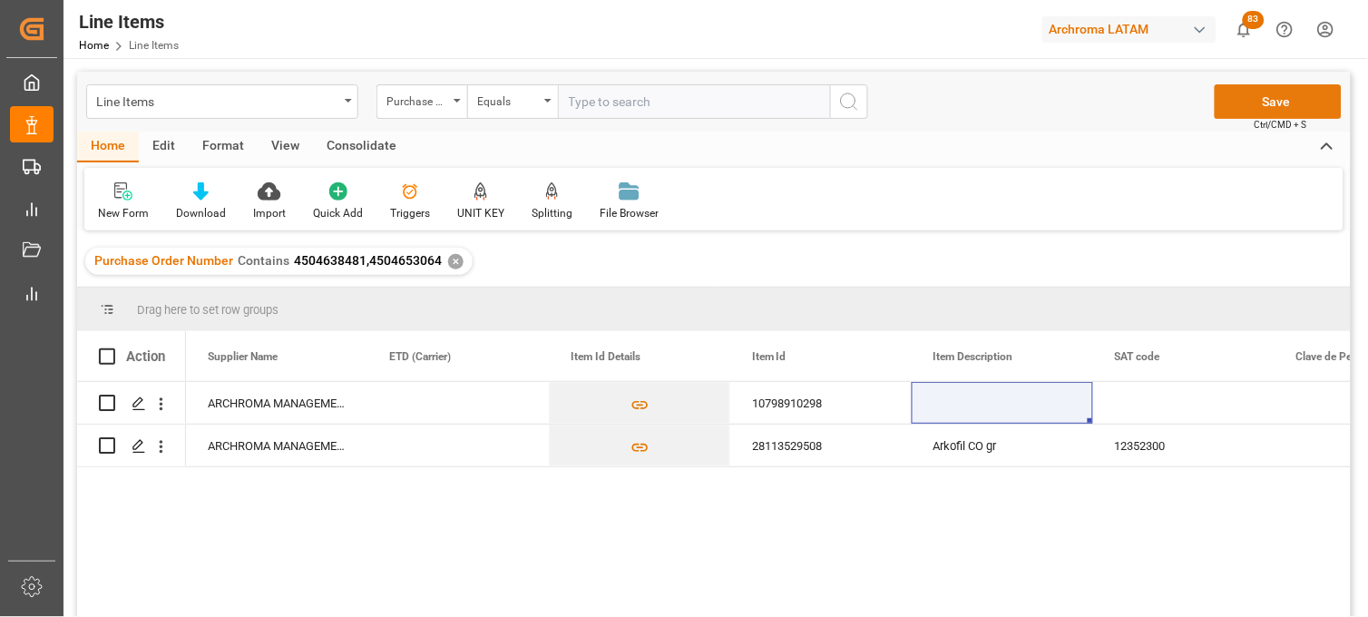
click at [1244, 94] on button "Save" at bounding box center [1278, 101] width 127 height 34
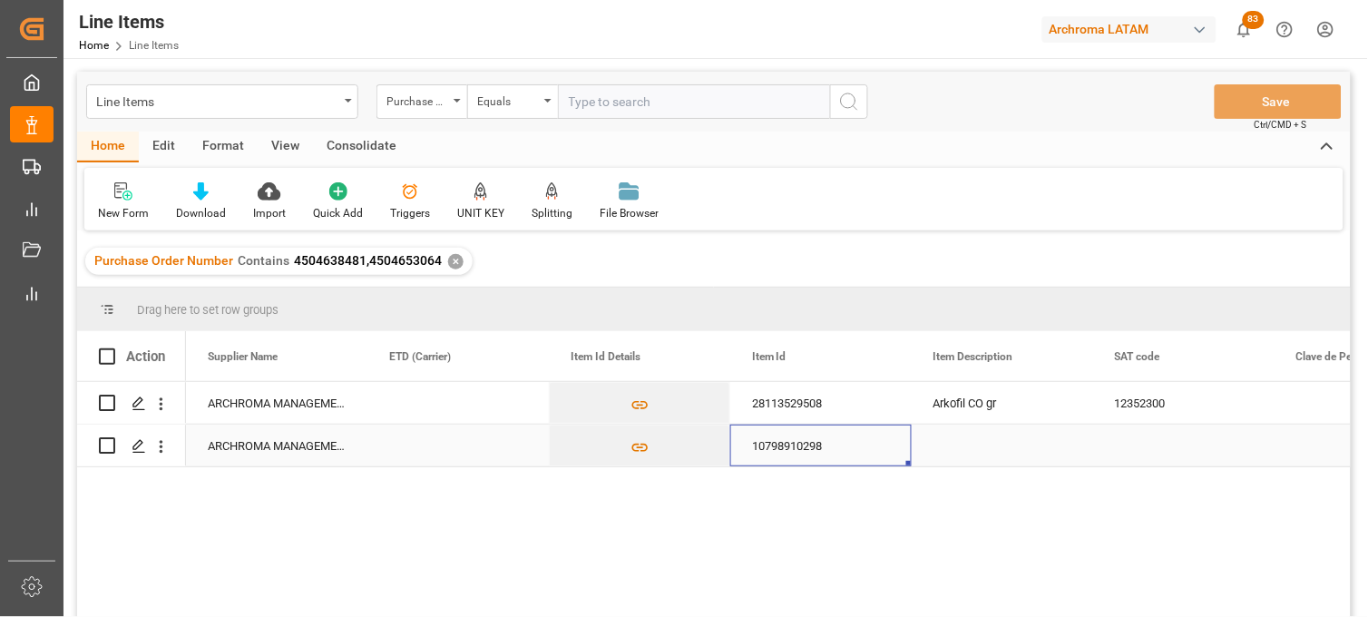
click at [796, 449] on div "10798910298" at bounding box center [820, 446] width 181 height 42
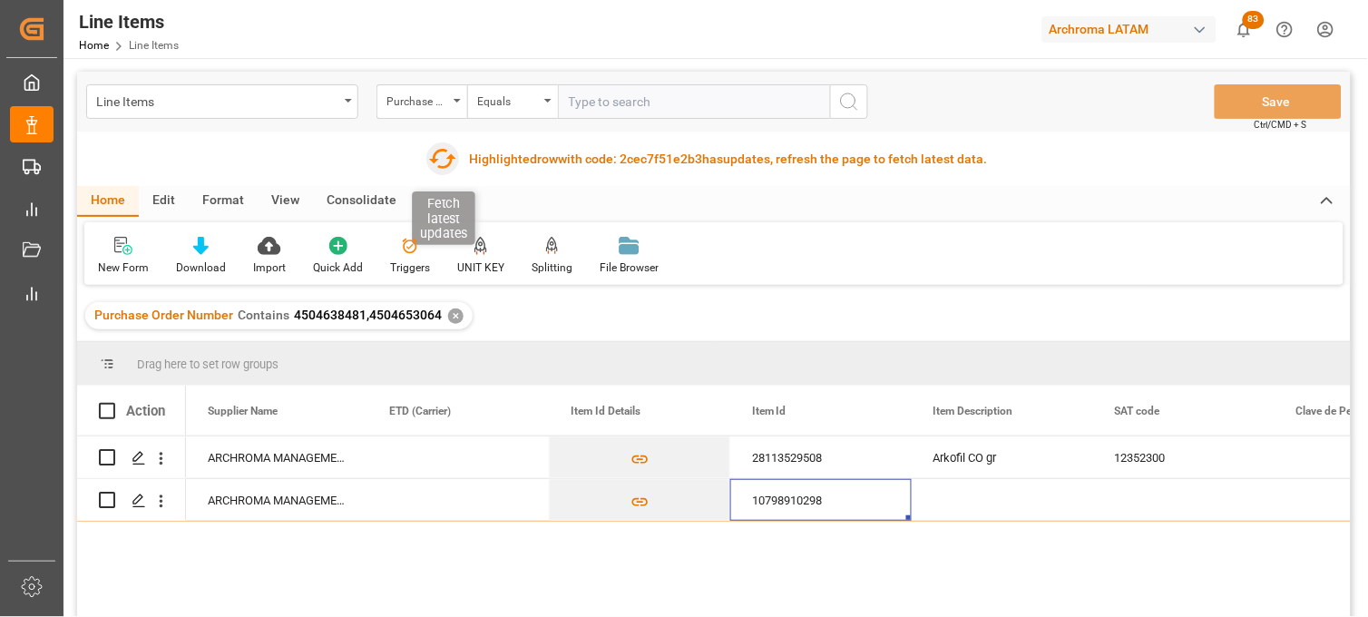
click at [440, 158] on icon "button" at bounding box center [441, 158] width 29 height 29
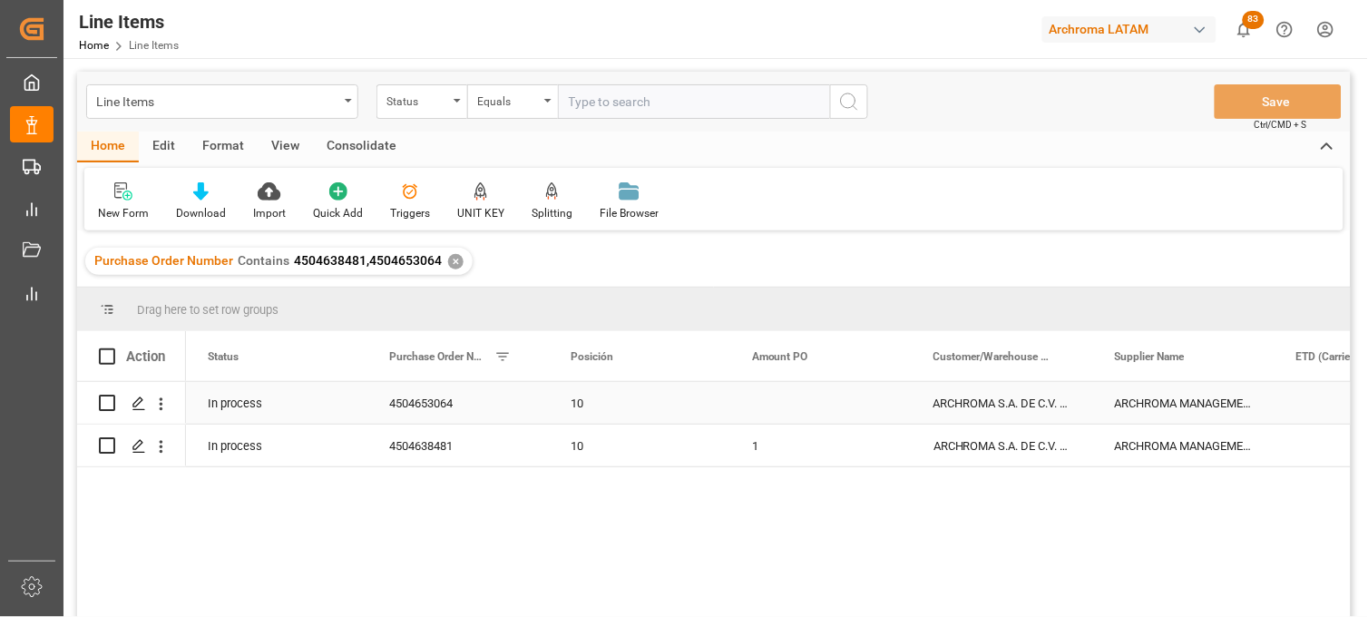
click at [1009, 411] on div "ARCHROMA S.A. DE C.V. ([PERSON_NAME])" at bounding box center [1002, 403] width 181 height 42
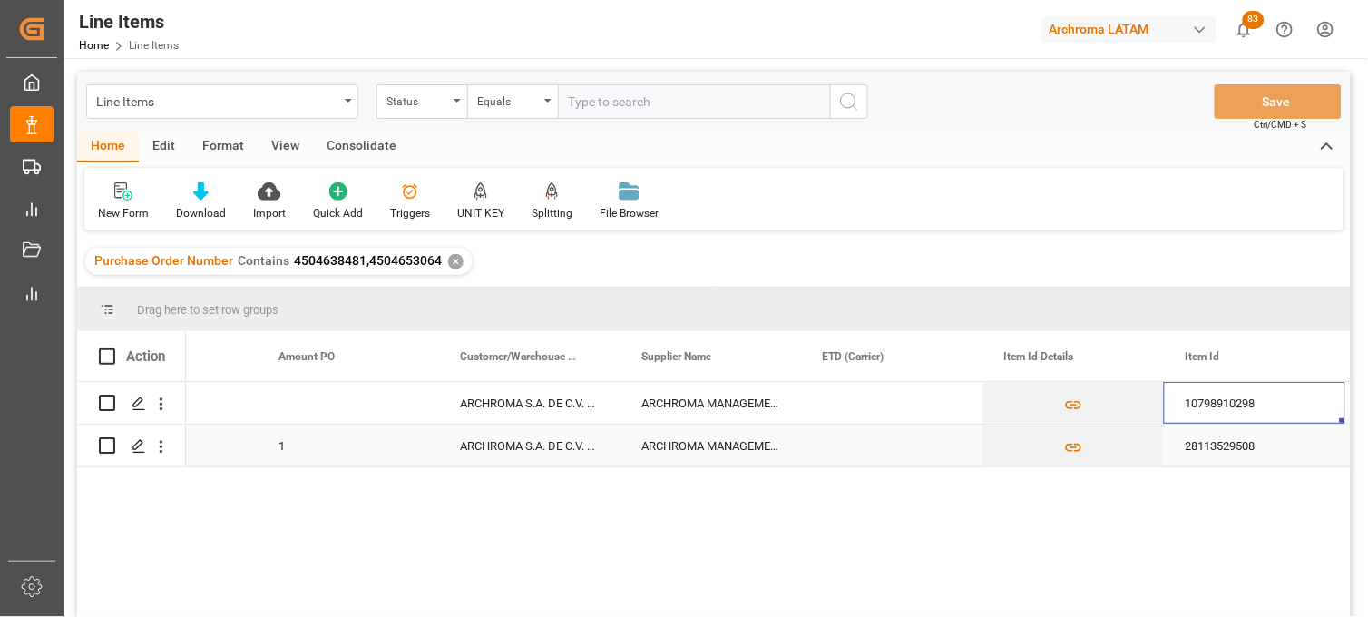
scroll to position [0, 655]
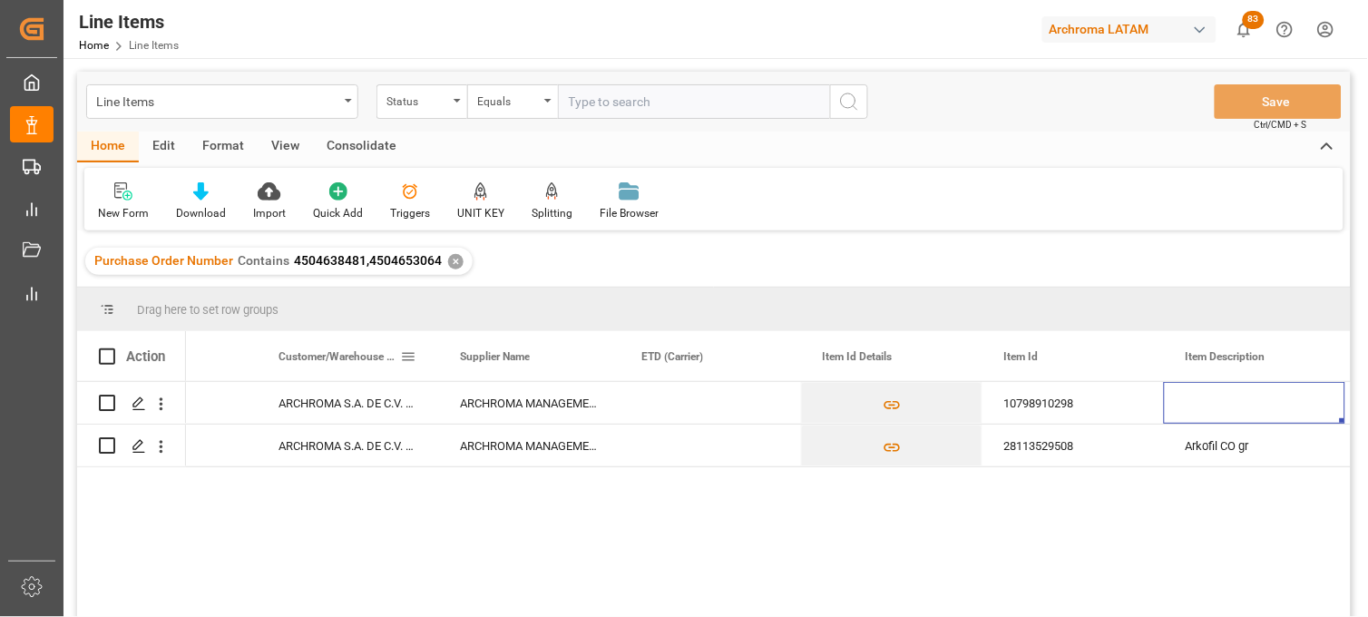
click at [320, 392] on div "ARCHROMA S.A. DE C.V. ([PERSON_NAME])" at bounding box center [347, 403] width 181 height 42
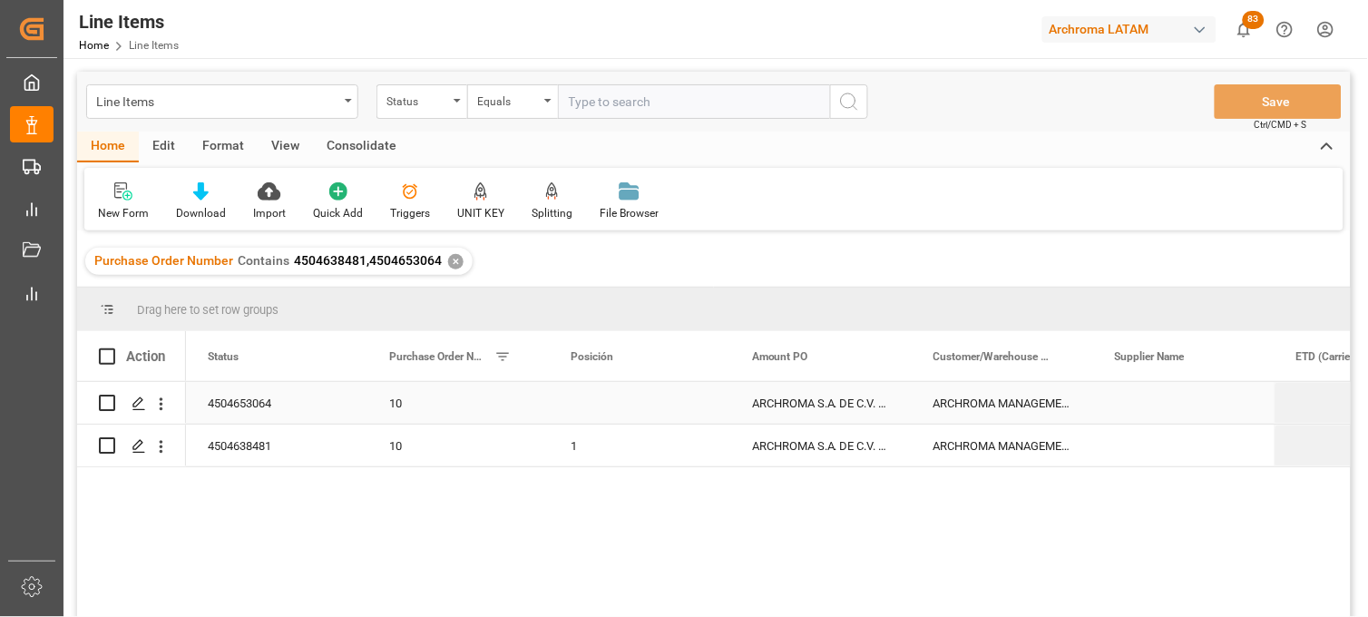
scroll to position [0, 0]
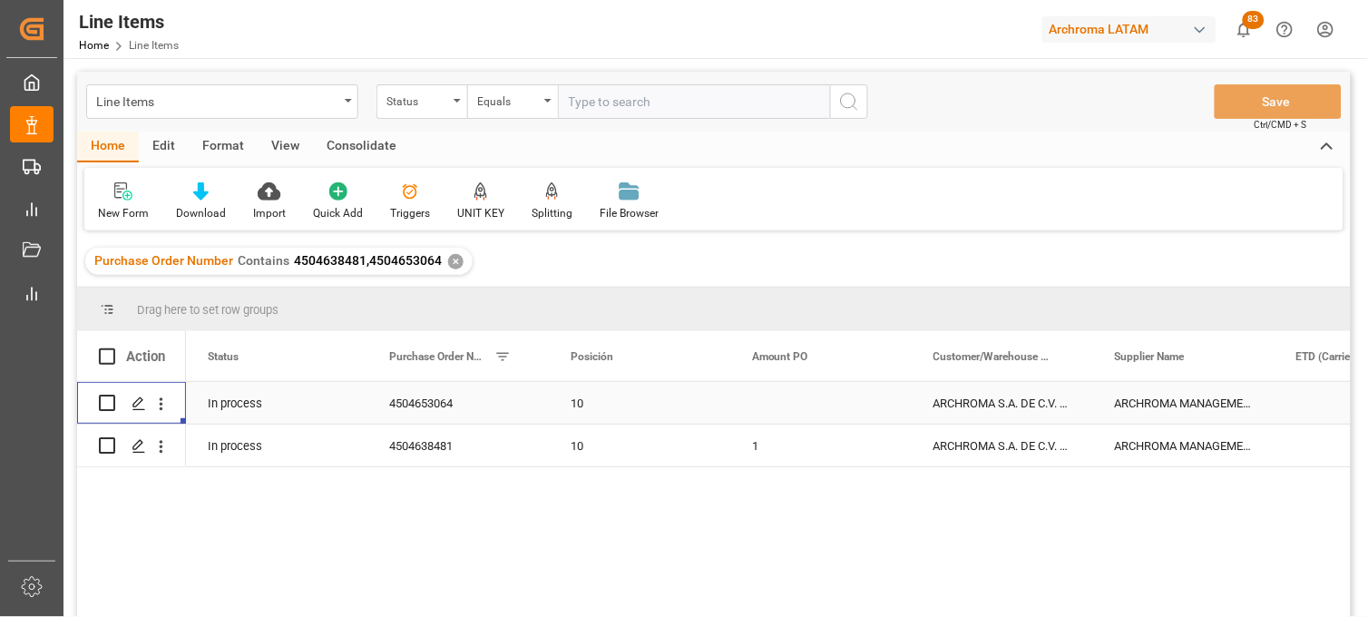
click at [264, 406] on div "In process" at bounding box center [276, 403] width 181 height 42
click at [323, 413] on icon "Press SPACE to select this row." at bounding box center [325, 412] width 11 height 11
click at [336, 412] on button "Select" at bounding box center [276, 413] width 152 height 34
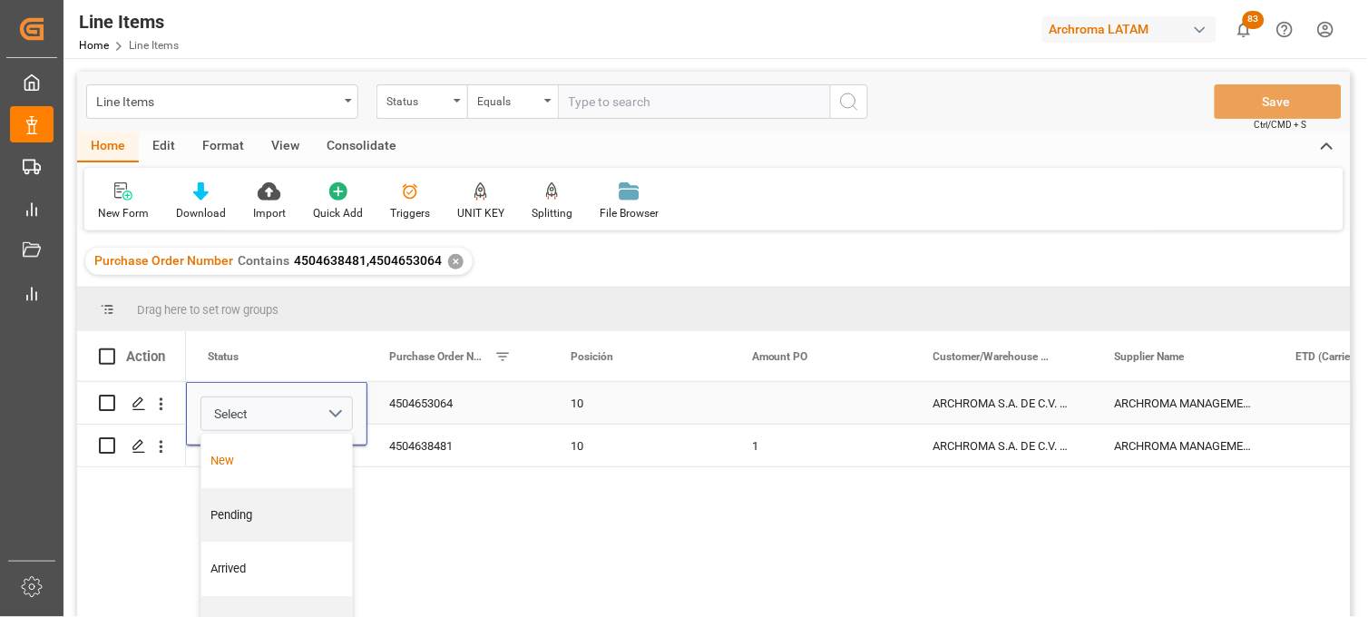
click at [256, 460] on div "New" at bounding box center [277, 461] width 132 height 18
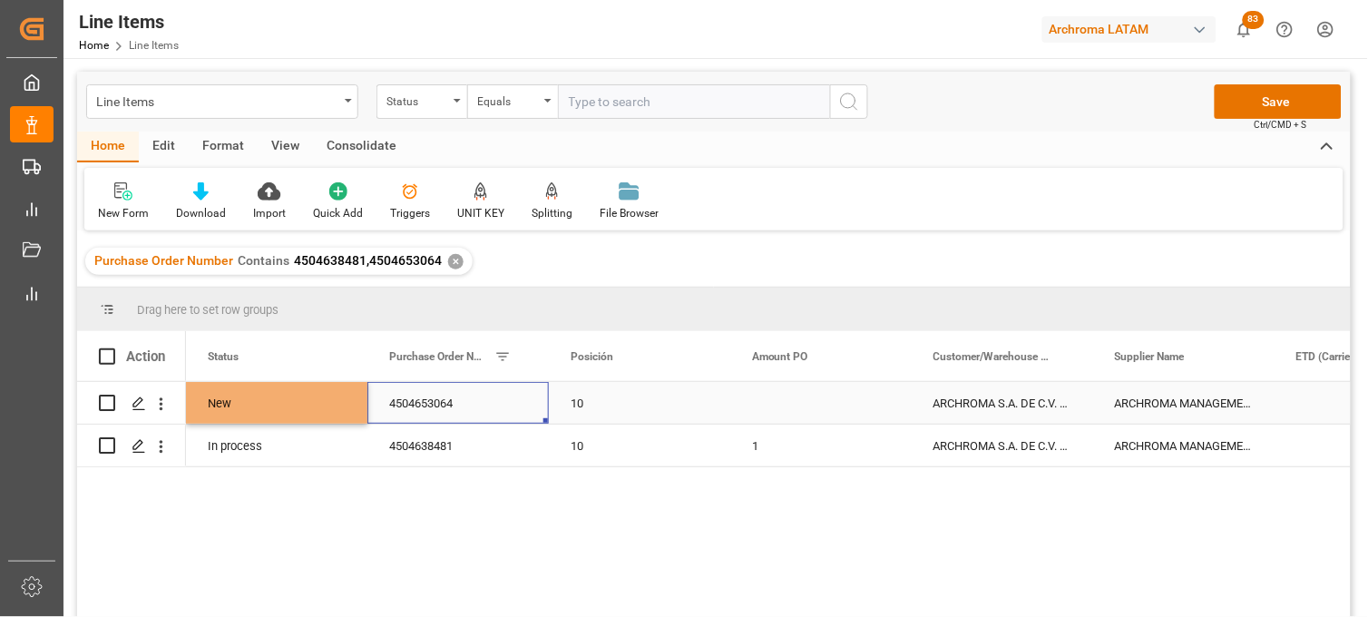
click at [409, 396] on div "4504653064" at bounding box center [457, 403] width 181 height 42
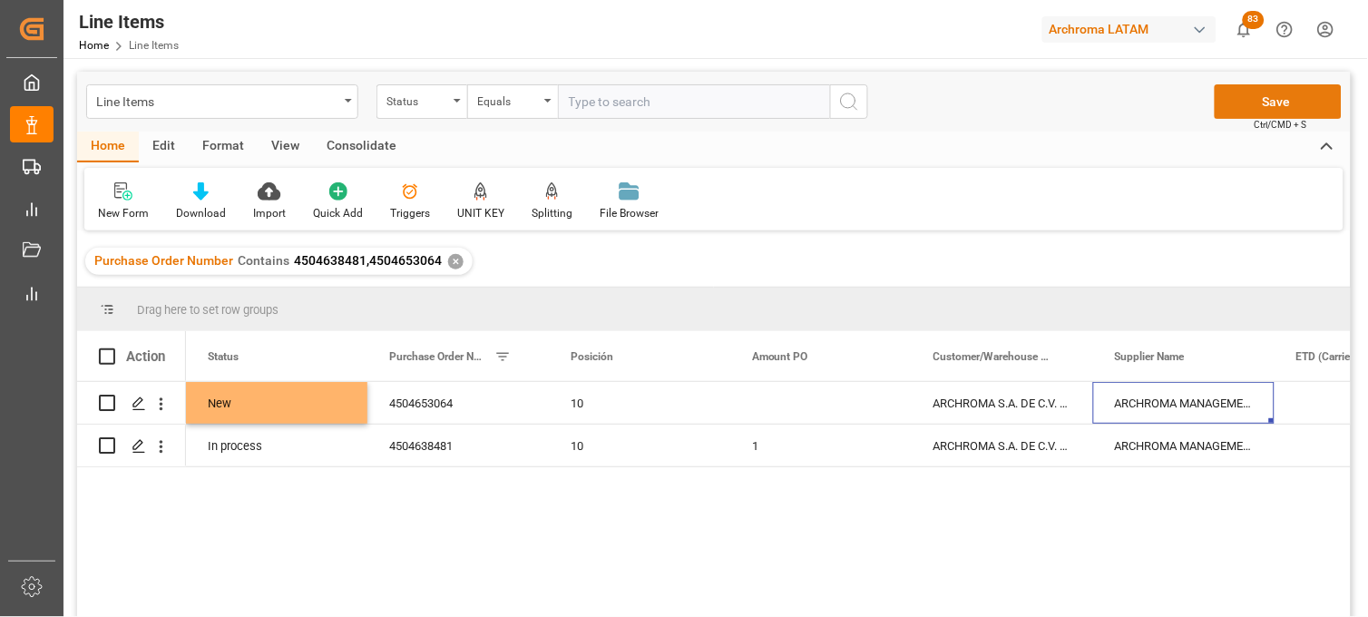
click at [1246, 109] on button "Save" at bounding box center [1278, 101] width 127 height 34
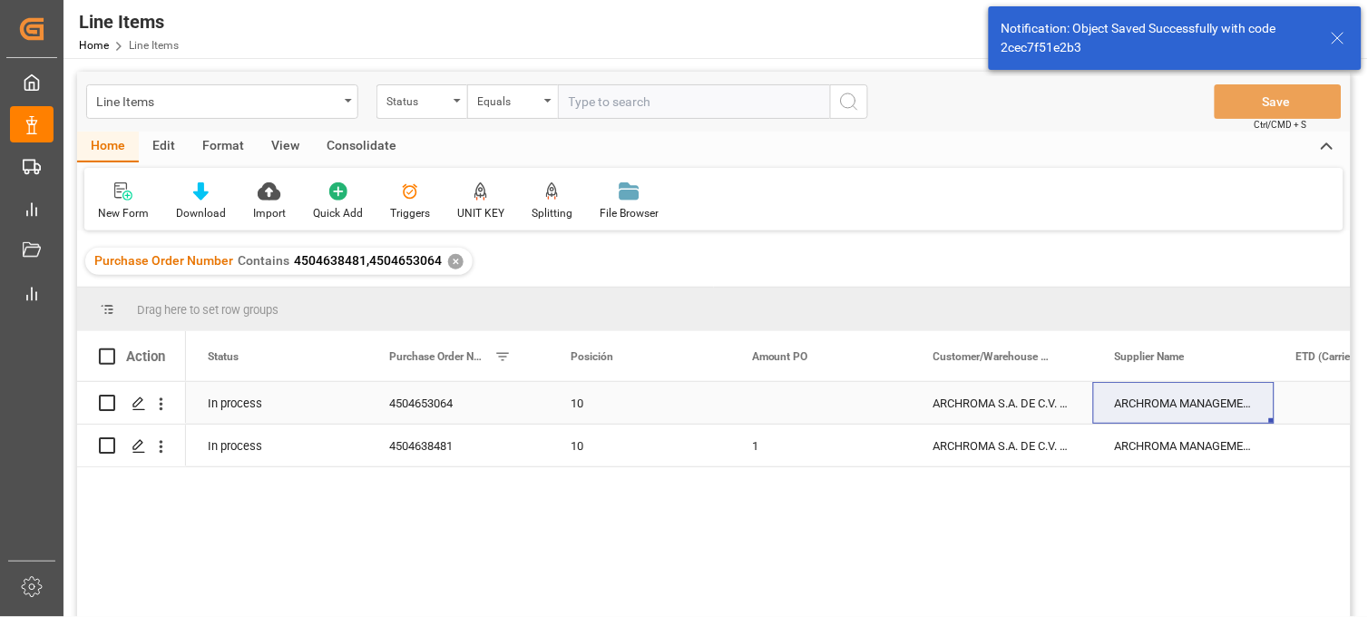
click at [984, 412] on div "ARCHROMA S.A. DE C.V. ([PERSON_NAME])" at bounding box center [1002, 403] width 181 height 42
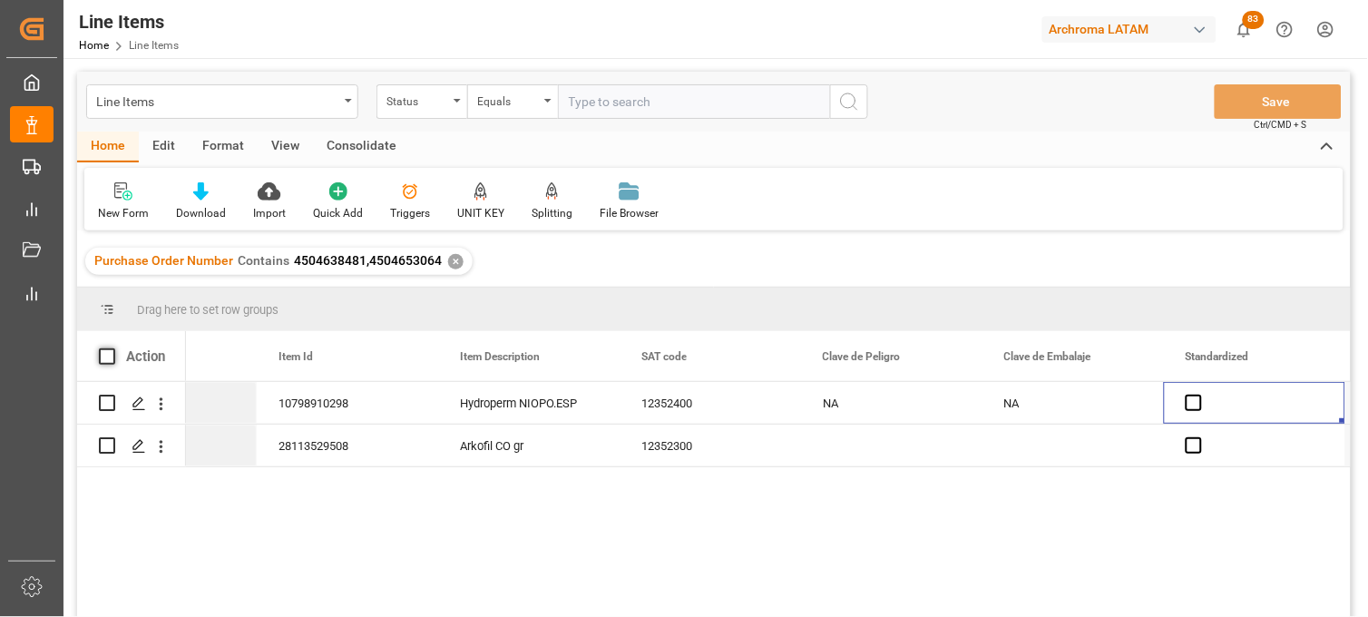
click at [103, 355] on span at bounding box center [107, 356] width 16 height 16
click at [112, 348] on input "checkbox" at bounding box center [112, 348] width 0 height 0
checkbox input "true"
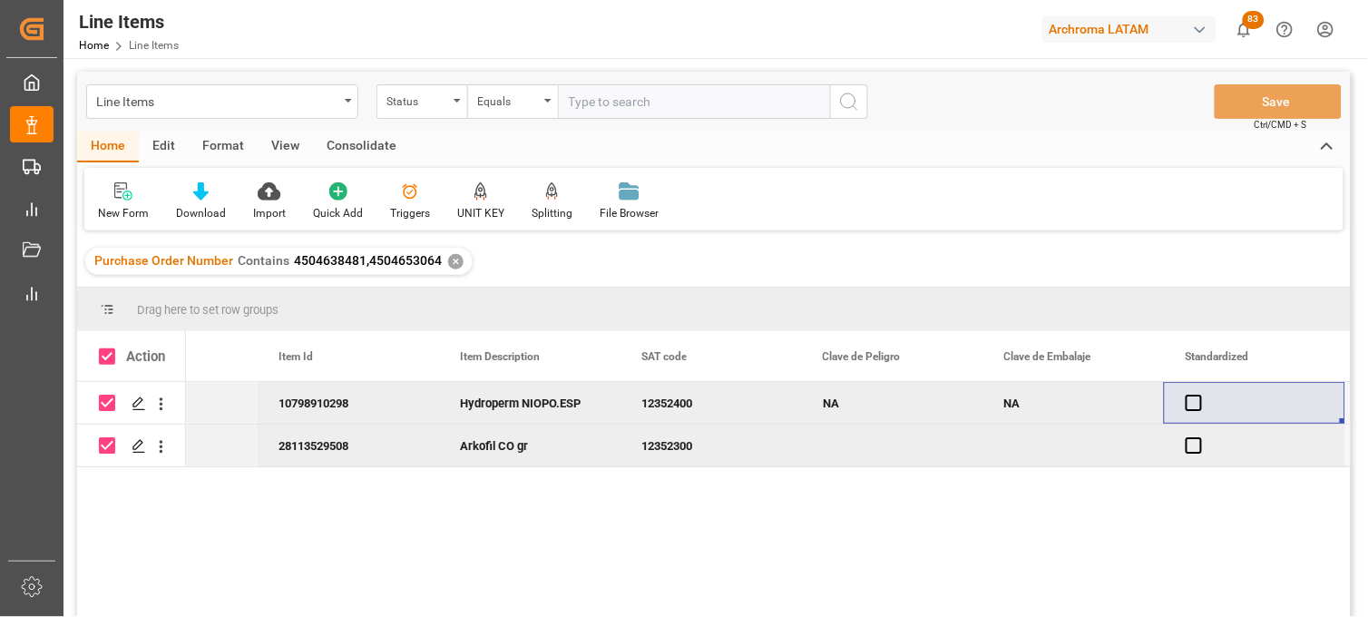
click at [360, 146] on div "Consolidate" at bounding box center [361, 147] width 97 height 31
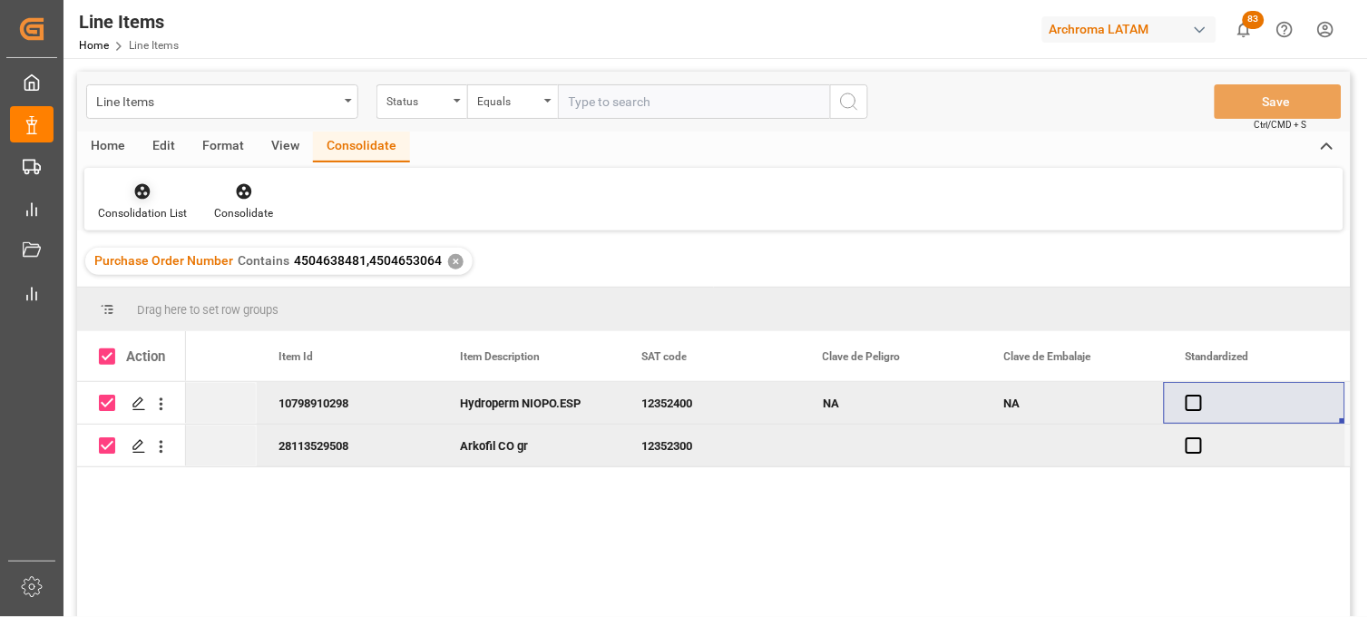
click at [155, 196] on div at bounding box center [142, 190] width 89 height 19
click at [148, 256] on div "Line Items Status Equals Save Ctrl/CMD + S Home Edit Format View Consolidate Co…" at bounding box center [714, 368] width 1274 height 593
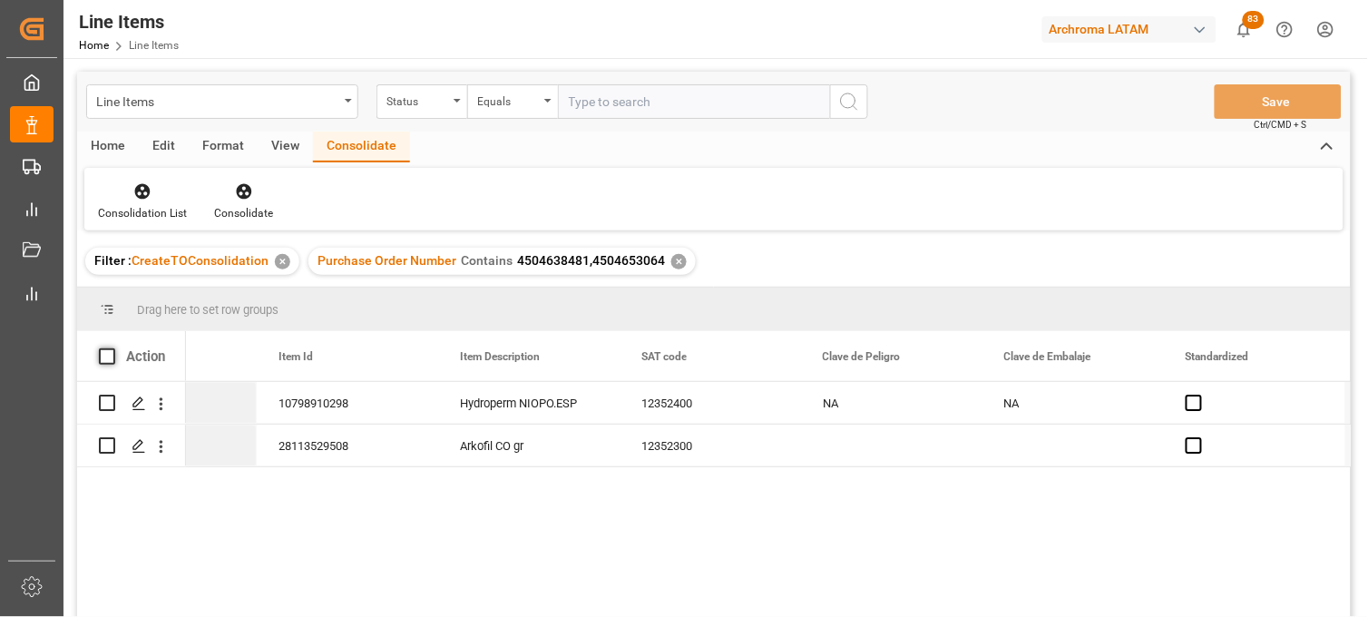
click at [107, 356] on span at bounding box center [107, 356] width 16 height 16
click at [112, 348] on input "checkbox" at bounding box center [112, 348] width 0 height 0
checkbox input "true"
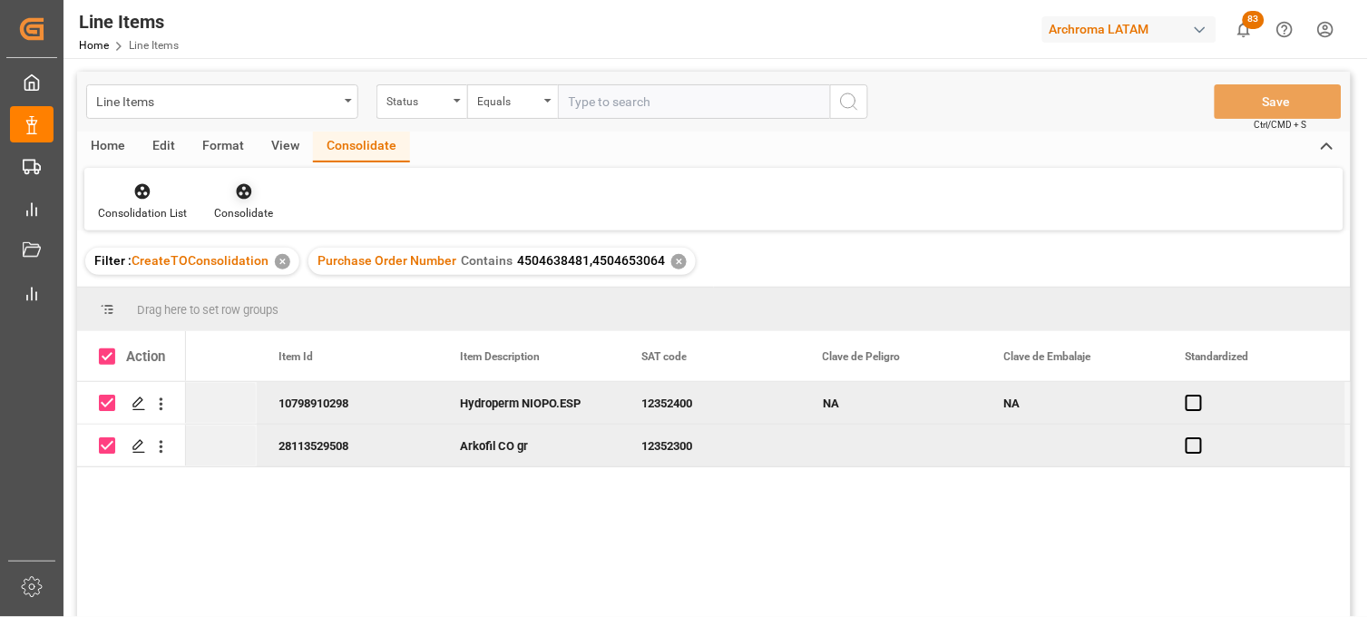
click at [241, 201] on div "Consolidate" at bounding box center [243, 201] width 86 height 40
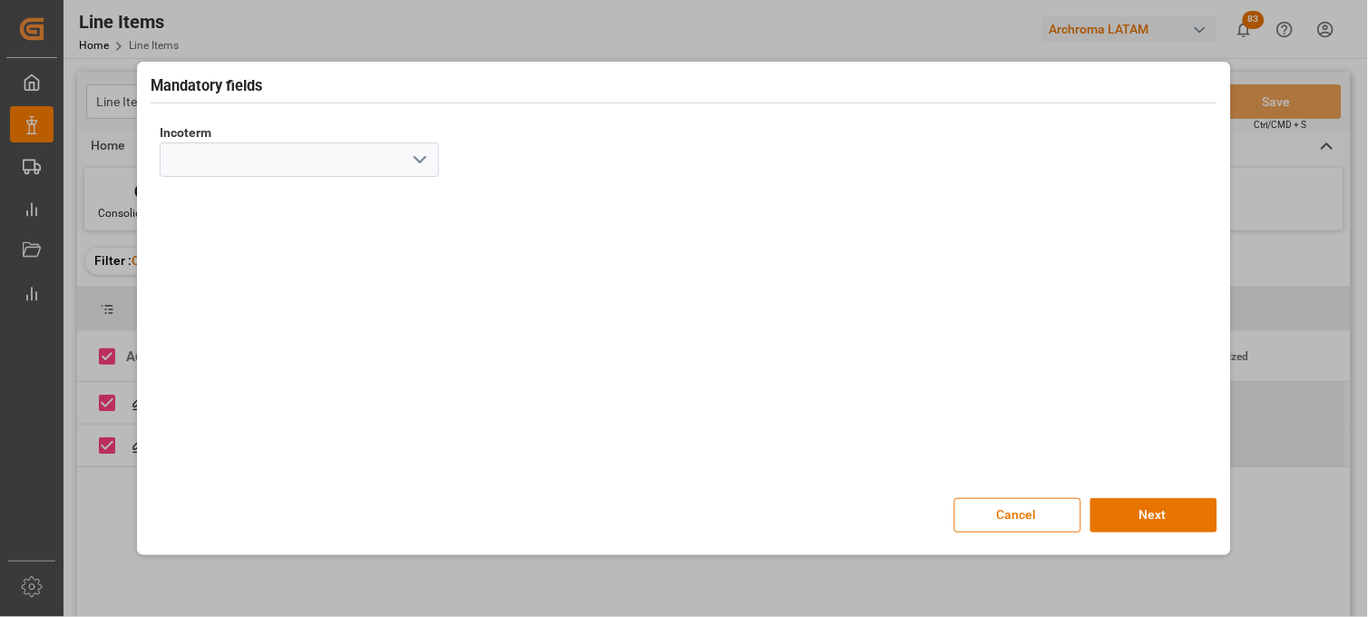
click at [420, 157] on icon "open menu" at bounding box center [420, 160] width 22 height 22
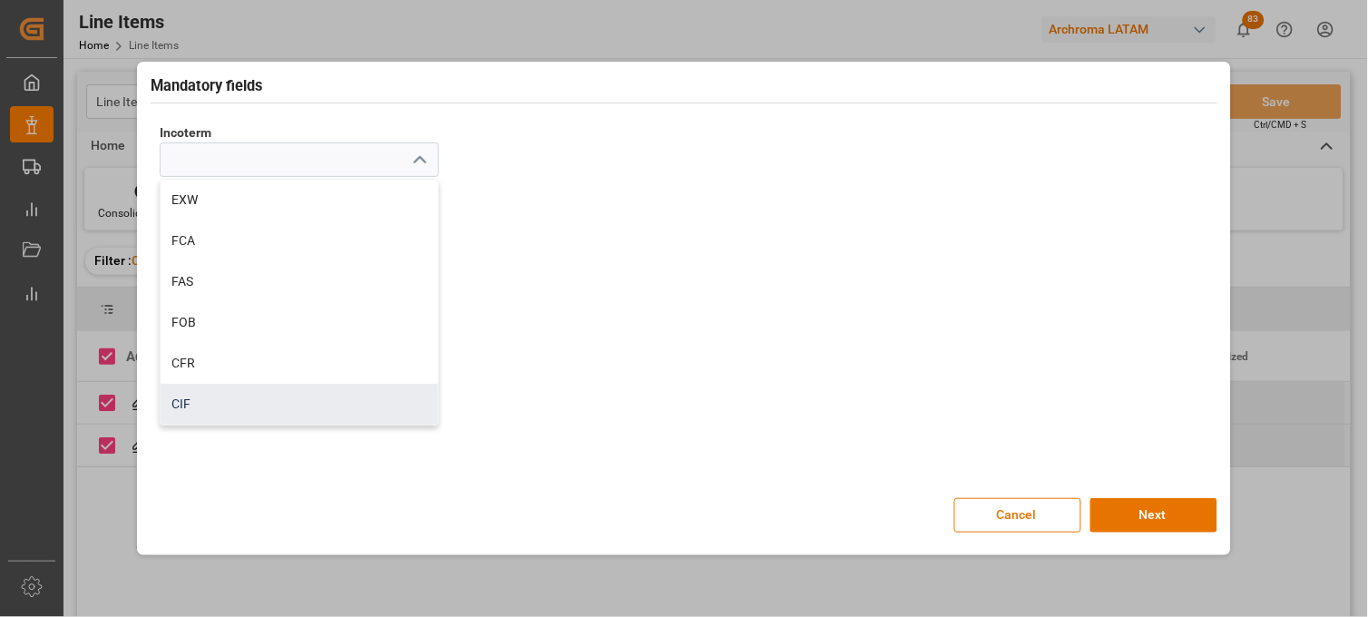
click at [189, 394] on div "CIF" at bounding box center [300, 404] width 278 height 41
type input "CIF"
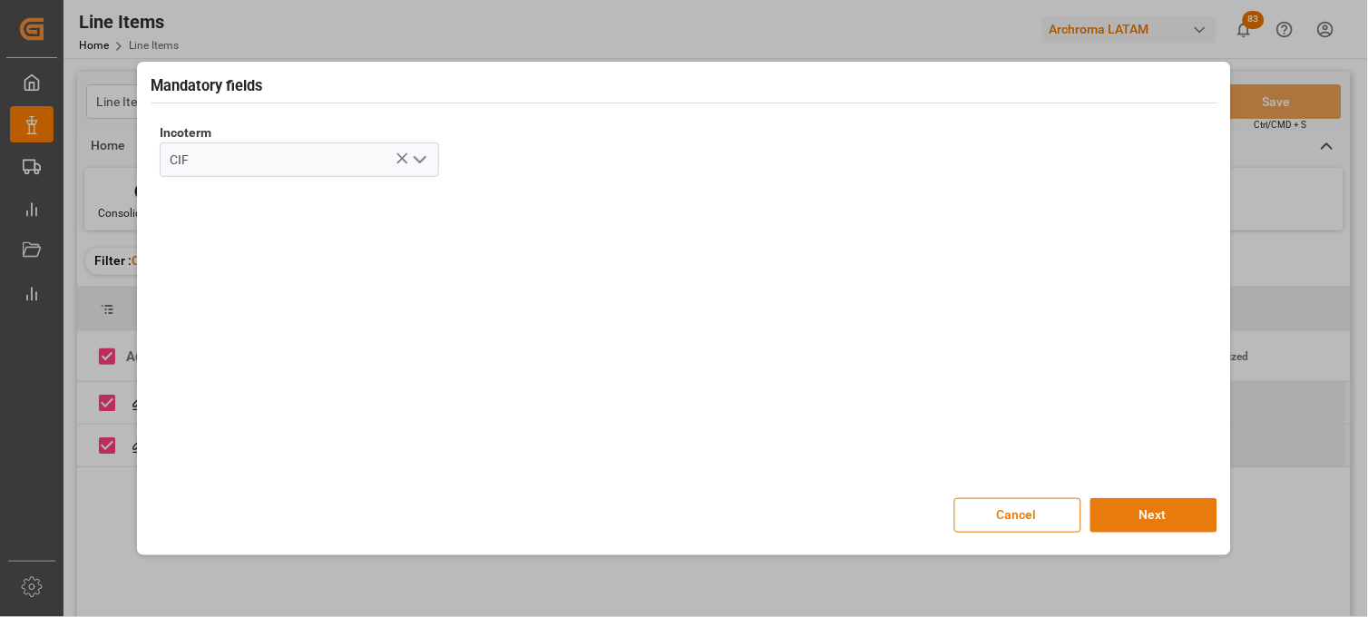
click at [1126, 515] on button "Next" at bounding box center [1153, 515] width 127 height 34
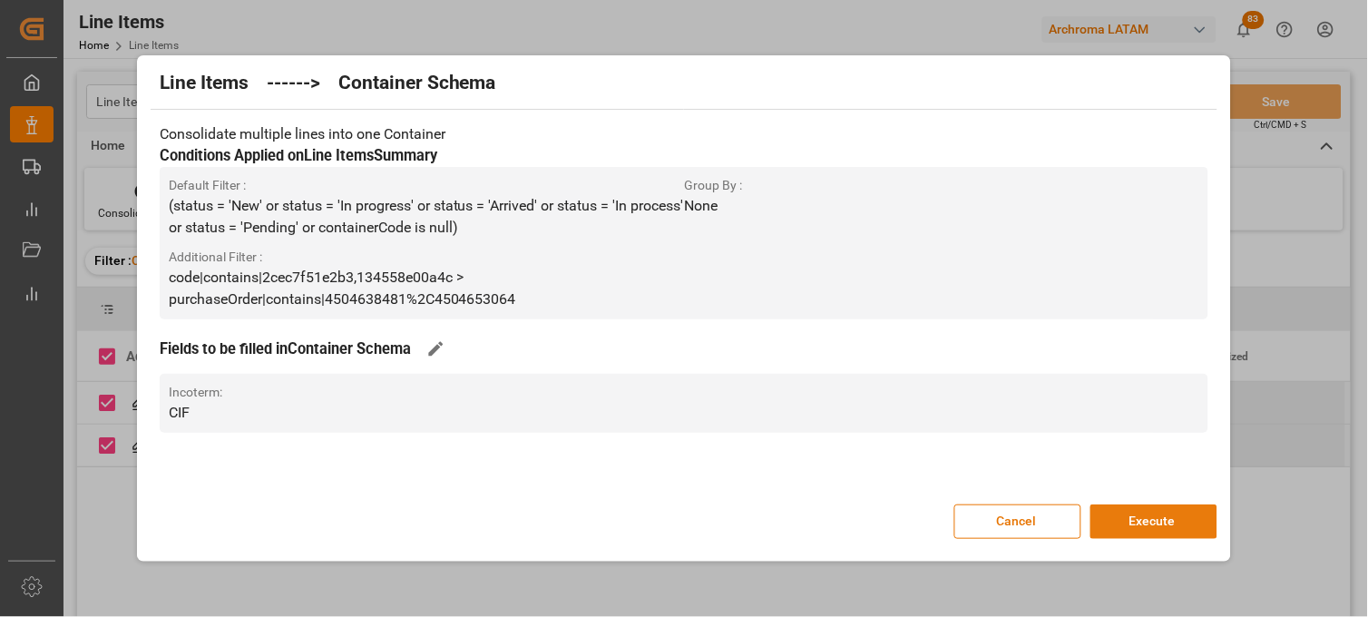
click at [1173, 524] on button "Execute" at bounding box center [1153, 521] width 127 height 34
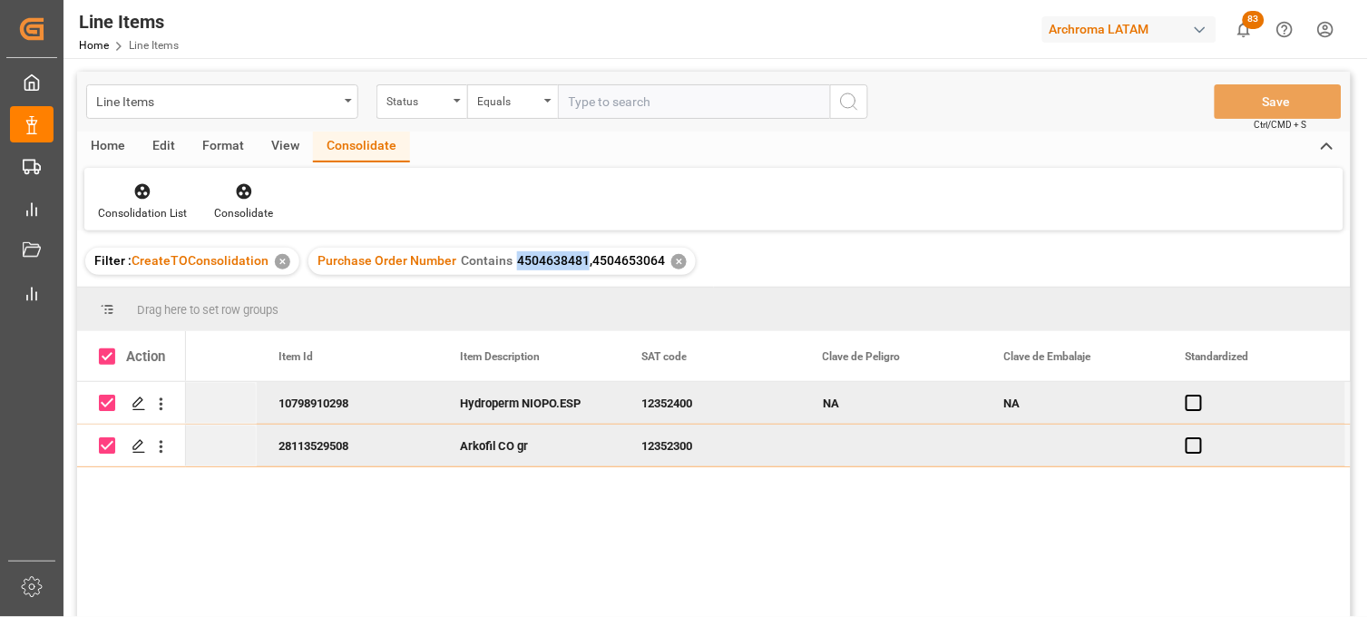
drag, startPoint x: 512, startPoint y: 260, endPoint x: 581, endPoint y: 261, distance: 69.0
click at [581, 261] on span "4504638481,4504653064" at bounding box center [591, 260] width 148 height 15
copy span "4504638481"
click at [325, 102] on div "Line Items" at bounding box center [217, 100] width 242 height 23
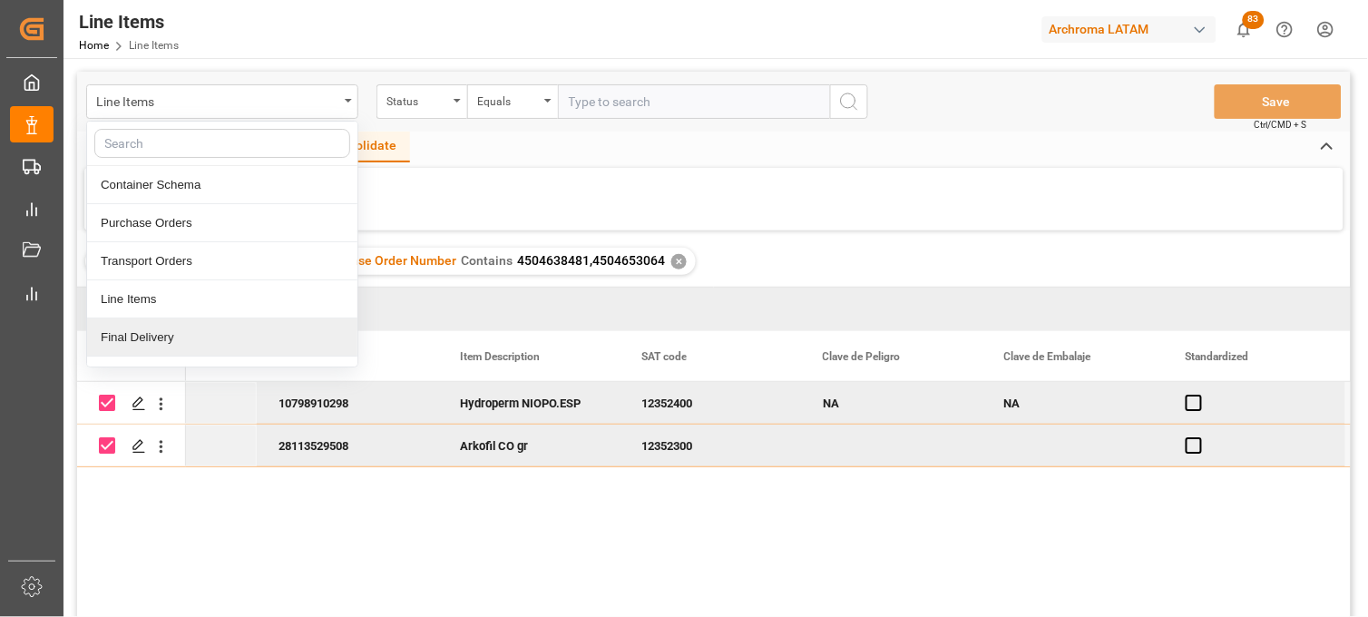
click at [154, 332] on div "Final Delivery" at bounding box center [222, 337] width 270 height 38
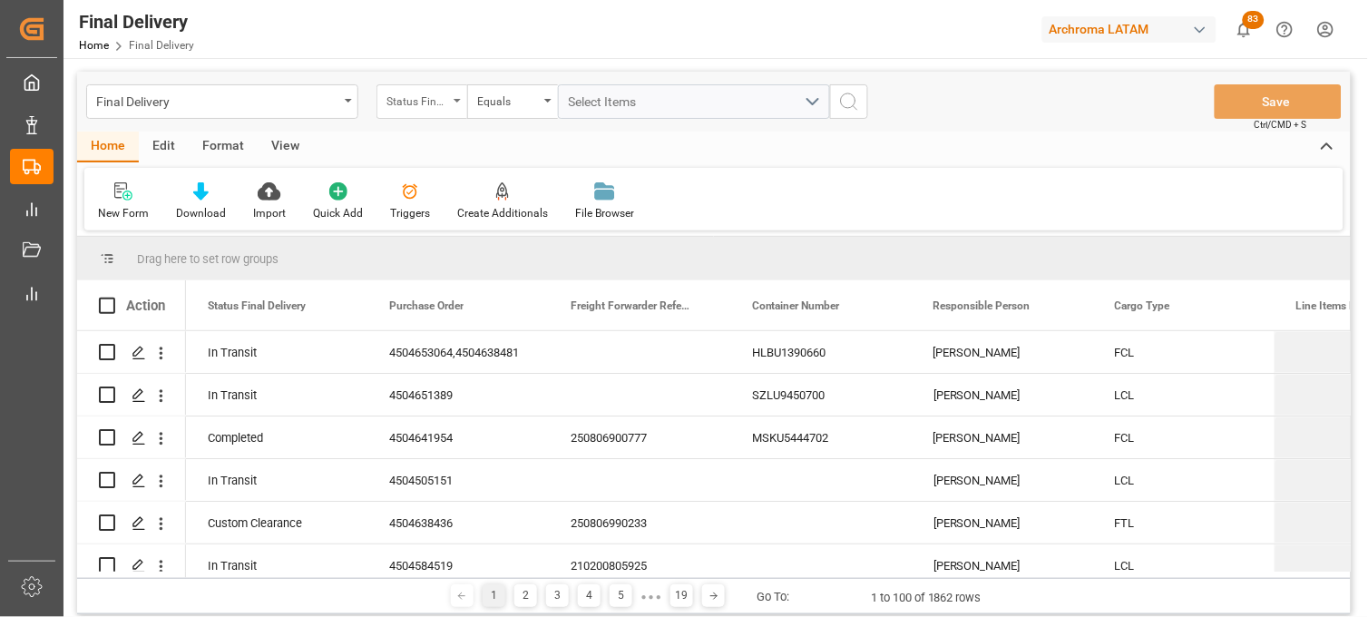
click at [454, 104] on div "Status Final Delivery" at bounding box center [421, 101] width 91 height 34
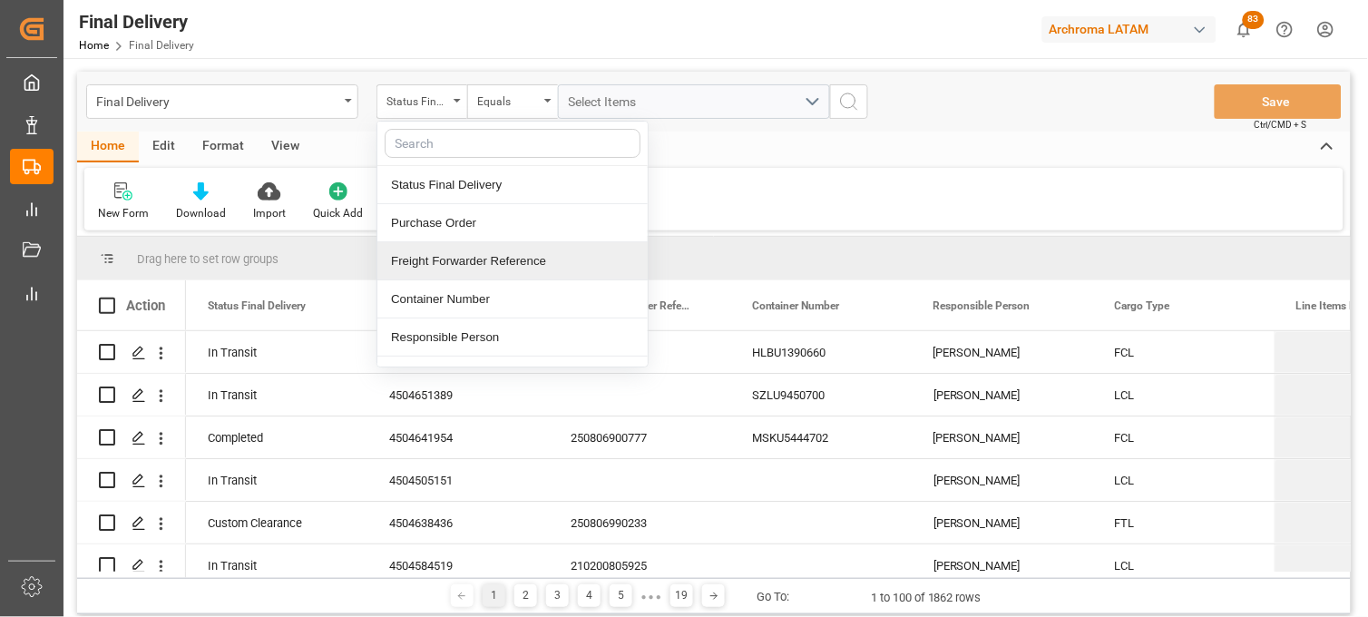
click at [440, 251] on div "Freight Forwarder Reference" at bounding box center [512, 261] width 270 height 38
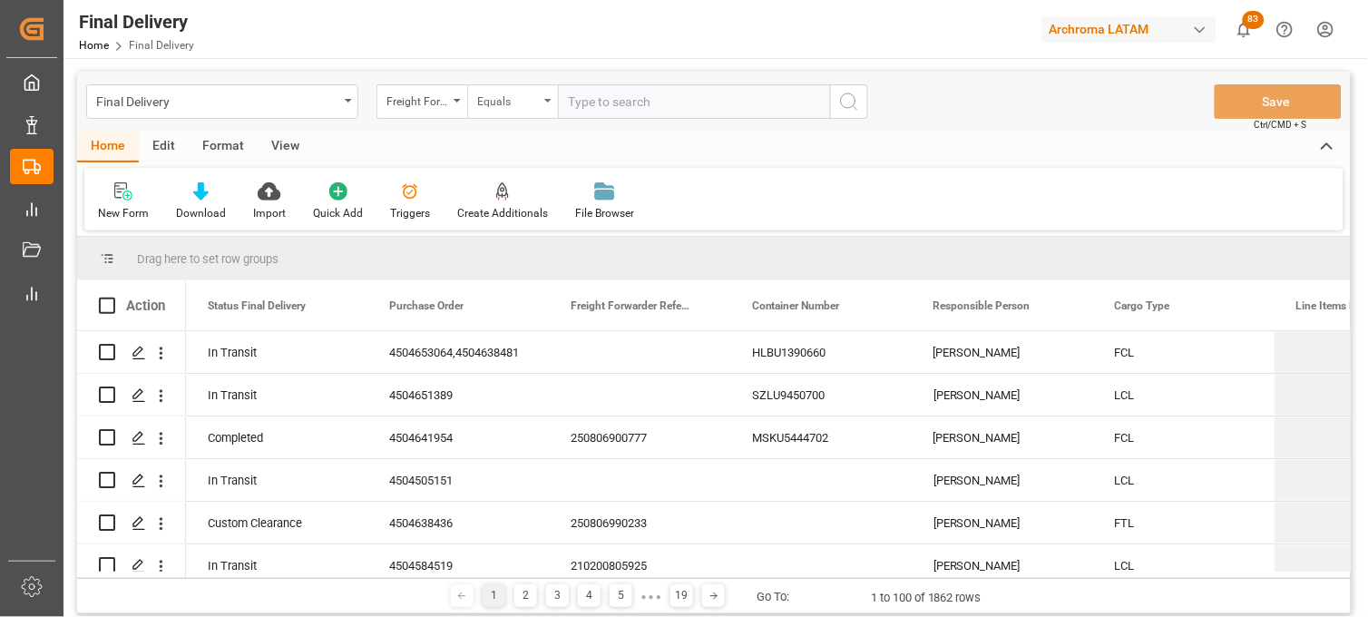
click at [503, 93] on div "Equals" at bounding box center [508, 99] width 62 height 21
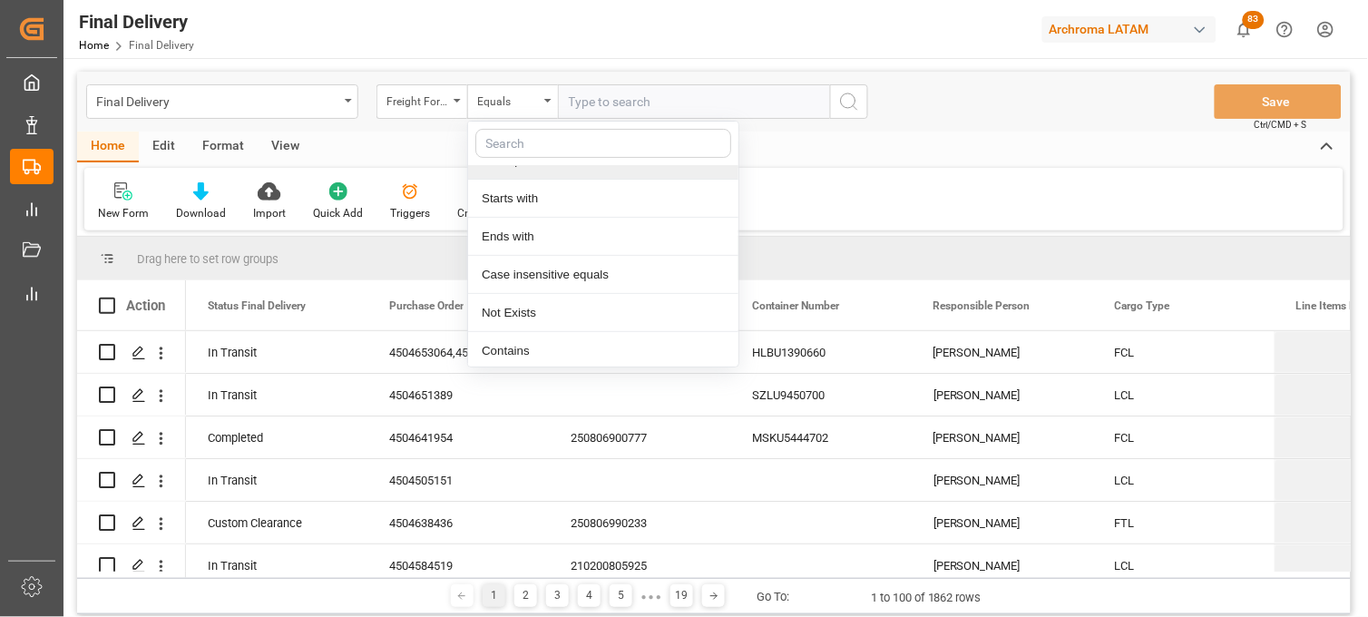
scroll to position [104, 0]
click at [520, 346] on div "Contains" at bounding box center [603, 347] width 270 height 38
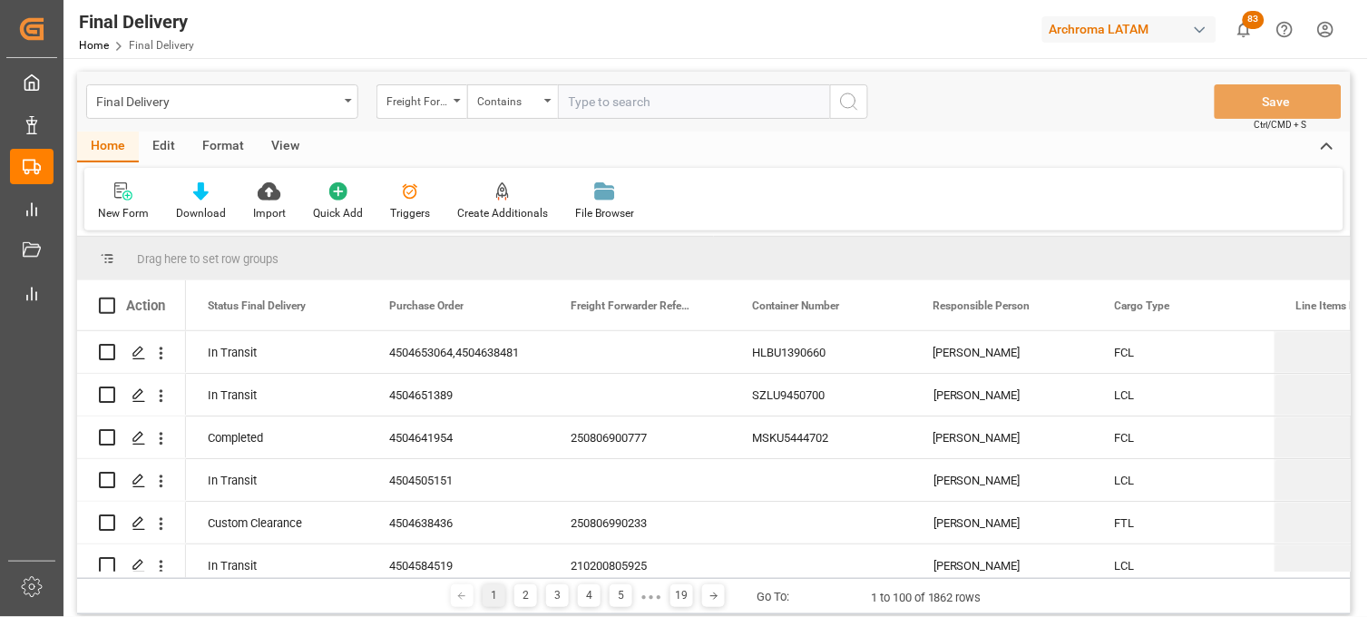
paste input "250806900018"
paste input "250815080151"
paste input "250815080011"
drag, startPoint x: 785, startPoint y: 101, endPoint x: 822, endPoint y: 98, distance: 37.3
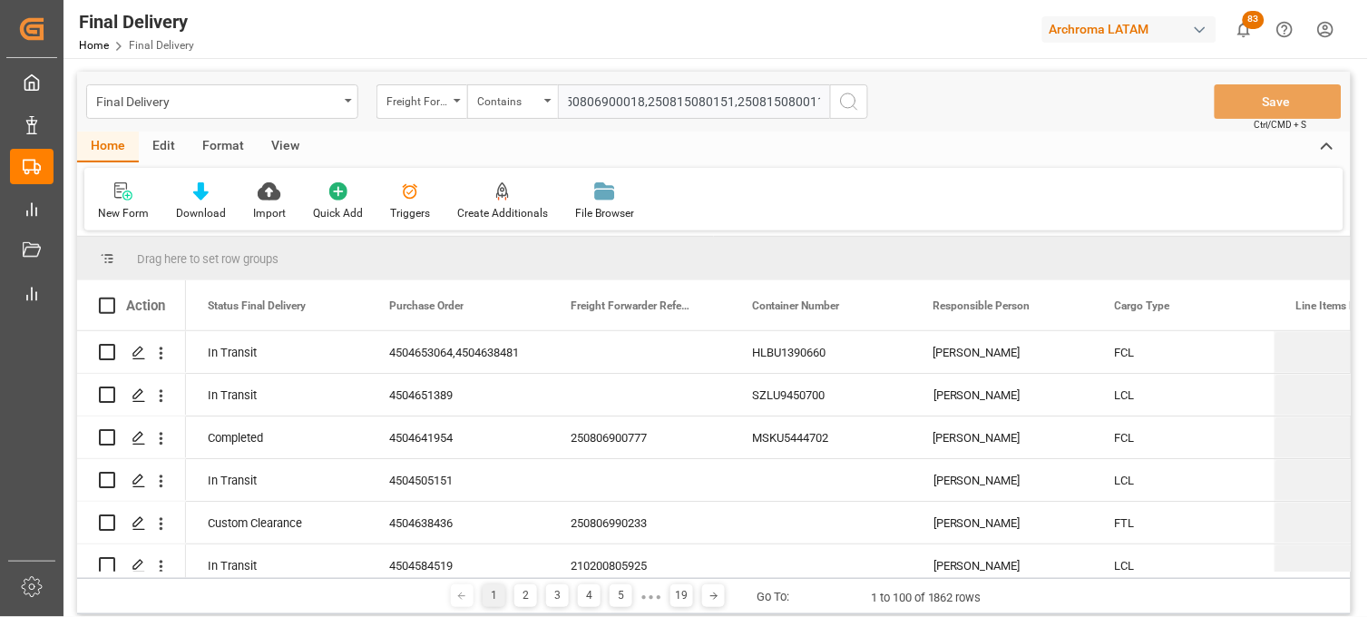
click at [822, 98] on input "250806900018,250815080151,250815080011" at bounding box center [694, 101] width 272 height 34
paste input "250806900777"
type input "250806900018,250815080151,250815080011,250806900777"
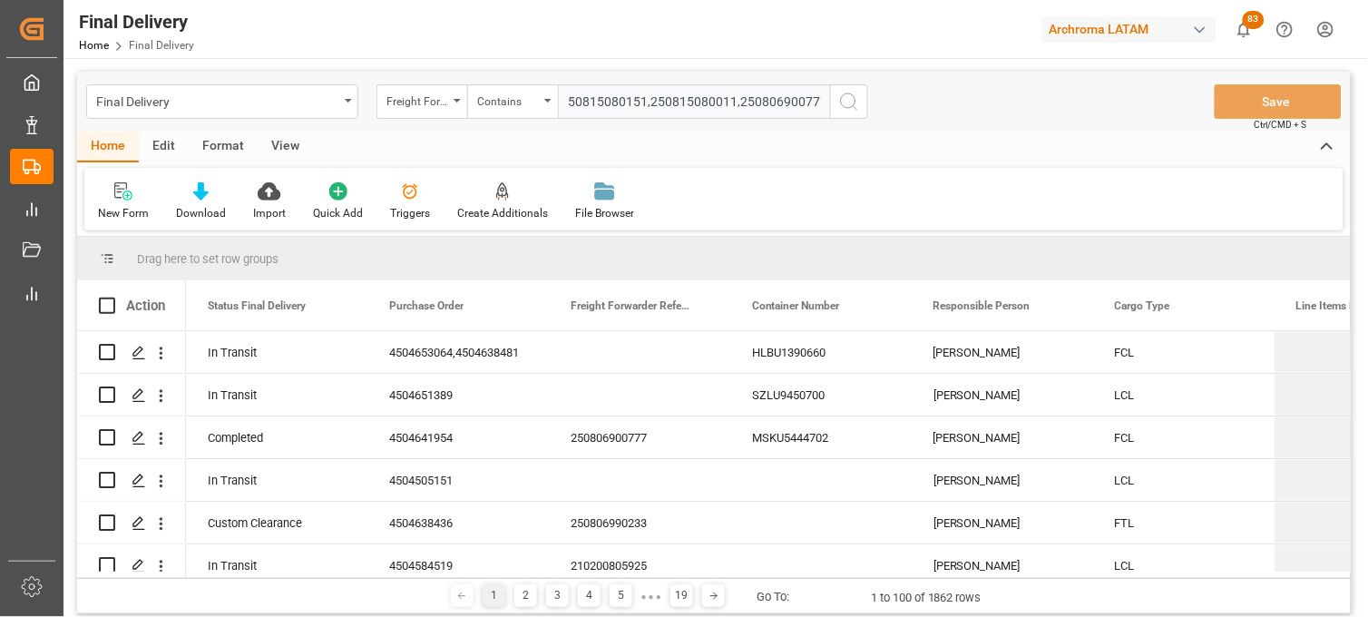
click at [841, 102] on circle "search button" at bounding box center [848, 100] width 15 height 15
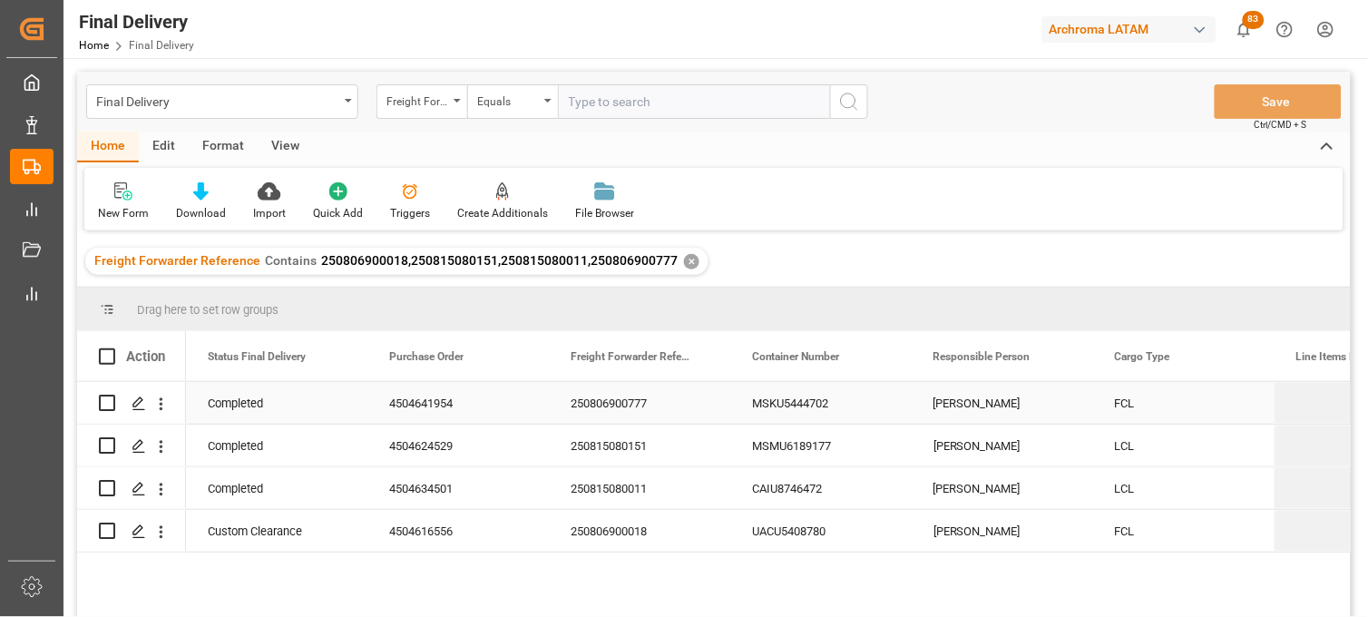
click at [621, 410] on div "250806900777" at bounding box center [639, 403] width 181 height 42
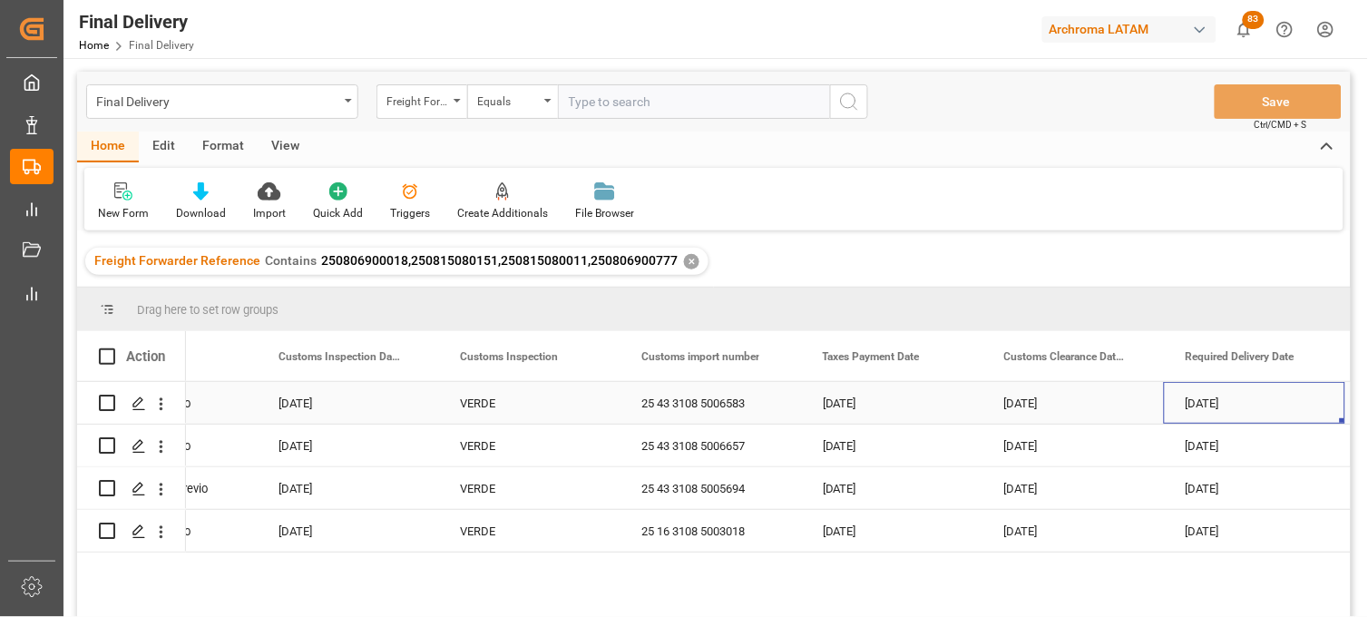
scroll to position [0, 1925]
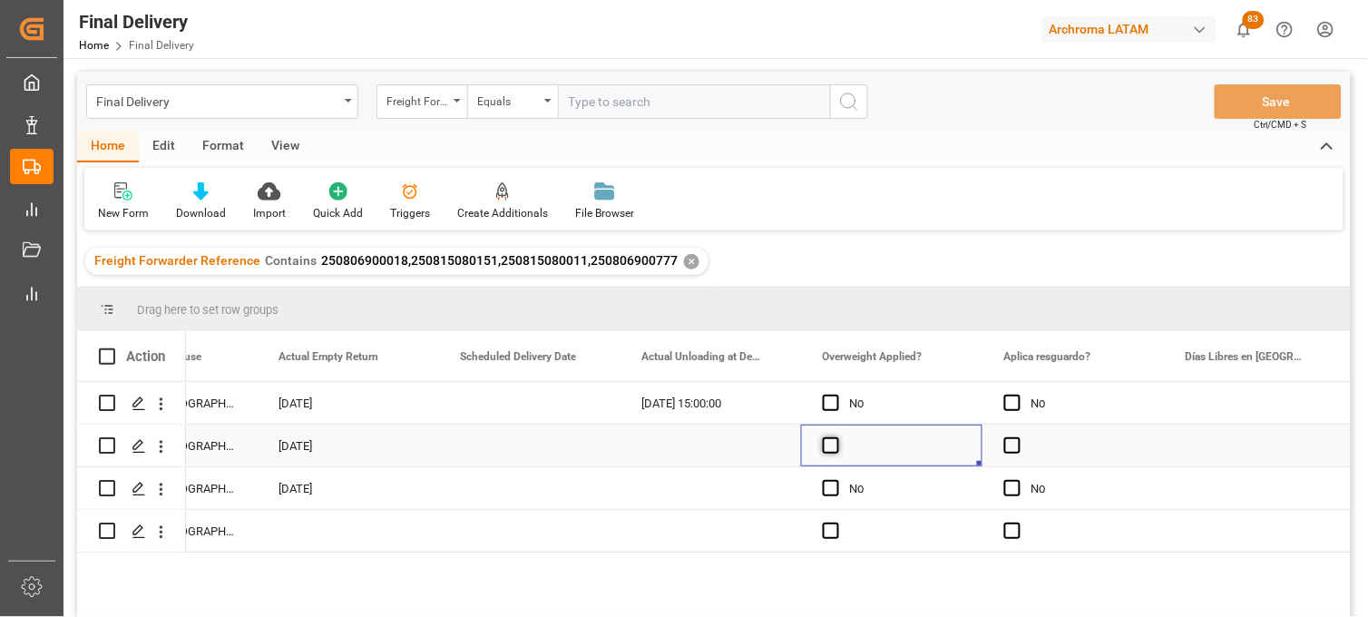
click at [828, 446] on span "Press SPACE to select this row." at bounding box center [831, 445] width 16 height 16
click at [836, 437] on input "Press SPACE to select this row." at bounding box center [836, 437] width 0 height 0
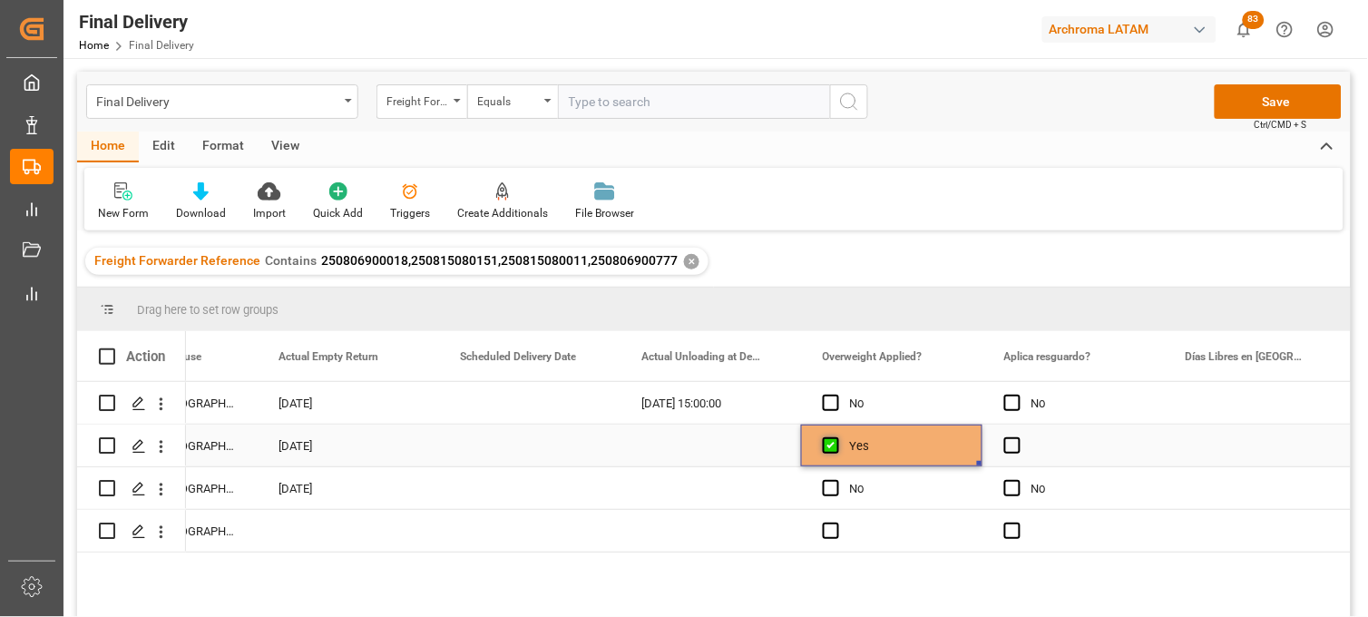
click at [828, 446] on span "Press SPACE to select this row." at bounding box center [831, 445] width 16 height 16
click at [836, 437] on input "Press SPACE to select this row." at bounding box center [836, 437] width 0 height 0
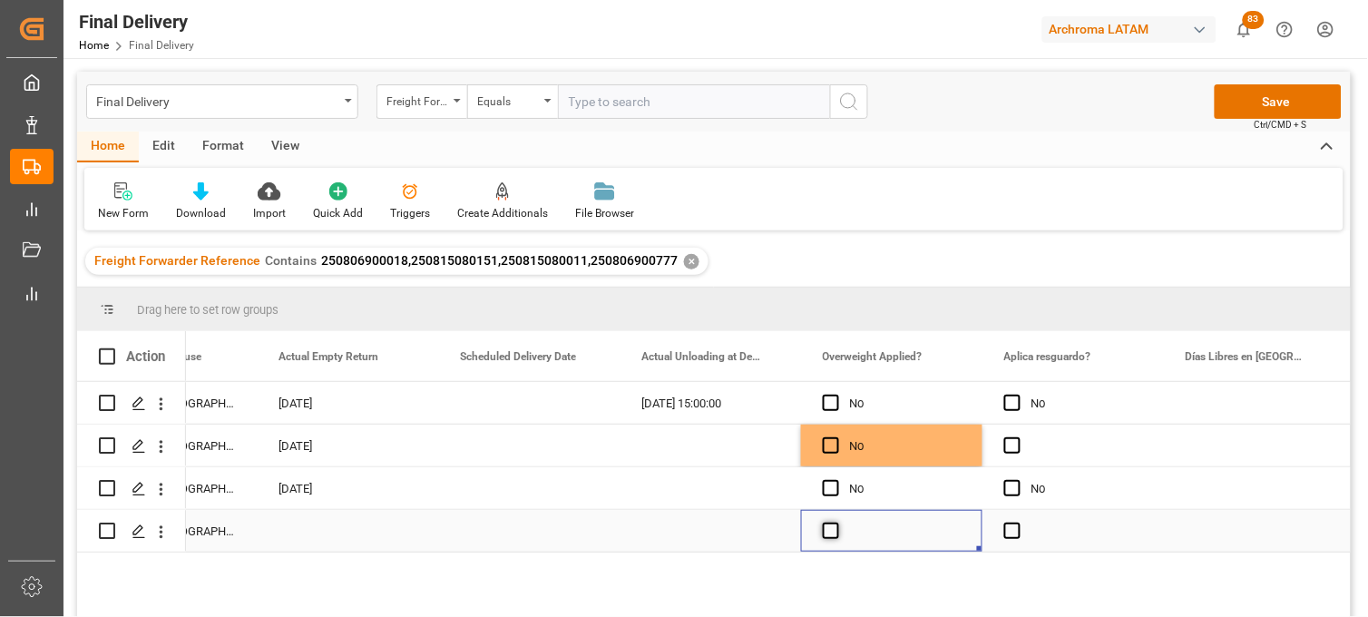
click at [824, 532] on span "Press SPACE to select this row." at bounding box center [831, 531] width 16 height 16
click at [836, 523] on input "Press SPACE to select this row." at bounding box center [836, 523] width 0 height 0
click at [824, 532] on span "Press SPACE to select this row." at bounding box center [831, 531] width 16 height 16
click at [836, 523] on input "Press SPACE to select this row." at bounding box center [836, 523] width 0 height 0
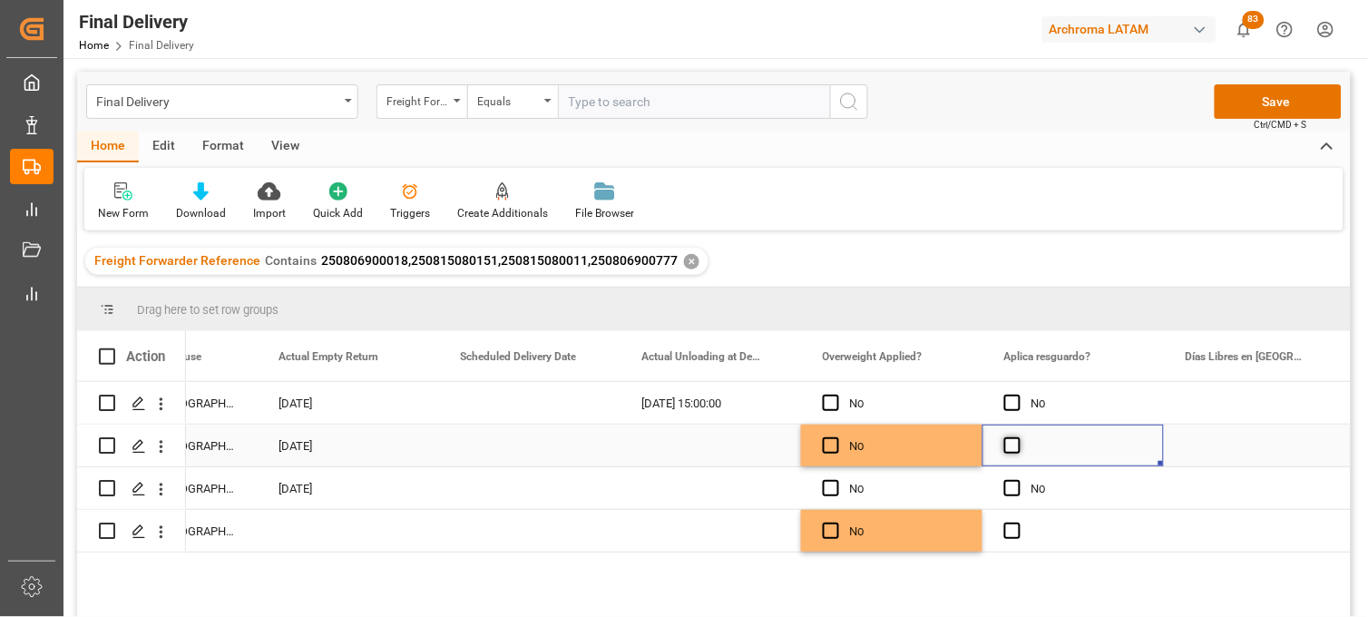
click at [1010, 446] on span "Press SPACE to select this row." at bounding box center [1012, 445] width 16 height 16
click at [1018, 437] on input "Press SPACE to select this row." at bounding box center [1018, 437] width 0 height 0
click at [1010, 446] on span "Press SPACE to select this row." at bounding box center [1012, 445] width 16 height 16
click at [1018, 437] on input "Press SPACE to select this row." at bounding box center [1018, 437] width 0 height 0
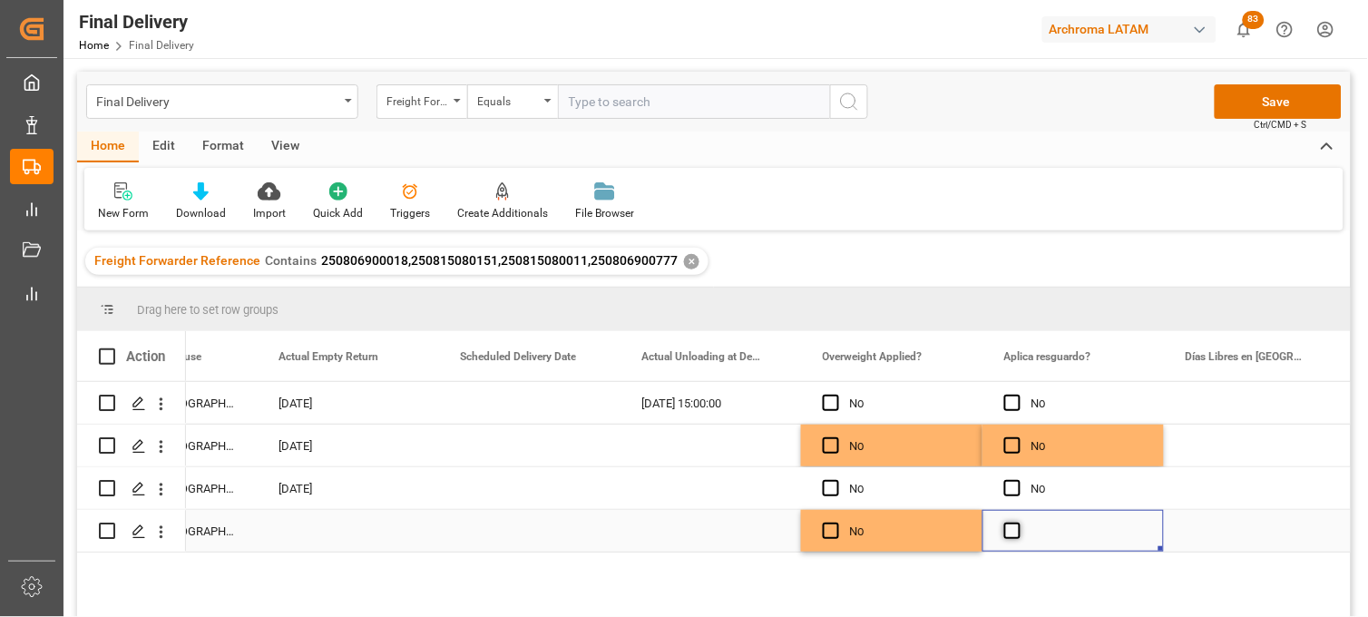
click at [1012, 530] on span "Press SPACE to select this row." at bounding box center [1012, 531] width 16 height 16
click at [1018, 523] on input "Press SPACE to select this row." at bounding box center [1018, 523] width 0 height 0
click at [1012, 530] on span "Press SPACE to select this row." at bounding box center [1012, 531] width 16 height 16
click at [1018, 523] on input "Press SPACE to select this row." at bounding box center [1018, 523] width 0 height 0
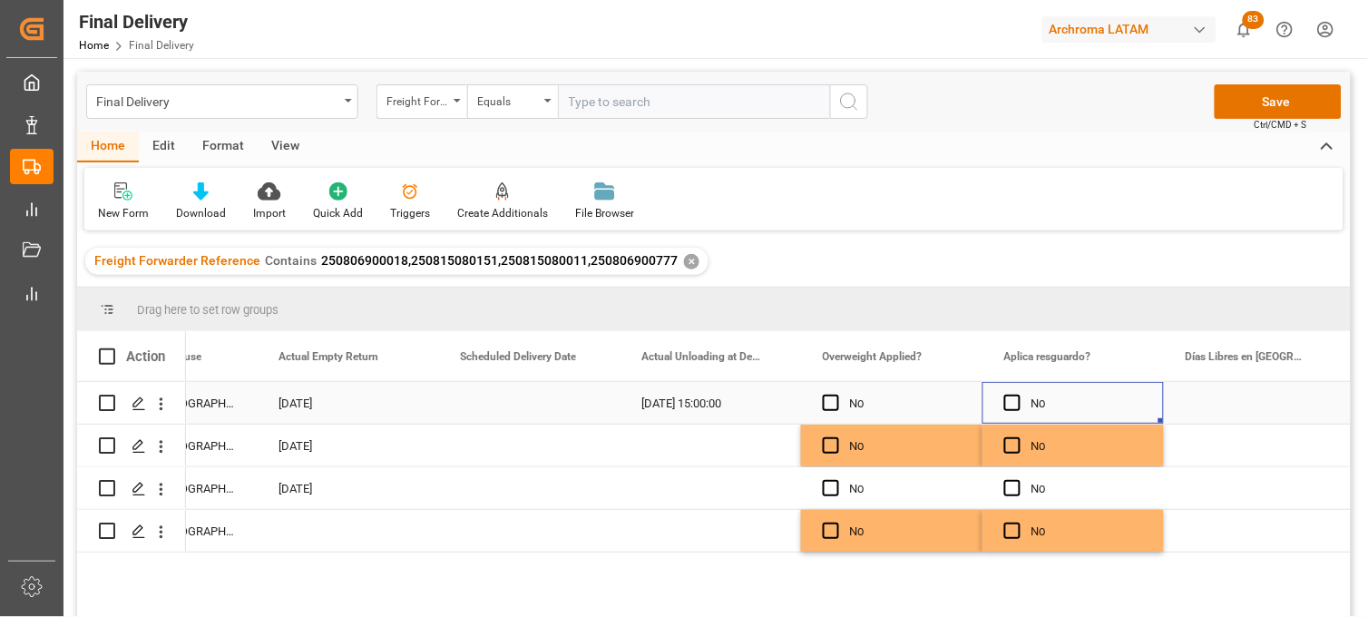
click at [1084, 396] on div "No" at bounding box center [1086, 404] width 111 height 42
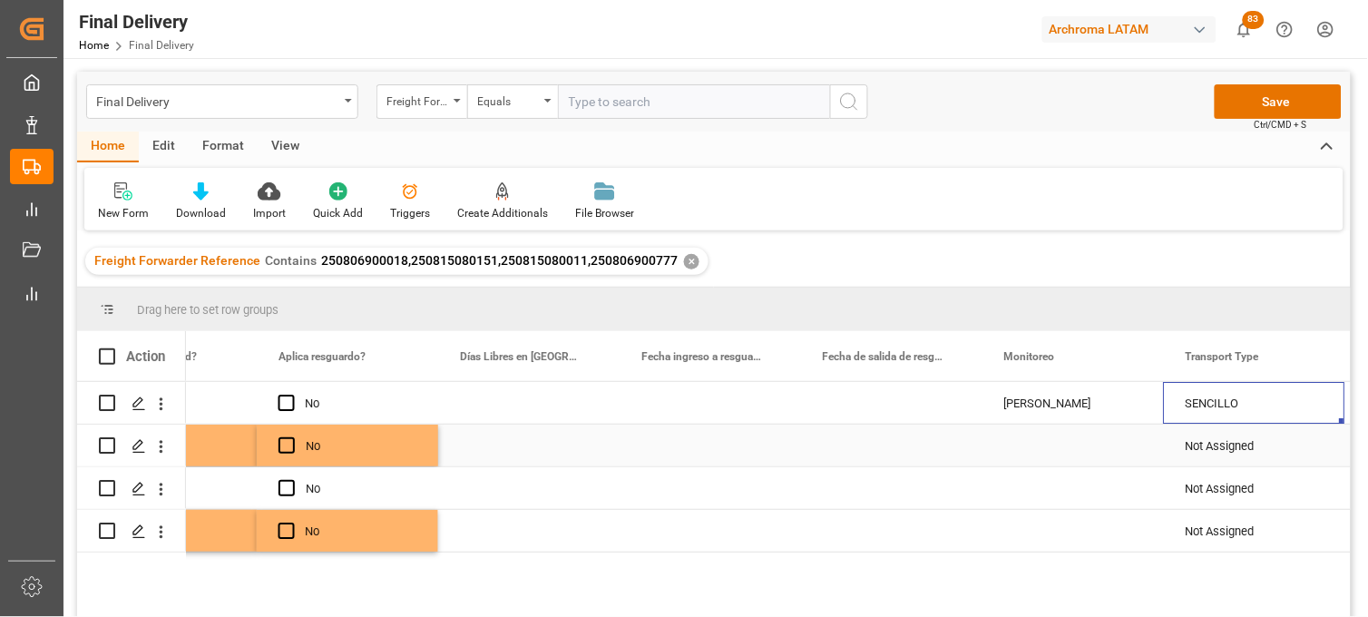
click at [1043, 447] on div "Press SPACE to select this row." at bounding box center [1072, 446] width 181 height 42
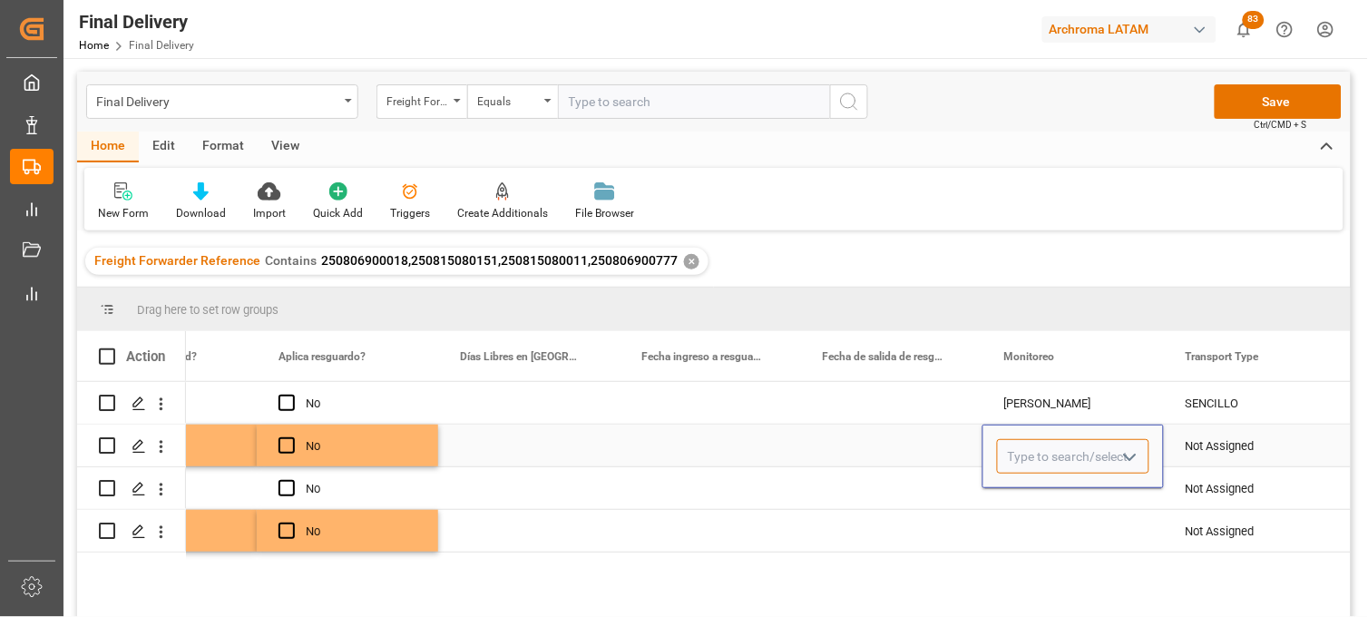
click at [1043, 447] on input "Press SPACE to select this row." at bounding box center [1073, 456] width 152 height 34
click at [1039, 503] on div "[PERSON_NAME]" at bounding box center [1073, 508] width 151 height 64
type input "[PERSON_NAME]"
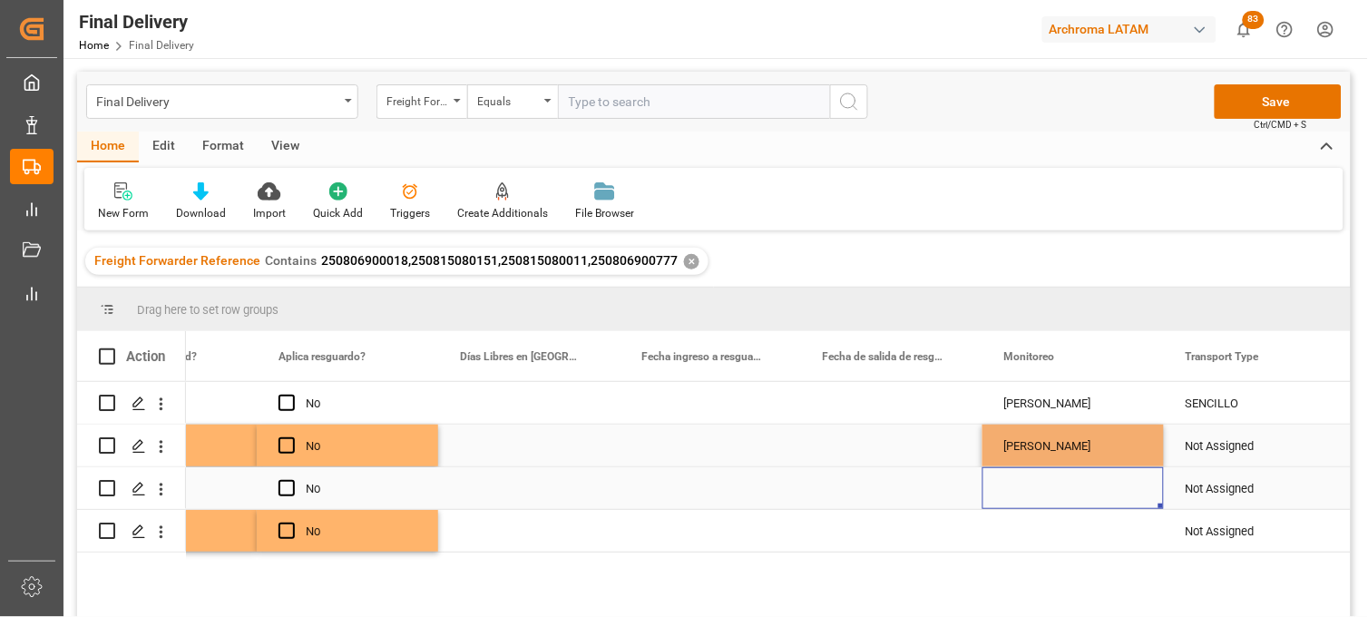
click at [1037, 496] on div "Press SPACE to select this row." at bounding box center [1072, 488] width 181 height 42
click at [1035, 485] on input "Press SPACE to select this row." at bounding box center [1073, 499] width 152 height 34
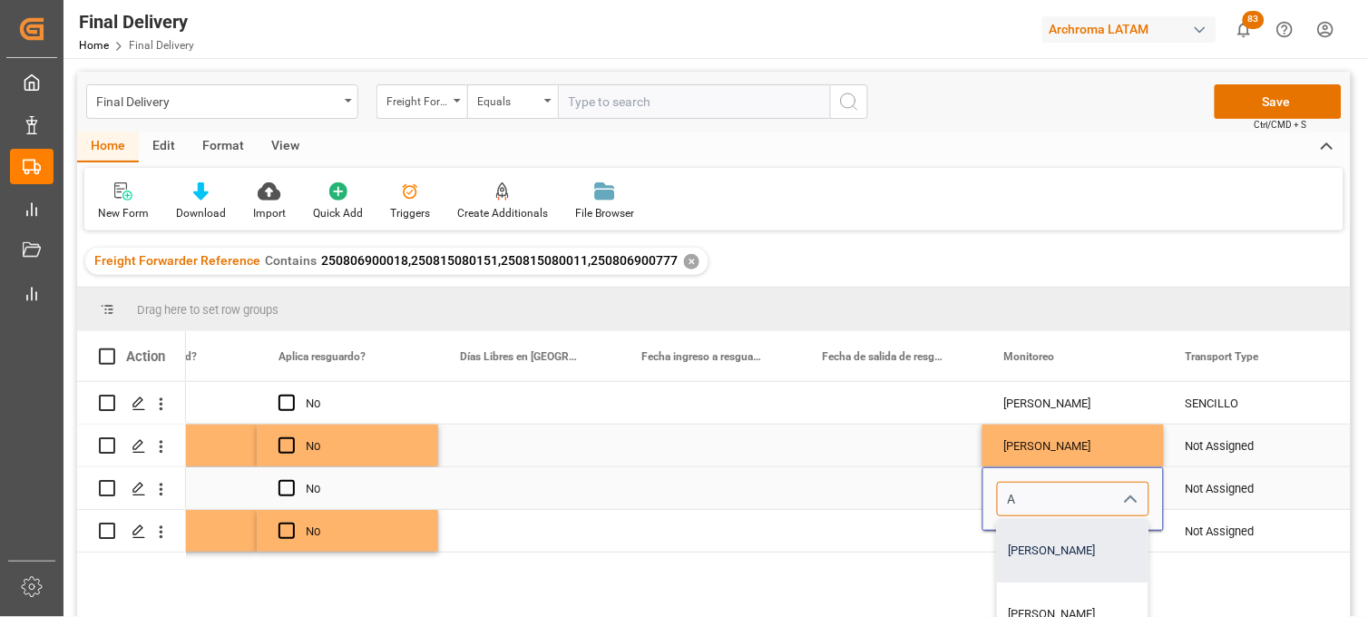
click at [1039, 547] on div "[PERSON_NAME]" at bounding box center [1073, 551] width 151 height 64
type input "[PERSON_NAME]"
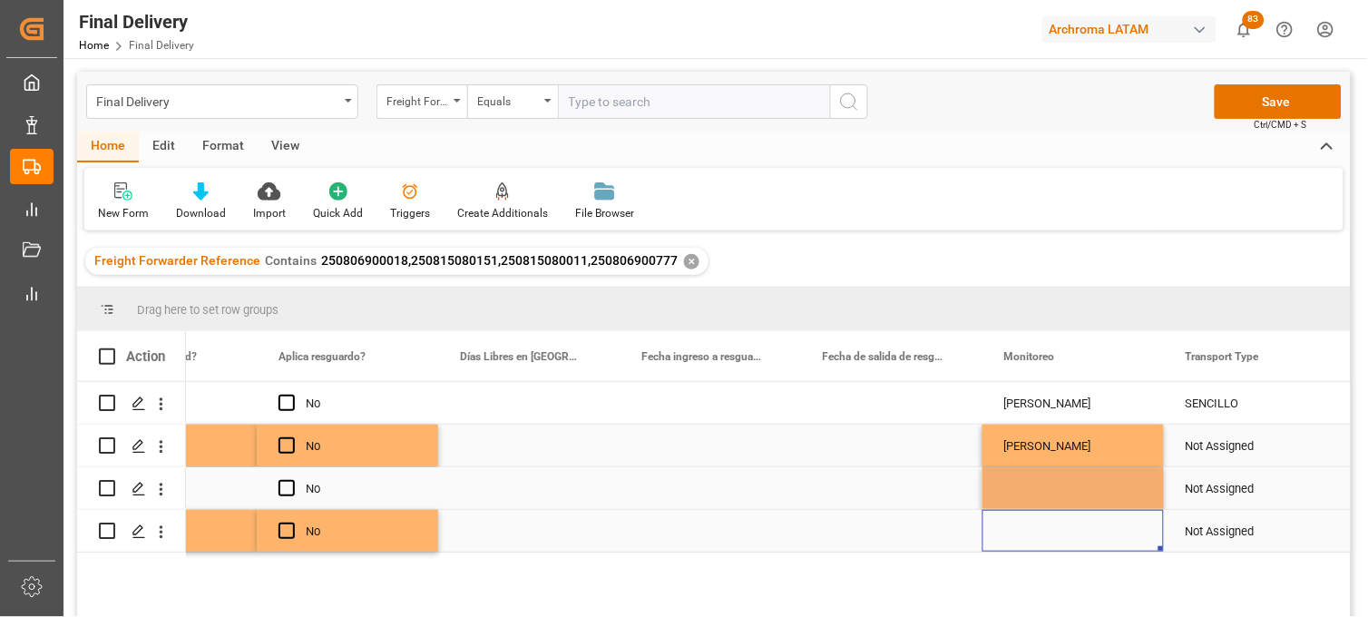
click at [1030, 532] on div "Press SPACE to select this row." at bounding box center [1072, 531] width 181 height 42
click at [1029, 532] on div "Press SPACE to select this row." at bounding box center [1072, 531] width 181 height 42
click at [1027, 524] on div "Press SPACE to select this row." at bounding box center [1072, 531] width 181 height 42
click at [1027, 524] on input "Press SPACE to select this row." at bounding box center [1073, 520] width 152 height 34
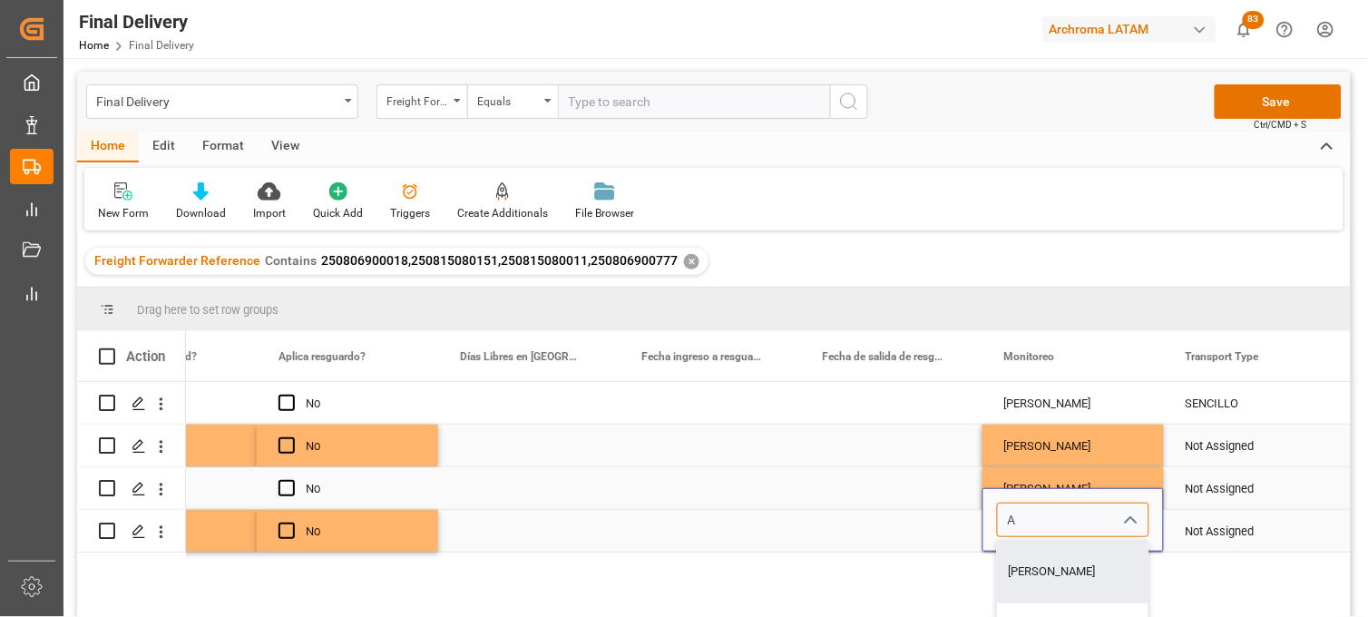
drag, startPoint x: 1037, startPoint y: 566, endPoint x: 1041, endPoint y: 454, distance: 112.5
click at [1034, 561] on div "[PERSON_NAME]" at bounding box center [1073, 572] width 151 height 64
type input "[PERSON_NAME]"
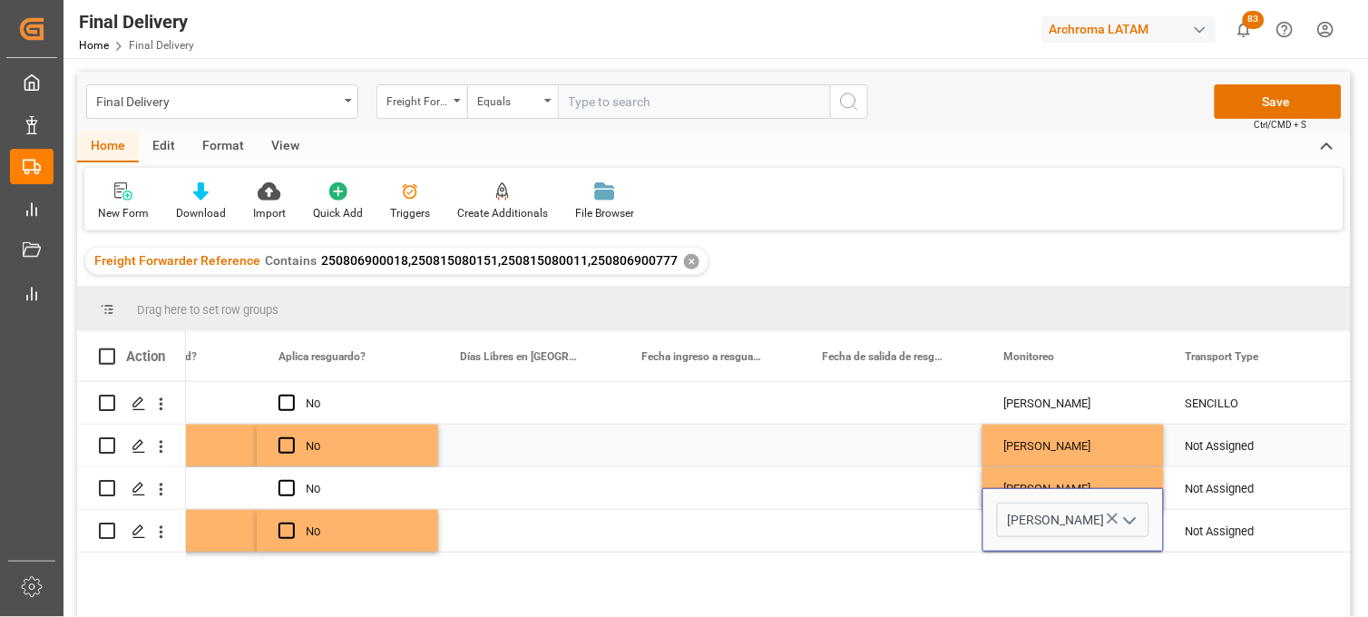
click at [1040, 440] on div "[PERSON_NAME]" at bounding box center [1073, 446] width 138 height 42
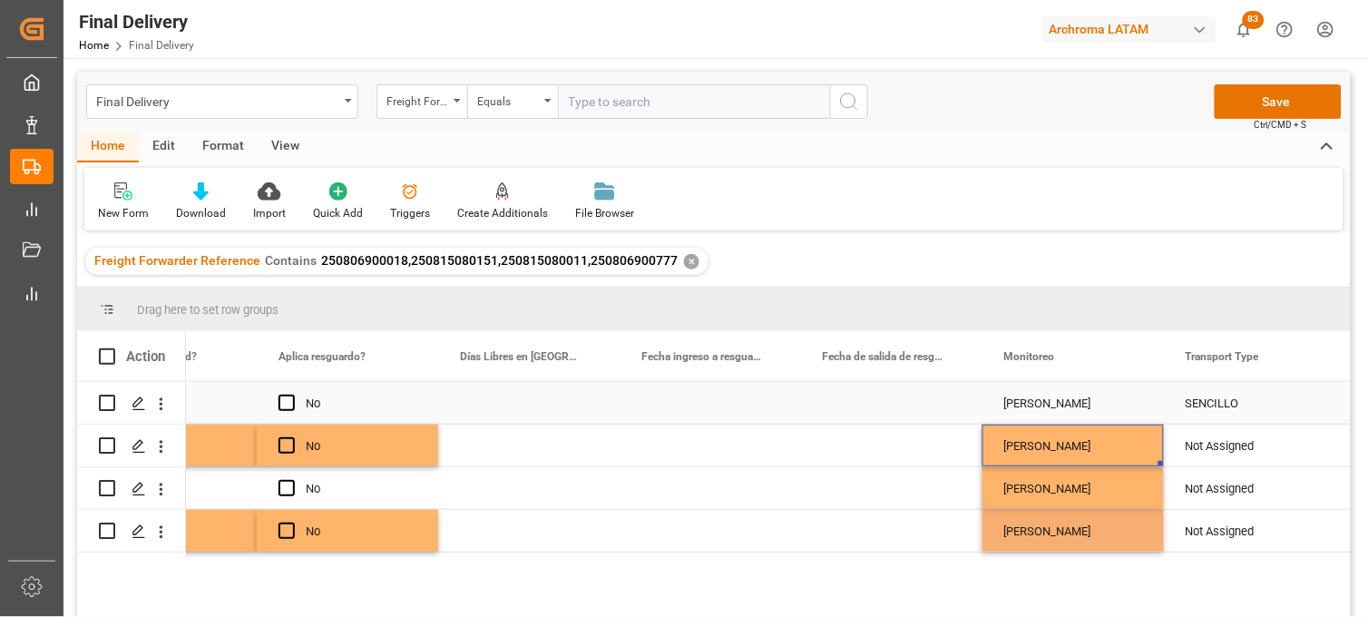
click at [1043, 413] on div "[PERSON_NAME]" at bounding box center [1073, 404] width 138 height 42
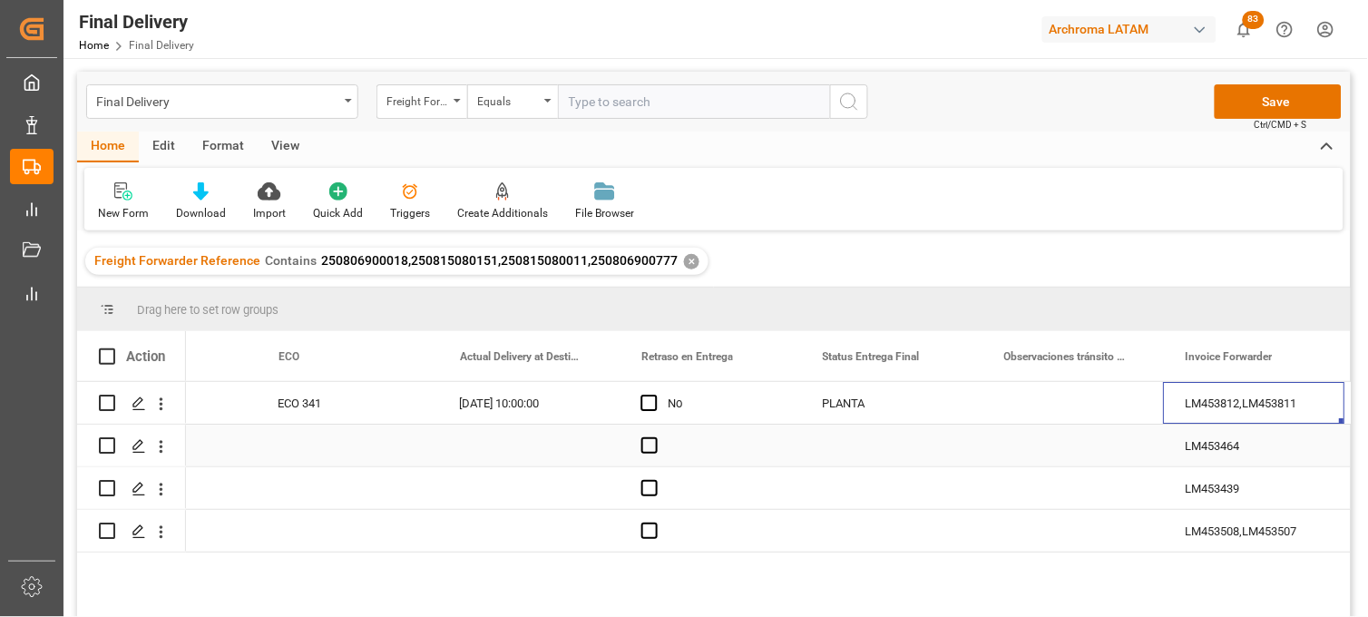
click at [873, 447] on div "Press SPACE to select this row." at bounding box center [891, 446] width 181 height 42
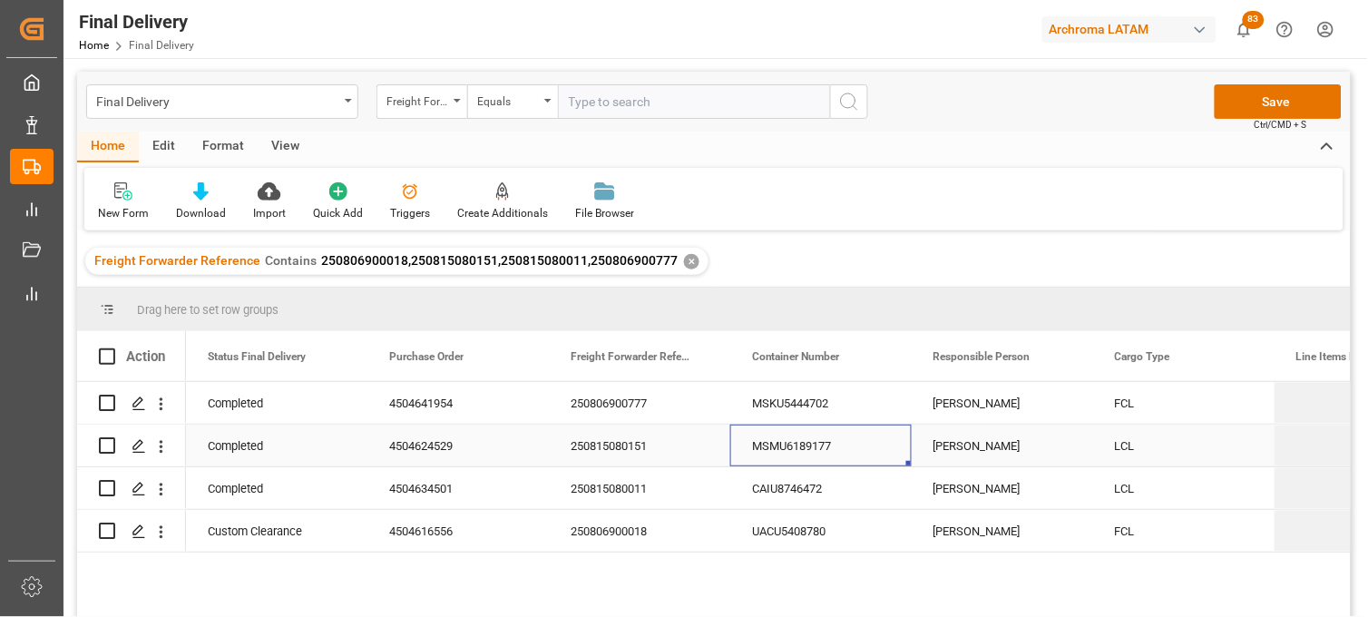
click at [801, 450] on div "MSMU6189177" at bounding box center [820, 446] width 181 height 42
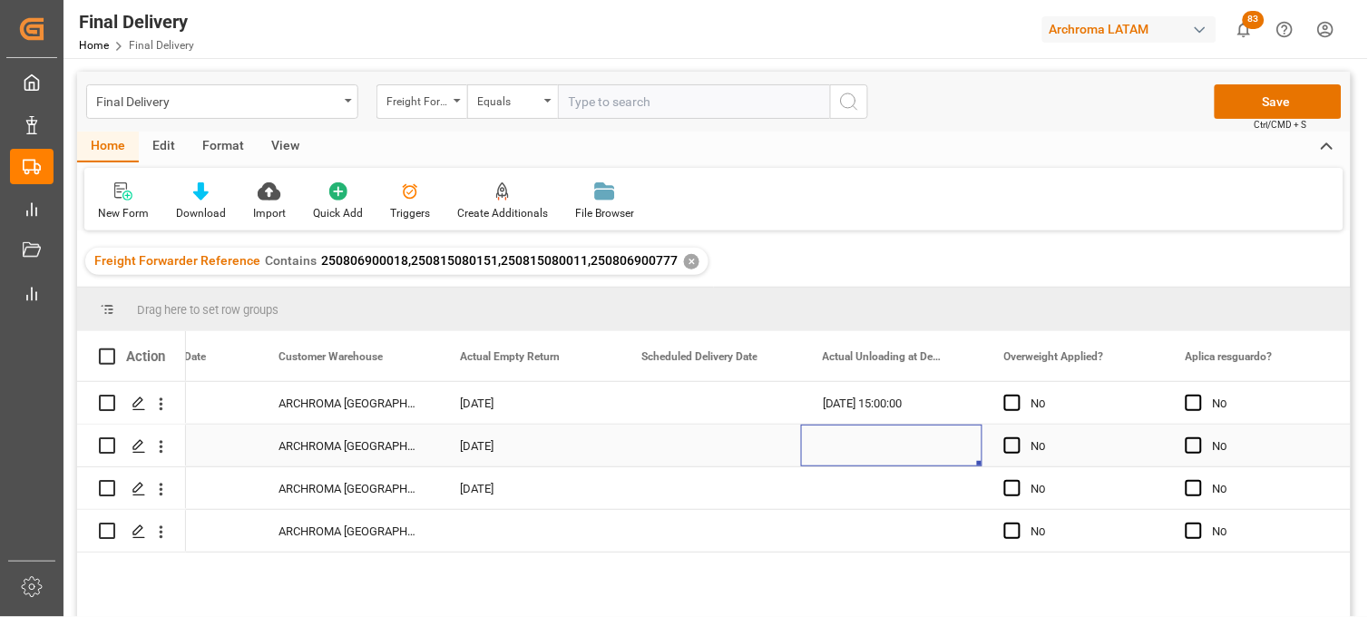
click at [859, 449] on div "Press SPACE to select this row." at bounding box center [891, 446] width 181 height 42
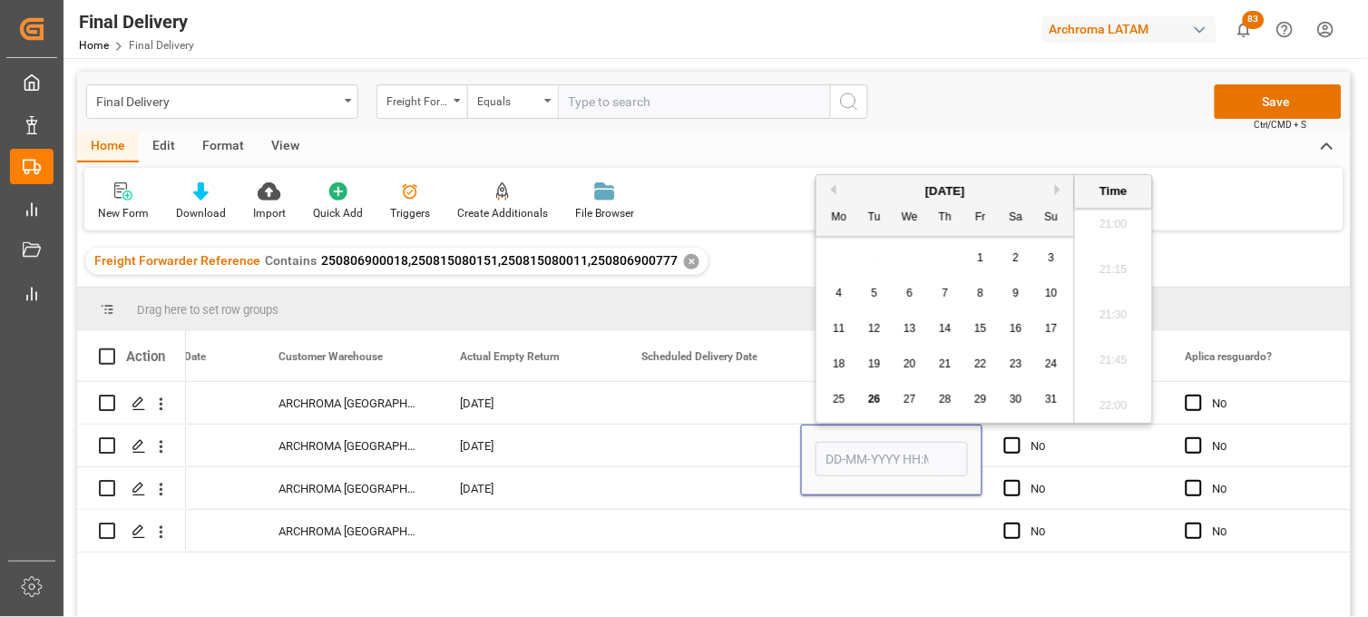
click at [837, 402] on span "25" at bounding box center [839, 399] width 12 height 13
click at [1112, 356] on li "10:00" at bounding box center [1113, 345] width 77 height 45
type input "[DATE] 10:00"
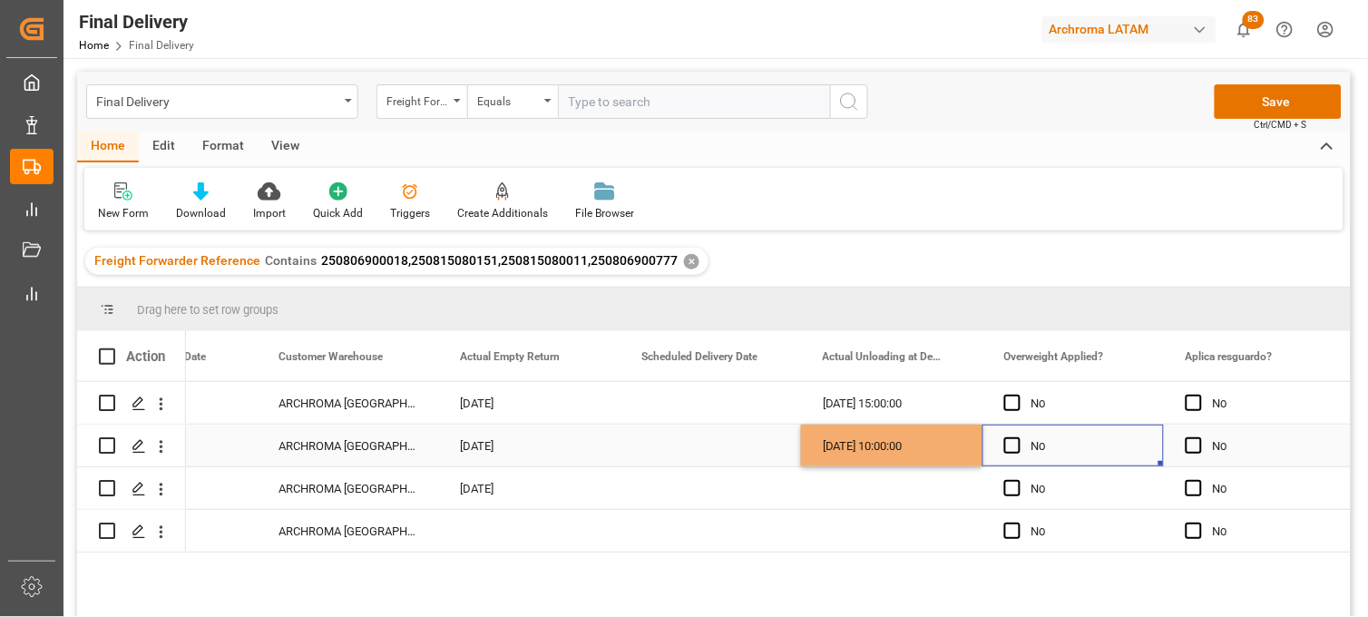
click at [1064, 445] on div "No" at bounding box center [1086, 446] width 111 height 42
click at [1246, 445] on div "No" at bounding box center [1268, 446] width 111 height 42
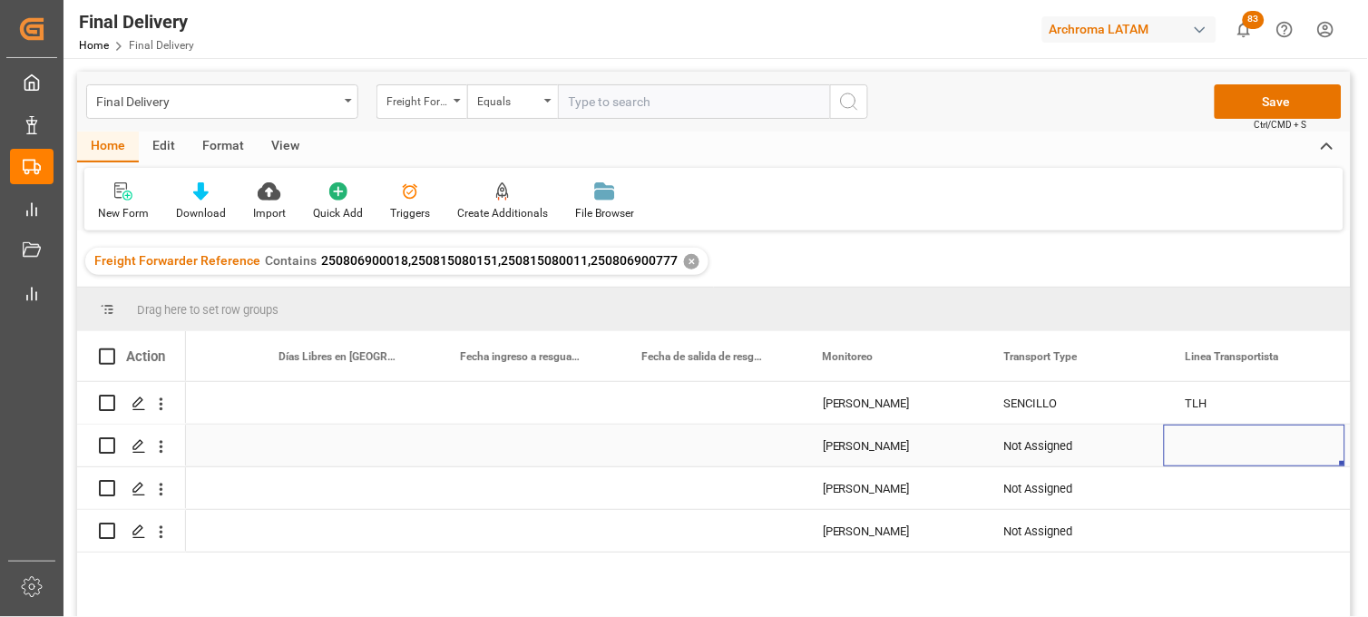
click at [1041, 439] on div "Not Assigned" at bounding box center [1073, 446] width 138 height 42
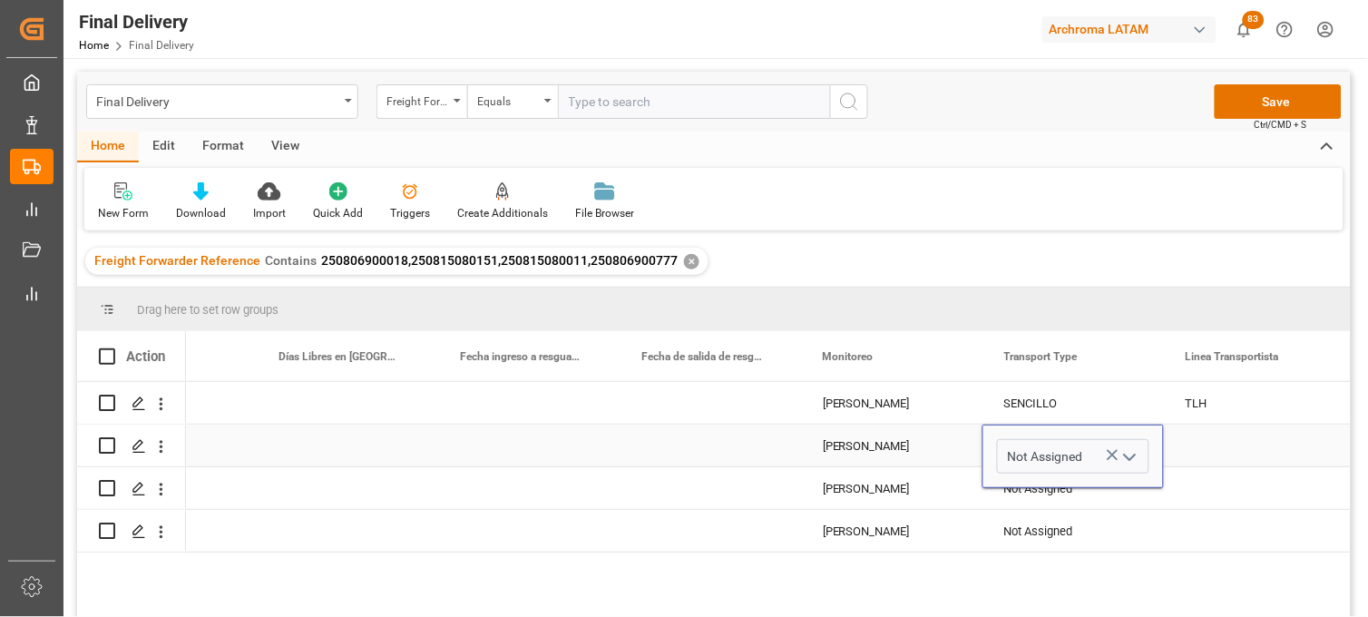
click at [1109, 452] on icon "Press SPACE to select this row." at bounding box center [1112, 454] width 19 height 19
click at [1054, 452] on input "Press SPACE to select this row." at bounding box center [1073, 456] width 152 height 34
click at [1044, 509] on div "Consolidated" at bounding box center [1073, 508] width 151 height 64
type input "Consolidated"
click at [1200, 443] on div "Press SPACE to select this row." at bounding box center [1254, 446] width 181 height 42
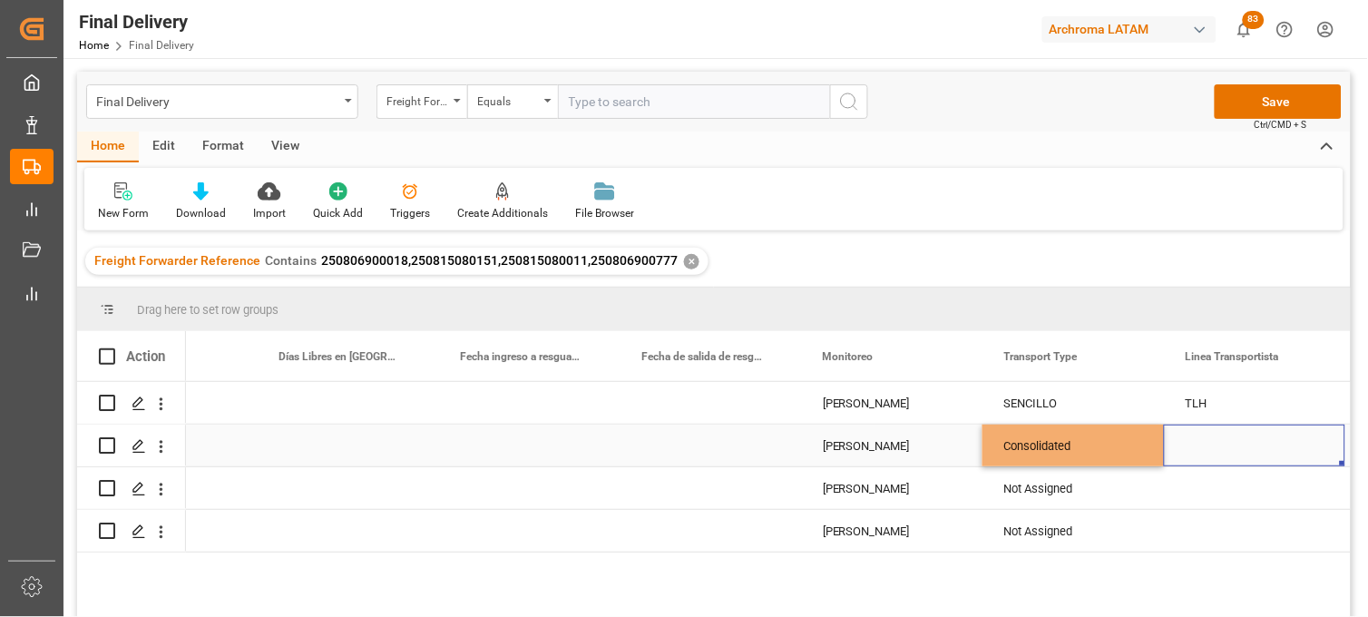
click at [1200, 443] on div "Press SPACE to select this row." at bounding box center [1254, 446] width 181 height 42
click at [1200, 443] on input "Press SPACE to select this row." at bounding box center [1254, 456] width 152 height 34
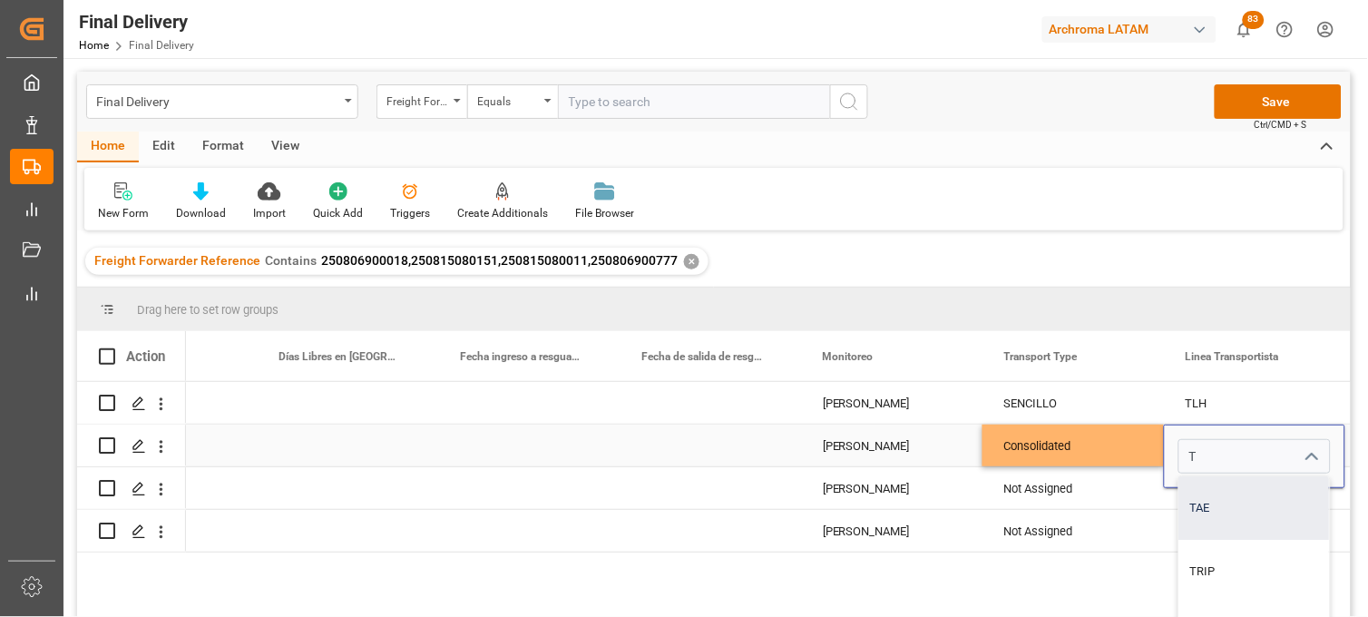
click at [1213, 488] on div "TAE" at bounding box center [1326, 508] width 295 height 64
type input "TAE"
click at [1102, 447] on div "Consolidated" at bounding box center [1073, 446] width 138 height 42
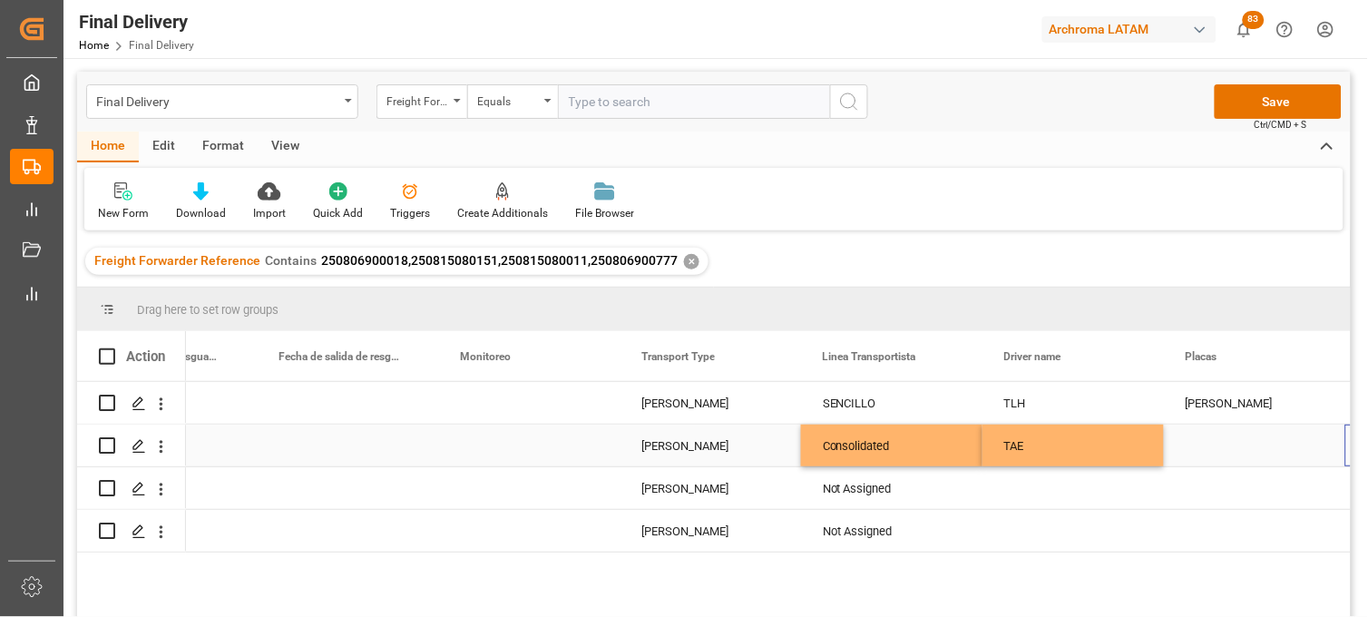
scroll to position [0, 4284]
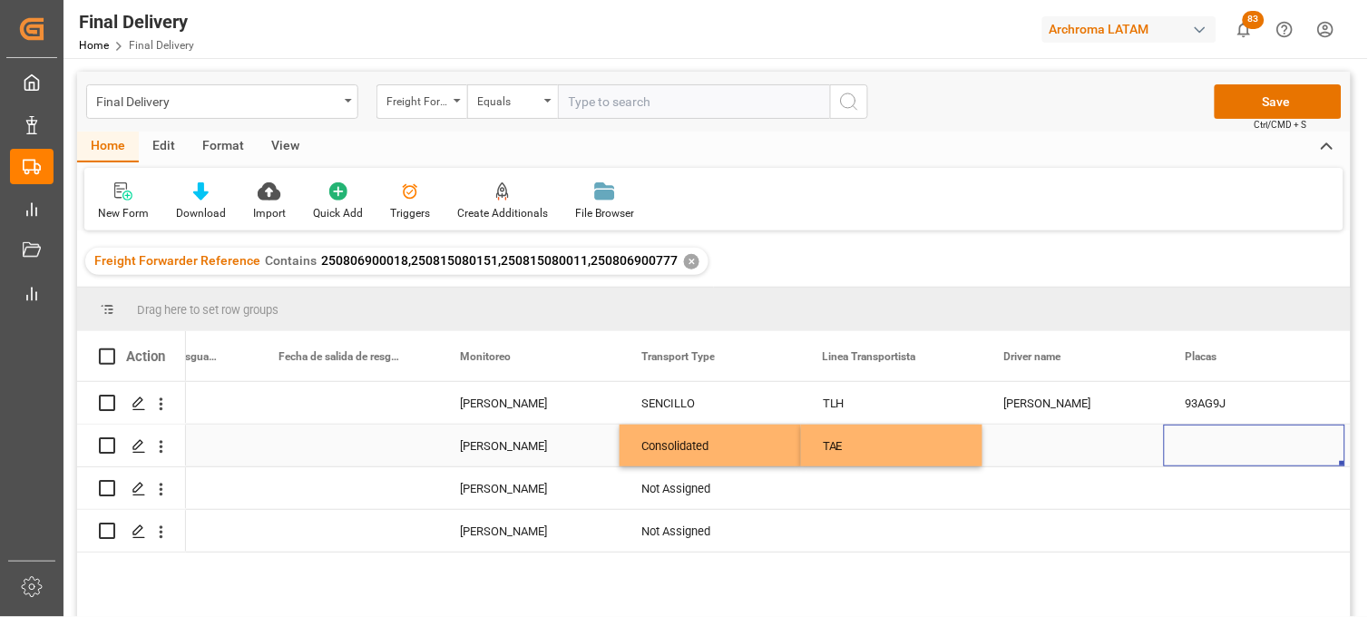
click at [1052, 445] on div "Press SPACE to select this row." at bounding box center [1072, 446] width 181 height 42
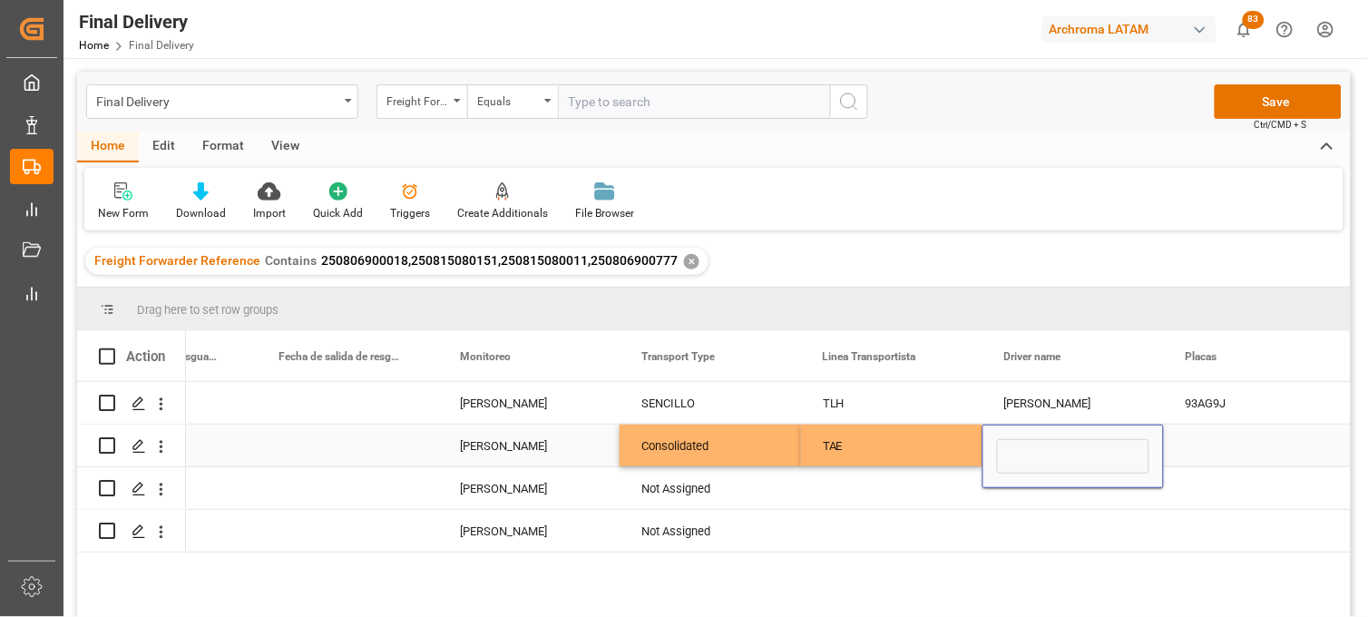
click at [1052, 445] on input "Press SPACE to select this row." at bounding box center [1073, 456] width 152 height 34
type input "[PERSON_NAME]"
click at [1211, 450] on div "Press SPACE to select this row." at bounding box center [1254, 446] width 181 height 42
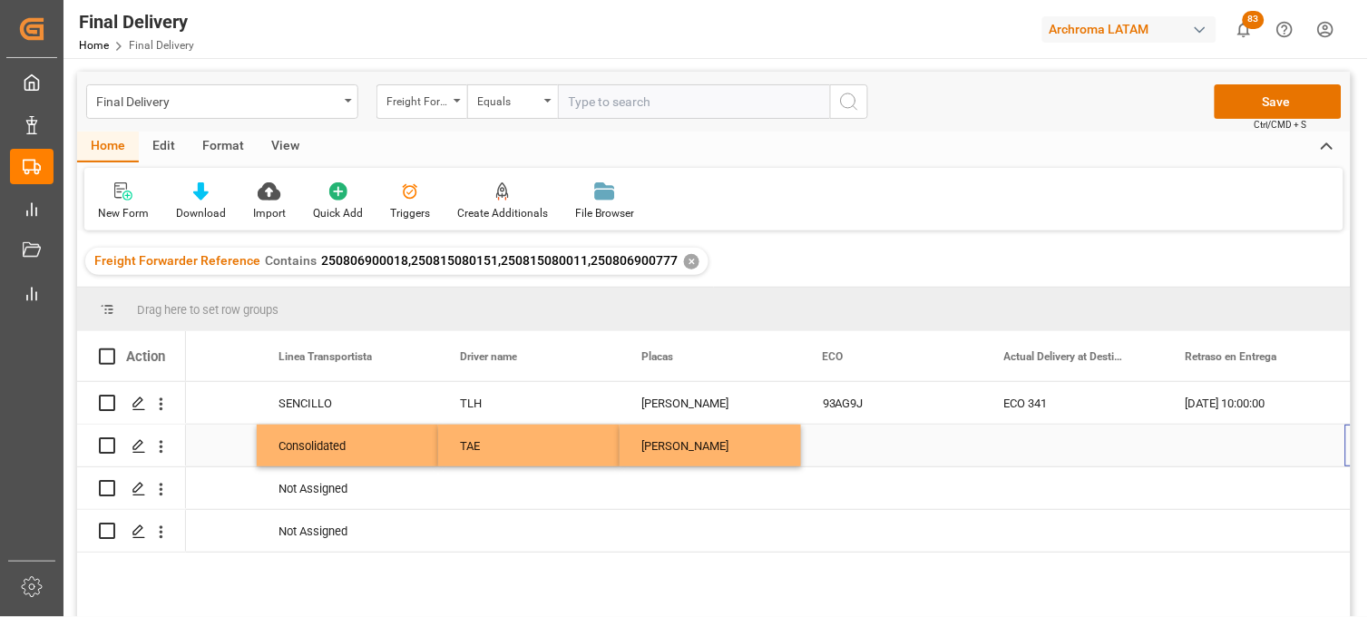
scroll to position [0, 4828]
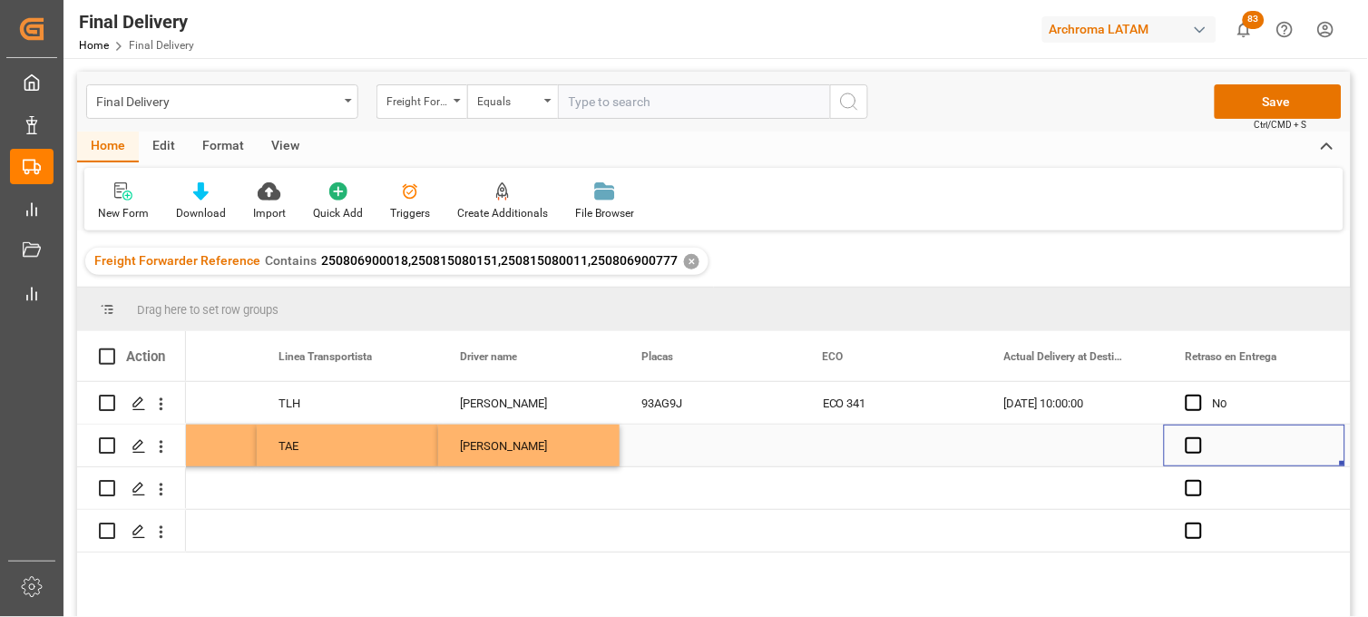
click at [662, 442] on div "Press SPACE to select this row." at bounding box center [710, 446] width 181 height 42
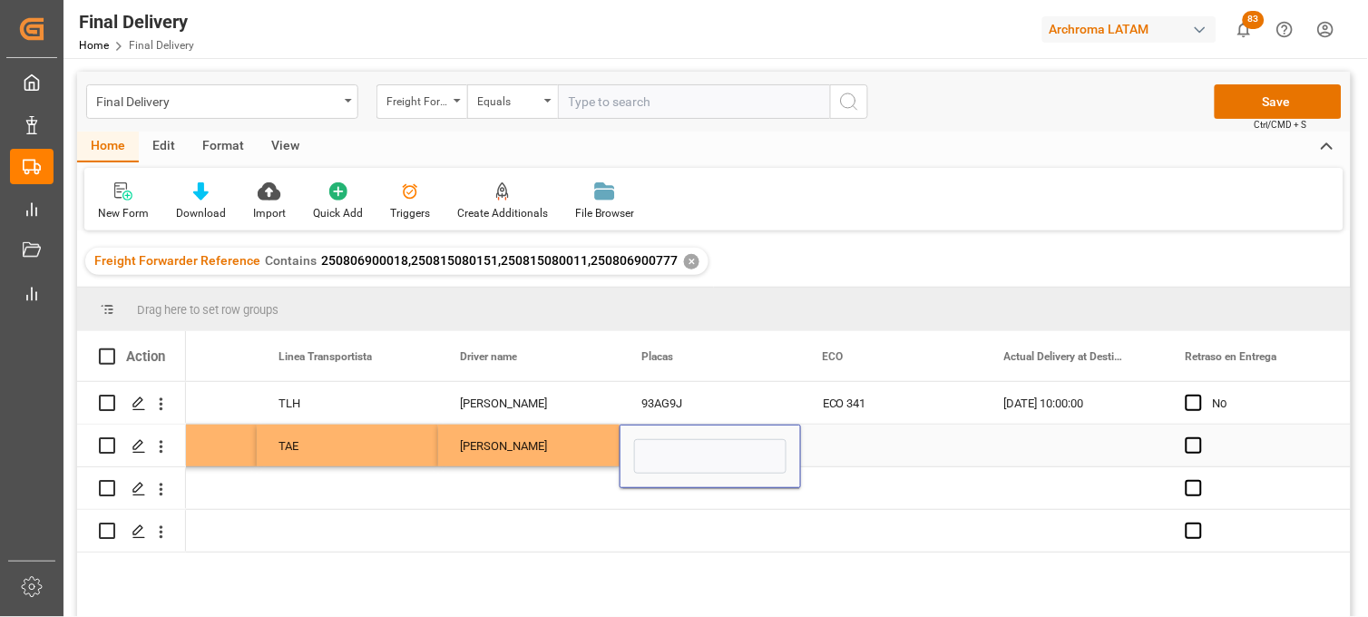
click at [662, 442] on input "Press SPACE to select this row." at bounding box center [710, 456] width 152 height 34
type input "09 AJ 5L"
click at [832, 448] on div "Press SPACE to select this row." at bounding box center [891, 446] width 181 height 42
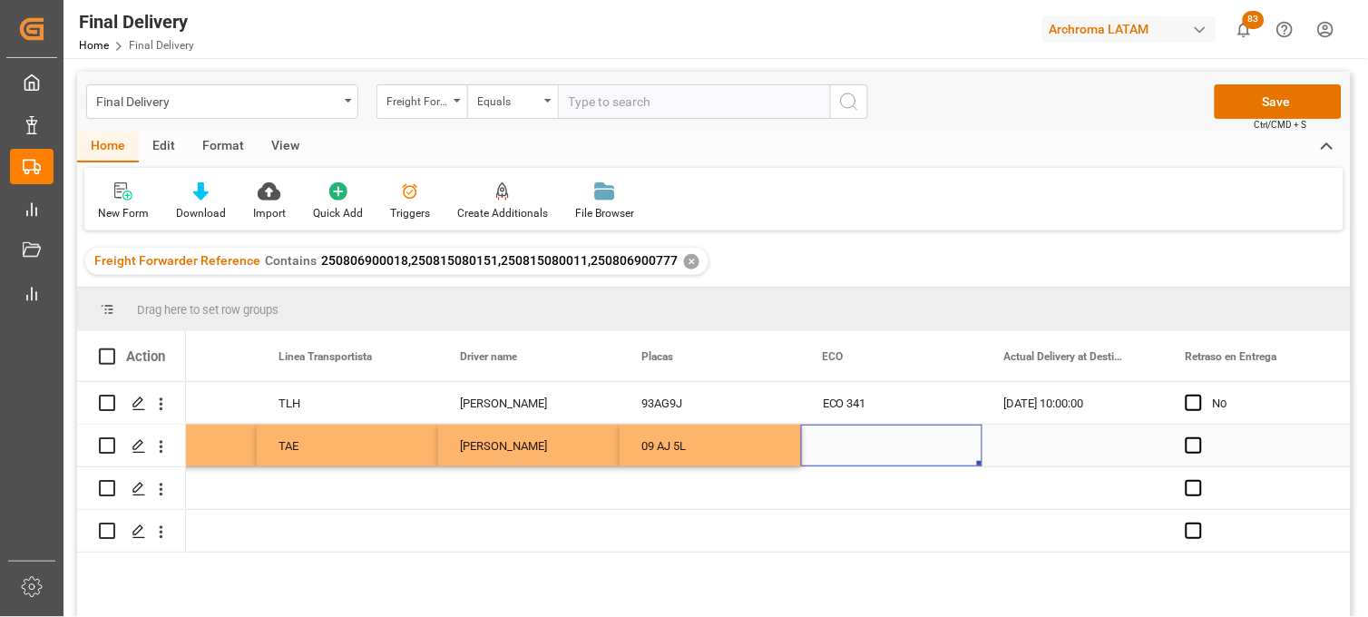
click at [856, 439] on div "Press SPACE to select this row." at bounding box center [891, 446] width 181 height 42
click at [856, 439] on input "Press SPACE to select this row." at bounding box center [892, 456] width 152 height 34
type input "TAE0026754"
click at [1055, 442] on div "Press SPACE to select this row." at bounding box center [1072, 446] width 181 height 42
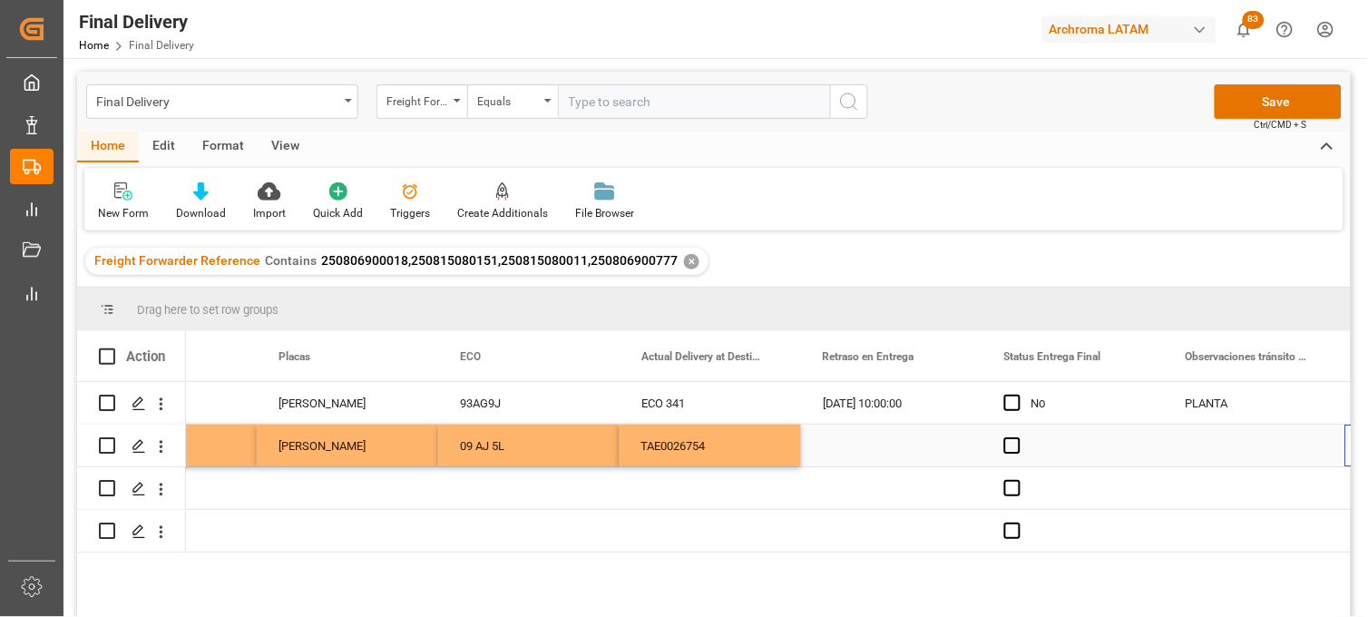
scroll to position [0, 5191]
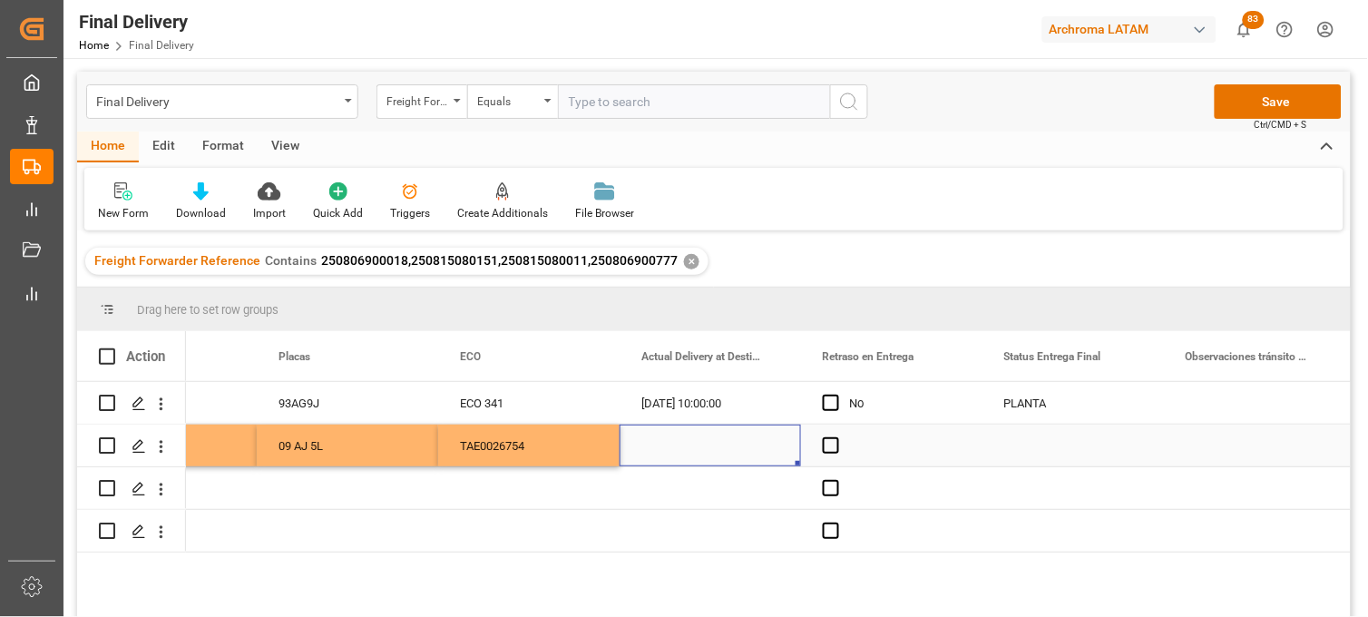
click at [671, 442] on div "Press SPACE to select this row." at bounding box center [710, 446] width 181 height 42
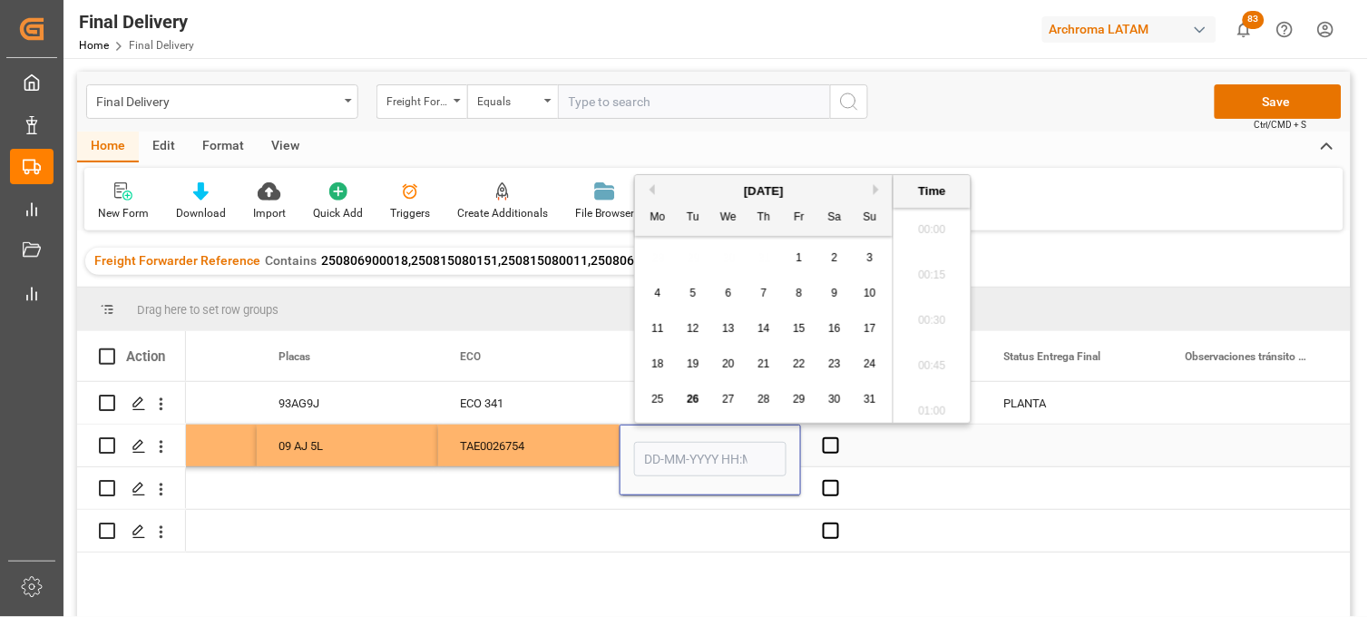
scroll to position [3816, 0]
click at [654, 401] on span "25" at bounding box center [657, 399] width 12 height 13
click at [926, 311] on li "09:15" at bounding box center [932, 310] width 77 height 45
type input "[DATE] 09:15"
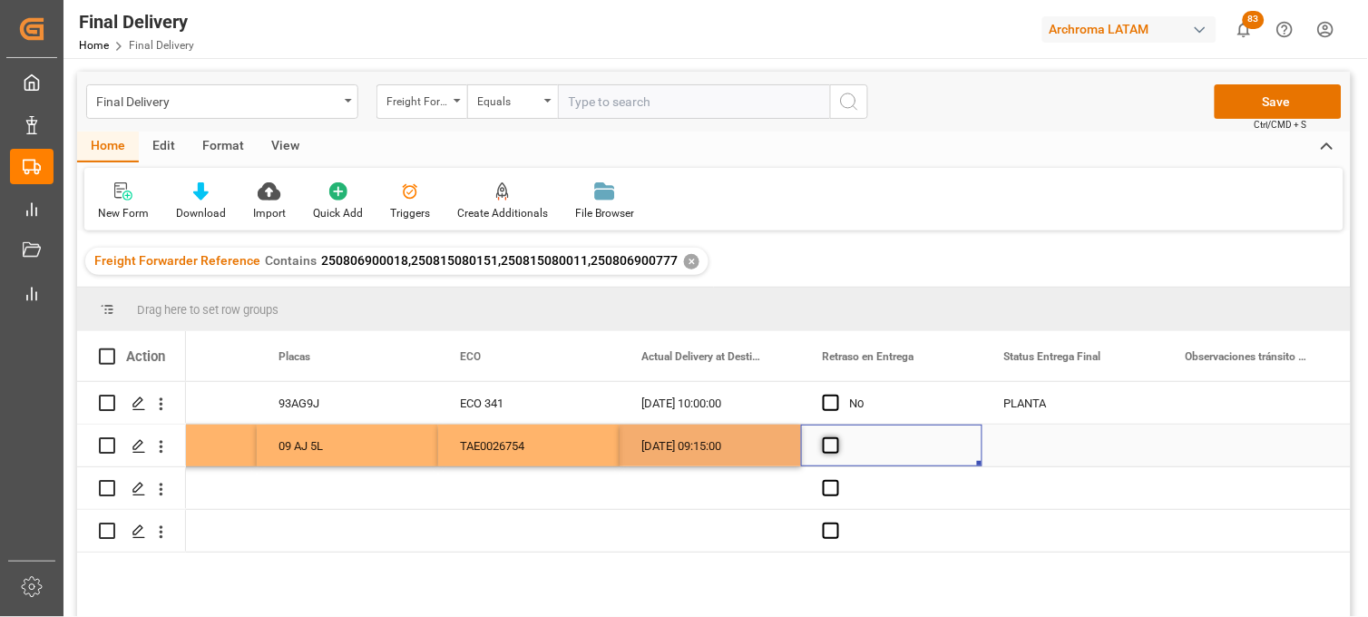
click at [831, 448] on span "Press SPACE to select this row." at bounding box center [831, 445] width 16 height 16
click at [836, 437] on input "Press SPACE to select this row." at bounding box center [836, 437] width 0 height 0
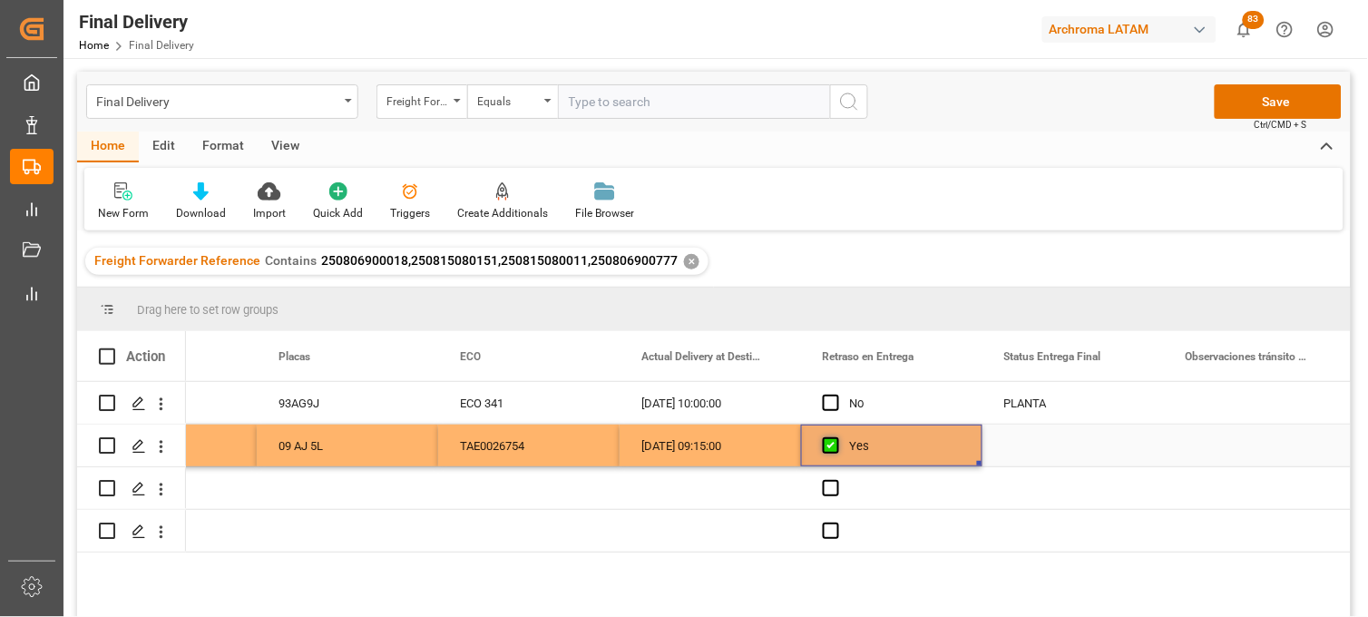
click at [831, 448] on span "Press SPACE to select this row." at bounding box center [831, 445] width 16 height 16
click at [836, 437] on input "Press SPACE to select this row." at bounding box center [836, 437] width 0 height 0
click at [1021, 441] on div "Press SPACE to select this row." at bounding box center [1072, 446] width 181 height 42
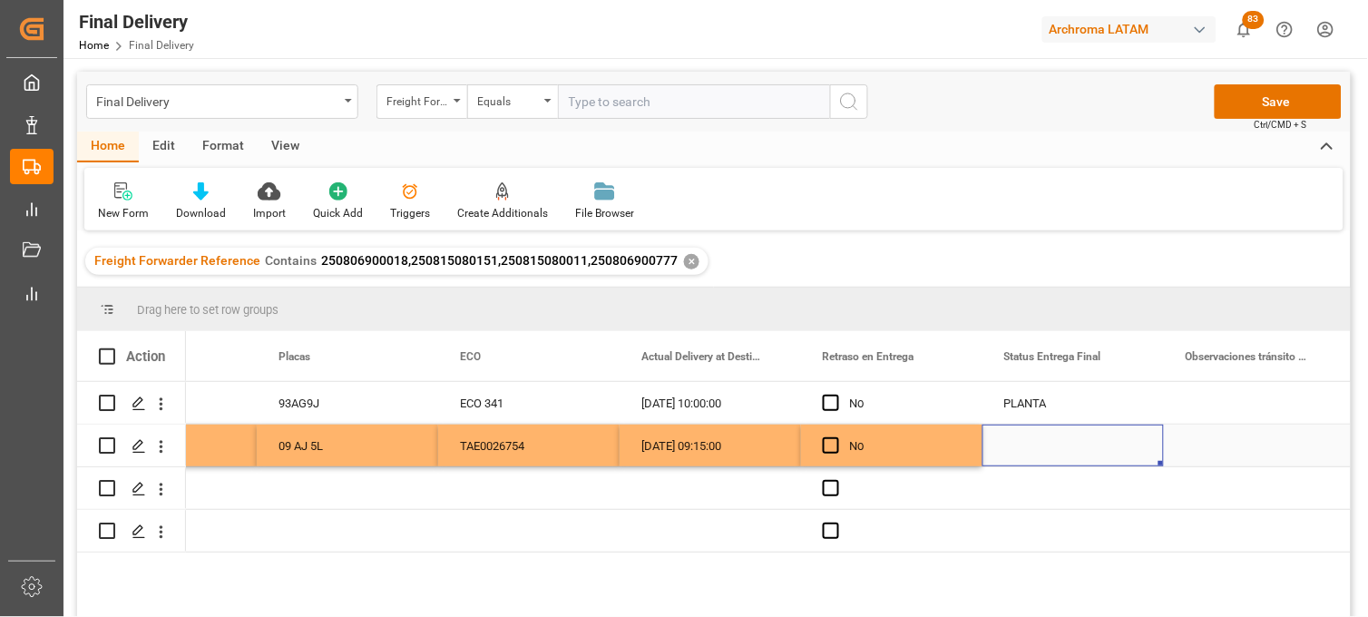
click at [1021, 441] on div "Press SPACE to select this row." at bounding box center [1072, 446] width 181 height 42
click at [1019, 450] on input "Press SPACE to select this row." at bounding box center [1073, 456] width 152 height 34
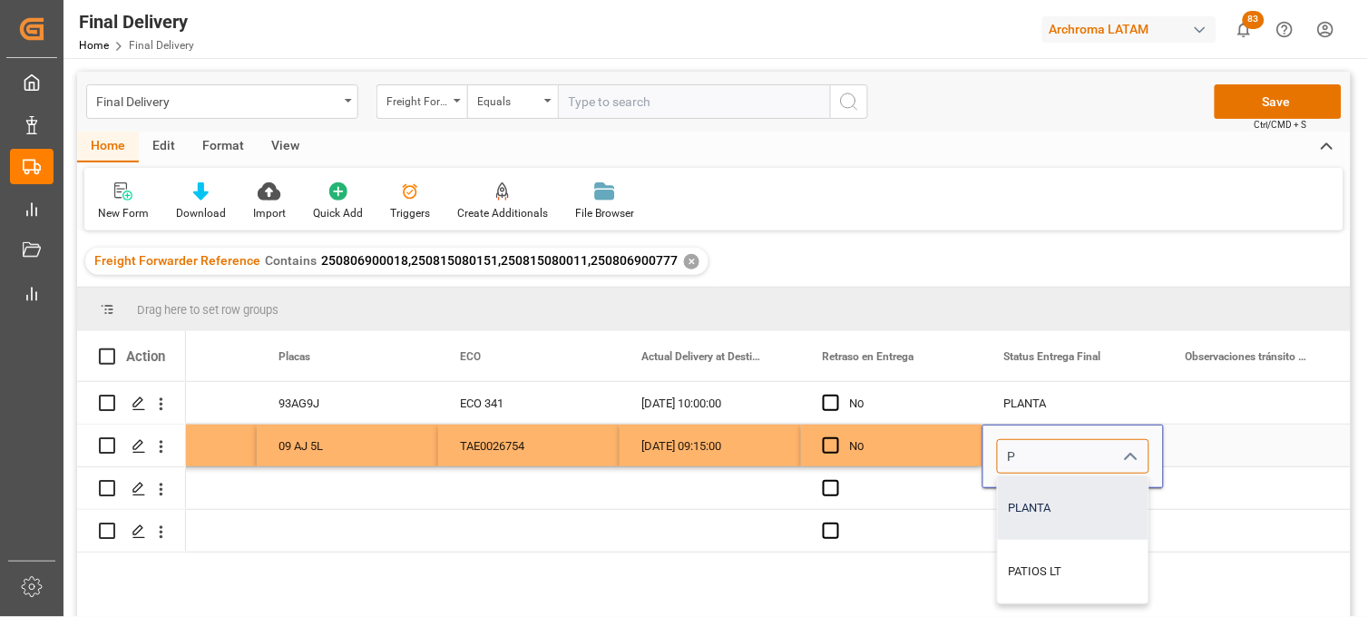
click at [1030, 486] on div "PLANTA" at bounding box center [1073, 508] width 151 height 64
type input "PLANTA"
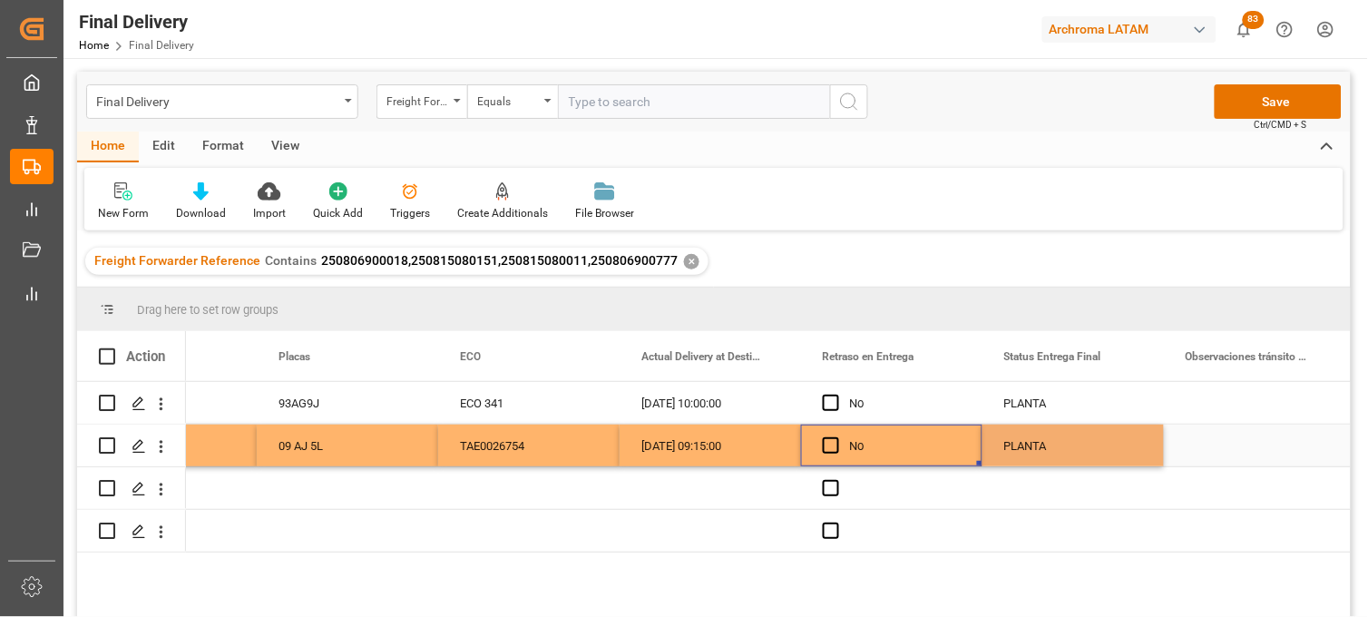
click at [890, 443] on div "No" at bounding box center [905, 446] width 111 height 42
click at [1056, 494] on div "Press SPACE to select this row." at bounding box center [1072, 488] width 181 height 42
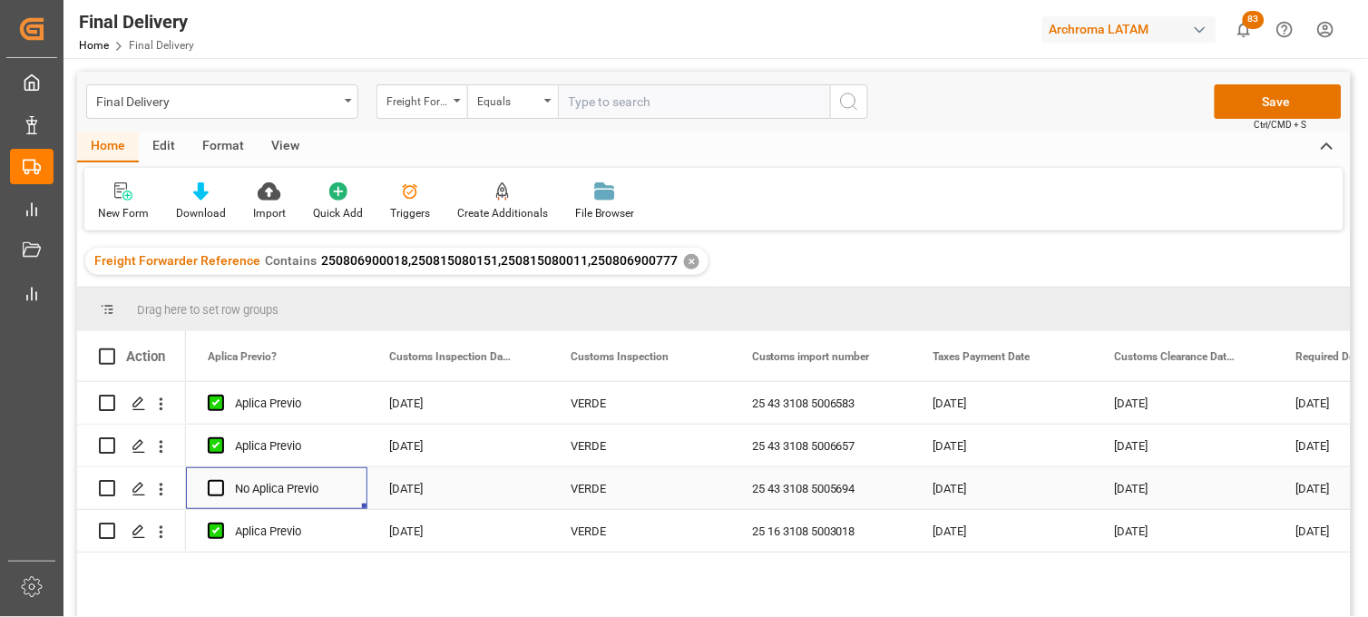
scroll to position [0, 907]
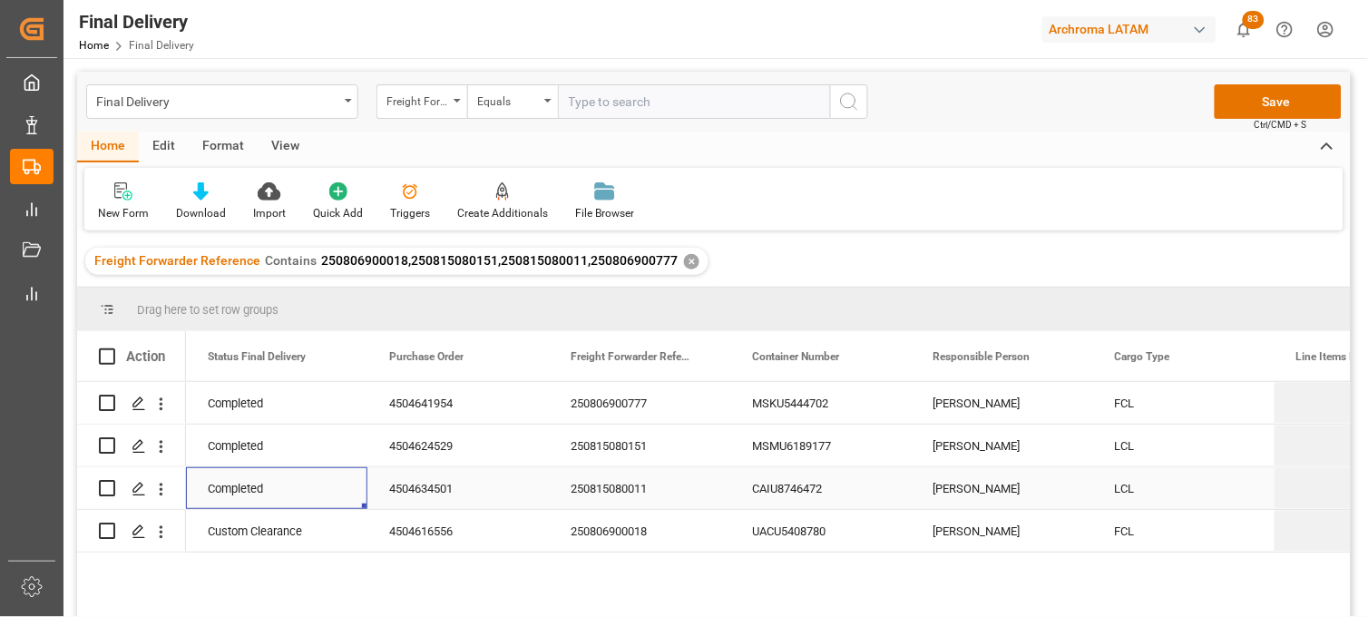
click at [611, 485] on div "250815080011" at bounding box center [639, 488] width 181 height 42
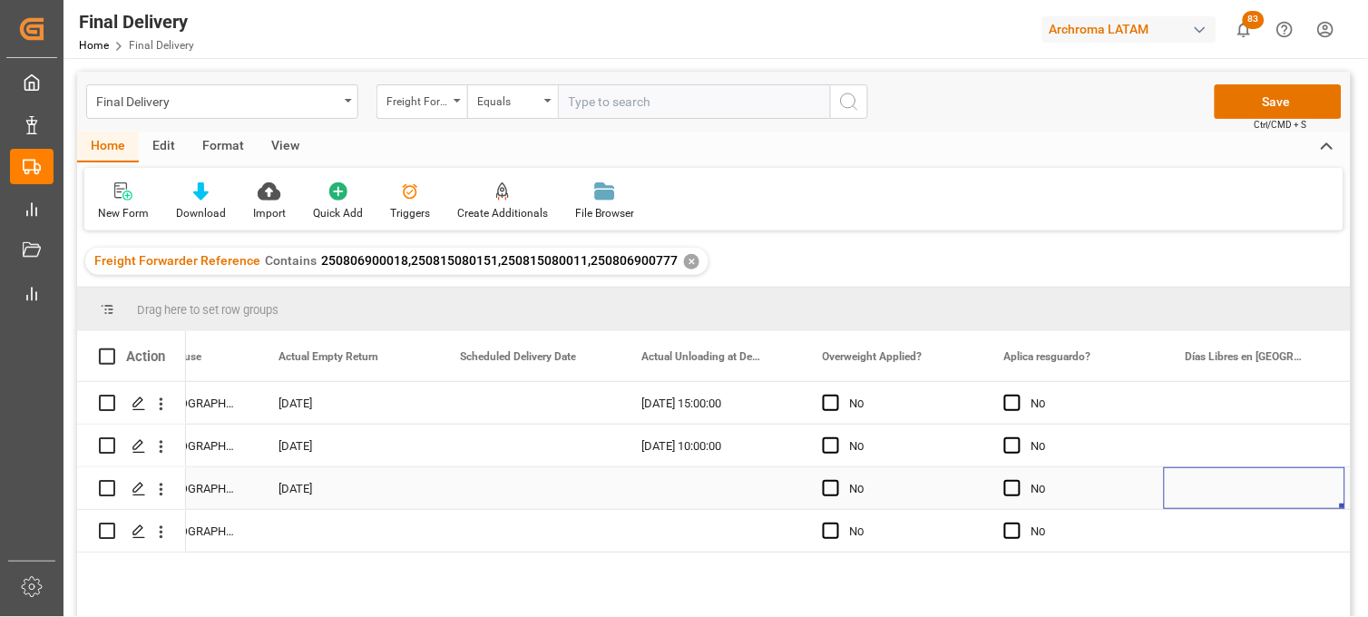
click at [677, 492] on div "Press SPACE to select this row." at bounding box center [710, 488] width 181 height 42
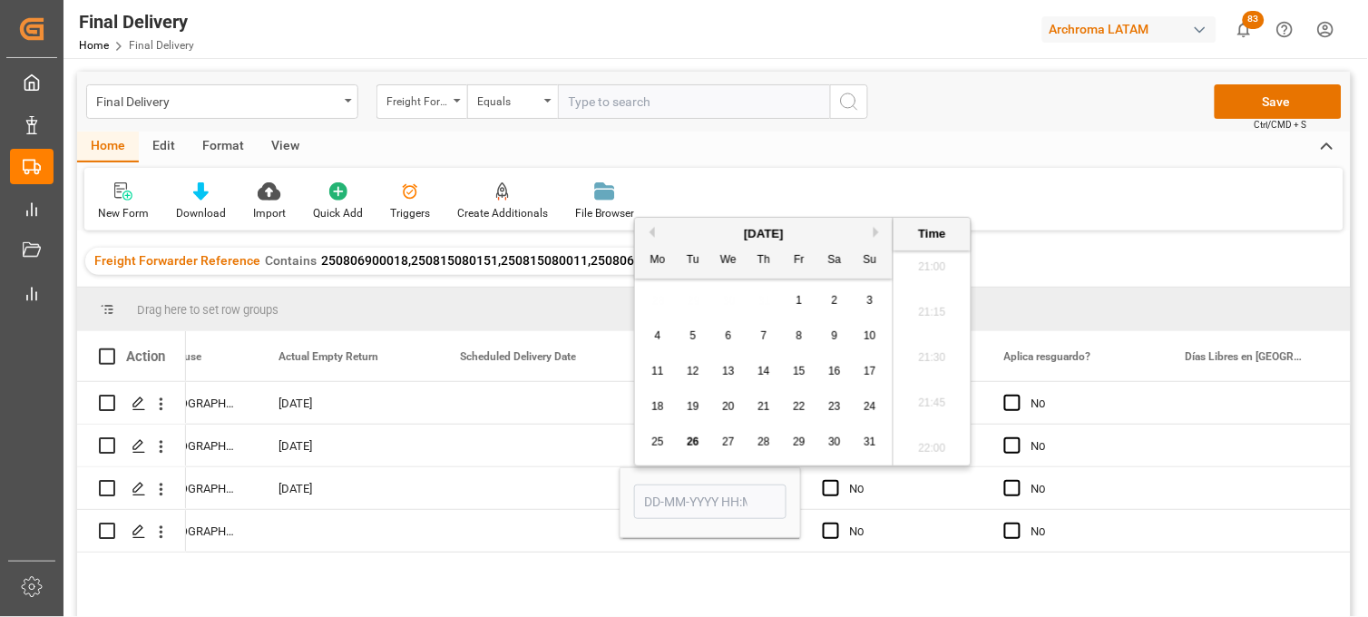
click at [651, 441] on span "25" at bounding box center [657, 441] width 12 height 13
click at [923, 385] on li "10:30" at bounding box center [932, 378] width 77 height 45
type input "[DATE] 10:30"
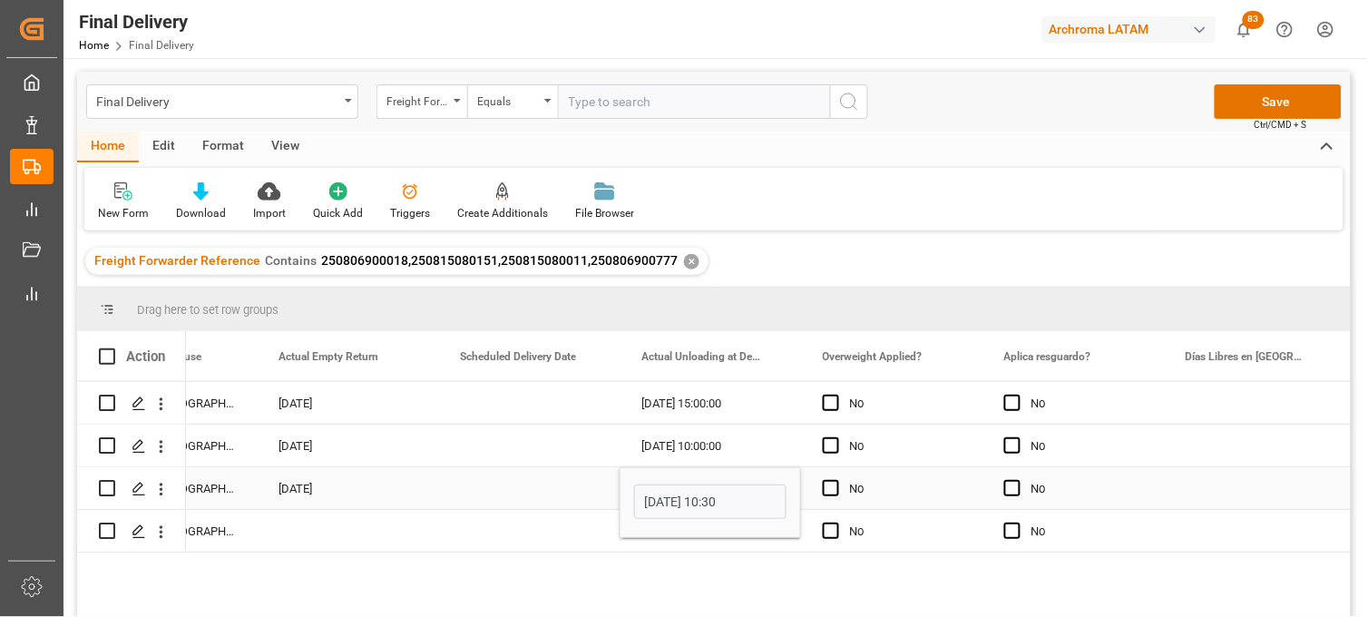
click at [883, 491] on div "No" at bounding box center [905, 489] width 111 height 42
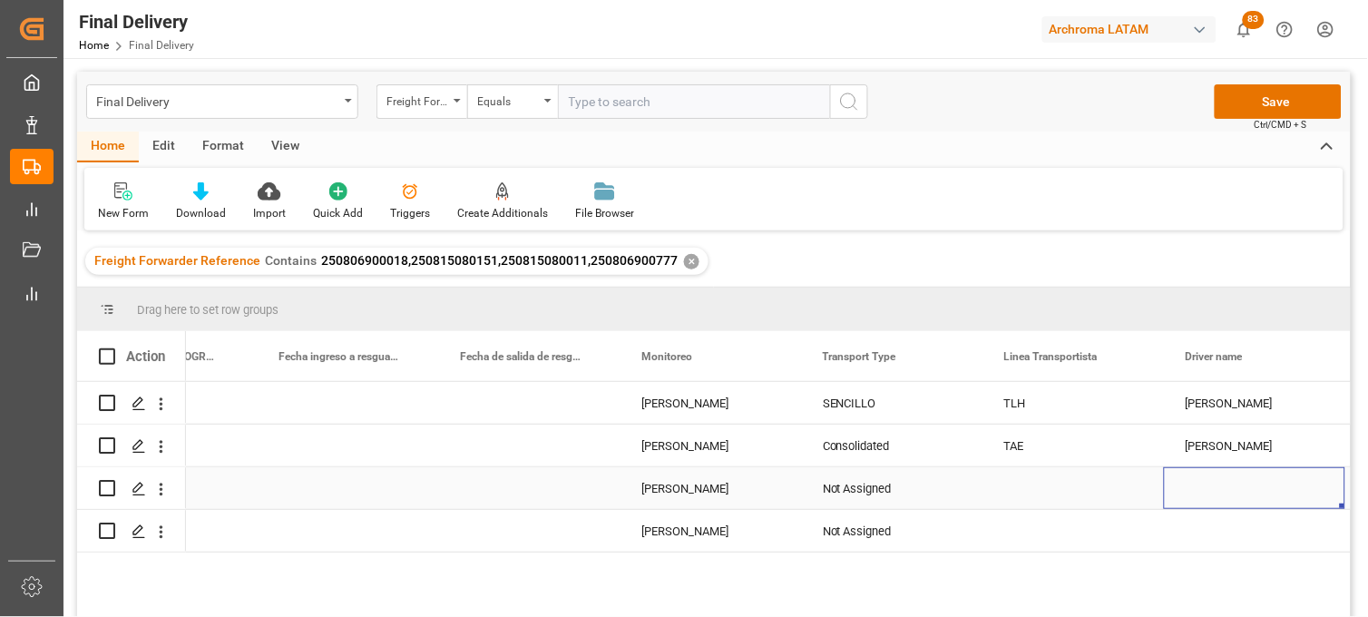
click at [865, 492] on div "Not Assigned" at bounding box center [892, 489] width 138 height 42
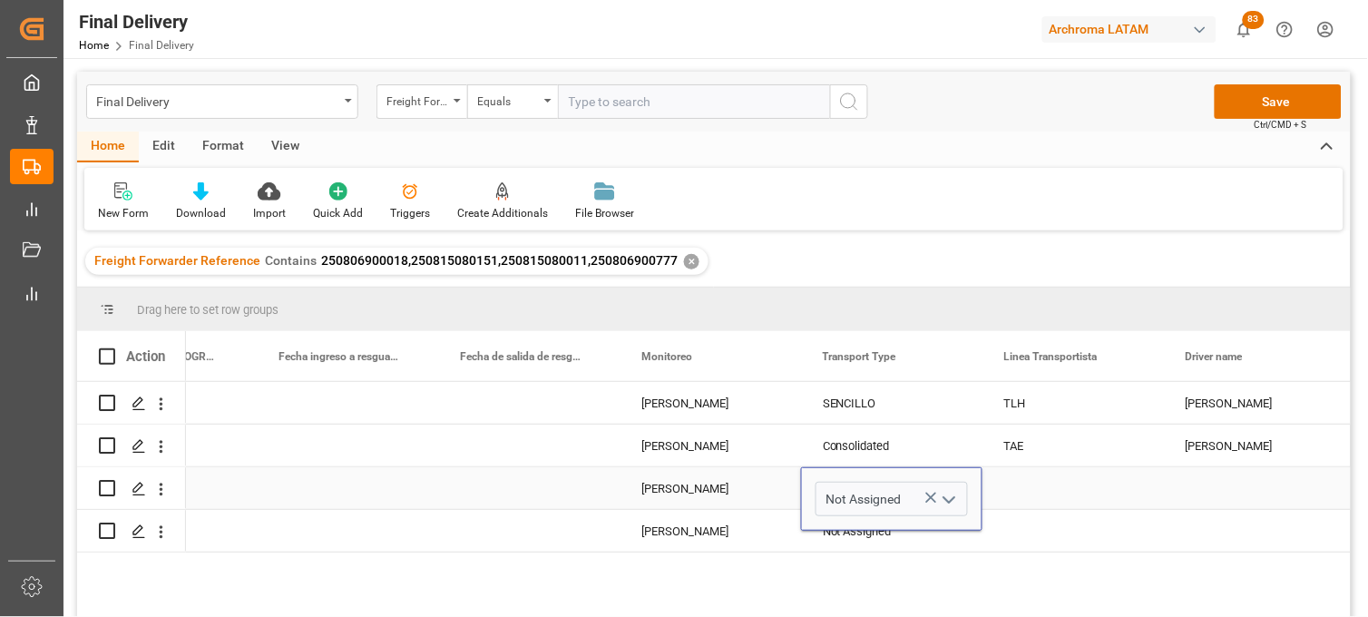
click at [929, 499] on icon "Press SPACE to select this row." at bounding box center [931, 498] width 11 height 11
click at [898, 499] on input "Press SPACE to select this row." at bounding box center [892, 499] width 152 height 34
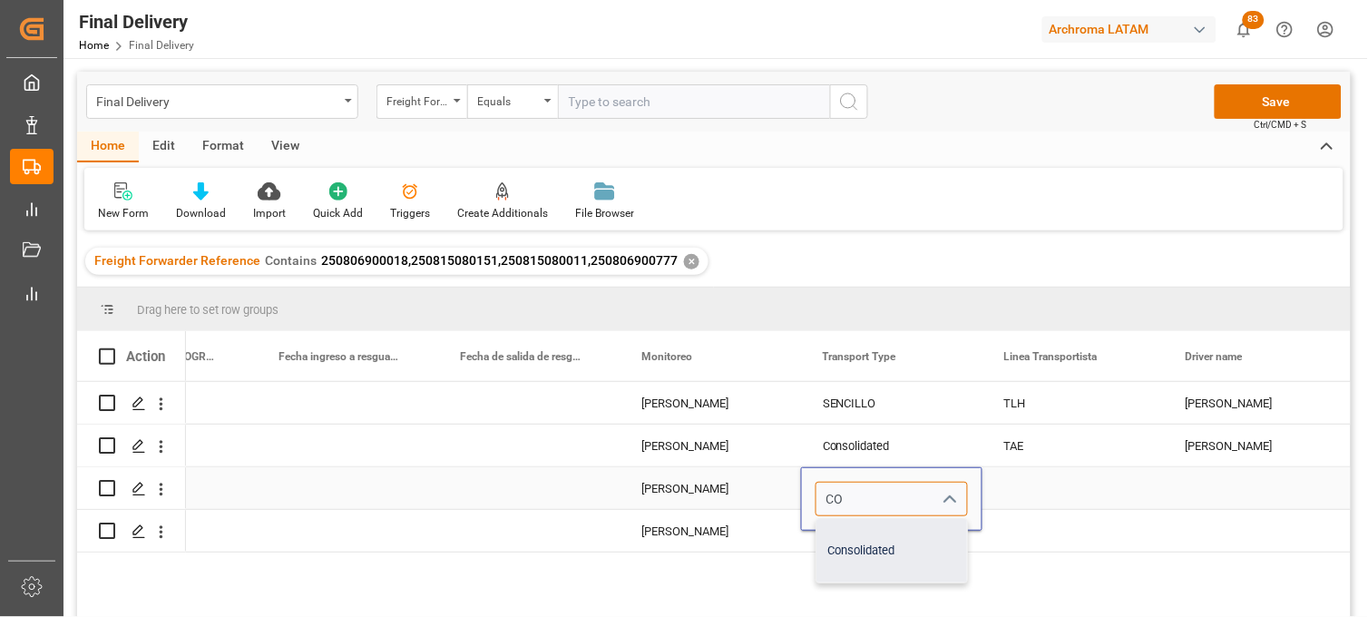
click at [872, 542] on div "Consolidated" at bounding box center [891, 551] width 151 height 64
type input "Consolidated"
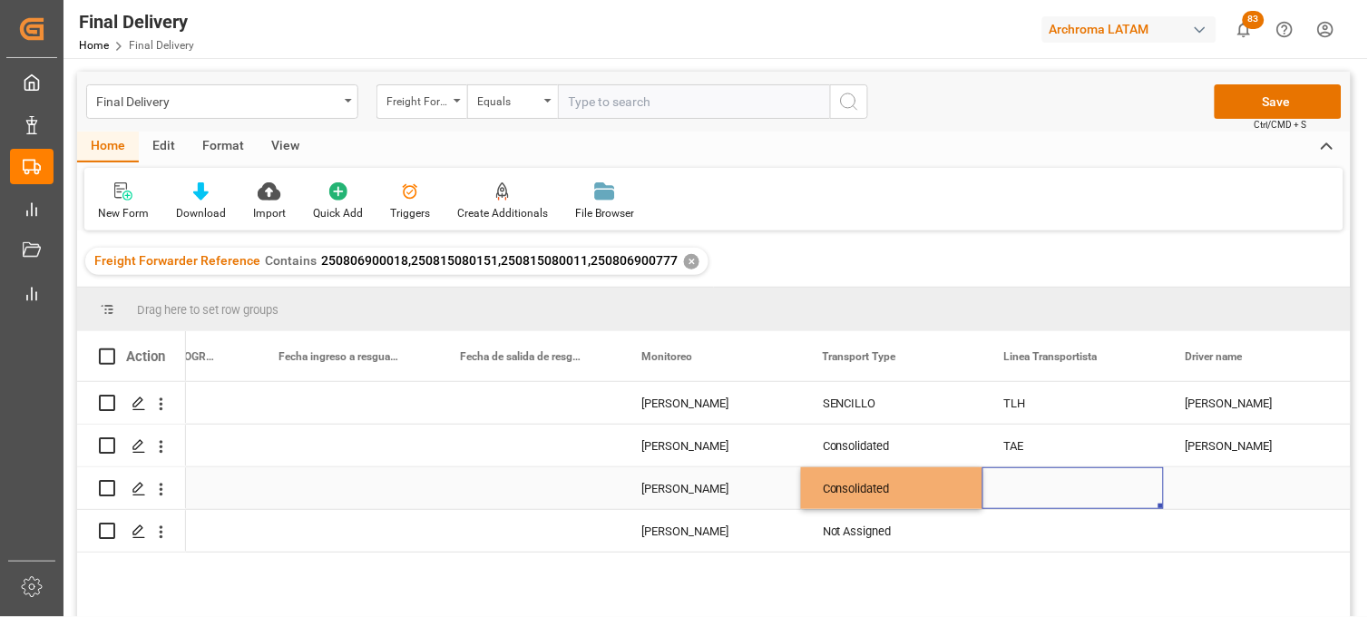
click at [1021, 487] on div "Press SPACE to select this row." at bounding box center [1072, 488] width 181 height 42
click at [1021, 487] on input "Press SPACE to select this row." at bounding box center [1073, 499] width 152 height 34
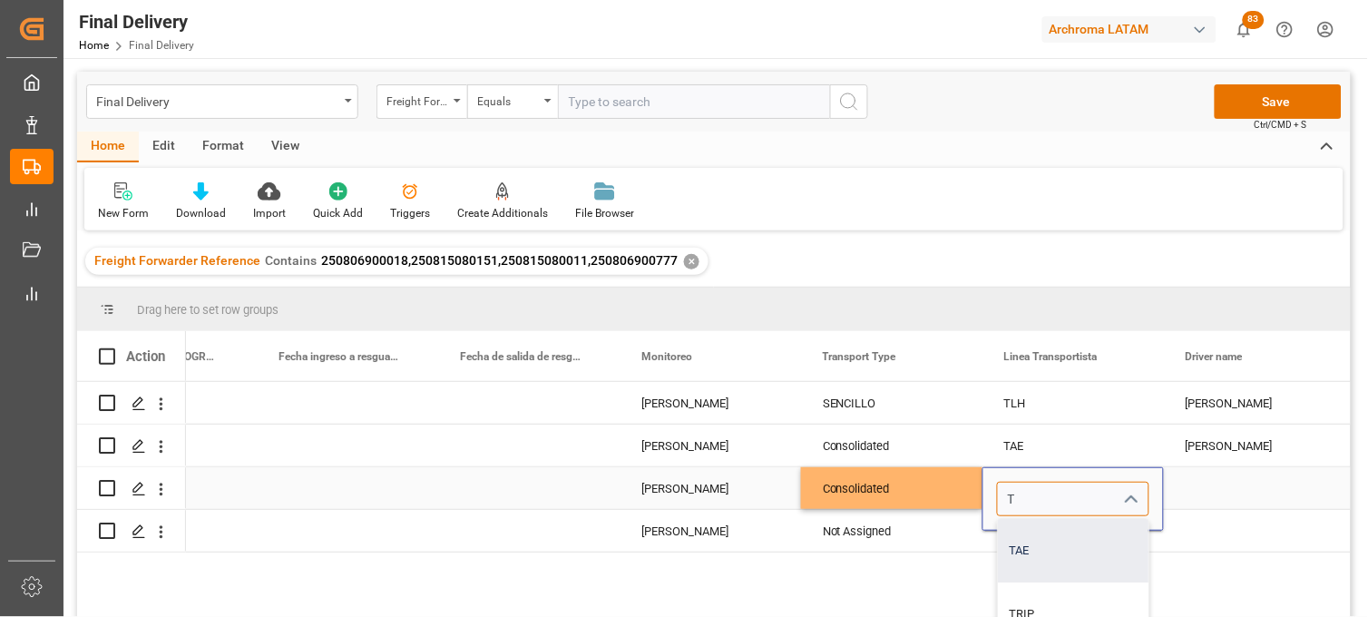
click at [1045, 526] on div "TAE" at bounding box center [1145, 551] width 295 height 64
type input "TAE"
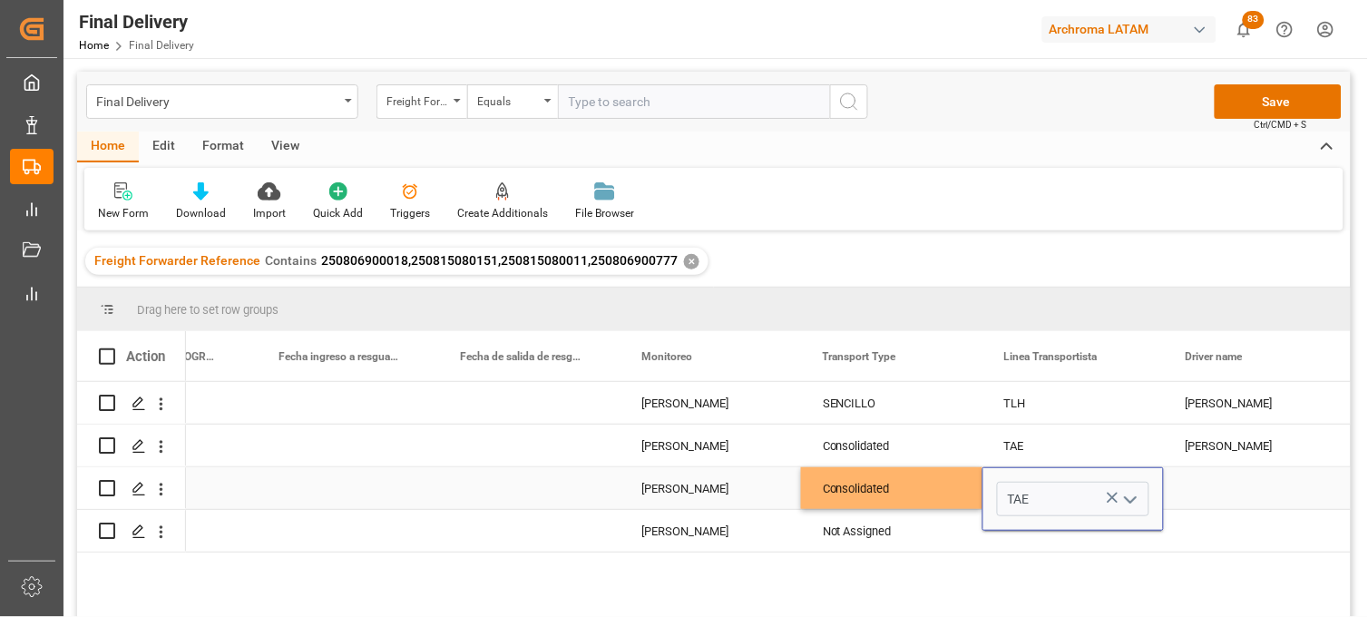
click at [1209, 485] on div "Press SPACE to select this row." at bounding box center [1254, 488] width 181 height 42
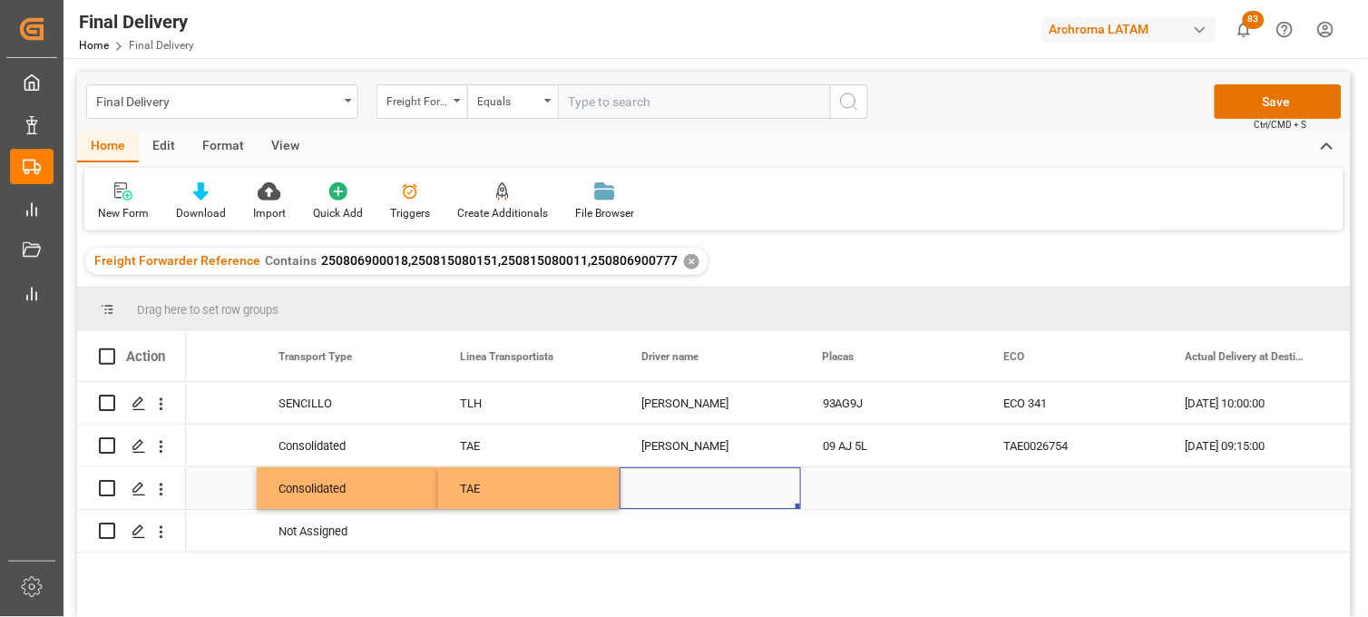
click at [684, 487] on div "Press SPACE to select this row." at bounding box center [710, 488] width 181 height 42
click at [684, 487] on input "Press SPACE to select this row." at bounding box center [710, 499] width 152 height 34
paste input "[PERSON_NAME]"
type input "[PERSON_NAME]"
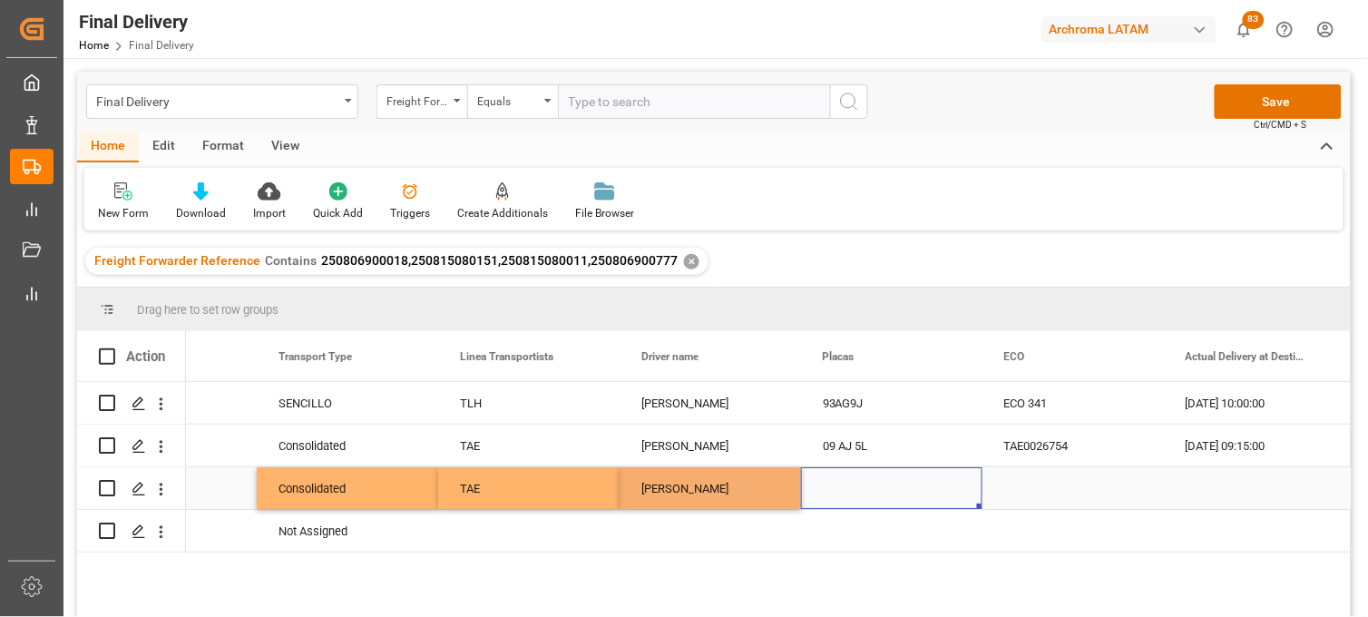
click at [845, 485] on div "Press SPACE to select this row." at bounding box center [891, 488] width 181 height 42
click at [859, 450] on div "09 AJ 5L" at bounding box center [891, 446] width 181 height 42
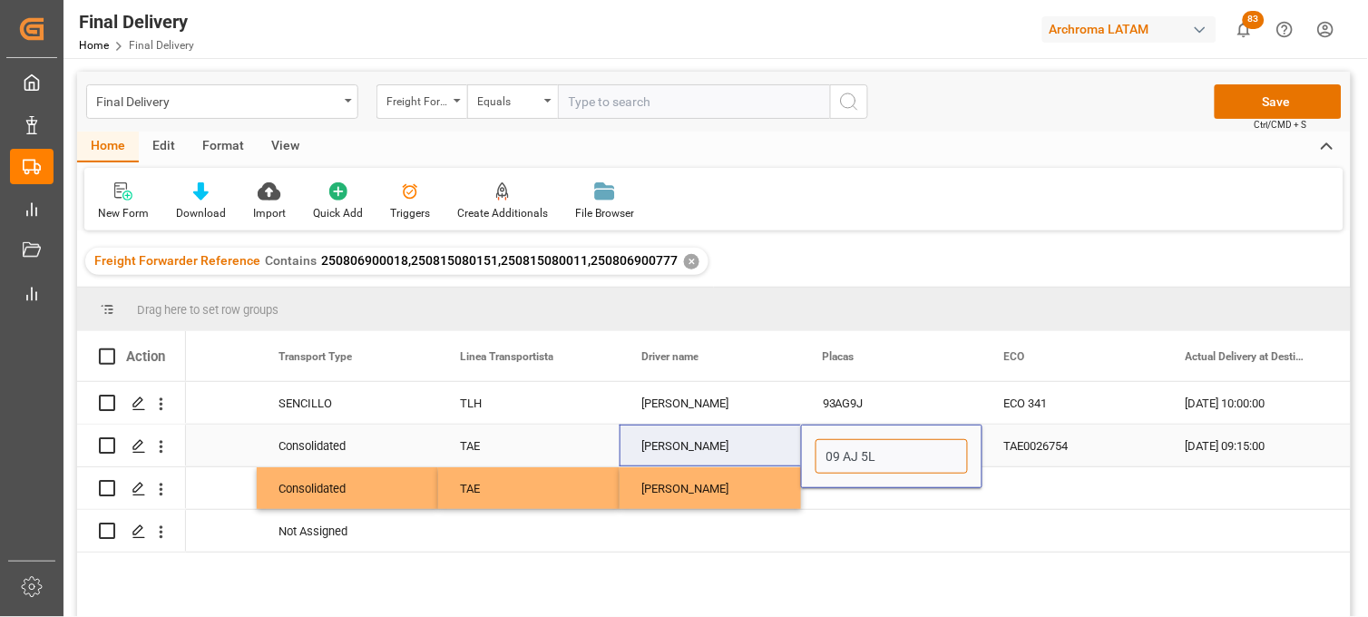
drag, startPoint x: 881, startPoint y: 446, endPoint x: 796, endPoint y: 448, distance: 85.3
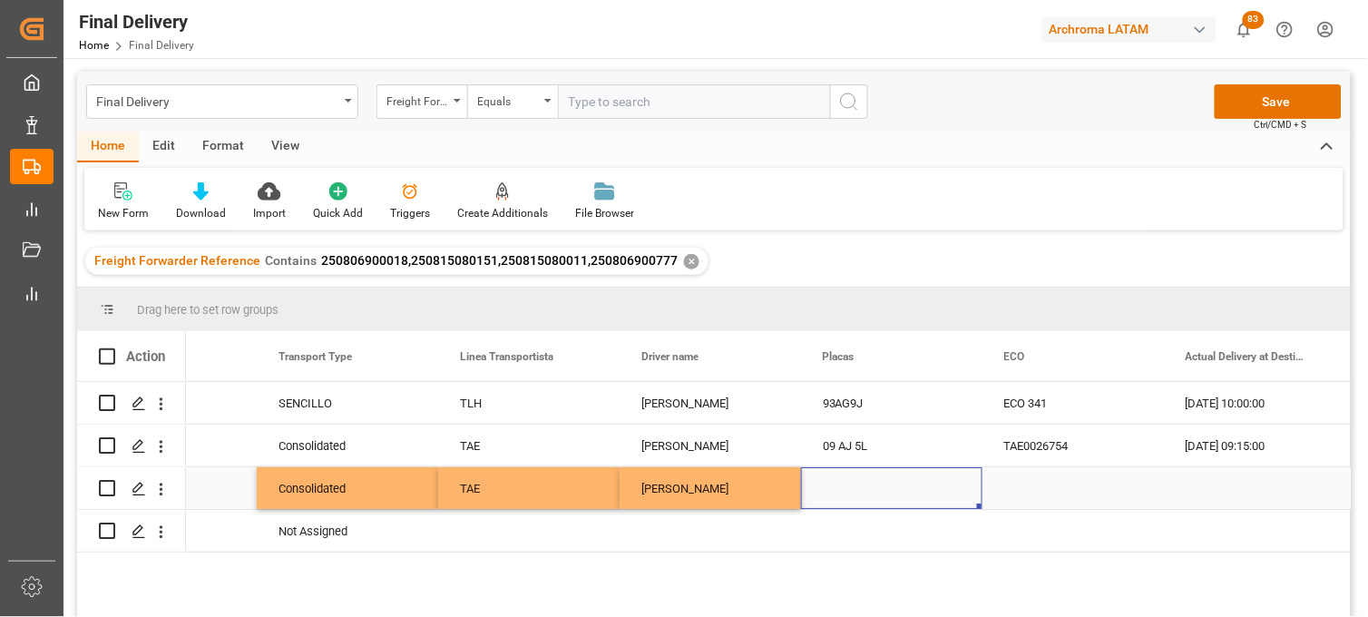
click at [835, 494] on div "Press SPACE to select this row." at bounding box center [891, 488] width 181 height 42
click at [833, 486] on div "Press SPACE to select this row." at bounding box center [891, 488] width 181 height 42
click at [833, 485] on input "Press SPACE to select this row." at bounding box center [892, 499] width 152 height 34
type input "09 AJ 5L"
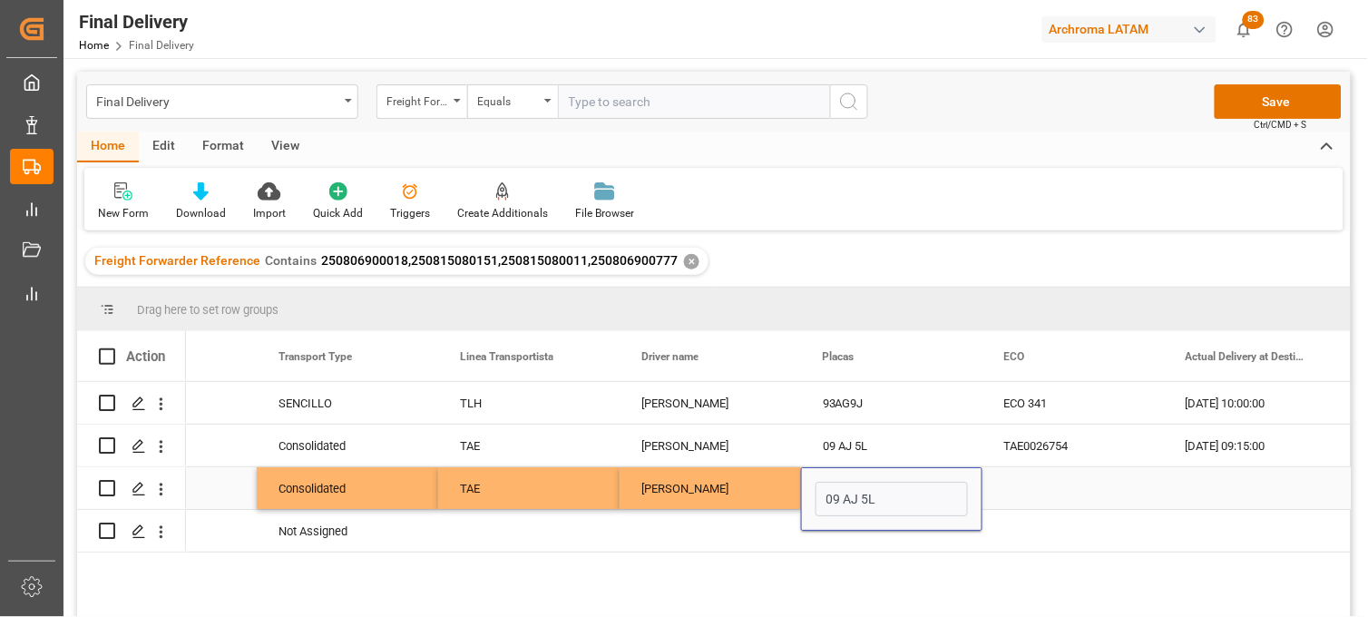
click at [1039, 484] on div "Press SPACE to select this row." at bounding box center [1072, 488] width 181 height 42
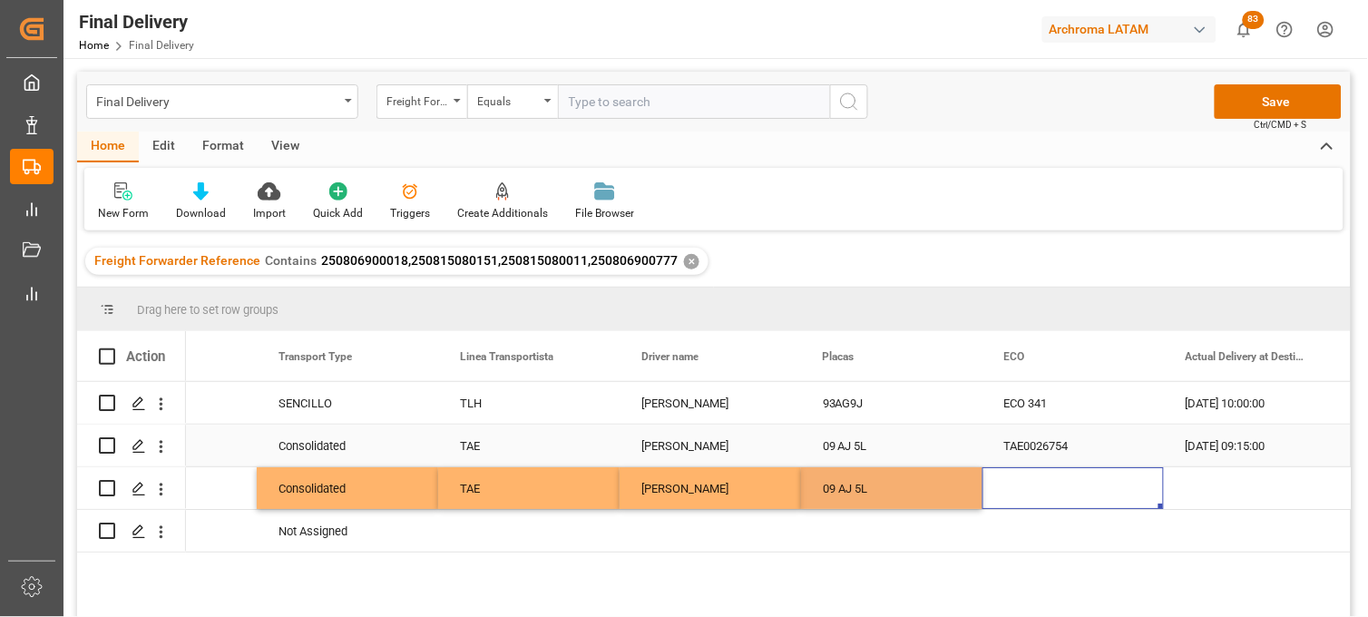
click at [1034, 445] on div "TAE0026754" at bounding box center [1072, 446] width 181 height 42
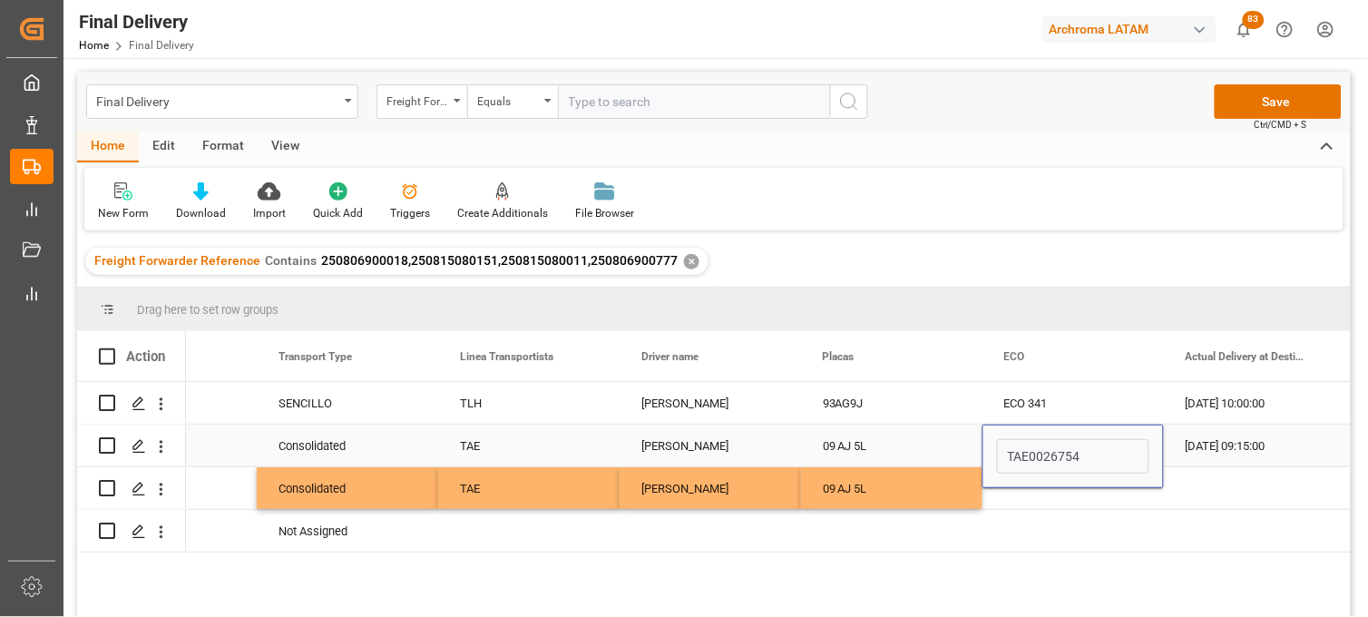
click at [1034, 445] on input "TAE0026754" at bounding box center [1073, 456] width 152 height 34
click at [1031, 494] on div "Press SPACE to select this row." at bounding box center [1072, 488] width 181 height 42
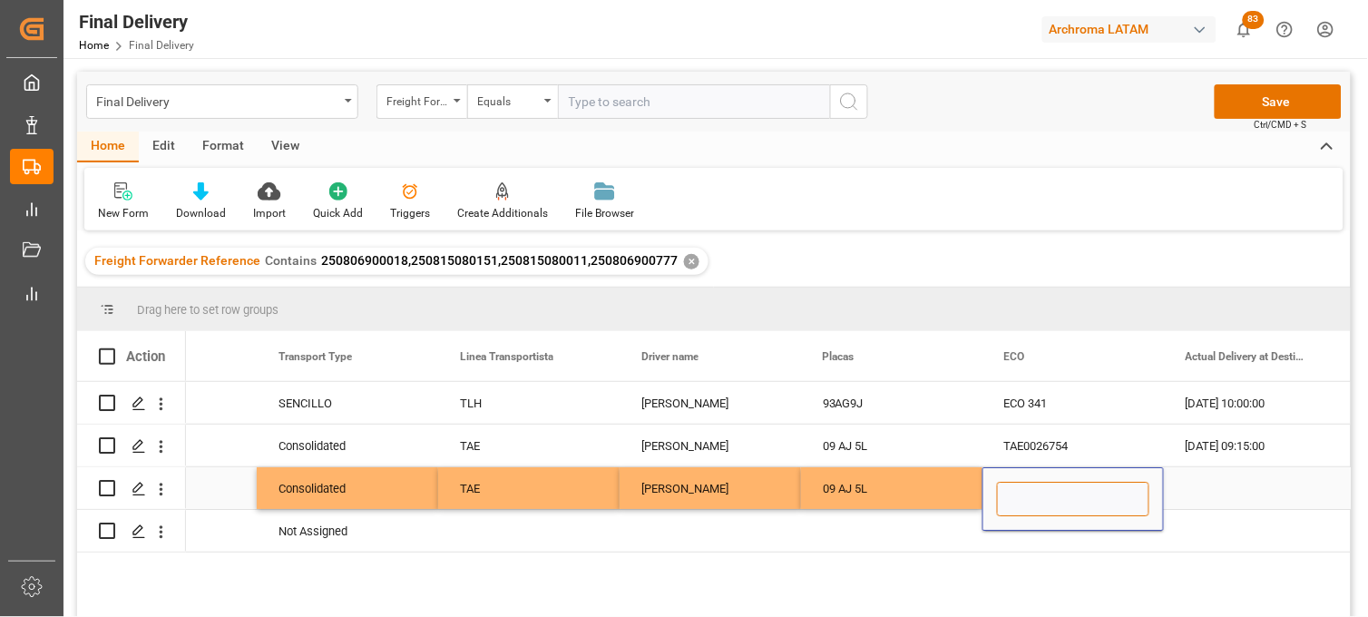
click at [1026, 484] on input "Press SPACE to select this row." at bounding box center [1073, 499] width 152 height 34
paste input "TAE0026754"
type input "TAE0026754"
click at [1216, 486] on div "Press SPACE to select this row." at bounding box center [1254, 488] width 181 height 42
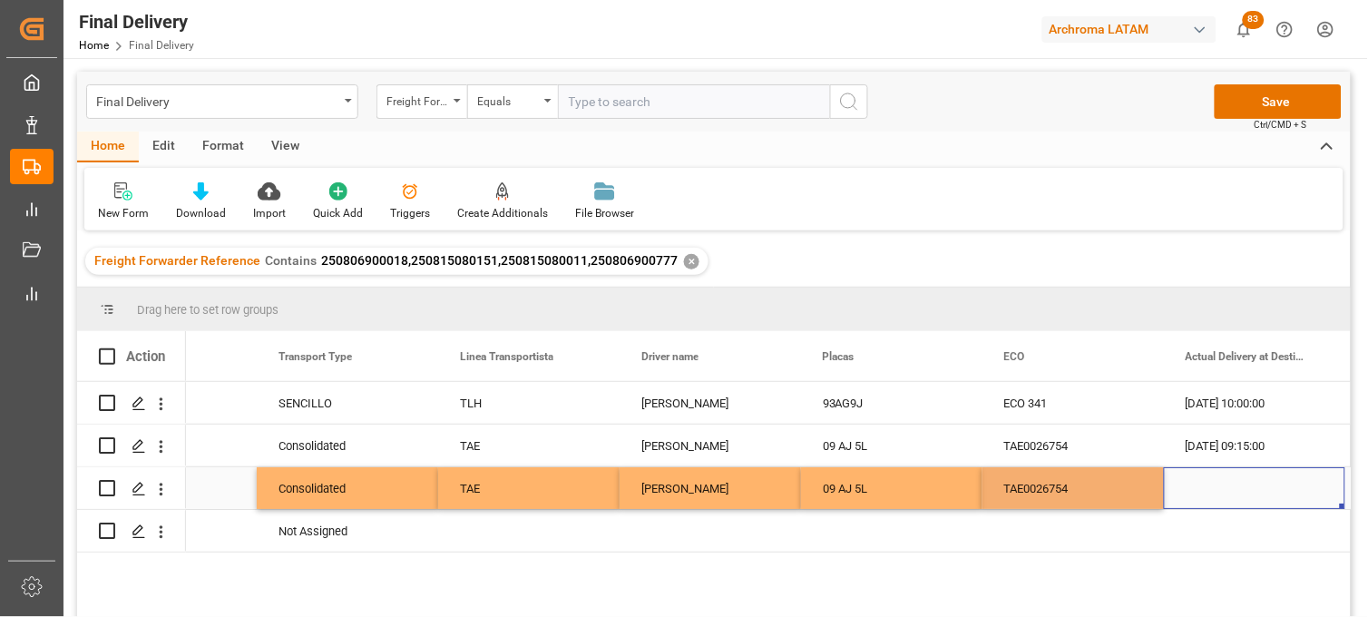
click at [1216, 486] on div "Press SPACE to select this row." at bounding box center [1254, 488] width 181 height 42
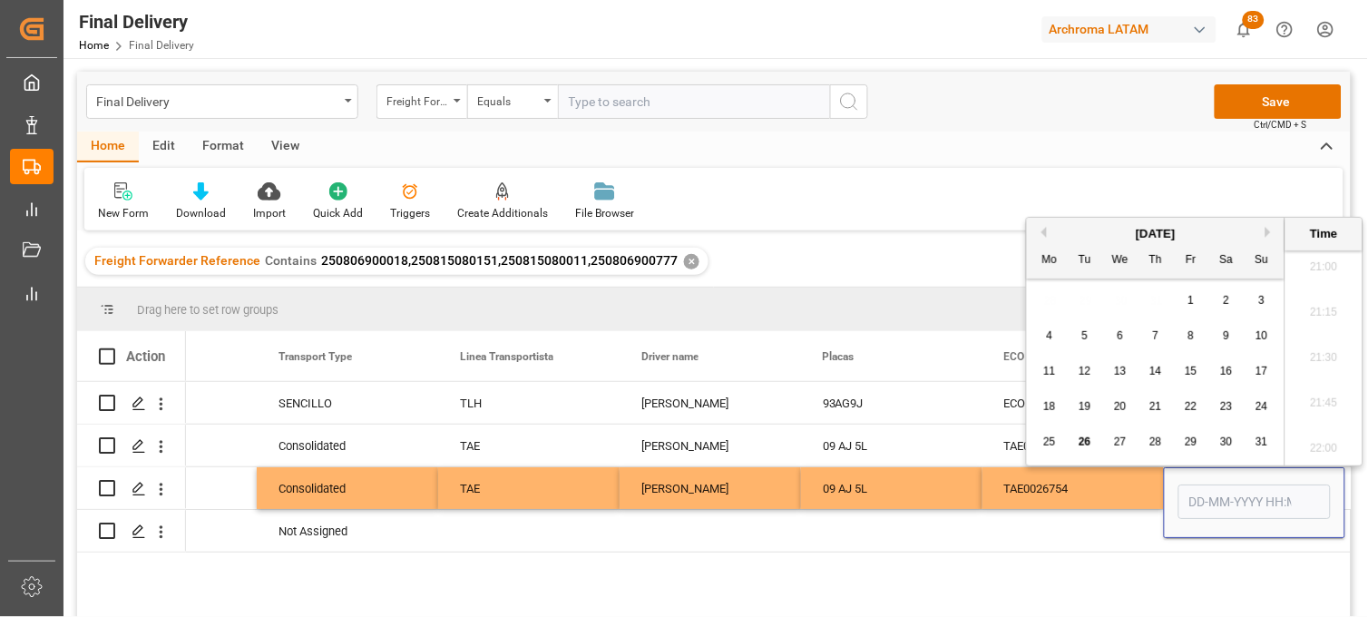
click at [1043, 440] on span "25" at bounding box center [1049, 441] width 12 height 13
click at [1326, 392] on li "09:30" at bounding box center [1323, 398] width 77 height 45
type input "[DATE] 09:30"
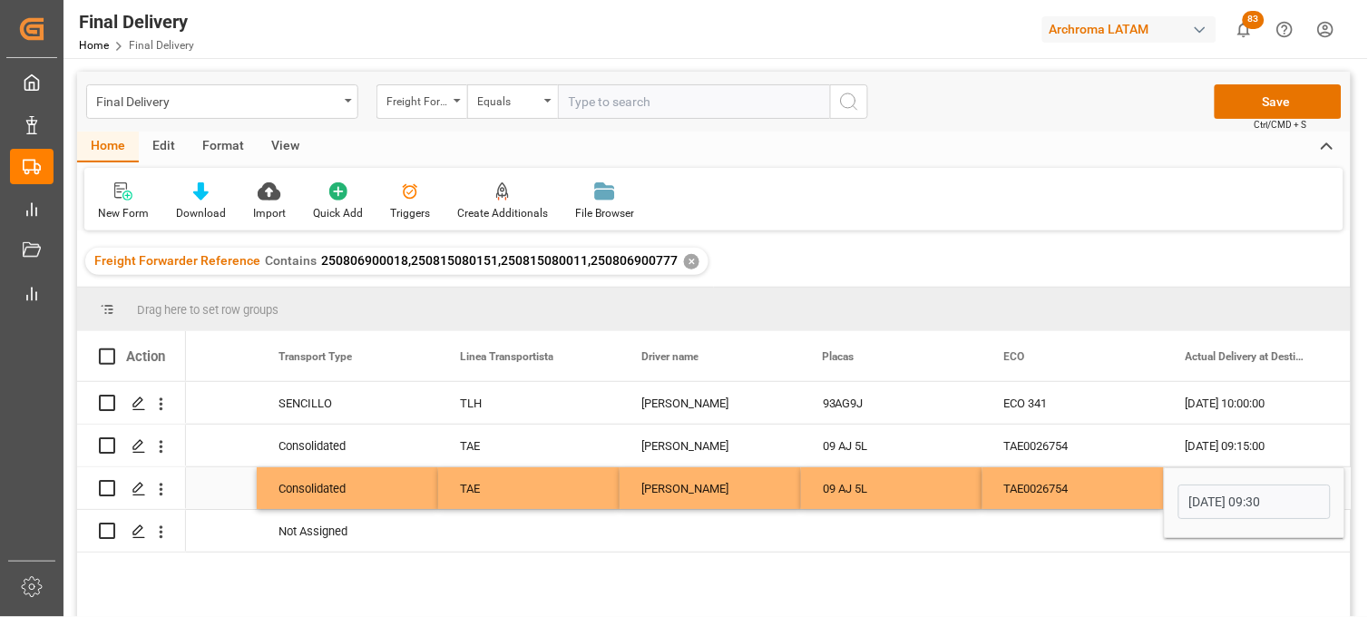
click at [857, 486] on div "09 AJ 5L" at bounding box center [891, 488] width 181 height 42
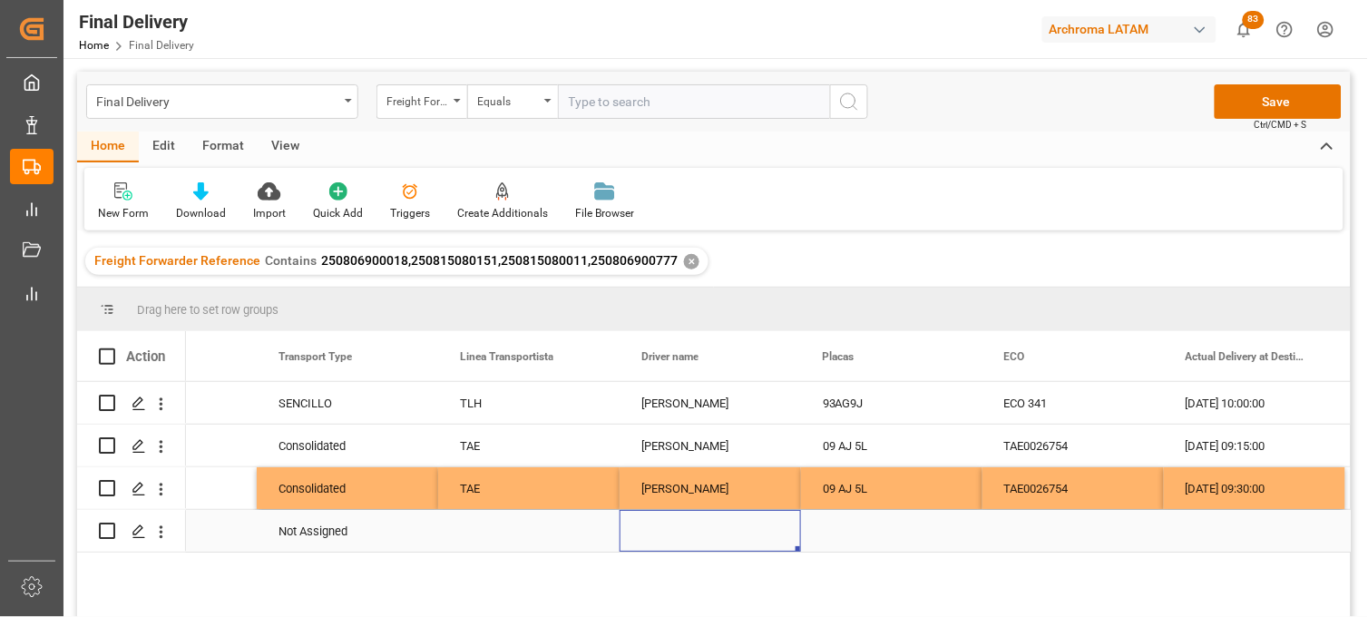
click at [674, 530] on div "Press SPACE to select this row." at bounding box center [710, 531] width 181 height 42
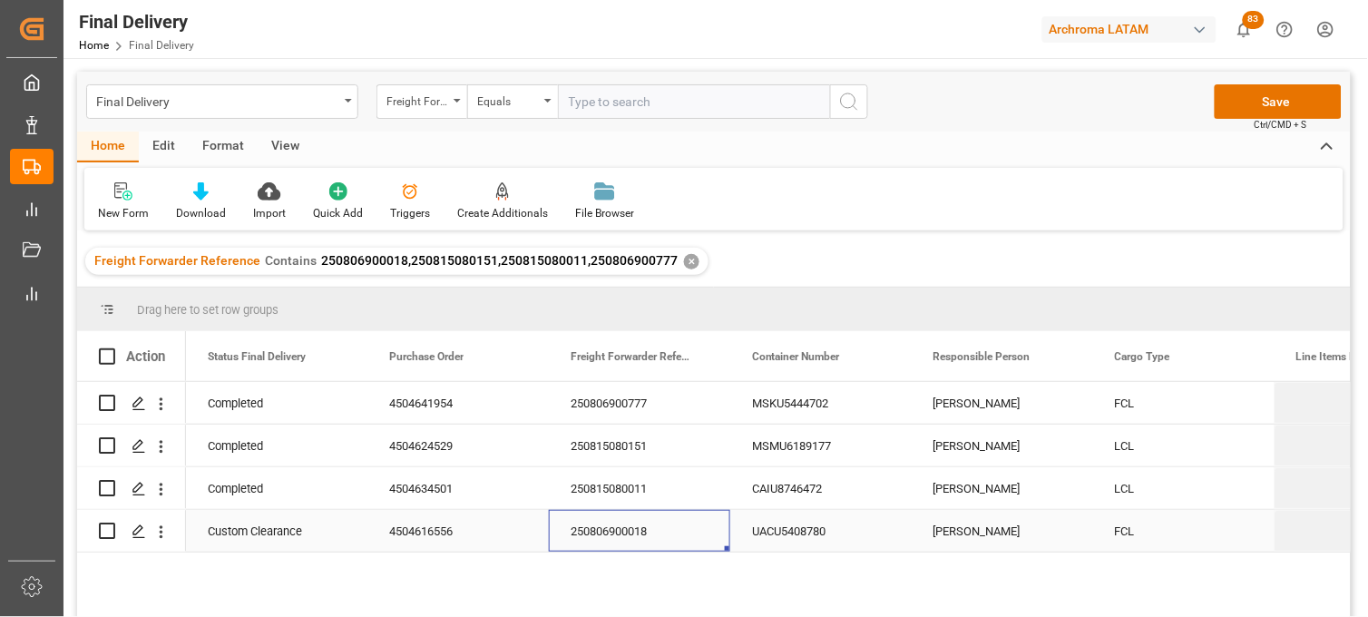
click at [611, 535] on div "250806900018" at bounding box center [639, 531] width 181 height 42
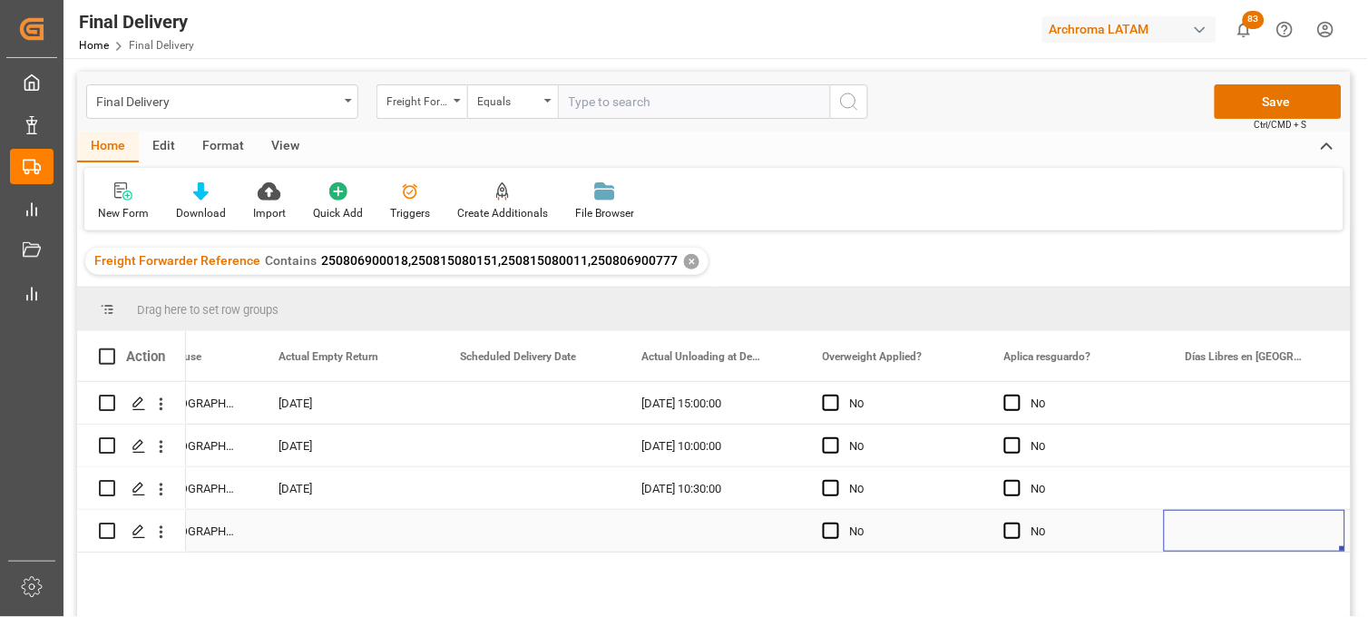
click at [682, 531] on div "Press SPACE to select this row." at bounding box center [710, 531] width 181 height 42
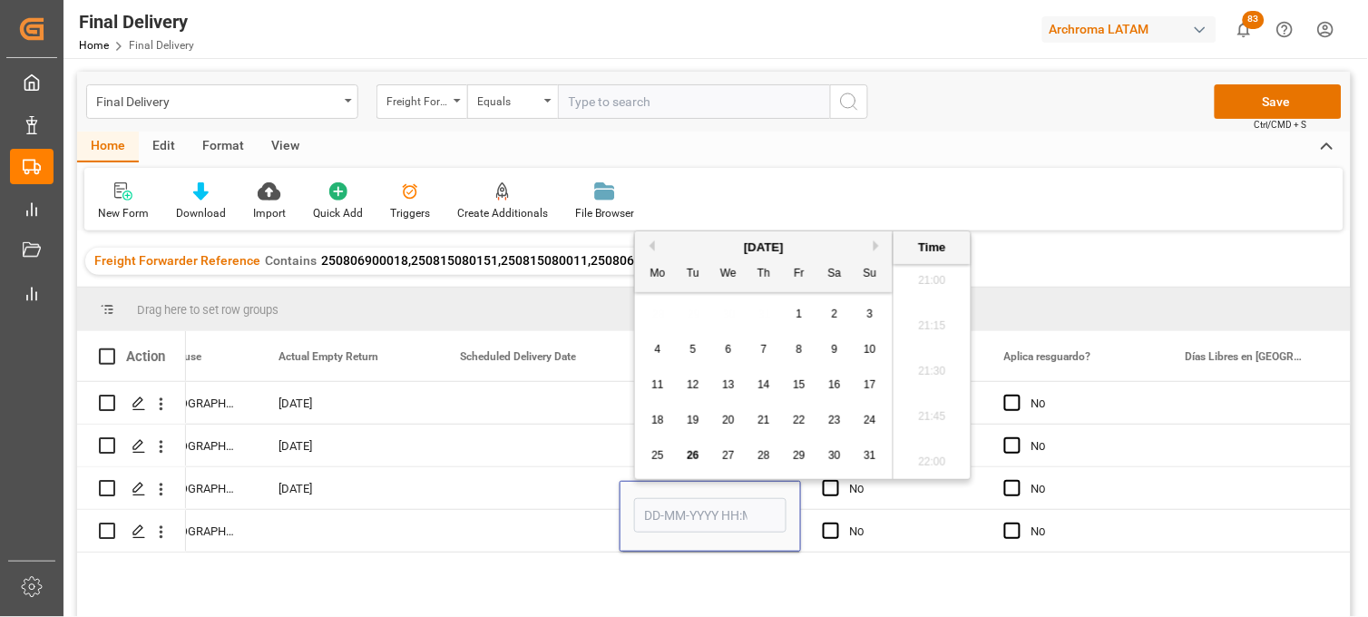
click at [697, 457] on span "26" at bounding box center [693, 455] width 12 height 13
click at [934, 388] on li "11:00" at bounding box center [932, 381] width 77 height 45
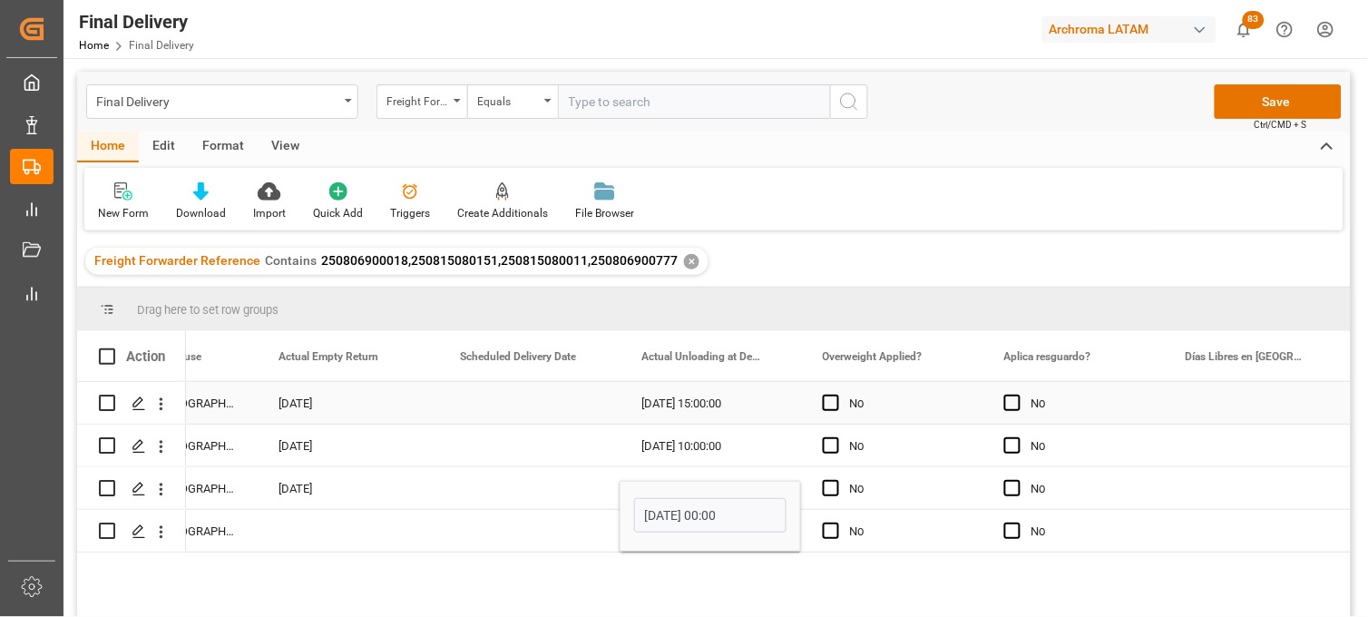
type input "[DATE] 11:00"
click at [1066, 529] on div "No" at bounding box center [1086, 532] width 111 height 42
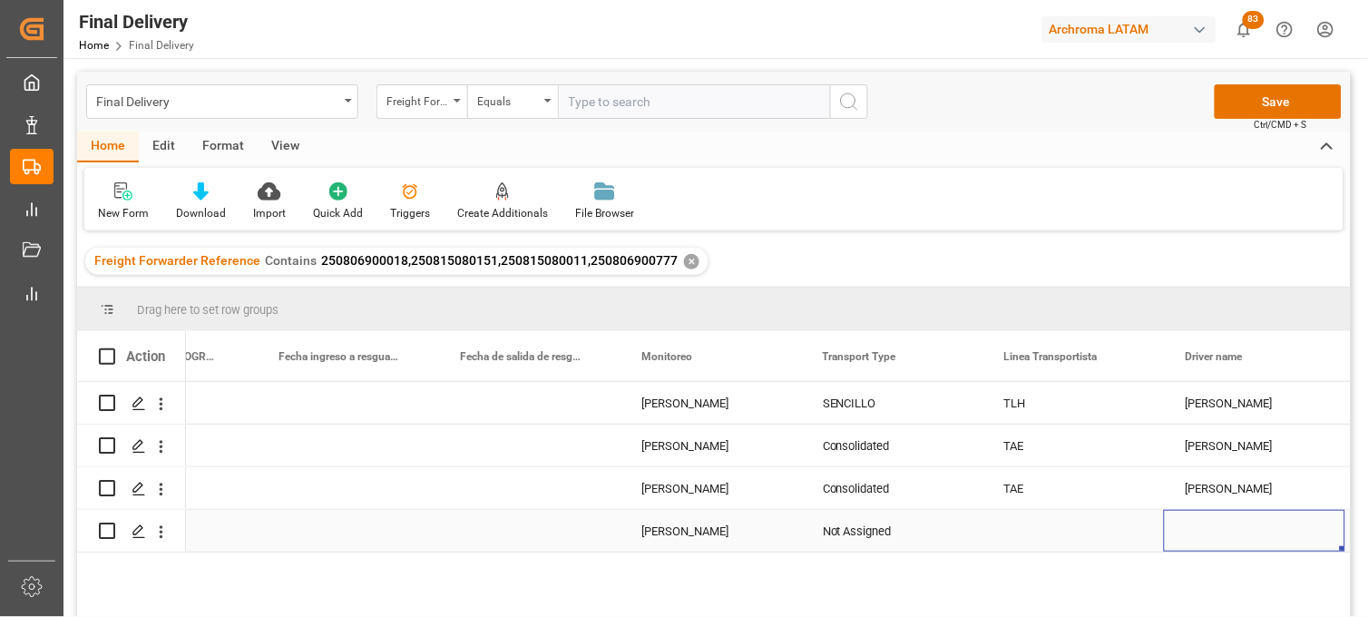
click at [863, 531] on div "Not Assigned" at bounding box center [892, 532] width 138 height 42
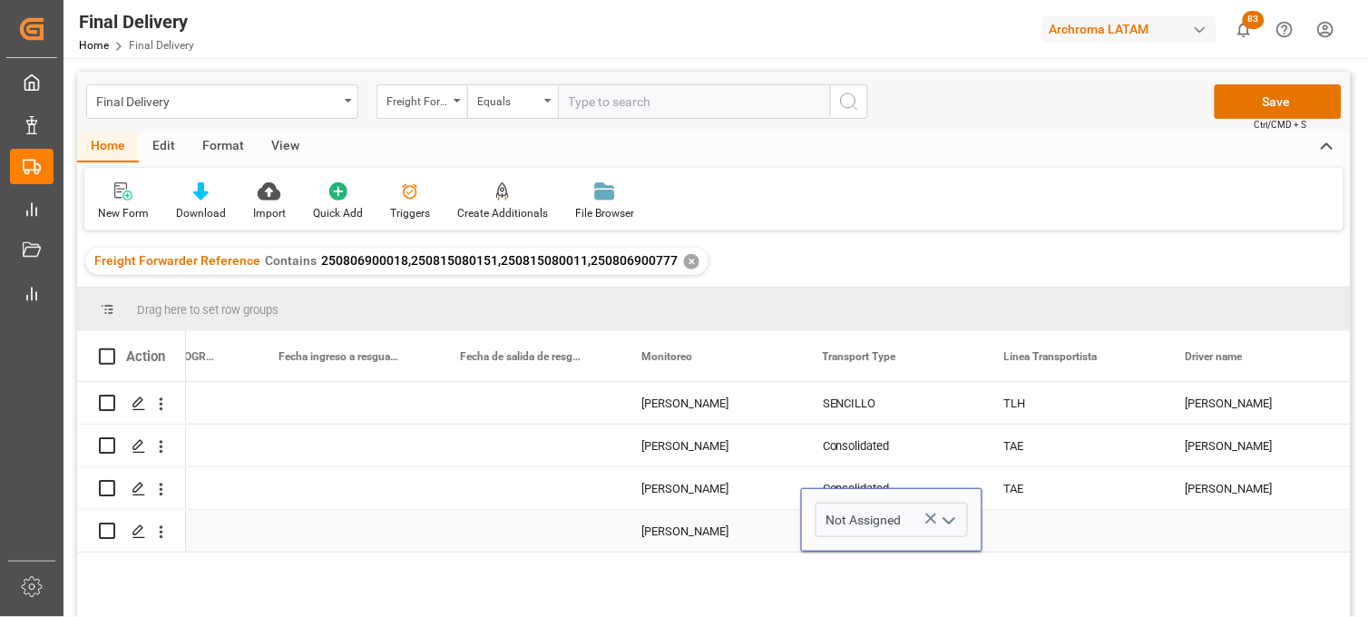
click at [863, 531] on input "Not Assigned" at bounding box center [892, 520] width 152 height 34
click at [875, 561] on div "SENCILLO" at bounding box center [891, 572] width 151 height 64
type input "SENCILLO"
click at [1013, 528] on div "Press SPACE to select this row." at bounding box center [1072, 531] width 181 height 42
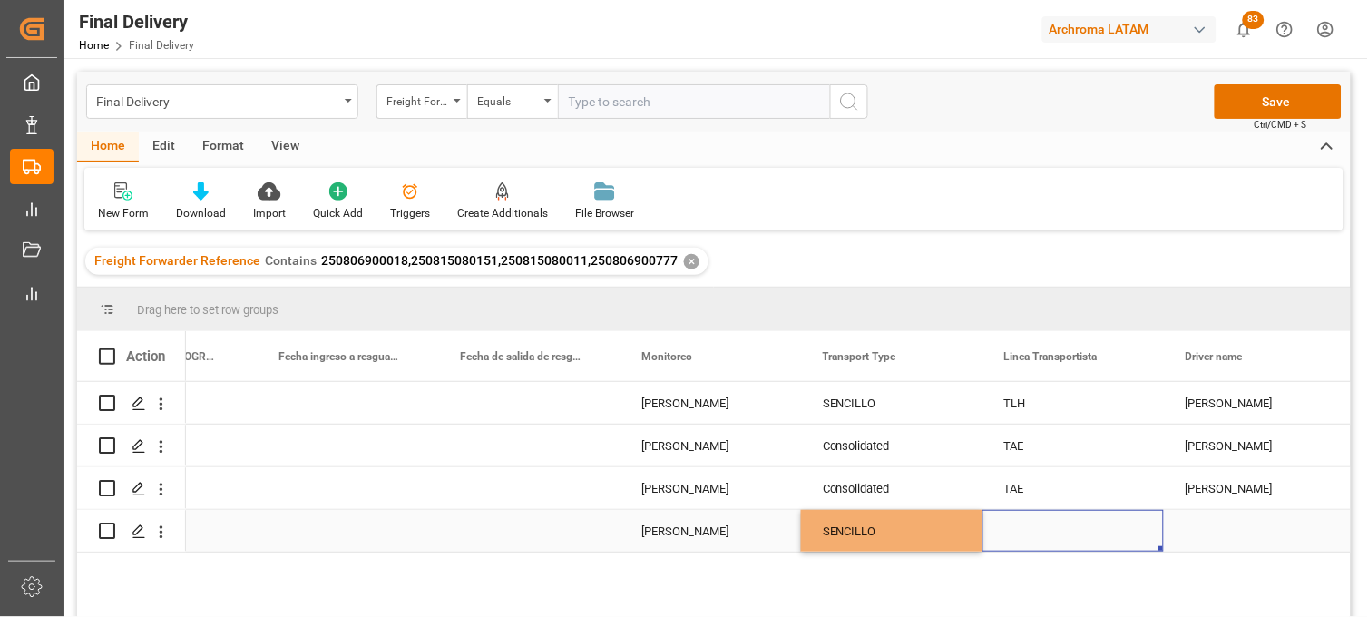
click at [1013, 528] on div "Press SPACE to select this row." at bounding box center [1072, 531] width 181 height 42
click at [1013, 528] on input "Press SPACE to select this row." at bounding box center [1073, 520] width 152 height 34
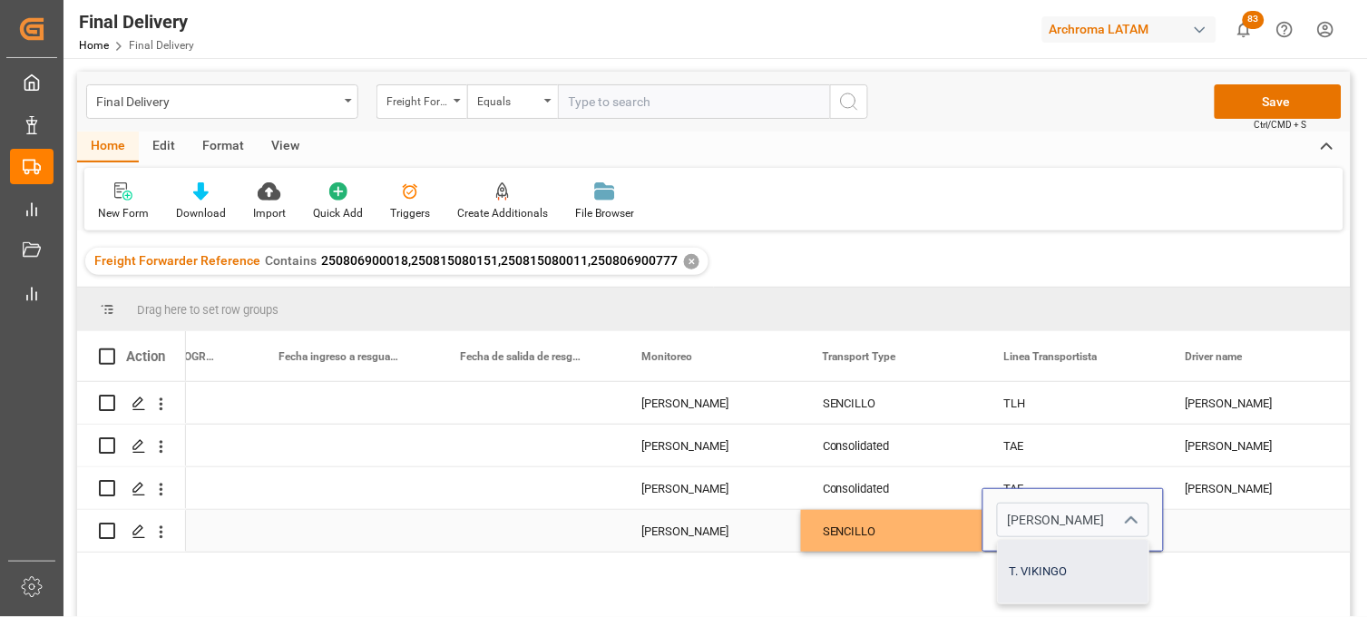
click at [1037, 590] on div "T. VIKINGO" at bounding box center [1073, 572] width 151 height 64
type input "T. VIKINGO"
click at [882, 530] on div "SENCILLO" at bounding box center [892, 532] width 138 height 42
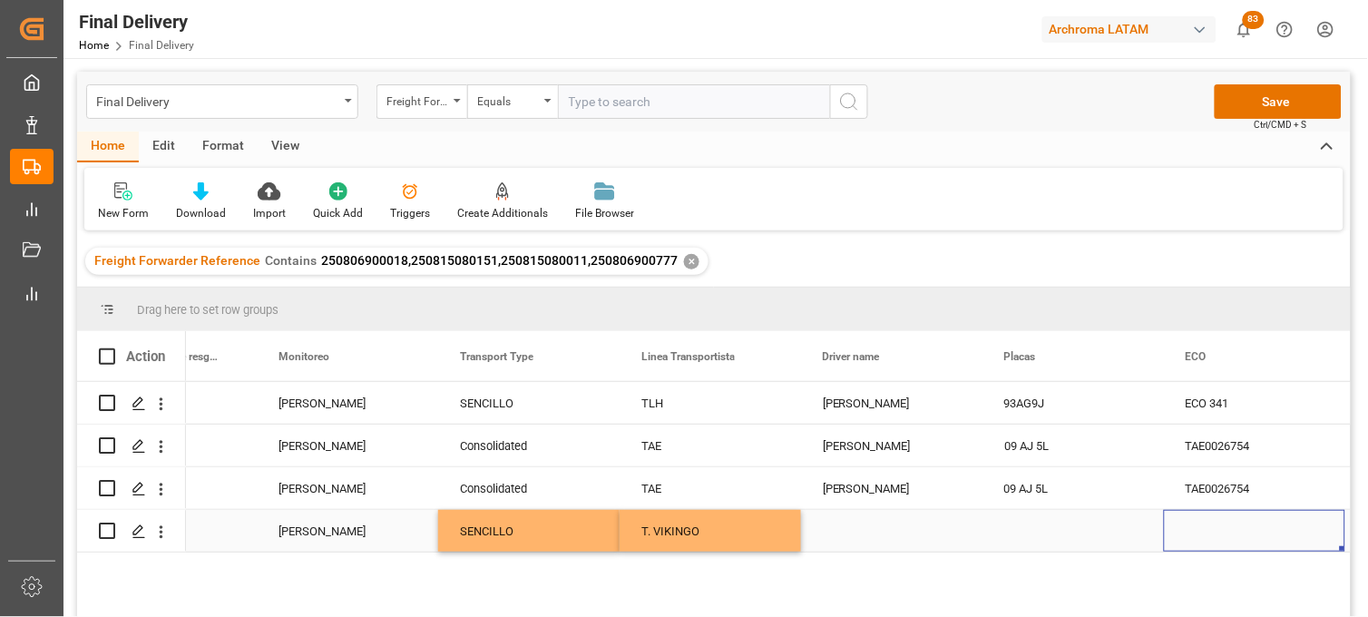
click at [872, 533] on div "Press SPACE to select this row." at bounding box center [891, 531] width 181 height 42
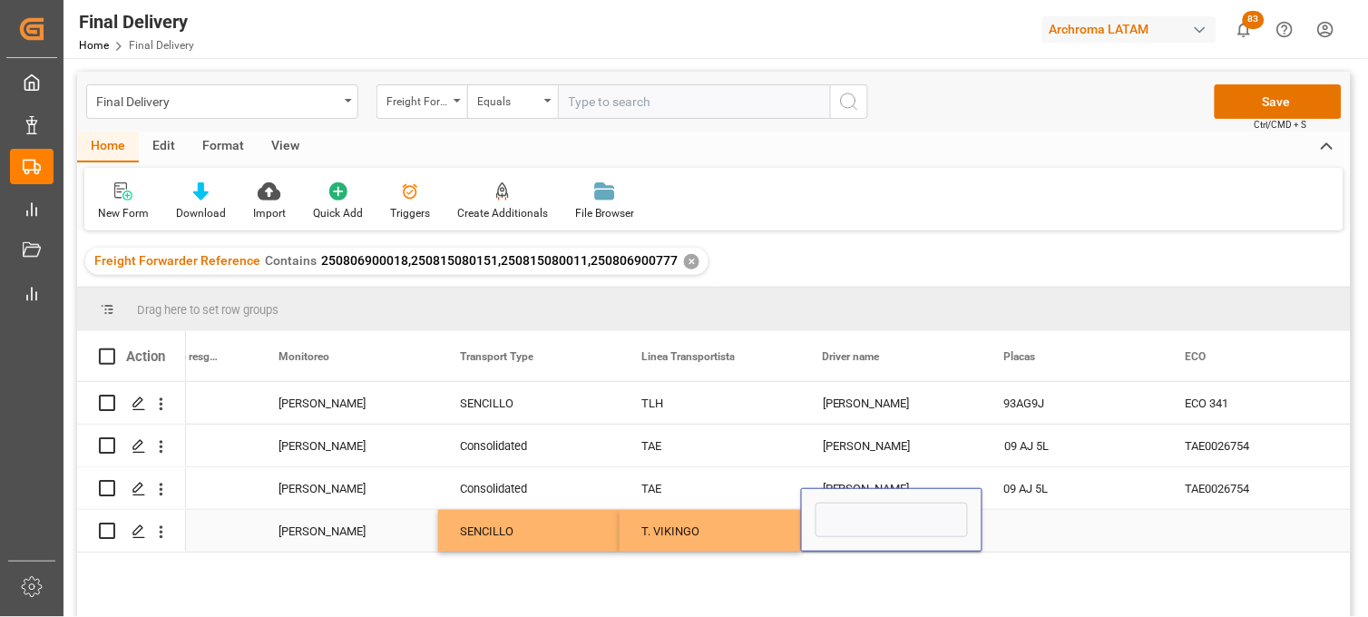
click at [872, 533] on input "Press SPACE to select this row." at bounding box center [892, 520] width 152 height 34
type input "[PERSON_NAME]"
click at [1041, 528] on div "Press SPACE to select this row." at bounding box center [1072, 531] width 181 height 42
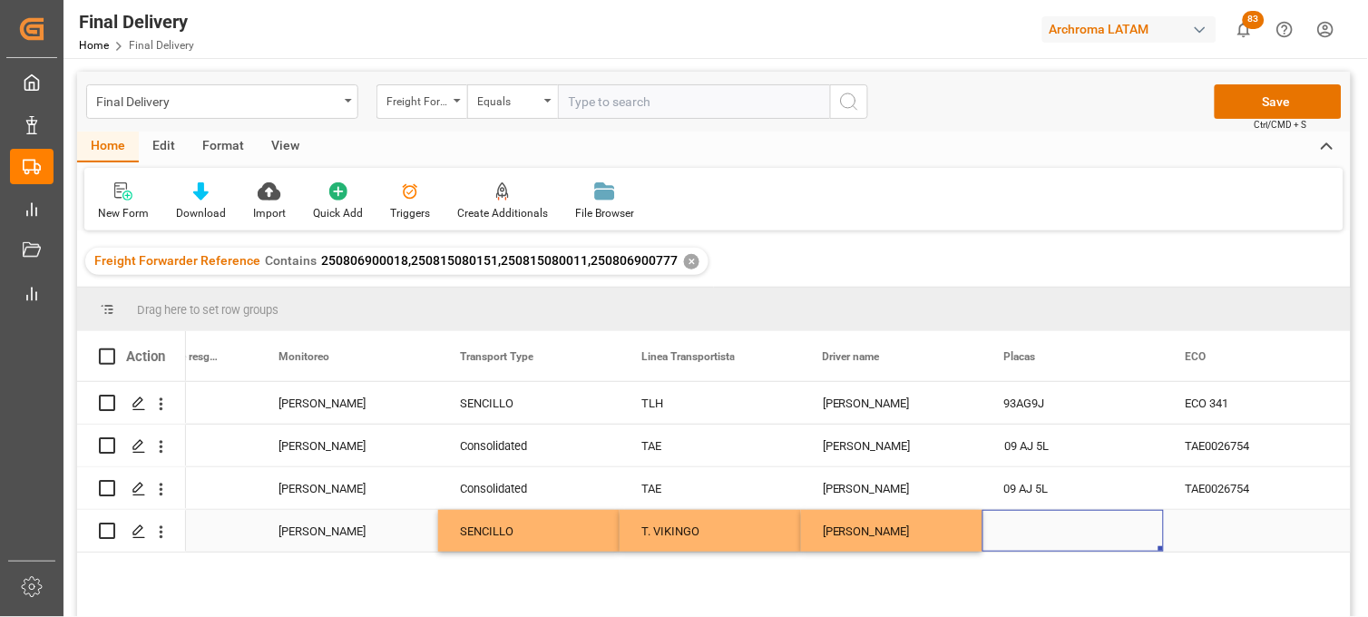
click at [1035, 526] on div "Press SPACE to select this row." at bounding box center [1072, 531] width 181 height 42
click at [1035, 527] on input "Press SPACE to select this row." at bounding box center [1073, 520] width 152 height 34
paste input "27BH3W"
type input "27BH3W"
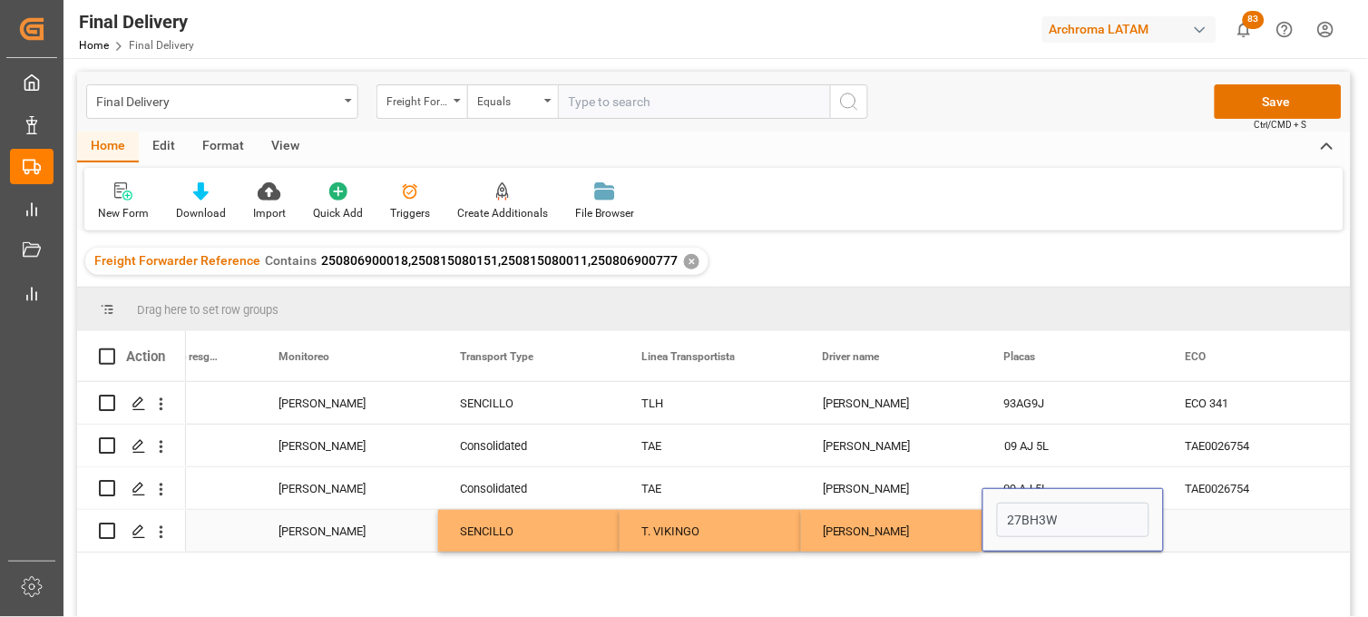
click at [1216, 523] on div "Press SPACE to select this row." at bounding box center [1254, 531] width 181 height 42
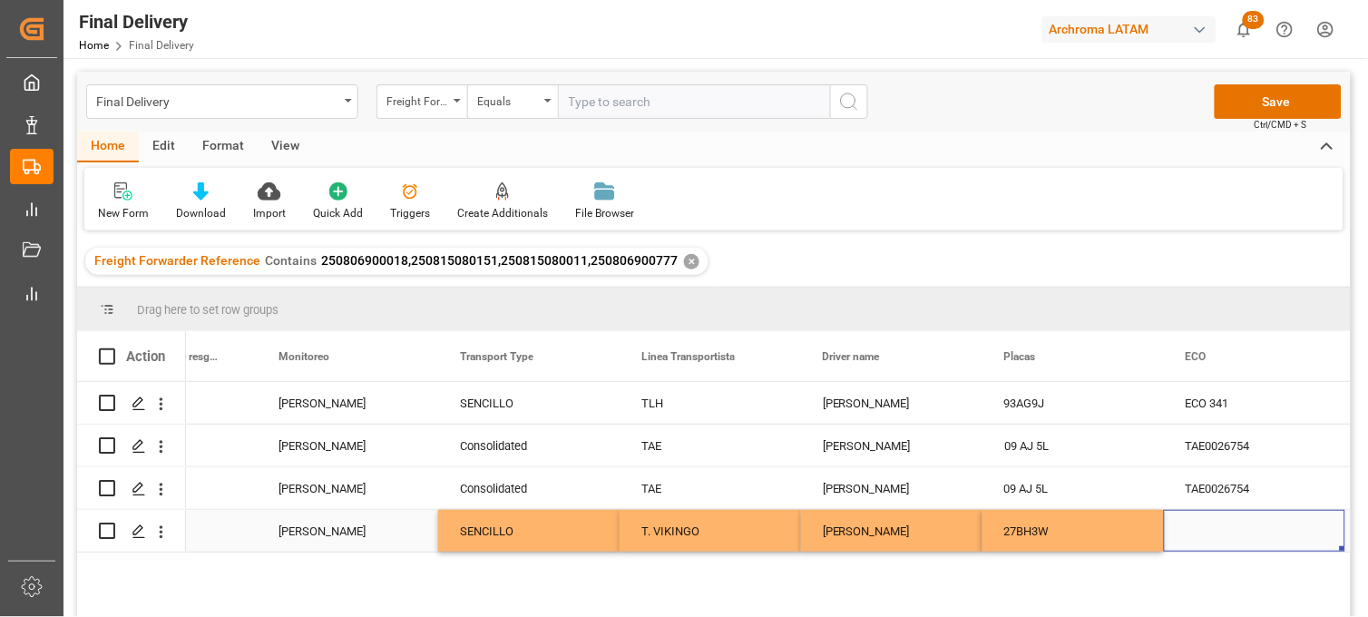
click at [1220, 529] on div "Press SPACE to select this row." at bounding box center [1254, 531] width 181 height 42
click at [1220, 529] on input "Press SPACE to select this row." at bounding box center [1254, 520] width 152 height 34
type input "ECO 22"
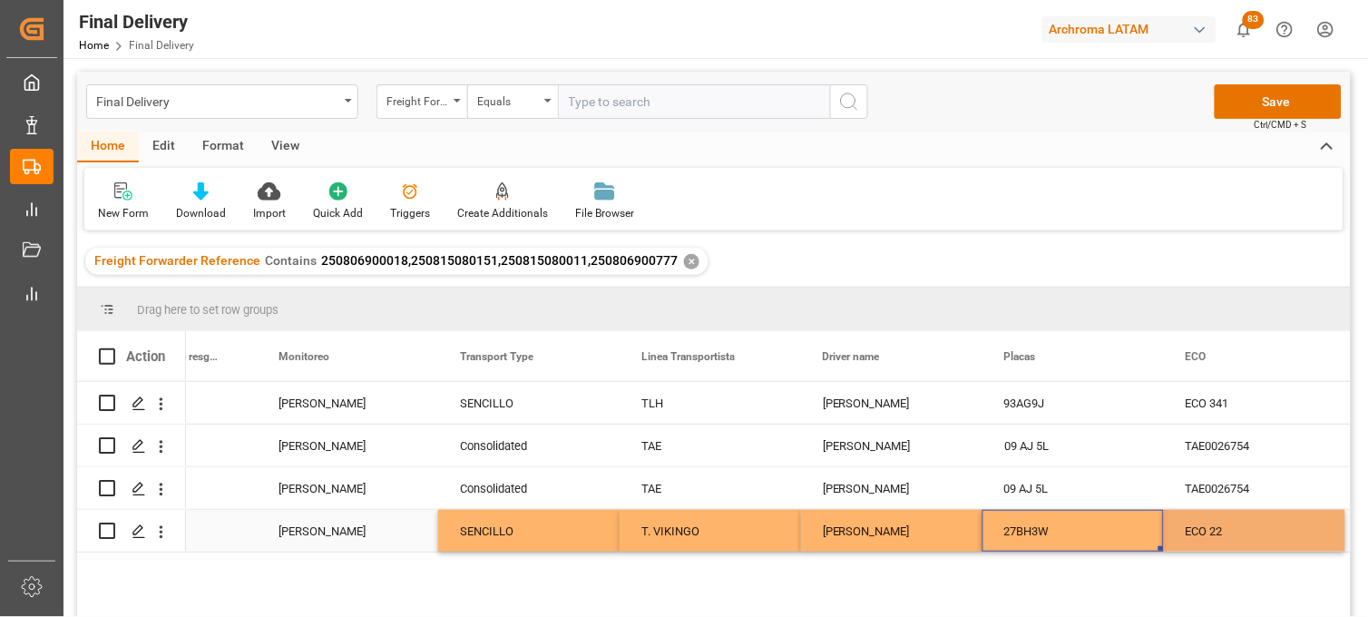
click at [1089, 531] on div "27BH3W" at bounding box center [1072, 531] width 181 height 42
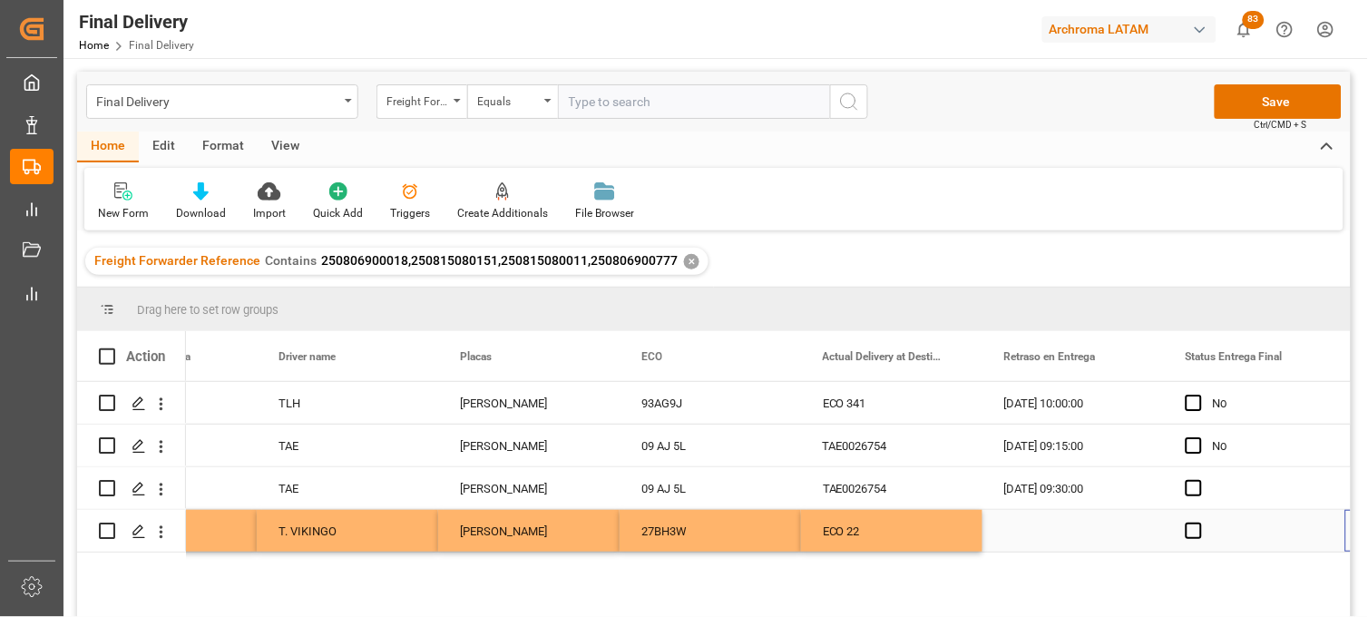
scroll to position [0, 5009]
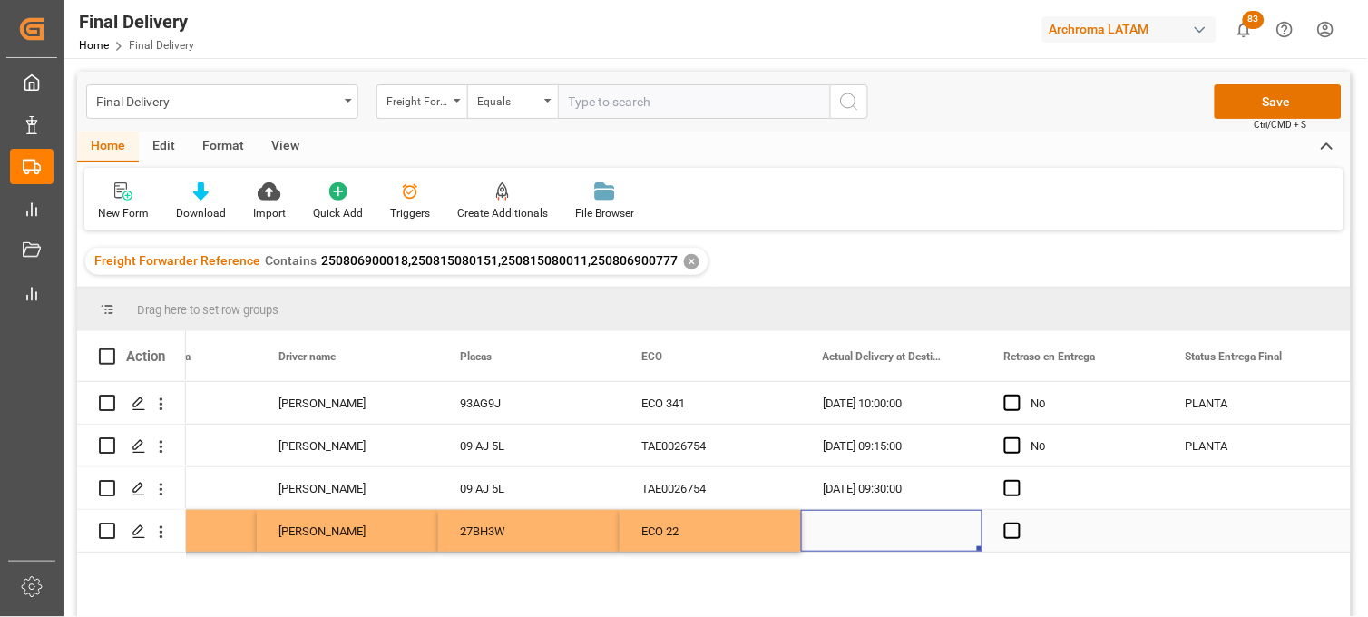
click at [867, 532] on div "Press SPACE to select this row." at bounding box center [891, 531] width 181 height 42
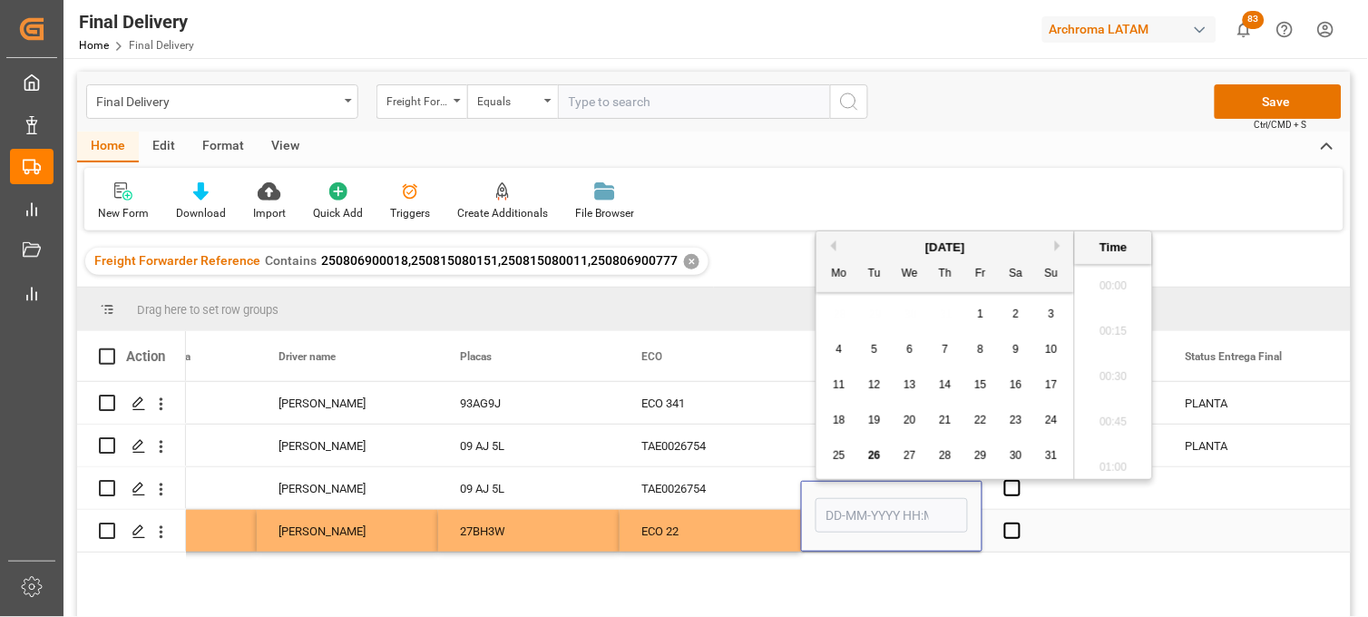
scroll to position [3816, 0]
click at [873, 456] on span "26" at bounding box center [874, 455] width 12 height 13
click at [1116, 363] on li "07:00" at bounding box center [1113, 361] width 77 height 45
type input "[DATE] 07:00"
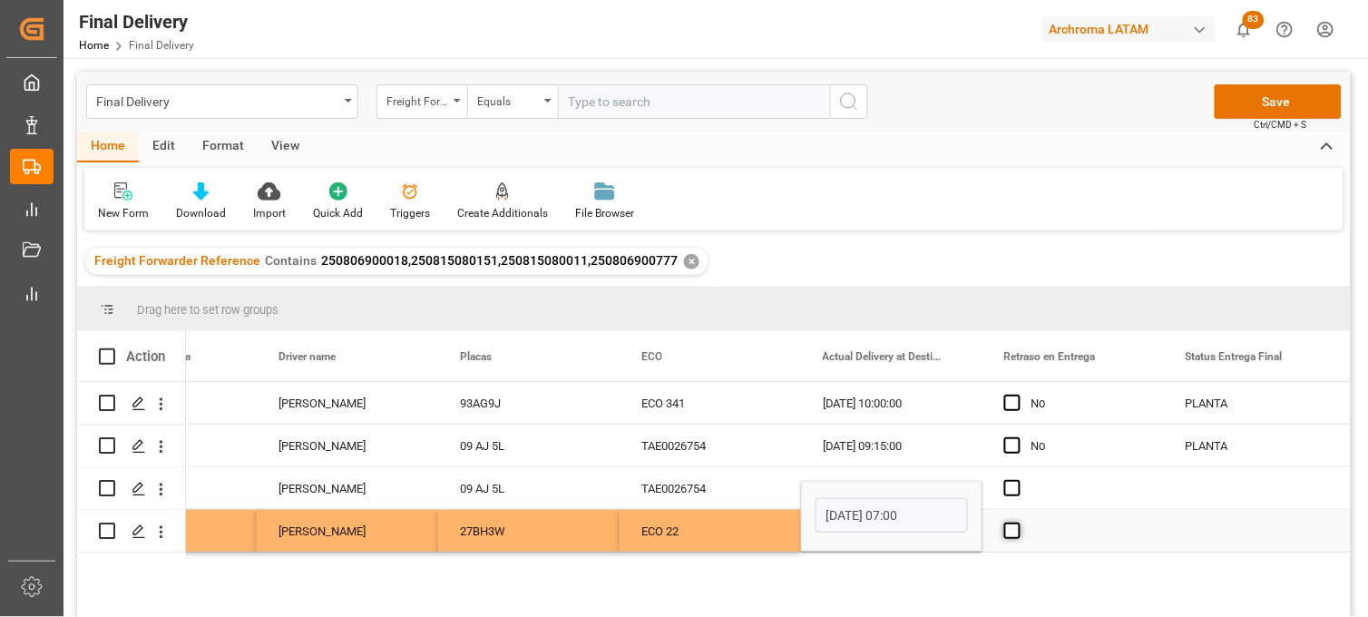
click at [1012, 533] on span "Press SPACE to select this row." at bounding box center [1012, 531] width 16 height 16
click at [1018, 523] on input "Press SPACE to select this row." at bounding box center [1018, 523] width 0 height 0
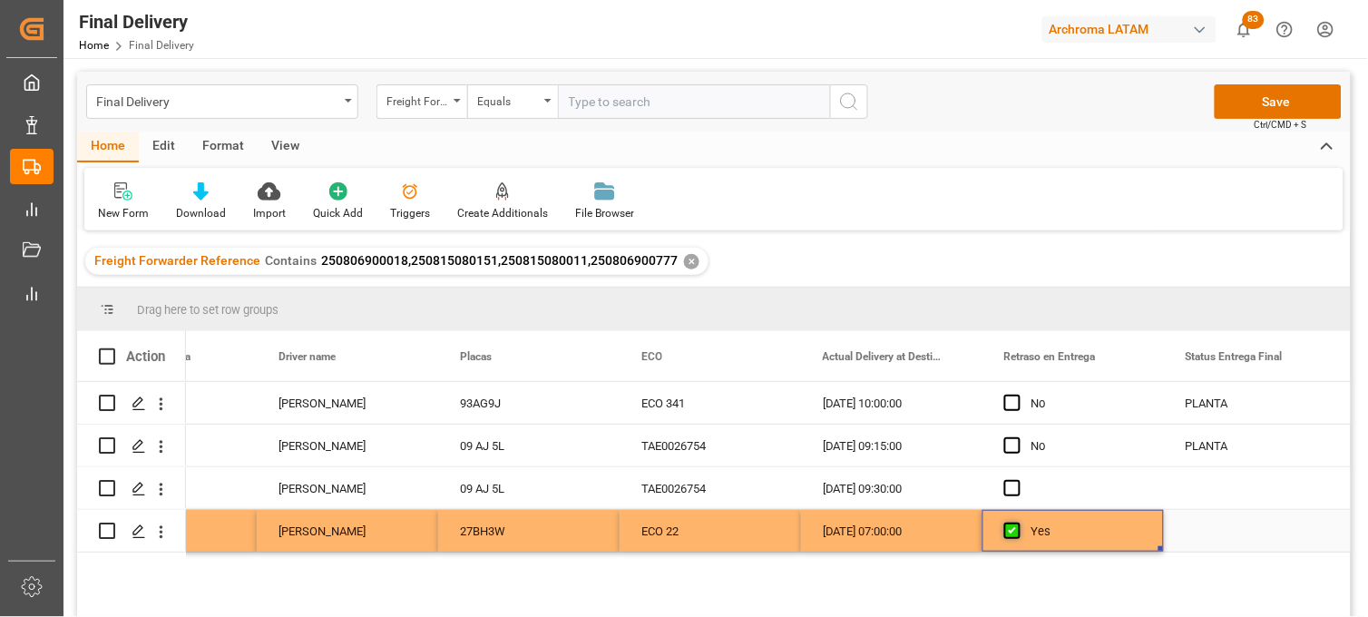
click at [1012, 533] on span "Press SPACE to select this row." at bounding box center [1012, 531] width 16 height 16
click at [1018, 523] on input "Press SPACE to select this row." at bounding box center [1018, 523] width 0 height 0
click at [1012, 533] on span "Press SPACE to select this row." at bounding box center [1012, 531] width 16 height 16
click at [1018, 523] on input "Press SPACE to select this row." at bounding box center [1018, 523] width 0 height 0
click at [1011, 490] on span "Press SPACE to select this row." at bounding box center [1012, 488] width 16 height 16
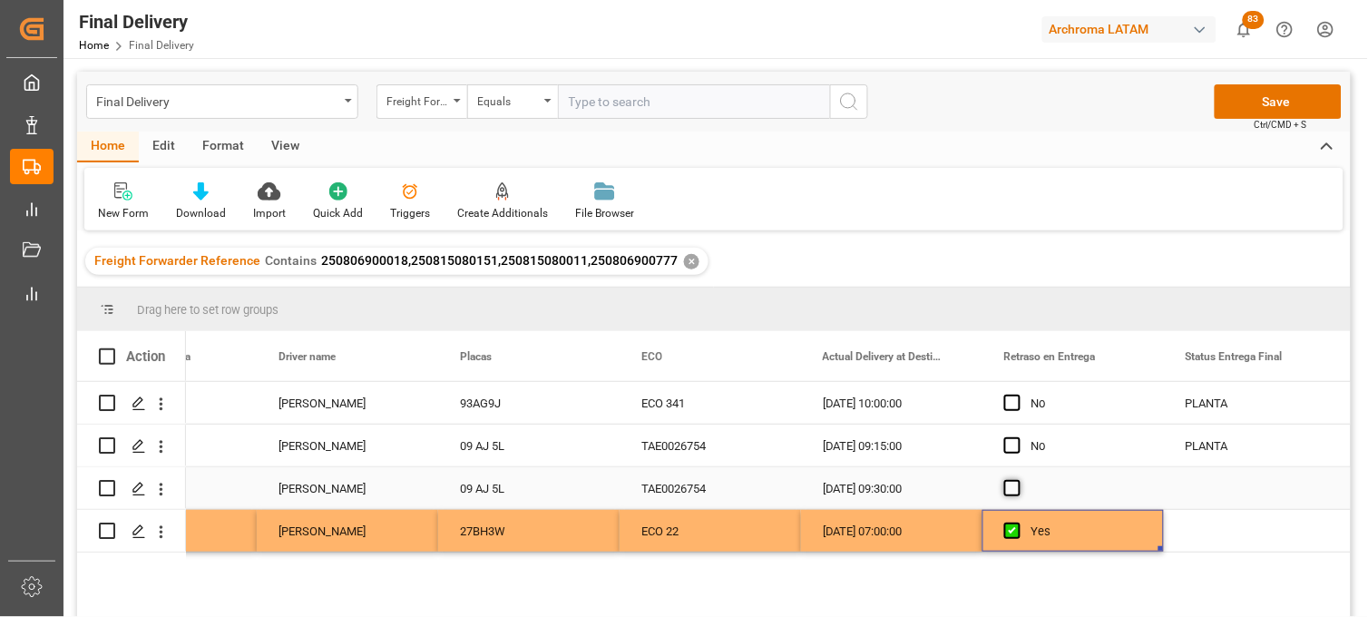
click at [1018, 480] on input "Press SPACE to select this row." at bounding box center [1018, 480] width 0 height 0
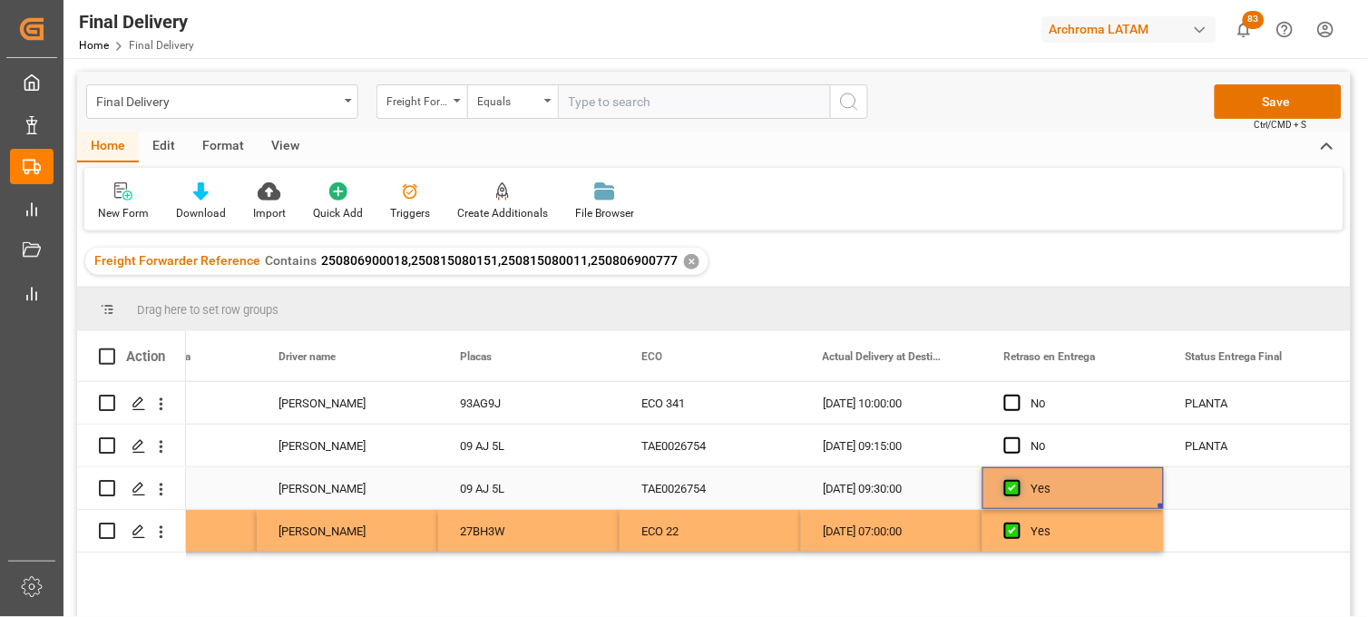
click at [1011, 490] on span "Press SPACE to select this row." at bounding box center [1012, 488] width 16 height 16
click at [1018, 480] on input "Press SPACE to select this row." at bounding box center [1018, 480] width 0 height 0
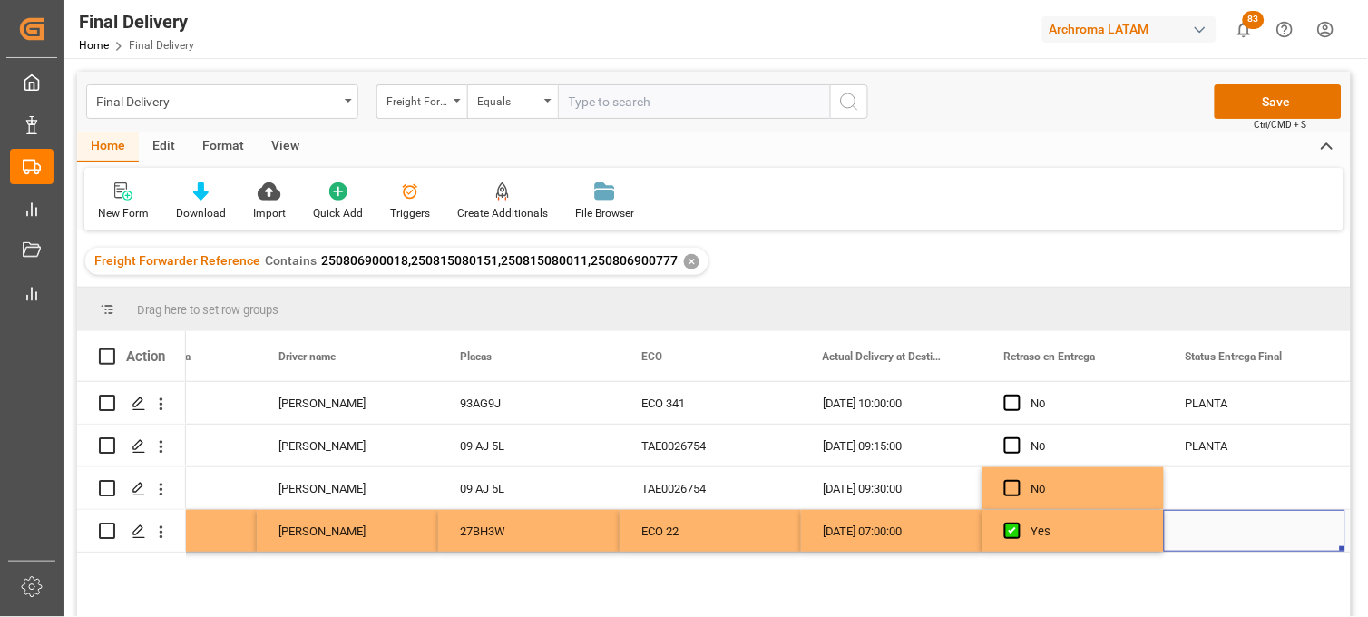
click at [1204, 532] on div "Press SPACE to select this row." at bounding box center [1254, 531] width 181 height 42
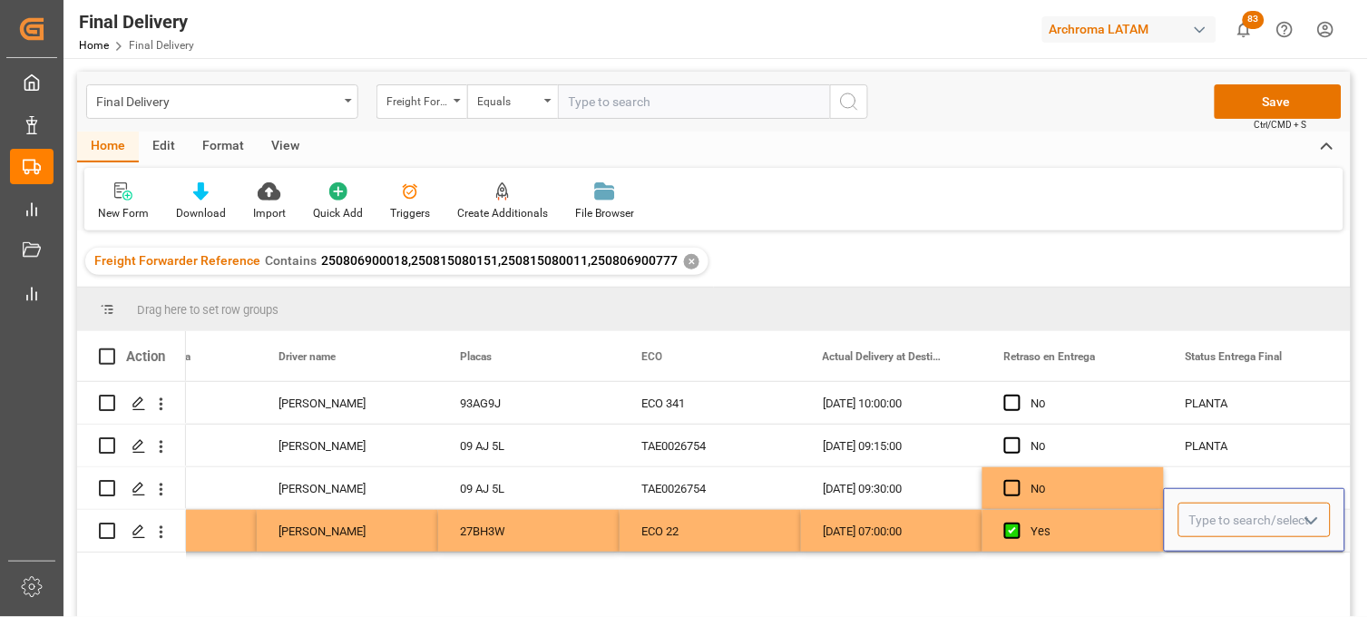
click at [1204, 532] on input "Press SPACE to select this row." at bounding box center [1254, 520] width 152 height 34
click at [1203, 551] on div "PLANTA" at bounding box center [1254, 572] width 151 height 64
type input "PLANTA"
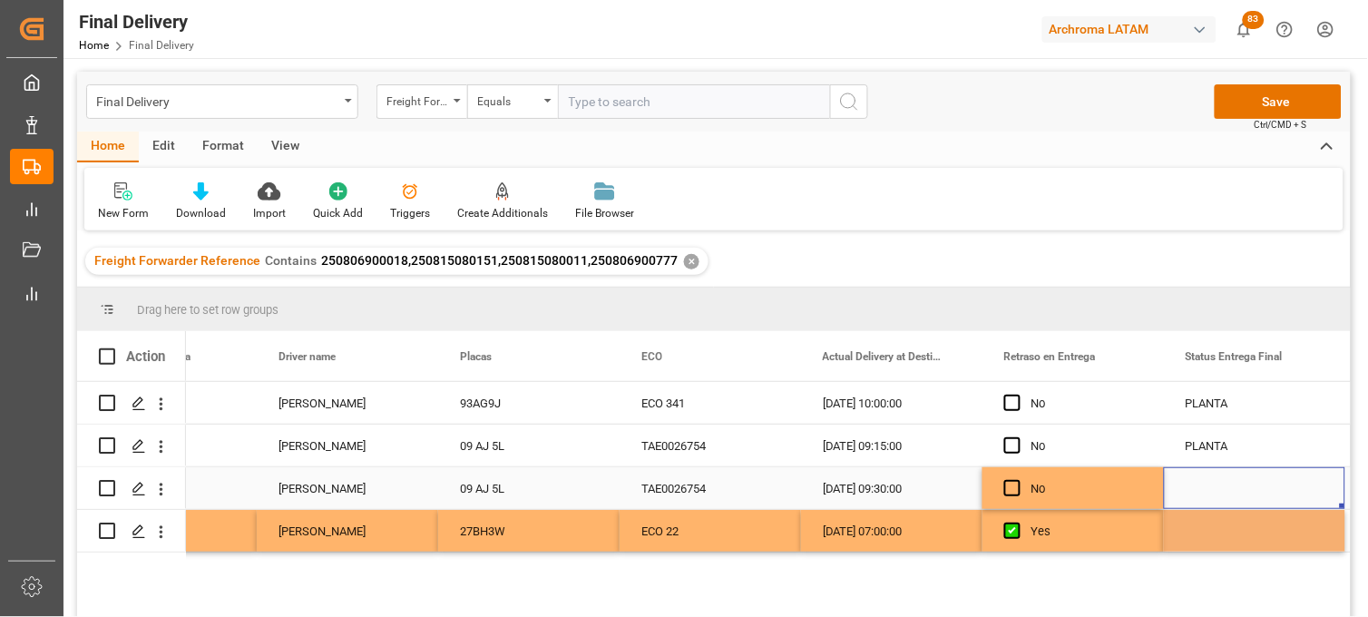
click at [1192, 476] on div "Press SPACE to select this row." at bounding box center [1254, 488] width 181 height 42
click at [1198, 484] on div "Press SPACE to select this row." at bounding box center [1254, 488] width 181 height 42
click at [1198, 484] on input "Press SPACE to select this row." at bounding box center [1254, 499] width 152 height 34
click at [1204, 499] on input "Press SPACE to select this row." at bounding box center [1254, 499] width 152 height 34
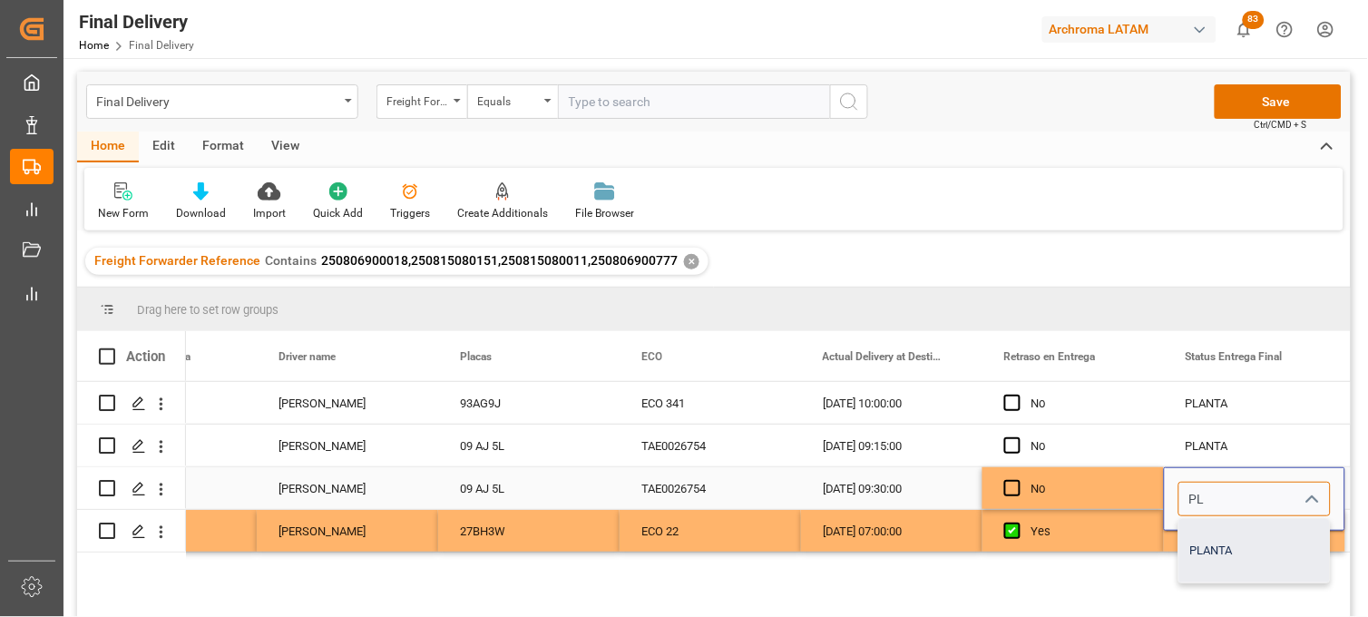
click at [1208, 545] on div "PLANTA" at bounding box center [1254, 551] width 151 height 64
type input "PLANTA"
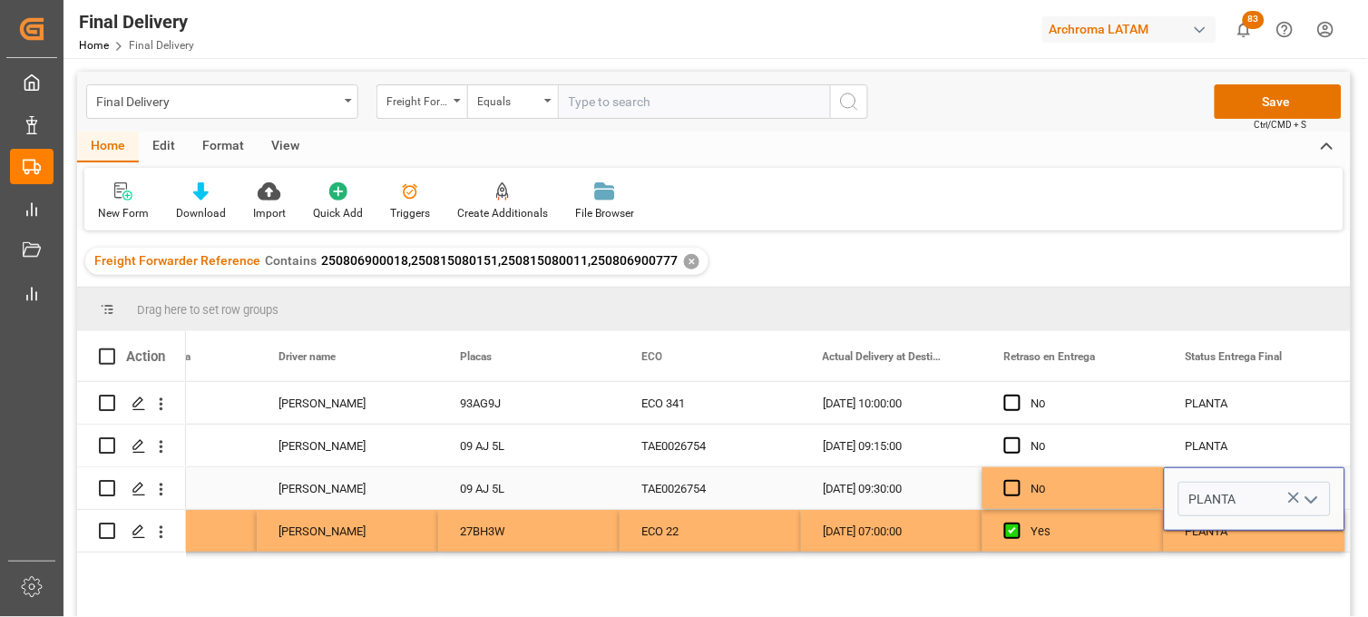
click at [1064, 533] on div "Yes" at bounding box center [1086, 532] width 111 height 42
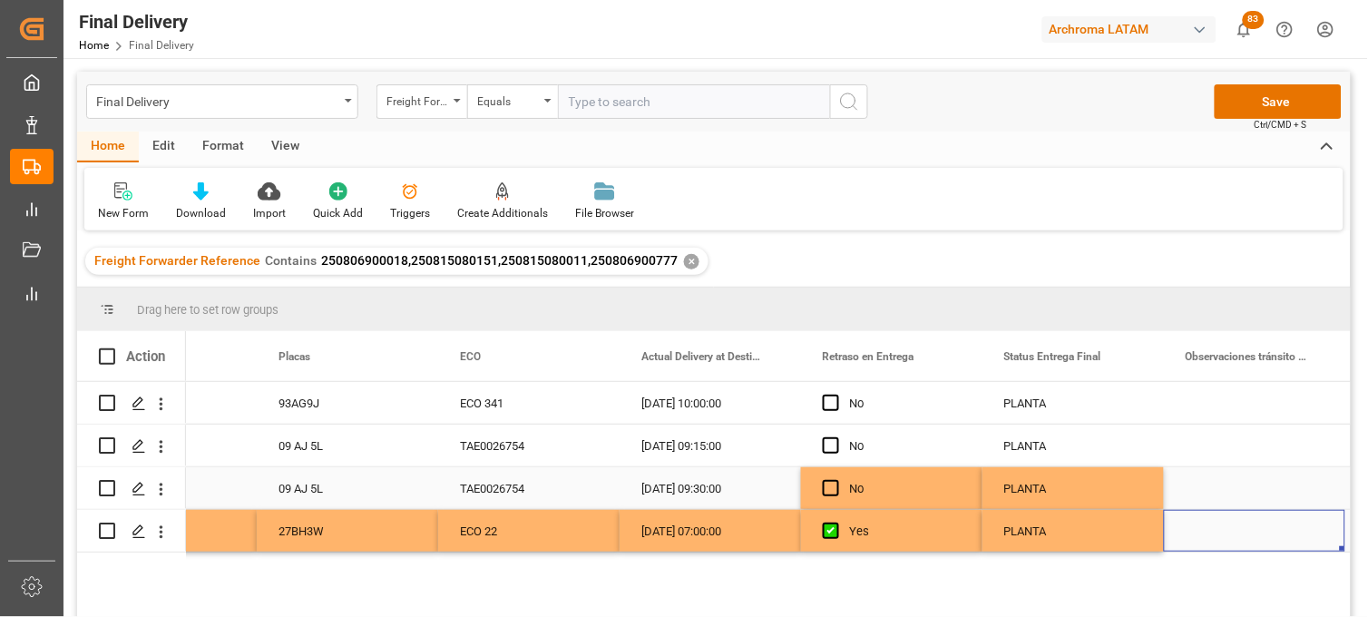
scroll to position [0, 5372]
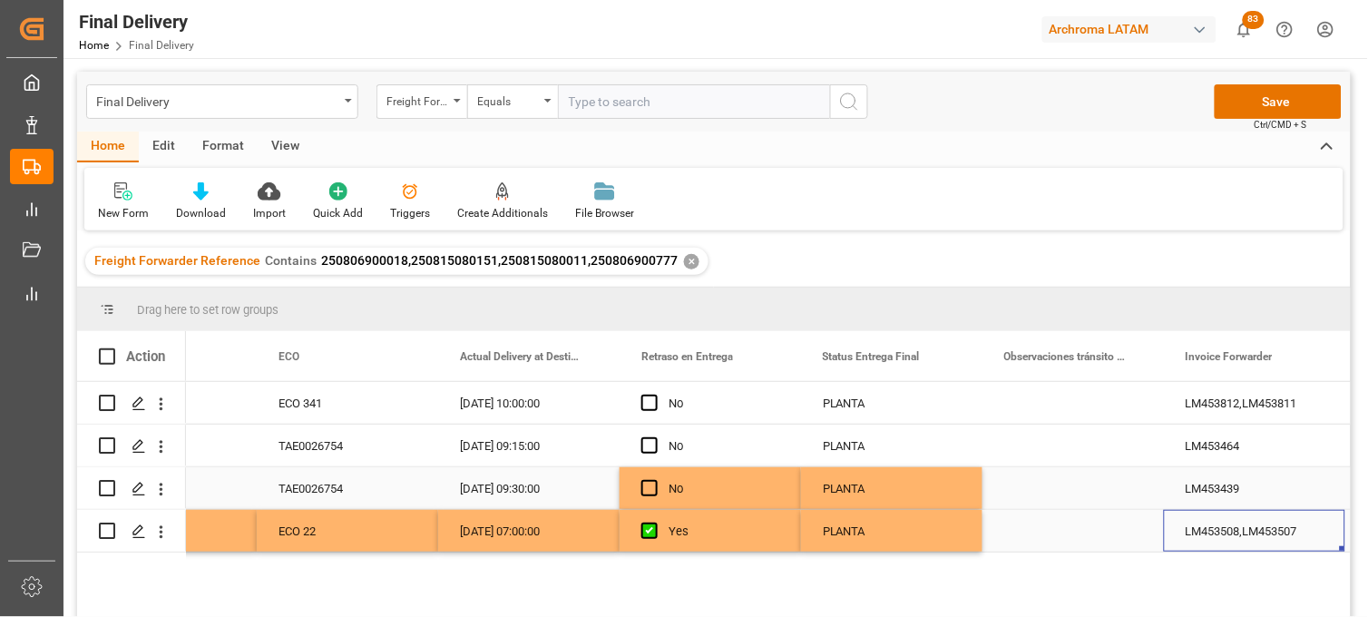
click at [1035, 528] on div "Press SPACE to select this row." at bounding box center [1072, 531] width 181 height 42
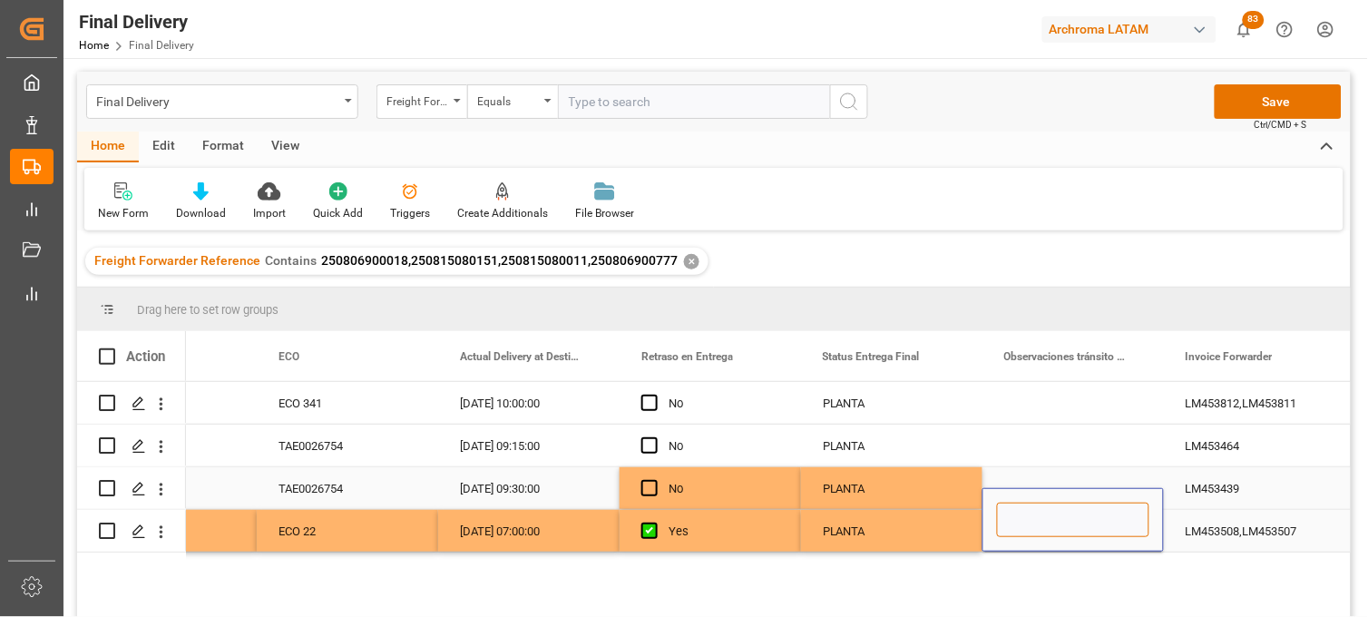
click at [1036, 528] on input "Press SPACE to select this row." at bounding box center [1073, 520] width 152 height 34
type input "OPERADOR LLEGO A LAS 7AM, LUNES 25, PERO NO FUE RECIBIDO YA QUE EL PERSONAL DE …"
click at [917, 538] on div "PLANTA" at bounding box center [892, 532] width 138 height 42
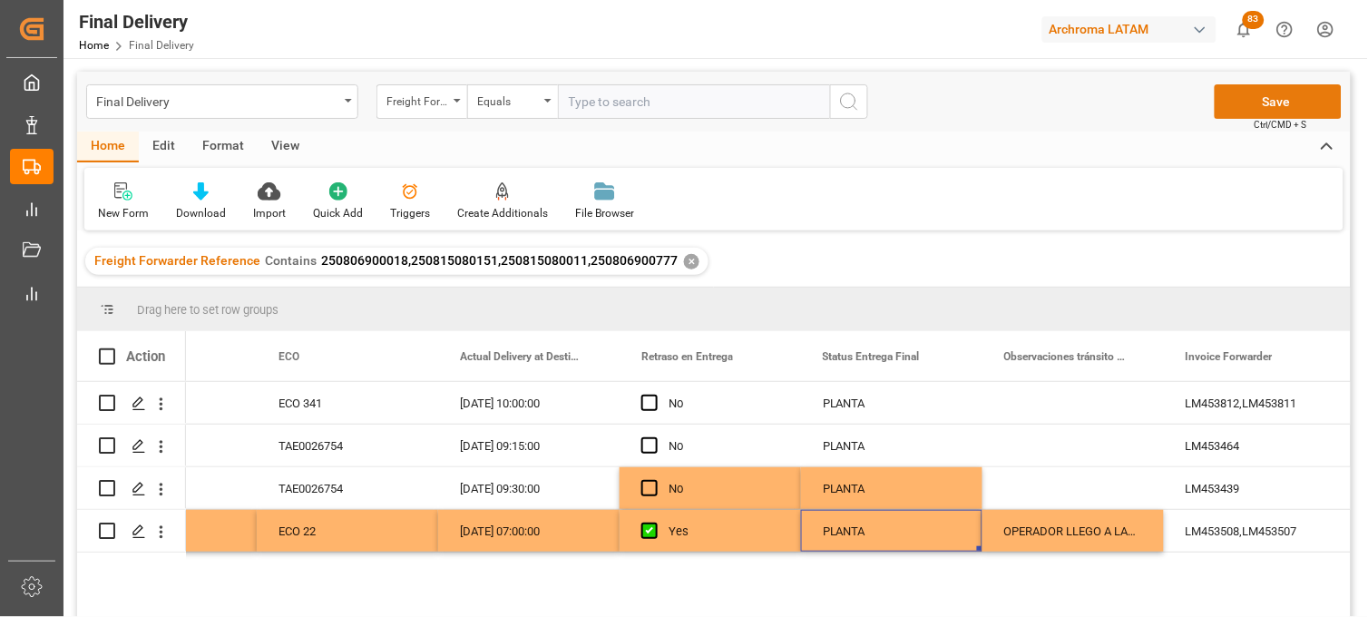
click at [1268, 102] on button "Save" at bounding box center [1278, 101] width 127 height 34
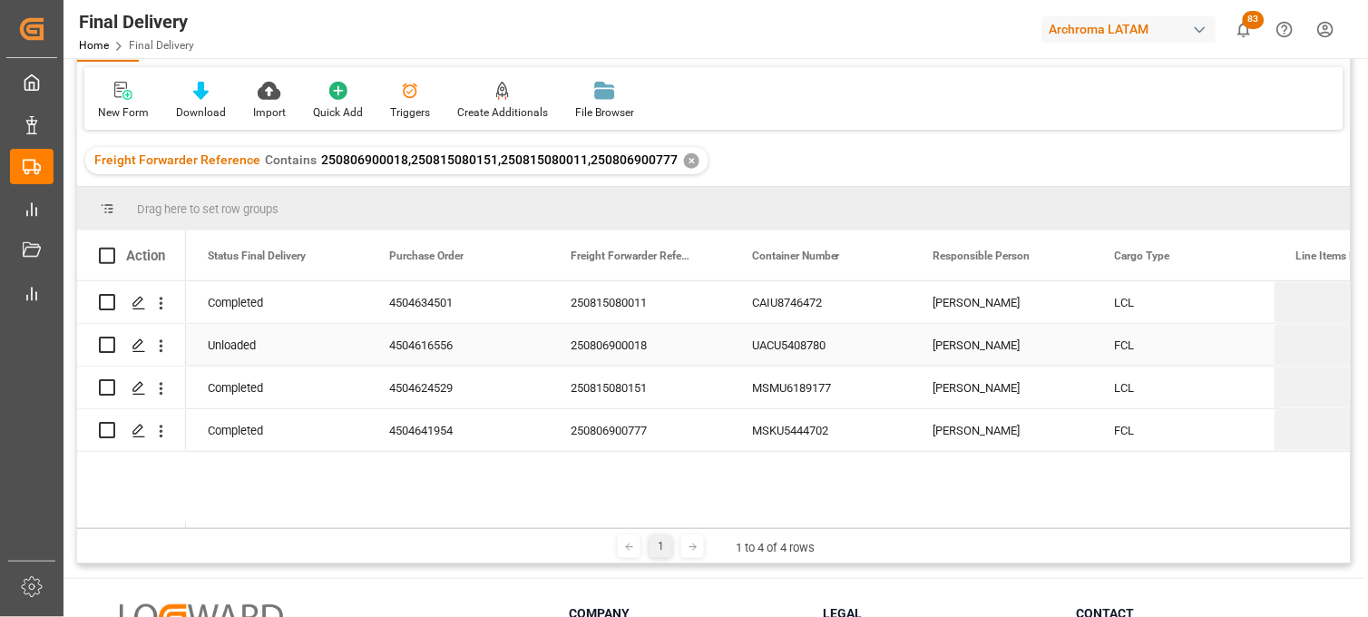
scroll to position [0, 0]
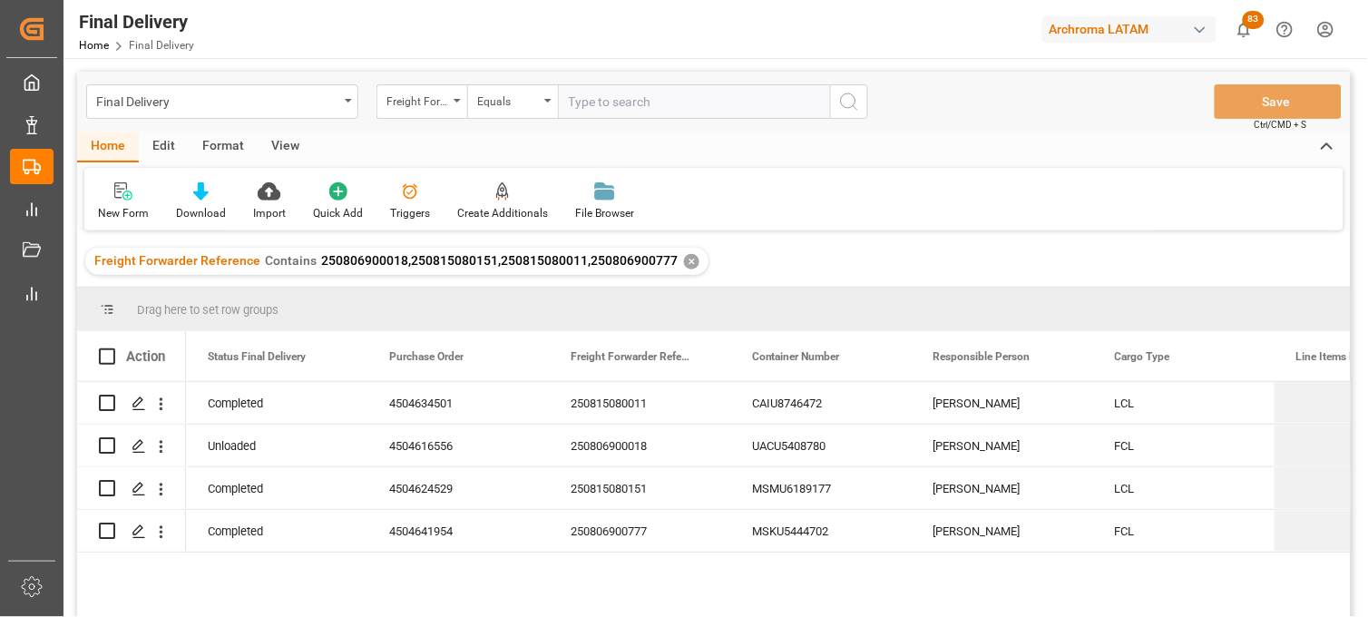
click at [684, 260] on div "✕" at bounding box center [691, 261] width 15 height 15
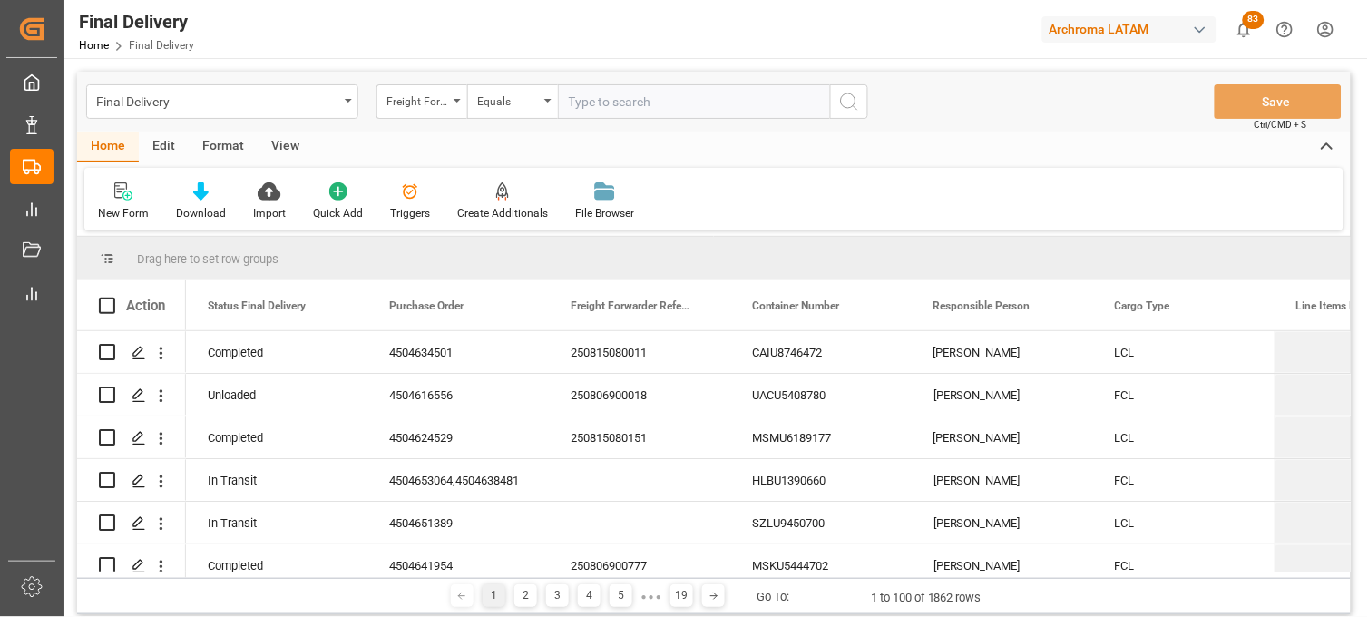
click at [584, 106] on input "text" at bounding box center [694, 101] width 272 height 34
paste input "250815080111"
type input "250815080111"
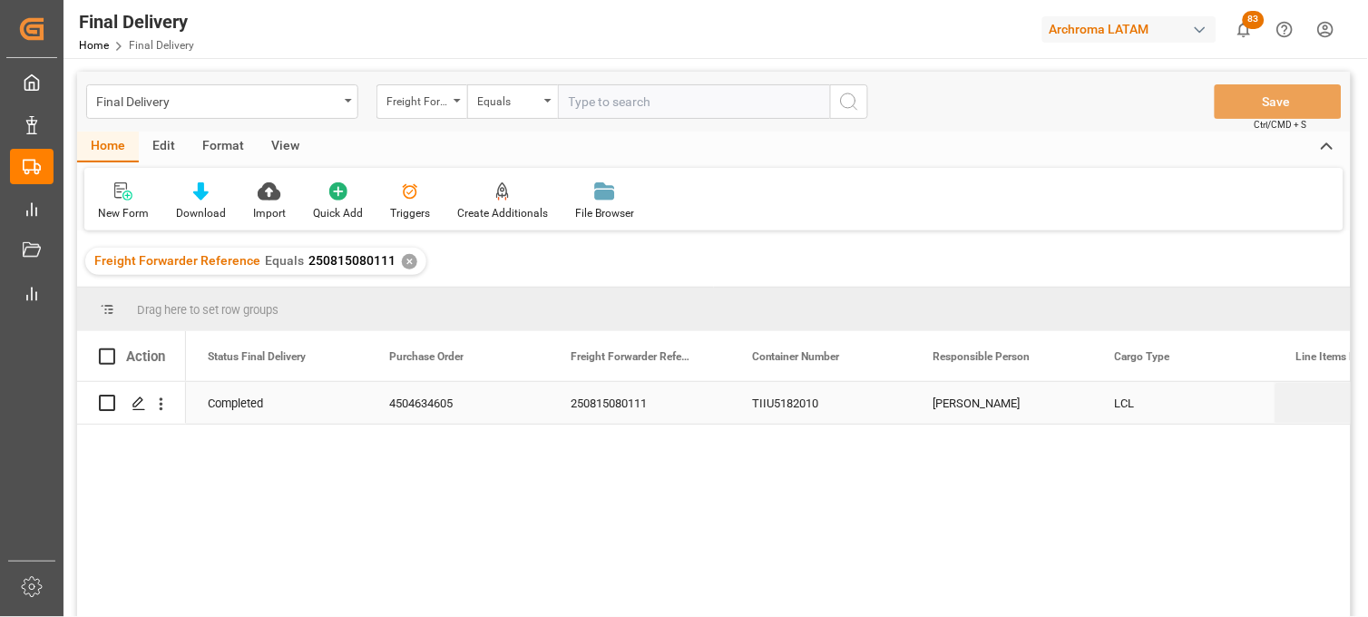
click at [783, 394] on div "TIIU5182010" at bounding box center [820, 403] width 181 height 42
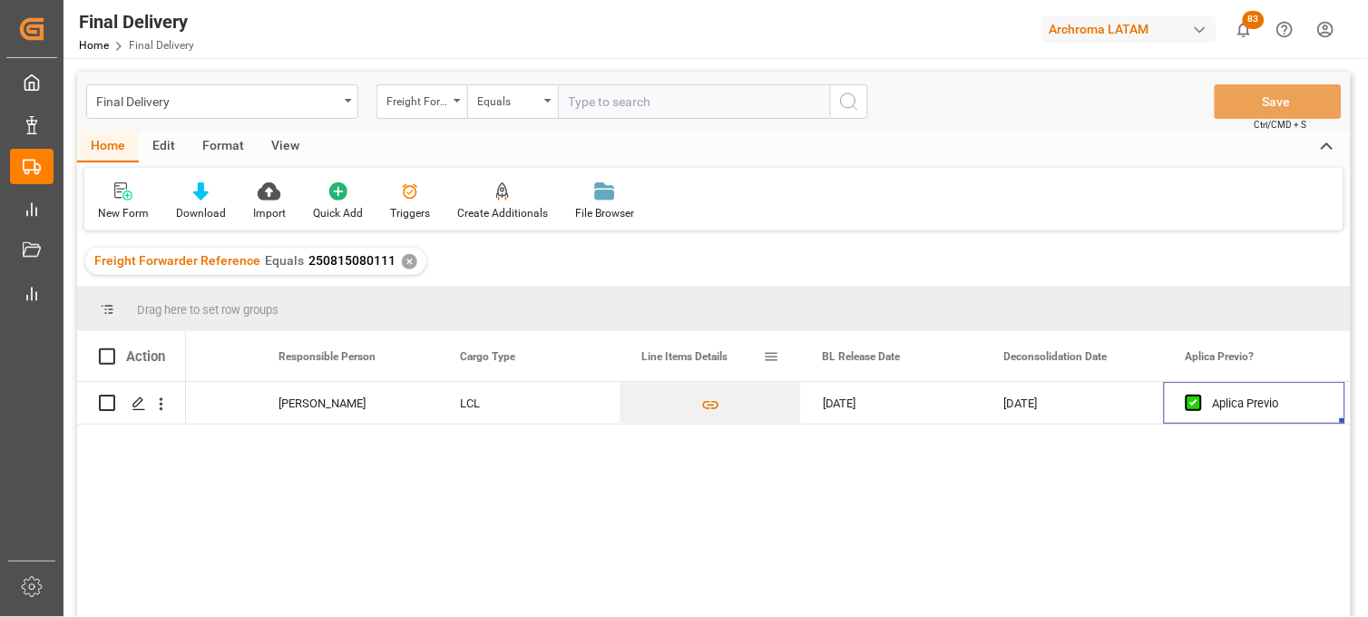
scroll to position [0, 836]
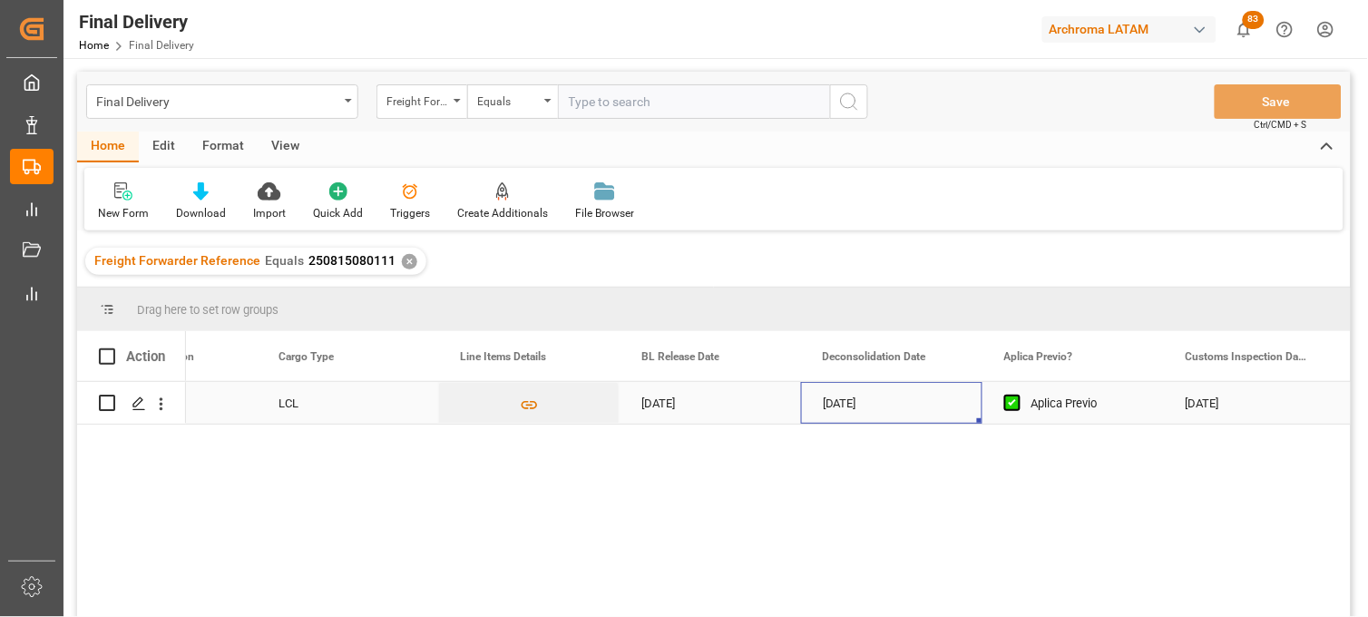
click at [858, 404] on div "[DATE]" at bounding box center [891, 403] width 181 height 42
click at [1102, 406] on div "Aplica Previo" at bounding box center [1086, 404] width 111 height 42
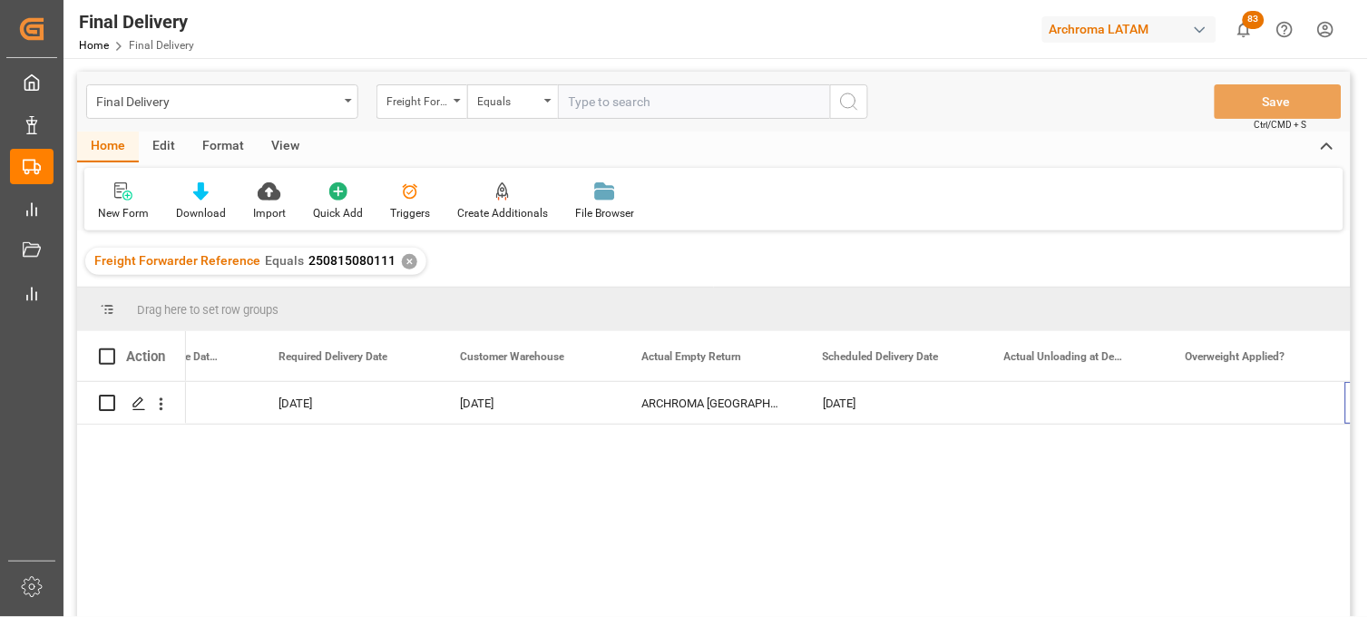
scroll to position [0, 2651]
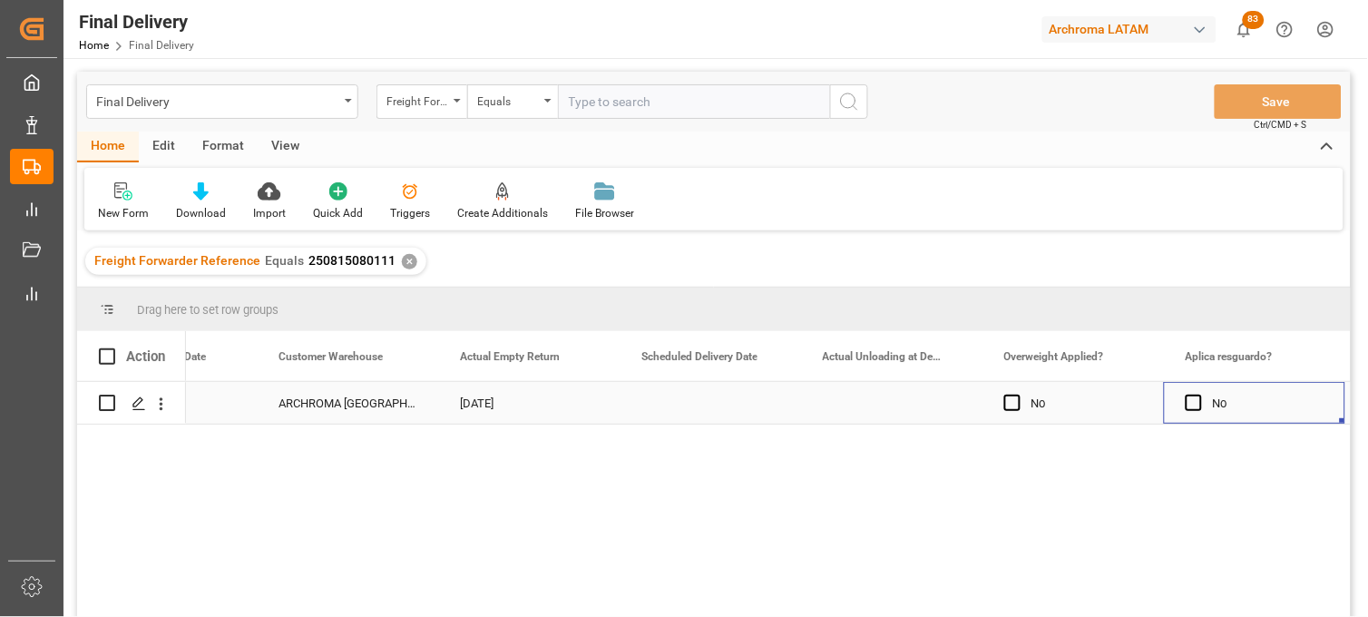
click at [857, 399] on div "Press SPACE to select this row." at bounding box center [891, 403] width 181 height 42
click at [867, 402] on div "Press SPACE to select this row." at bounding box center [891, 403] width 181 height 42
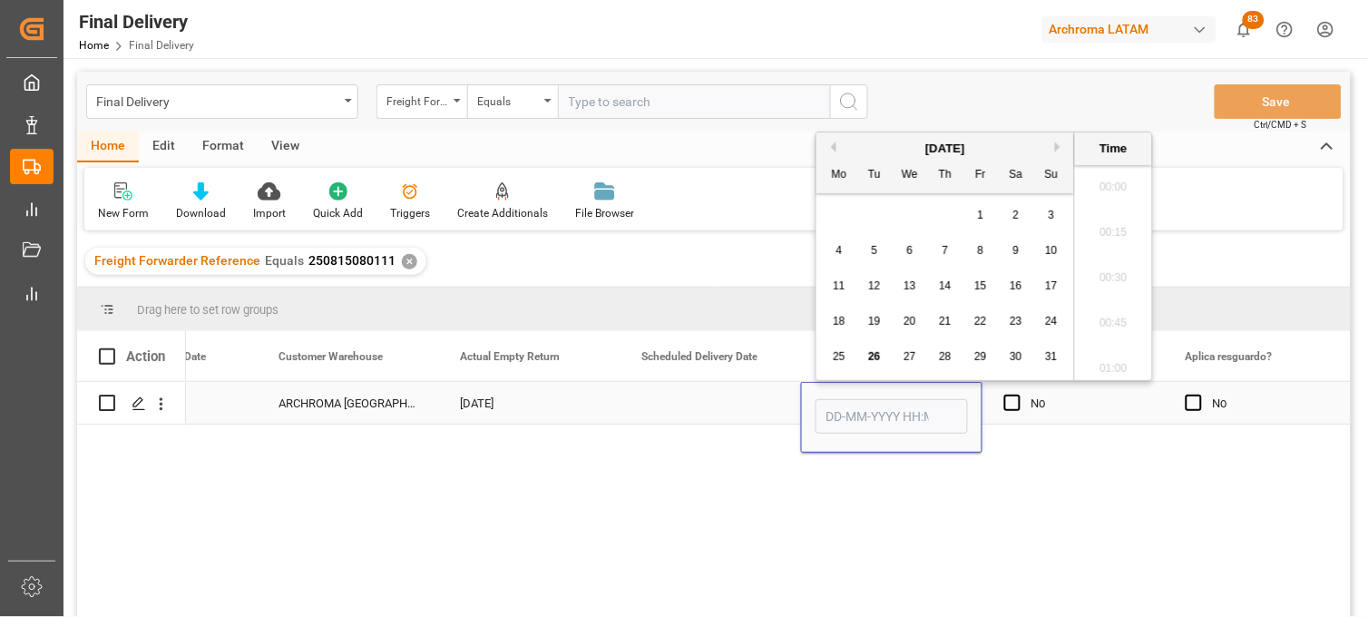
scroll to position [3816, 0]
click at [874, 354] on span "26" at bounding box center [874, 356] width 12 height 13
click at [1108, 325] on li "14:00" at bounding box center [1113, 322] width 77 height 45
type input "[DATE] 14:00"
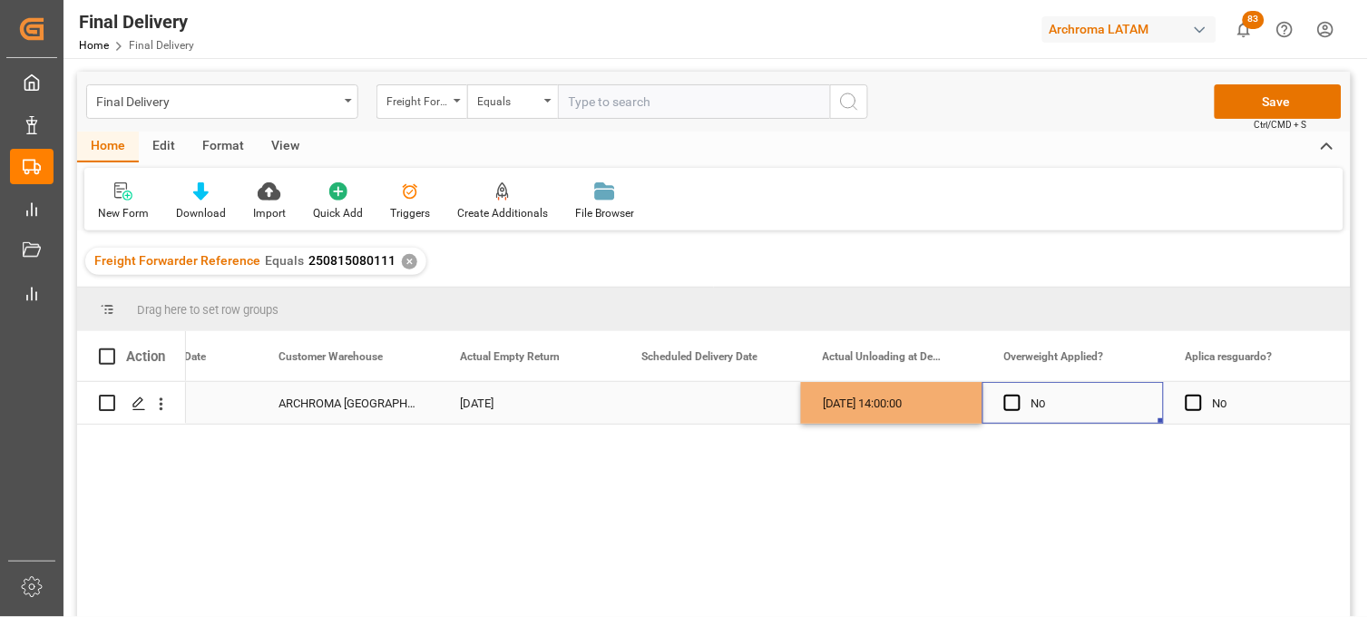
click at [1072, 409] on div "No" at bounding box center [1086, 404] width 111 height 42
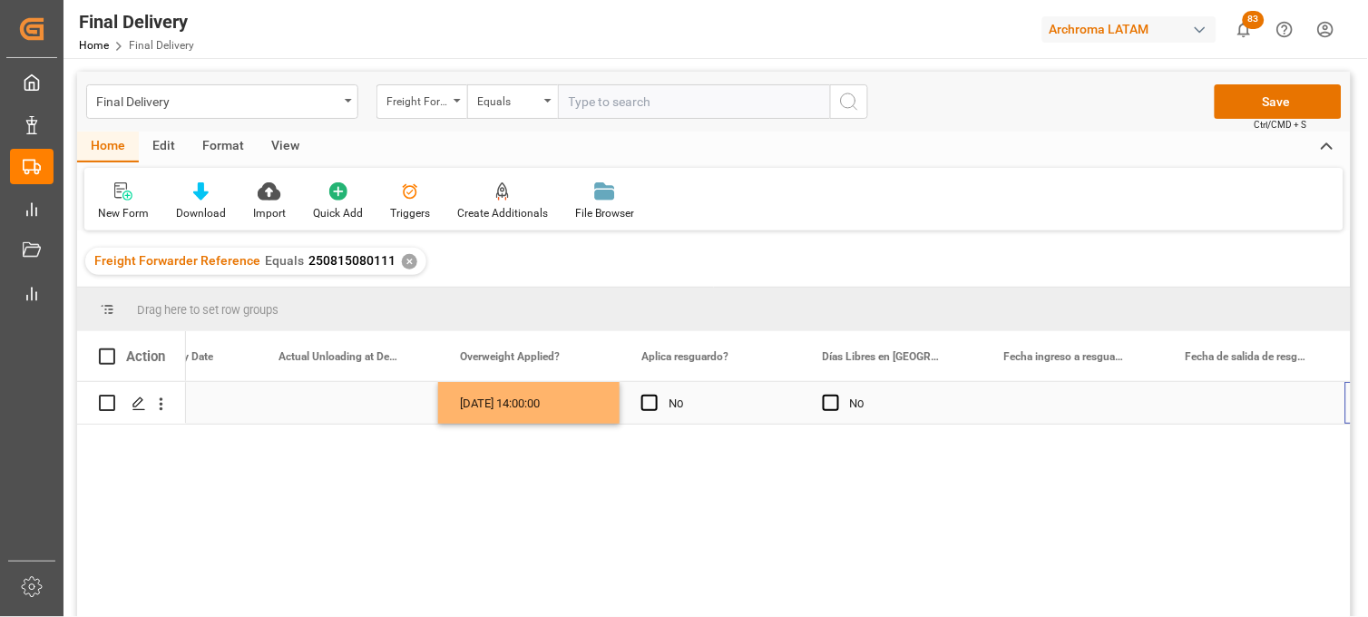
scroll to position [0, 3376]
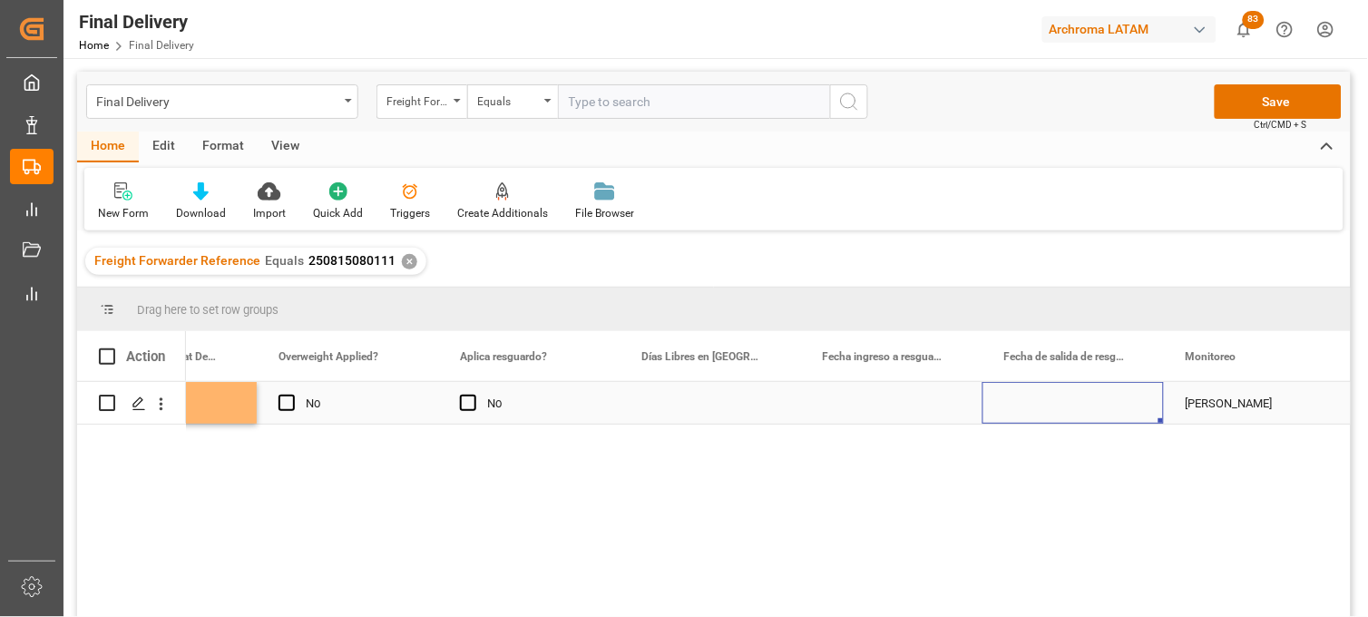
click at [1070, 408] on div "Press SPACE to select this row." at bounding box center [1072, 403] width 181 height 42
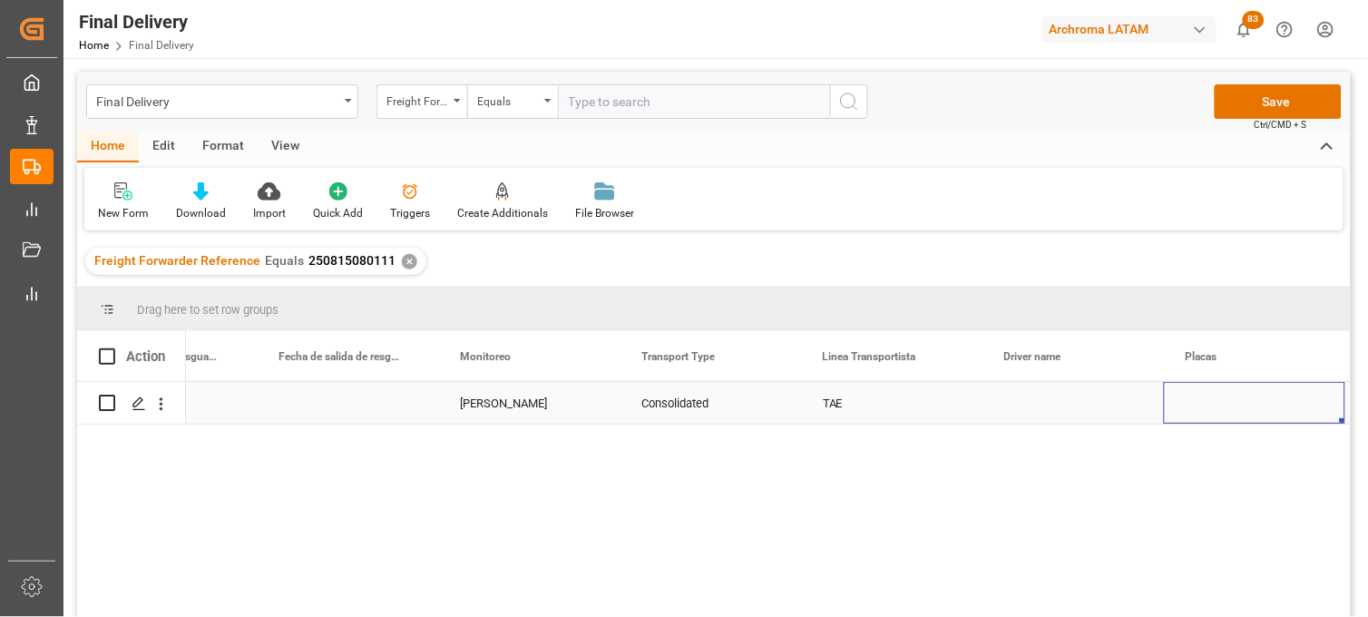
scroll to position [0, 4465]
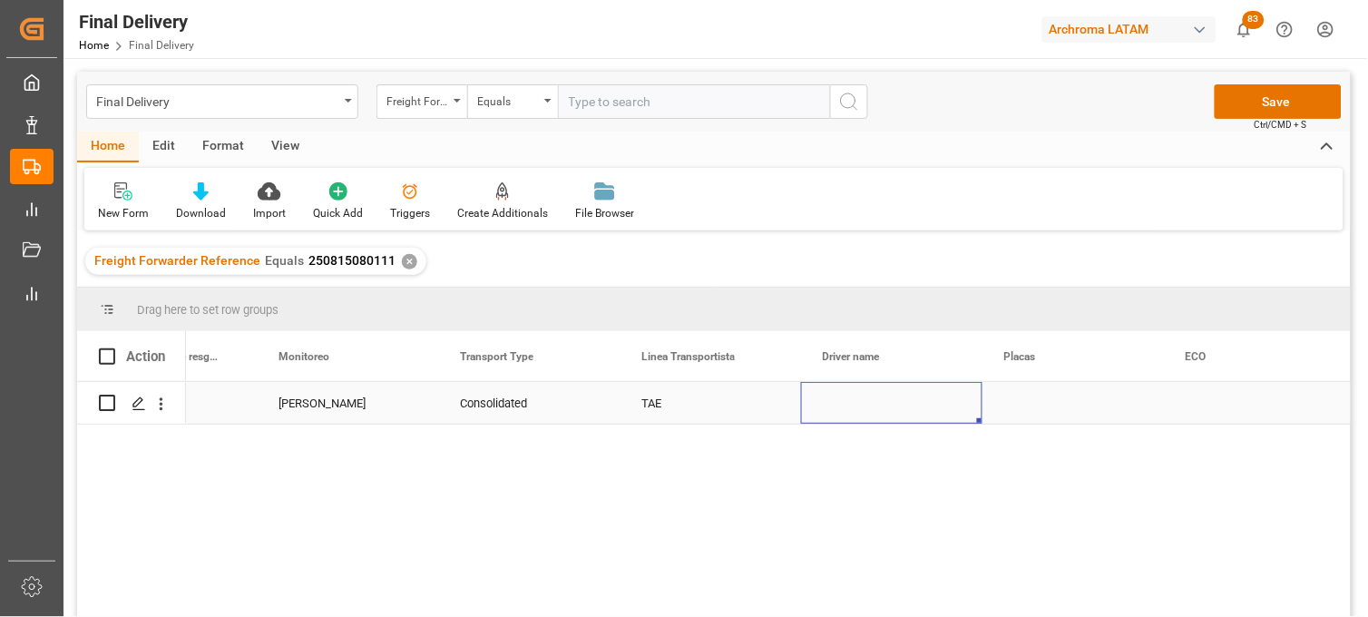
click at [848, 403] on div "Press SPACE to select this row." at bounding box center [891, 403] width 181 height 42
click at [848, 403] on input "Press SPACE to select this row." at bounding box center [892, 413] width 152 height 34
paste input "[PERSON_NAME]"
type input "[PERSON_NAME]"
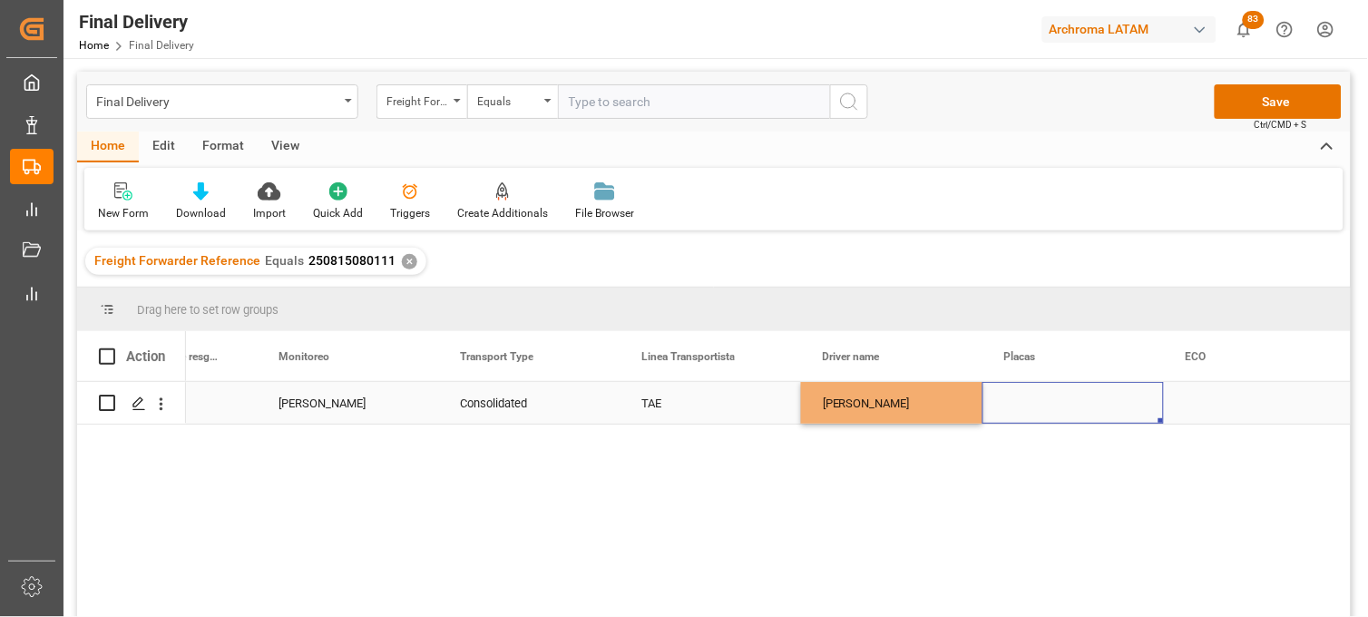
click at [1031, 406] on div "Press SPACE to select this row." at bounding box center [1072, 403] width 181 height 42
click at [1019, 400] on div "Press SPACE to select this row." at bounding box center [1072, 403] width 181 height 42
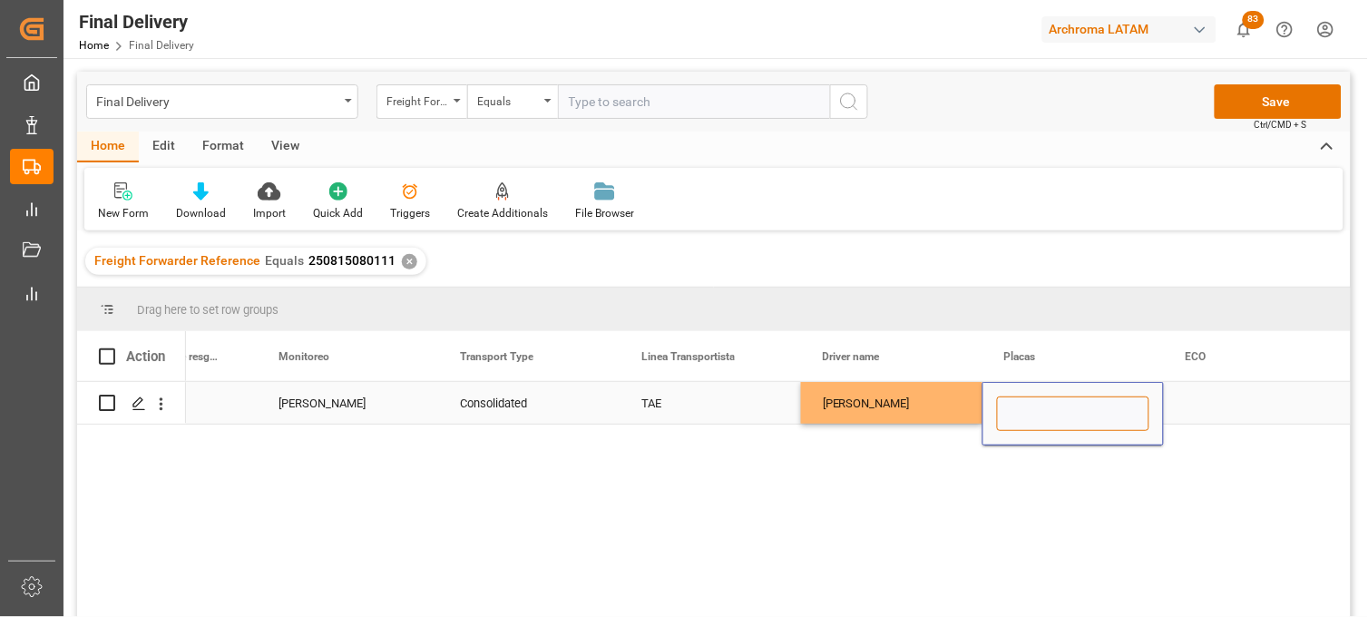
click at [1019, 400] on input "Press SPACE to select this row." at bounding box center [1073, 413] width 152 height 34
paste input "748 DG 4"
type input "748 DG 4"
click at [1219, 406] on div "Press SPACE to select this row." at bounding box center [1254, 403] width 181 height 42
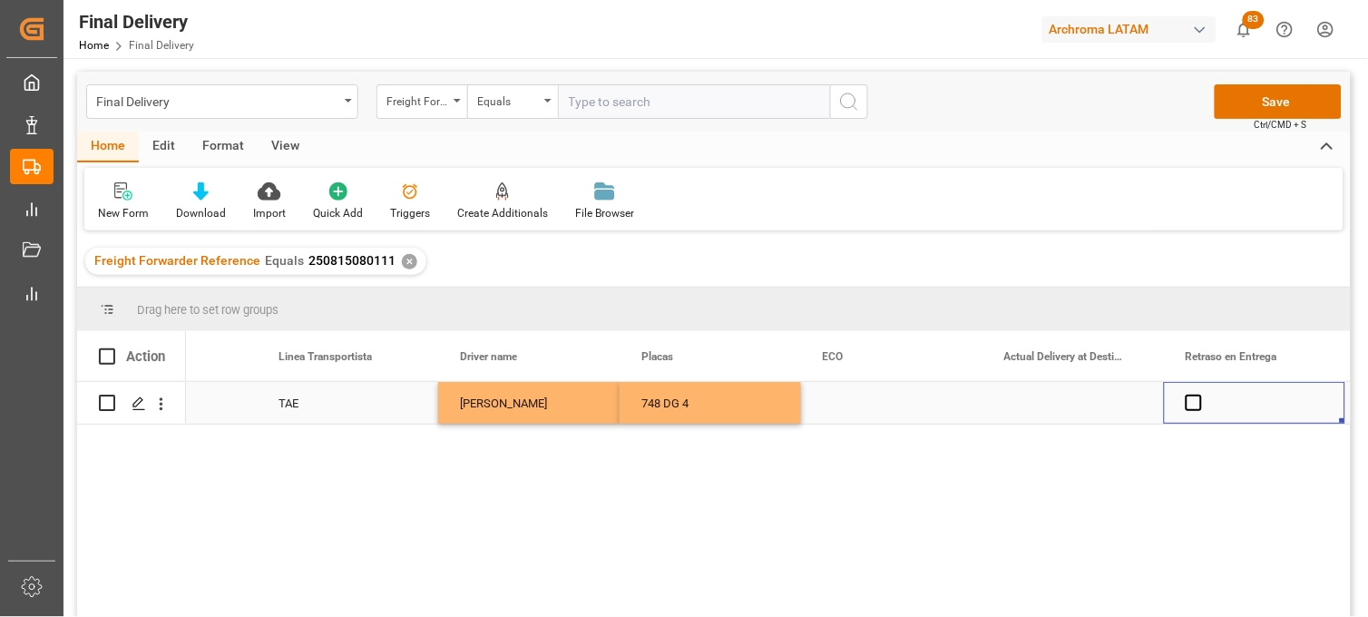
scroll to position [0, 5009]
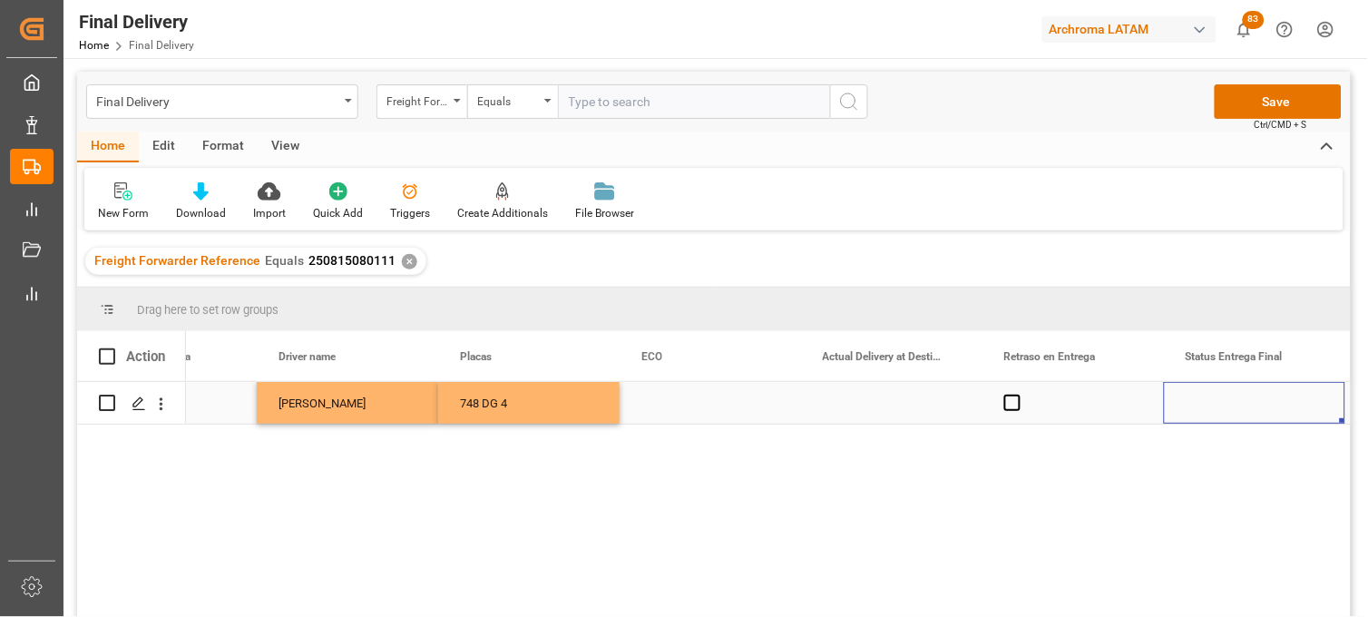
click at [679, 406] on div "Press SPACE to select this row." at bounding box center [710, 403] width 181 height 42
click at [679, 406] on input "Press SPACE to select this row." at bounding box center [710, 413] width 152 height 34
type input "TAE0026836"
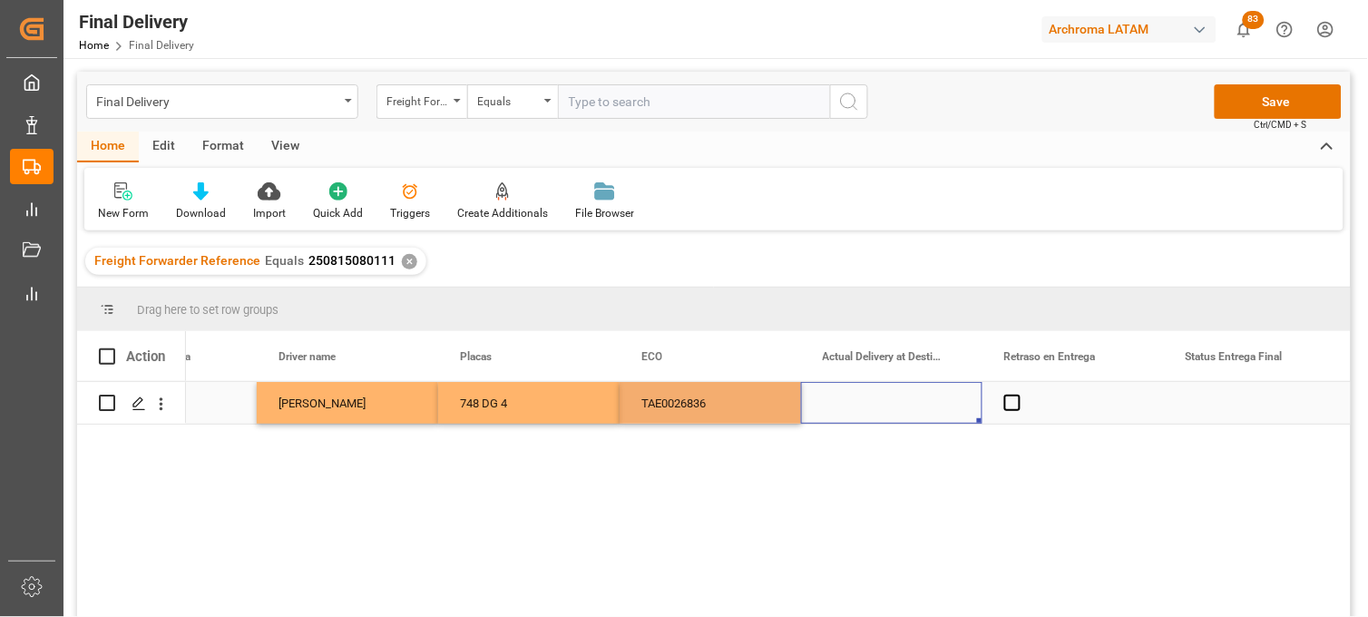
click at [868, 401] on div "Press SPACE to select this row." at bounding box center [891, 403] width 181 height 42
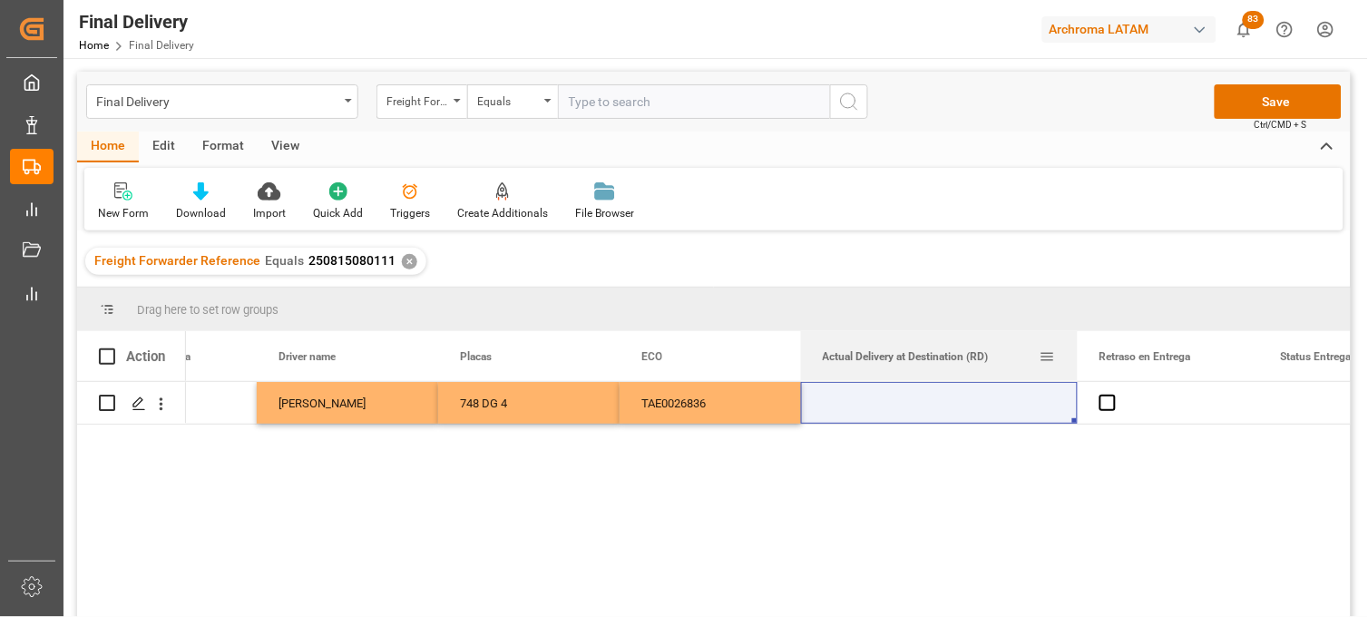
drag, startPoint x: 980, startPoint y: 334, endPoint x: 1075, endPoint y: 334, distance: 95.3
click at [1075, 334] on div at bounding box center [1077, 356] width 7 height 50
click at [866, 406] on div "Press SPACE to select this row." at bounding box center [939, 403] width 277 height 42
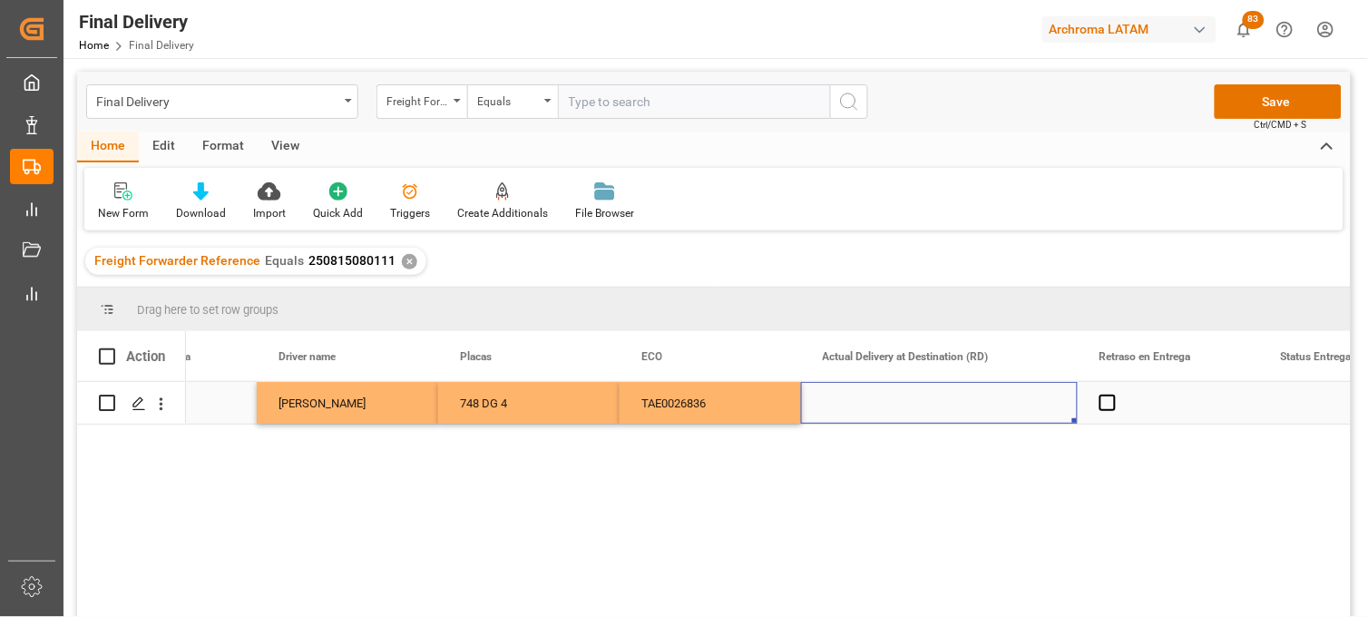
click at [866, 406] on div "Press SPACE to select this row." at bounding box center [939, 403] width 277 height 42
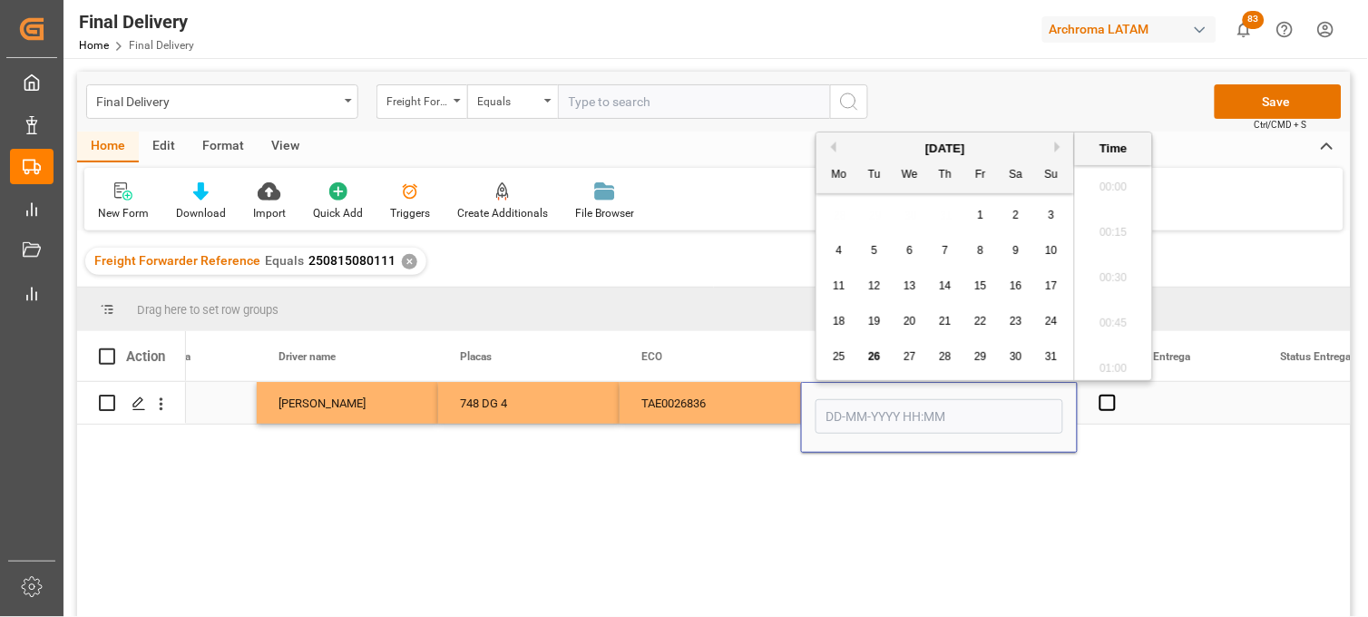
scroll to position [3861, 0]
click at [880, 354] on span "26" at bounding box center [874, 356] width 12 height 13
click at [1109, 263] on li "12:15" at bounding box center [1113, 262] width 77 height 45
type input "[DATE] 12:15"
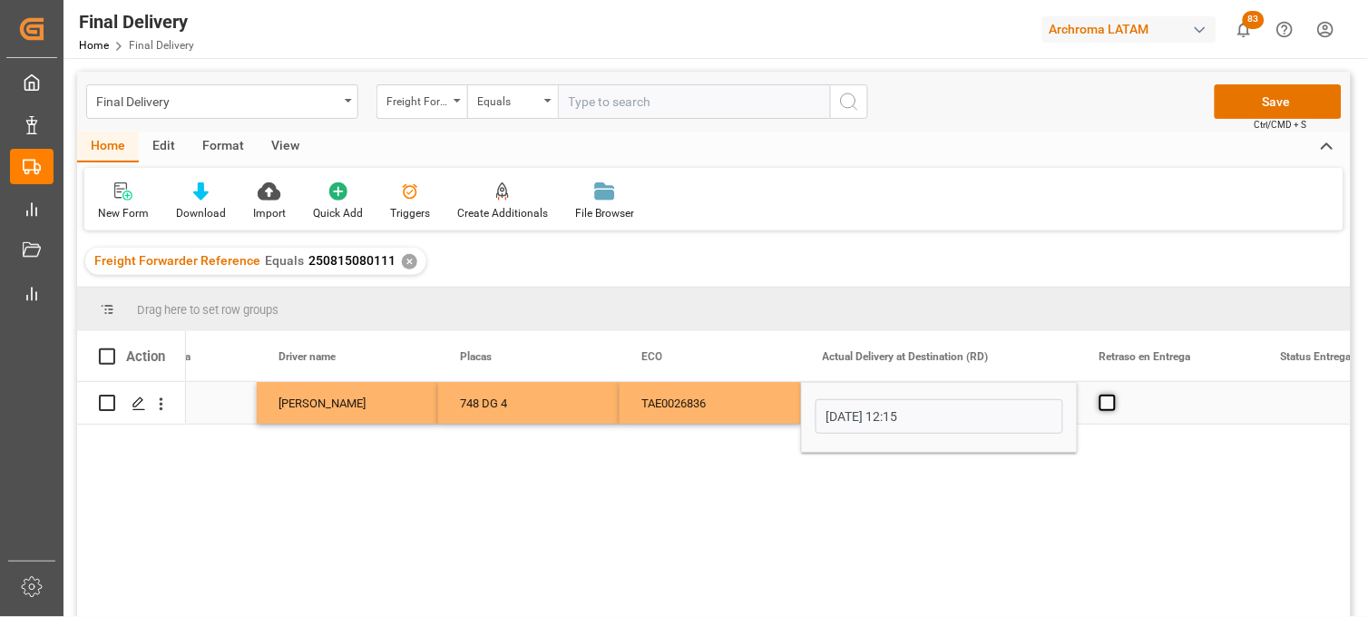
click at [1114, 405] on span "Press SPACE to select this row." at bounding box center [1107, 403] width 16 height 16
click at [1113, 395] on input "Press SPACE to select this row." at bounding box center [1113, 395] width 0 height 0
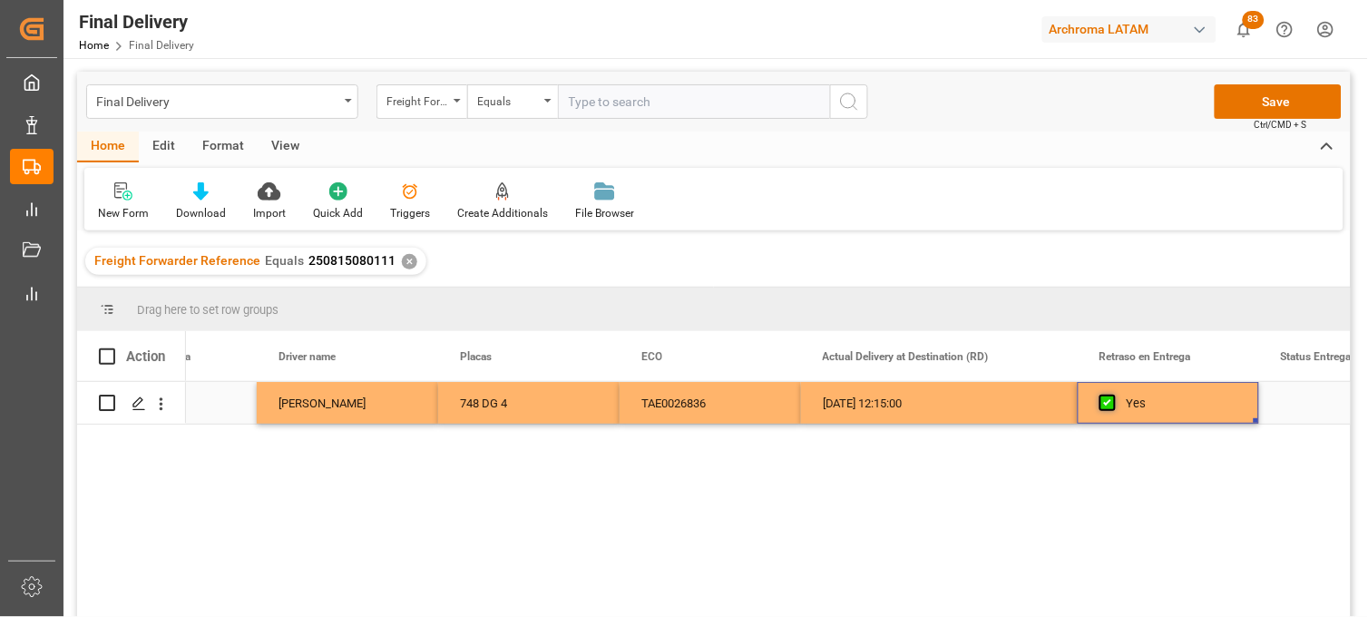
click at [1114, 405] on span "Press SPACE to select this row." at bounding box center [1107, 403] width 16 height 16
click at [1113, 395] on input "Press SPACE to select this row." at bounding box center [1113, 395] width 0 height 0
click at [998, 405] on div "[DATE] 12:15:00" at bounding box center [939, 403] width 277 height 42
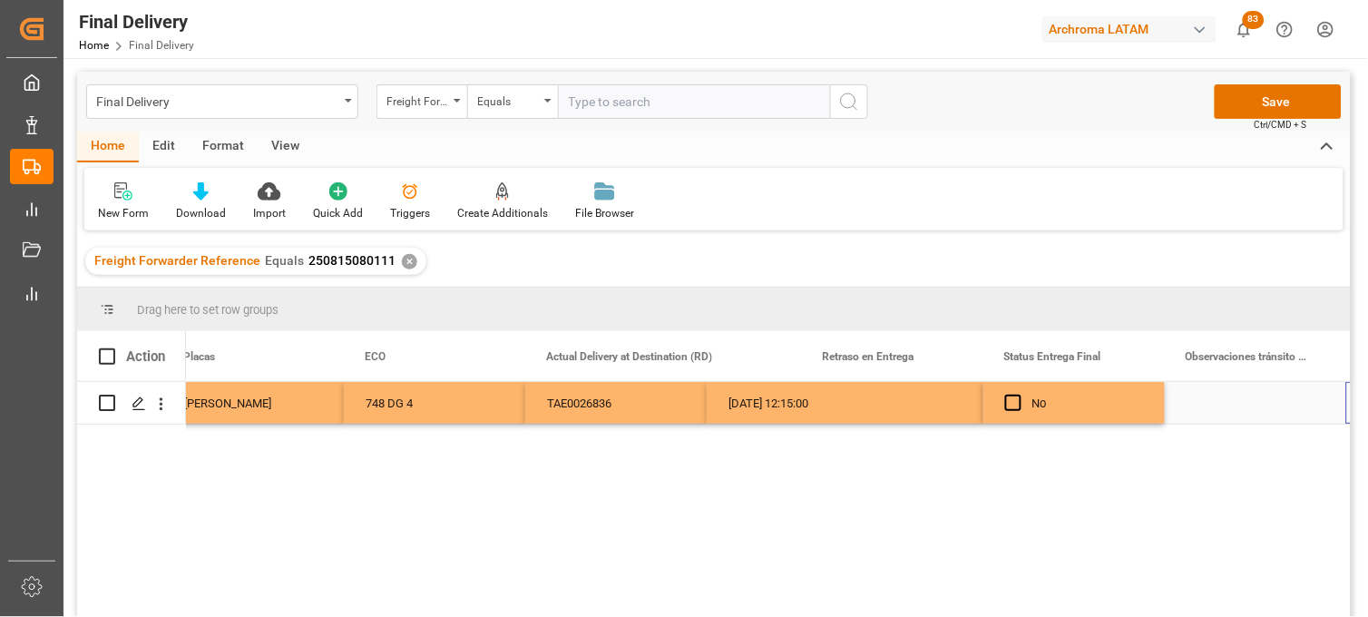
scroll to position [0, 5285]
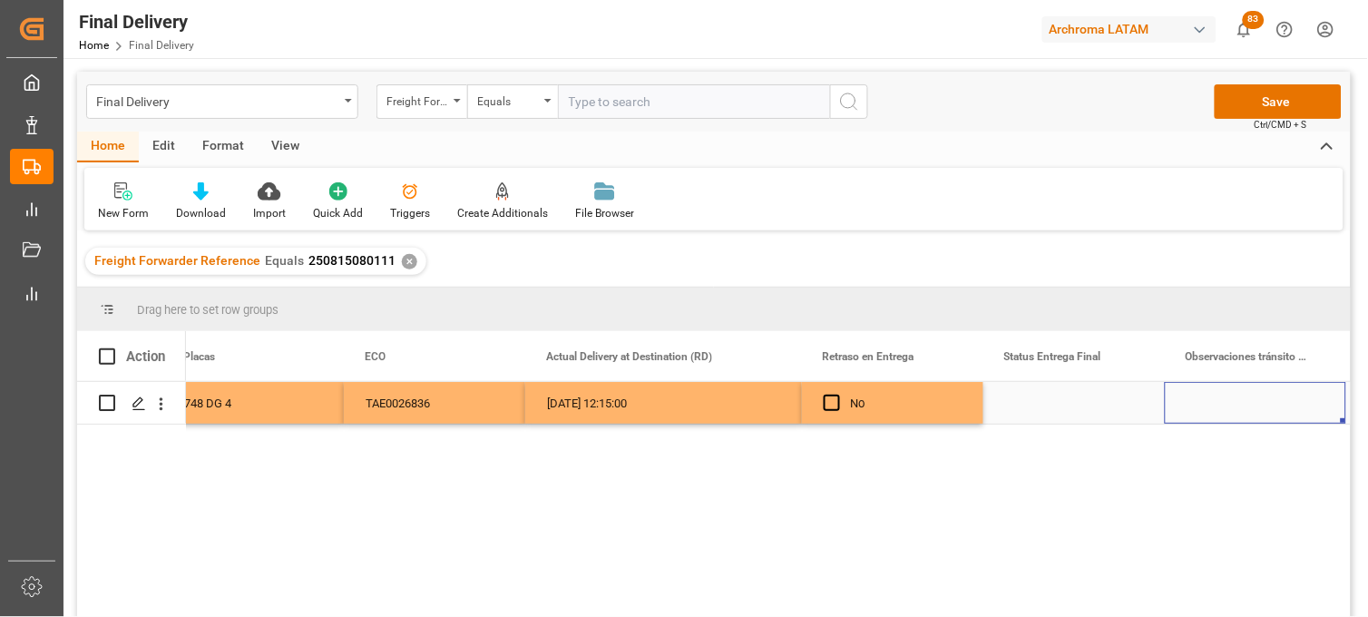
click at [1031, 400] on div "Press SPACE to select this row." at bounding box center [1073, 403] width 181 height 42
click at [1036, 400] on div "Press SPACE to select this row." at bounding box center [1073, 403] width 181 height 42
click at [1036, 400] on input "Press SPACE to select this row." at bounding box center [1074, 413] width 152 height 34
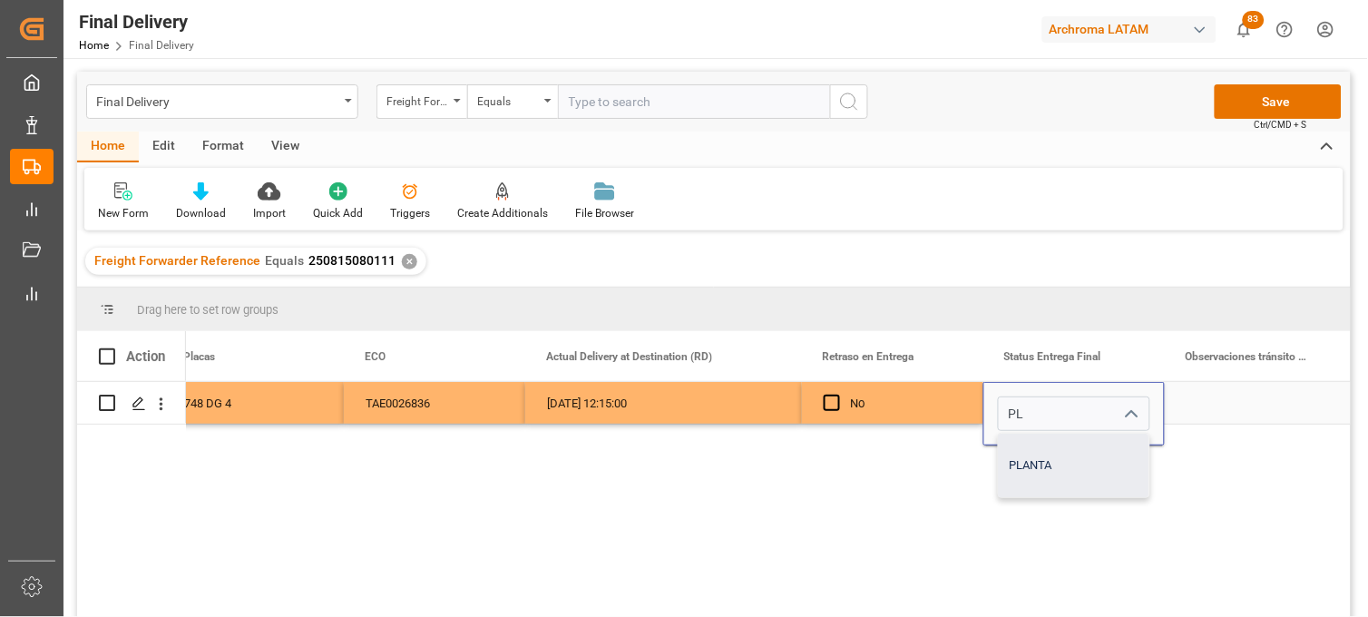
click at [1040, 447] on div "PLANTA" at bounding box center [1074, 466] width 151 height 64
type input "PLANTA"
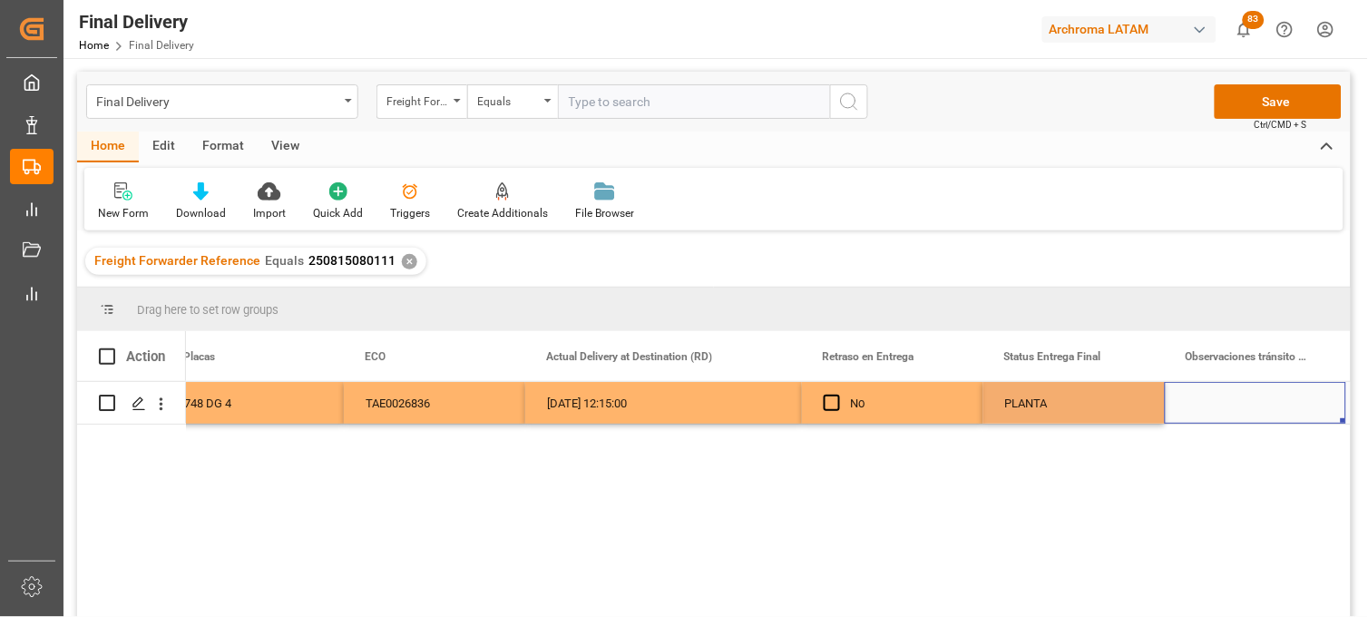
click at [1236, 404] on div "Press SPACE to select this row." at bounding box center [1255, 403] width 181 height 42
click at [1246, 110] on button "Save" at bounding box center [1278, 101] width 127 height 34
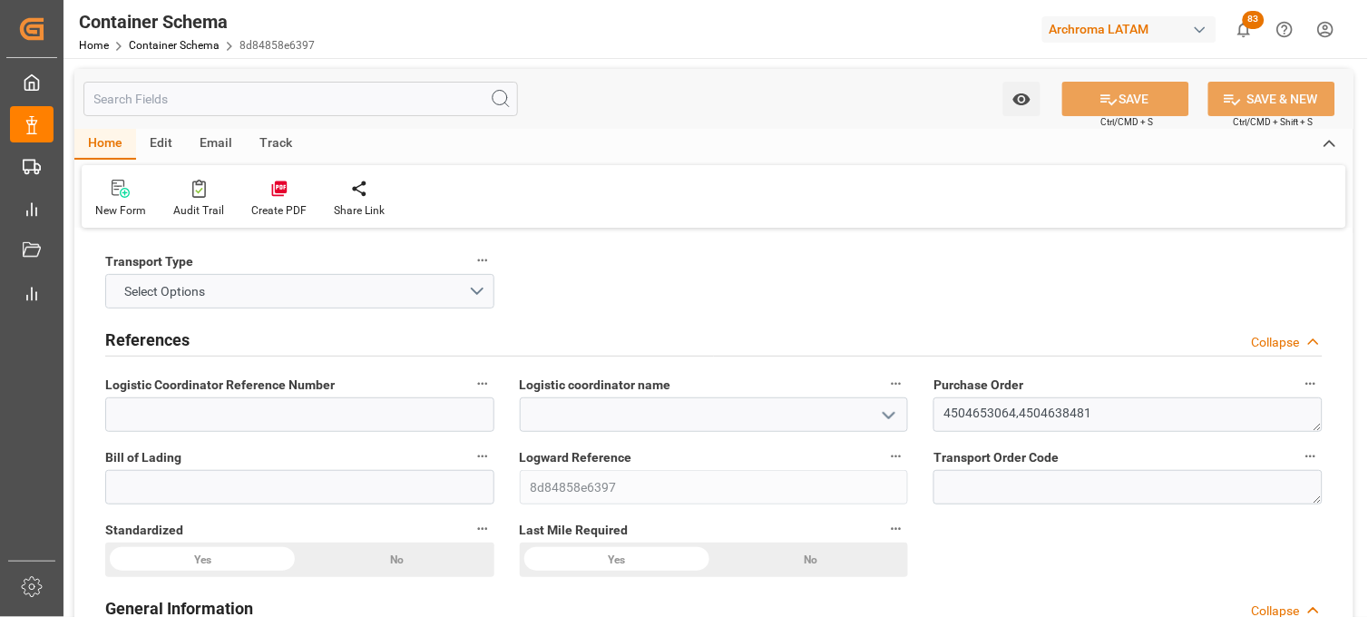
type input "0"
type input "2"
type input "96"
type input "8920"
type input "9929.46"
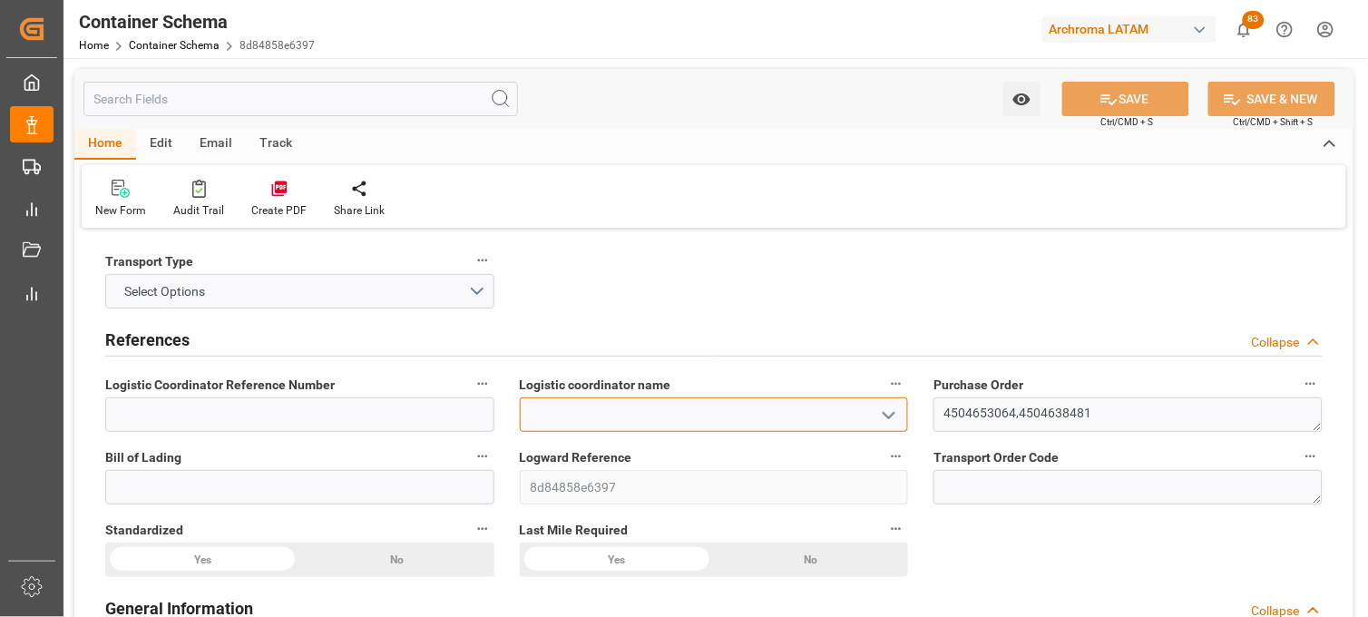
click at [790, 406] on input at bounding box center [714, 414] width 389 height 34
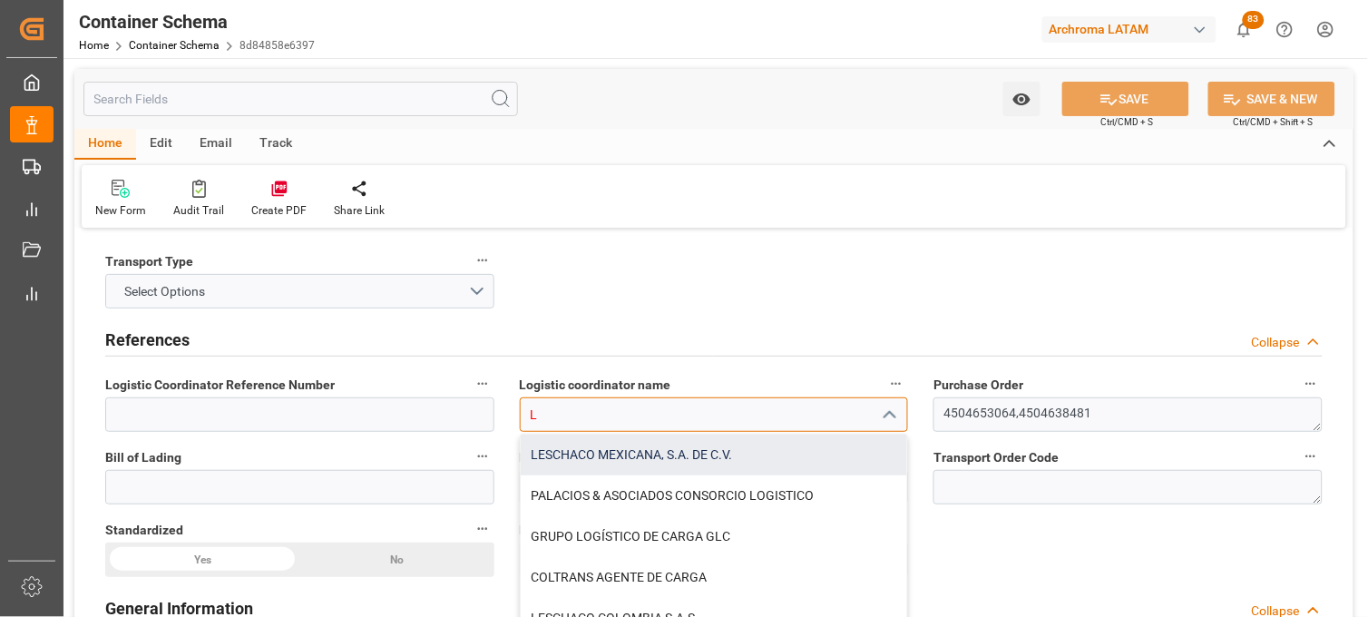
click at [569, 450] on div "LESCHACO MEXICANA, S.A. DE C.V." at bounding box center [714, 455] width 387 height 41
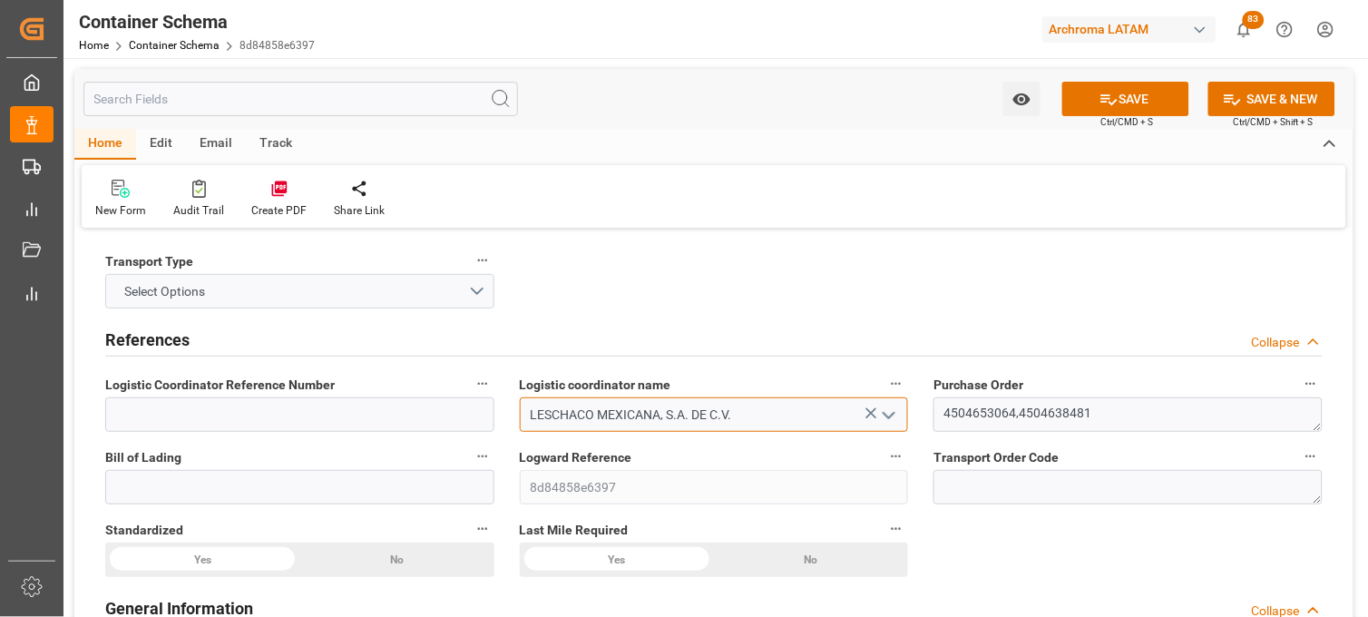
type input "LESCHACO MEXICANA, S.A. DE C.V."
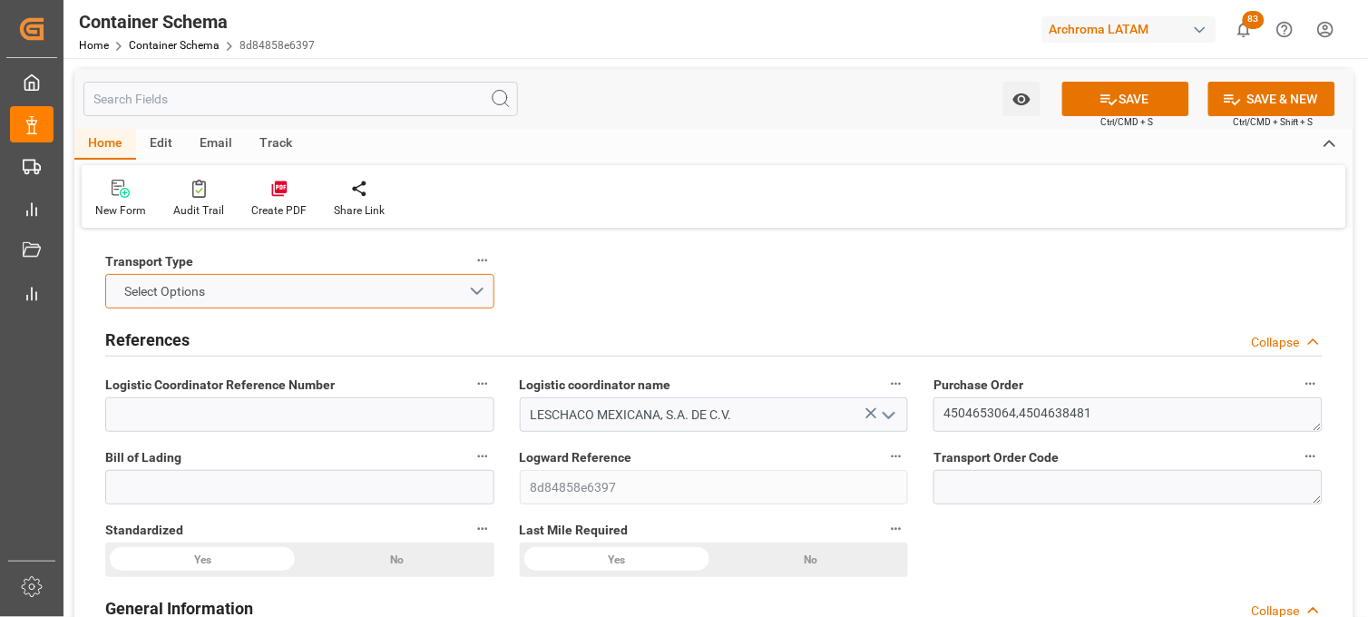
click at [424, 293] on button "Select Options" at bounding box center [299, 291] width 389 height 34
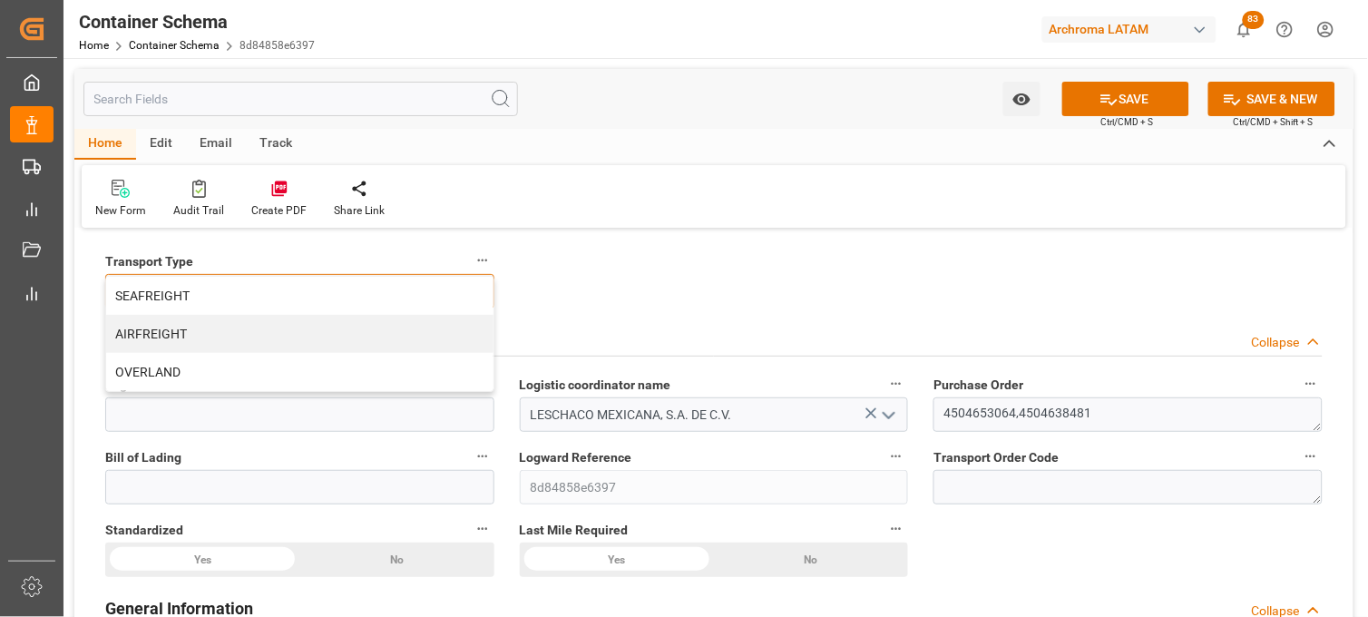
click at [424, 293] on div "SEAFREIGHT" at bounding box center [299, 296] width 387 height 38
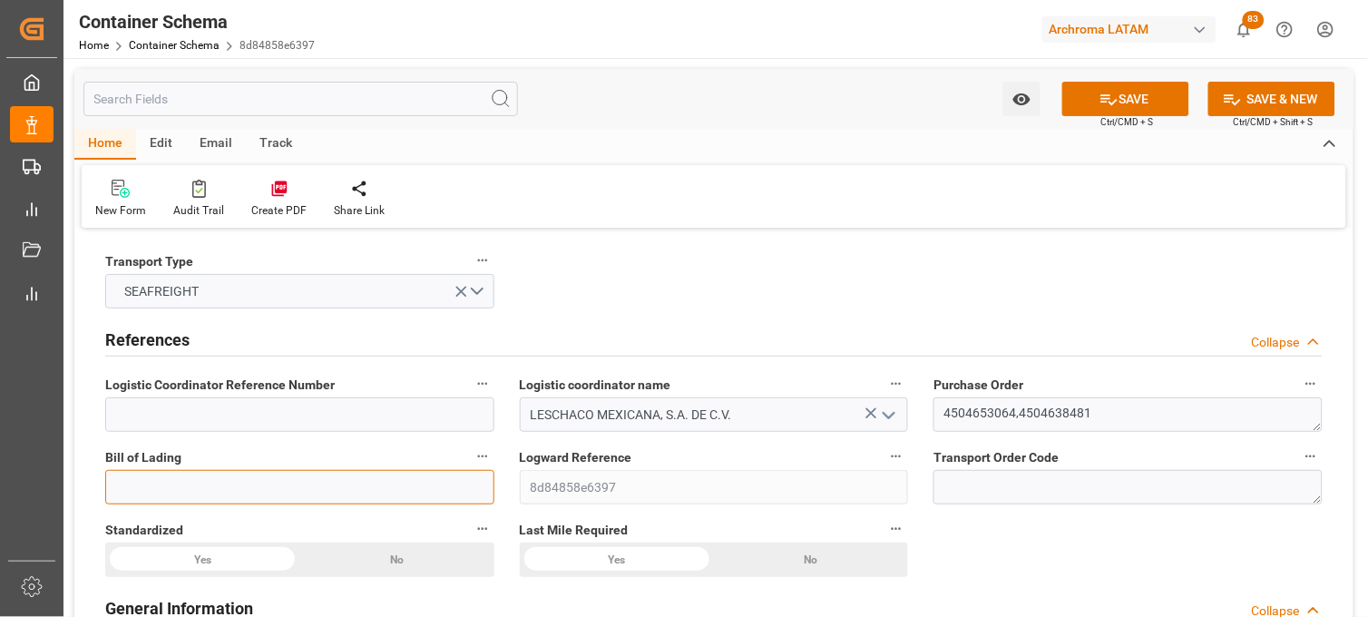
click at [243, 481] on input at bounding box center [299, 487] width 389 height 34
paste input "BCN0280417"
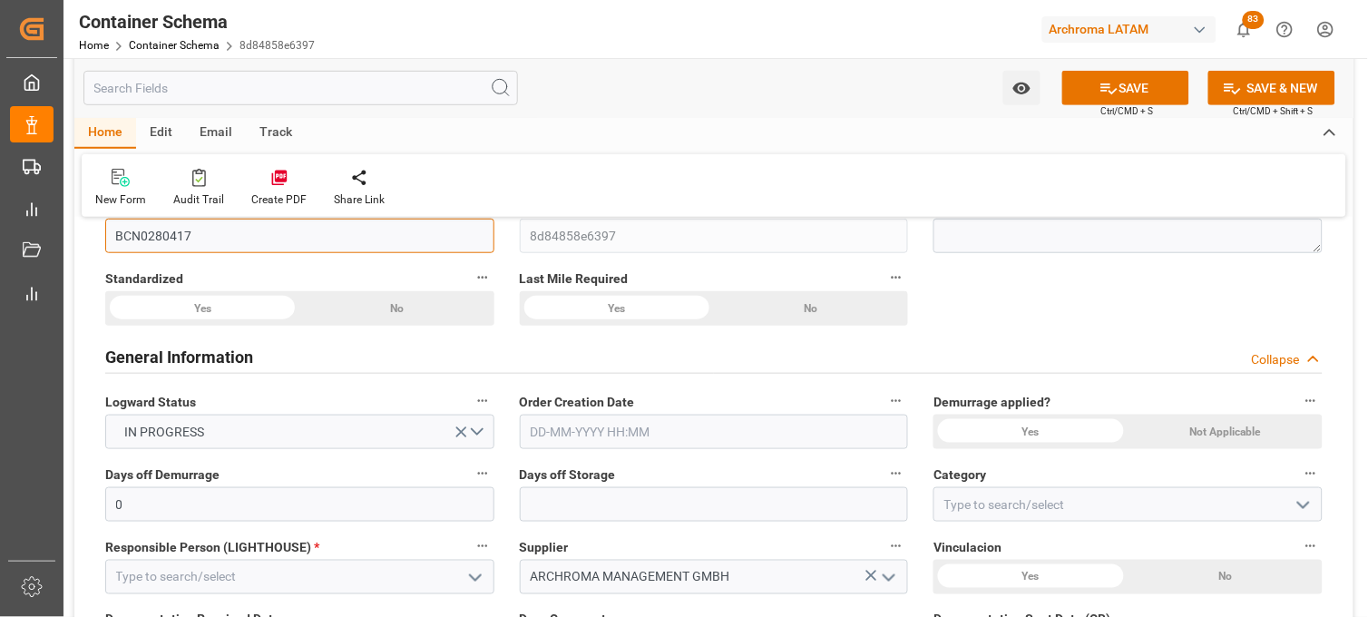
scroll to position [302, 0]
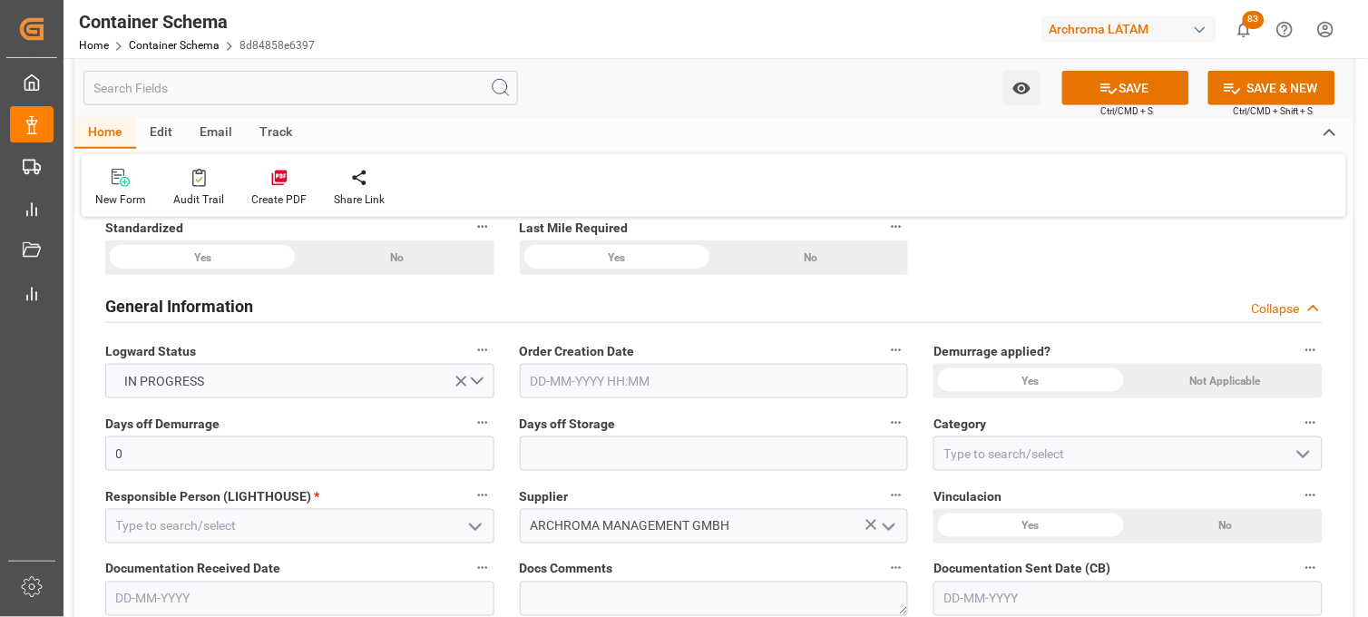
type input "BCN0280417"
click at [559, 373] on input "text" at bounding box center [714, 381] width 389 height 34
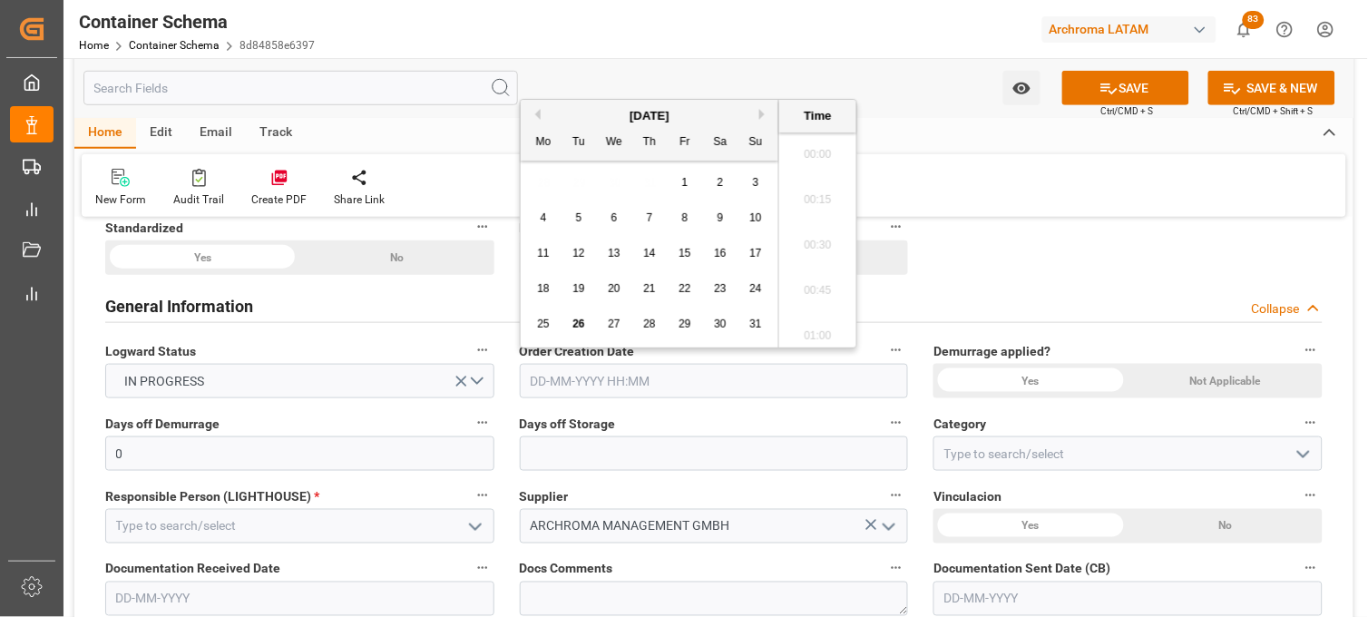
scroll to position [3770, 0]
click at [546, 171] on div "28 29 30 31 1 2 3" at bounding box center [650, 182] width 248 height 35
click at [579, 328] on span "26" at bounding box center [578, 324] width 12 height 13
click at [810, 188] on li "21:00" at bounding box center [817, 194] width 77 height 45
type input "[DATE] 21:00"
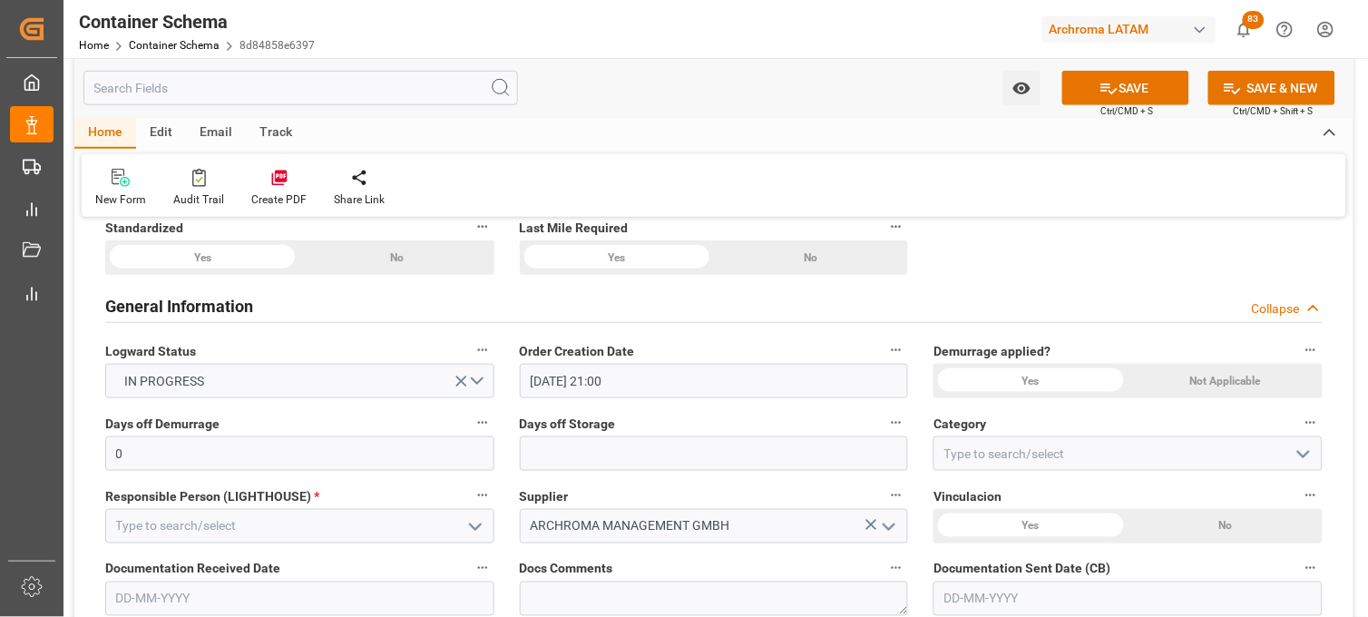
click at [1194, 379] on div "Not Applicable" at bounding box center [1226, 381] width 194 height 34
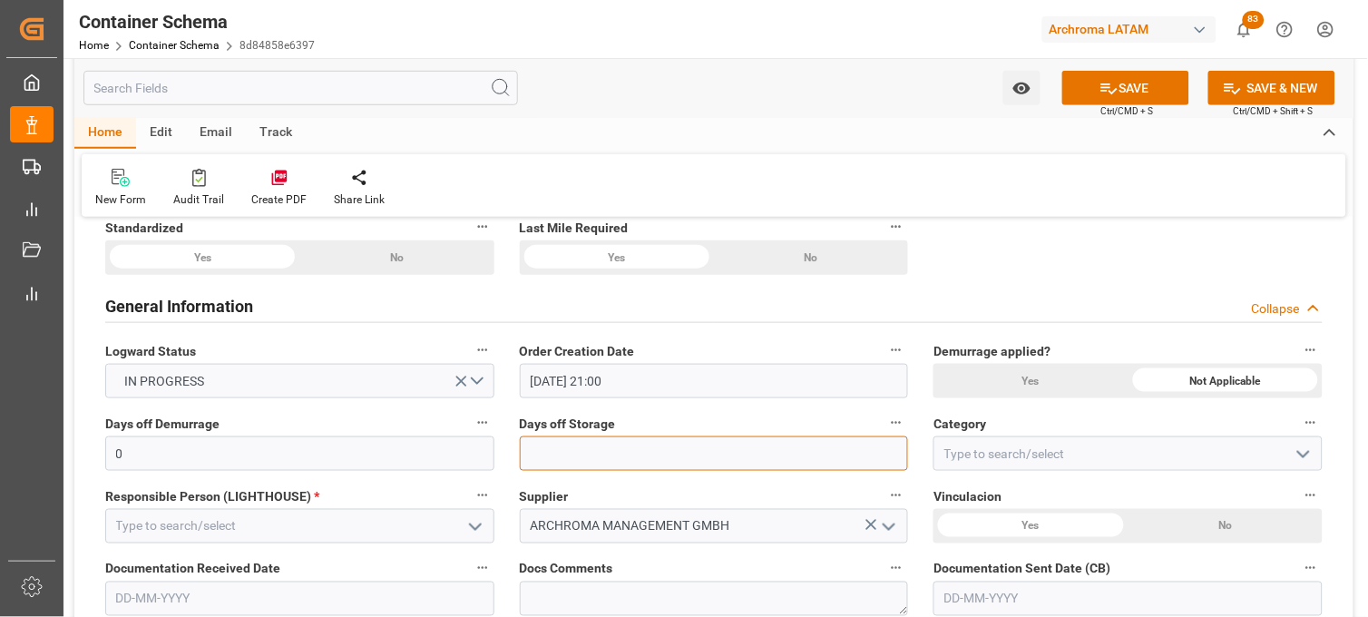
click at [678, 456] on input "text" at bounding box center [714, 453] width 389 height 34
type input "7"
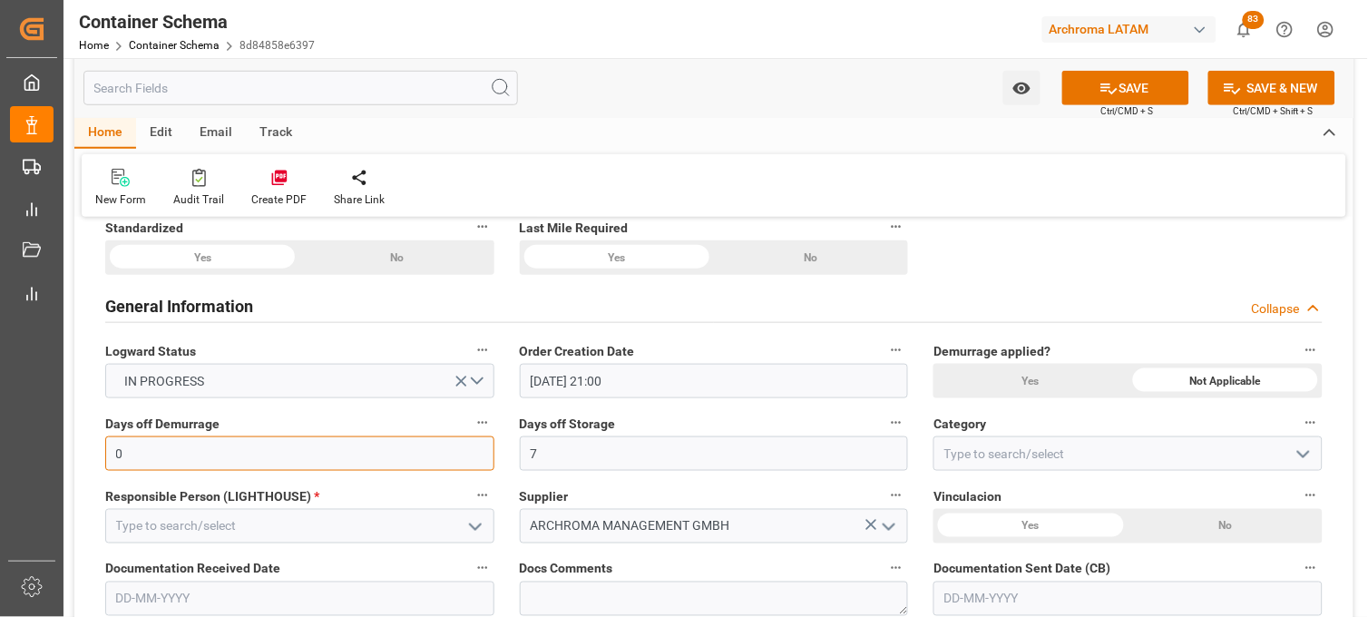
click at [281, 456] on input "0" at bounding box center [299, 453] width 389 height 34
click at [963, 369] on div "Yes" at bounding box center [1030, 381] width 194 height 34
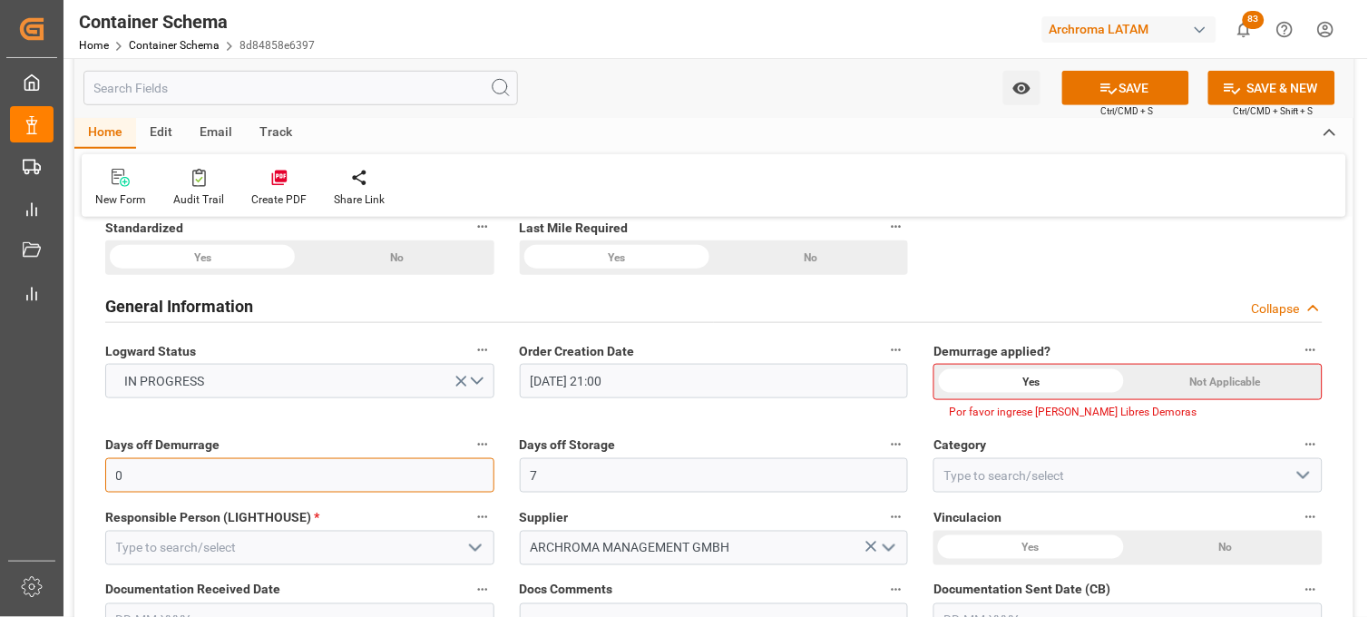
click at [250, 473] on input "0" at bounding box center [299, 475] width 389 height 34
type input "10"
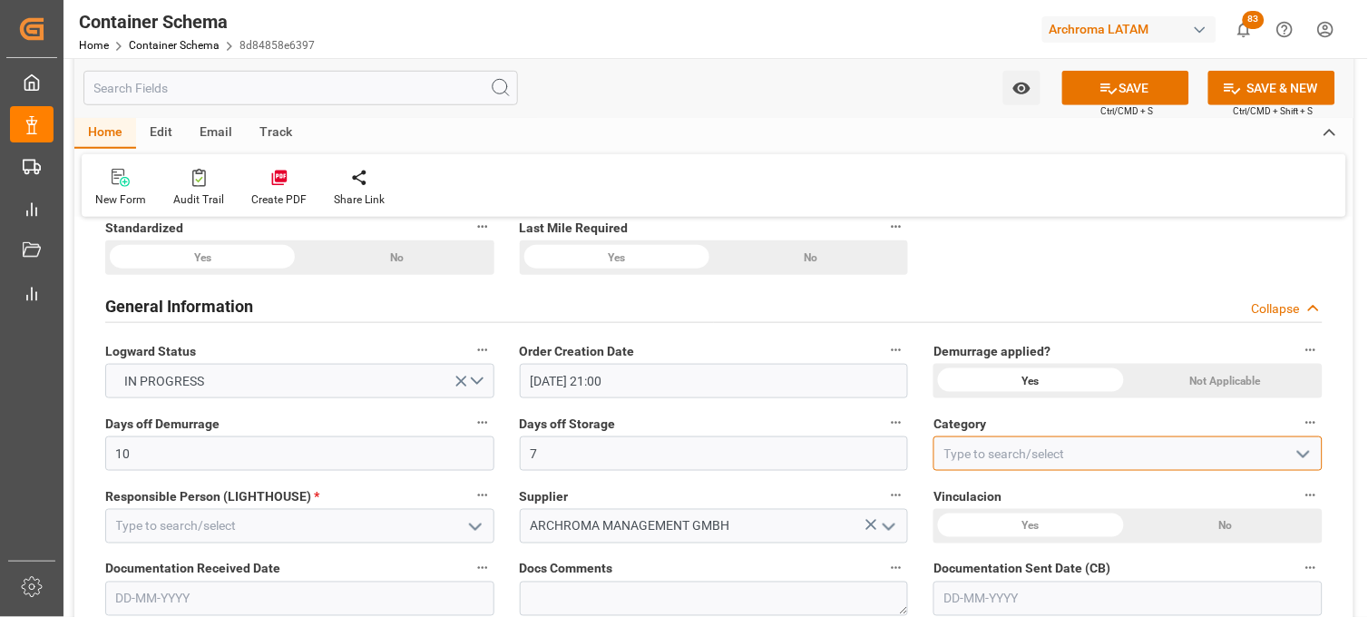
click at [972, 456] on input at bounding box center [1127, 453] width 389 height 34
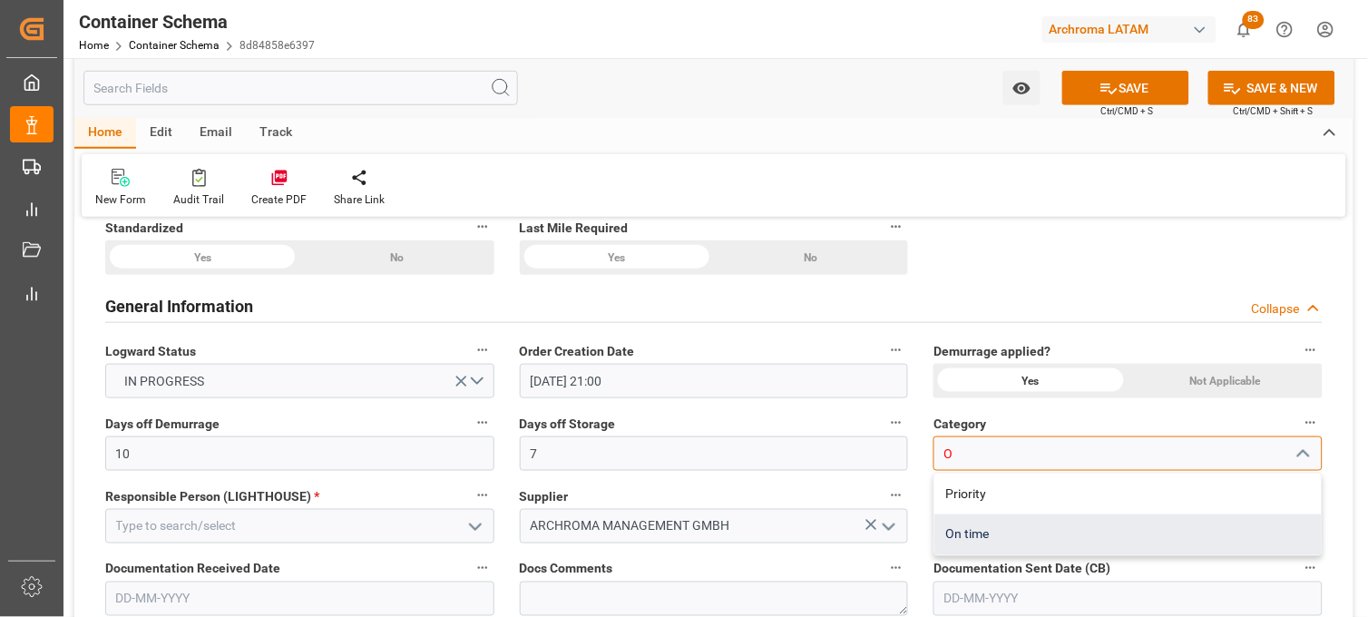
click at [975, 535] on div "On time" at bounding box center [1127, 534] width 387 height 41
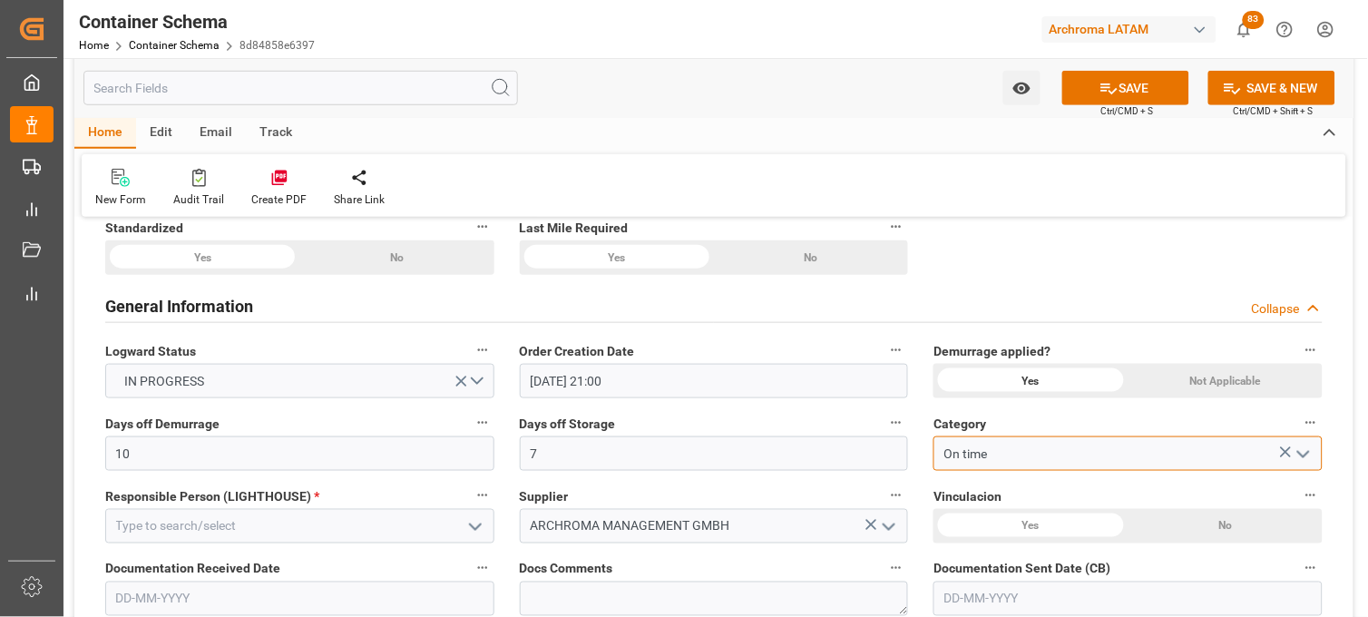
type input "On time"
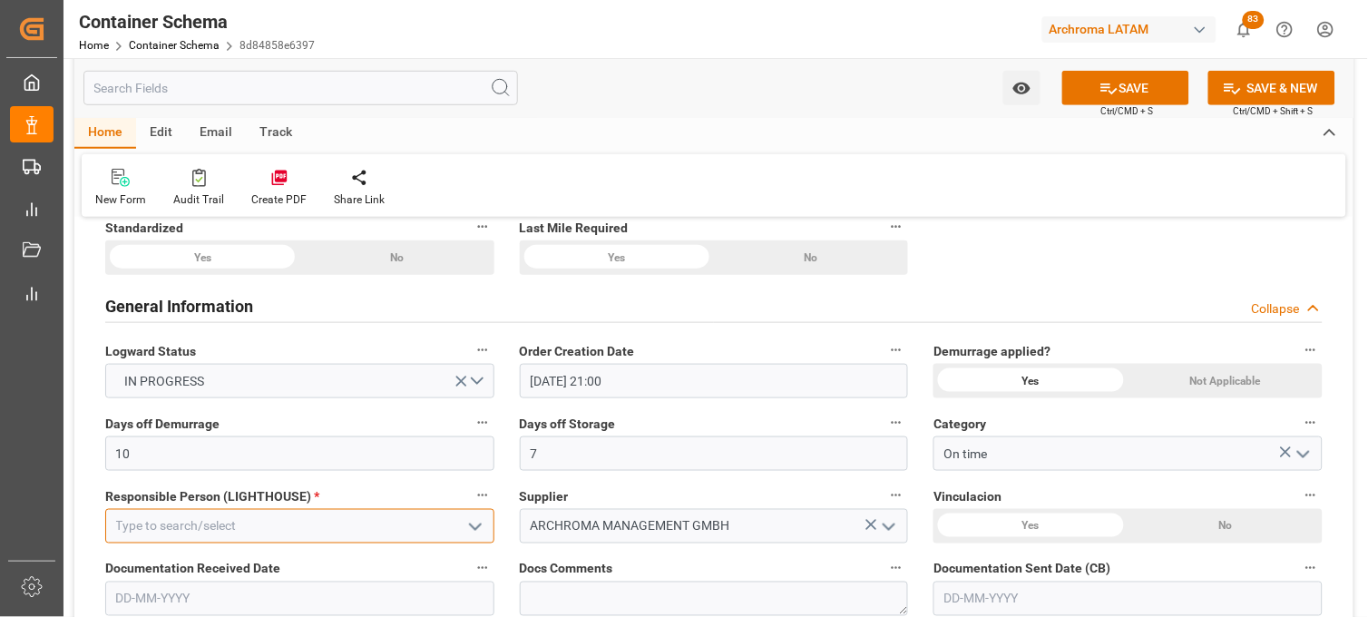
click at [306, 521] on input at bounding box center [299, 526] width 389 height 34
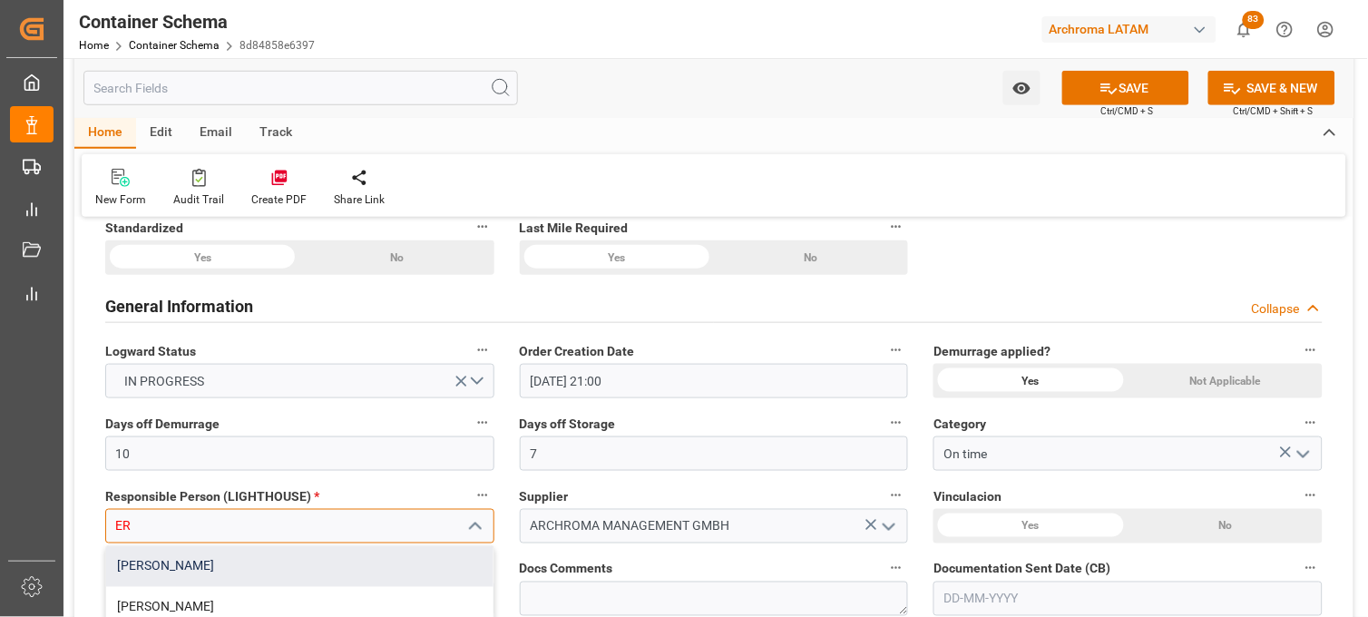
click at [266, 557] on div "[PERSON_NAME]" at bounding box center [299, 566] width 387 height 41
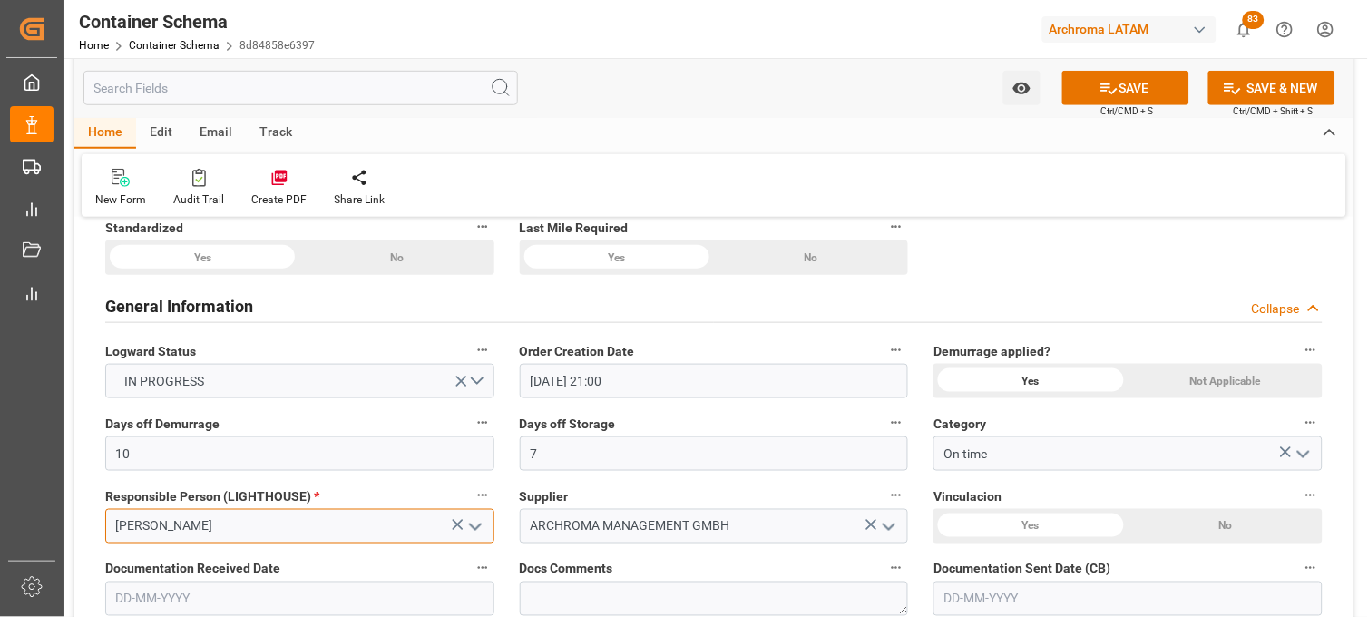
scroll to position [403, 0]
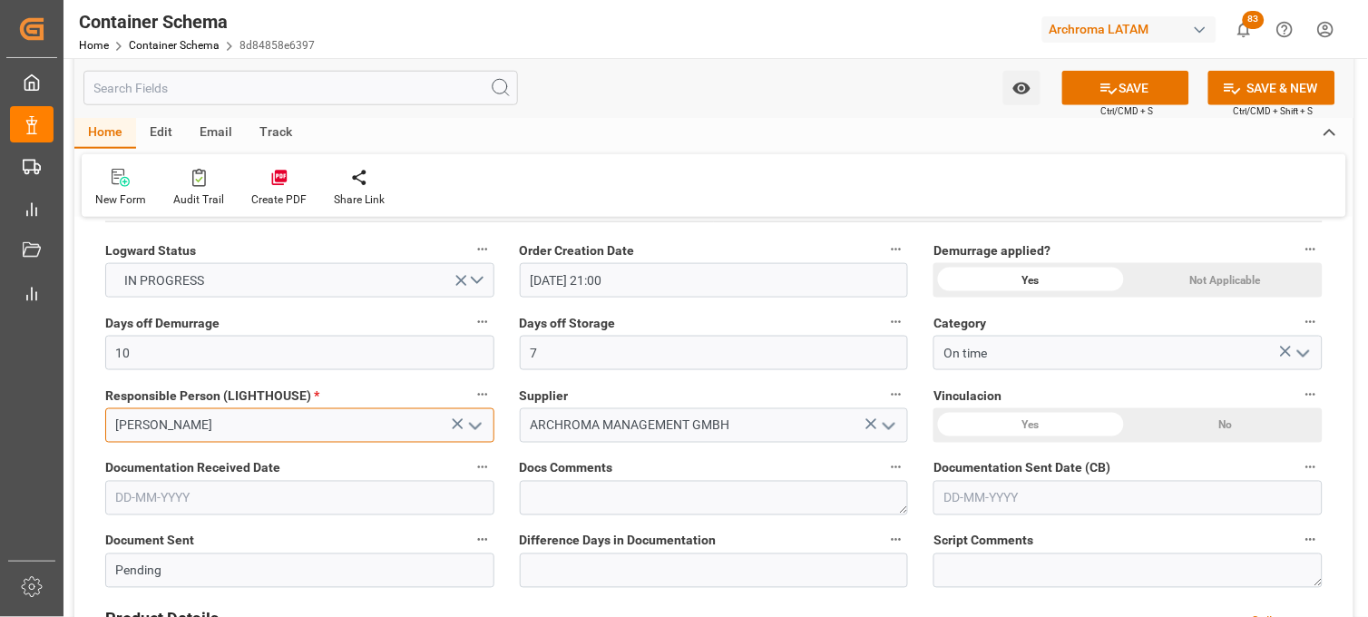
type input "[PERSON_NAME]"
click at [1050, 431] on div "Yes" at bounding box center [1030, 425] width 194 height 34
drag, startPoint x: 223, startPoint y: 494, endPoint x: 185, endPoint y: 491, distance: 38.2
click at [220, 494] on input "text" at bounding box center [299, 498] width 389 height 34
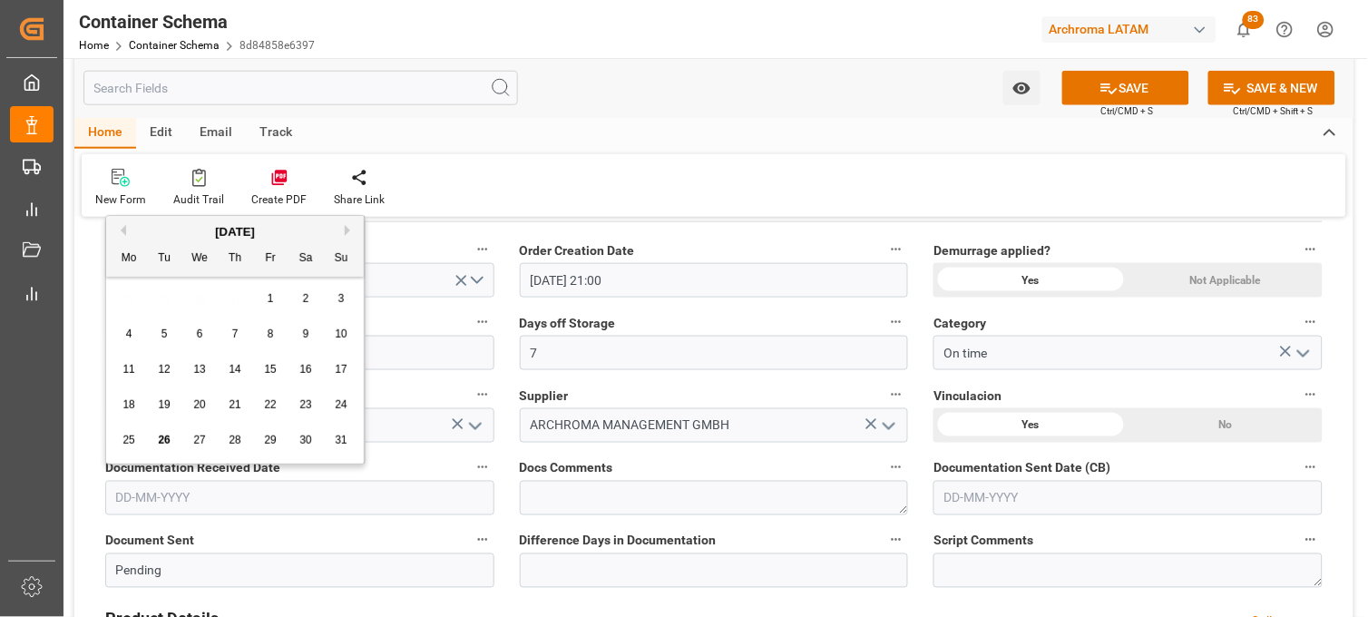
click at [136, 292] on div "28 29 30 31 1 2 3" at bounding box center [236, 298] width 248 height 35
click at [129, 439] on span "25" at bounding box center [128, 440] width 12 height 13
type input "[DATE]"
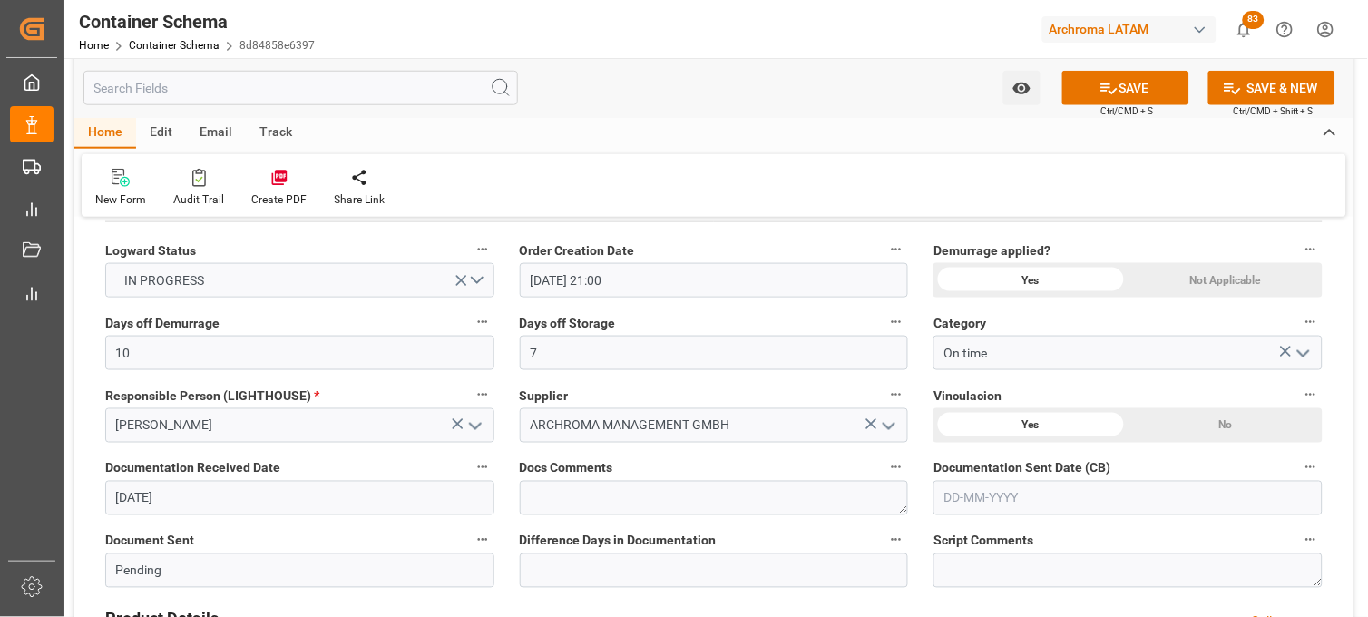
click at [1018, 501] on input "text" at bounding box center [1127, 498] width 389 height 34
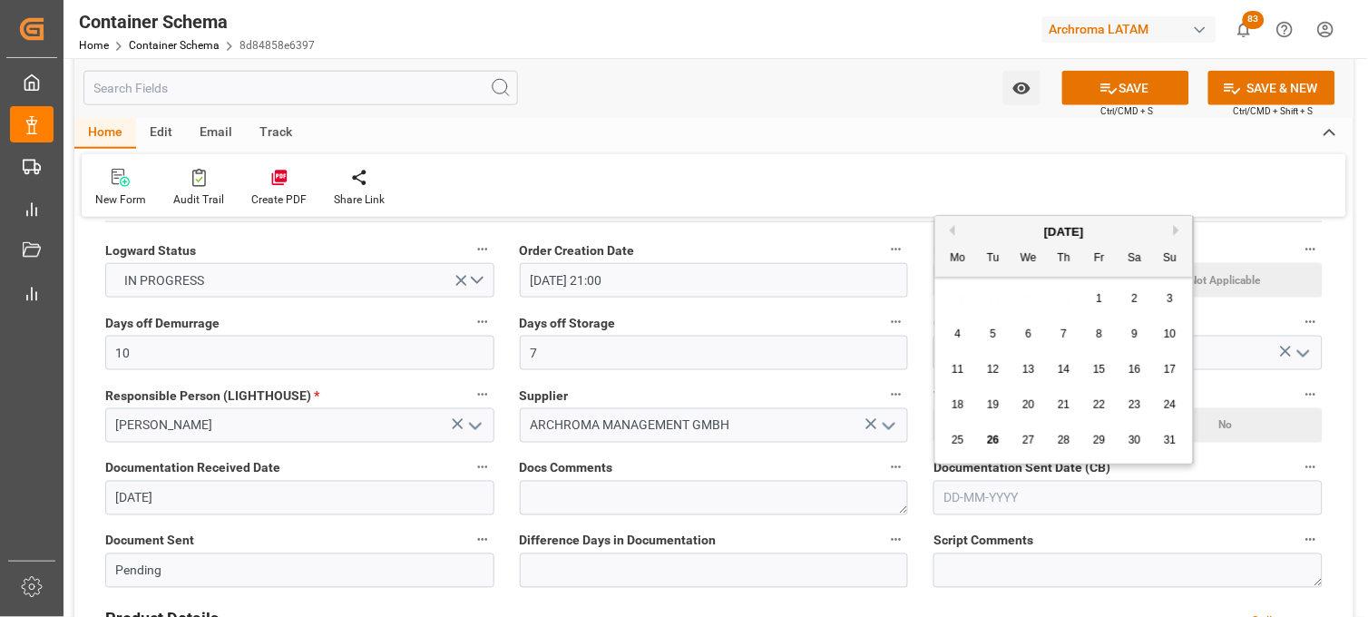
click at [956, 301] on div "28 29 30 31 1 2 3" at bounding box center [1065, 298] width 248 height 35
click at [995, 436] on span "26" at bounding box center [993, 440] width 12 height 13
type input "[DATE]"
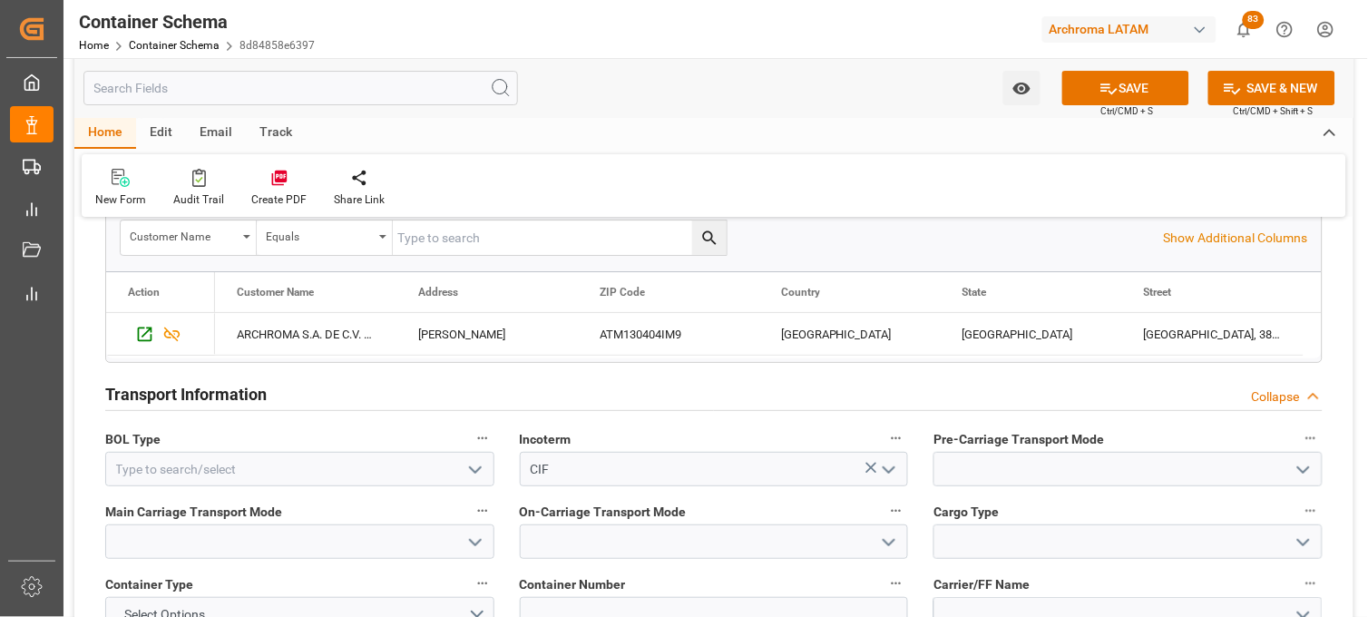
scroll to position [1511, 0]
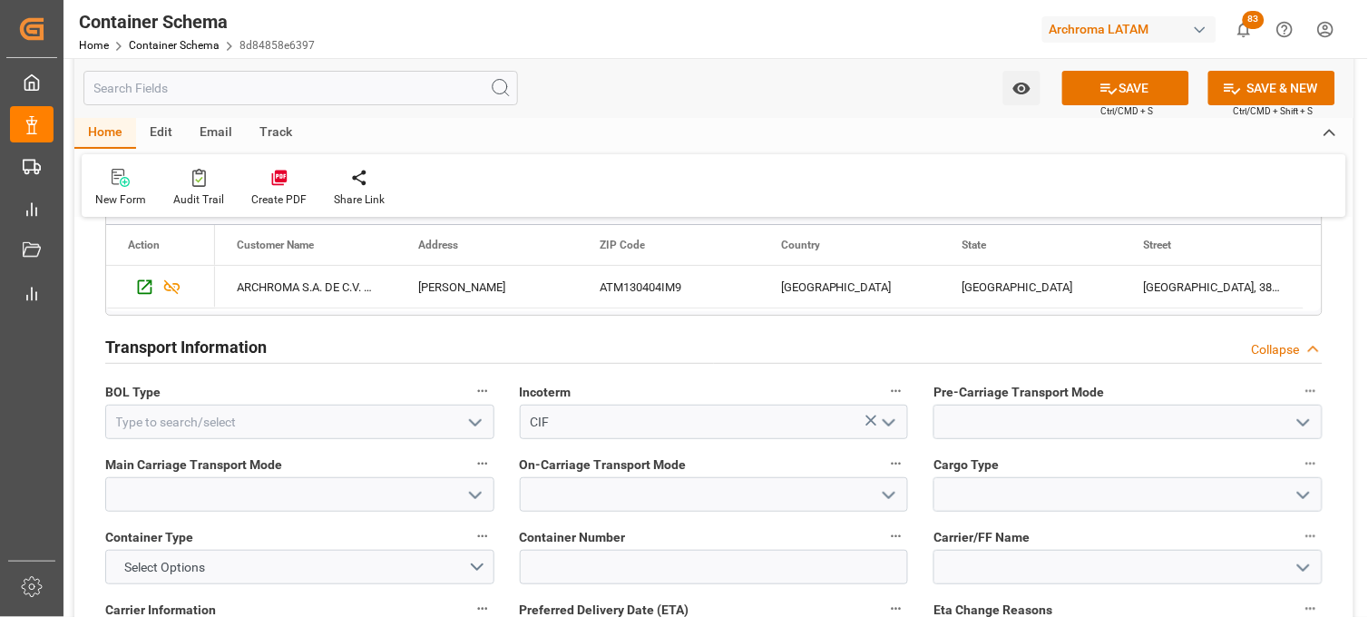
click at [475, 418] on icon "open menu" at bounding box center [475, 423] width 22 height 22
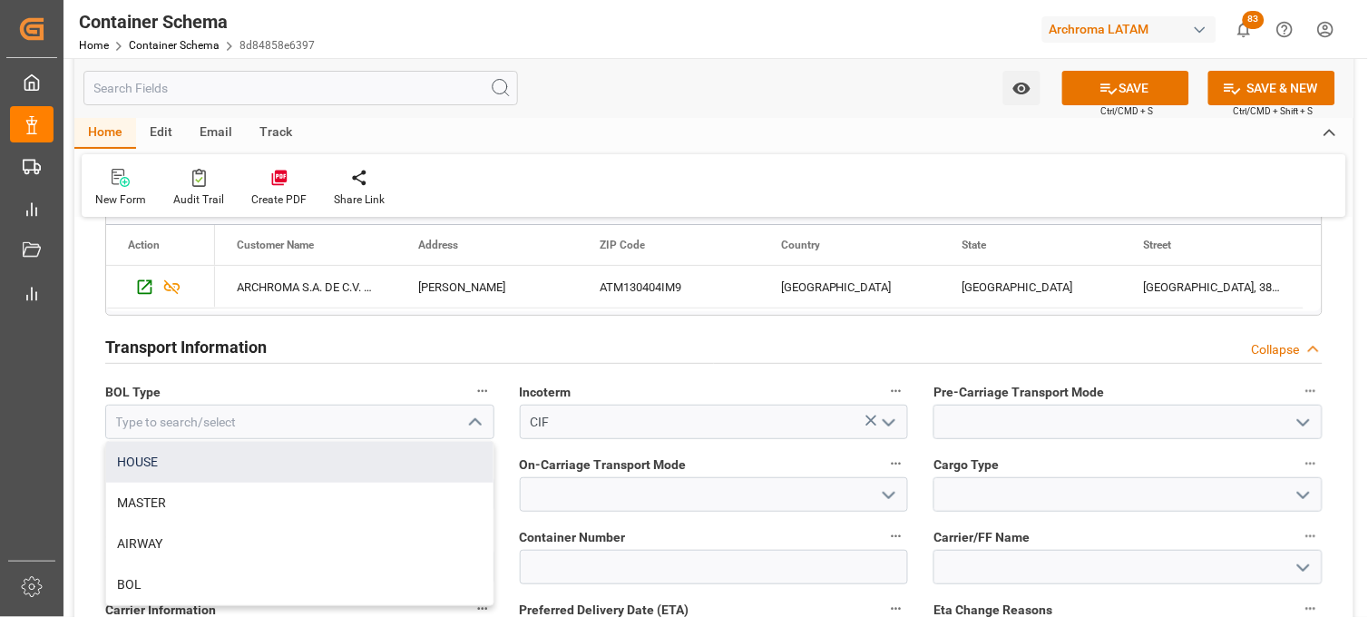
click at [422, 452] on div "HOUSE" at bounding box center [299, 462] width 387 height 41
type input "HOUSE"
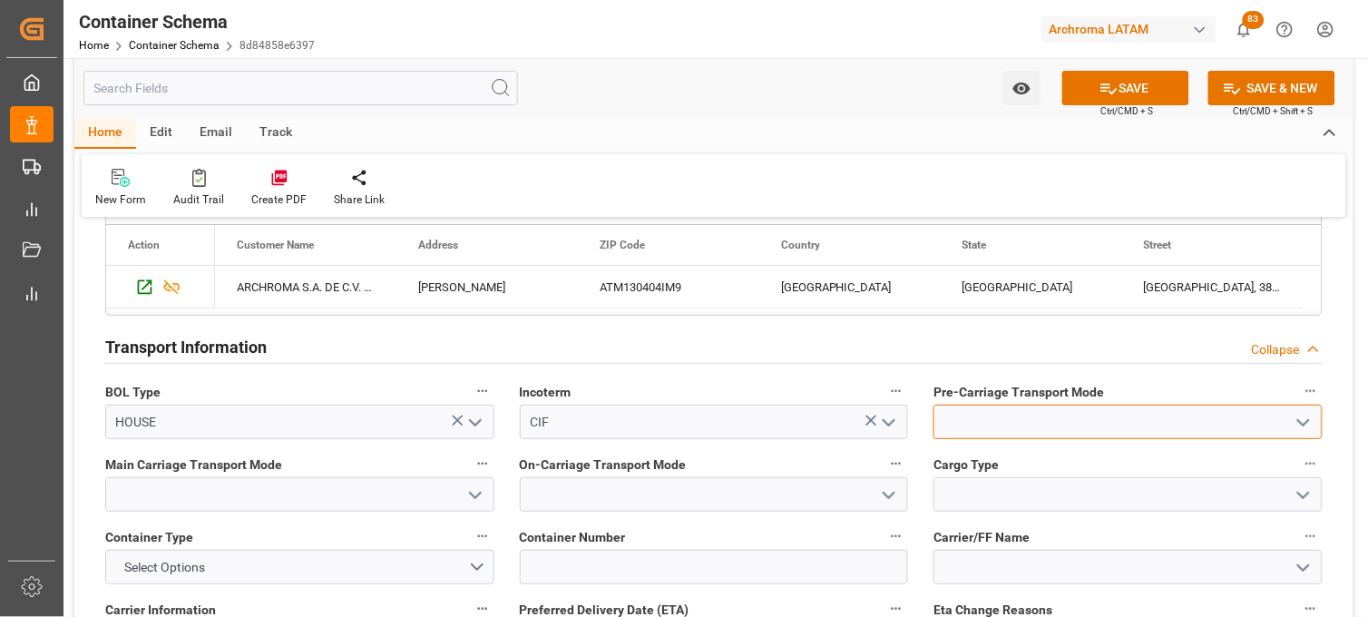
click at [966, 423] on input at bounding box center [1127, 422] width 389 height 34
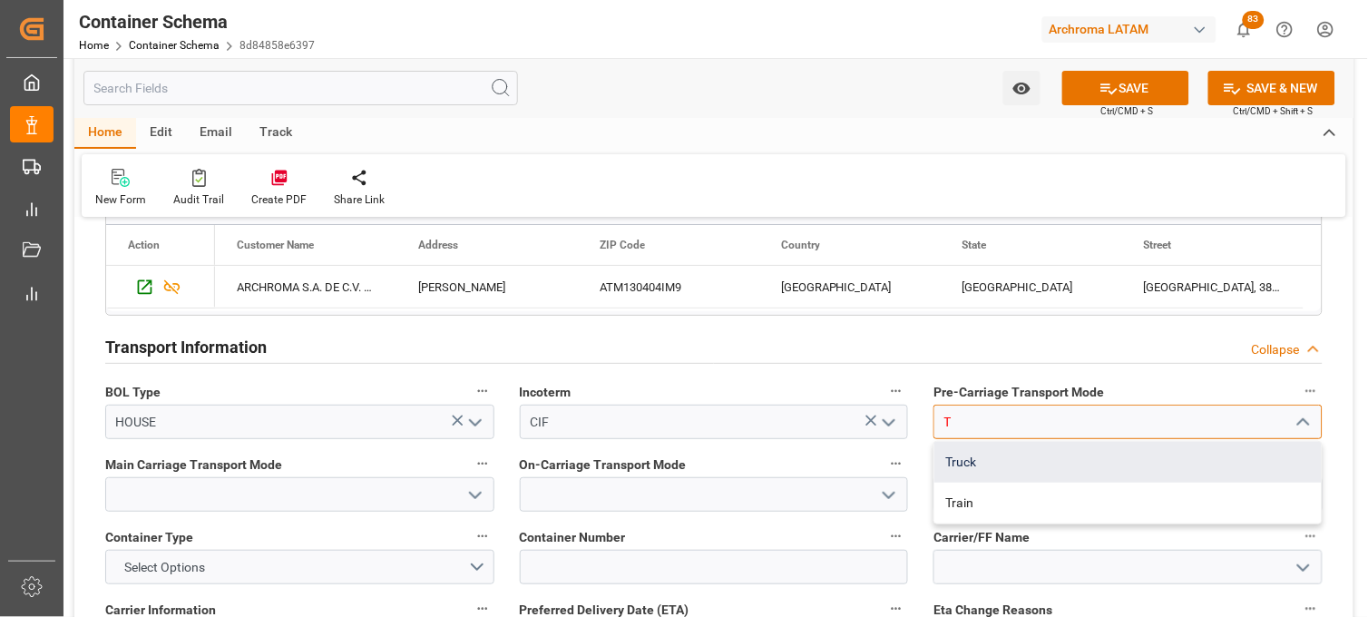
click at [967, 454] on div "Truck" at bounding box center [1127, 462] width 387 height 41
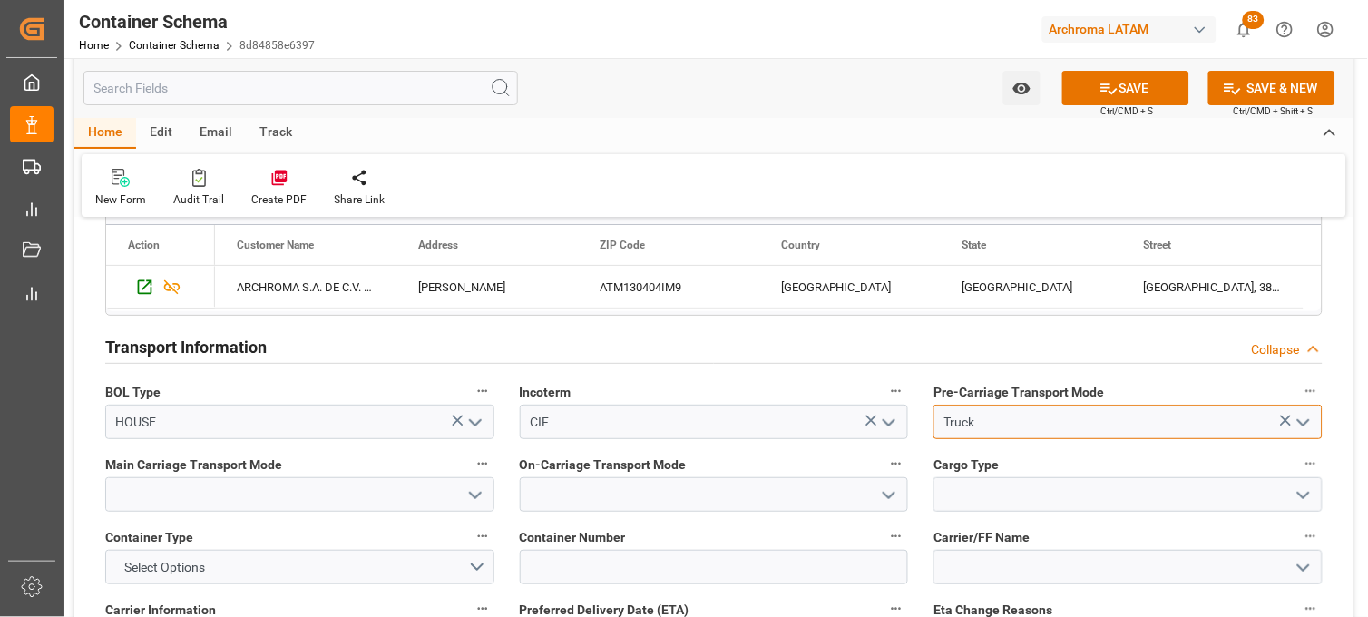
type input "Truck"
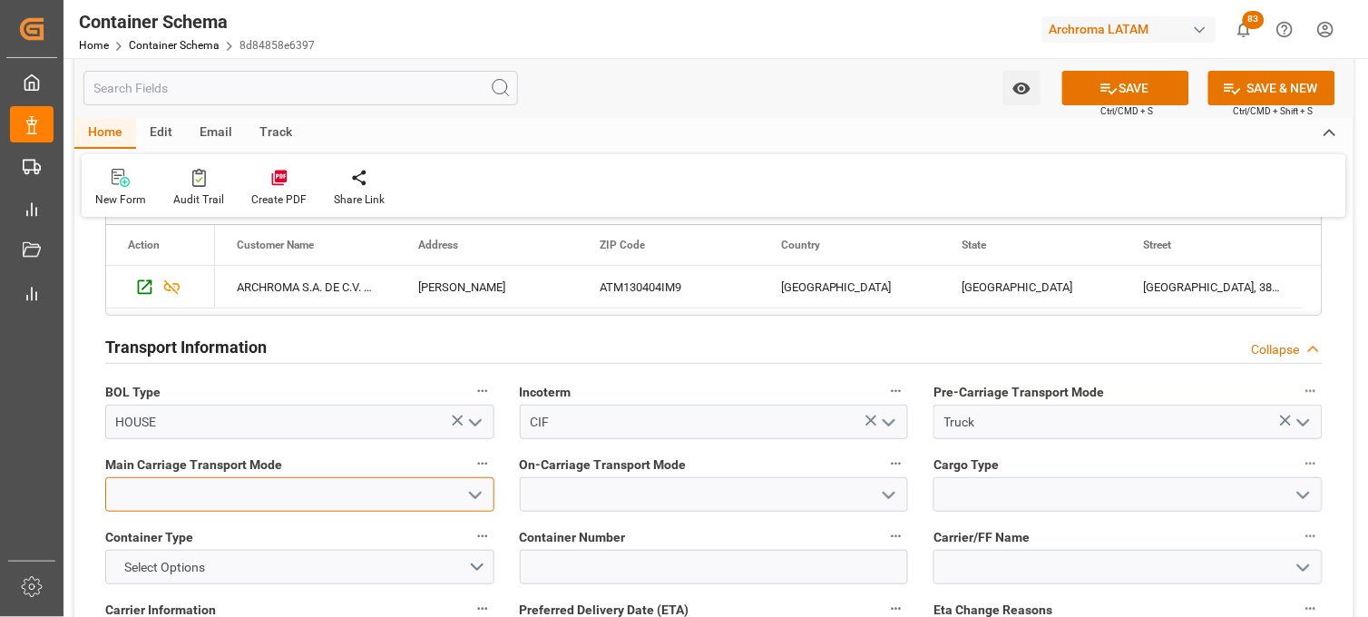
click at [402, 485] on input at bounding box center [299, 494] width 389 height 34
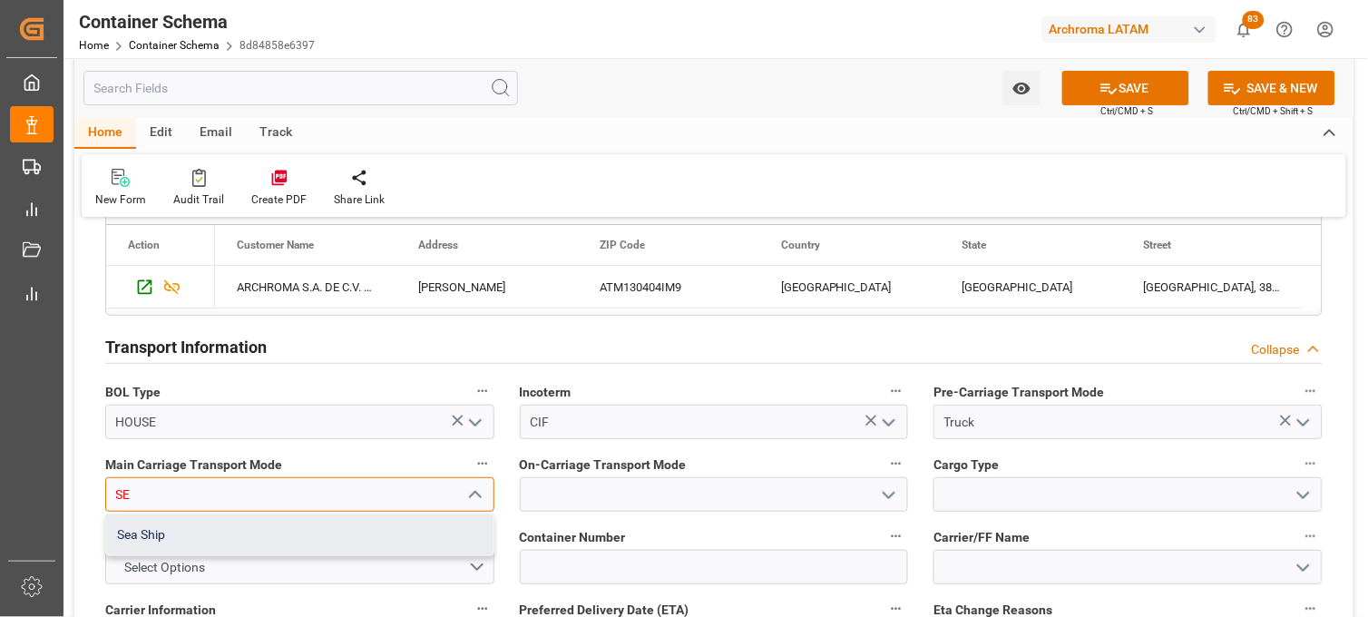
click at [382, 518] on div "Sea Ship" at bounding box center [299, 534] width 387 height 41
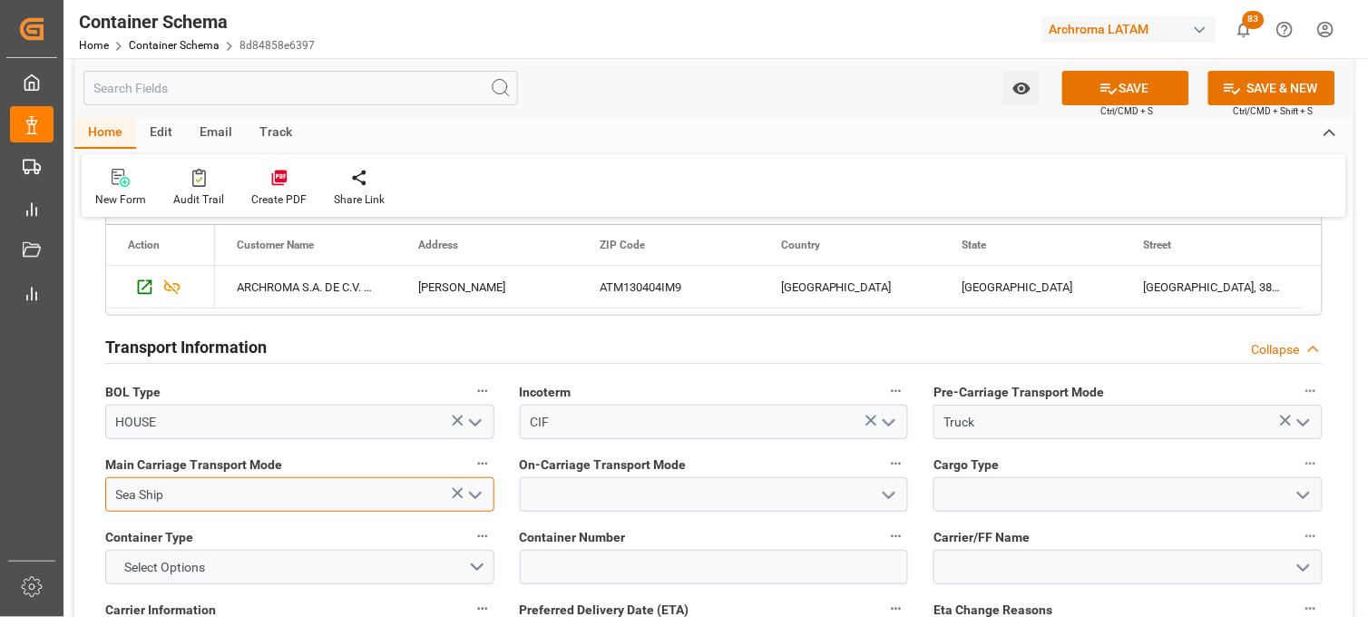
type input "Sea Ship"
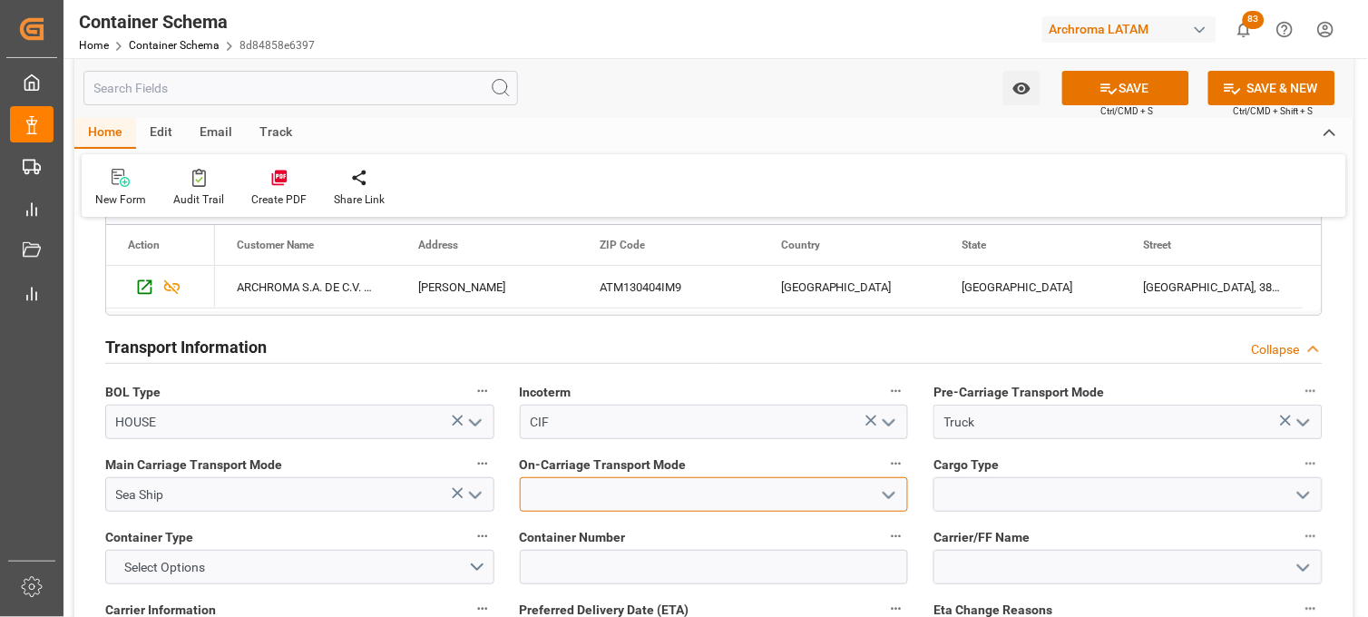
click at [567, 495] on input at bounding box center [714, 494] width 389 height 34
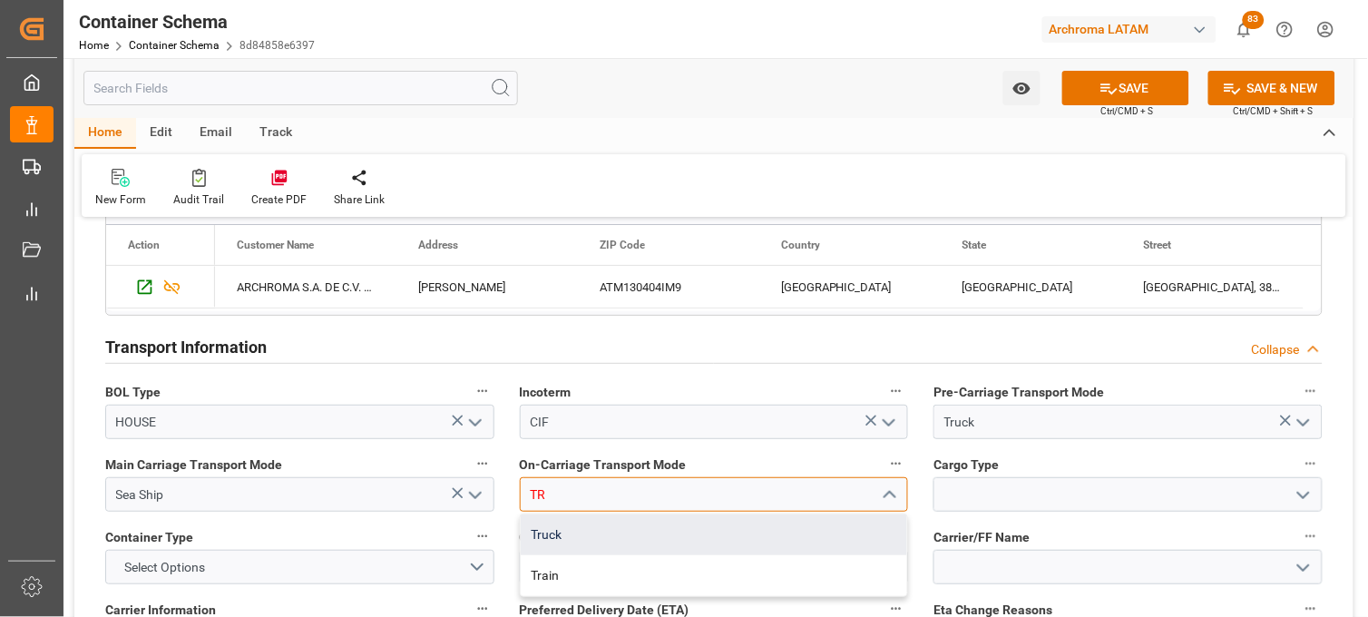
click at [579, 528] on div "Truck" at bounding box center [714, 534] width 387 height 41
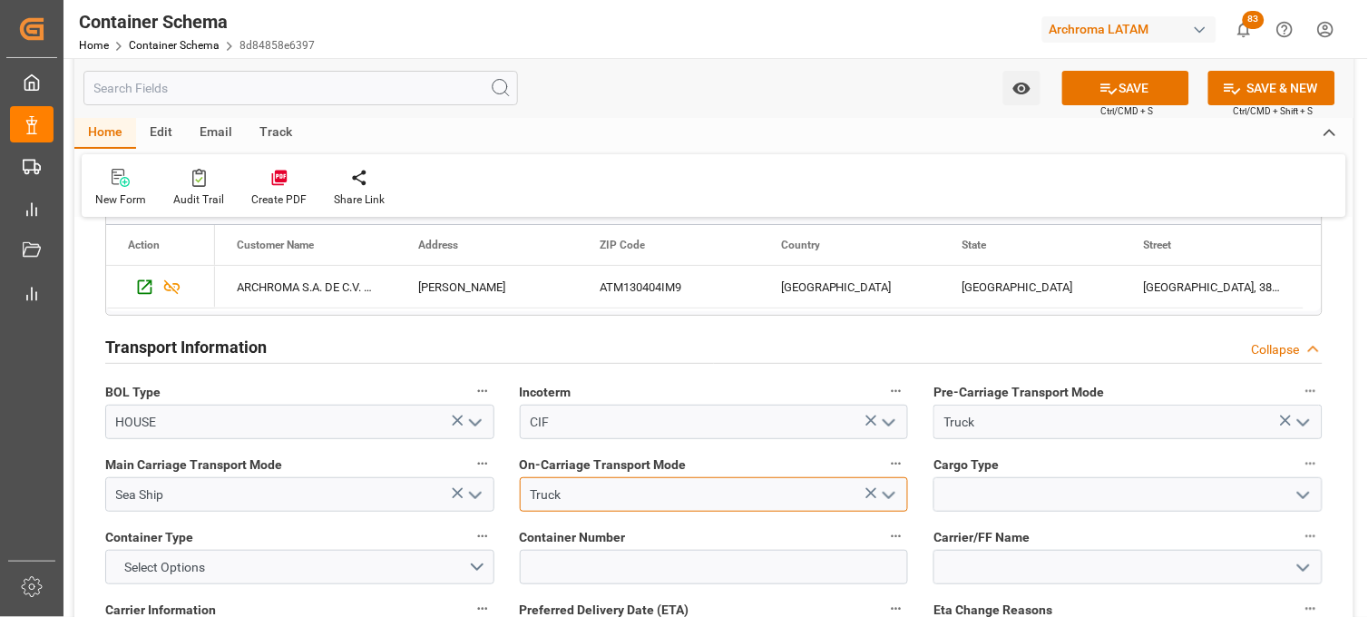
type input "Truck"
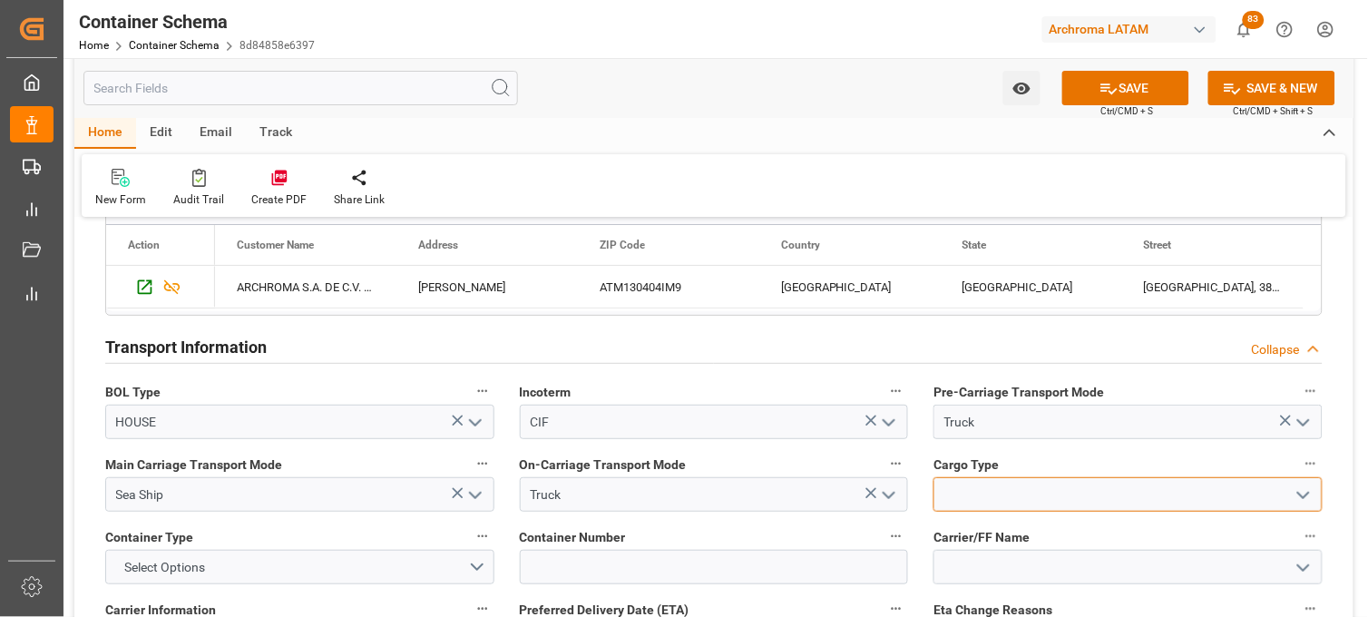
click at [1014, 503] on input at bounding box center [1127, 494] width 389 height 34
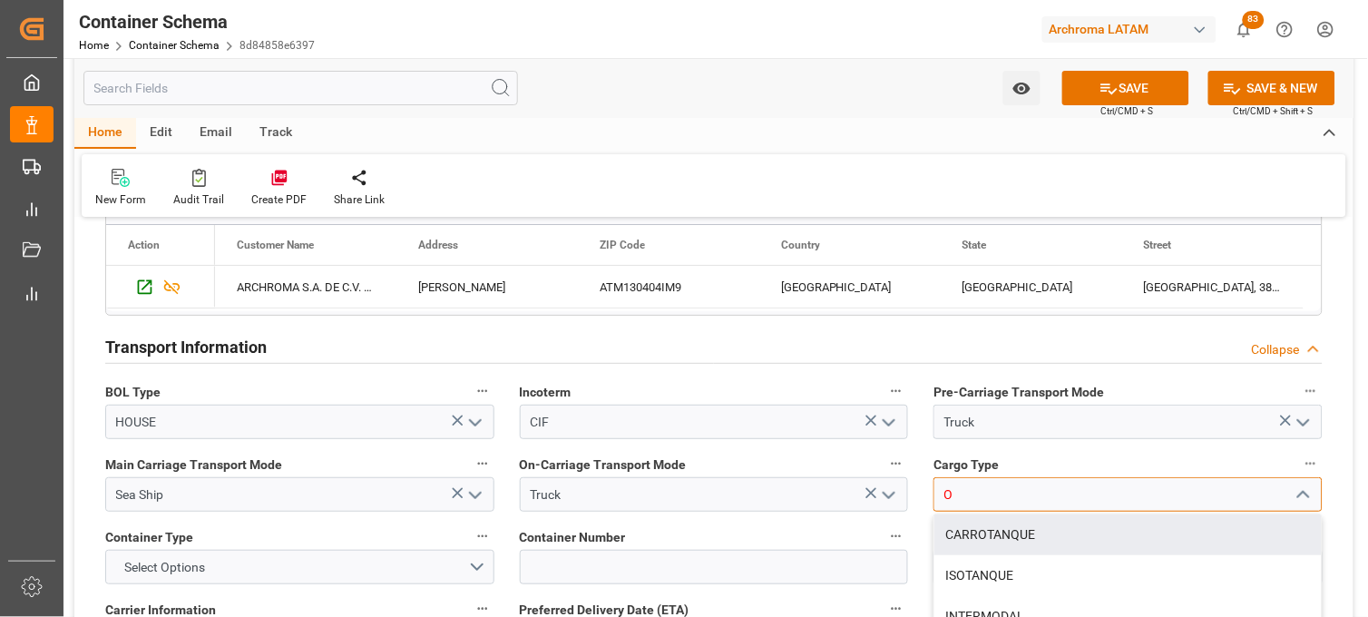
drag, startPoint x: 959, startPoint y: 495, endPoint x: 938, endPoint y: 494, distance: 20.9
click at [938, 494] on input "O" at bounding box center [1127, 494] width 389 height 34
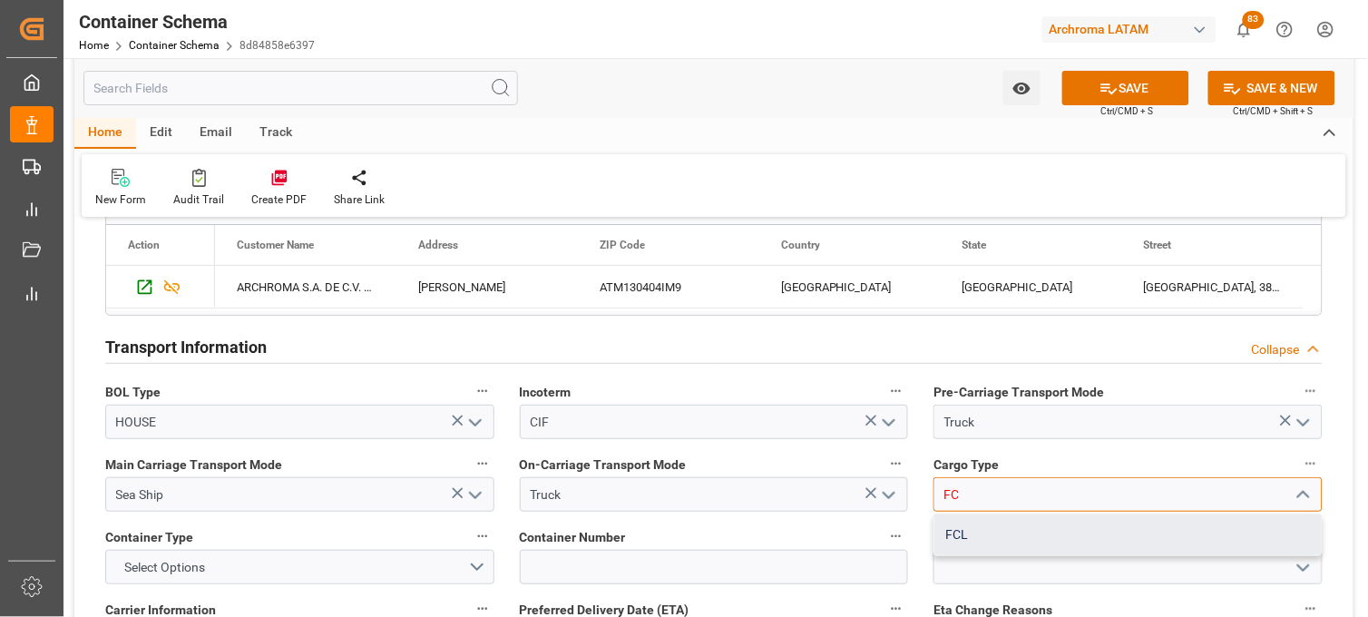
click at [955, 530] on div "FCL" at bounding box center [1127, 534] width 387 height 41
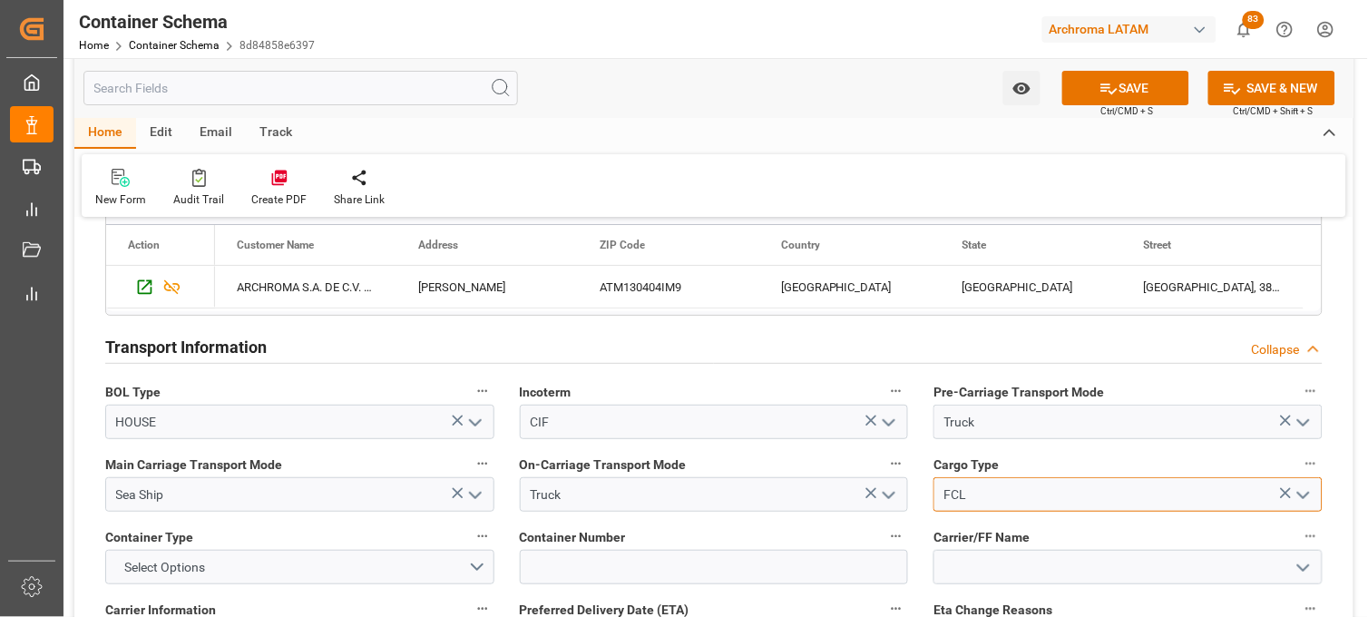
scroll to position [1612, 0]
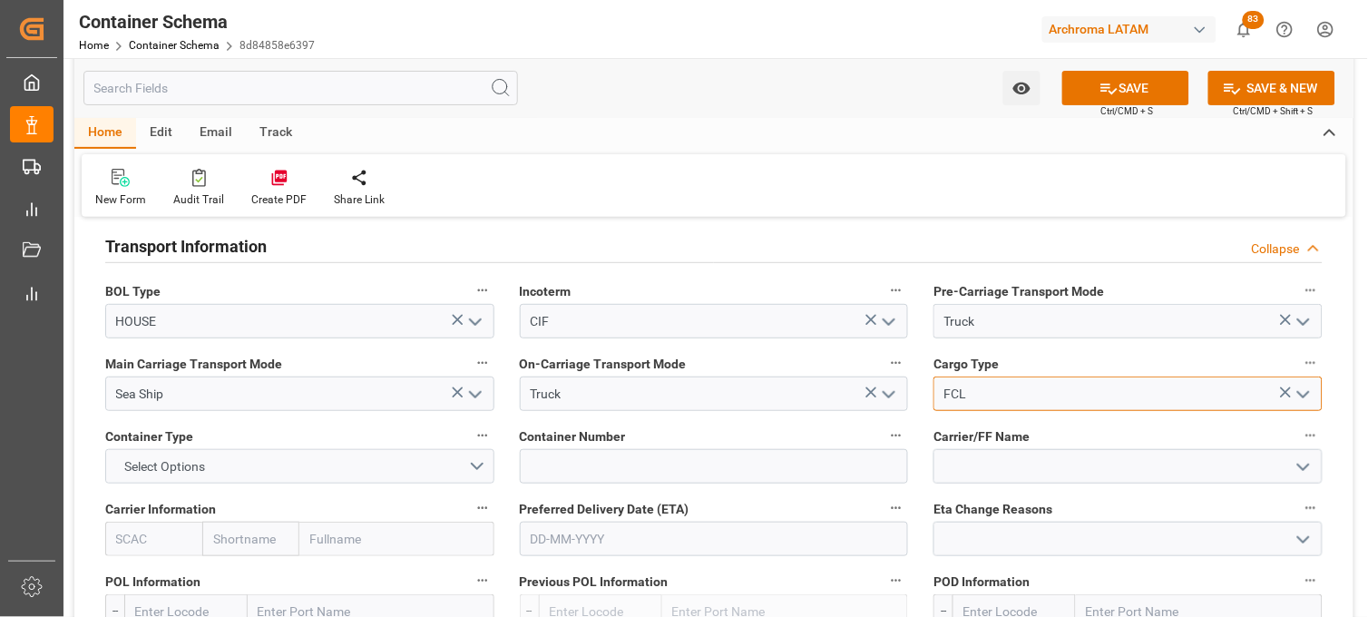
type input "FCL"
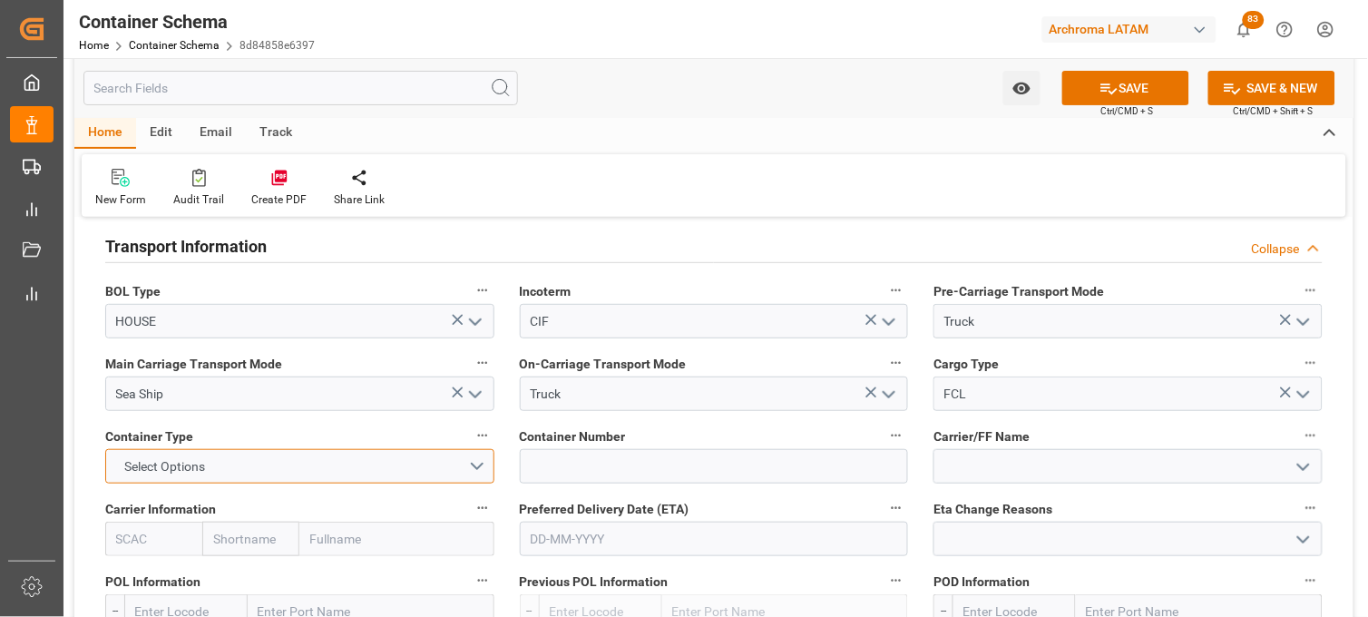
click at [359, 457] on button "Select Options" at bounding box center [299, 466] width 389 height 34
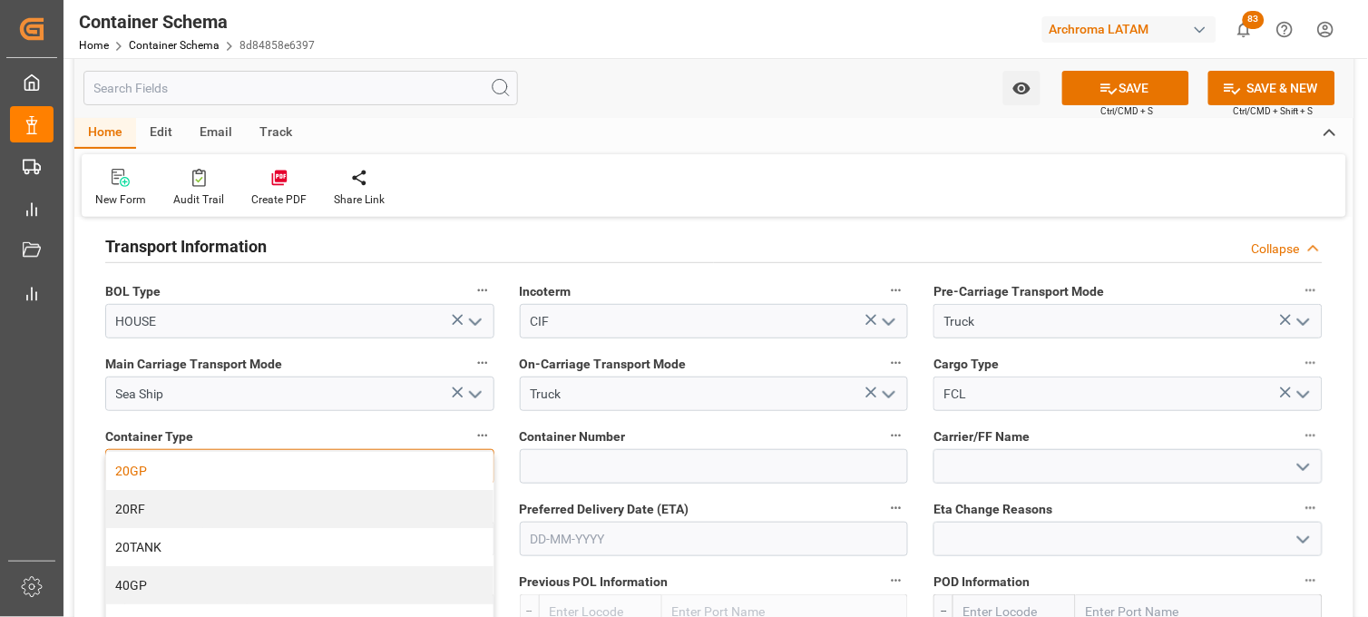
click at [343, 474] on div "20GP" at bounding box center [299, 471] width 387 height 38
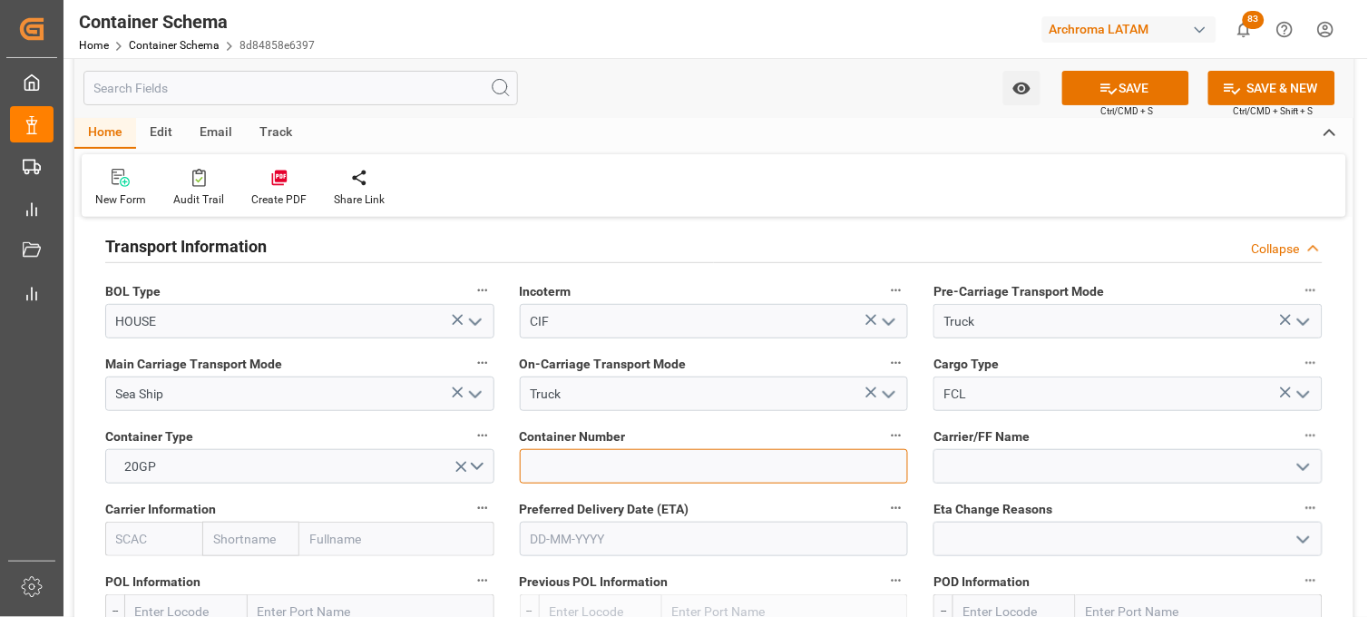
click at [568, 464] on input at bounding box center [714, 466] width 389 height 34
paste input "HLBU1390660"
type input "HLBU1390660"
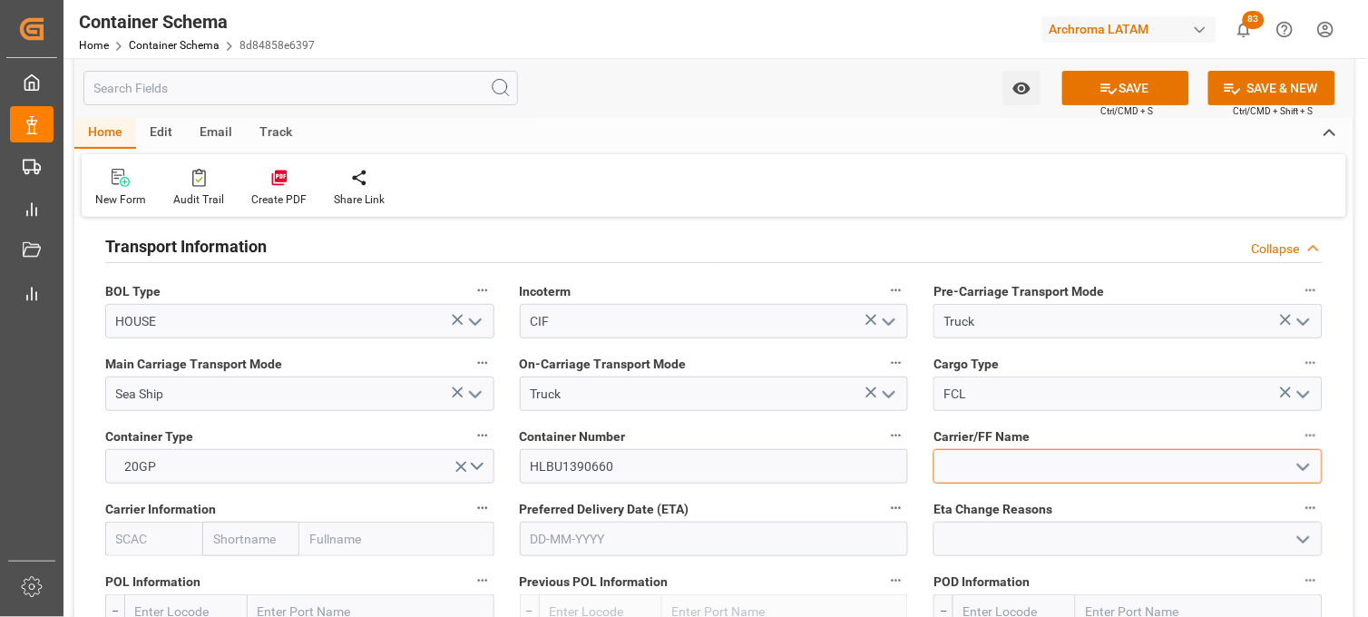
click at [1001, 467] on input at bounding box center [1127, 466] width 389 height 34
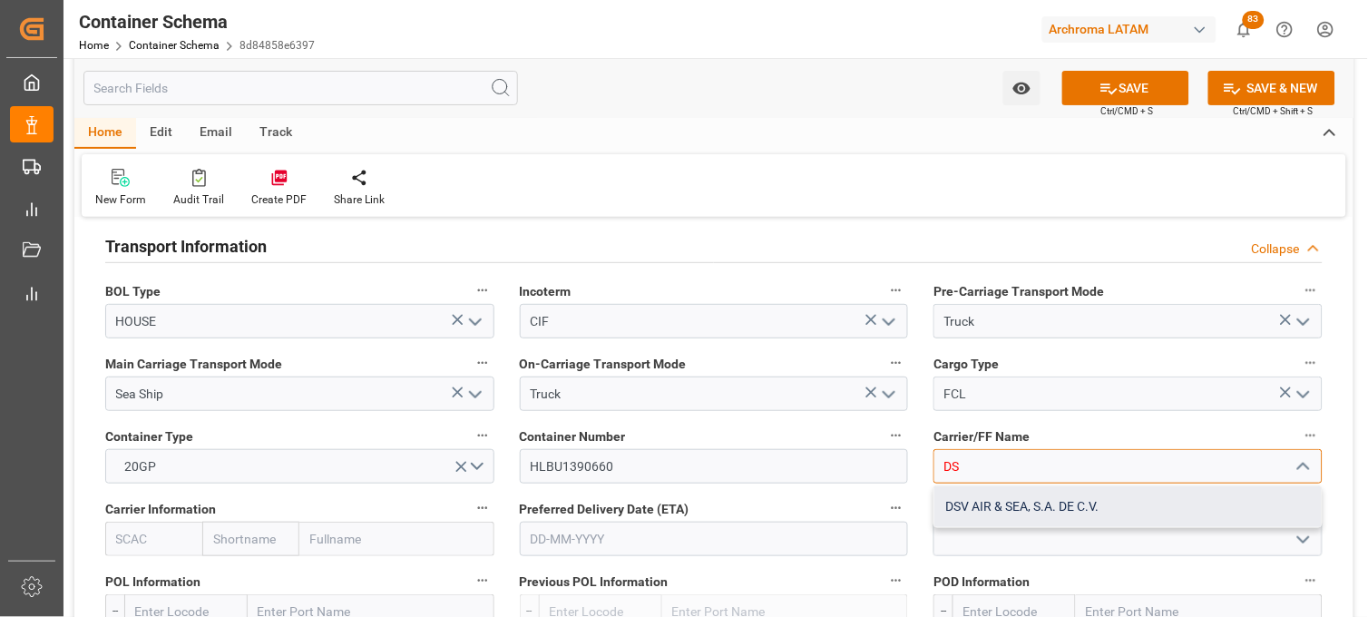
click at [976, 495] on div "DSV AIR & SEA, S.A. DE C.V." at bounding box center [1127, 506] width 387 height 41
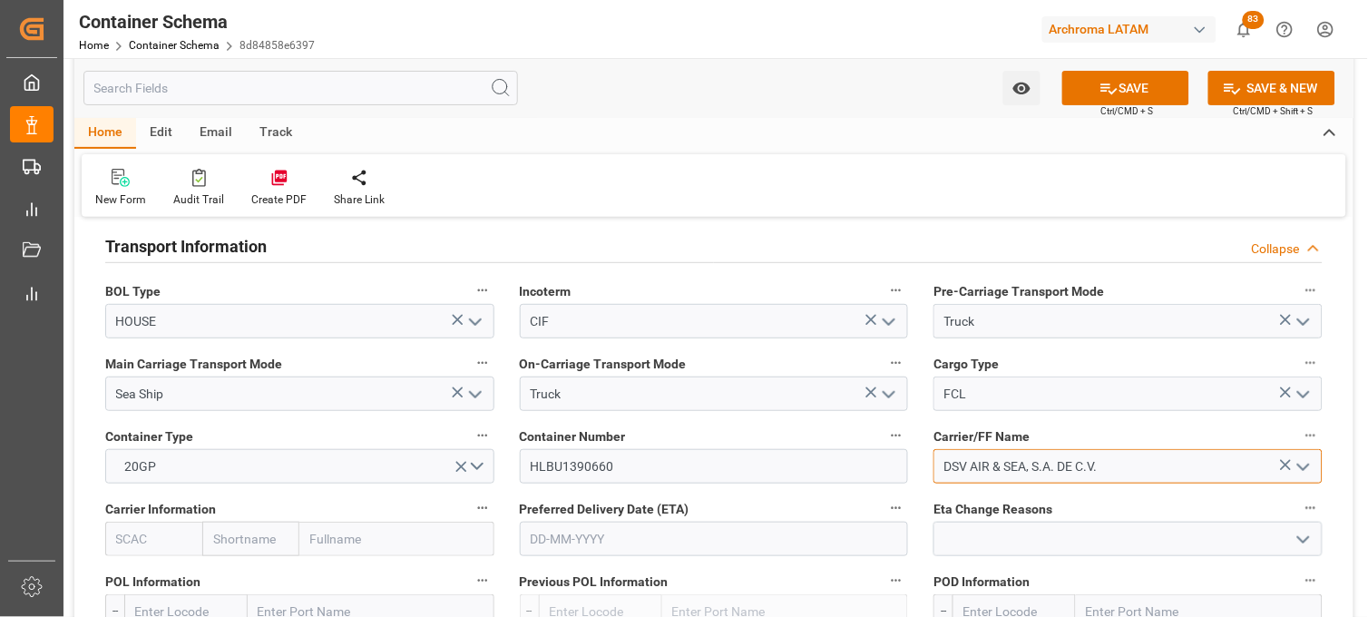
type input "DSV AIR & SEA, S.A. DE C.V."
click at [336, 537] on input "text" at bounding box center [396, 539] width 194 height 34
click at [278, 533] on input "text" at bounding box center [250, 539] width 97 height 34
type input "HAPA"
click at [239, 573] on b "Hapag [PERSON_NAME]" at bounding box center [263, 589] width 98 height 34
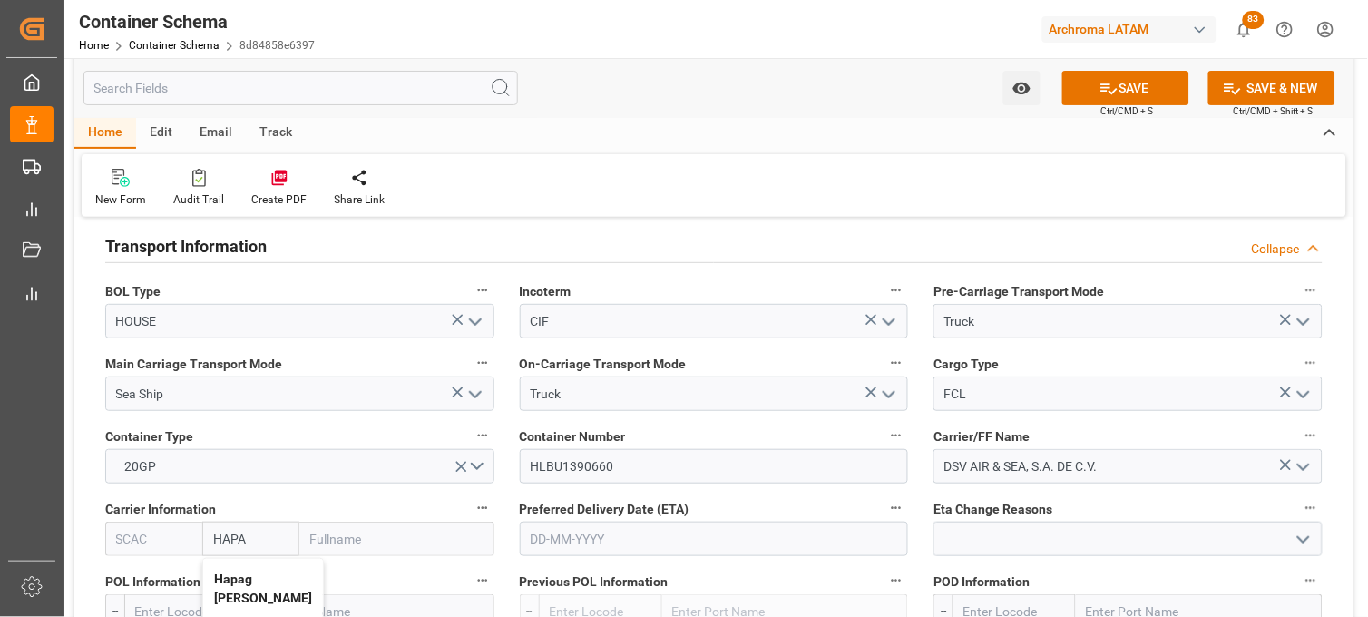
type input "HLCU"
type input "Hapag [PERSON_NAME]"
type input "Hapag [PERSON_NAME] Aktiengesellschaft"
type input "Hapag [PERSON_NAME]"
click at [557, 532] on input "text" at bounding box center [714, 539] width 389 height 34
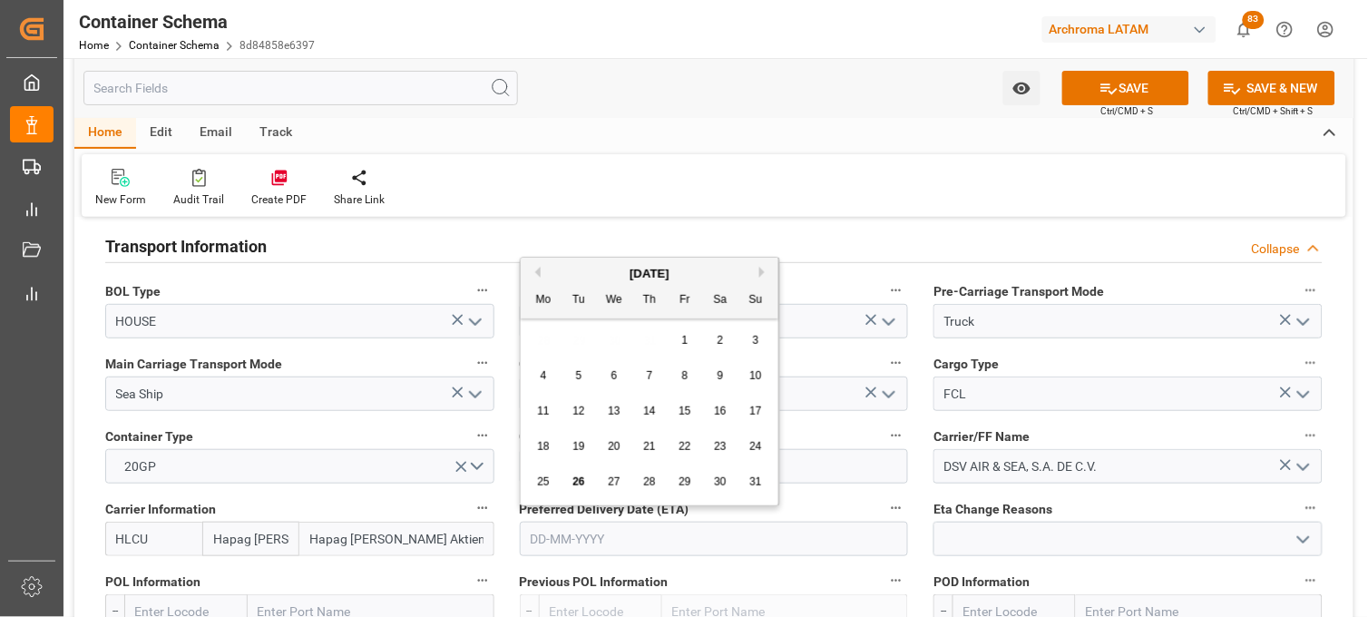
click at [539, 336] on div "28 29 30 31 1 2 3" at bounding box center [650, 340] width 248 height 35
click at [760, 273] on button "Next Month" at bounding box center [764, 272] width 11 height 11
click at [654, 375] on span "11" at bounding box center [649, 375] width 12 height 13
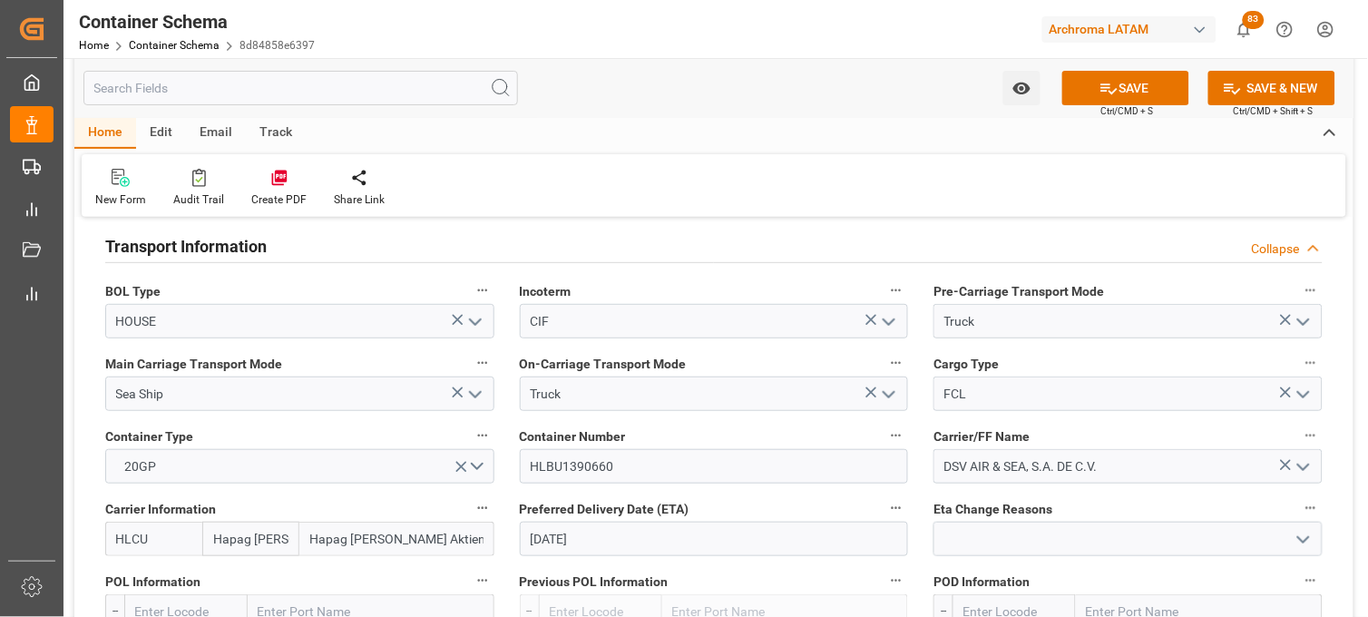
type input "[DATE]"
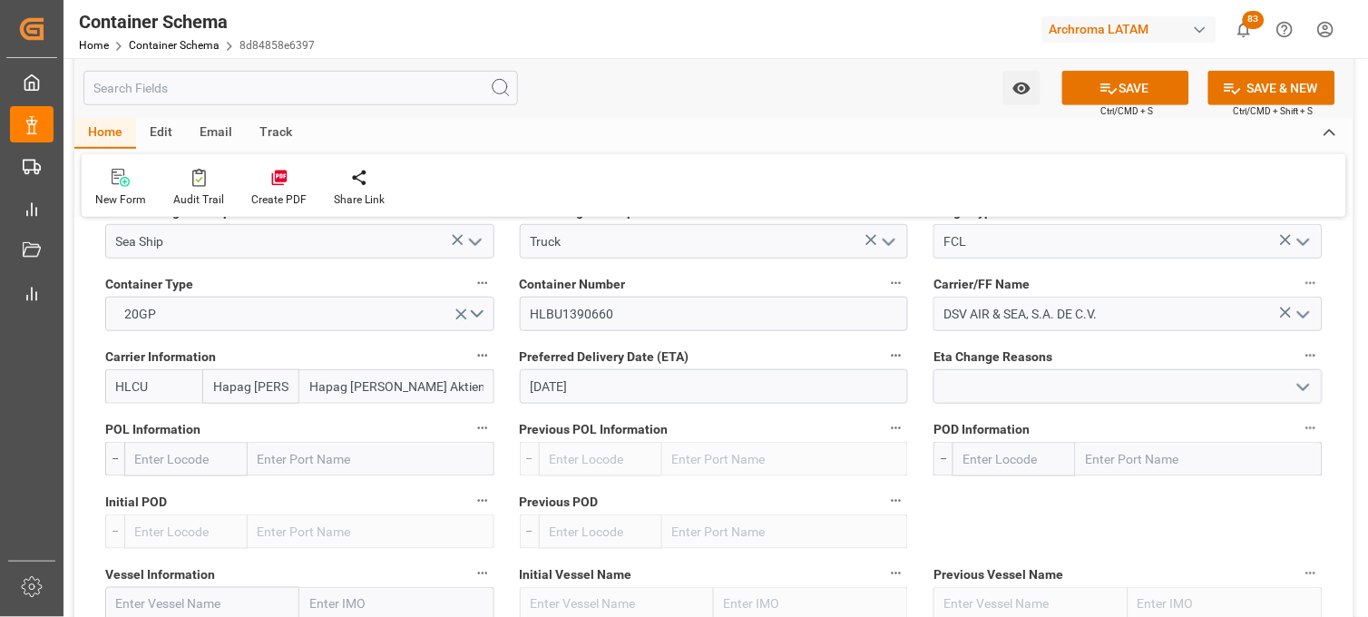
scroll to position [1814, 0]
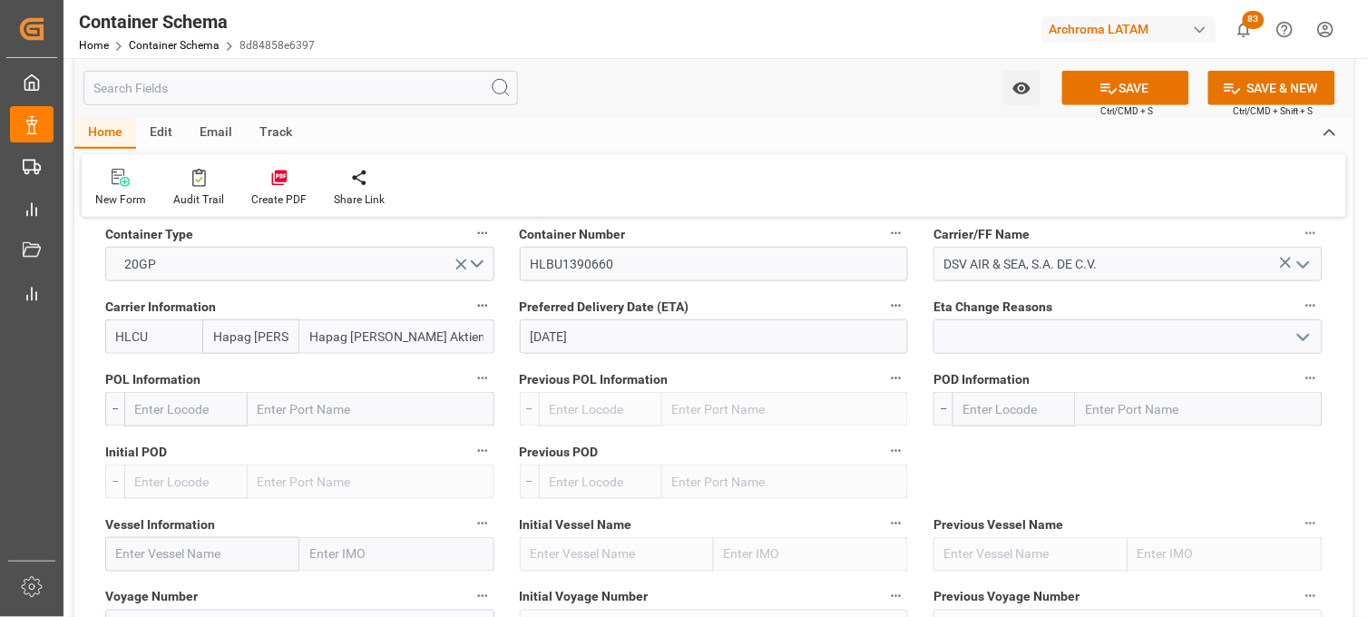
click at [274, 412] on input "text" at bounding box center [371, 409] width 247 height 34
type input "BARCELONA"
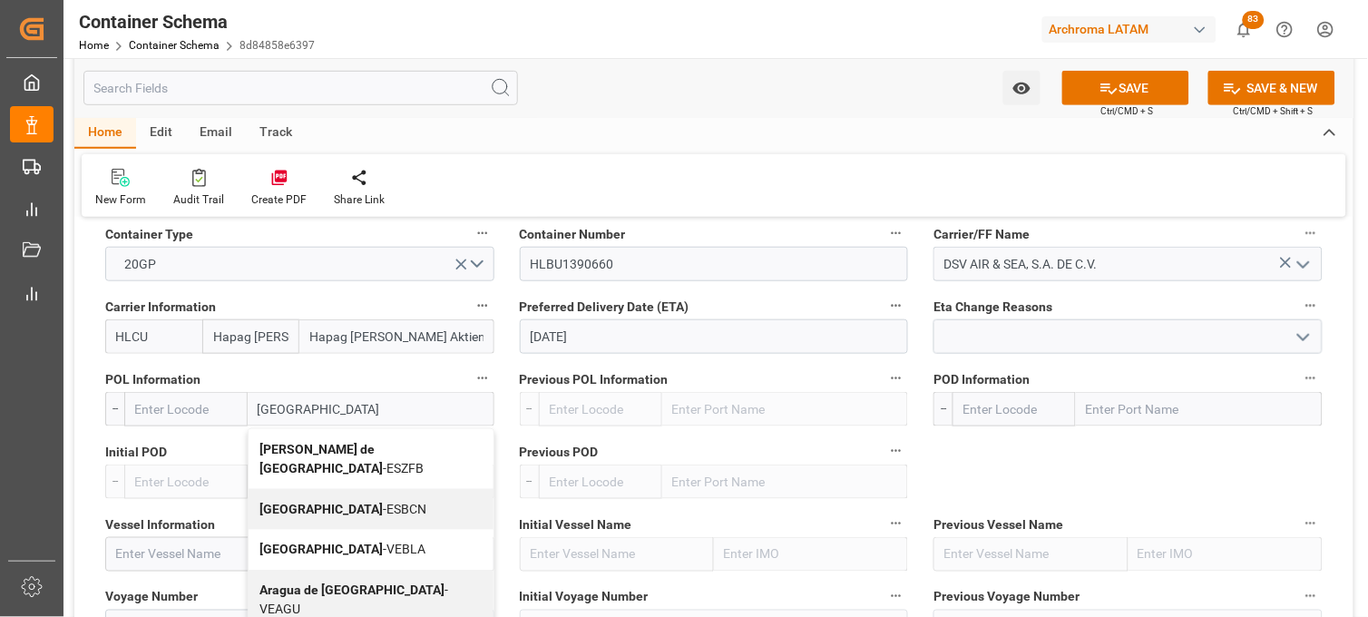
click at [276, 502] on b "[GEOGRAPHIC_DATA]" at bounding box center [320, 509] width 123 height 15
type input "ESBCN"
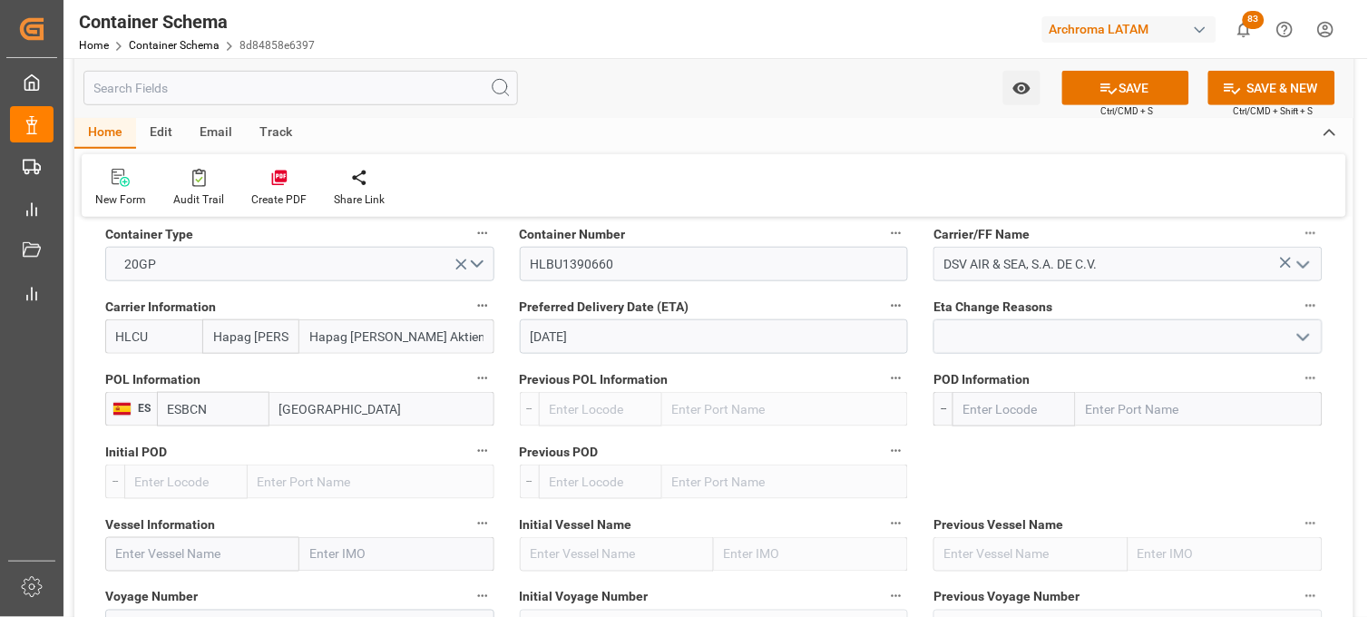
type input "[GEOGRAPHIC_DATA]"
click at [1129, 406] on input "text" at bounding box center [1199, 409] width 247 height 34
type input "VERAC"
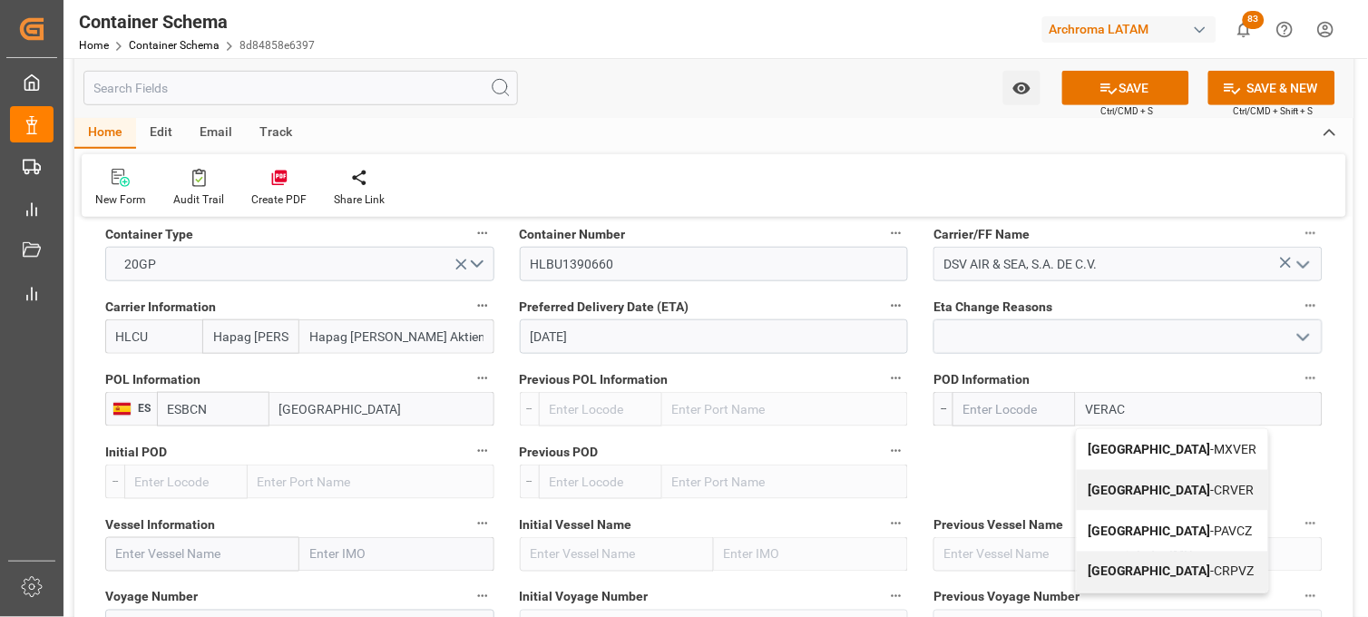
click at [1120, 447] on b "[GEOGRAPHIC_DATA]" at bounding box center [1149, 449] width 123 height 15
type input "MXVER"
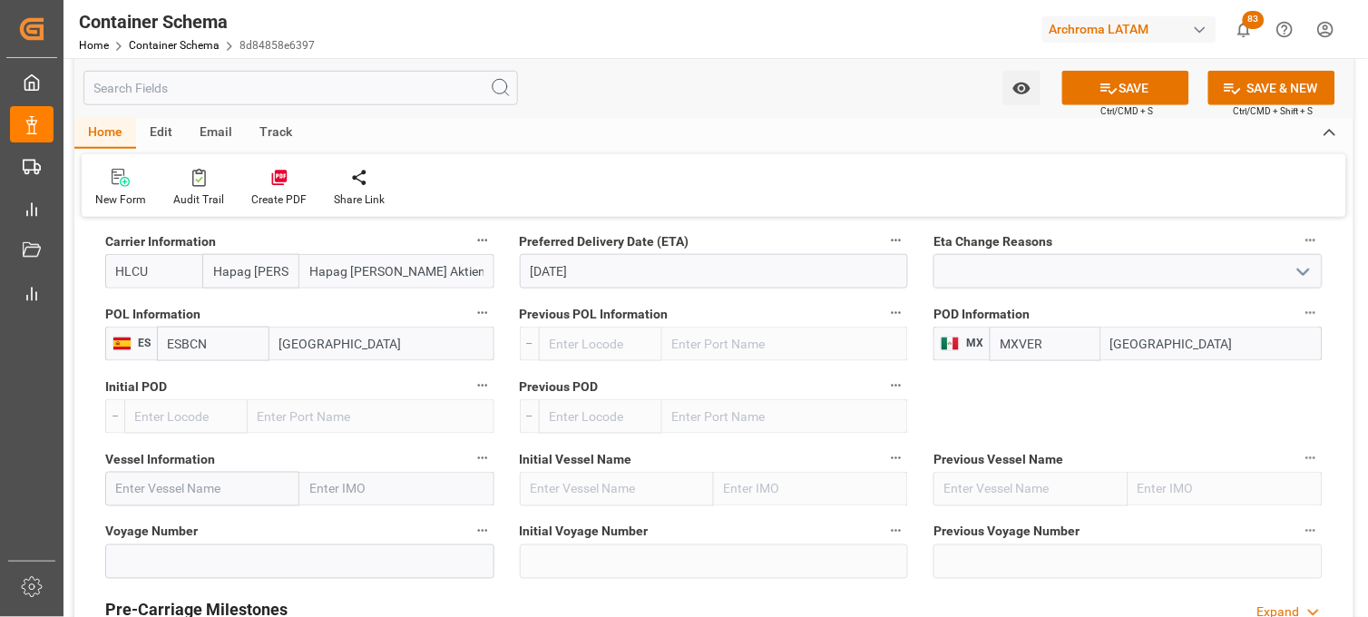
scroll to position [1915, 0]
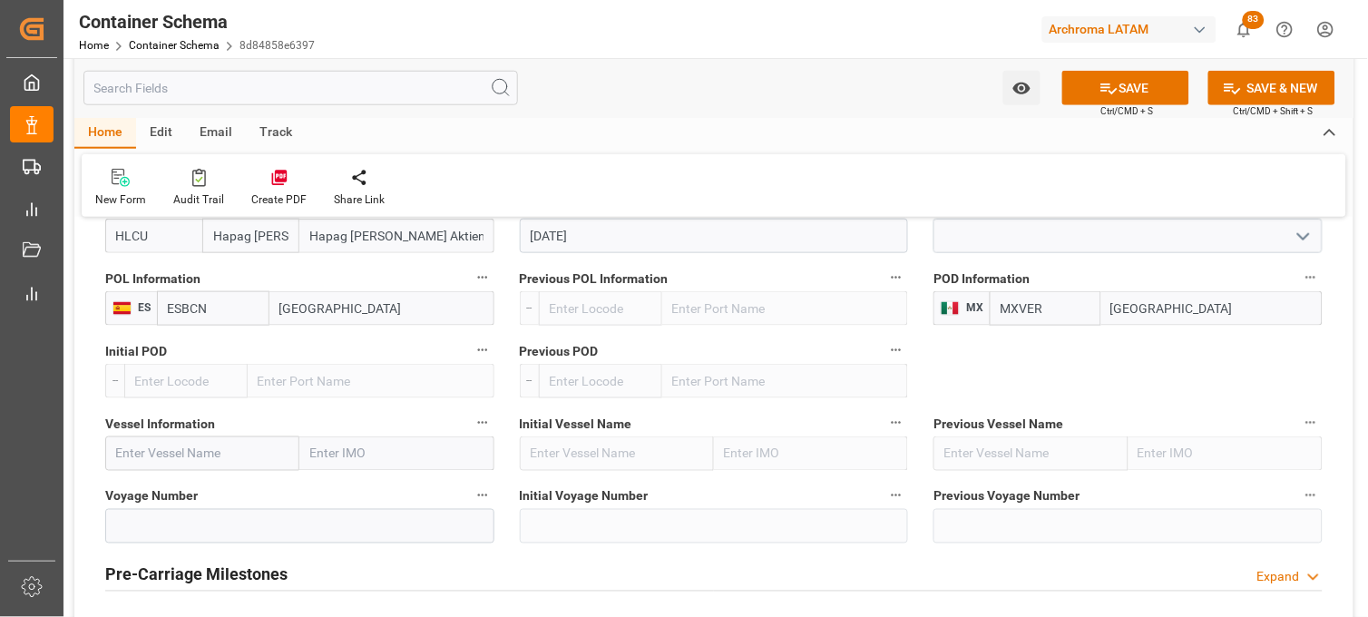
type input "[GEOGRAPHIC_DATA]"
click at [125, 450] on input "text" at bounding box center [202, 453] width 194 height 34
paste input "COLOMBIA EXPRESS"
type input "COLOMBIA EXPRESS"
click at [147, 497] on b "COLOMBIA EXPRESS" at bounding box center [178, 493] width 122 height 15
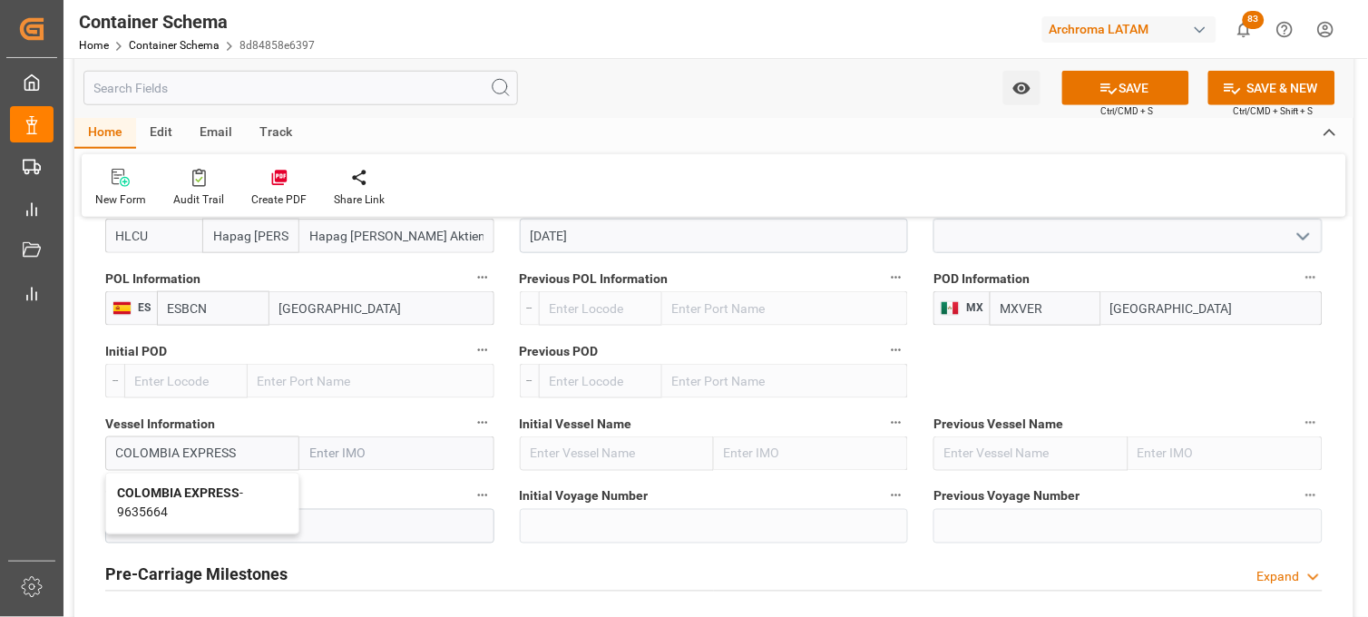
type input "9635664"
type input "COLOMBIA EXPRESS"
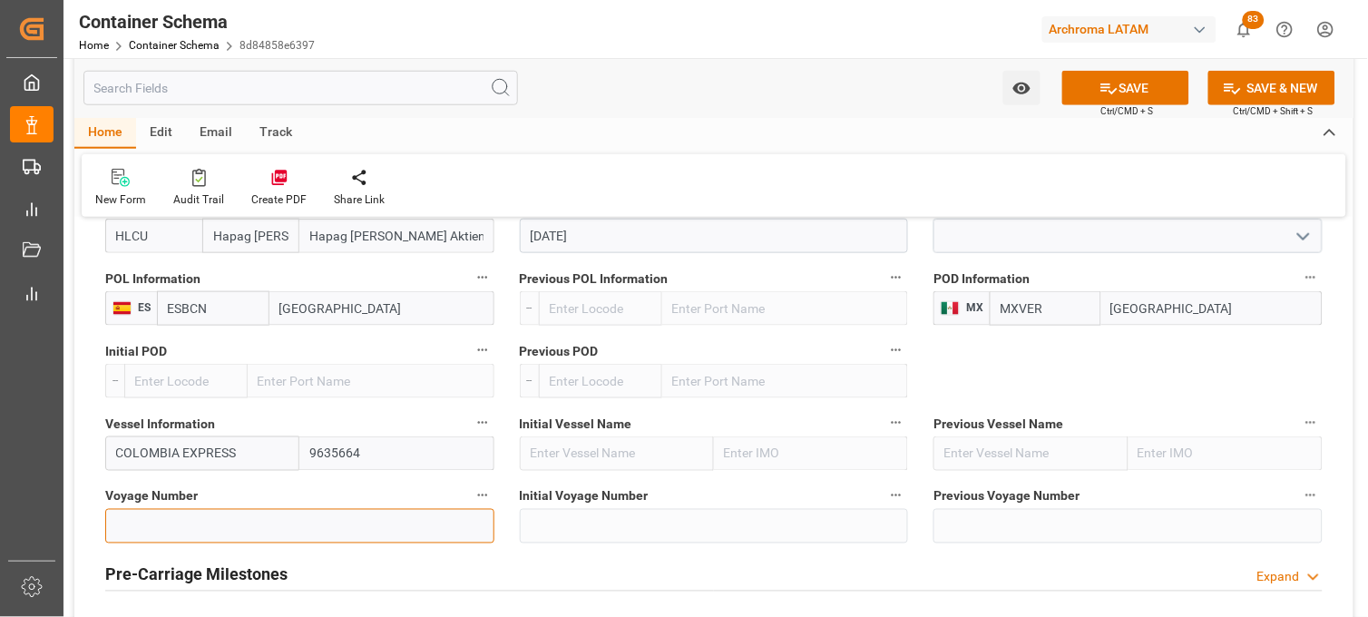
click at [183, 512] on input at bounding box center [299, 526] width 389 height 34
paste input "534W"
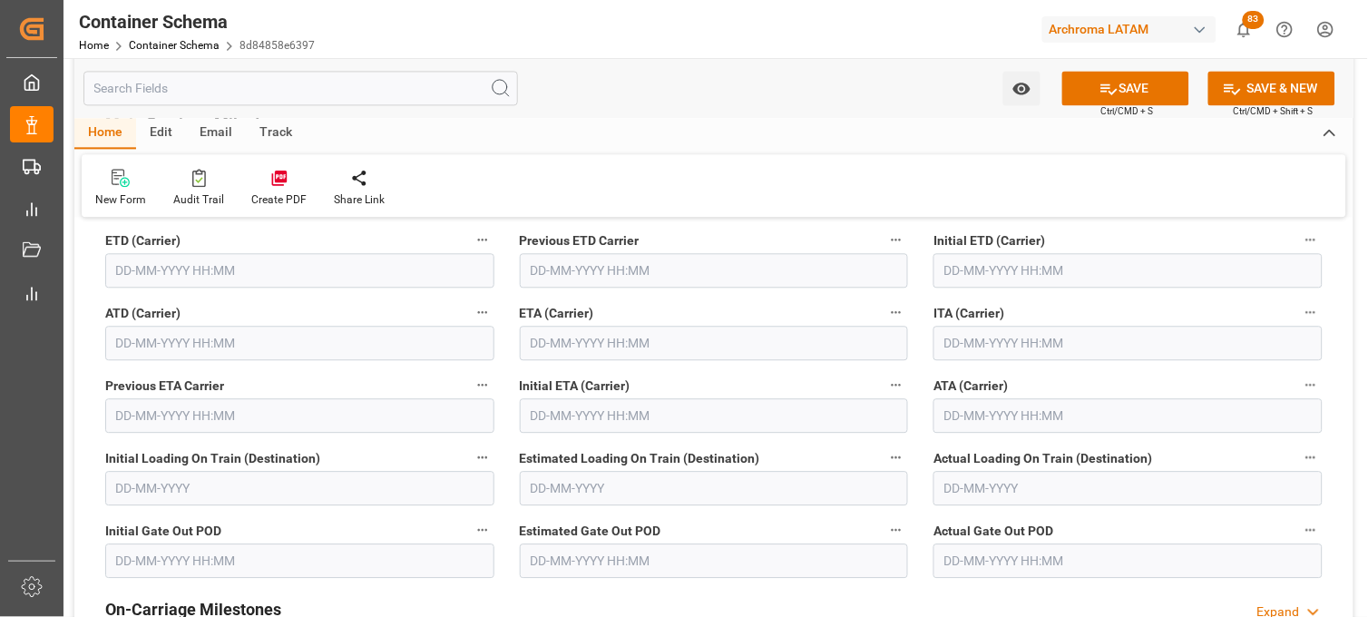
scroll to position [2419, 0]
type input "534W"
click at [542, 338] on input "text" at bounding box center [714, 342] width 389 height 34
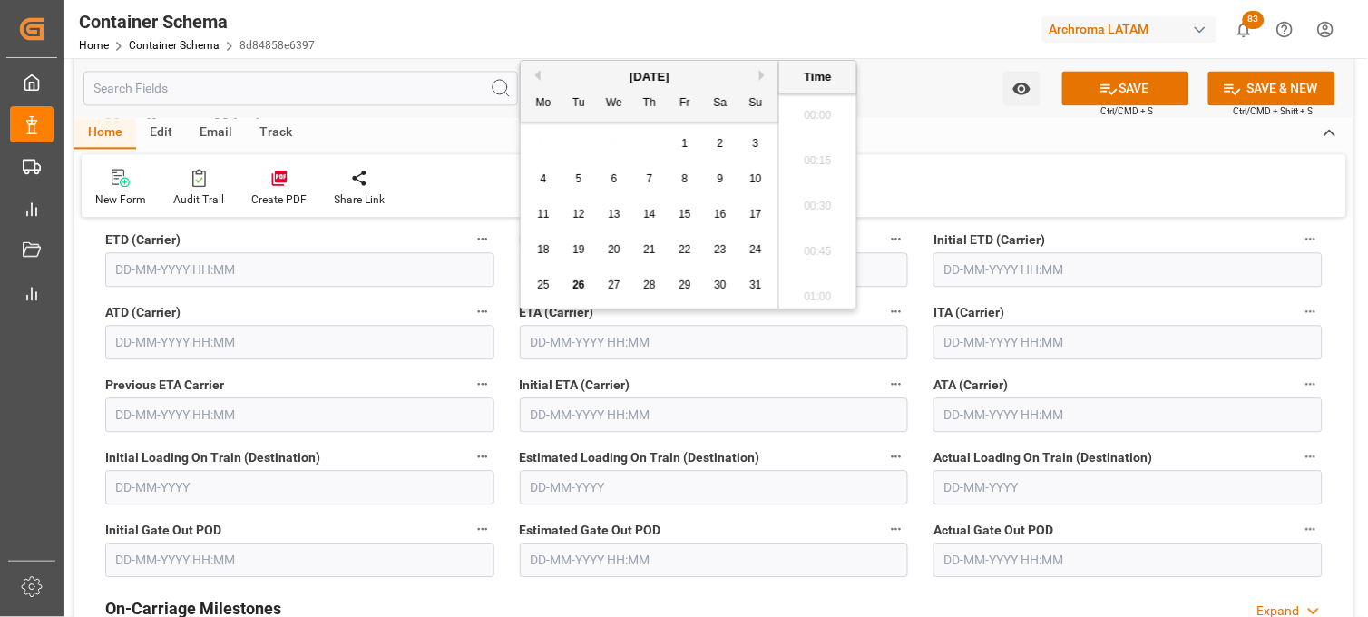
scroll to position [3770, 0]
click at [762, 73] on button "Next Month" at bounding box center [764, 75] width 11 height 11
click at [646, 181] on span "11" at bounding box center [649, 178] width 12 height 13
click at [816, 113] on li "20:45" at bounding box center [817, 110] width 77 height 45
type input "[DATE] 20:45"
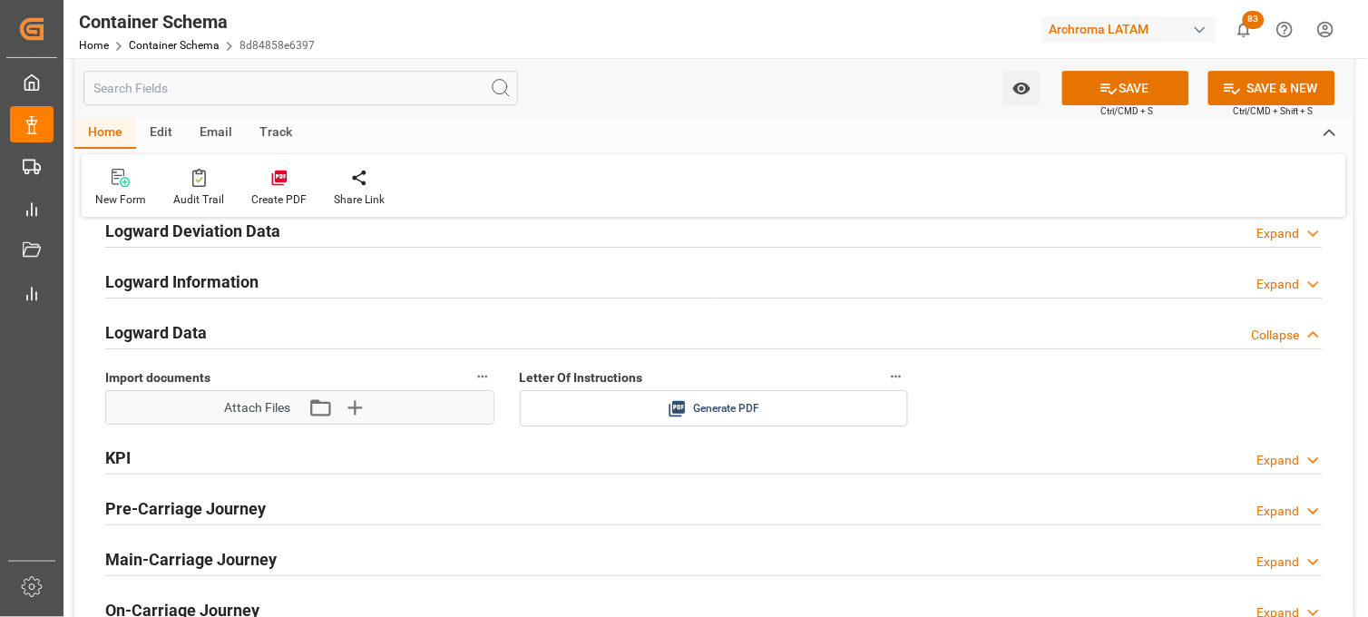
scroll to position [2923, 0]
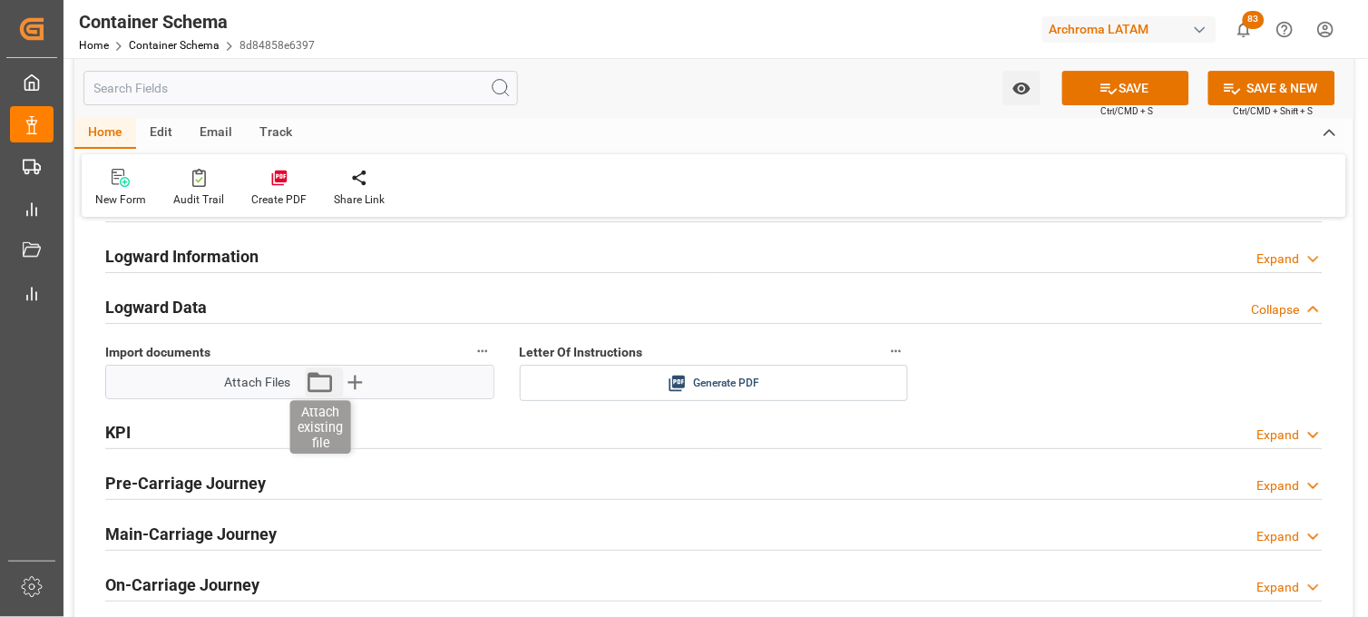
click at [319, 385] on icon "button" at bounding box center [320, 381] width 29 height 29
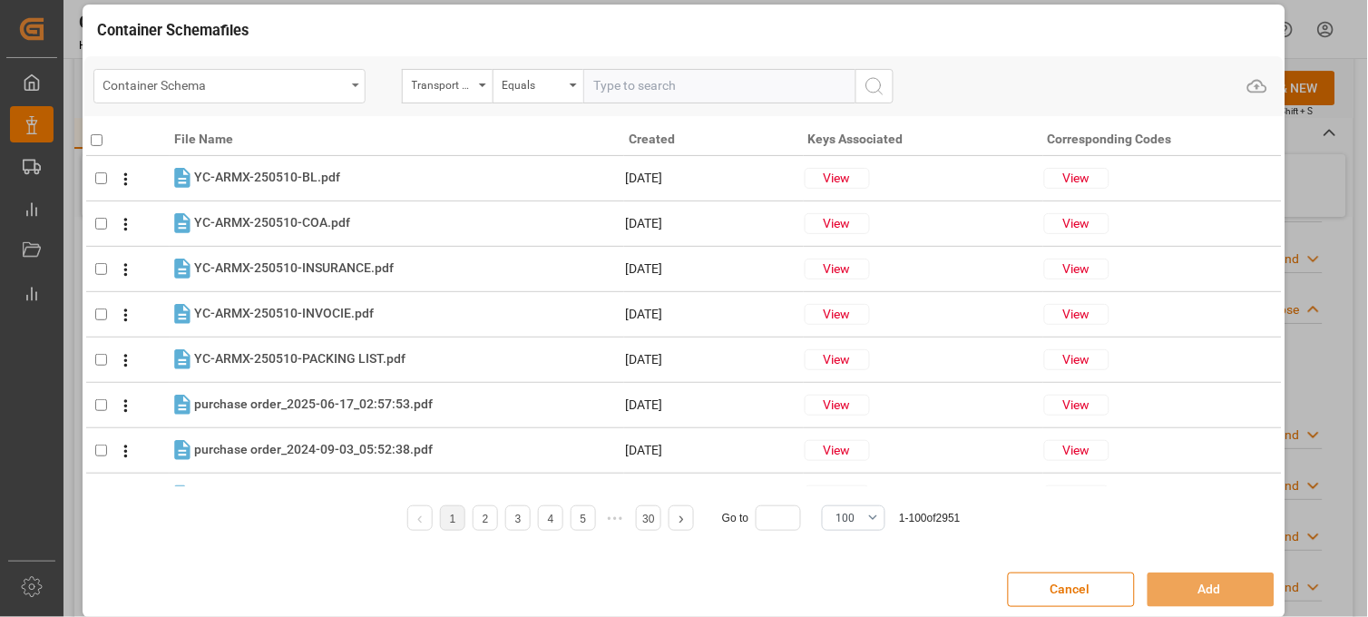
click at [357, 91] on div "Container Schema" at bounding box center [229, 86] width 272 height 34
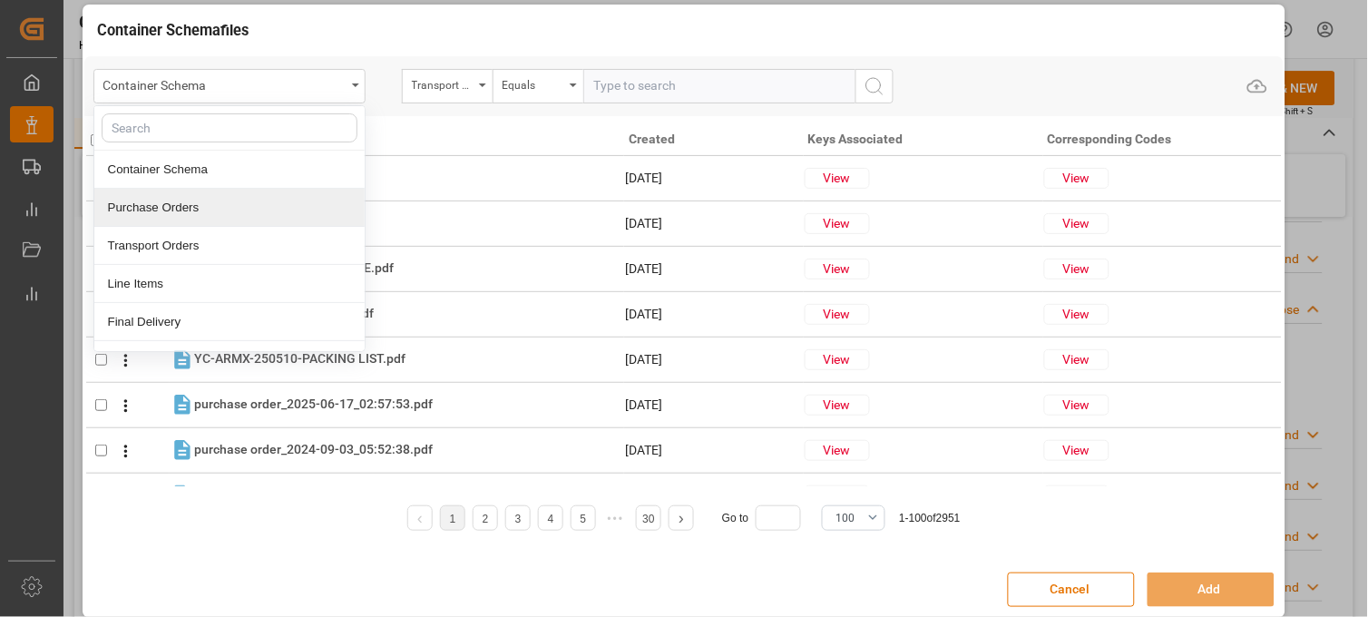
click at [268, 203] on div "Purchase Orders" at bounding box center [229, 208] width 270 height 38
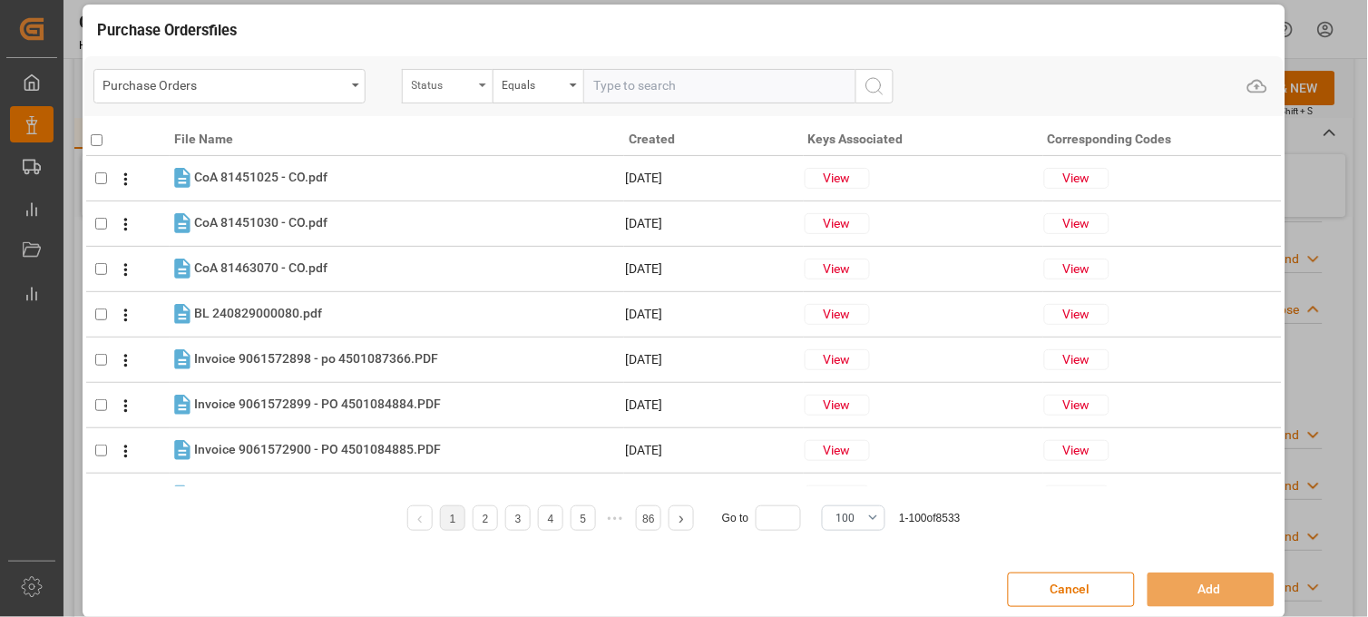
click at [451, 83] on div "Status" at bounding box center [443, 83] width 62 height 21
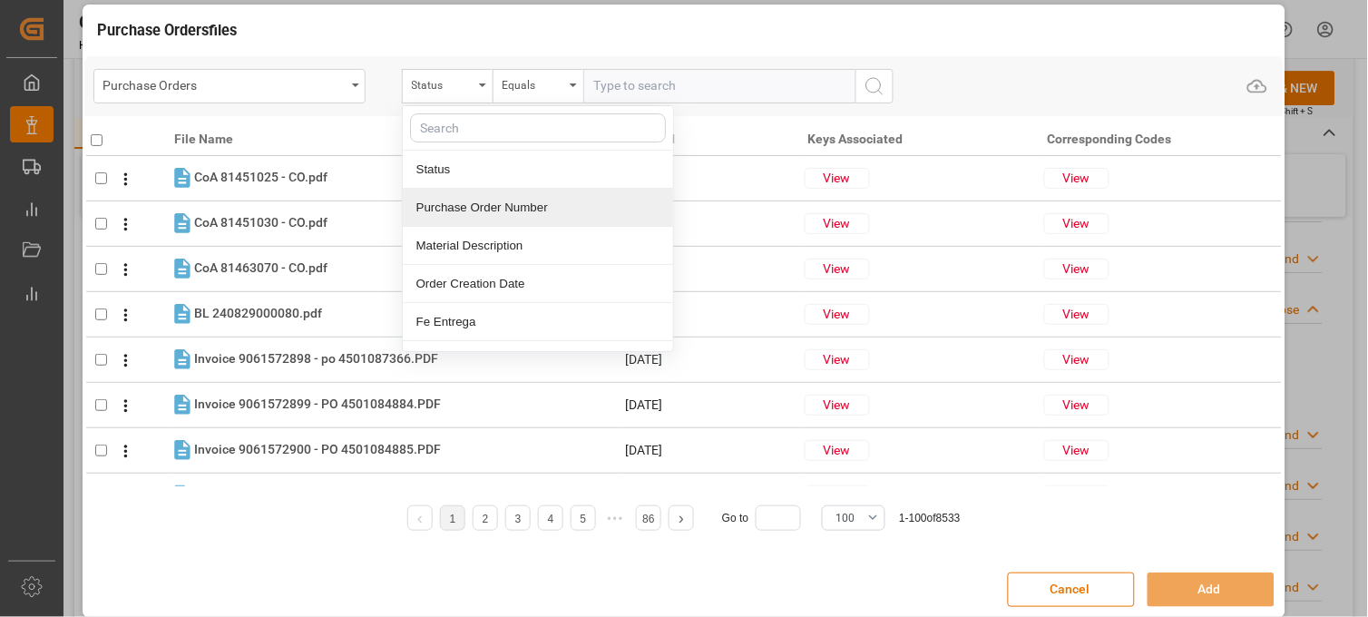
click at [470, 201] on div "Purchase Order Number" at bounding box center [538, 208] width 270 height 38
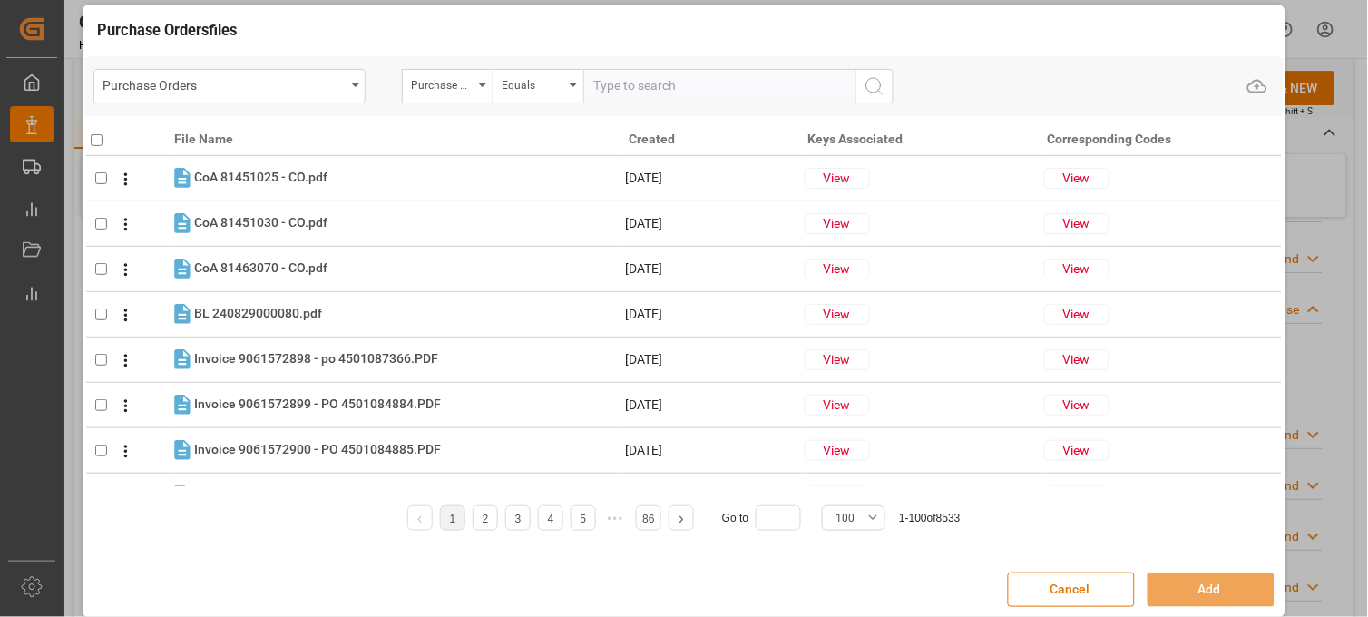
click at [611, 95] on input "text" at bounding box center [719, 86] width 272 height 34
paste input "4504638481"
type input "4504638481"
click at [868, 83] on icon "search button" at bounding box center [875, 86] width 22 height 22
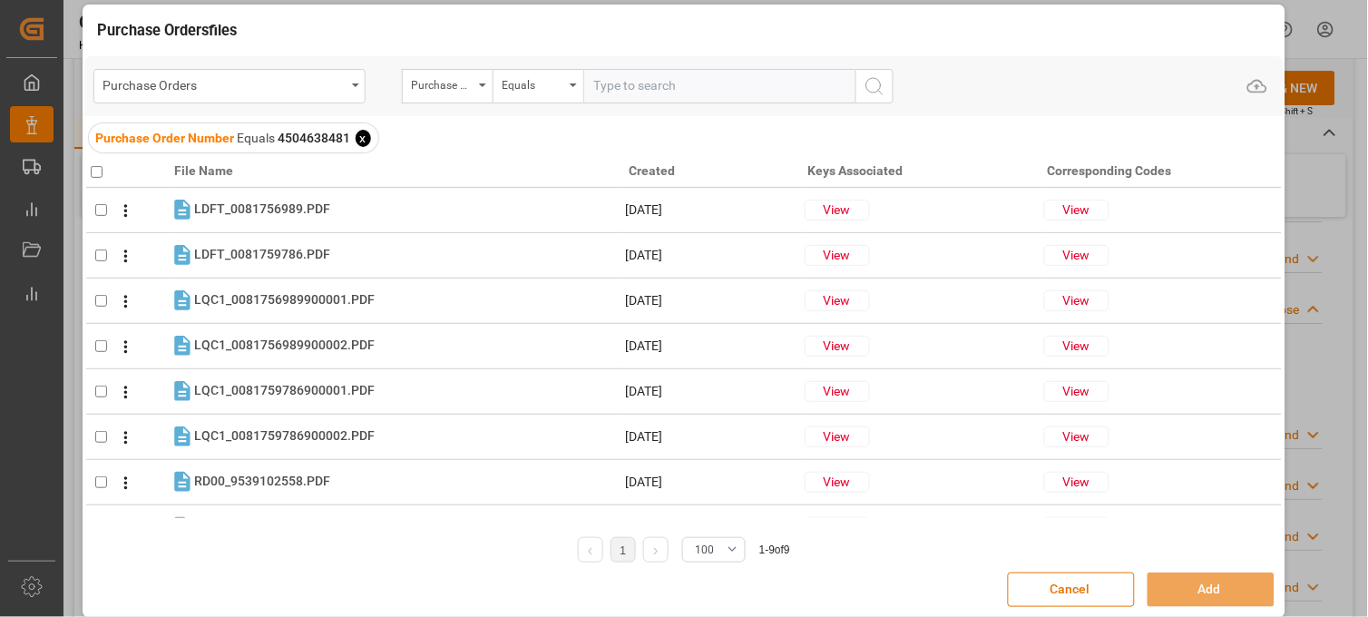
click at [93, 171] on input "checkbox" at bounding box center [97, 172] width 12 height 12
checkbox input "true"
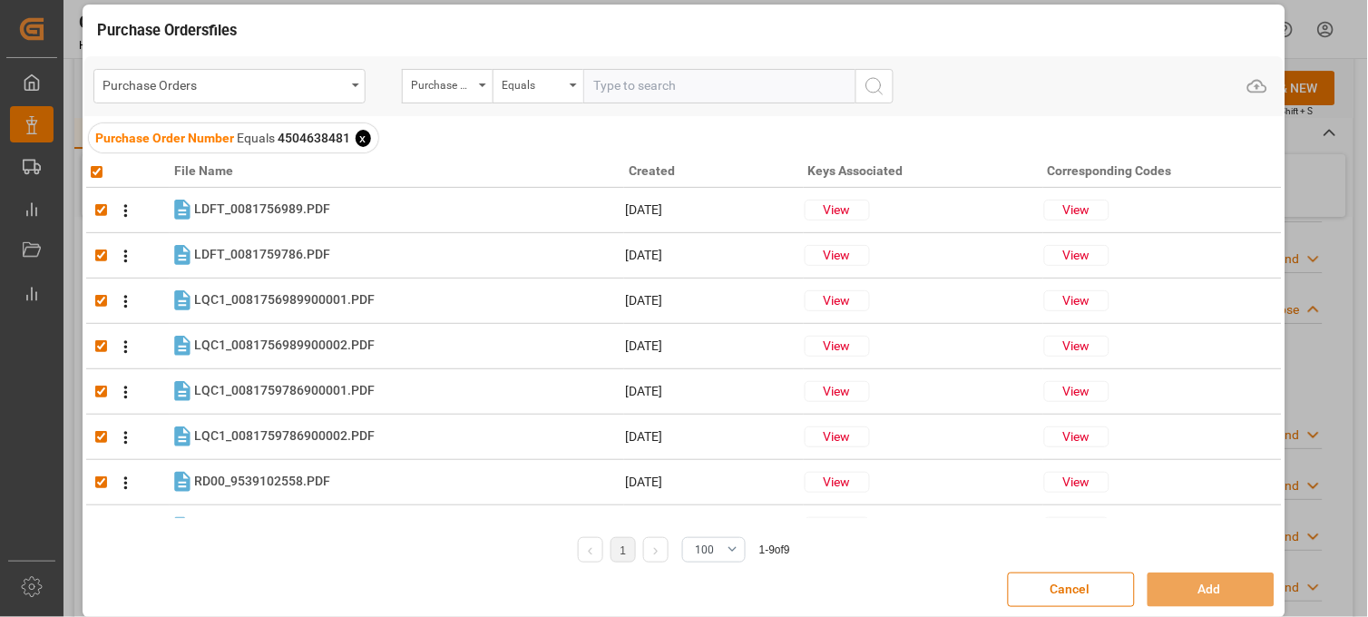
checkbox input "true"
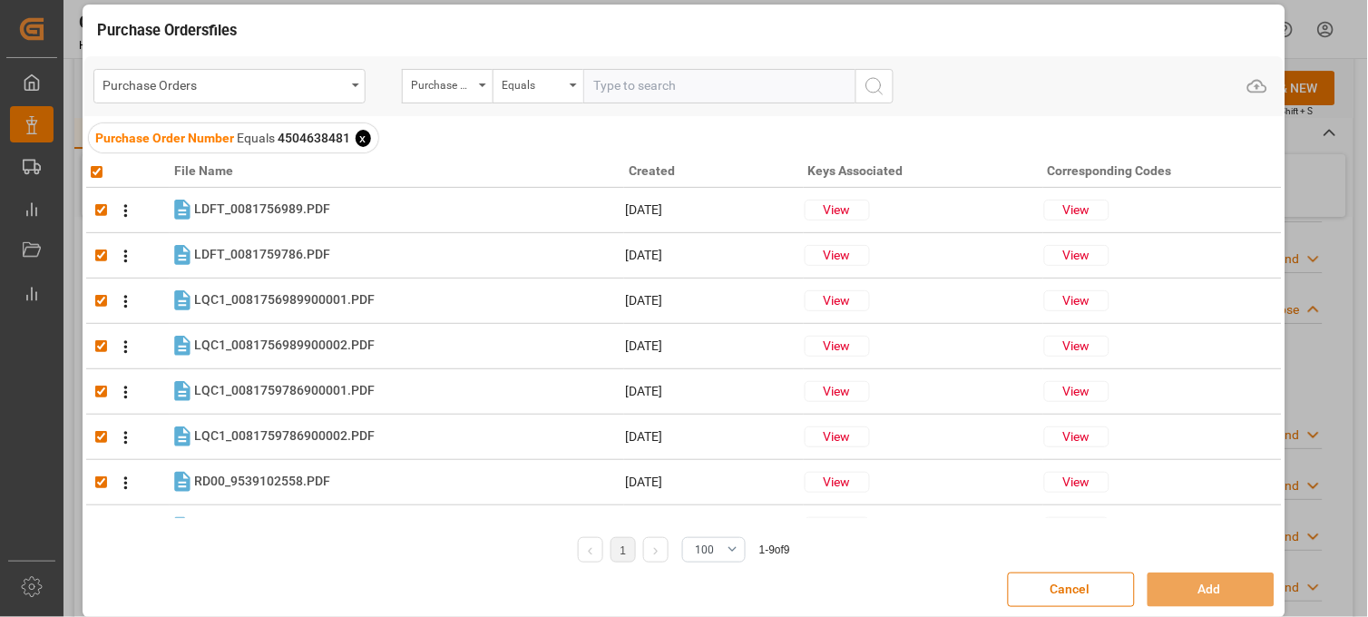
checkbox input "true"
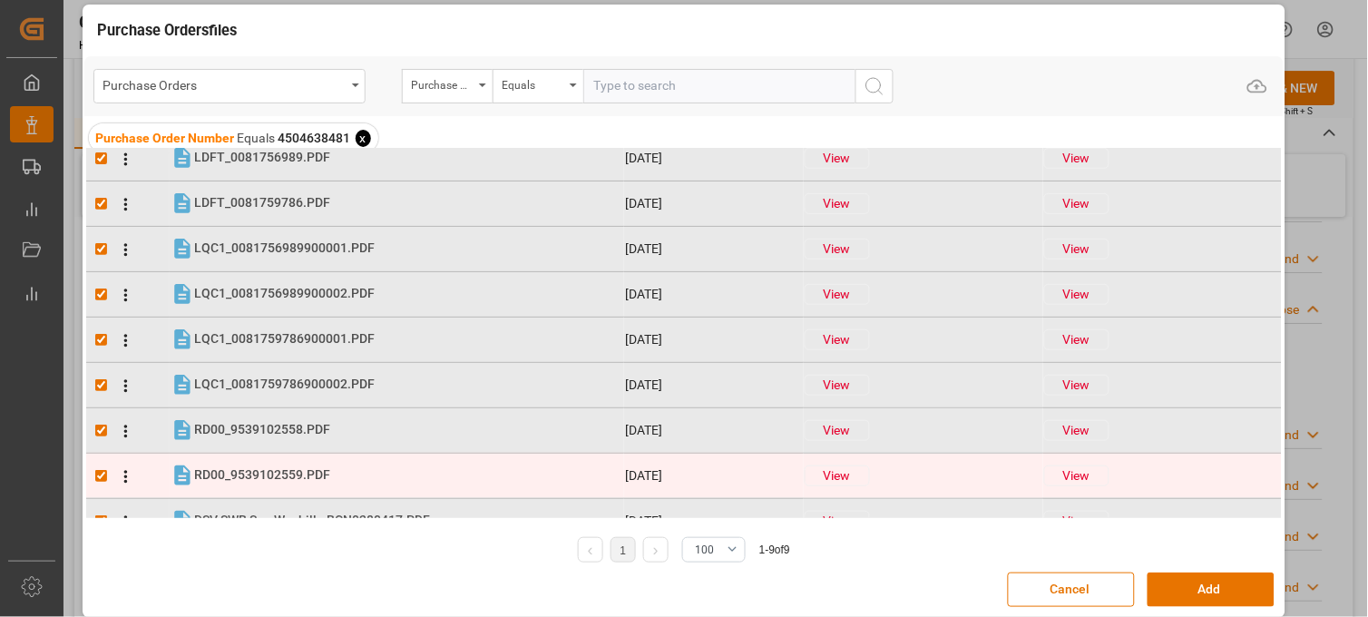
scroll to position [78, 0]
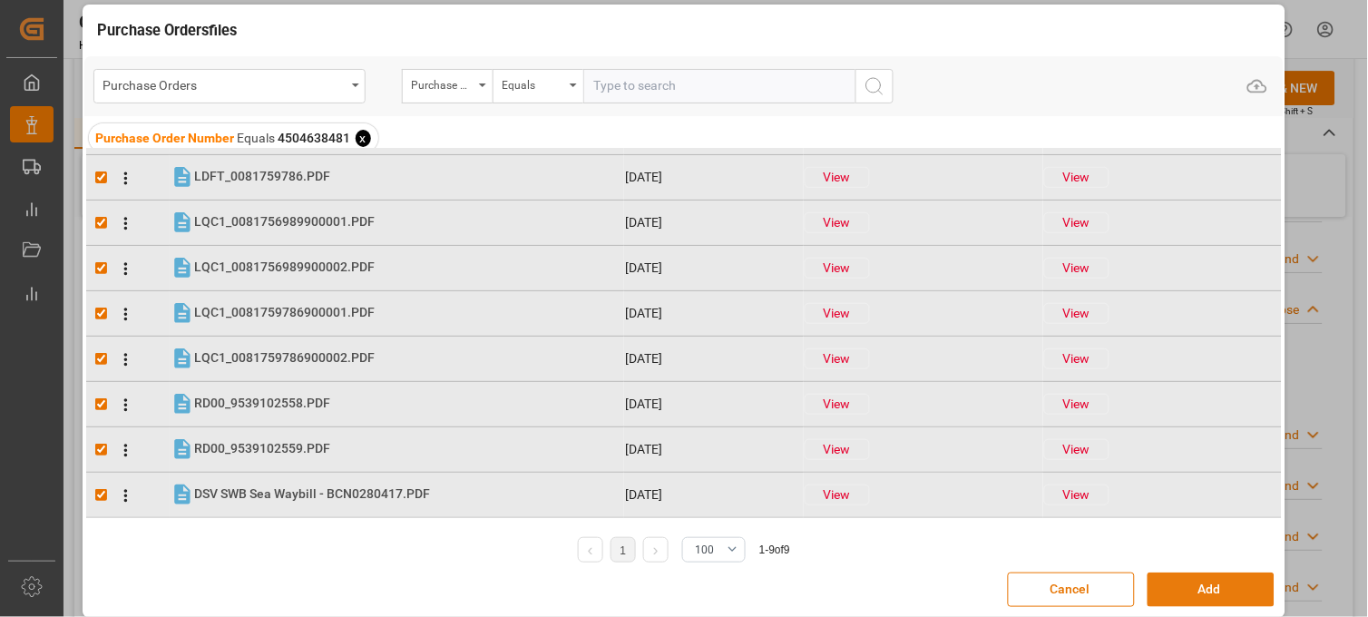
click at [1176, 591] on button "Add" at bounding box center [1211, 589] width 127 height 34
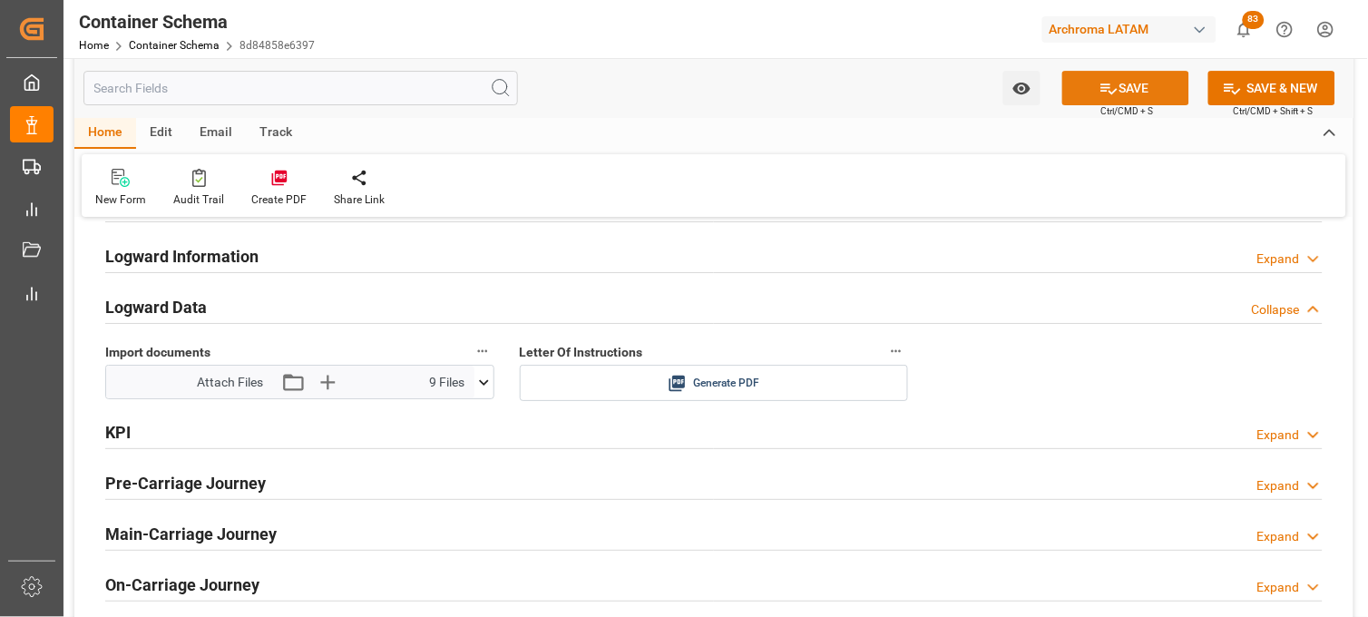
click at [1101, 87] on icon at bounding box center [1109, 88] width 16 height 11
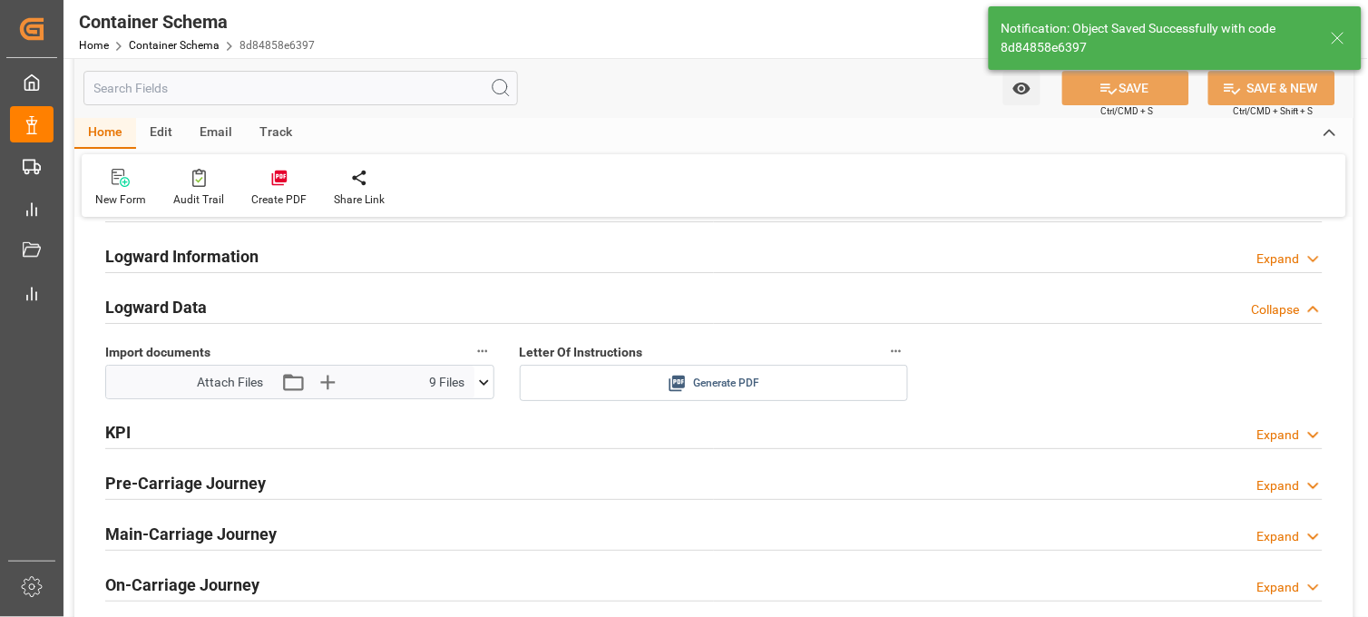
type input "Document Sent"
type input "MXVER"
type input "[GEOGRAPHIC_DATA]"
type input "COLOMBIA EXPRESS"
type input "9635664"
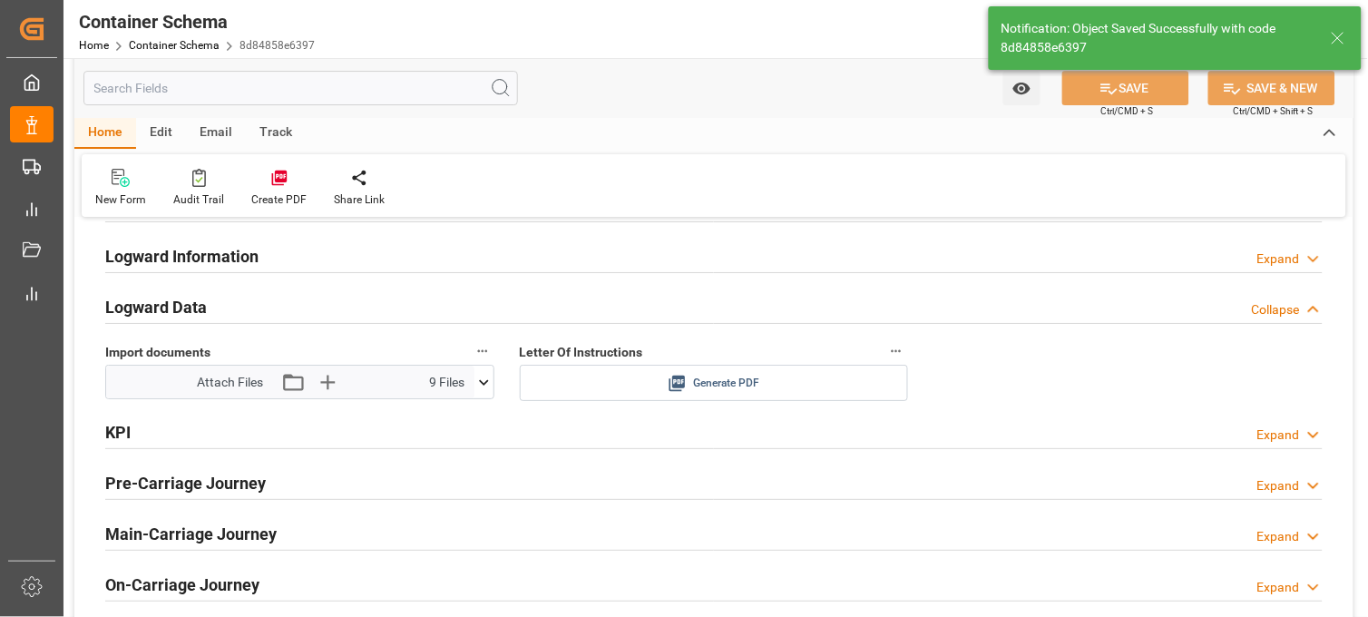
type input "534W"
type input "[DATE] 20:45"
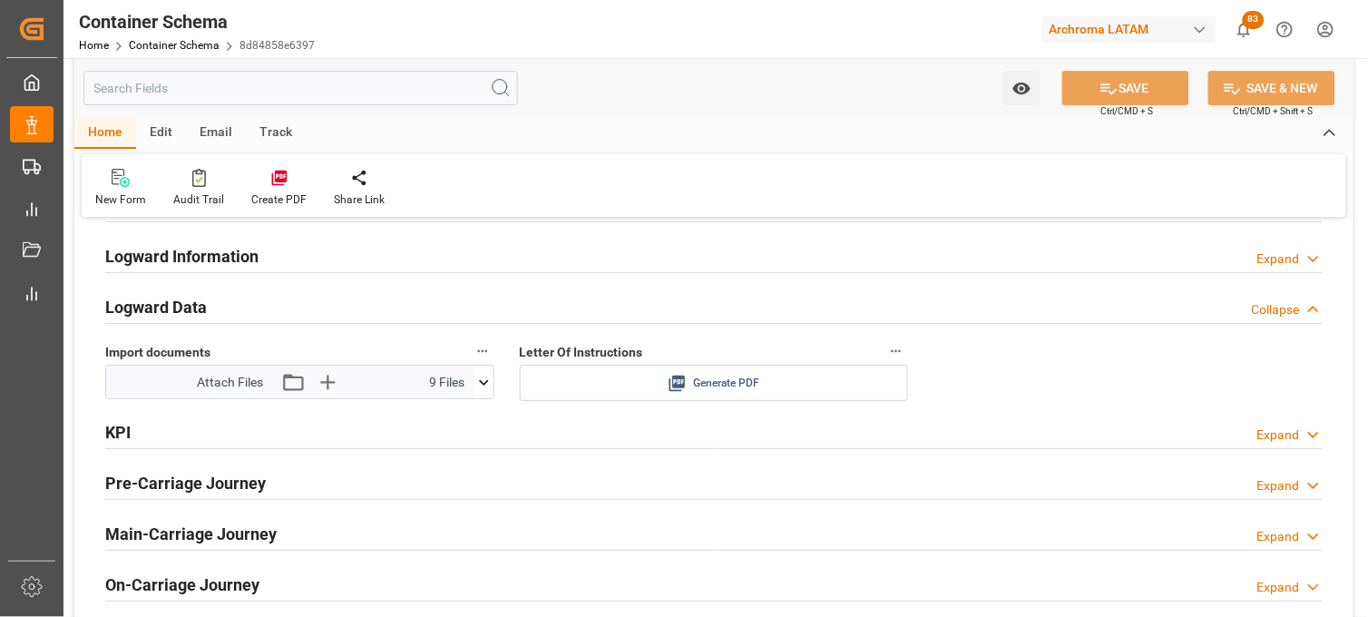
click at [680, 386] on icon at bounding box center [677, 384] width 16 height 16
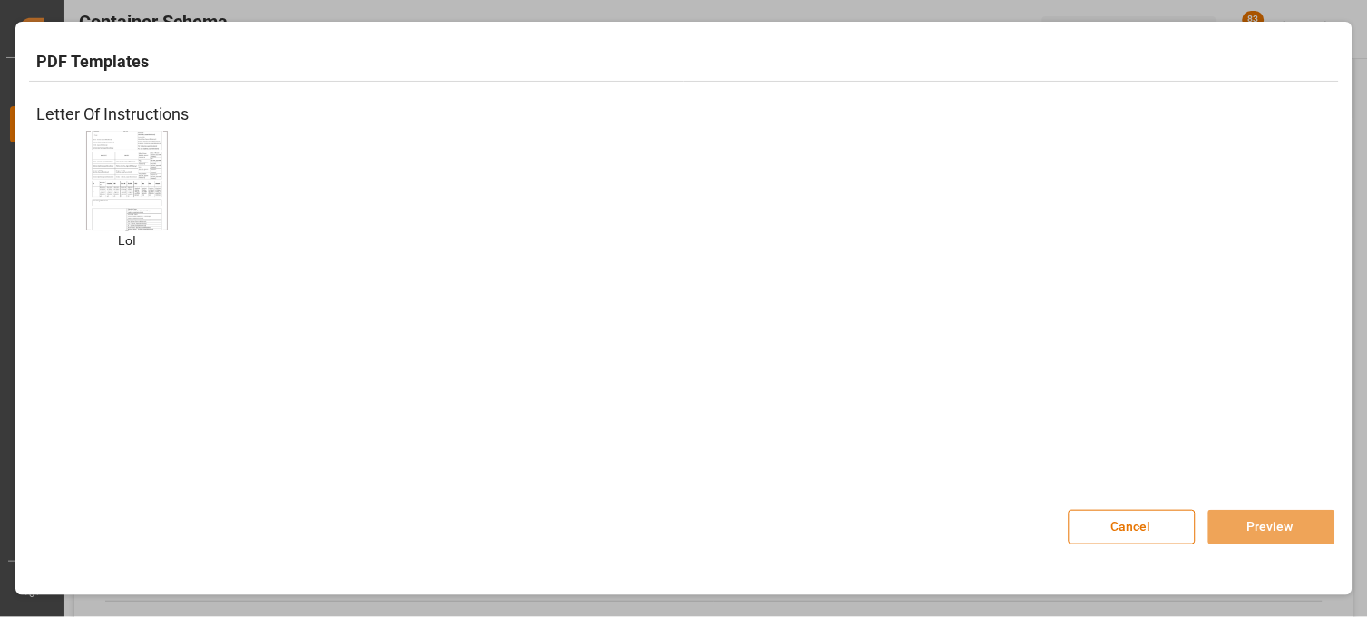
click at [151, 176] on img at bounding box center [127, 180] width 73 height 103
click at [1218, 527] on button "Preview" at bounding box center [1271, 527] width 127 height 34
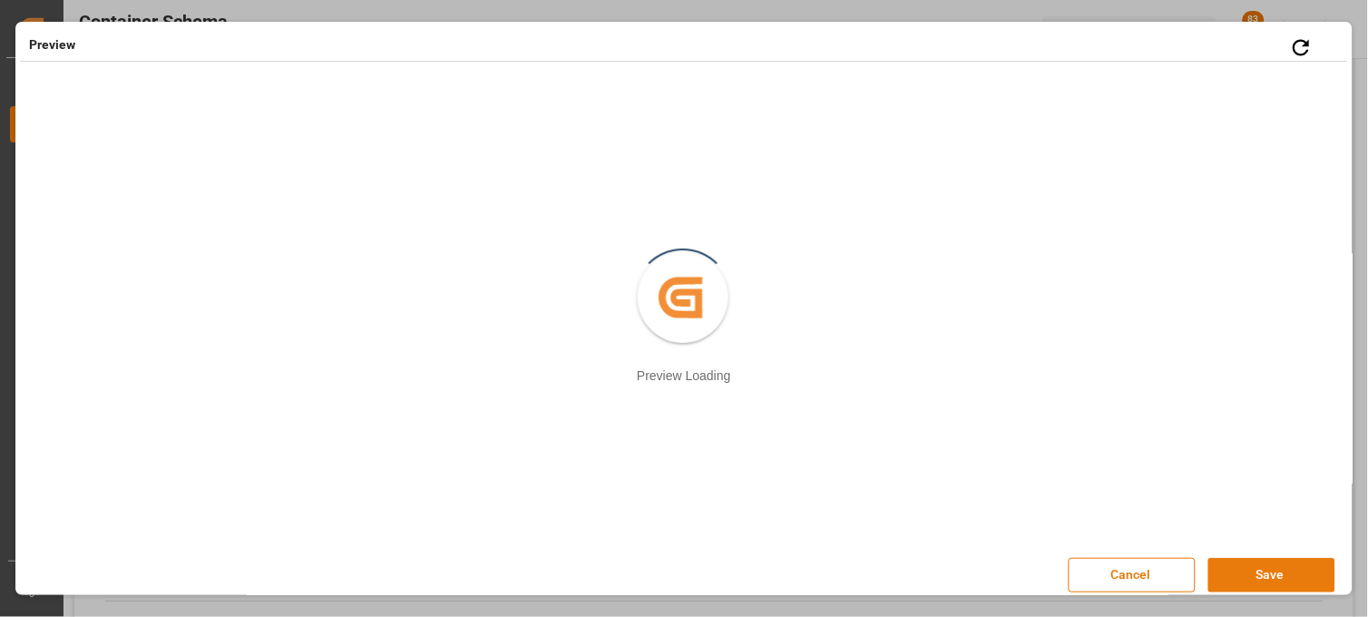
click at [1254, 581] on button "Save" at bounding box center [1271, 575] width 127 height 34
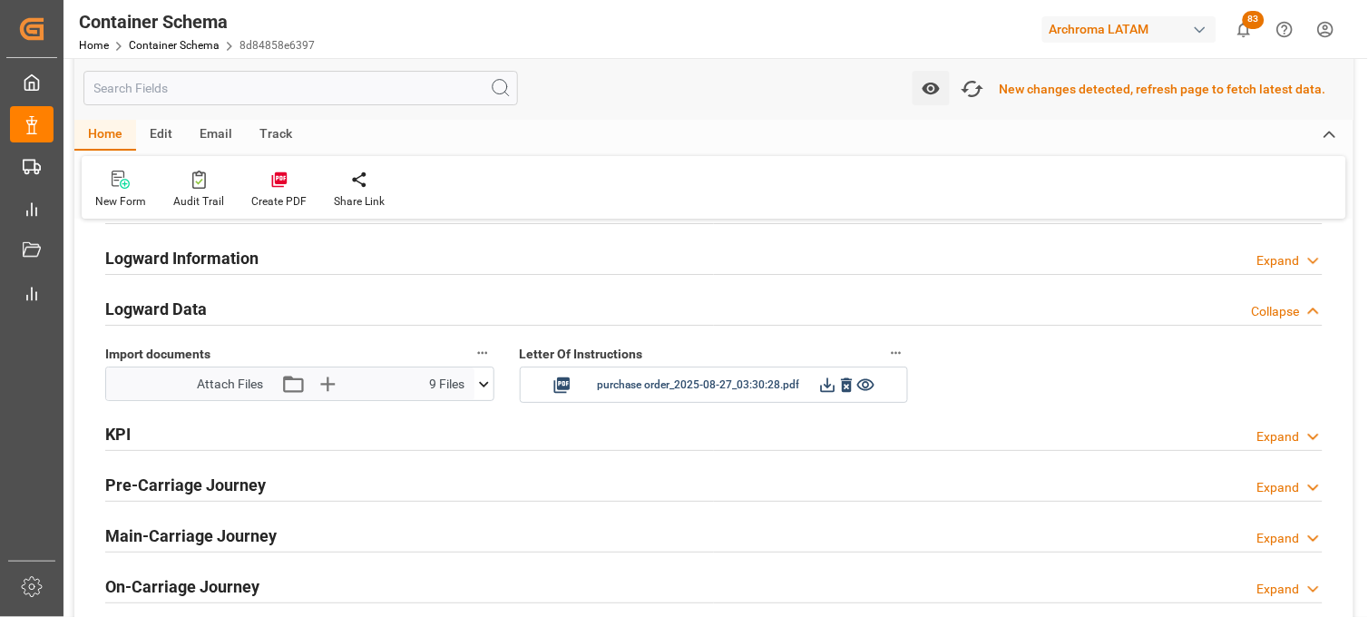
scroll to position [2925, 0]
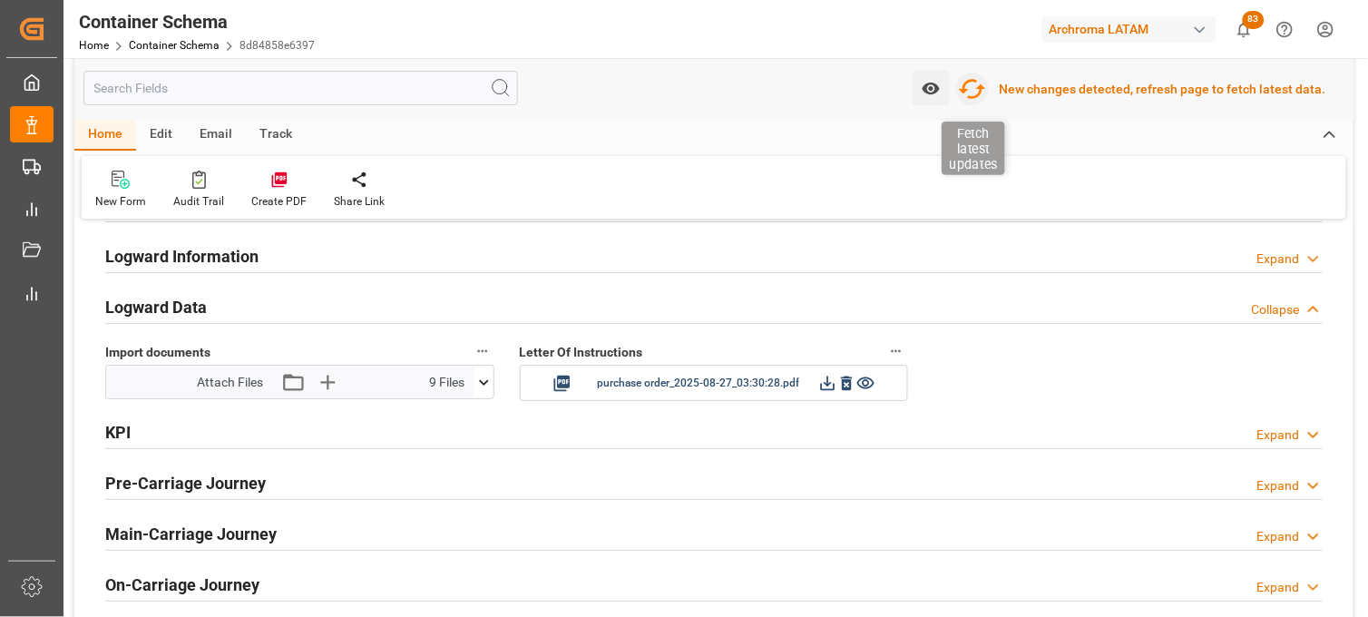
click at [986, 89] on icon "button" at bounding box center [972, 89] width 27 height 20
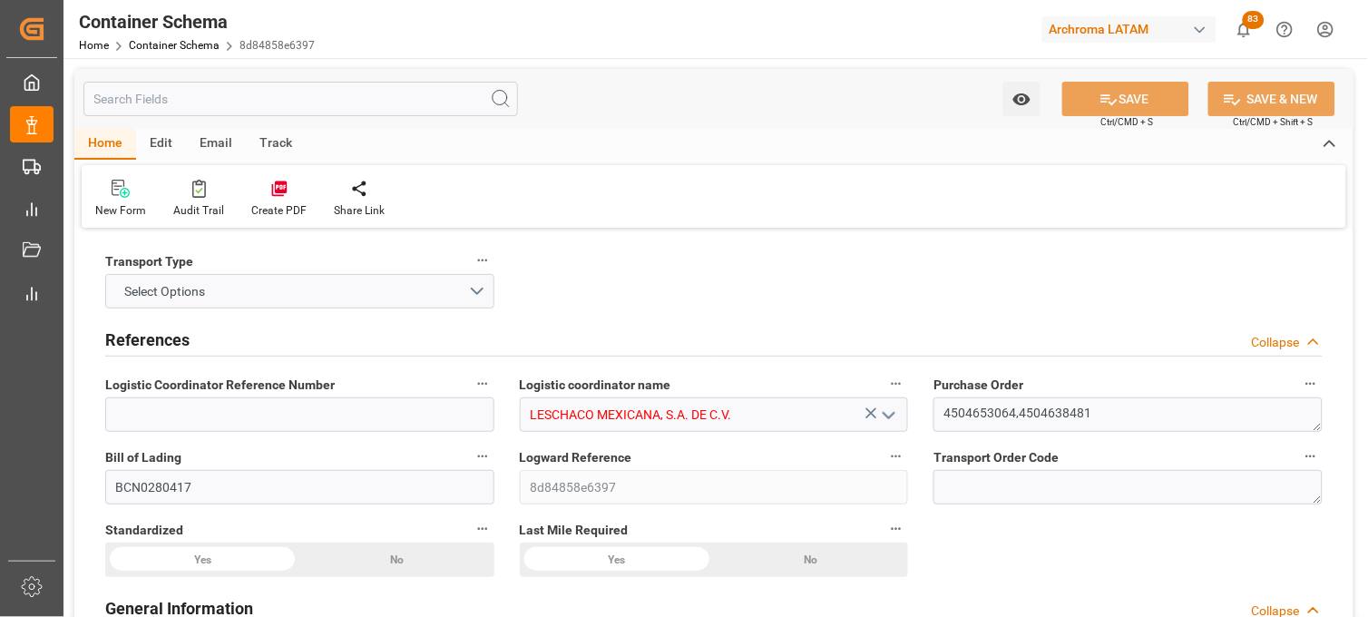
type input "10"
type input "7"
type input "2"
type input "96"
type input "8920"
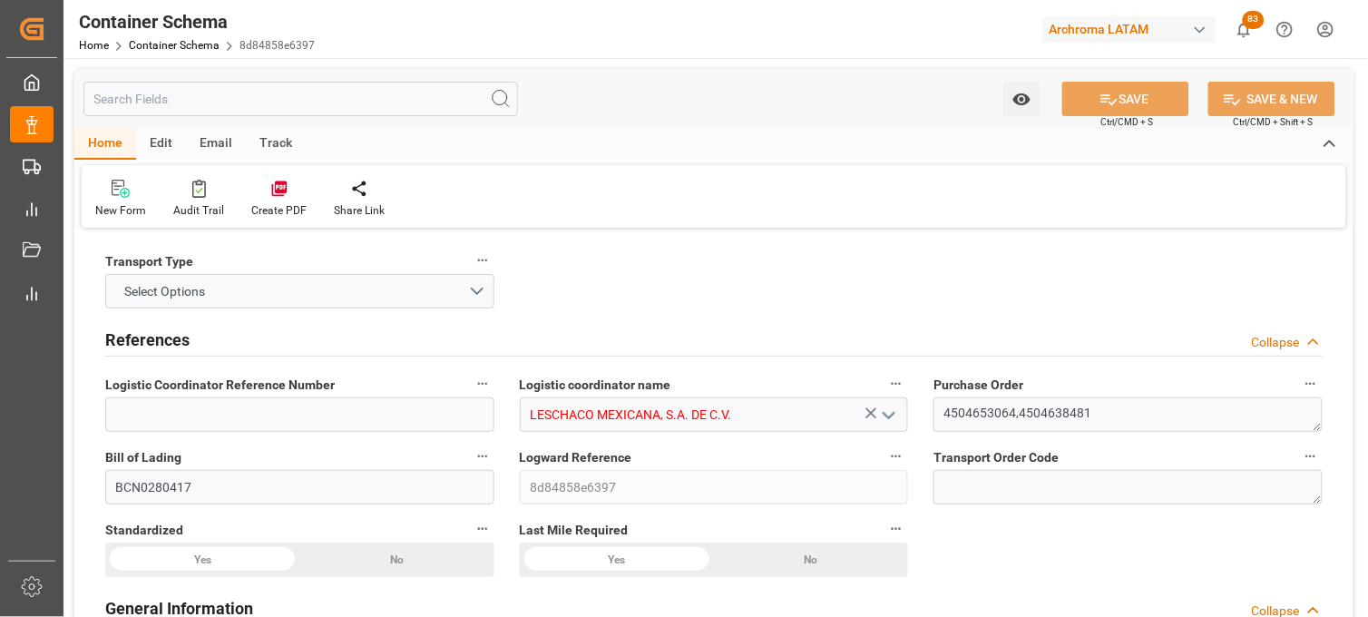
type input "9929.46"
type input "Hapag [PERSON_NAME]"
type input "Hapag [PERSON_NAME] Aktiengesellschaft"
type input "ESBCN"
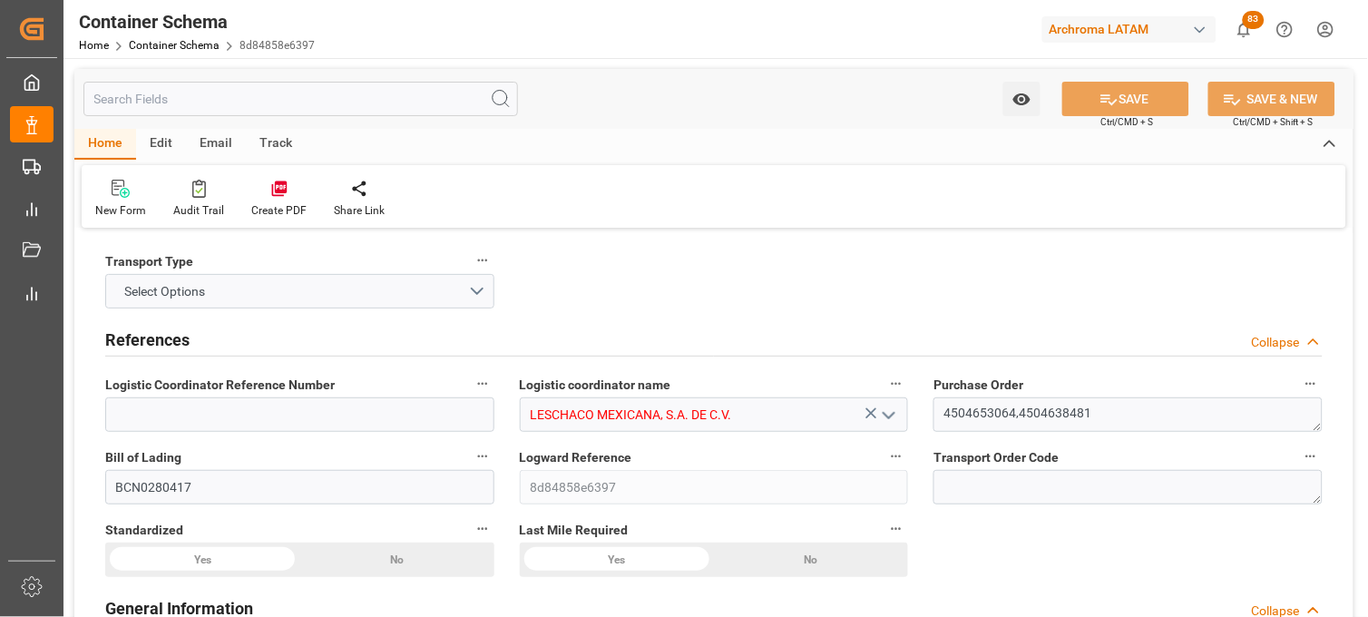
type input "MXVER"
type input "9635664"
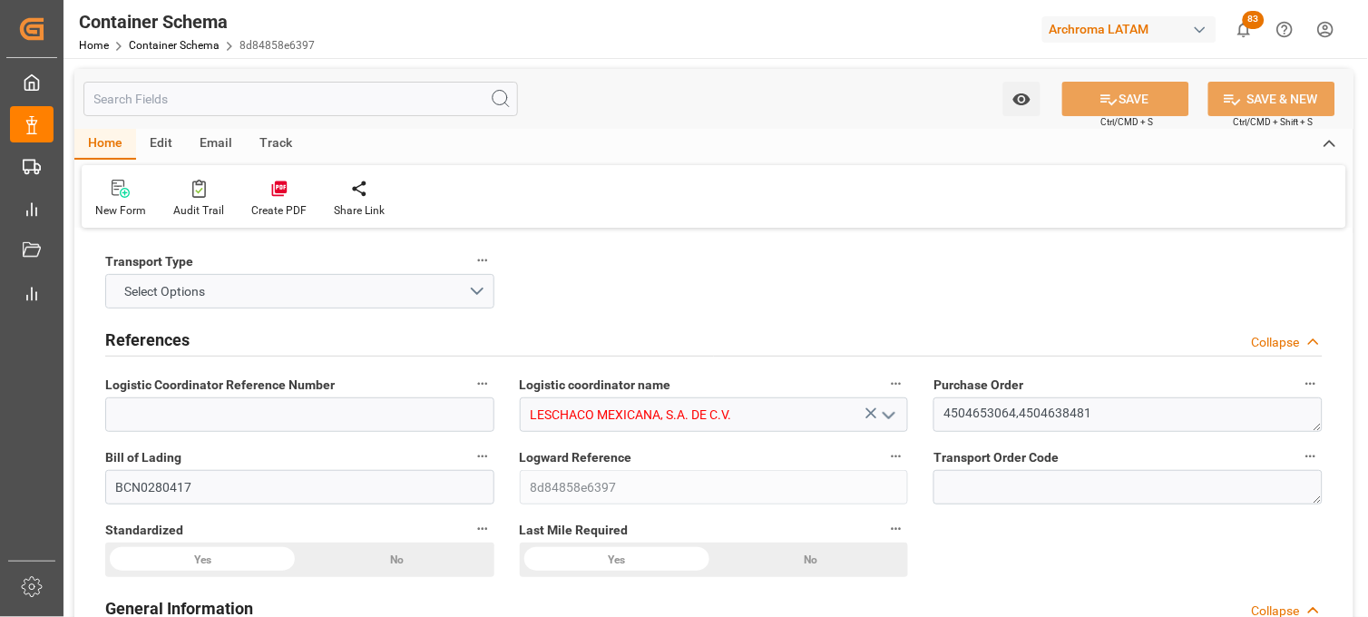
type input "9635664"
type input "[DATE] 21:00"
type input "[DATE]"
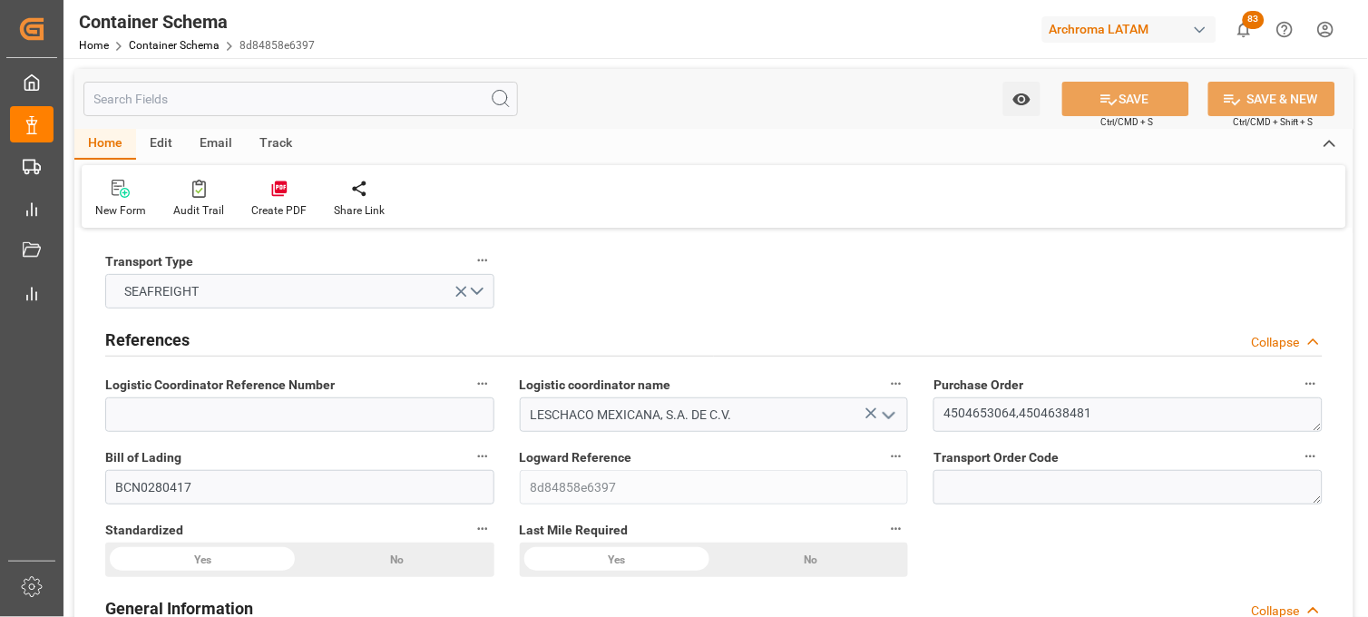
type input "[DATE] 20:45"
drag, startPoint x: 1016, startPoint y: 413, endPoint x: 935, endPoint y: 413, distance: 80.7
click at [935, 413] on textarea "4504653064,4504638481" at bounding box center [1127, 414] width 389 height 34
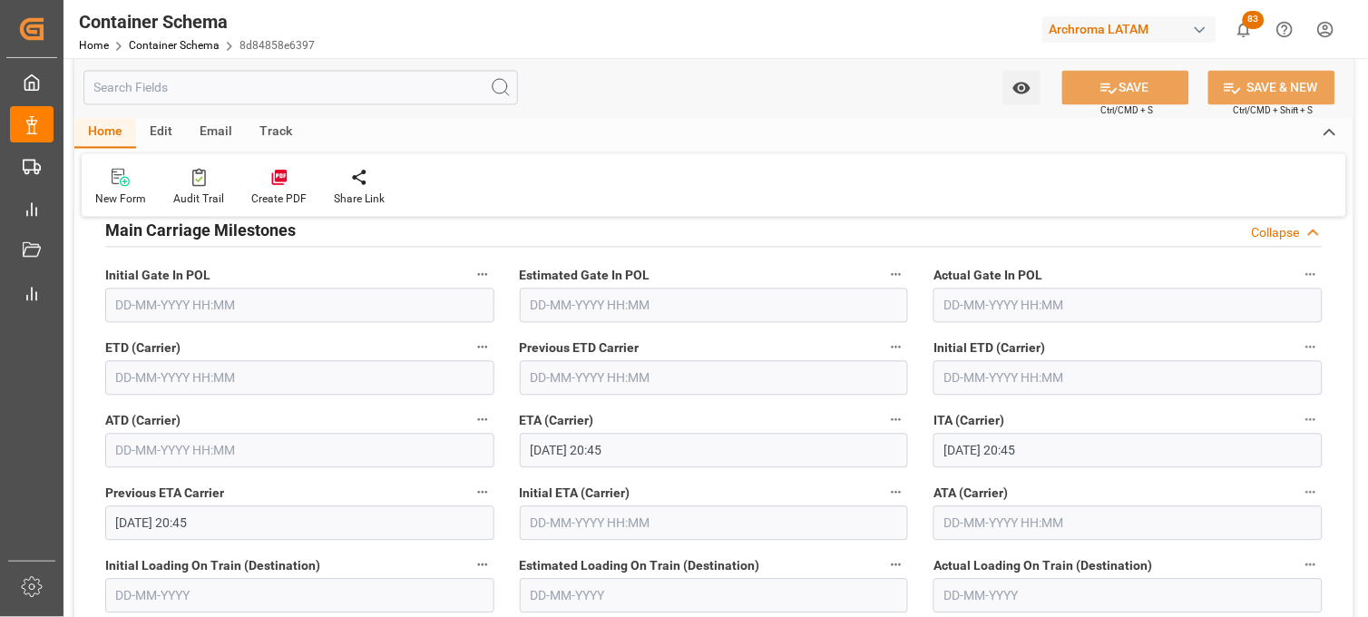
scroll to position [2318, 0]
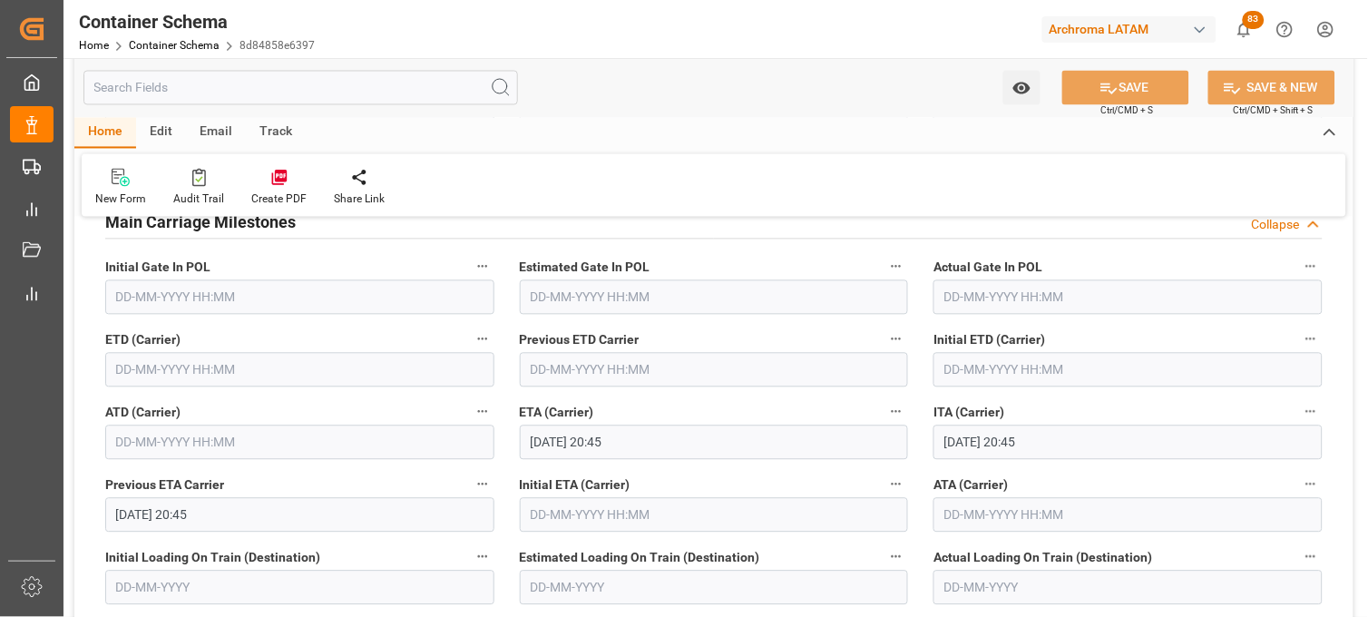
click at [214, 379] on input "text" at bounding box center [299, 370] width 389 height 34
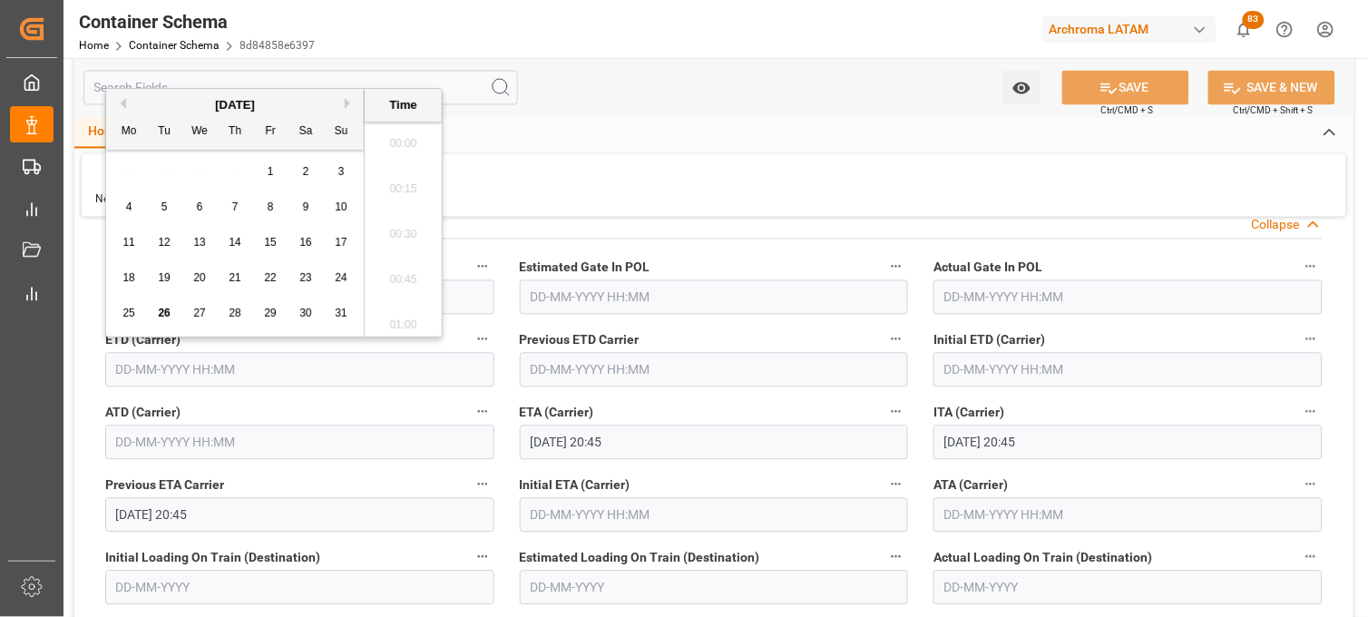
scroll to position [3816, 0]
click at [303, 282] on span "23" at bounding box center [305, 277] width 12 height 13
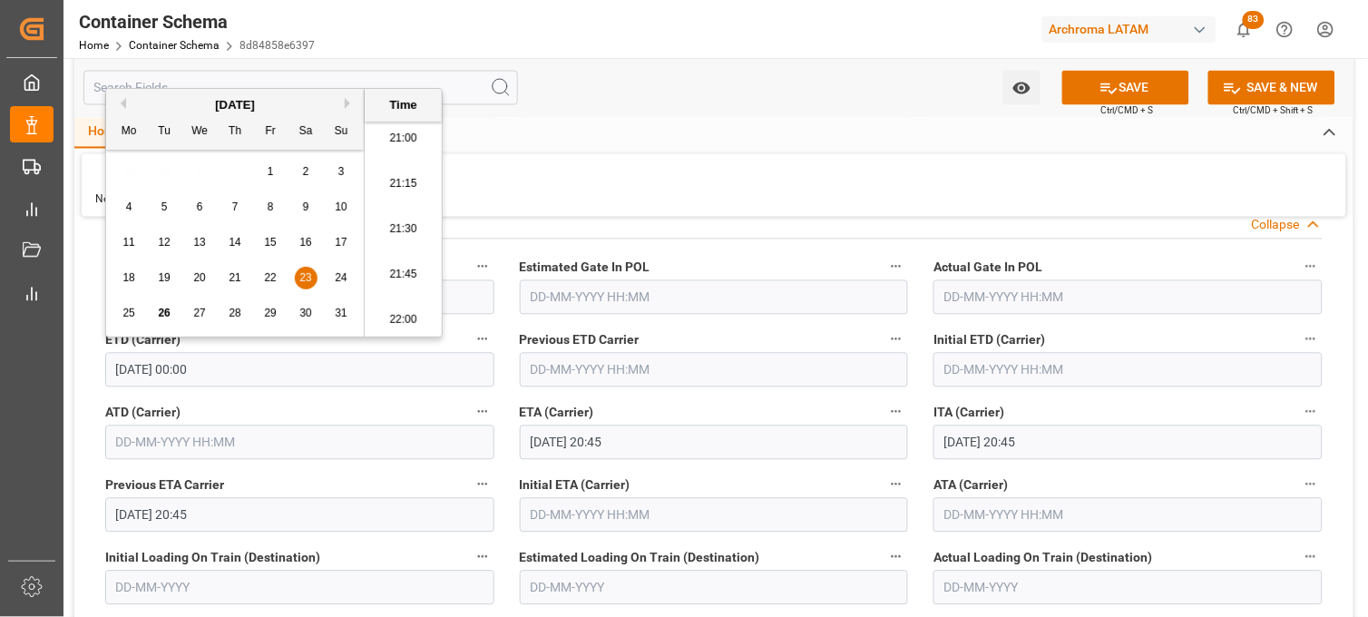
click at [408, 183] on li "21:15" at bounding box center [403, 183] width 77 height 45
type input "[DATE] 21:15"
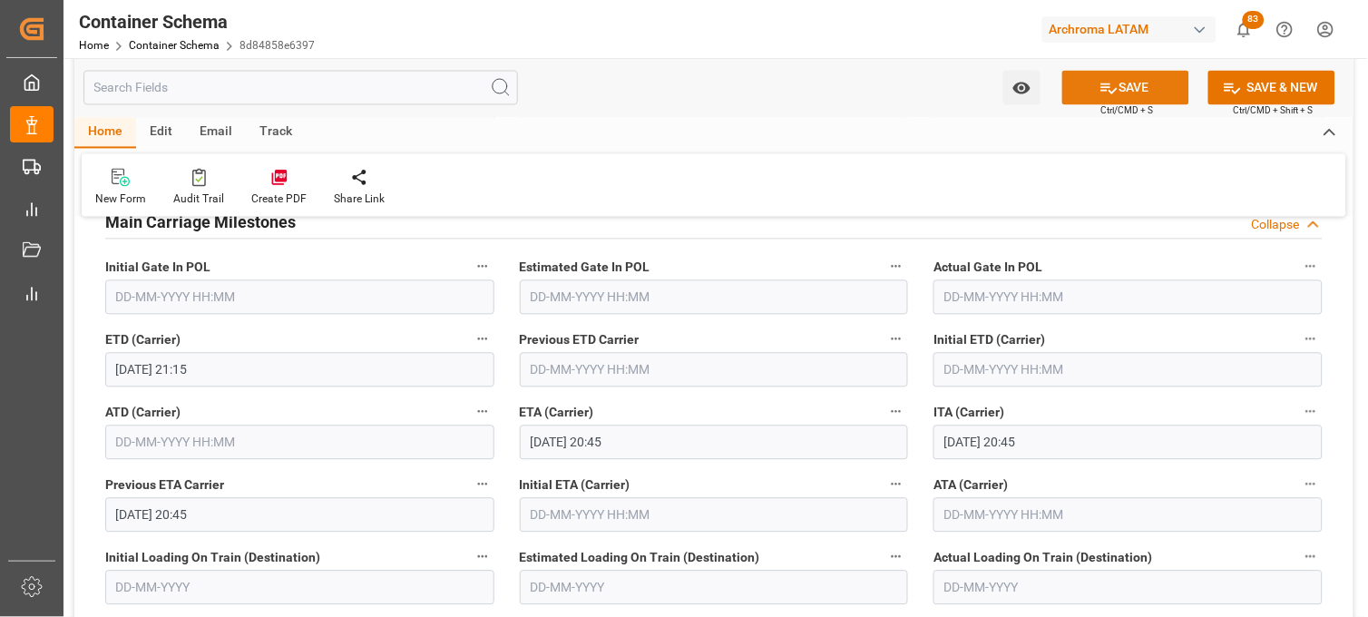
click at [1099, 92] on icon at bounding box center [1108, 88] width 19 height 19
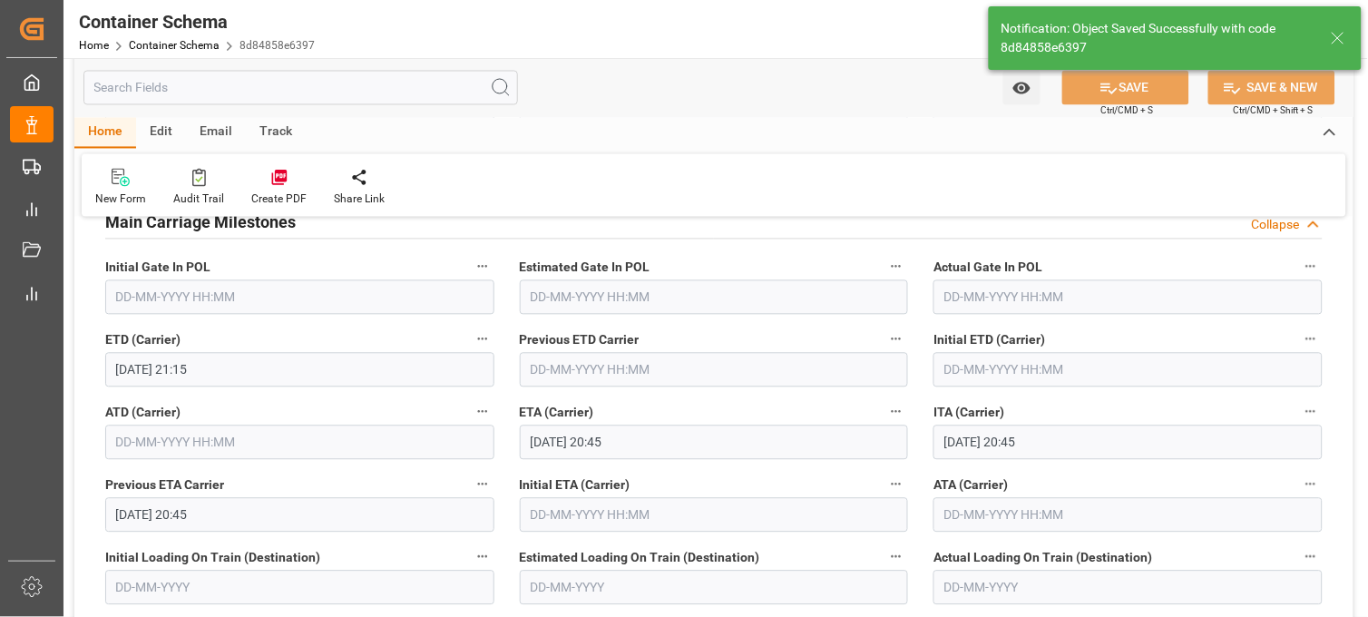
type input "[DATE] 00:00"
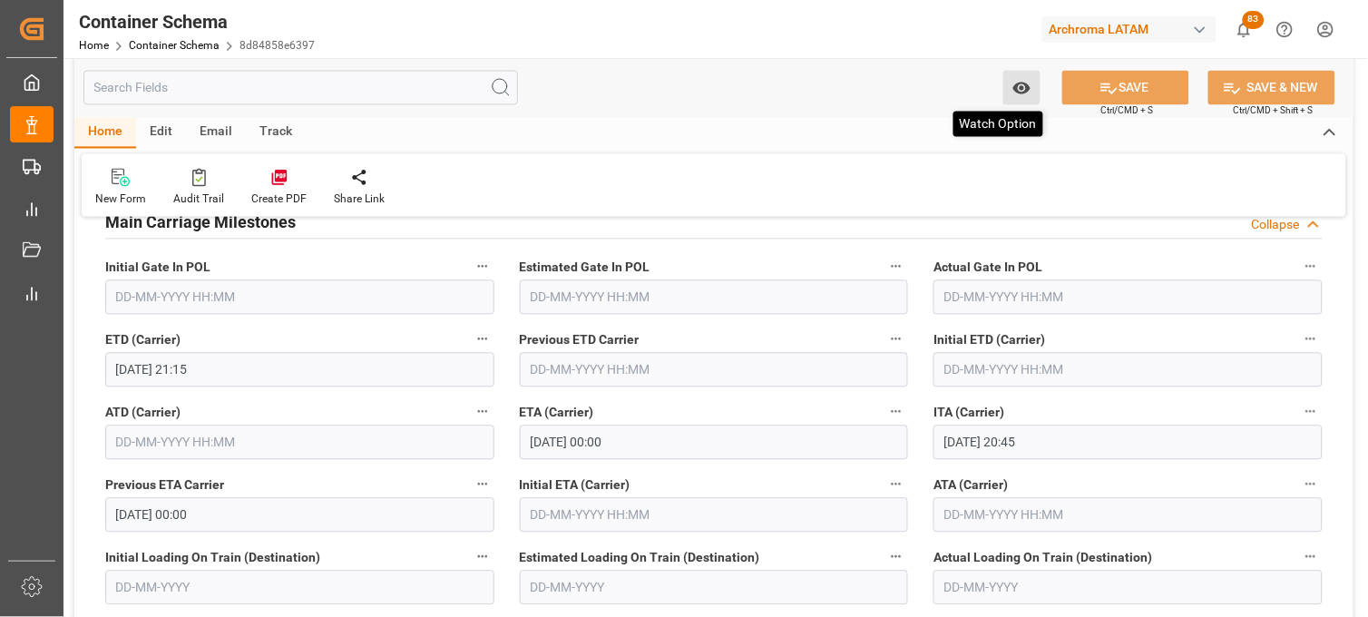
click at [1010, 85] on button "Watch Option" at bounding box center [1021, 88] width 37 height 34
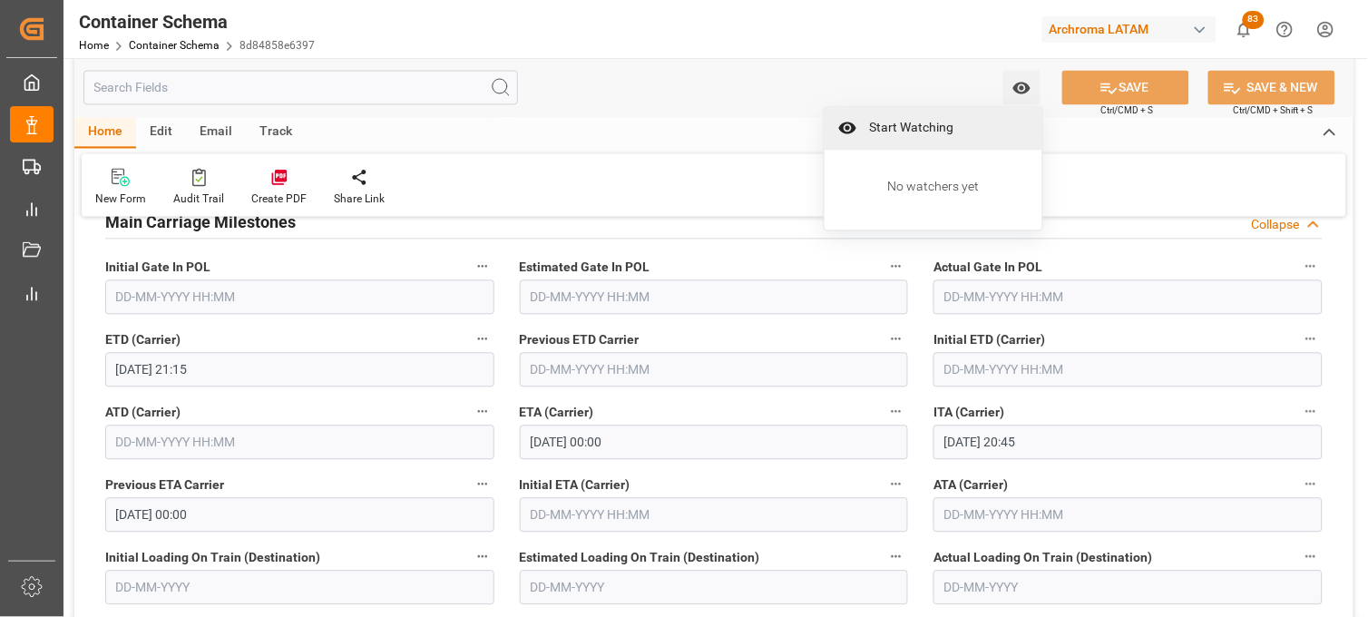
click at [885, 128] on span "Start Watching" at bounding box center [946, 128] width 165 height 19
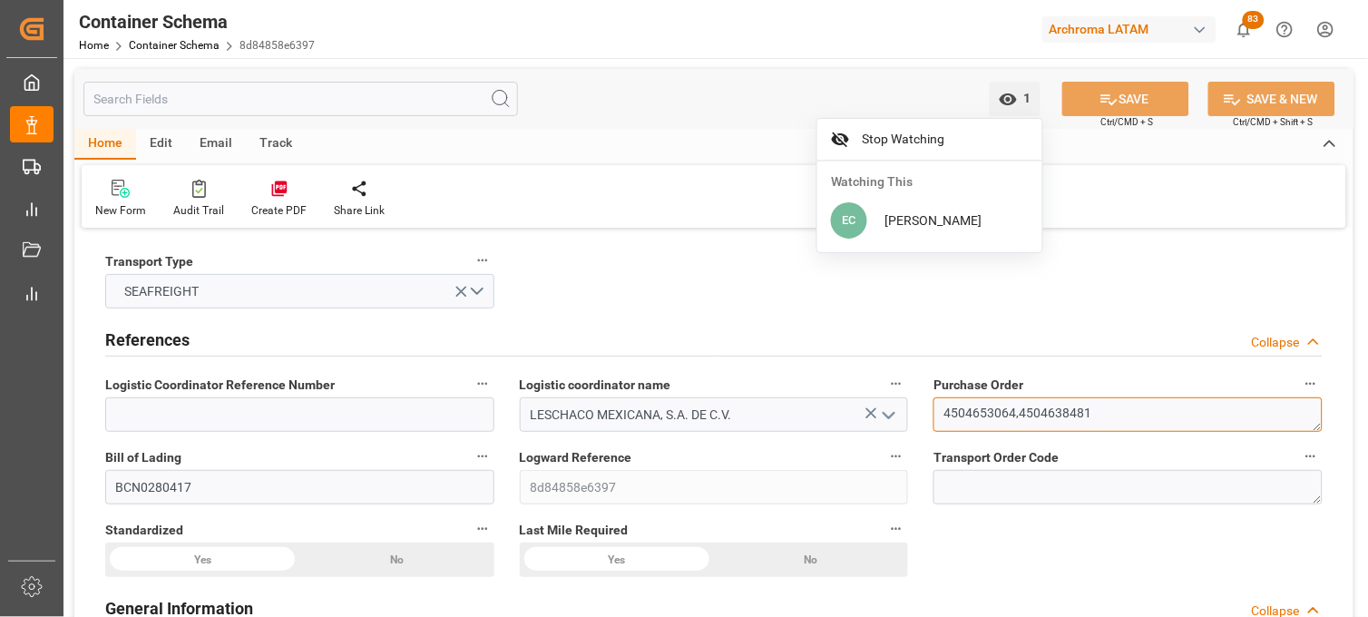
drag, startPoint x: 999, startPoint y: 411, endPoint x: 1013, endPoint y: 410, distance: 14.5
click at [1013, 410] on textarea "4504653064,4504638481" at bounding box center [1127, 414] width 389 height 34
click at [1071, 408] on textarea "4504653064,4504638481" at bounding box center [1127, 414] width 389 height 34
